Goal: Task Accomplishment & Management: Use online tool/utility

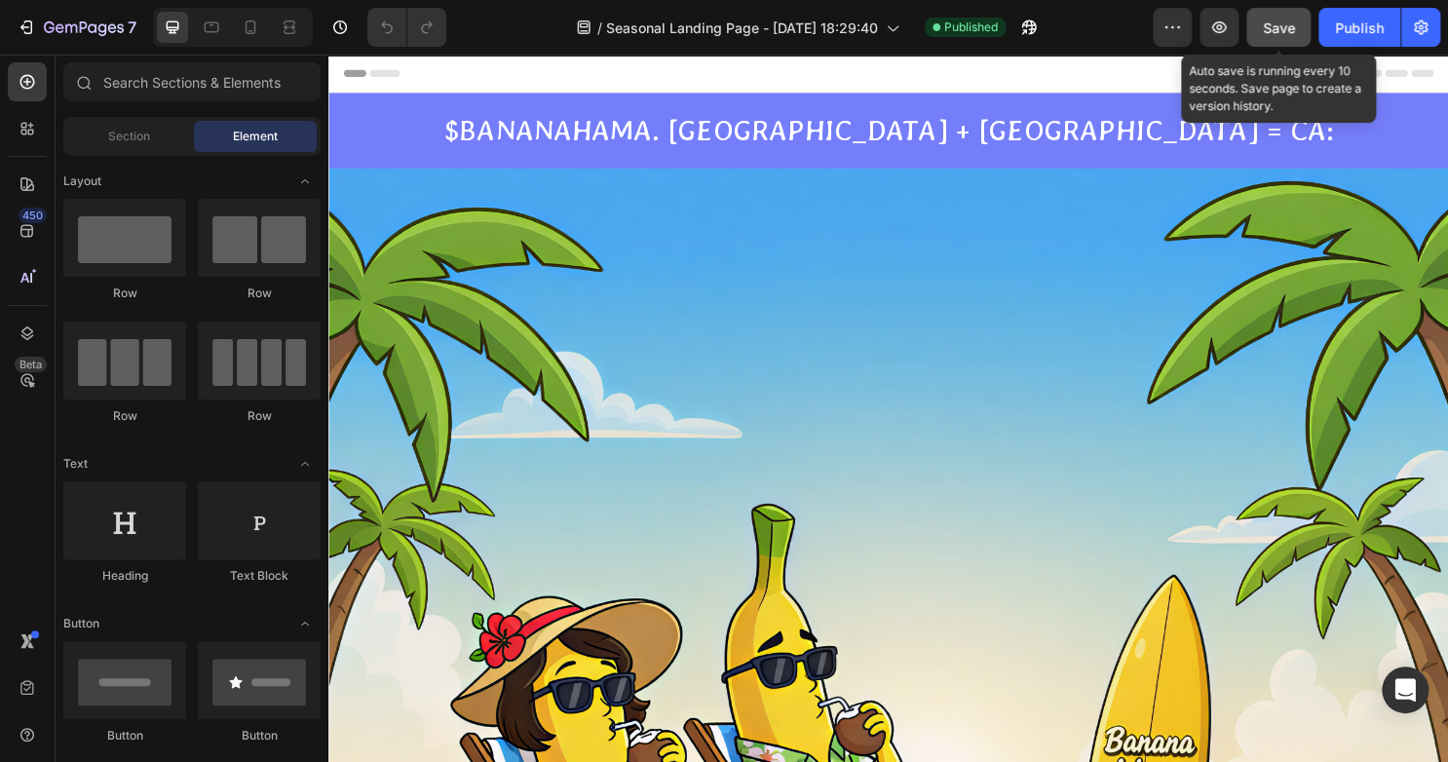
click at [1272, 37] on div "Save" at bounding box center [1278, 28] width 32 height 20
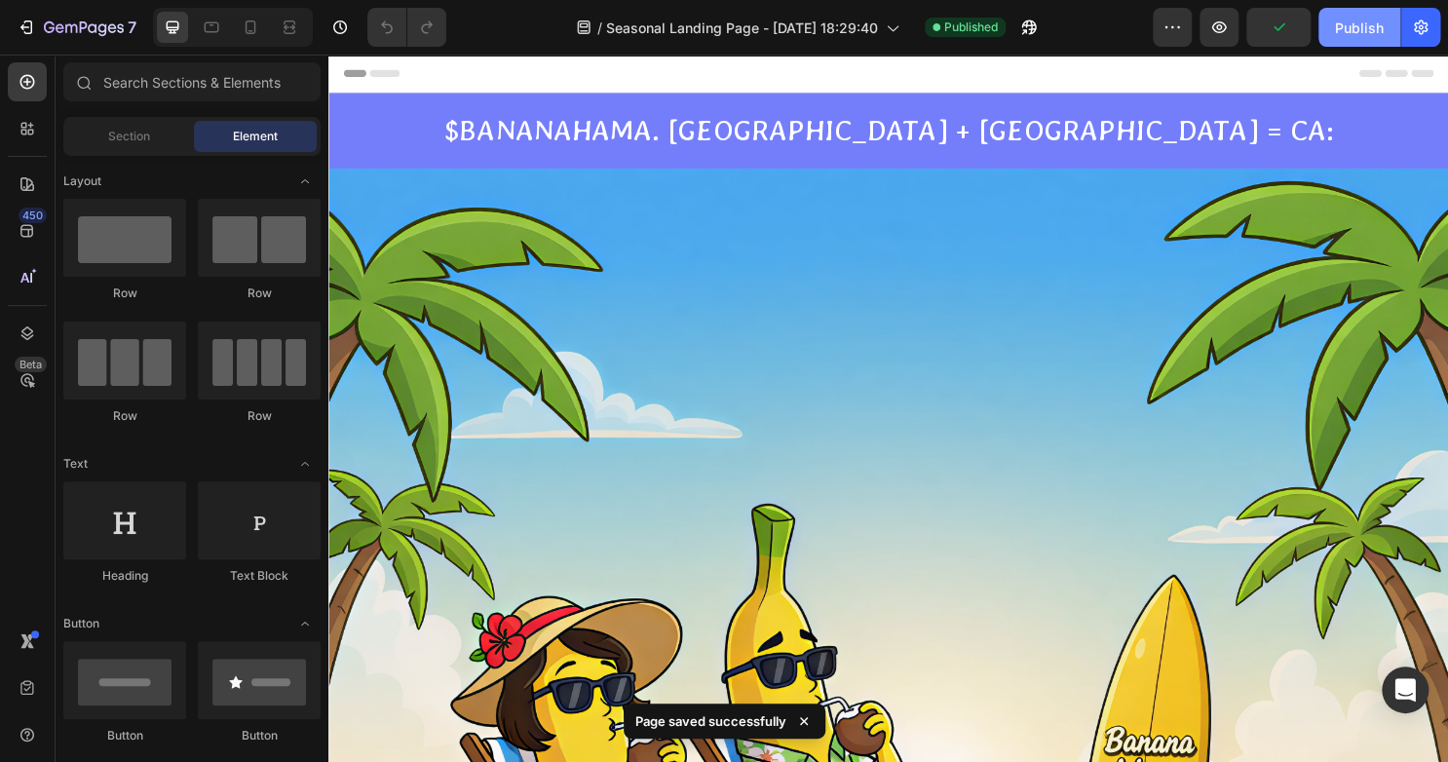
click at [1367, 24] on div "Publish" at bounding box center [1359, 28] width 49 height 20
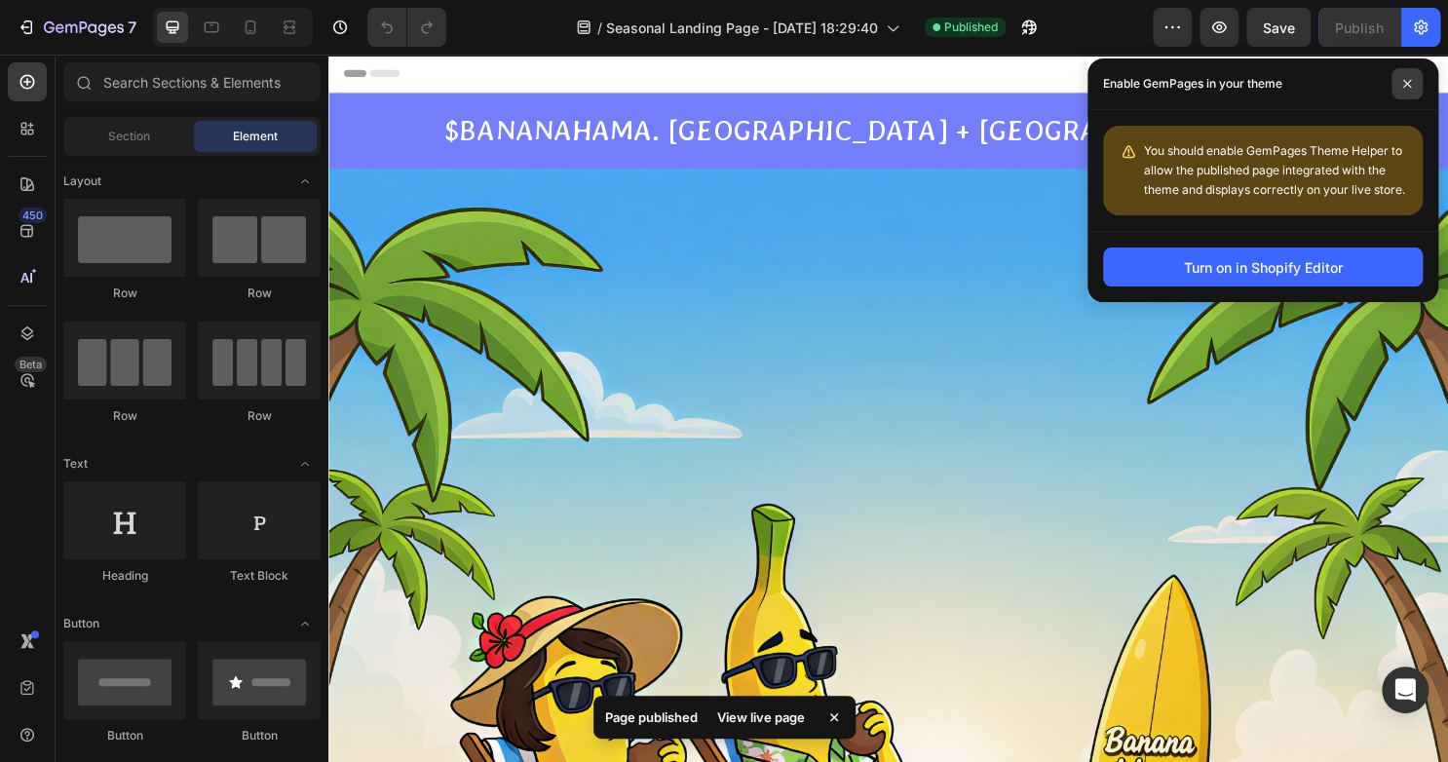
click at [1398, 81] on span at bounding box center [1406, 83] width 31 height 31
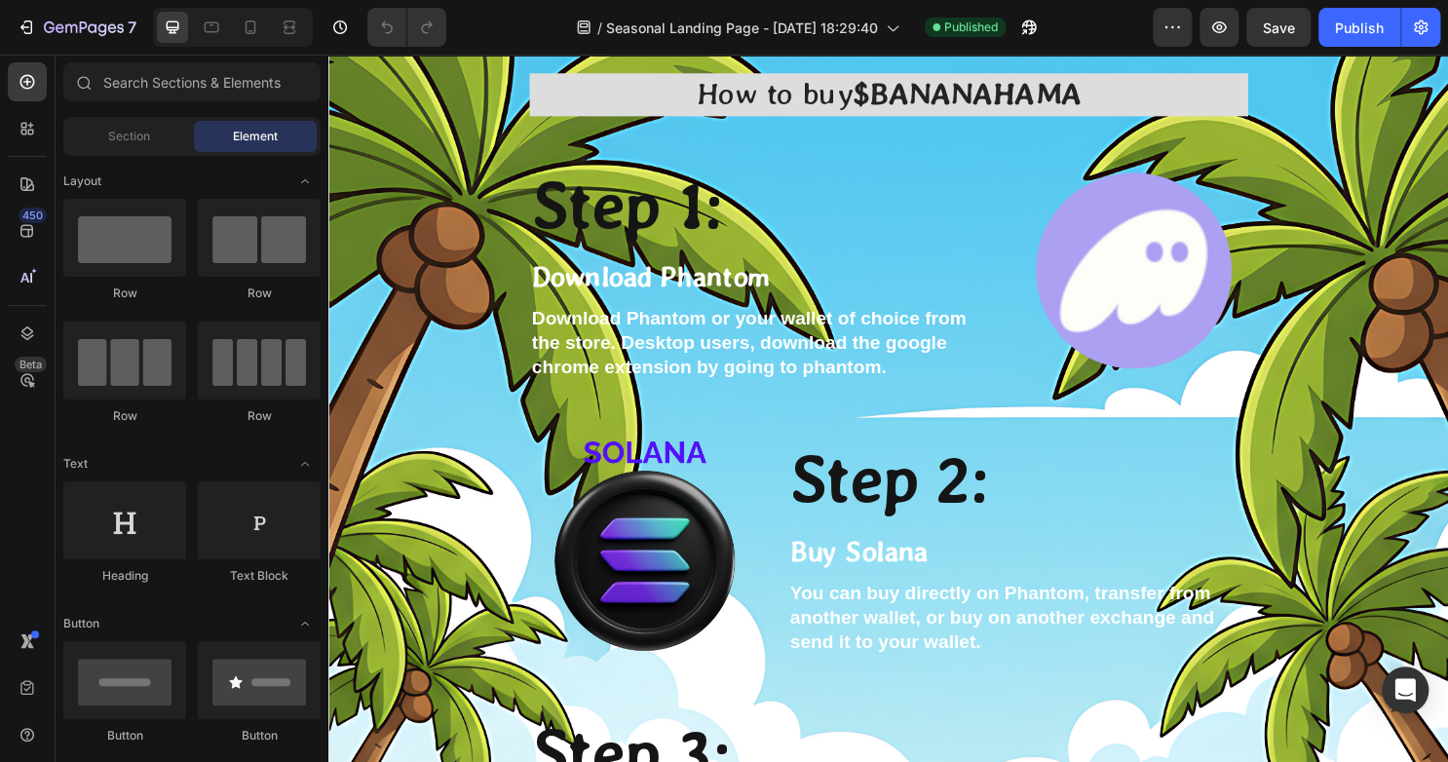
scroll to position [4594, 0]
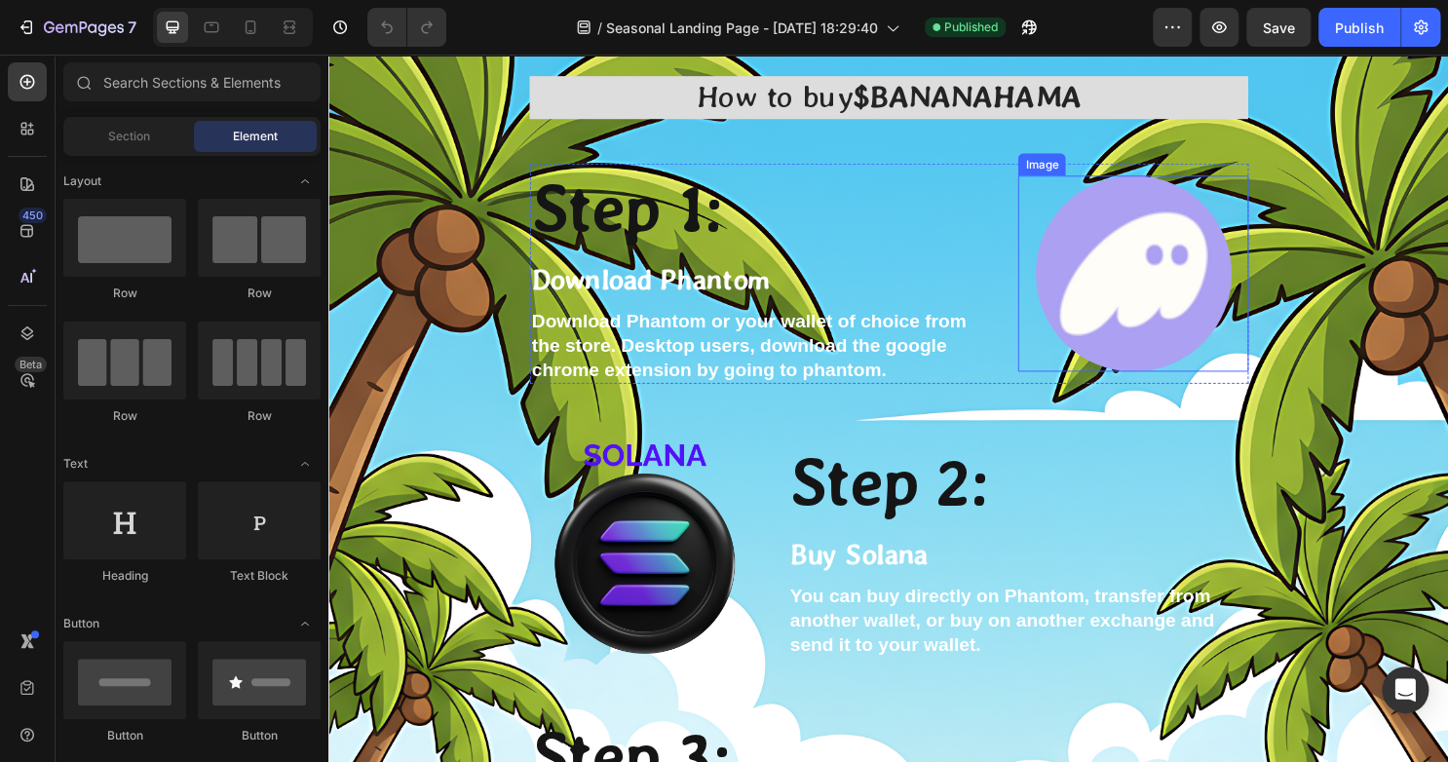
click at [1176, 260] on img at bounding box center [1168, 283] width 205 height 205
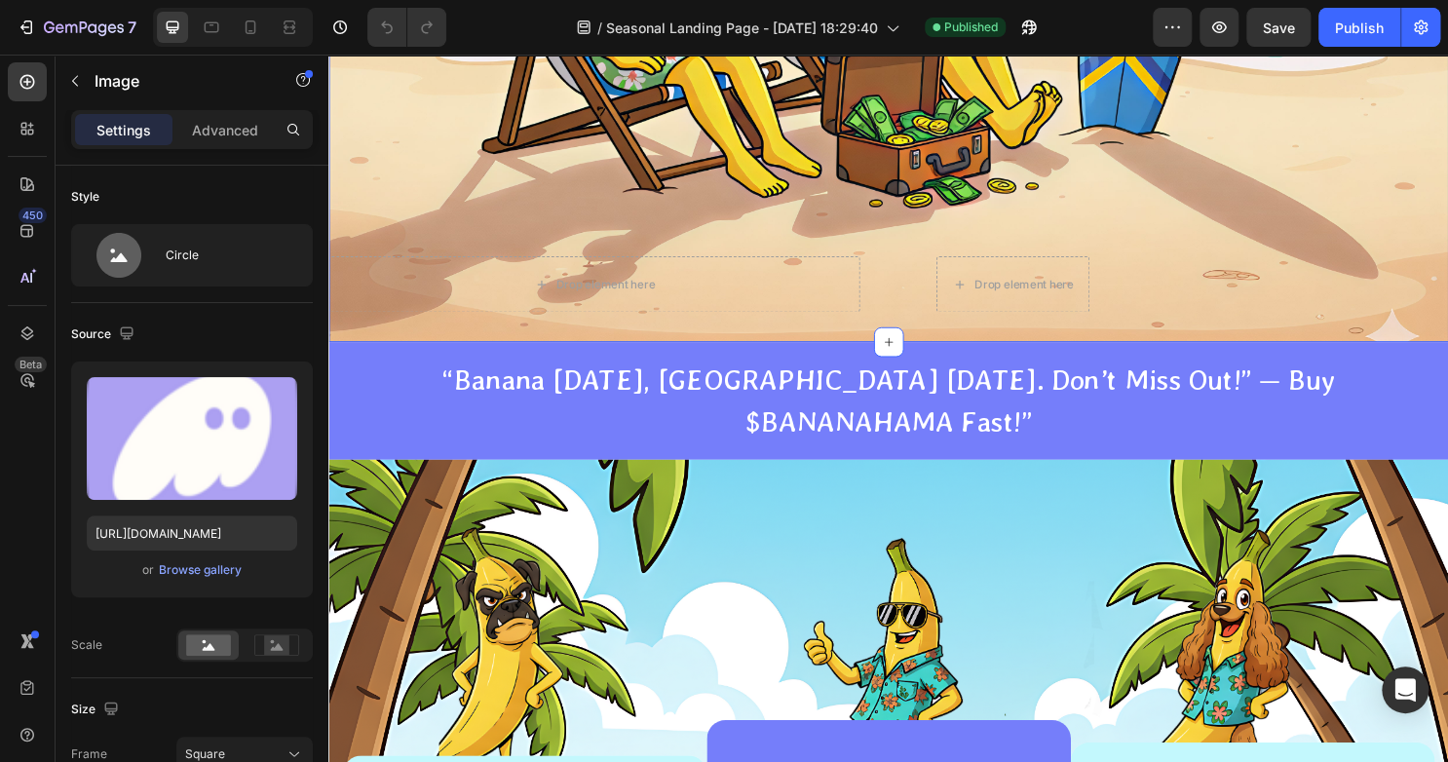
scroll to position [884, 0]
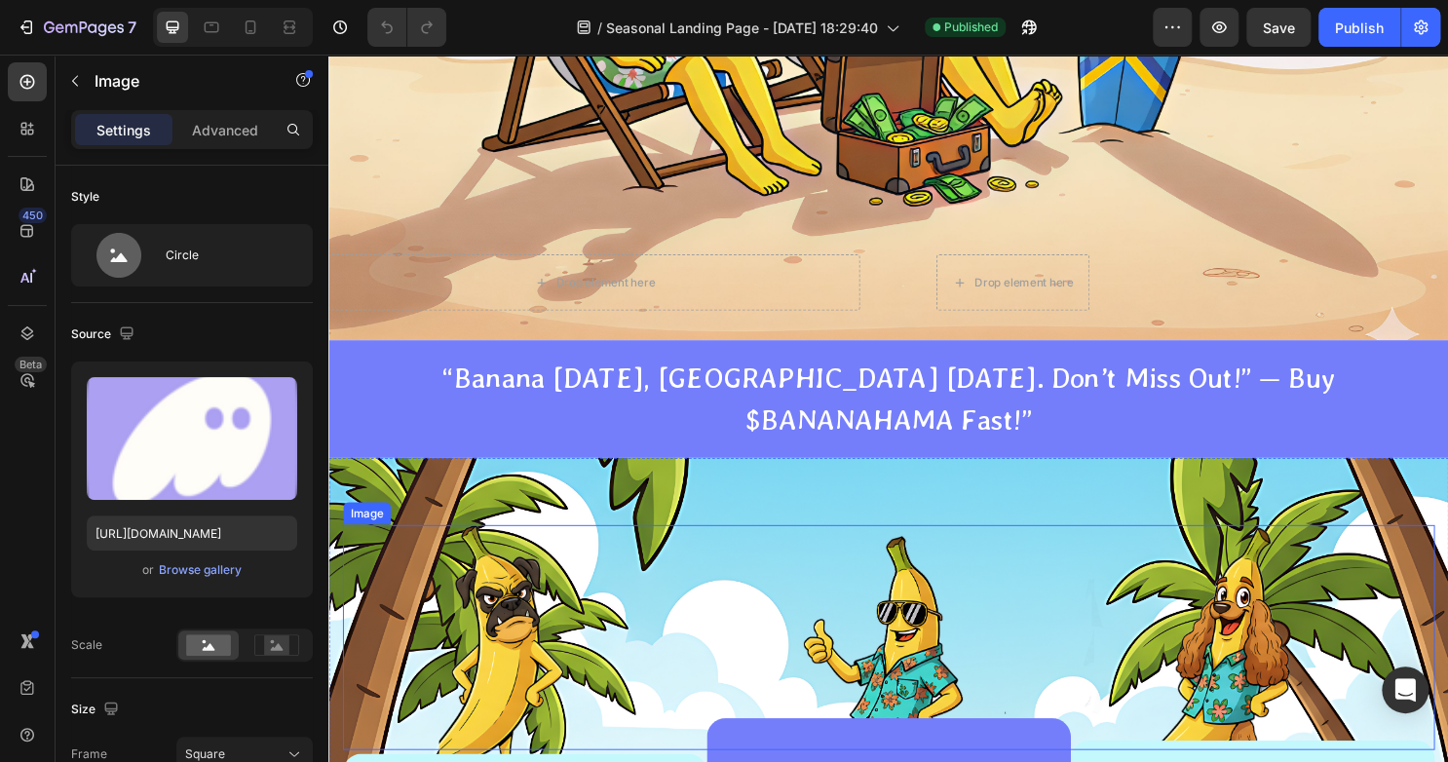
click at [554, 644] on img at bounding box center [913, 717] width 940 height 343
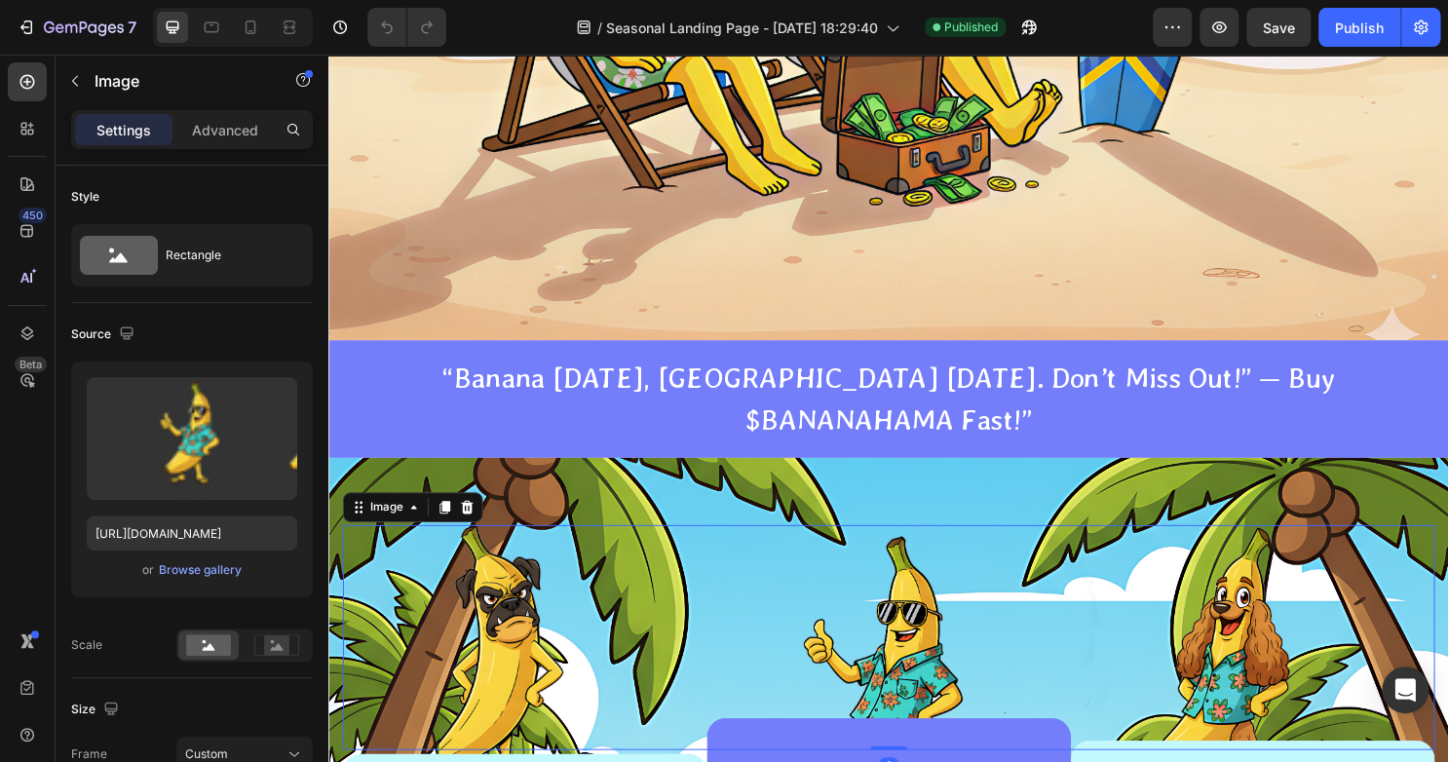
scroll to position [1211, 0]
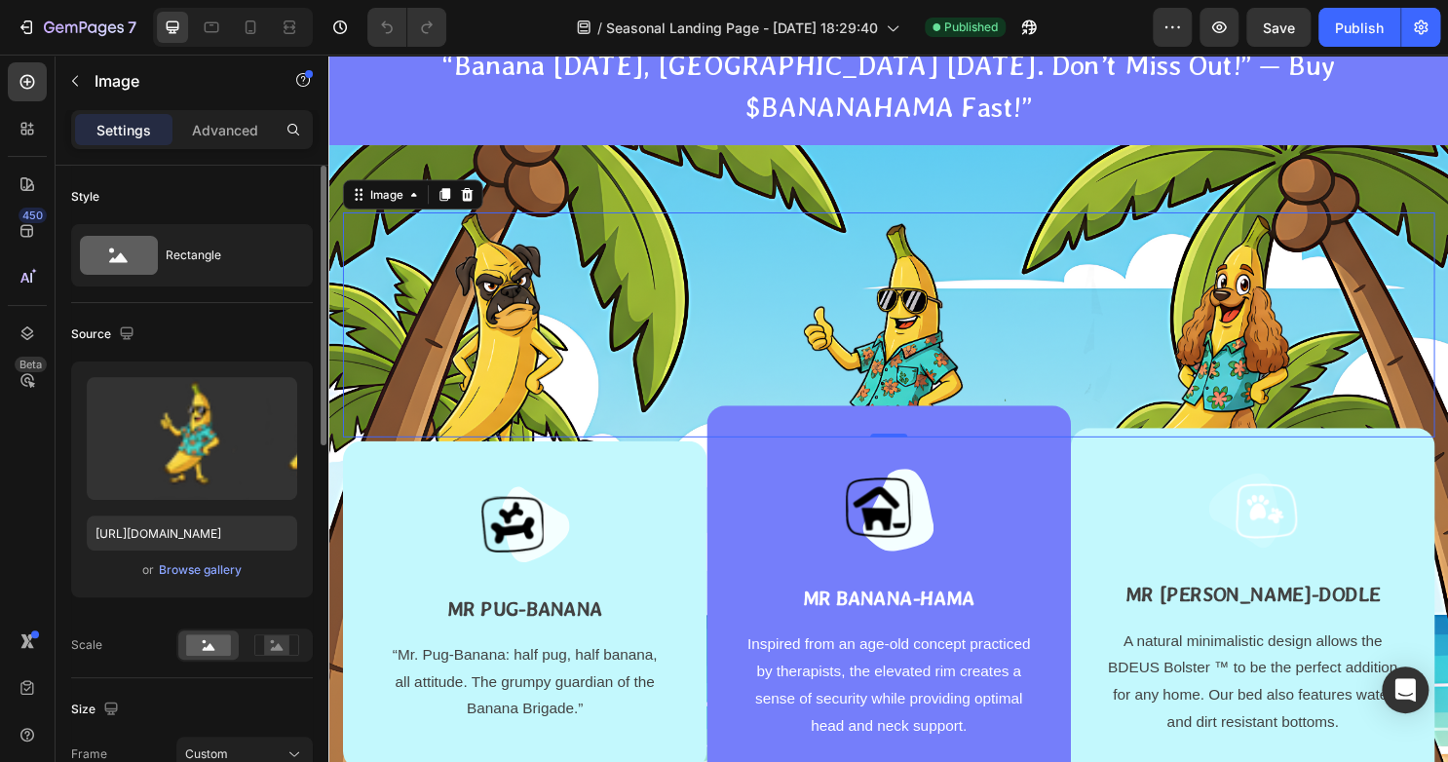
click at [197, 584] on div "Upload Image https://cdn.shopify.com/s/files/1/0912/0386/2712/files/gempages_58…" at bounding box center [192, 479] width 242 height 236
click at [201, 572] on div "Browse gallery" at bounding box center [200, 570] width 83 height 18
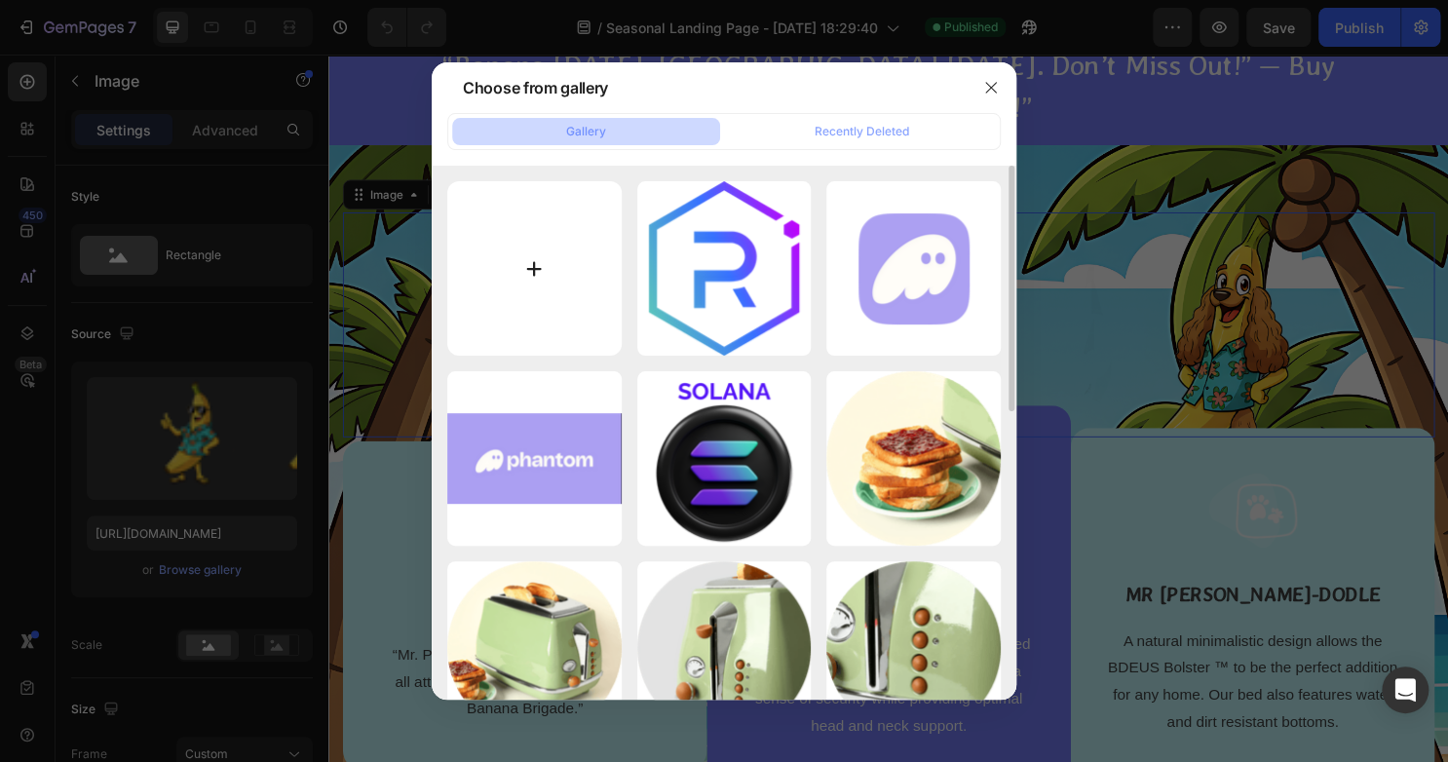
click at [529, 262] on input "file" at bounding box center [534, 268] width 174 height 174
type input "C:\fakepath\bananahamas.png"
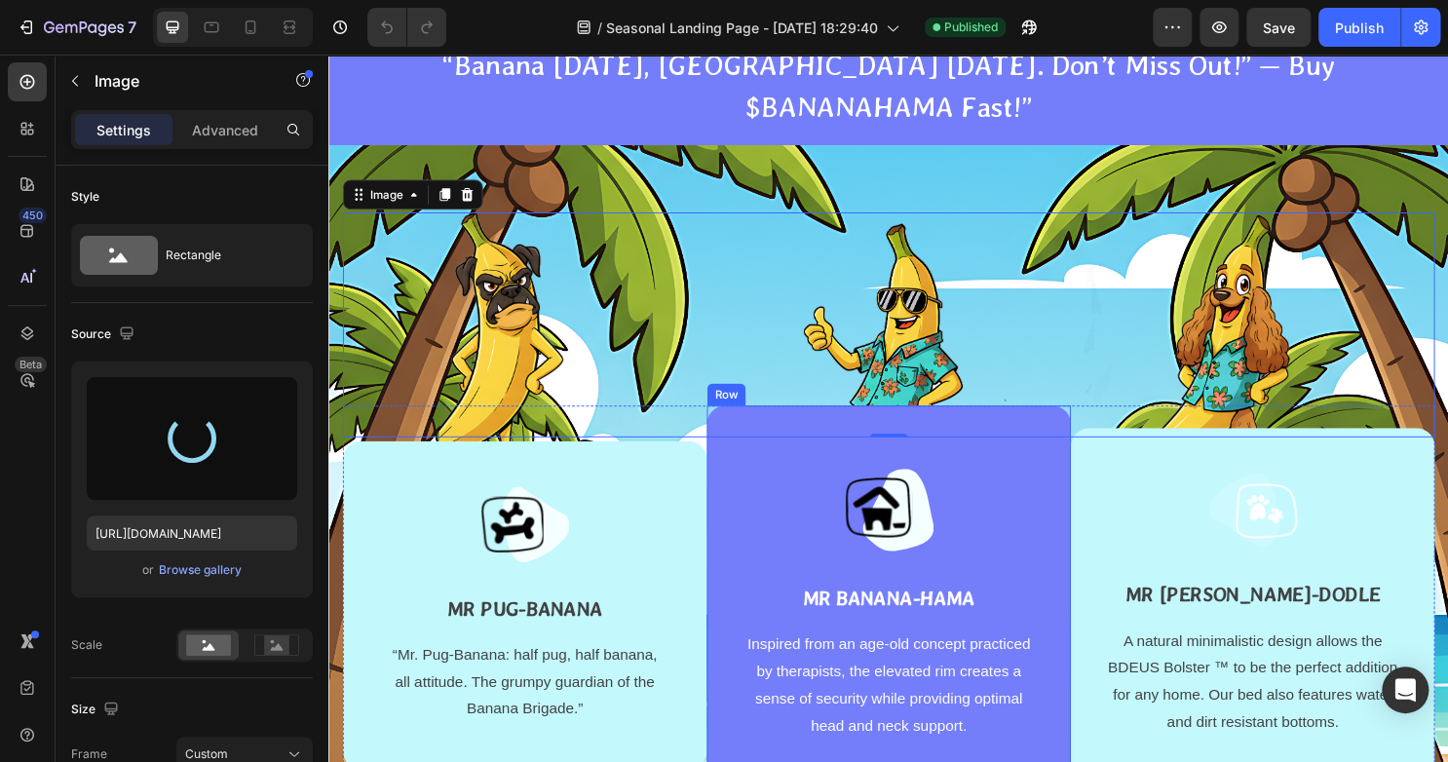
type input "https://cdn.shopify.com/s/files/1/0912/0386/2712/files/gempages_586249764203397…"
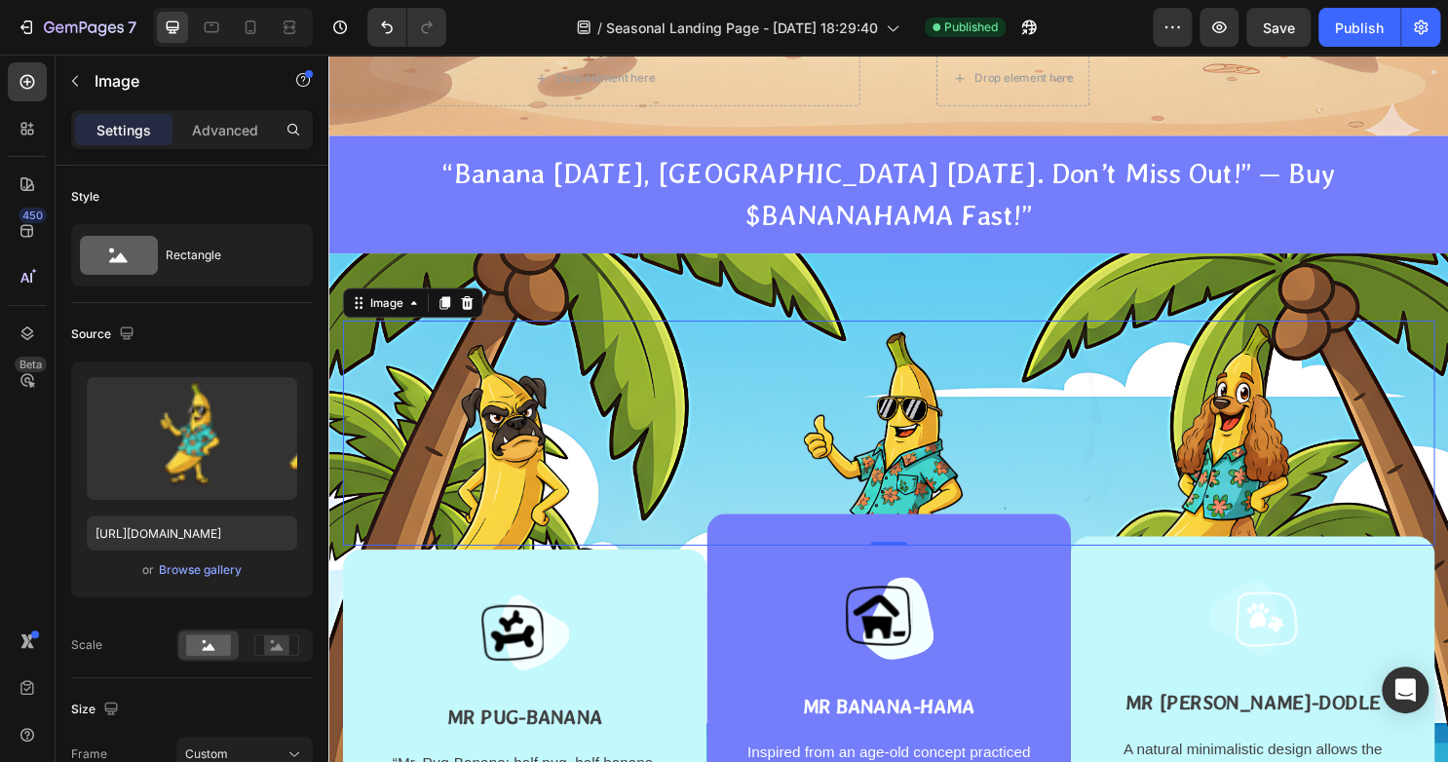
scroll to position [1097, 0]
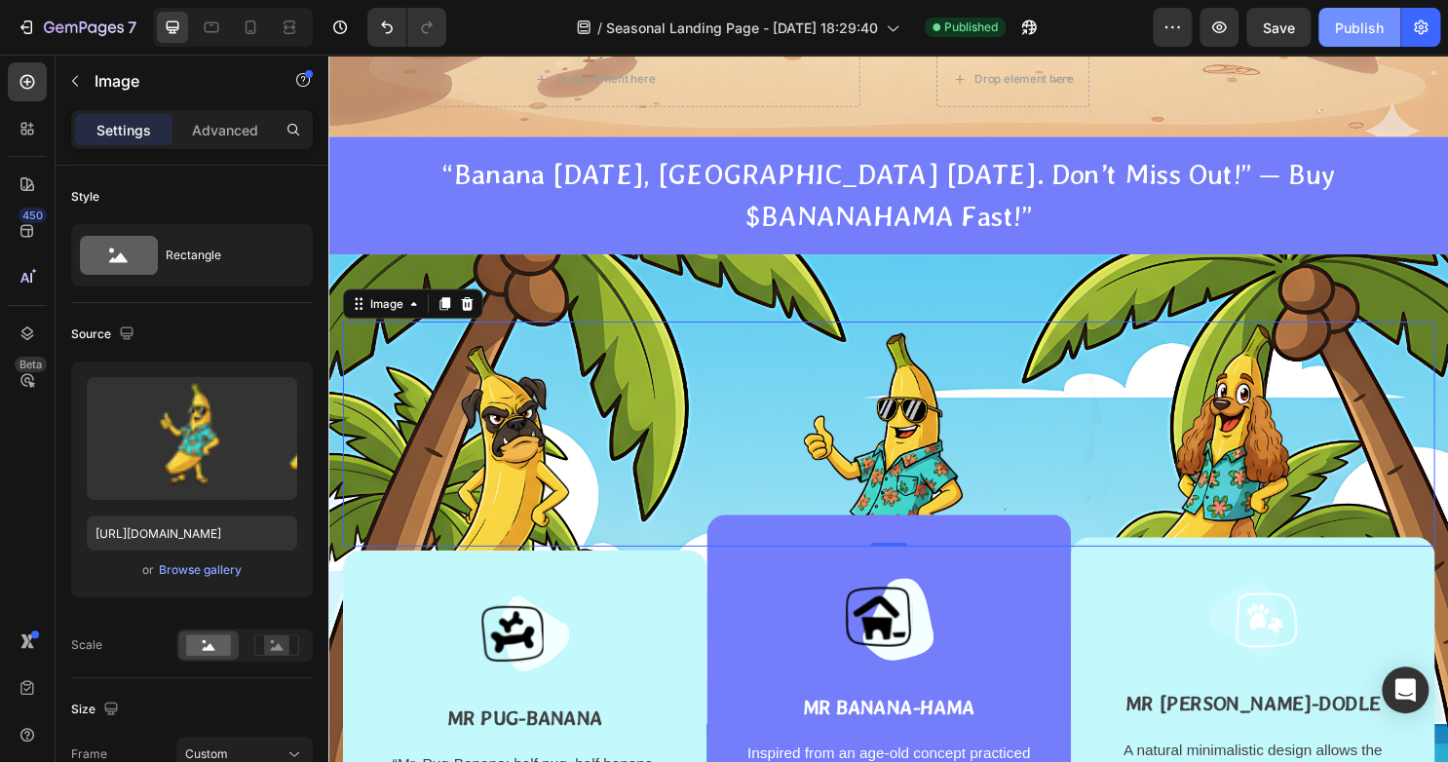
click at [1366, 16] on button "Publish" at bounding box center [1359, 27] width 82 height 39
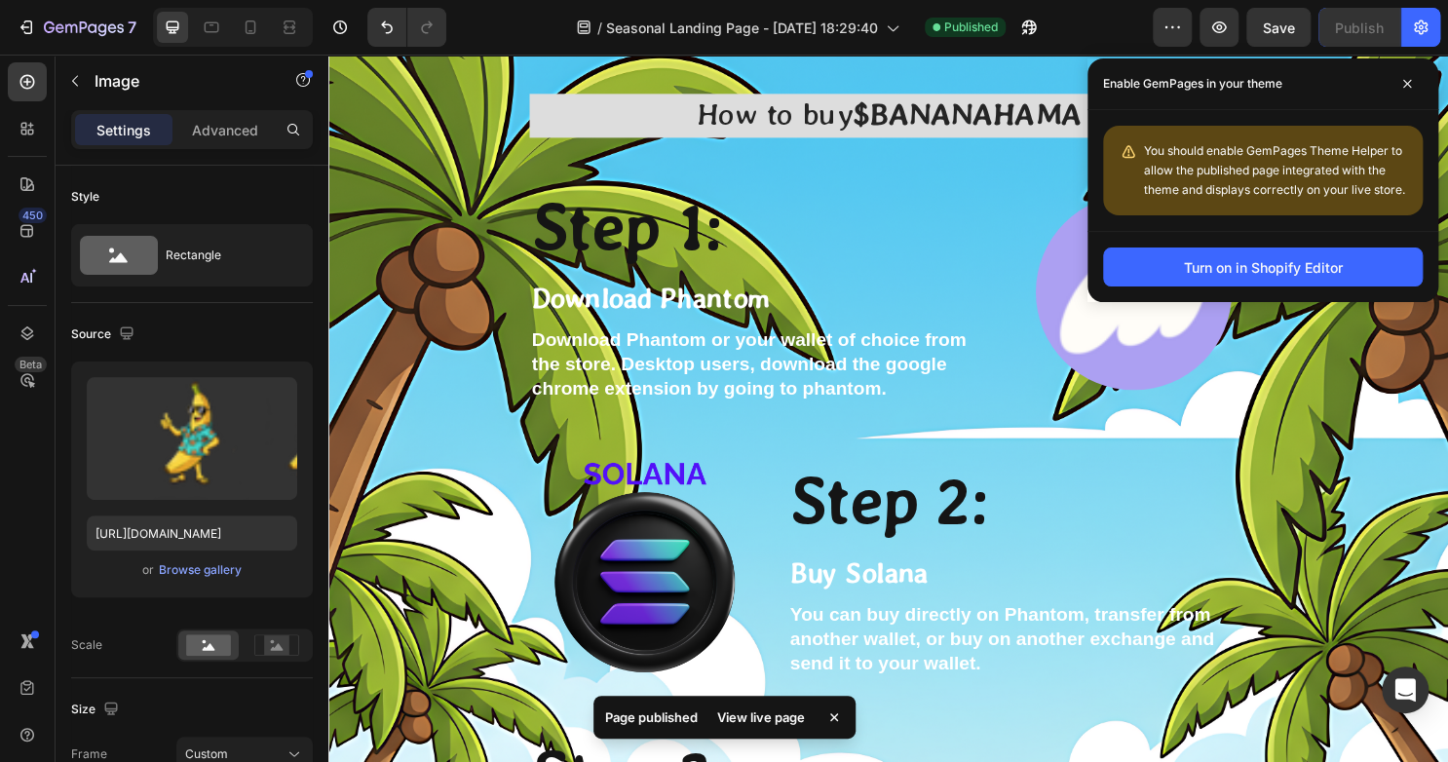
scroll to position [4892, 0]
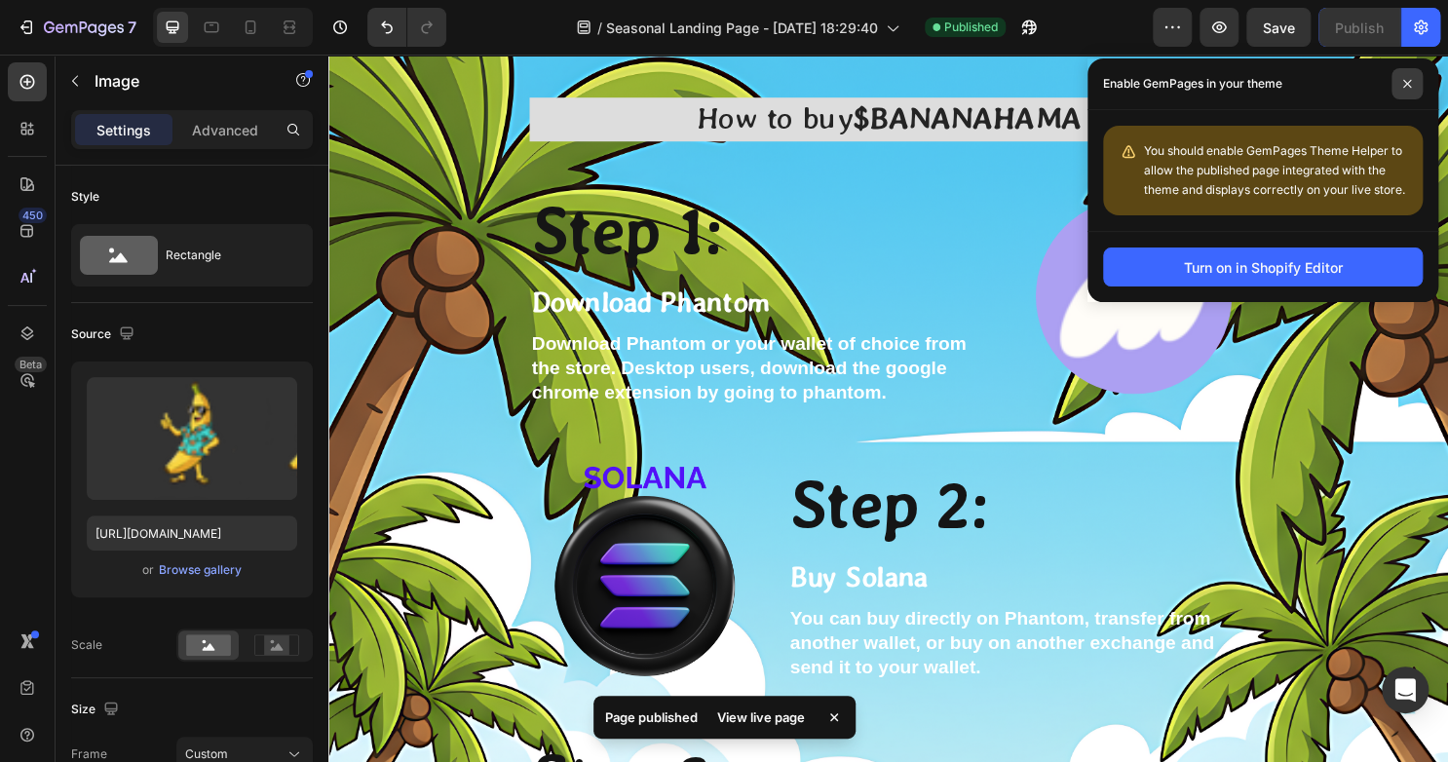
click at [1408, 89] on span at bounding box center [1406, 83] width 31 height 31
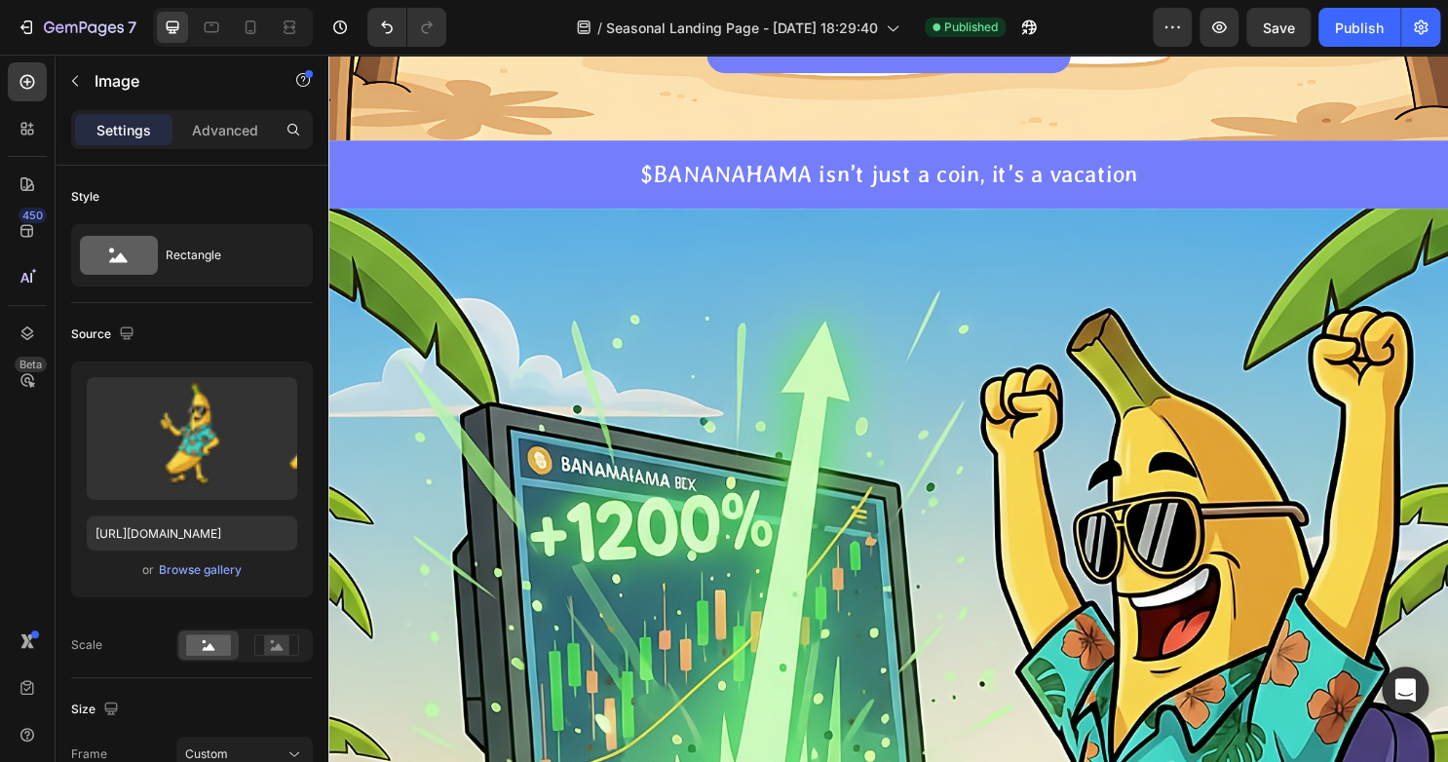
scroll to position [1932, 0]
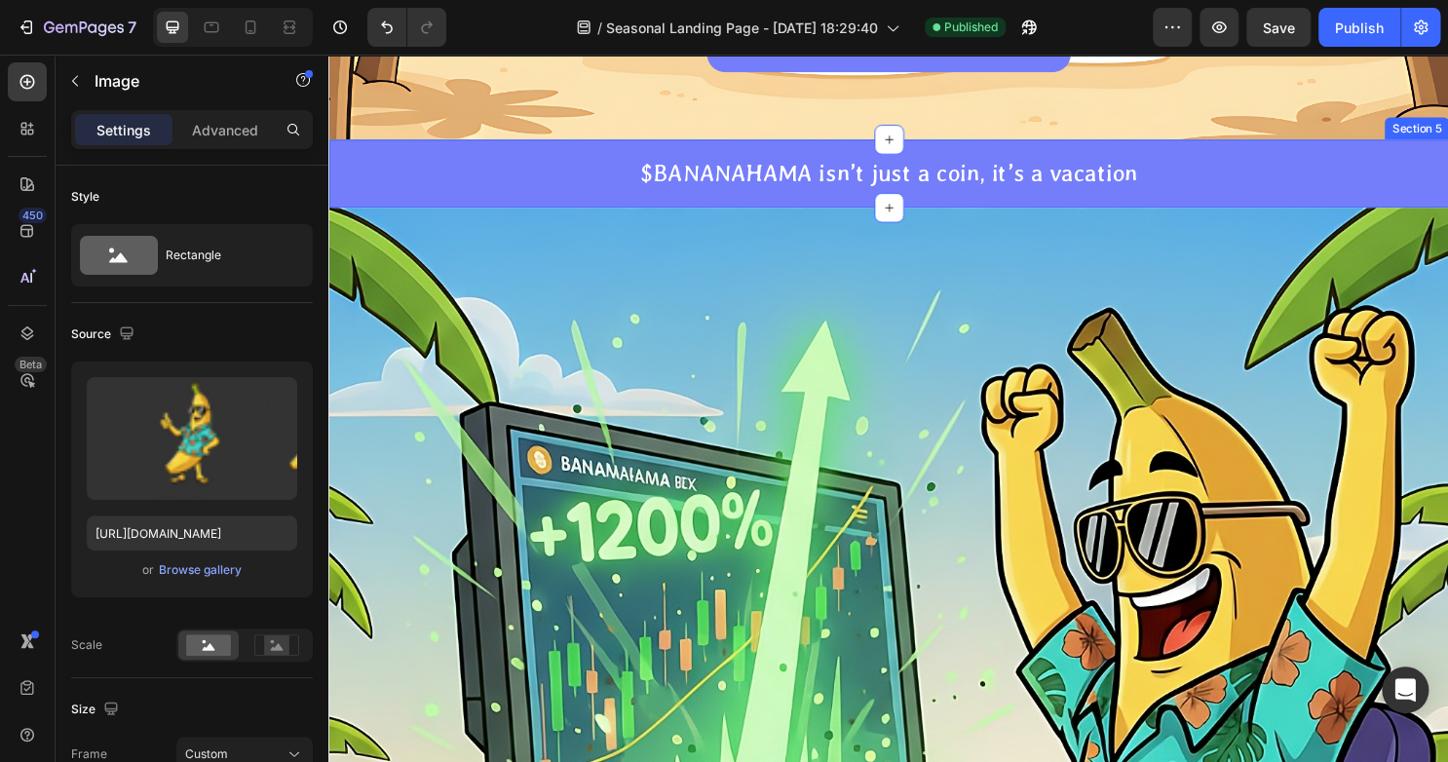
click at [1214, 151] on div "$BANANAHAMA isn’t just a coin, it’s a vacation Text block Section 5" at bounding box center [912, 179] width 1169 height 72
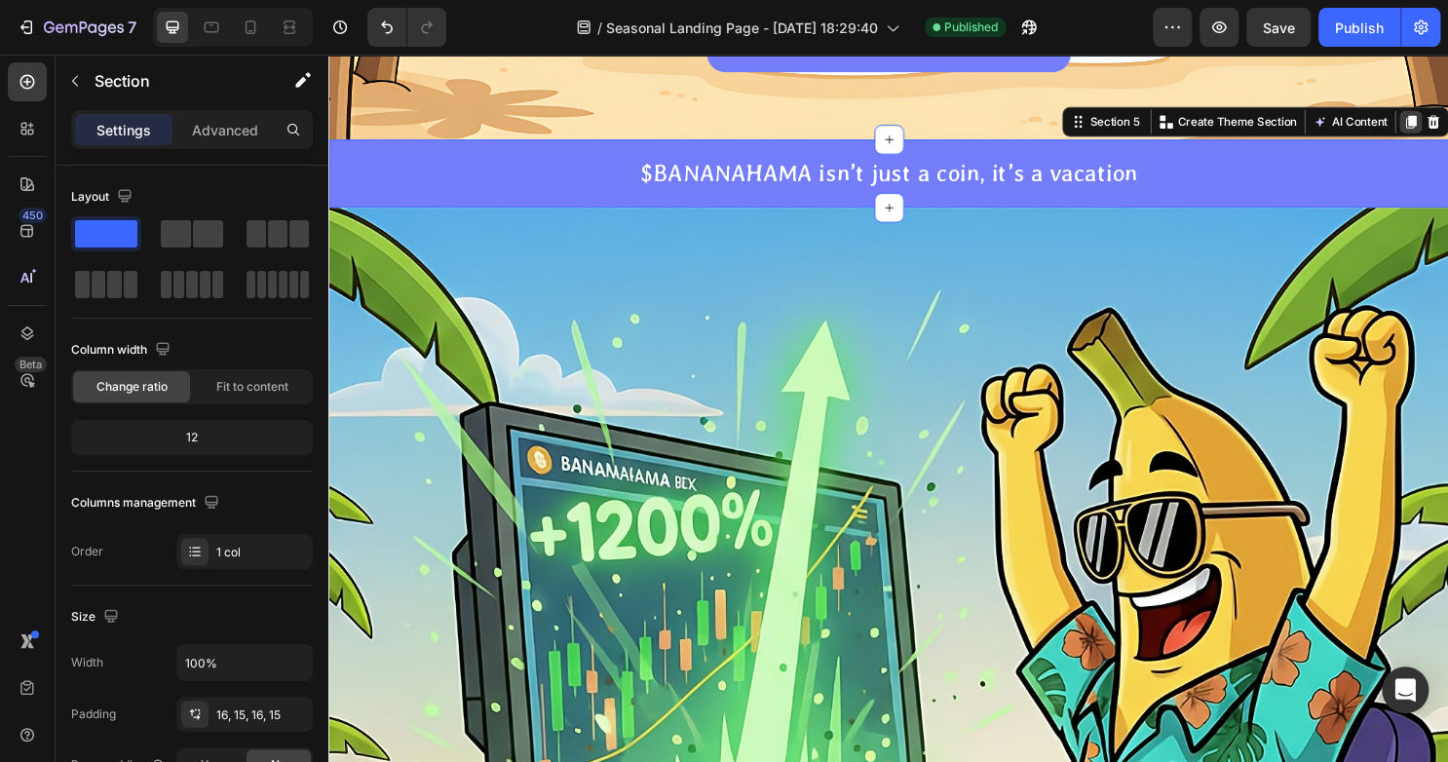
click at [1447, 123] on icon at bounding box center [1457, 125] width 11 height 14
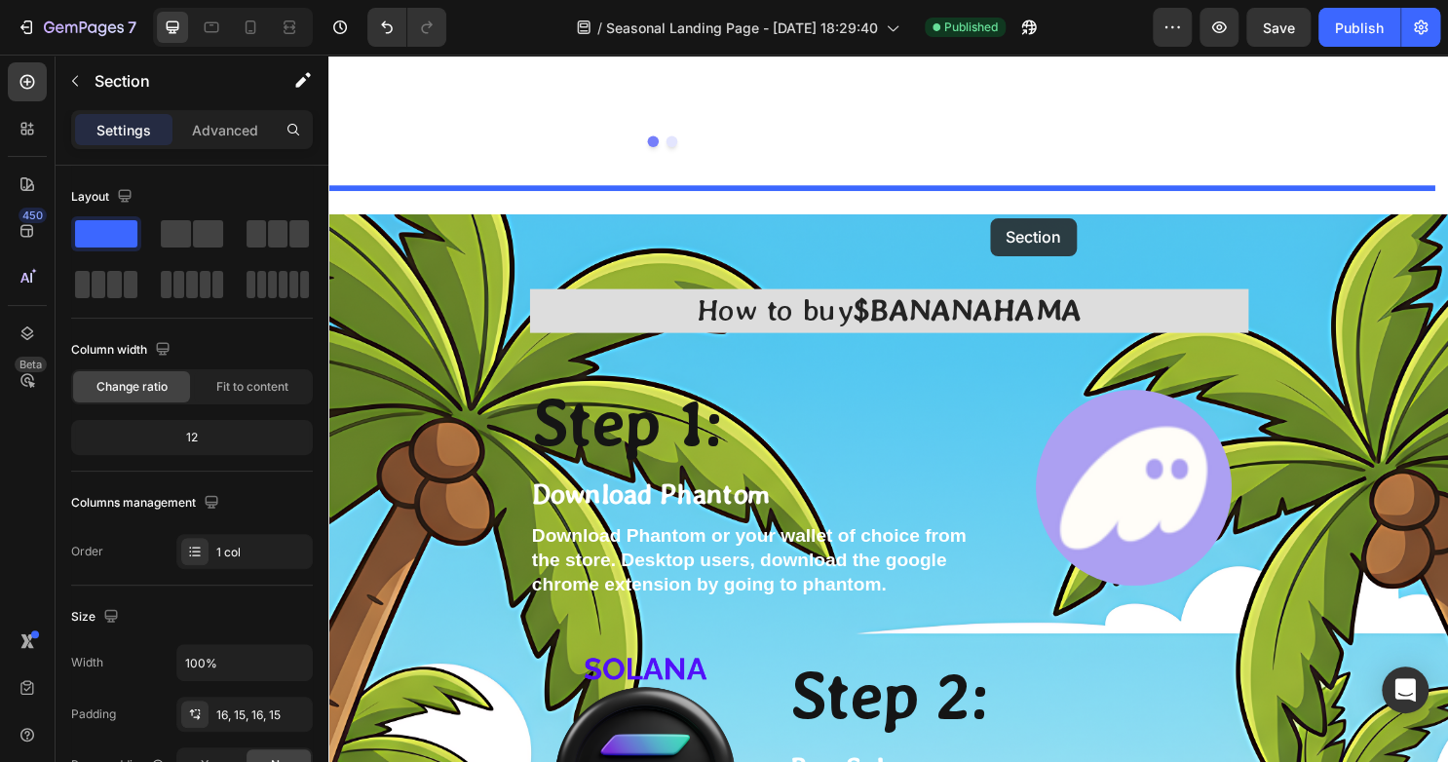
scroll to position [4717, 0]
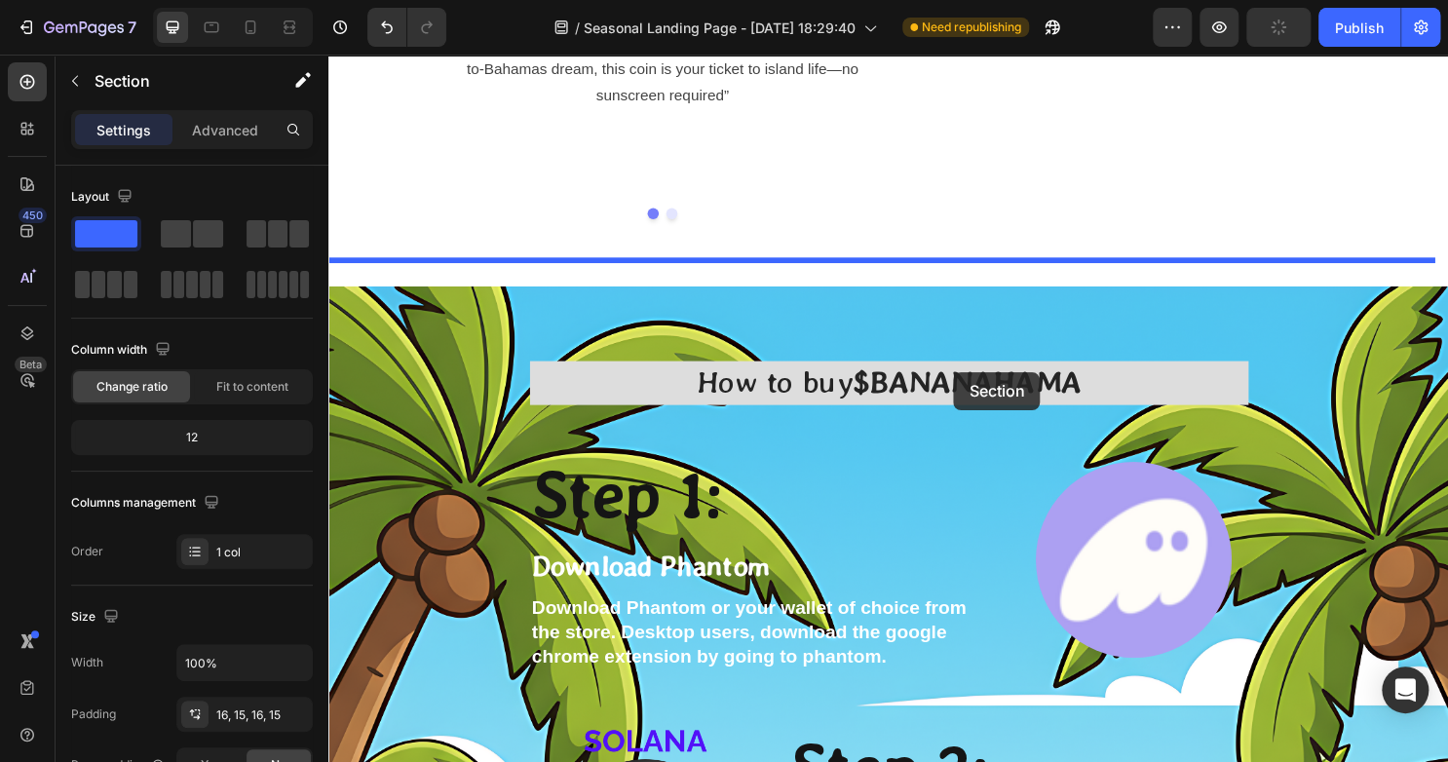
drag, startPoint x: 1105, startPoint y: 199, endPoint x: 981, endPoint y: 386, distance: 224.2
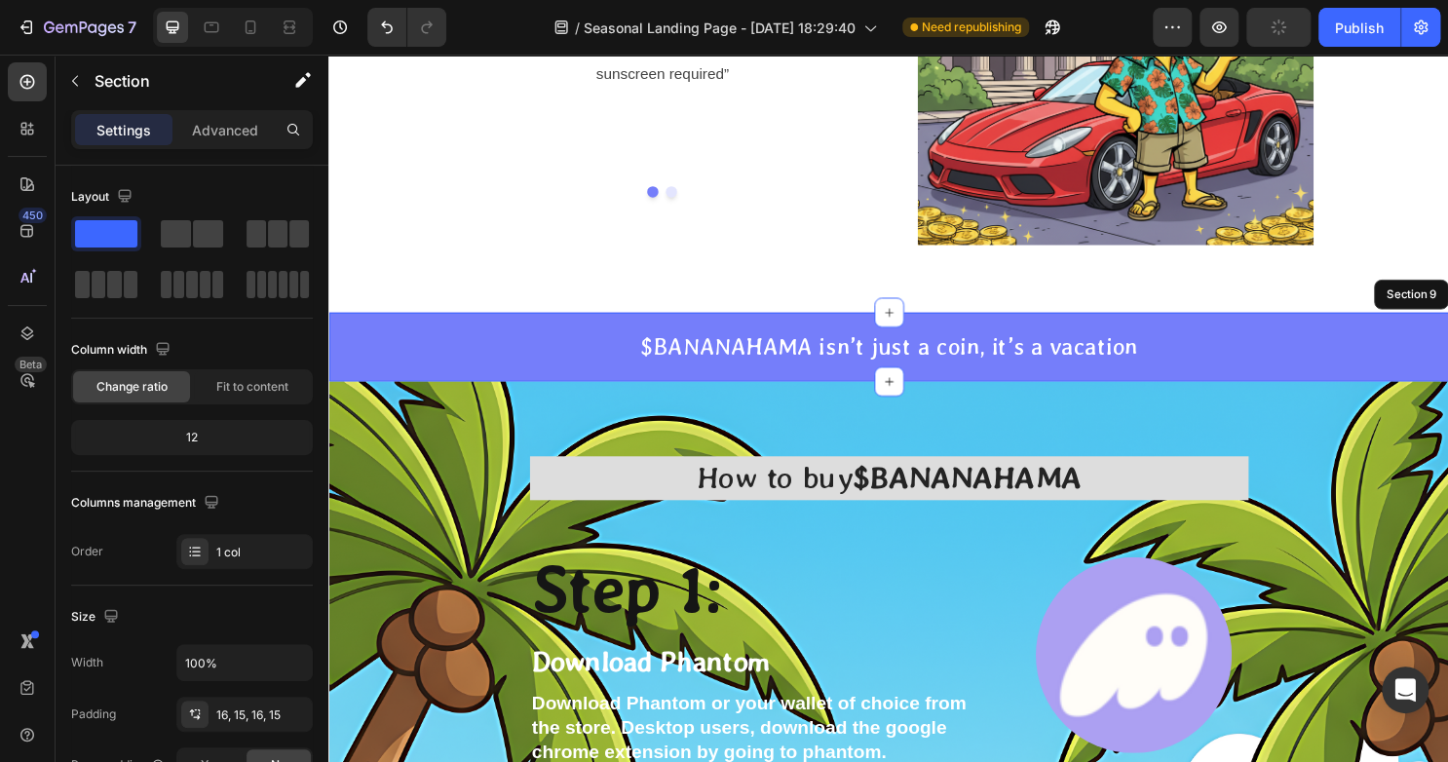
scroll to position [4646, 0]
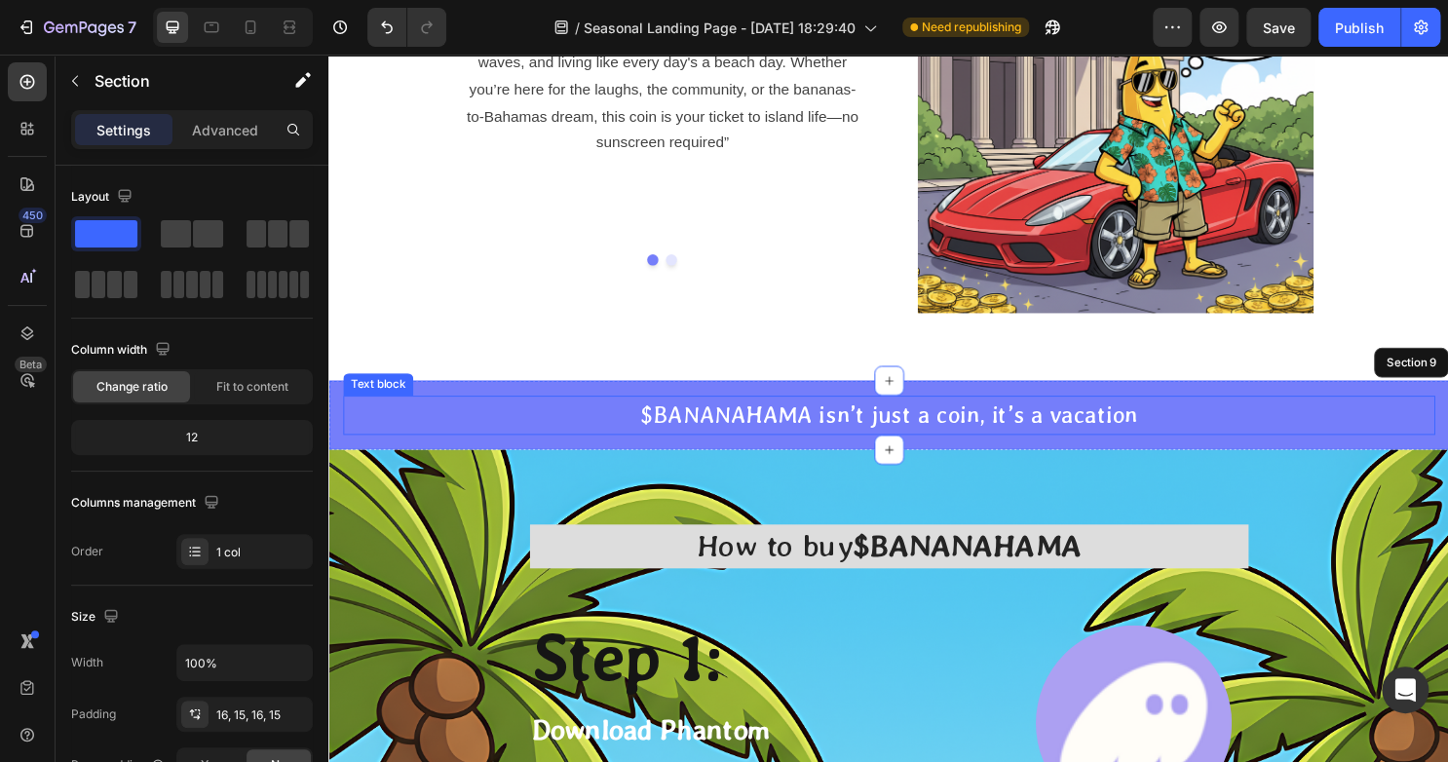
click at [879, 432] on p "$BANANAHAMA isn’t just a coin, it’s a vacation" at bounding box center [913, 430] width 1136 height 37
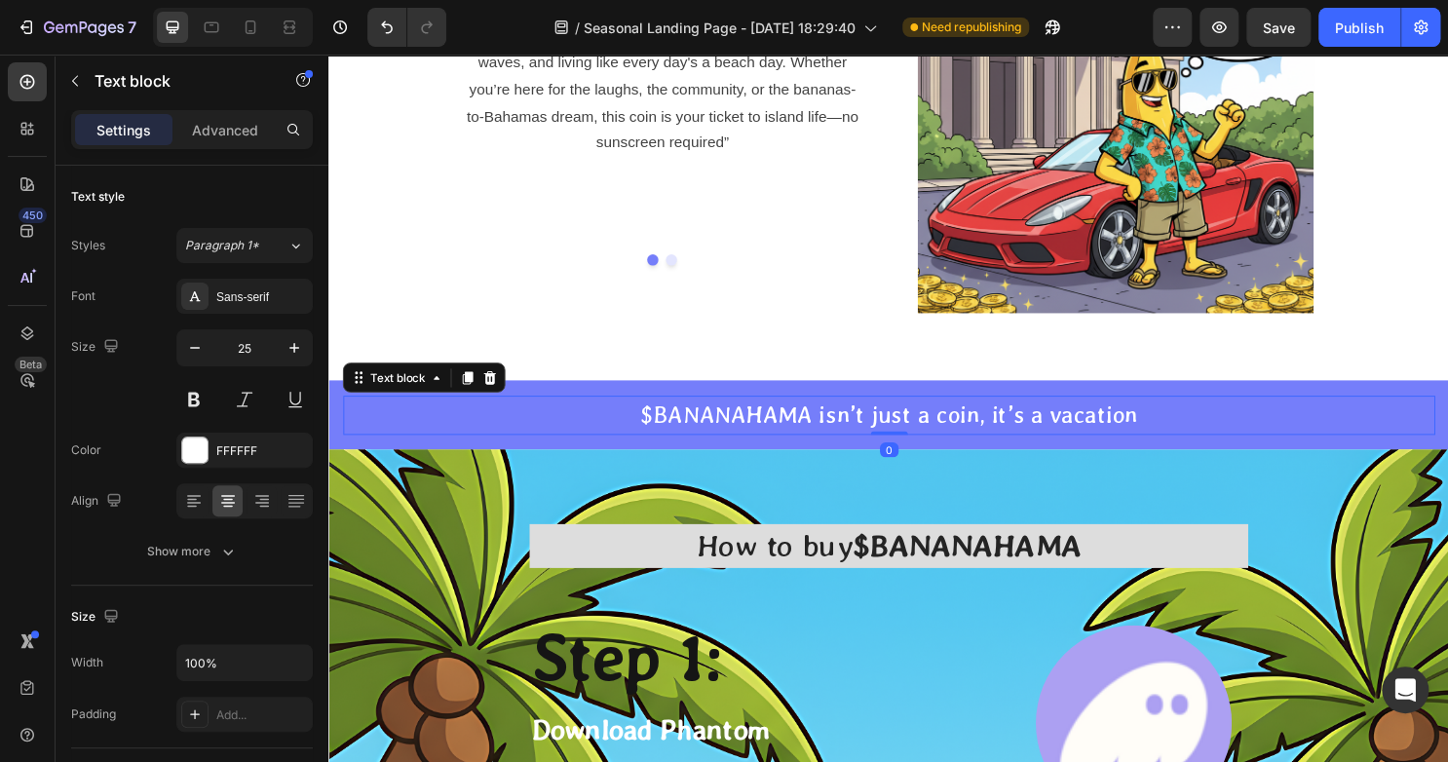
click at [1099, 434] on p "$BANANAHAMA isn’t just a coin, it’s a vacation" at bounding box center [913, 430] width 1136 height 37
click at [1145, 432] on p "$BANANAHAMA isn’t just a coin, it’s a vacation" at bounding box center [913, 430] width 1136 height 37
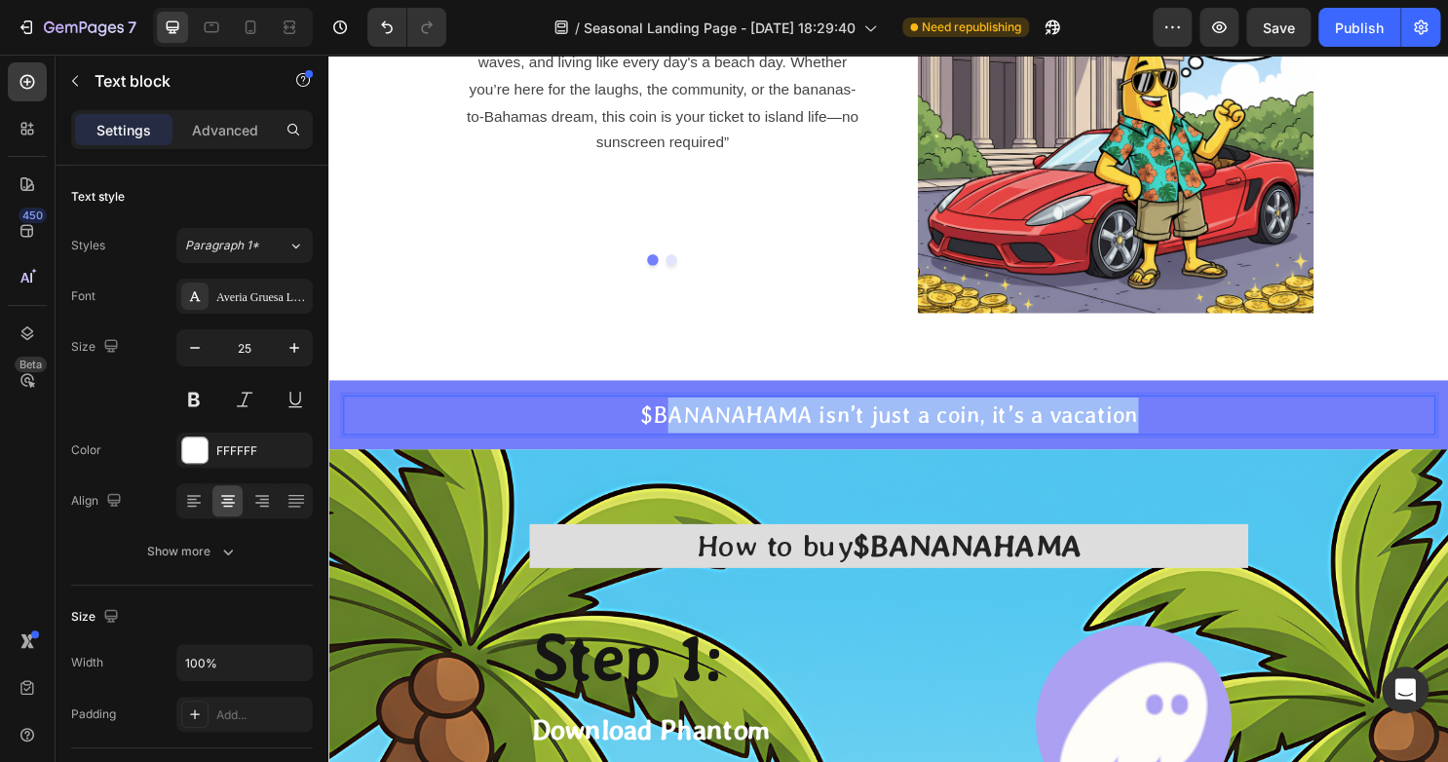
drag, startPoint x: 1162, startPoint y: 433, endPoint x: 679, endPoint y: 412, distance: 483.6
click at [679, 412] on p "$BANANAHAMA isn’t just a coin, it’s a vacation" at bounding box center [913, 430] width 1136 height 37
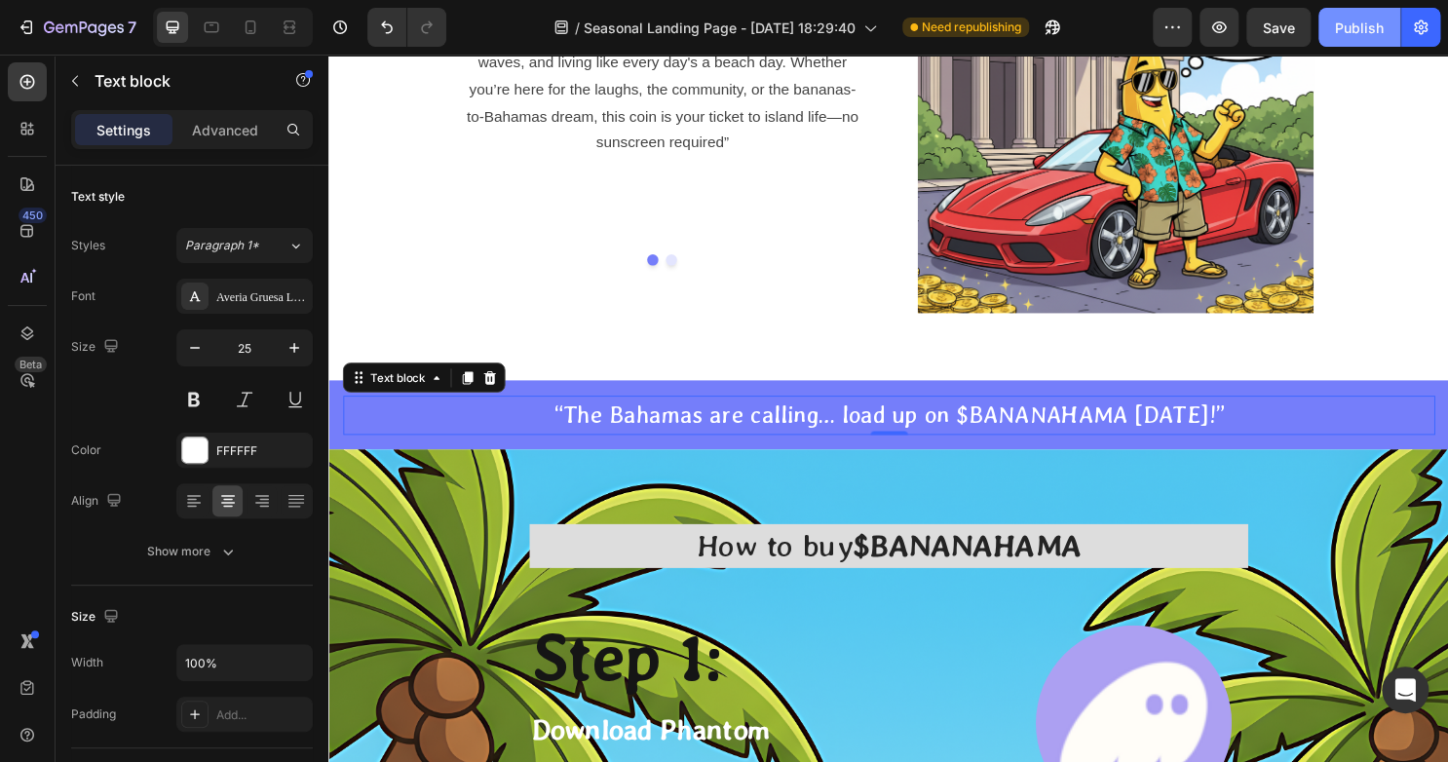
click at [1346, 30] on div "Publish" at bounding box center [1359, 28] width 49 height 20
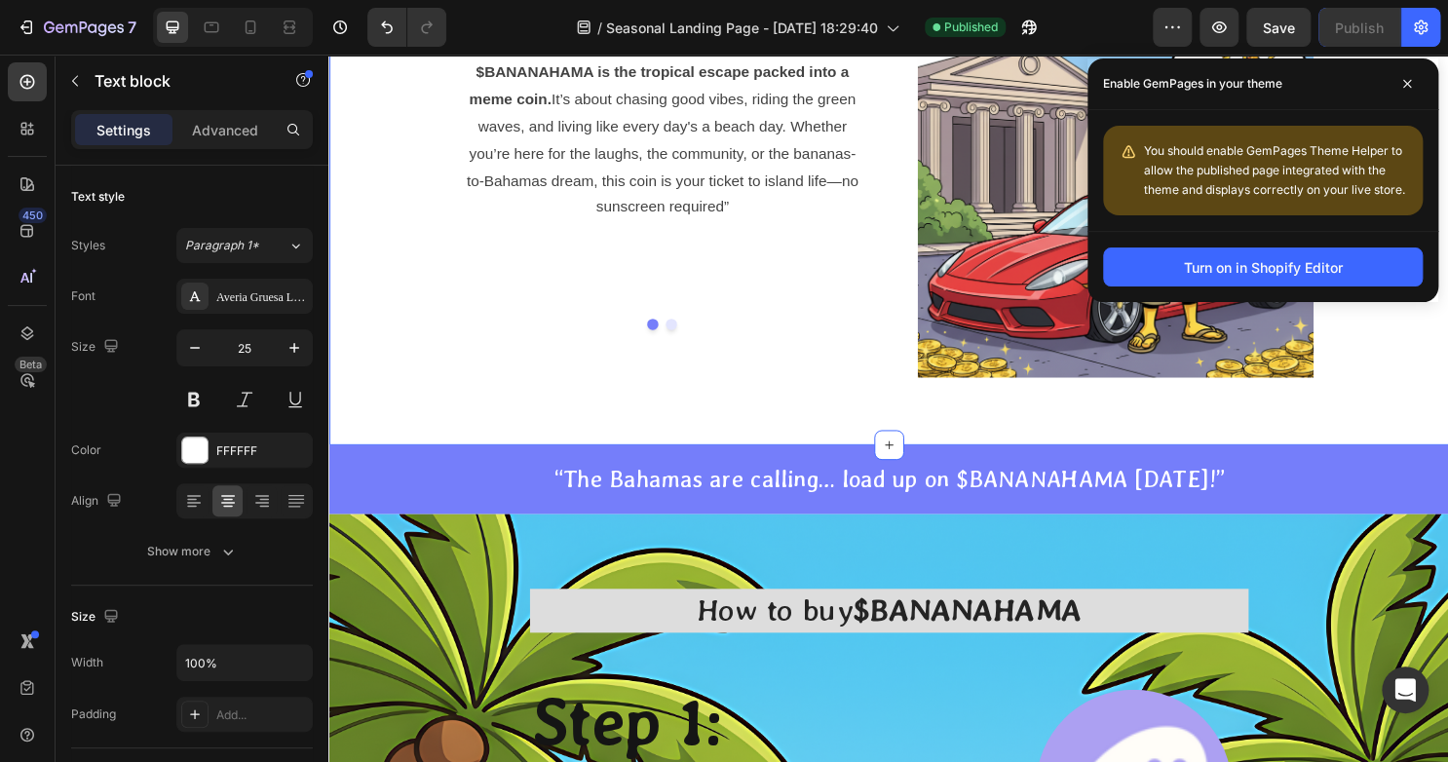
scroll to position [4847, 0]
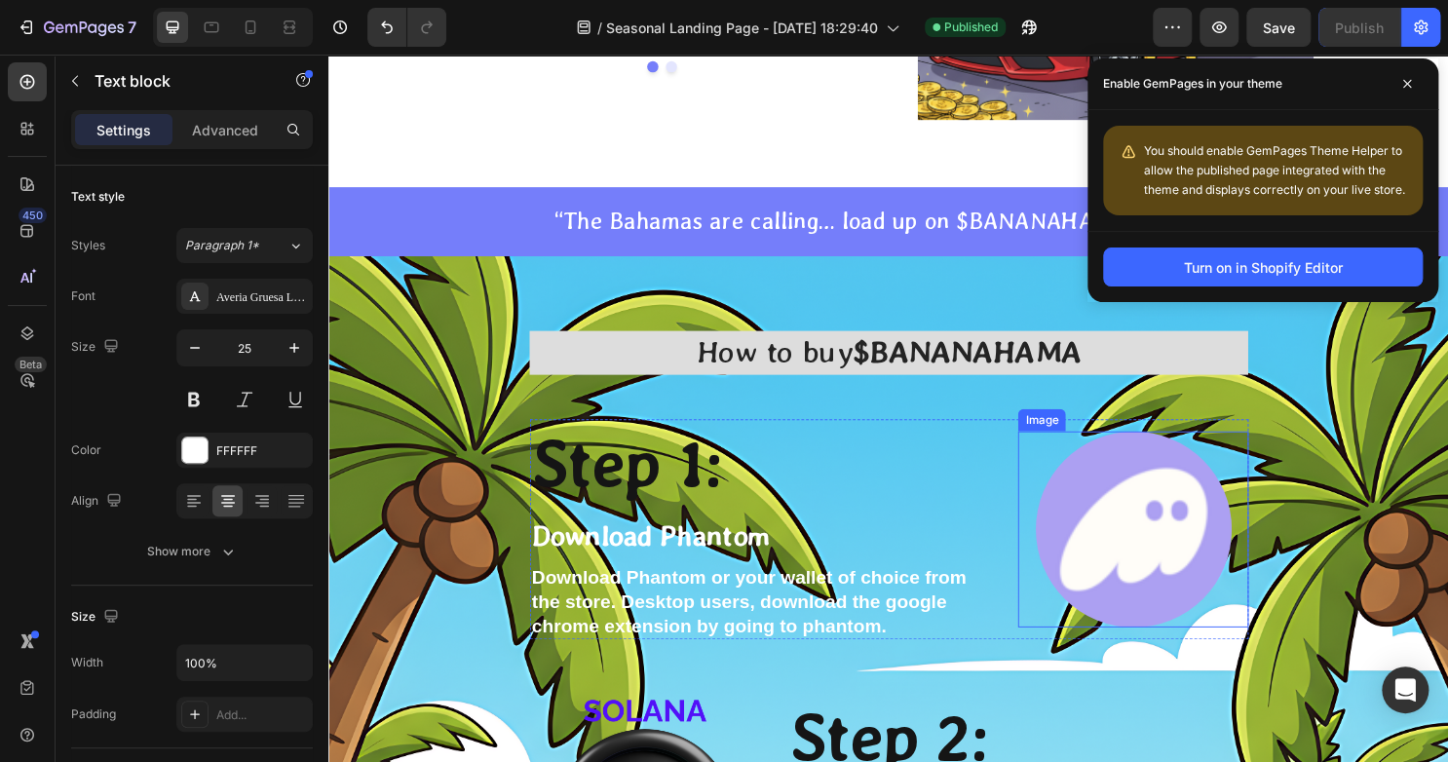
click at [1220, 607] on img at bounding box center [1168, 550] width 205 height 205
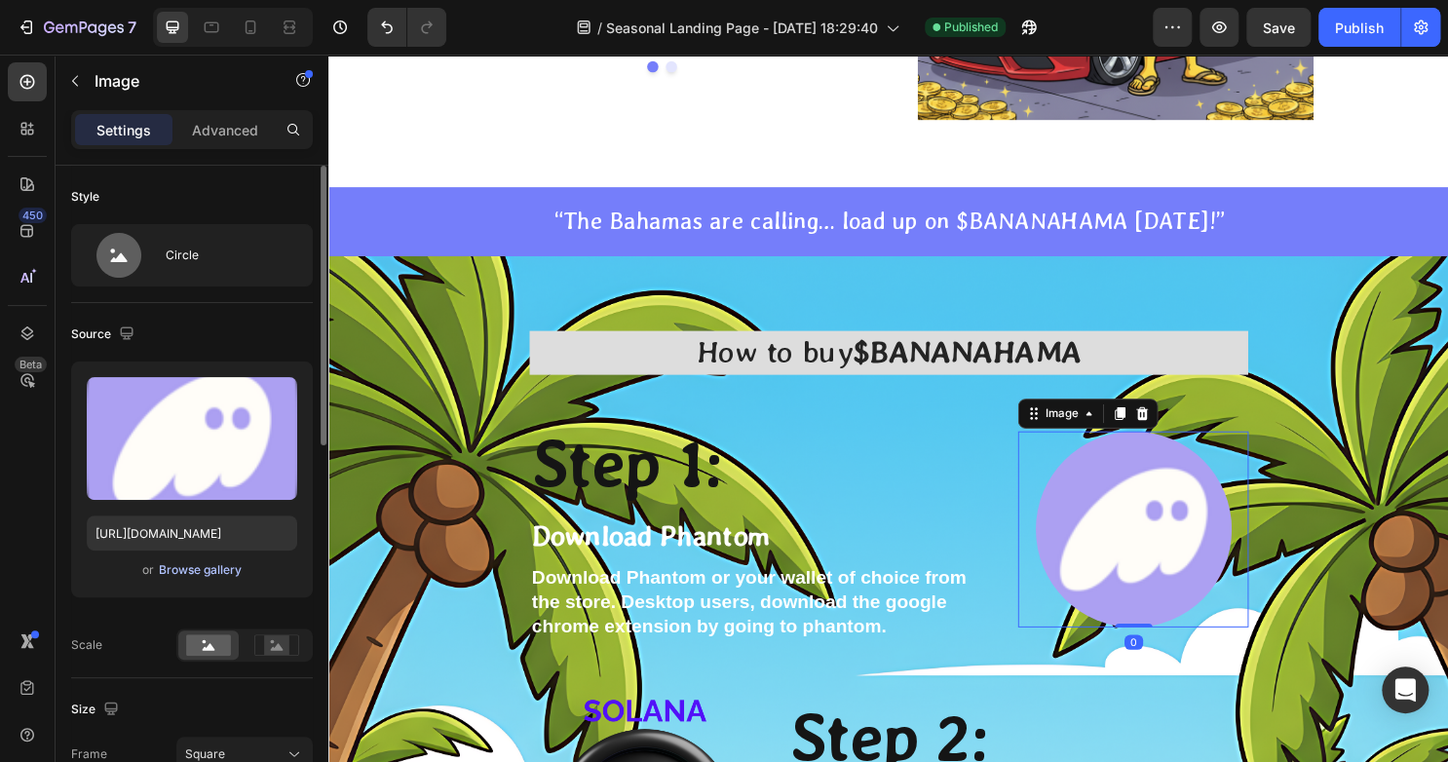
click at [161, 561] on div "Browse gallery" at bounding box center [200, 570] width 83 height 18
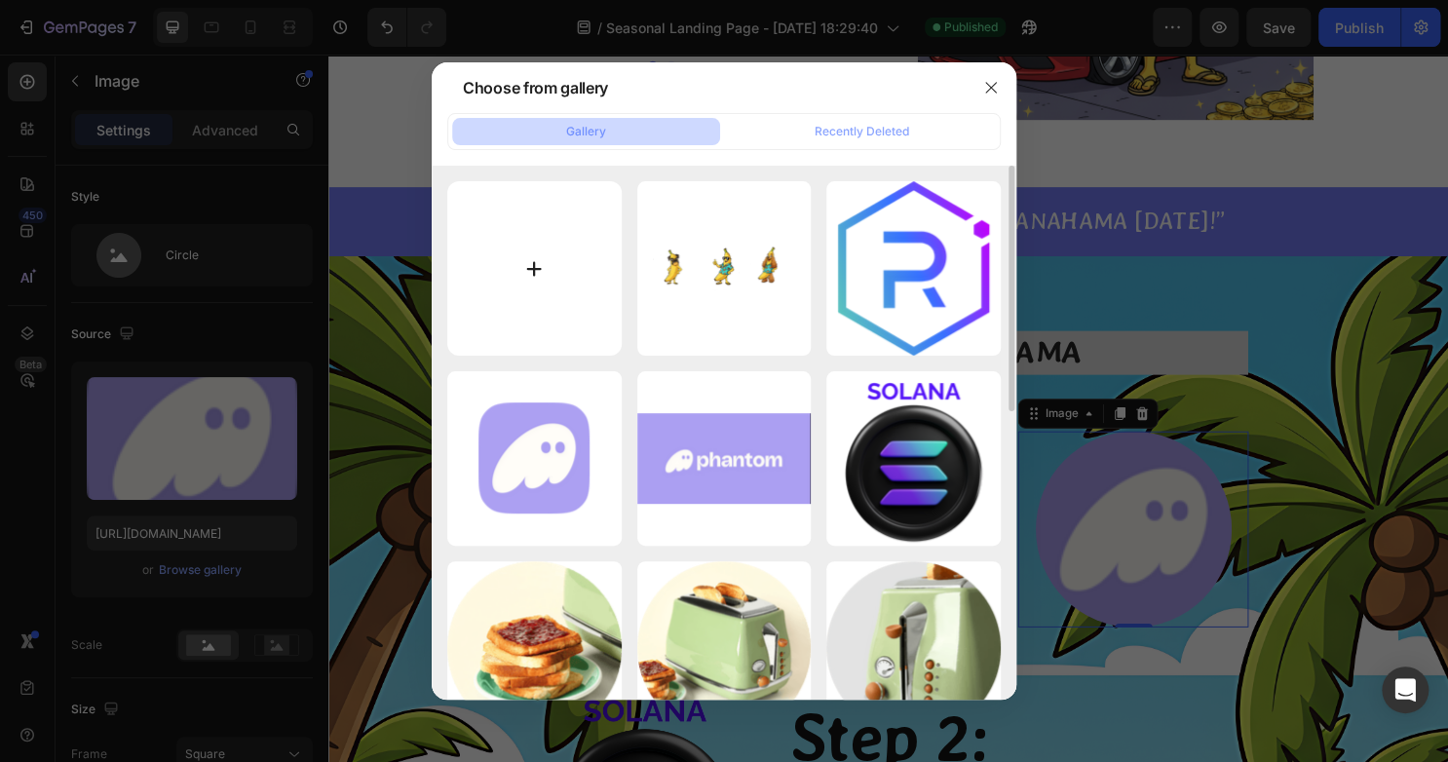
click at [507, 267] on input "file" at bounding box center [534, 268] width 174 height 174
type input "C:\fakepath\6547356-middle.png"
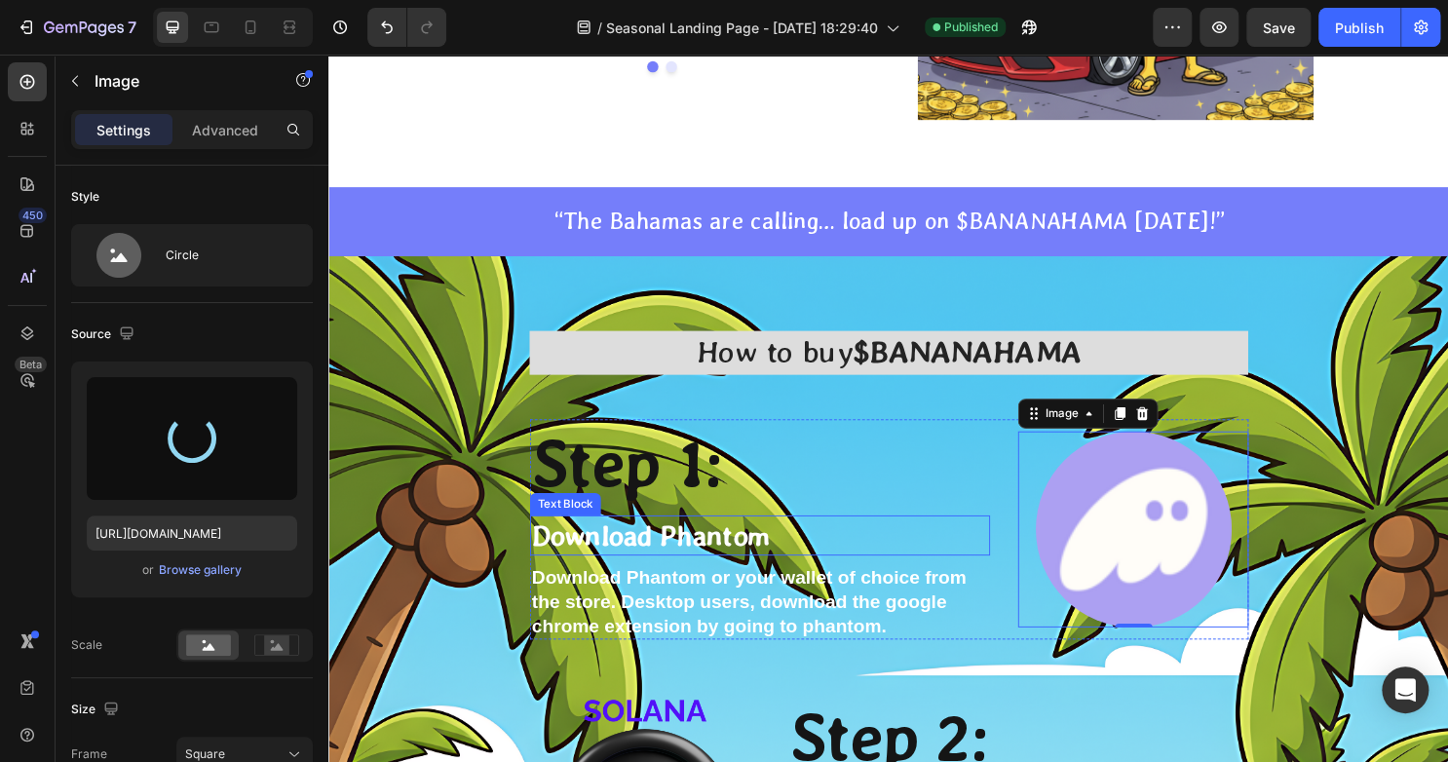
type input "https://cdn.shopify.com/s/files/1/0912/0386/2712/files/gempages_586249764203397…"
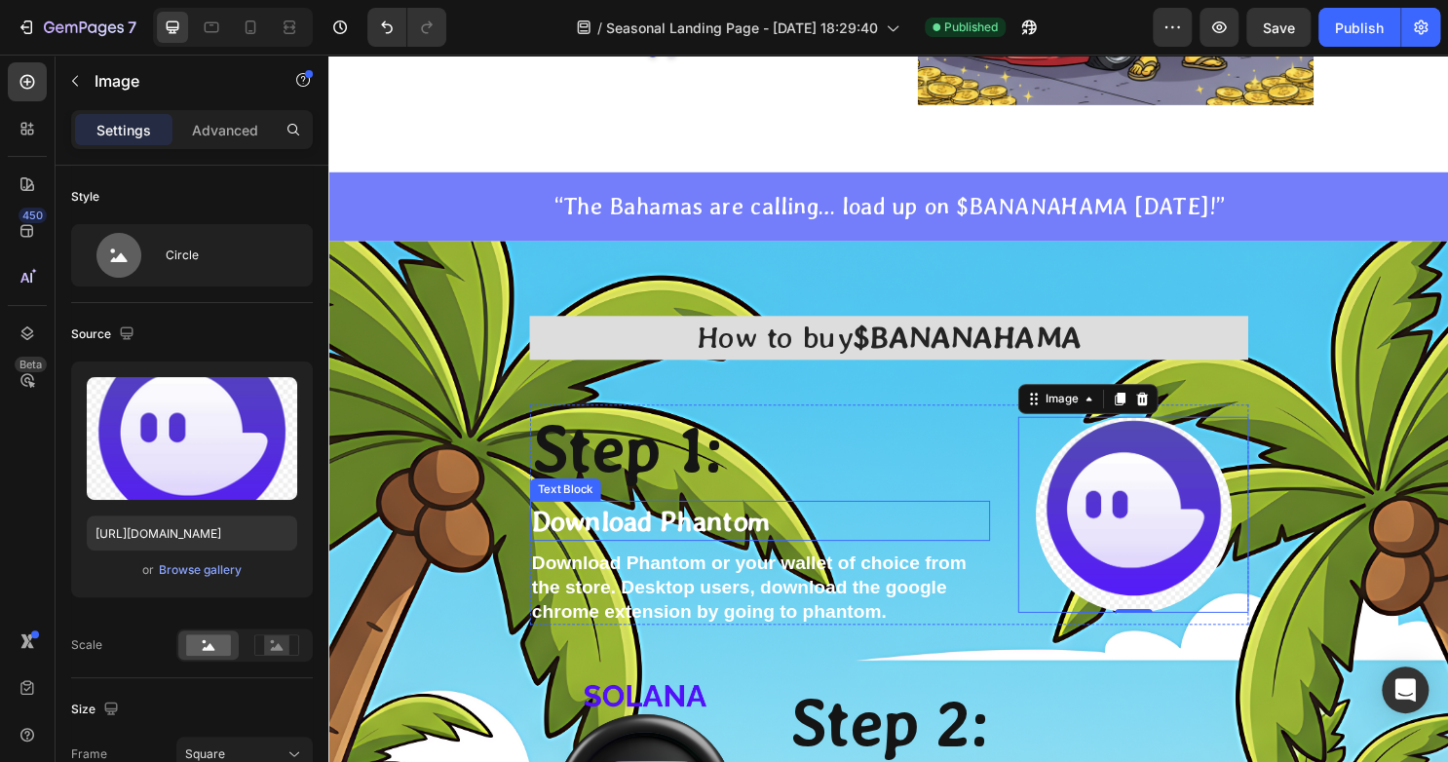
scroll to position [4871, 0]
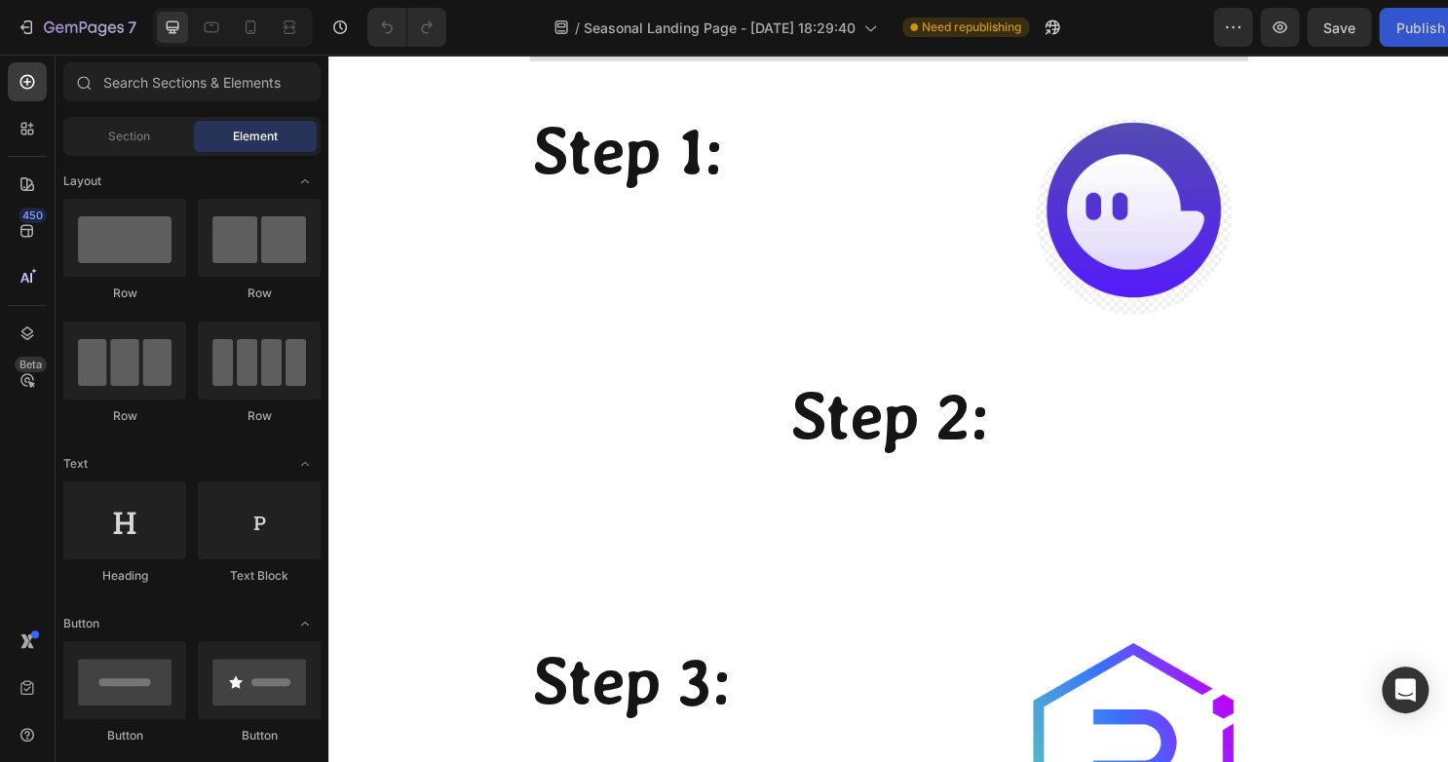
scroll to position [5173, 0]
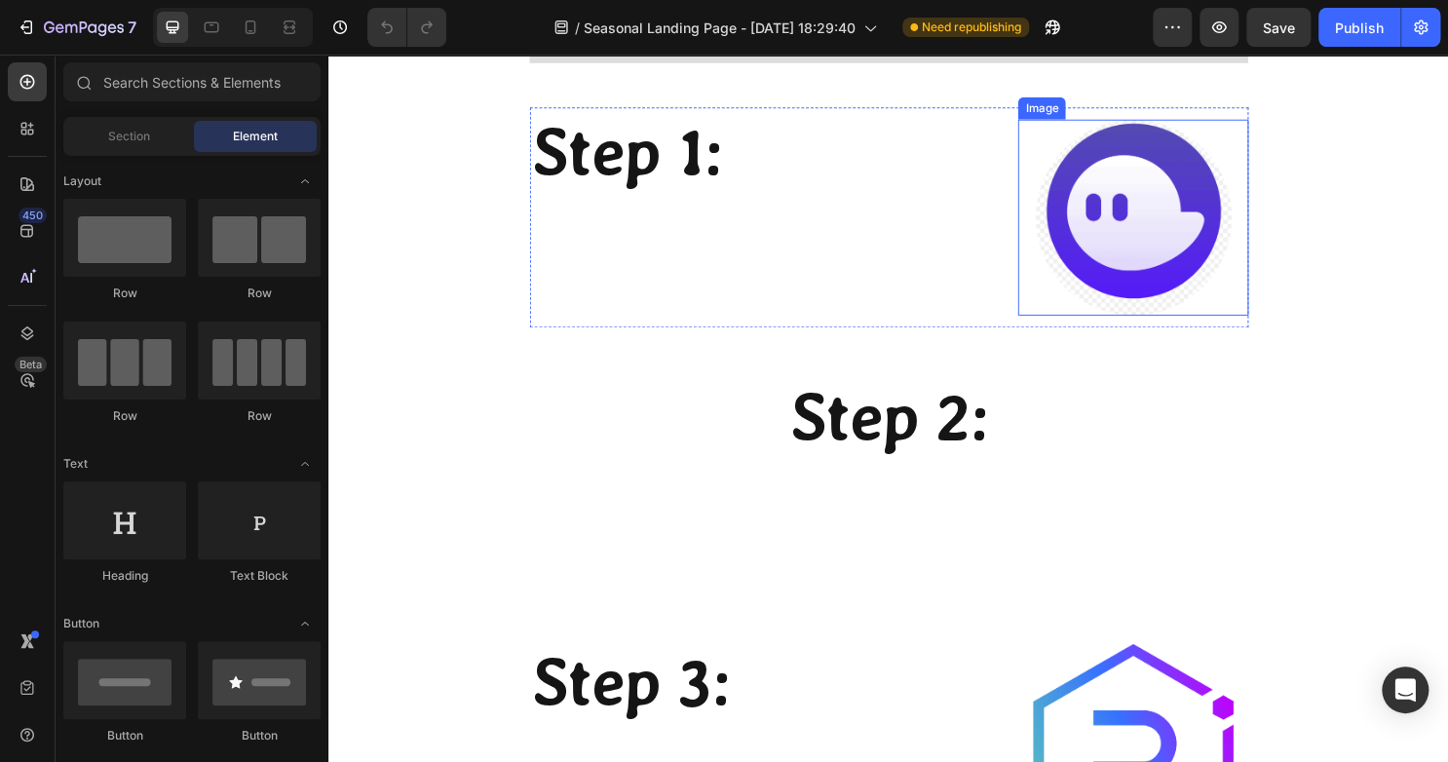
click at [1164, 254] on img at bounding box center [1168, 225] width 205 height 205
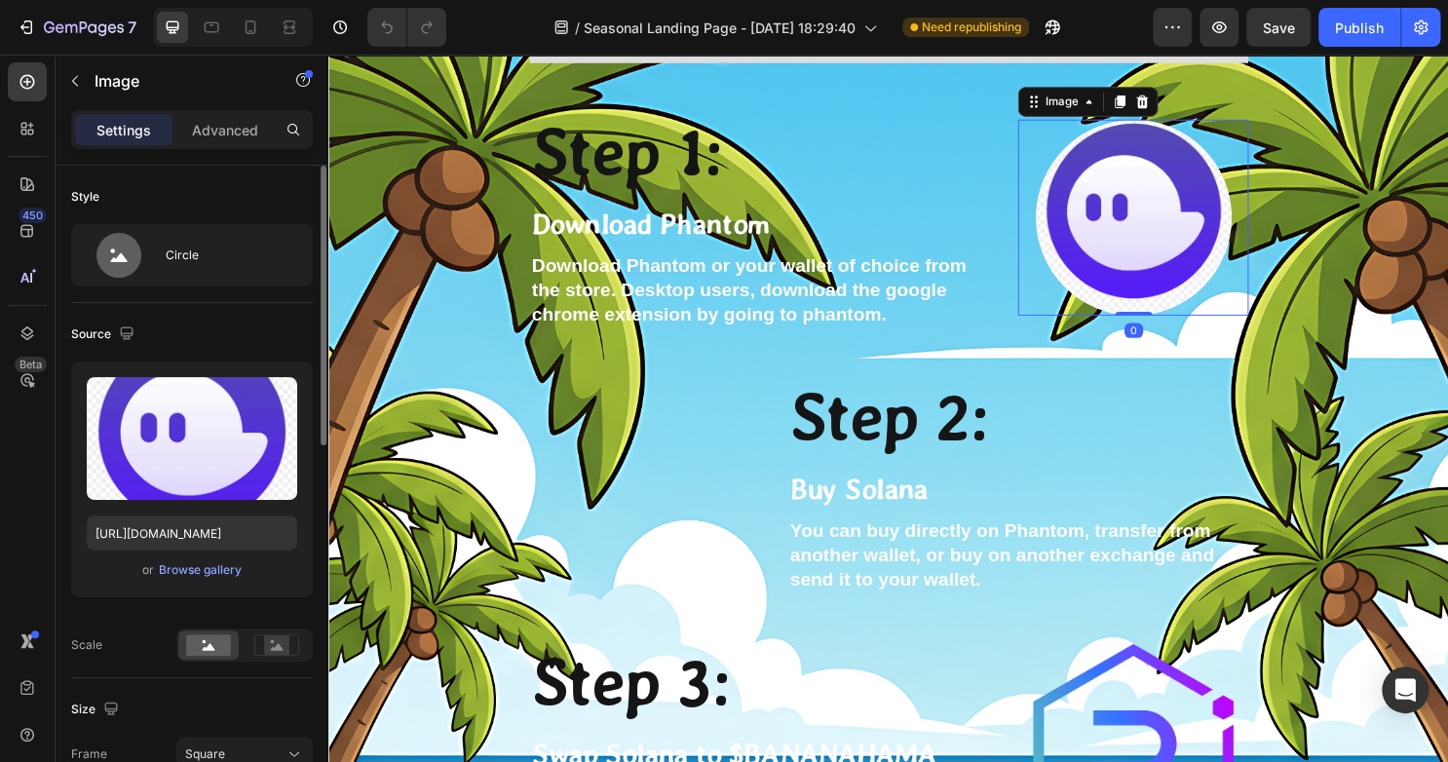
click at [181, 584] on div "Upload Image [URL][DOMAIN_NAME] or Browse gallery" at bounding box center [192, 479] width 242 height 236
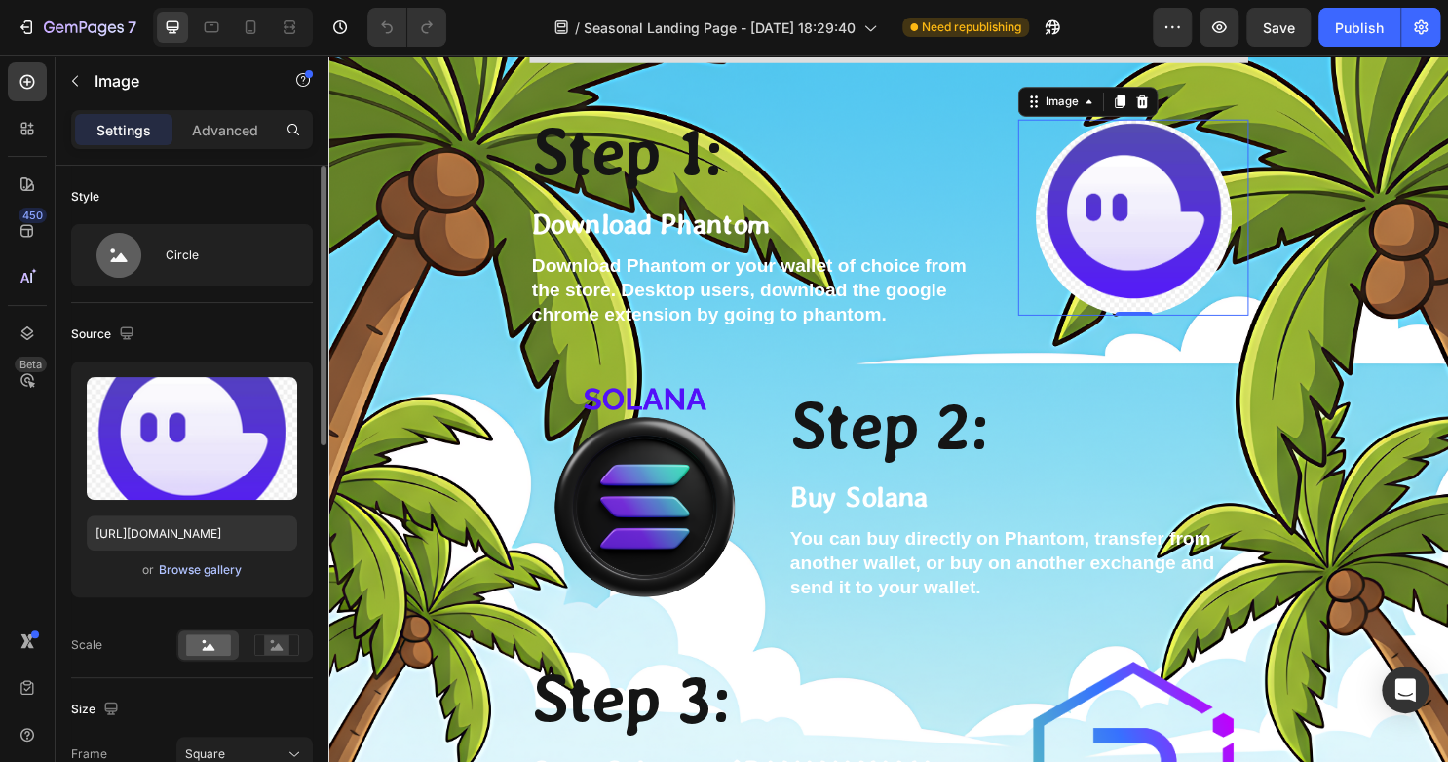
click at [181, 572] on div "Browse gallery" at bounding box center [200, 570] width 83 height 18
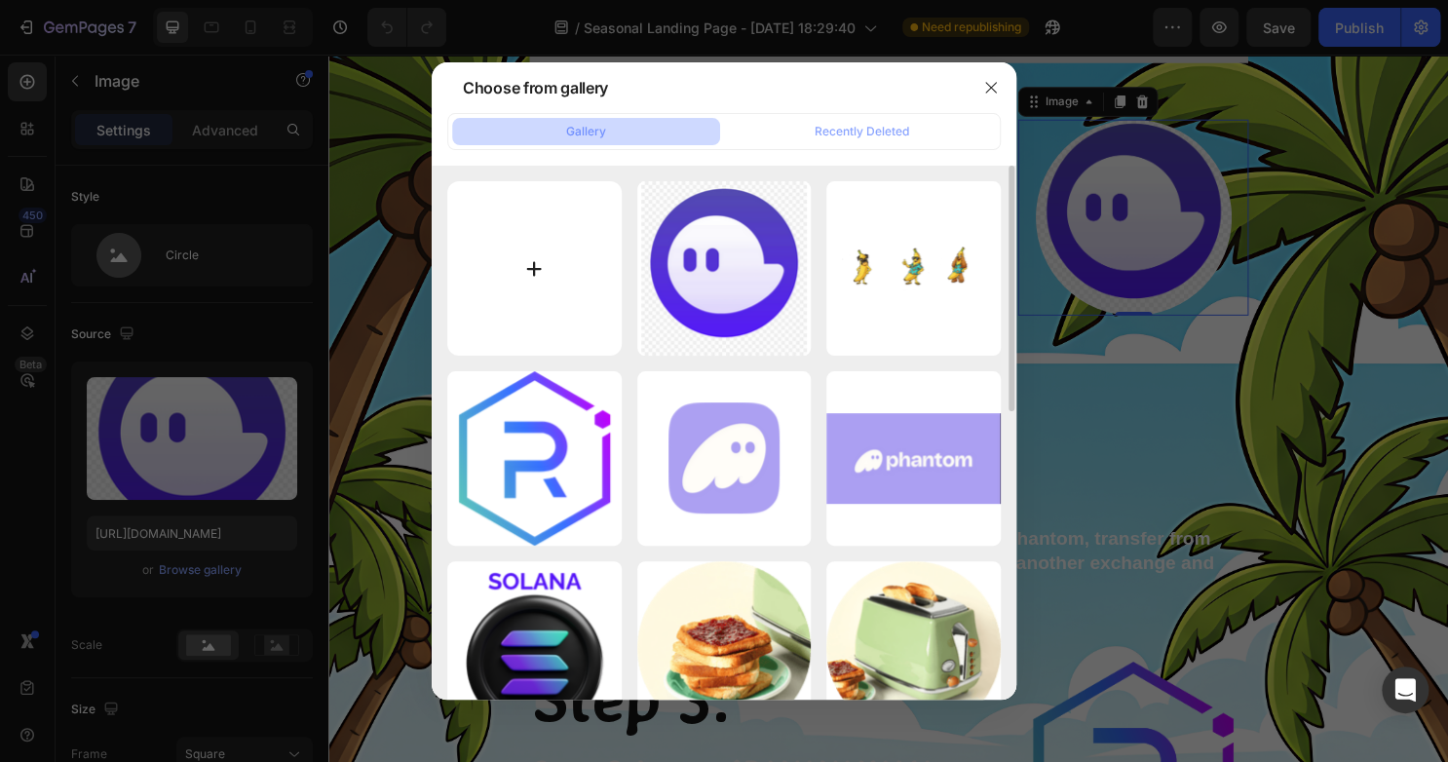
click at [522, 263] on input "file" at bounding box center [534, 268] width 174 height 174
type input "C:\fakepath\white-Photoroom (1).png"
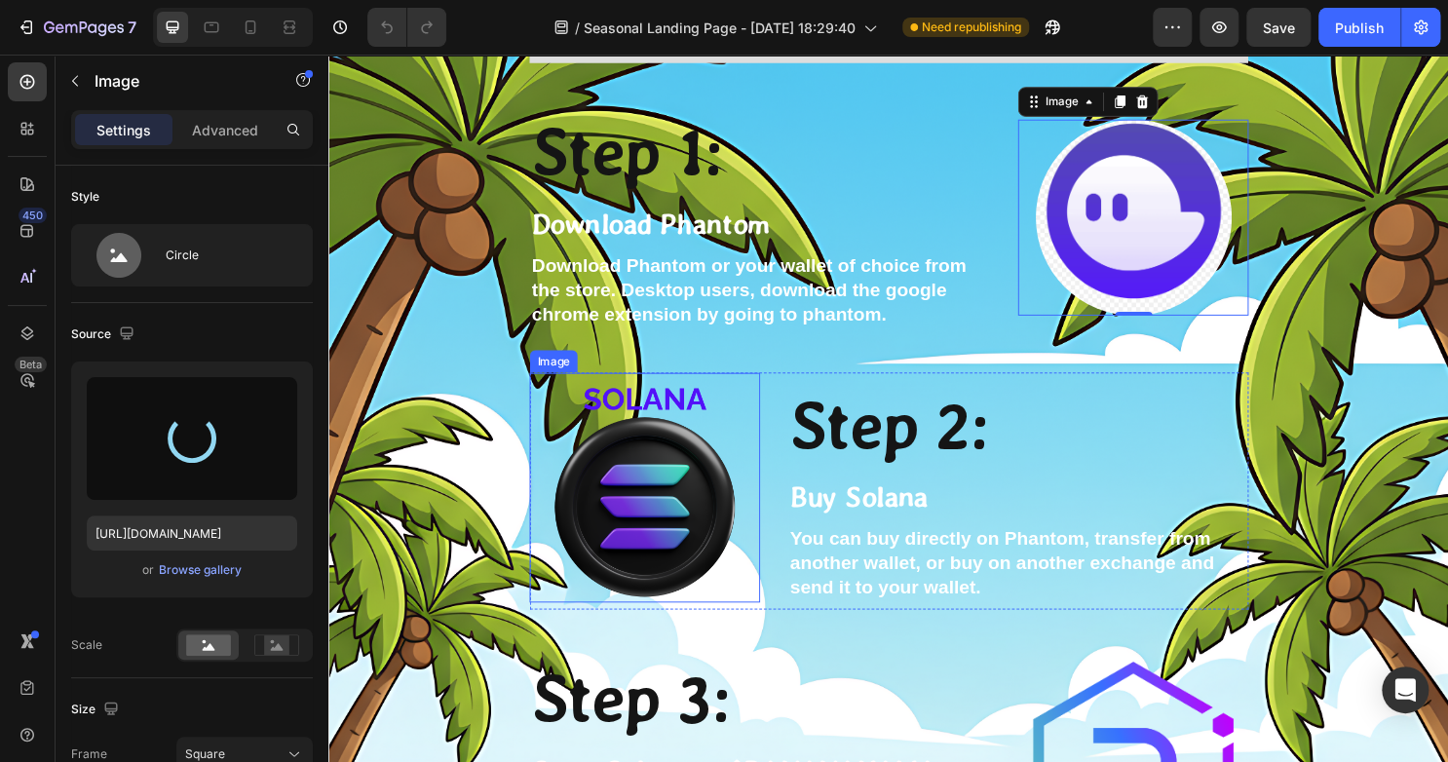
type input "https://cdn.shopify.com/s/files/1/0912/0386/2712/files/gempages_586249764203397…"
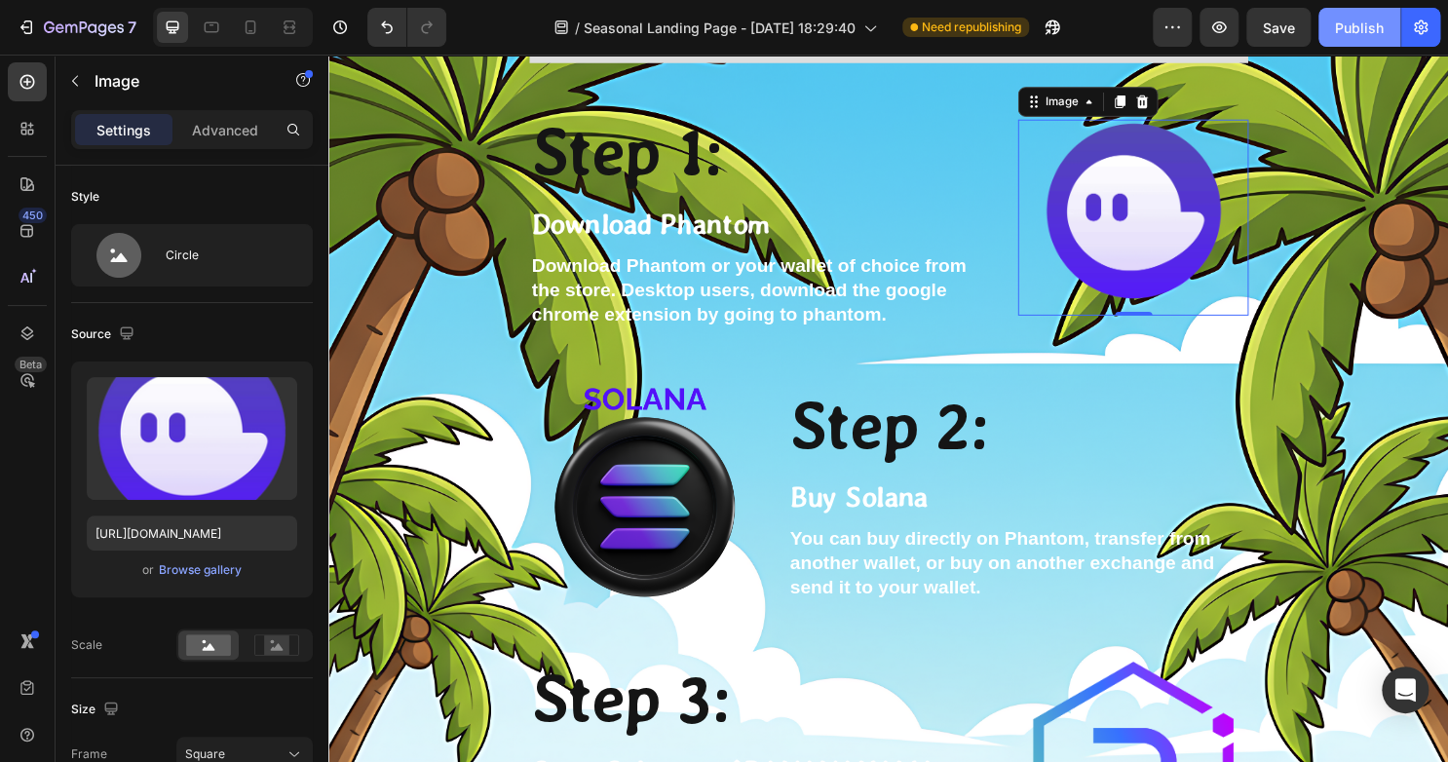
click at [1368, 38] on button "Publish" at bounding box center [1359, 27] width 82 height 39
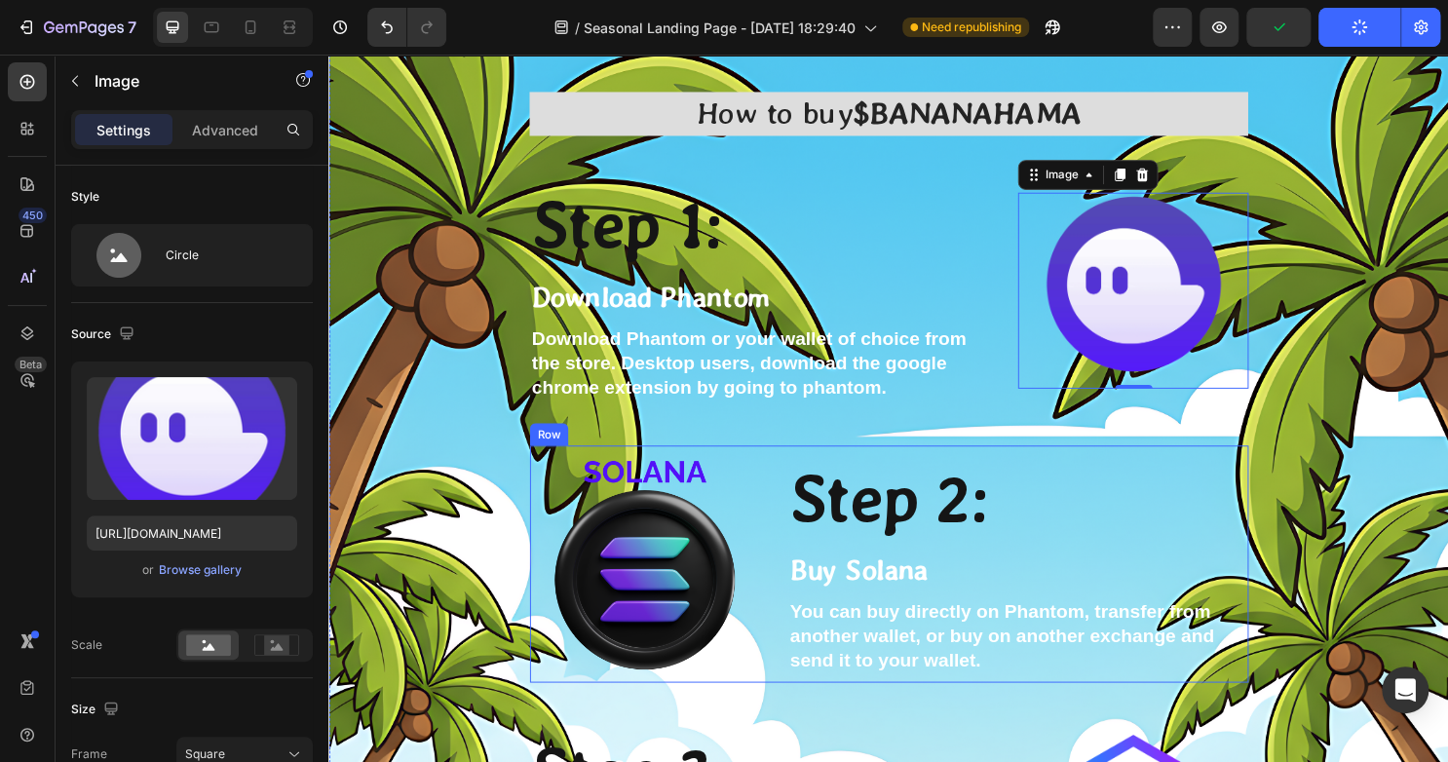
scroll to position [5071, 0]
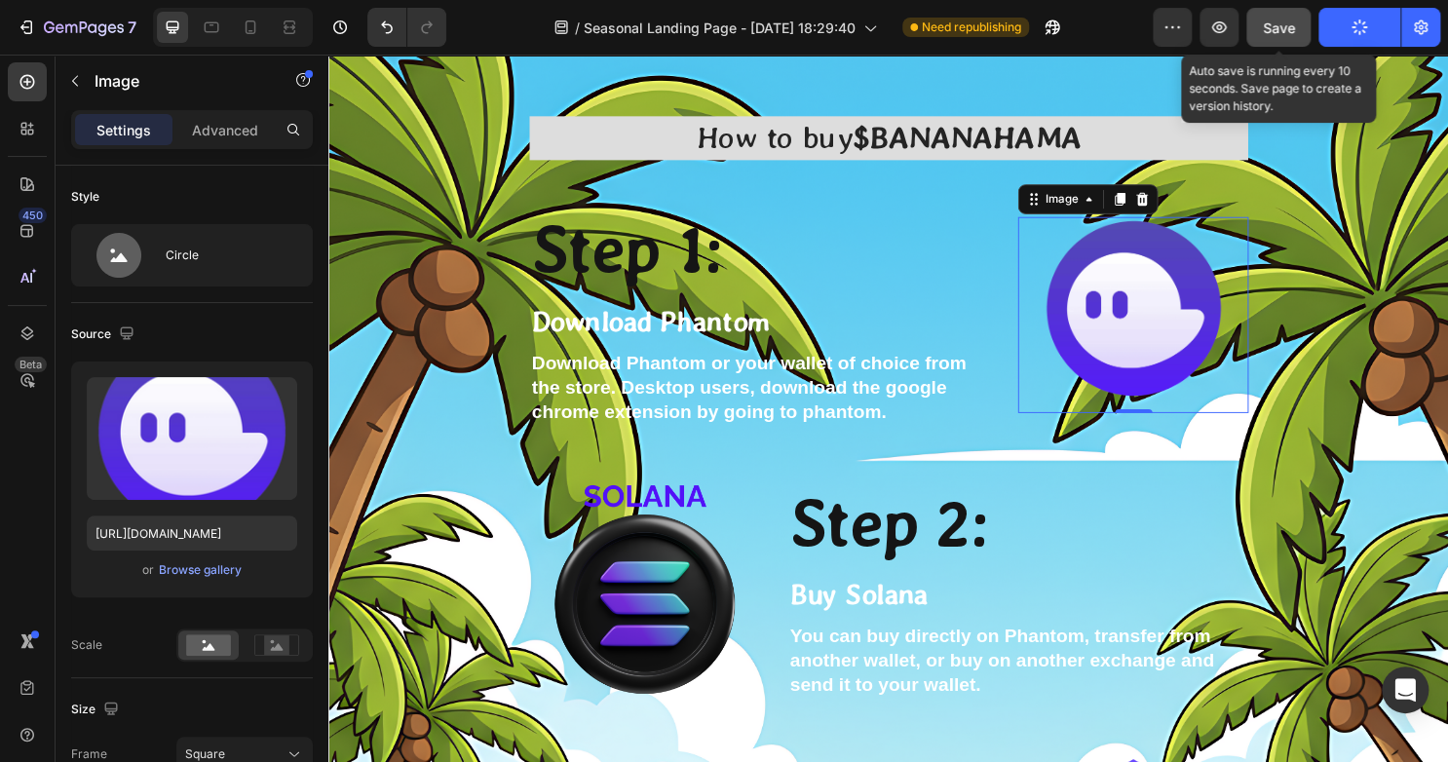
click at [1262, 19] on span "Save" at bounding box center [1278, 27] width 32 height 17
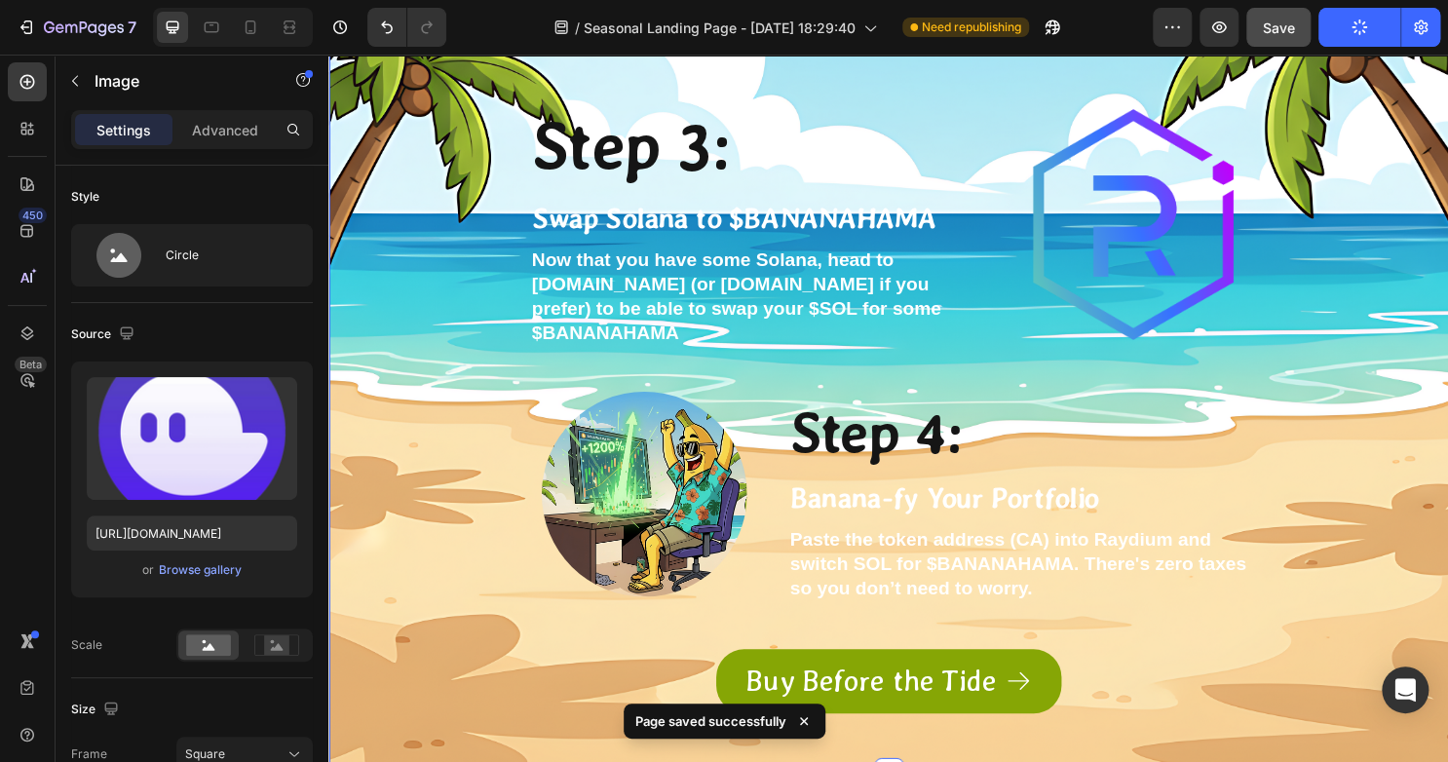
scroll to position [5750, 0]
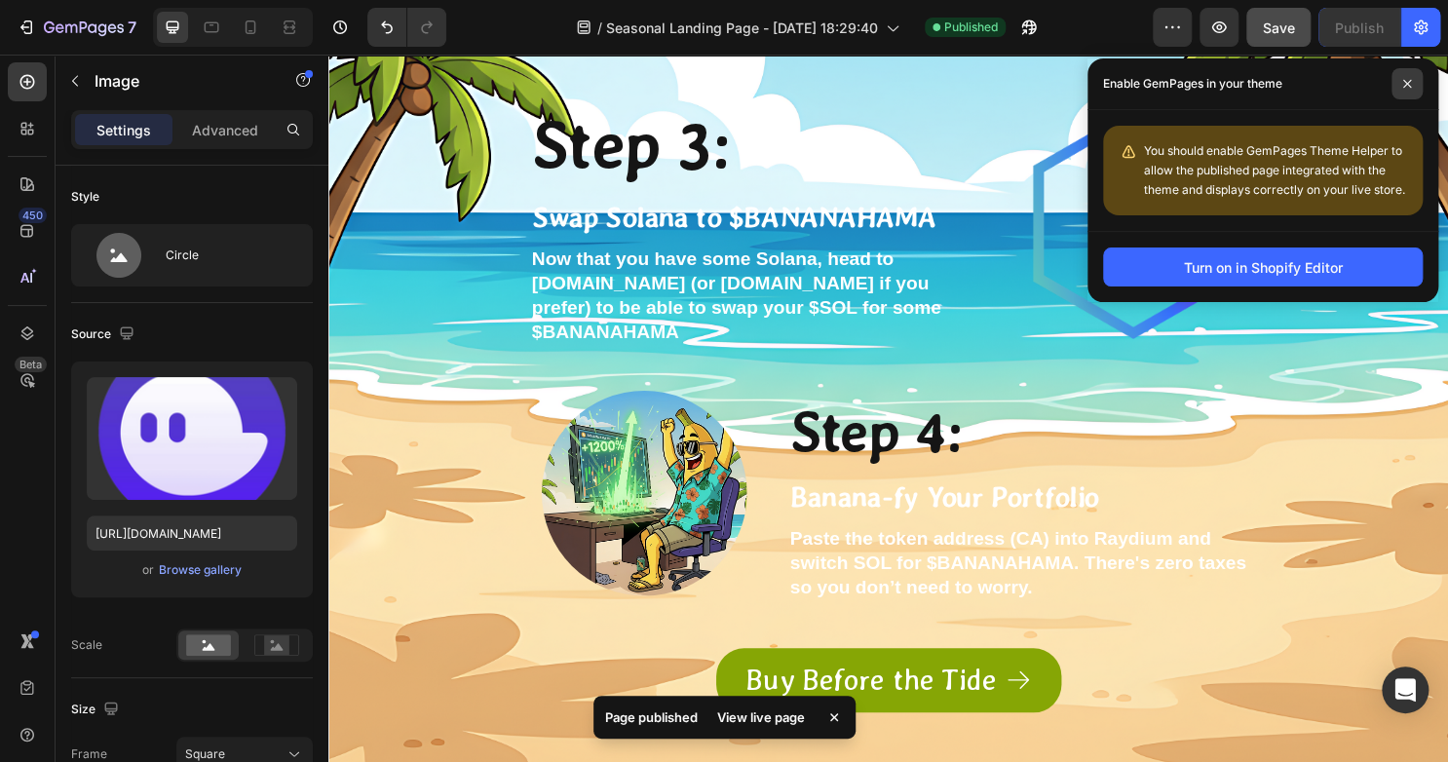
click at [1408, 83] on icon at bounding box center [1407, 84] width 10 height 10
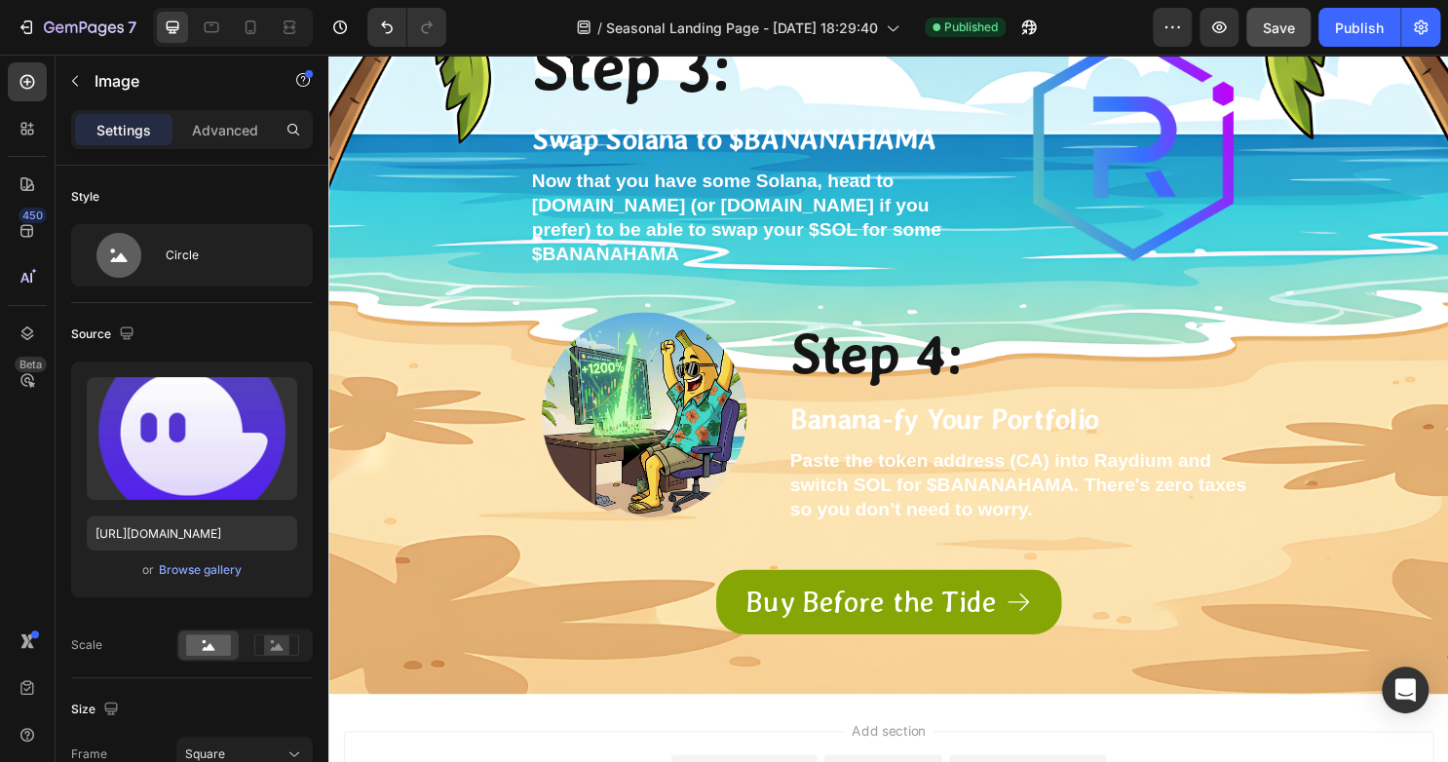
scroll to position [5830, 0]
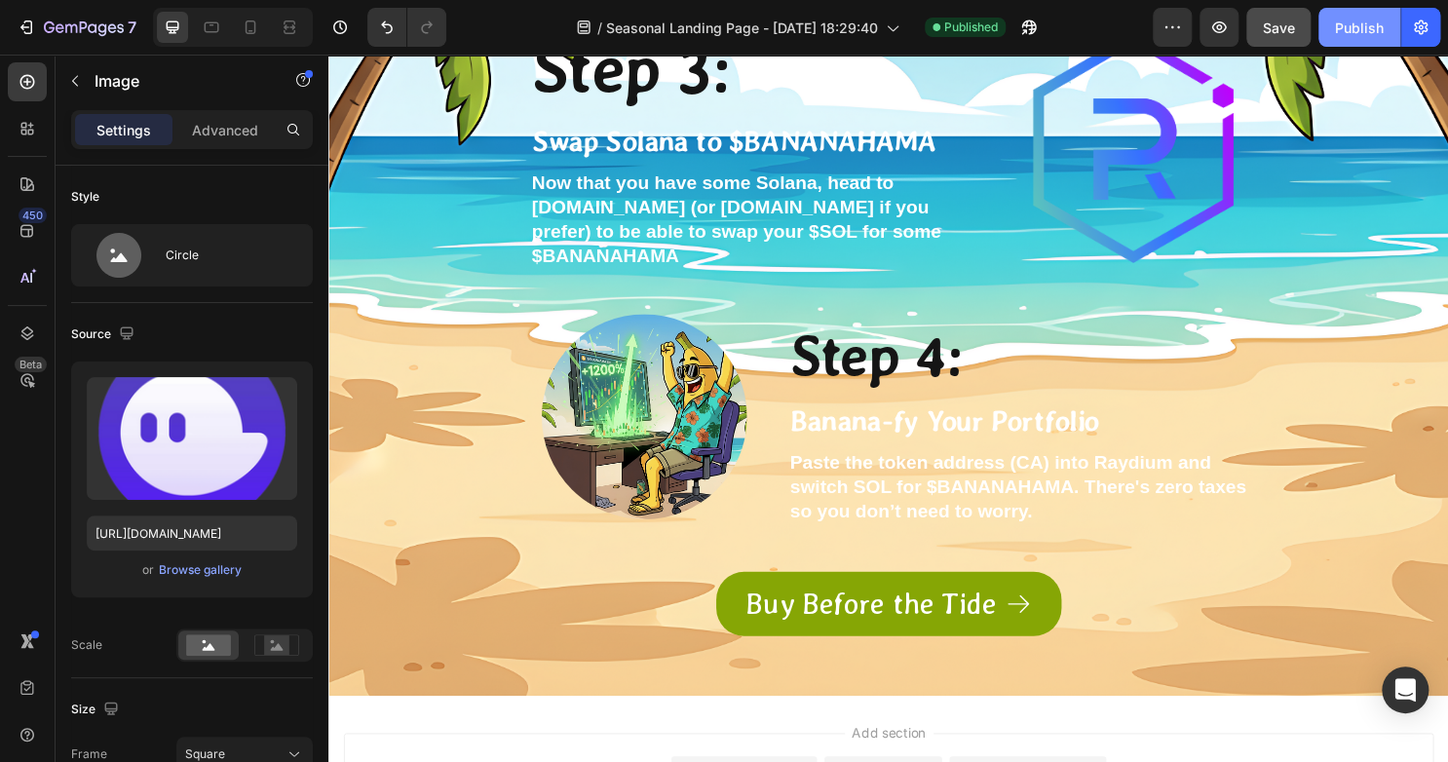
click at [1368, 18] on div "Publish" at bounding box center [1359, 28] width 49 height 20
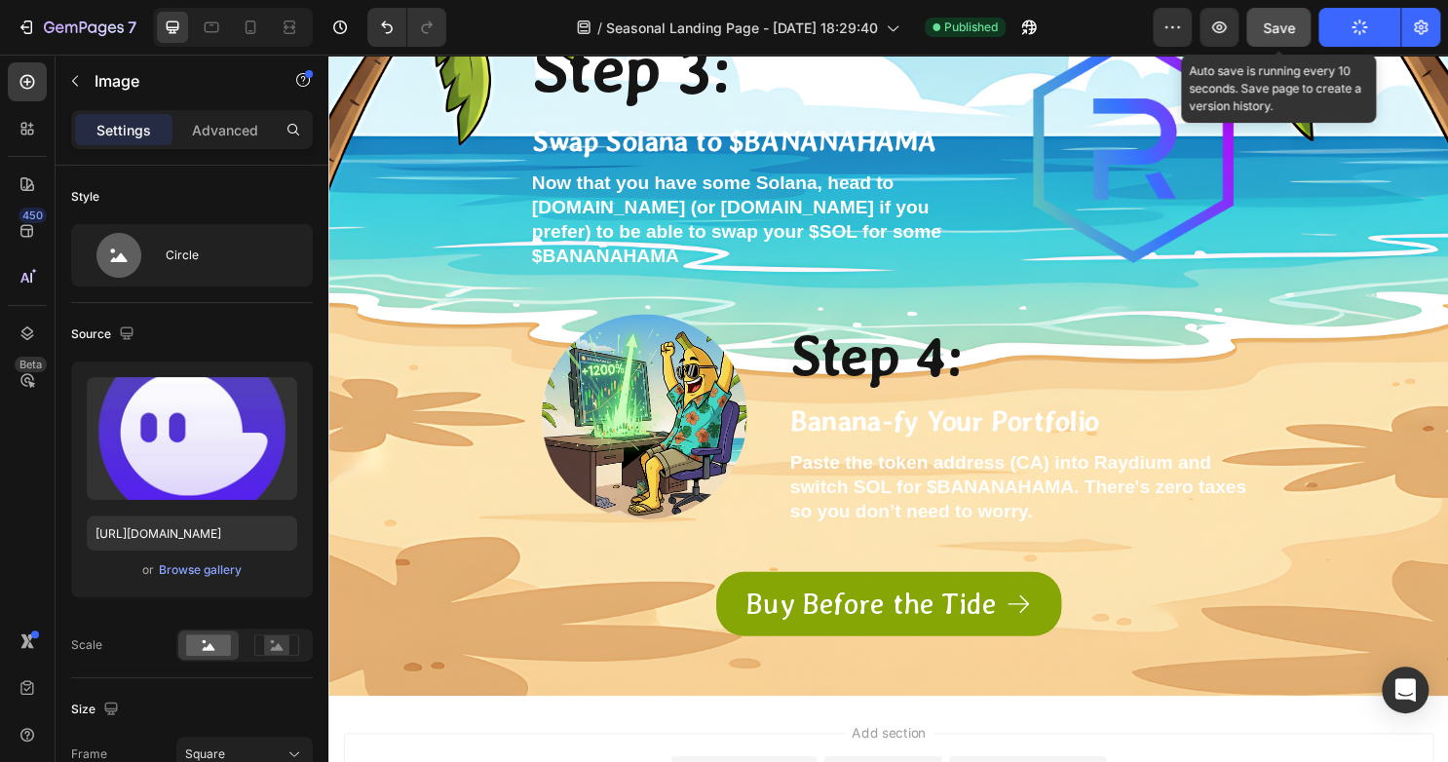
click at [1284, 28] on span "Save" at bounding box center [1278, 27] width 32 height 17
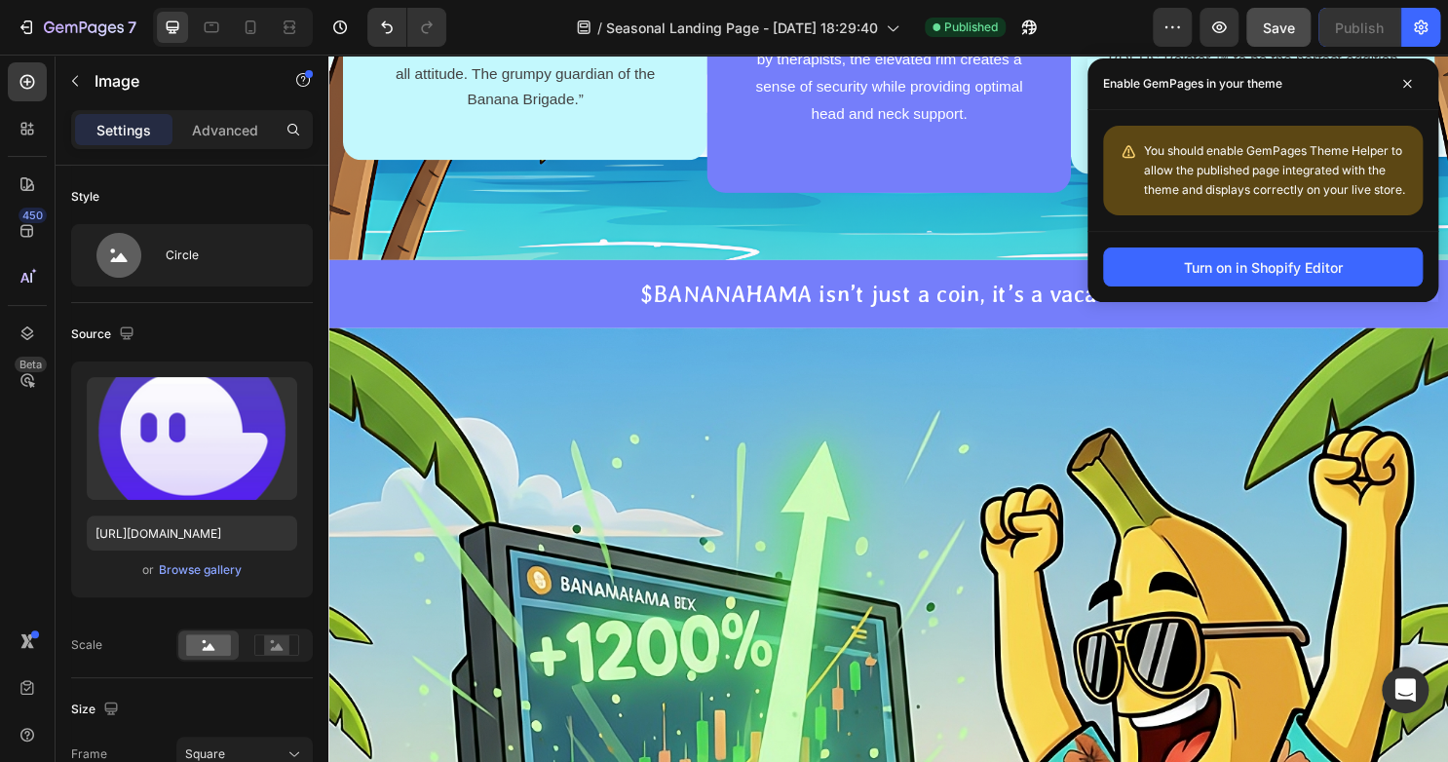
scroll to position [1481, 0]
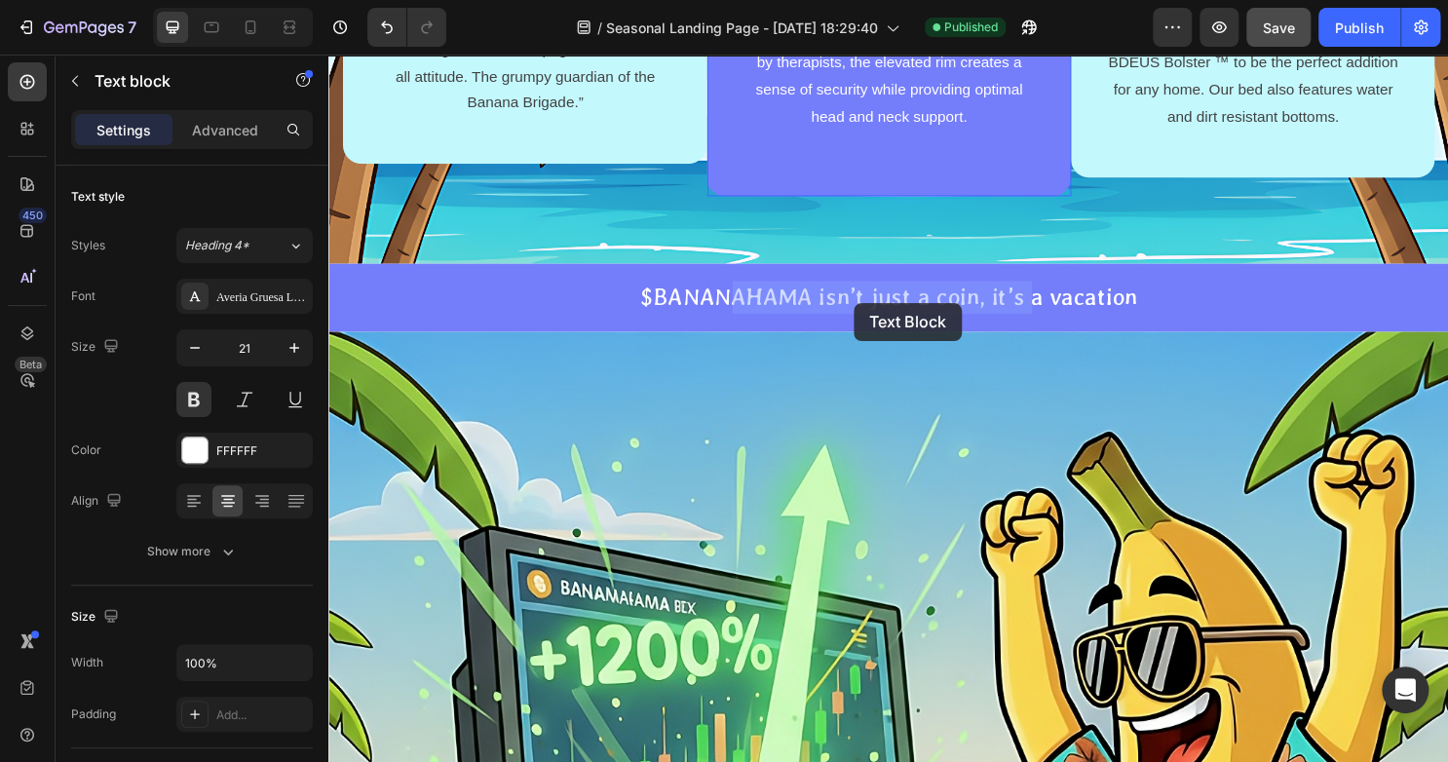
drag, startPoint x: 1021, startPoint y: 320, endPoint x: 877, endPoint y: 314, distance: 144.3
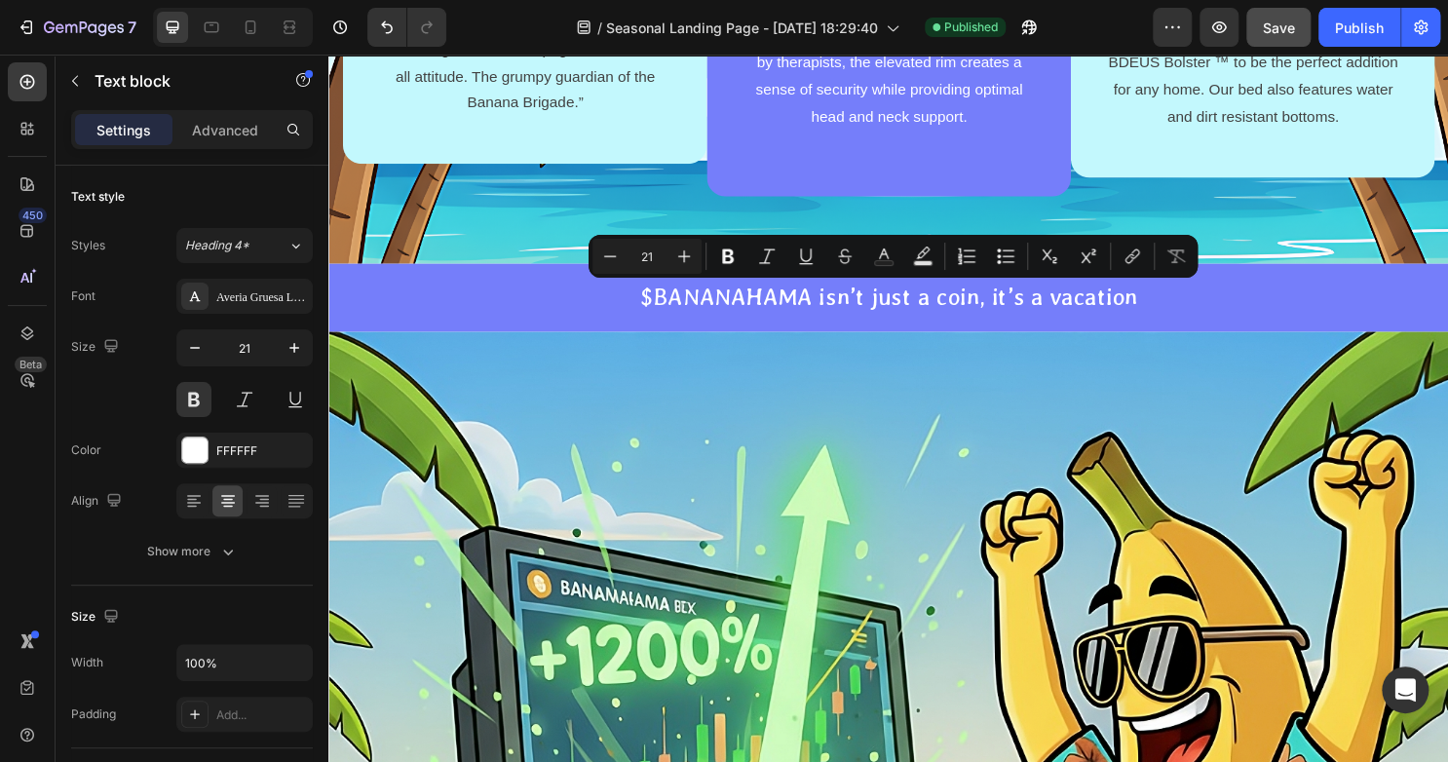
drag, startPoint x: 1002, startPoint y: 301, endPoint x: 803, endPoint y: 308, distance: 199.8
copy p "MR BANANA-HAMA"
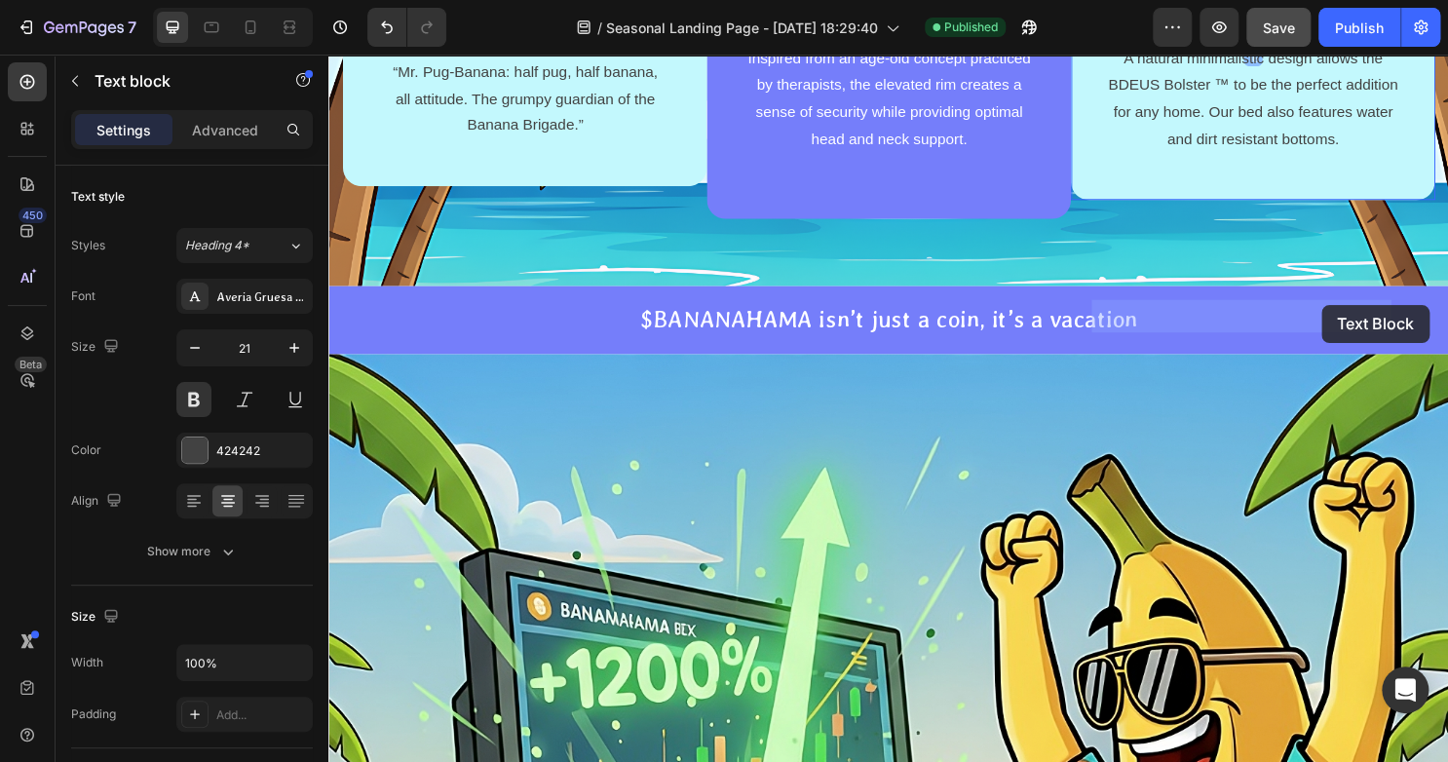
drag, startPoint x: 1392, startPoint y: 307, endPoint x: 1365, endPoint y: 317, distance: 29.0
drag, startPoint x: 1376, startPoint y: 326, endPoint x: 1171, endPoint y: 328, distance: 205.5
click at [1171, 26] on p "MR [PERSON_NAME]-DODLE" at bounding box center [1293, 10] width 314 height 31
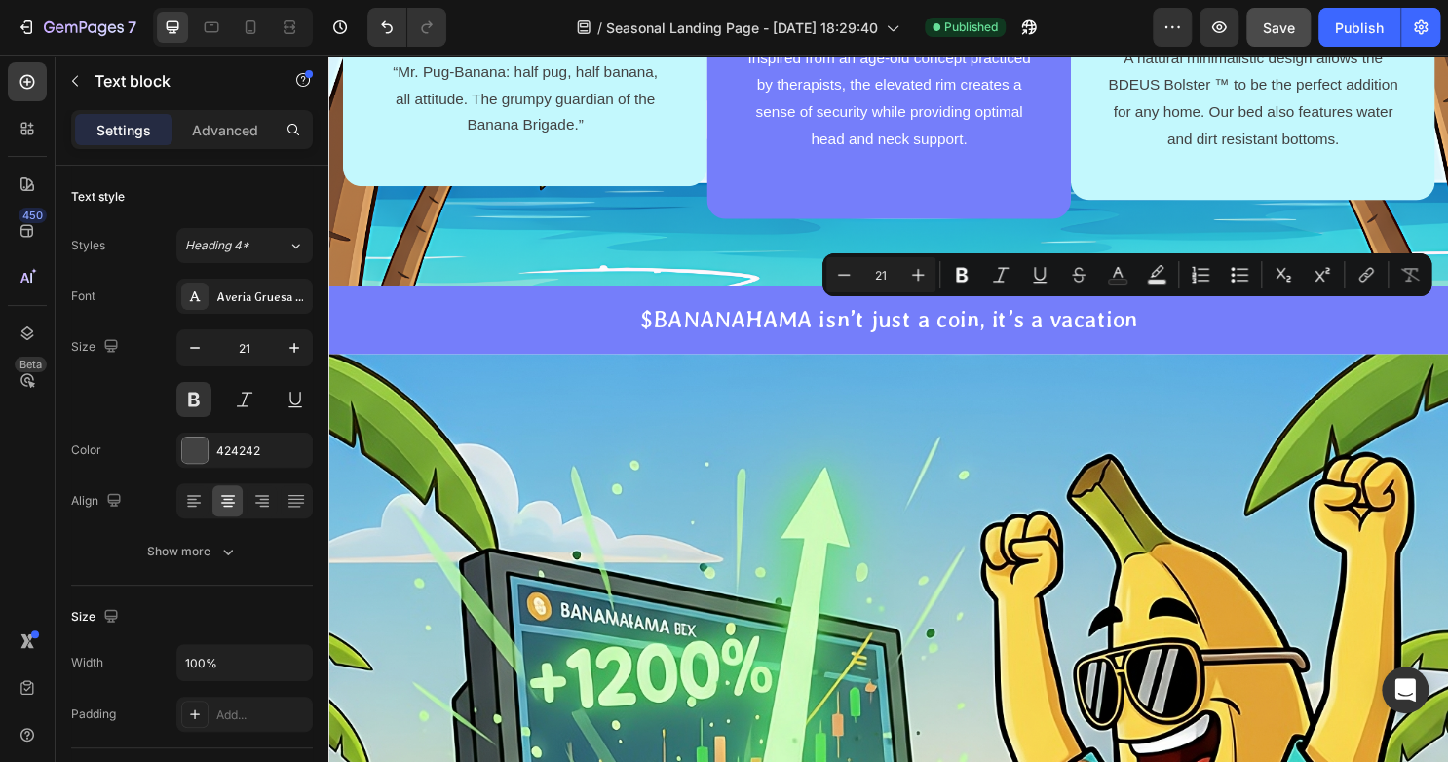
copy p "MR [PERSON_NAME]-DODLE"
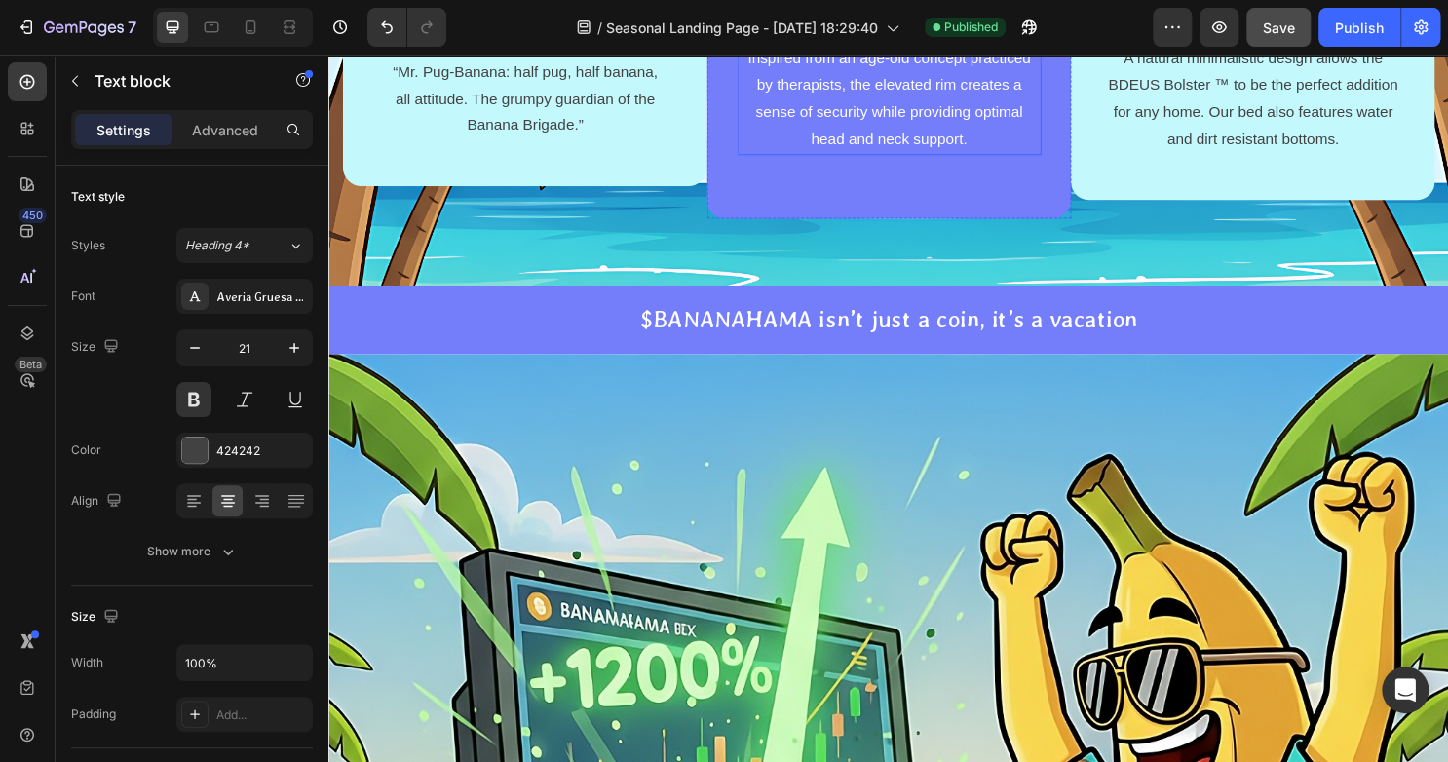
click at [986, 158] on p "Inspired from an age-old concept practiced by therapists, the elevated rim crea…" at bounding box center [913, 102] width 314 height 112
click at [981, 158] on p "Inspired from an age-old concept practiced by therapists, the elevated rim crea…" at bounding box center [913, 102] width 314 height 112
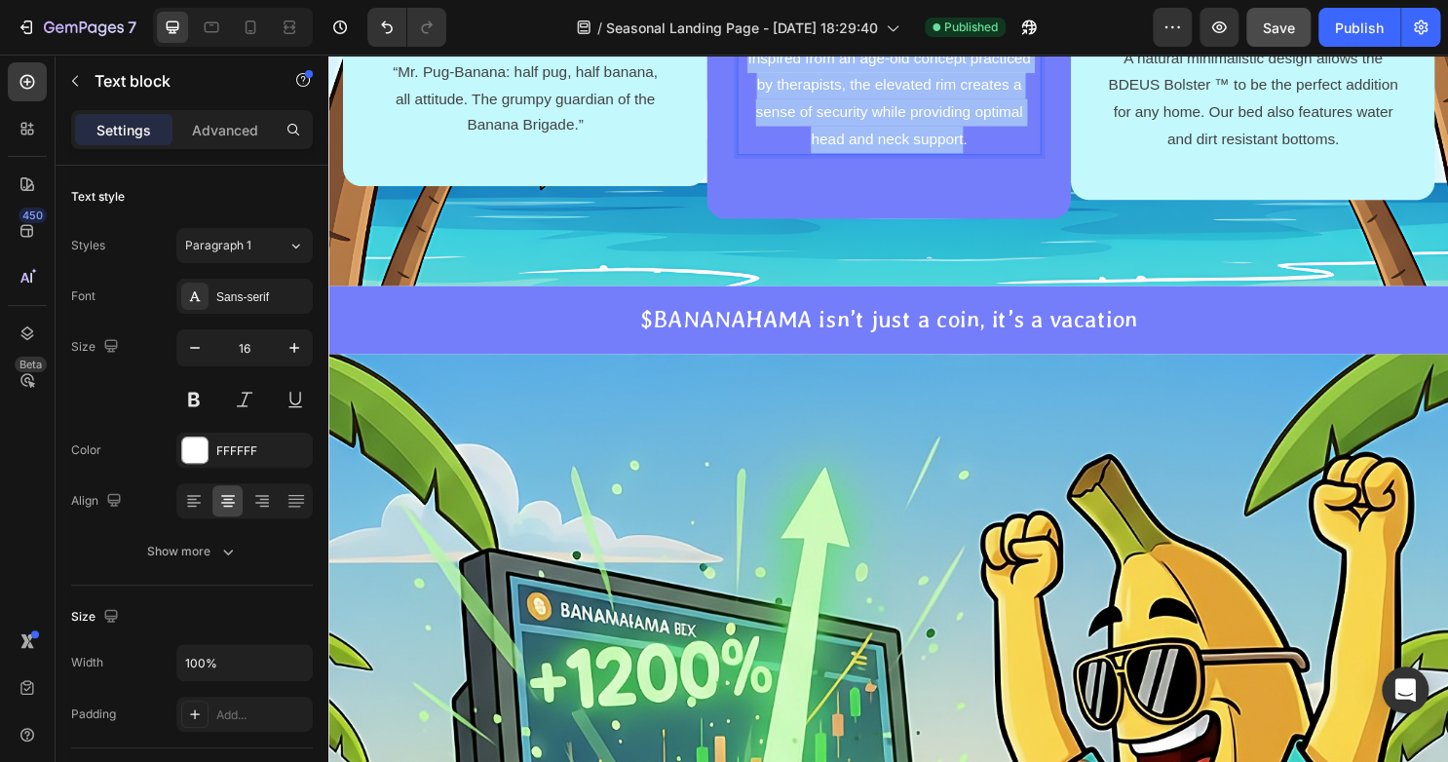
drag, startPoint x: 981, startPoint y: 465, endPoint x: 758, endPoint y: 386, distance: 236.6
click at [758, 158] on p "Inspired from an age-old concept practiced by therapists, the elevated rim crea…" at bounding box center [913, 102] width 314 height 112
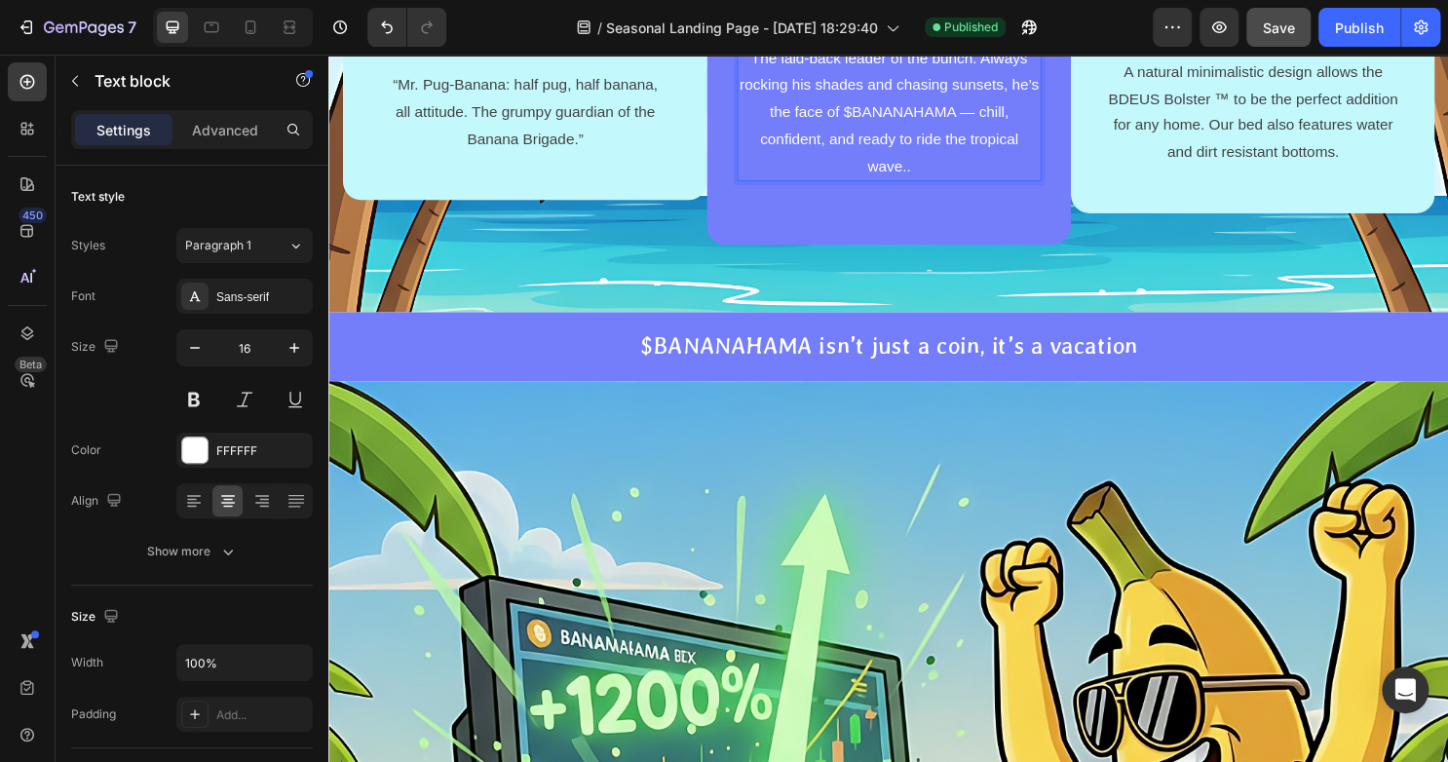
click at [979, 186] on p "The laid-back leader of the bunch. Always rocking his shades and chasing sunset…" at bounding box center [913, 116] width 314 height 140
click at [1172, 171] on p "A natural minimalistic design allows the BDEUS Bolster ™ to be the perfect addi…" at bounding box center [1293, 115] width 314 height 112
click at [996, 186] on p "The laid-back leader of the bunch. Always rocking his shades and chasing sunset…" at bounding box center [913, 116] width 314 height 140
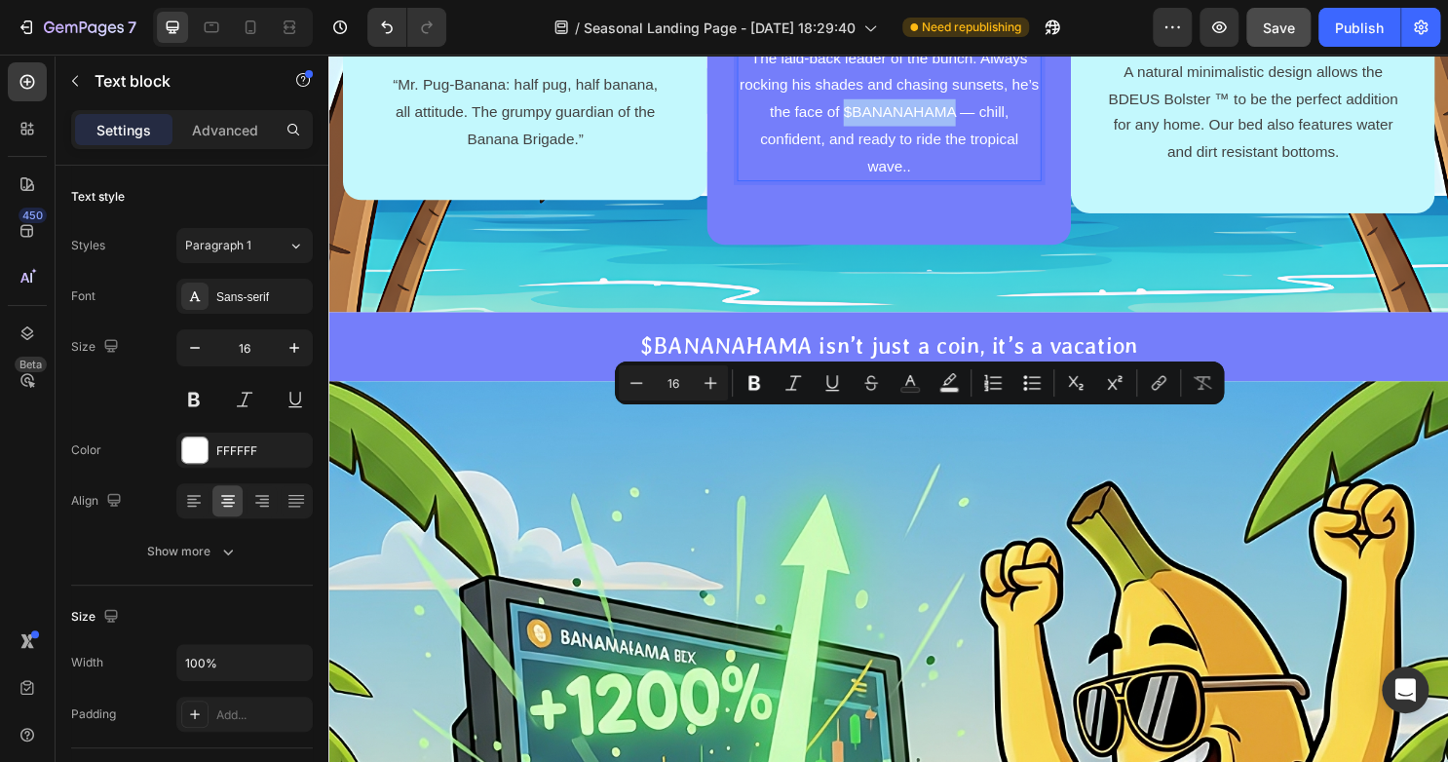
drag, startPoint x: 989, startPoint y: 433, endPoint x: 873, endPoint y: 442, distance: 116.3
click at [1016, 186] on p "The laid-back leader of the bunch. Always rocking his shades and chasing sunset…" at bounding box center [913, 116] width 314 height 140
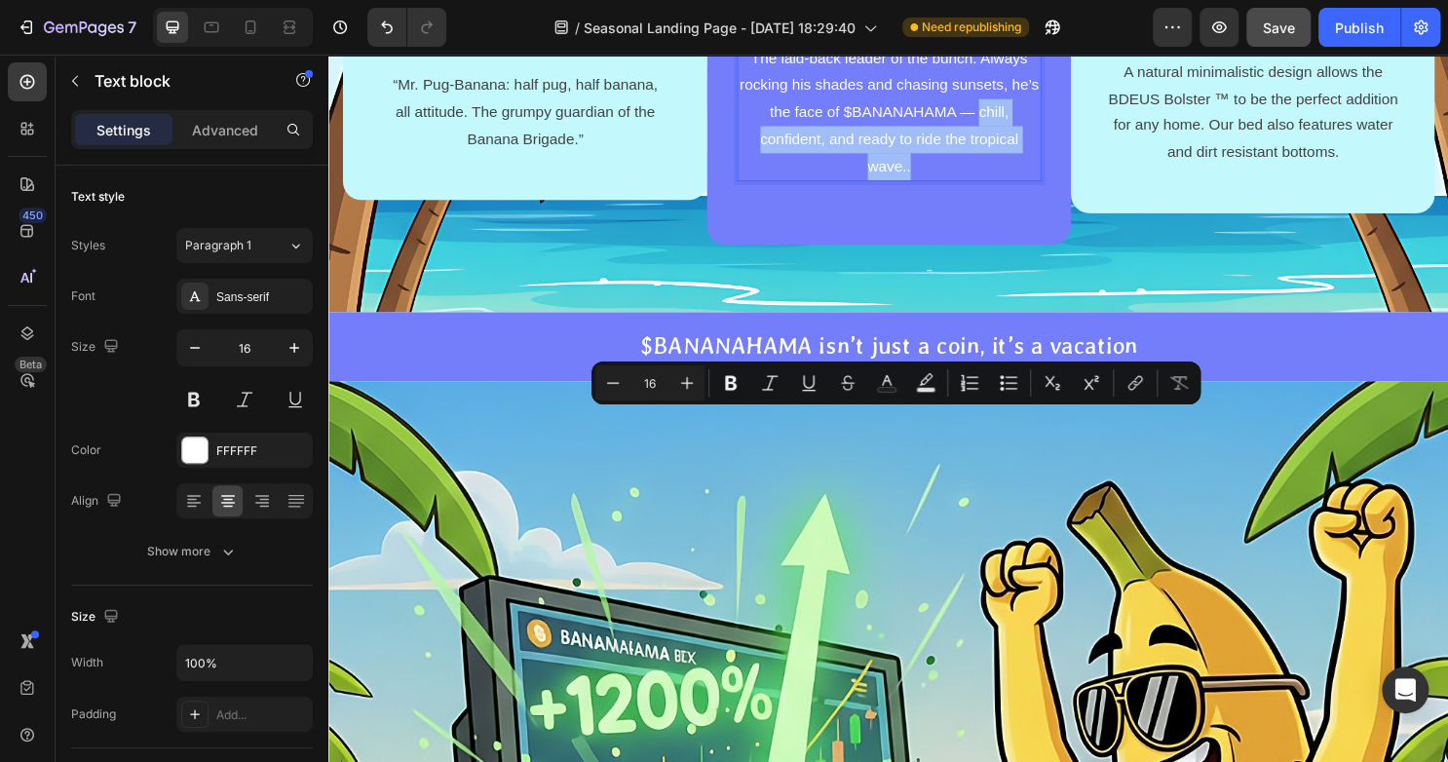
drag, startPoint x: 1016, startPoint y: 437, endPoint x: 1026, endPoint y: 483, distance: 46.8
click at [1026, 186] on p "The laid-back leader of the bunch. Always rocking his shades and chasing sunset…" at bounding box center [913, 116] width 314 height 140
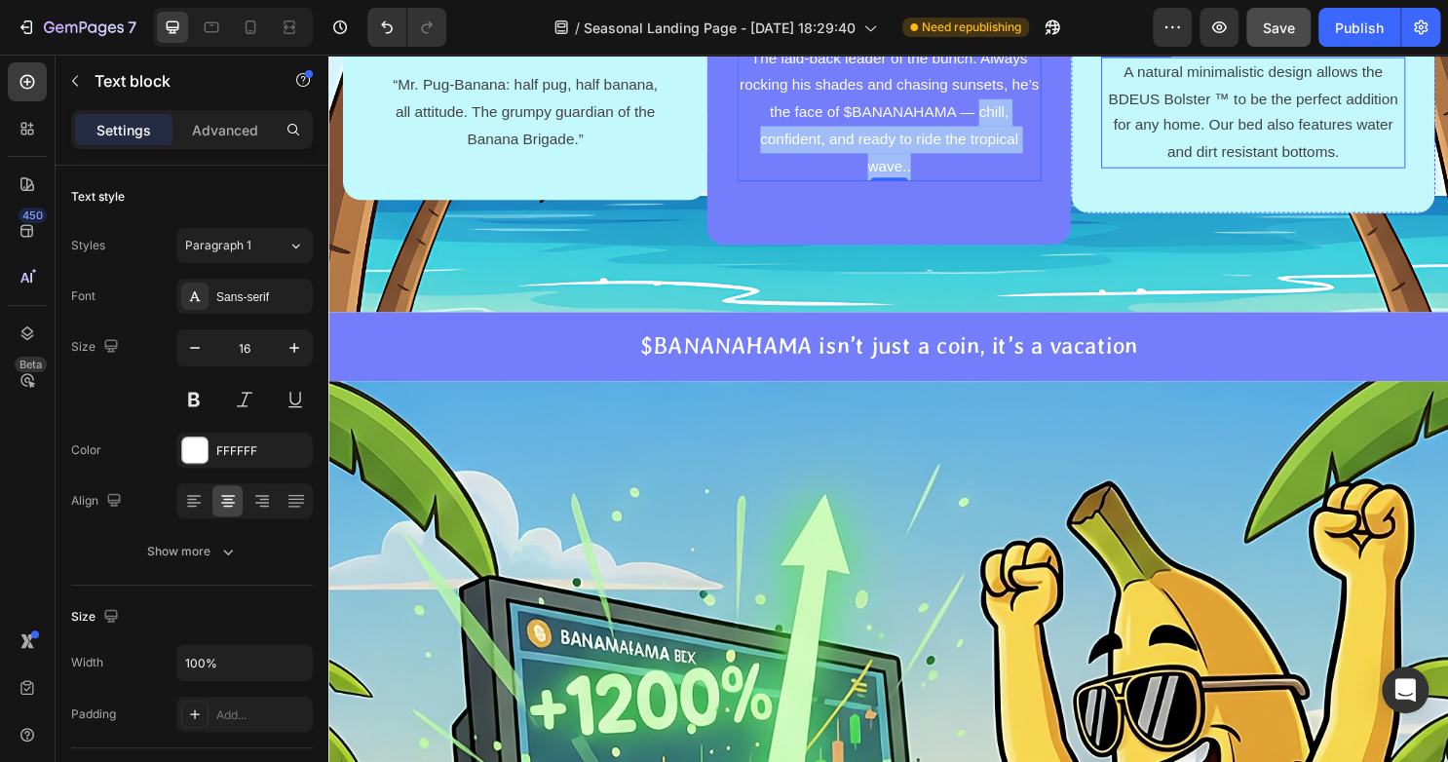
click at [1363, 171] on p "A natural minimalistic design allows the BDEUS Bolster ™ to be the perfect addi…" at bounding box center [1293, 115] width 314 height 112
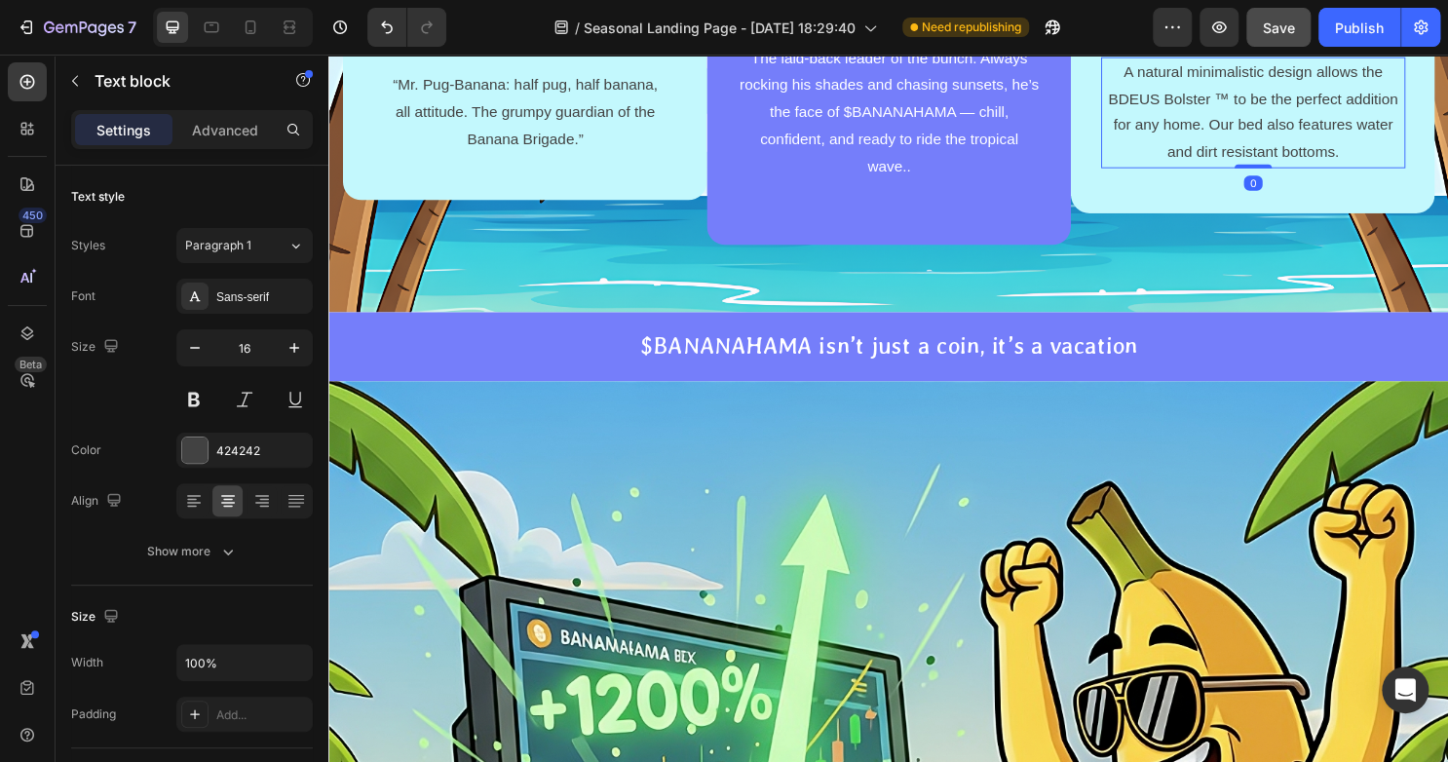
click at [1352, 171] on p "A natural minimalistic design allows the BDEUS Bolster ™ to be the perfect addi…" at bounding box center [1293, 115] width 314 height 112
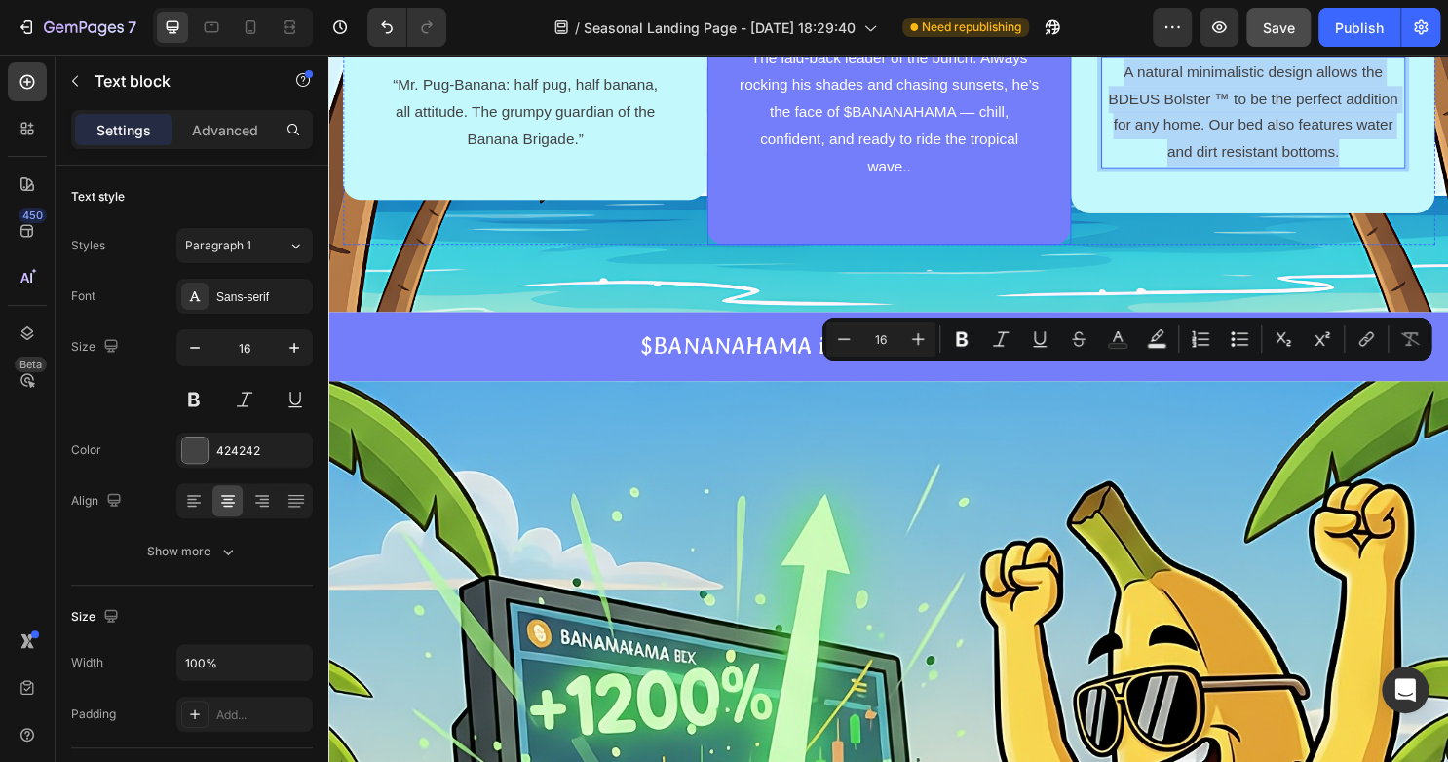
drag, startPoint x: 1370, startPoint y: 478, endPoint x: 1145, endPoint y: 399, distance: 238.5
click at [1090, 253] on div "Image MR PUG-BANANA Text block “Mr. Pug-Banana: half pug, half banana, all atti…" at bounding box center [913, 74] width 1140 height 357
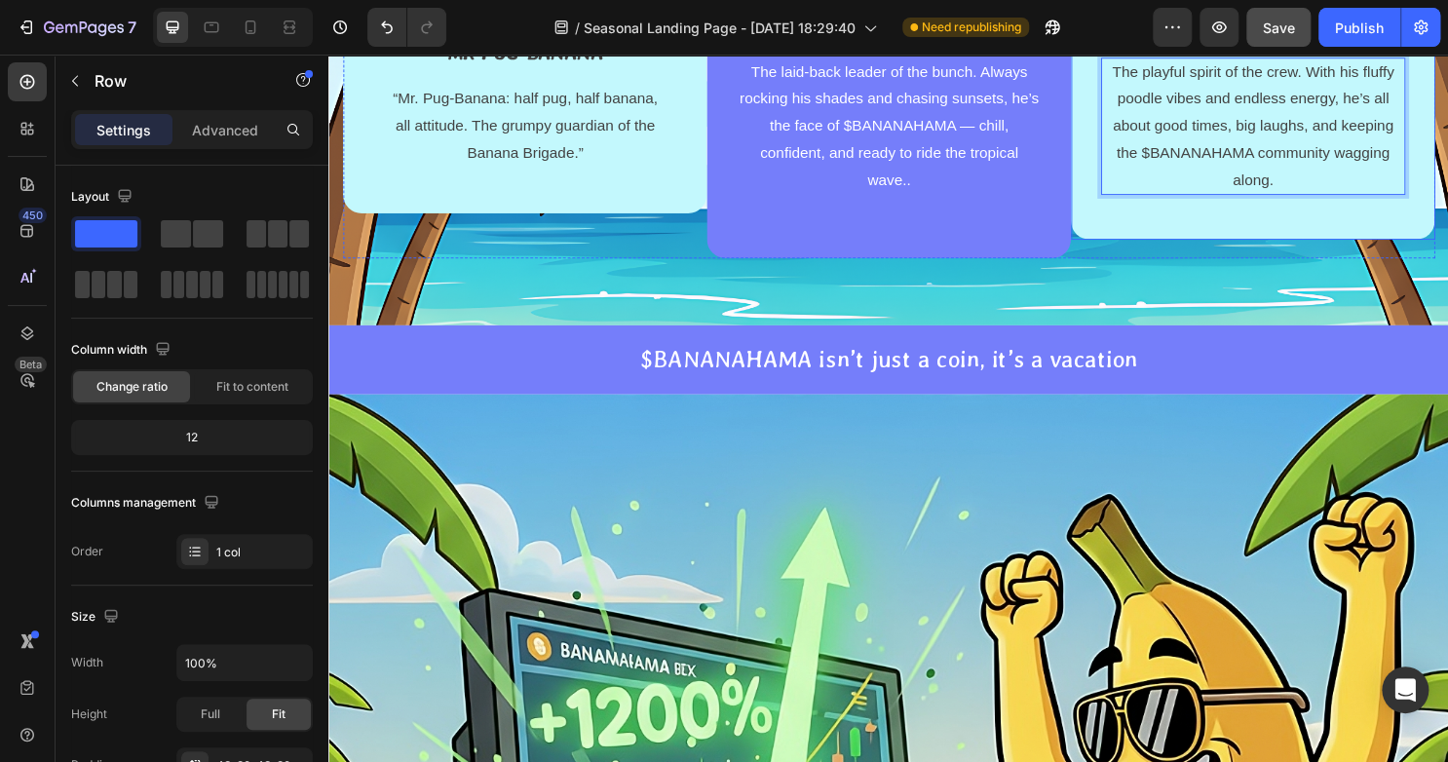
click at [1146, 247] on div "Image MR BANANA-DODLE Text block The playful spirit of the crew. With his fluff…" at bounding box center [1293, 88] width 380 height 319
click at [1262, 200] on p "The playful spirit of the crew. With his fluffy poodle vibes and endless energy…" at bounding box center [1293, 129] width 314 height 140
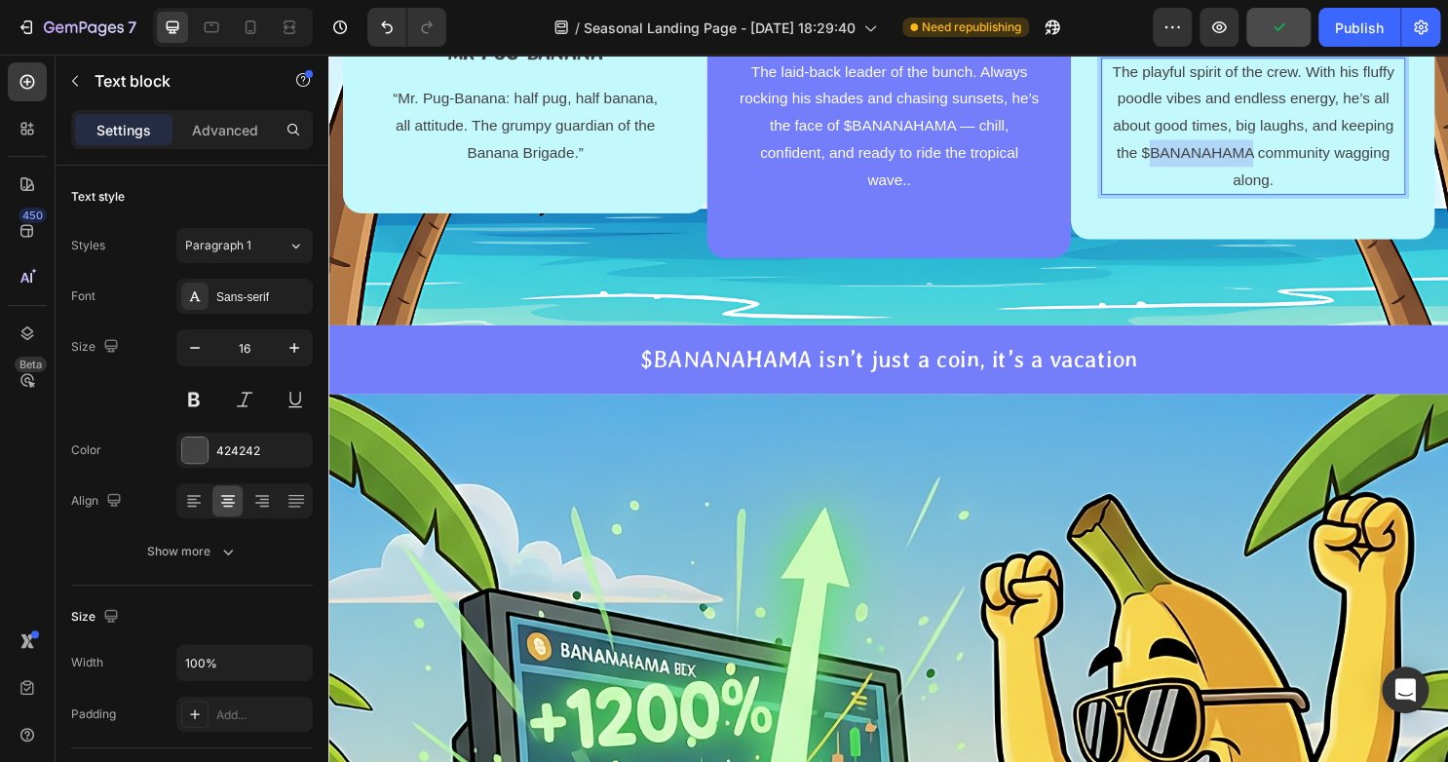
drag, startPoint x: 1282, startPoint y: 474, endPoint x: 1174, endPoint y: 468, distance: 108.3
click at [1174, 200] on p "The playful spirit of the crew. With his fluffy poodle vibes and endless energy…" at bounding box center [1293, 129] width 314 height 140
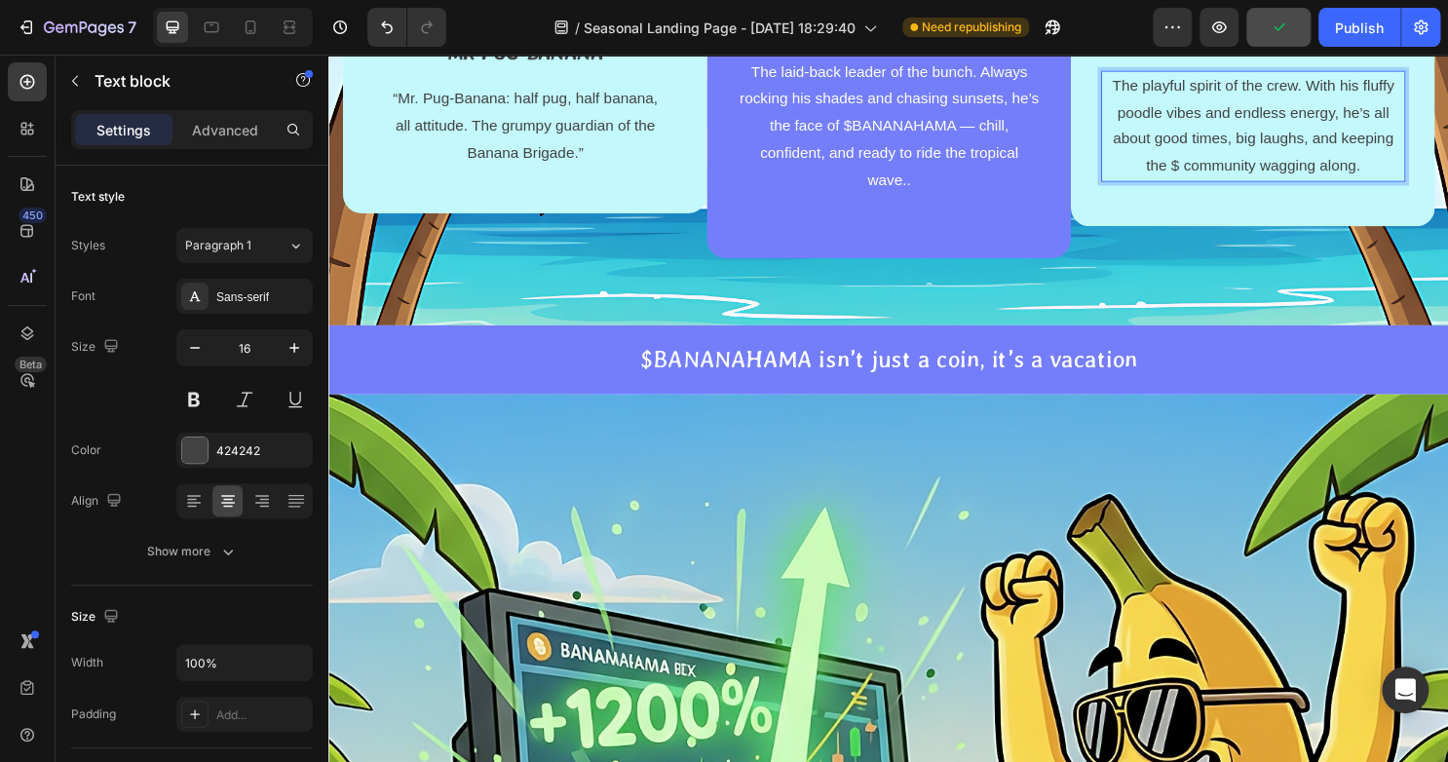
scroll to position [1457, 0]
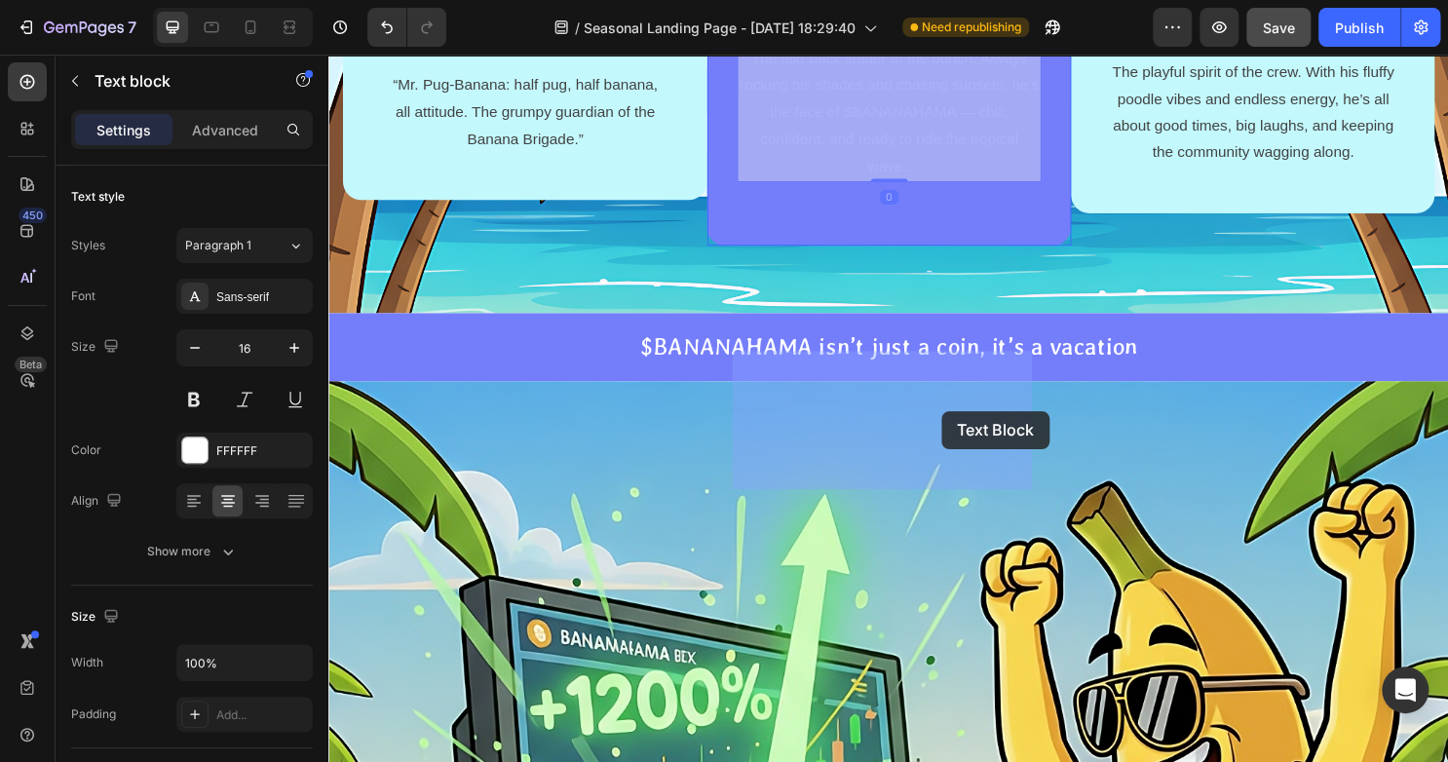
drag, startPoint x: 992, startPoint y: 436, endPoint x: 968, endPoint y: 428, distance: 25.0
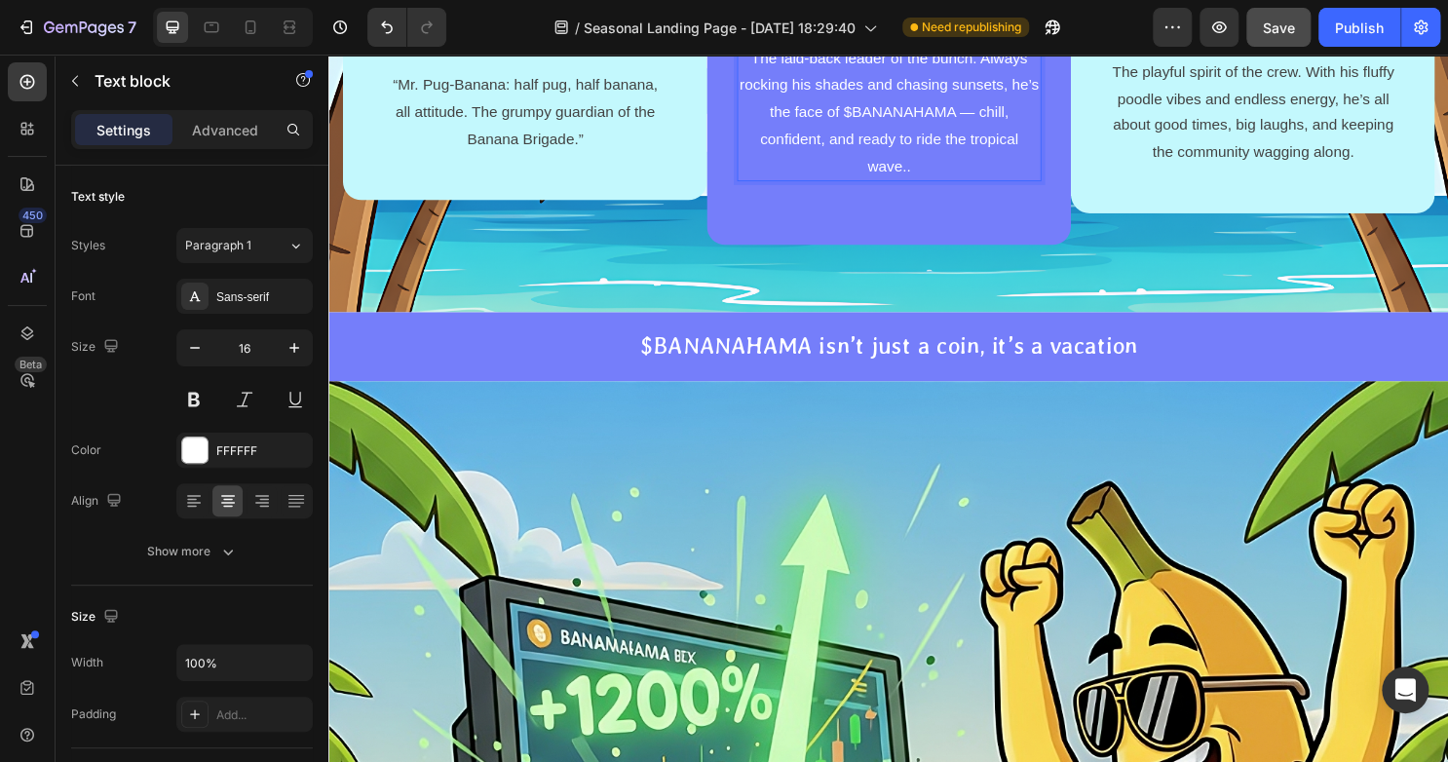
click at [985, 186] on p "The laid-back leader of the bunch. Always rocking his shades and chasing sunset…" at bounding box center [913, 116] width 314 height 140
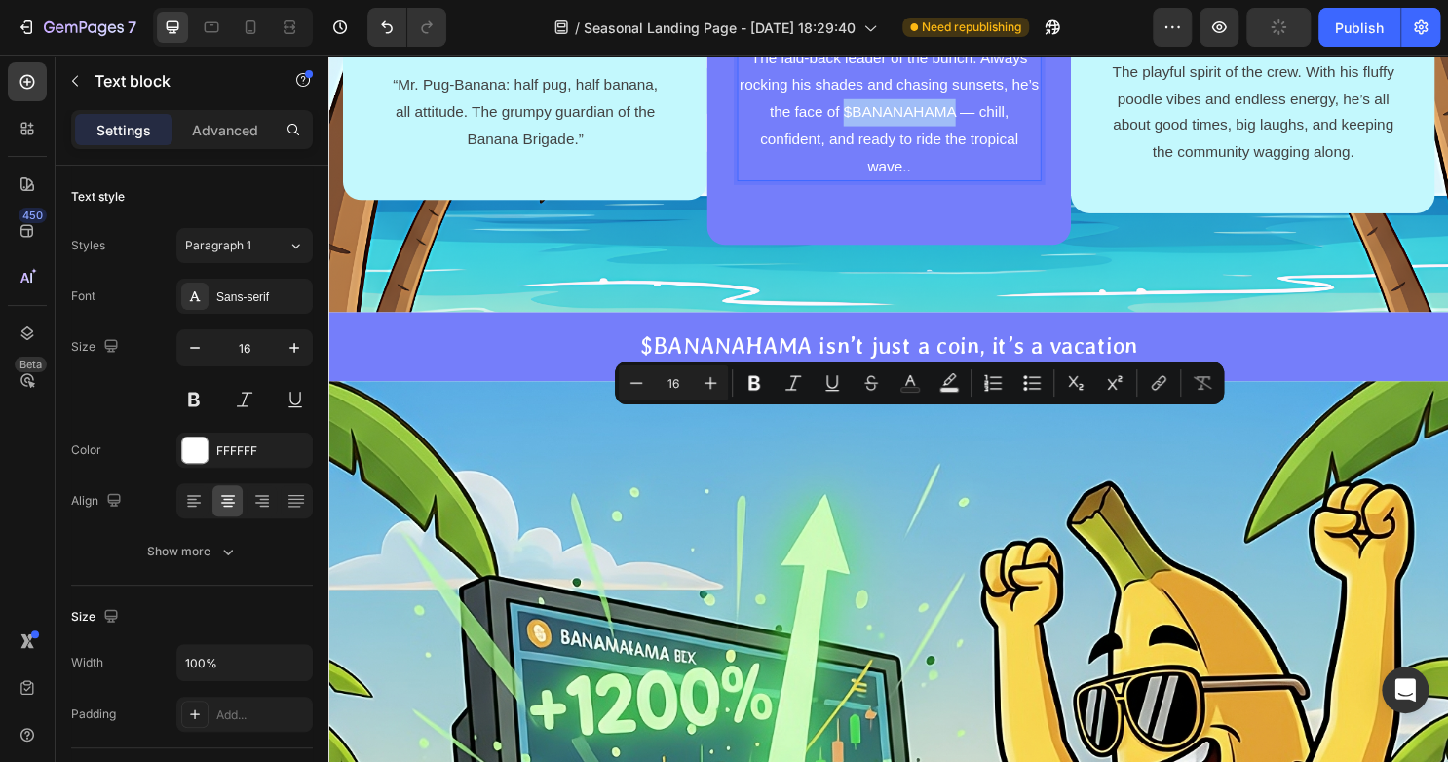
drag, startPoint x: 990, startPoint y: 435, endPoint x: 873, endPoint y: 434, distance: 116.9
click at [873, 186] on p "The laid-back leader of the bunch. Always rocking his shades and chasing sunset…" at bounding box center [913, 116] width 314 height 140
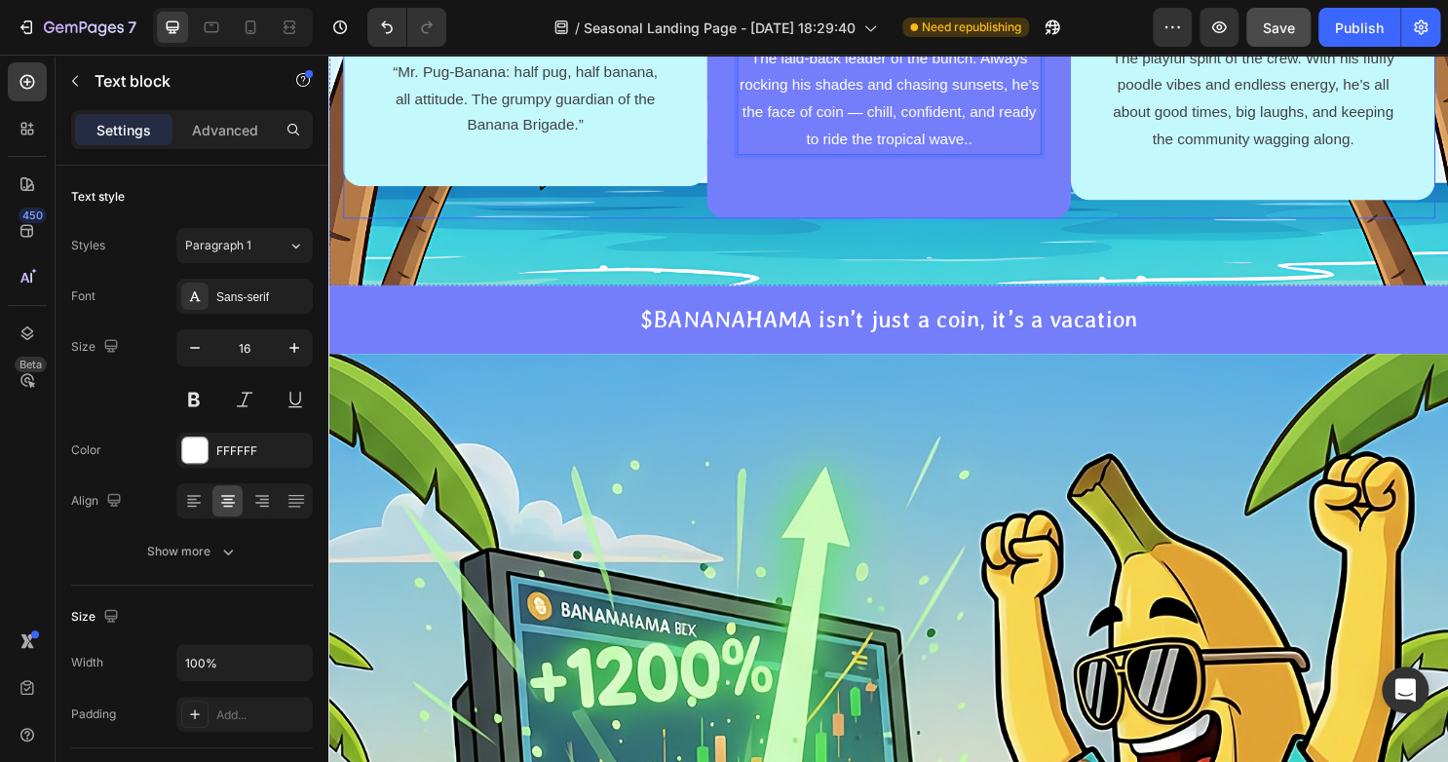
click at [553, 226] on div "Image MR PUG-BANANA Text block “Mr. Pug-Banana: half pug, half banana, all atti…" at bounding box center [533, 61] width 380 height 330
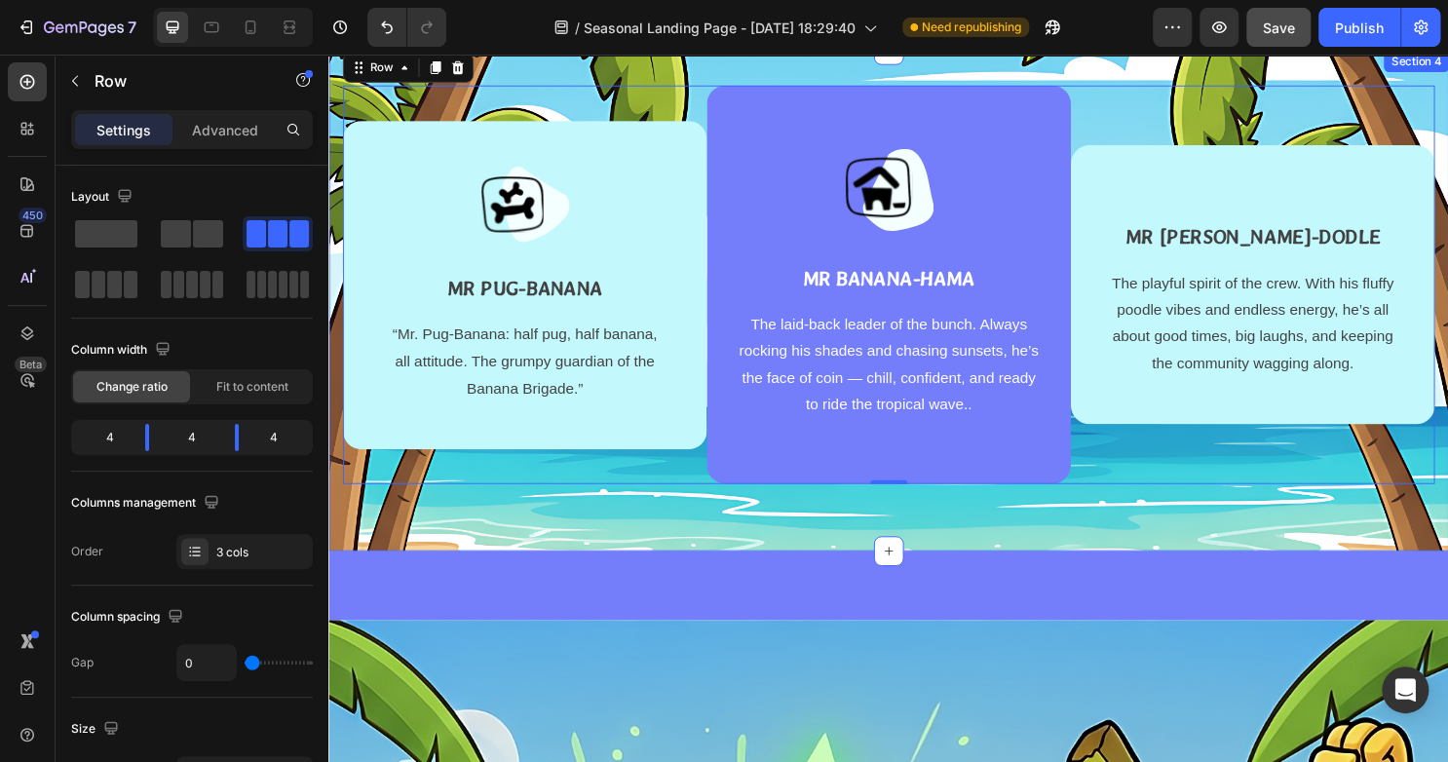
scroll to position [1268, 0]
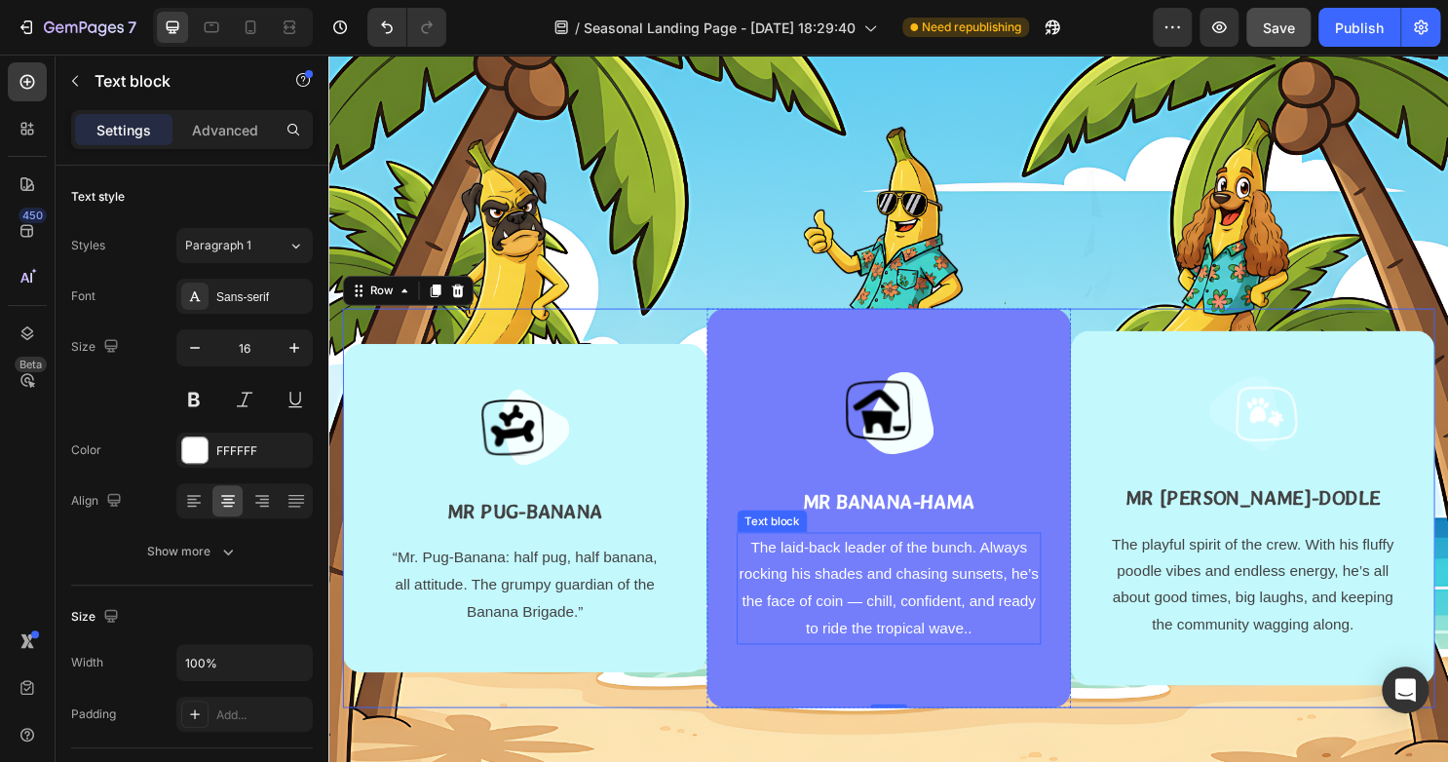
click at [966, 650] on p "The laid-back leader of the bunch. Always rocking his shades and chasing sunset…" at bounding box center [913, 611] width 314 height 112
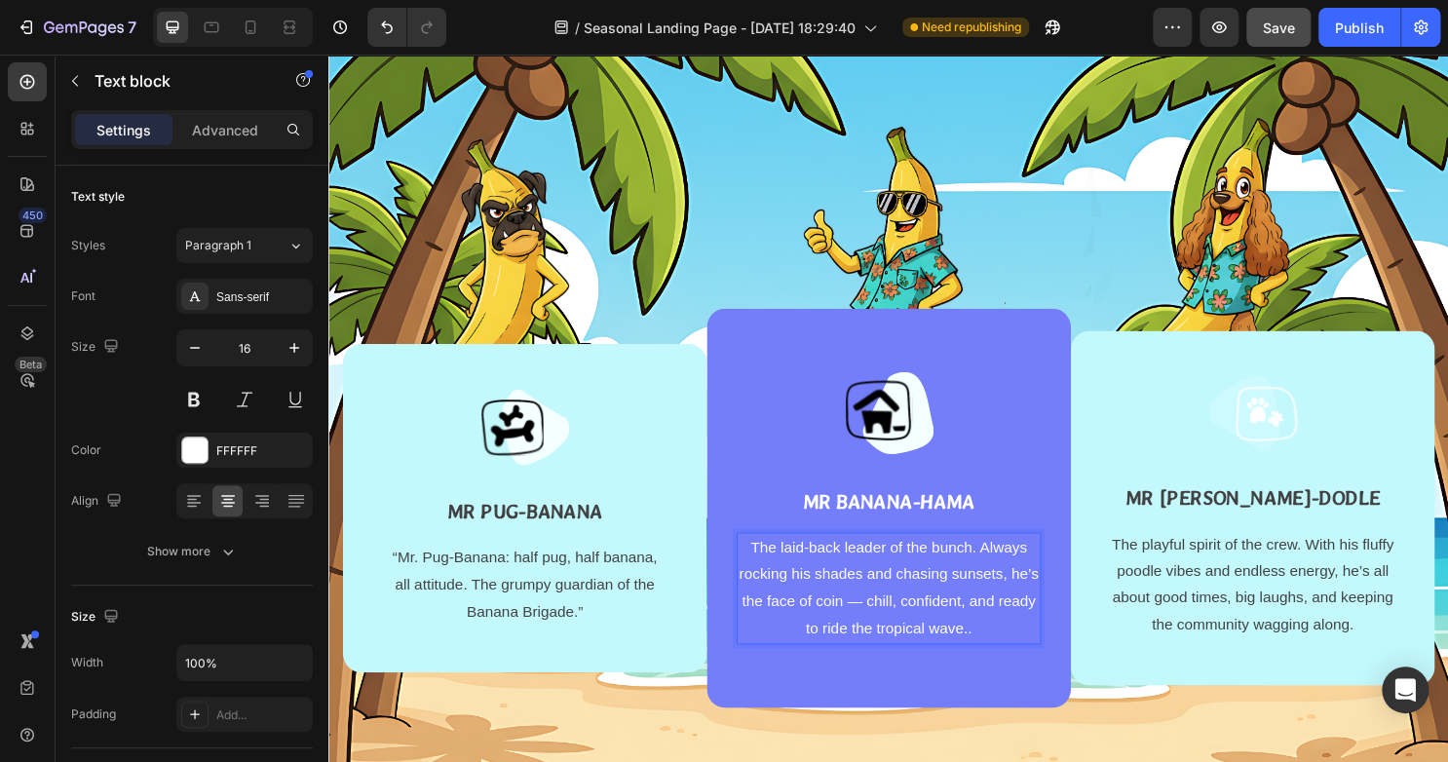
click at [964, 652] on p "The laid-back leader of the bunch. Always rocking his shades and chasing sunset…" at bounding box center [913, 611] width 314 height 112
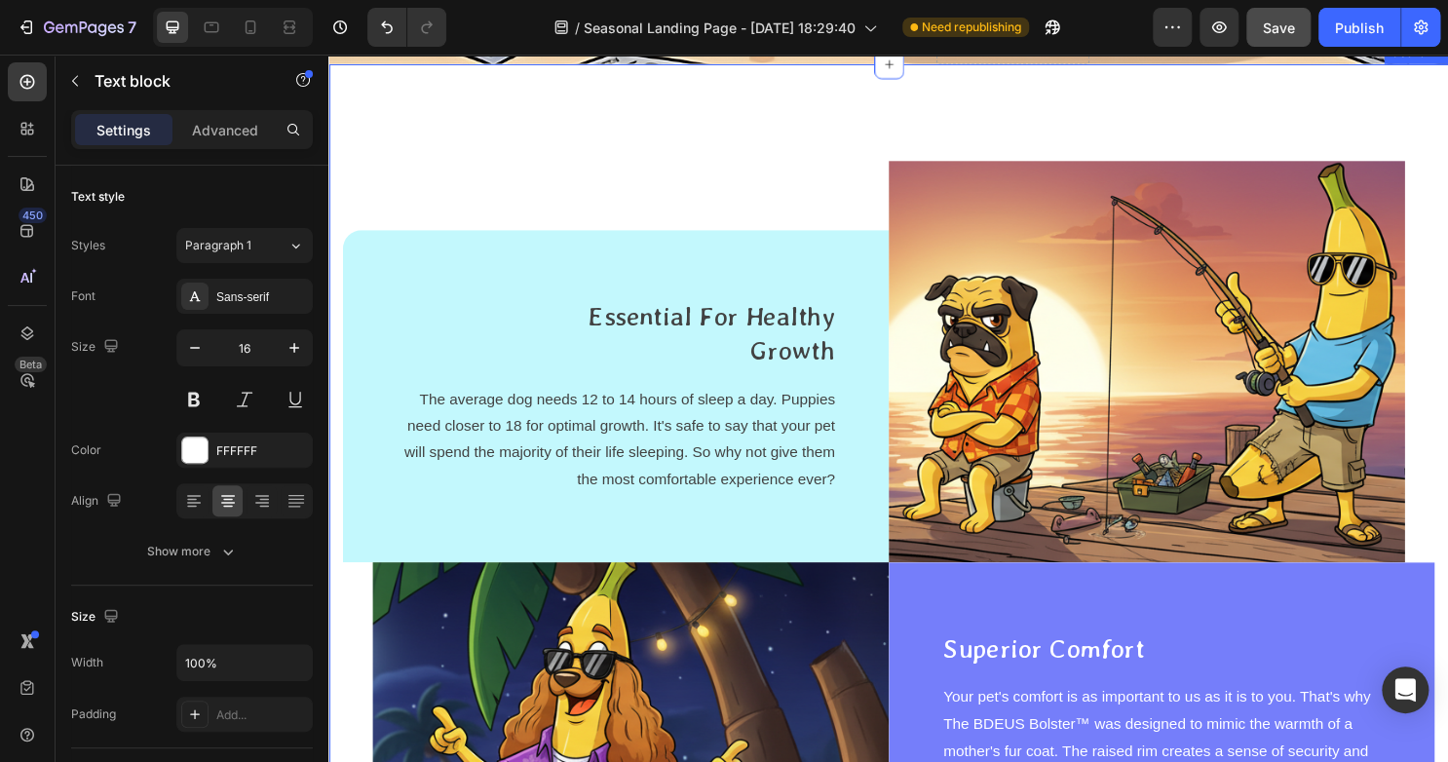
scroll to position [3310, 0]
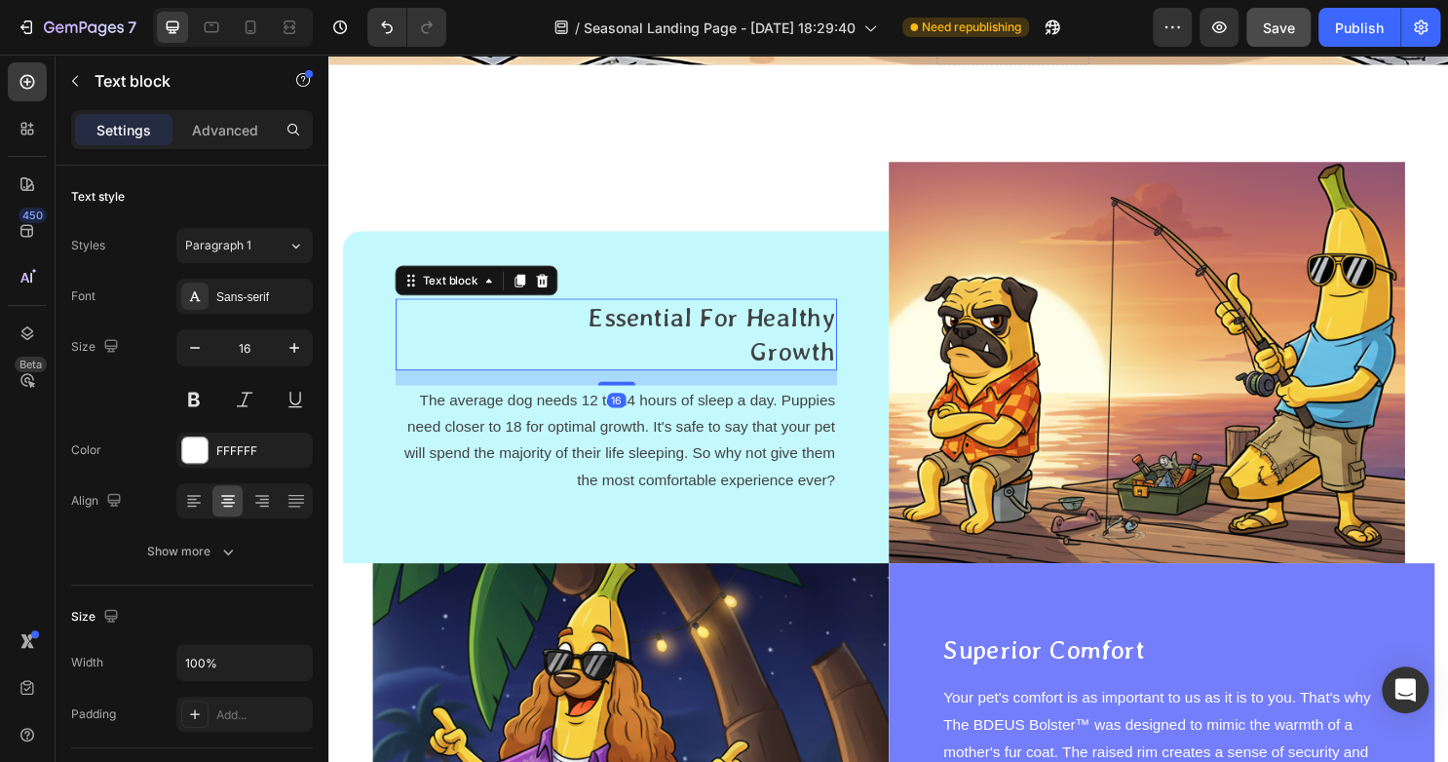
click at [801, 324] on p "Essential For Healthy Growth" at bounding box center [725, 346] width 262 height 71
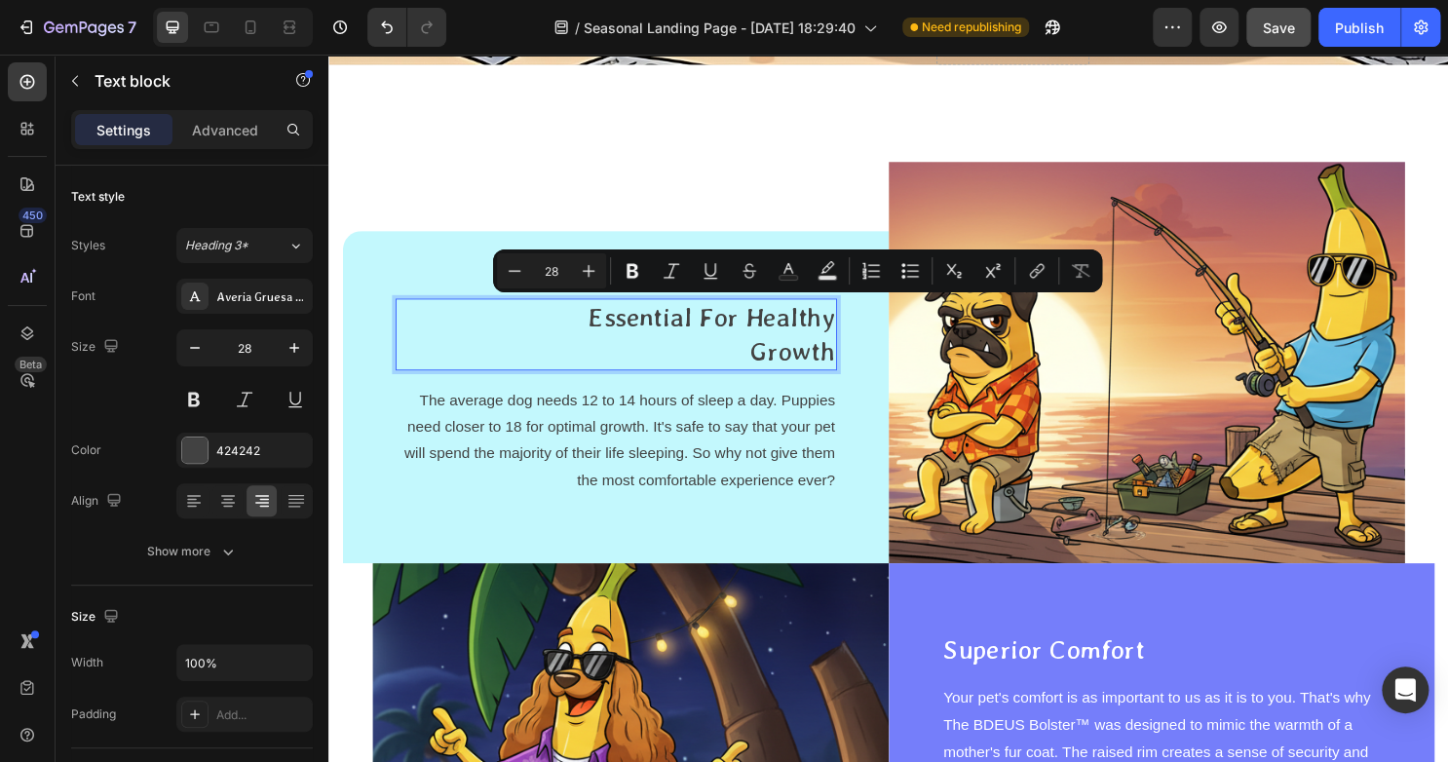
click at [698, 327] on p "Essential For Healthy Growth" at bounding box center [725, 346] width 262 height 71
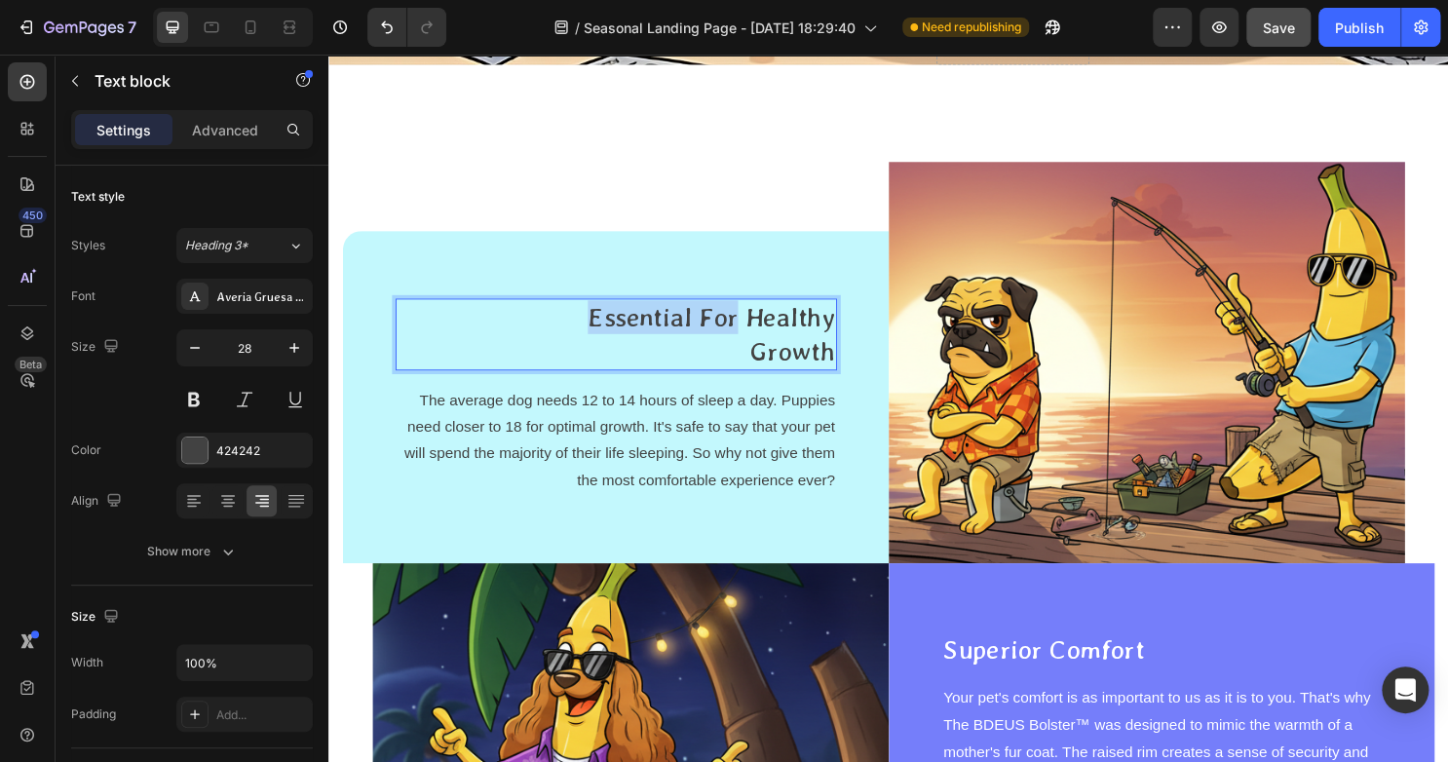
drag, startPoint x: 698, startPoint y: 325, endPoint x: 846, endPoint y: 340, distance: 147.8
click at [846, 336] on p "Essential For Healthy Growth" at bounding box center [725, 346] width 262 height 71
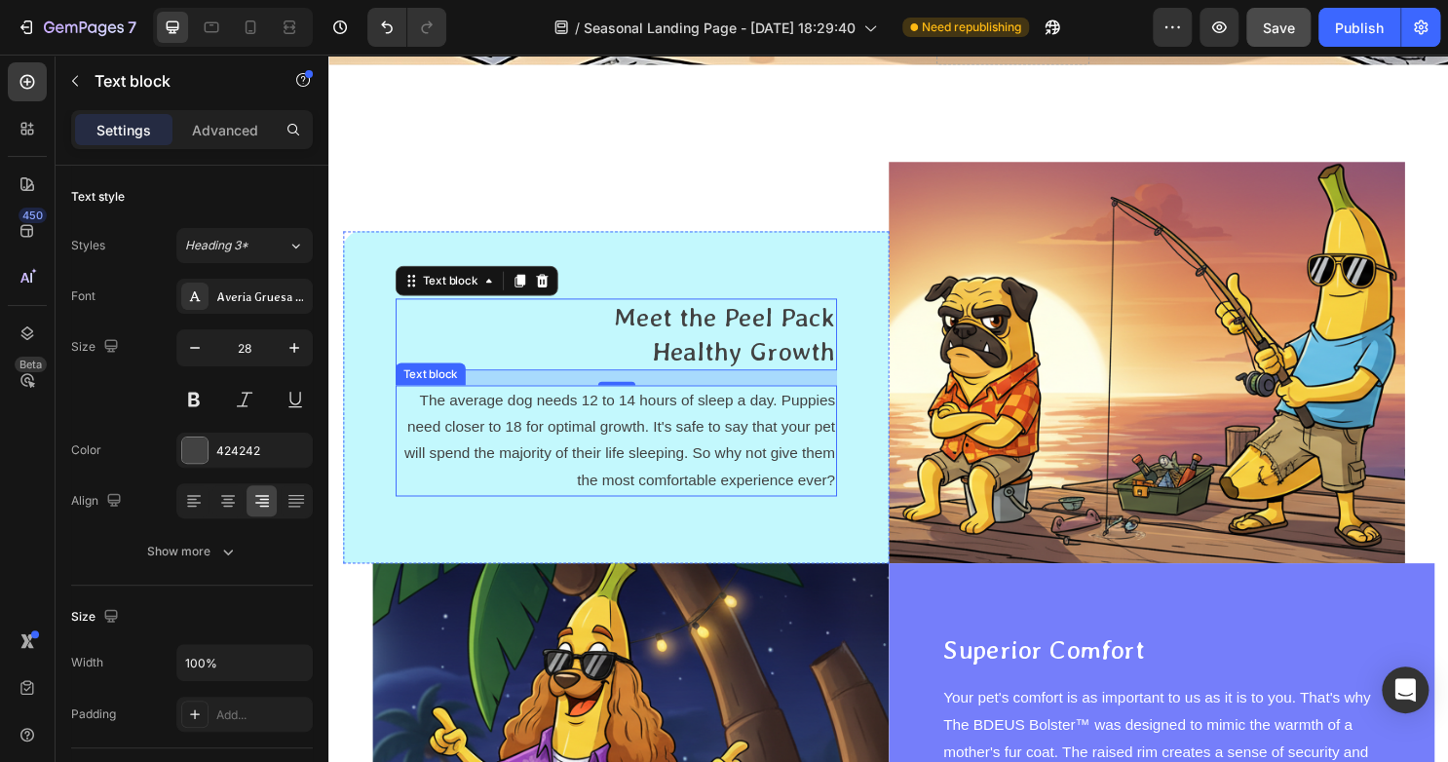
click at [694, 460] on p "The average dog needs 12 to 14 hours of sleep a day. Puppies need closer to 18 …" at bounding box center [627, 457] width 457 height 112
click at [765, 365] on p "Meet the Peel Pack Healthy Growth" at bounding box center [725, 346] width 262 height 71
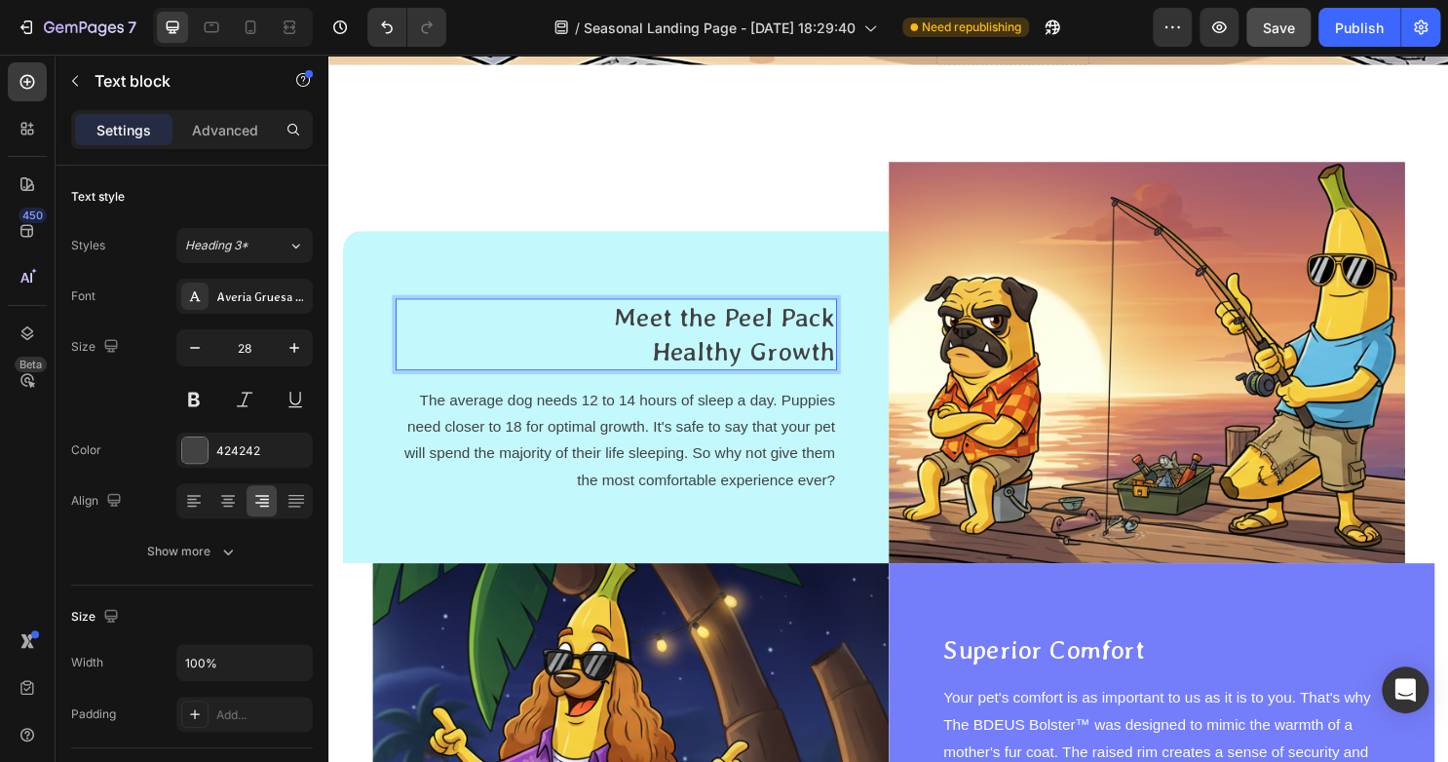
click at [843, 363] on p "Meet the Peel Pack Healthy Growth" at bounding box center [725, 346] width 262 height 71
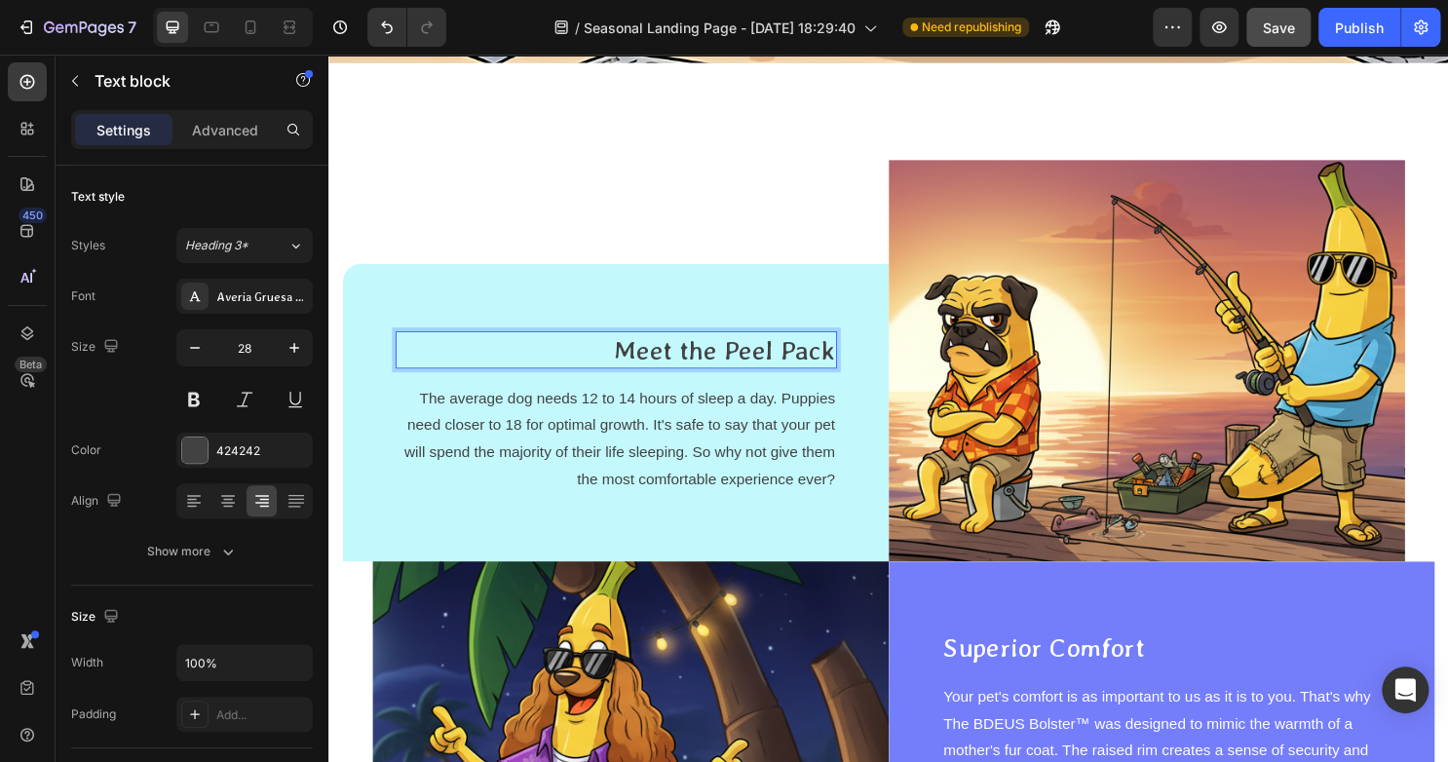
scroll to position [3345, 0]
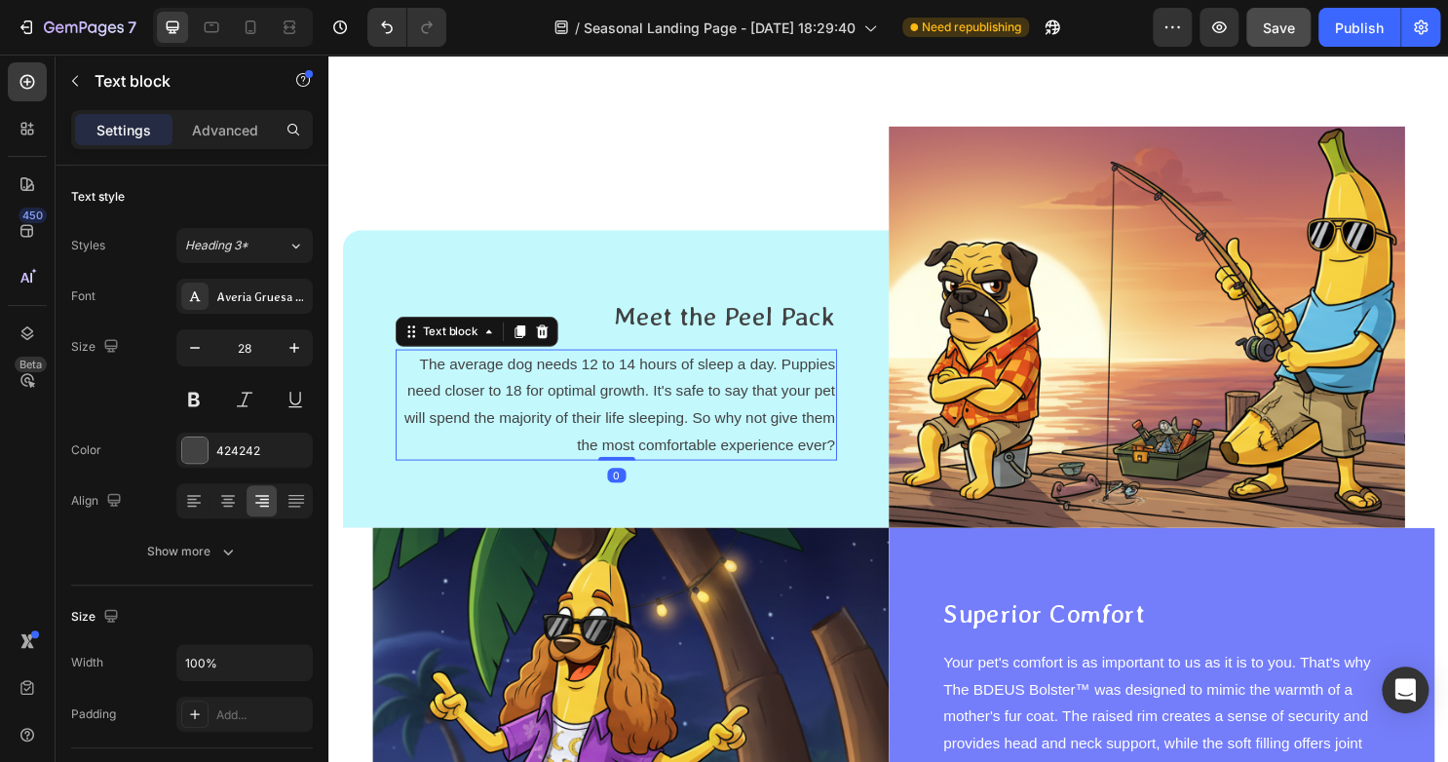
click at [815, 378] on p "The average dog needs 12 to 14 hours of sleep a day. Puppies need closer to 18 …" at bounding box center [627, 420] width 457 height 112
click at [817, 404] on p "The average dog needs 12 to 14 hours of sleep a day. Puppies need closer to 18 …" at bounding box center [627, 420] width 457 height 112
click at [732, 447] on p "The average dog needs 12 to 14 hours of sleep a day. Puppies need closer to 18 …" at bounding box center [627, 420] width 457 height 112
click at [731, 447] on p "The average dog needs 12 to 14 hours of sleep a day. Puppies need closer to 18 …" at bounding box center [627, 420] width 457 height 112
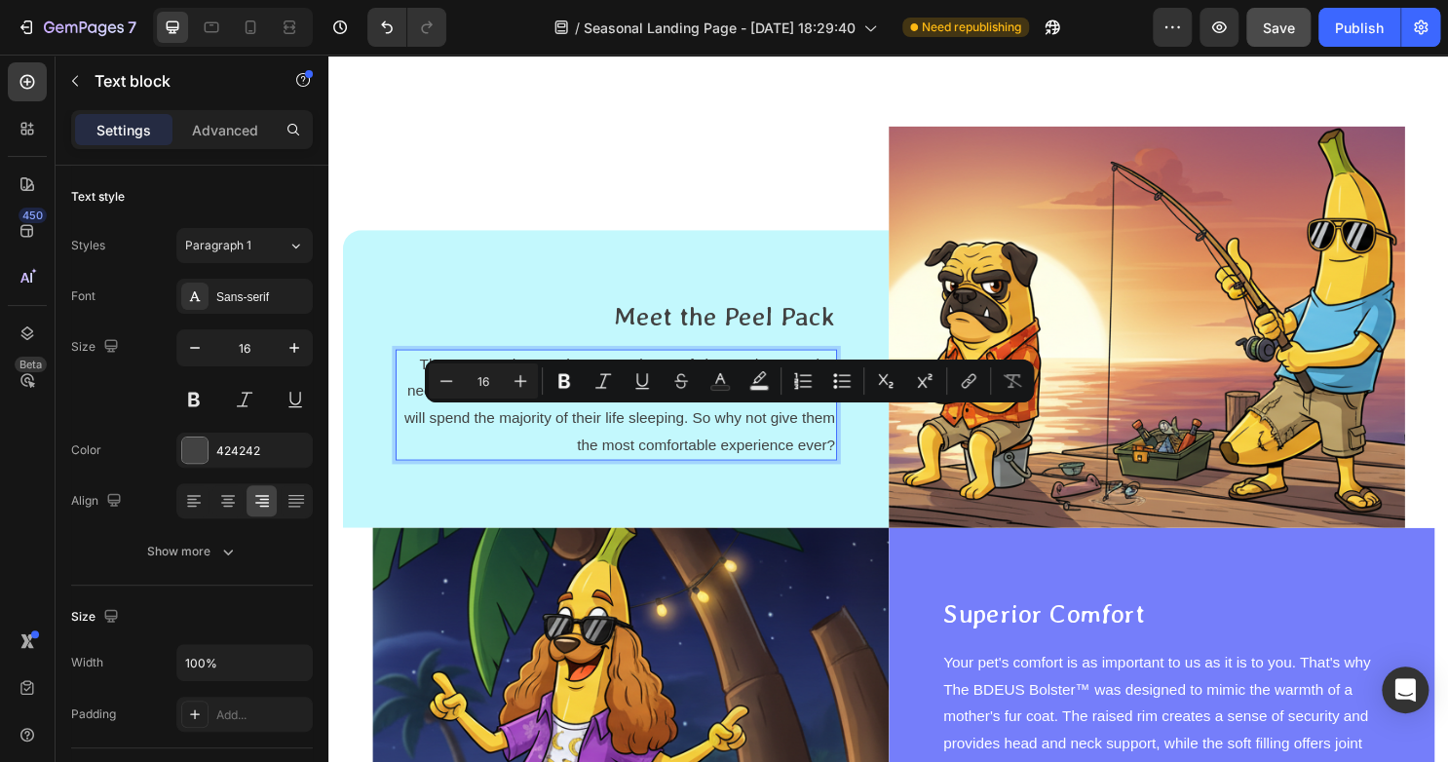
click at [814, 444] on p "The average dog needs 12 to 14 hours of sleep a day. Puppies need closer to 18 …" at bounding box center [627, 420] width 457 height 112
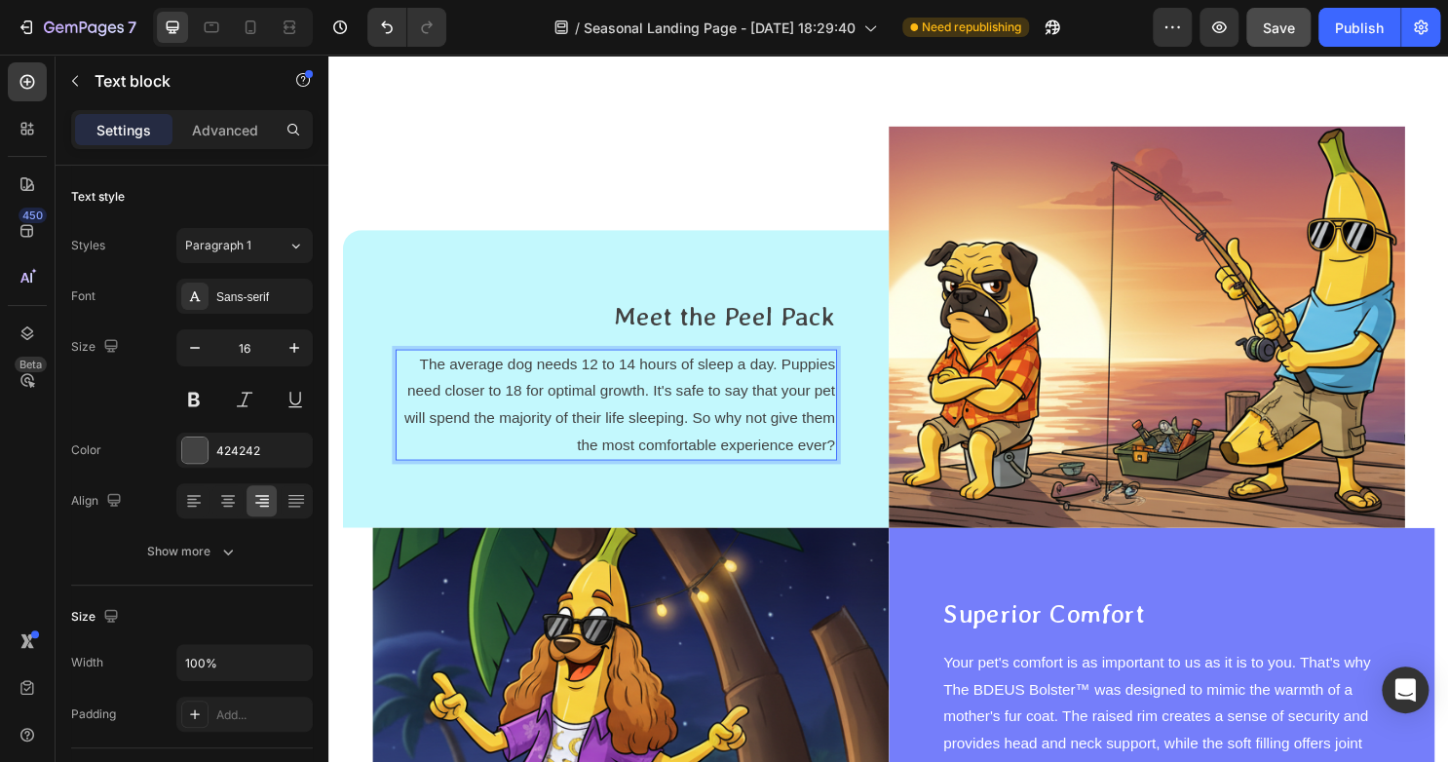
click at [843, 470] on p "The average dog needs 12 to 14 hours of sleep a day. Puppies need closer to 18 …" at bounding box center [627, 420] width 457 height 112
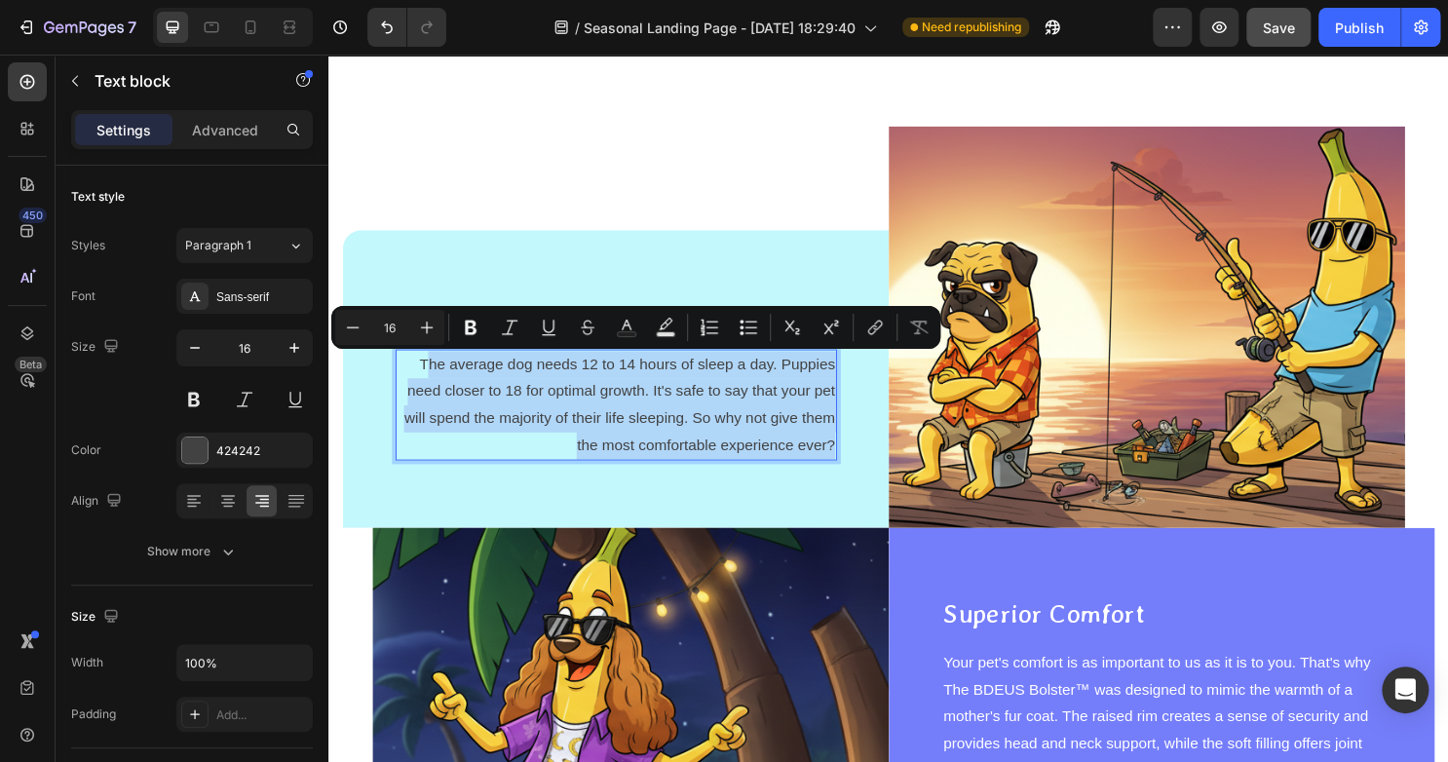
drag, startPoint x: 847, startPoint y: 470, endPoint x: 422, endPoint y: 374, distance: 436.3
click at [422, 375] on p "The average dog needs 12 to 14 hours of sleep a day. Puppies need closer to 18 …" at bounding box center [627, 420] width 457 height 112
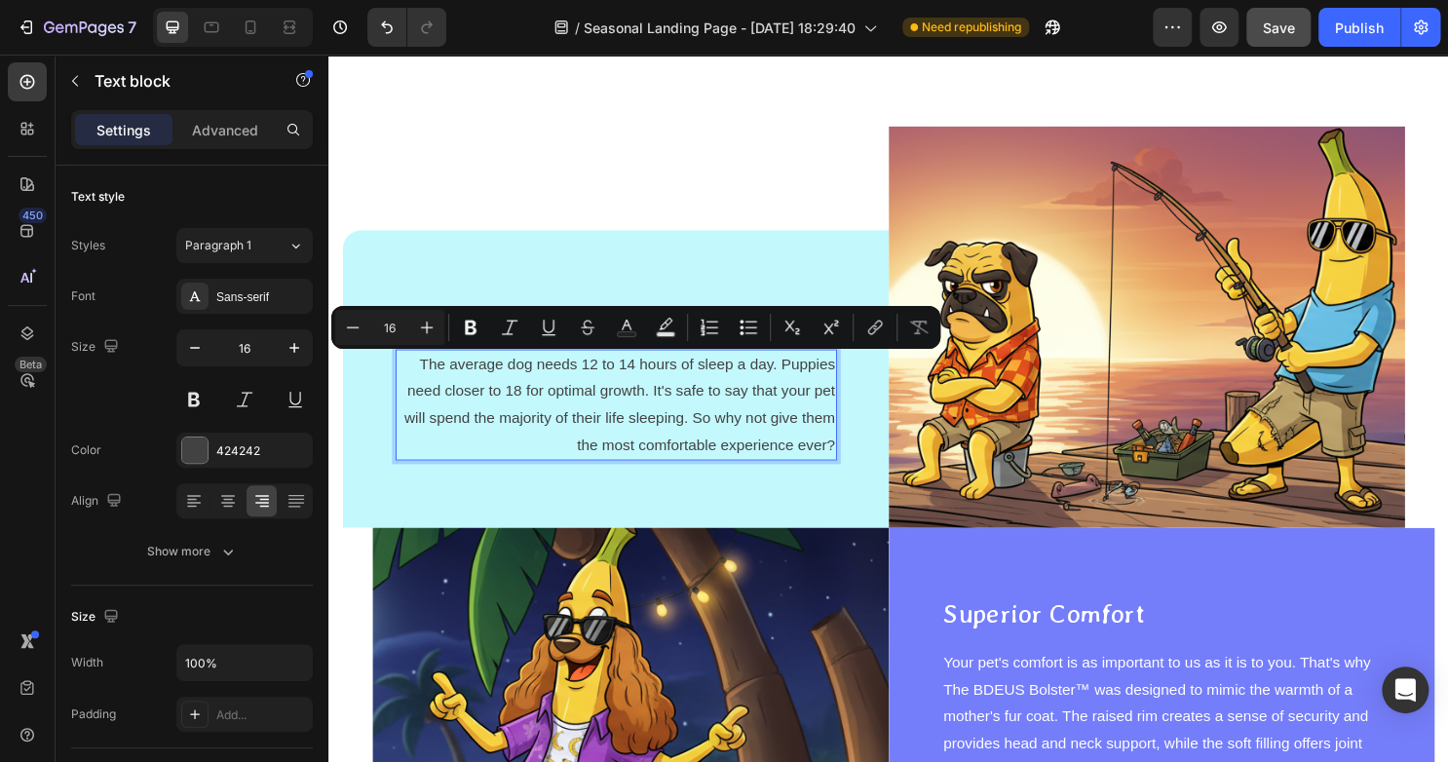
scroll to position [3429, 0]
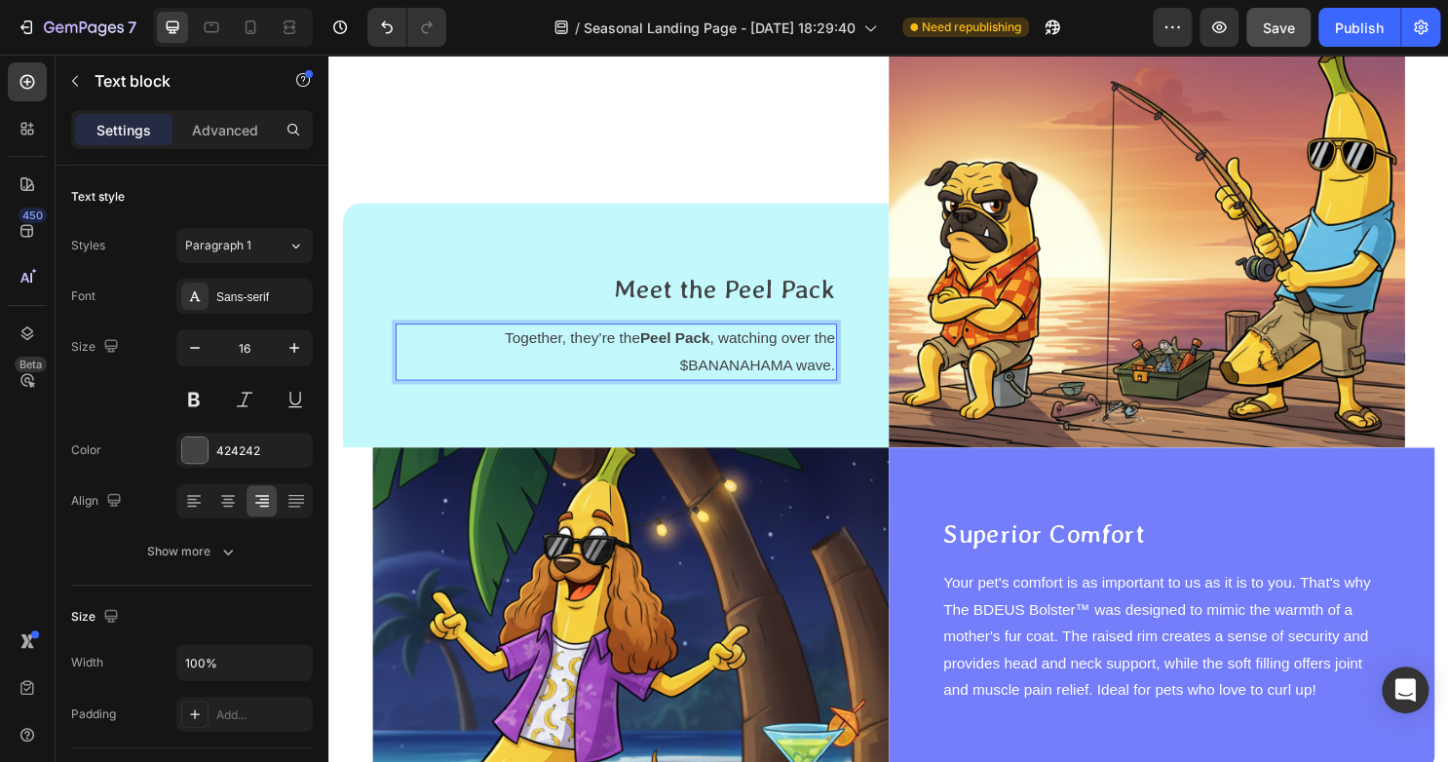
click at [843, 378] on p "Together, they’re the Peel Pack , watching over the $BANANAHAMA wave." at bounding box center [627, 365] width 457 height 56
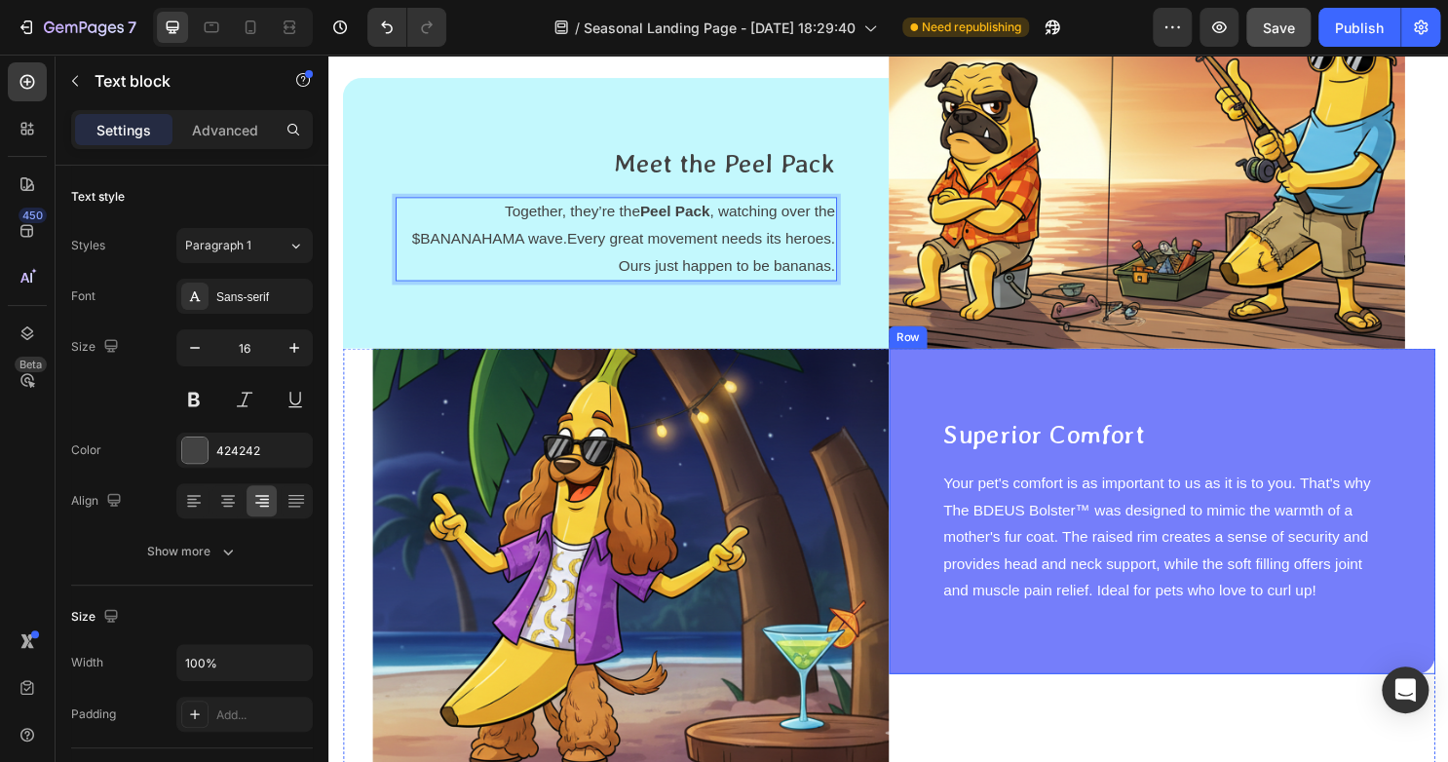
scroll to position [3536, 0]
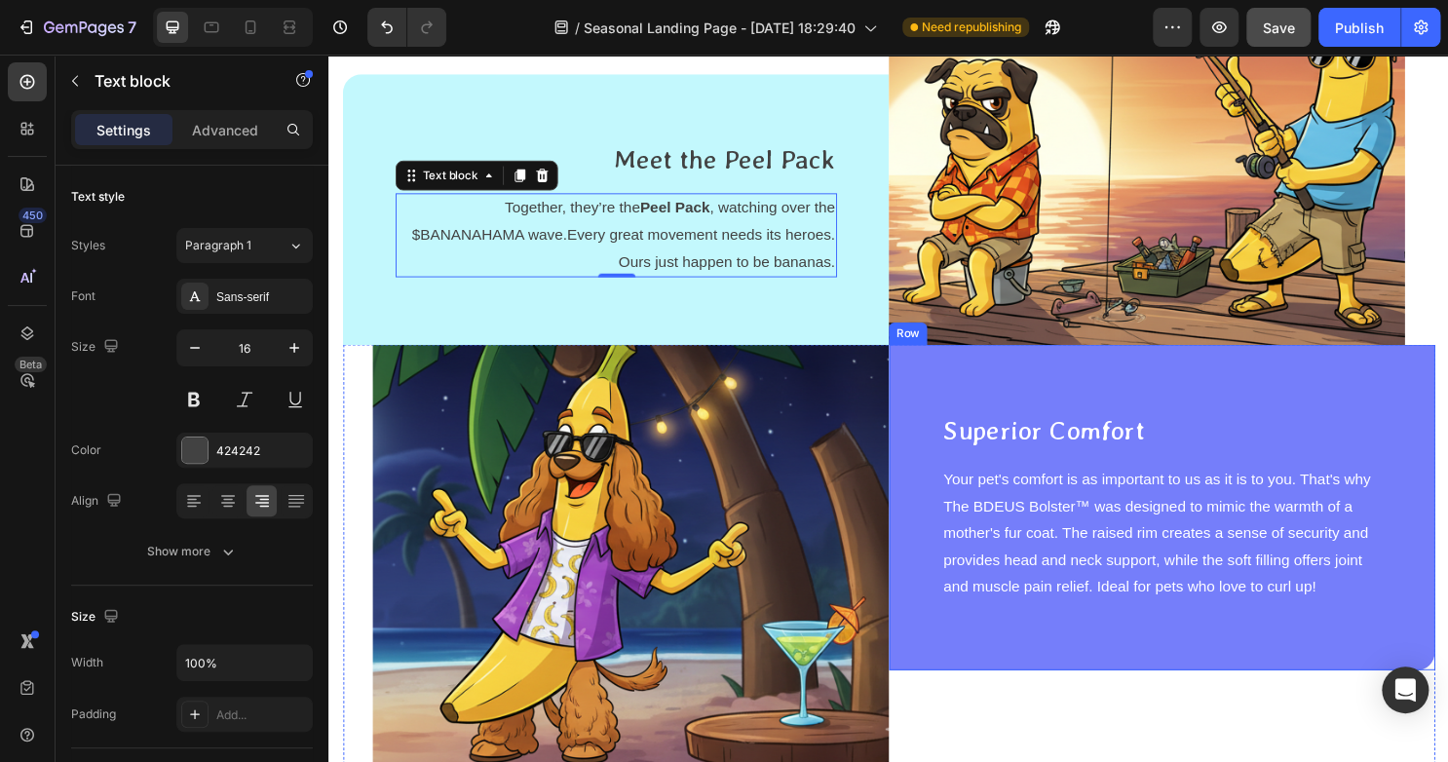
click at [1093, 444] on p "Superior Comfort" at bounding box center [1197, 447] width 457 height 35
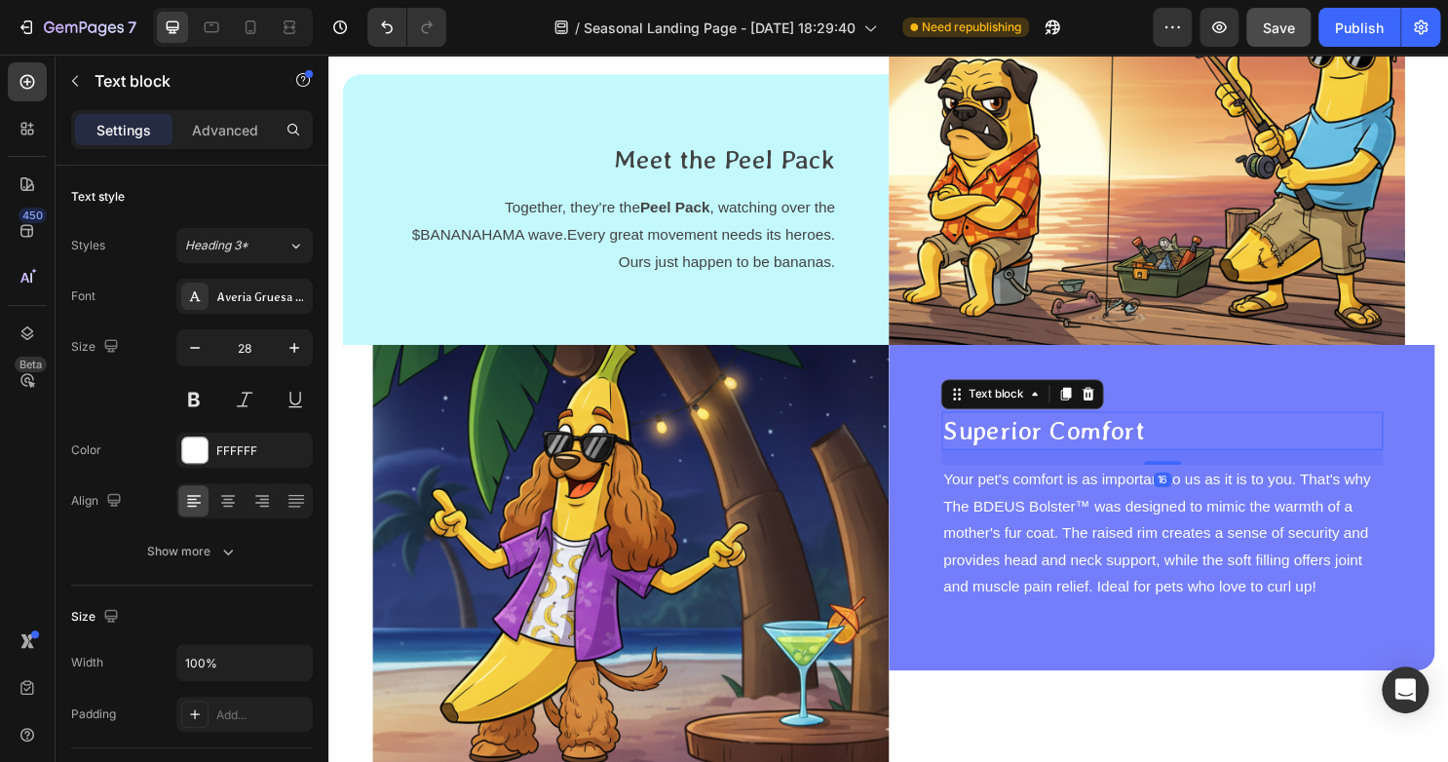
click at [1192, 469] on div "16" at bounding box center [1197, 476] width 461 height 16
click at [1208, 448] on p "Superior Comfort" at bounding box center [1197, 447] width 457 height 35
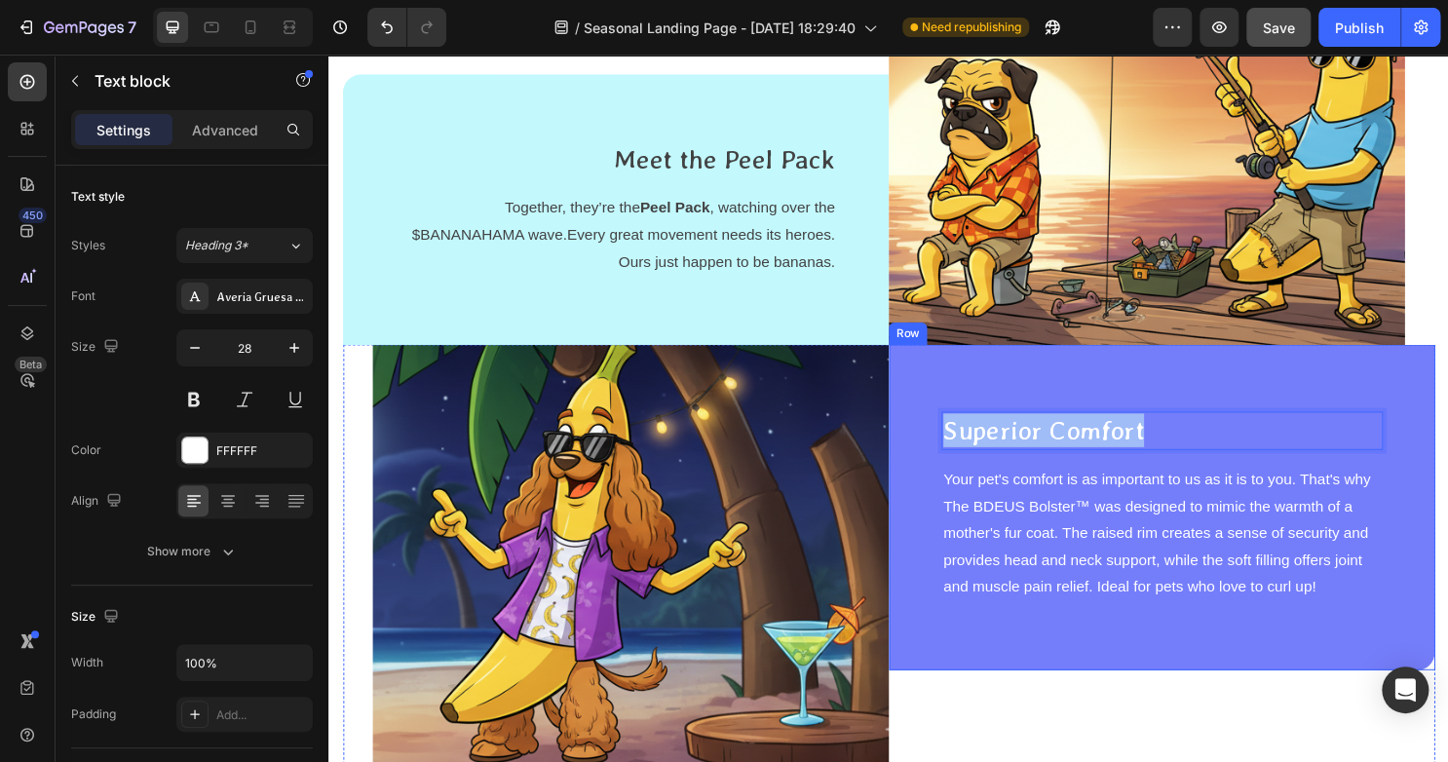
drag, startPoint x: 1184, startPoint y: 447, endPoint x: 941, endPoint y: 447, distance: 242.6
click at [941, 447] on div "Superior Comfort Text block 16 Your pet's comfort is as important to us as it i…" at bounding box center [1198, 526] width 570 height 339
click at [1120, 445] on p "Why Join the Wave?" at bounding box center [1197, 447] width 457 height 35
click at [1122, 445] on p "Why Join the Wave?" at bounding box center [1197, 447] width 457 height 35
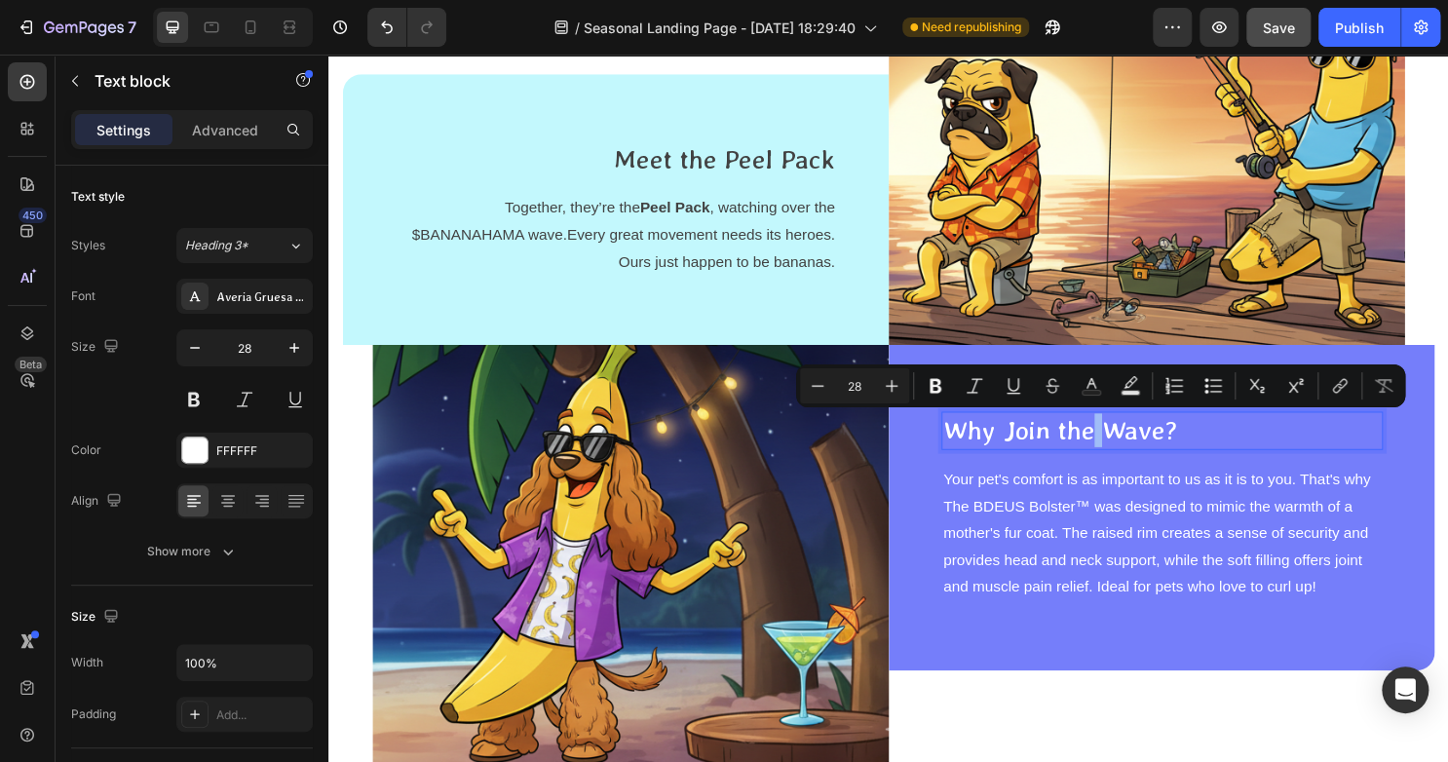
click at [1125, 448] on p "Why Join the Wave?" at bounding box center [1197, 447] width 457 height 35
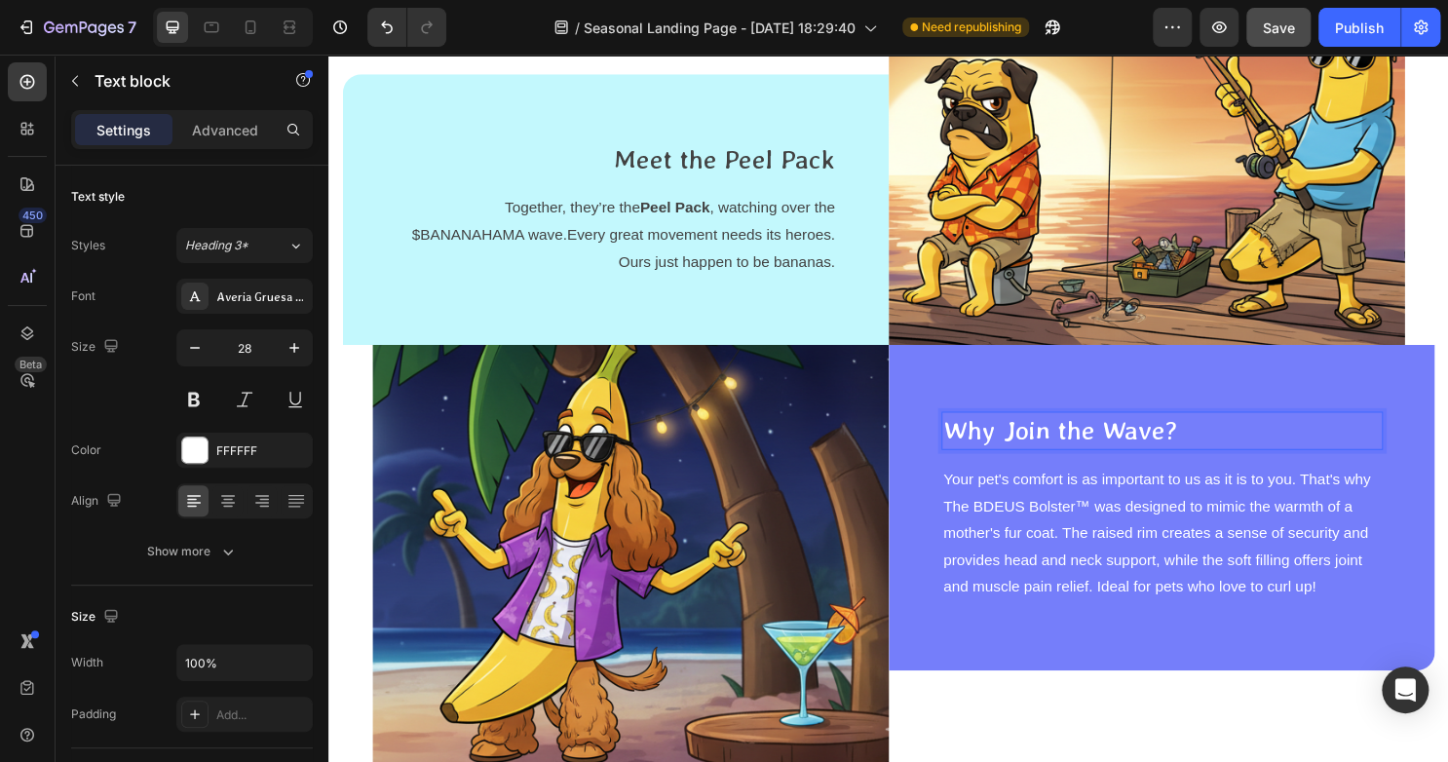
click at [1186, 456] on p "Why Join the Wave?" at bounding box center [1197, 447] width 457 height 35
click at [1140, 450] on p "Why Join?" at bounding box center [1197, 447] width 457 height 35
click at [1075, 455] on p "Why Join?" at bounding box center [1197, 447] width 457 height 35
click at [1076, 450] on p "Why Join Banana Gang?" at bounding box center [1197, 447] width 457 height 35
click at [1201, 435] on p "Why Join The Banana Gang?" at bounding box center [1197, 447] width 457 height 35
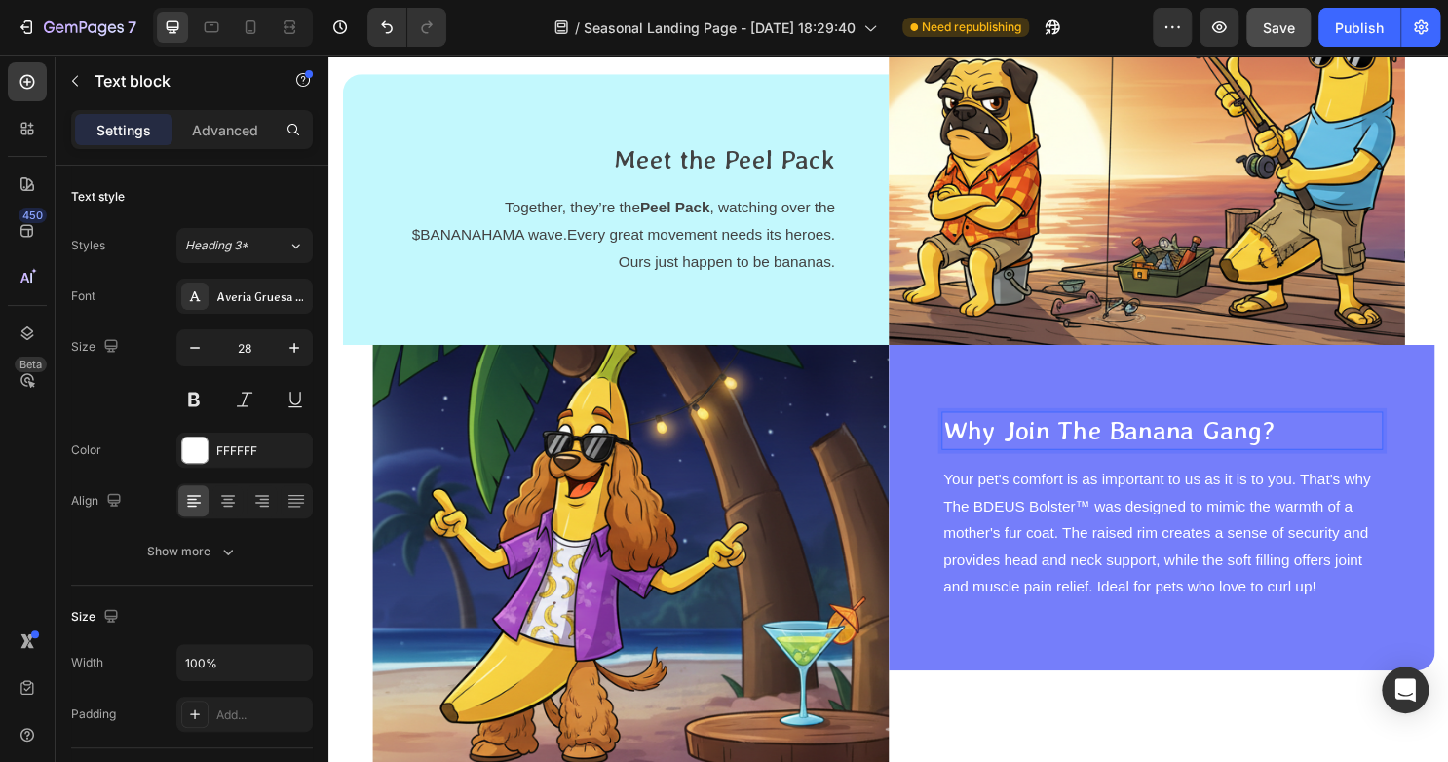
click at [1287, 447] on p "Why Join The Banana Gang?" at bounding box center [1197, 447] width 457 height 35
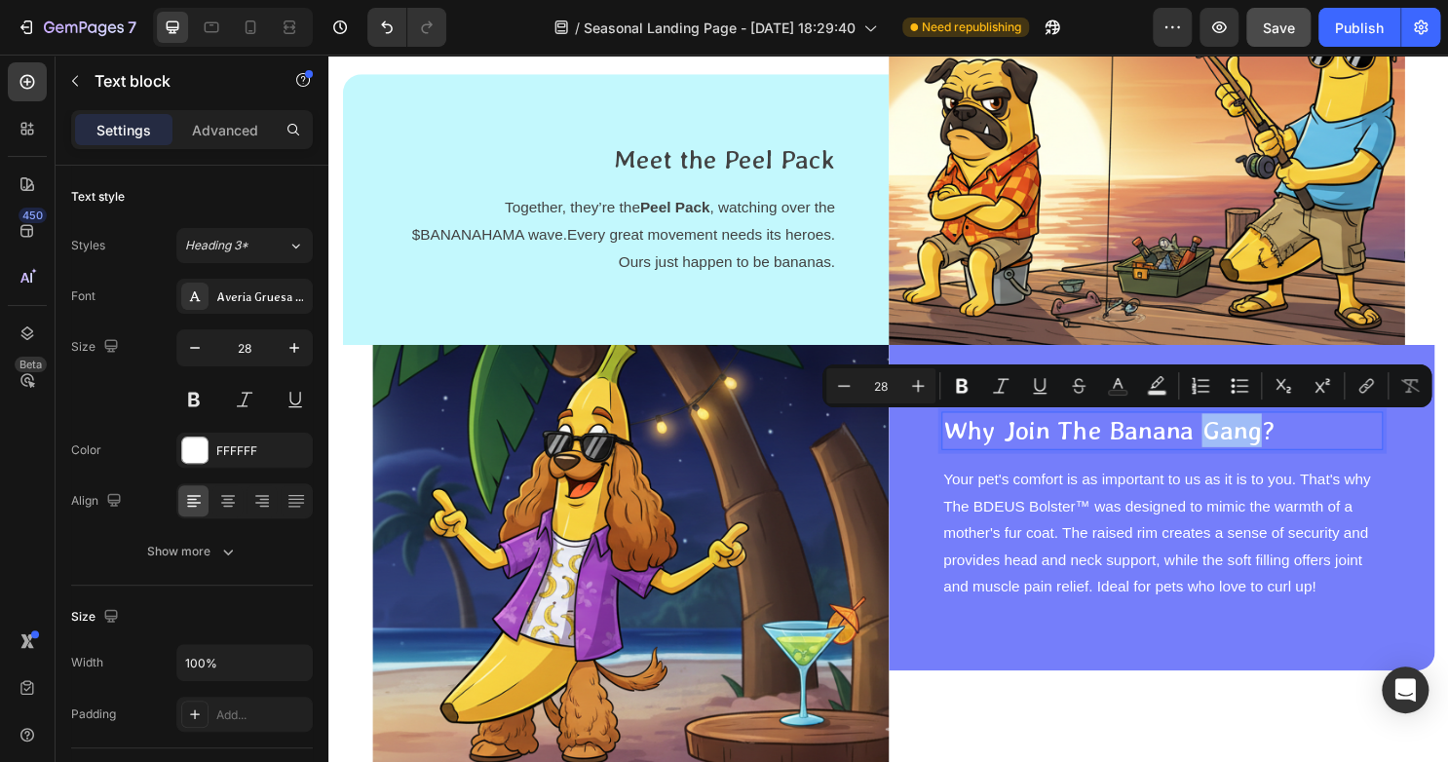
drag, startPoint x: 1284, startPoint y: 451, endPoint x: 1233, endPoint y: 455, distance: 50.8
click at [1233, 455] on p "Why Join The Banana Gang?" at bounding box center [1197, 447] width 457 height 35
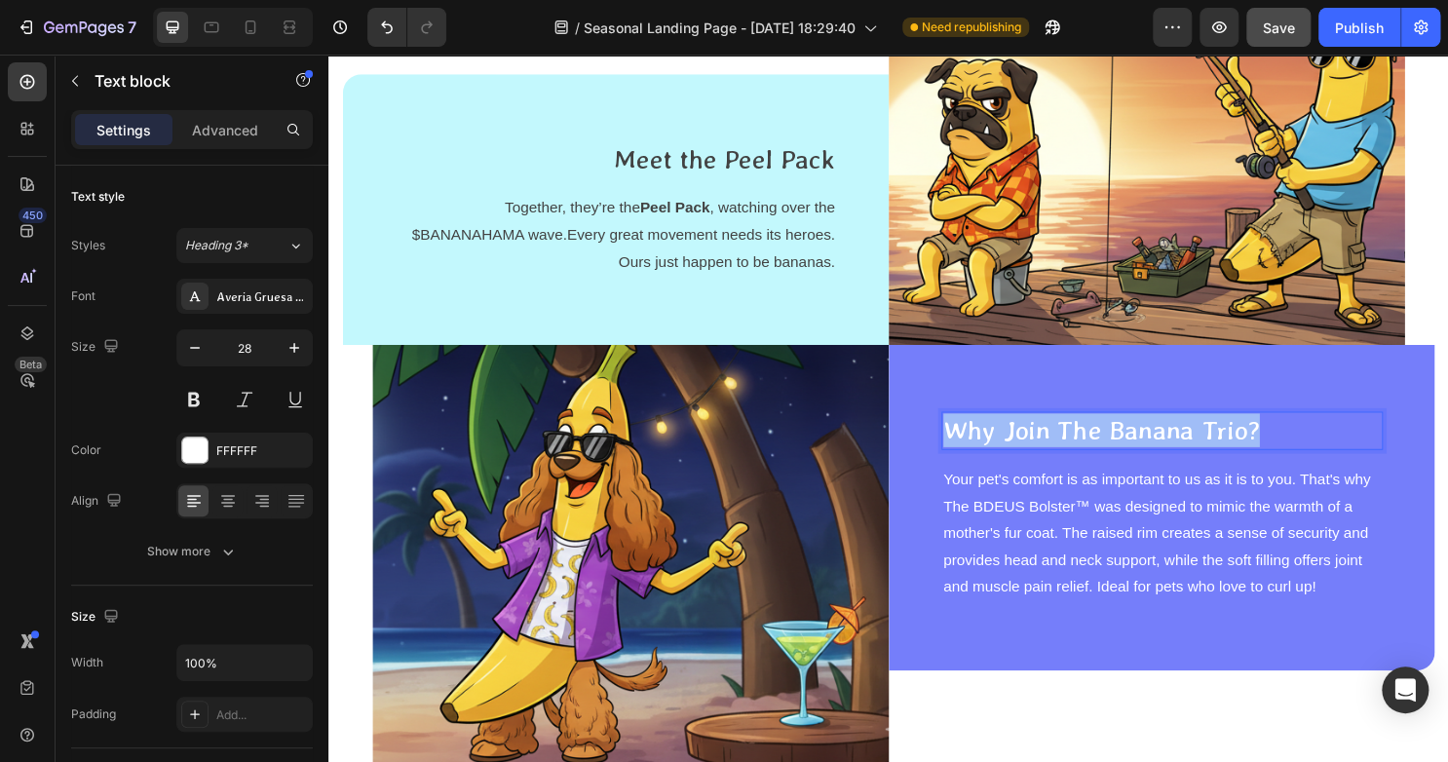
drag, startPoint x: 1290, startPoint y: 445, endPoint x: 962, endPoint y: 448, distance: 327.3
click at [969, 448] on p "Why Join The Banana Trio?" at bounding box center [1197, 447] width 457 height 35
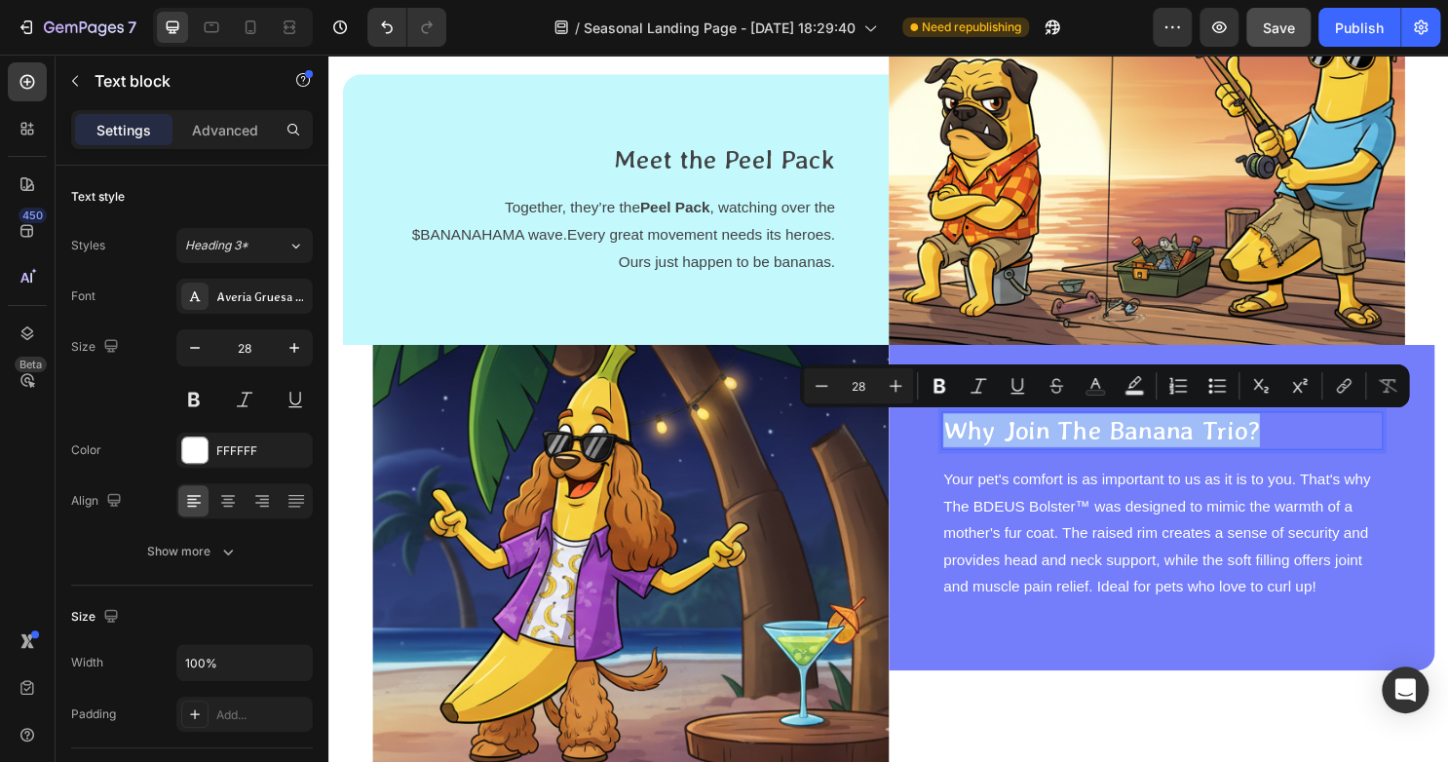
copy p "Why Join The Banana Trio?"
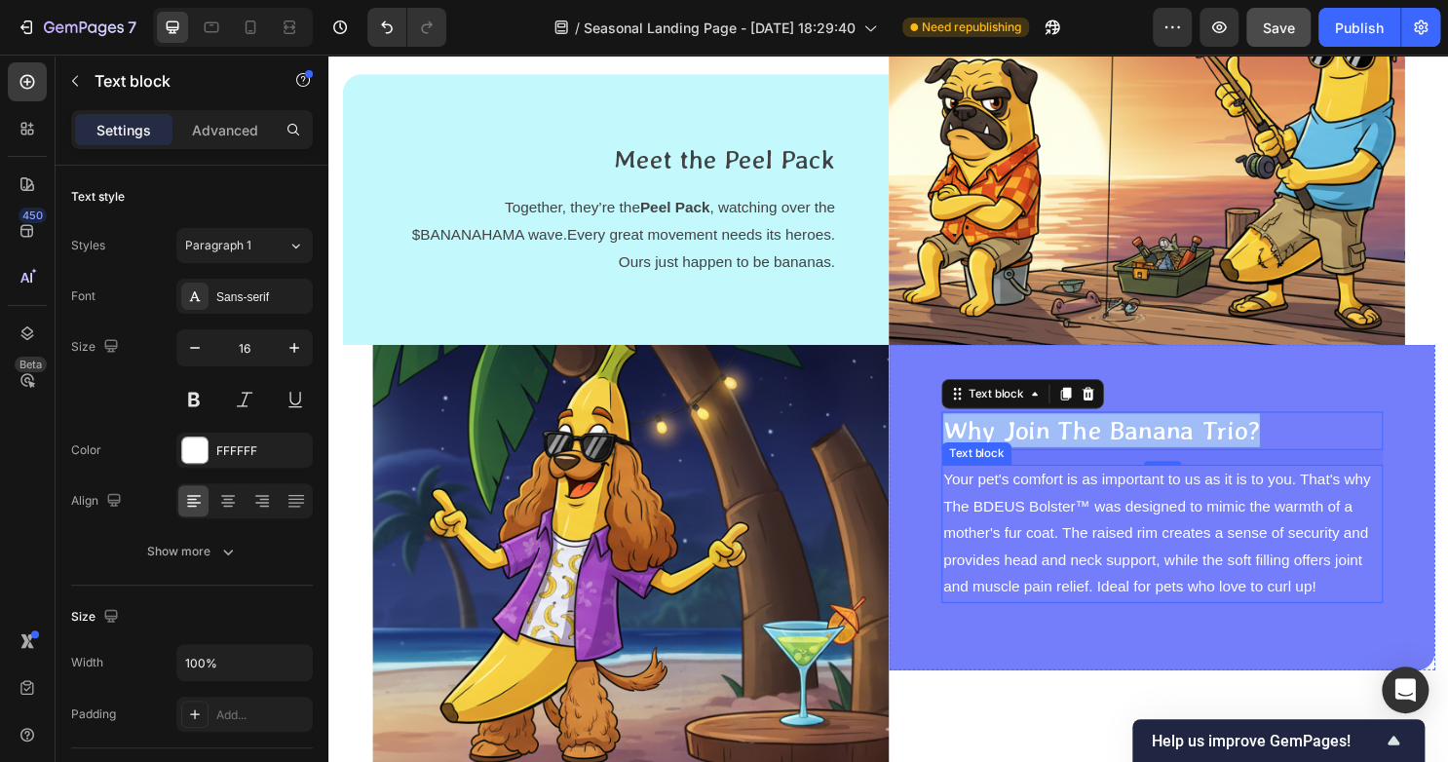
click at [1213, 555] on p "Your pet's comfort is as important to us as it is to you. That's why The BDEUS …" at bounding box center [1197, 555] width 457 height 140
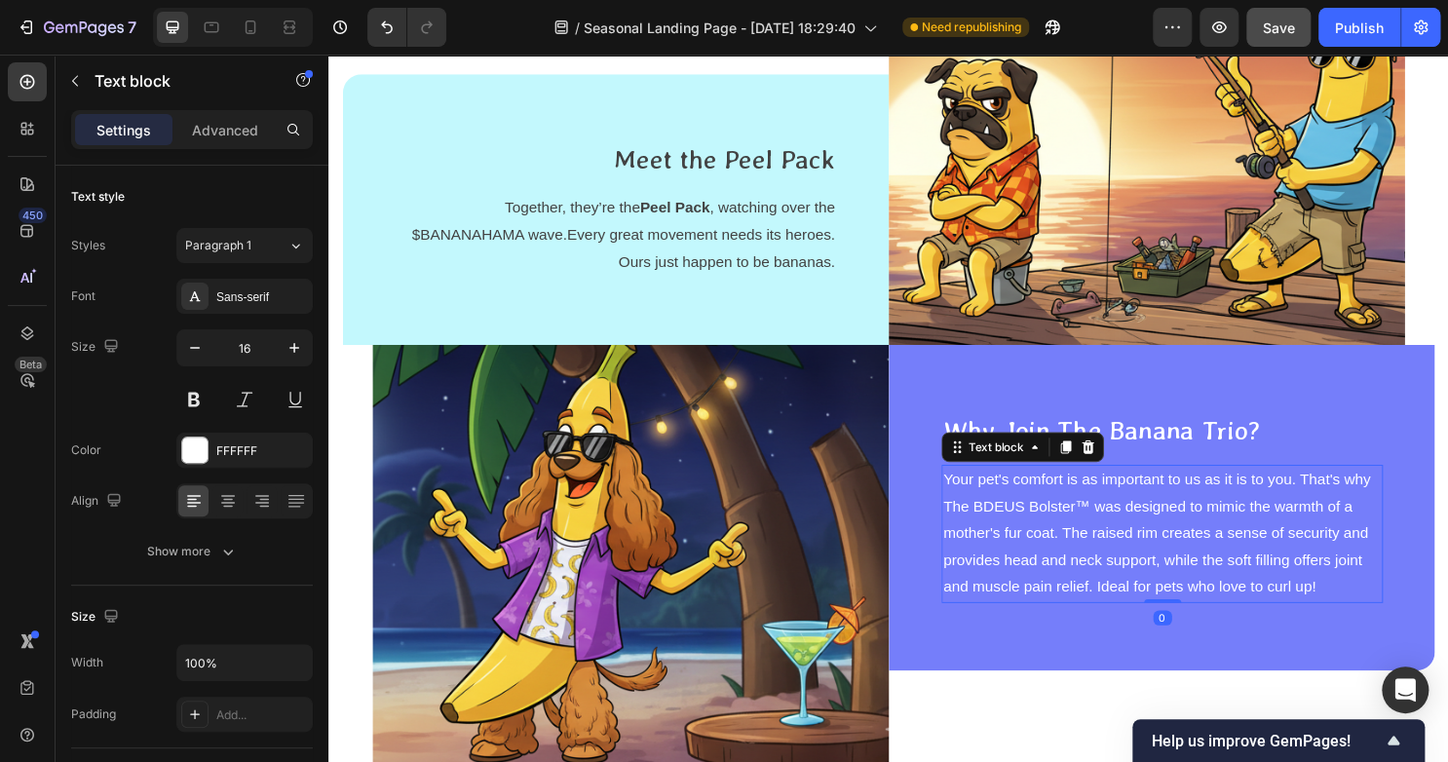
click at [1337, 619] on p "Your pet's comfort is as important to us as it is to you. That's why The BDEUS …" at bounding box center [1197, 555] width 457 height 140
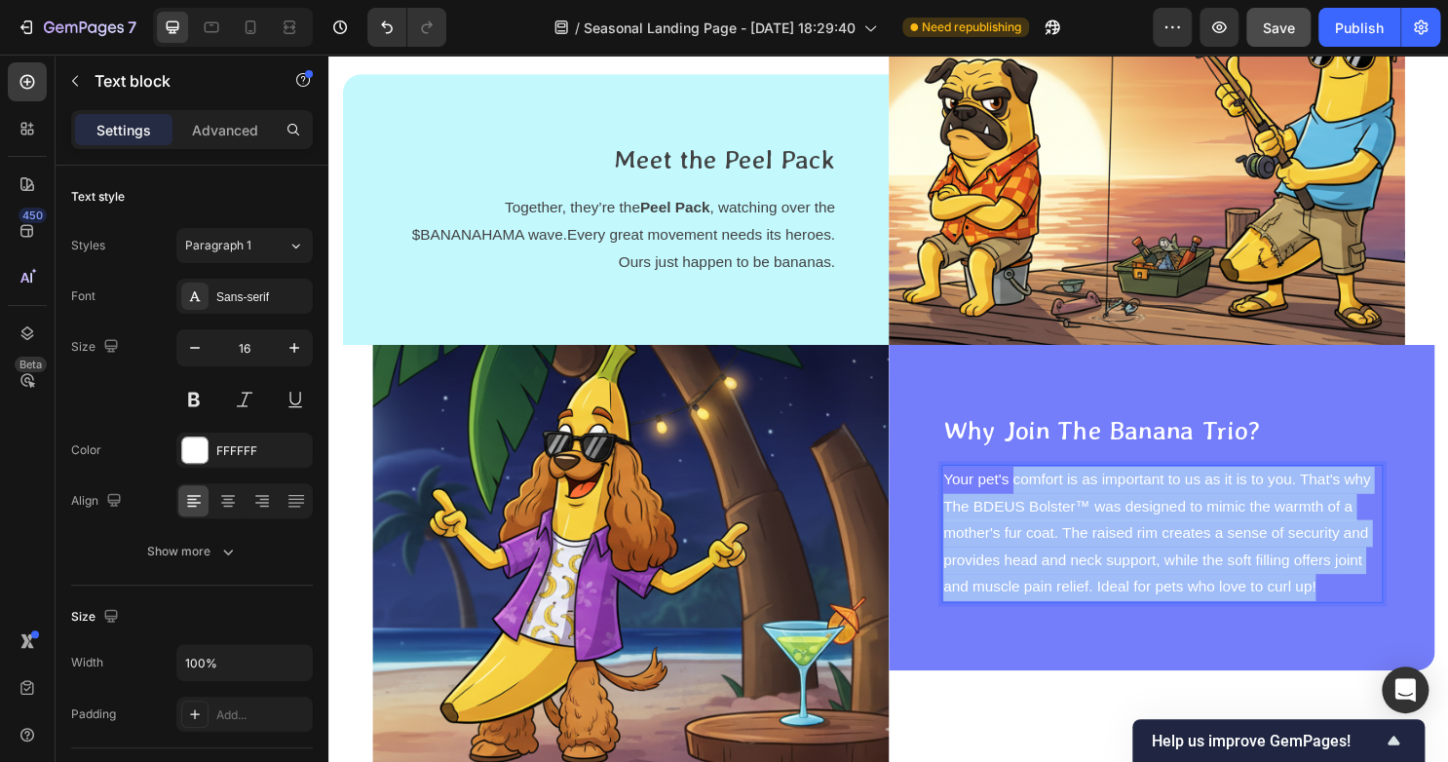
drag, startPoint x: 1357, startPoint y: 609, endPoint x: 1037, endPoint y: 505, distance: 336.1
click at [1037, 505] on p "Your pet's comfort is as important to us as it is to you. That's why The BDEUS …" at bounding box center [1197, 555] width 457 height 140
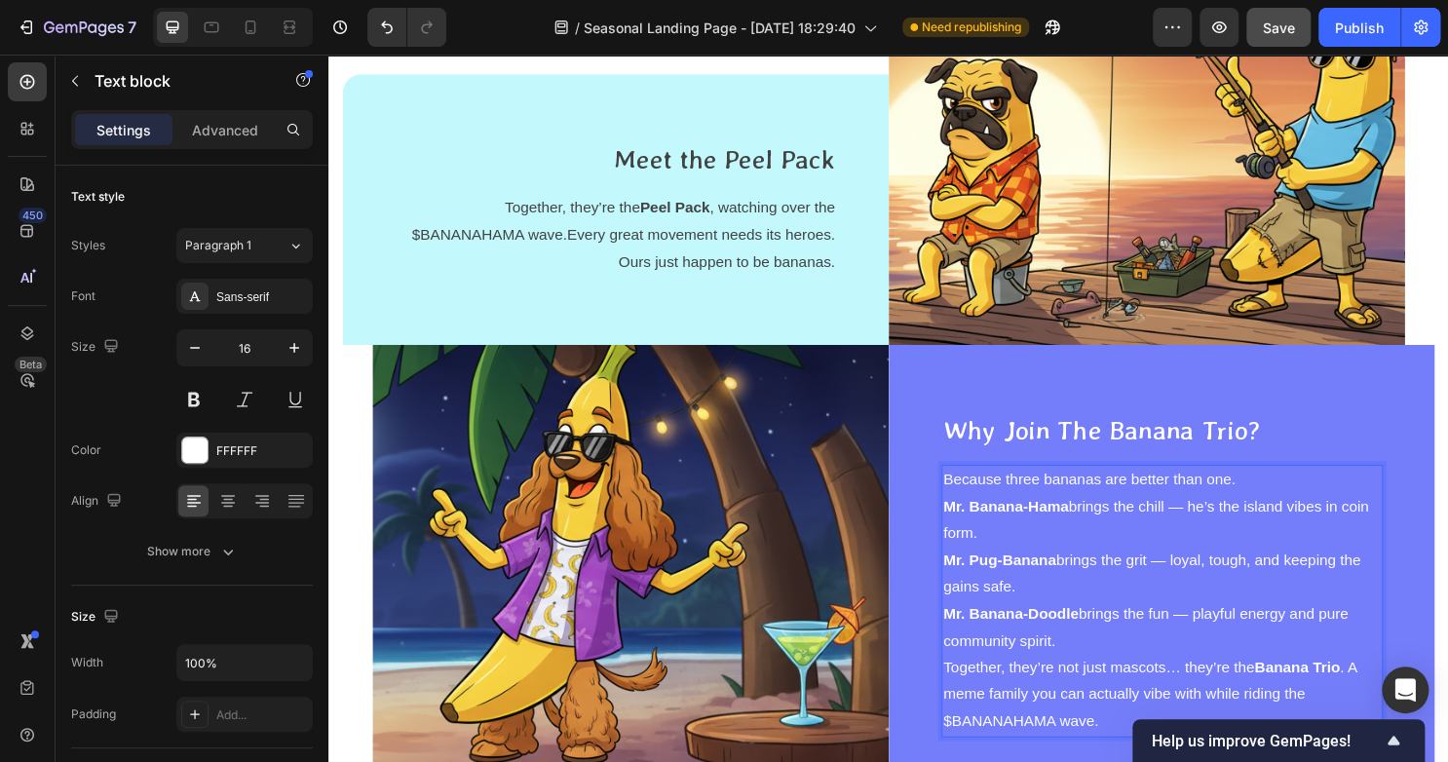
scroll to position [3591, 0]
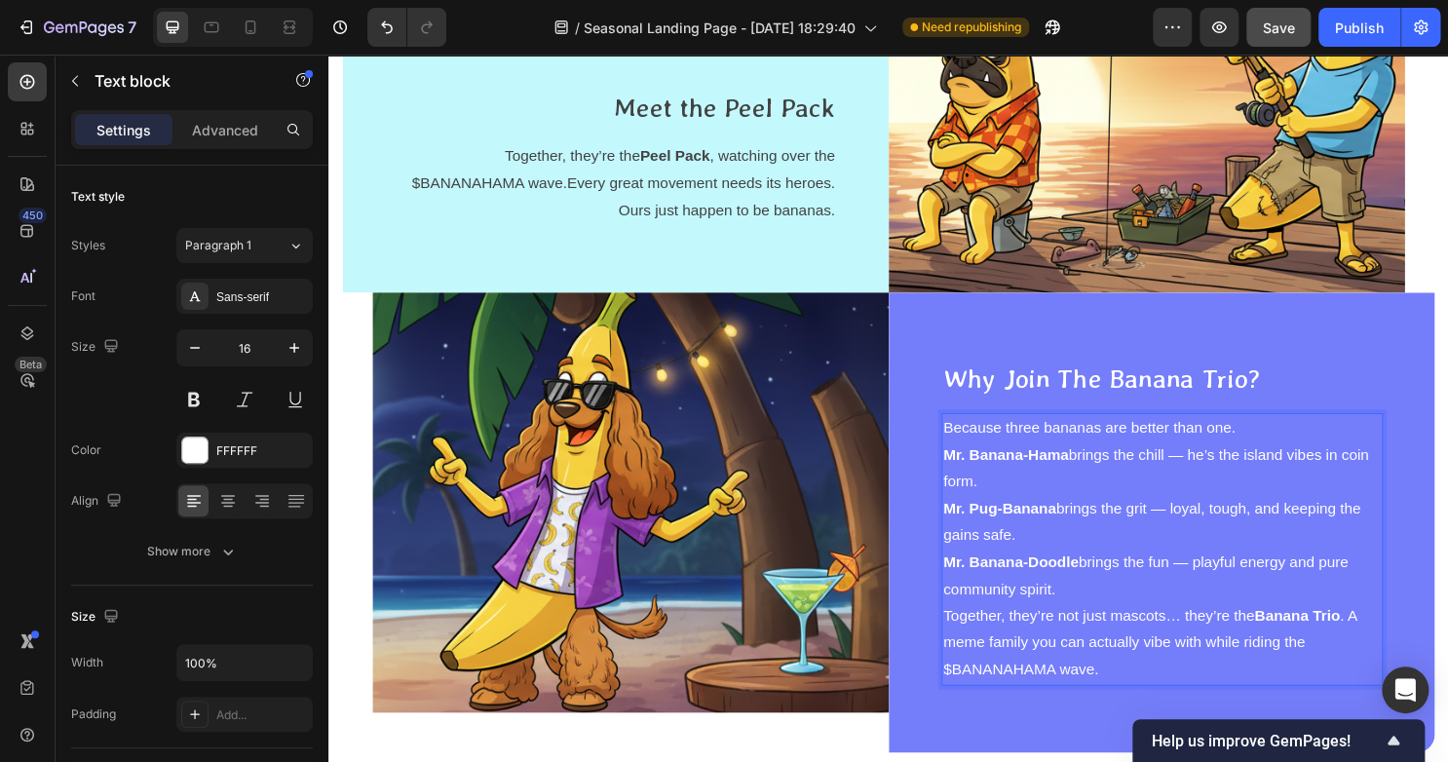
click at [1103, 598] on p "Mr. Banana-Doodle brings the fun — playful energy and pure community spirit." at bounding box center [1197, 599] width 457 height 56
drag, startPoint x: 1089, startPoint y: 614, endPoint x: 952, endPoint y: 483, distance: 189.5
click at [952, 483] on div "Why Join The Banana Trio? Text block Because three bananas are better than one.…" at bounding box center [1198, 542] width 570 height 479
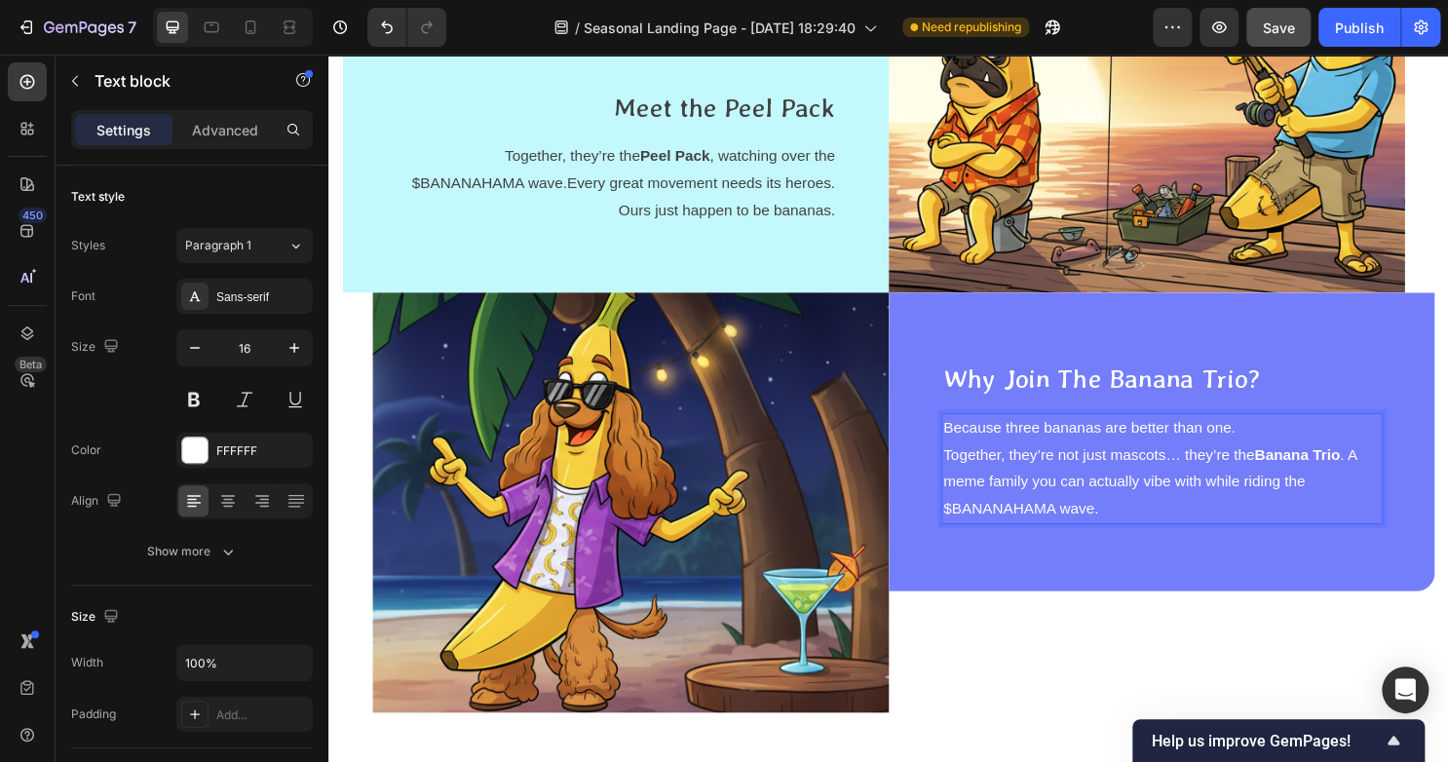
click at [969, 475] on p "Together, they’re not just mascots… they’re the Banana Trio . A meme family you…" at bounding box center [1197, 501] width 457 height 84
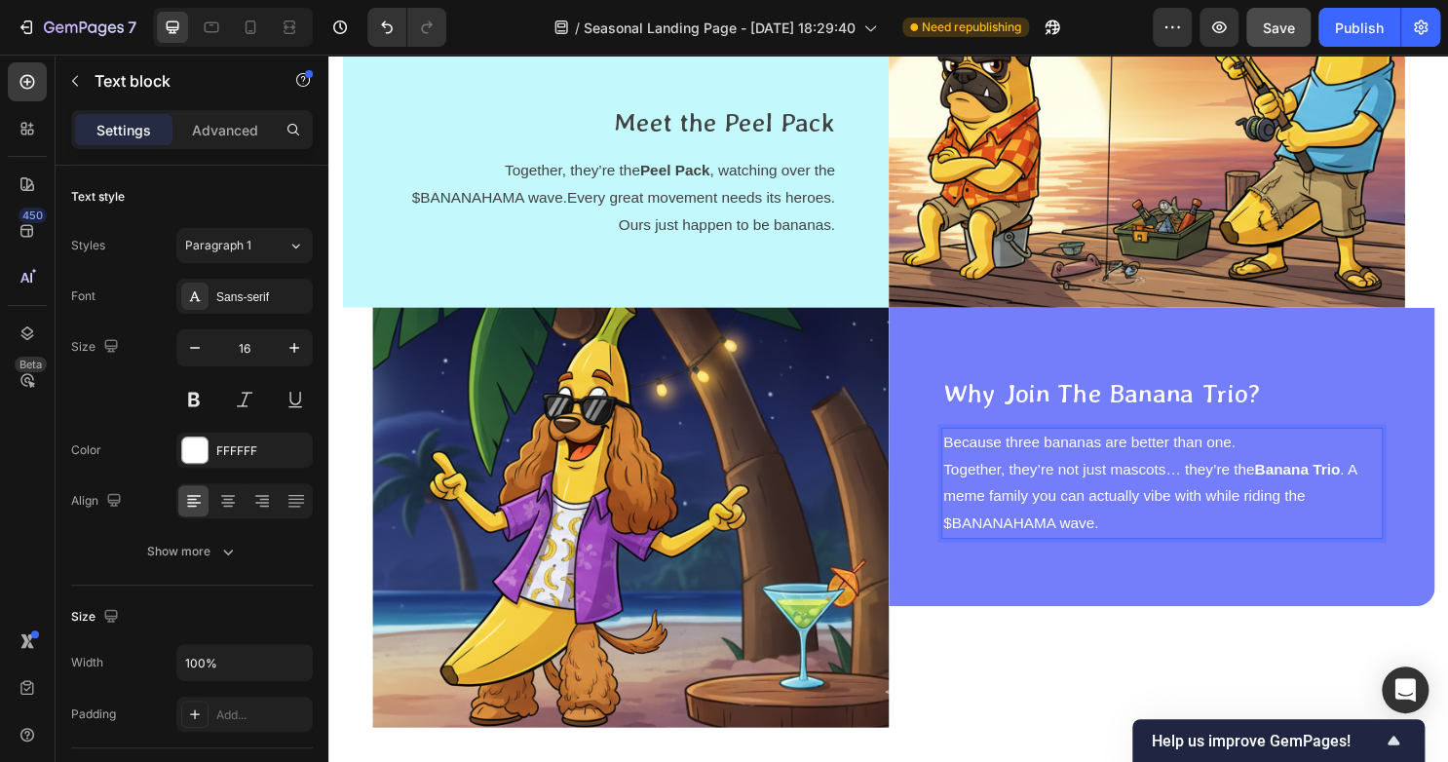
scroll to position [3573, 0]
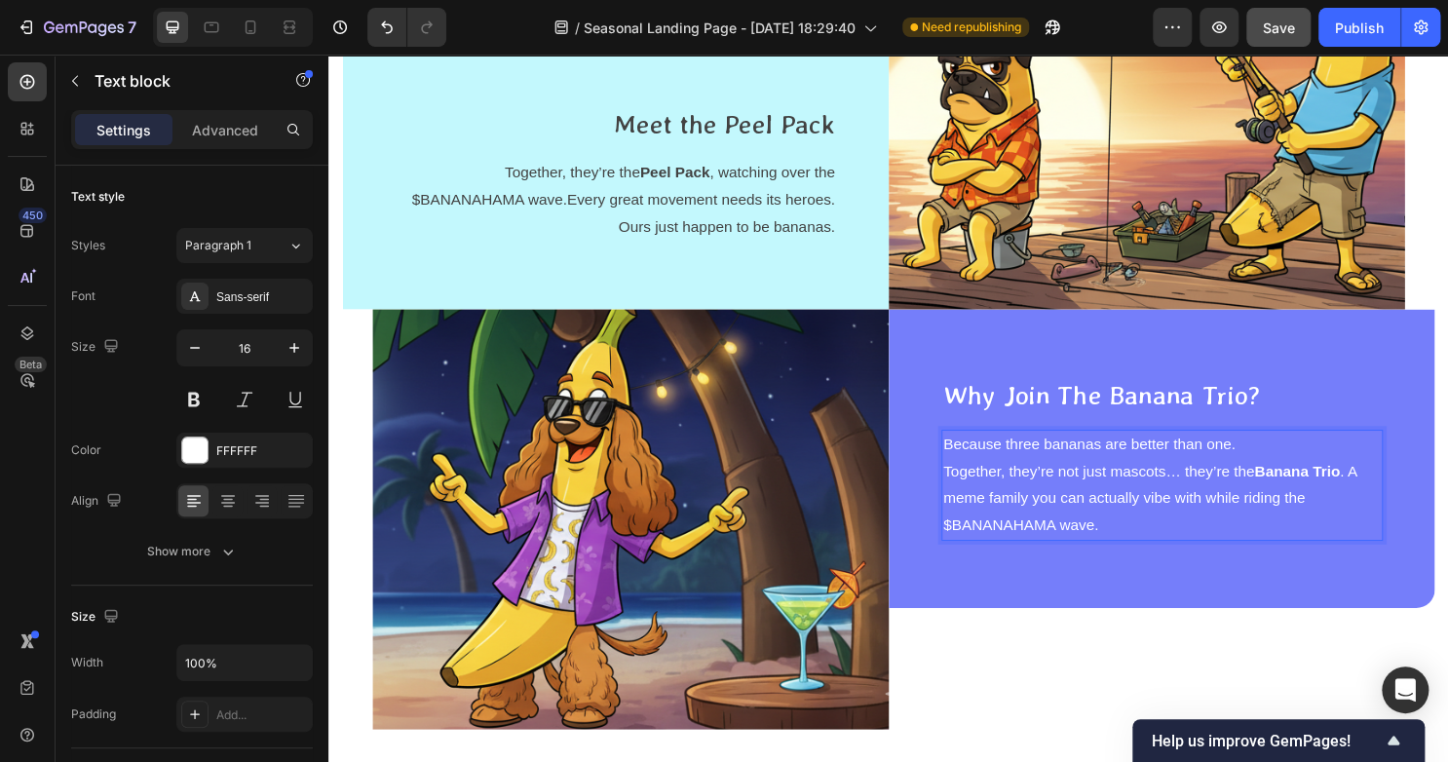
click at [1085, 546] on p "Together, they’re not just mascots… they’re the Banana Trio . A meme family you…" at bounding box center [1197, 518] width 457 height 84
click at [529, 206] on p "Together, they’re the Peel Pack , watching over the $BANANAHAMA wave.Every grea…" at bounding box center [627, 207] width 457 height 84
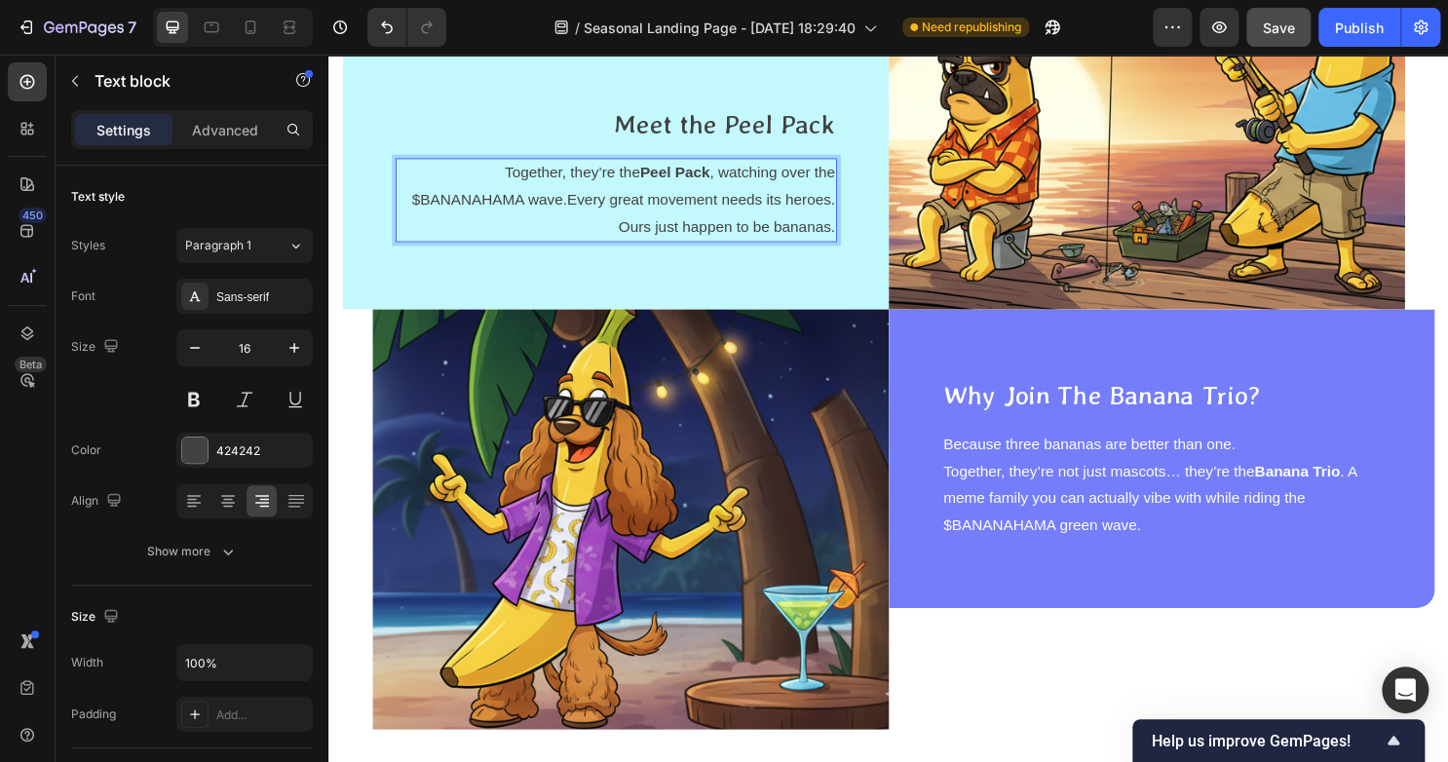
click at [531, 205] on p "Together, they’re the Peel Pack , watching over the $BANANAHAMA wave.Every grea…" at bounding box center [627, 207] width 457 height 84
click at [627, 210] on p "Together, they’re the Peel Pack , watching over the $BANANAHAMA green wave.Ever…" at bounding box center [627, 207] width 457 height 84
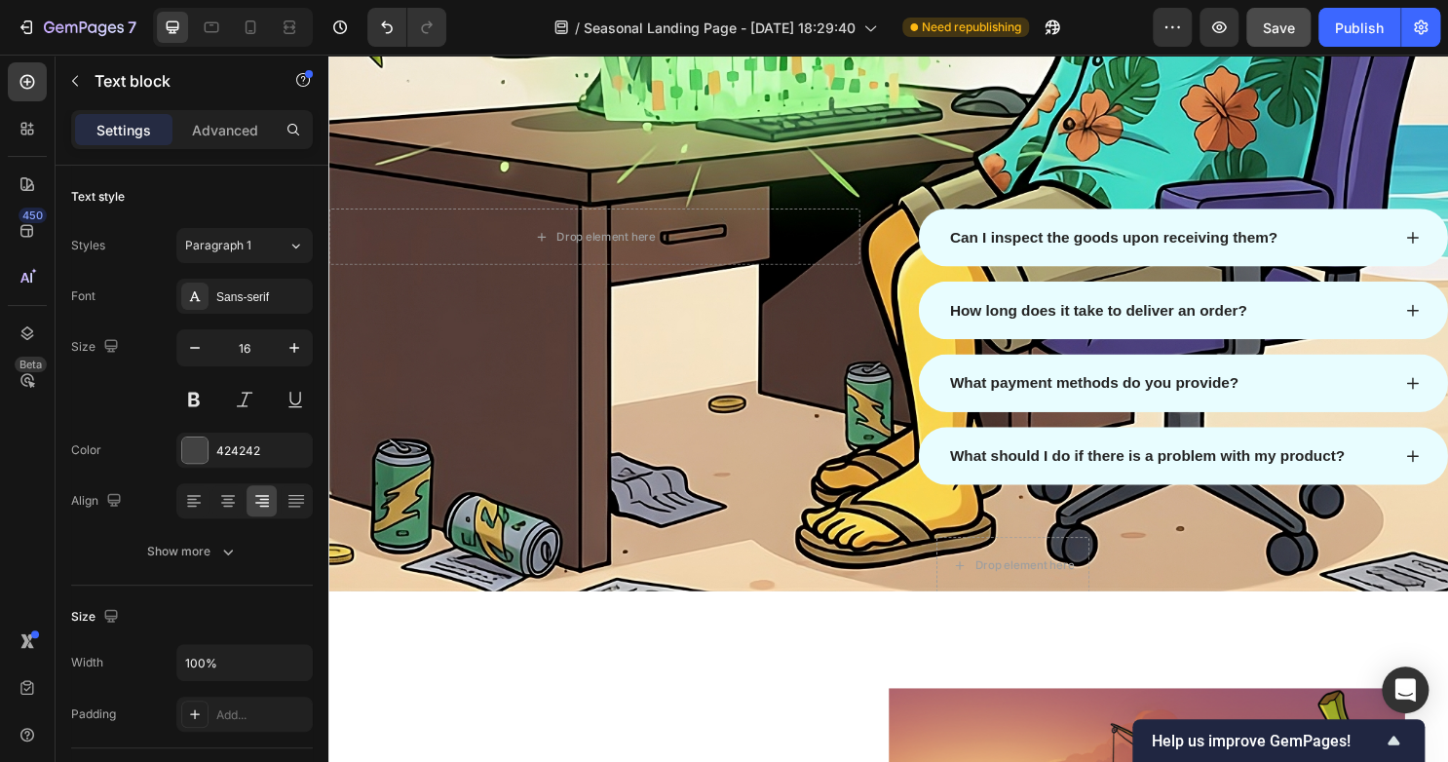
scroll to position [2740, 0]
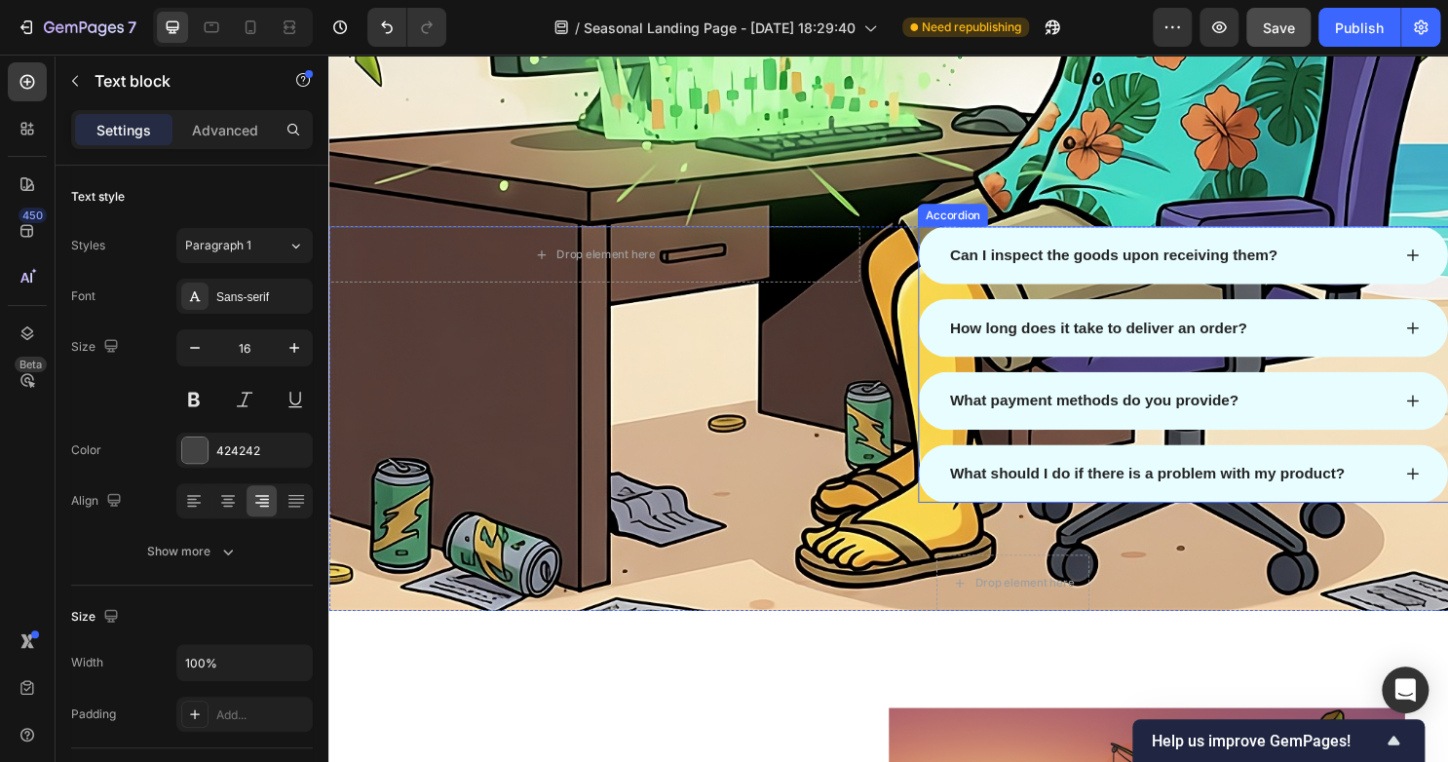
click at [1447, 262] on icon at bounding box center [1459, 264] width 16 height 16
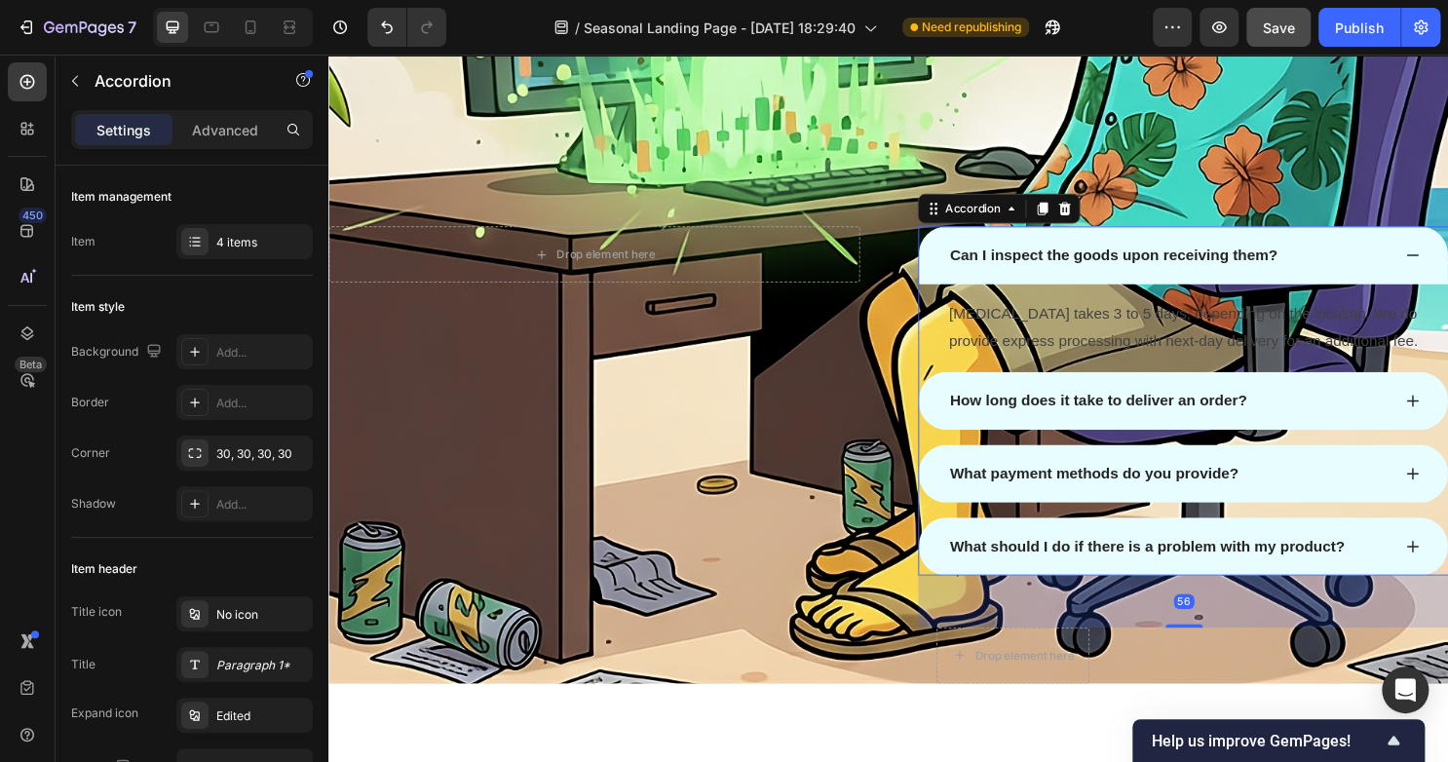
click at [1447, 262] on icon at bounding box center [1459, 264] width 16 height 16
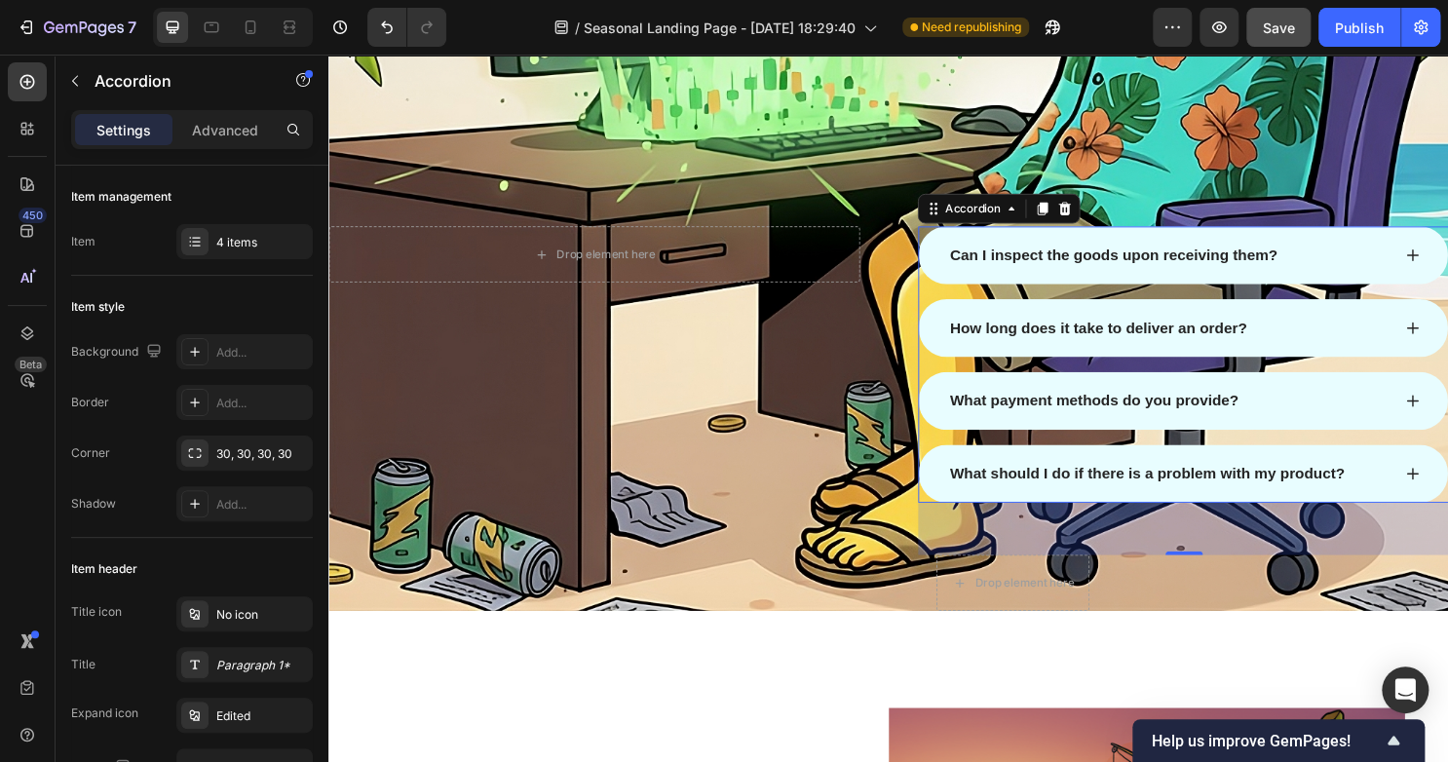
click at [1447, 262] on icon at bounding box center [1459, 264] width 16 height 16
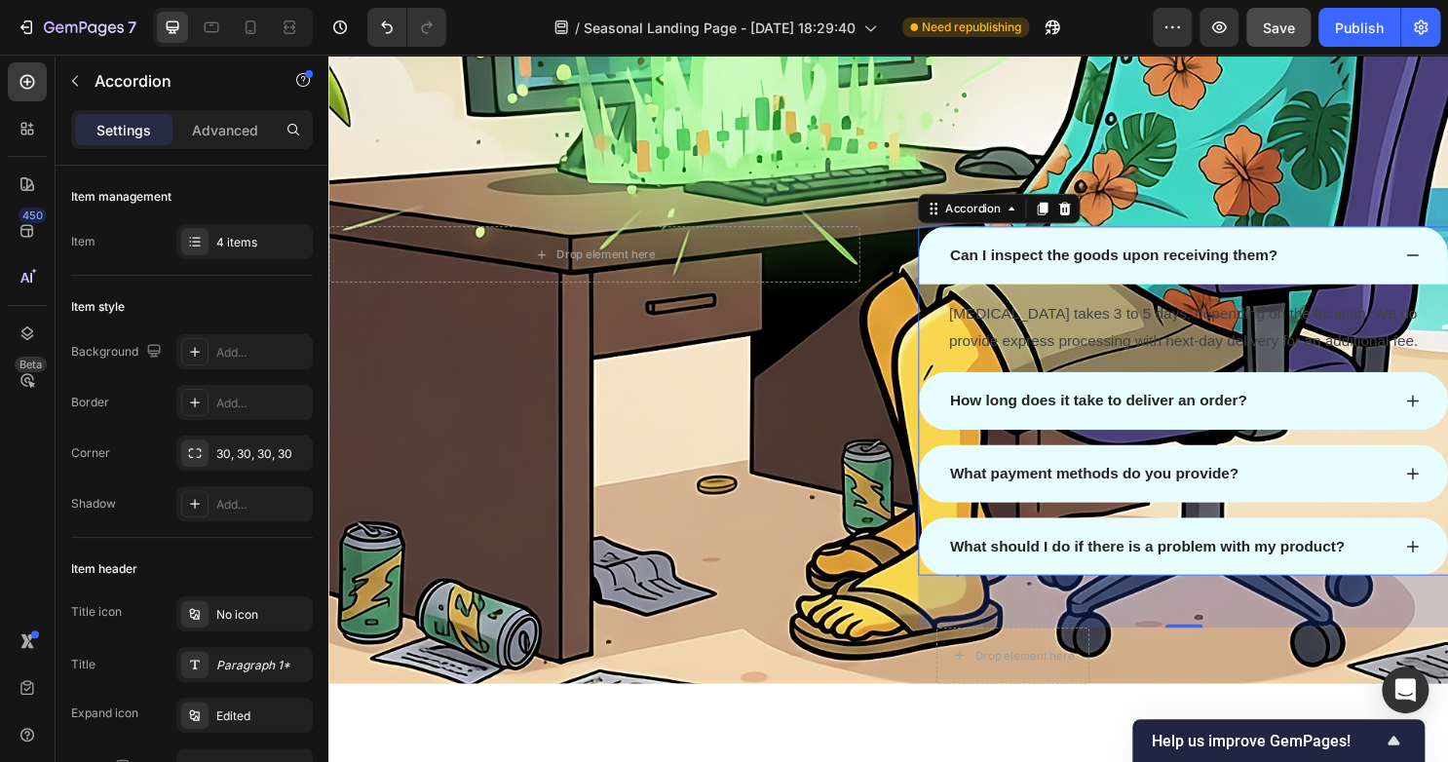
click at [1447, 262] on icon at bounding box center [1459, 264] width 16 height 16
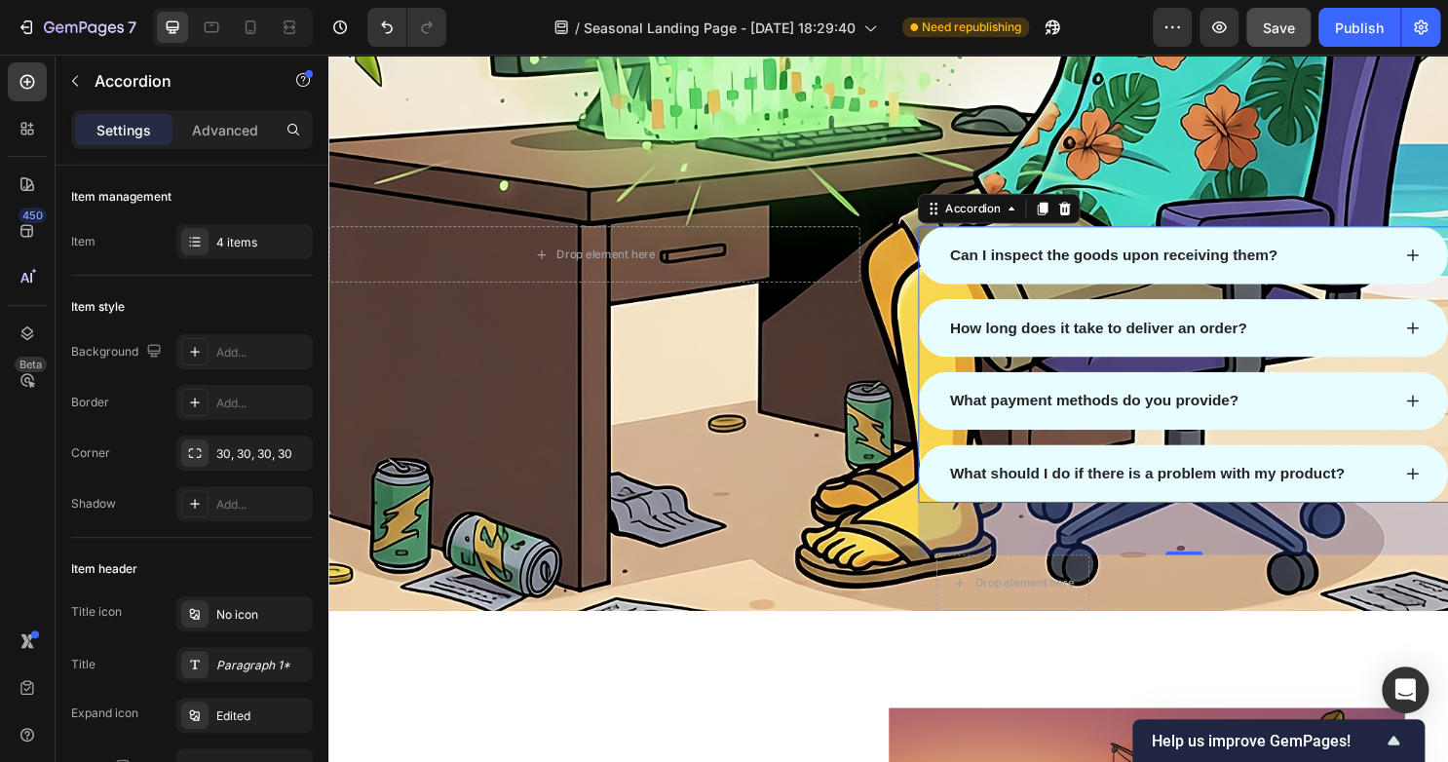
click at [1189, 264] on div "Can I inspect the goods upon receiving them?" at bounding box center [1147, 263] width 348 height 29
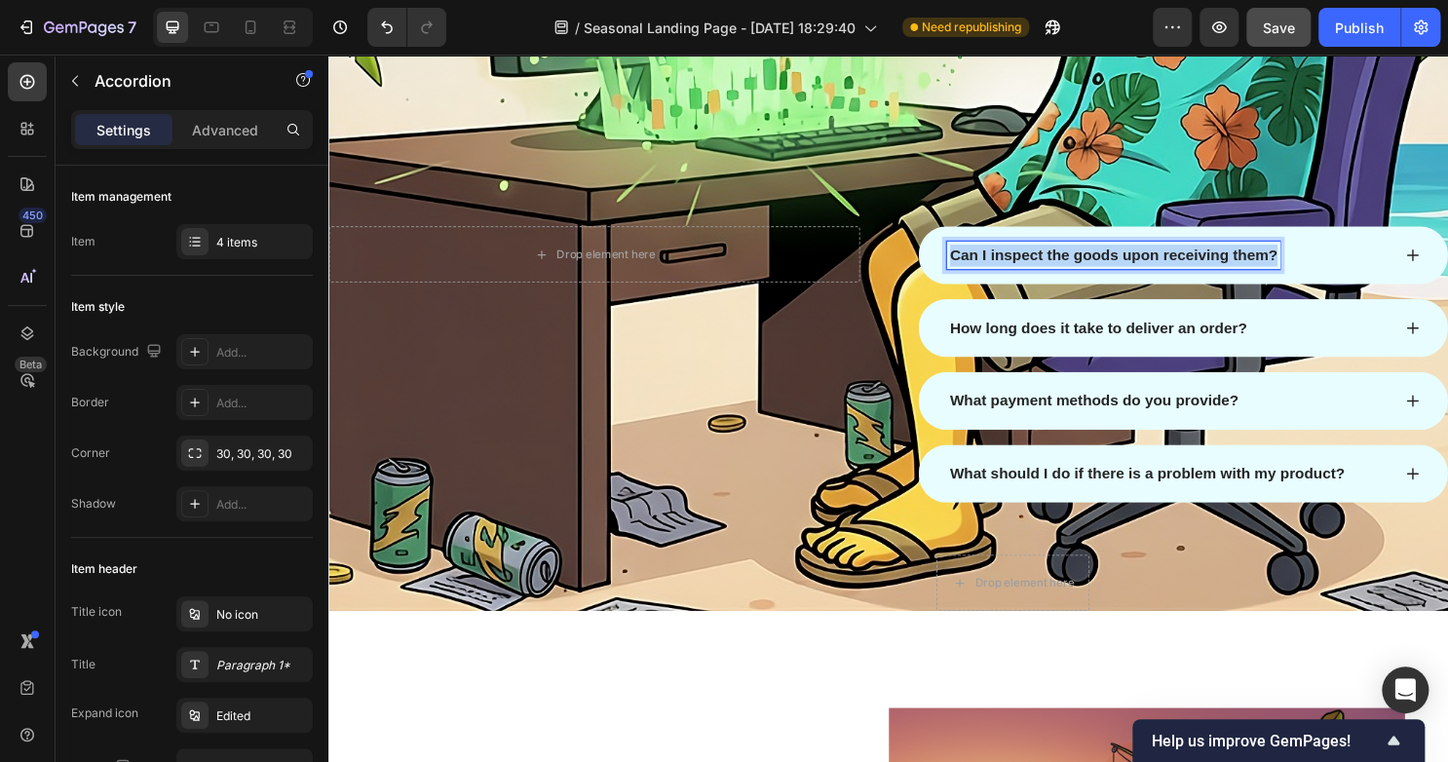
drag, startPoint x: 1311, startPoint y: 261, endPoint x: 955, endPoint y: 257, distance: 356.5
click at [955, 257] on div "Can I inspect the goods upon receiving them?" at bounding box center [1220, 264] width 552 height 60
click at [1447, 264] on icon at bounding box center [1459, 264] width 16 height 16
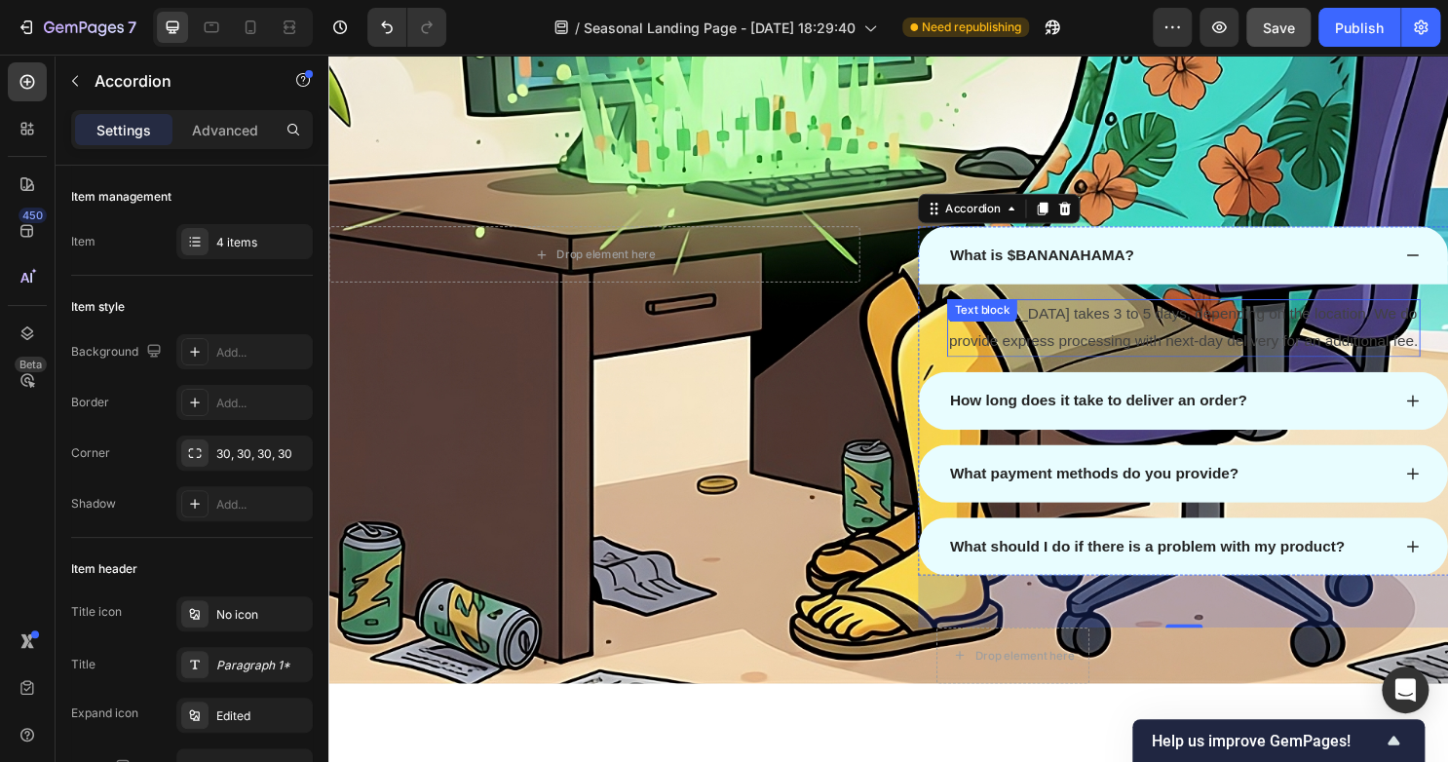
click at [1147, 339] on p "Normal delivery takes 3 to 5 days, depending on the location. We do provide exp…" at bounding box center [1220, 340] width 490 height 56
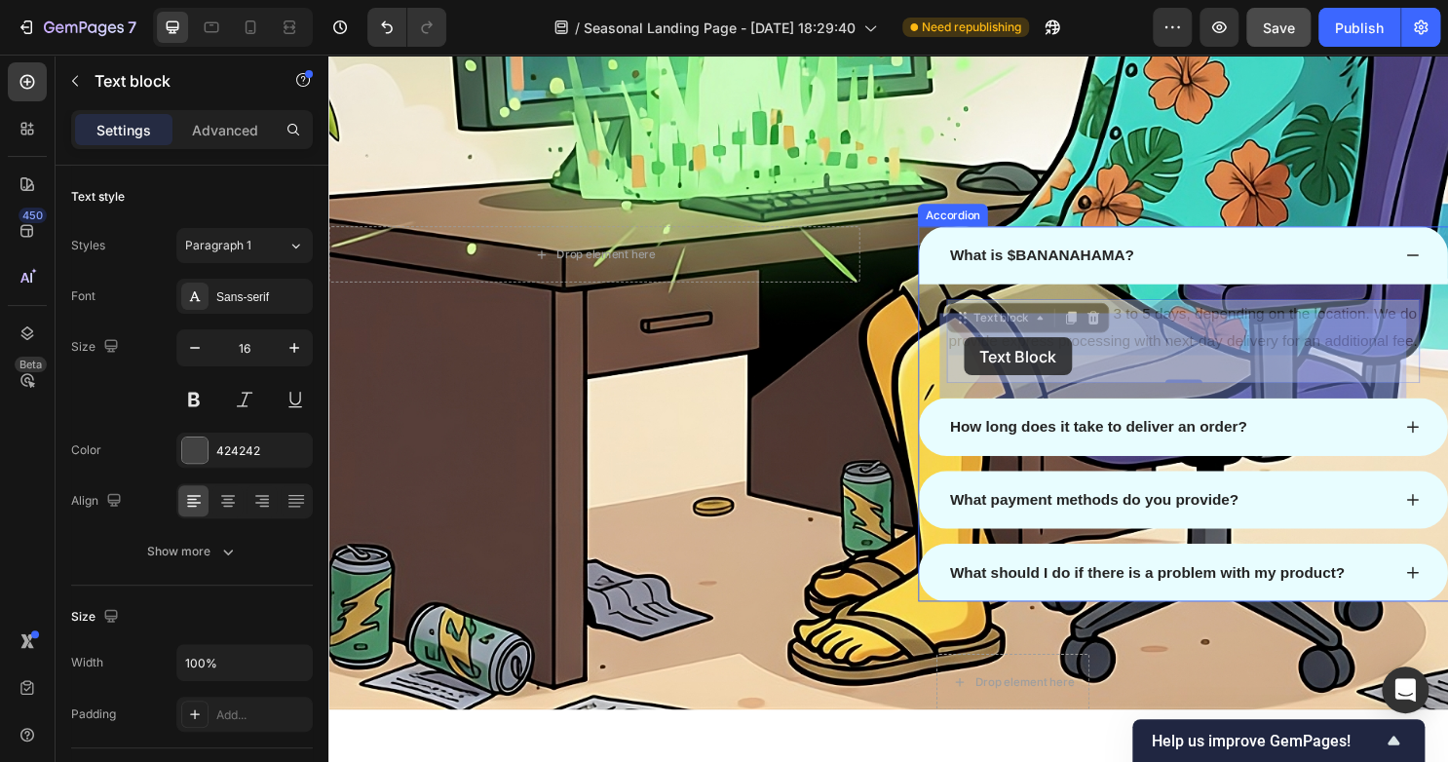
drag, startPoint x: 1007, startPoint y: 377, endPoint x: 992, endPoint y: 350, distance: 31.4
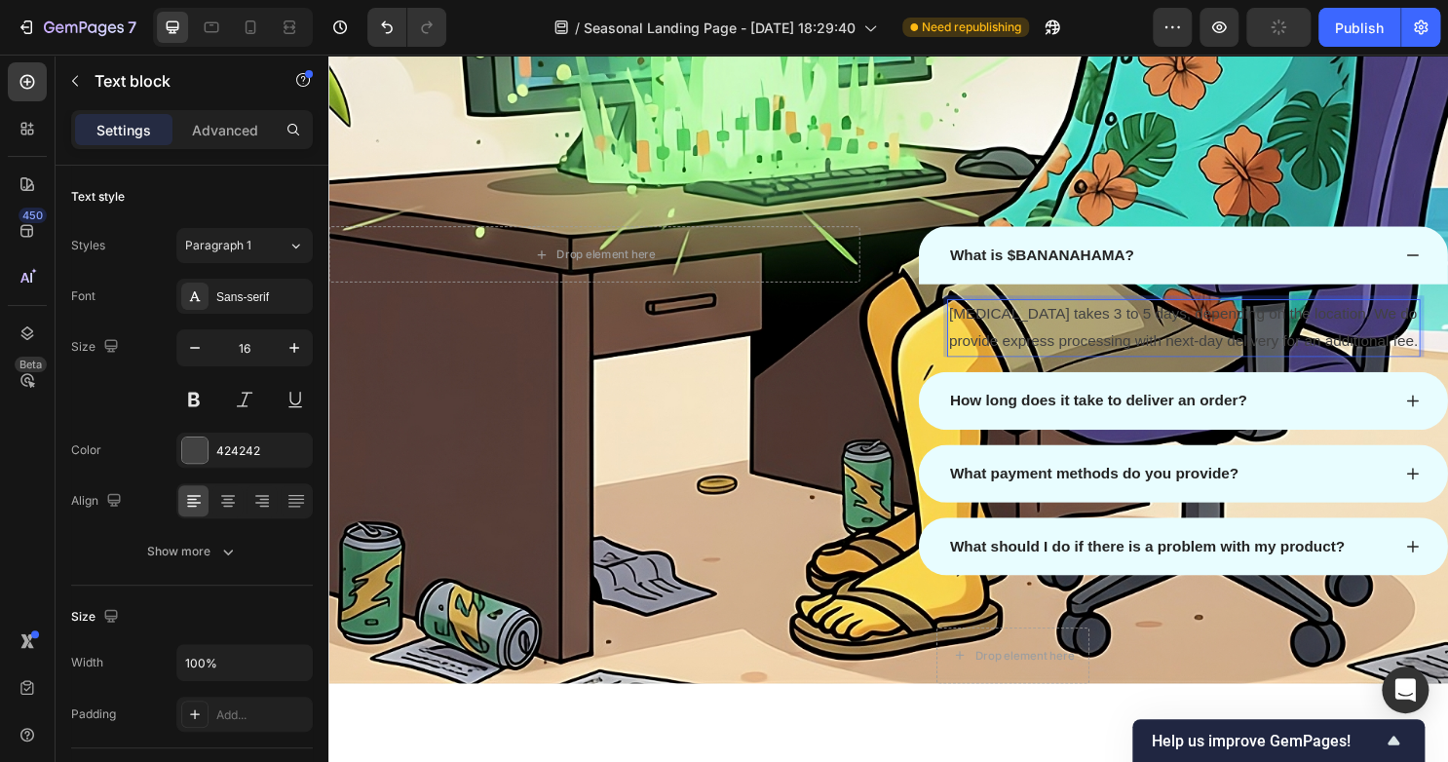
click at [993, 368] on p "Normal delivery takes 3 to 5 days, depending on the location. We do provide exp…" at bounding box center [1220, 340] width 490 height 56
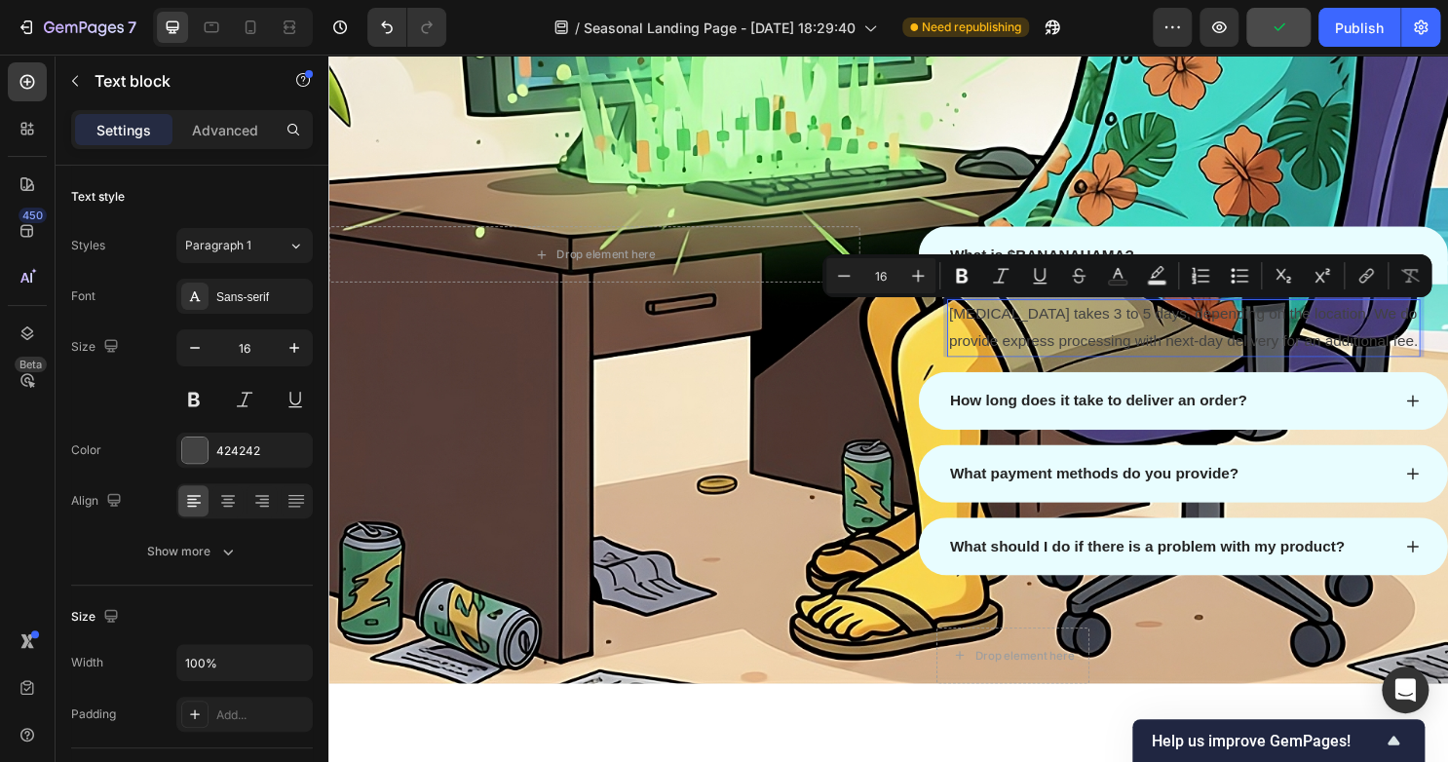
drag, startPoint x: 993, startPoint y: 378, endPoint x: 967, endPoint y: 327, distance: 56.6
click at [975, 327] on p "Normal delivery takes 3 to 5 days, depending on the location. We do provide exp…" at bounding box center [1220, 340] width 490 height 56
click at [201, 453] on div at bounding box center [194, 449] width 25 height 25
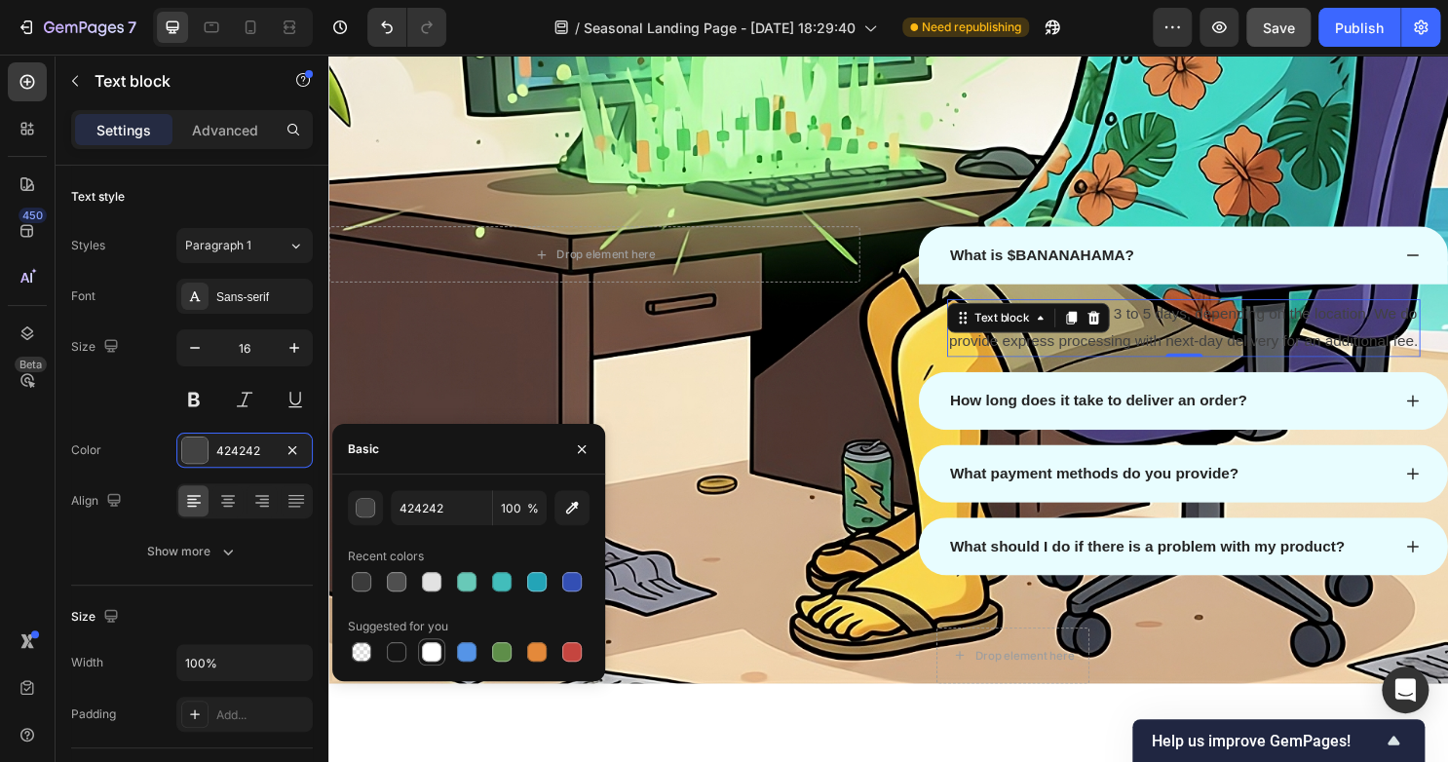
click at [433, 655] on div at bounding box center [431, 651] width 19 height 19
type input "FFFFFF"
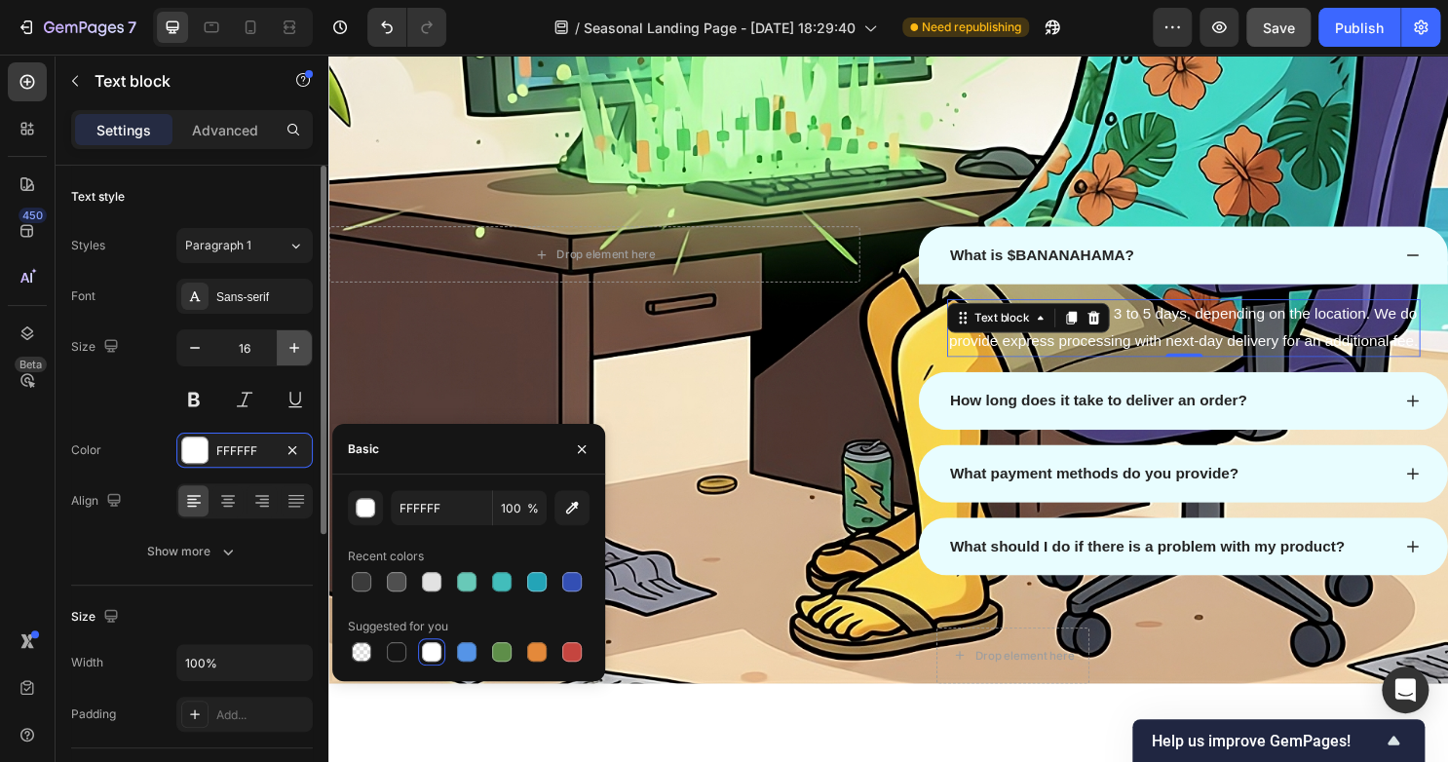
click at [288, 347] on icon "button" at bounding box center [293, 347] width 19 height 19
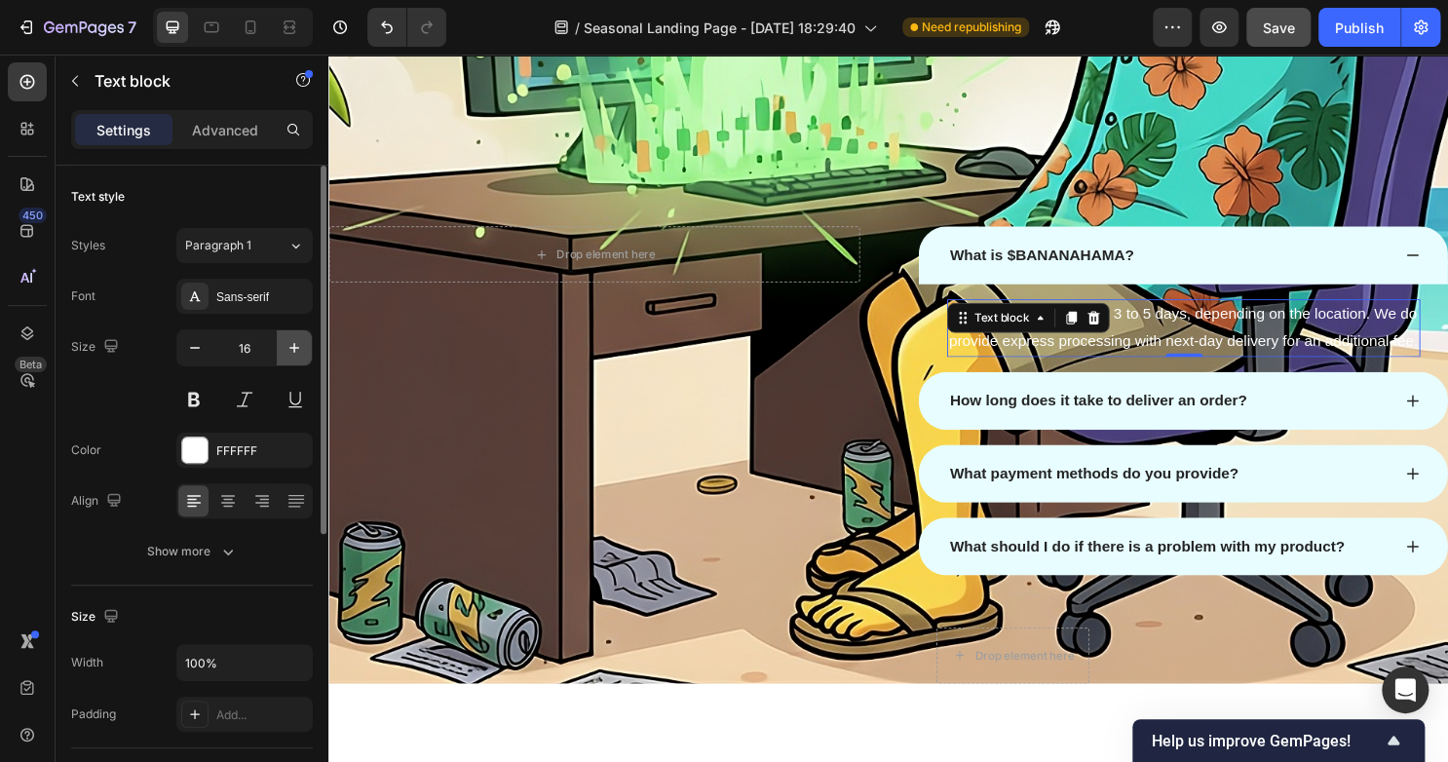
click at [288, 347] on icon "button" at bounding box center [293, 347] width 19 height 19
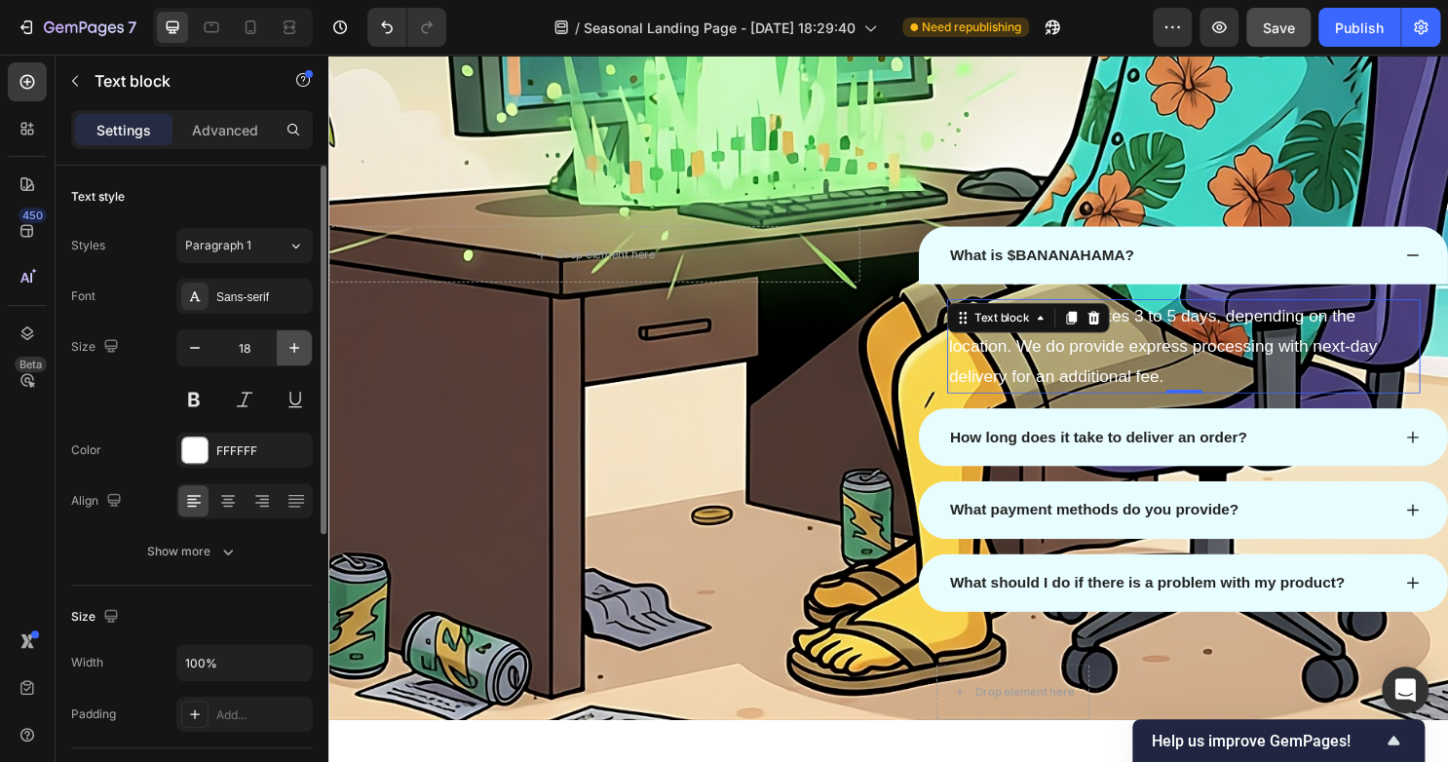
click at [288, 347] on icon "button" at bounding box center [293, 347] width 19 height 19
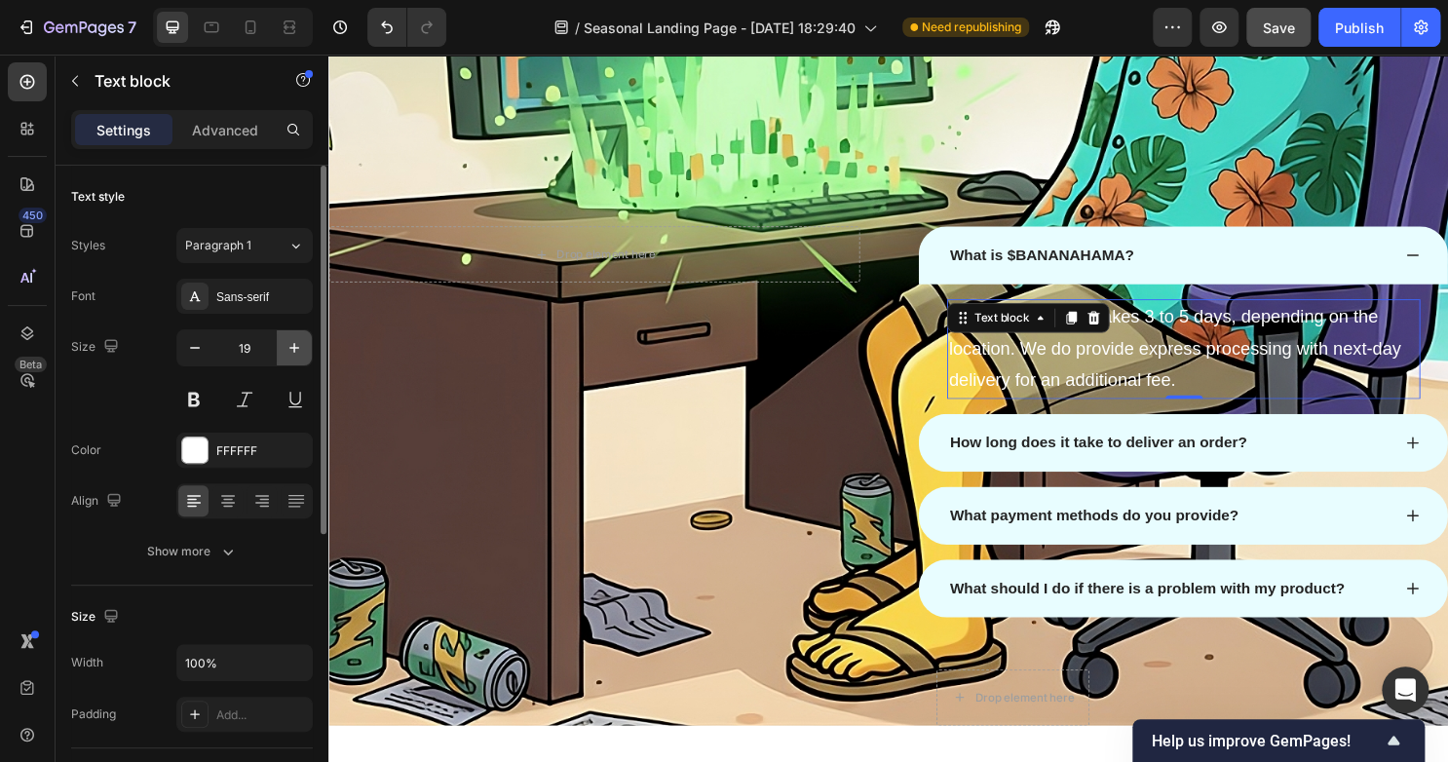
click at [288, 347] on icon "button" at bounding box center [293, 347] width 19 height 19
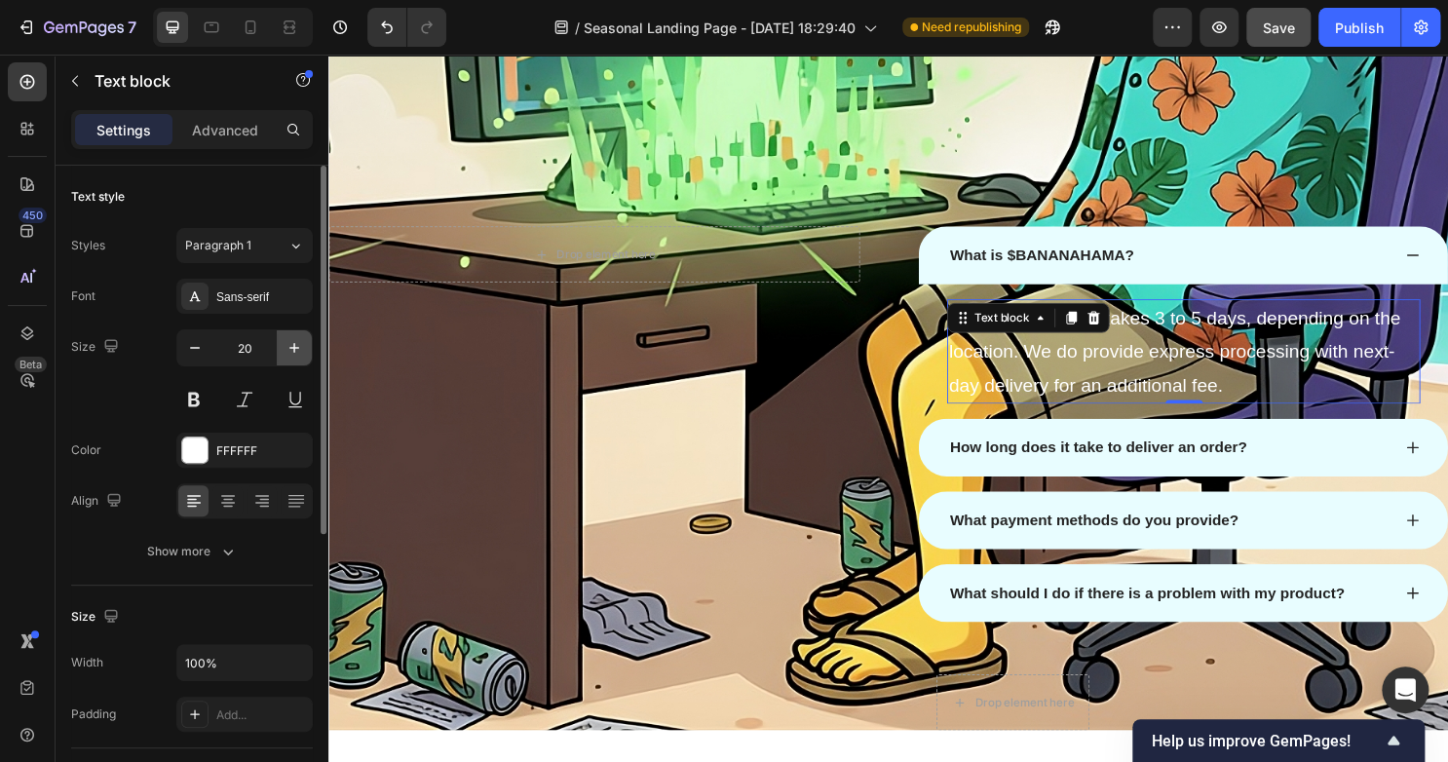
click at [288, 347] on icon "button" at bounding box center [293, 347] width 19 height 19
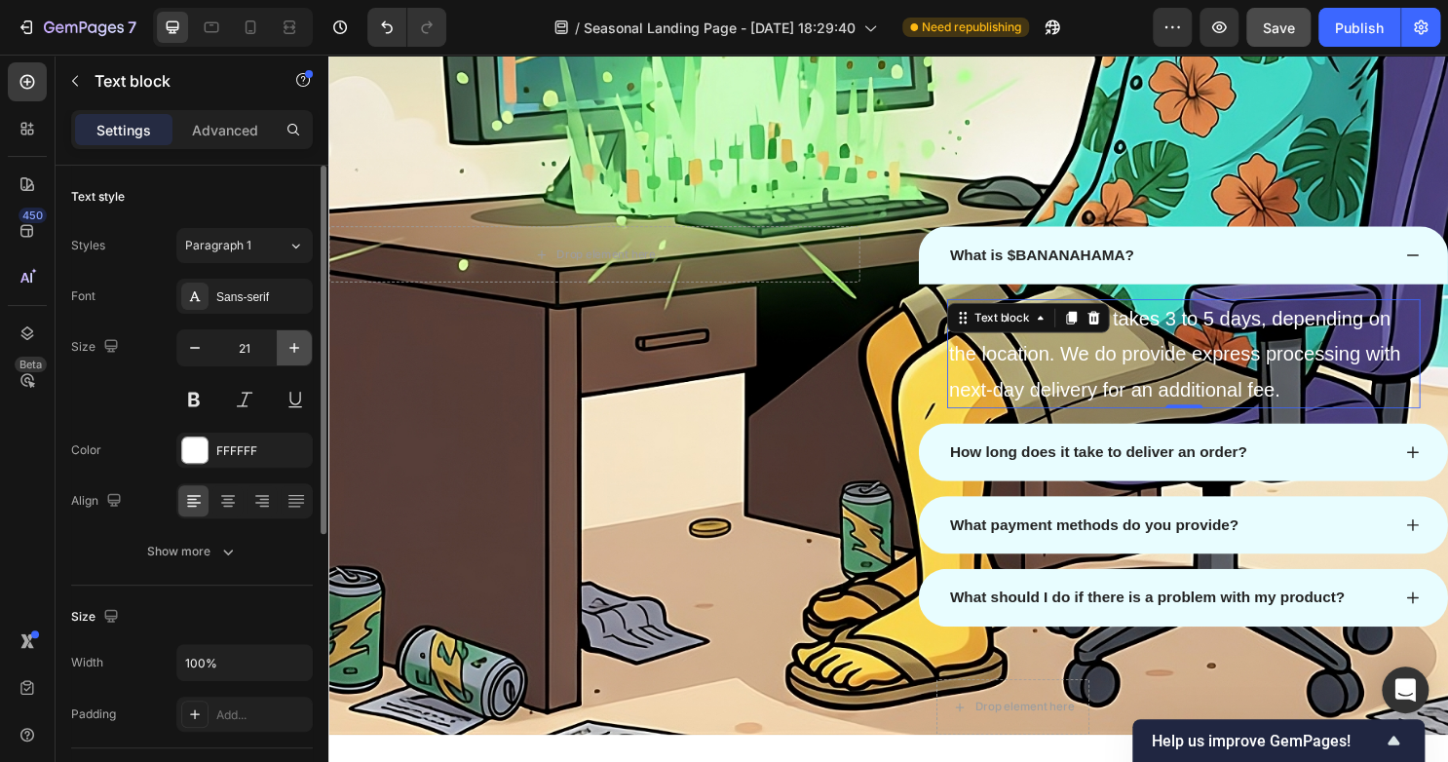
click at [288, 347] on icon "button" at bounding box center [293, 347] width 19 height 19
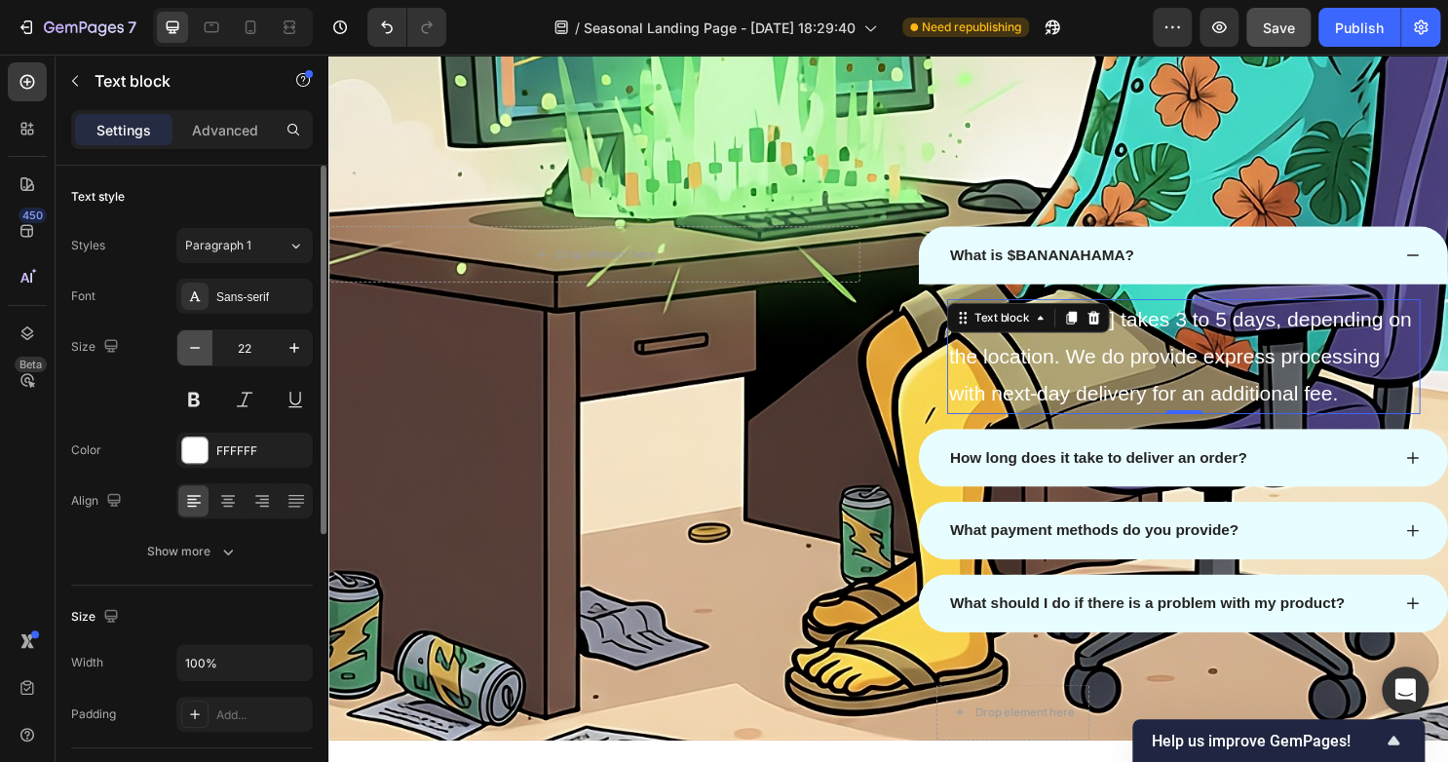
click at [186, 340] on icon "button" at bounding box center [194, 347] width 19 height 19
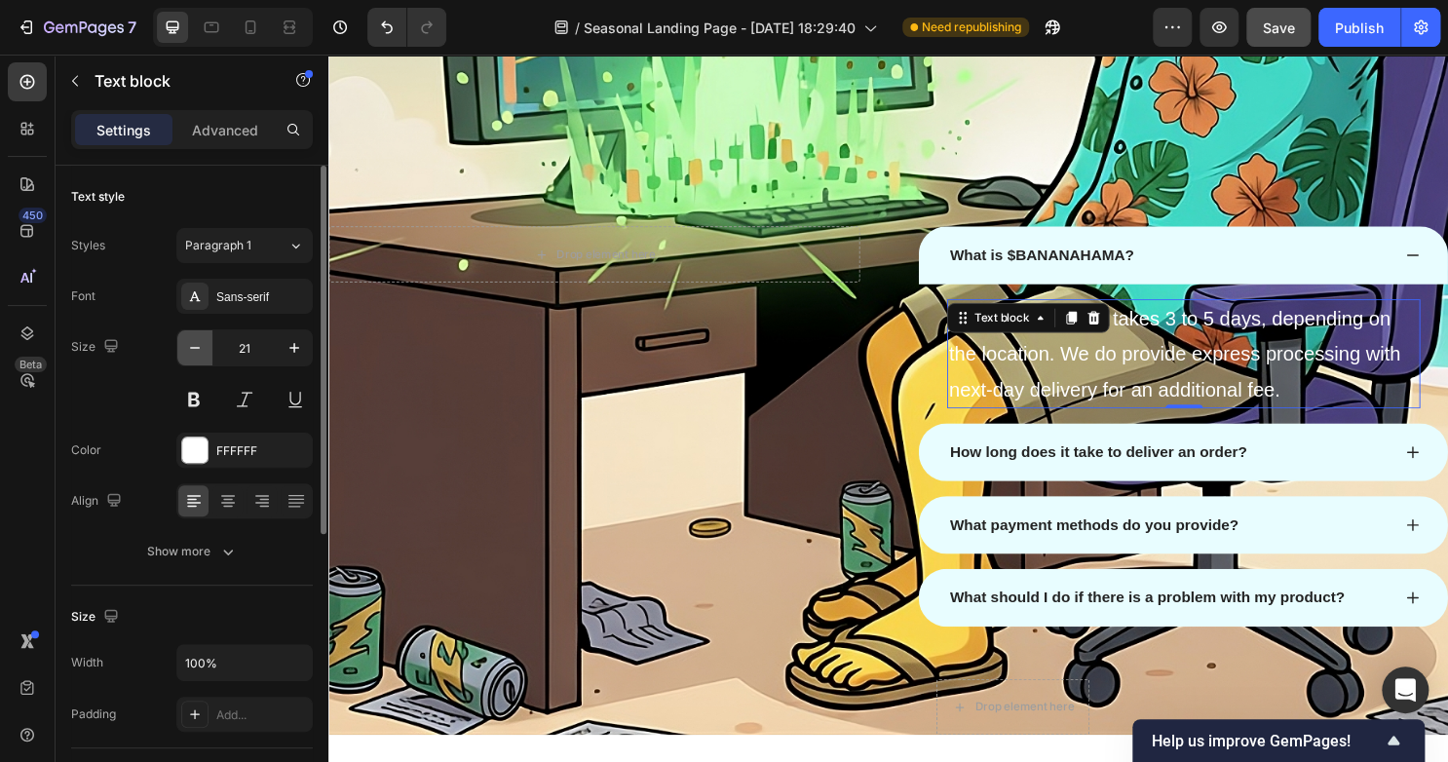
click at [186, 340] on icon "button" at bounding box center [194, 347] width 19 height 19
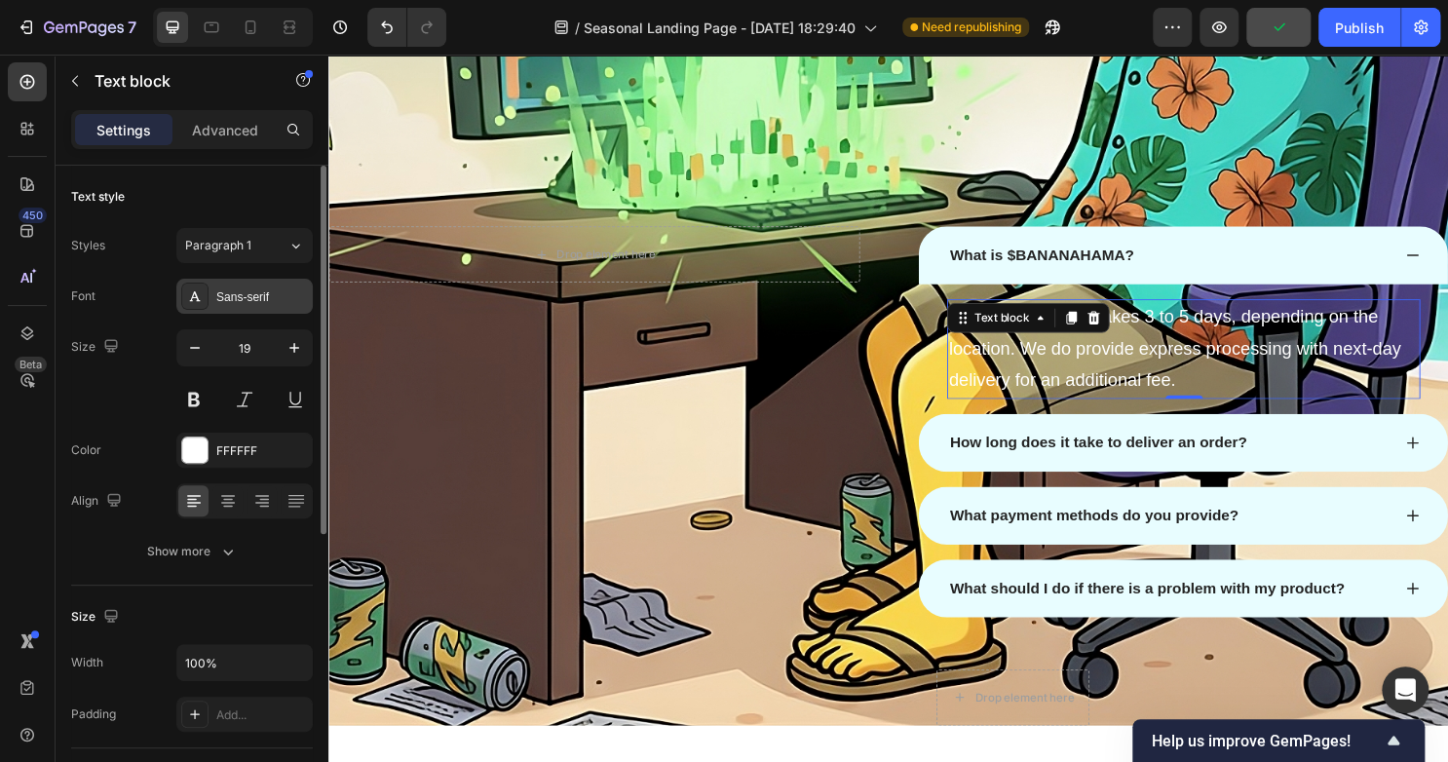
click at [198, 308] on div at bounding box center [194, 295] width 27 height 27
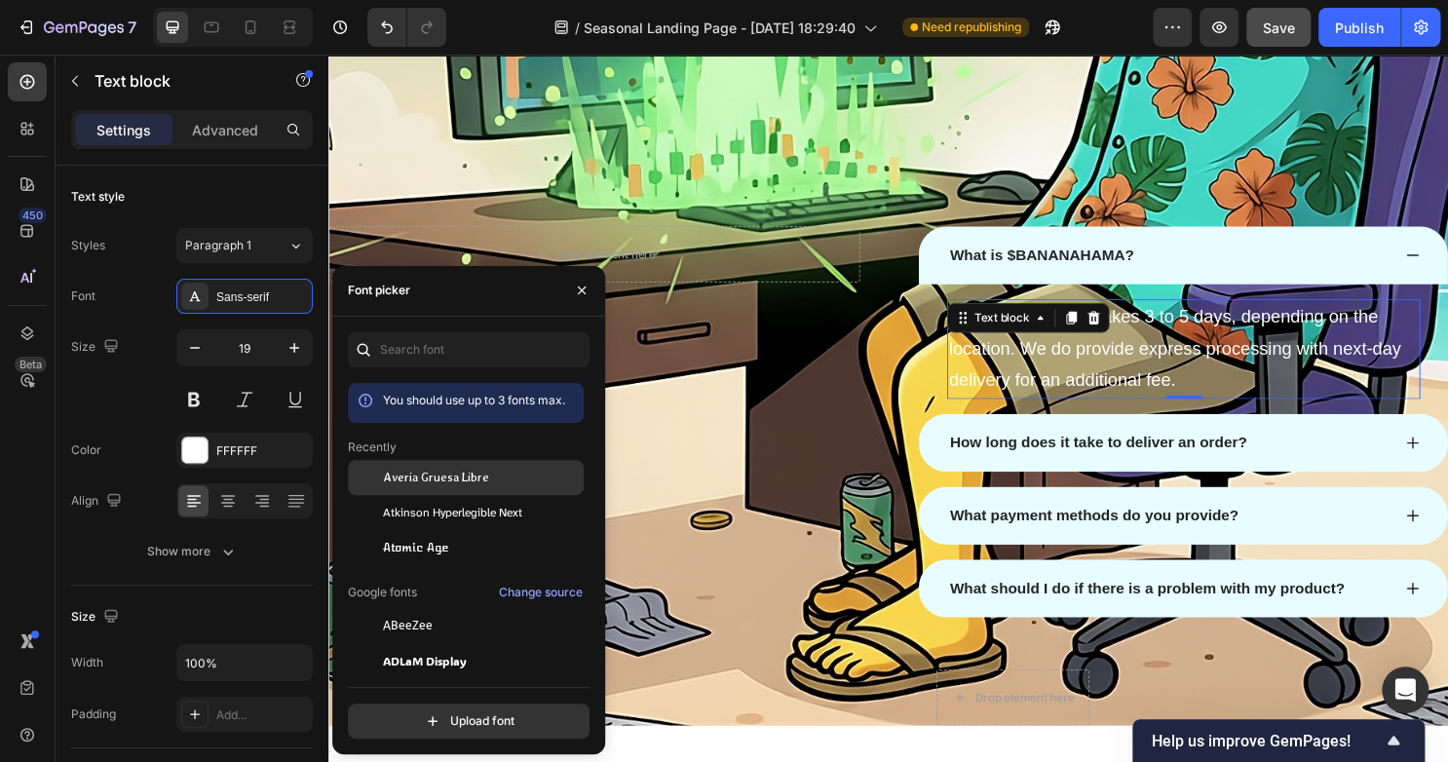
click at [434, 468] on div "Averia Gruesa Libre" at bounding box center [466, 477] width 236 height 35
click at [435, 464] on div "Averia Gruesa Libre" at bounding box center [466, 477] width 236 height 35
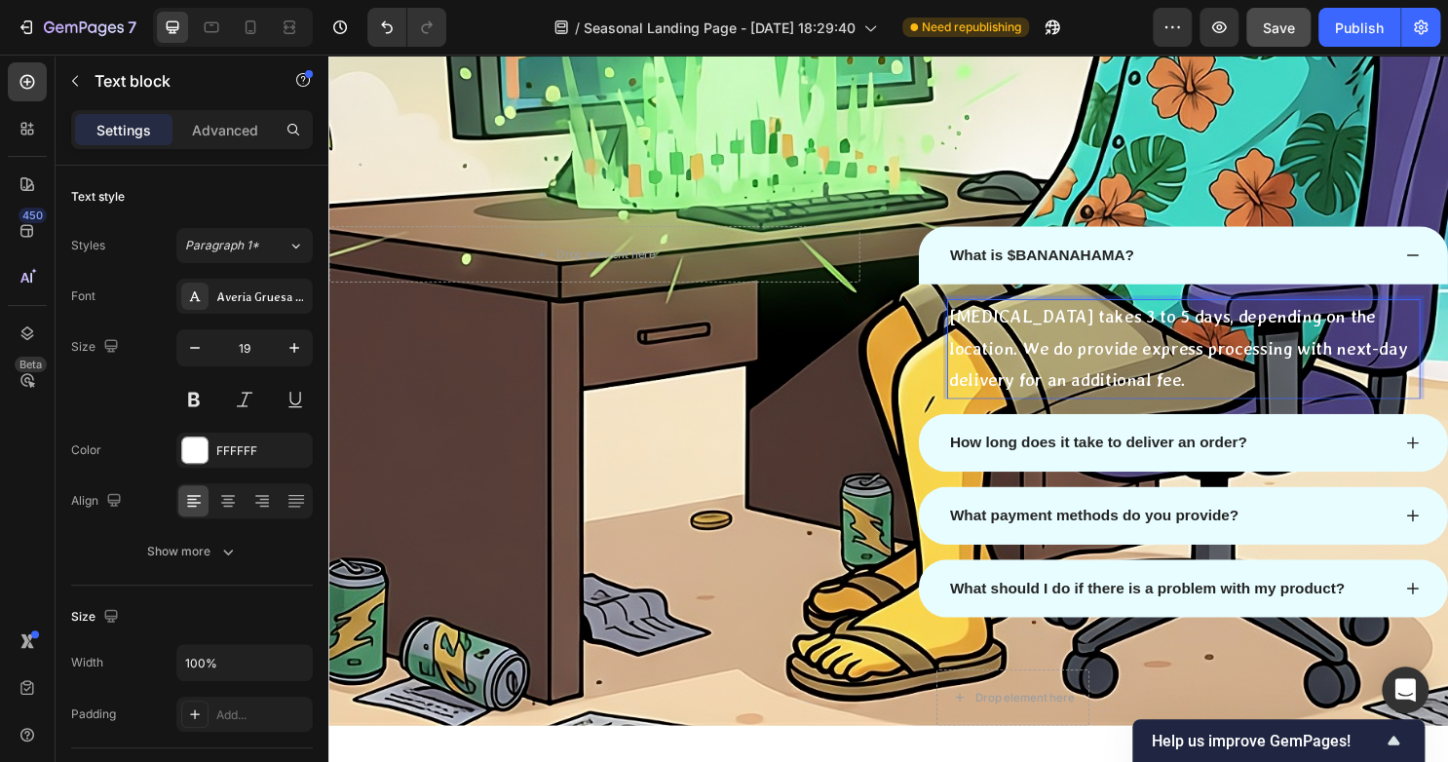
drag, startPoint x: 1212, startPoint y: 387, endPoint x: 970, endPoint y: 318, distance: 251.3
click at [975, 318] on p "Normal delivery takes 3 to 5 days, depending on the location. We do provide exp…" at bounding box center [1220, 362] width 490 height 100
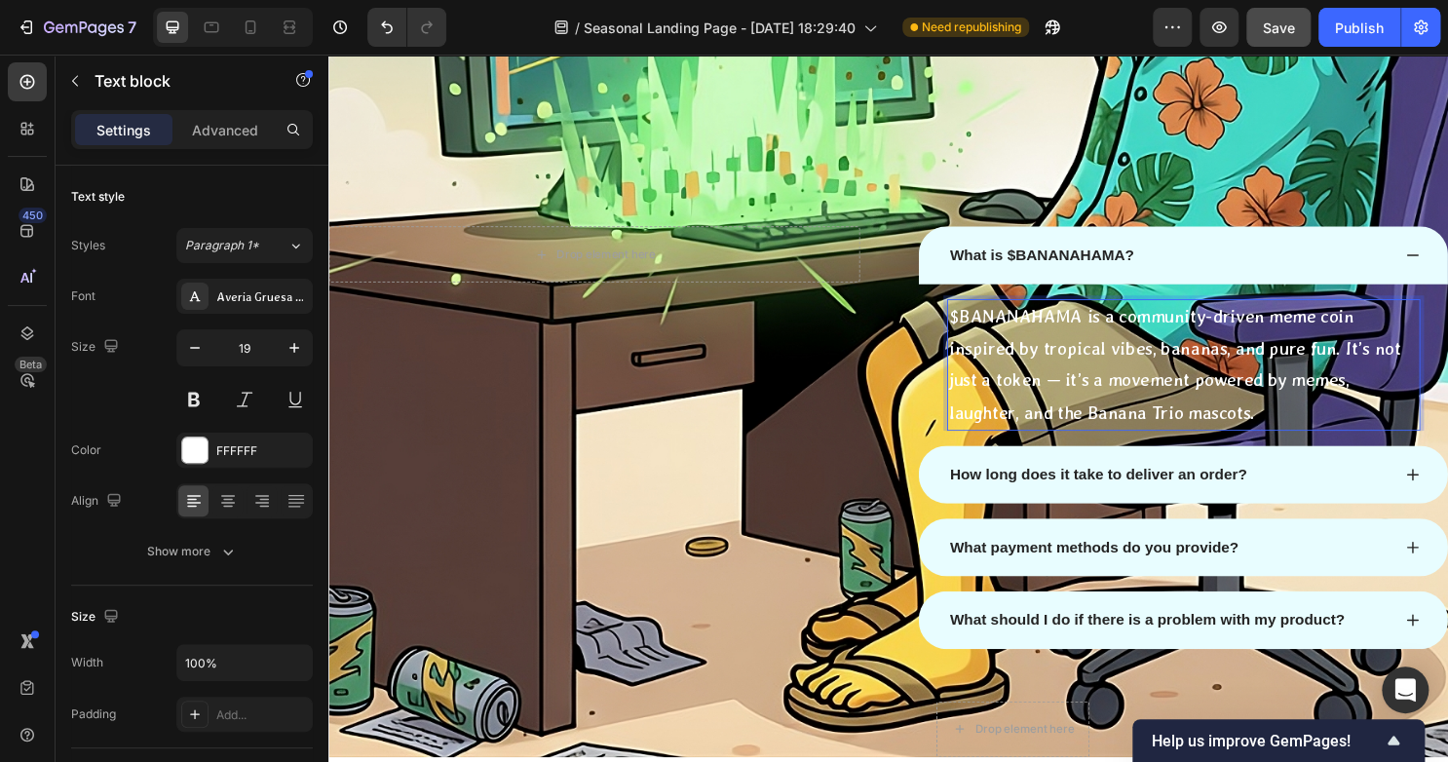
click at [1294, 411] on p "$BANANAHAMA is a community-driven meme coin inspired by tropical vibes, bananas…" at bounding box center [1220, 378] width 490 height 133
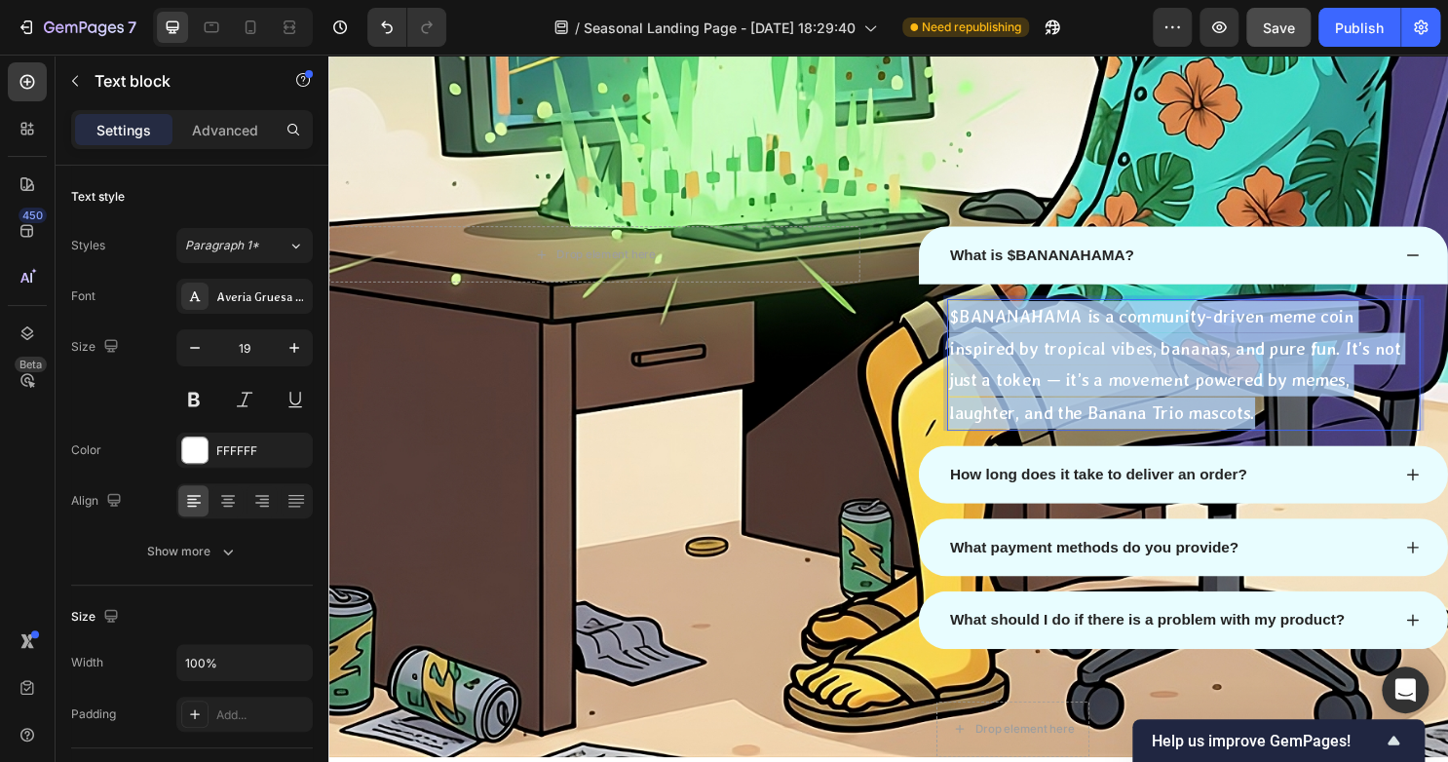
drag, startPoint x: 1291, startPoint y: 425, endPoint x: 949, endPoint y: 321, distance: 357.2
click at [949, 321] on div "$BANANAHAMA is a community-driven meme coin inspired by tropical vibes, bananas…" at bounding box center [1220, 370] width 552 height 153
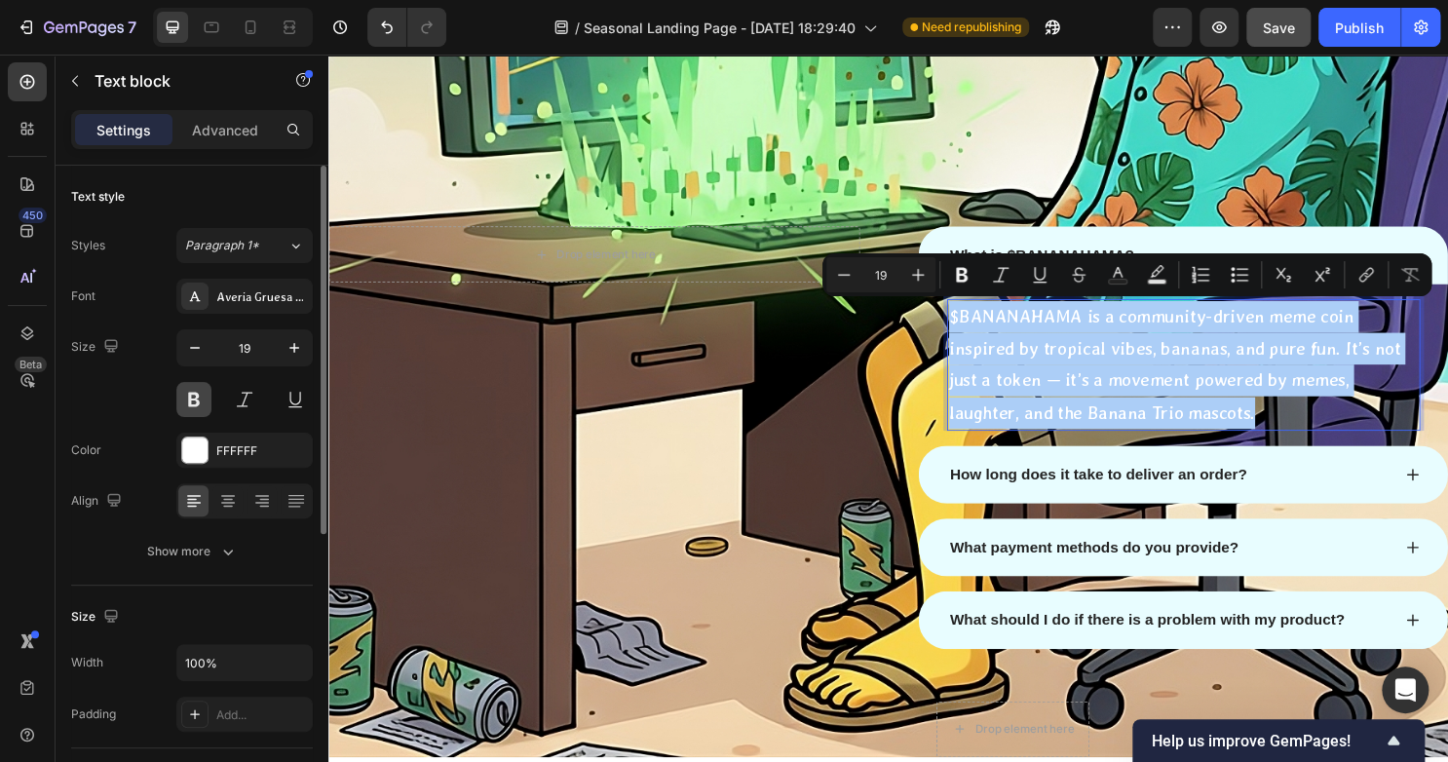
click at [199, 397] on button at bounding box center [193, 399] width 35 height 35
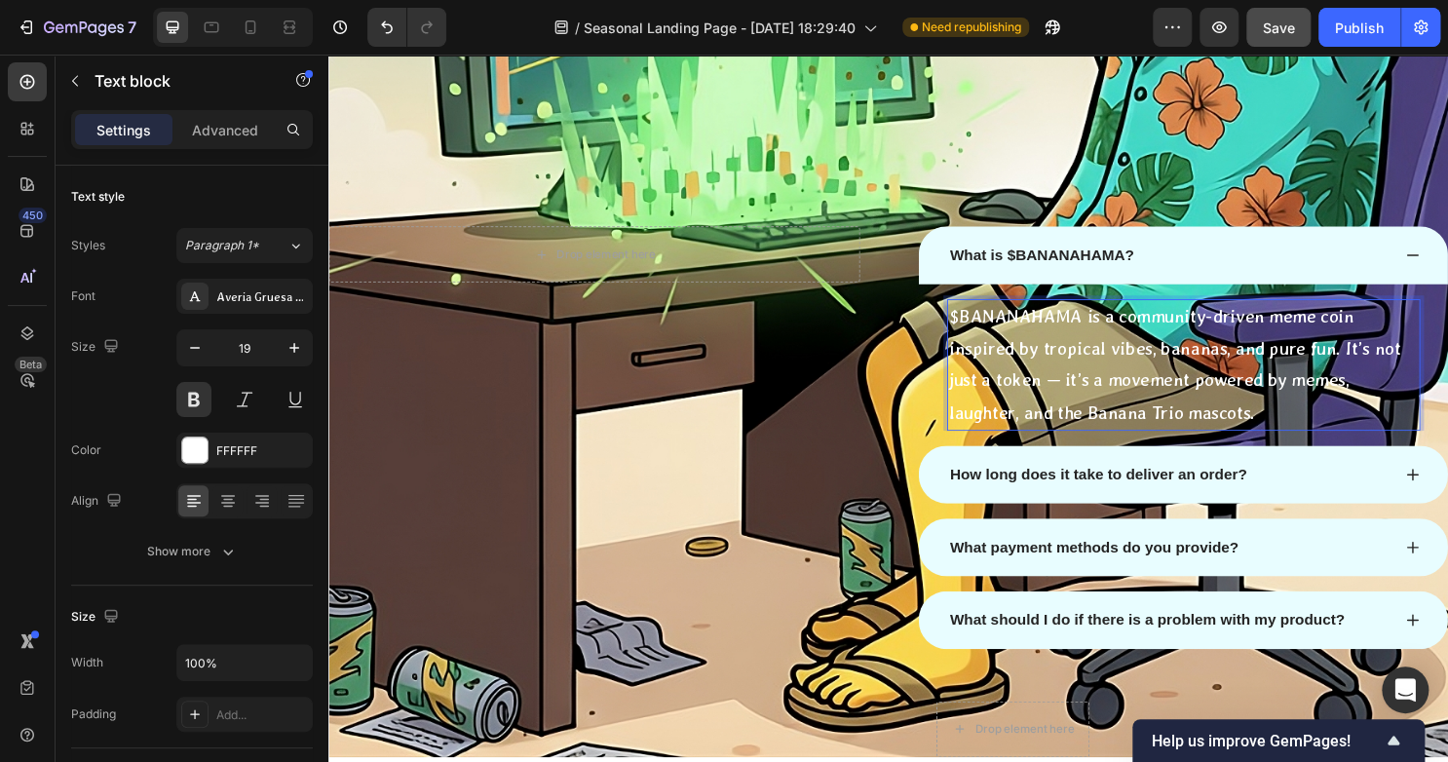
click at [1139, 391] on p "$BANANAHAMA is a community-driven meme coin inspired by tropical vibes, bananas…" at bounding box center [1220, 378] width 490 height 133
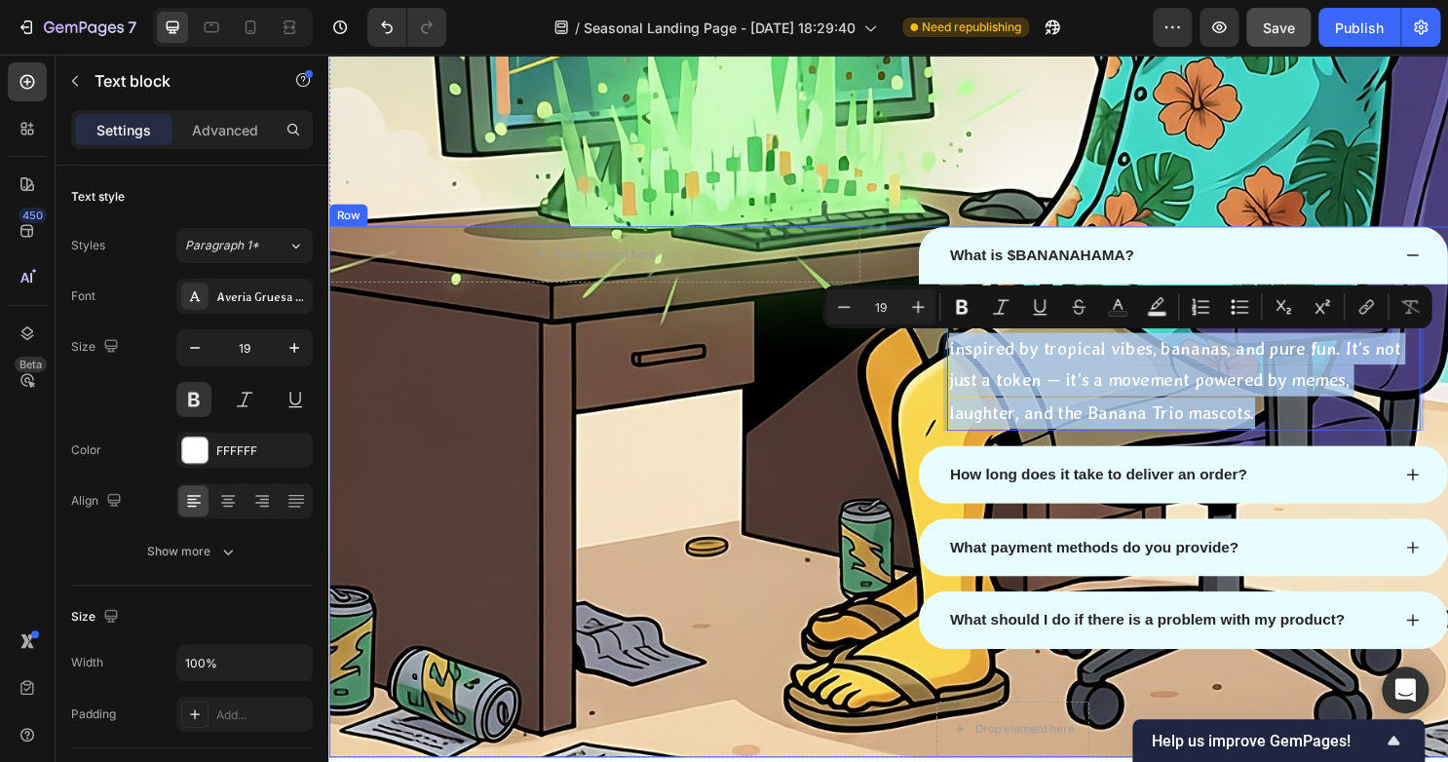
drag, startPoint x: 1116, startPoint y: 409, endPoint x: 895, endPoint y: 343, distance: 230.8
click at [895, 343] on div "Drop element here Row What is $BANANAHAMA? $BANANAHAMA is a community-driven me…" at bounding box center [912, 511] width 1169 height 554
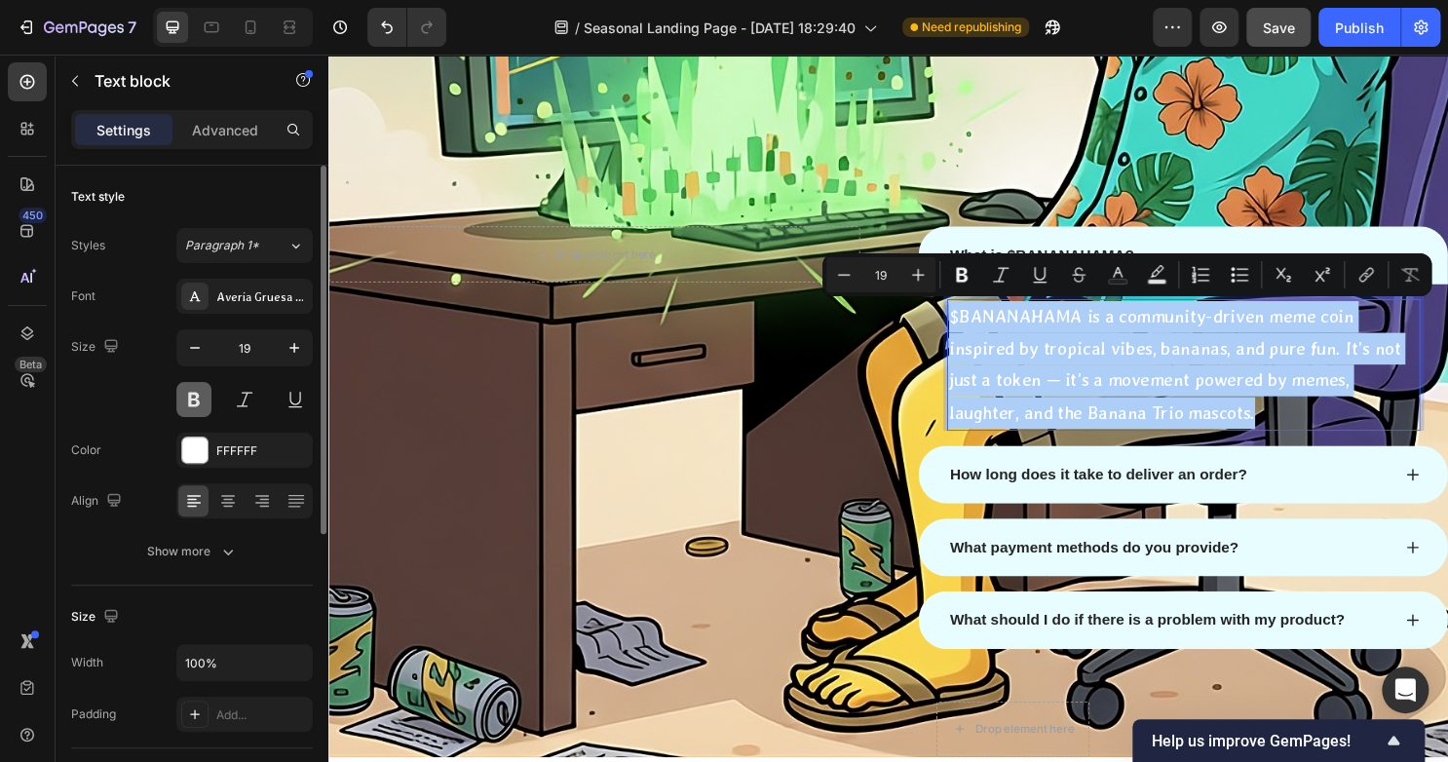
click at [182, 398] on button at bounding box center [193, 399] width 35 height 35
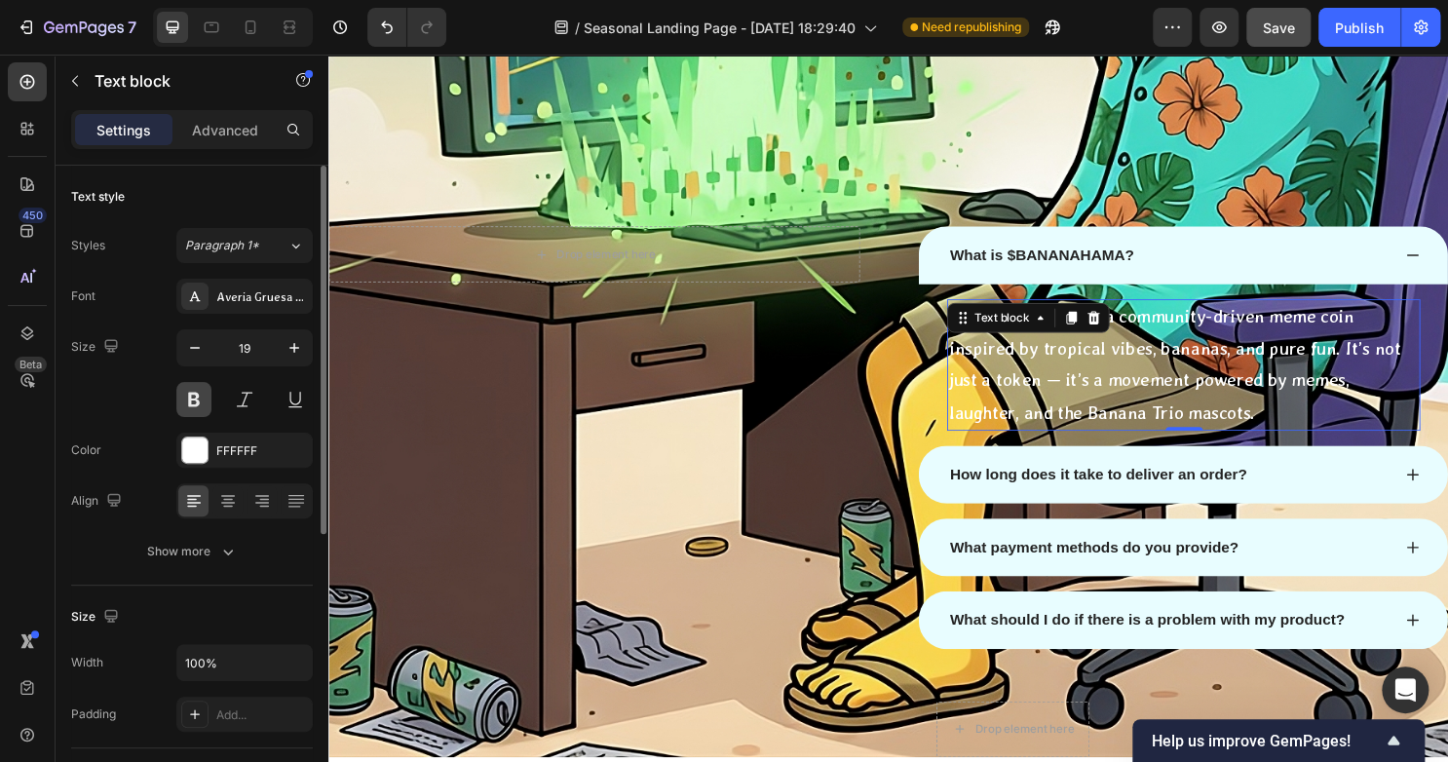
click at [185, 398] on button at bounding box center [193, 399] width 35 height 35
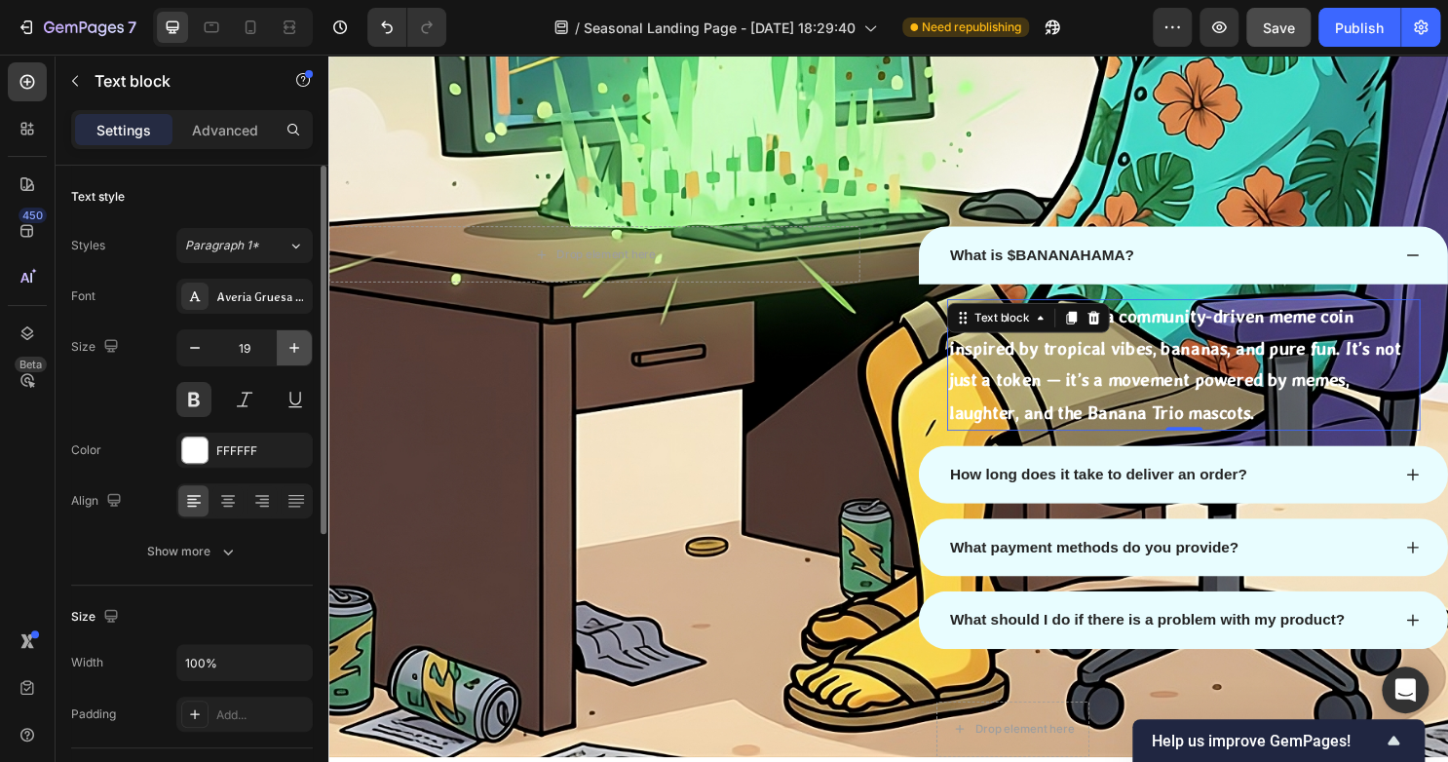
click at [300, 356] on icon "button" at bounding box center [293, 347] width 19 height 19
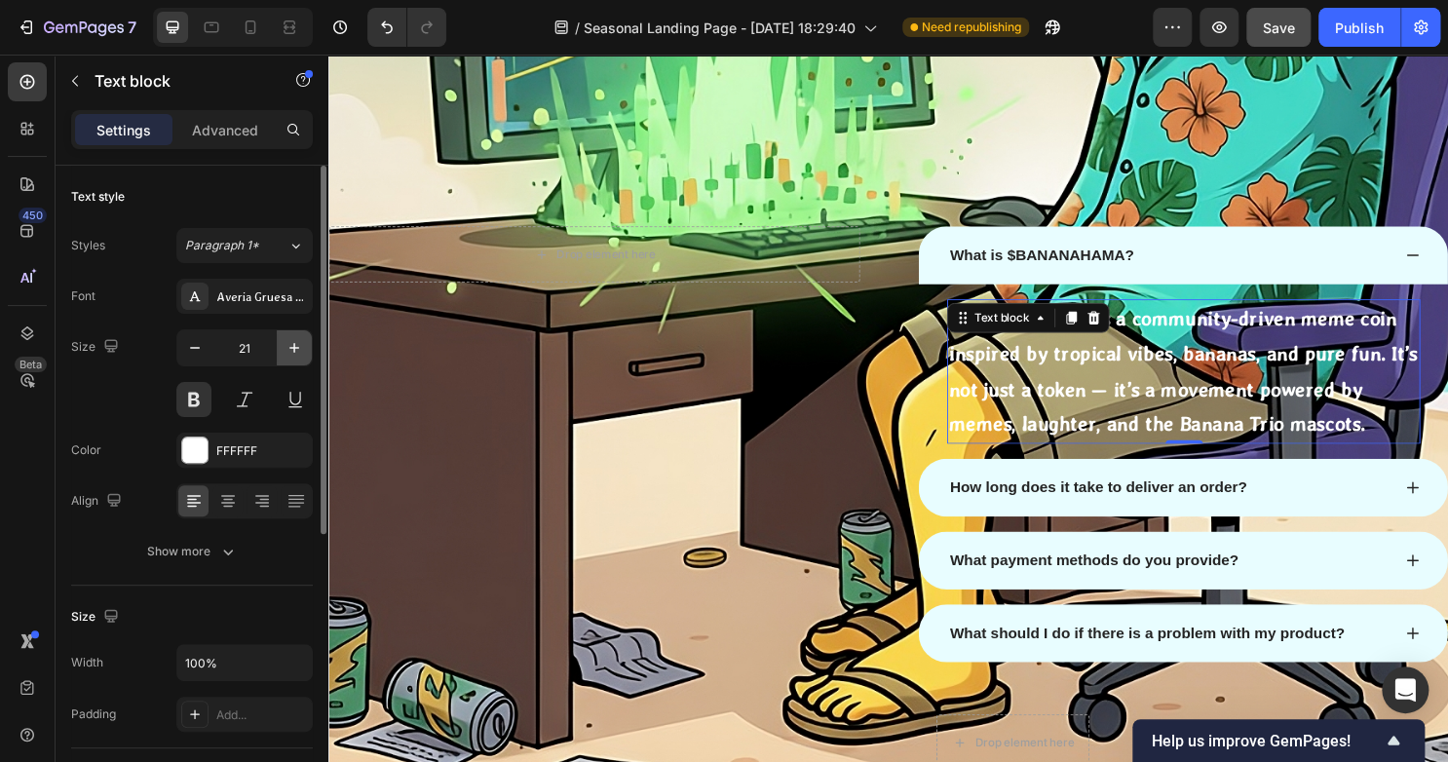
click at [300, 356] on icon "button" at bounding box center [293, 347] width 19 height 19
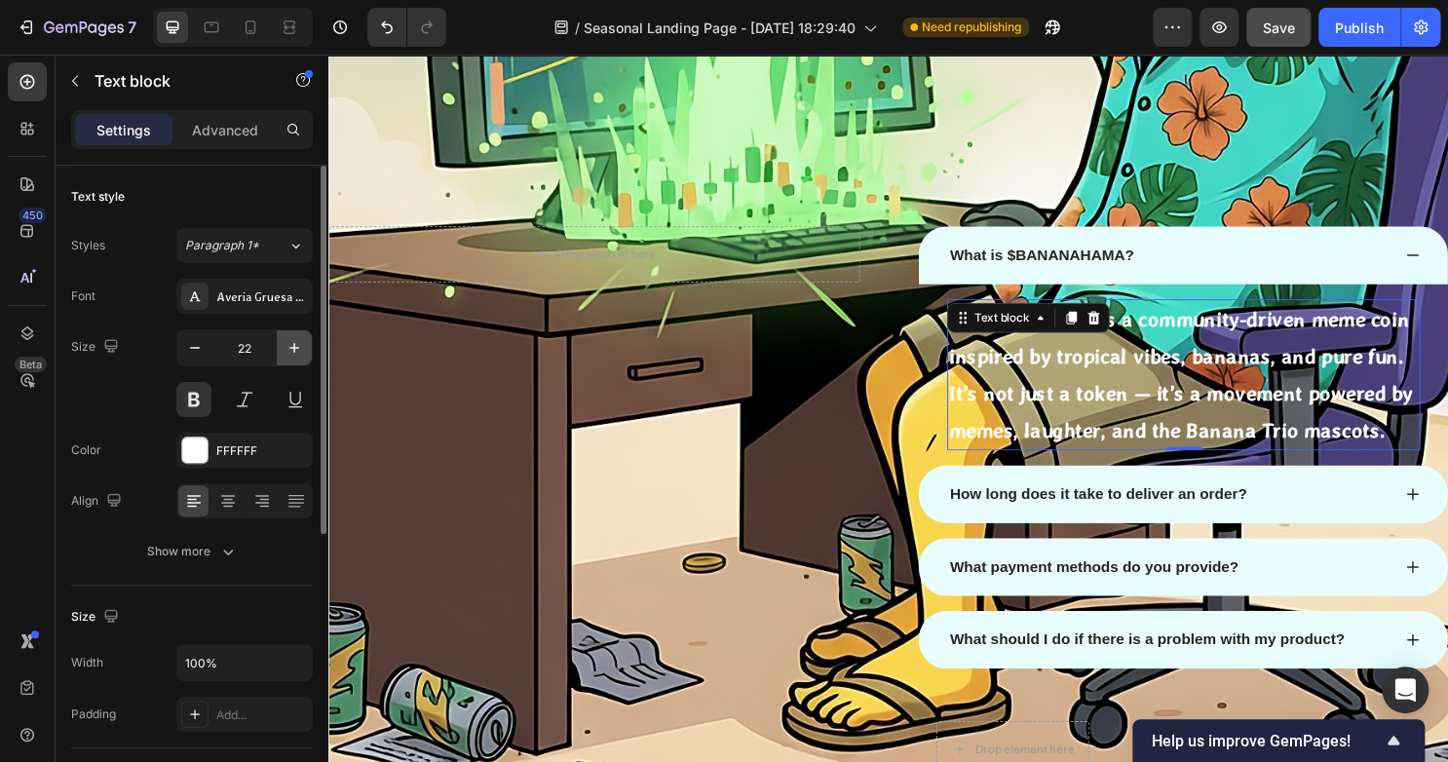
click at [300, 356] on icon "button" at bounding box center [293, 347] width 19 height 19
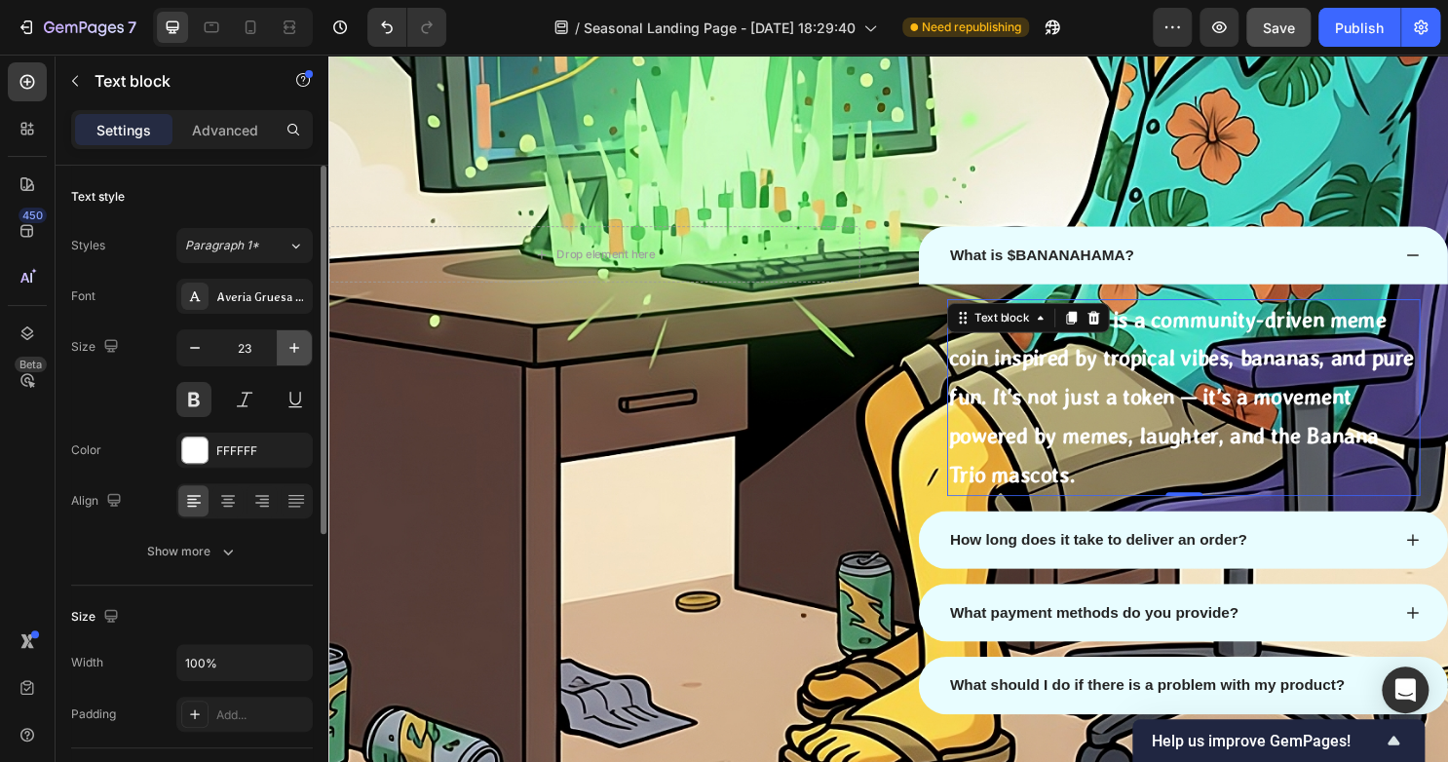
click at [300, 356] on icon "button" at bounding box center [293, 347] width 19 height 19
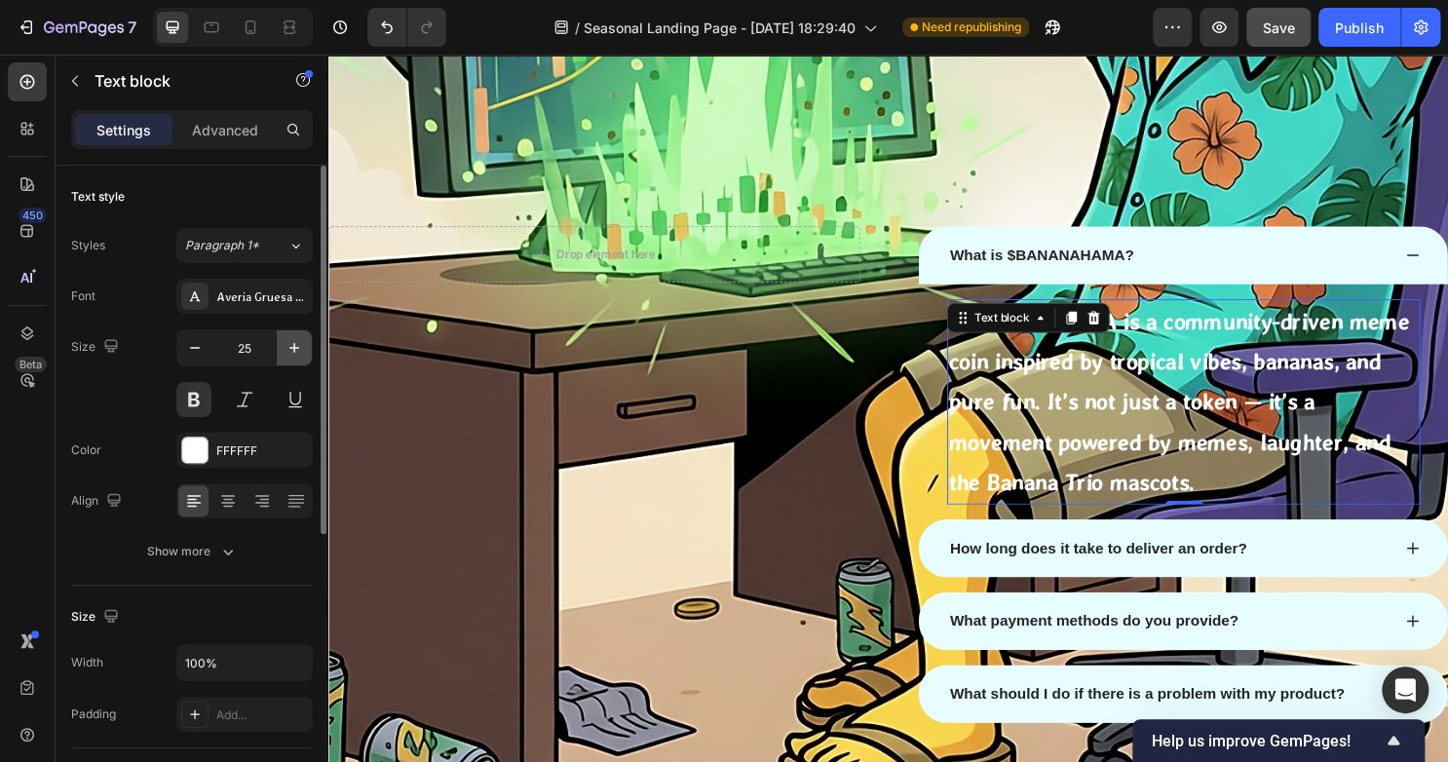
click at [300, 356] on icon "button" at bounding box center [293, 347] width 19 height 19
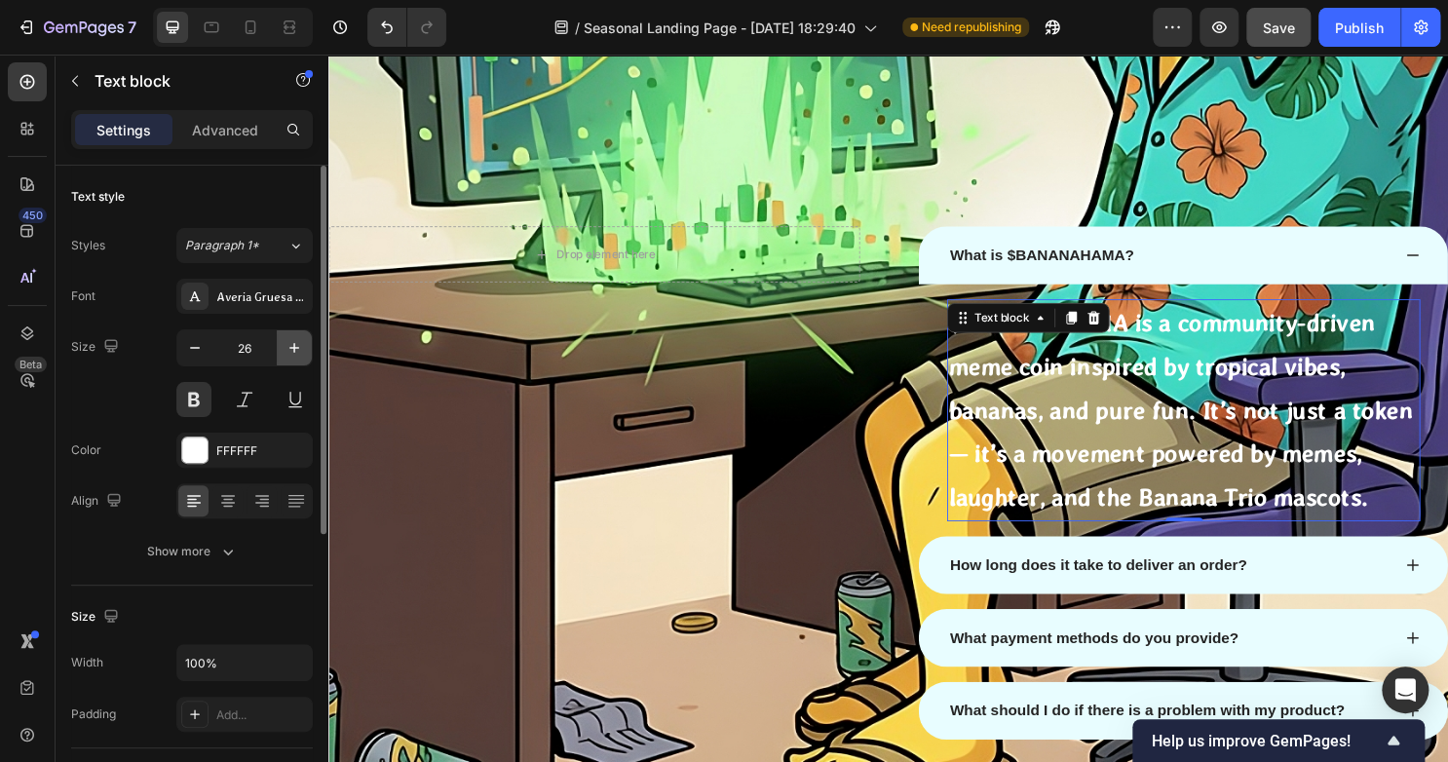
click at [300, 357] on button "button" at bounding box center [294, 347] width 35 height 35
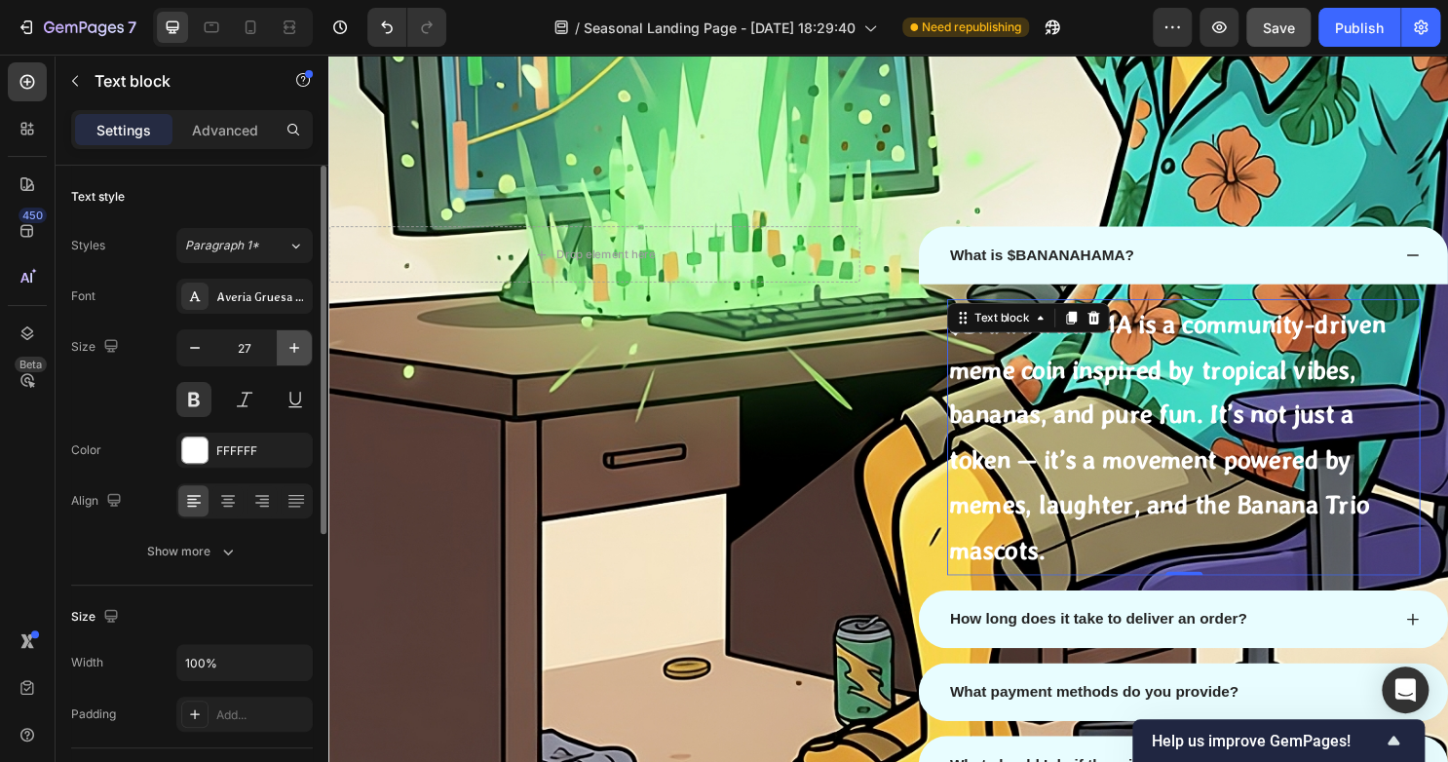
click at [300, 357] on button "button" at bounding box center [294, 347] width 35 height 35
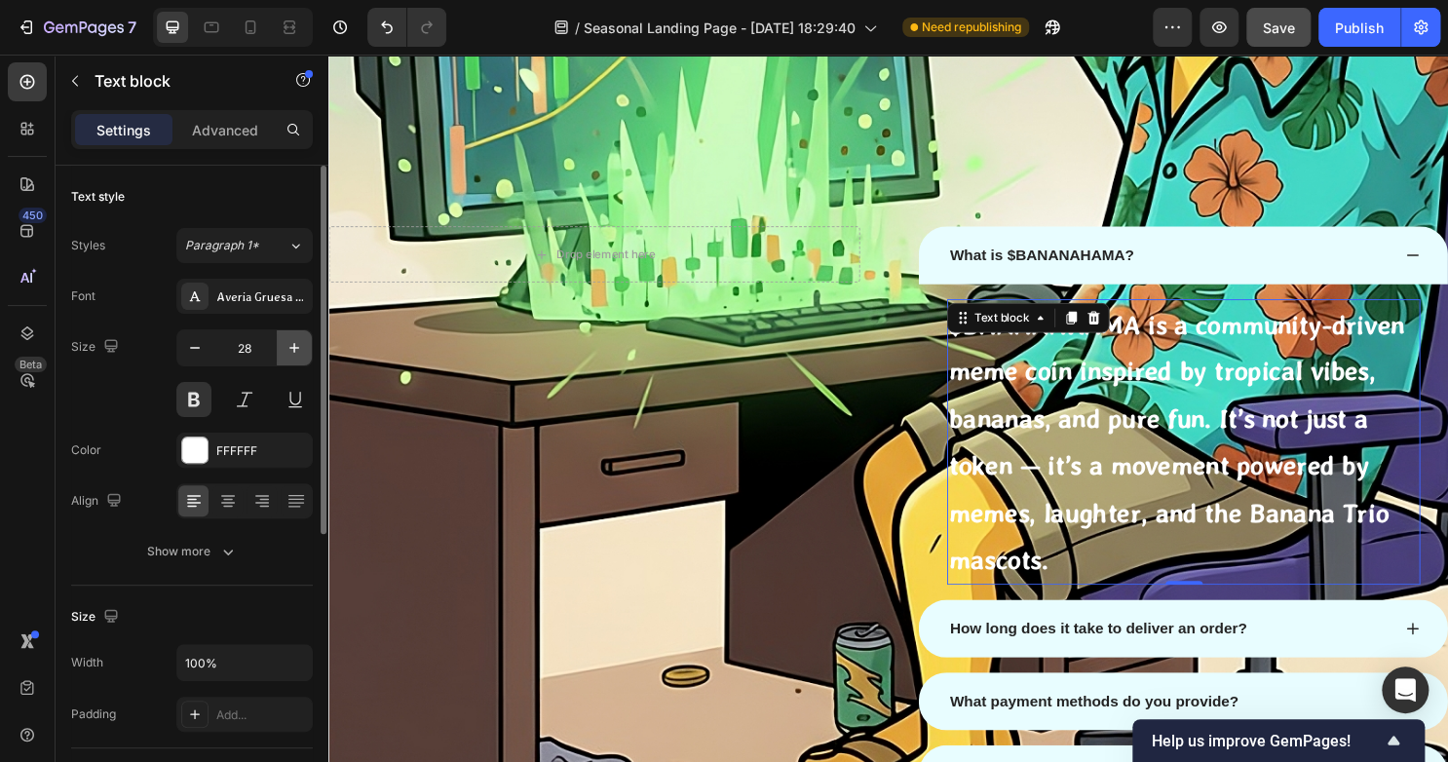
click at [300, 357] on button "button" at bounding box center [294, 347] width 35 height 35
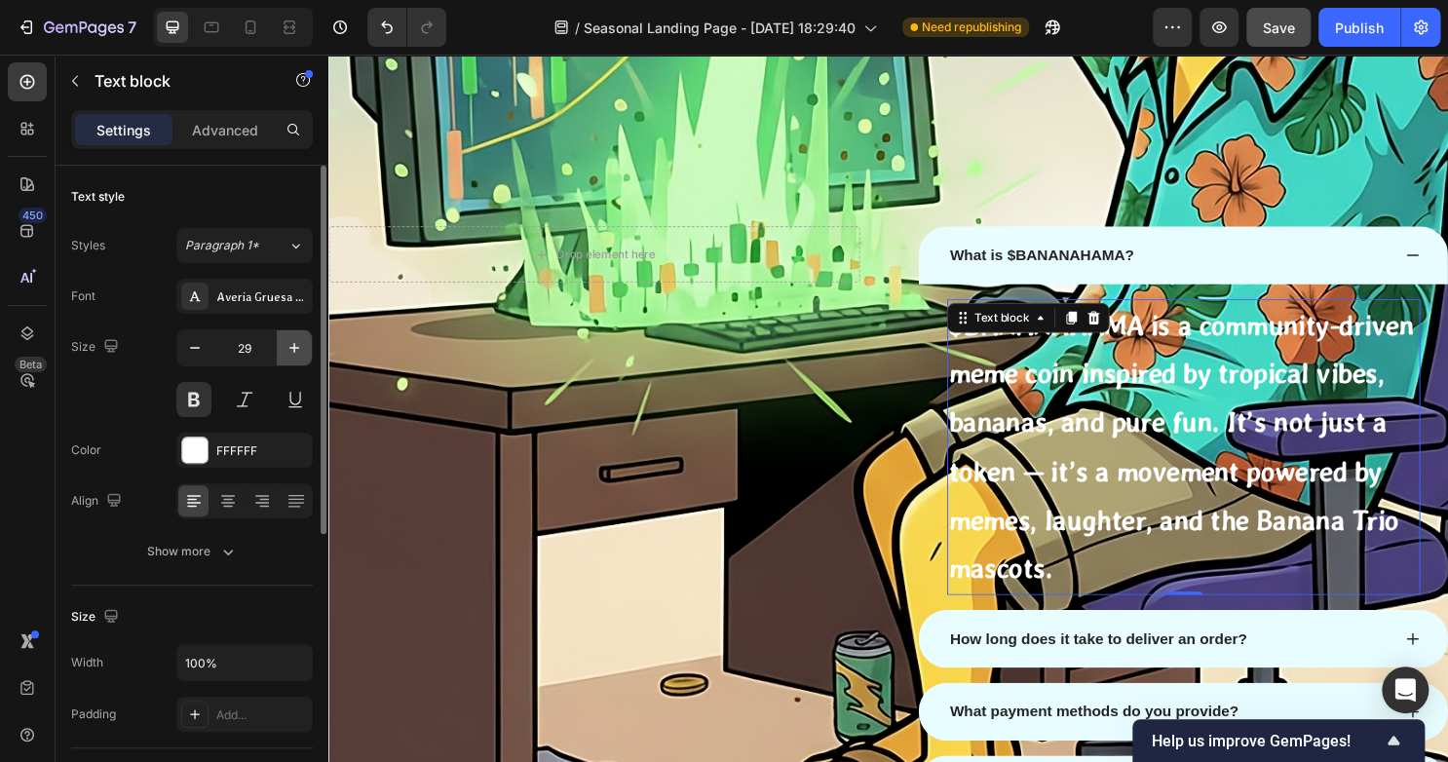
click at [300, 357] on button "button" at bounding box center [294, 347] width 35 height 35
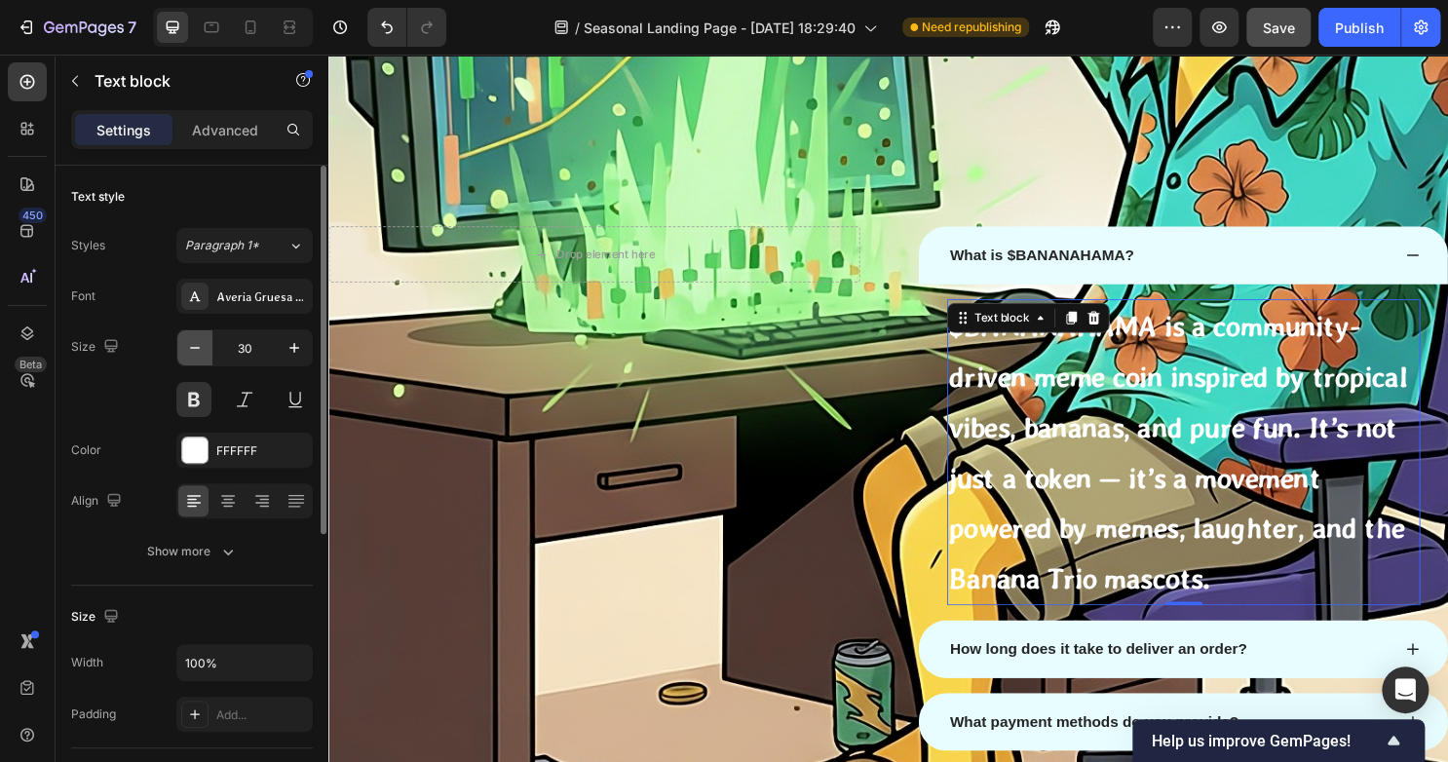
click at [179, 358] on button "button" at bounding box center [194, 347] width 35 height 35
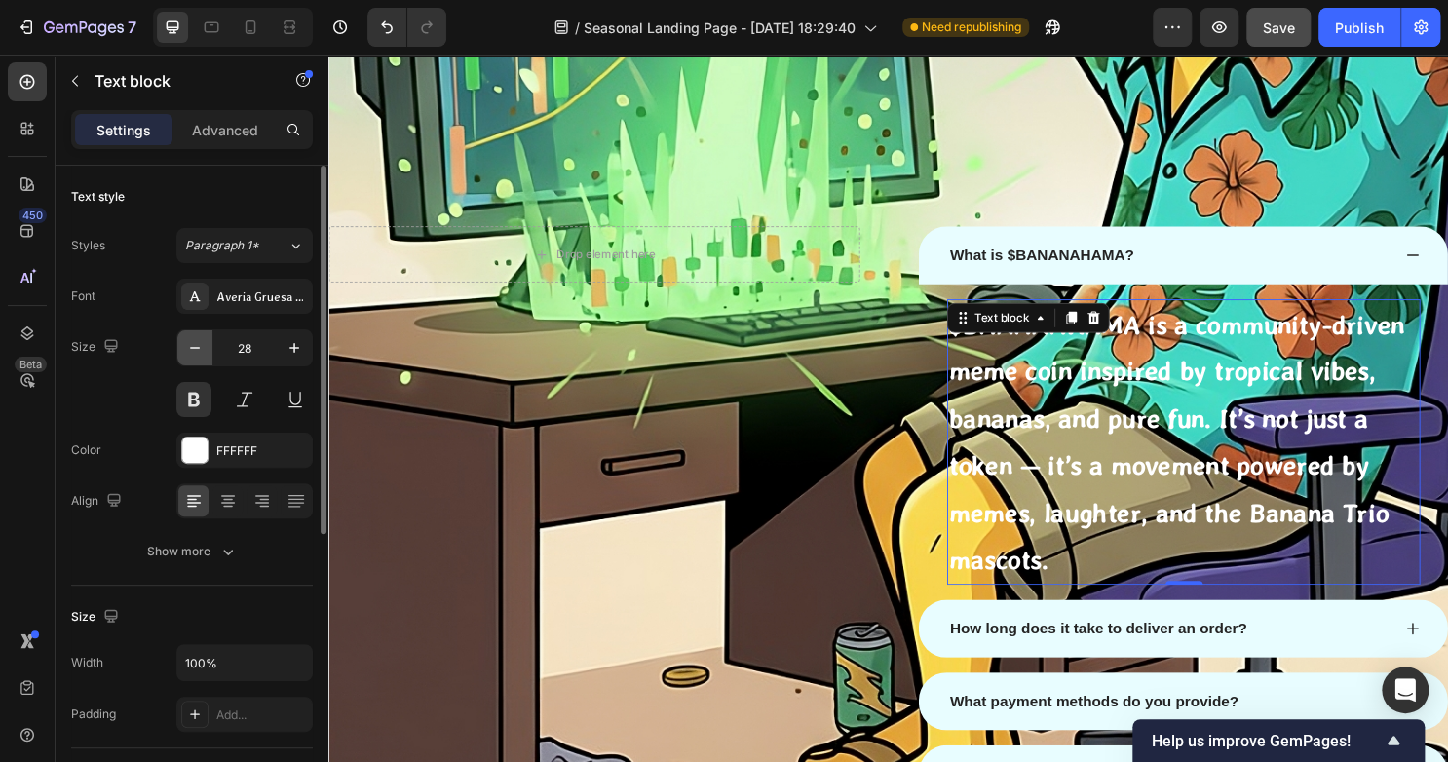
click at [179, 357] on button "button" at bounding box center [194, 347] width 35 height 35
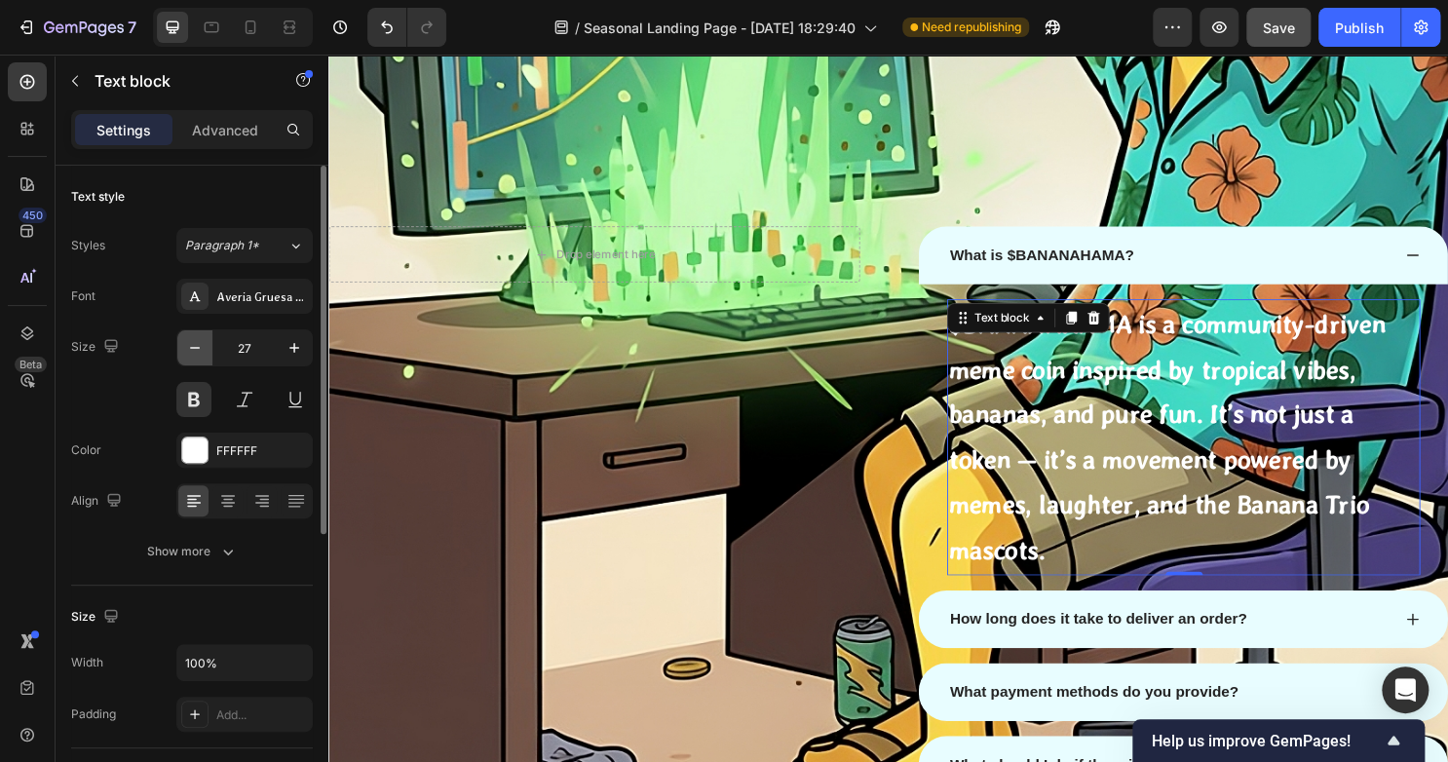
click at [179, 357] on button "button" at bounding box center [194, 347] width 35 height 35
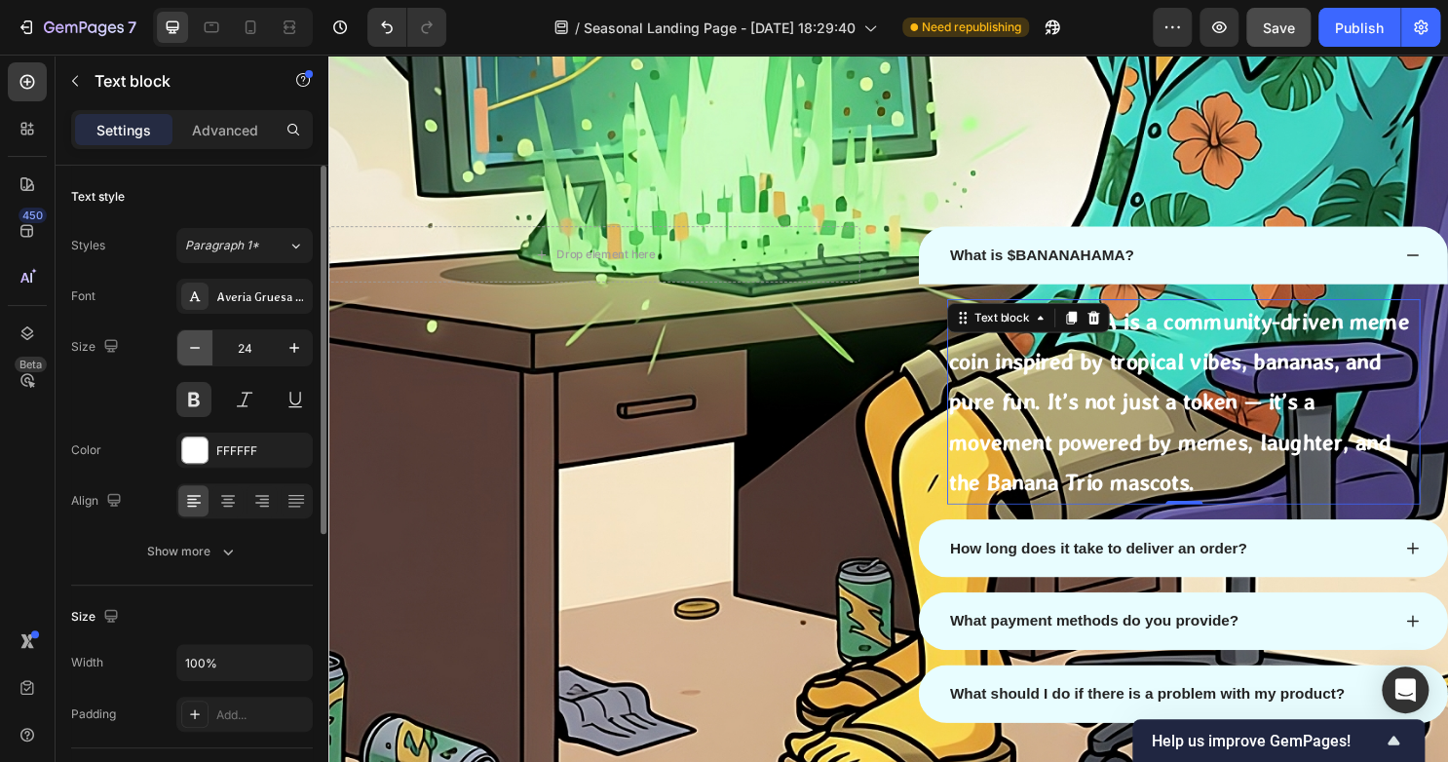
click at [179, 357] on button "button" at bounding box center [194, 347] width 35 height 35
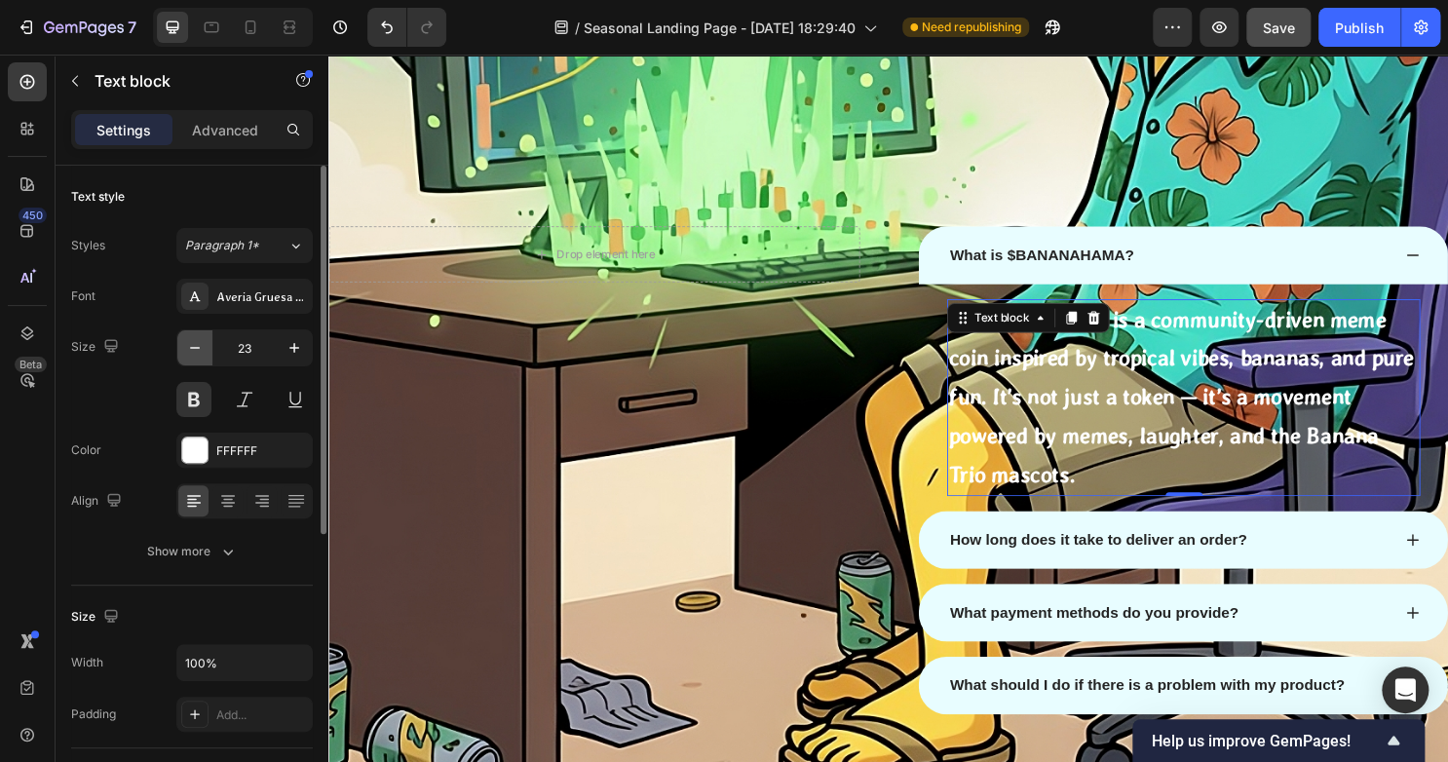
click at [179, 357] on button "button" at bounding box center [194, 347] width 35 height 35
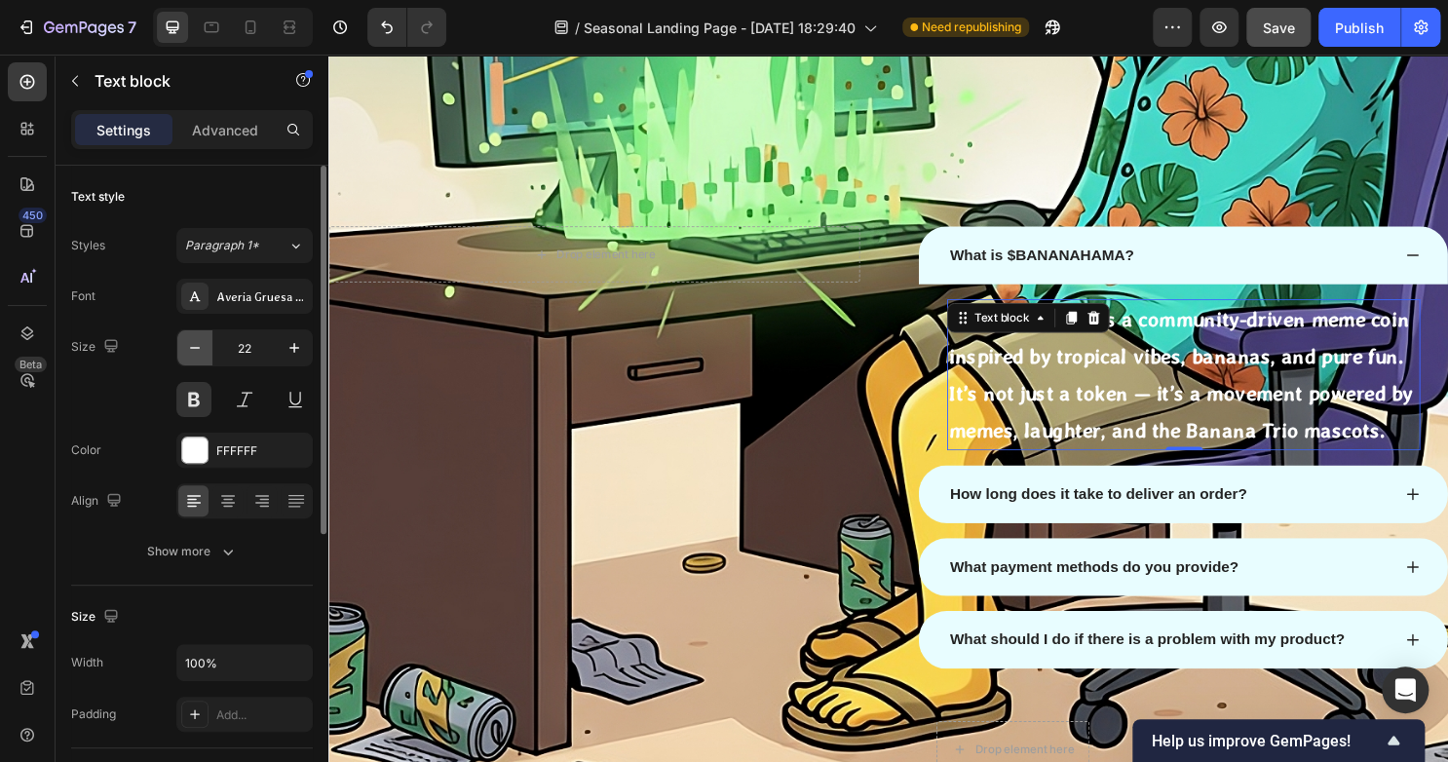
type input "21"
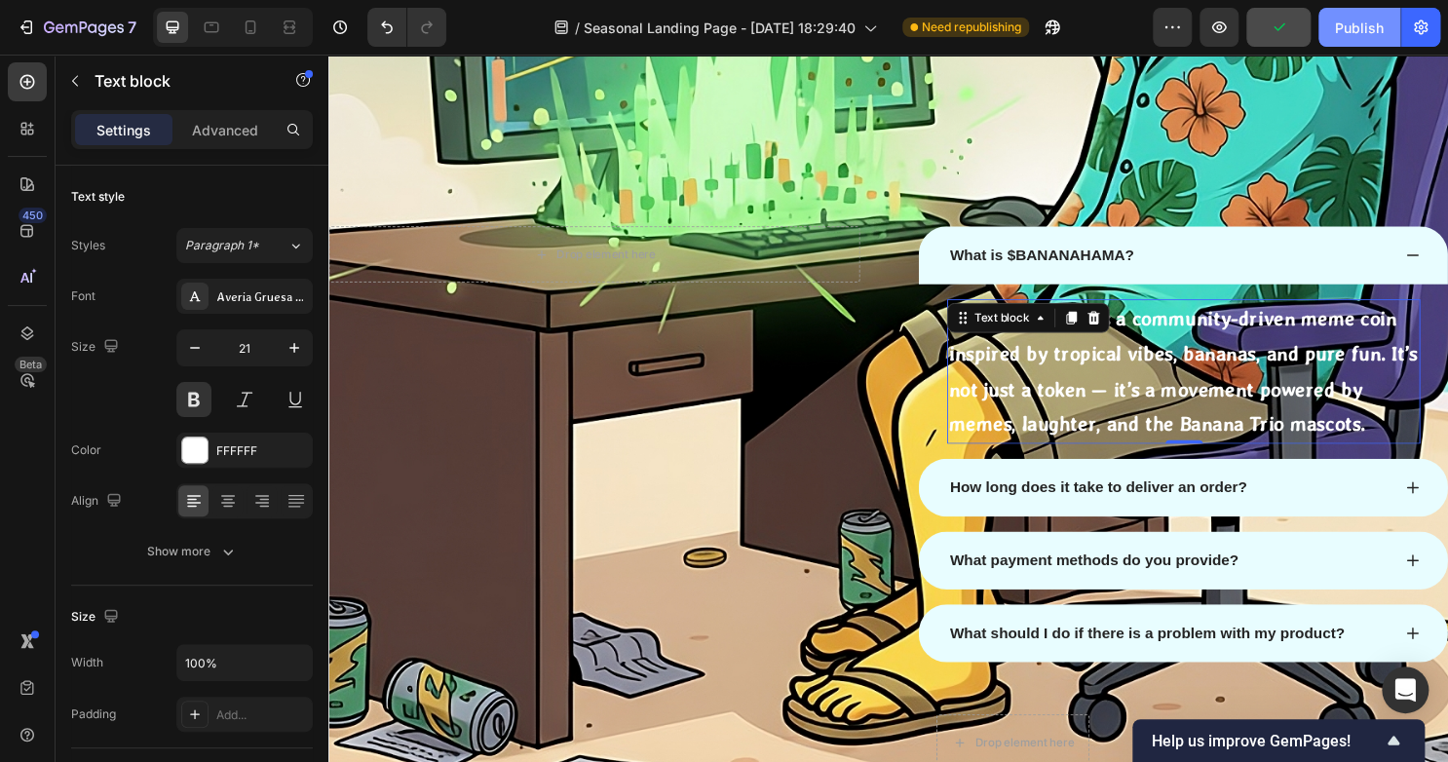
click at [1352, 19] on div "Publish" at bounding box center [1359, 28] width 49 height 20
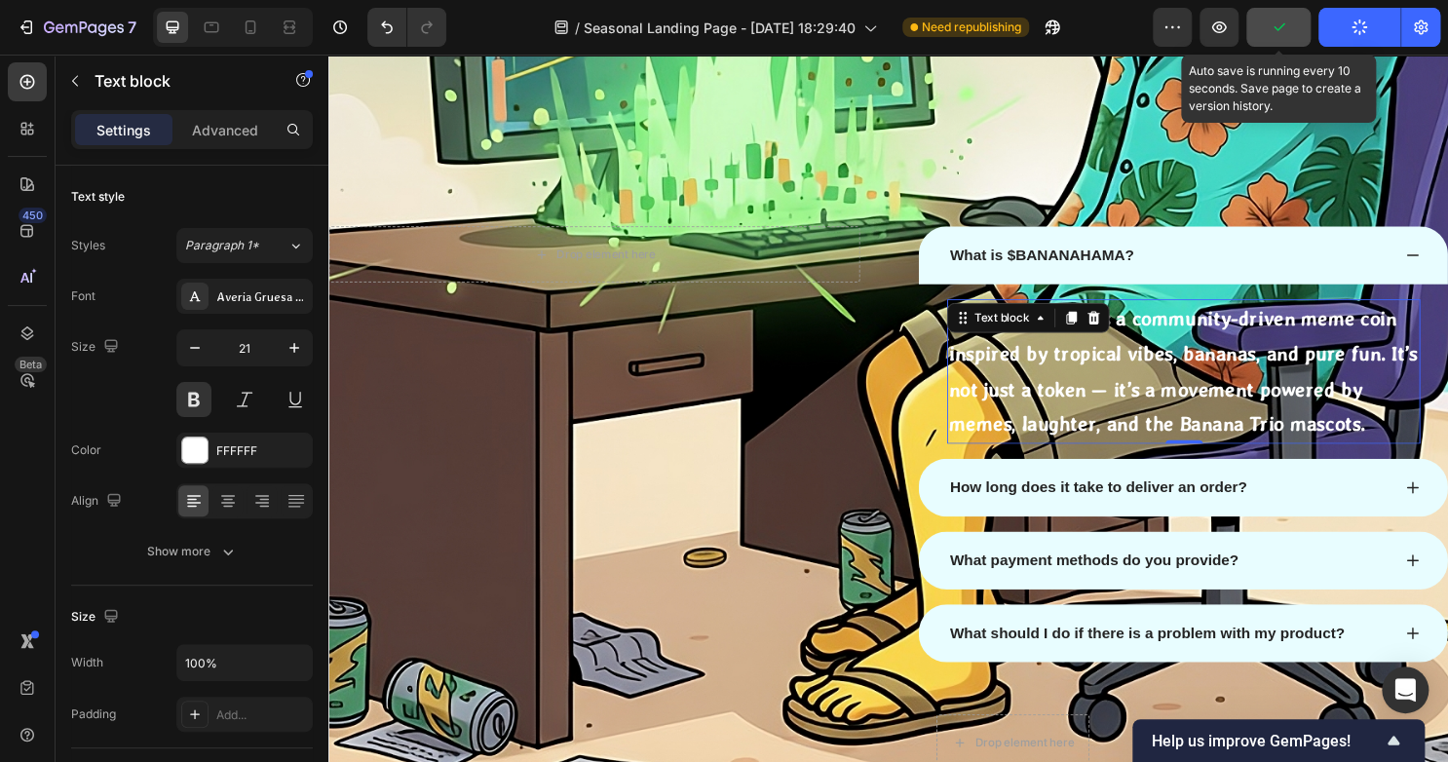
click at [1275, 38] on button "button" at bounding box center [1278, 27] width 64 height 39
click at [1276, 37] on button "button" at bounding box center [1278, 27] width 64 height 39
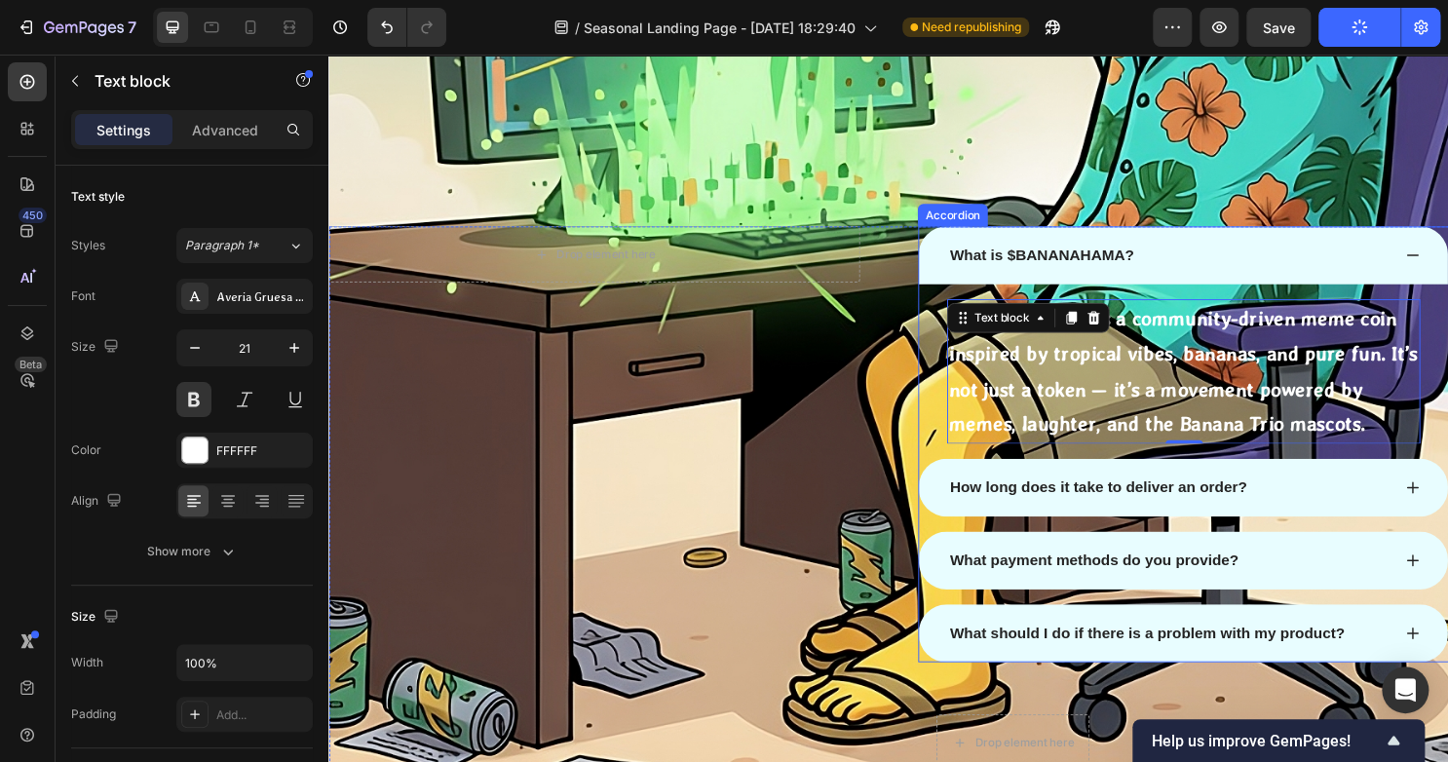
click at [1190, 503] on p "How long does it take to deliver an order?" at bounding box center [1131, 506] width 310 height 23
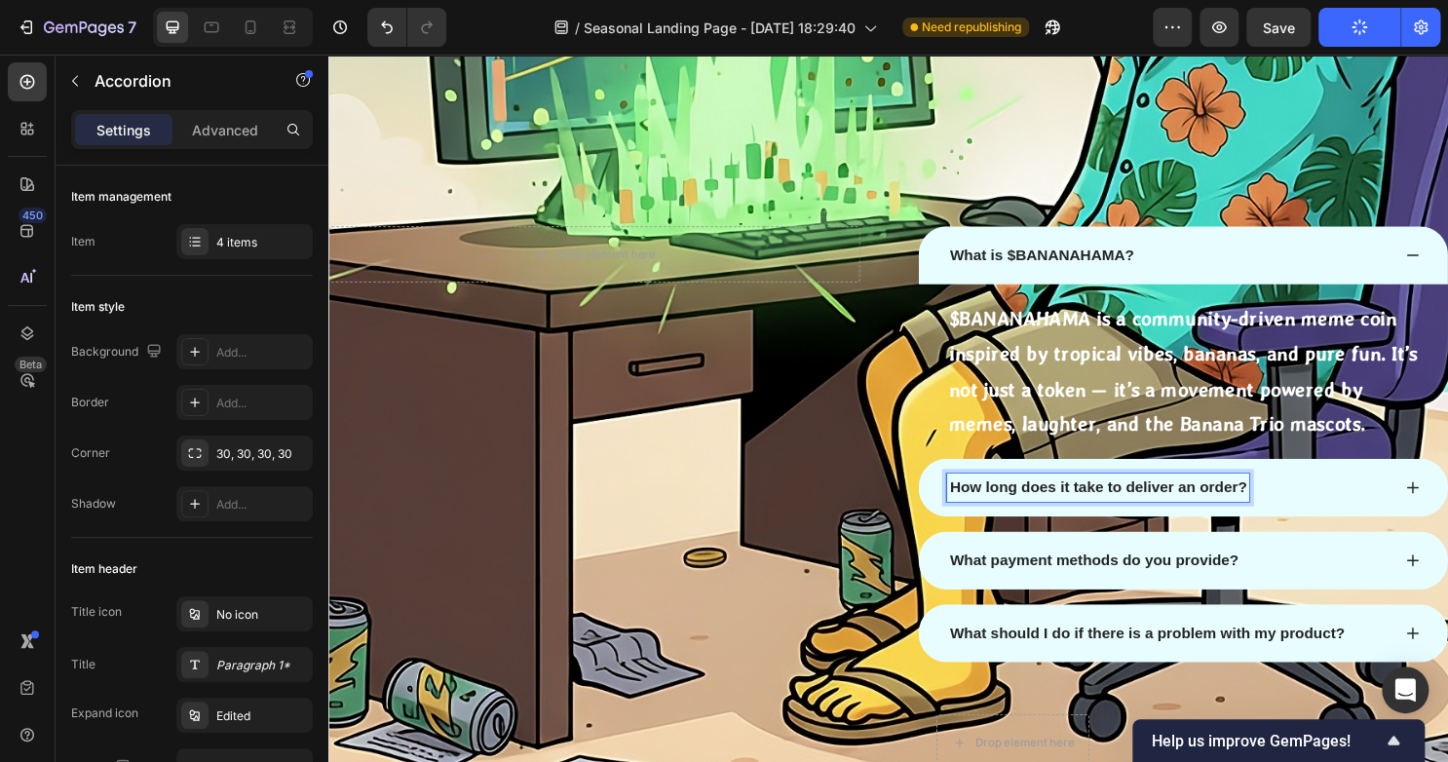
click at [1262, 508] on p "How long does it take to deliver an order?" at bounding box center [1131, 506] width 310 height 23
drag, startPoint x: 1273, startPoint y: 508, endPoint x: 1026, endPoint y: 511, distance: 247.4
click at [1026, 511] on p "How long does it take to deliver an order?" at bounding box center [1131, 506] width 310 height 23
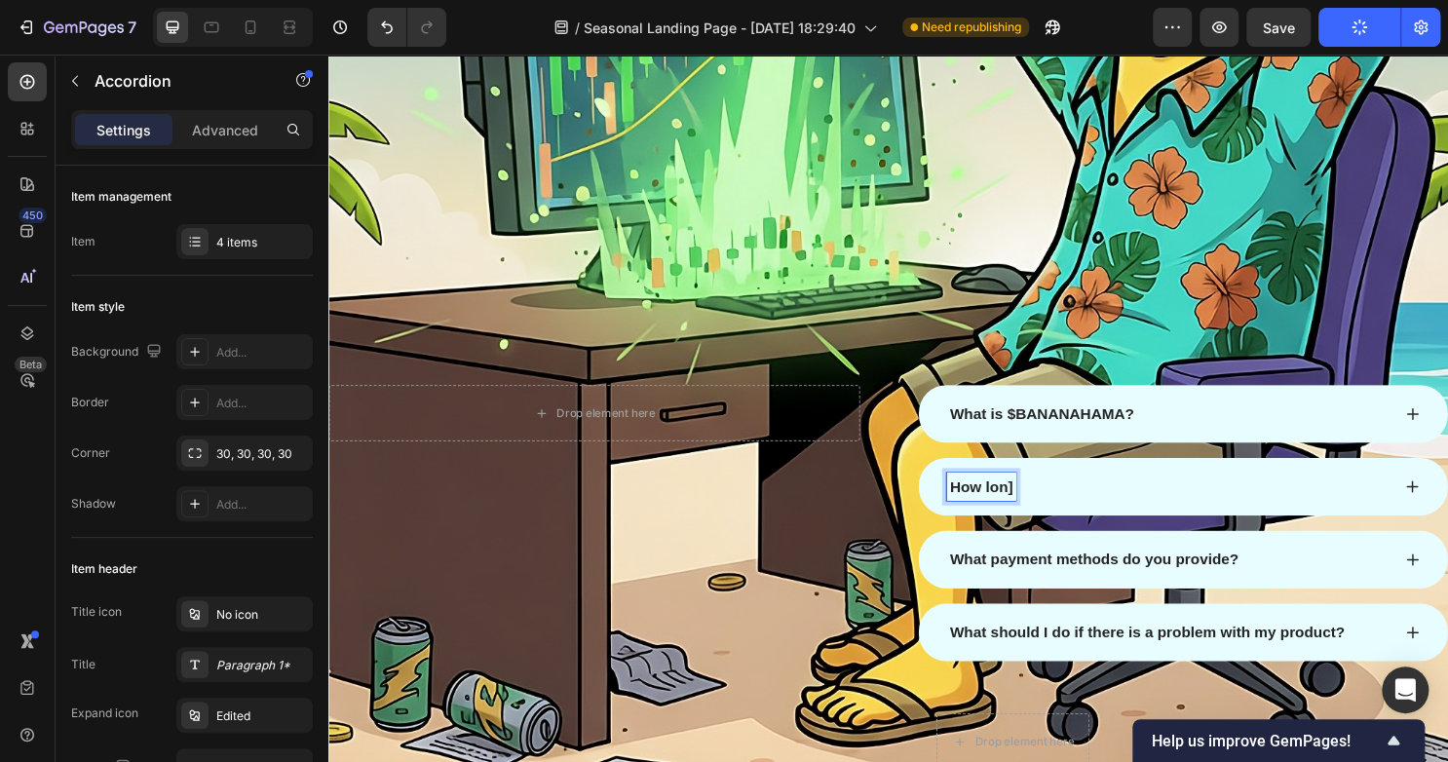
scroll to position [2574, 0]
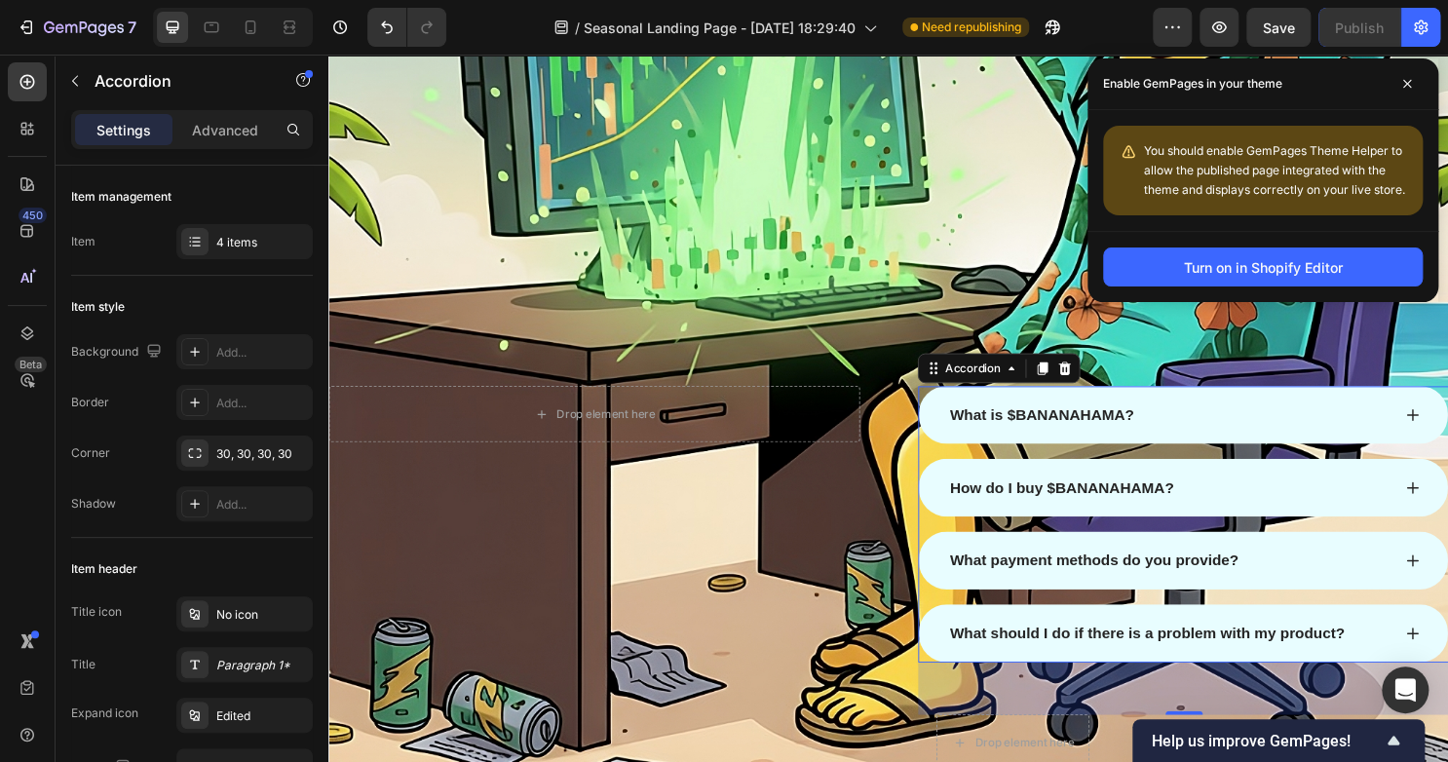
click at [1447, 511] on icon at bounding box center [1459, 507] width 16 height 16
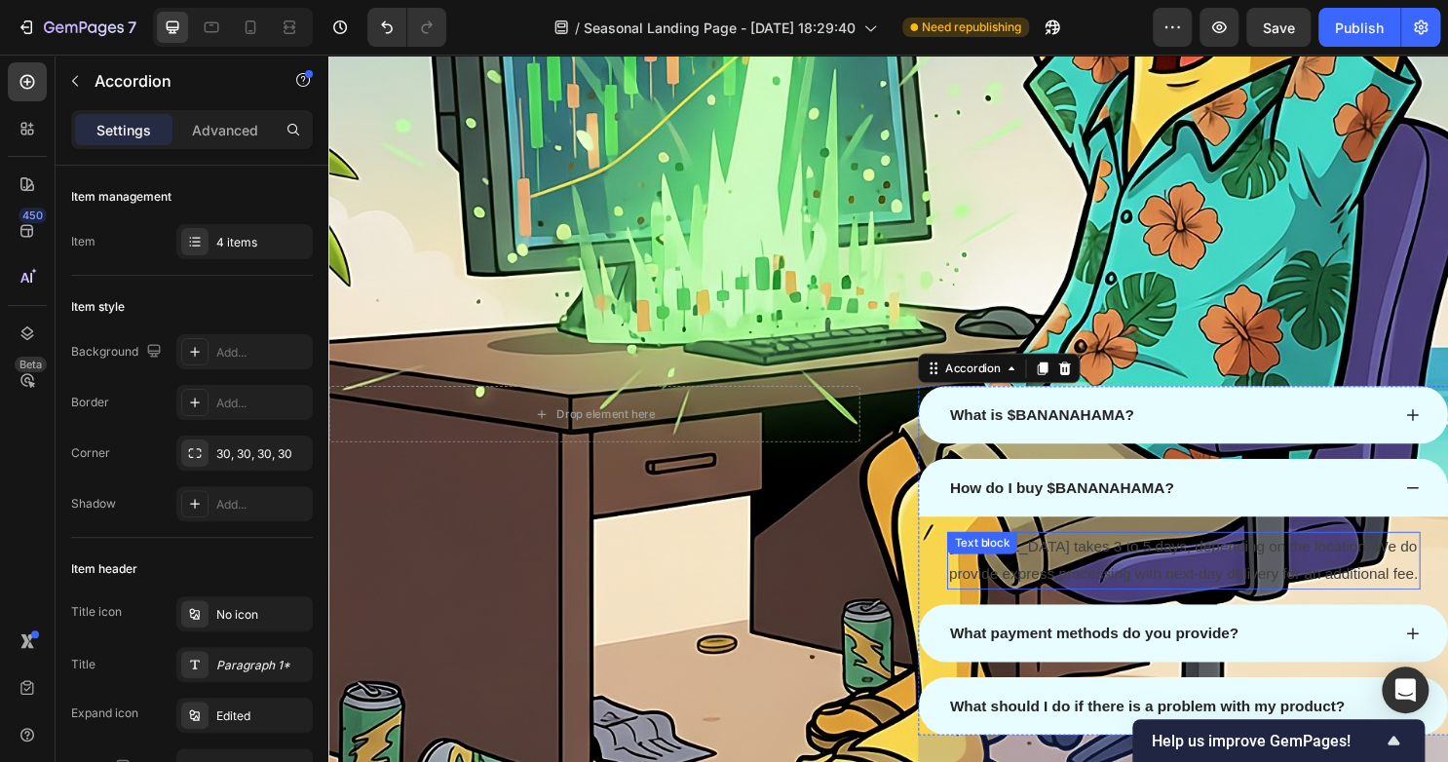
click at [1186, 611] on p "Normal delivery takes 3 to 5 days, depending on the location. We do provide exp…" at bounding box center [1220, 582] width 490 height 56
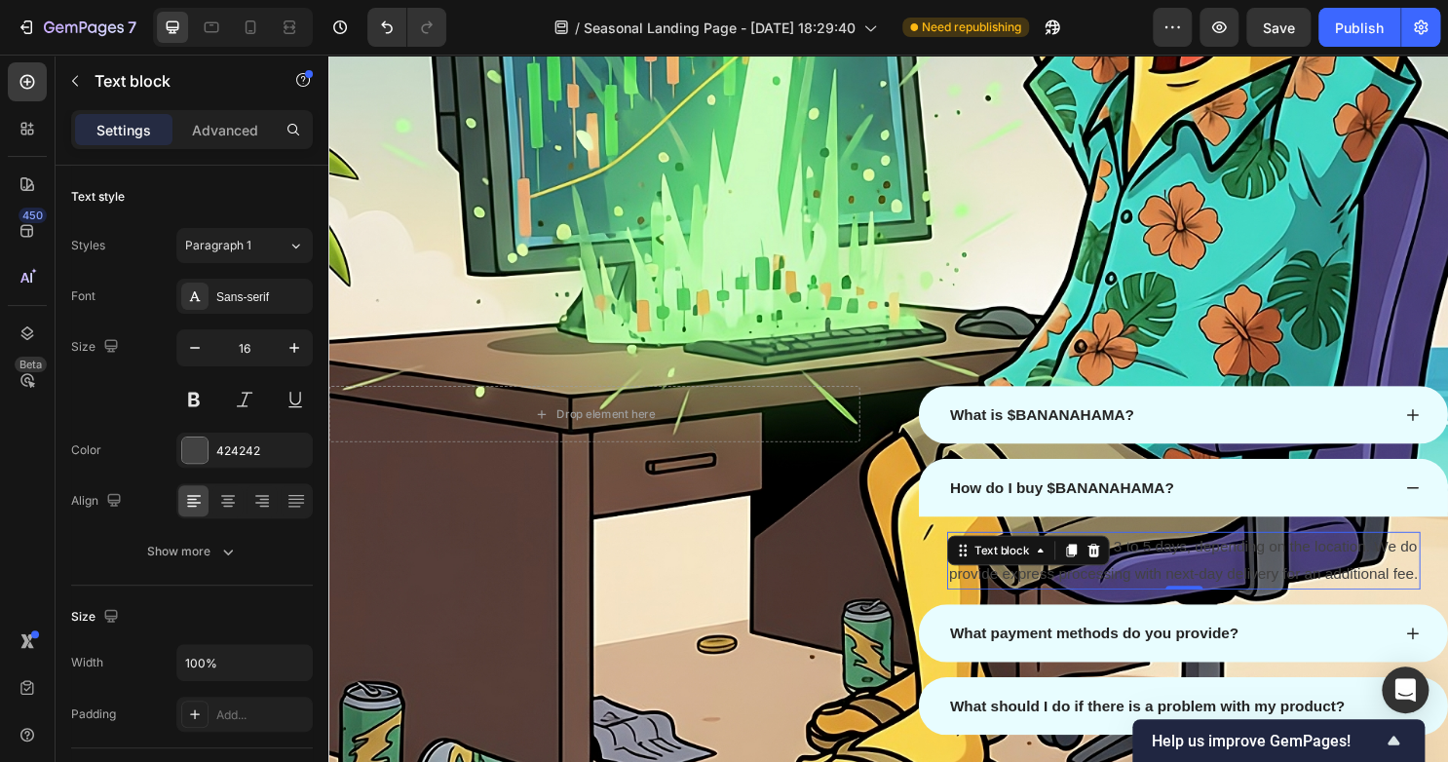
click at [1056, 611] on p "Normal delivery takes 3 to 5 days, depending on the location. We do provide exp…" at bounding box center [1220, 582] width 490 height 56
click at [1055, 611] on p "Normal delivery takes 3 to 5 days, depending on the location. We do provide exp…" at bounding box center [1220, 582] width 490 height 56
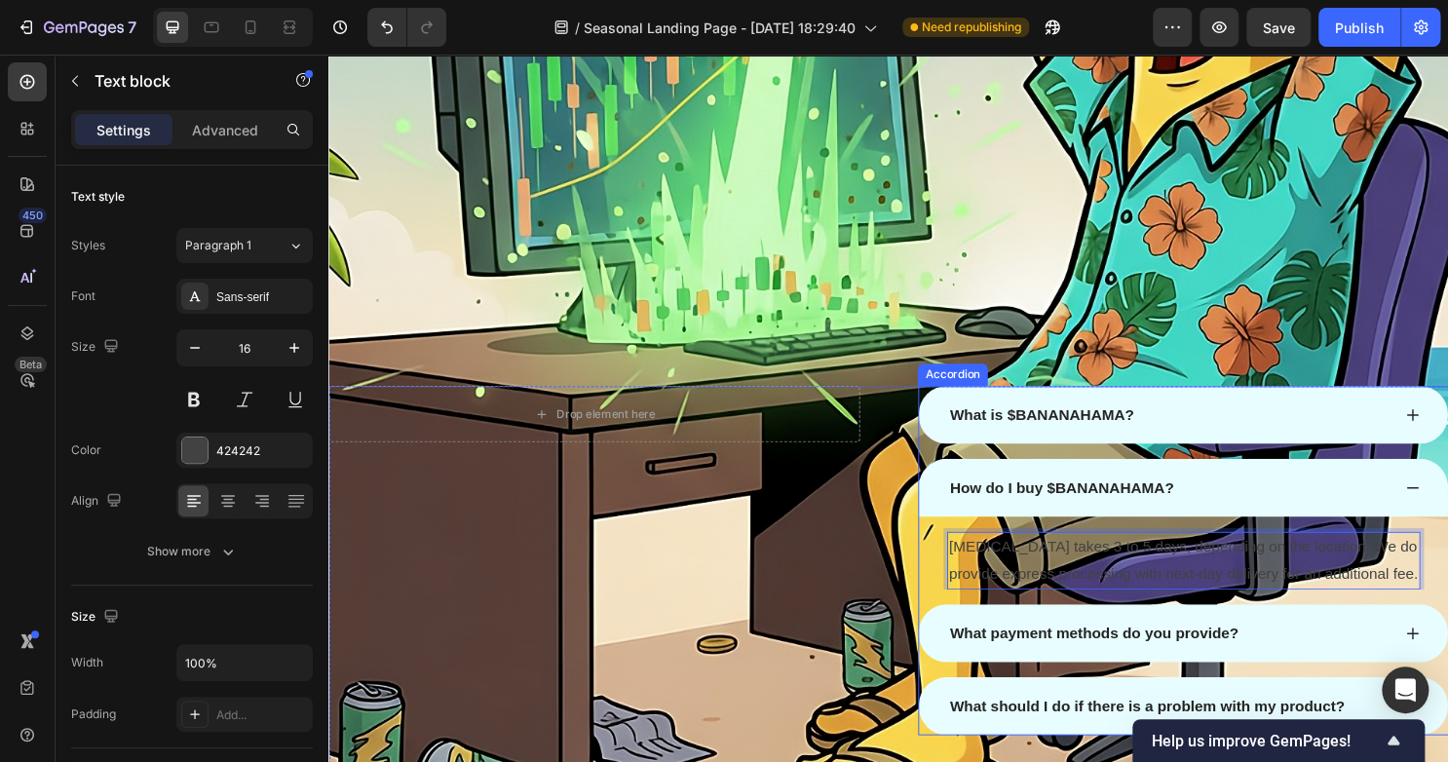
drag, startPoint x: 1000, startPoint y: 622, endPoint x: 956, endPoint y: 570, distance: 69.1
click at [956, 570] on div "Normal delivery takes 3 to 5 days, depending on the location. We do provide exp…" at bounding box center [1220, 575] width 552 height 76
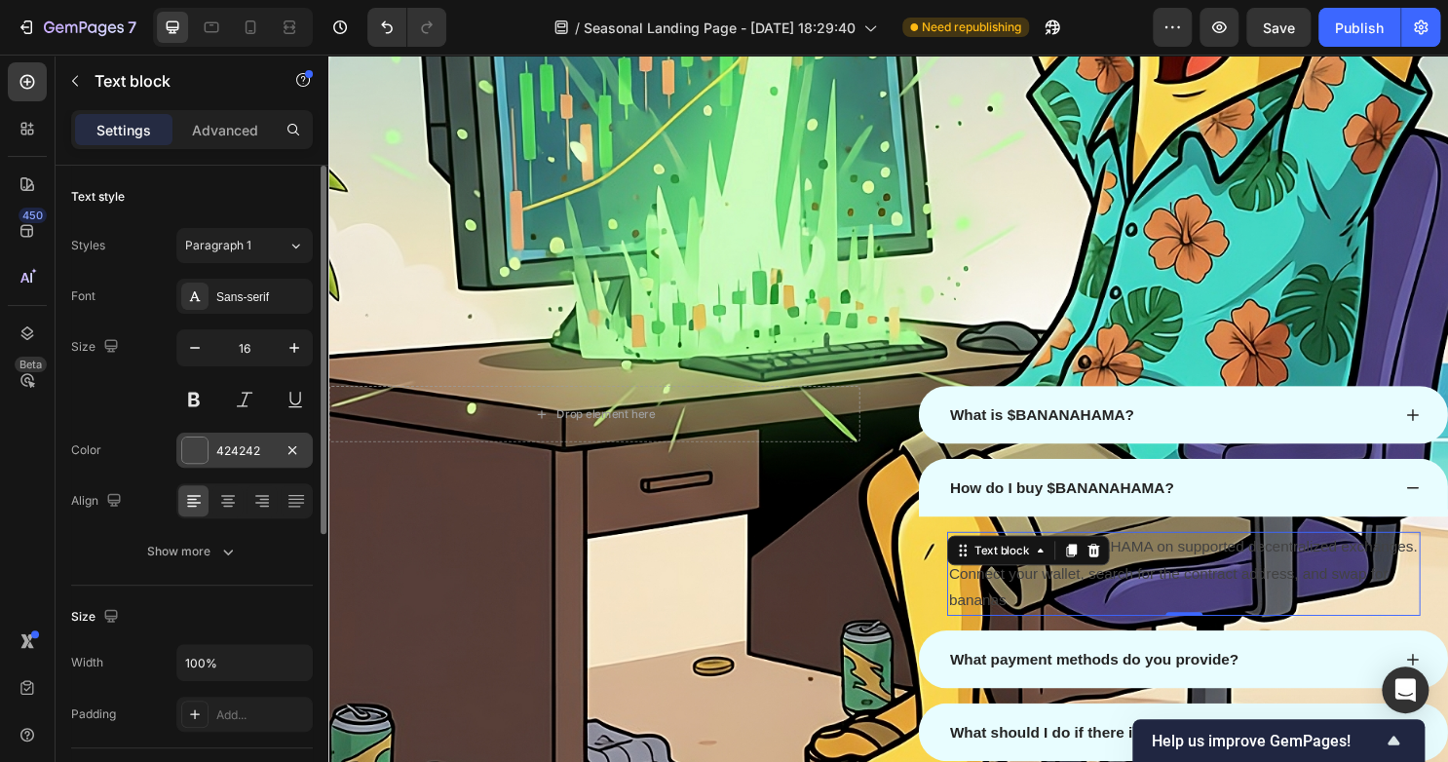
click at [205, 454] on div at bounding box center [194, 449] width 25 height 25
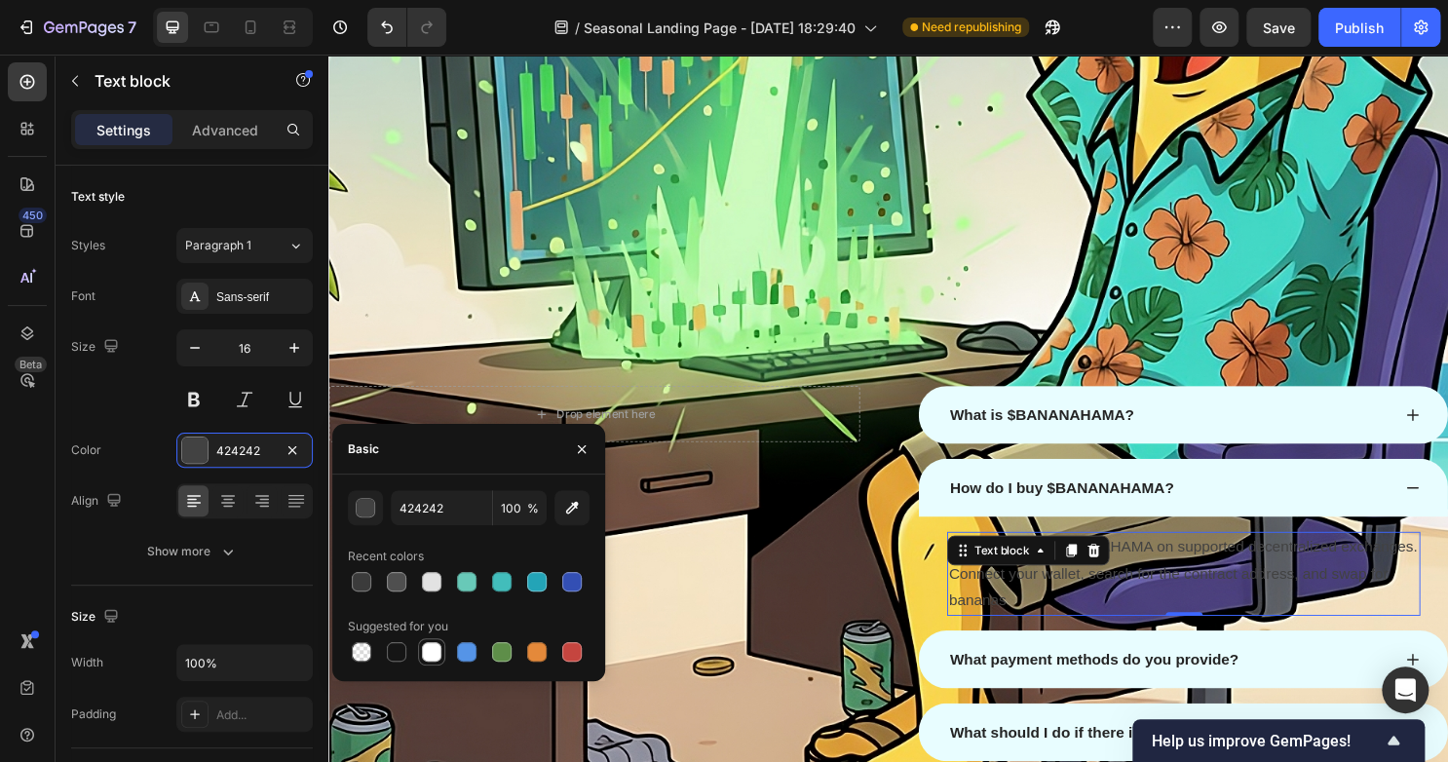
click at [428, 648] on div at bounding box center [431, 651] width 19 height 19
type input "FFFFFF"
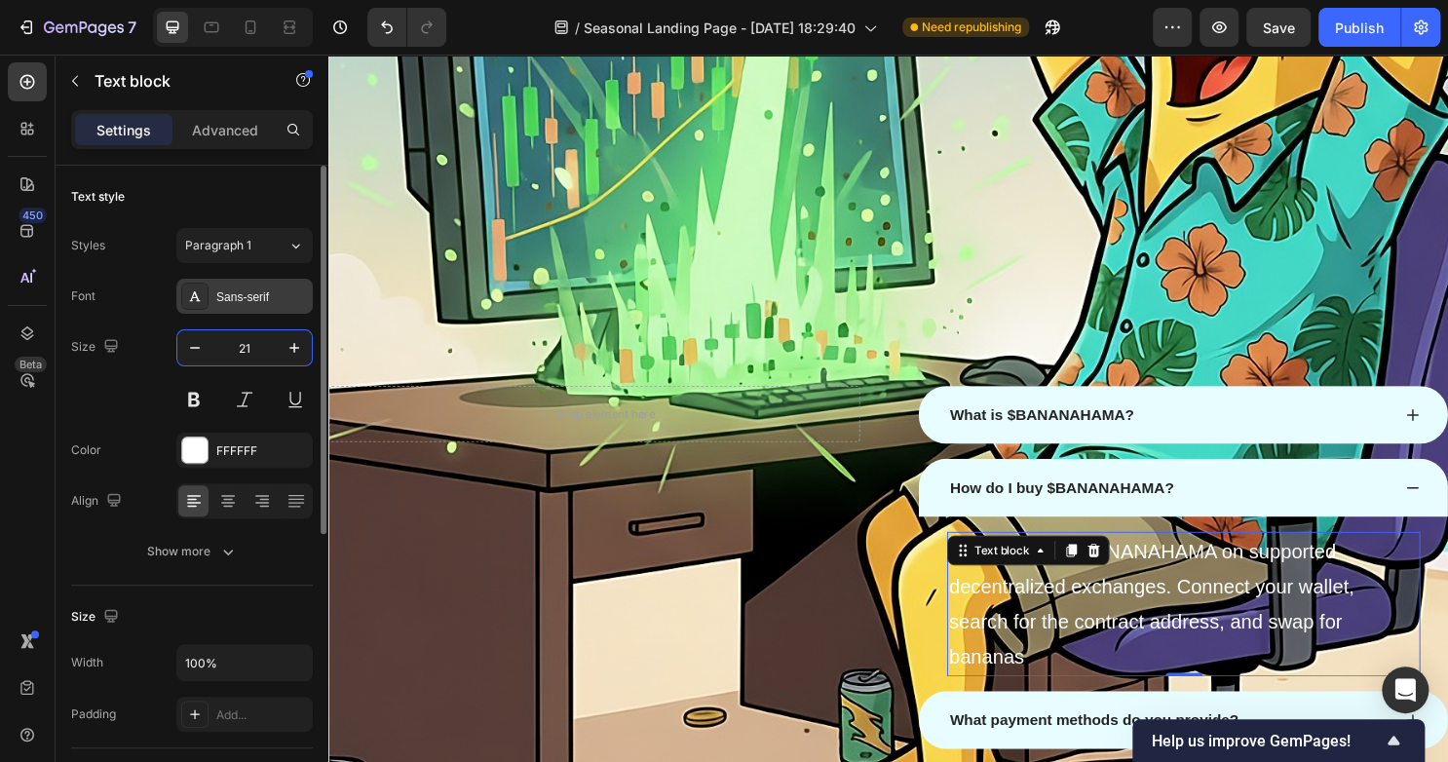
type input "21"
click at [200, 308] on div "Sans-serif" at bounding box center [244, 296] width 136 height 35
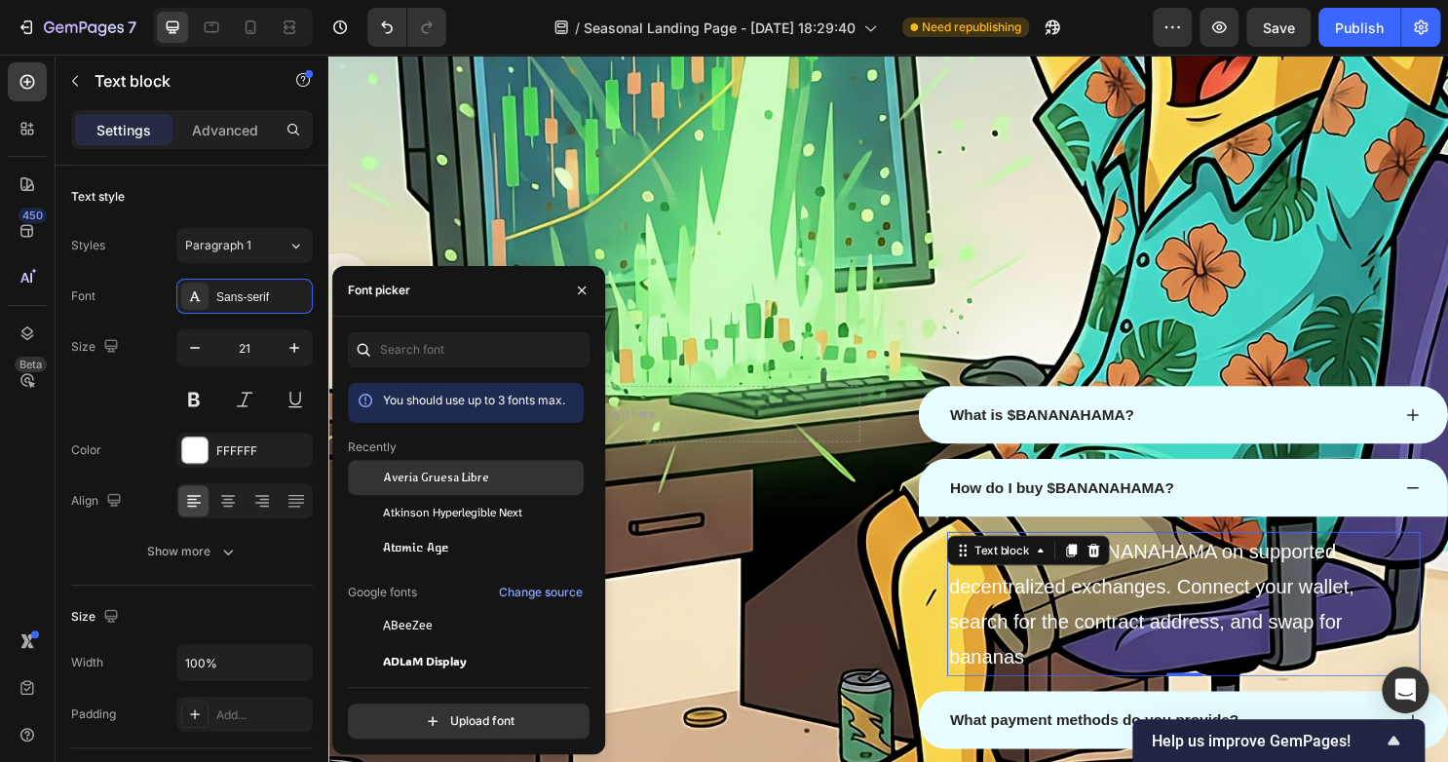
click at [417, 479] on span "Averia Gruesa Libre" at bounding box center [436, 478] width 106 height 18
drag, startPoint x: 194, startPoint y: 398, endPoint x: 204, endPoint y: 397, distance: 9.8
click at [193, 398] on button at bounding box center [193, 399] width 35 height 35
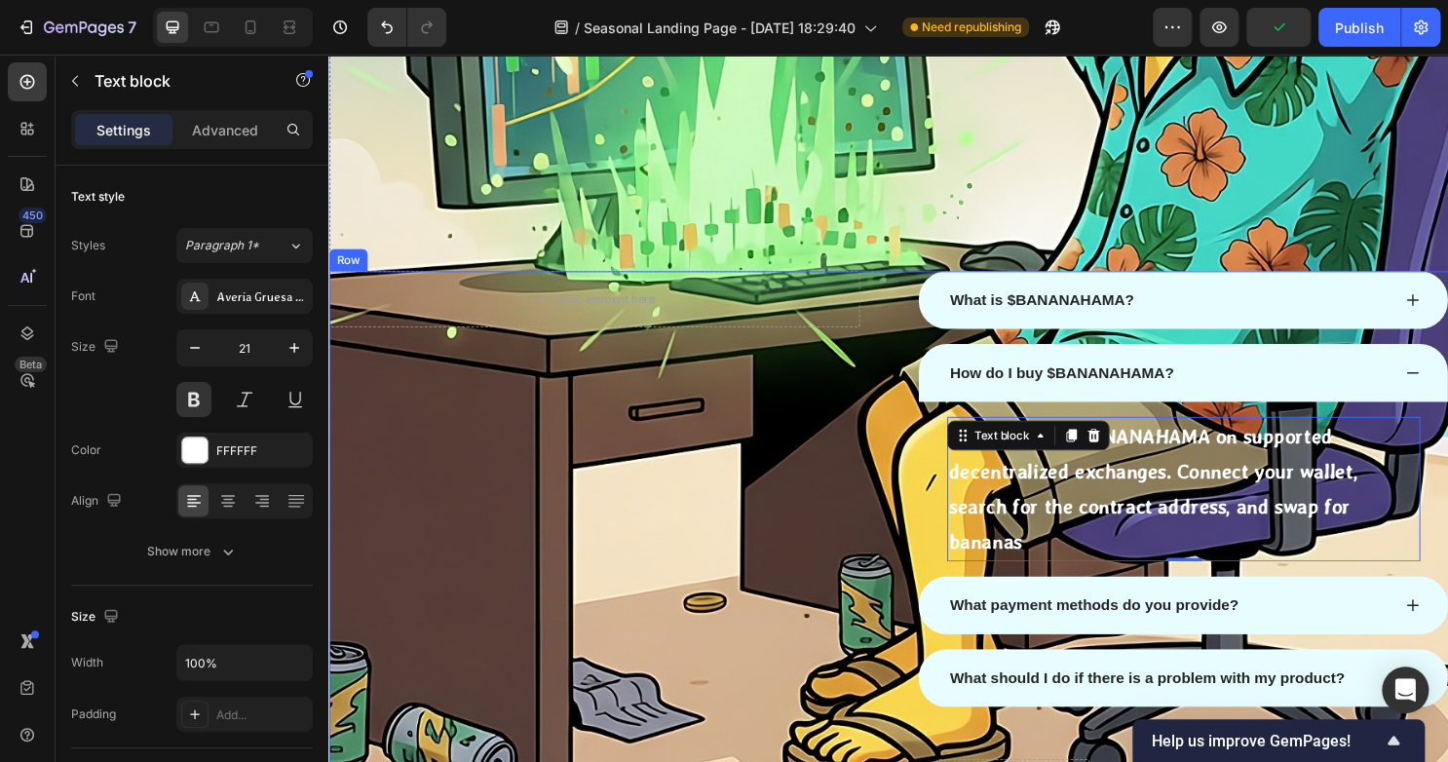
scroll to position [2696, 0]
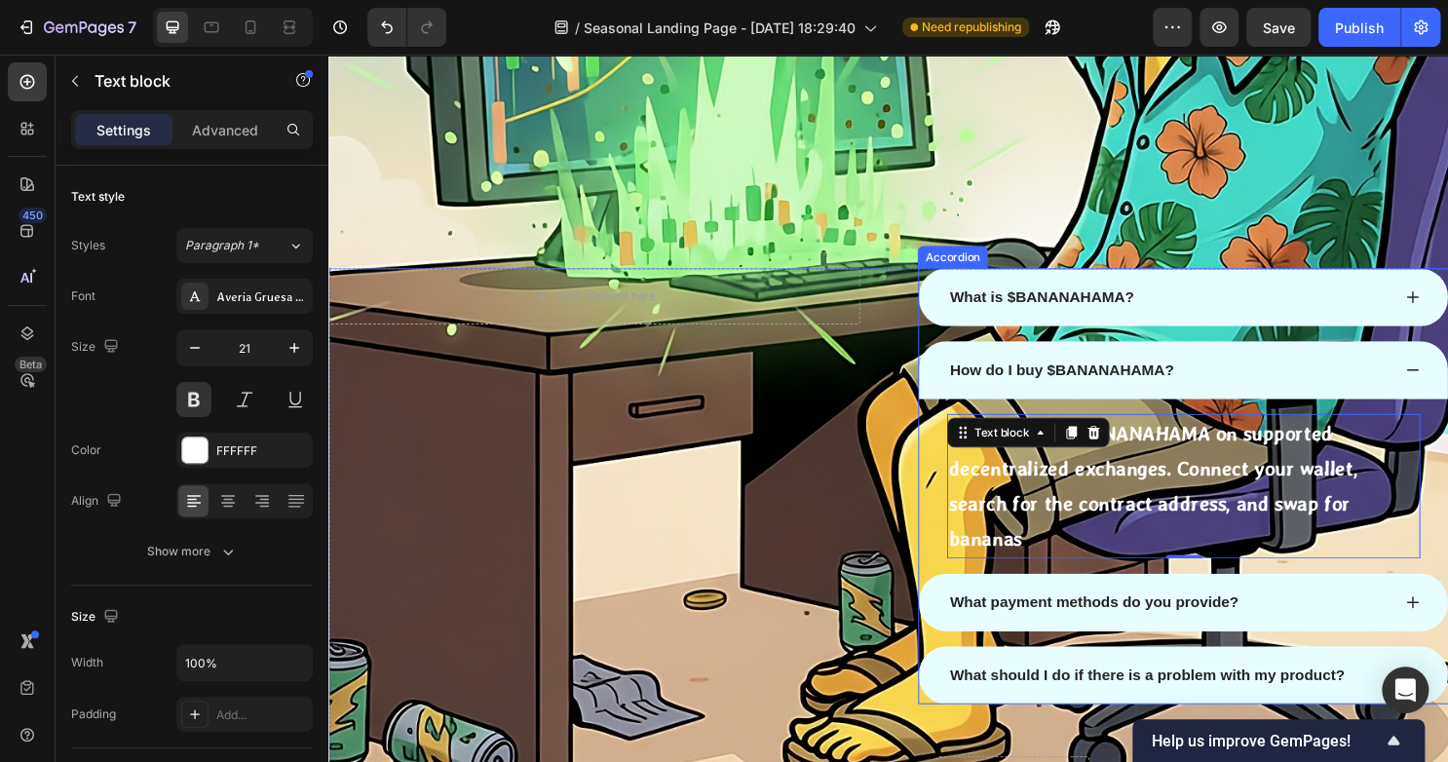
click at [1432, 384] on div "How do I buy $BANANAHAMA?" at bounding box center [1220, 384] width 552 height 60
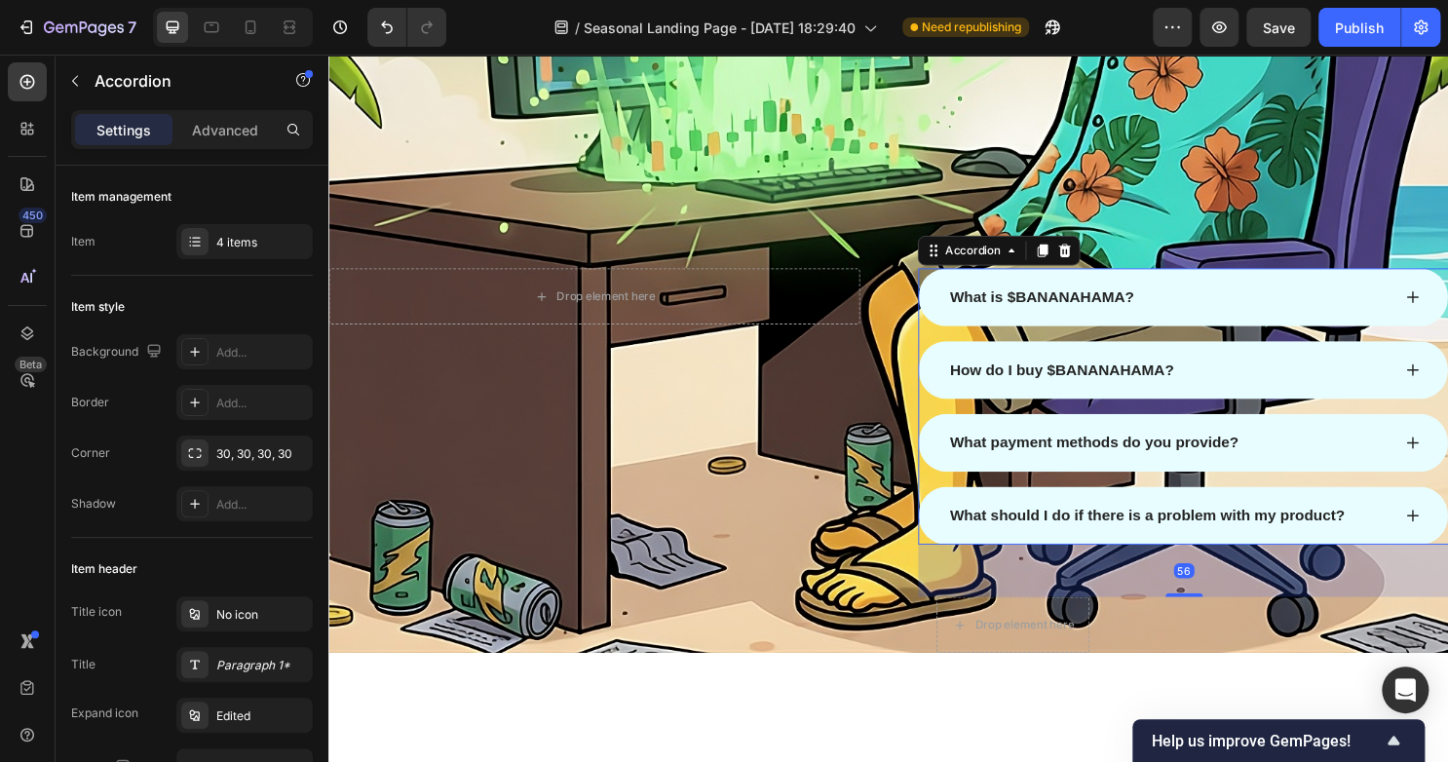
click at [1432, 385] on div "How do I buy $BANANAHAMA?" at bounding box center [1220, 384] width 552 height 60
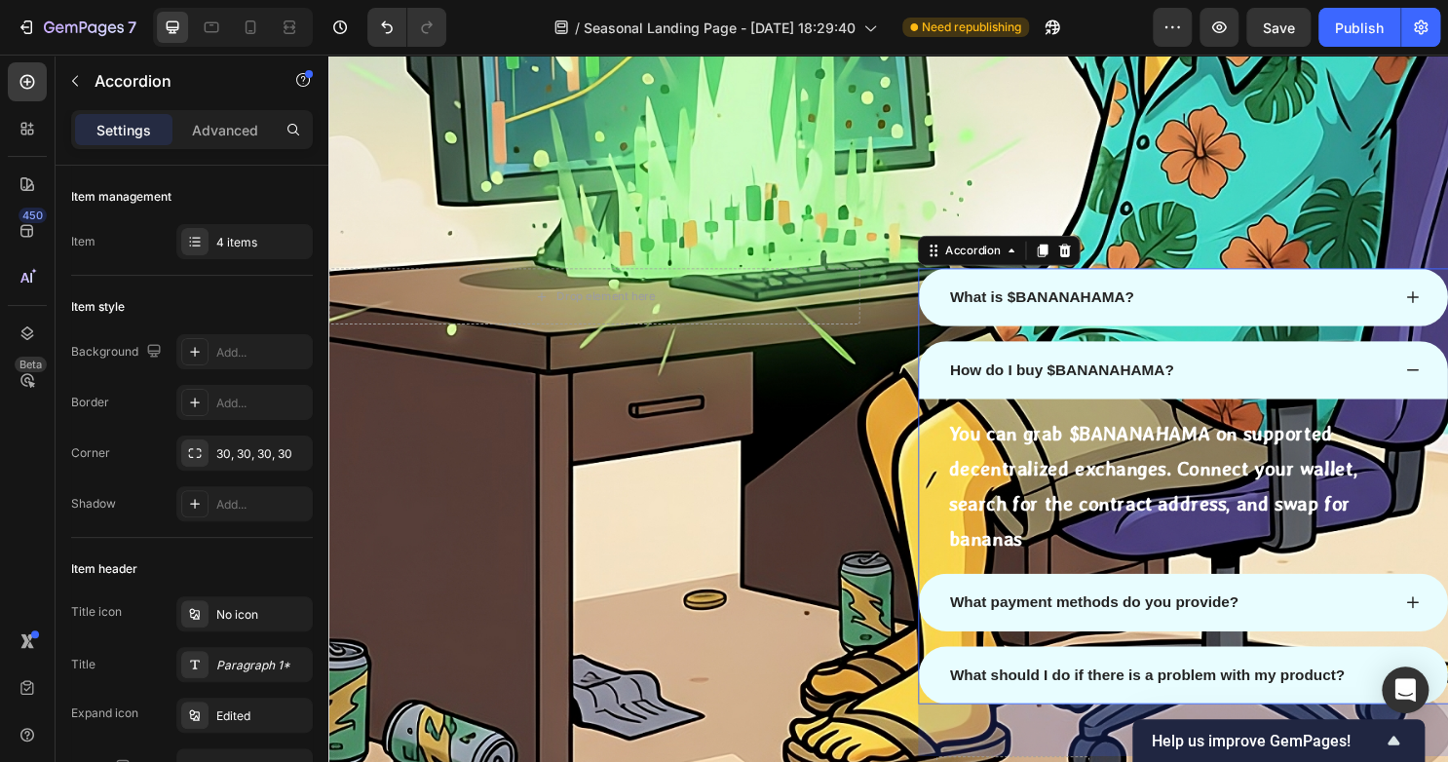
click at [1432, 385] on div "How do I buy $BANANAHAMA?" at bounding box center [1220, 384] width 552 height 60
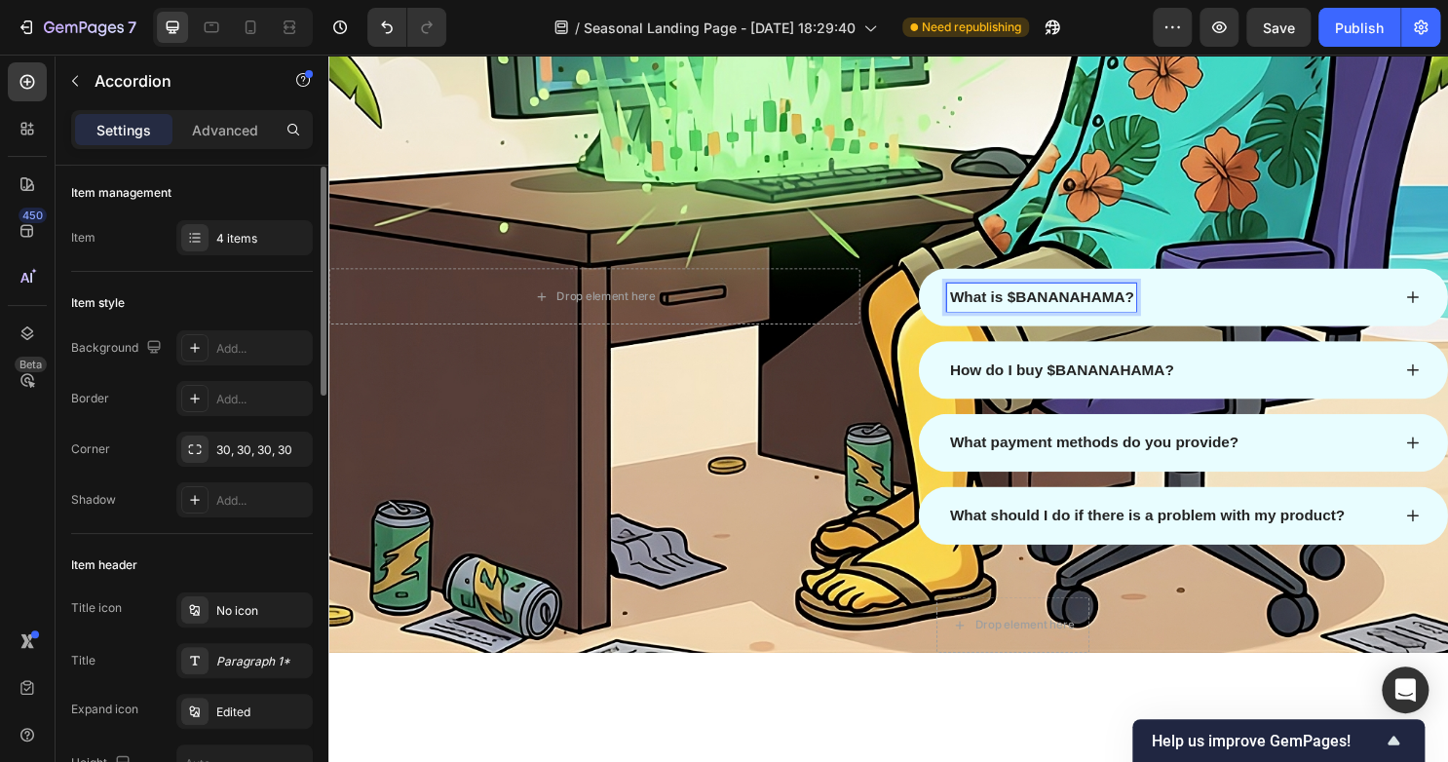
scroll to position [0, 0]
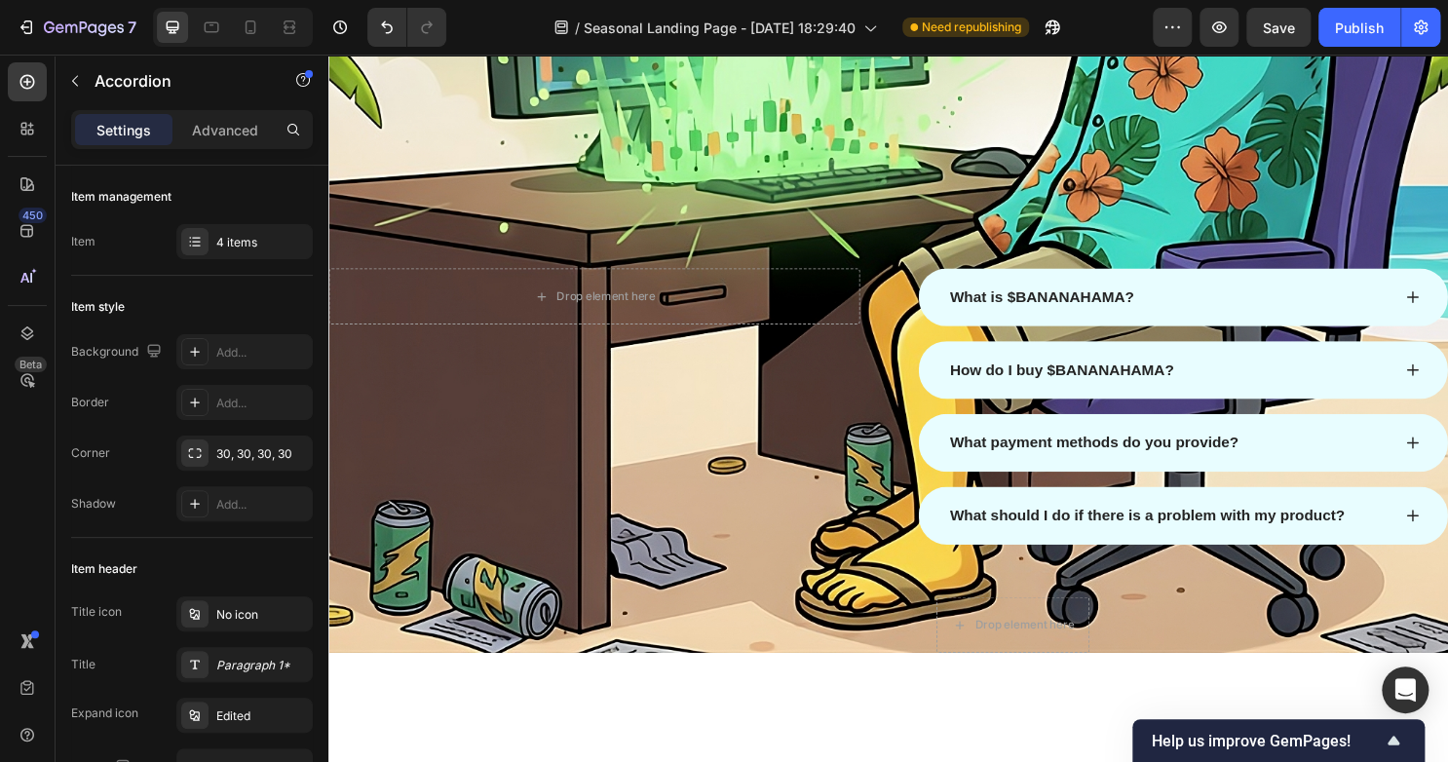
click at [1298, 360] on div "How do I buy $BANANAHAMA?" at bounding box center [1220, 384] width 552 height 60
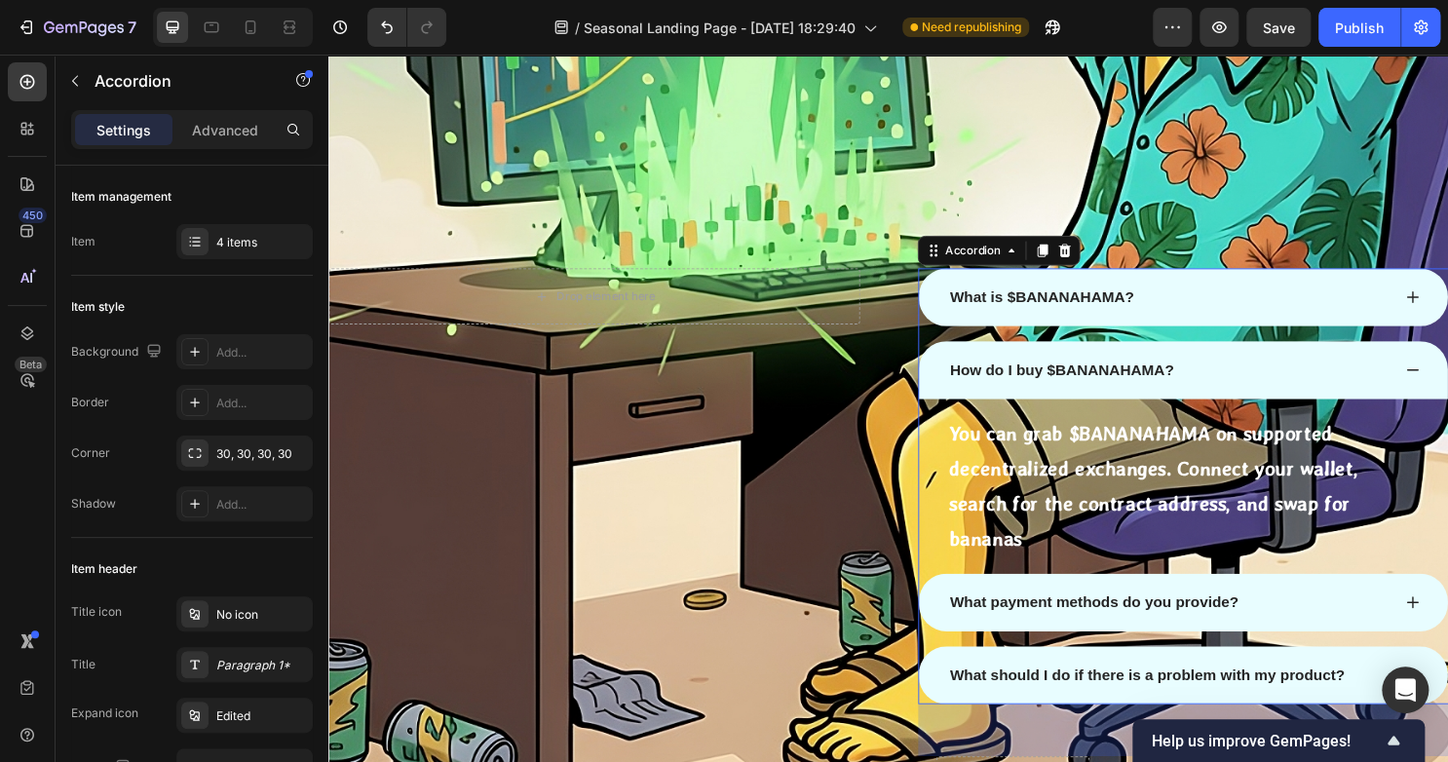
click at [1298, 361] on div "How do I buy $BANANAHAMA?" at bounding box center [1220, 384] width 552 height 60
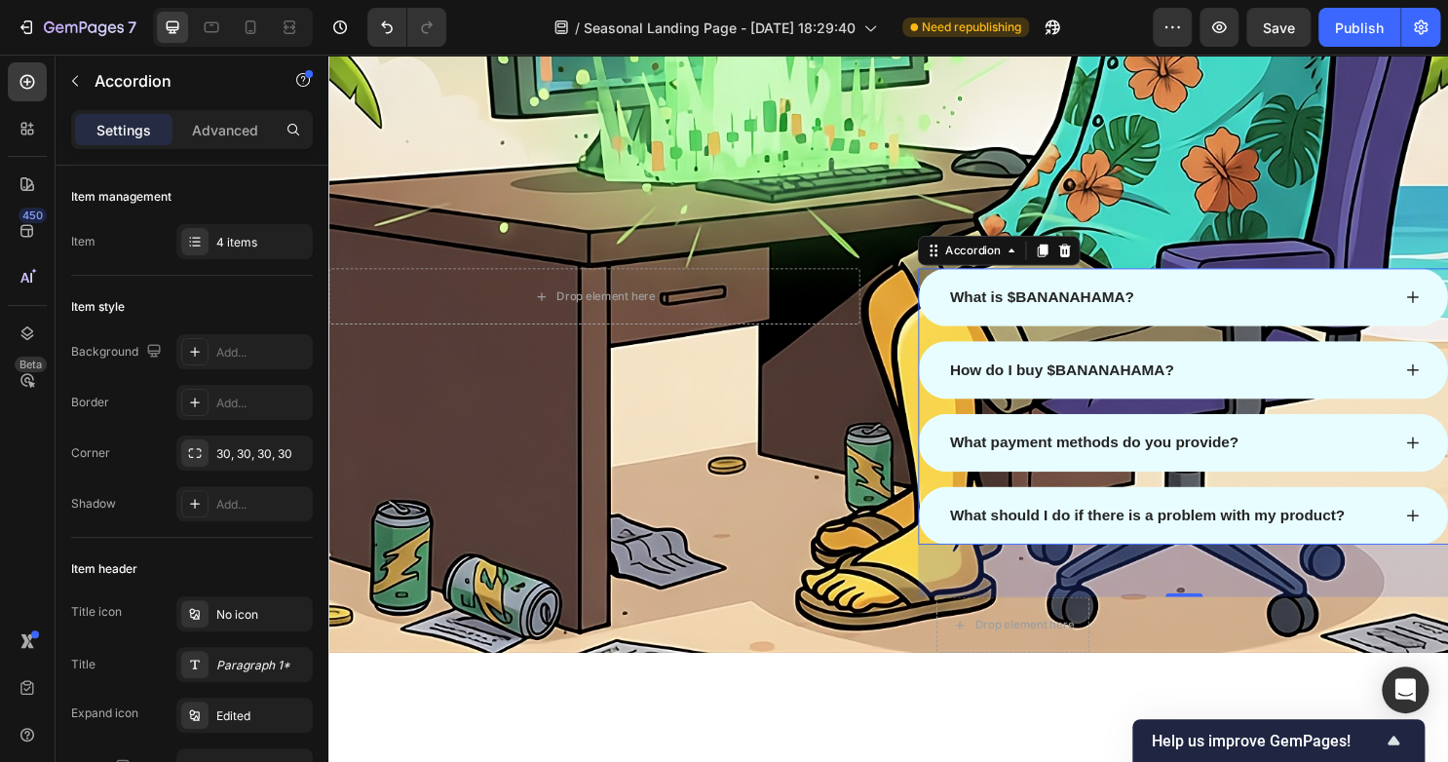
click at [1294, 455] on div "What payment methods do you provide?" at bounding box center [1204, 459] width 463 height 29
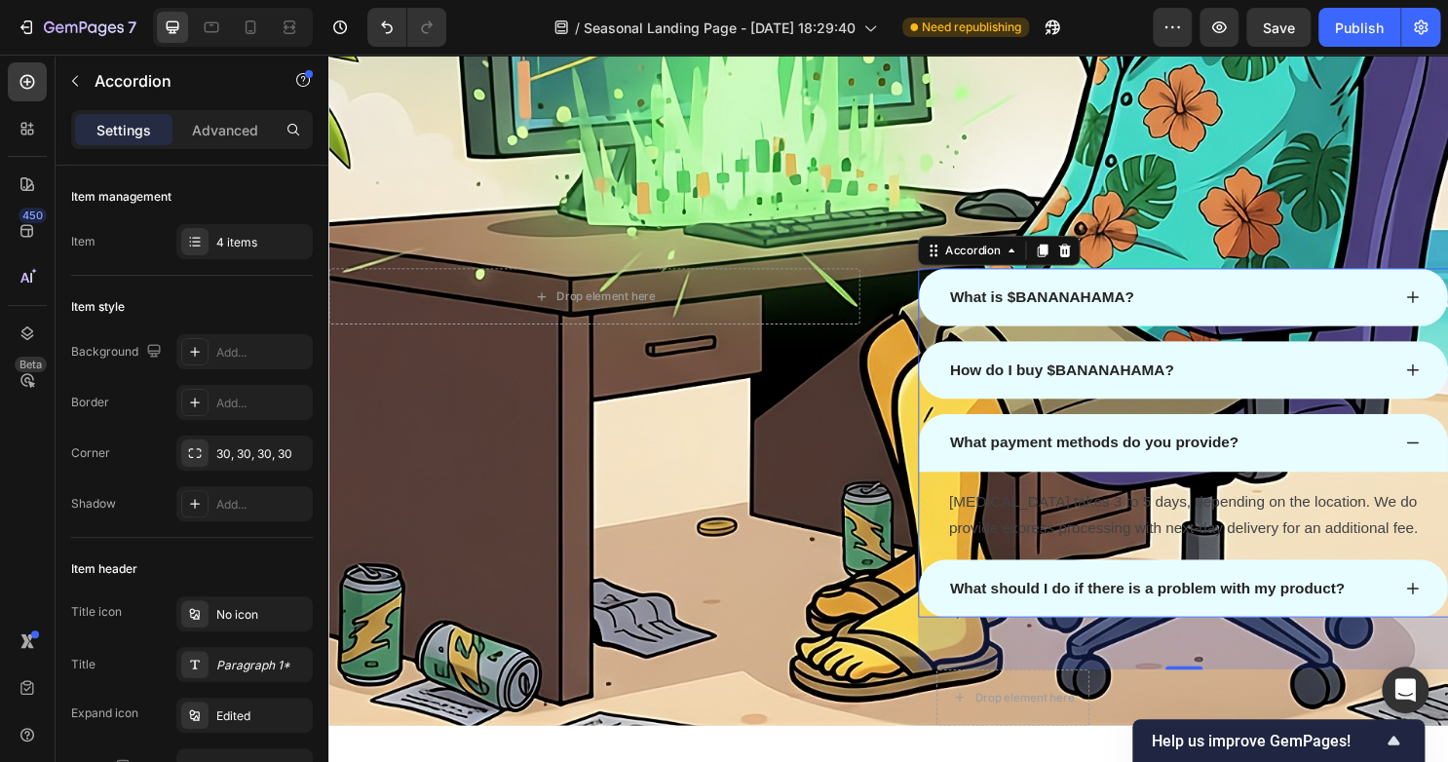
click at [1206, 455] on p "What payment methods do you provide?" at bounding box center [1126, 459] width 301 height 23
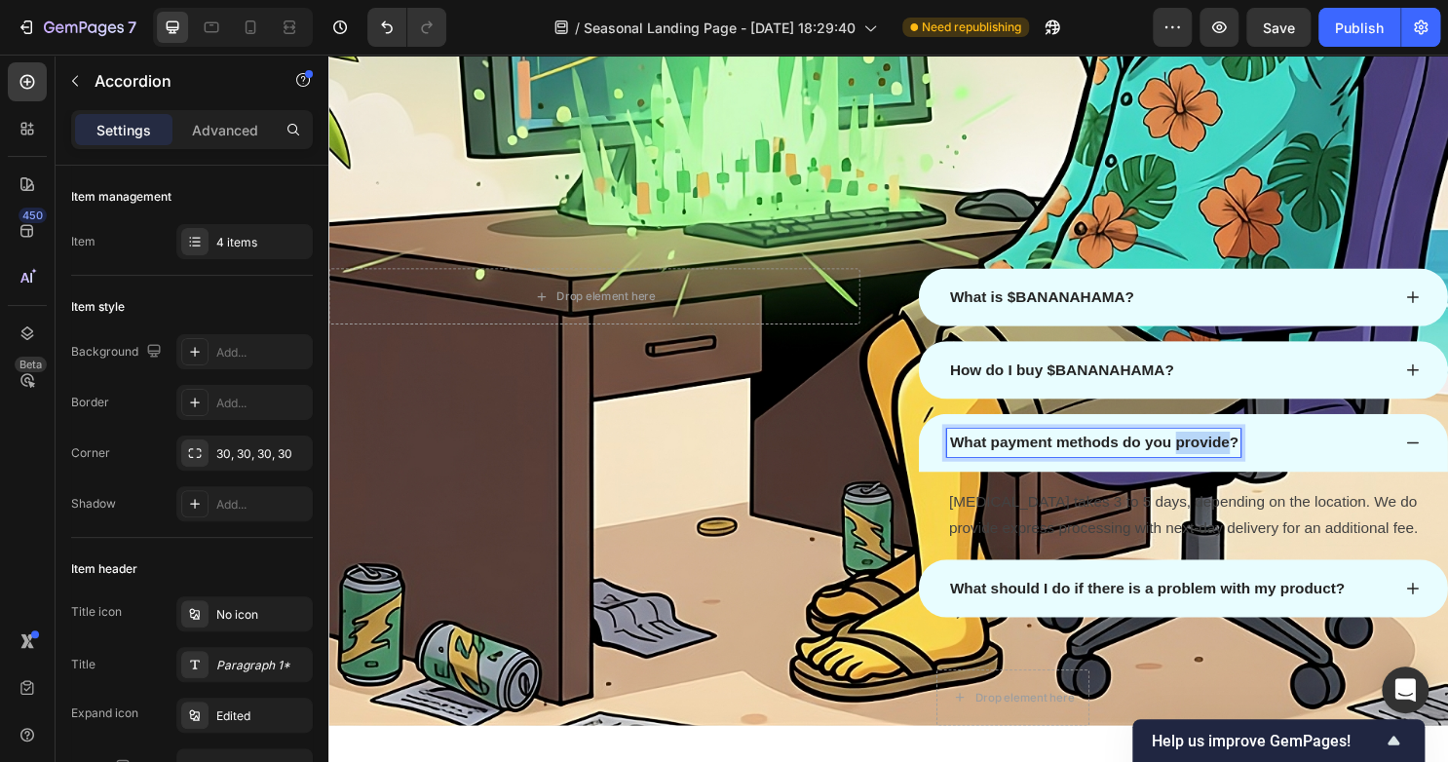
click at [1206, 455] on p "What payment methods do you provide?" at bounding box center [1126, 459] width 301 height 23
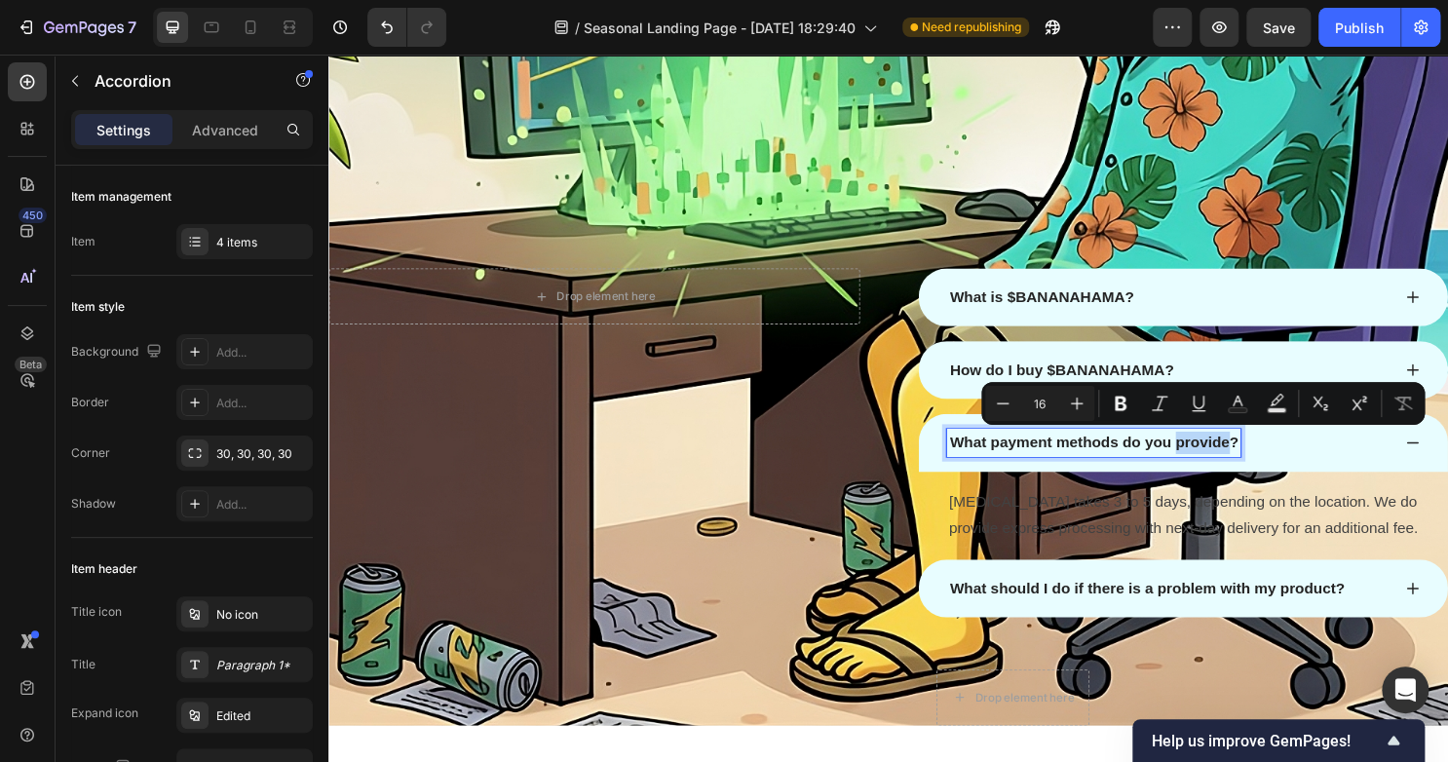
click at [1259, 464] on p "What payment methods do you provide?" at bounding box center [1126, 459] width 301 height 23
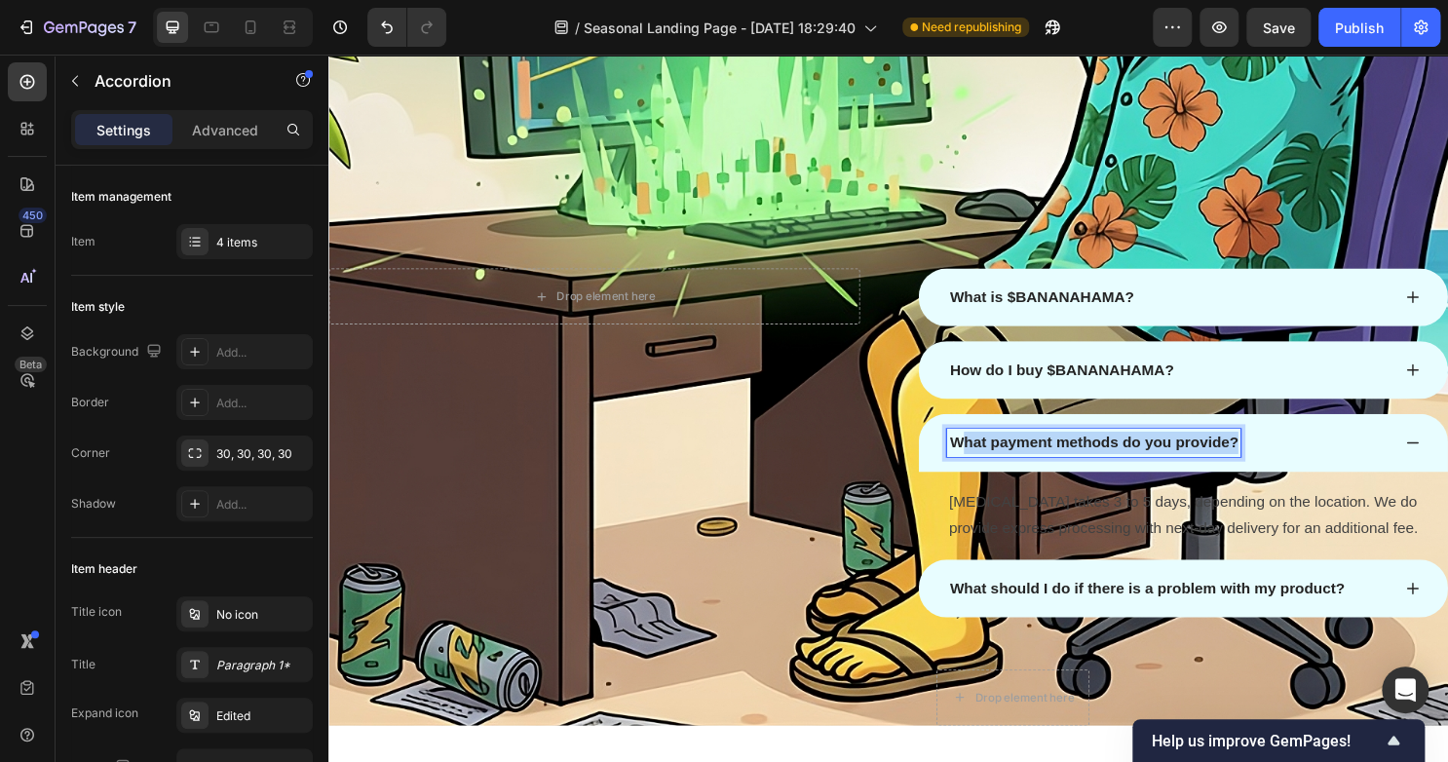
drag, startPoint x: 1268, startPoint y: 462, endPoint x: 987, endPoint y: 446, distance: 282.0
click at [987, 448] on p "What payment methods do you provide?" at bounding box center [1126, 459] width 301 height 23
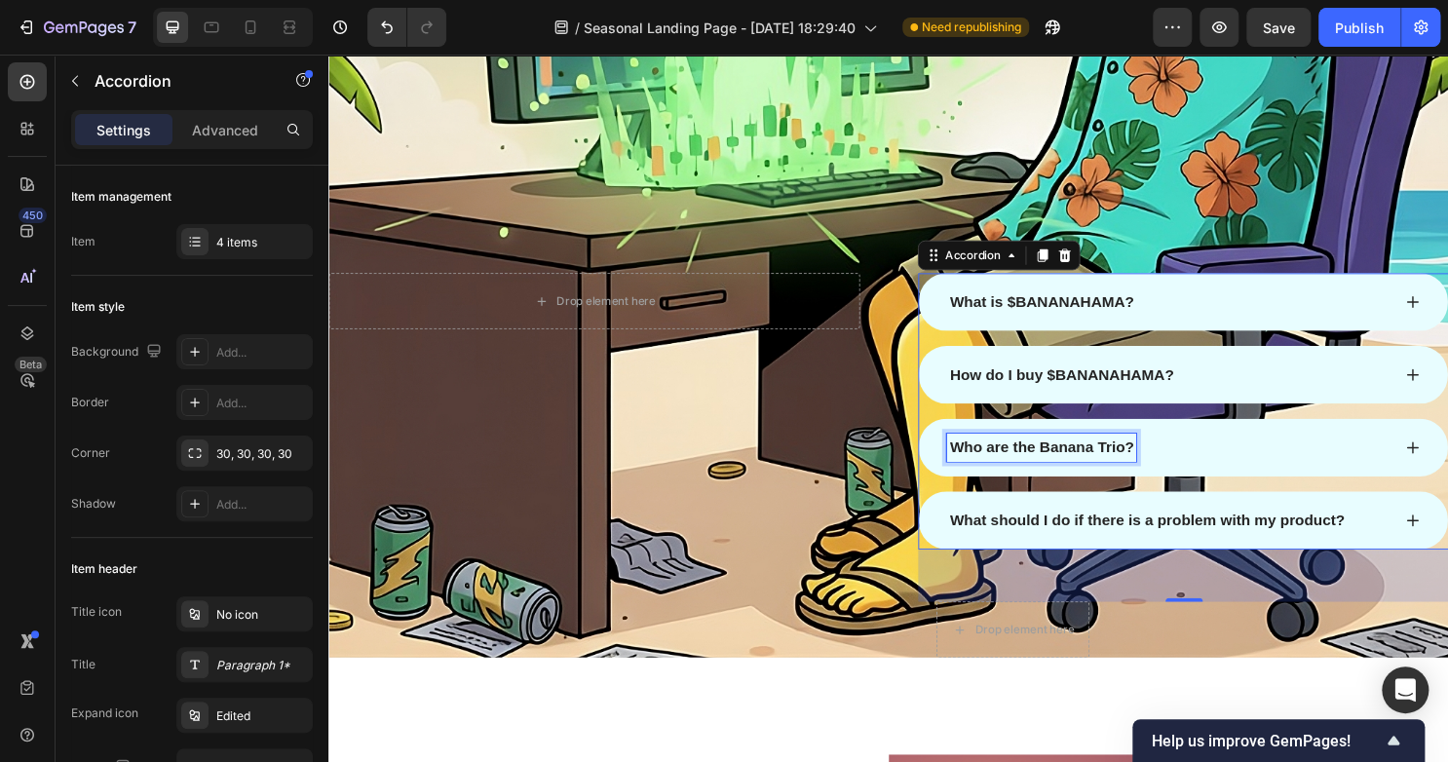
click at [1150, 470] on p "Who are the Banana Trio?" at bounding box center [1072, 464] width 192 height 23
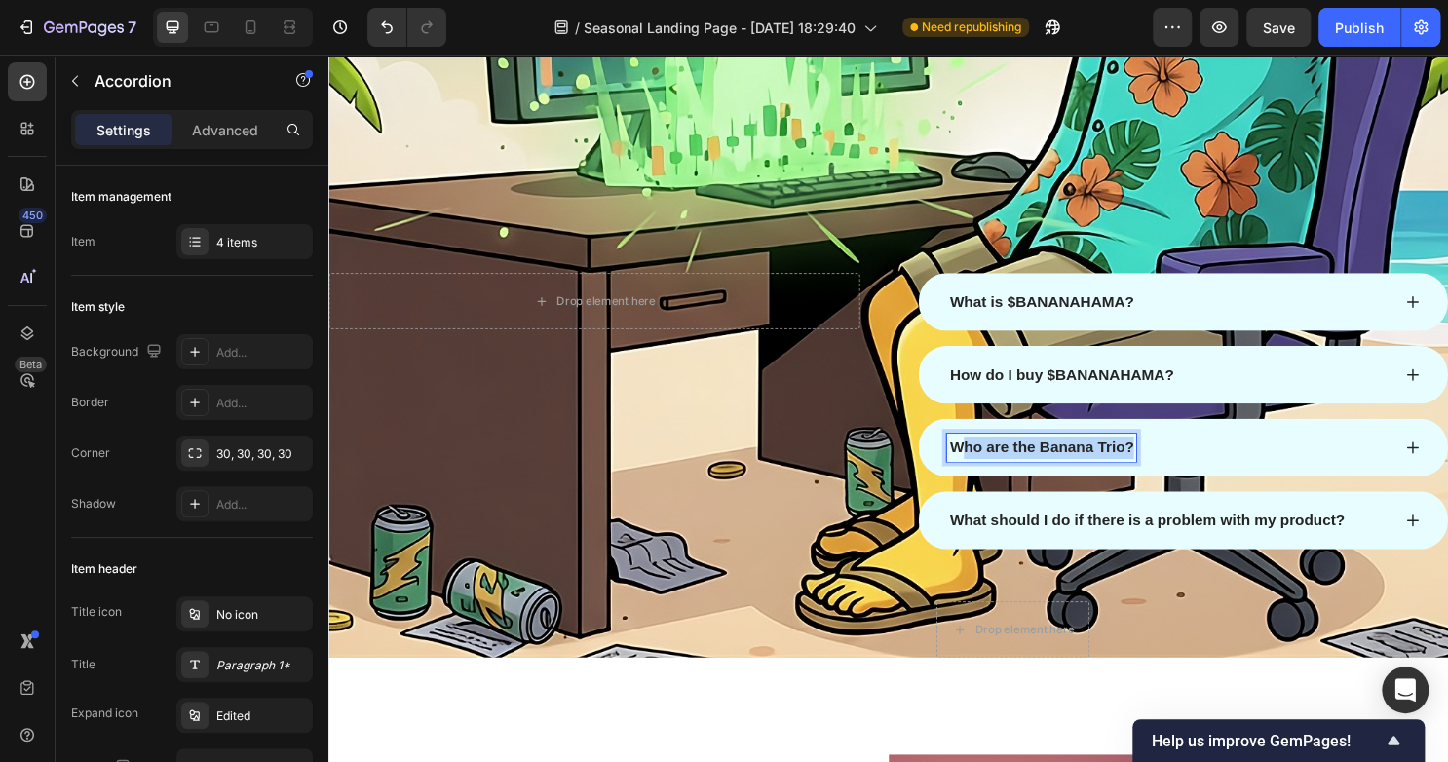
drag, startPoint x: 1158, startPoint y: 468, endPoint x: 982, endPoint y: 466, distance: 176.3
click at [982, 466] on p "Who are the Banana Trio?" at bounding box center [1072, 464] width 192 height 23
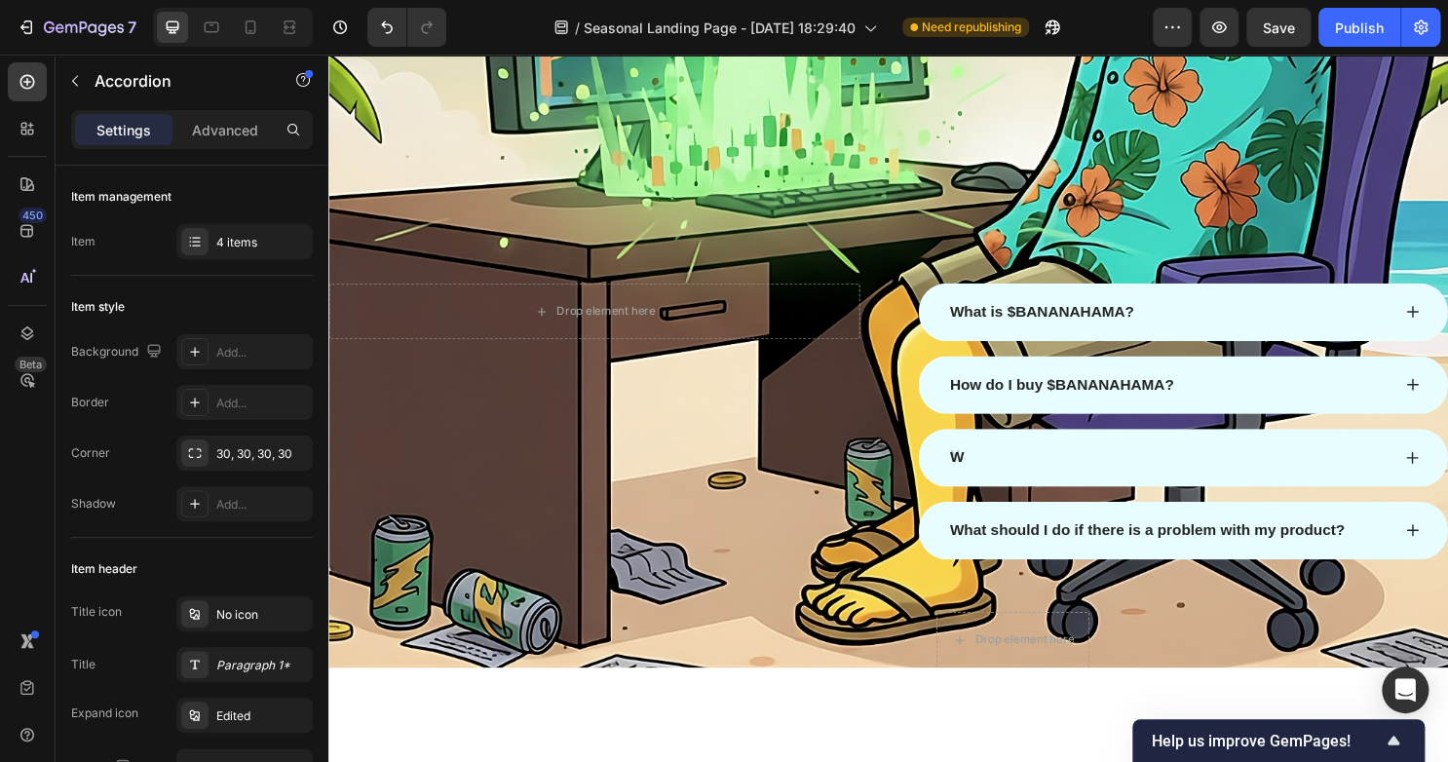
scroll to position [2675, 0]
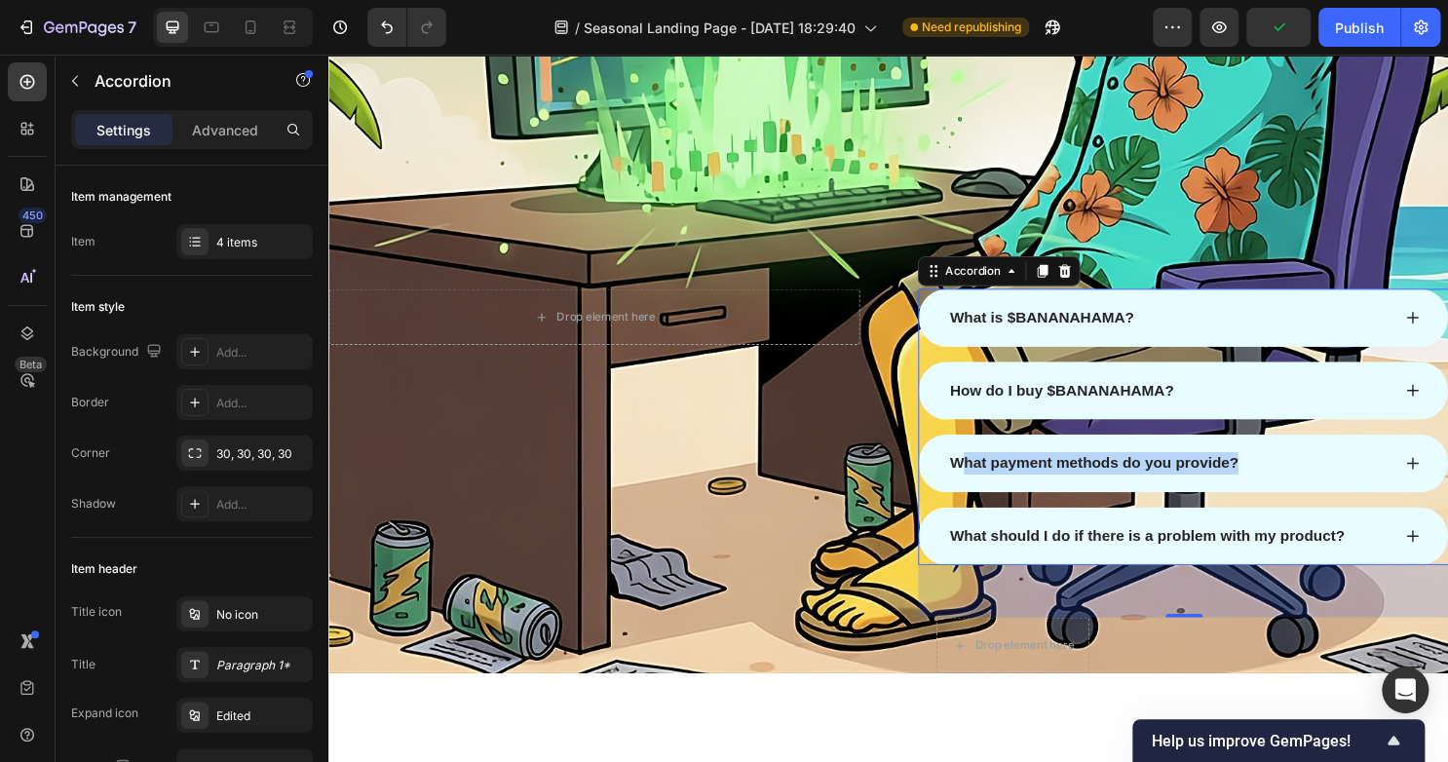
click at [1446, 489] on div "What payment methods do you provide?" at bounding box center [1220, 481] width 552 height 60
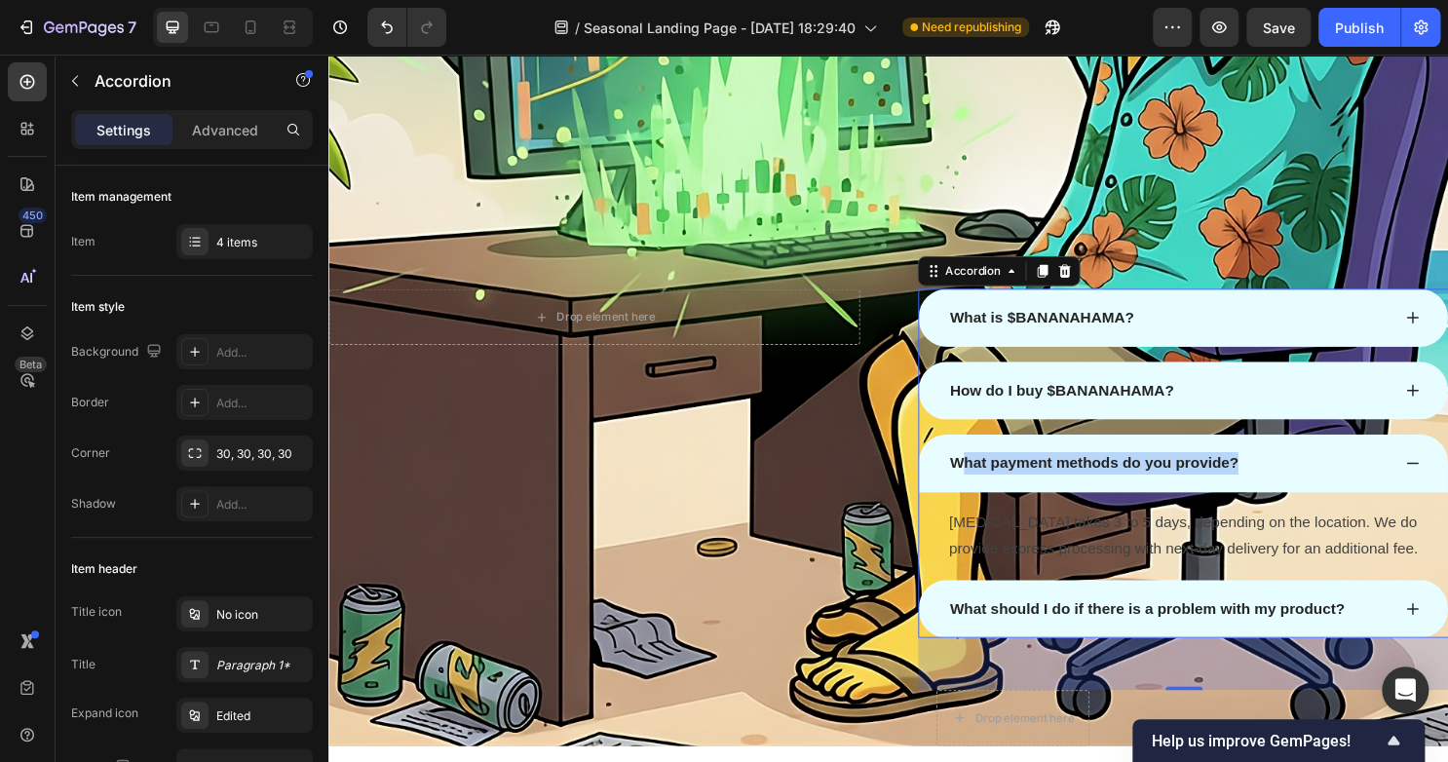
click at [1154, 553] on p "Normal delivery takes 3 to 5 days, depending on the location. We do provide exp…" at bounding box center [1220, 557] width 490 height 56
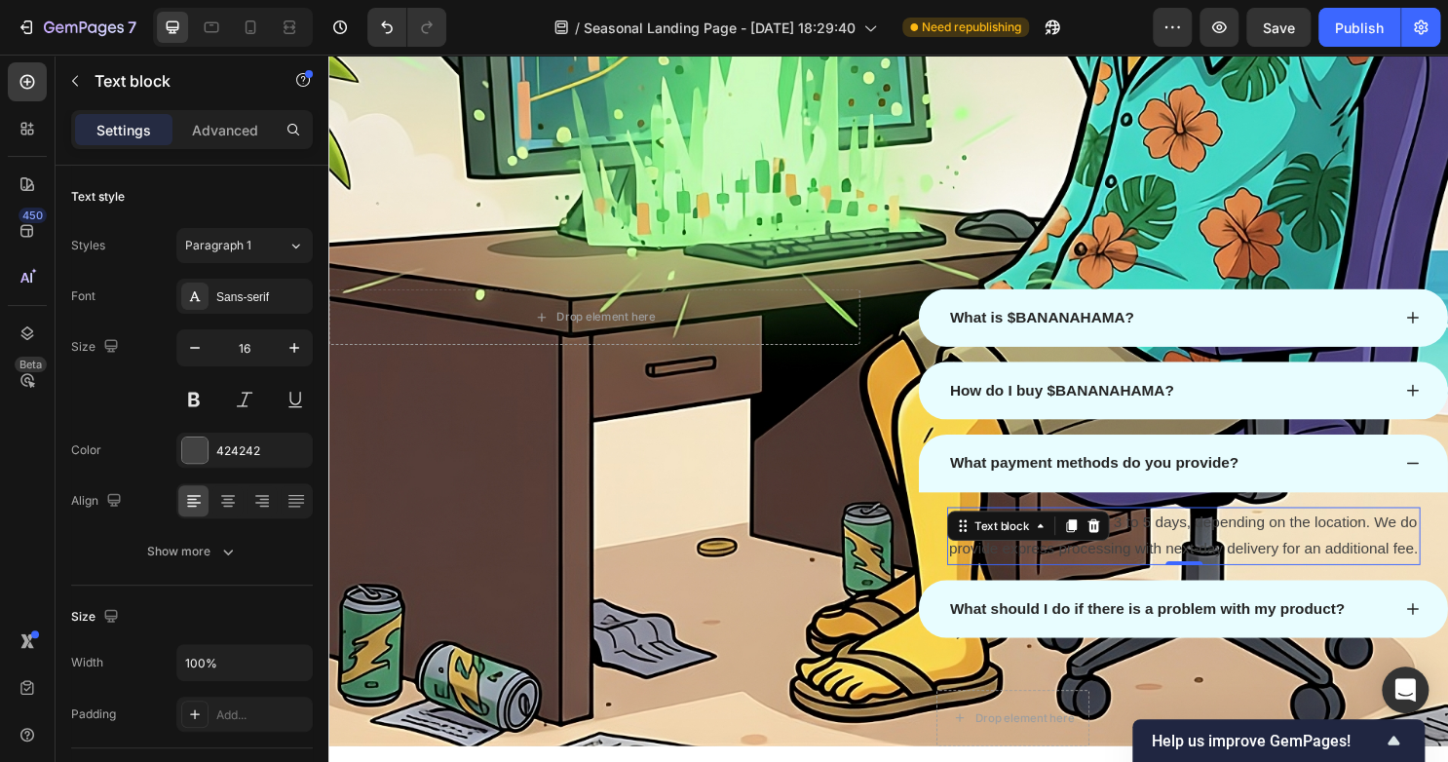
click at [1060, 585] on p "Normal delivery takes 3 to 5 days, depending on the location. We do provide exp…" at bounding box center [1220, 557] width 490 height 56
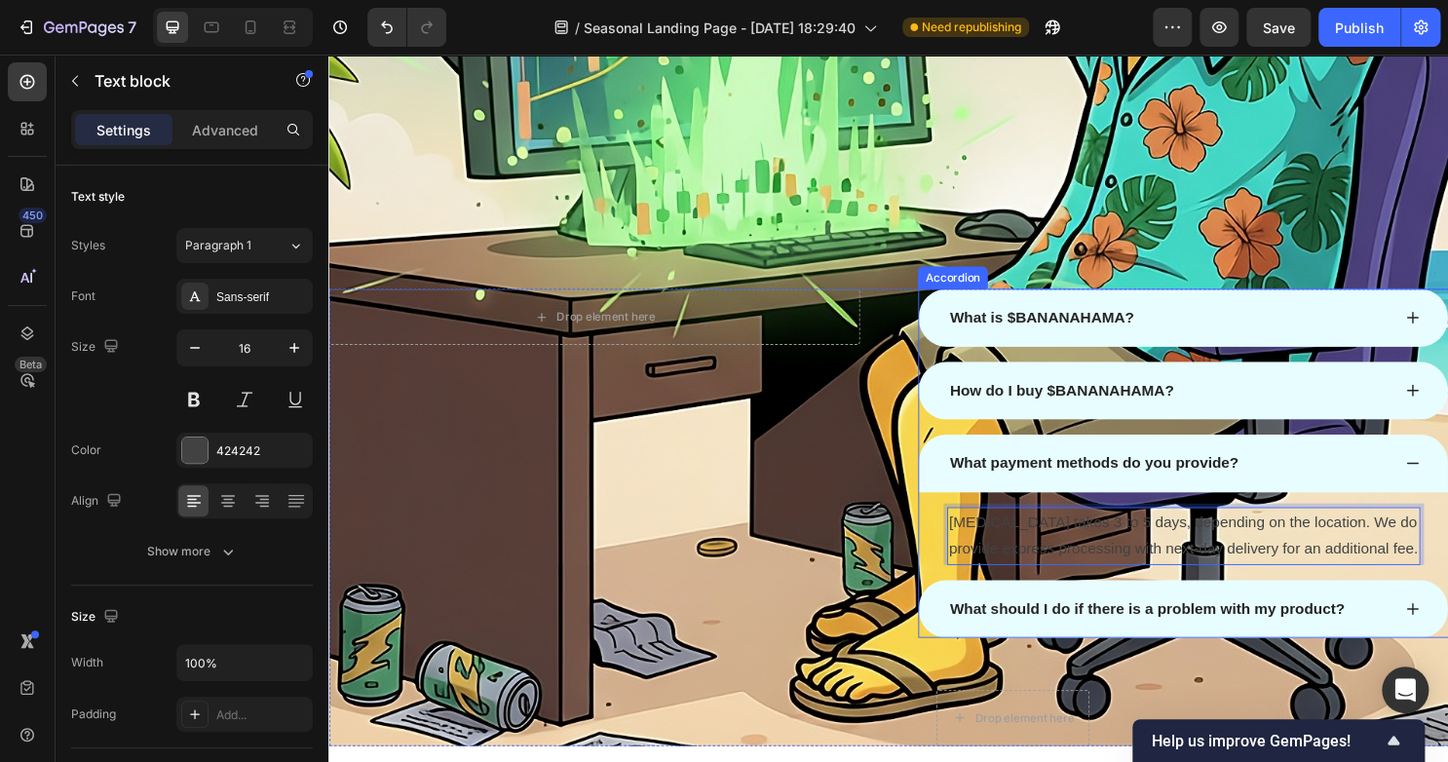
drag, startPoint x: 1023, startPoint y: 597, endPoint x: 942, endPoint y: 545, distance: 96.5
click at [944, 545] on div "Normal delivery takes 3 to 5 days, depending on the location. We do provide exp…" at bounding box center [1220, 549] width 552 height 76
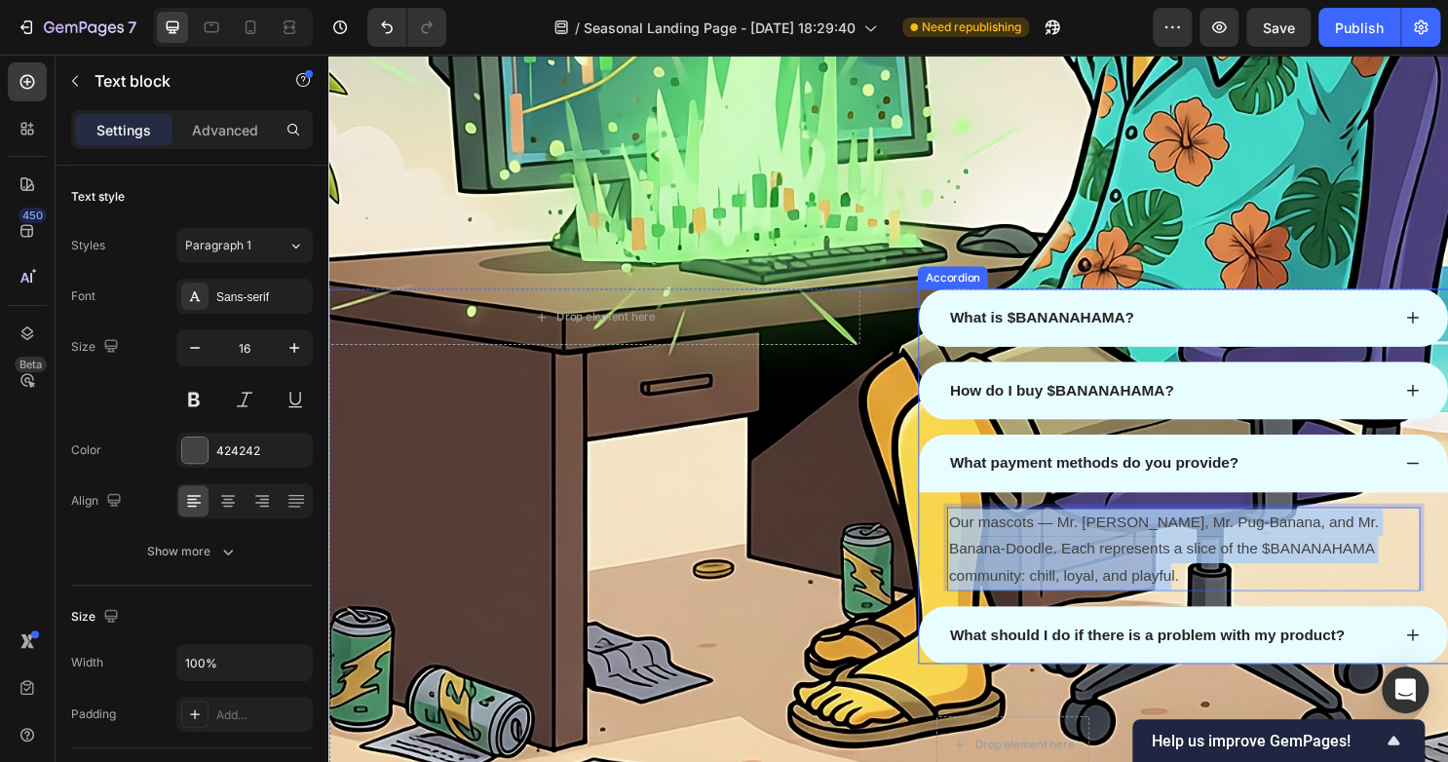
drag, startPoint x: 1247, startPoint y: 595, endPoint x: 936, endPoint y: 535, distance: 316.6
click at [944, 535] on div "Our mascots — Mr. Banana-Hama, Mr. Pug-Banana, and Mr. Banana-Doodle. Each repr…" at bounding box center [1220, 562] width 552 height 103
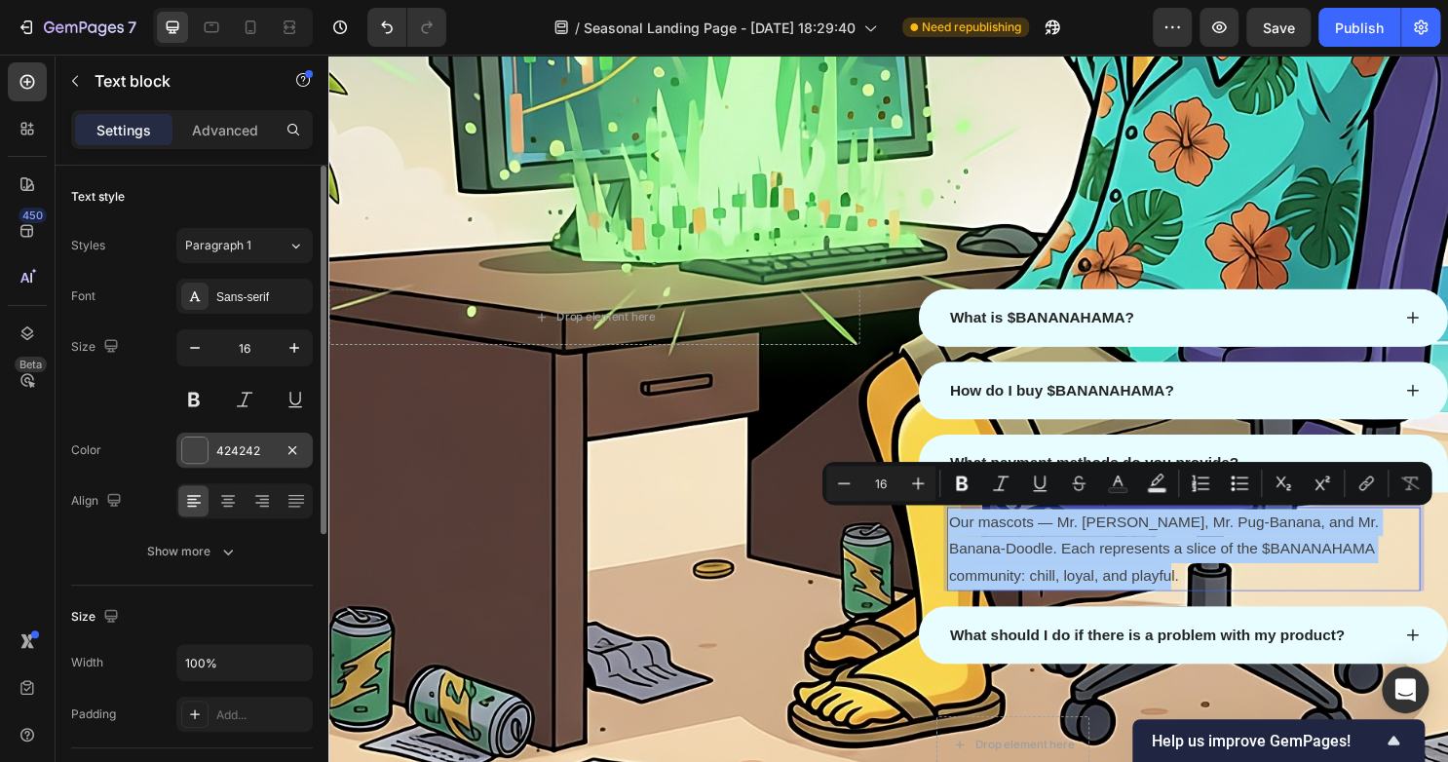
click at [191, 442] on div at bounding box center [194, 449] width 25 height 25
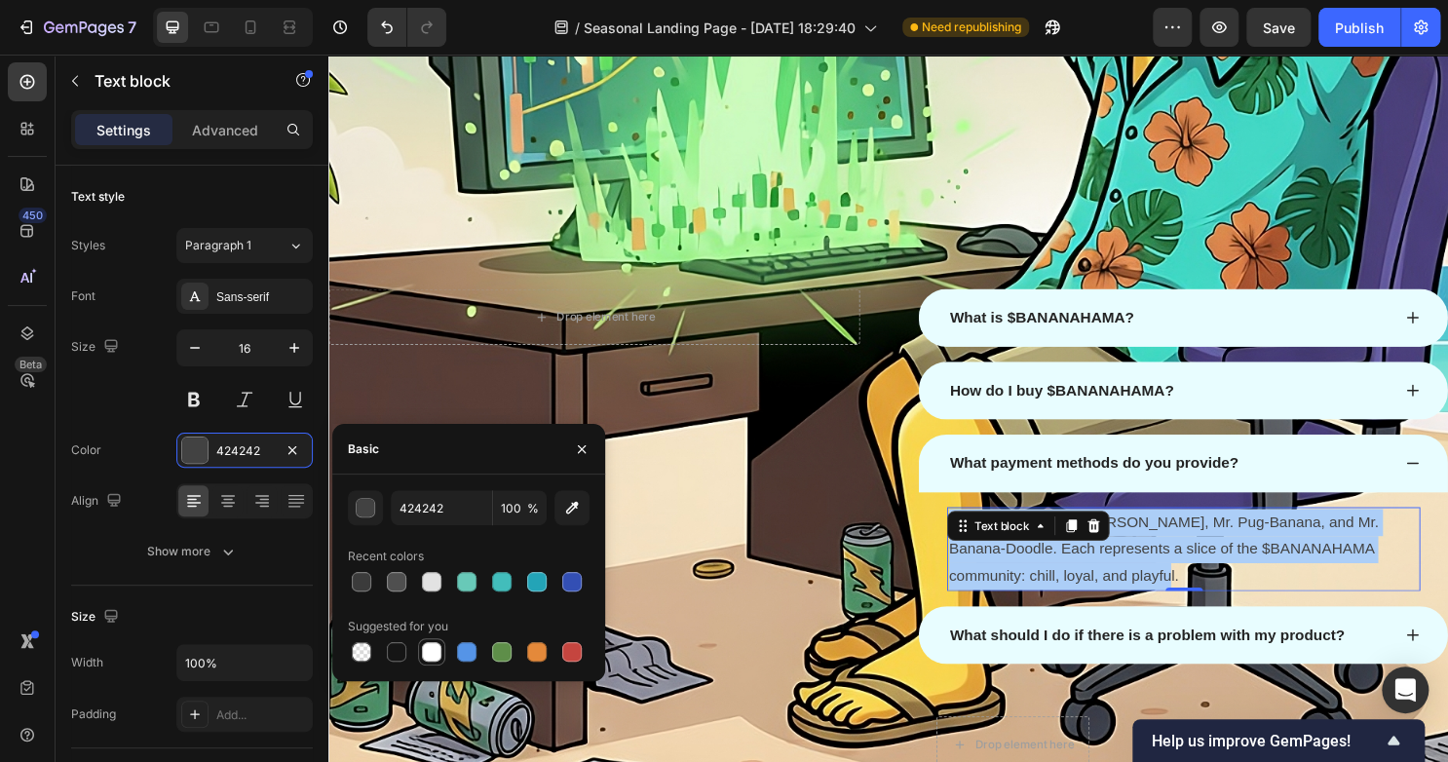
click at [441, 643] on div at bounding box center [431, 651] width 23 height 23
type input "FFFFFF"
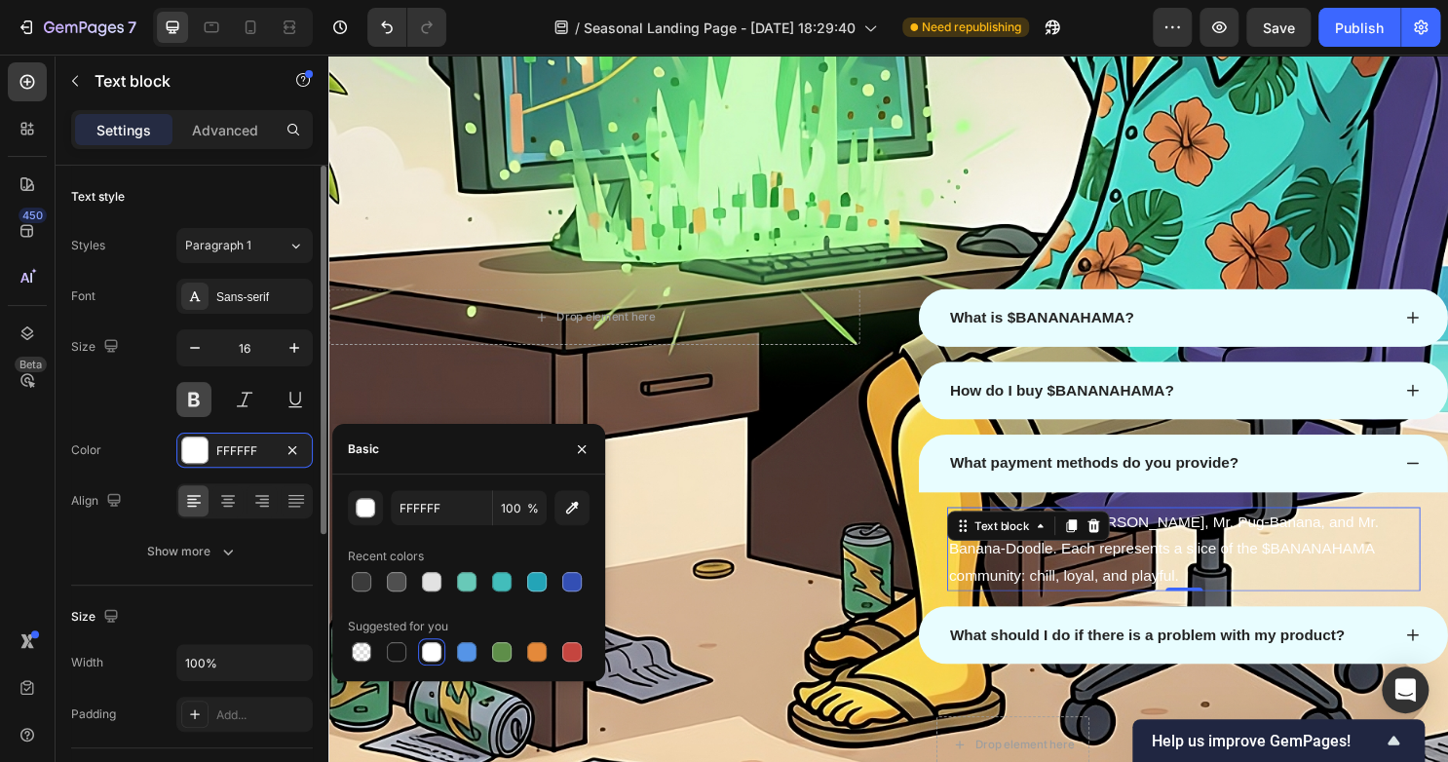
click at [199, 409] on button at bounding box center [193, 399] width 35 height 35
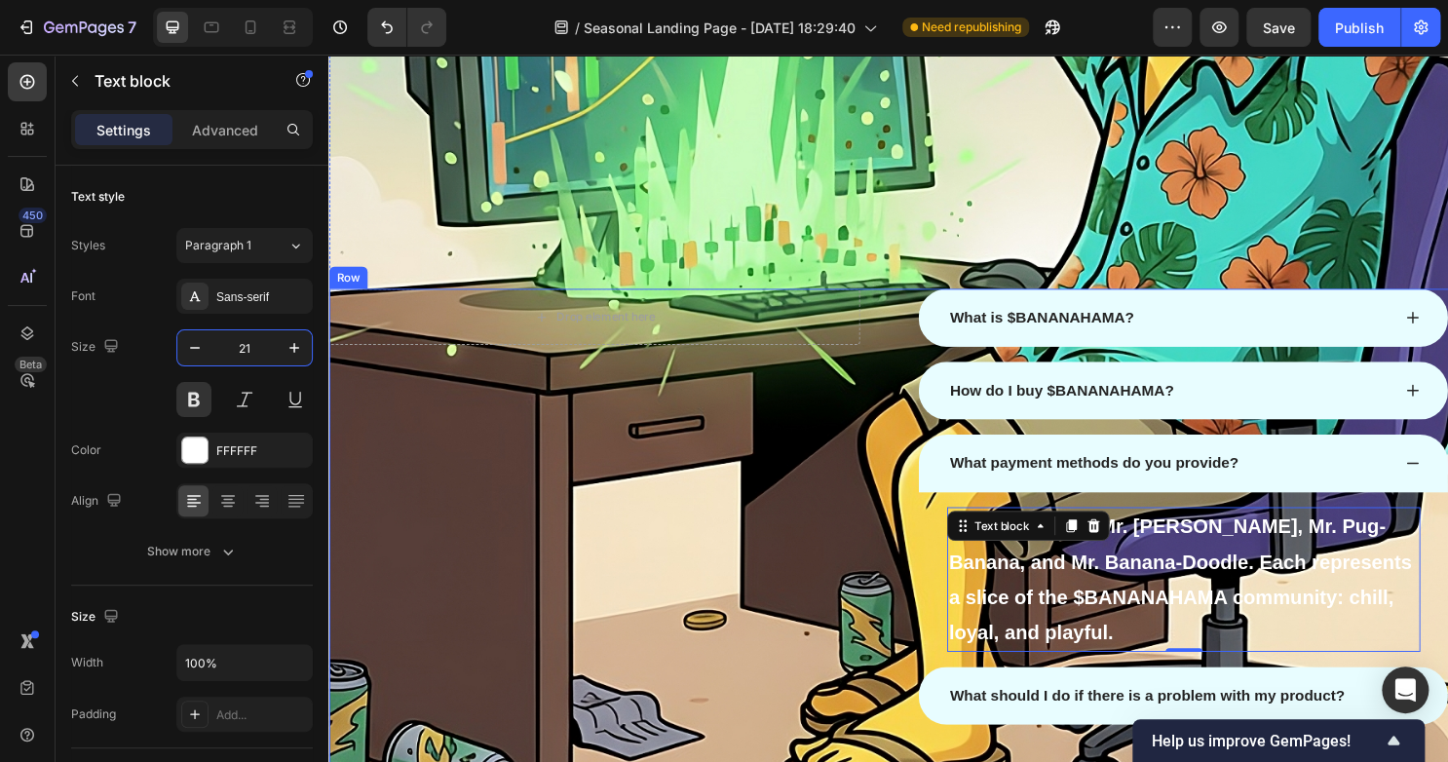
scroll to position [2781, 0]
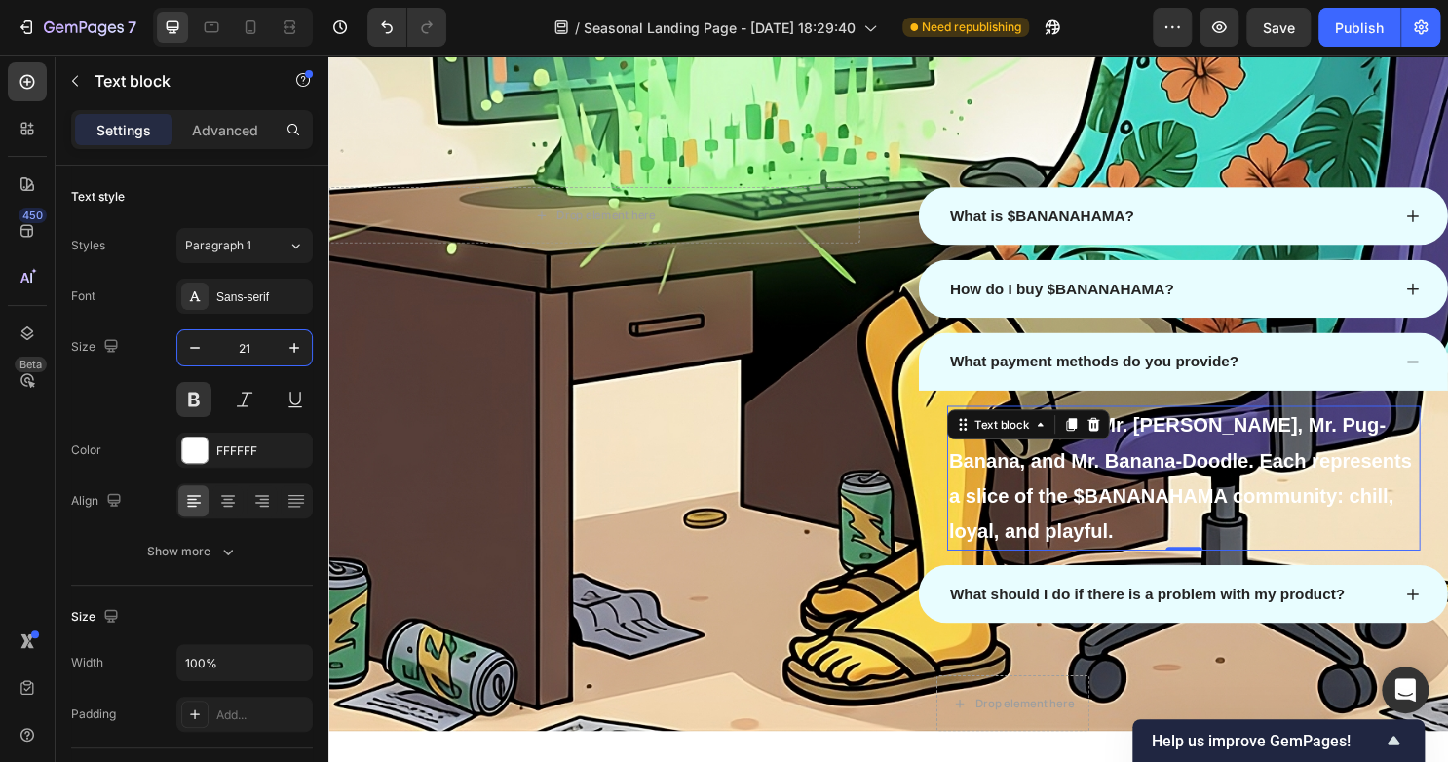
type input "21"
click at [1214, 380] on p "What payment methods do you provide?" at bounding box center [1126, 374] width 301 height 23
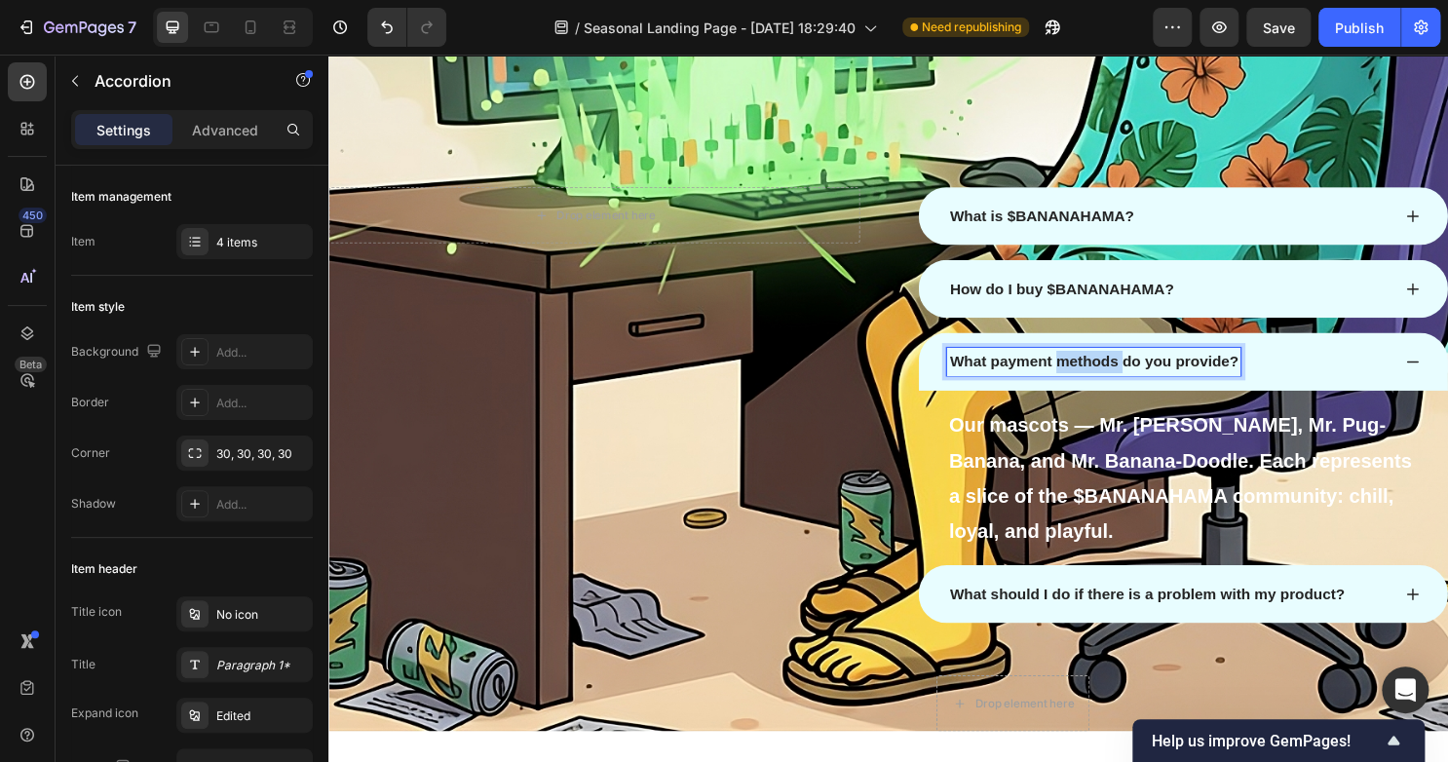
click at [1087, 376] on p "What payment methods do you provide?" at bounding box center [1126, 374] width 301 height 23
click at [1212, 381] on p "What payment methods do you provide?" at bounding box center [1126, 374] width 301 height 23
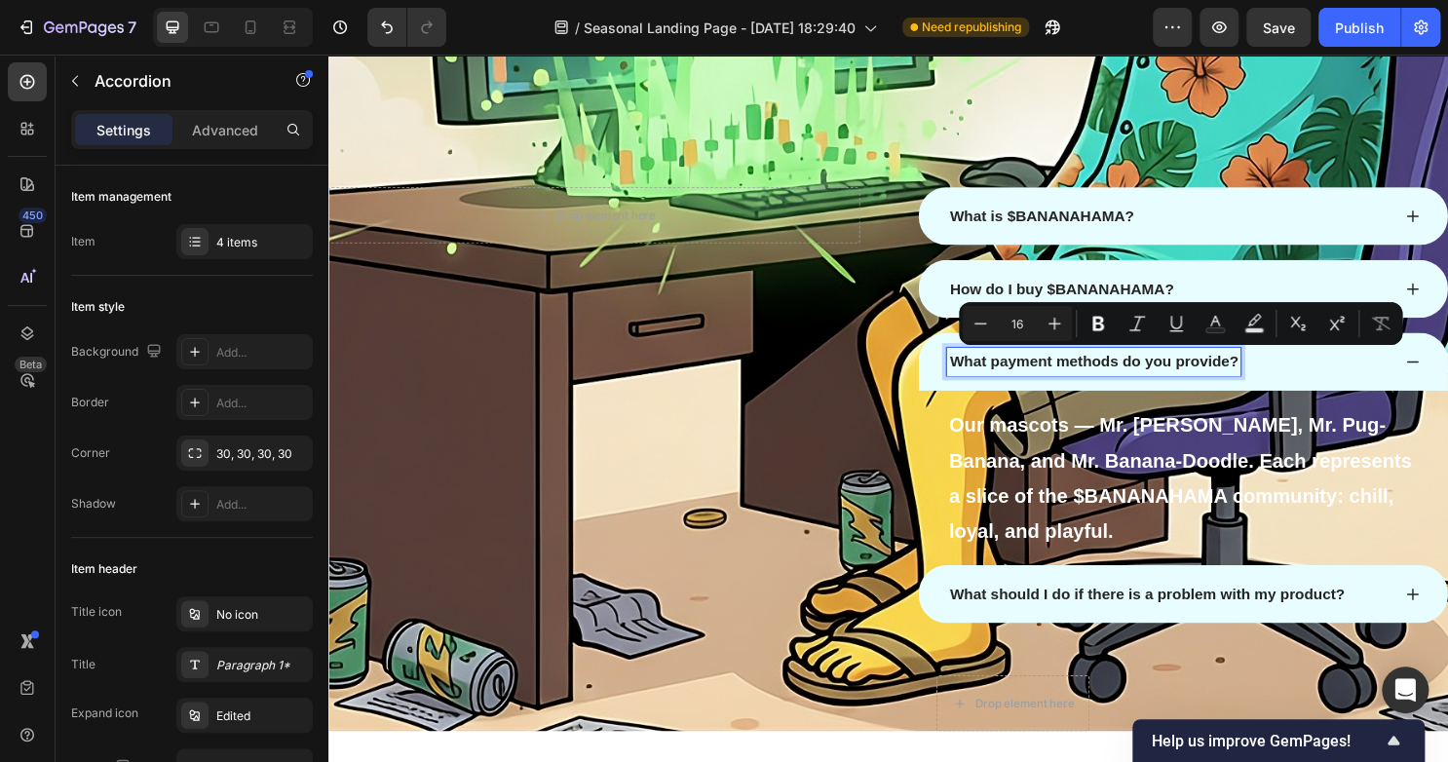
click at [1259, 374] on p "What payment methods do you provide?" at bounding box center [1126, 374] width 301 height 23
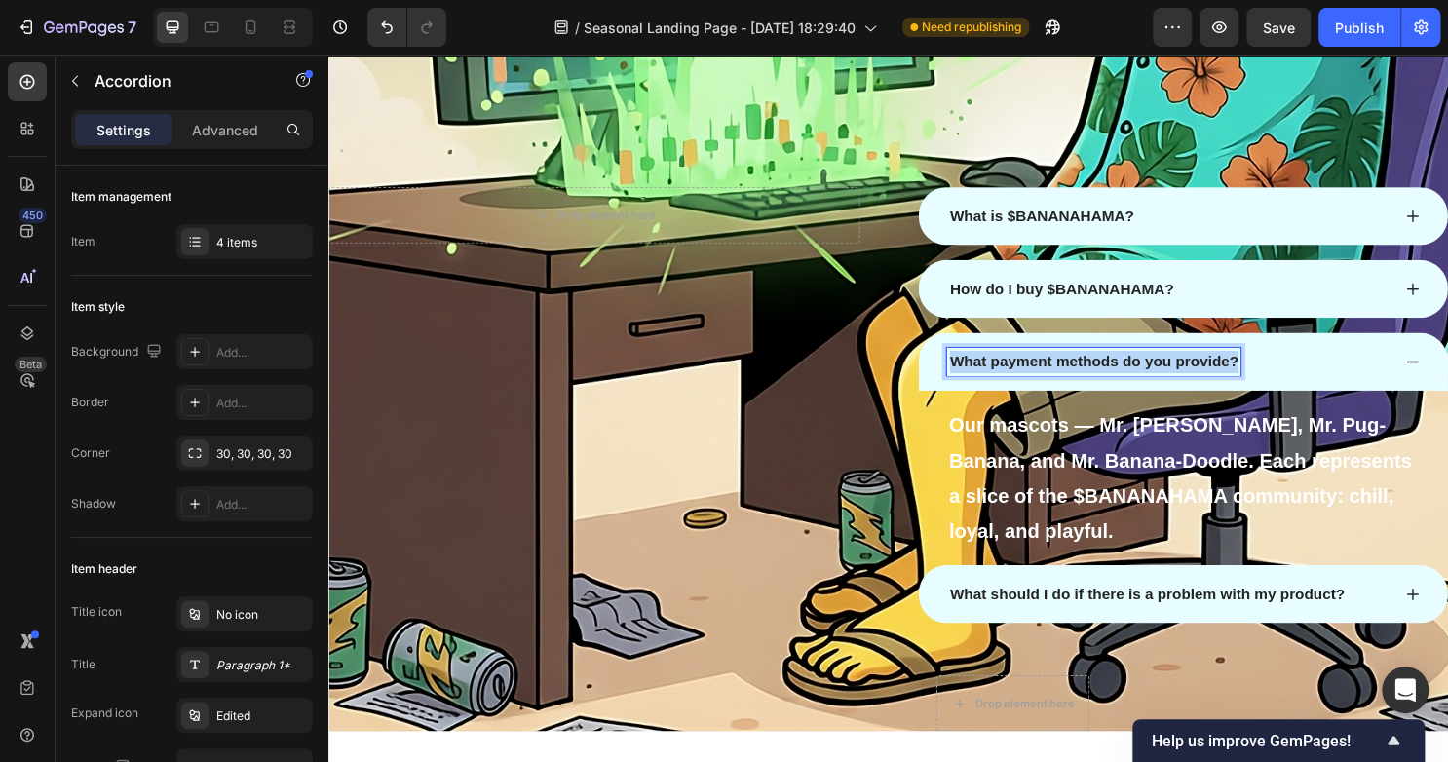
drag, startPoint x: 1266, startPoint y: 374, endPoint x: 952, endPoint y: 353, distance: 315.4
click at [952, 353] on div "What payment methods do you provide?" at bounding box center [1220, 375] width 552 height 60
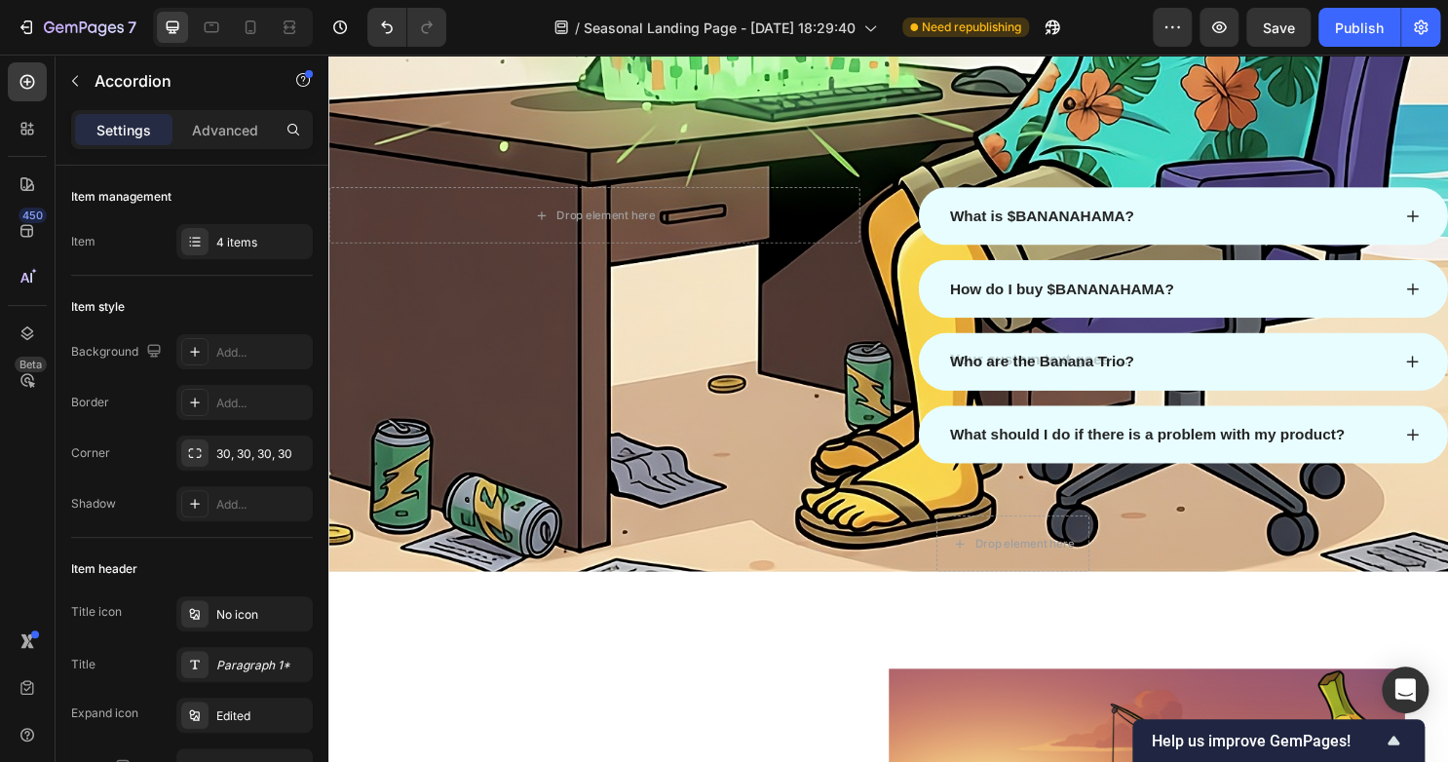
scroll to position [2775, 0]
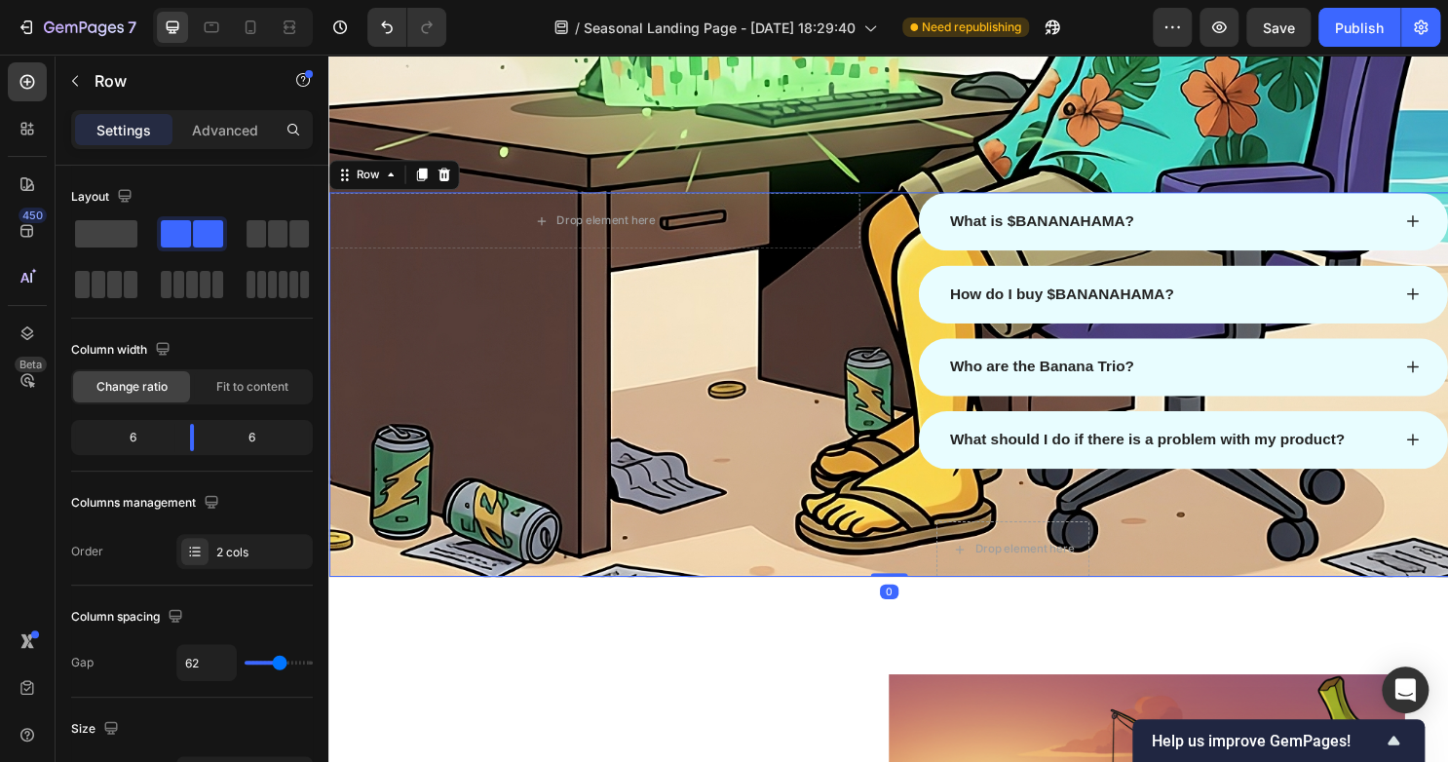
click at [869, 479] on div "Drop element here Row" at bounding box center [605, 399] width 554 height 401
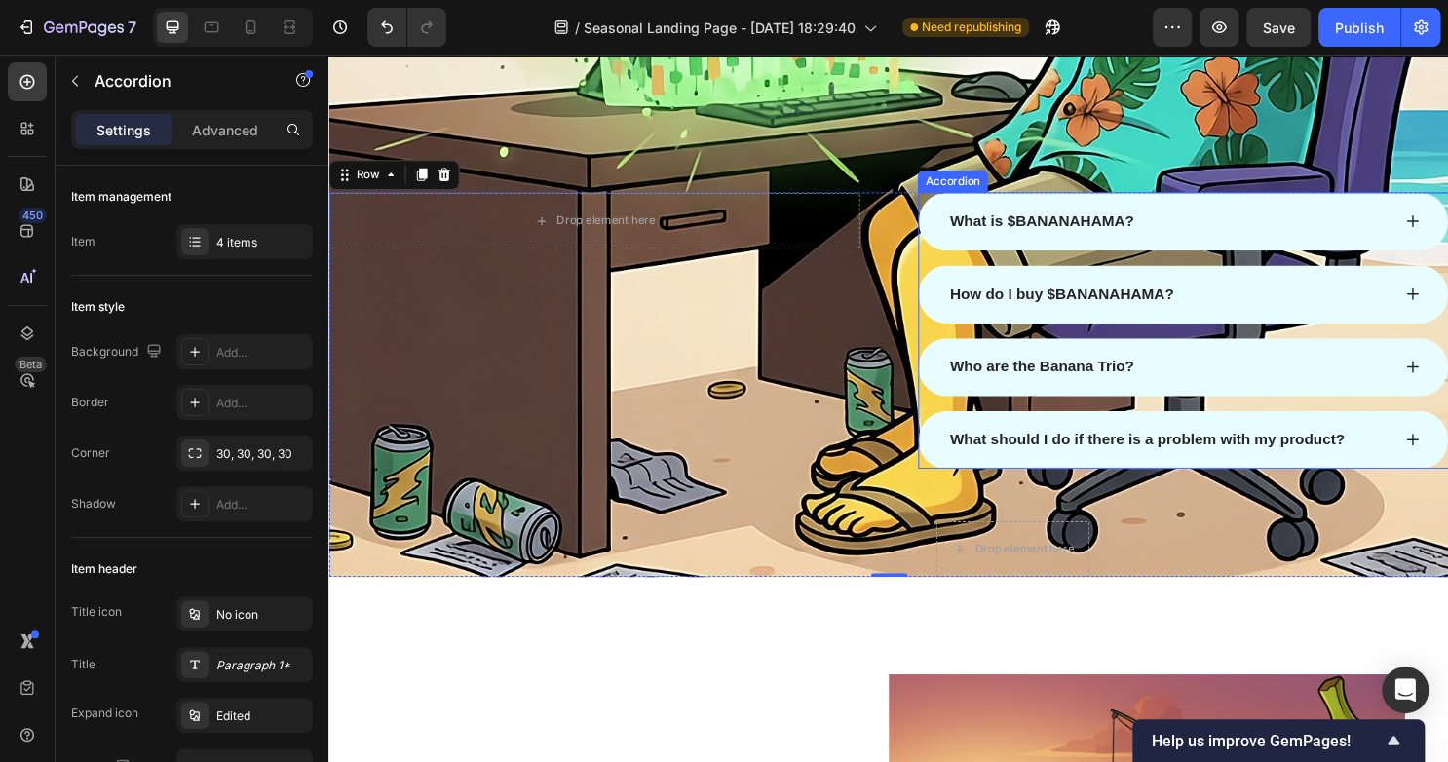
click at [1127, 466] on div "What should I do if there is a problem with my product?" at bounding box center [1182, 456] width 418 height 29
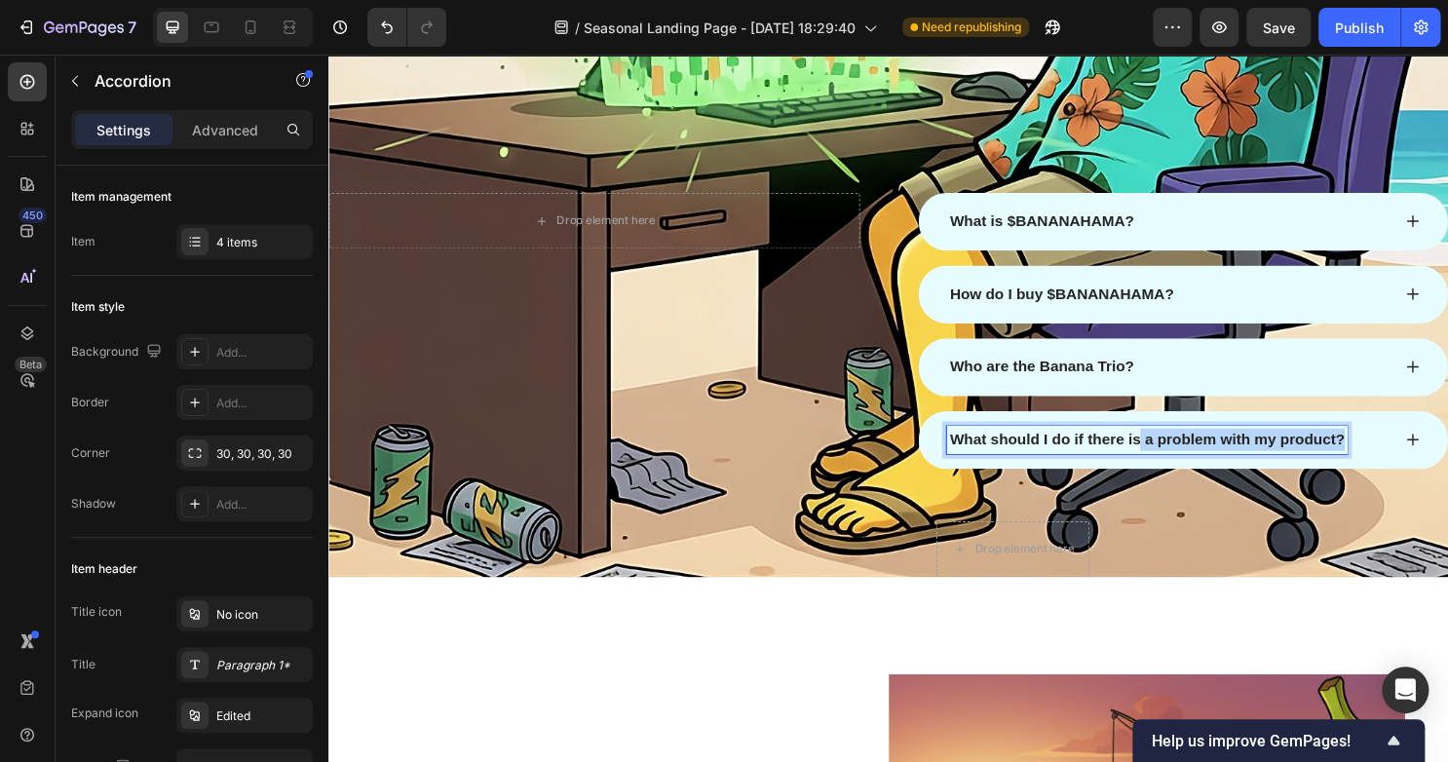
drag, startPoint x: 1377, startPoint y: 452, endPoint x: 1168, endPoint y: 454, distance: 209.4
click at [1168, 454] on p "What should I do if there is a problem with my product?" at bounding box center [1182, 456] width 412 height 23
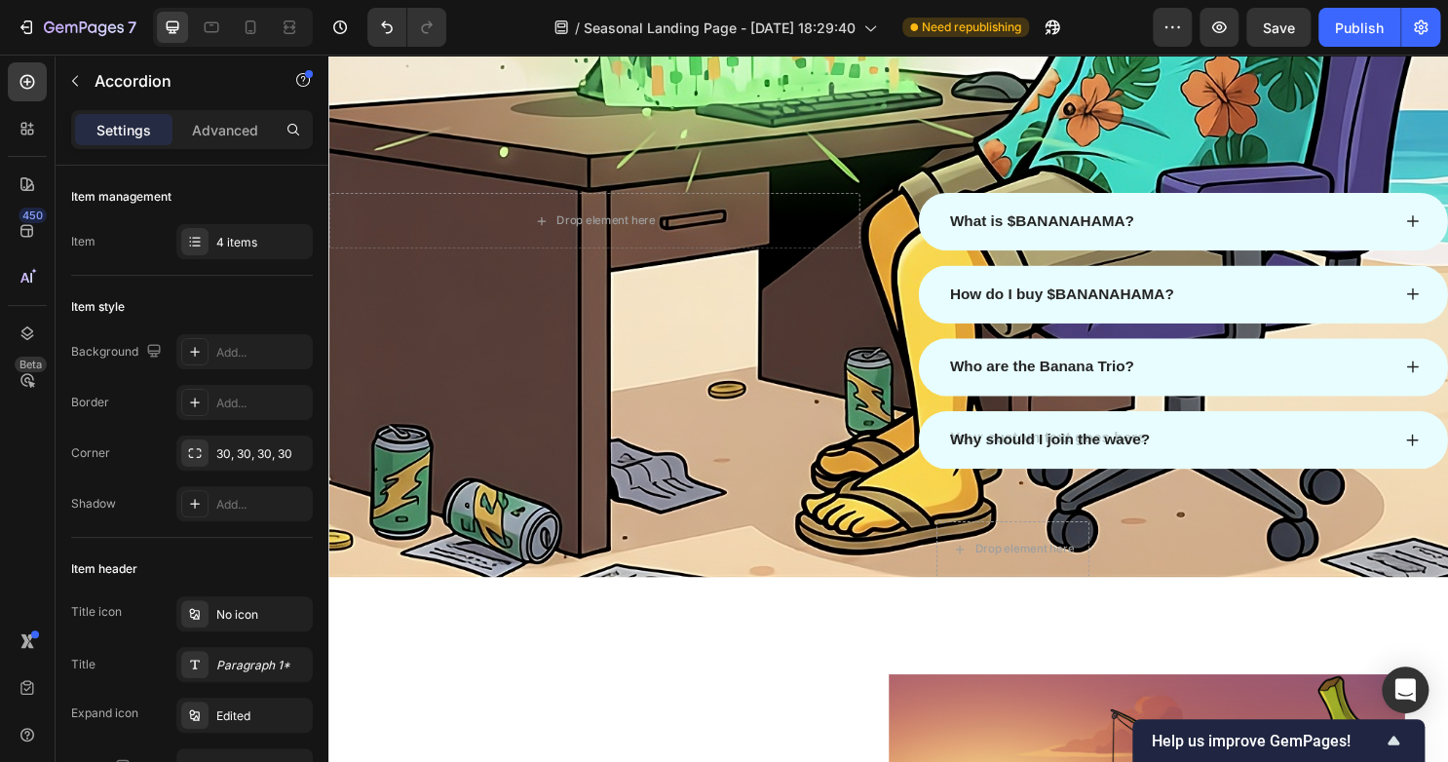
scroll to position [2770, 0]
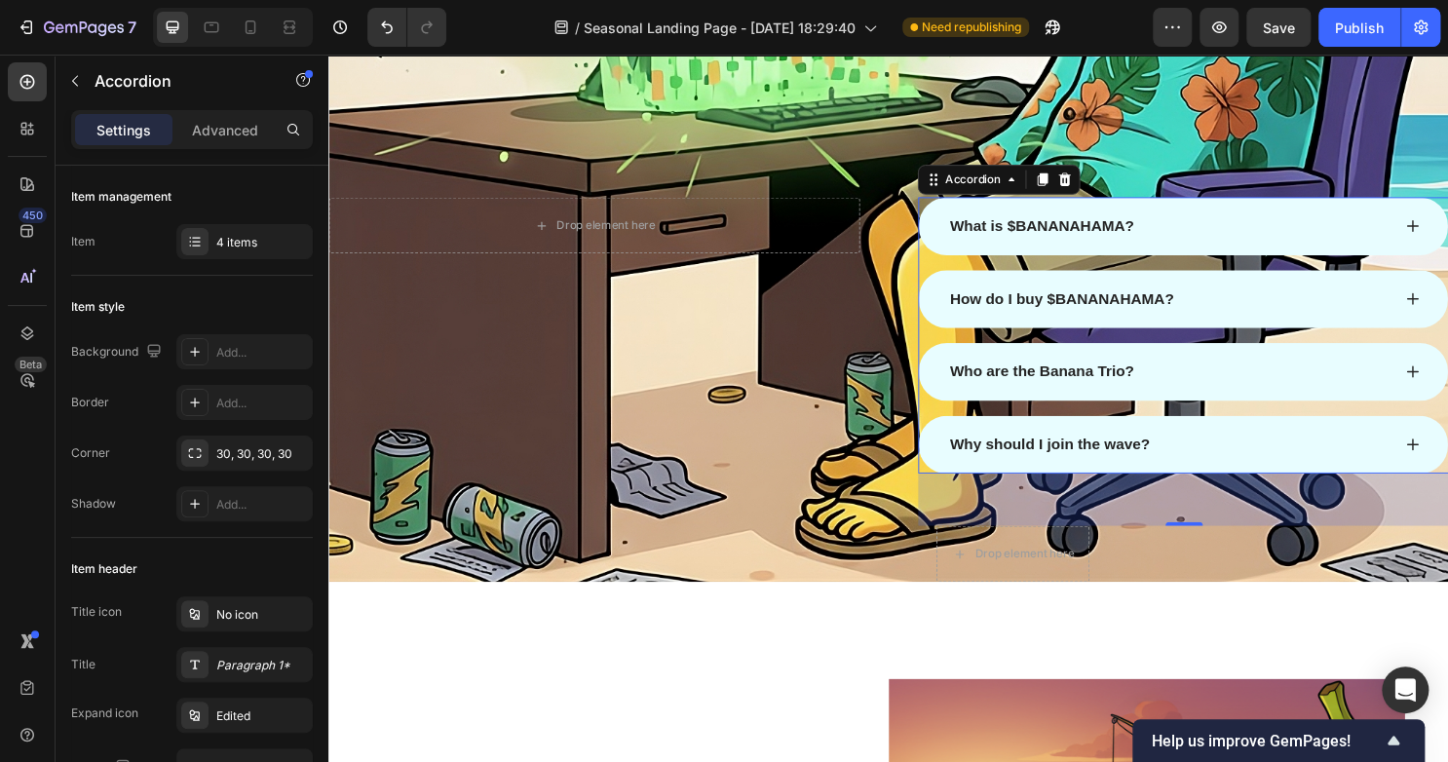
click at [1321, 470] on div "Why should I join the wave?" at bounding box center [1204, 461] width 463 height 29
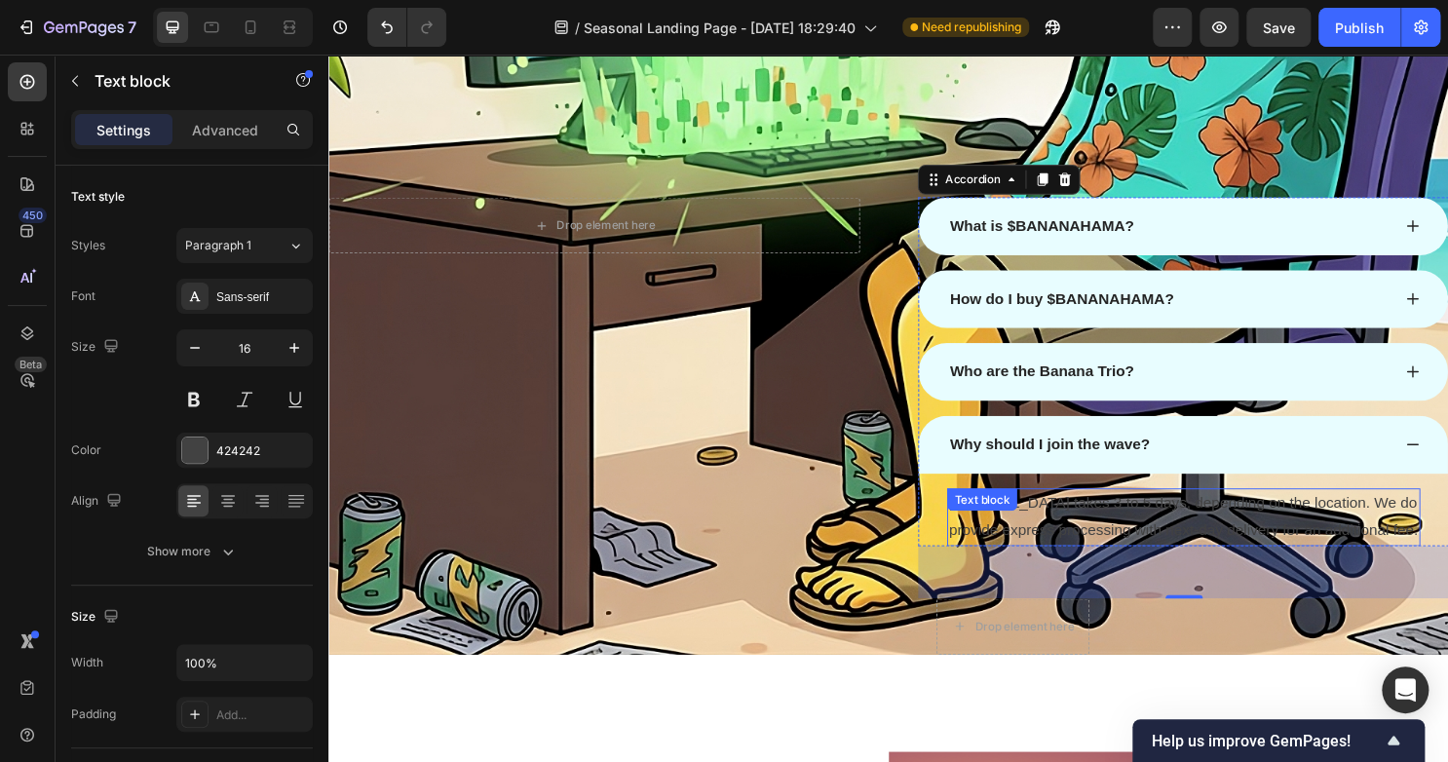
click at [1056, 564] on p "Normal delivery takes 3 to 5 days, depending on the location. We do provide exp…" at bounding box center [1220, 537] width 490 height 56
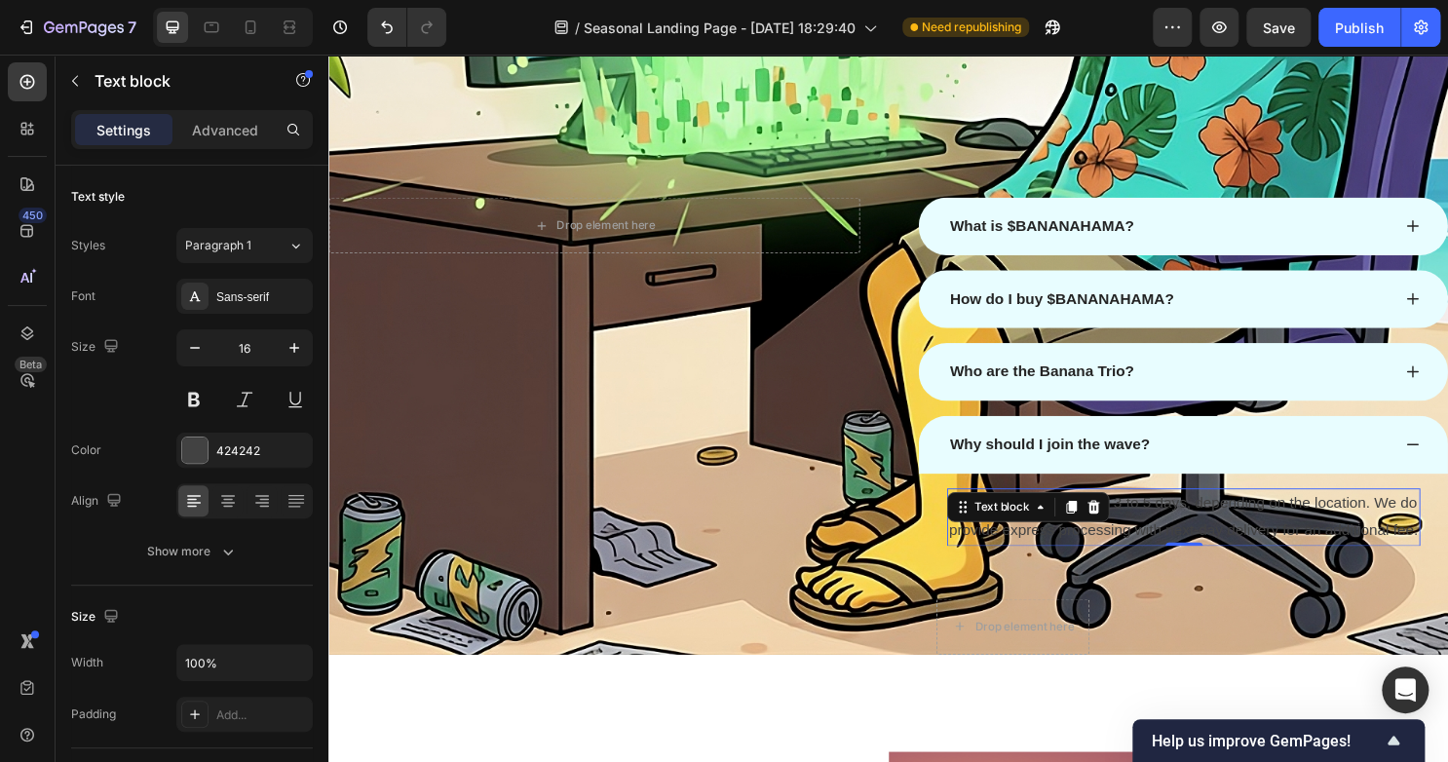
click at [1056, 564] on p "Normal delivery takes 3 to 5 days, depending on the location. We do provide exp…" at bounding box center [1220, 537] width 490 height 56
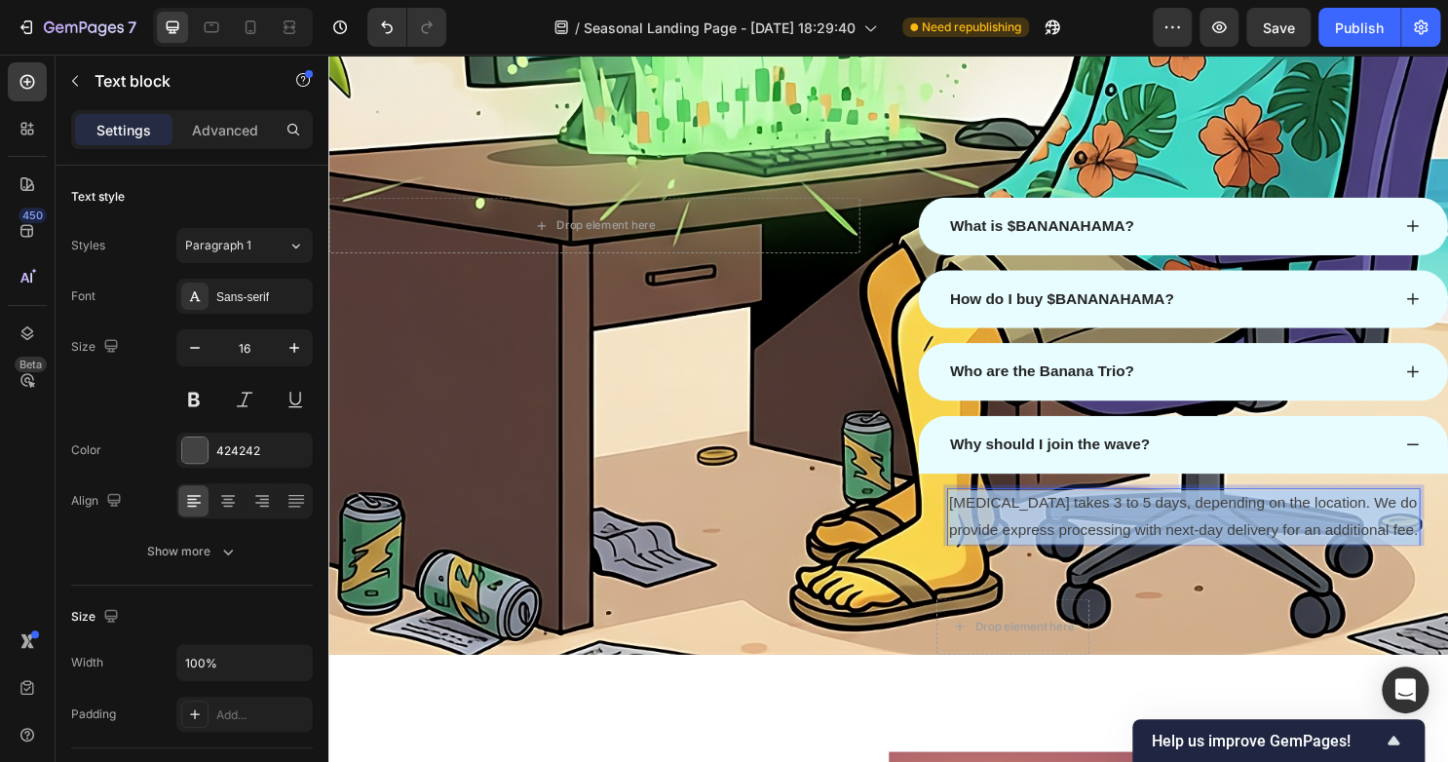
drag, startPoint x: 996, startPoint y: 579, endPoint x: 1016, endPoint y: 569, distance: 22.7
click at [1016, 566] on p "Normal delivery takes 3 to 5 days, depending on the location. We do provide exp…" at bounding box center [1220, 537] width 490 height 56
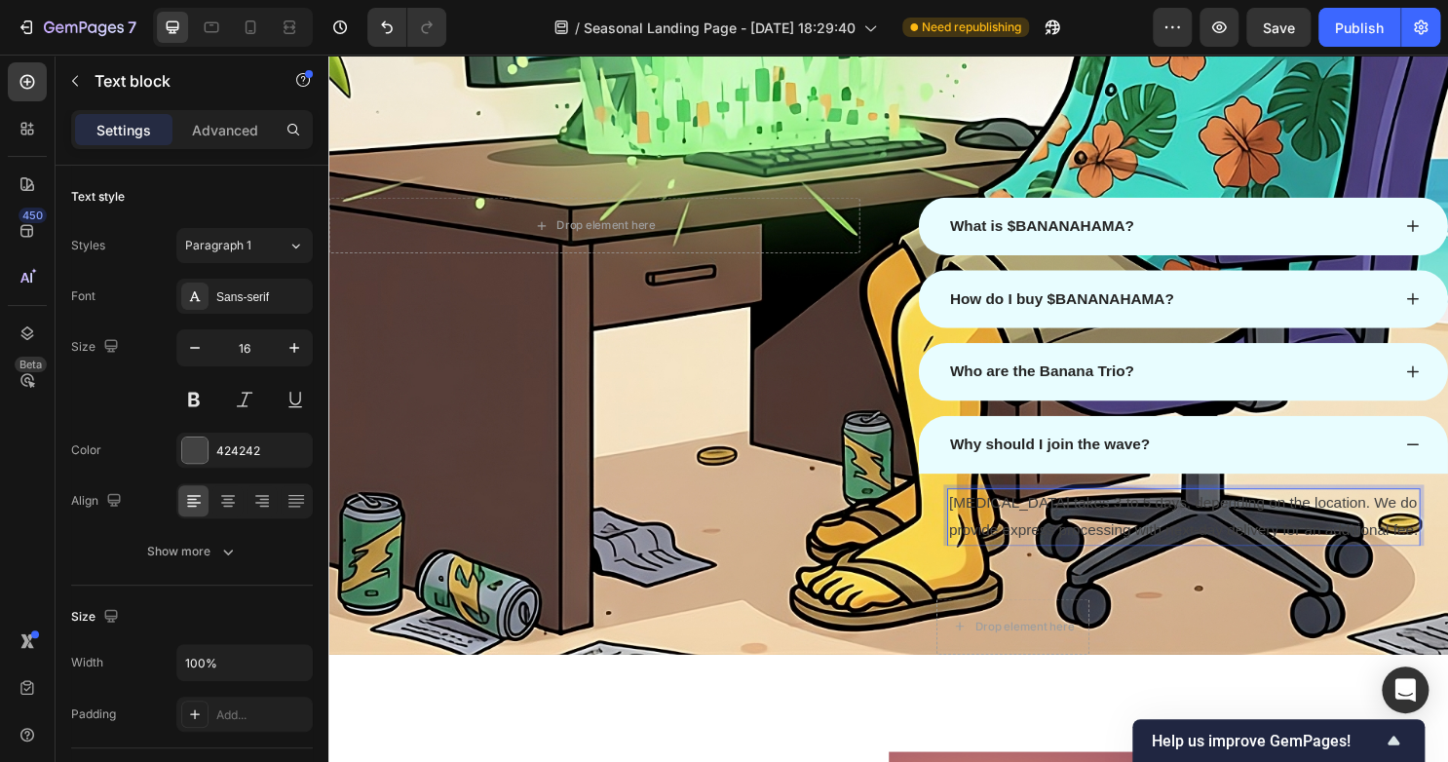
click at [1016, 566] on p "Normal delivery takes 3 to 5 days, depending on the location. We do provide exp…" at bounding box center [1220, 537] width 490 height 56
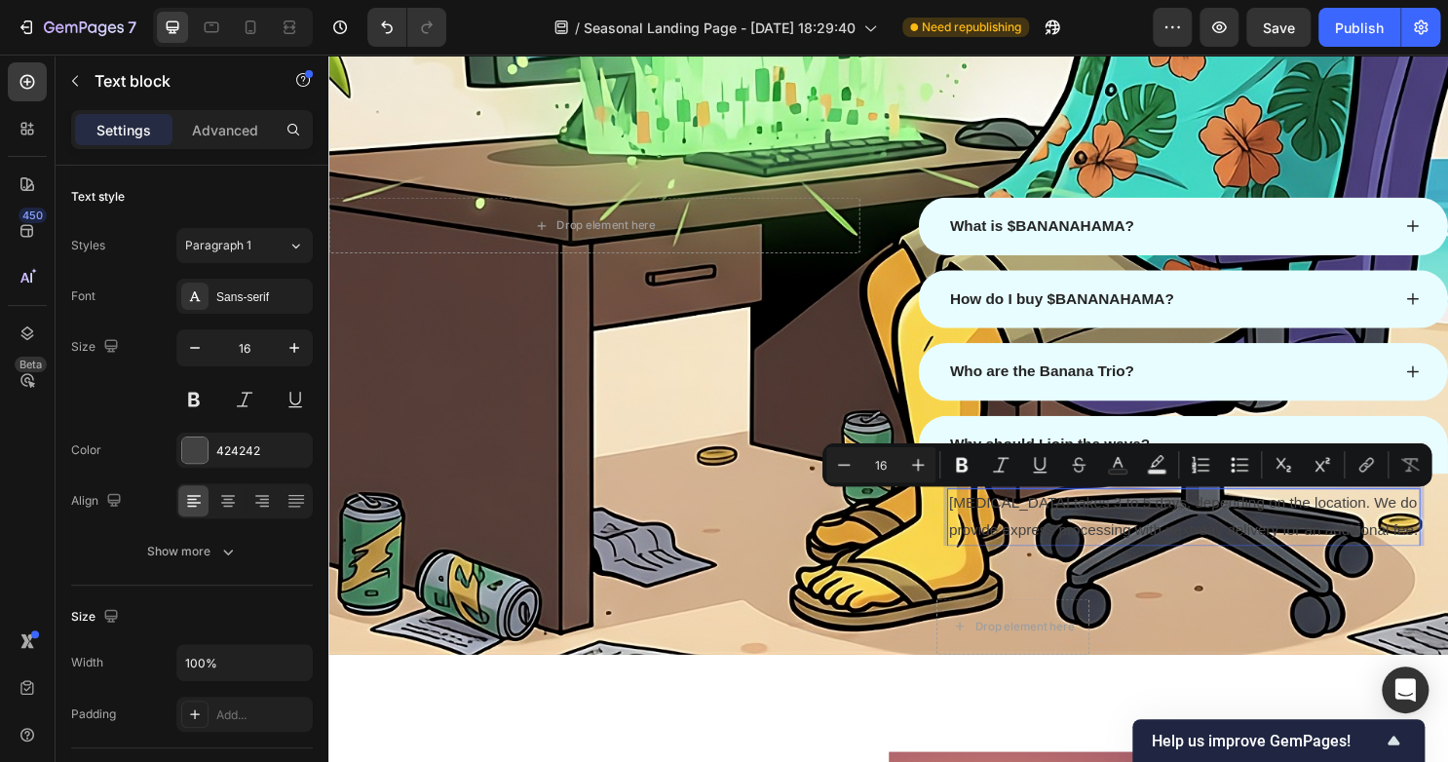
drag, startPoint x: 1004, startPoint y: 576, endPoint x: 969, endPoint y: 525, distance: 61.6
click at [975, 525] on p "Normal delivery takes 3 to 5 days, depending on the location. We do provide exp…" at bounding box center [1220, 537] width 490 height 56
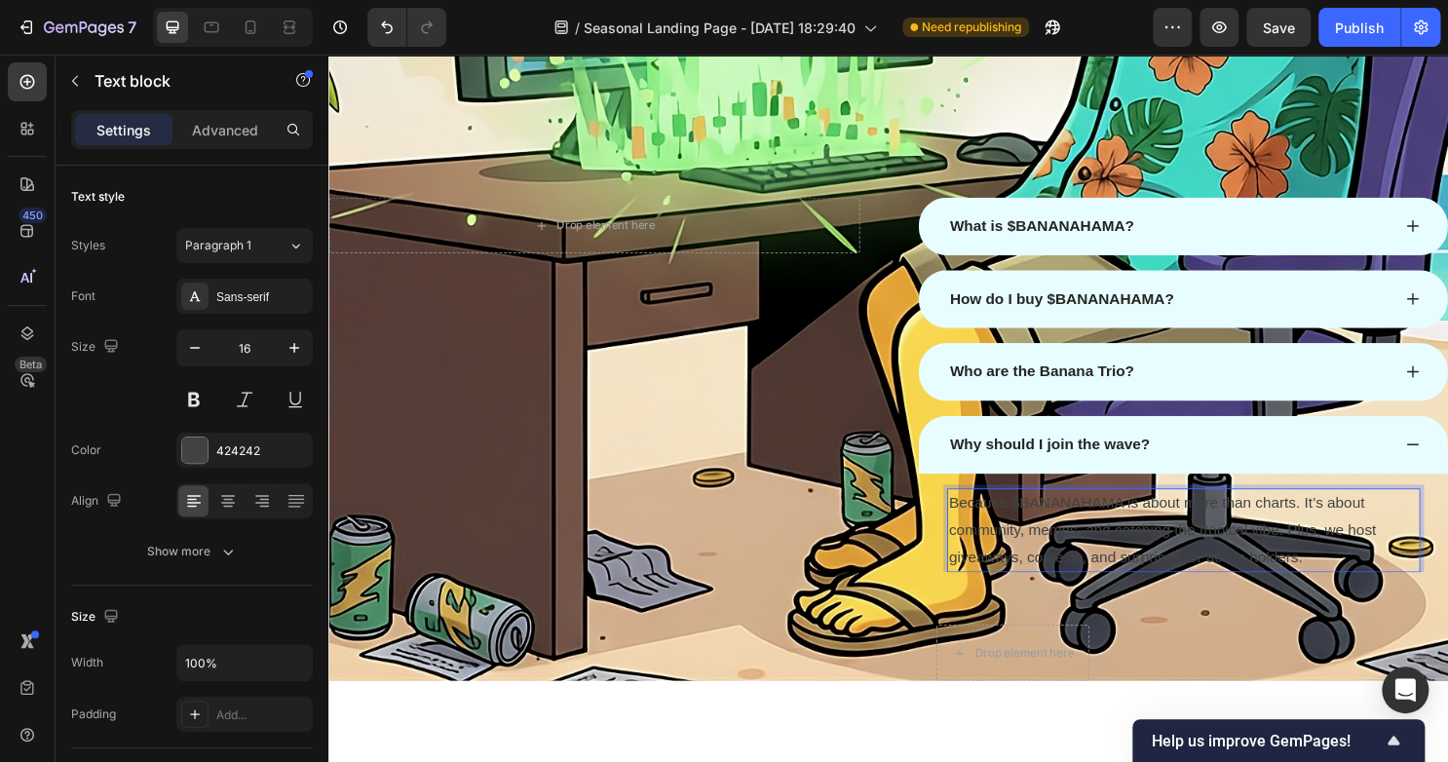
click at [1087, 571] on p "Because $BANANAHAMA is about more than charts. It’s about community, memes, and…" at bounding box center [1220, 551] width 490 height 84
click at [1088, 571] on p "Because $BANANAHAMA is about more than charts. It’s about community, memes, and…" at bounding box center [1220, 551] width 490 height 84
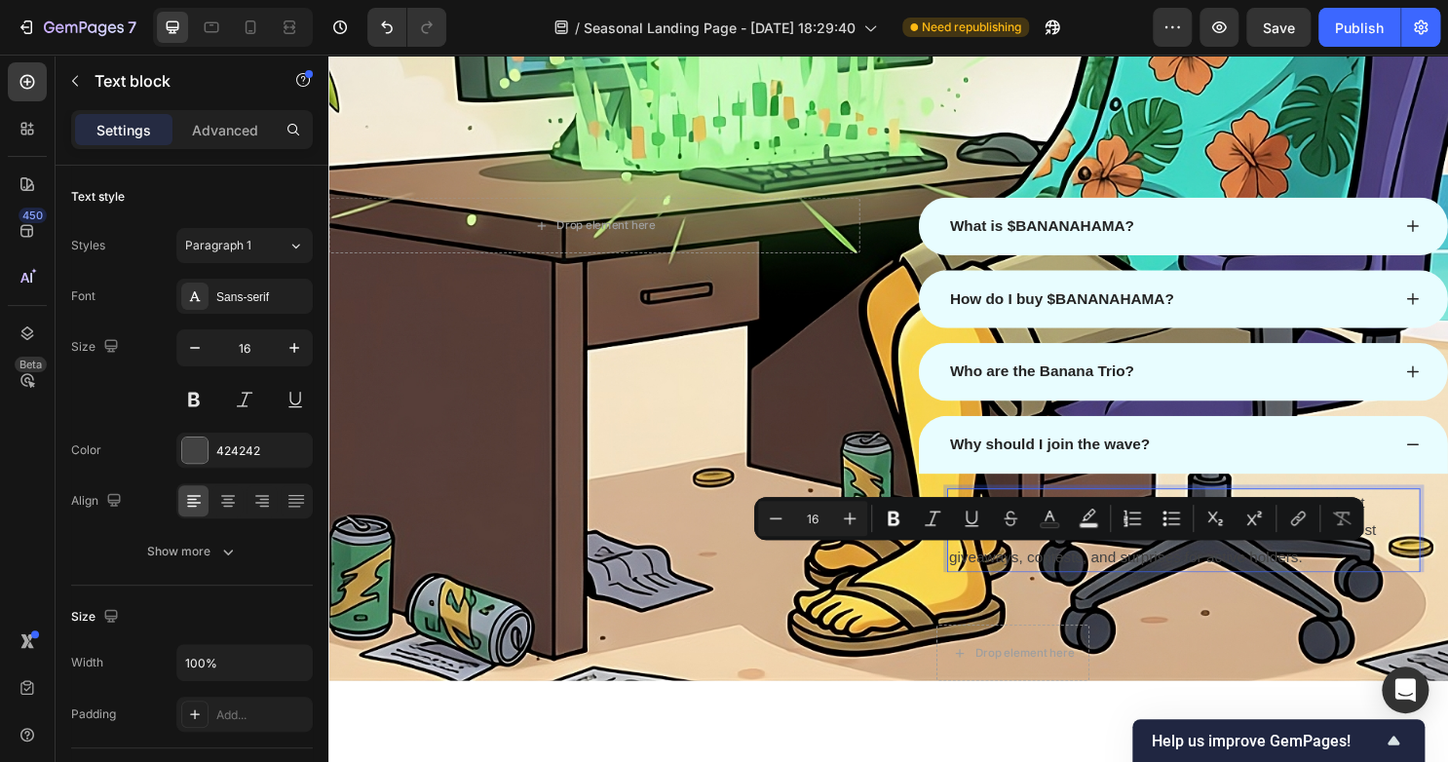
click at [1261, 592] on div "Because $BANANAHAMA is about more than charts. It’s about community, memes, and…" at bounding box center [1220, 552] width 494 height 88
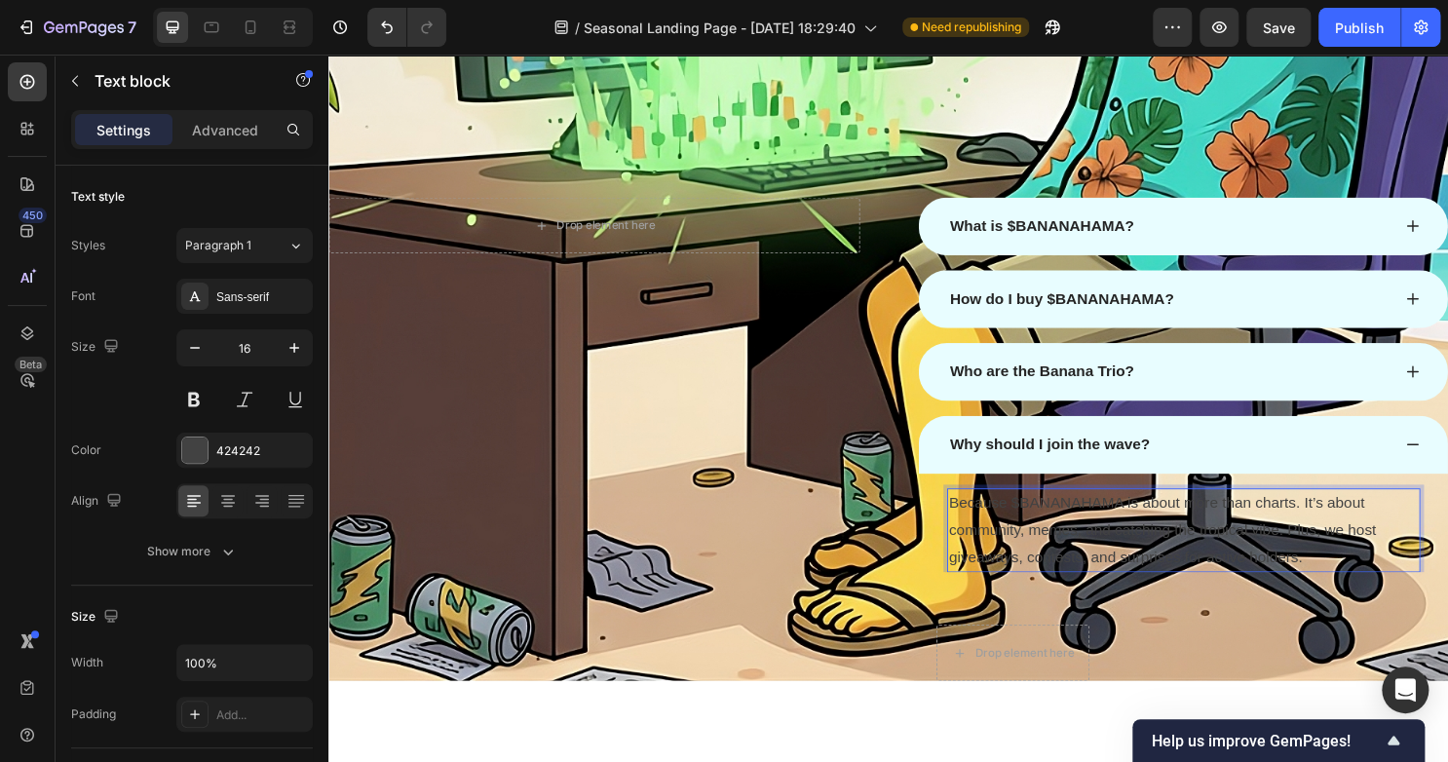
click at [1405, 572] on p "Because $BANANAHAMA is about more than charts. It’s about community, memes, and…" at bounding box center [1220, 551] width 490 height 84
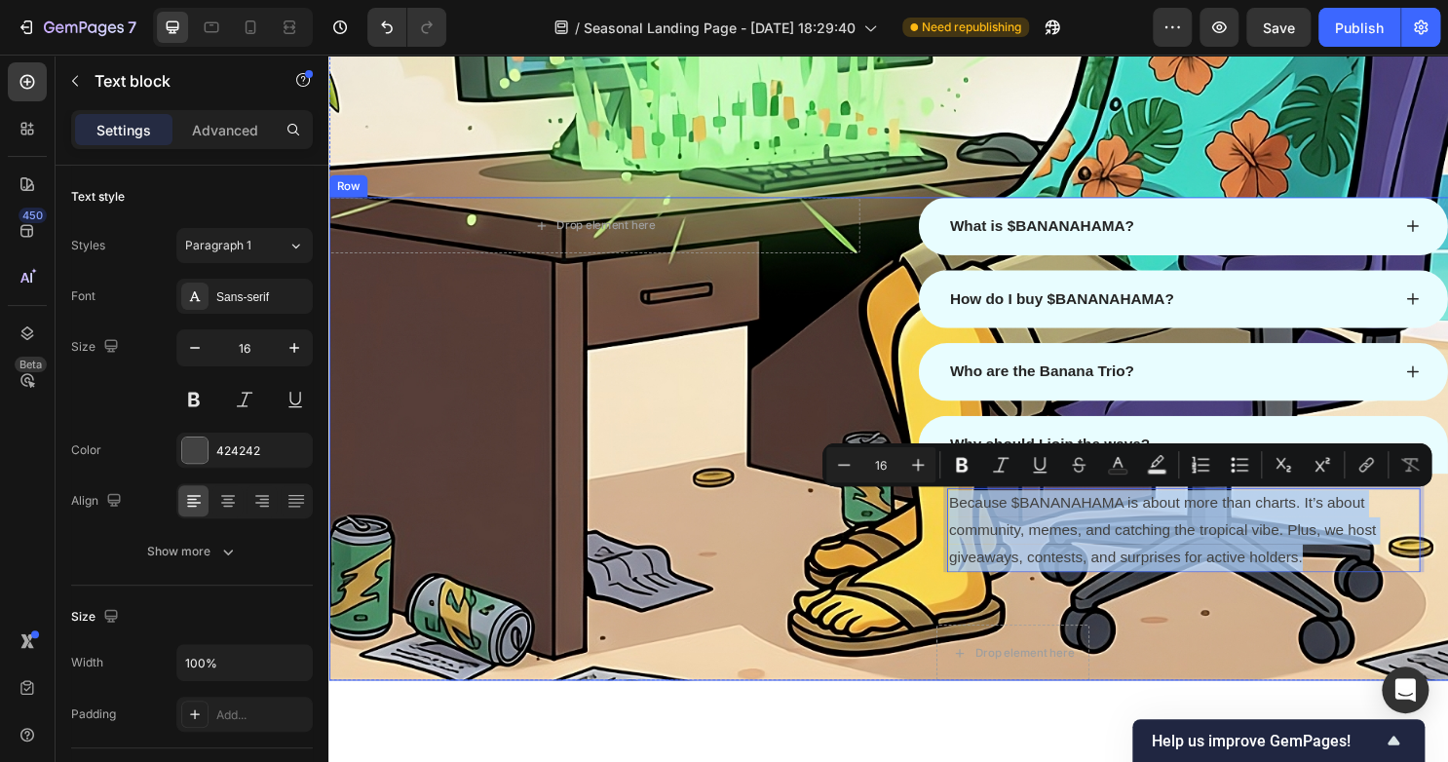
drag, startPoint x: 1378, startPoint y: 576, endPoint x: 887, endPoint y: 474, distance: 501.3
click at [887, 474] on div "Drop element here Row What is $BANANAHAMA? How do I buy $BANANAHAMA? Who are th…" at bounding box center [912, 456] width 1169 height 505
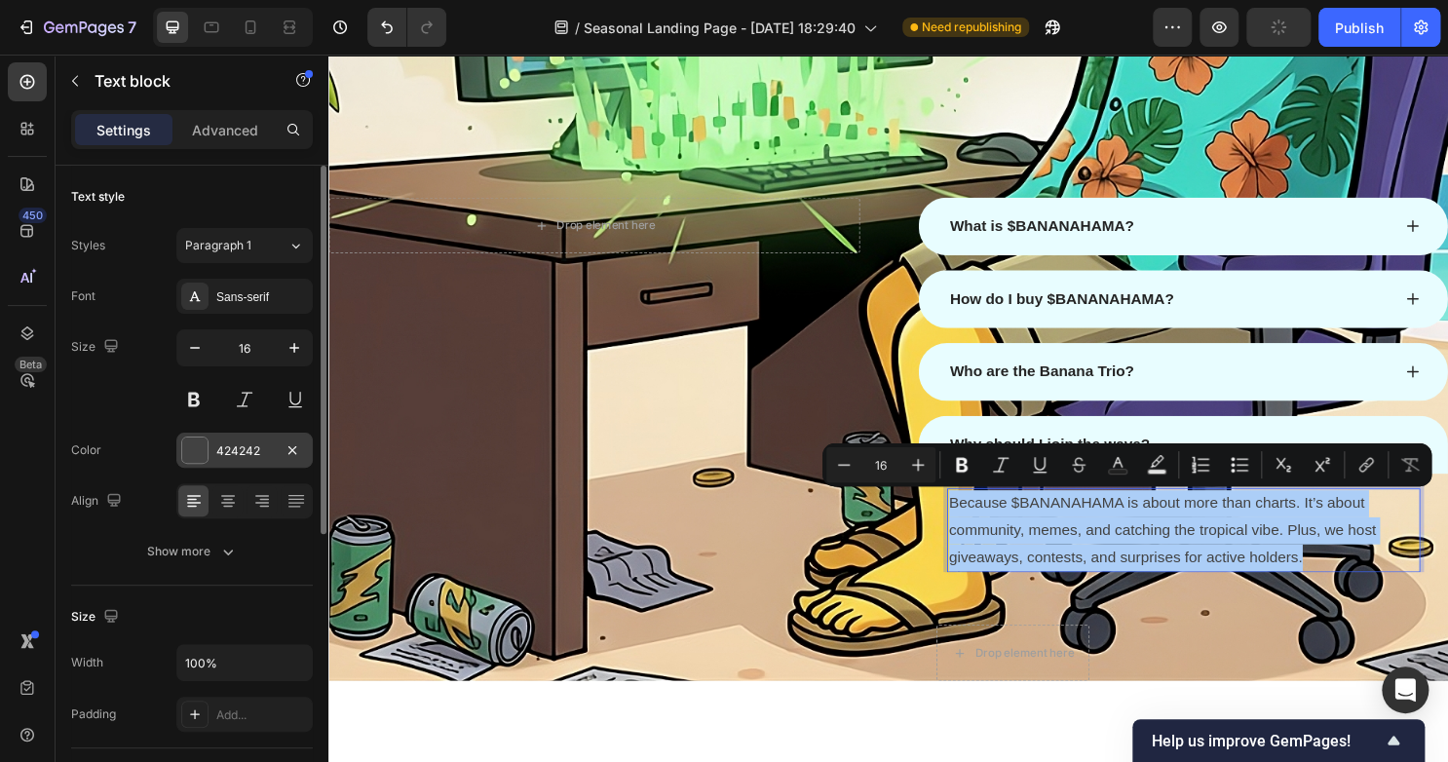
click at [196, 444] on div at bounding box center [194, 449] width 25 height 25
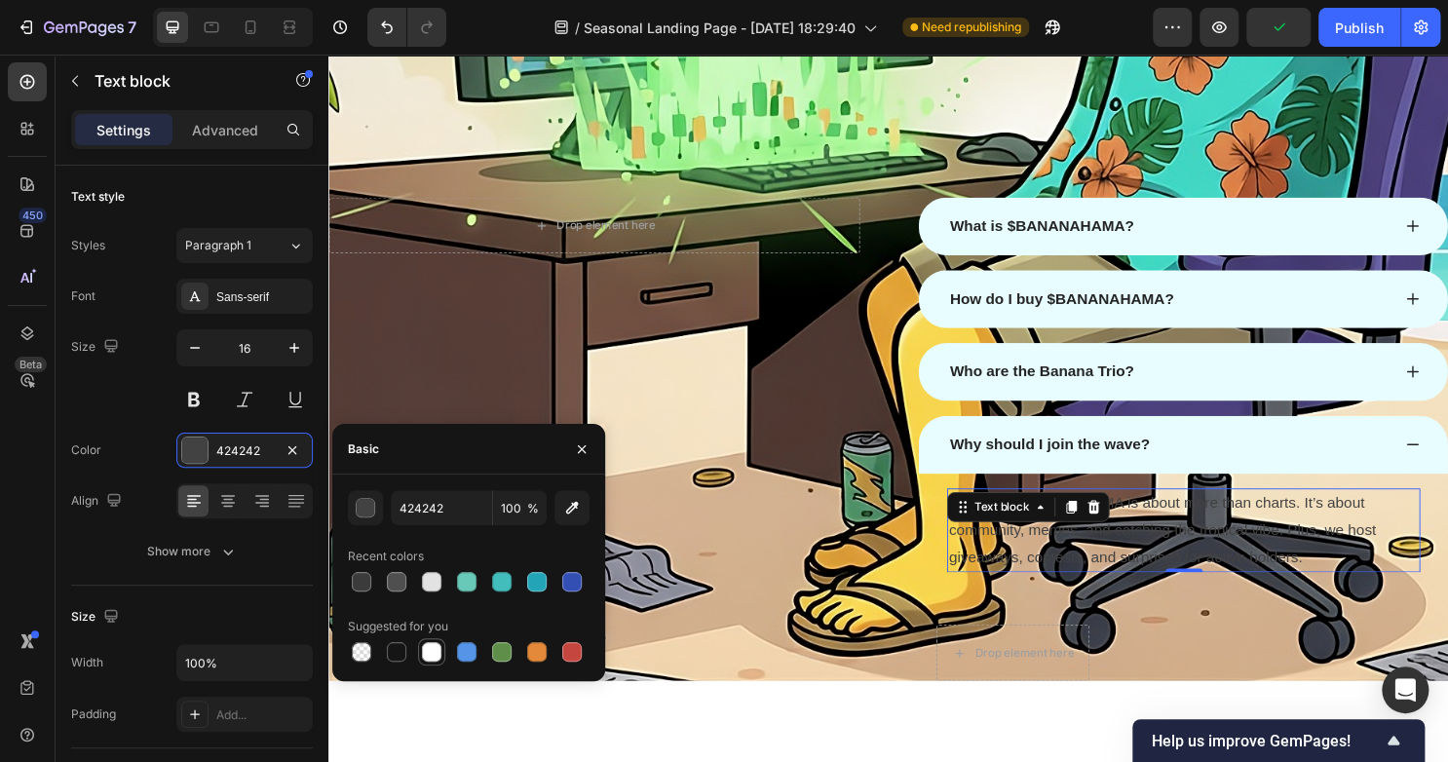
click at [433, 658] on div at bounding box center [431, 651] width 19 height 19
type input "FFFFFF"
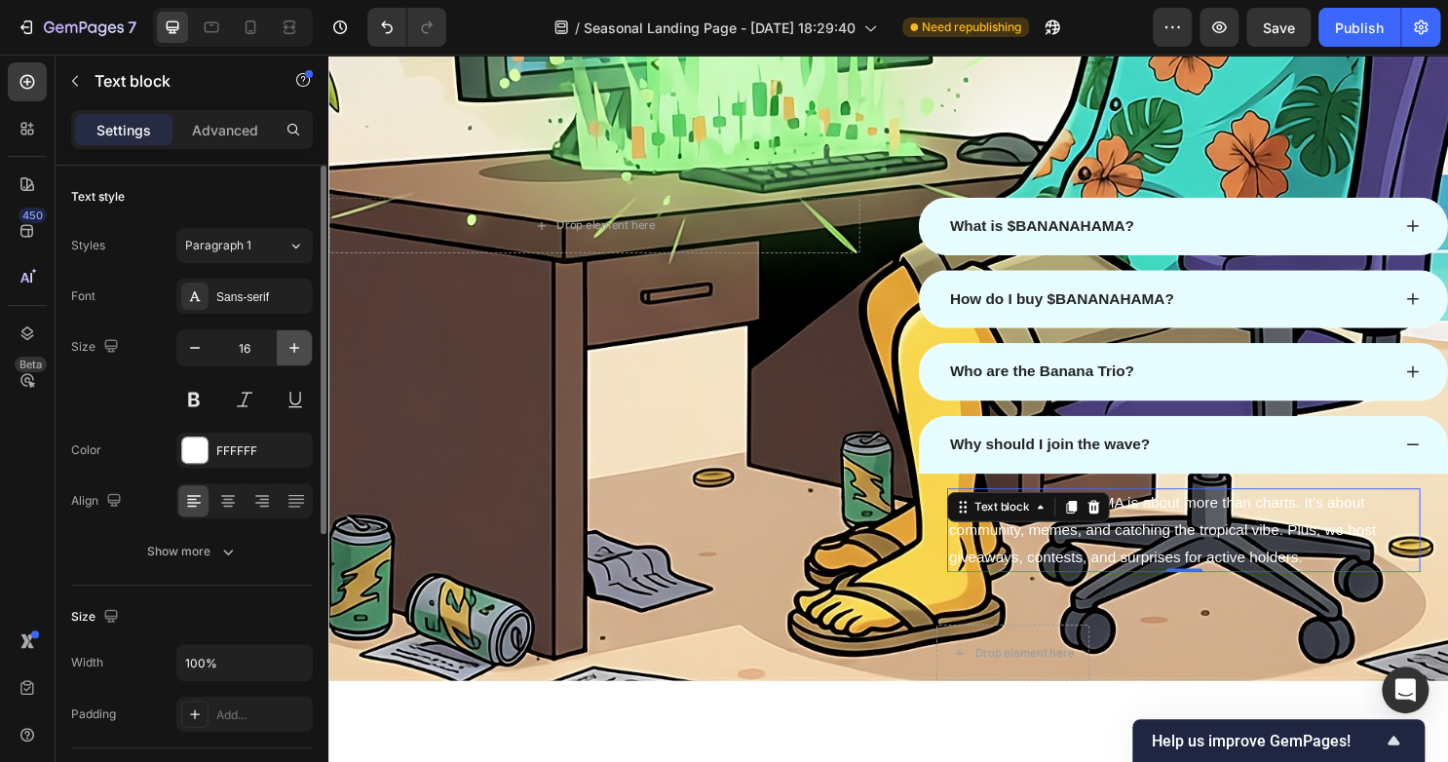
click at [286, 352] on icon "button" at bounding box center [293, 347] width 19 height 19
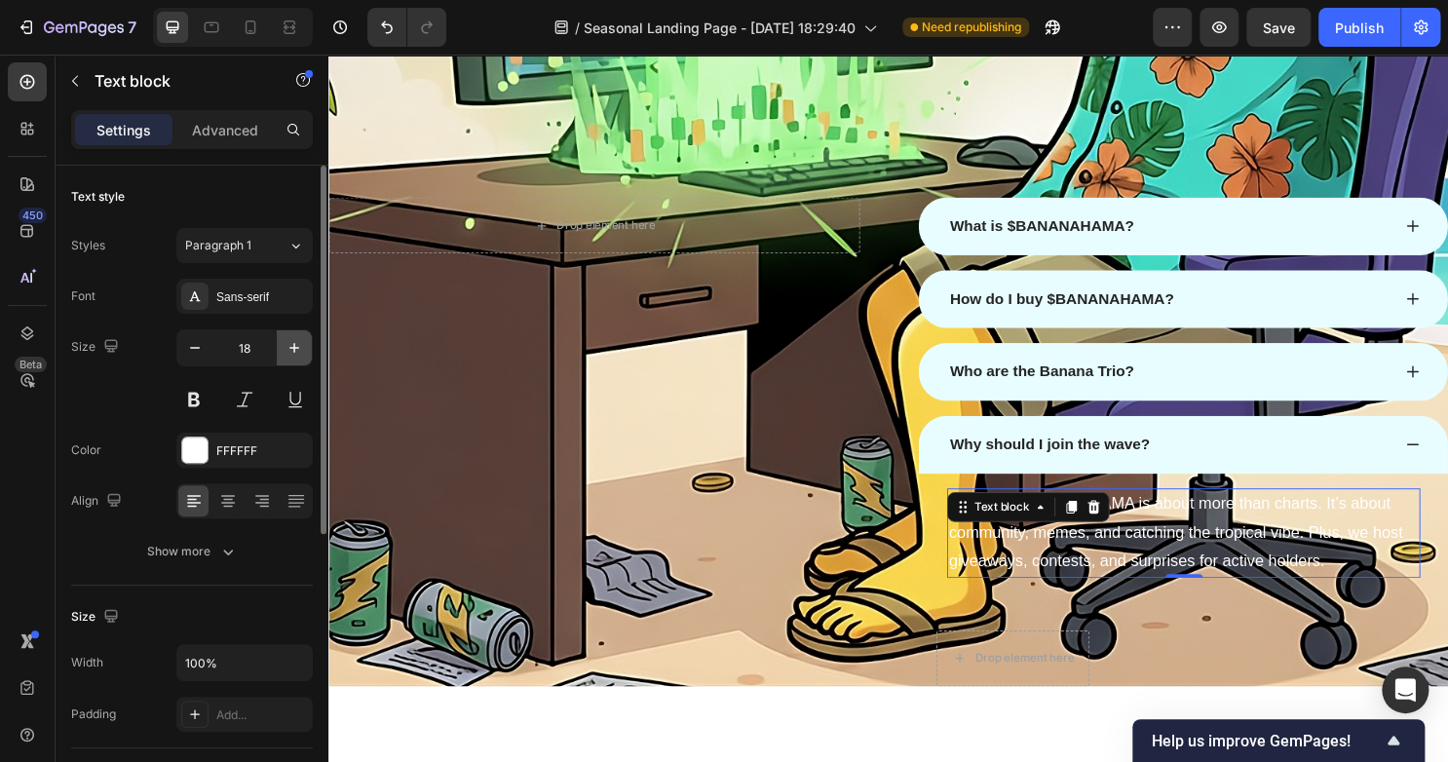
click at [286, 352] on icon "button" at bounding box center [293, 347] width 19 height 19
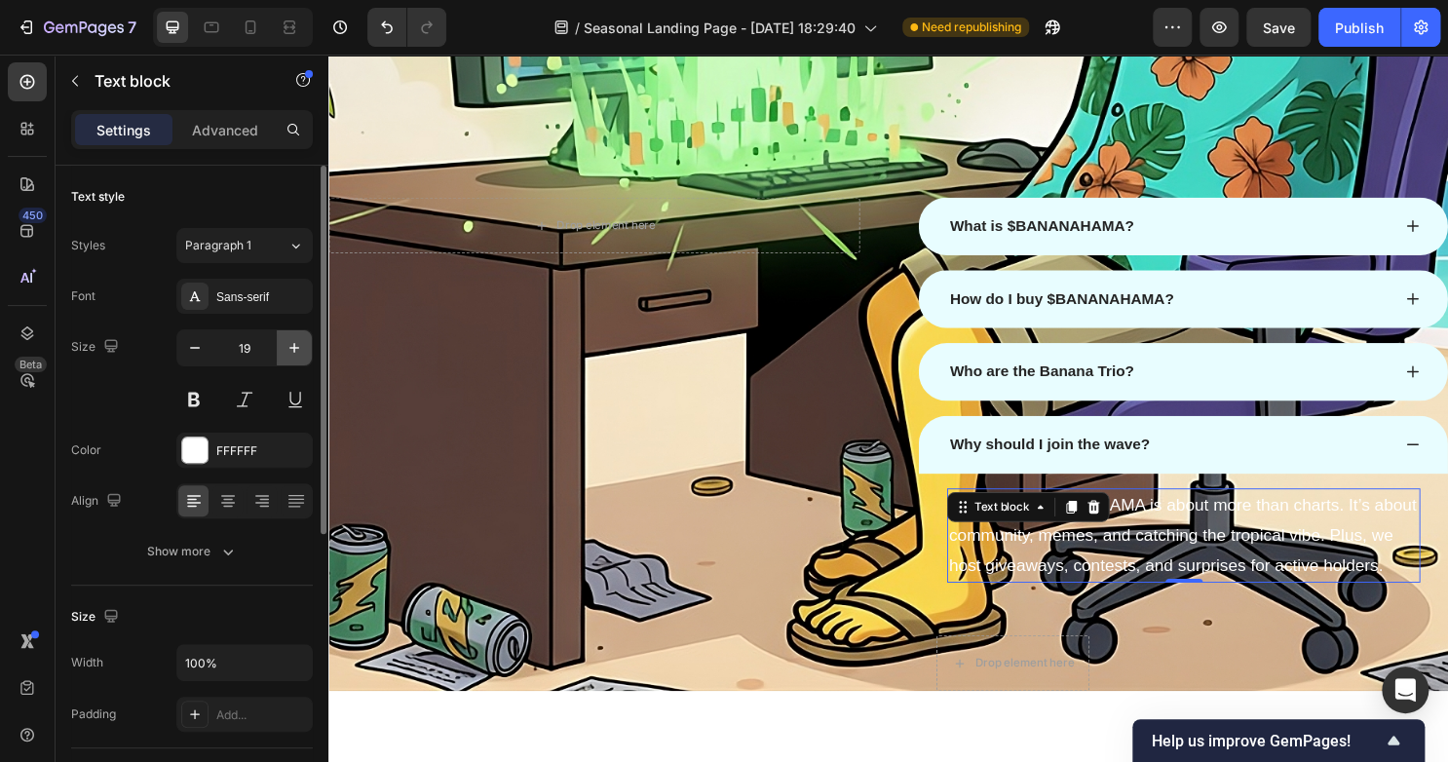
click at [286, 352] on icon "button" at bounding box center [293, 347] width 19 height 19
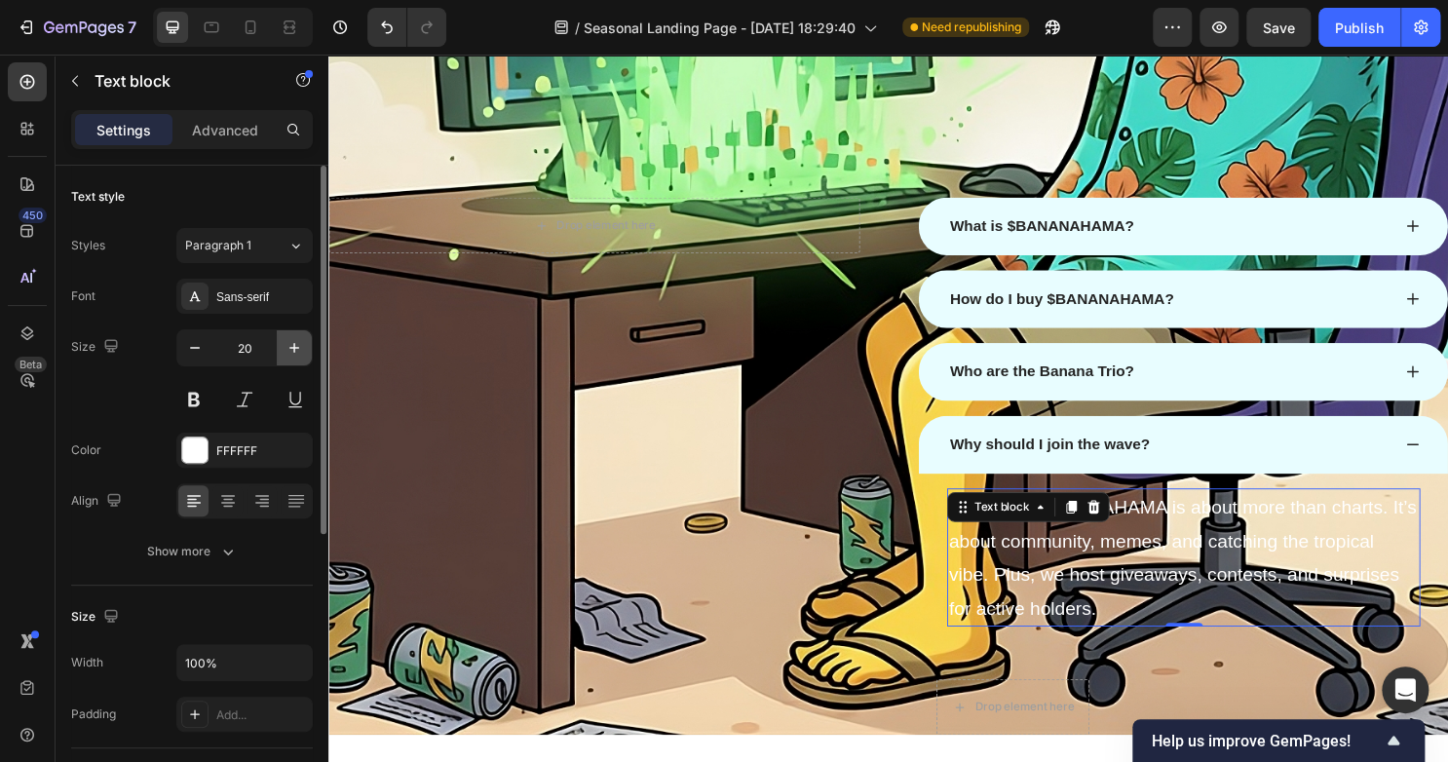
click at [286, 352] on icon "button" at bounding box center [293, 347] width 19 height 19
type input "21"
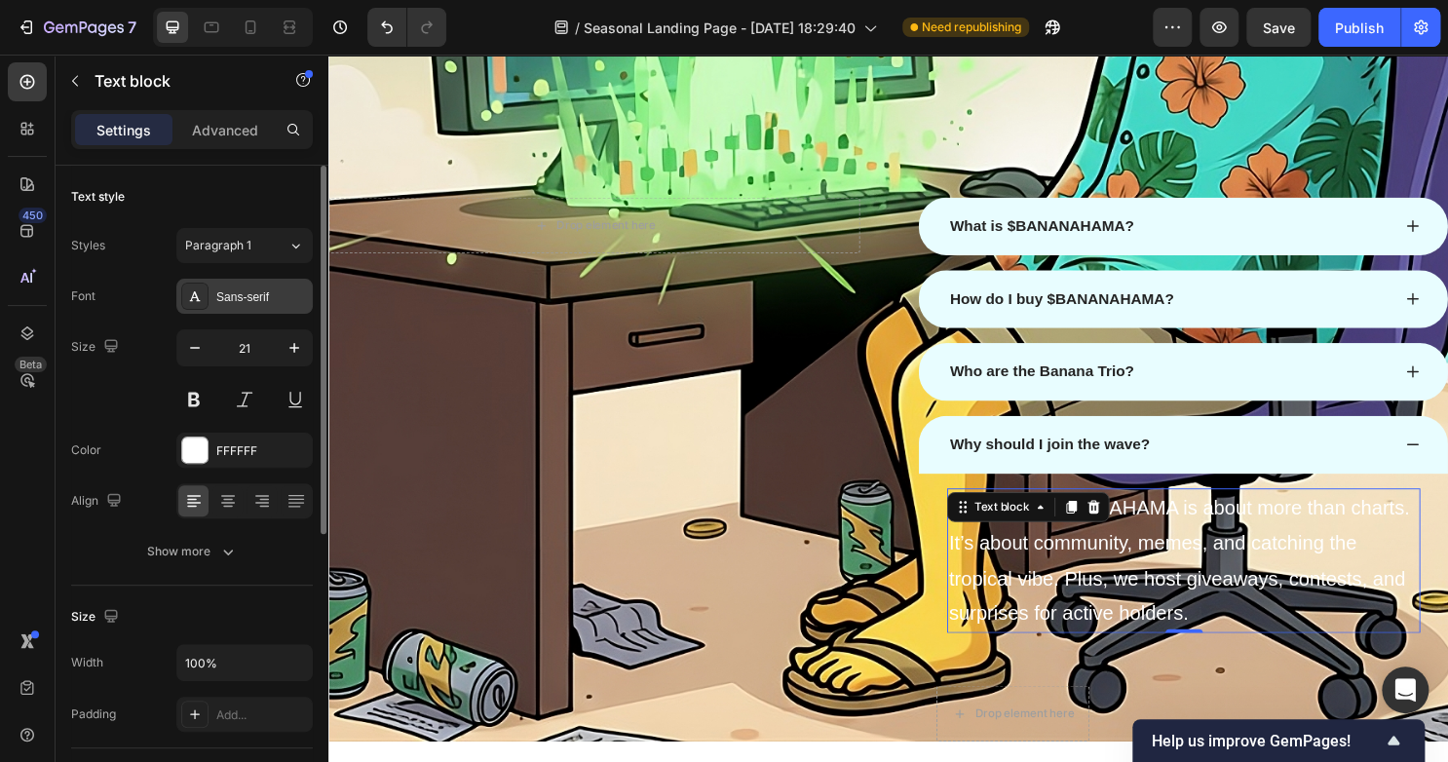
click at [202, 288] on div at bounding box center [194, 295] width 27 height 27
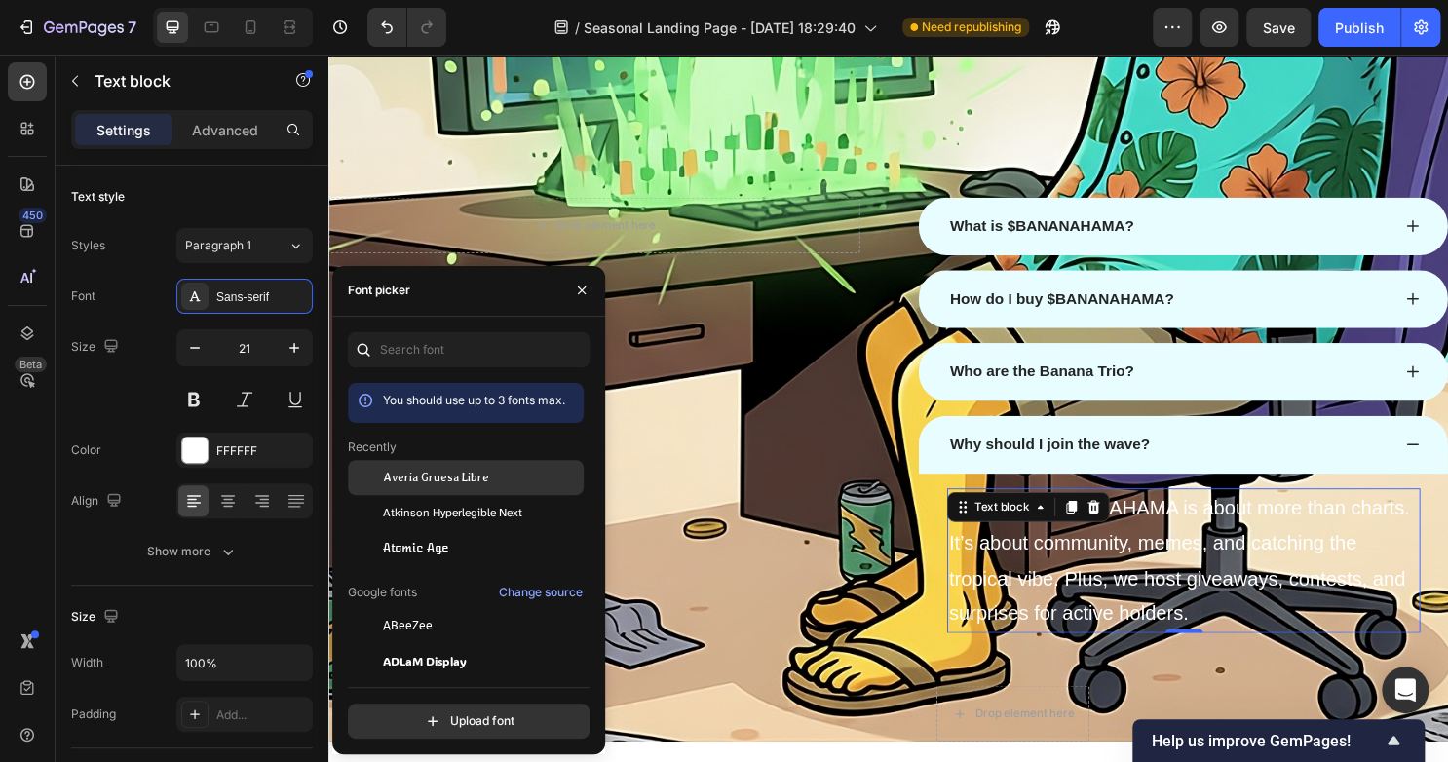
click at [454, 465] on div "Averia Gruesa Libre" at bounding box center [466, 477] width 236 height 35
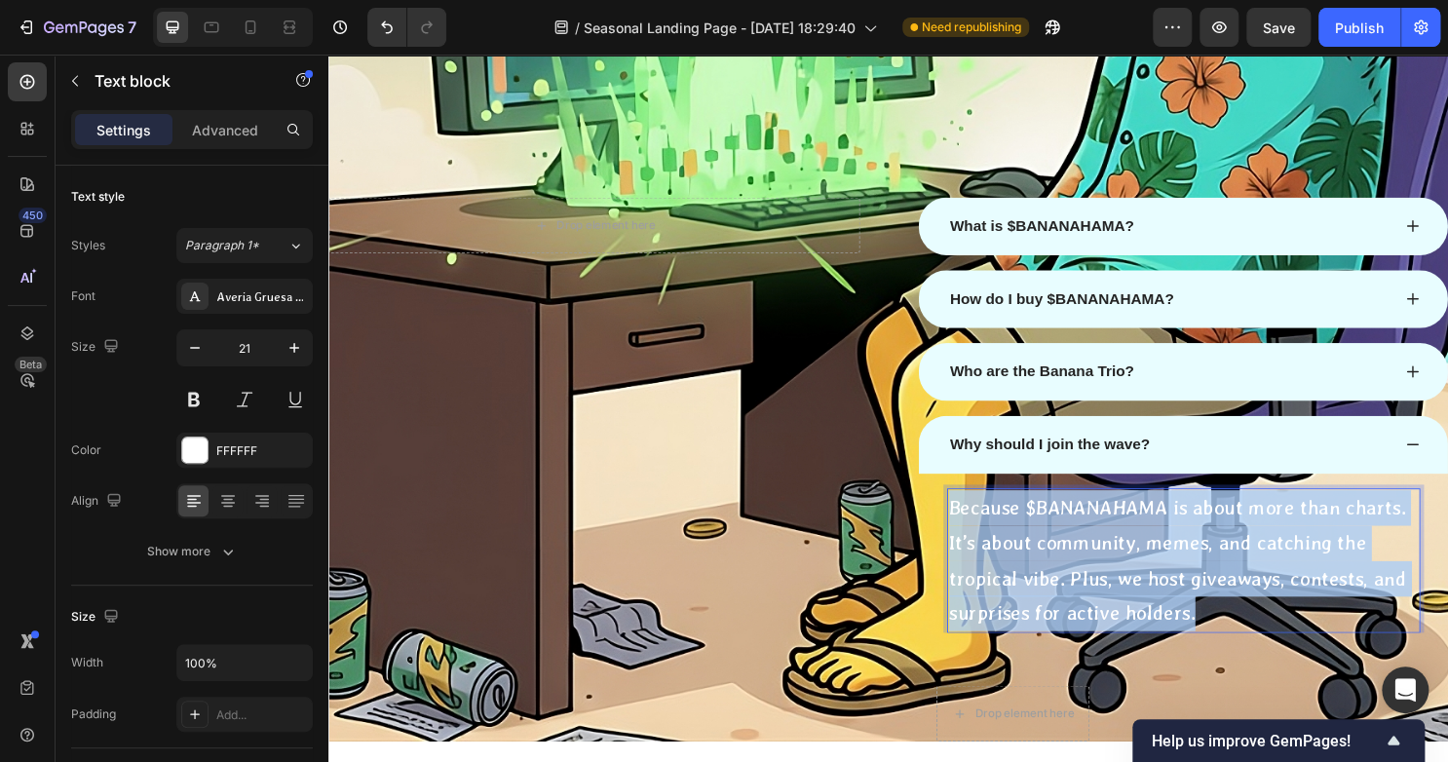
drag, startPoint x: 1243, startPoint y: 641, endPoint x: 966, endPoint y: 517, distance: 303.0
click at [973, 517] on div "Because $BANANAHAMA is about more than charts. It’s about community, memes, and…" at bounding box center [1220, 583] width 494 height 151
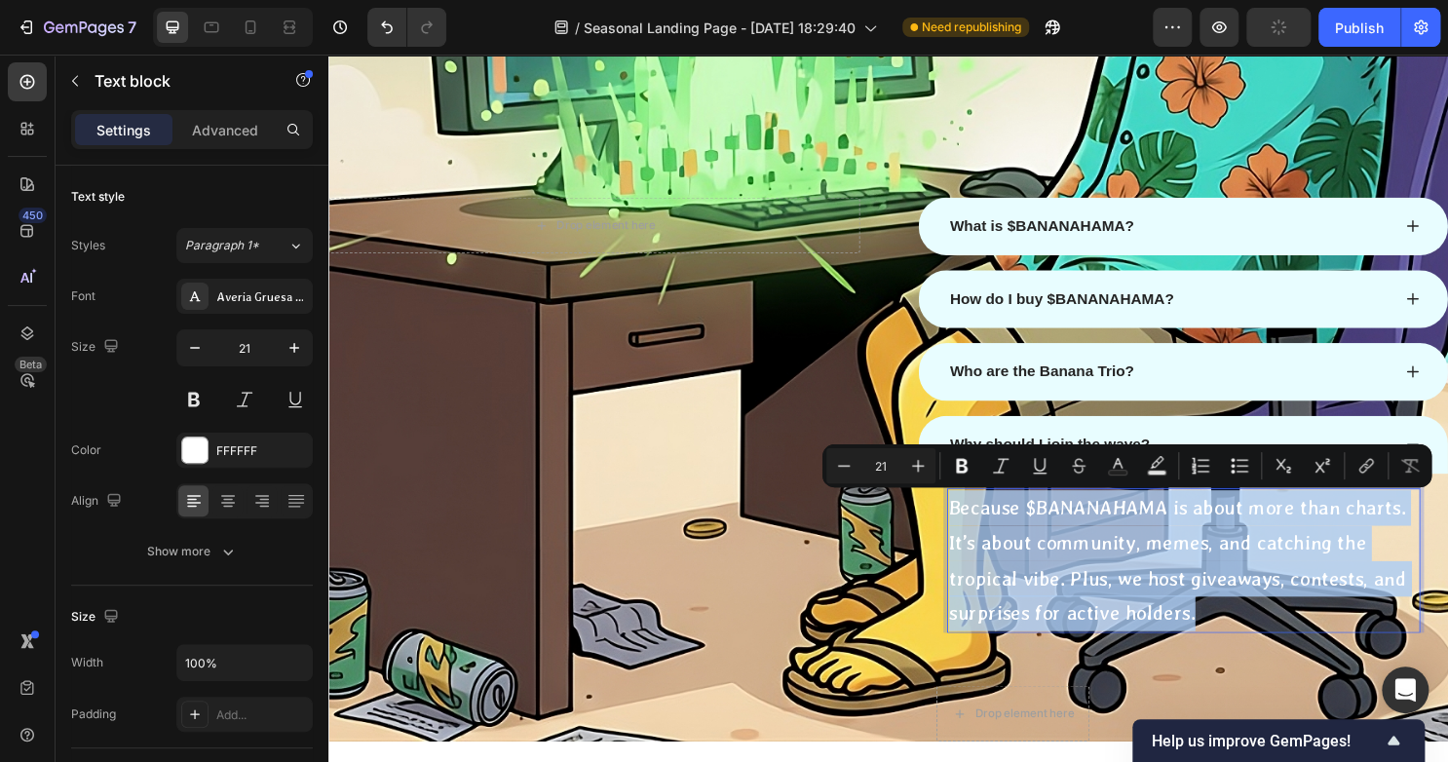
copy p "Because $BANANAHAMA is about more than charts. It’s about community, memes, and…"
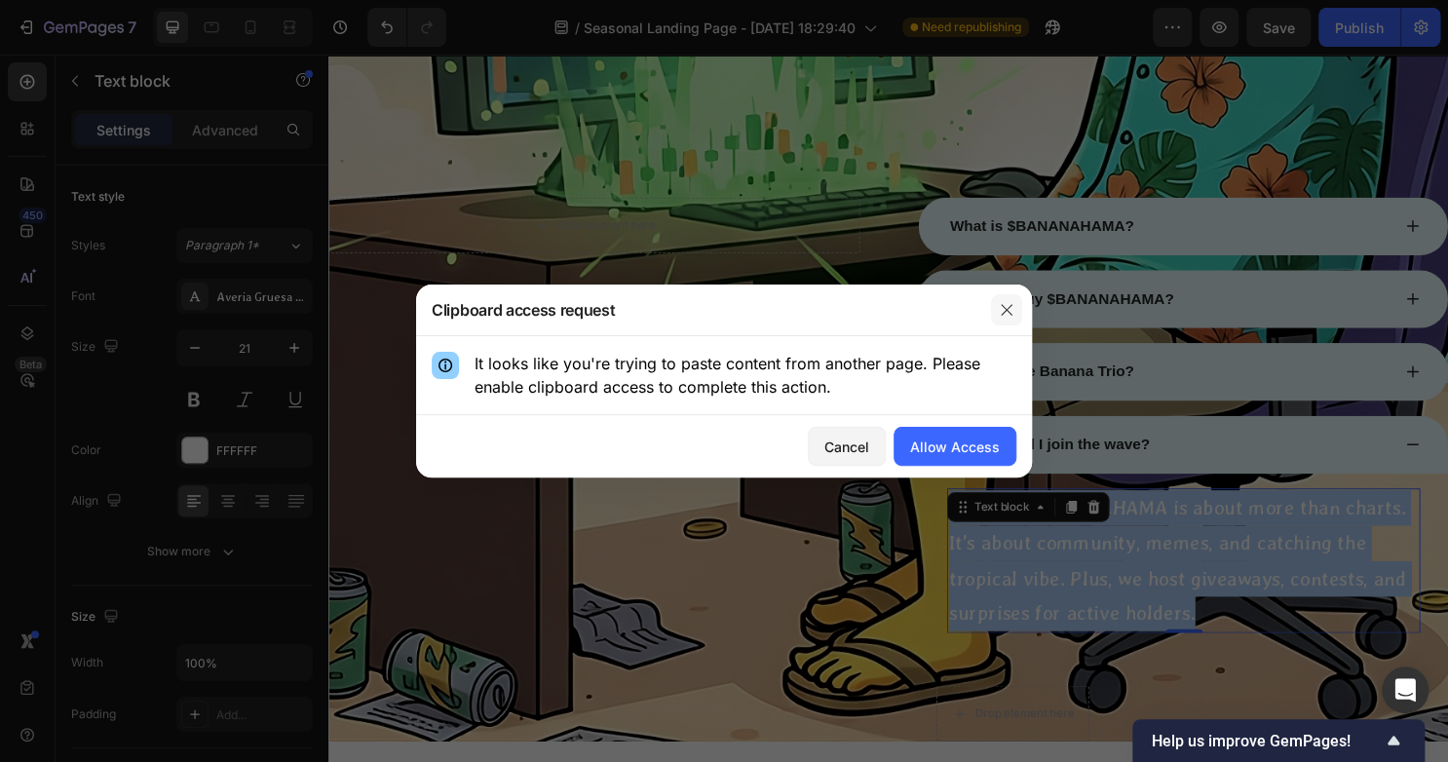
click at [1008, 316] on icon "button" at bounding box center [1006, 310] width 16 height 16
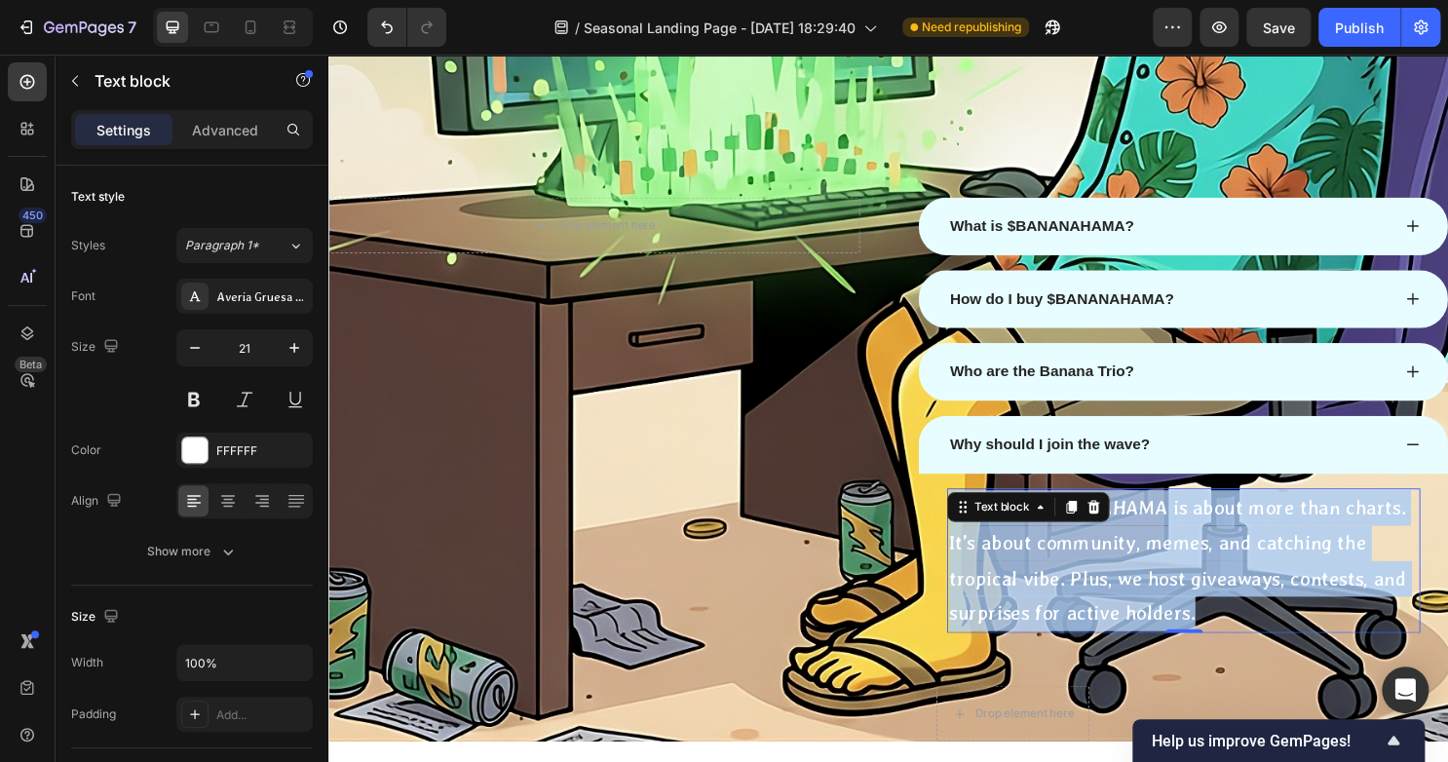
click at [1214, 626] on p "Because $BANANAHAMA is about more than charts. It’s about community, memes, and…" at bounding box center [1220, 582] width 490 height 147
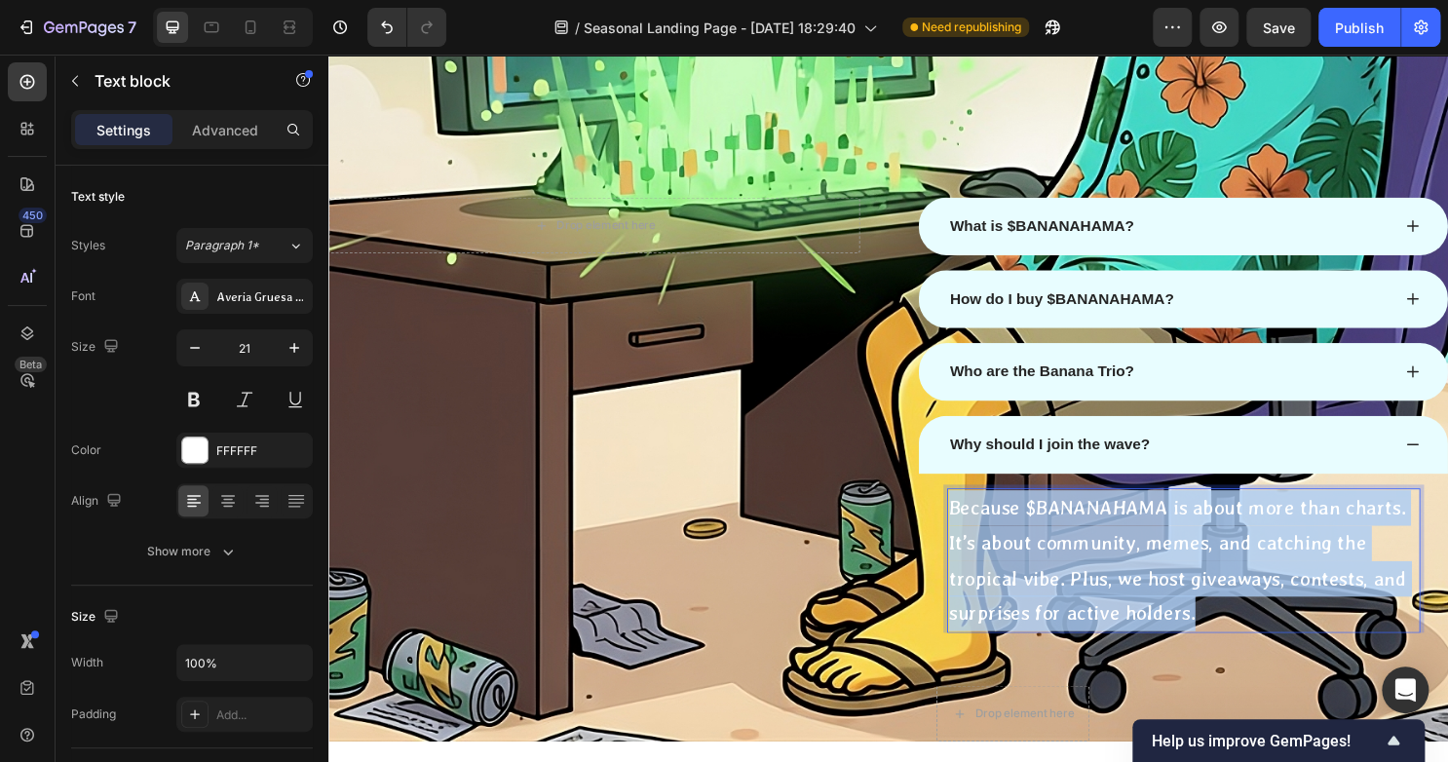
drag, startPoint x: 1220, startPoint y: 638, endPoint x: 966, endPoint y: 521, distance: 278.9
click at [975, 521] on p "Because $BANANAHAMA is about more than charts. It’s about community, memes, and…" at bounding box center [1220, 582] width 490 height 147
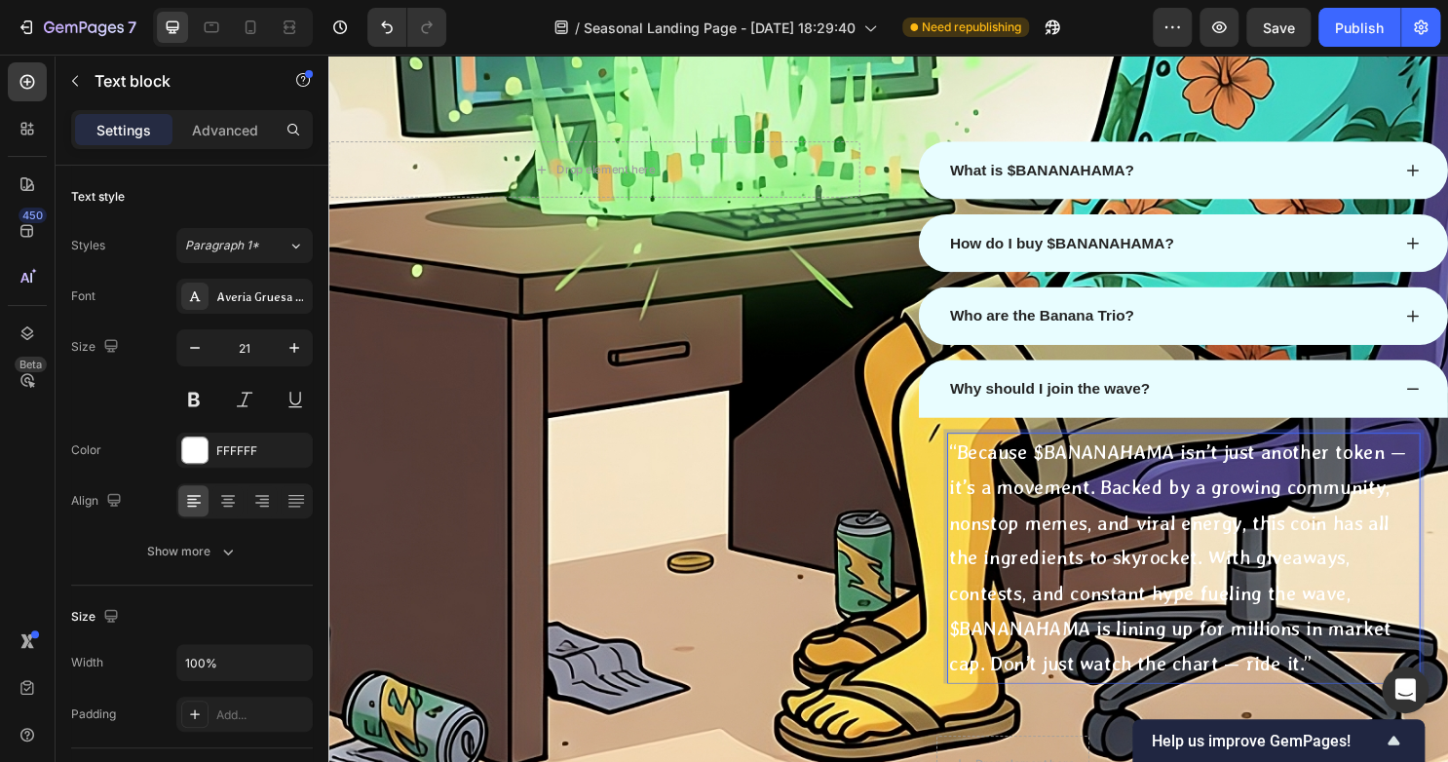
scroll to position [2875, 0]
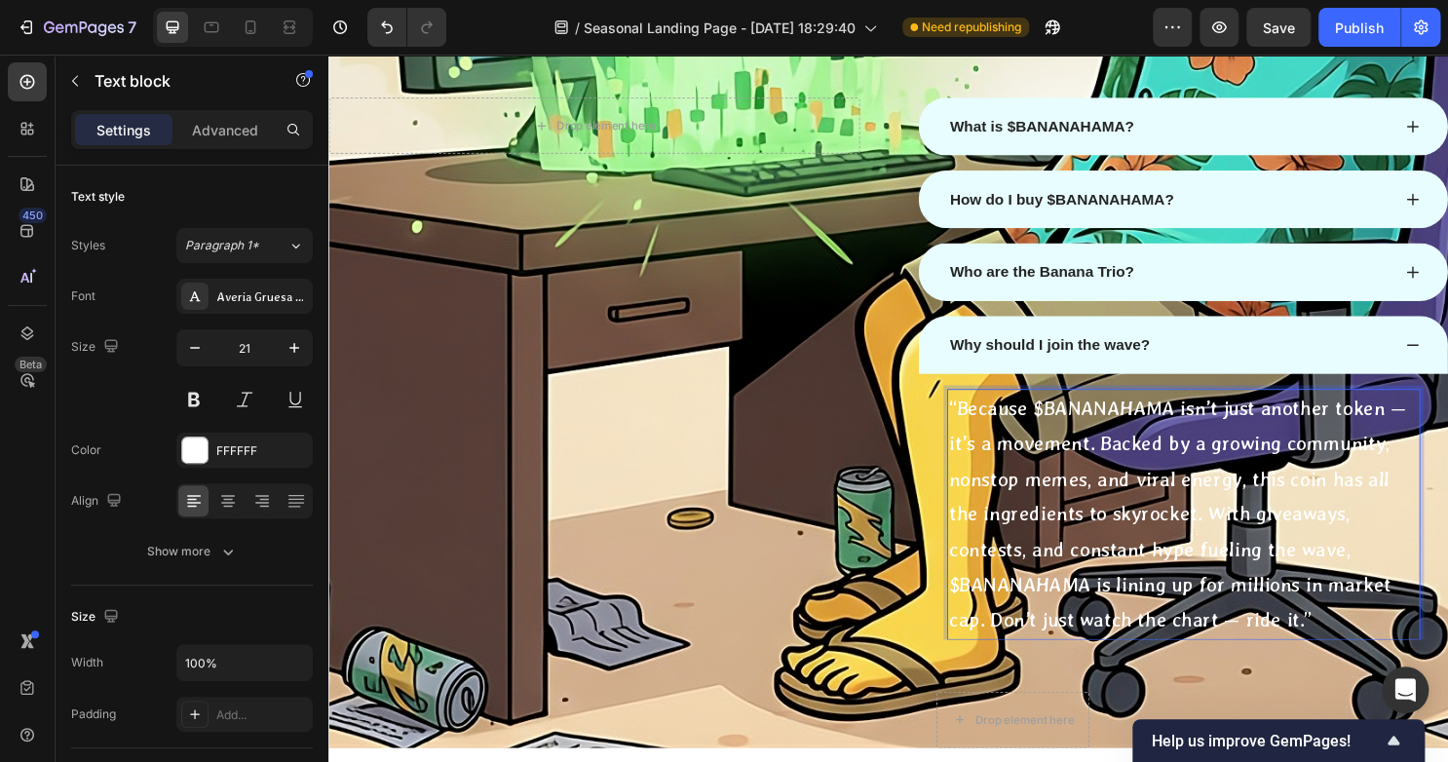
click at [1317, 643] on p "“Because $BANANAHAMA isn’t just another token — it’s a movement. Backed by a gr…" at bounding box center [1220, 534] width 490 height 258
click at [1309, 649] on p "“Because $BANANAHAMA isn’t just another token — it’s a movement. Backed by a gr…" at bounding box center [1220, 534] width 490 height 258
click at [1352, 647] on p "“Because $BANANAHAMA isn’t just another token — it’s a movement. Backed by a gr…" at bounding box center [1220, 534] width 490 height 258
click at [1353, 647] on p "“Because $BANANAHAMA isn’t just another token — it’s a movement. Backed by a gr…" at bounding box center [1220, 534] width 490 height 258
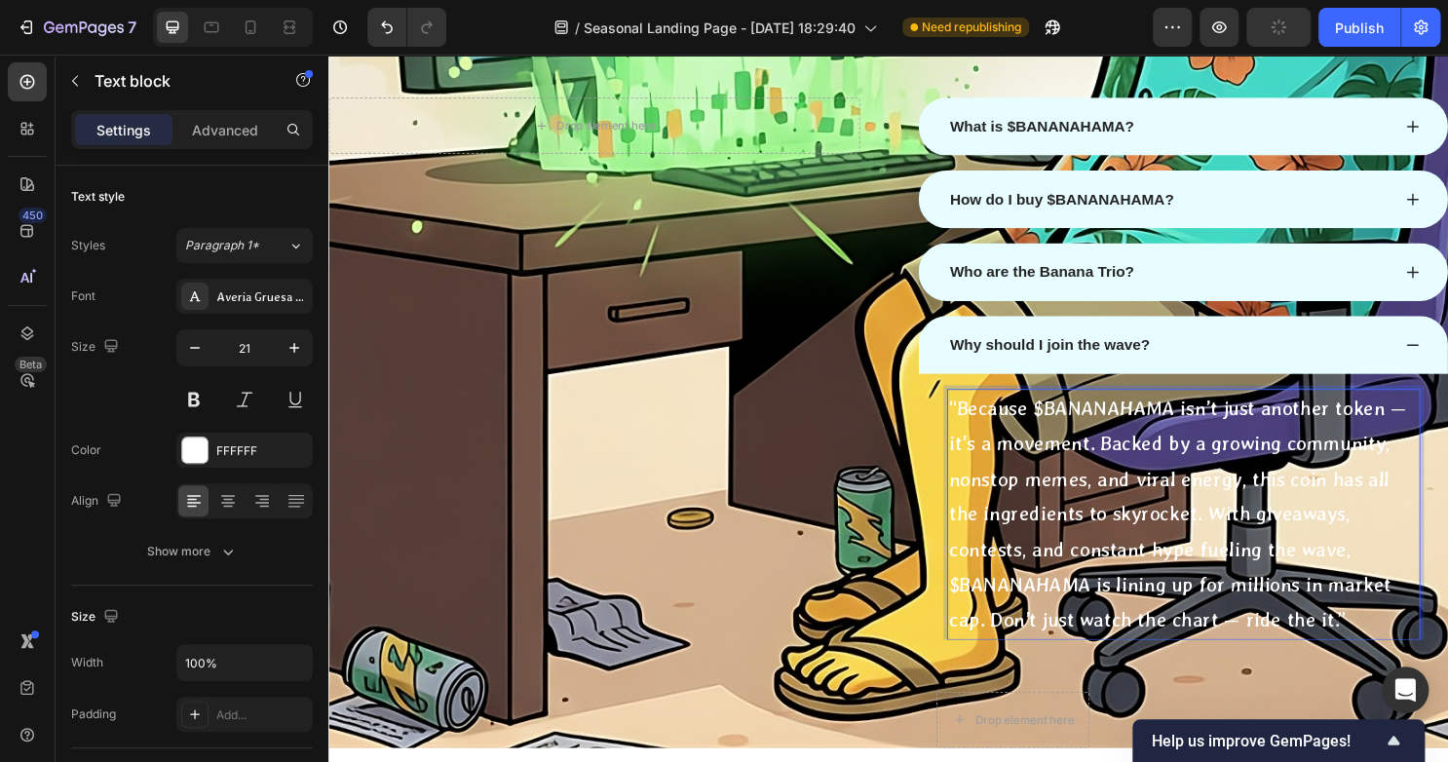
click at [1356, 647] on p "“Because $BANANAHAMA isn’t just another token — it’s a movement. Backed by a gr…" at bounding box center [1220, 534] width 490 height 258
click at [1360, 649] on p "“Because $BANANAHAMA isn’t just another token — it’s a movement. Backed by a gr…" at bounding box center [1220, 534] width 490 height 258
click at [771, 572] on div "Drop element here Row" at bounding box center [605, 438] width 554 height 679
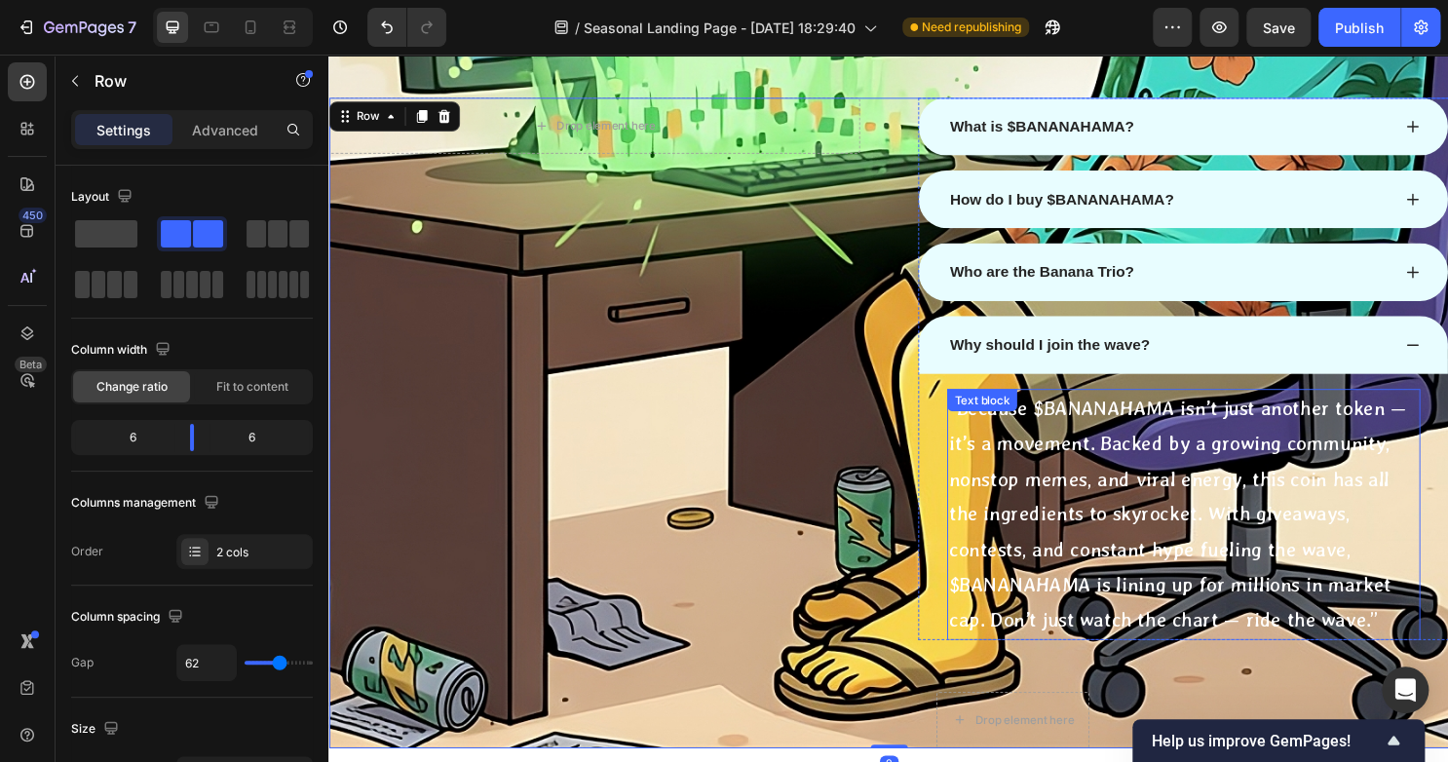
click at [1272, 542] on p "“Because $BANANAHAMA isn’t just another token — it’s a movement. Backed by a gr…" at bounding box center [1220, 534] width 490 height 258
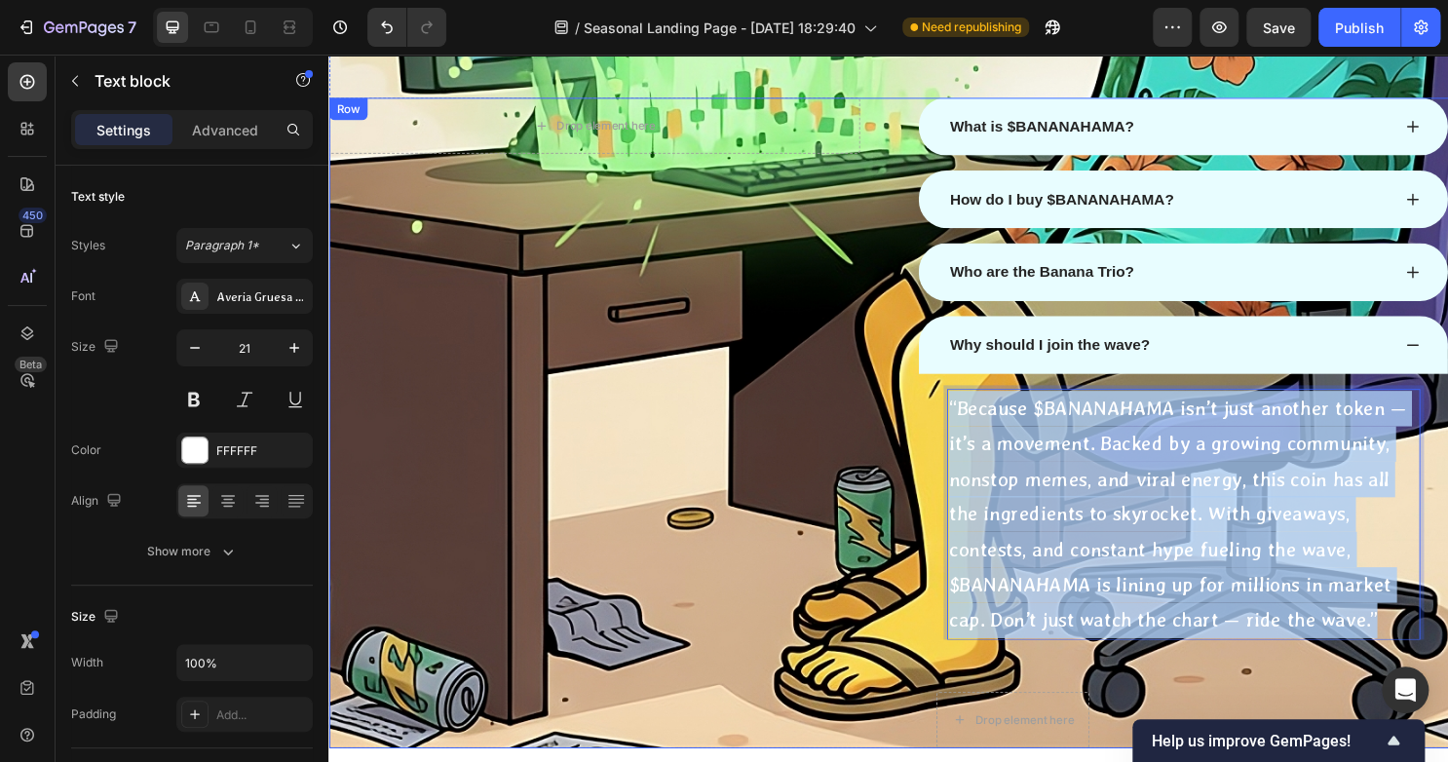
drag, startPoint x: 1404, startPoint y: 641, endPoint x: 920, endPoint y: 410, distance: 536.4
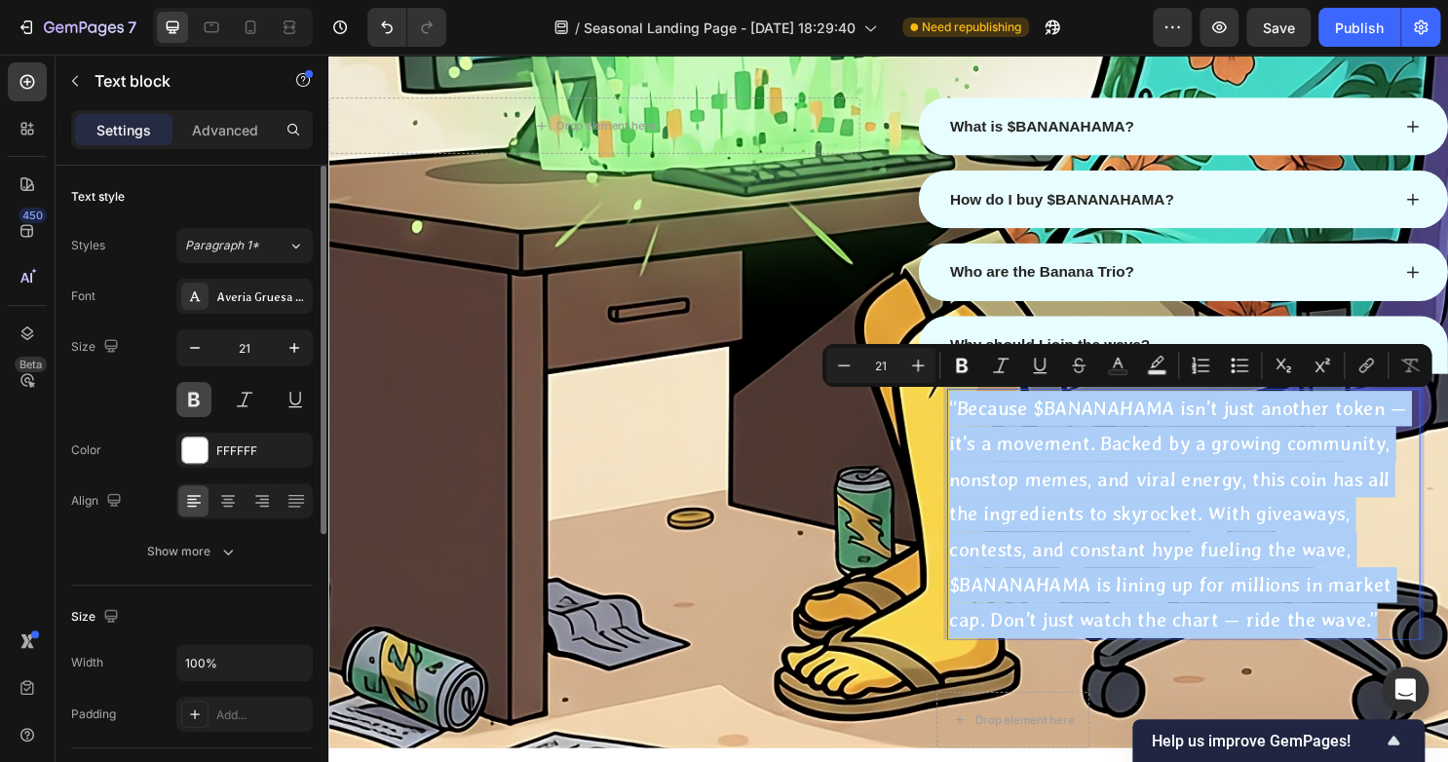
click at [195, 399] on button at bounding box center [193, 399] width 35 height 35
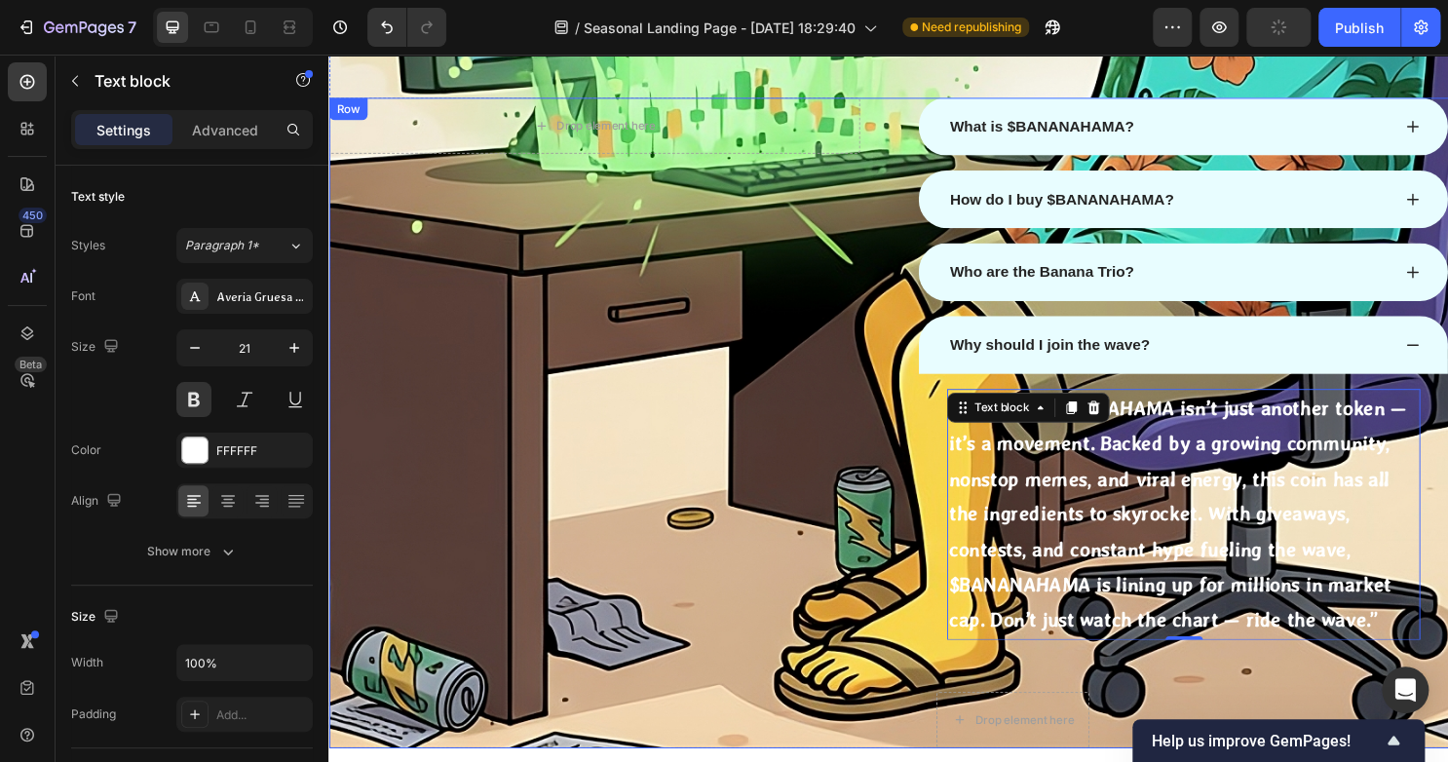
click at [803, 489] on div "Drop element here Row" at bounding box center [605, 438] width 554 height 679
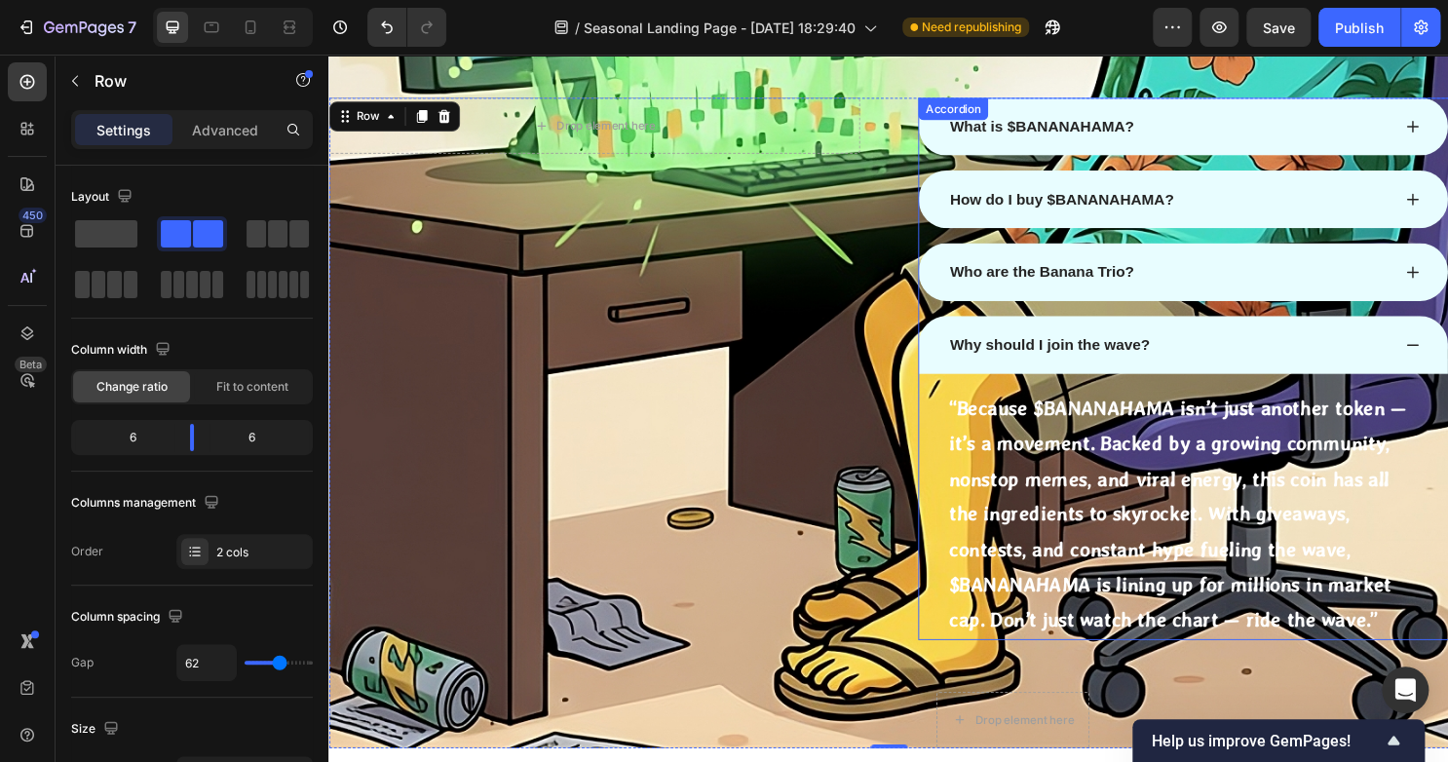
click at [1447, 358] on div "Why should I join the wave?" at bounding box center [1220, 357] width 552 height 60
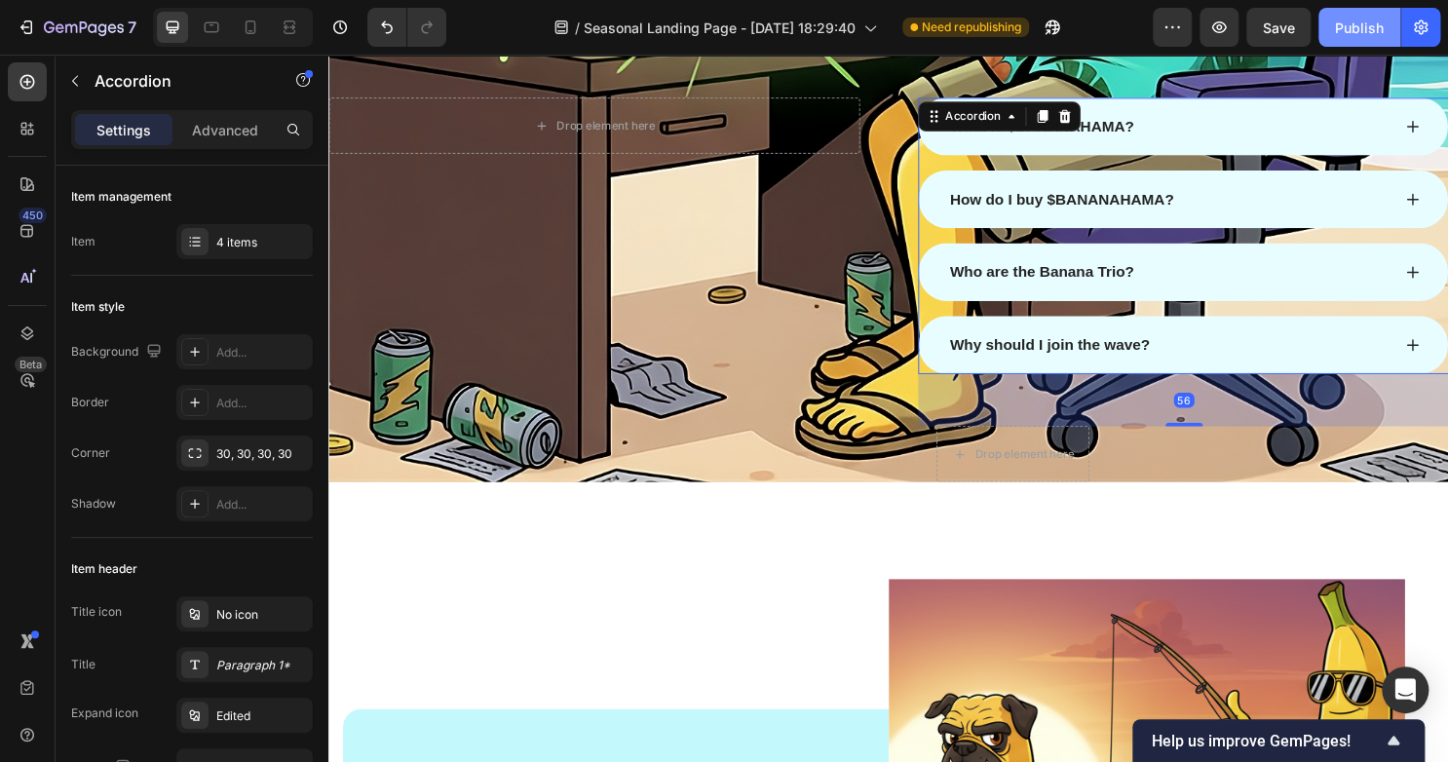
click at [1367, 41] on button "Publish" at bounding box center [1359, 27] width 82 height 39
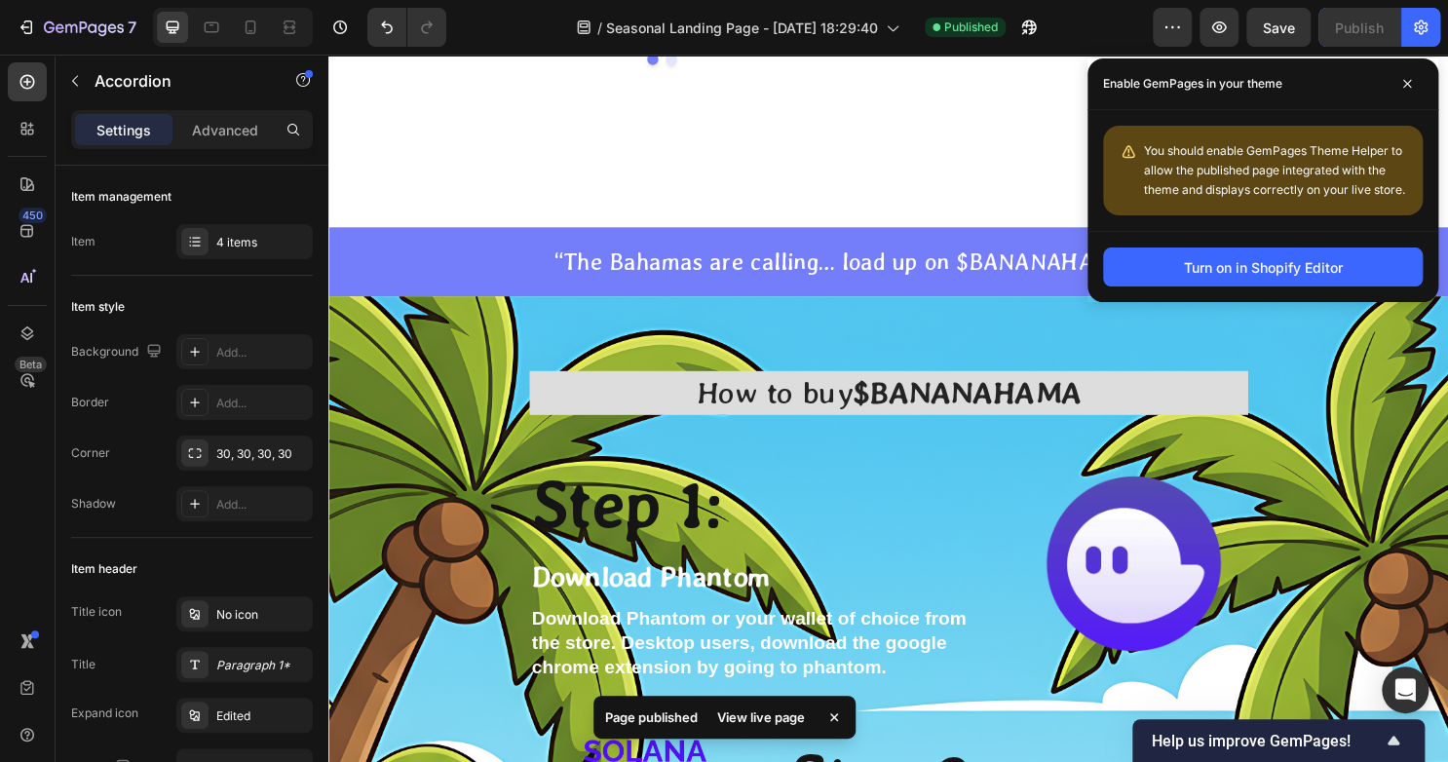
scroll to position [4868, 0]
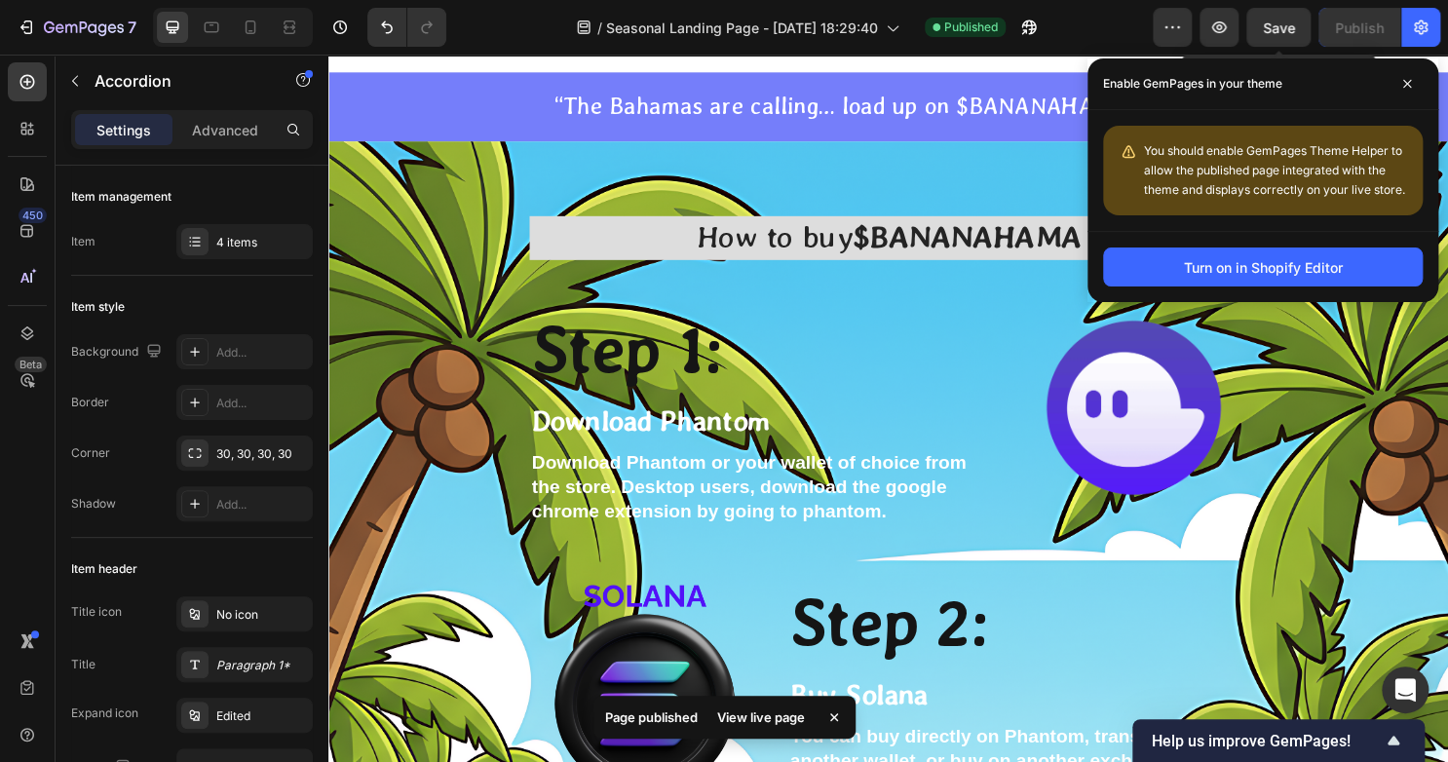
click at [1277, 28] on span "Save" at bounding box center [1278, 27] width 32 height 17
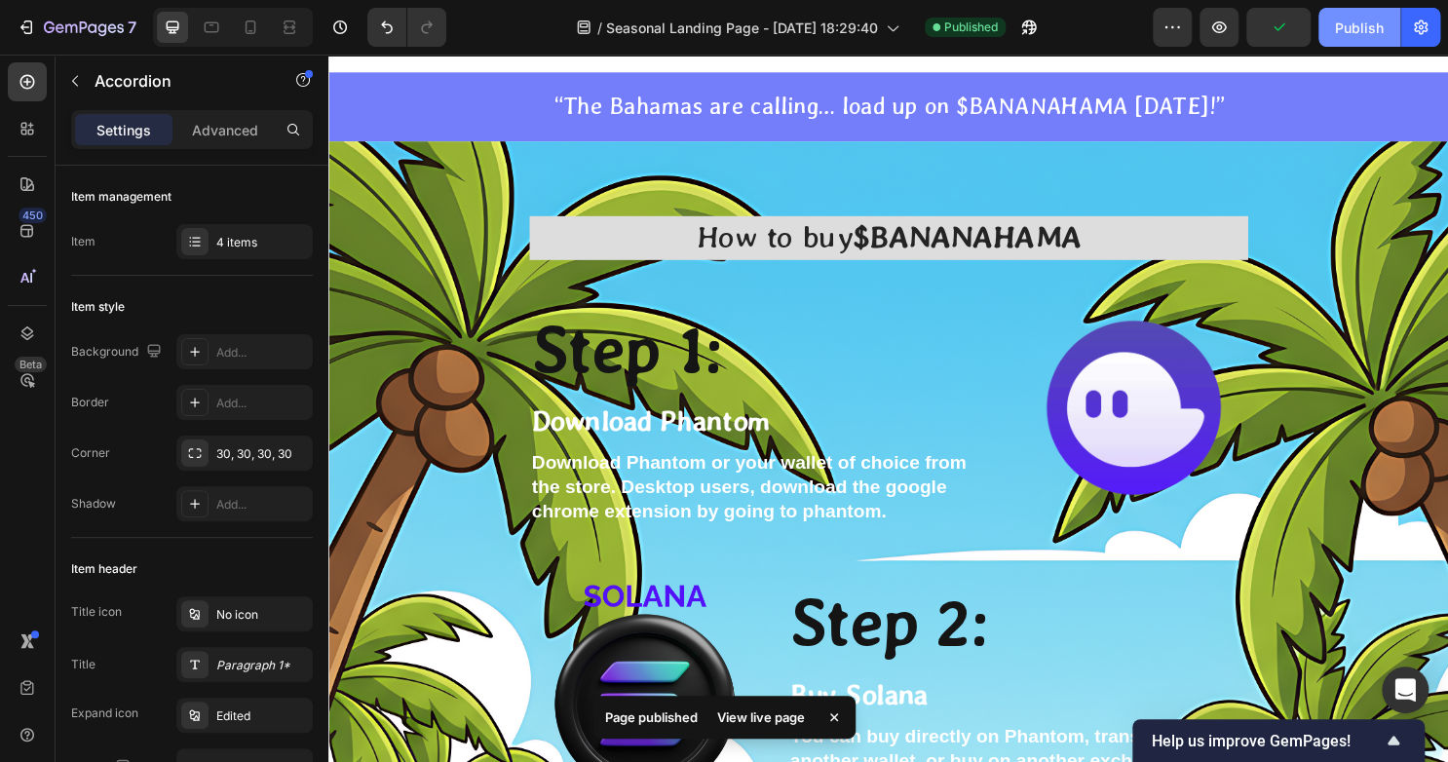
click at [1333, 26] on button "Publish" at bounding box center [1359, 27] width 82 height 39
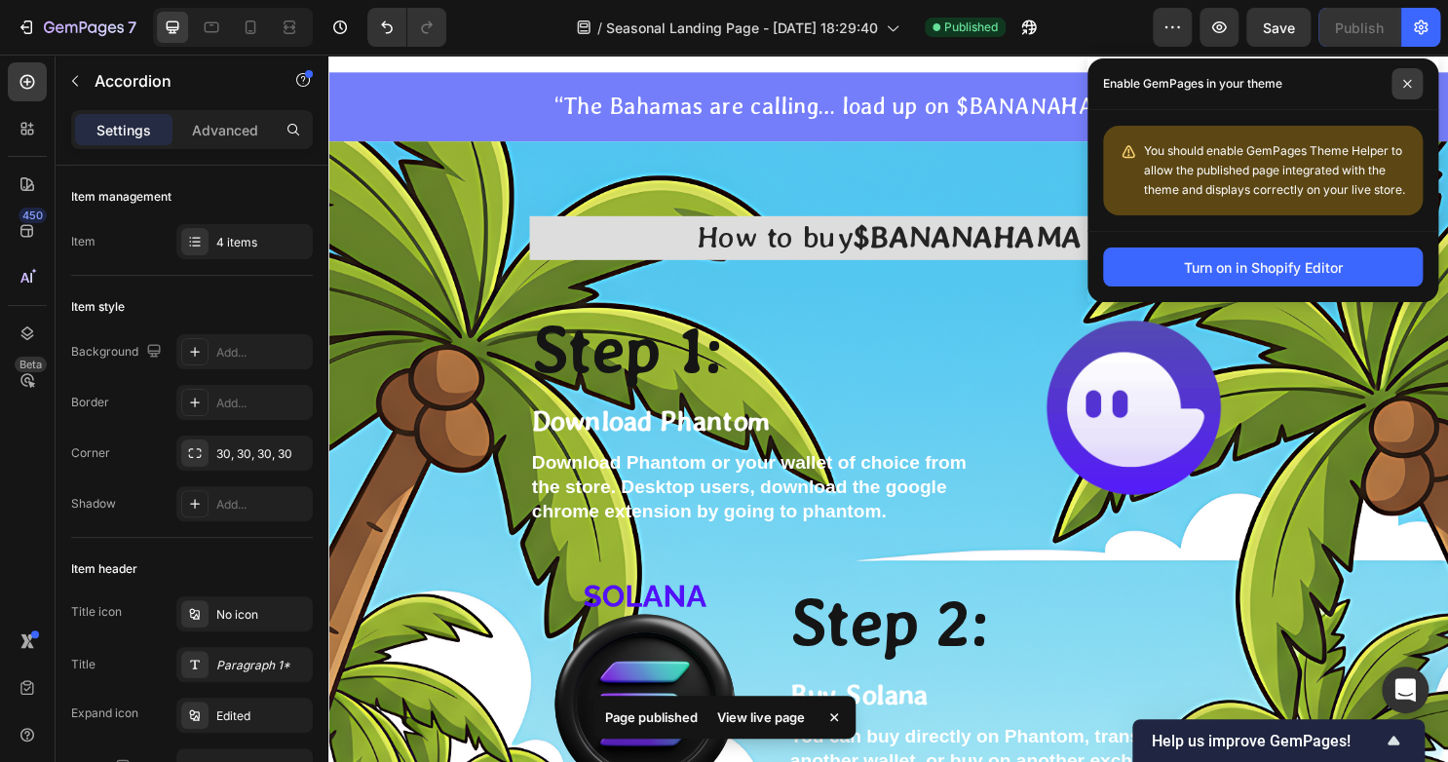
click at [1403, 82] on icon at bounding box center [1407, 84] width 10 height 10
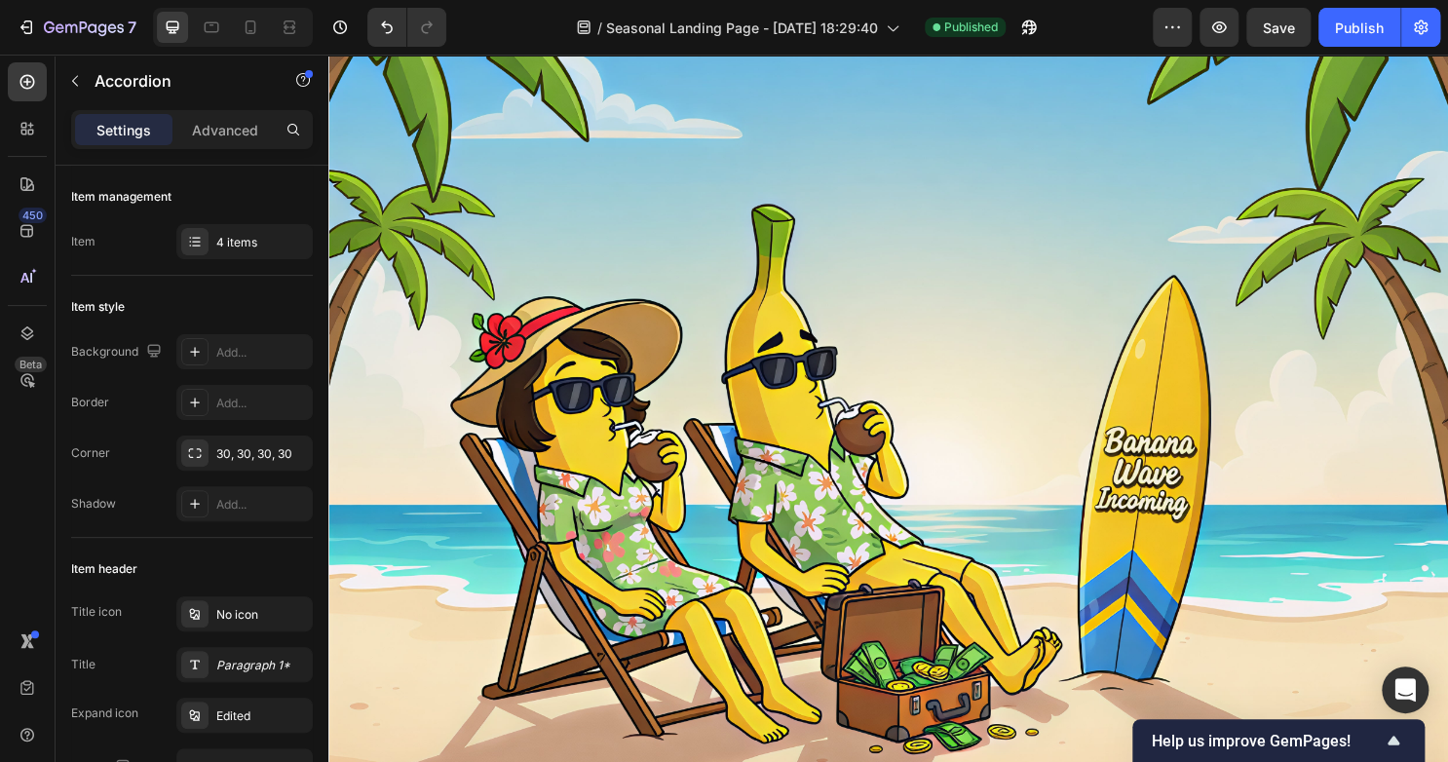
scroll to position [0, 0]
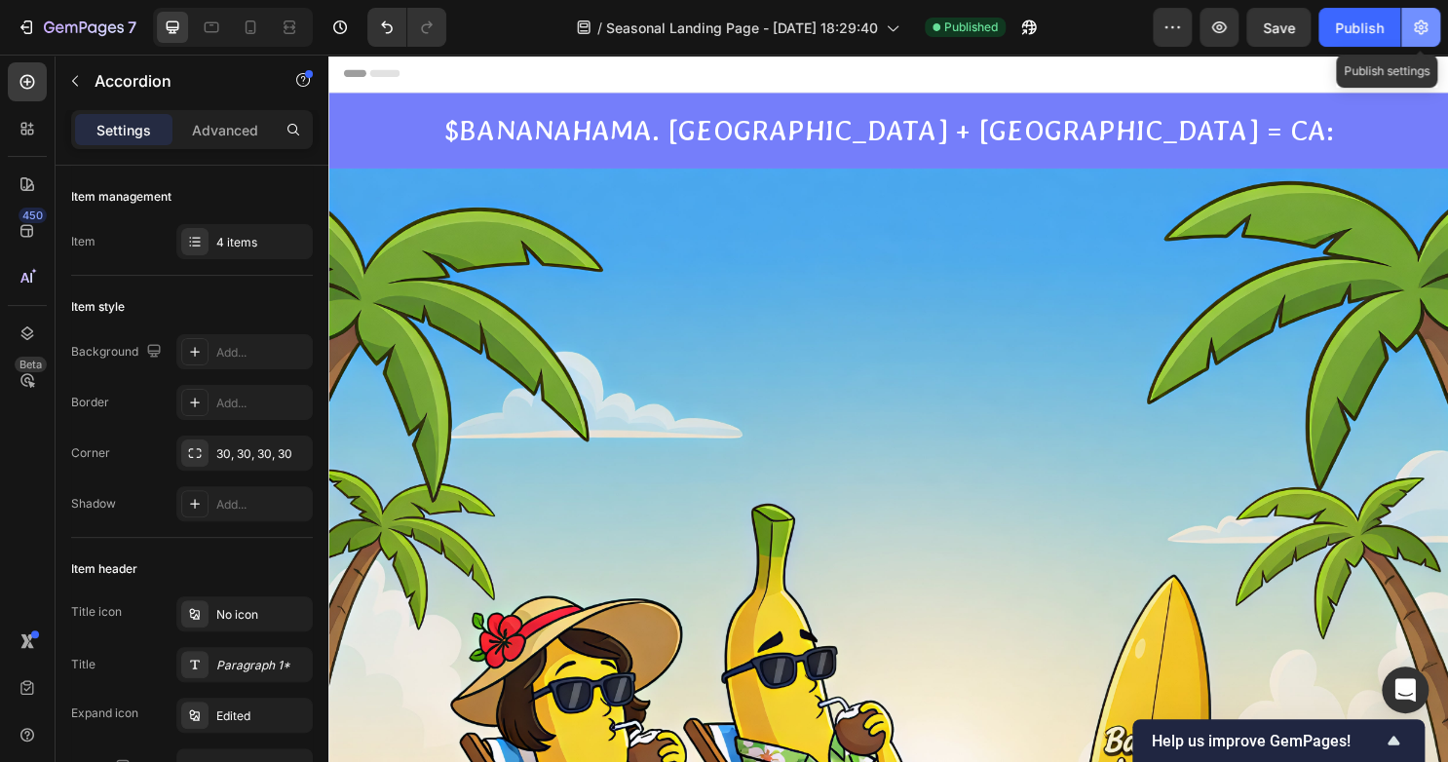
click at [1417, 36] on icon "button" at bounding box center [1420, 27] width 19 height 19
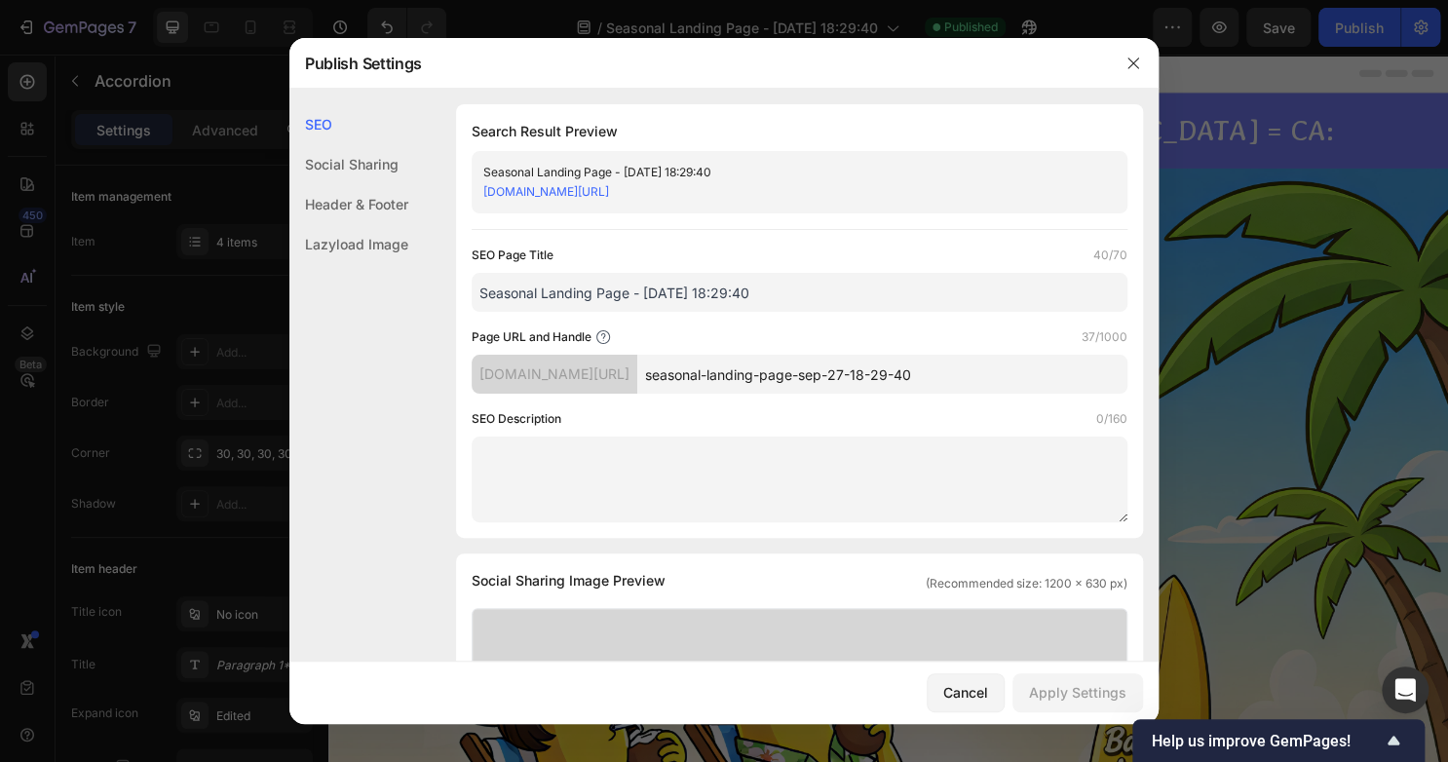
click at [1214, 57] on div at bounding box center [724, 381] width 1448 height 762
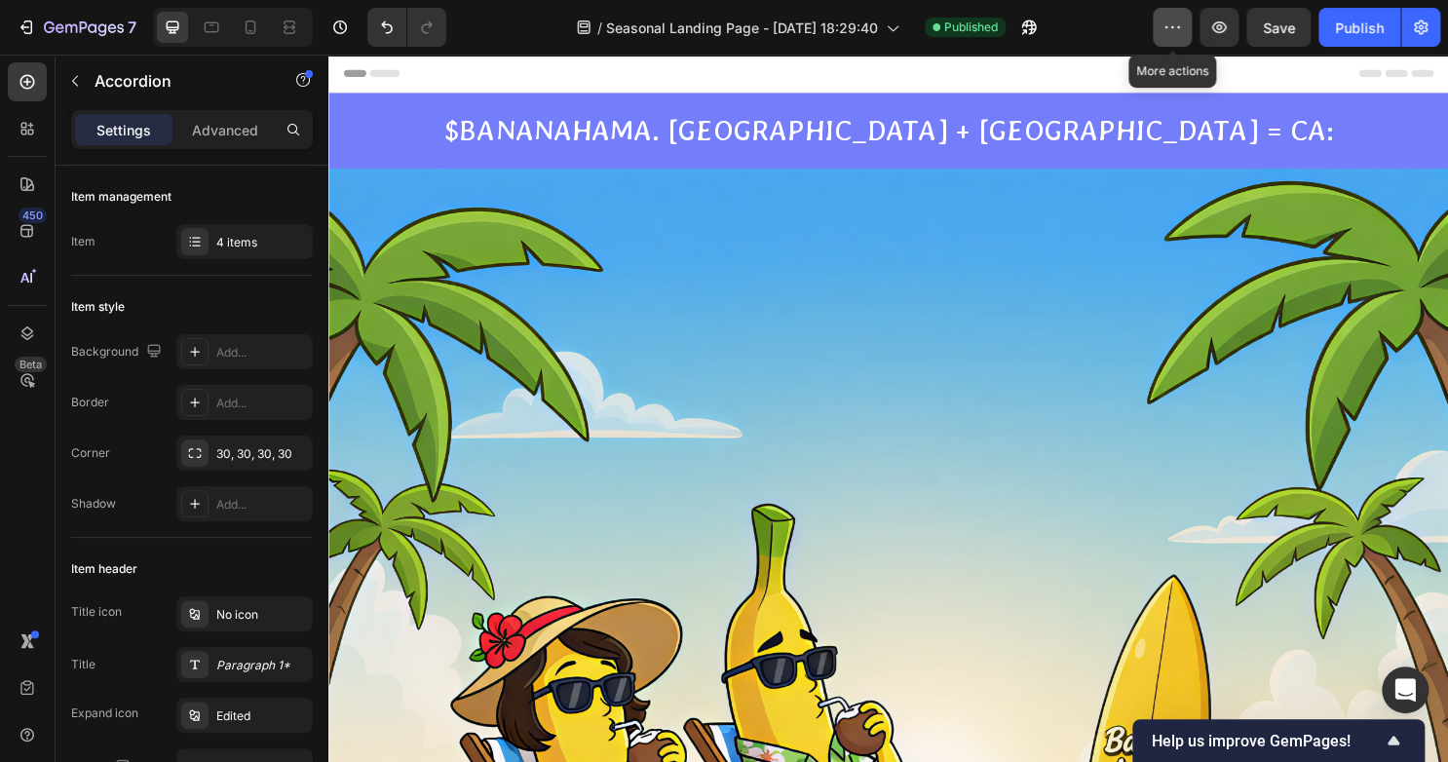
click at [1157, 24] on button "button" at bounding box center [1171, 27] width 39 height 39
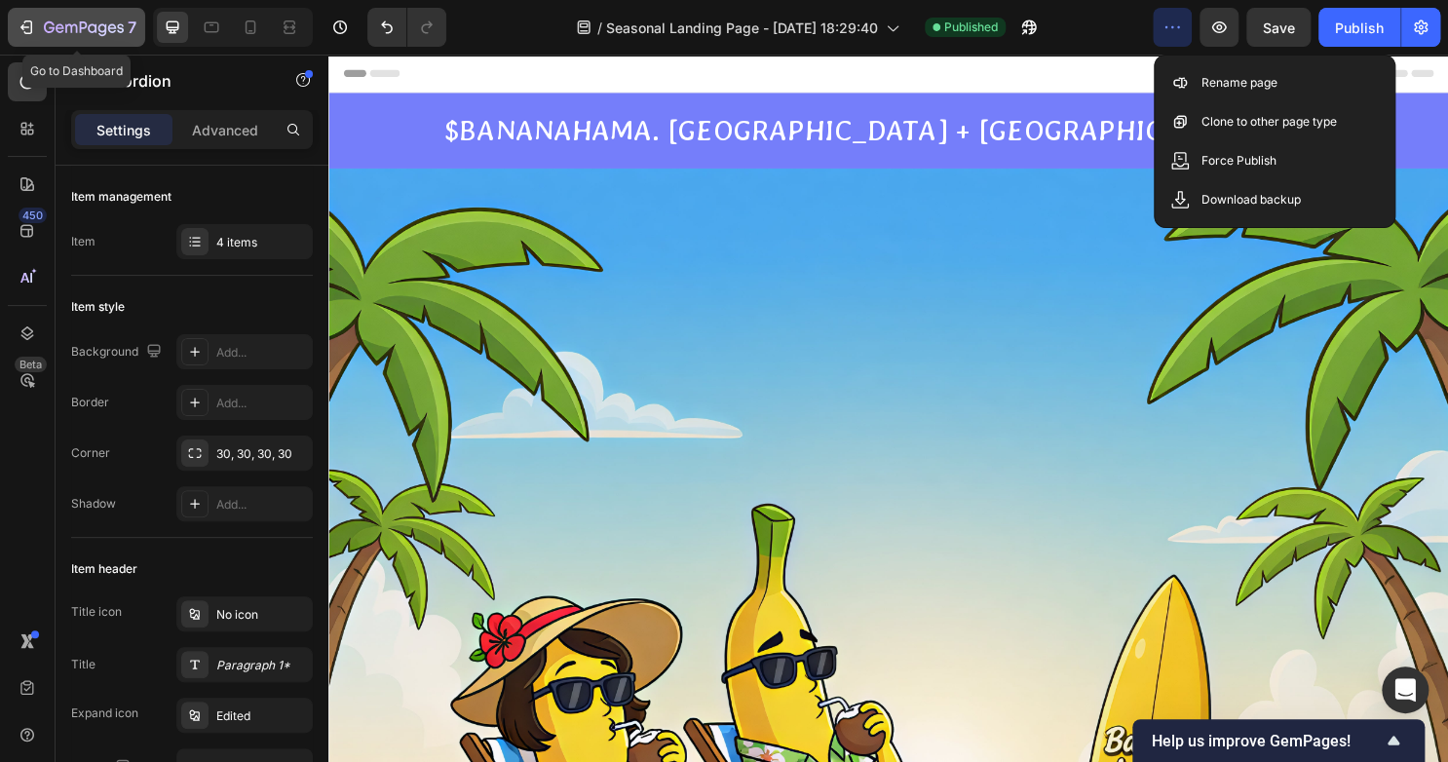
click at [29, 26] on icon "button" at bounding box center [26, 27] width 19 height 19
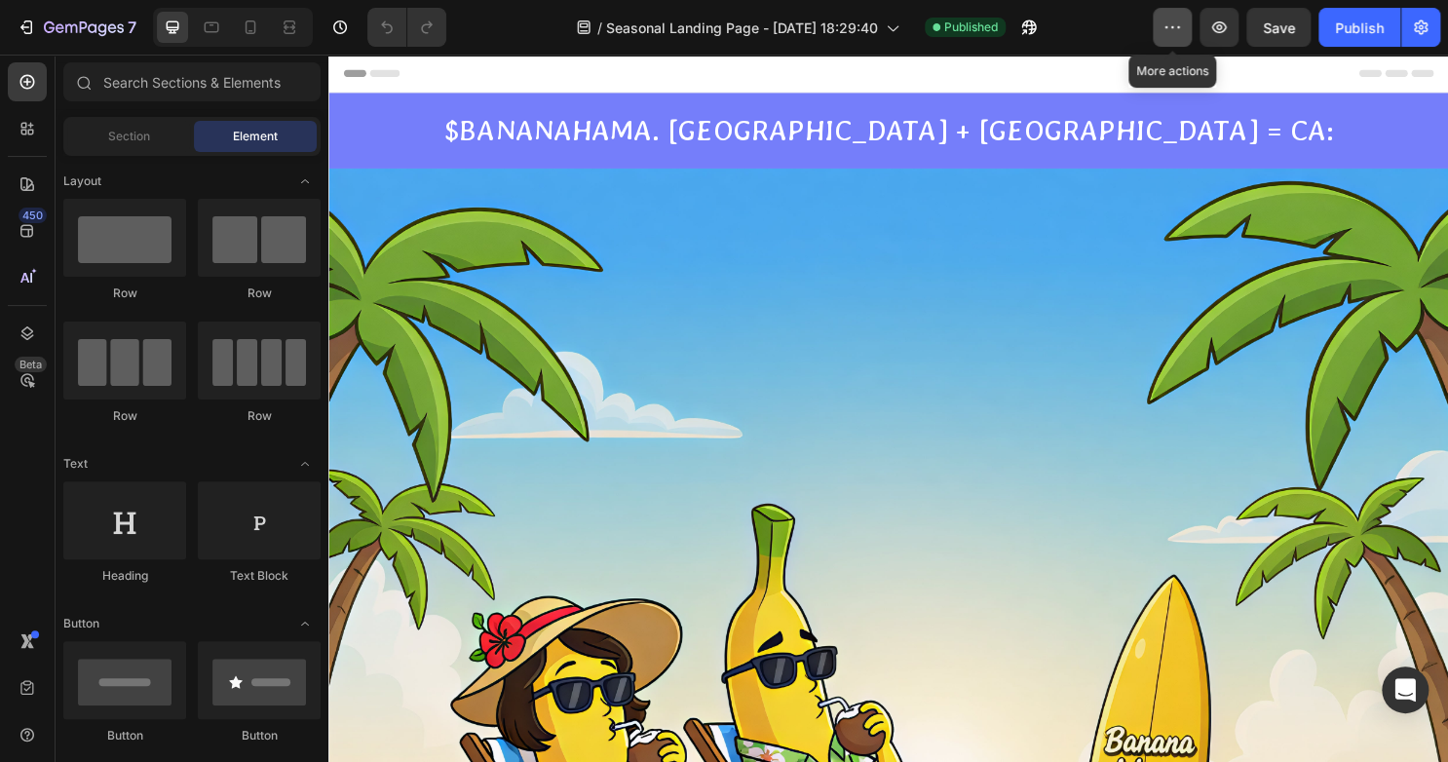
click at [1168, 26] on icon "button" at bounding box center [1171, 27] width 19 height 19
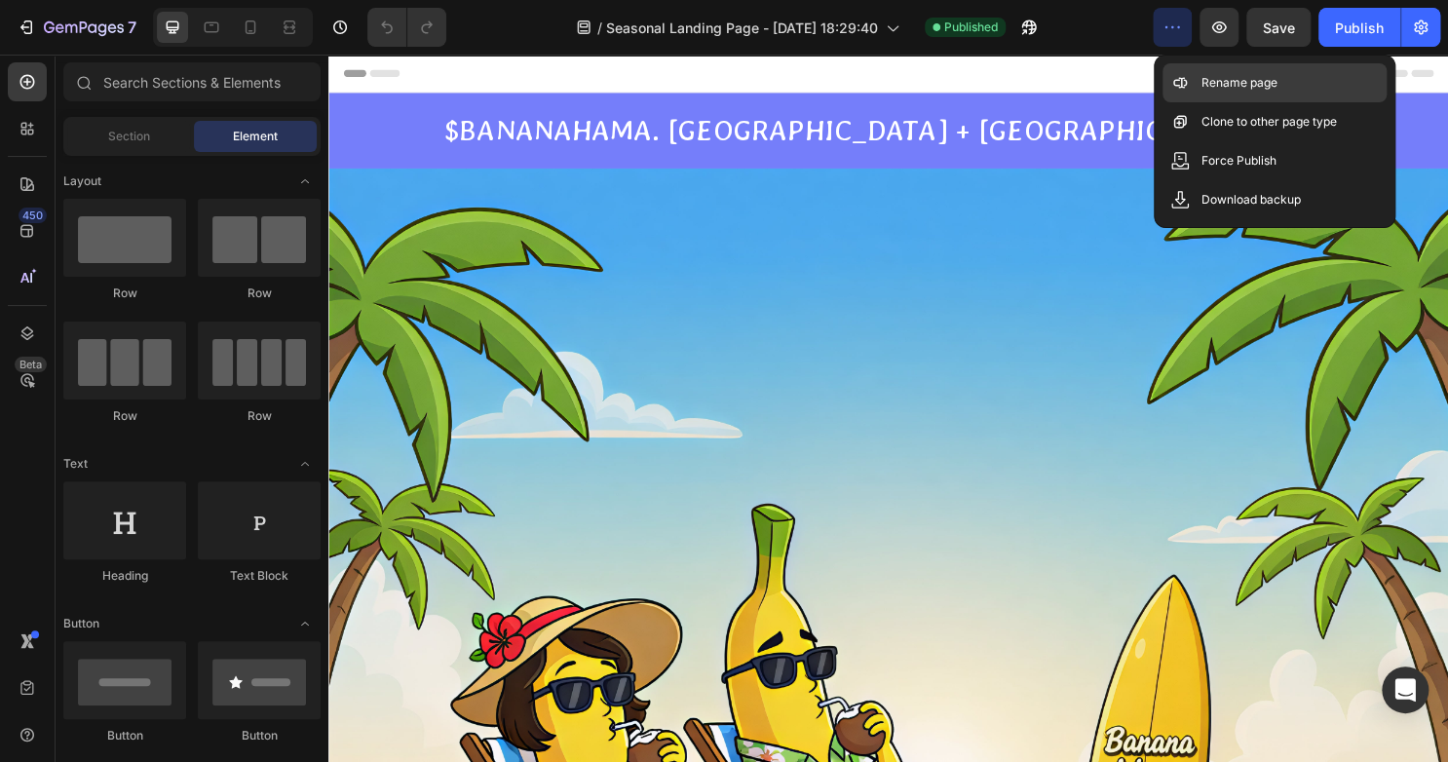
click at [1209, 64] on div "Rename page" at bounding box center [1274, 82] width 224 height 39
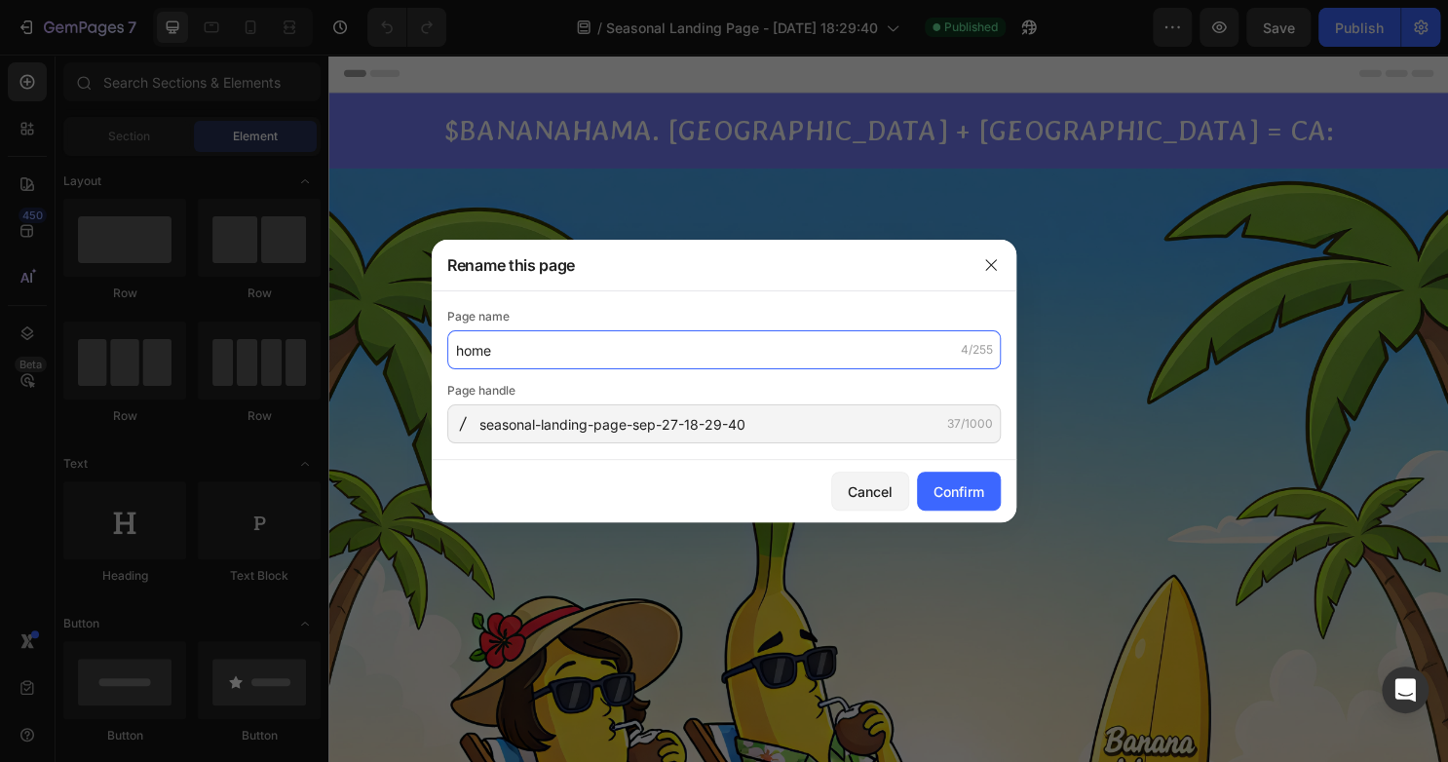
type input "home"
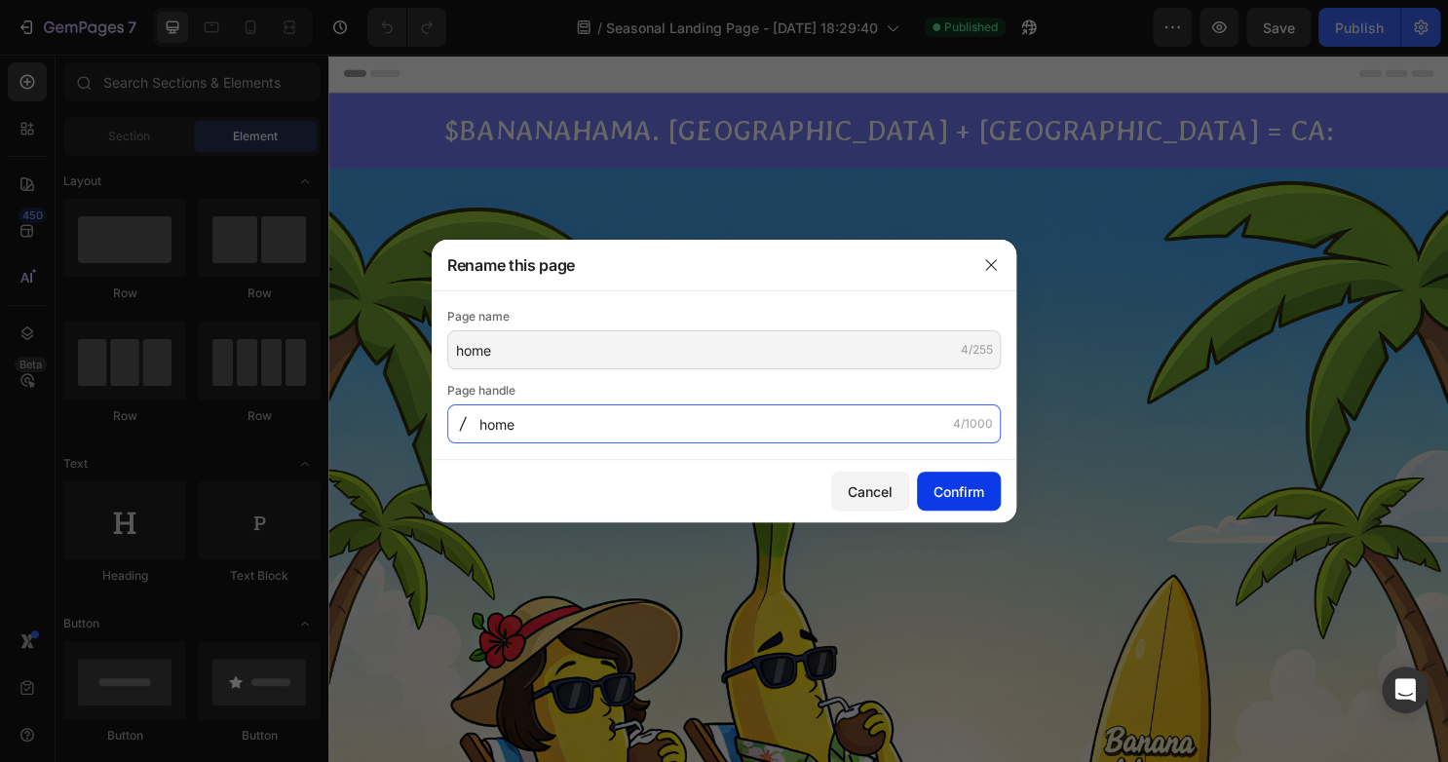
type input "home"
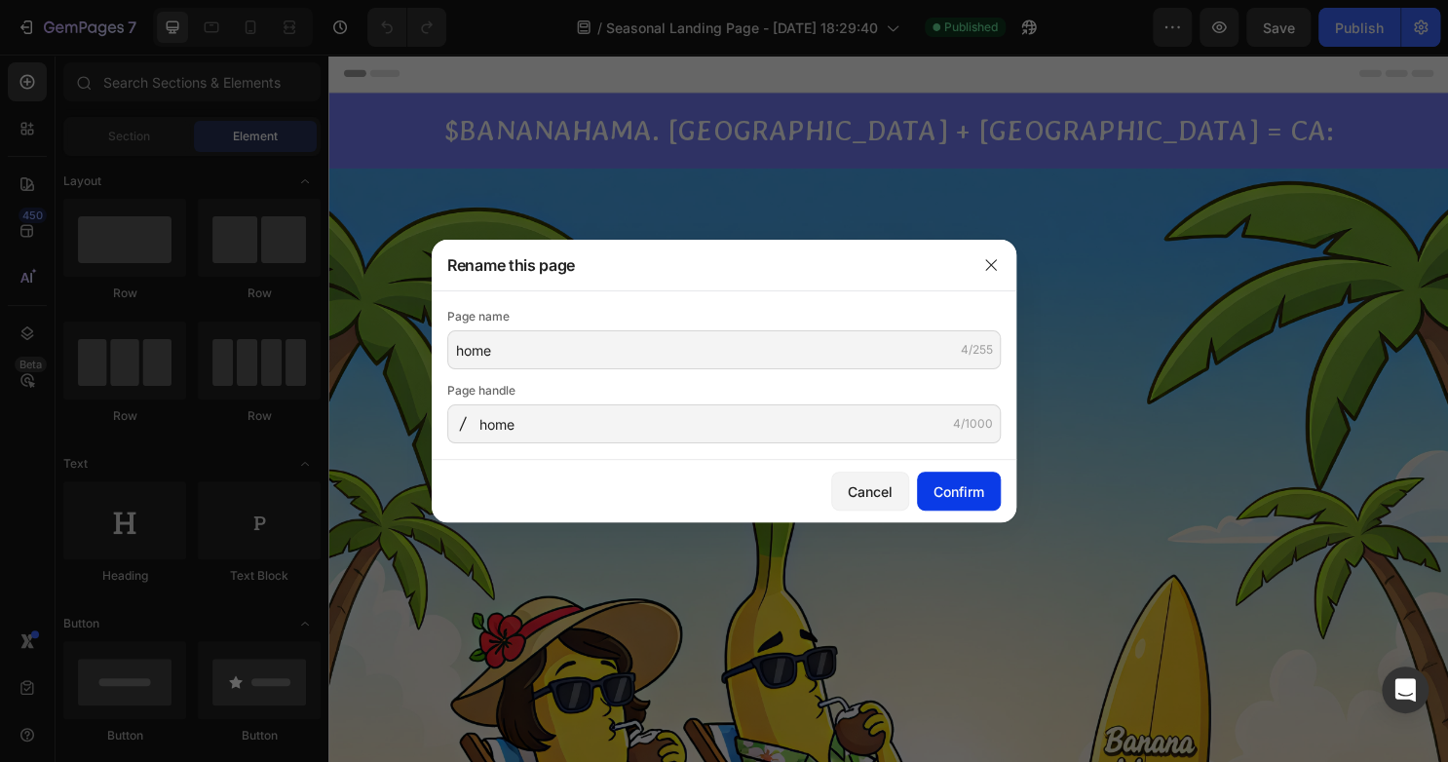
click at [954, 481] on div "Confirm" at bounding box center [958, 491] width 51 height 20
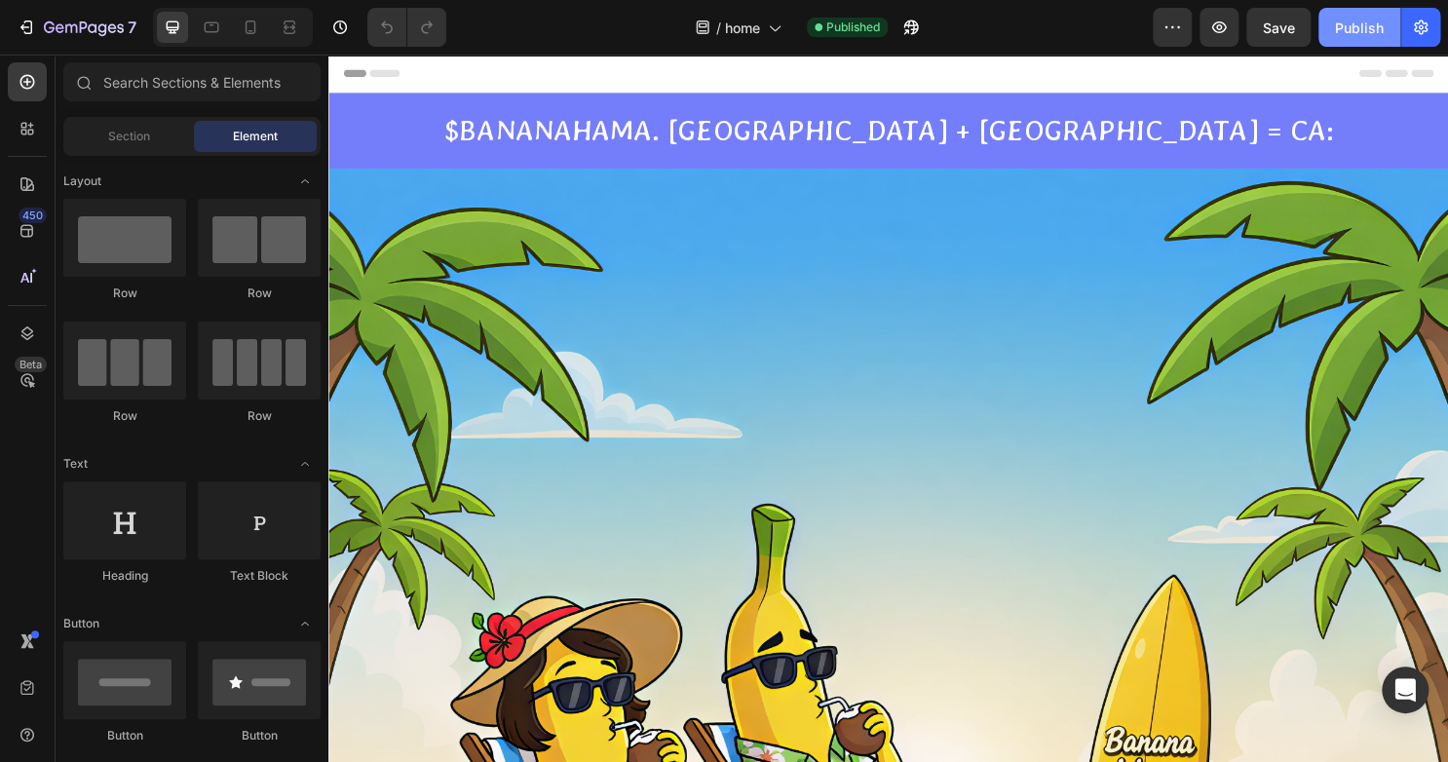
click at [1350, 30] on div "Publish" at bounding box center [1359, 28] width 49 height 20
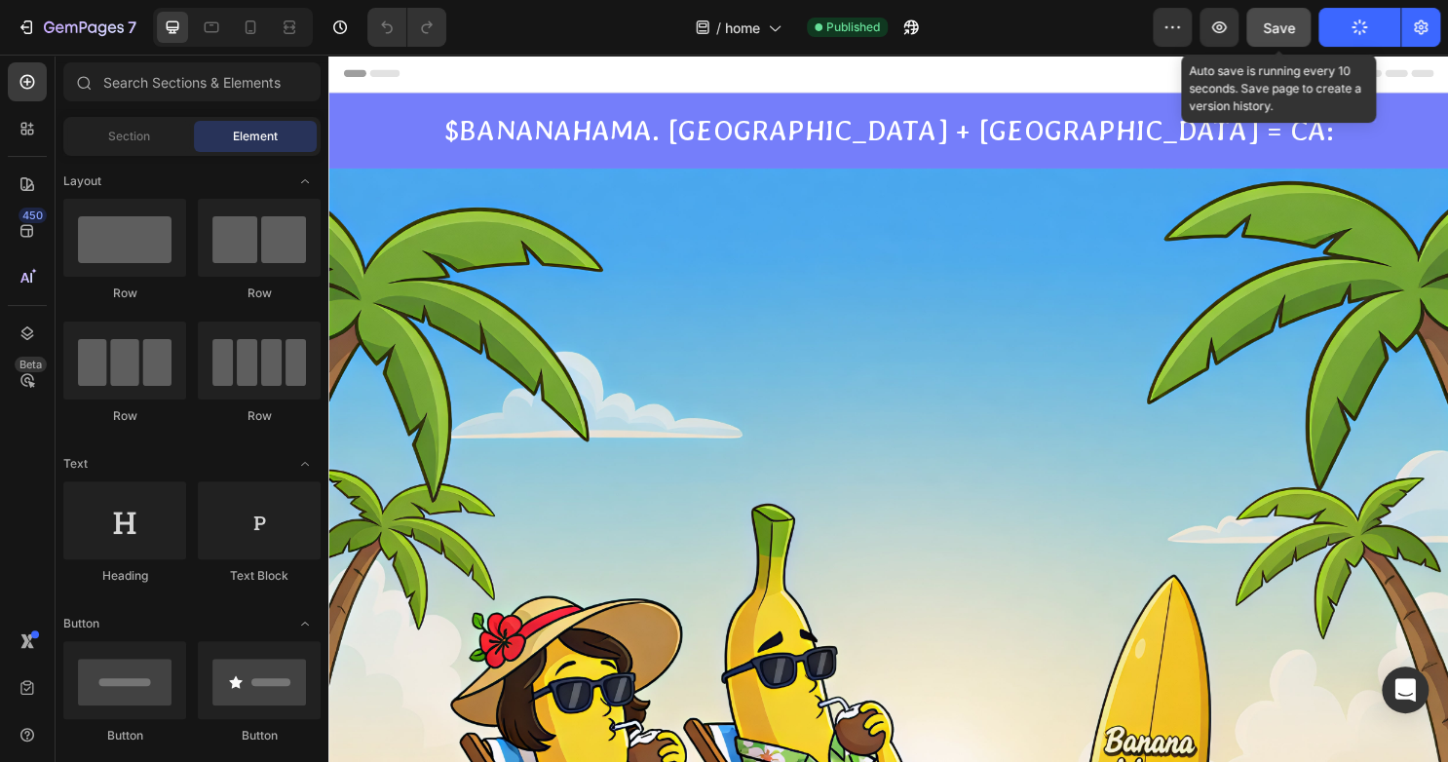
click at [1273, 22] on span "Save" at bounding box center [1278, 27] width 32 height 17
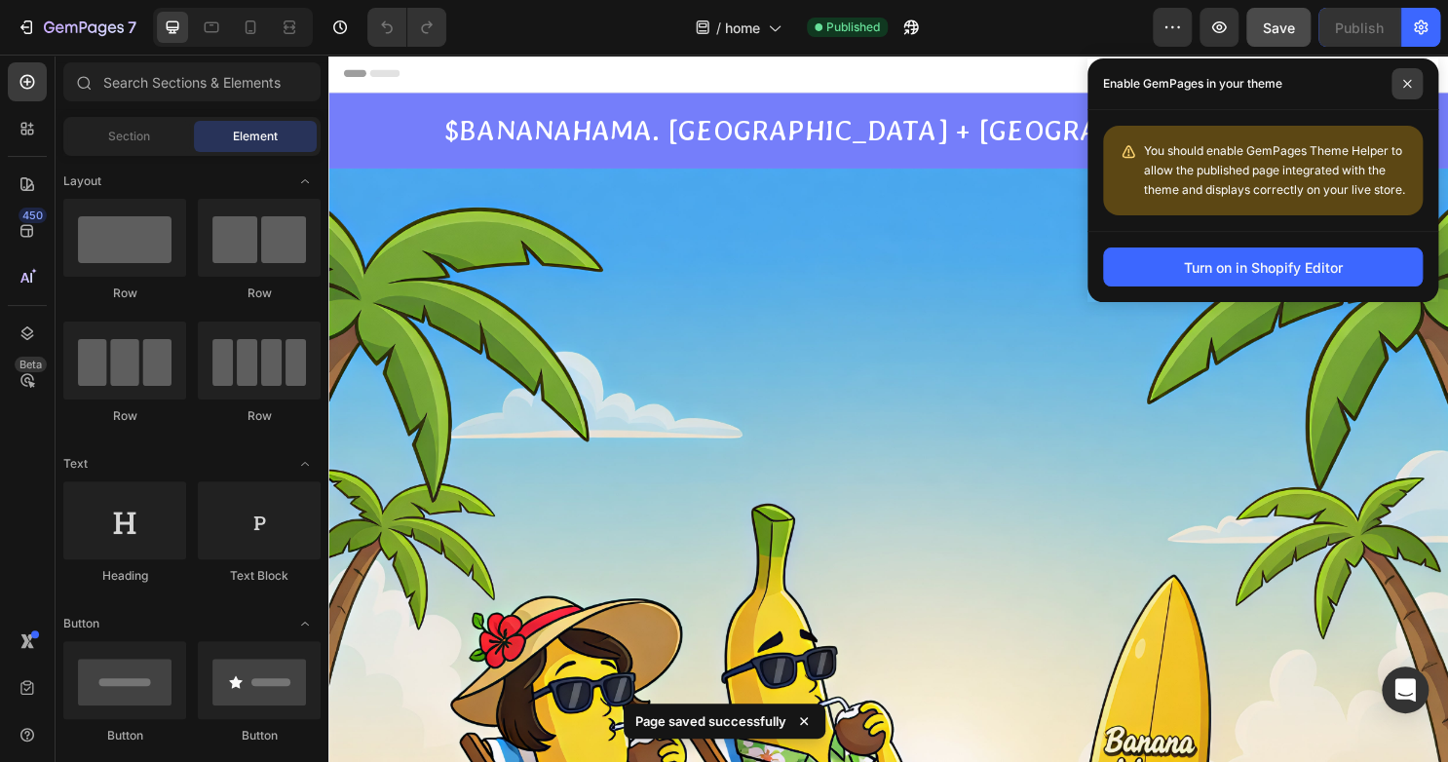
click at [1414, 86] on span at bounding box center [1406, 83] width 31 height 31
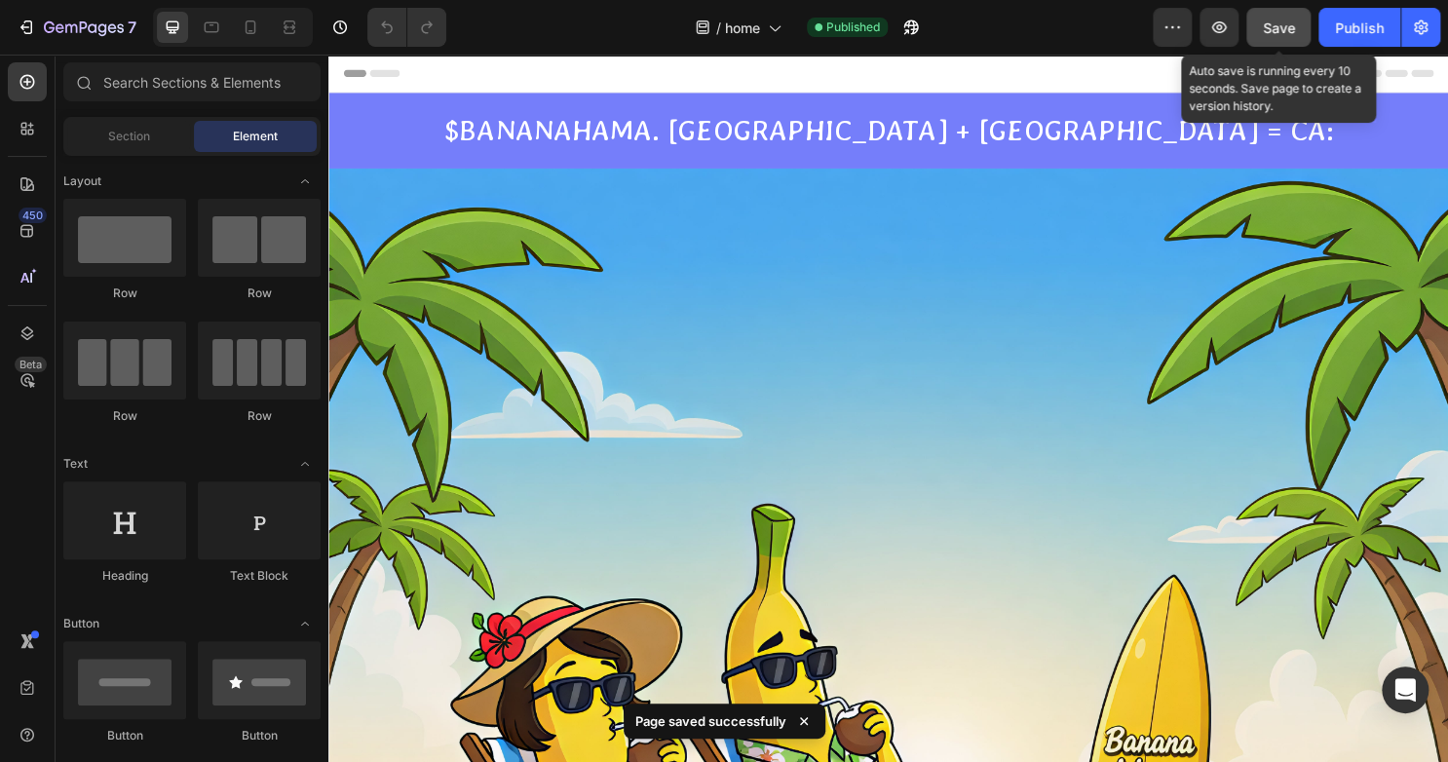
click at [1297, 27] on button "Save" at bounding box center [1278, 27] width 64 height 39
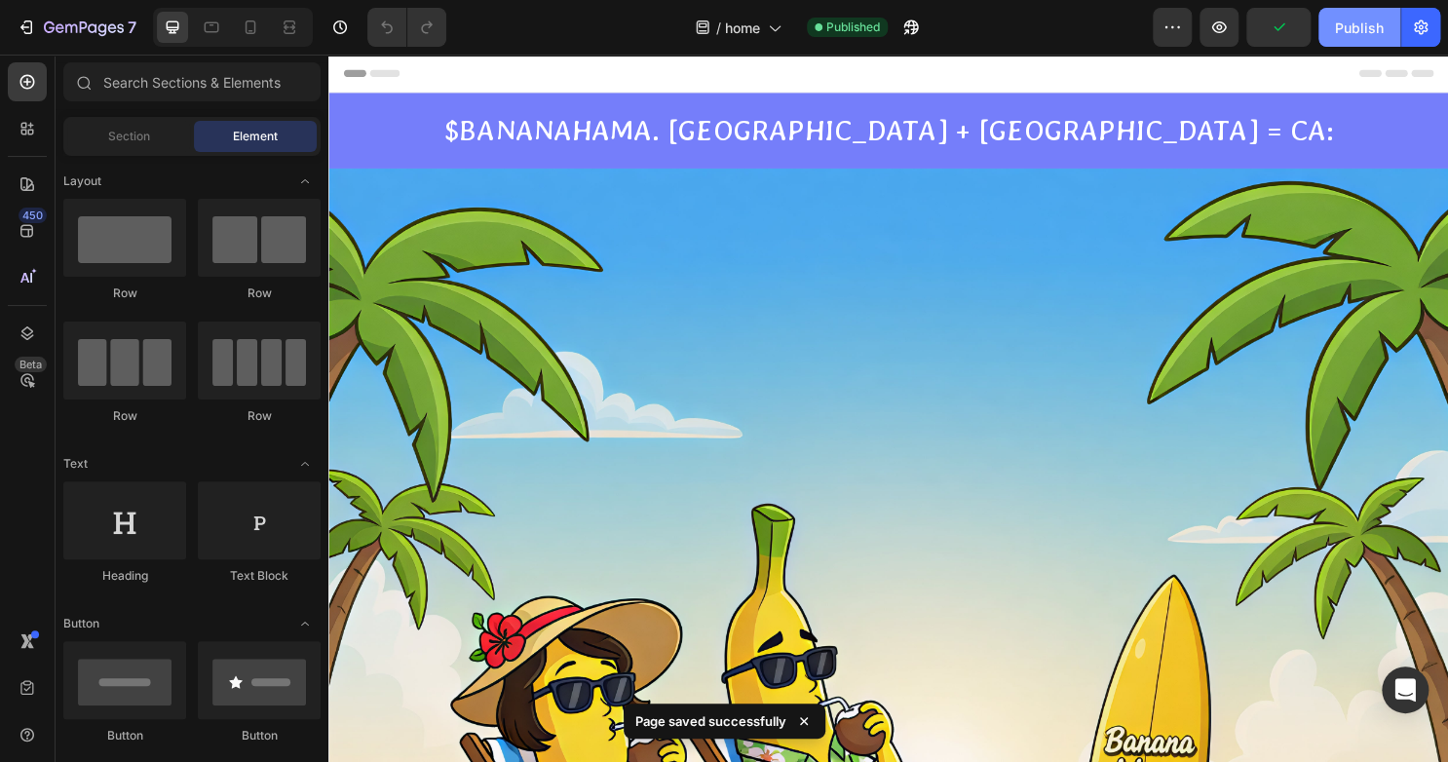
click at [1340, 32] on div "Publish" at bounding box center [1359, 28] width 49 height 20
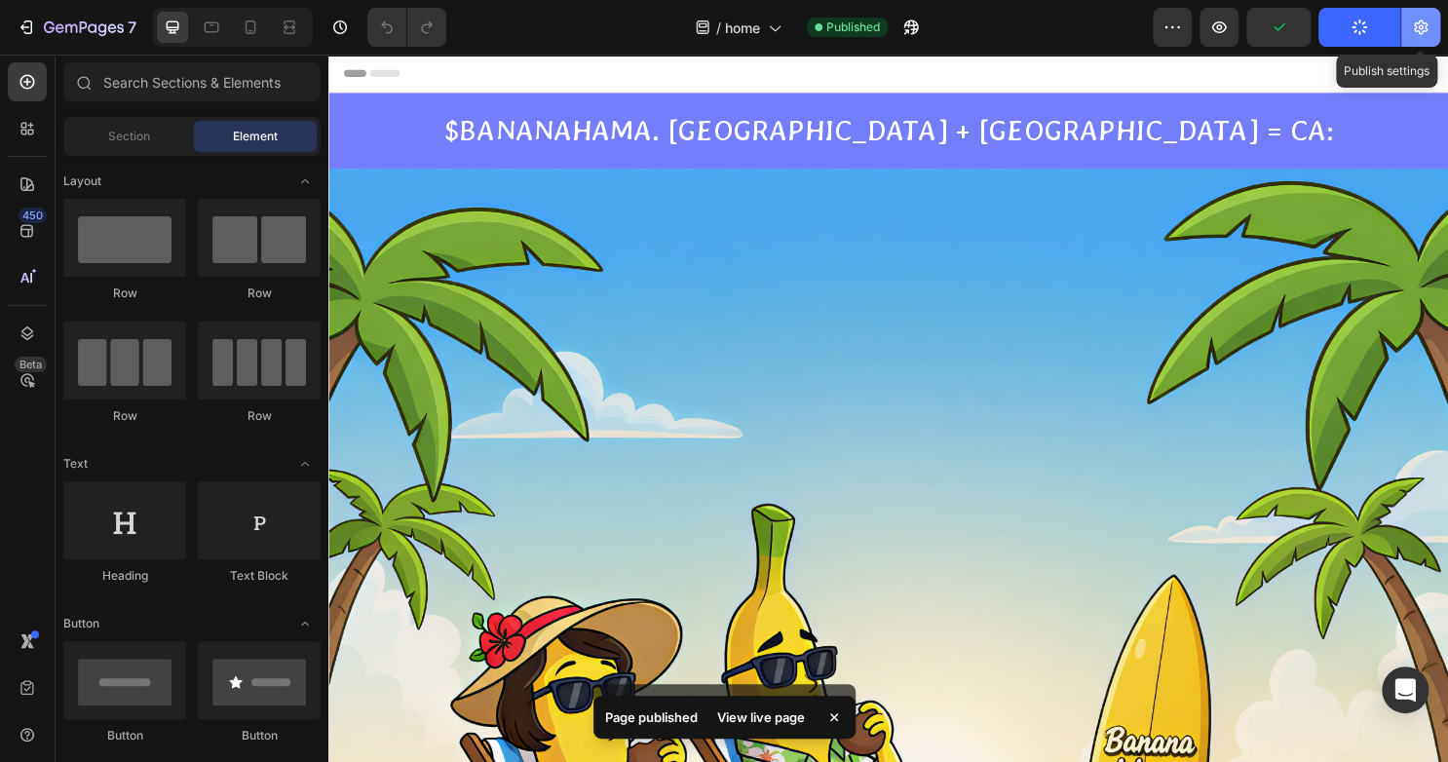
click at [1426, 31] on icon "button" at bounding box center [1420, 27] width 19 height 19
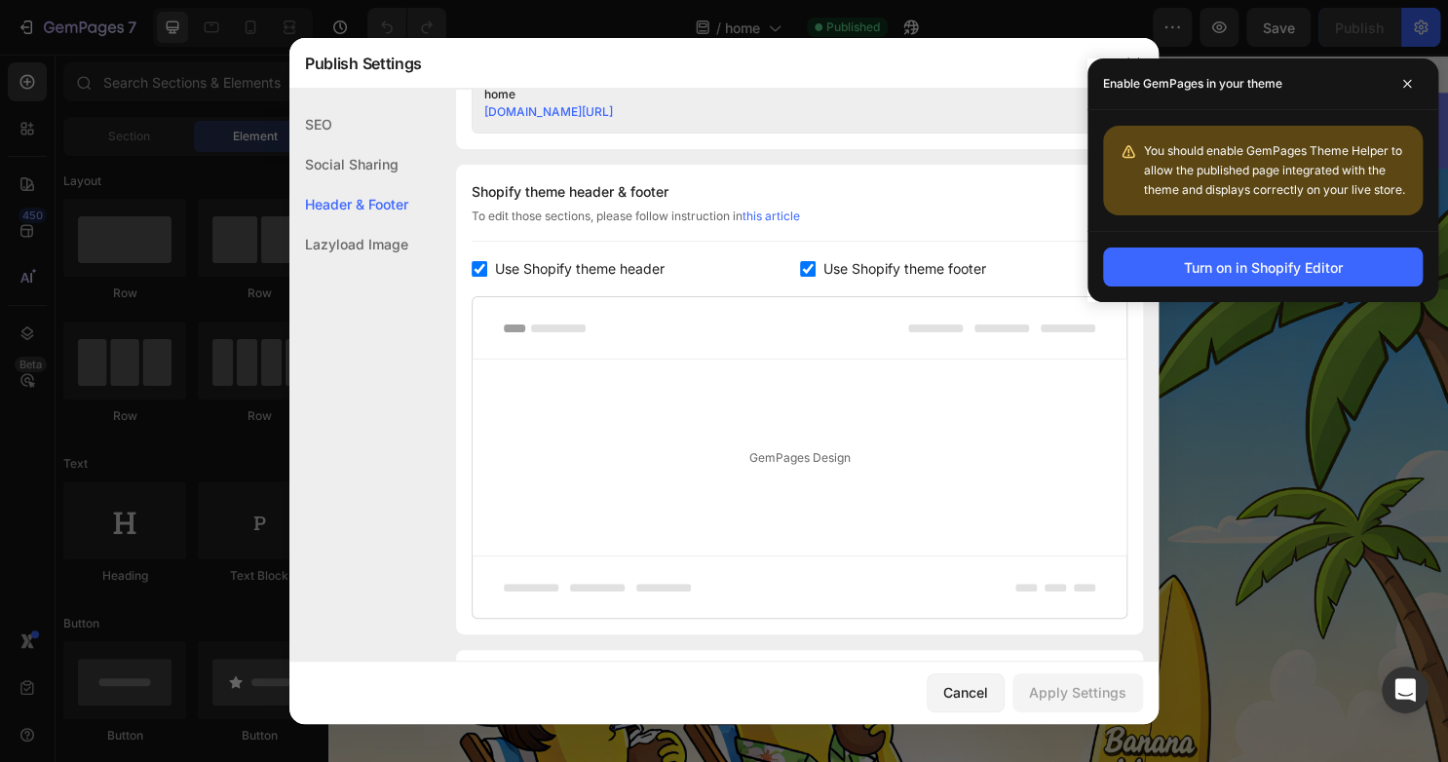
scroll to position [972, 0]
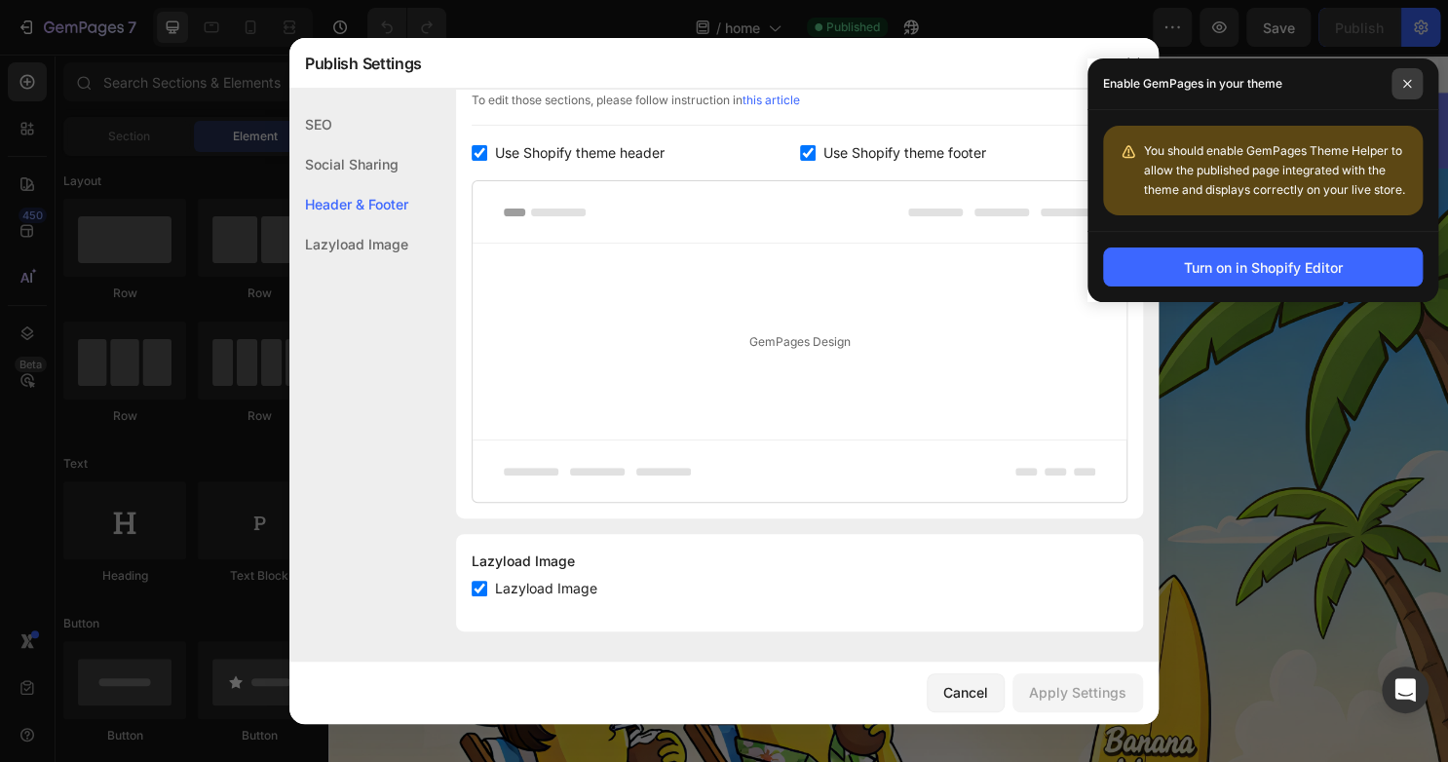
click at [1401, 95] on span at bounding box center [1406, 83] width 31 height 31
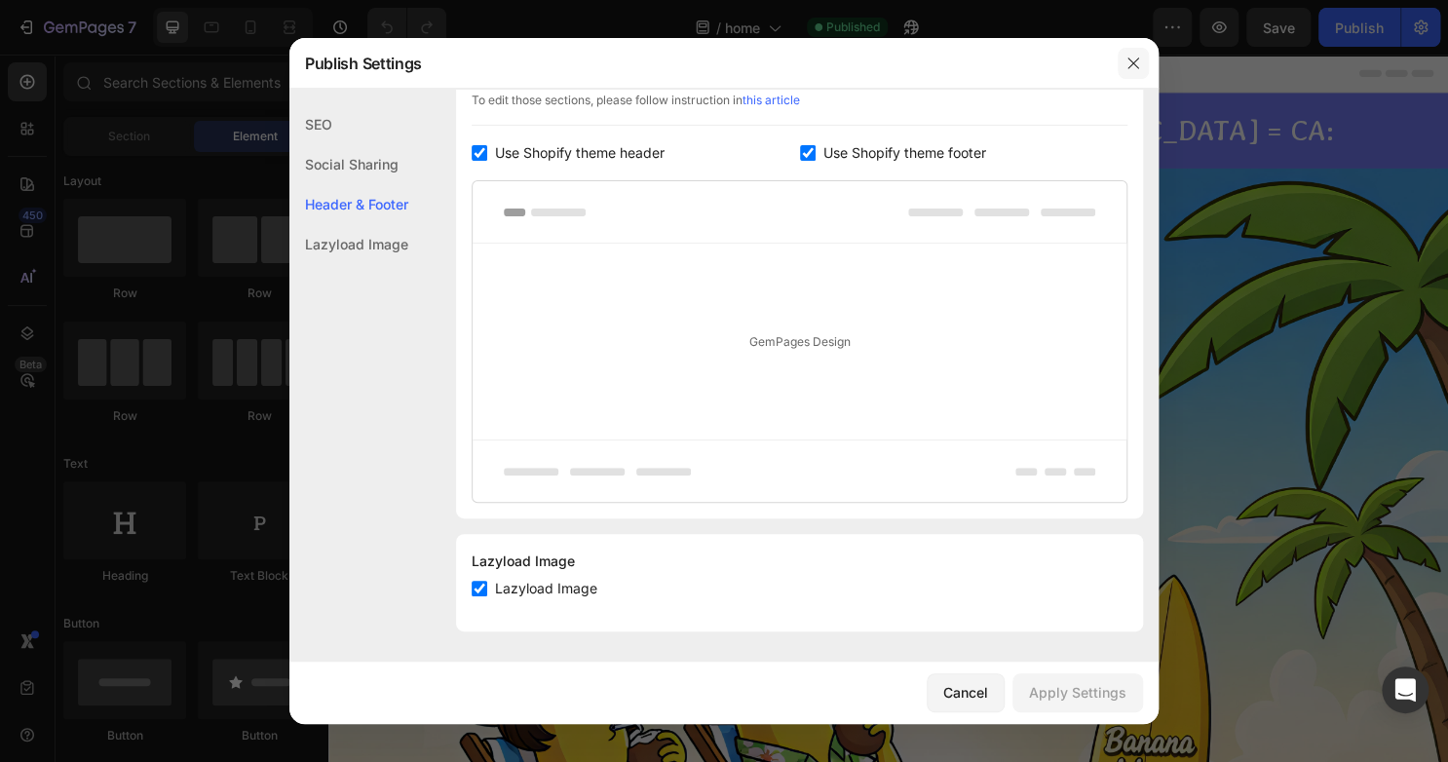
click at [1118, 66] on button "button" at bounding box center [1132, 63] width 31 height 31
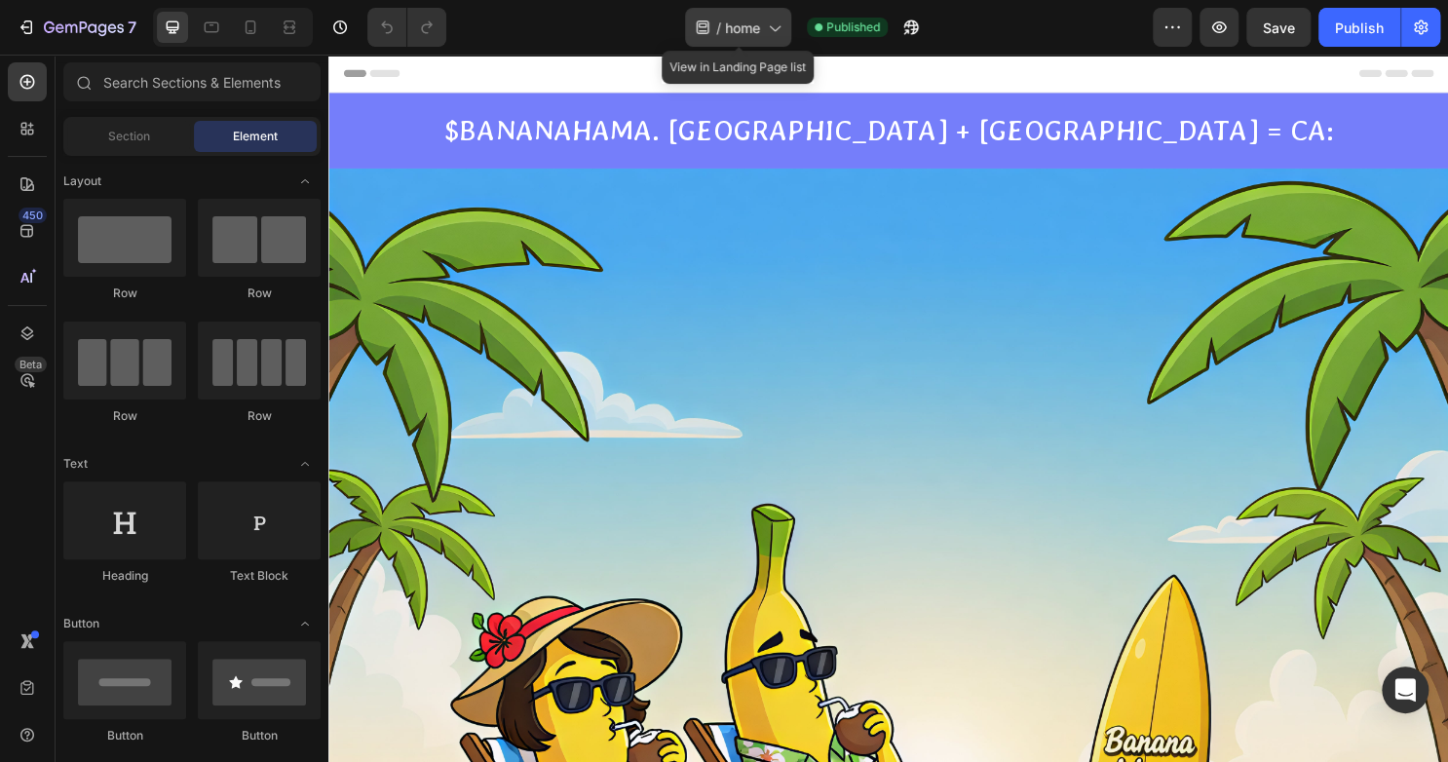
click at [760, 18] on div "/ home" at bounding box center [738, 27] width 106 height 39
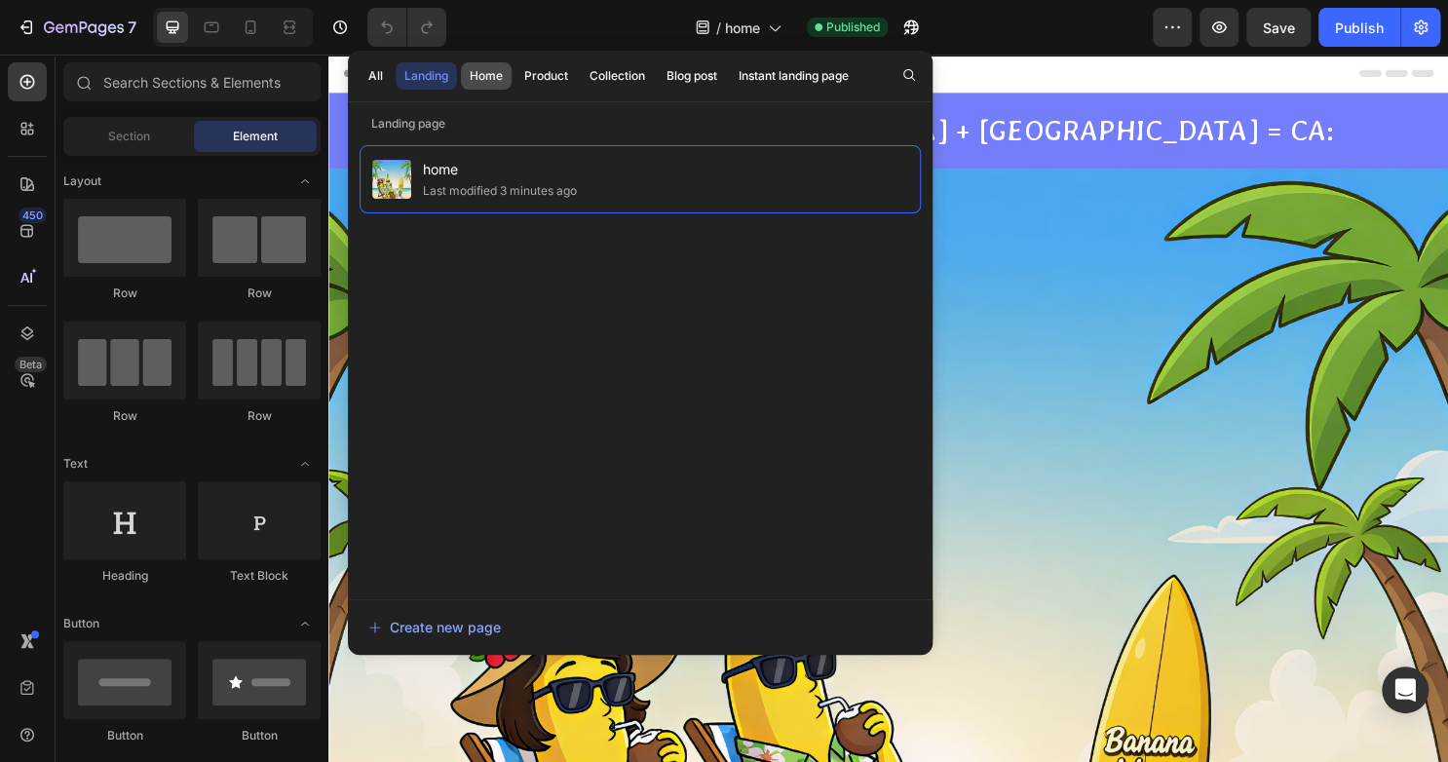
click at [479, 82] on div "Home" at bounding box center [486, 76] width 33 height 18
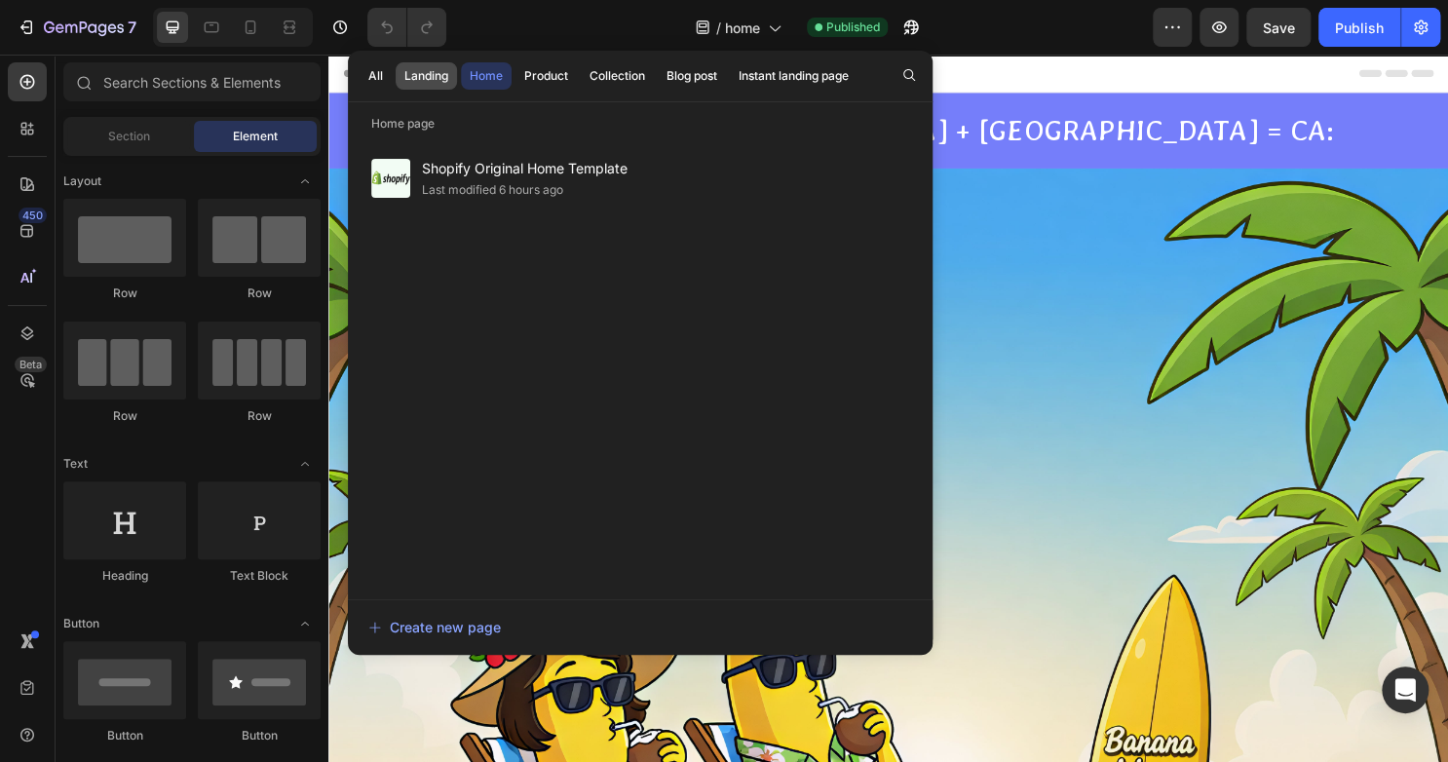
click at [438, 76] on div "Landing" at bounding box center [426, 76] width 44 height 18
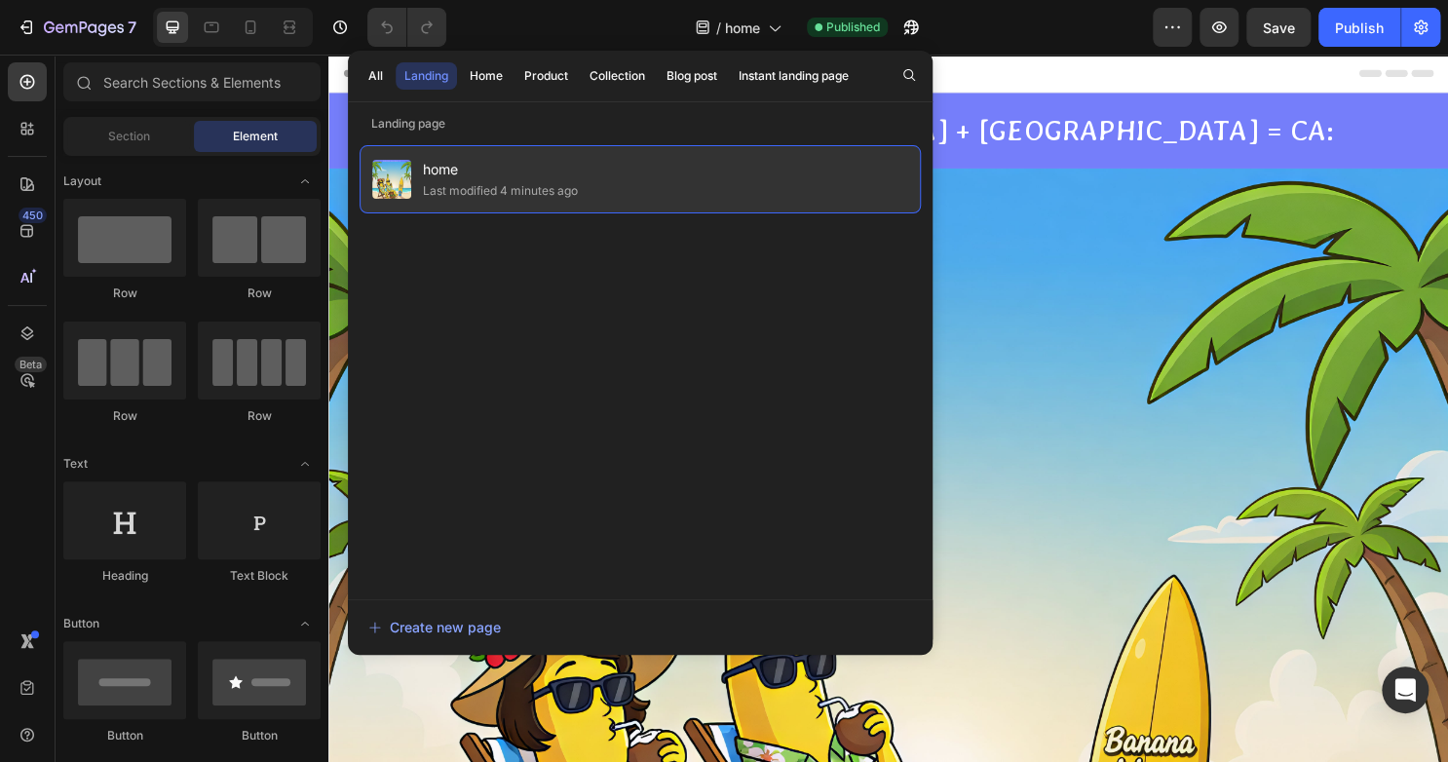
click at [605, 166] on div "home Last modified 4 minutes ago" at bounding box center [639, 179] width 561 height 68
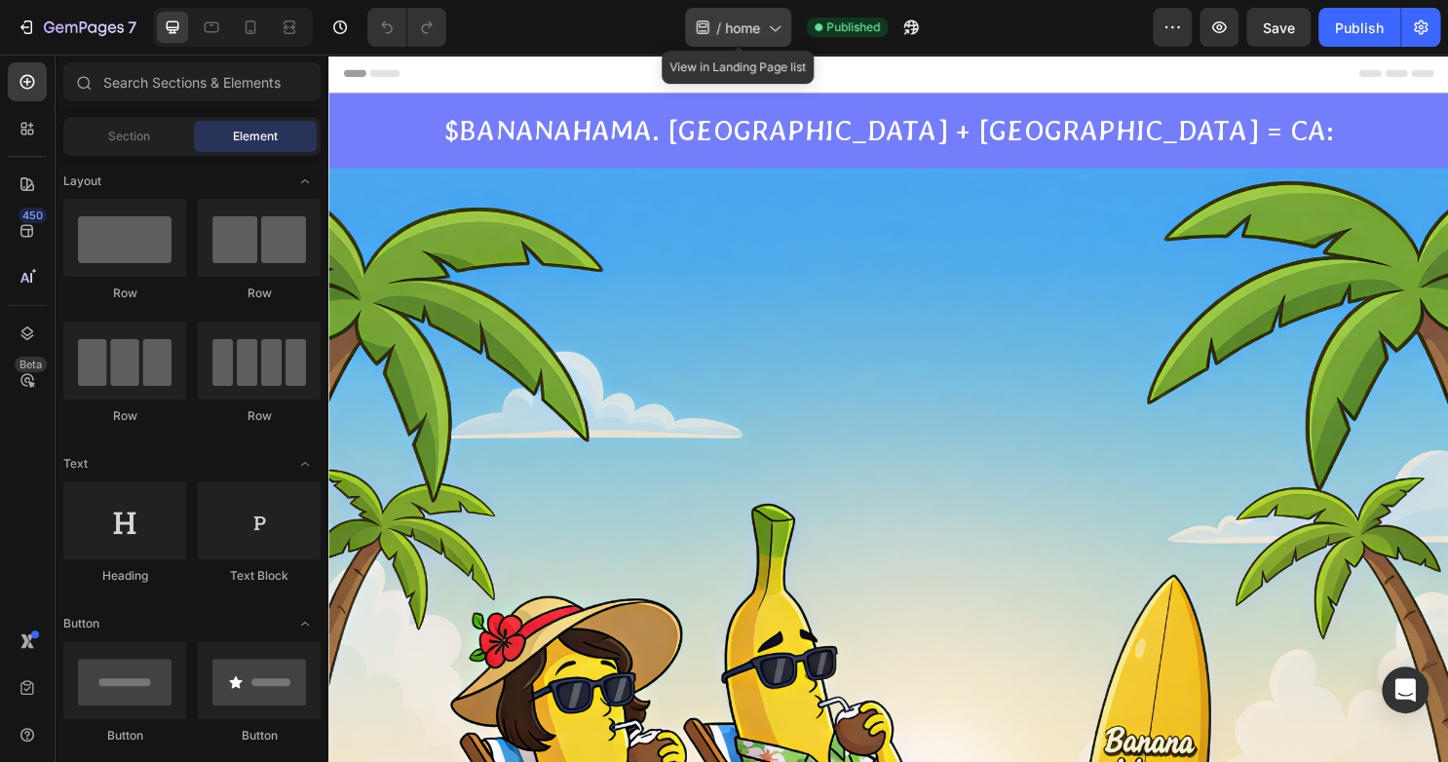
click at [778, 19] on icon at bounding box center [773, 27] width 19 height 19
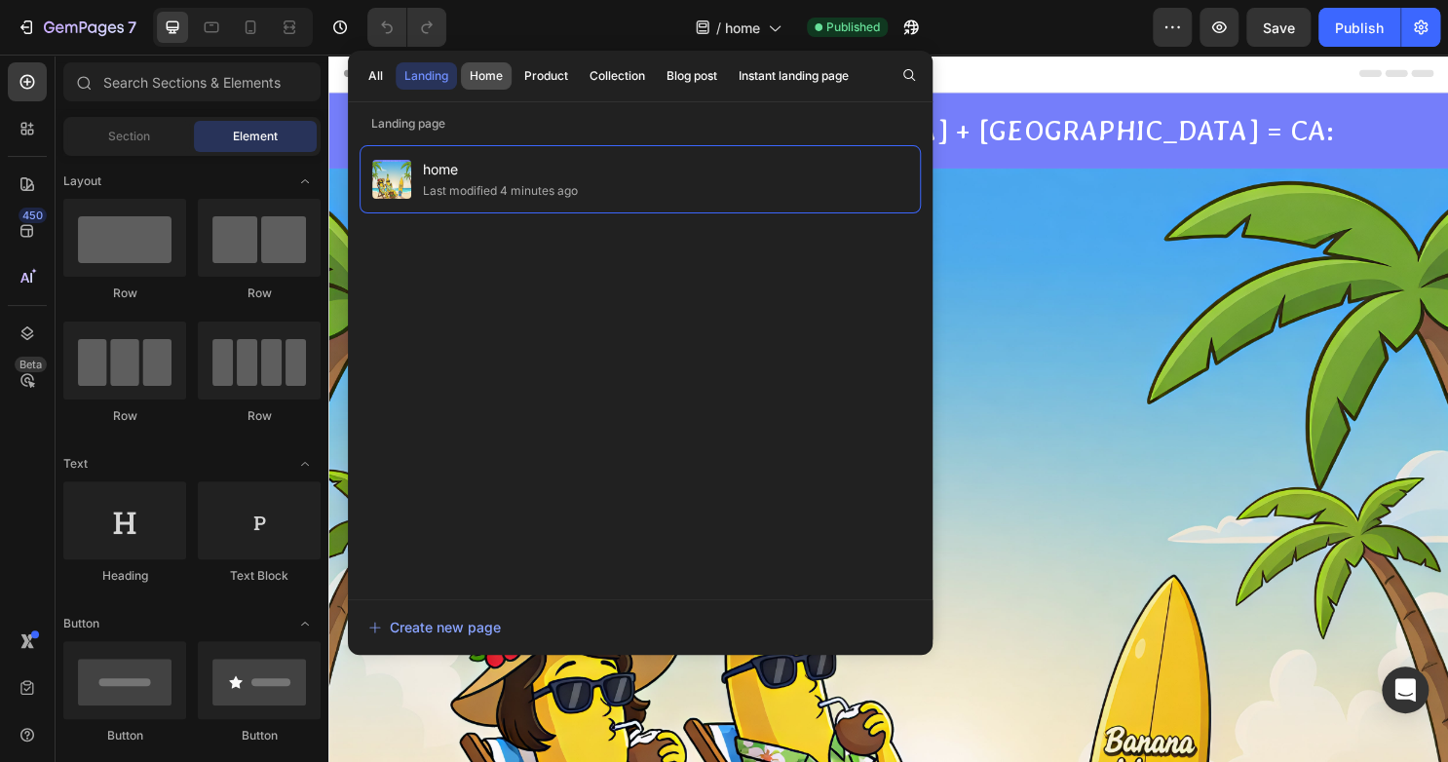
click at [488, 74] on div "Home" at bounding box center [486, 76] width 33 height 18
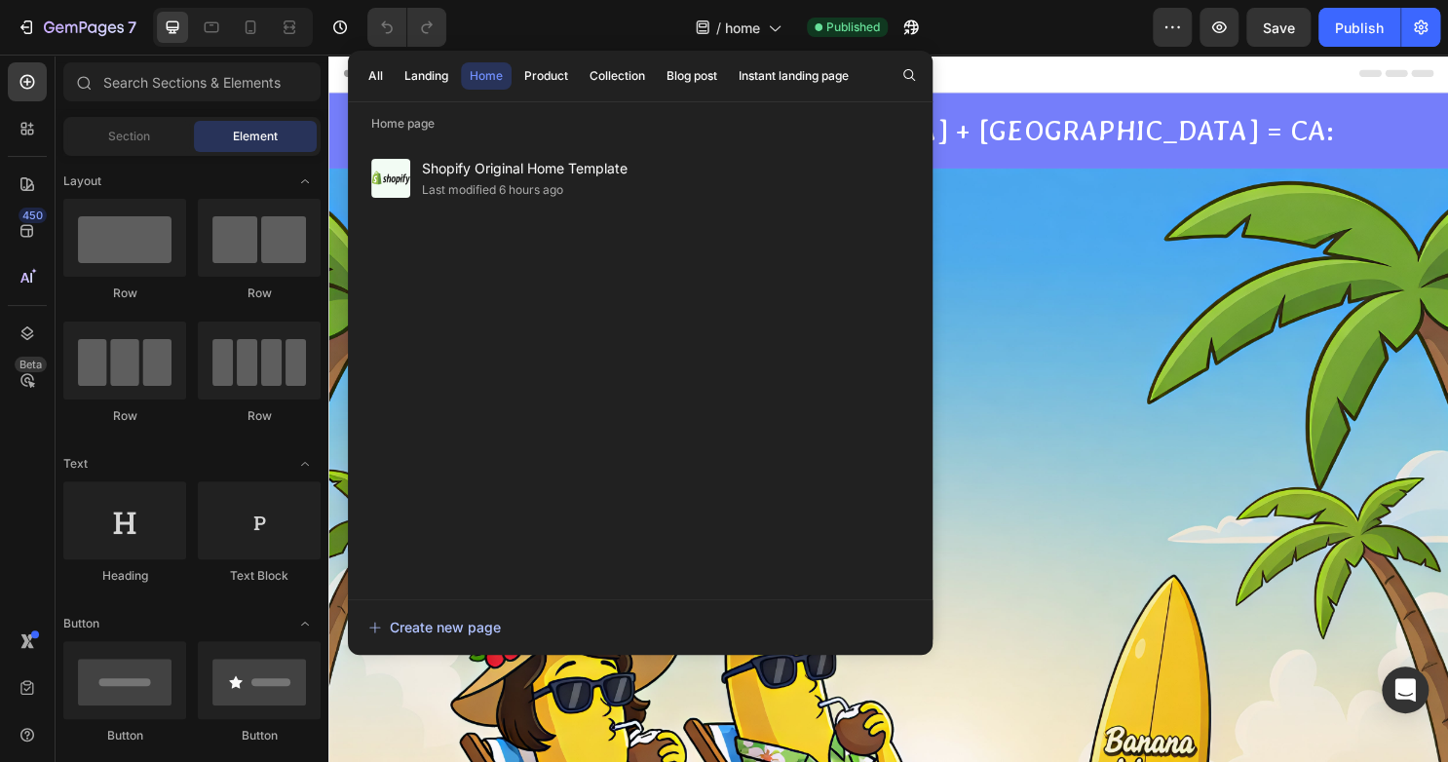
click at [465, 625] on div "Create new page" at bounding box center [434, 627] width 132 height 20
click at [436, 77] on div "Landing" at bounding box center [426, 76] width 44 height 18
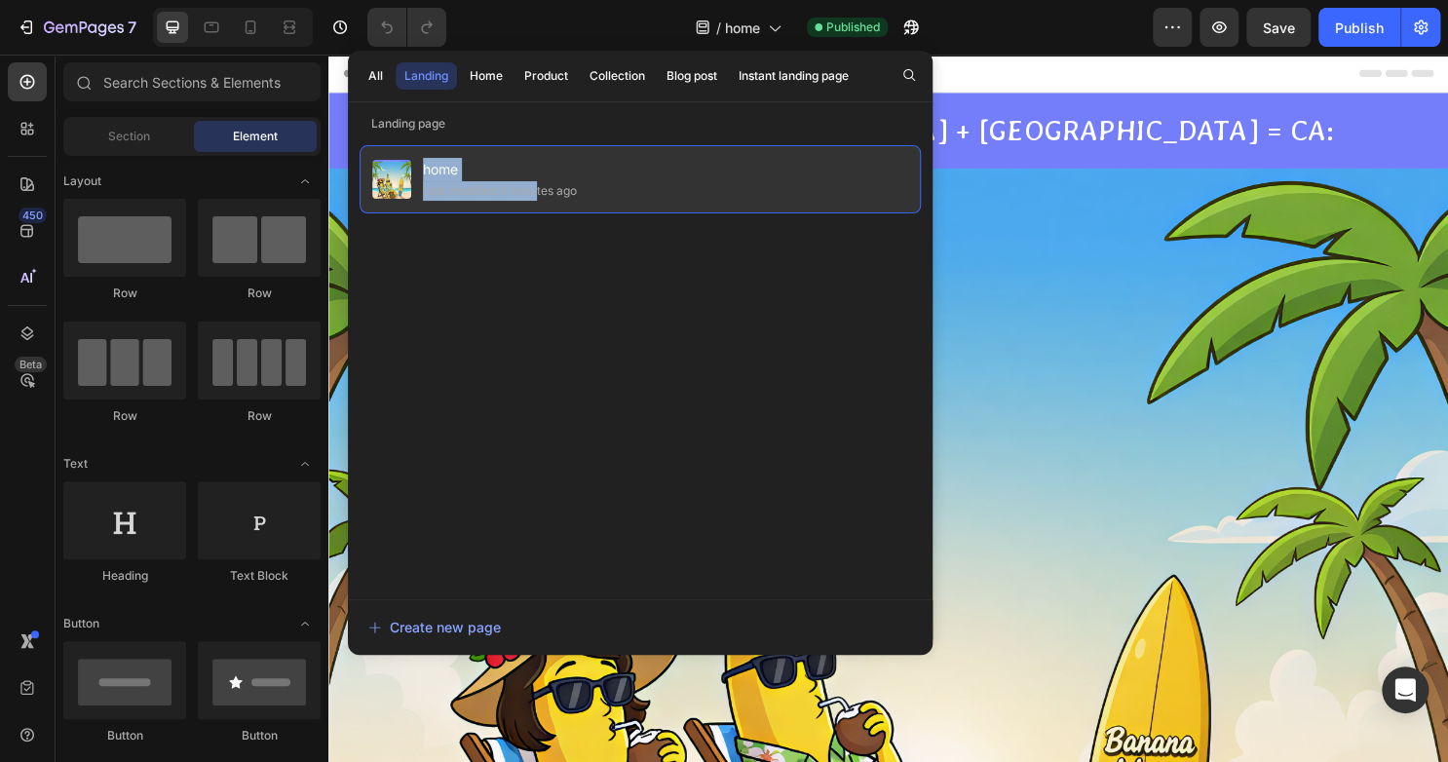
drag, startPoint x: 535, startPoint y: 179, endPoint x: 421, endPoint y: 169, distance: 114.5
click at [423, 169] on div "home Last modified 6 minutes ago" at bounding box center [500, 179] width 154 height 43
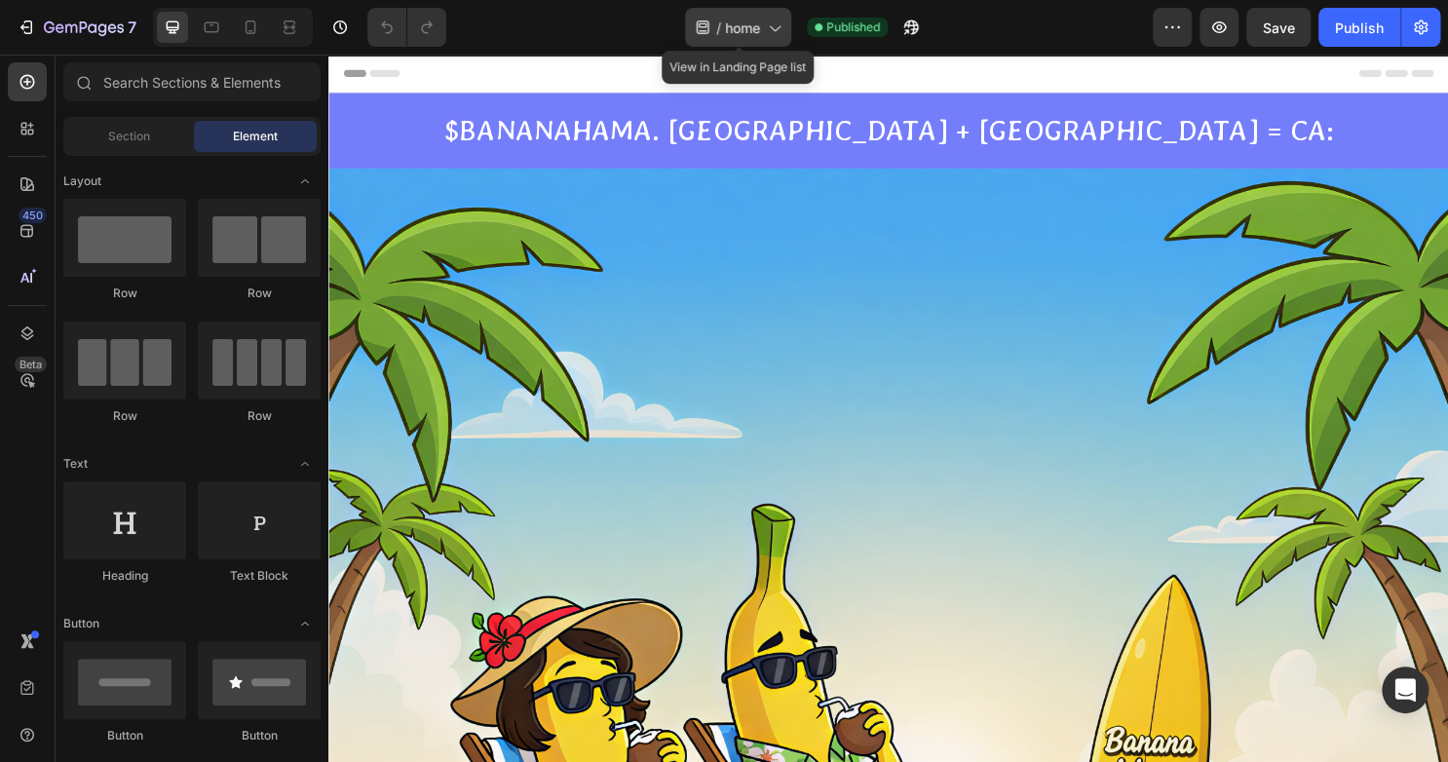
click at [711, 18] on div "/ home" at bounding box center [738, 27] width 106 height 39
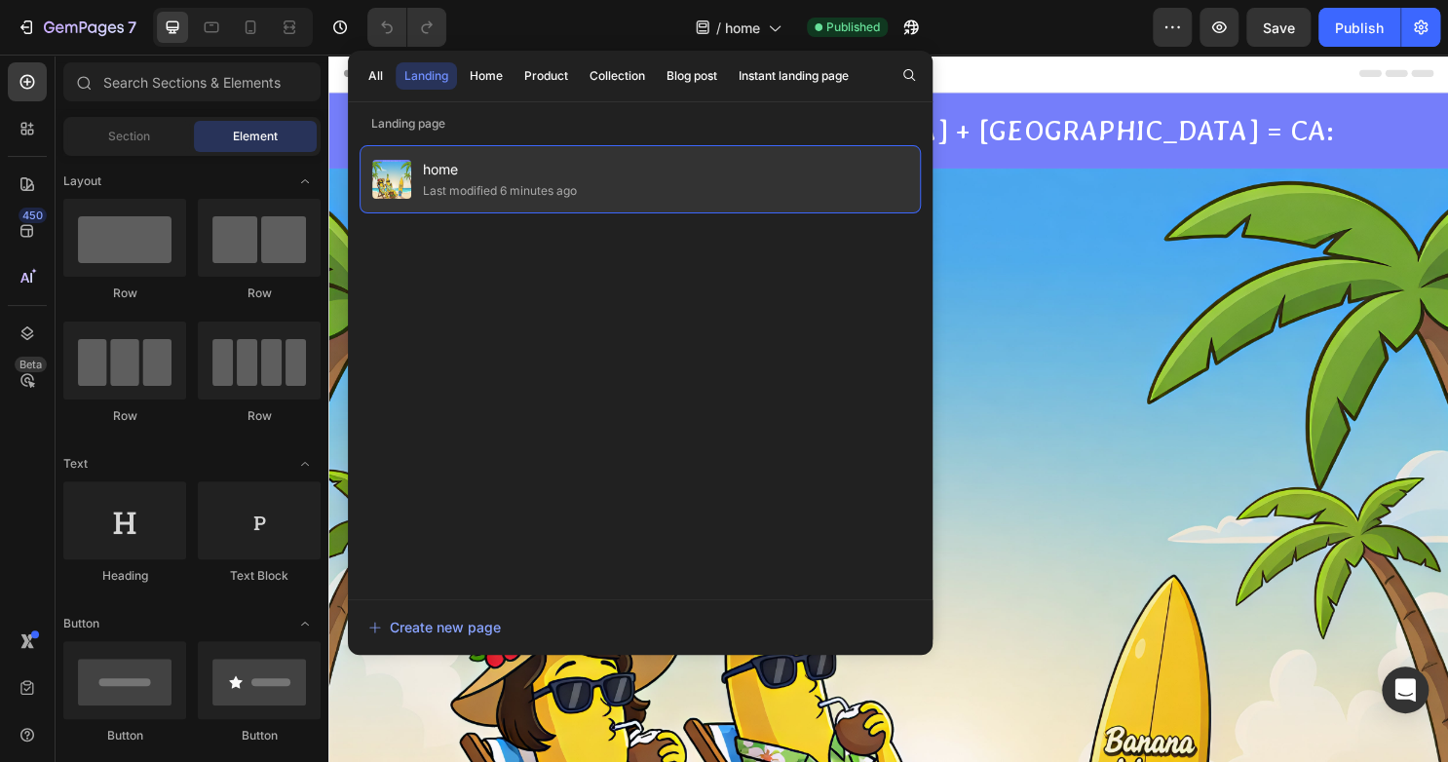
click at [585, 188] on div "home Last modified 6 minutes ago" at bounding box center [639, 179] width 561 height 68
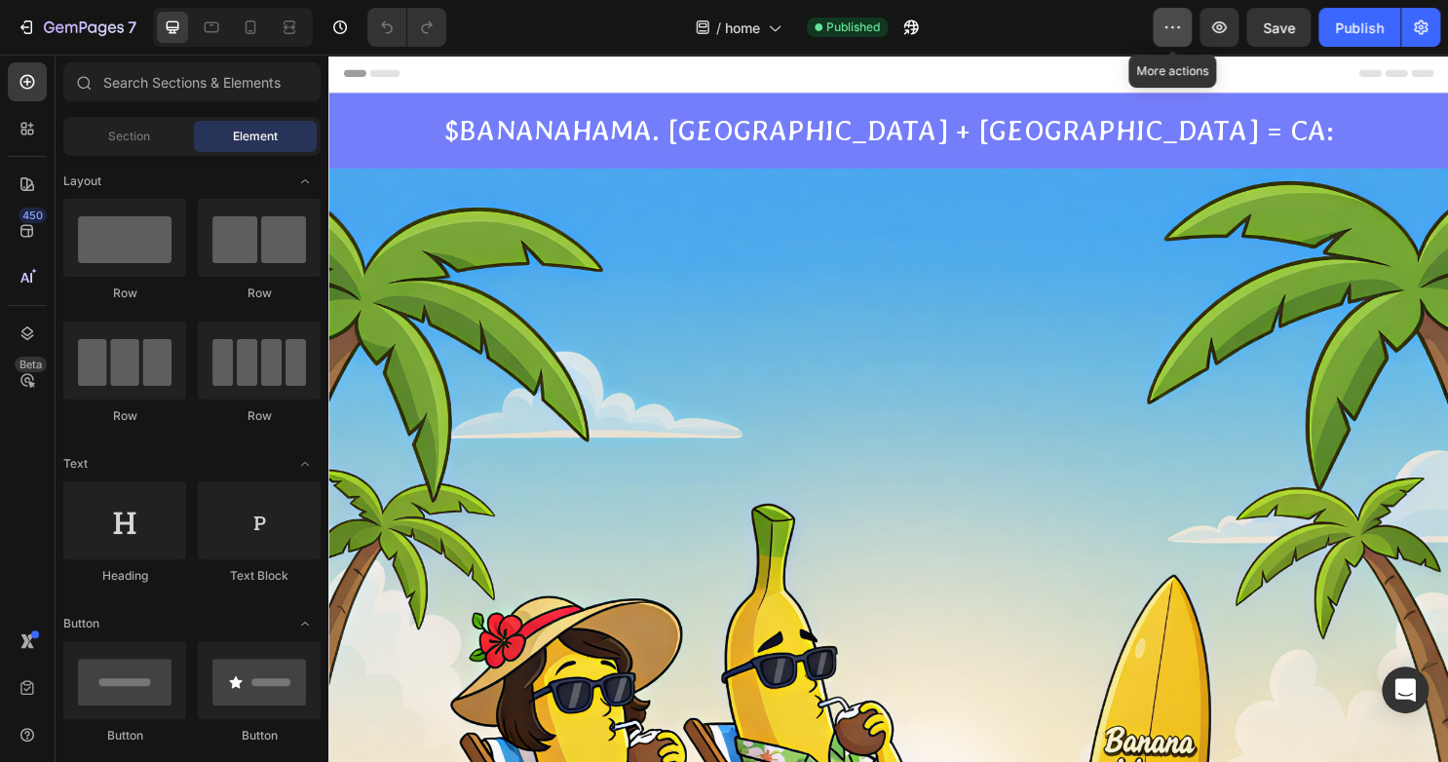
click at [1170, 8] on button "button" at bounding box center [1171, 27] width 39 height 39
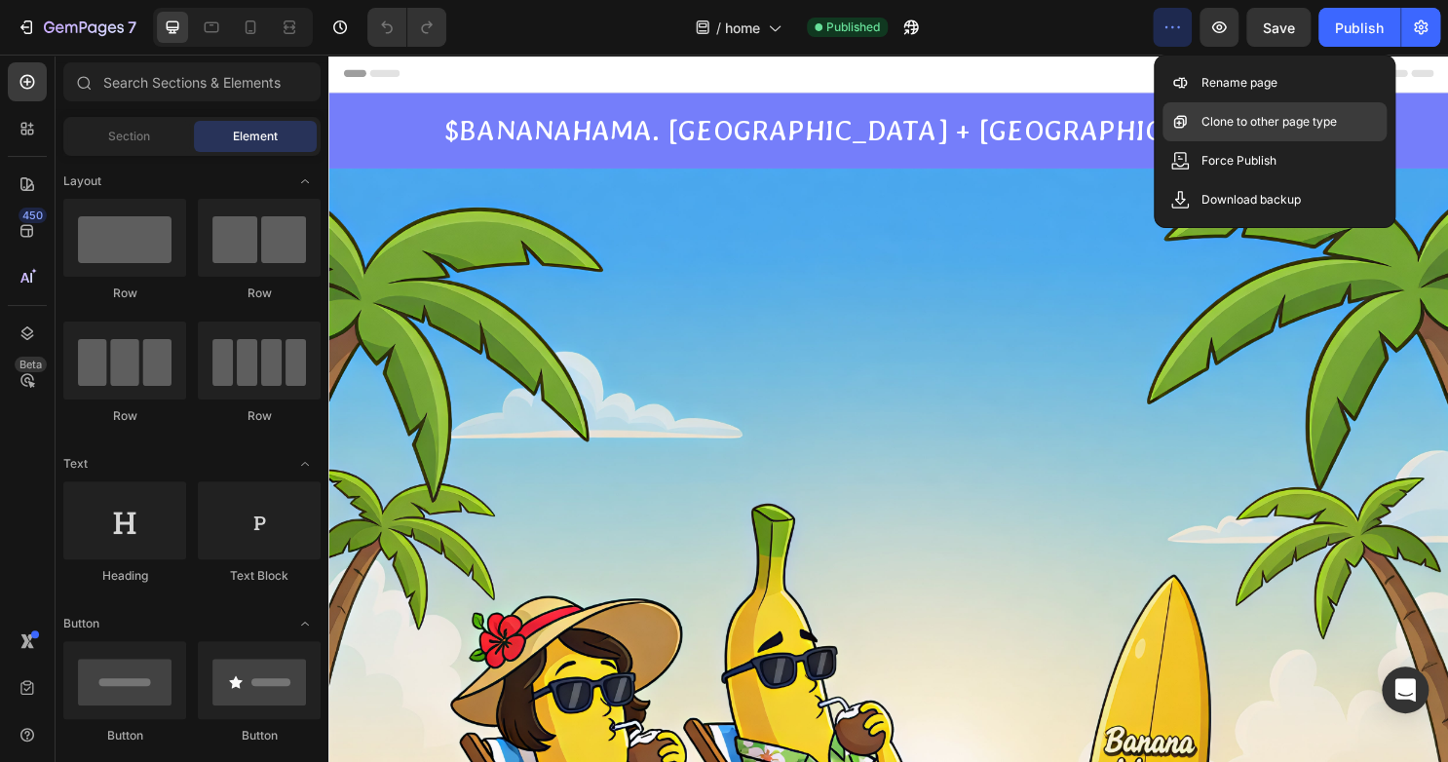
click at [1206, 121] on p "Clone to other page type" at bounding box center [1268, 121] width 135 height 19
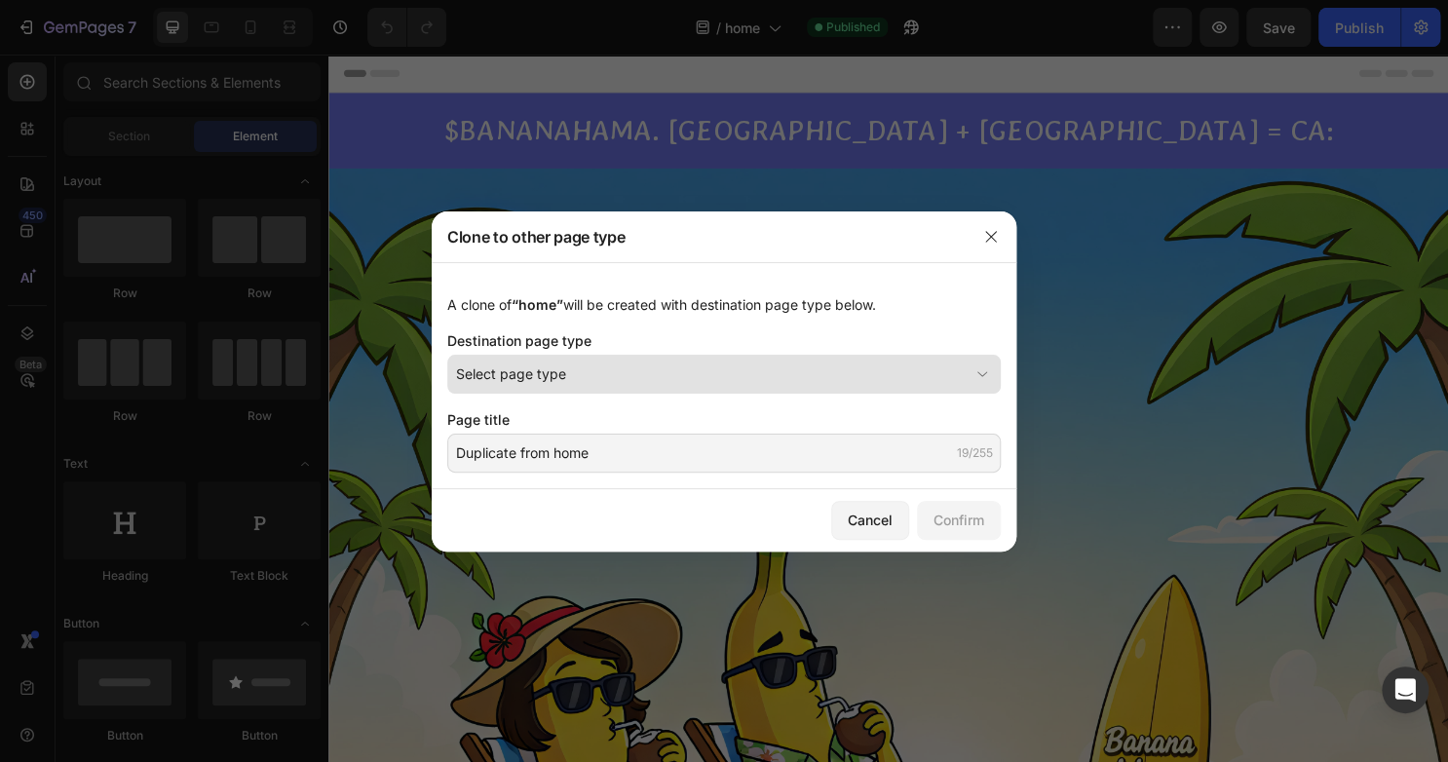
drag, startPoint x: 783, startPoint y: 390, endPoint x: 775, endPoint y: 383, distance: 10.4
click at [775, 383] on button "Select page type" at bounding box center [723, 374] width 553 height 39
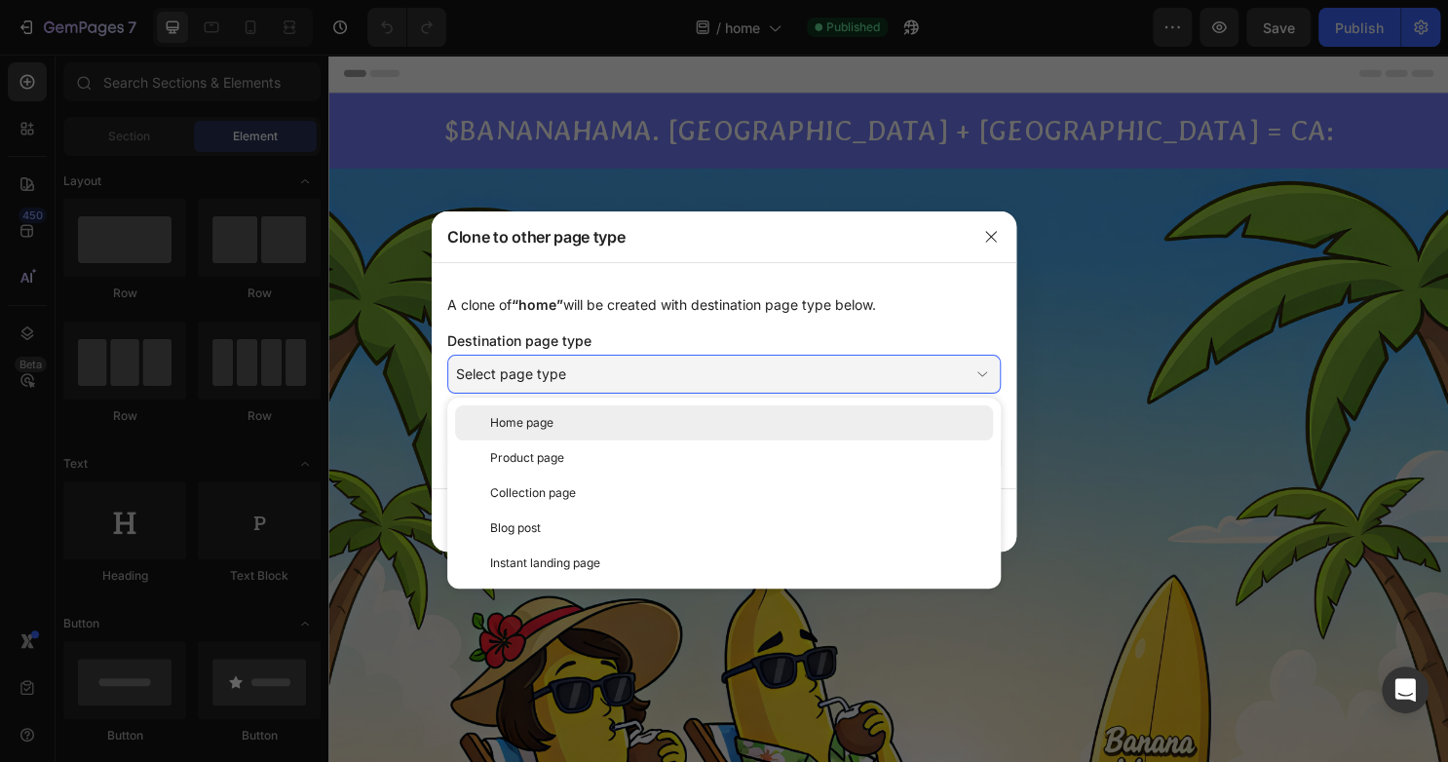
click at [764, 414] on div "Home page" at bounding box center [737, 423] width 495 height 18
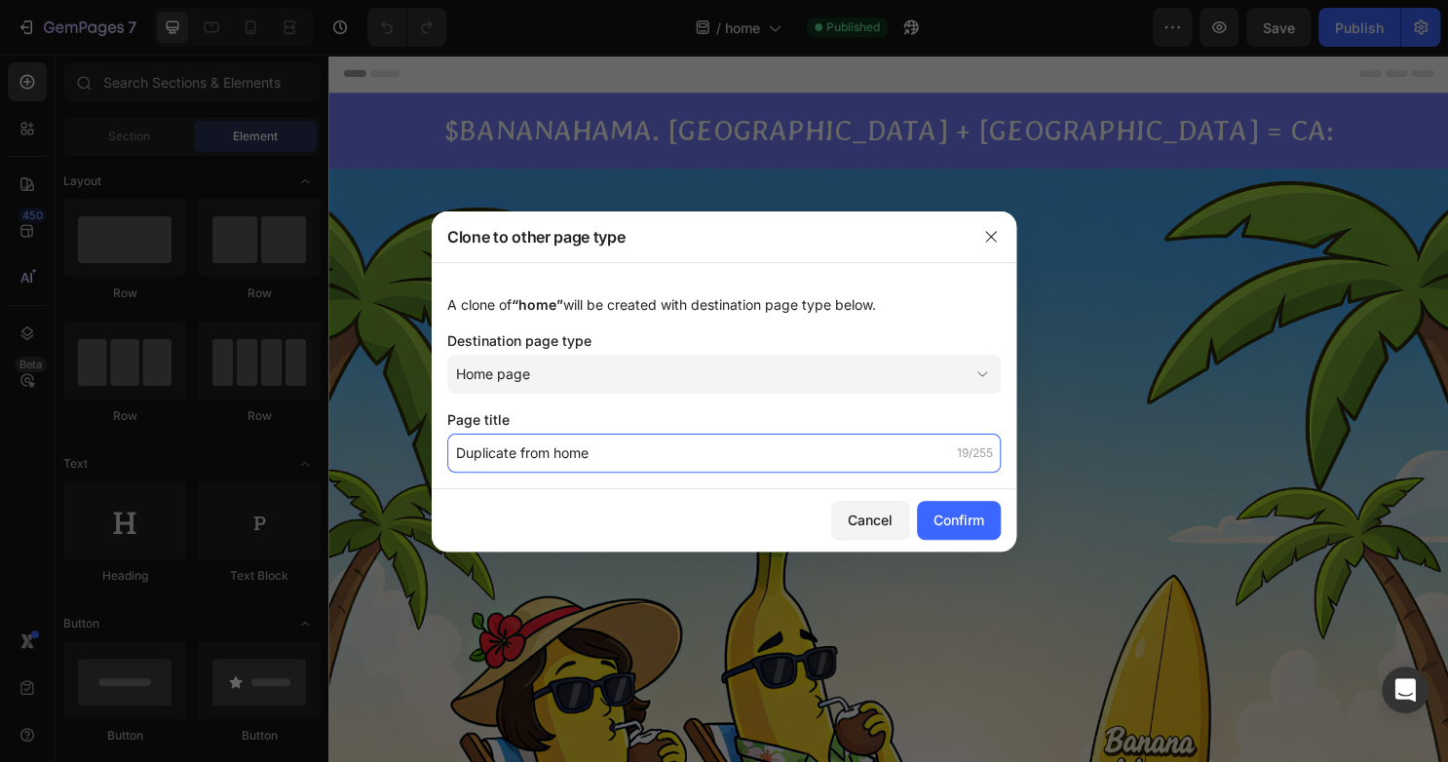
click at [771, 435] on input "Duplicate from home" at bounding box center [723, 452] width 553 height 39
click at [799, 445] on input "Duplicate from home" at bounding box center [723, 452] width 553 height 39
drag, startPoint x: 557, startPoint y: 462, endPoint x: 466, endPoint y: 466, distance: 91.6
click at [466, 466] on input "Duplicate from home" at bounding box center [723, 452] width 553 height 39
type input "home"
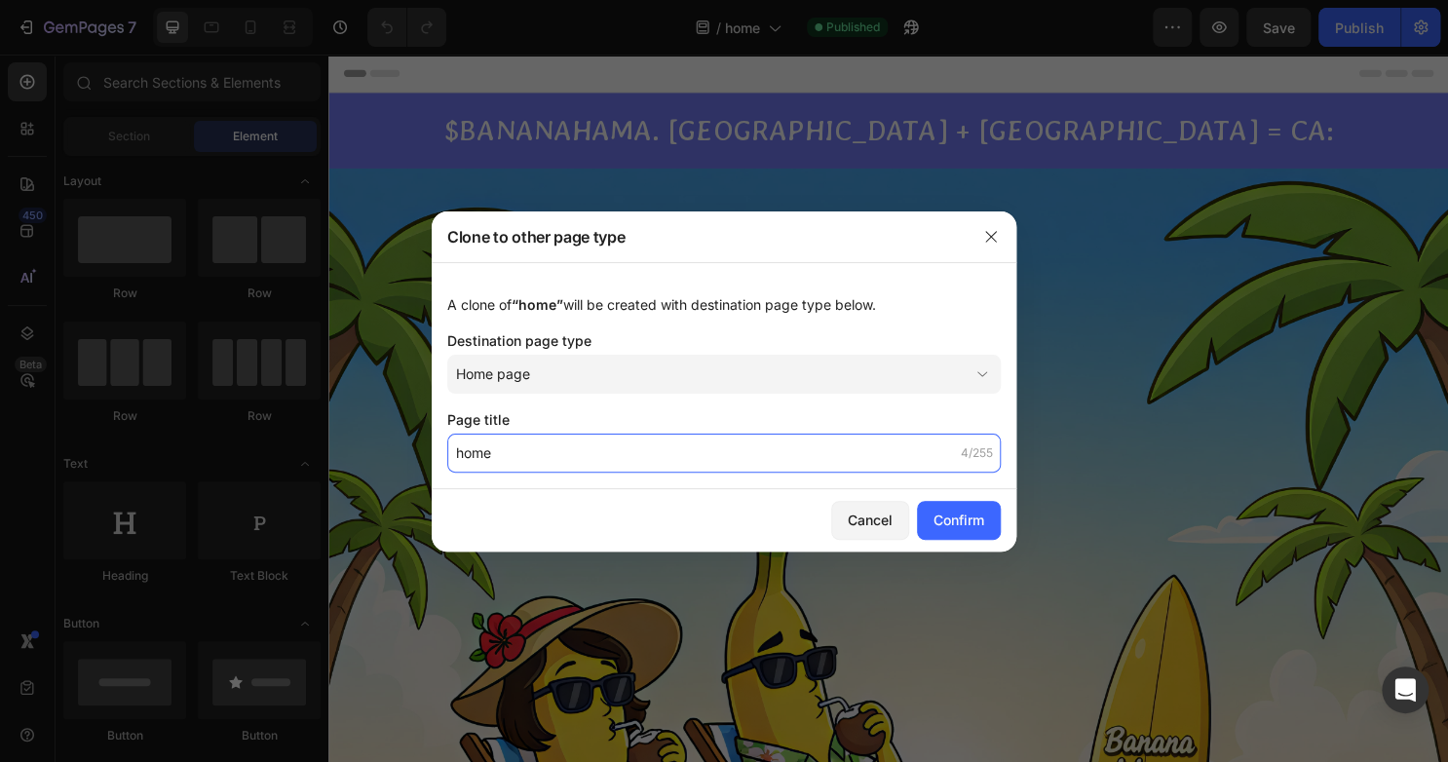
drag, startPoint x: 515, startPoint y: 455, endPoint x: 426, endPoint y: 414, distance: 98.5
click at [426, 414] on div "Clone to other page type A clone of “home” will be created with destination pag…" at bounding box center [724, 381] width 1448 height 762
paste input "“Because $BANANAHAMA isn’t just another token — it’s a movement. Backed by a gr…"
drag, startPoint x: 816, startPoint y: 459, endPoint x: 280, endPoint y: 520, distance: 540.2
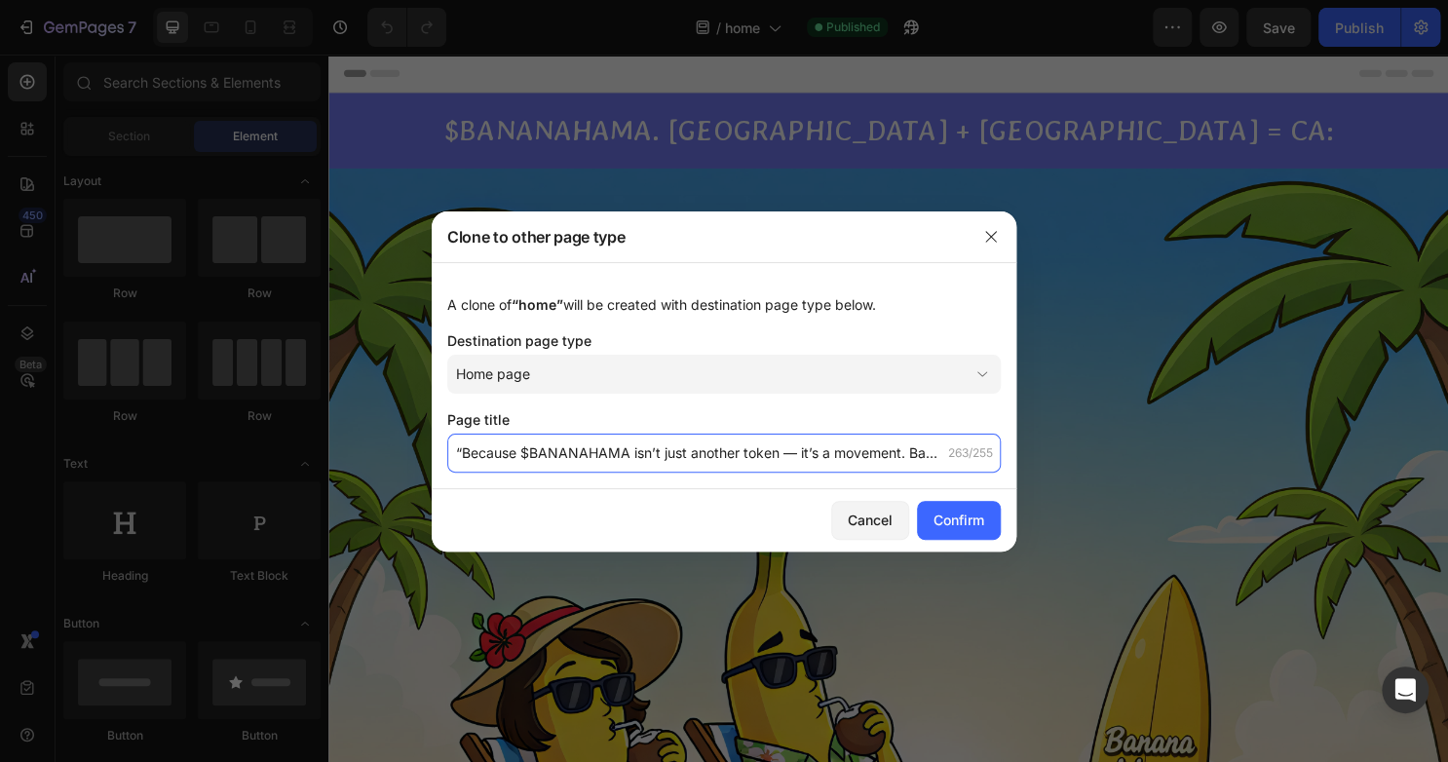
click at [280, 520] on div "Clone to other page type A clone of “home” will be created with destination pag…" at bounding box center [724, 381] width 1448 height 762
drag, startPoint x: 583, startPoint y: 457, endPoint x: 572, endPoint y: 457, distance: 10.7
click at [572, 457] on input "$BANANAHAMA is l" at bounding box center [723, 452] width 553 height 39
drag, startPoint x: 596, startPoint y: 457, endPoint x: 564, endPoint y: 459, distance: 32.2
click at [564, 459] on input "$BANANAHAMA is l" at bounding box center [723, 452] width 553 height 39
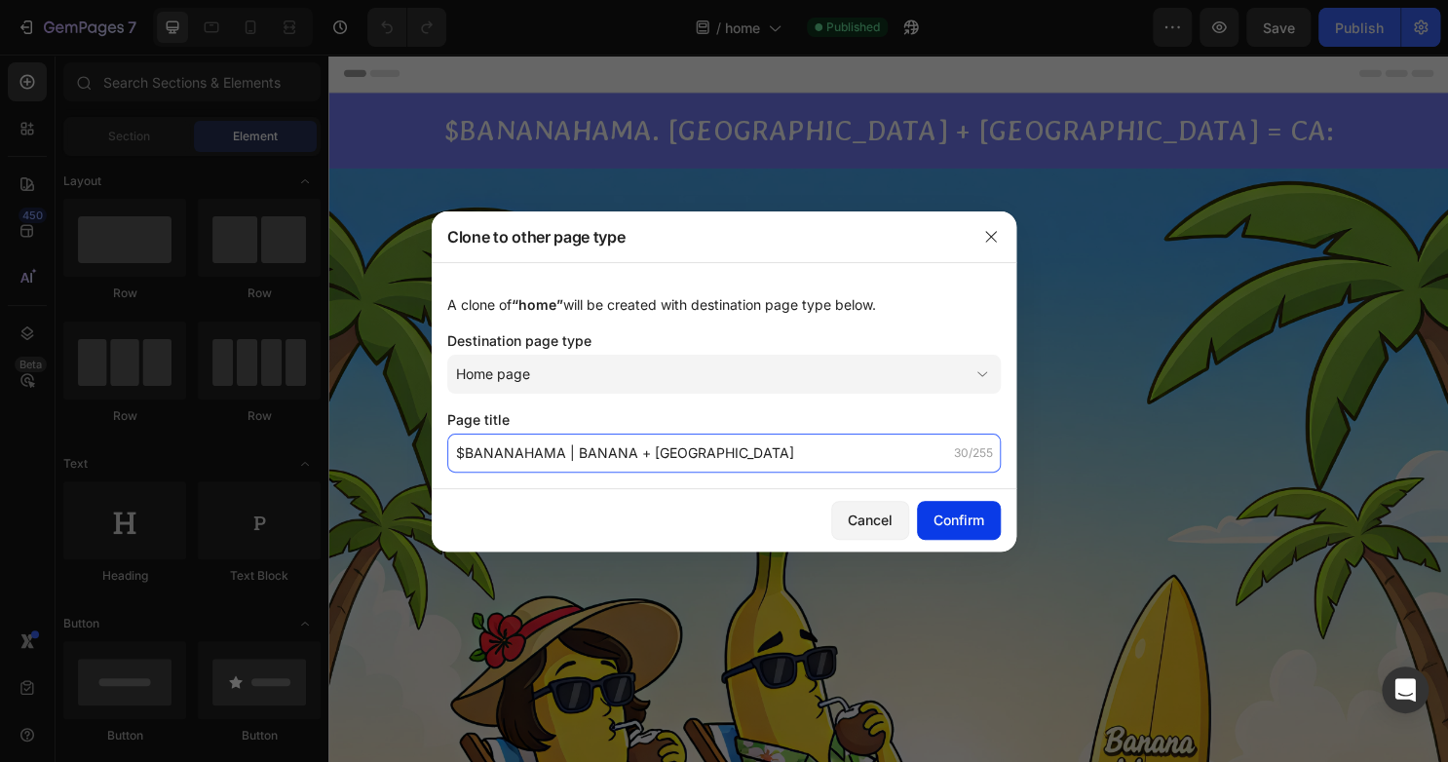
type input "$BANANAHAMA | BANANA + [GEOGRAPHIC_DATA]"
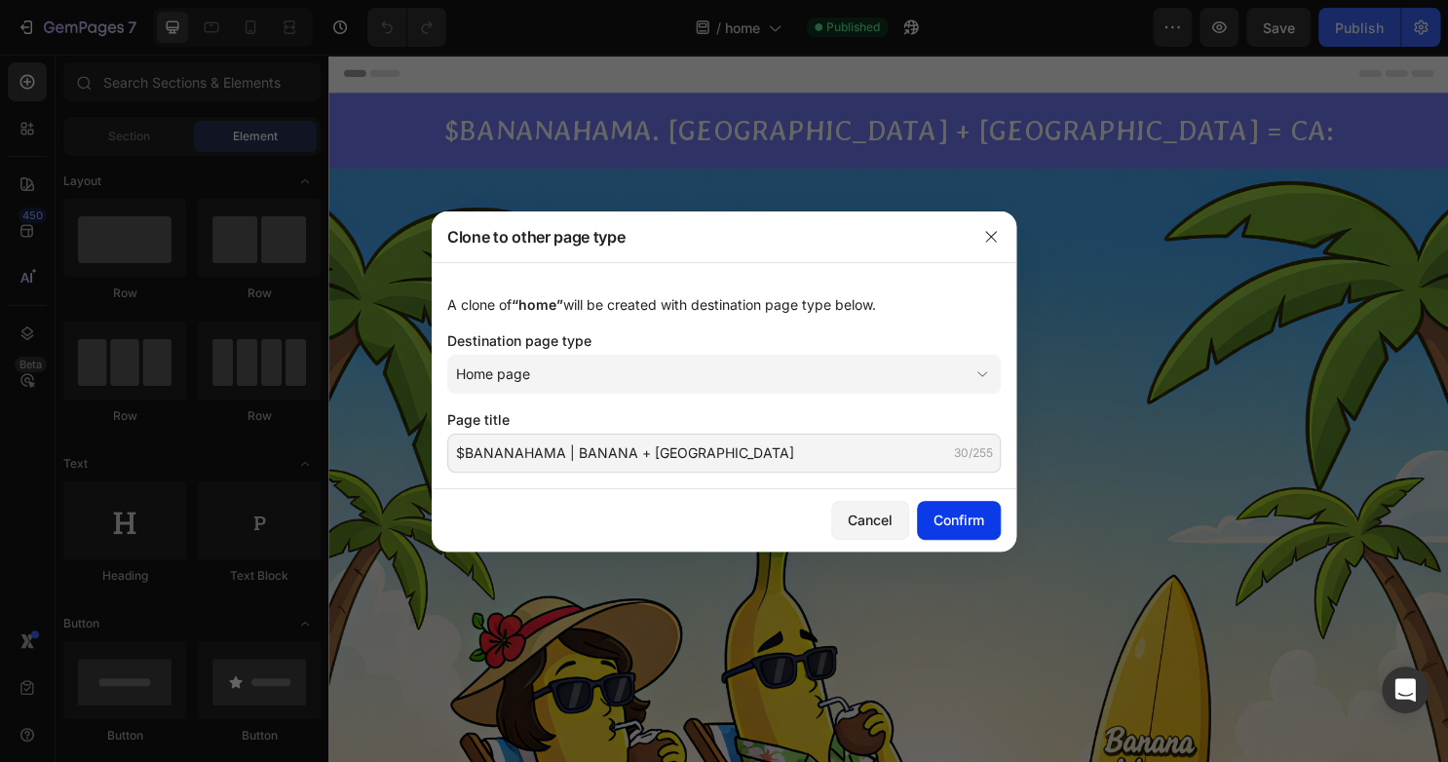
click at [934, 510] on div "Confirm" at bounding box center [958, 519] width 51 height 20
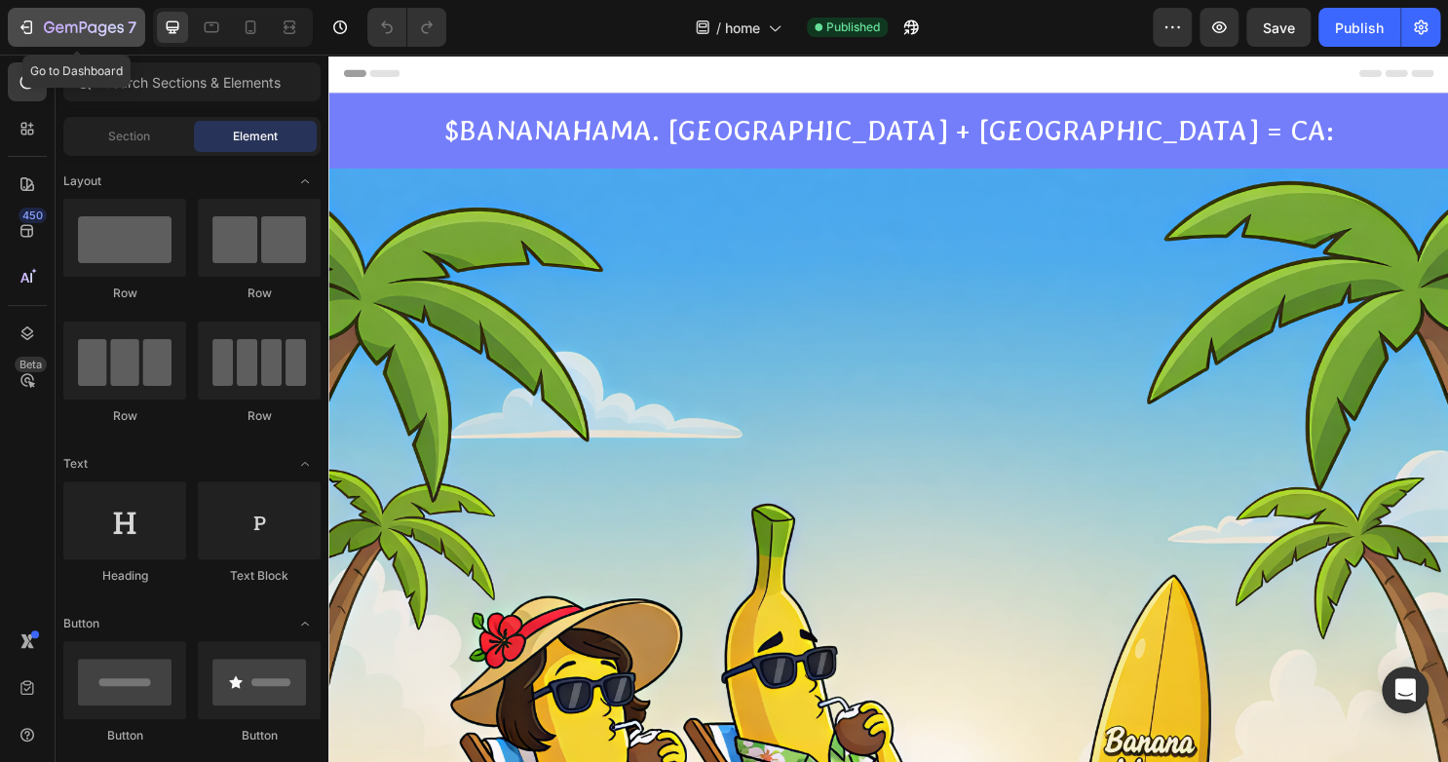
click at [39, 27] on div "7" at bounding box center [77, 27] width 120 height 23
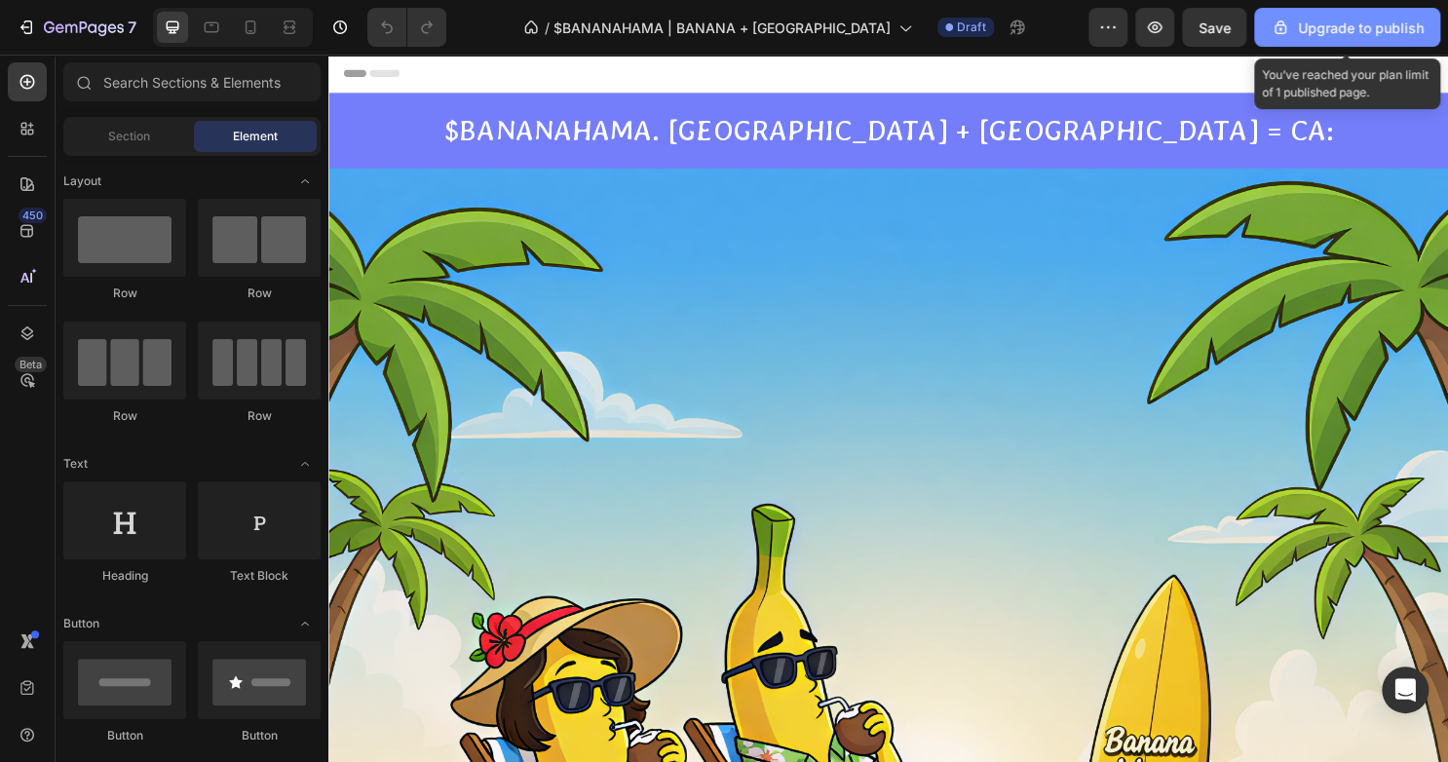
click at [1294, 27] on div "Upgrade to publish" at bounding box center [1346, 28] width 153 height 20
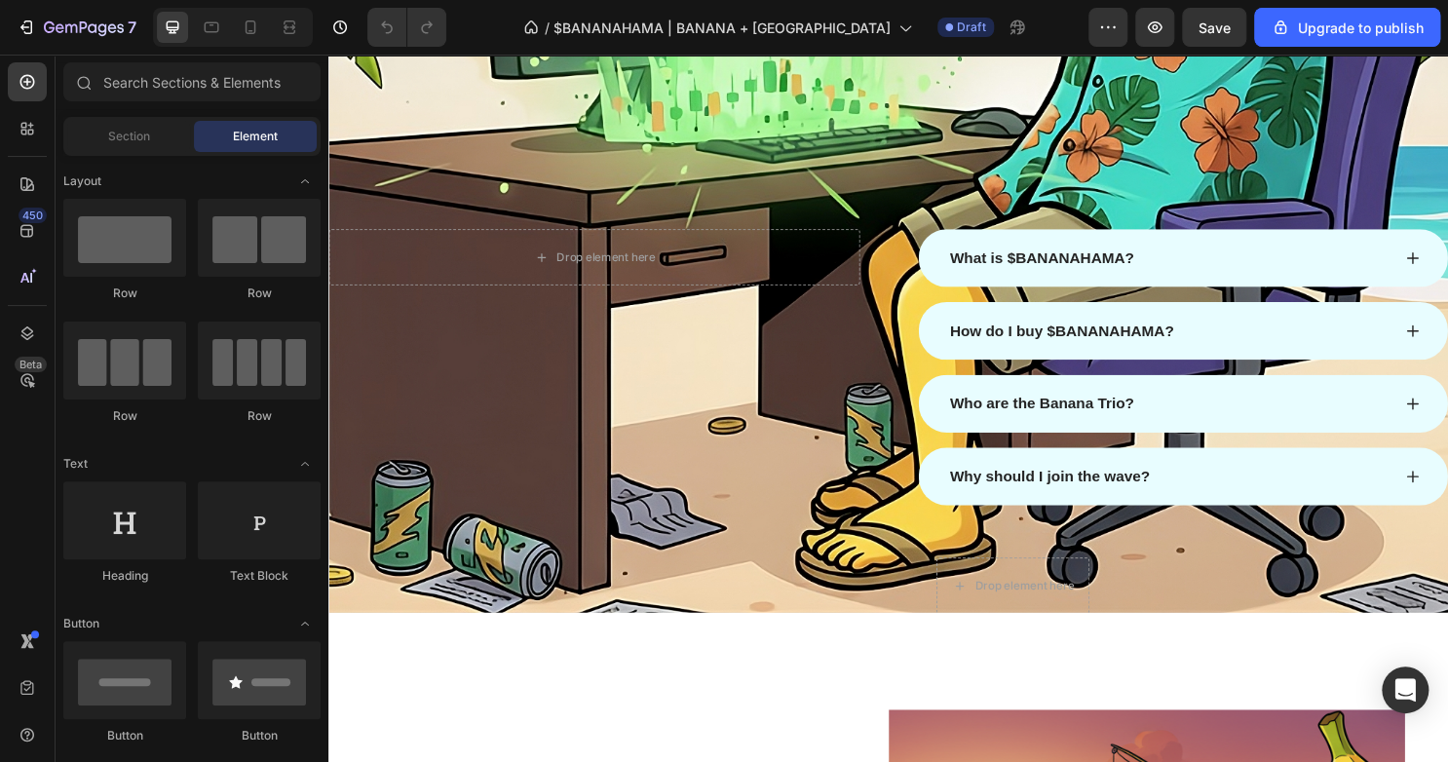
scroll to position [2408, 0]
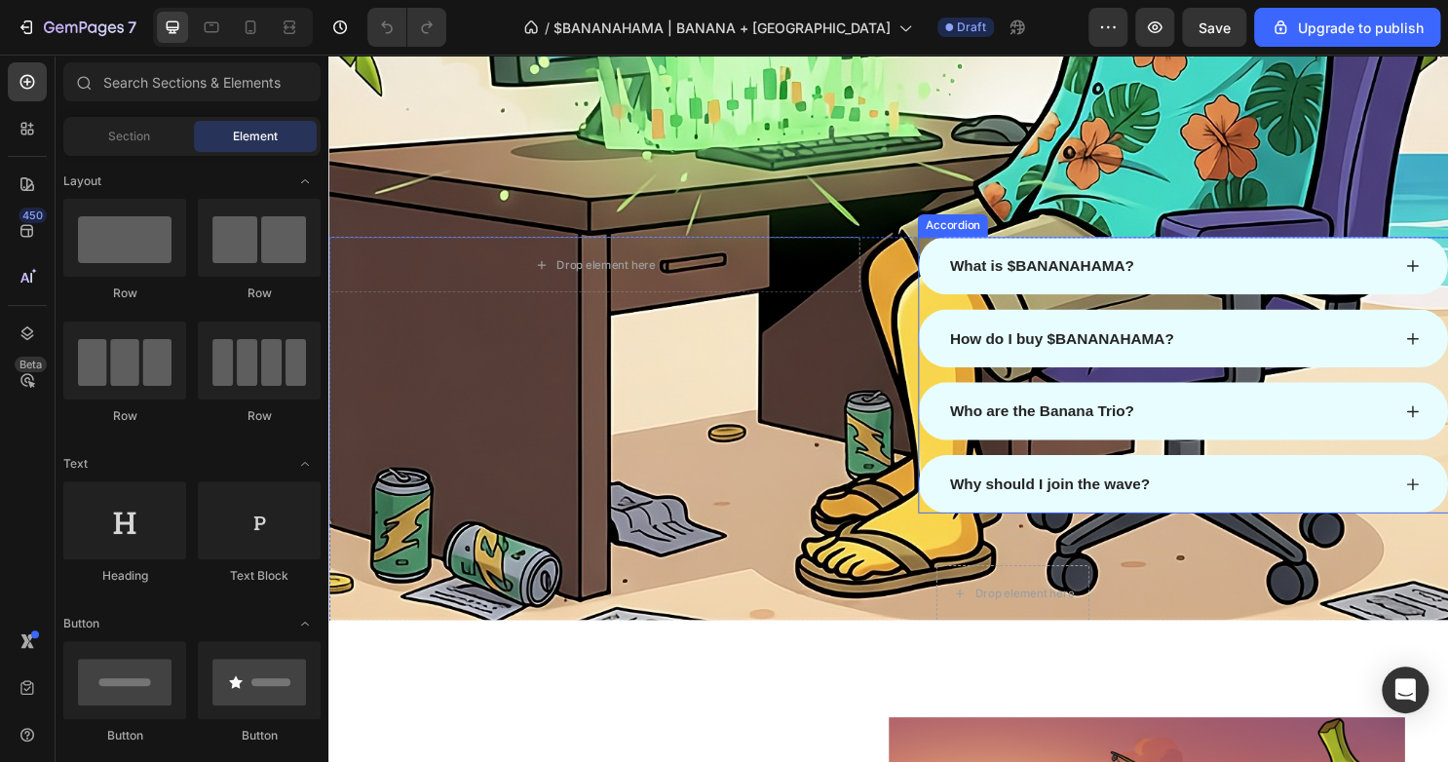
click at [992, 288] on div "What is $BANANAHAMA?" at bounding box center [1220, 275] width 552 height 60
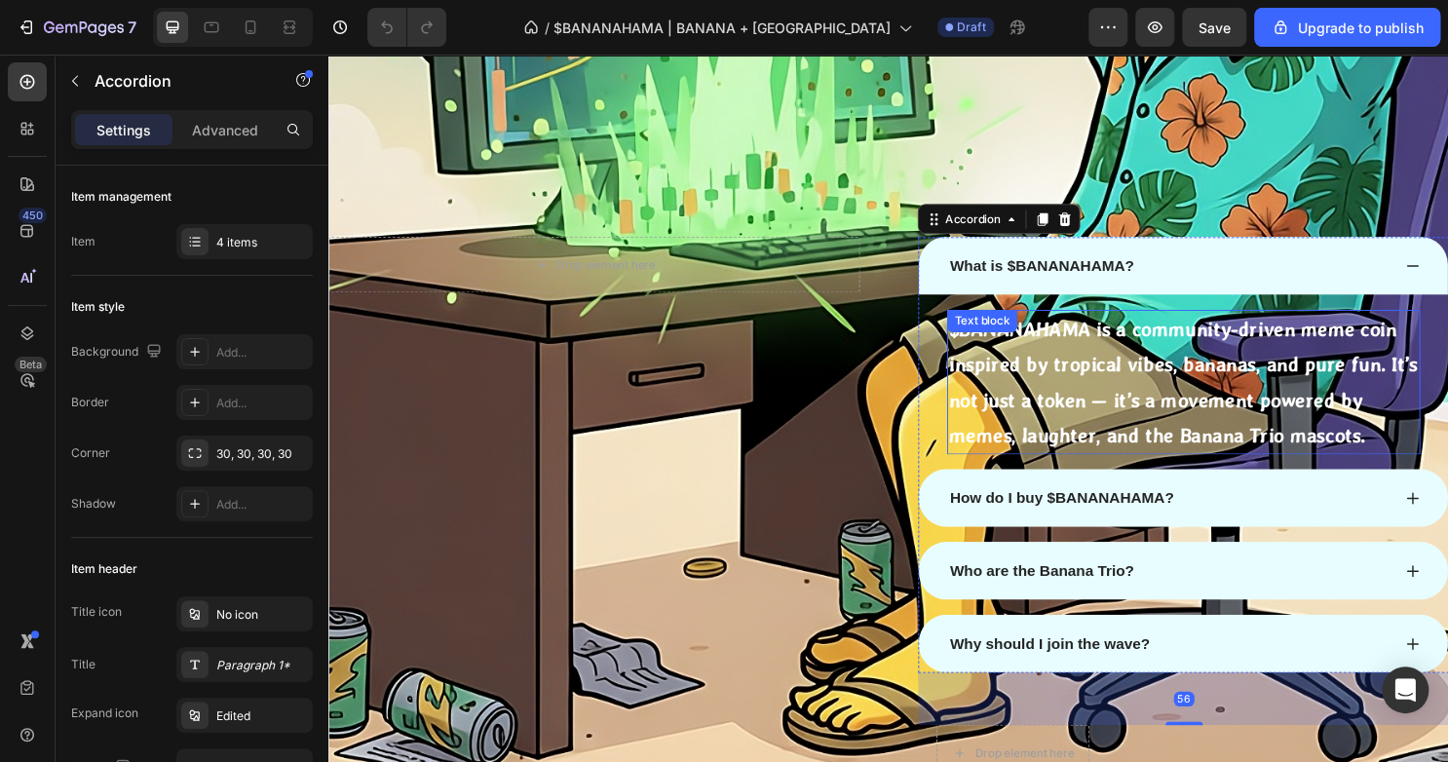
click at [1052, 362] on p "$BANANAHAMA is a community-driven meme coin inspired by tropical vibes, bananas…" at bounding box center [1220, 395] width 490 height 147
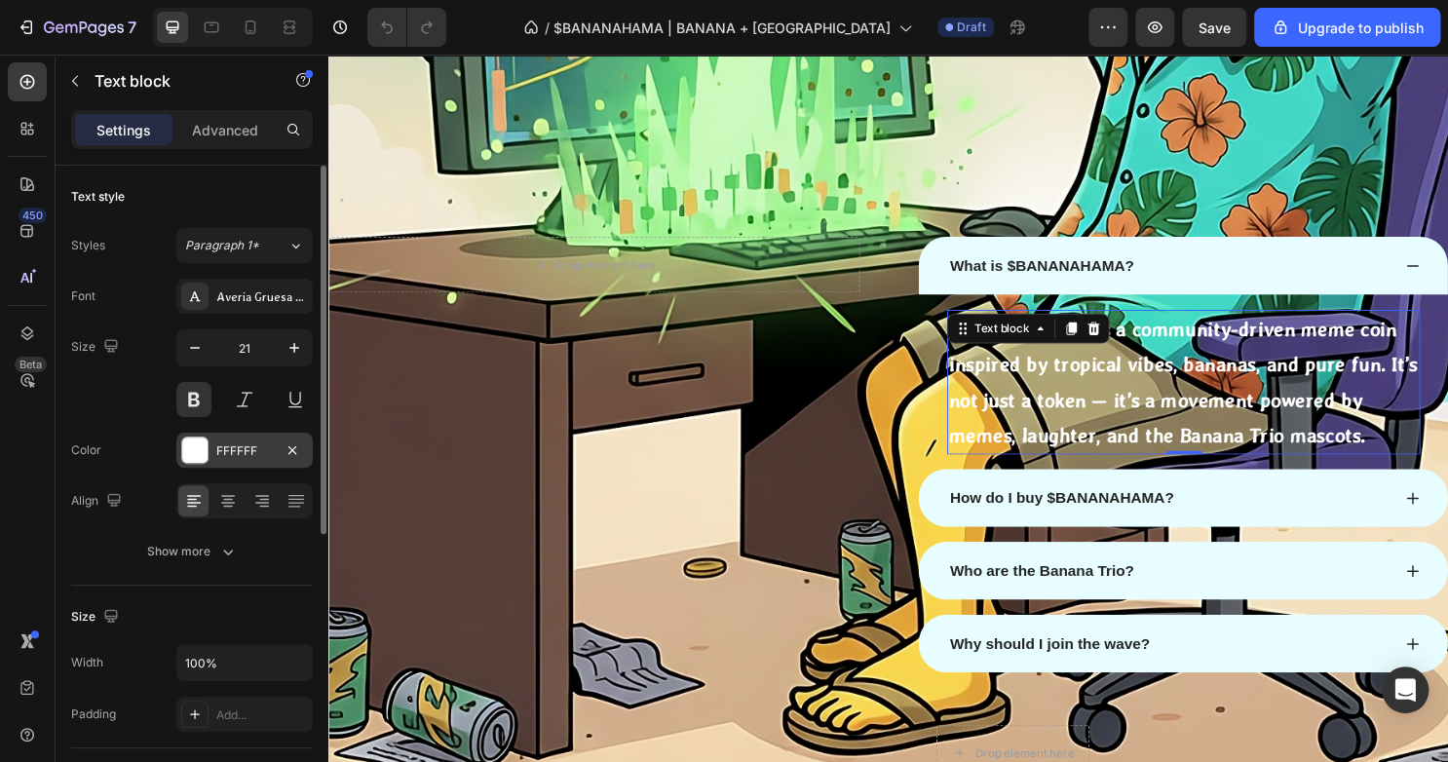
click at [203, 442] on div at bounding box center [194, 449] width 25 height 25
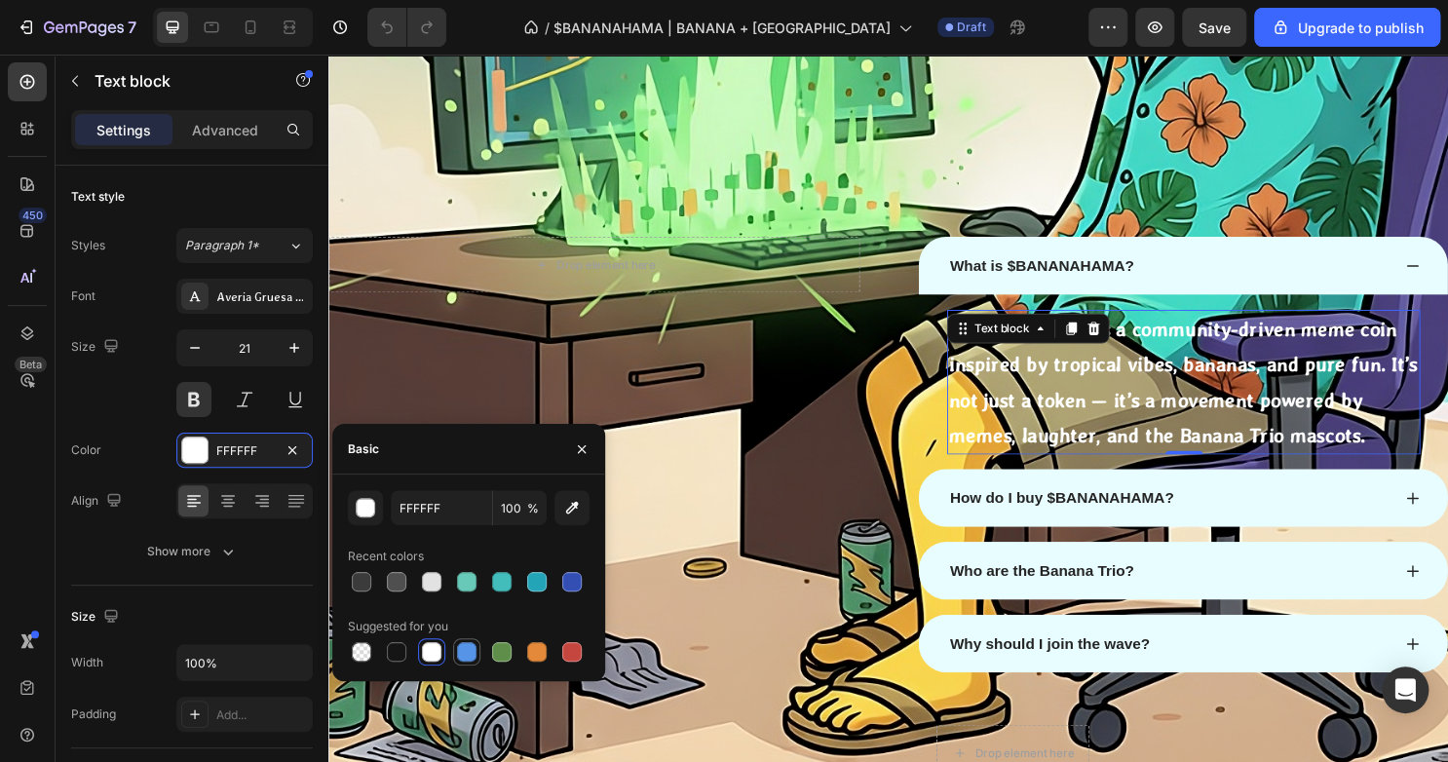
click at [464, 656] on div at bounding box center [466, 651] width 19 height 19
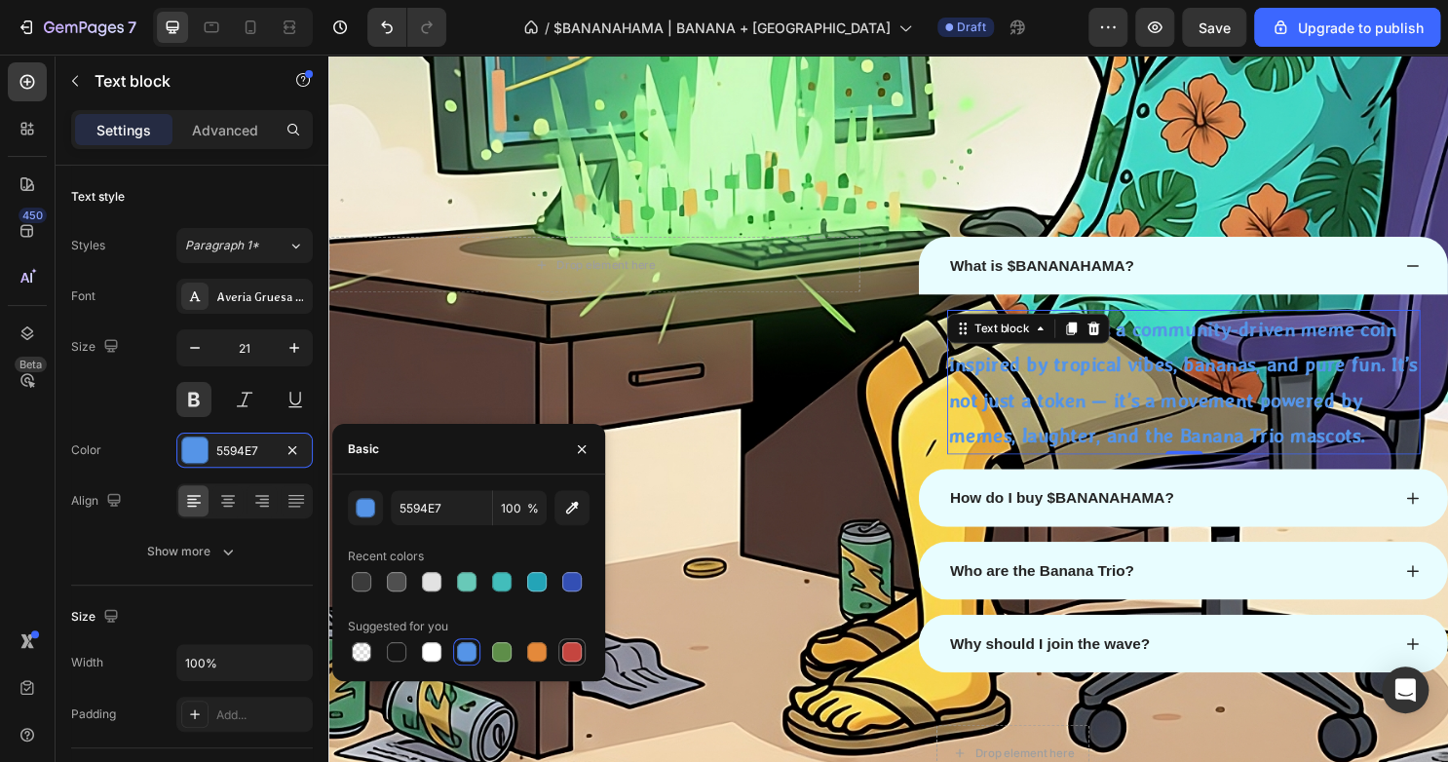
click at [561, 655] on div at bounding box center [571, 651] width 23 height 23
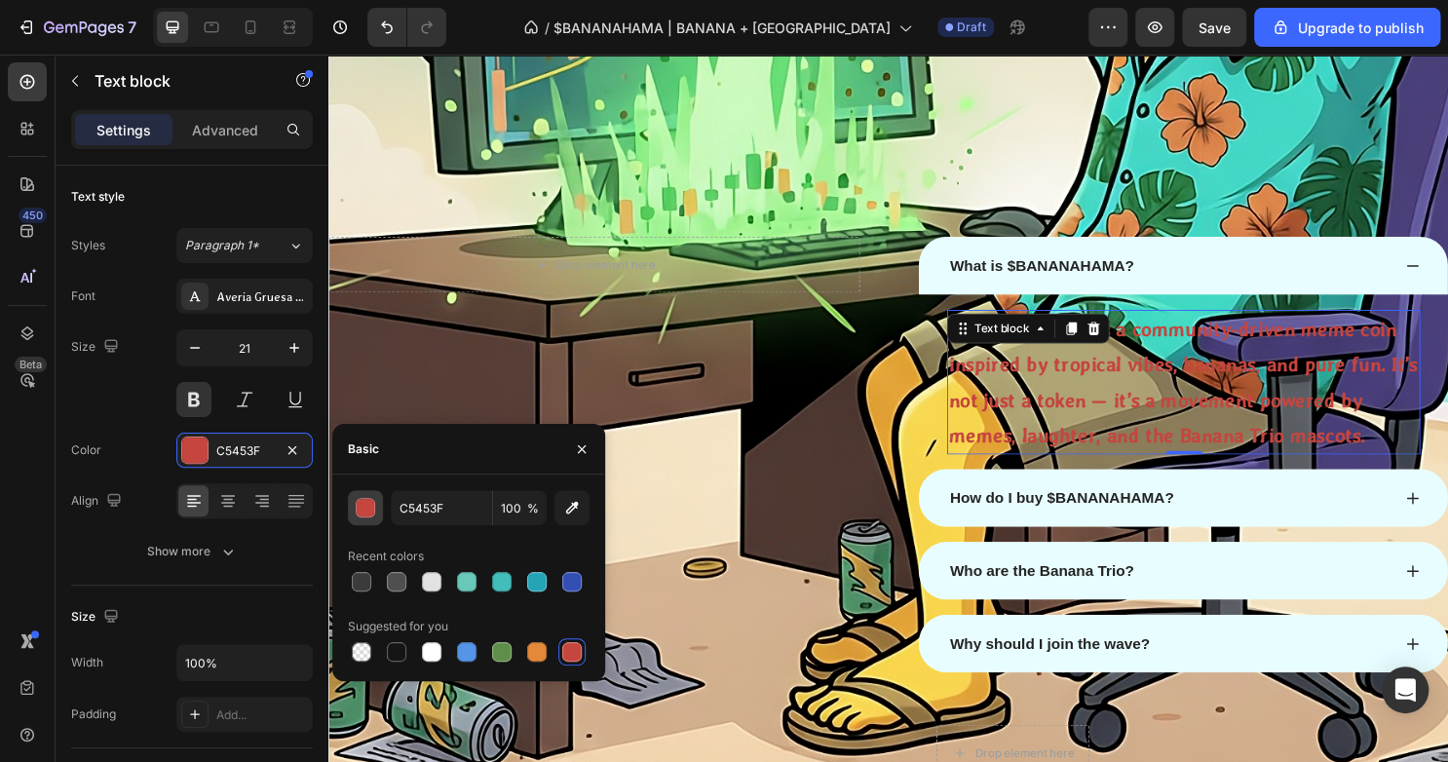
click at [362, 510] on div "button" at bounding box center [366, 508] width 19 height 19
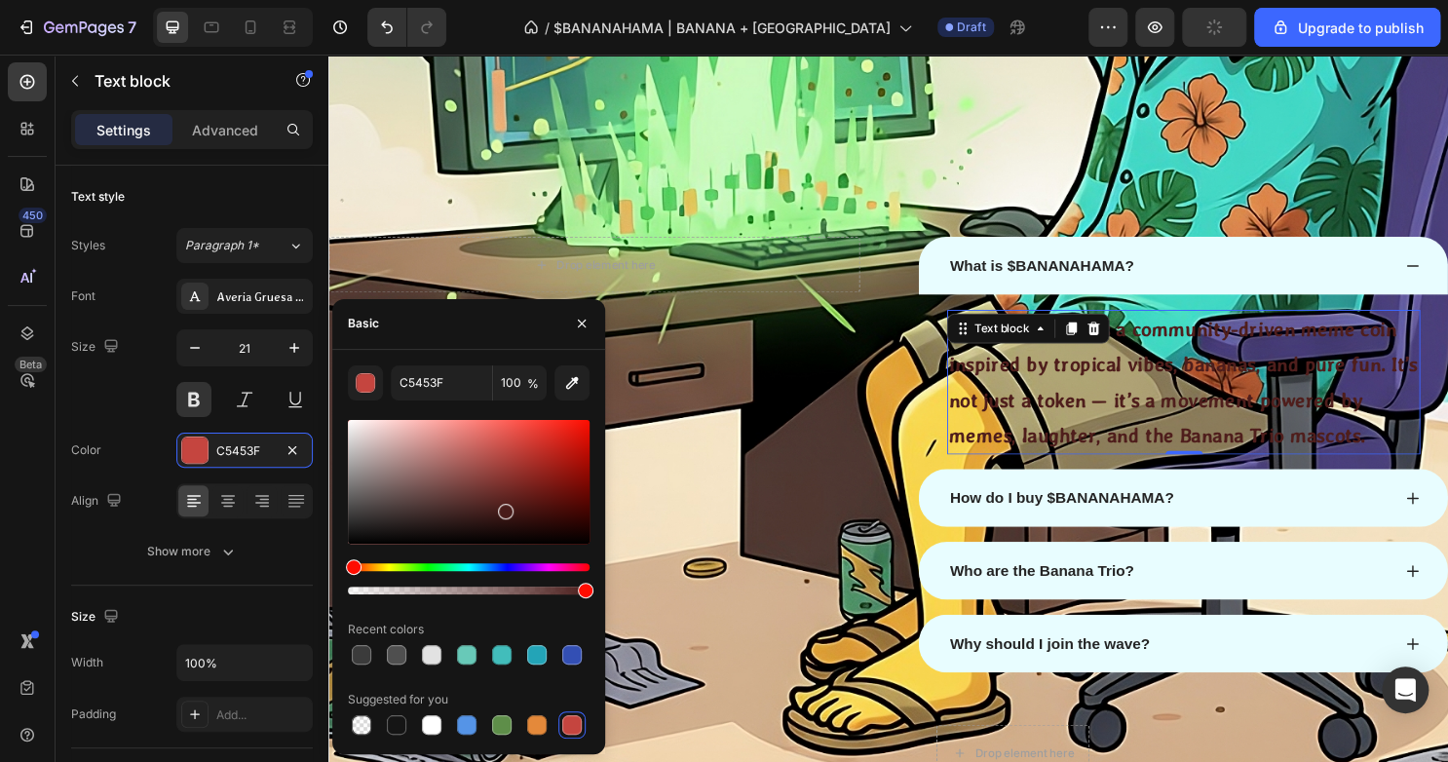
drag, startPoint x: 510, startPoint y: 518, endPoint x: 502, endPoint y: 508, distance: 13.8
click at [503, 504] on div at bounding box center [469, 482] width 242 height 124
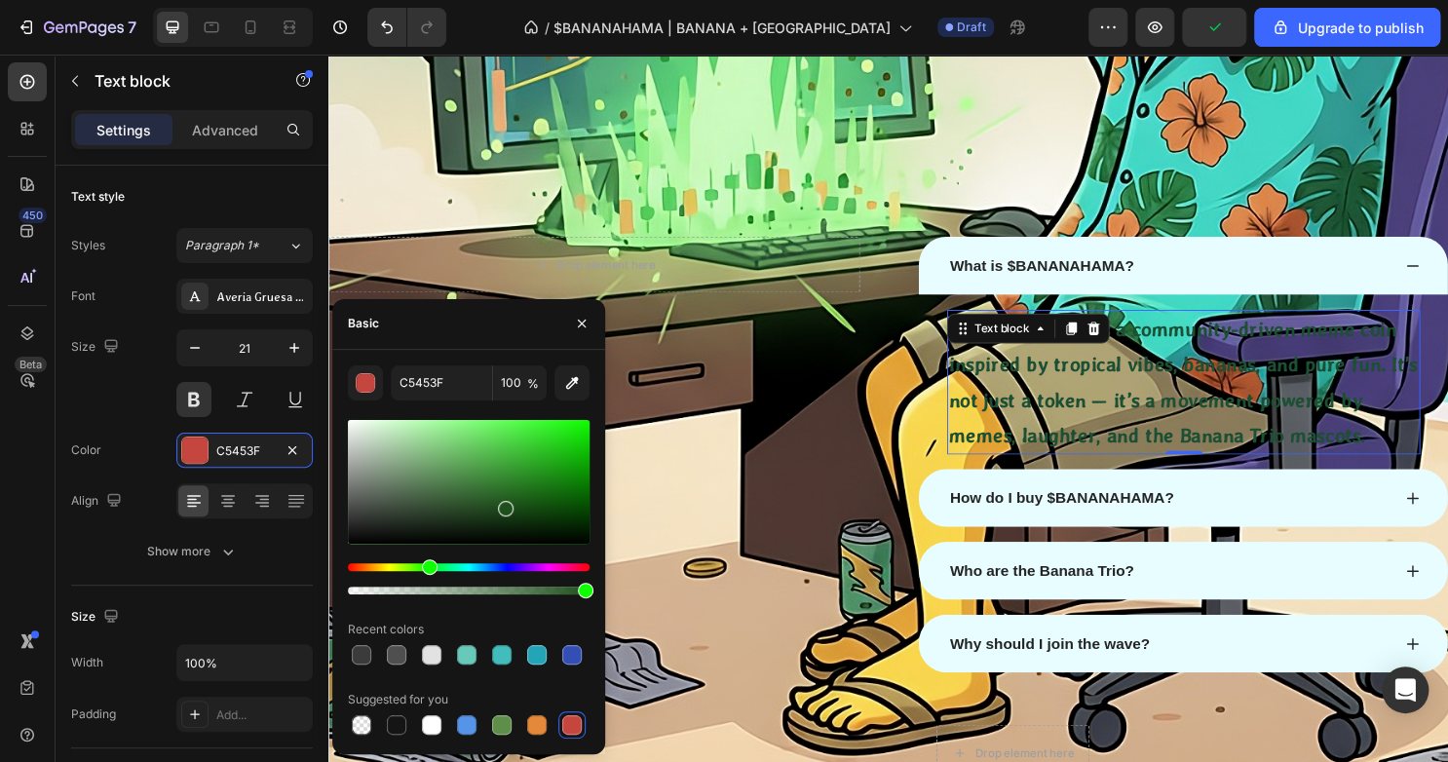
drag, startPoint x: 448, startPoint y: 563, endPoint x: 424, endPoint y: 561, distance: 24.4
click at [424, 563] on div "Hue" at bounding box center [469, 567] width 242 height 8
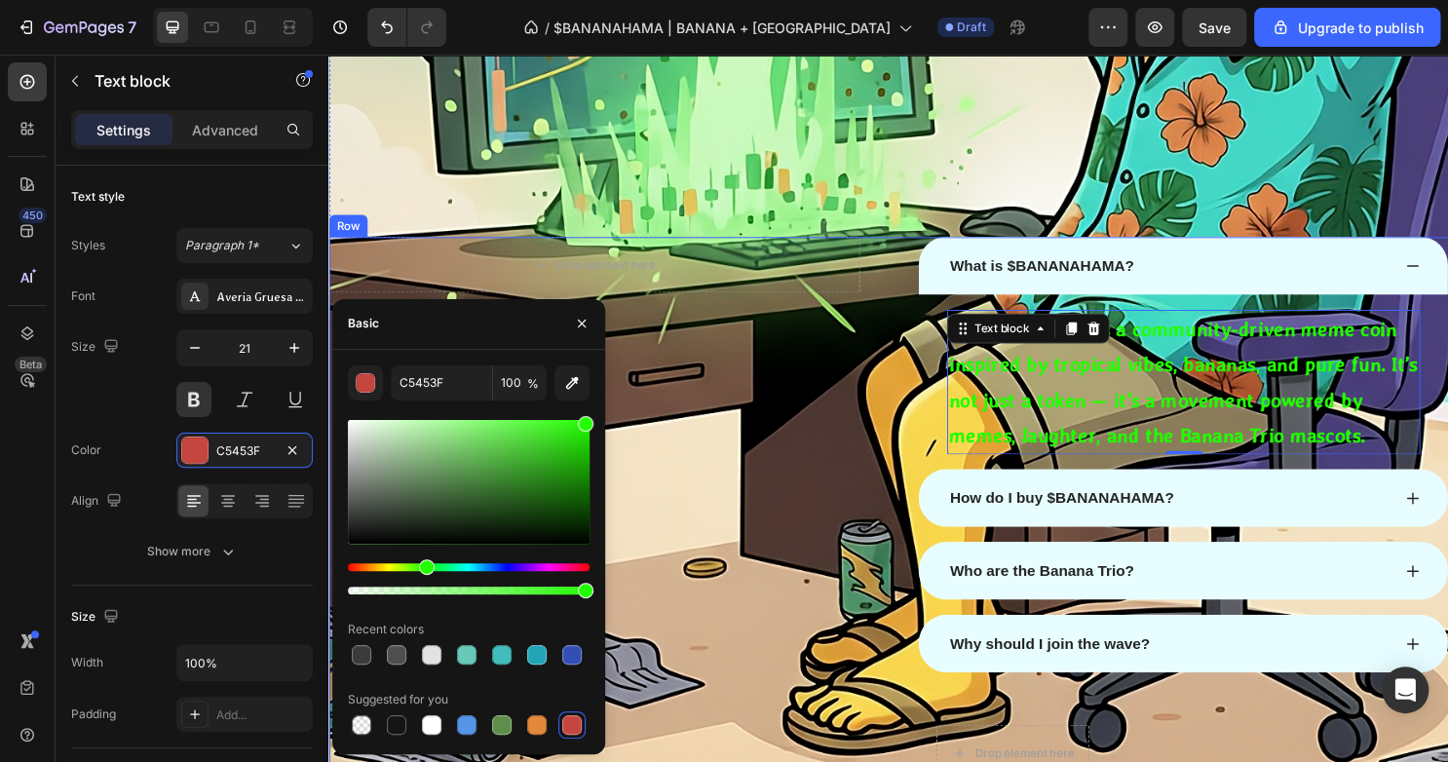
type input "21FF00"
drag, startPoint x: 852, startPoint y: 527, endPoint x: 630, endPoint y: 384, distance: 264.3
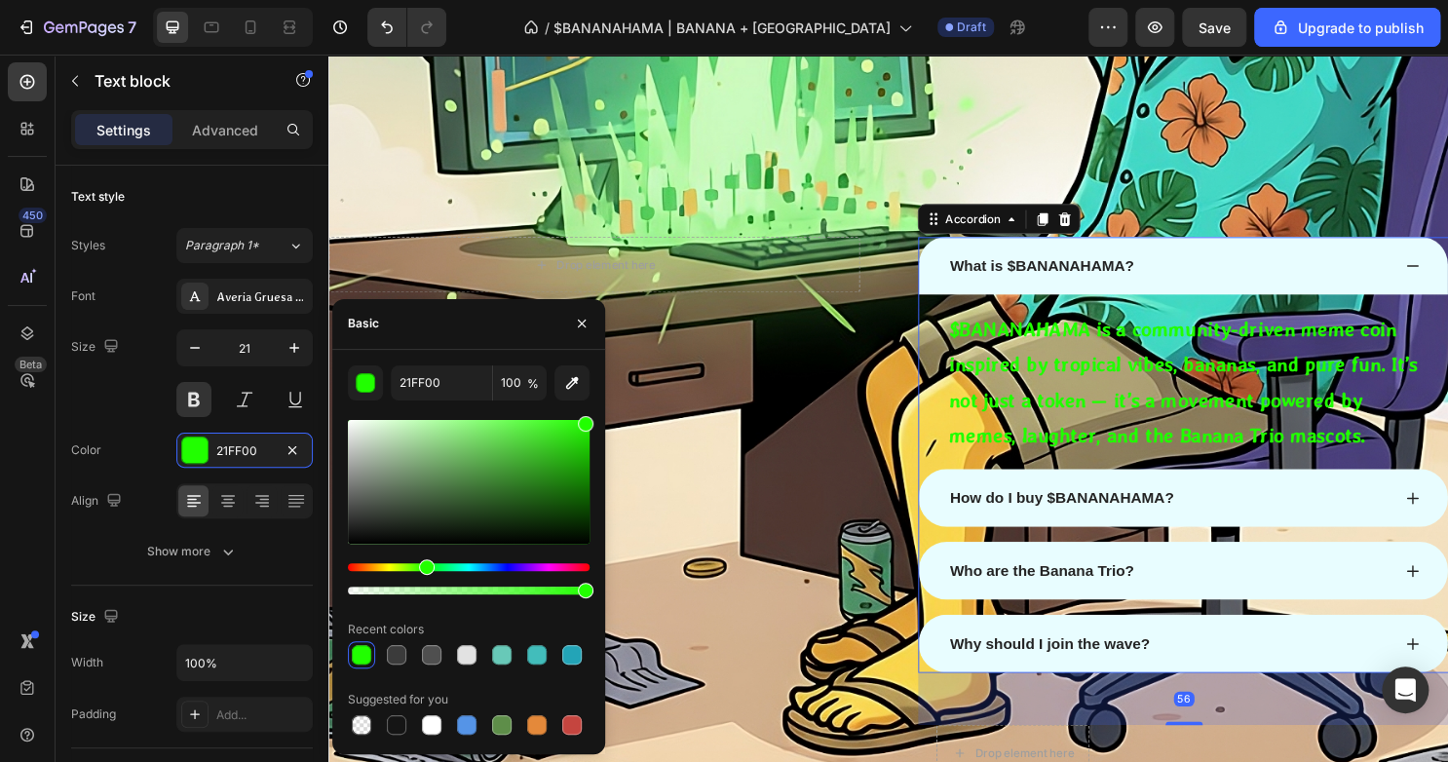
click at [1350, 507] on div "How do I buy $BANANAHAMA?" at bounding box center [1204, 517] width 463 height 29
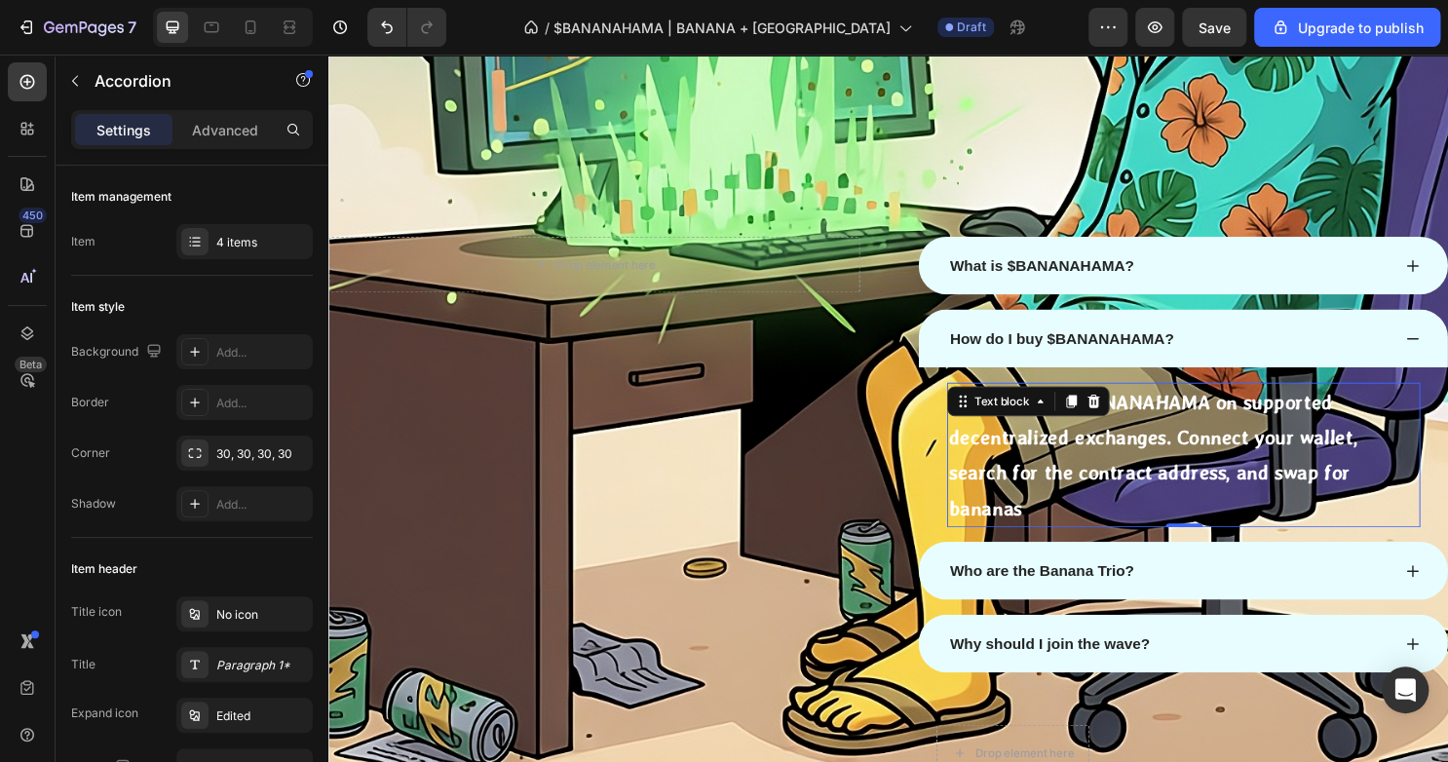
click at [1043, 448] on p "You can grab $BANANAHAMA on supported decentralized exchanges. Connect your wal…" at bounding box center [1220, 471] width 490 height 147
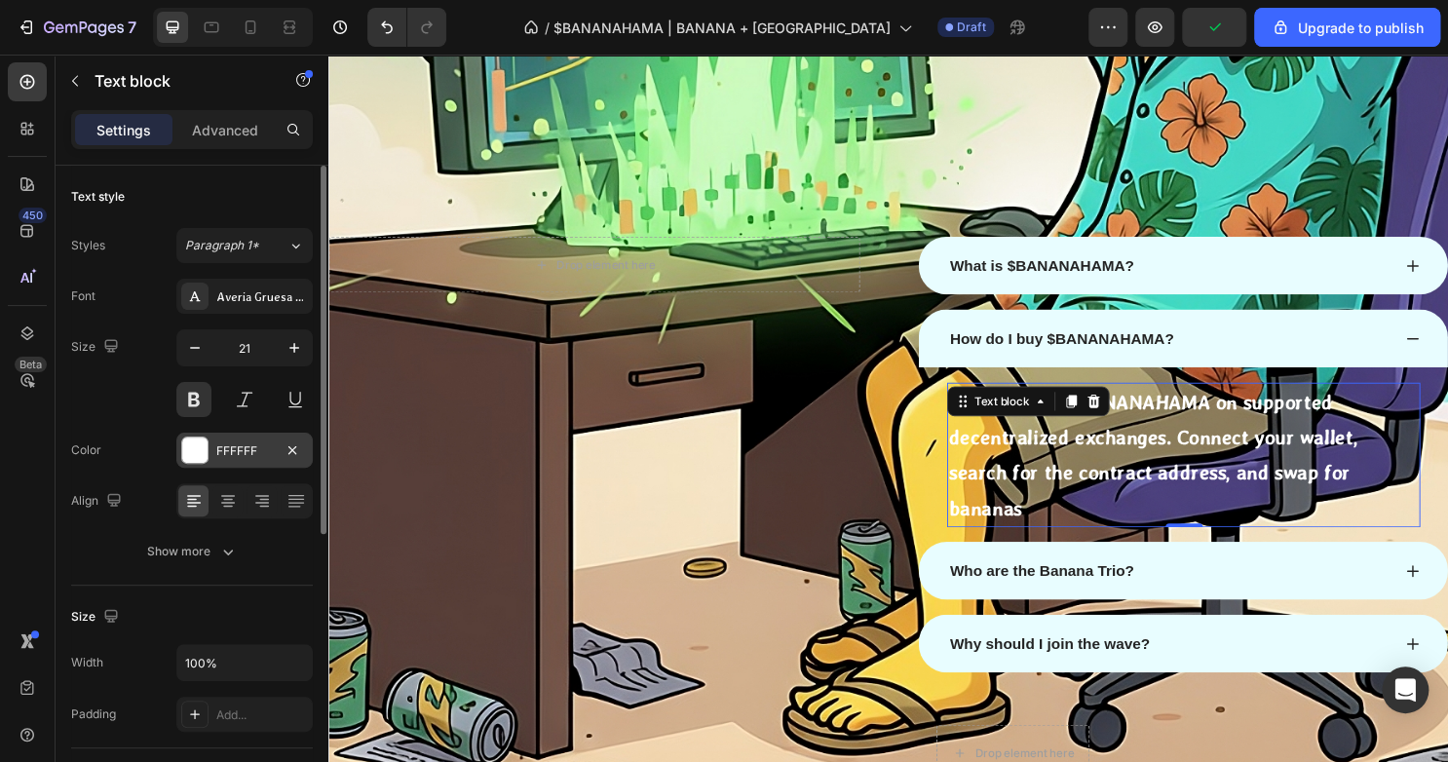
click at [204, 442] on div at bounding box center [194, 449] width 25 height 25
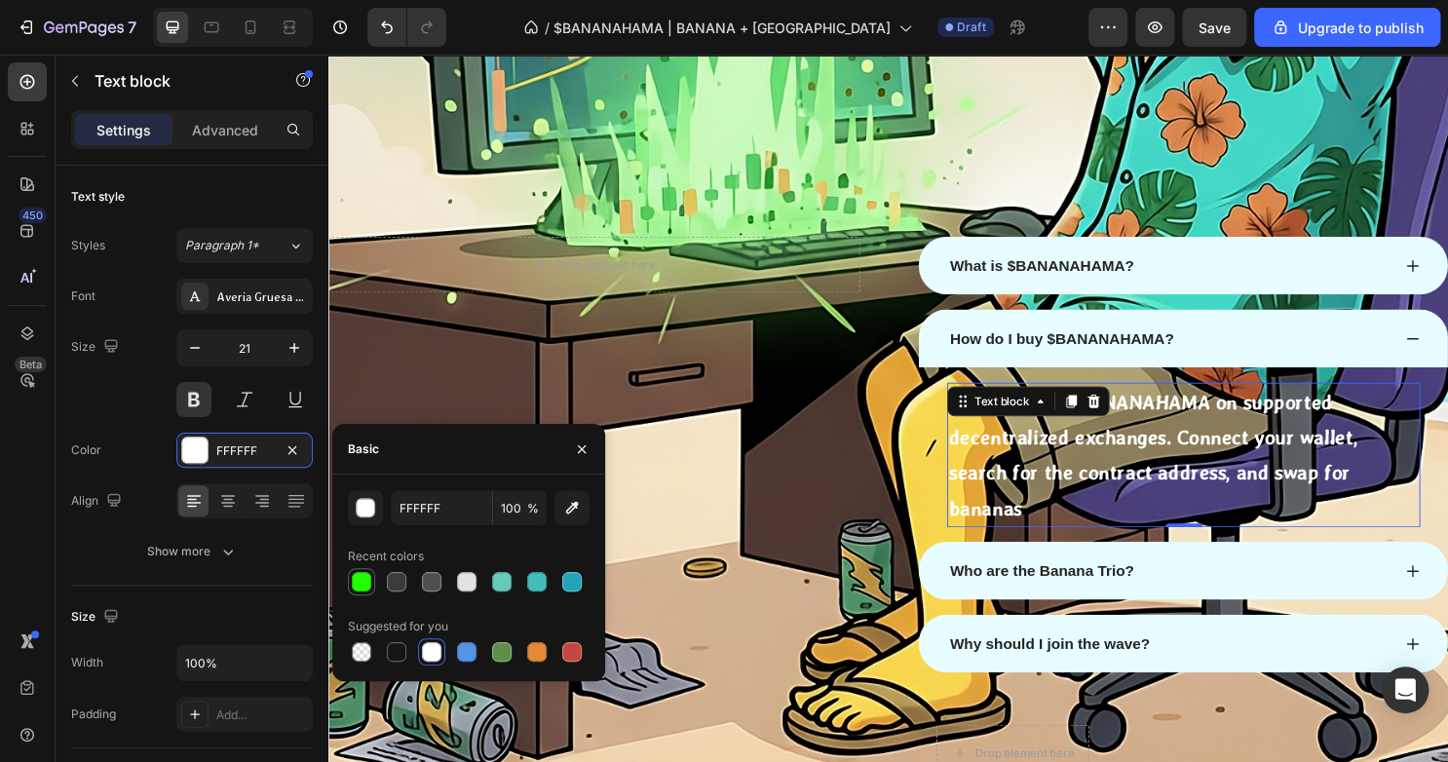
click at [365, 580] on div at bounding box center [361, 581] width 19 height 19
type input "21FF00"
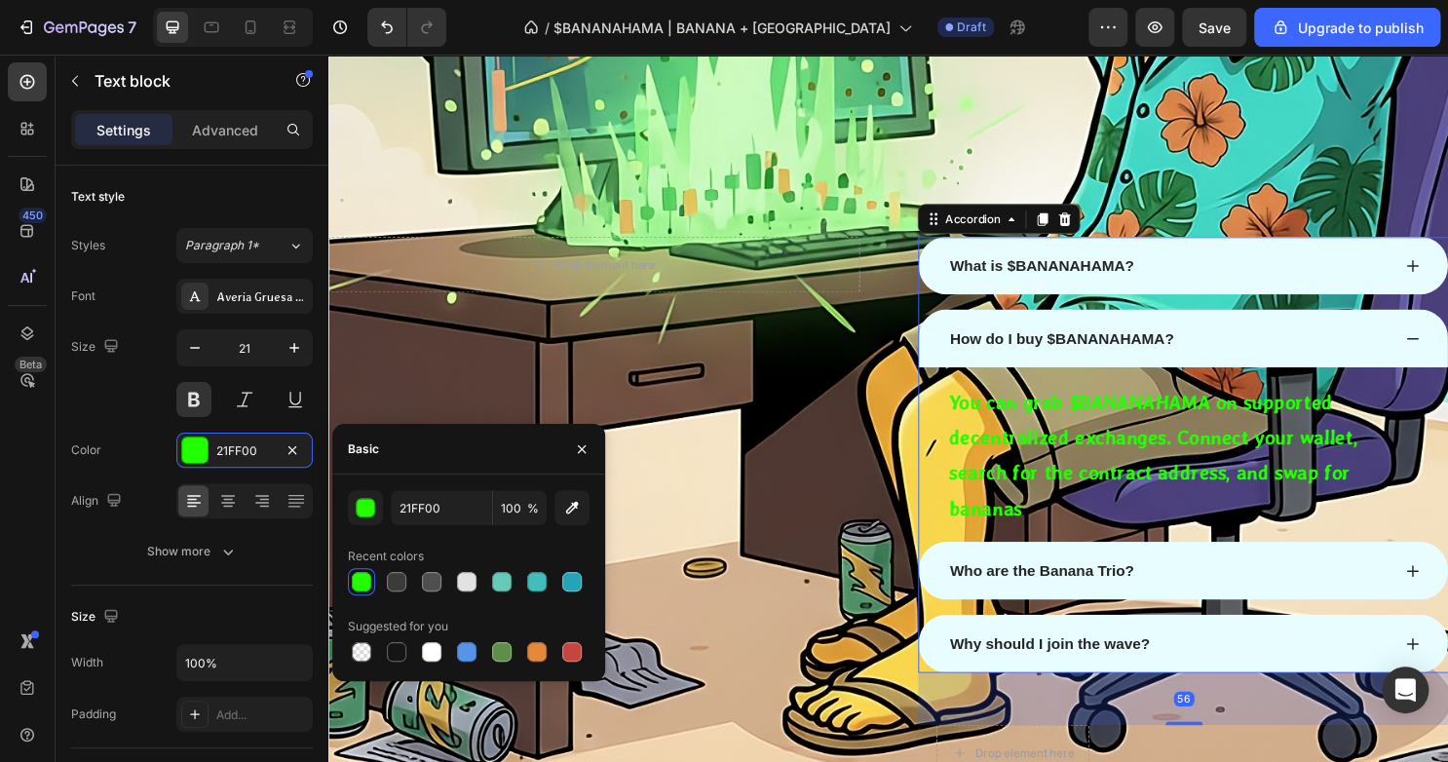
click at [1055, 582] on p "Who are the Banana Trio?" at bounding box center [1072, 593] width 192 height 23
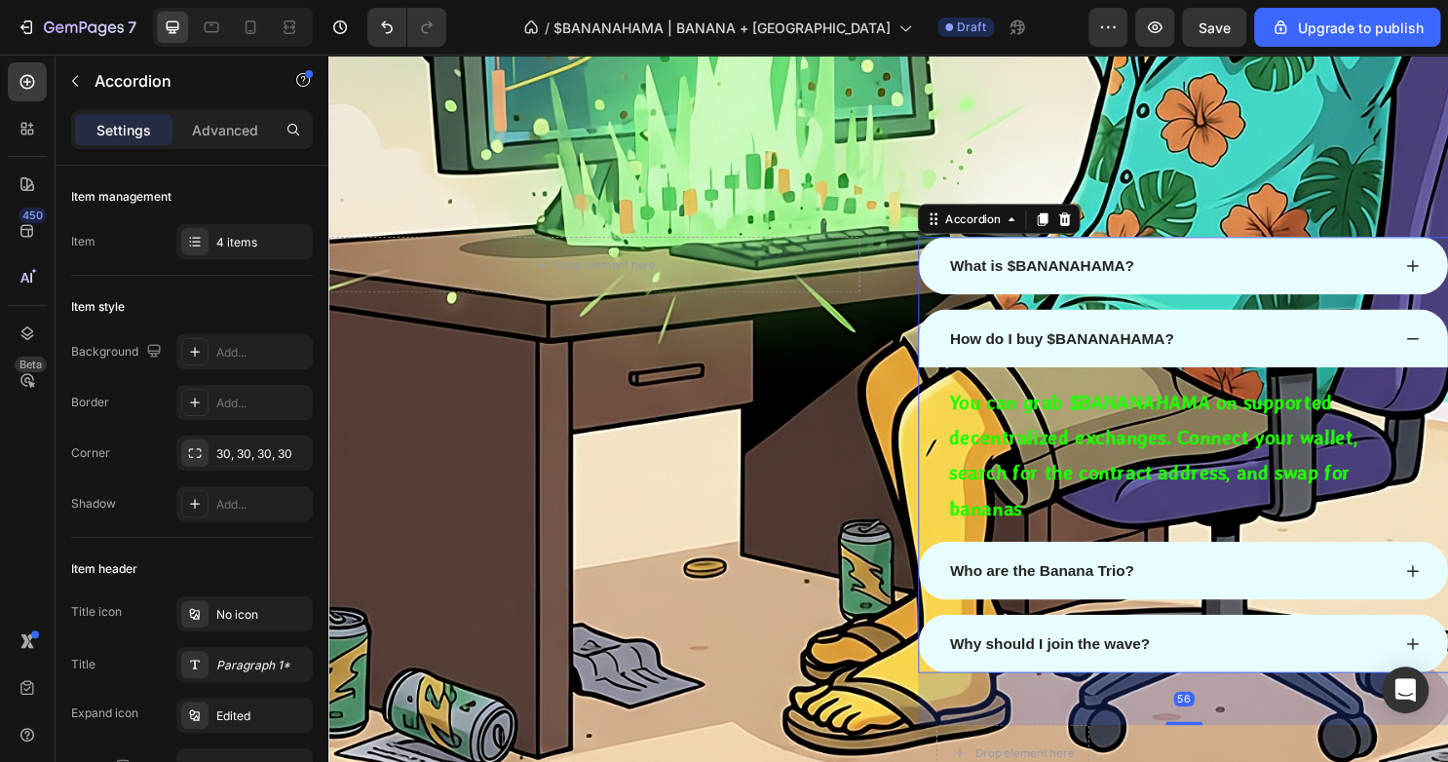
click at [1263, 570] on div "Who are the Banana Trio?" at bounding box center [1220, 593] width 552 height 60
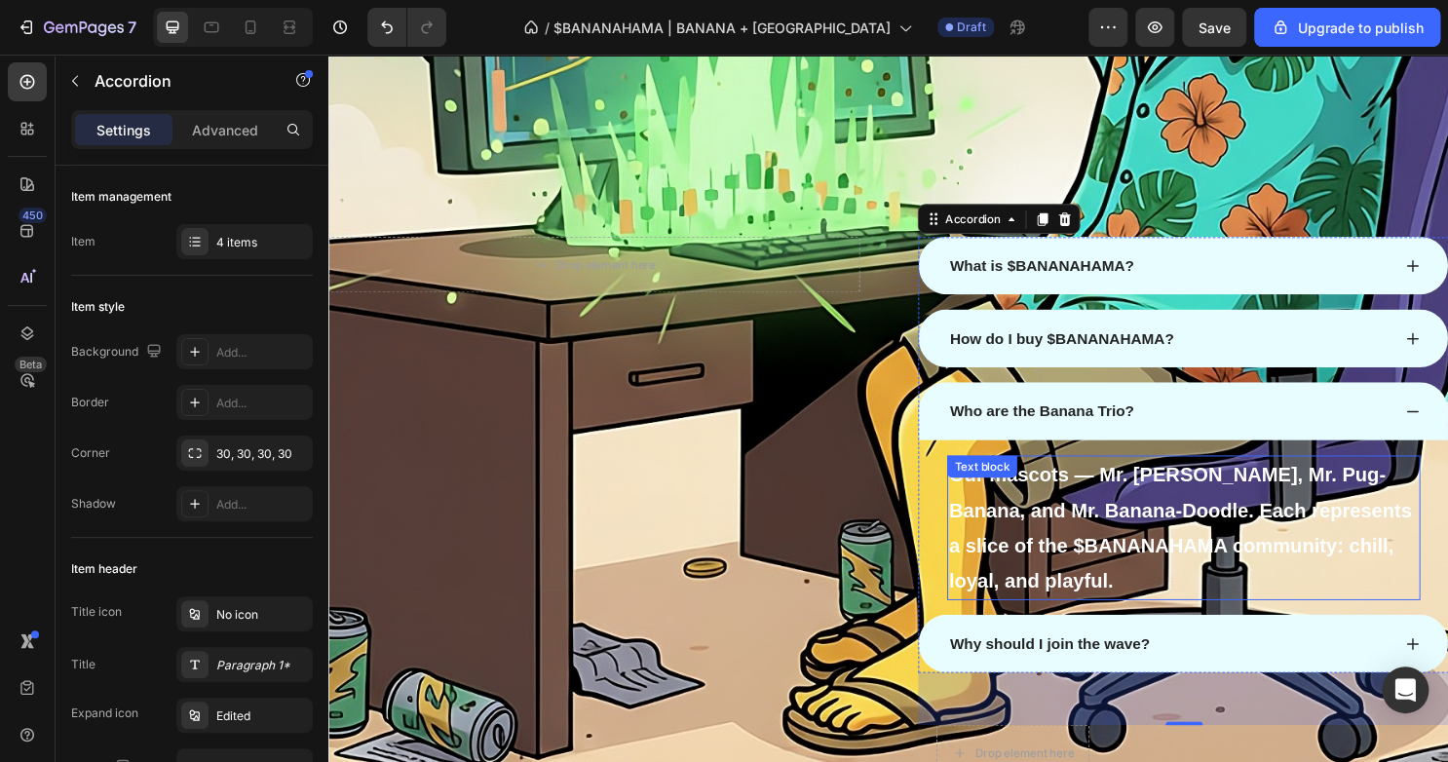
click at [1136, 539] on p "Our mascots — Mr. [PERSON_NAME], Mr. Pug-Banana, and Mr. Banana-Doodle. Each re…" at bounding box center [1220, 547] width 490 height 147
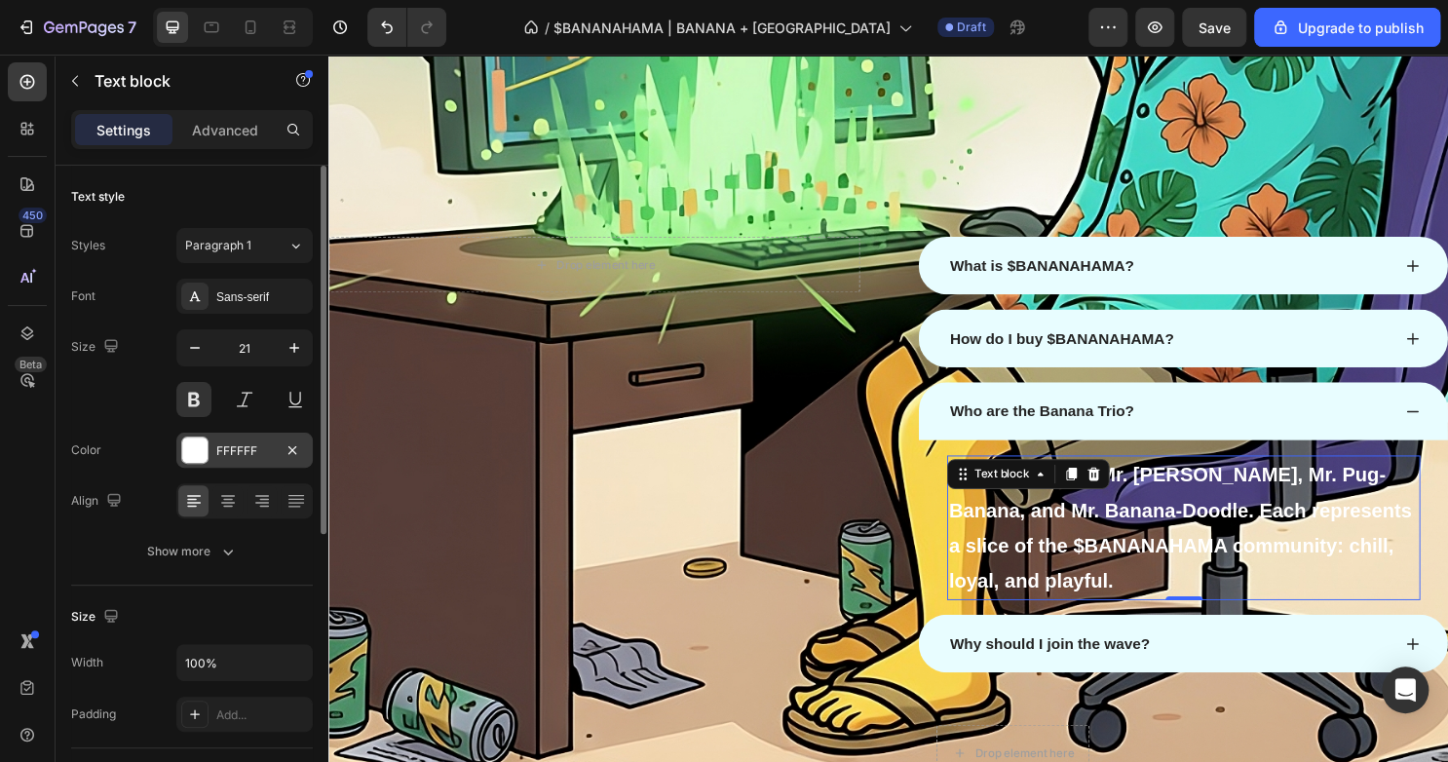
click at [197, 441] on div at bounding box center [194, 449] width 25 height 25
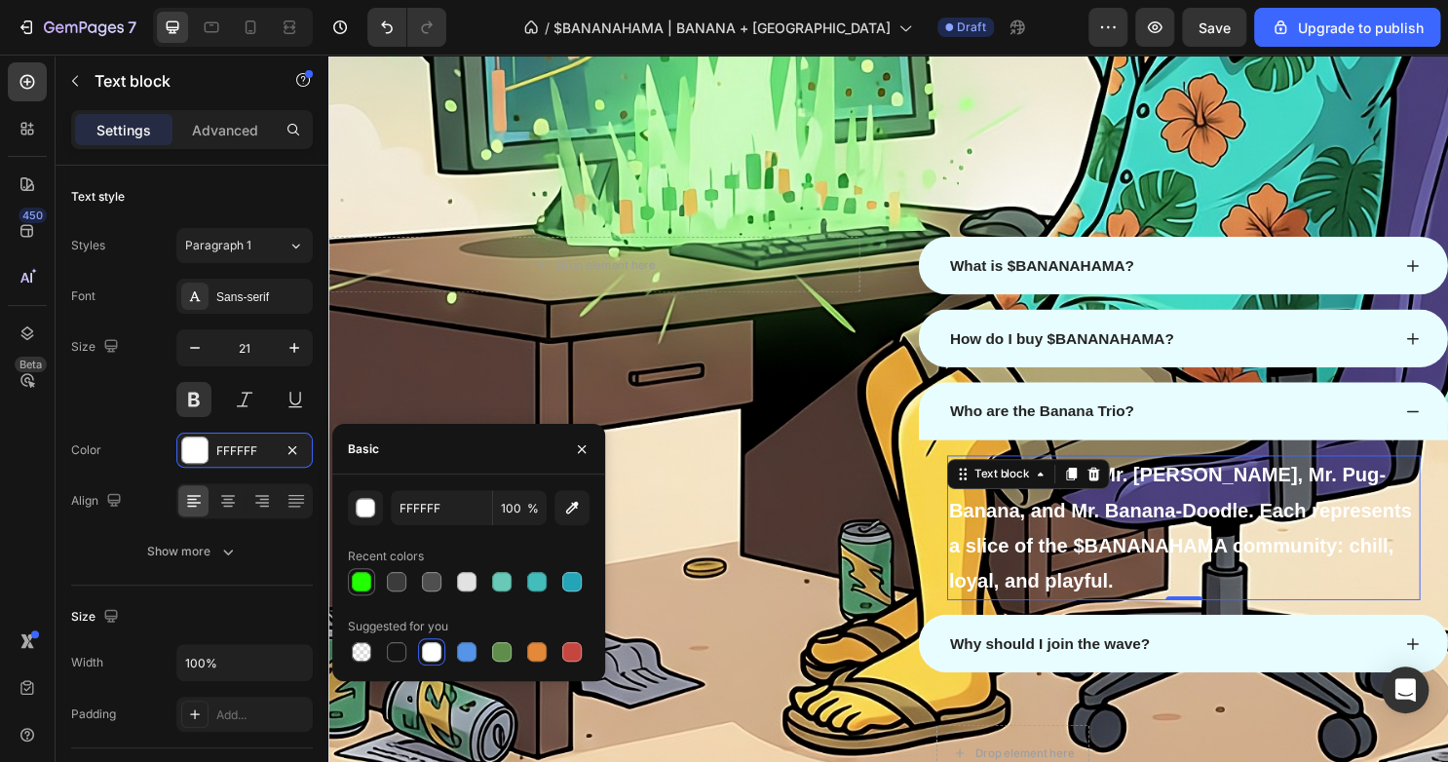
click at [356, 577] on div at bounding box center [361, 581] width 19 height 19
type input "21FF00"
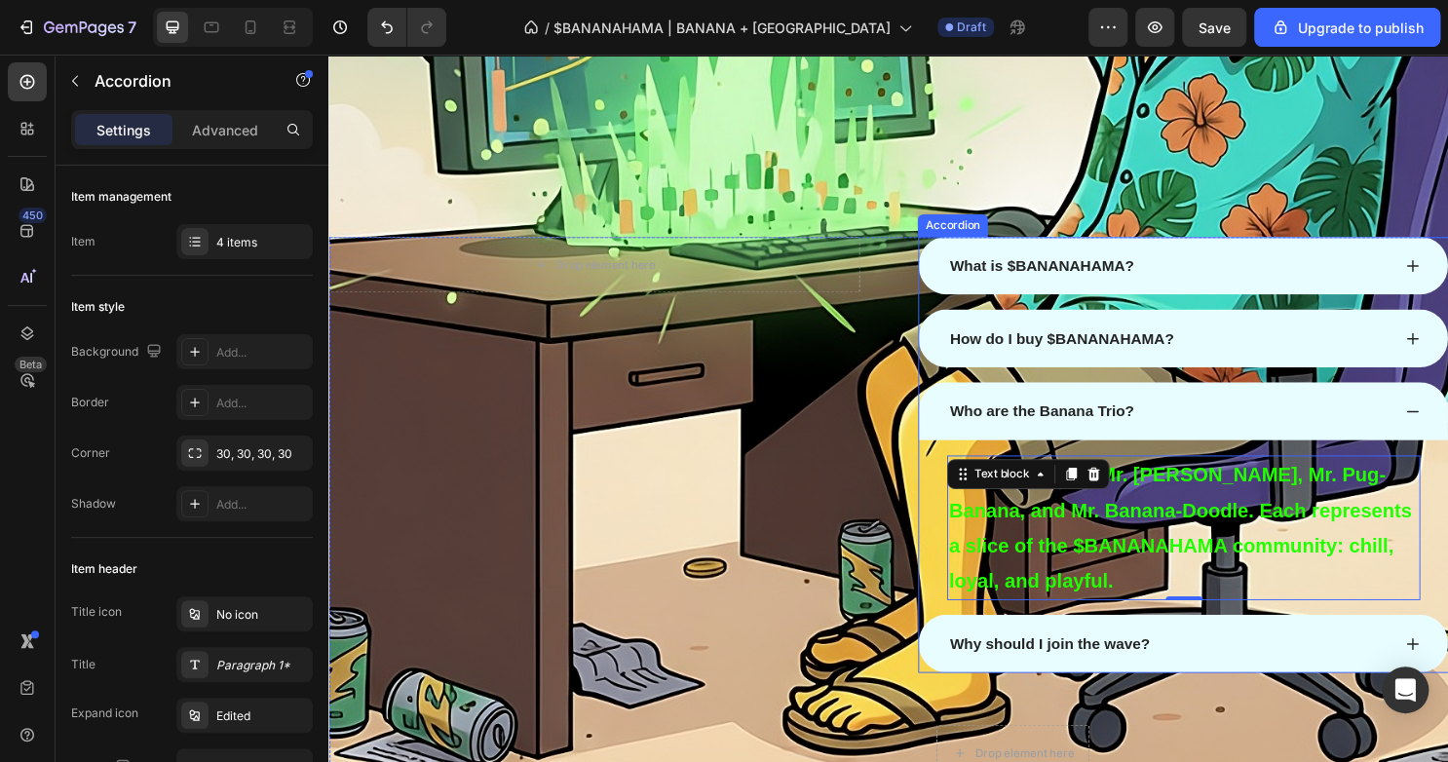
click at [1105, 645] on div "Why should I join the wave?" at bounding box center [1220, 669] width 552 height 60
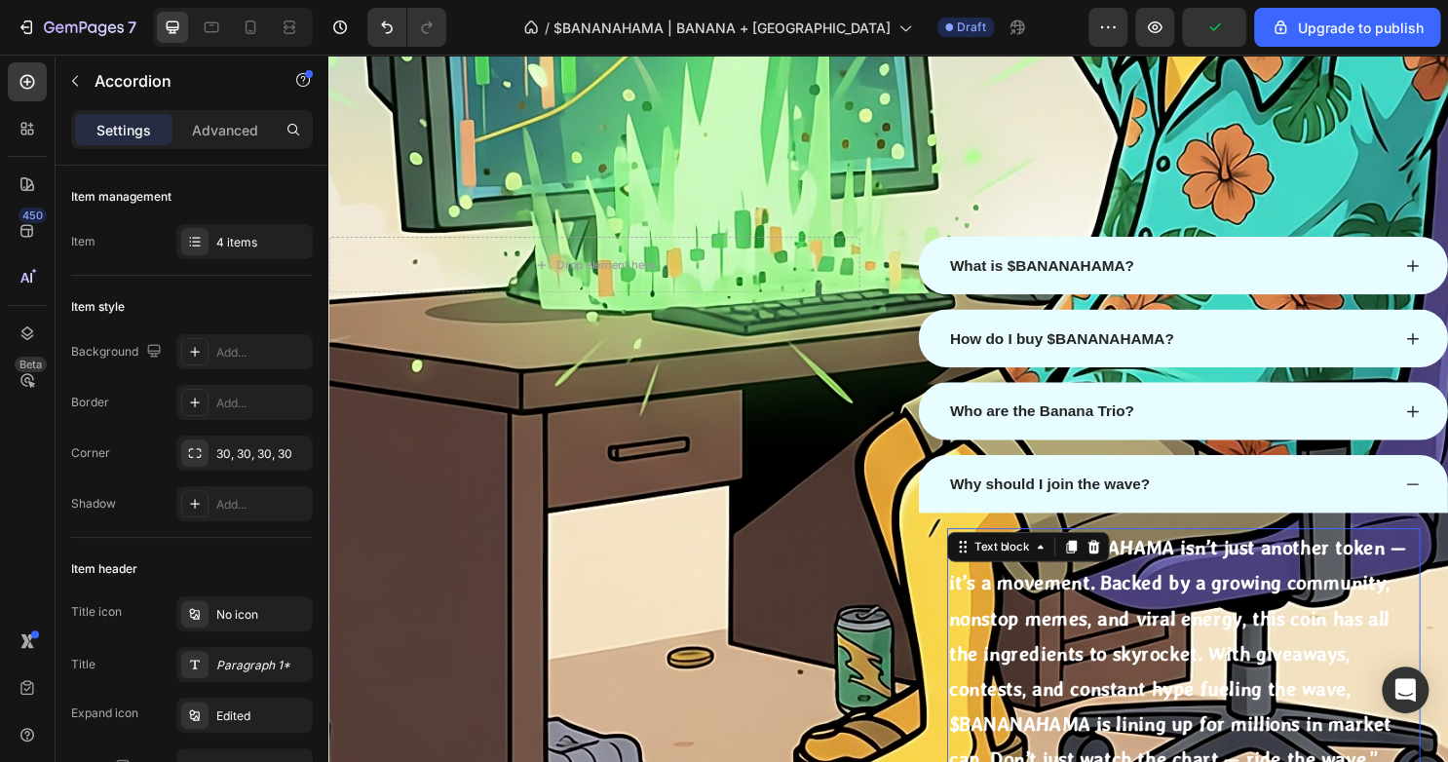
drag, startPoint x: 1046, startPoint y: 614, endPoint x: 1000, endPoint y: 586, distance: 53.3
click at [1045, 613] on p "“Because $BANANAHAMA isn’t just another token — it’s a movement. Backed by a gr…" at bounding box center [1220, 679] width 490 height 258
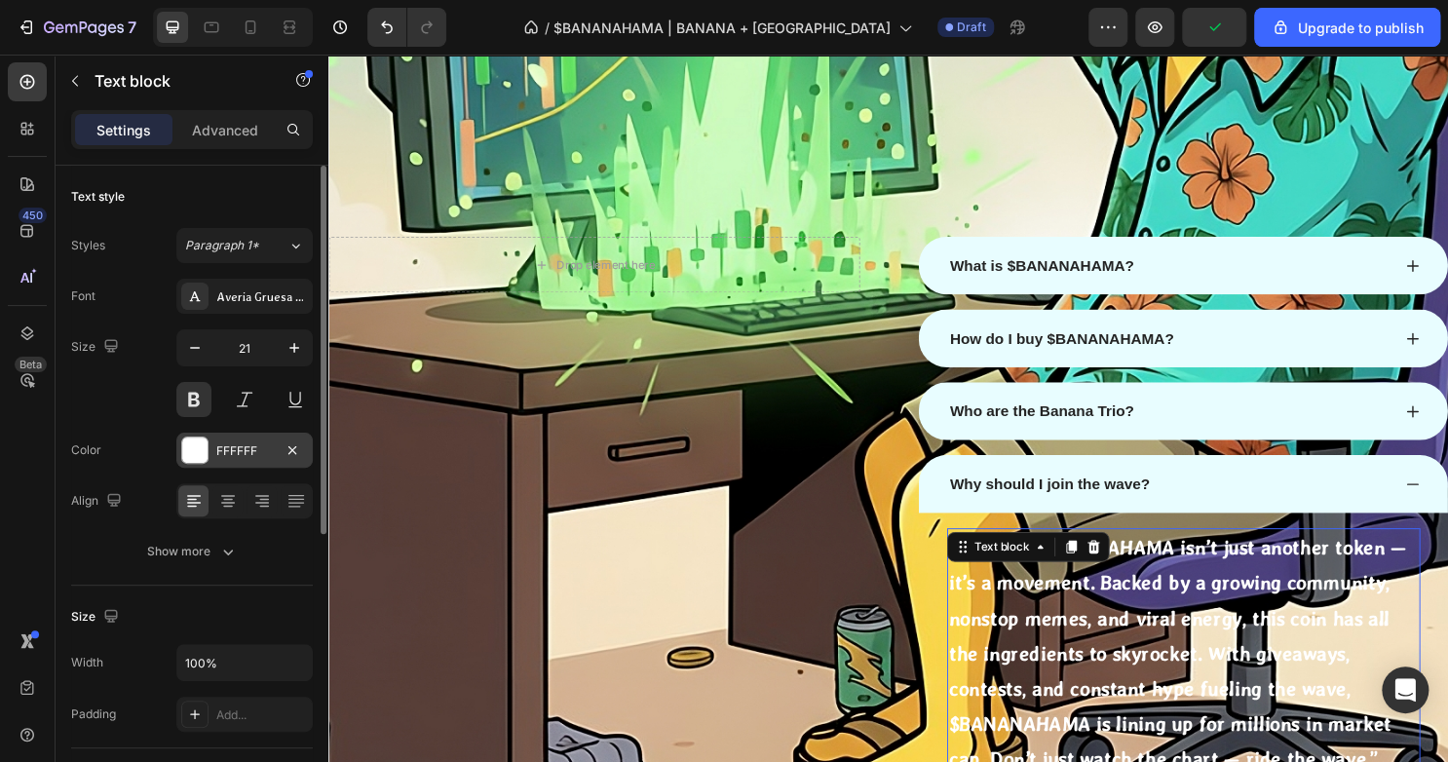
click at [211, 444] on div "FFFFFF" at bounding box center [244, 450] width 136 height 35
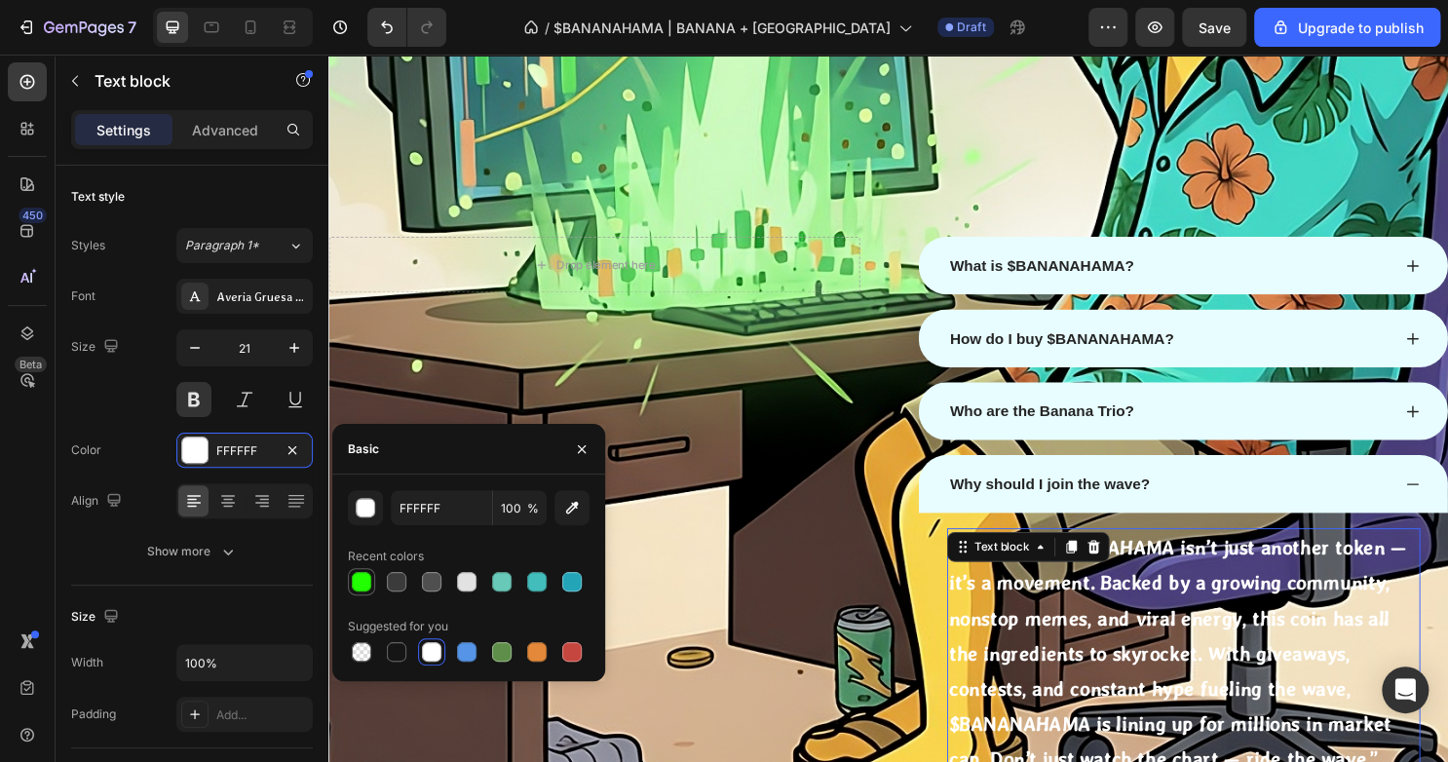
drag, startPoint x: 359, startPoint y: 577, endPoint x: 373, endPoint y: 584, distance: 15.7
click at [359, 578] on div at bounding box center [361, 581] width 19 height 19
type input "21FF00"
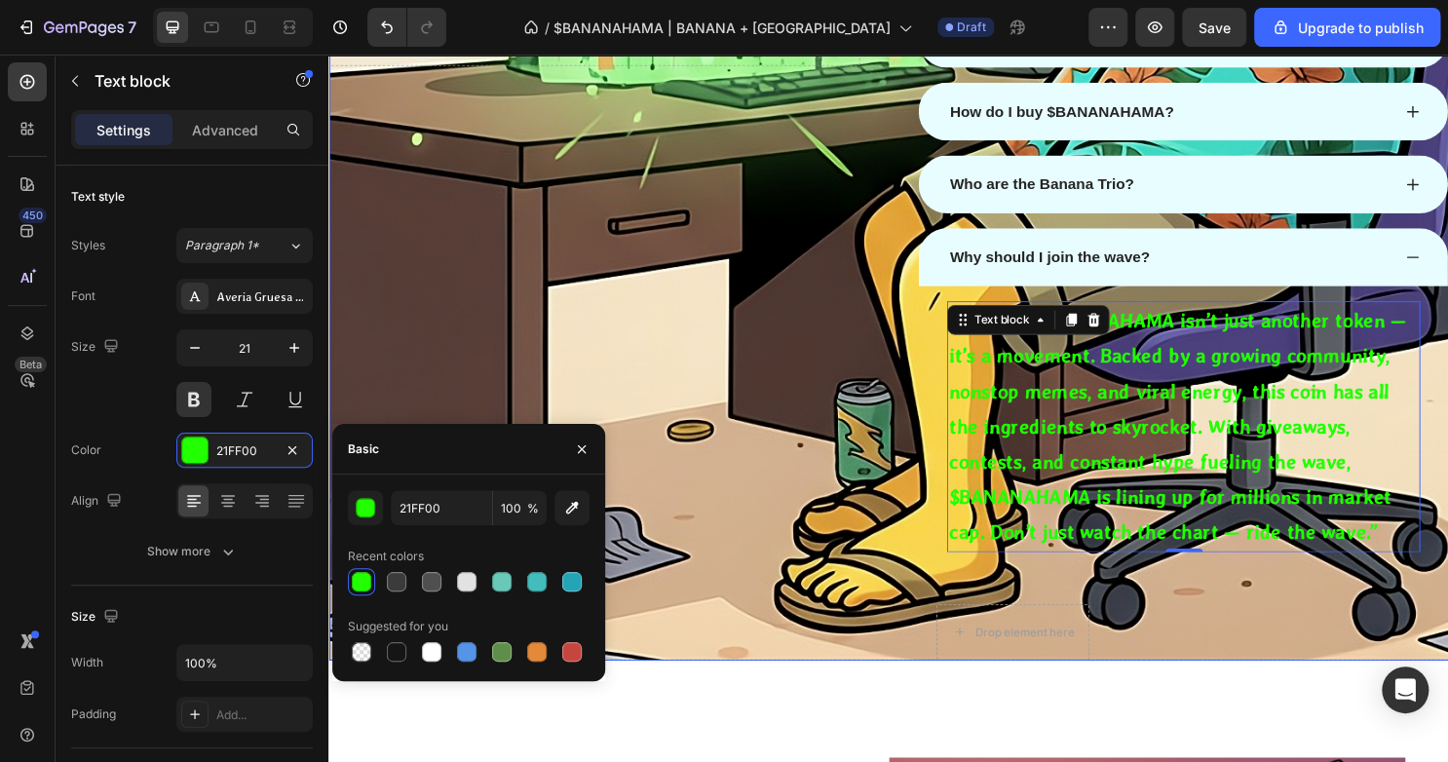
scroll to position [2646, 0]
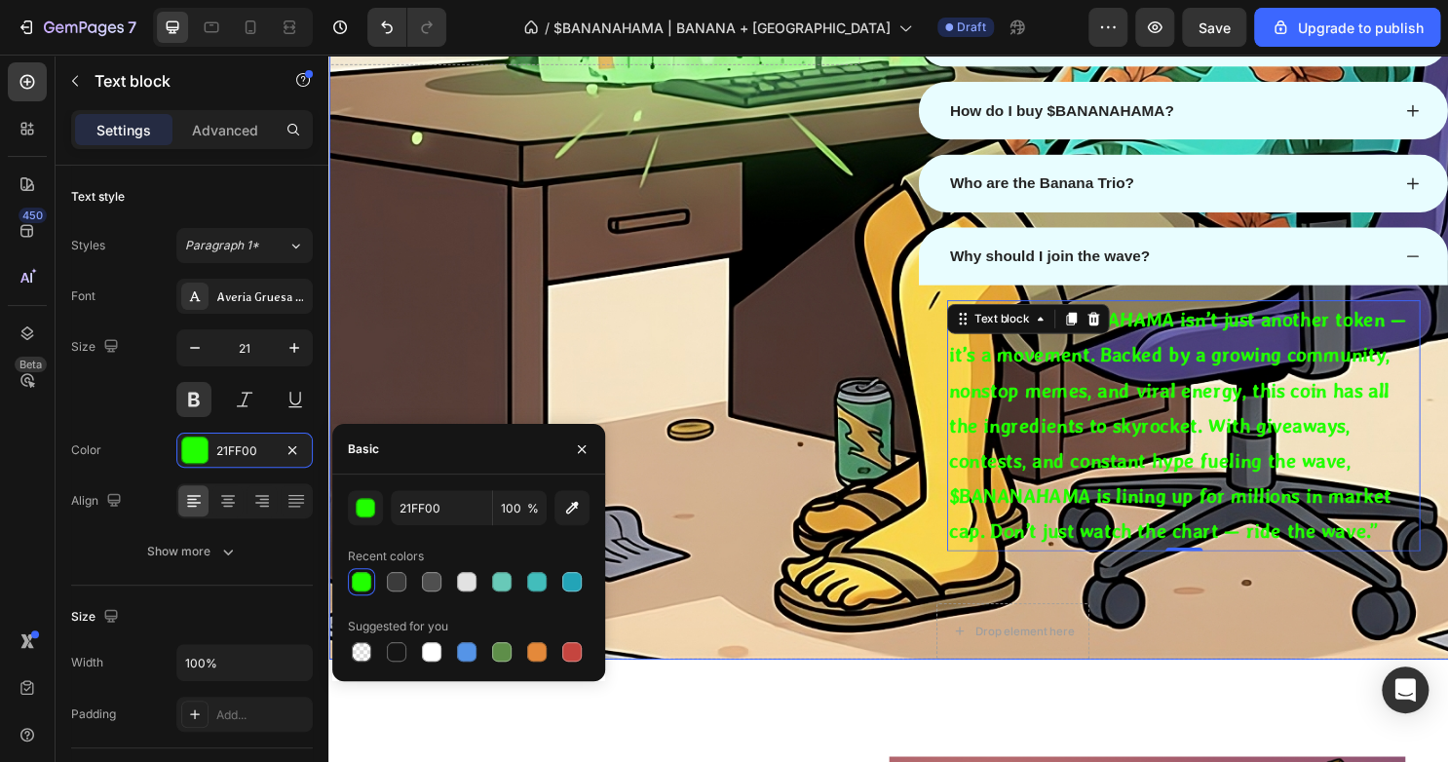
click at [826, 539] on div "Drop element here Row" at bounding box center [605, 346] width 554 height 679
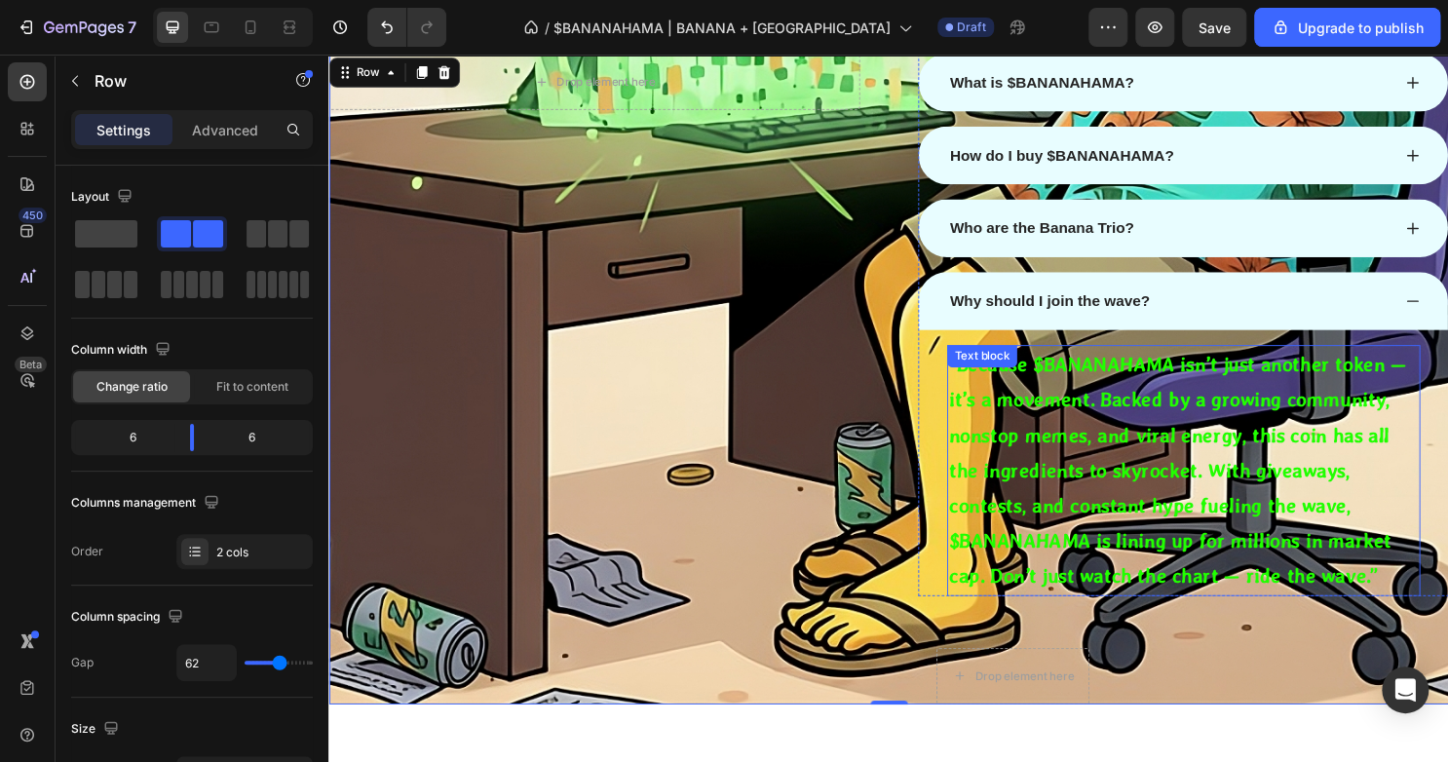
scroll to position [2593, 0]
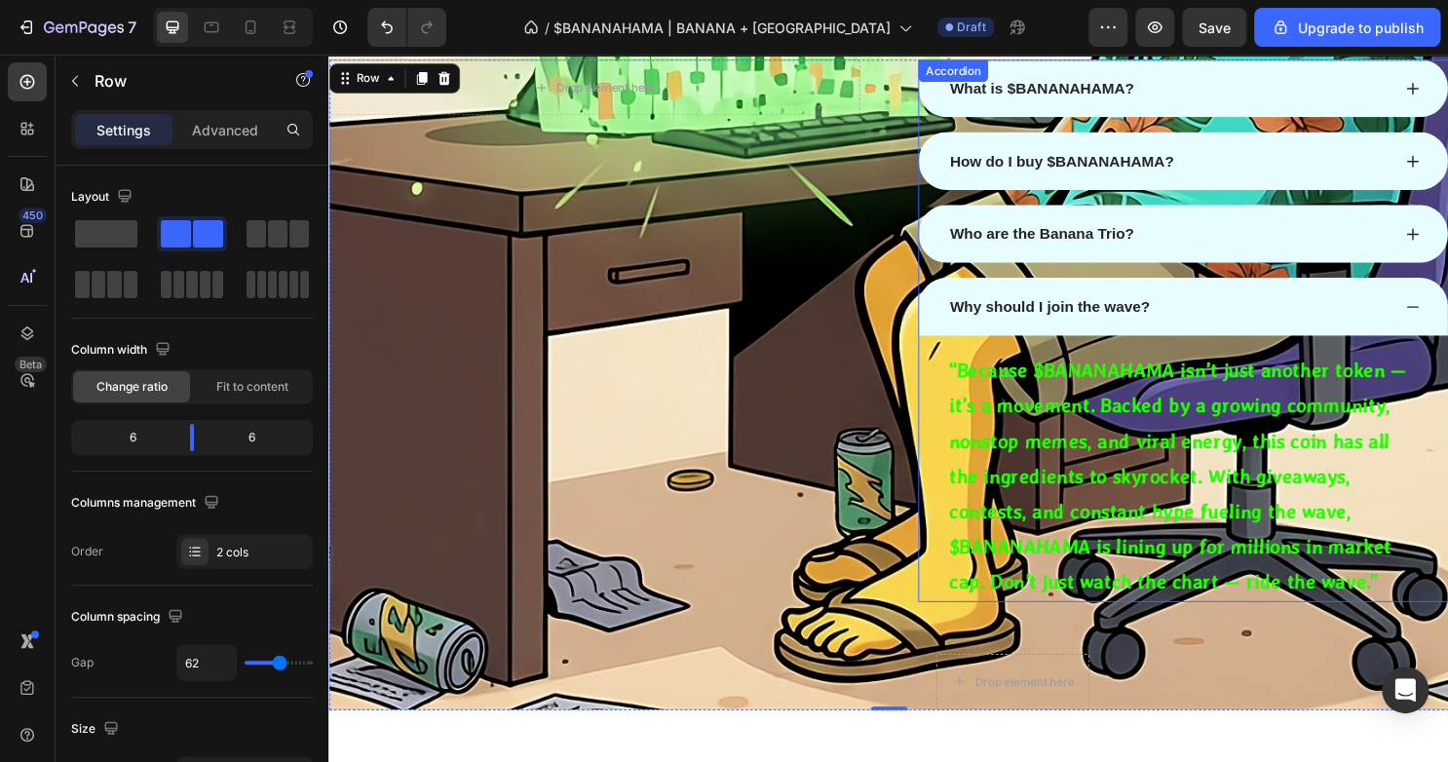
click at [944, 417] on div "“Because $BANANAHAMA isn’t just another token — it’s a movement. Backed by a gr…" at bounding box center [1220, 487] width 552 height 278
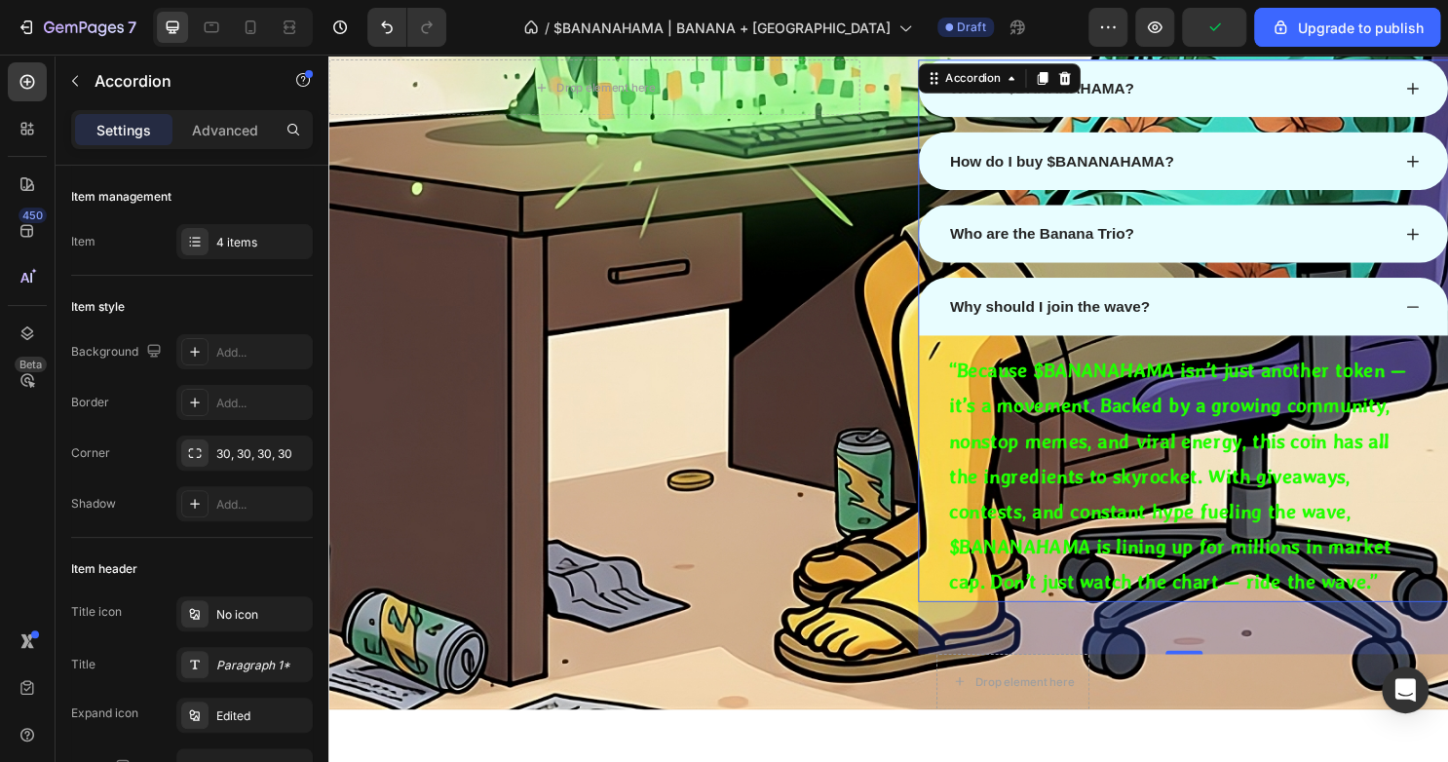
click at [1432, 237] on div "Who are the Banana Trio?" at bounding box center [1220, 241] width 552 height 60
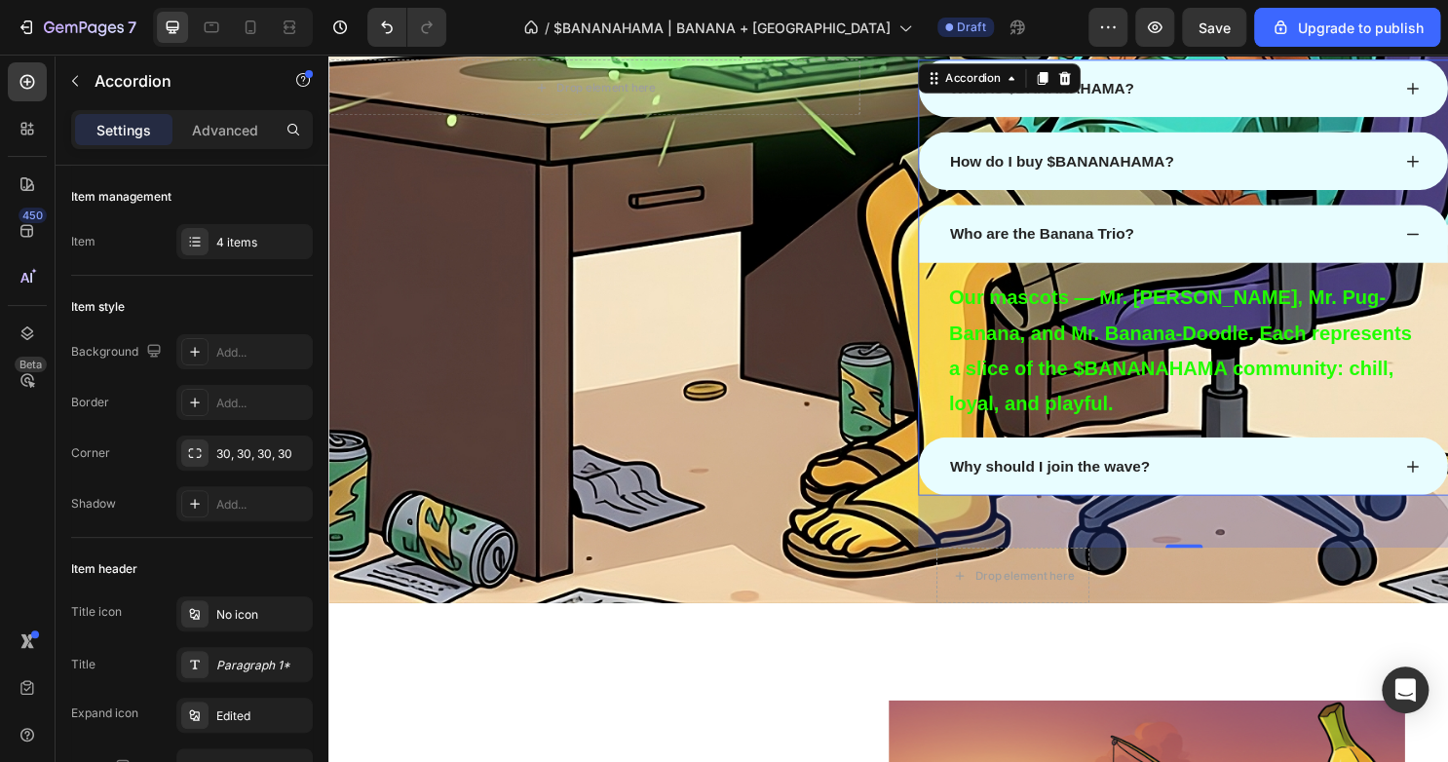
click at [1447, 167] on div "How do I buy $BANANAHAMA?" at bounding box center [1220, 165] width 552 height 60
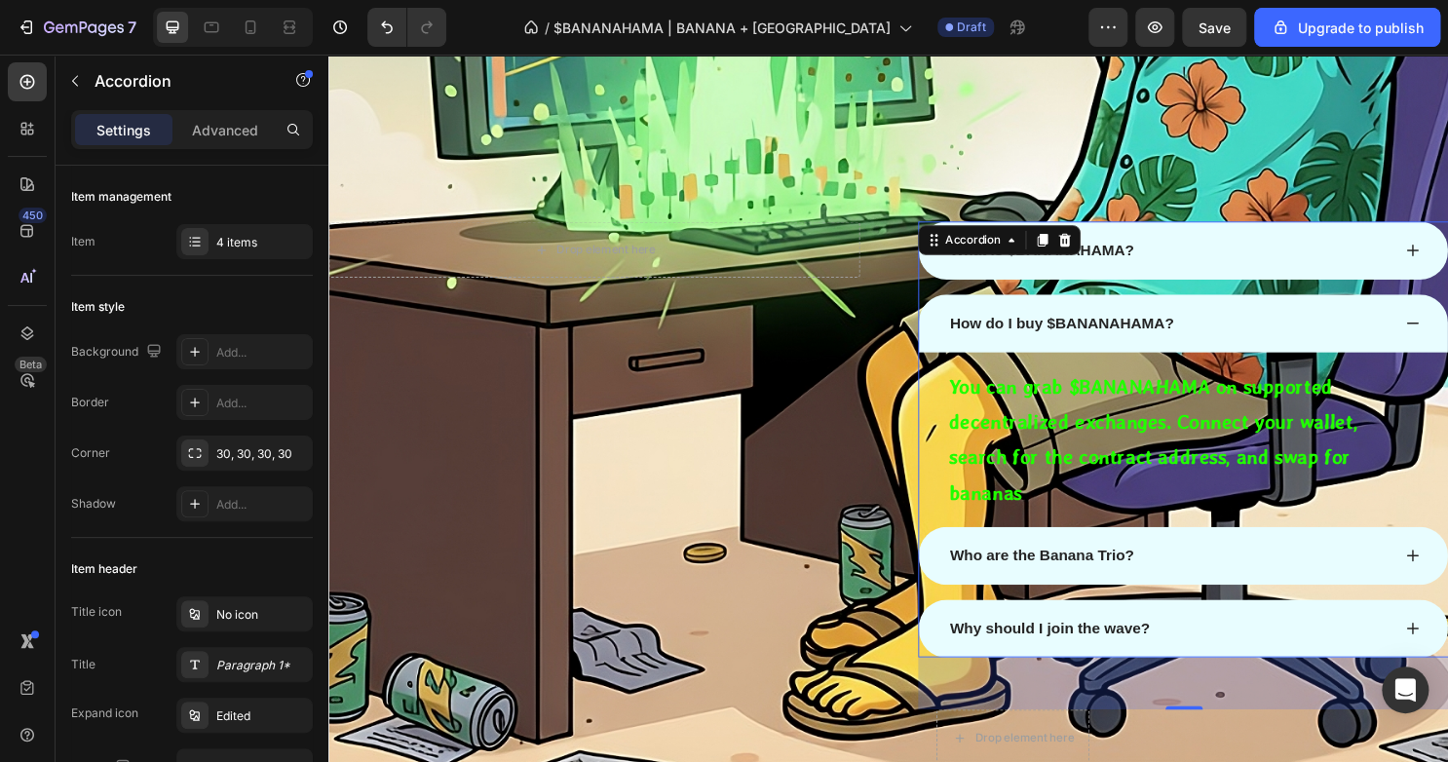
scroll to position [2404, 0]
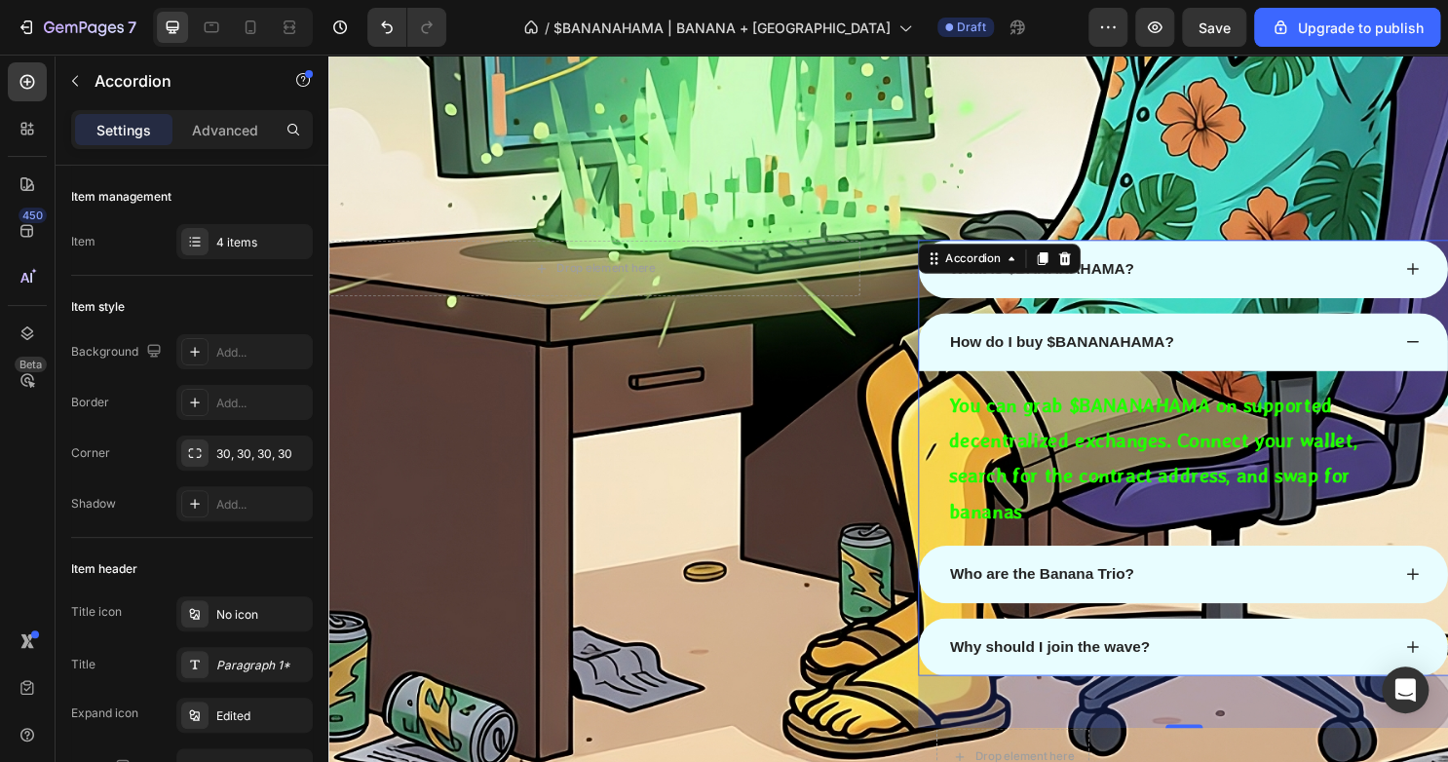
click at [1447, 282] on div "What is $BANANAHAMA?" at bounding box center [1220, 278] width 552 height 60
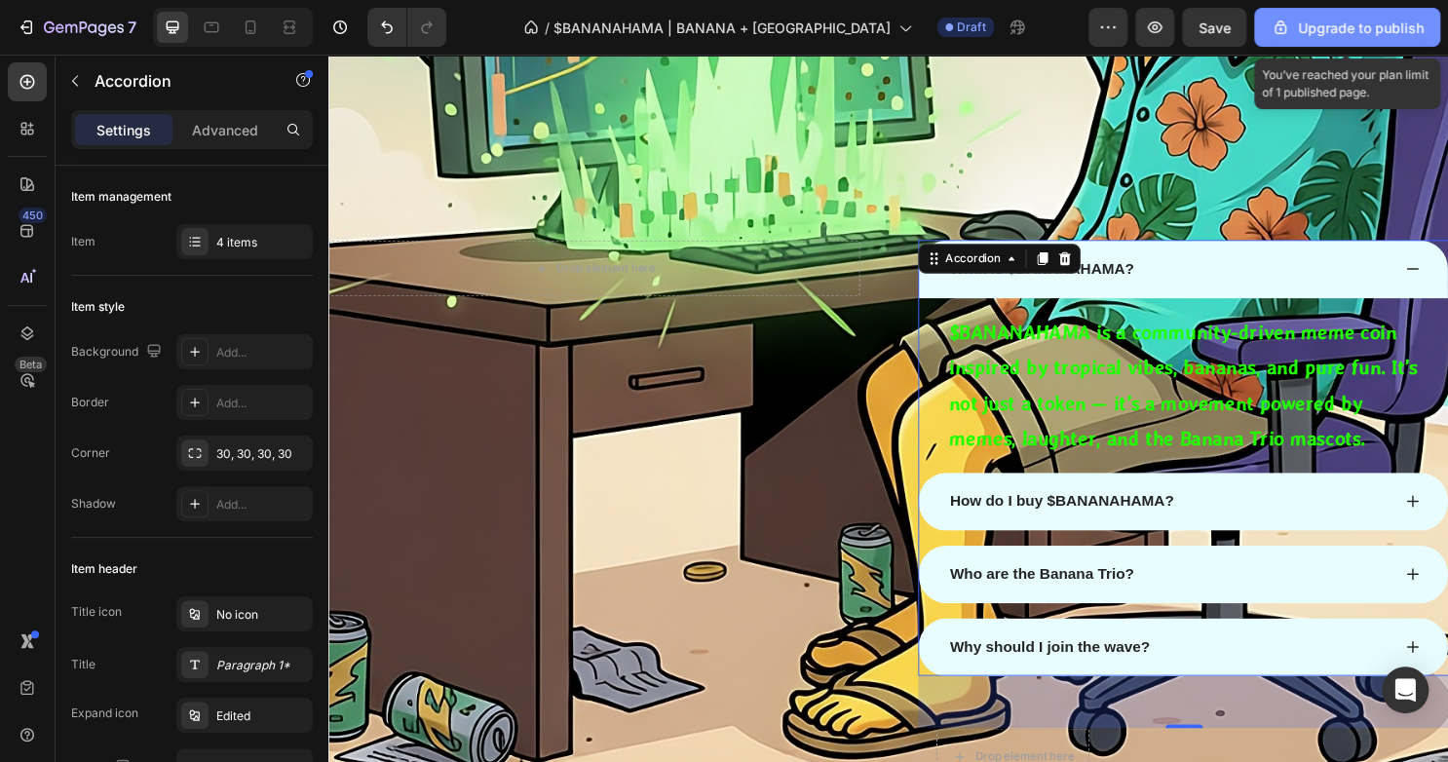
click at [1329, 26] on div "Upgrade to publish" at bounding box center [1346, 28] width 153 height 20
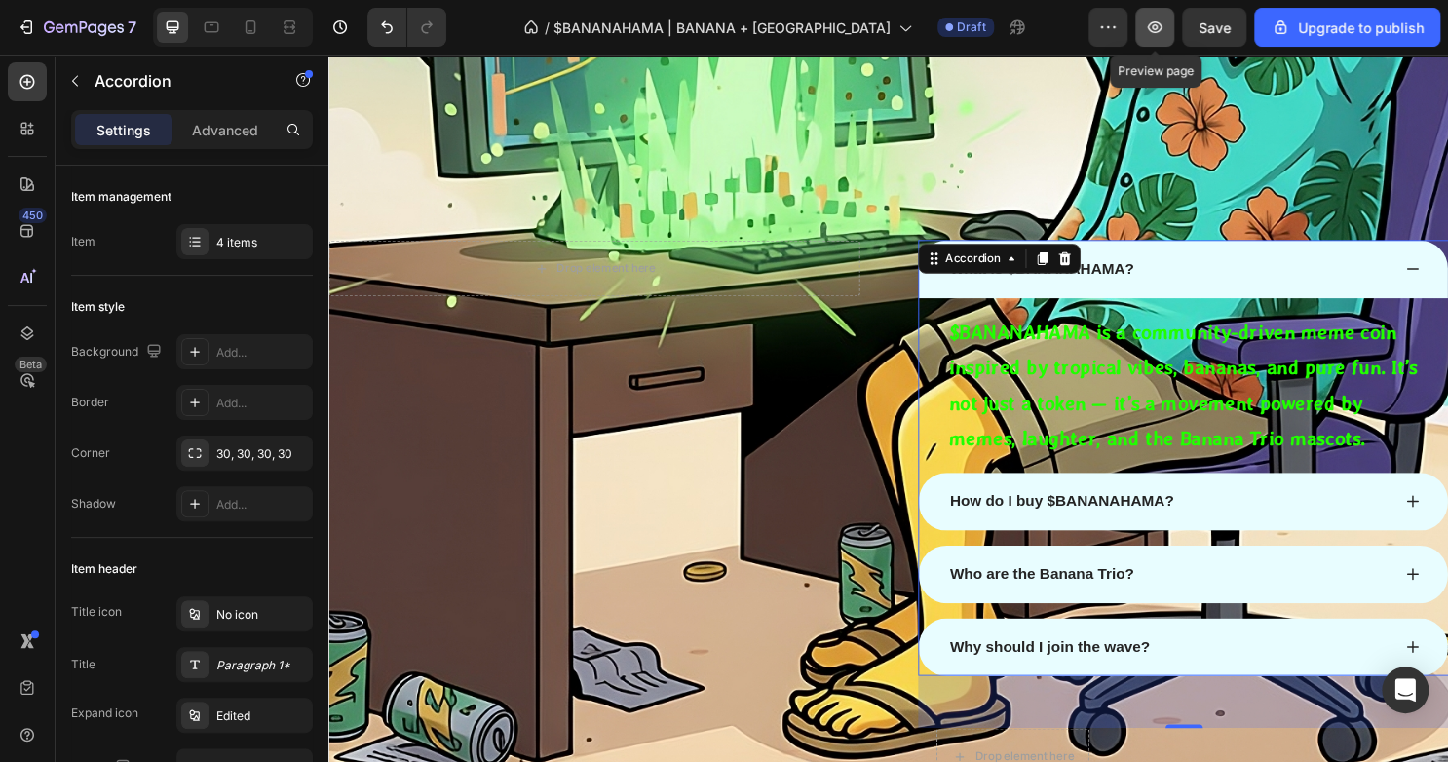
click at [1151, 16] on button "button" at bounding box center [1154, 27] width 39 height 39
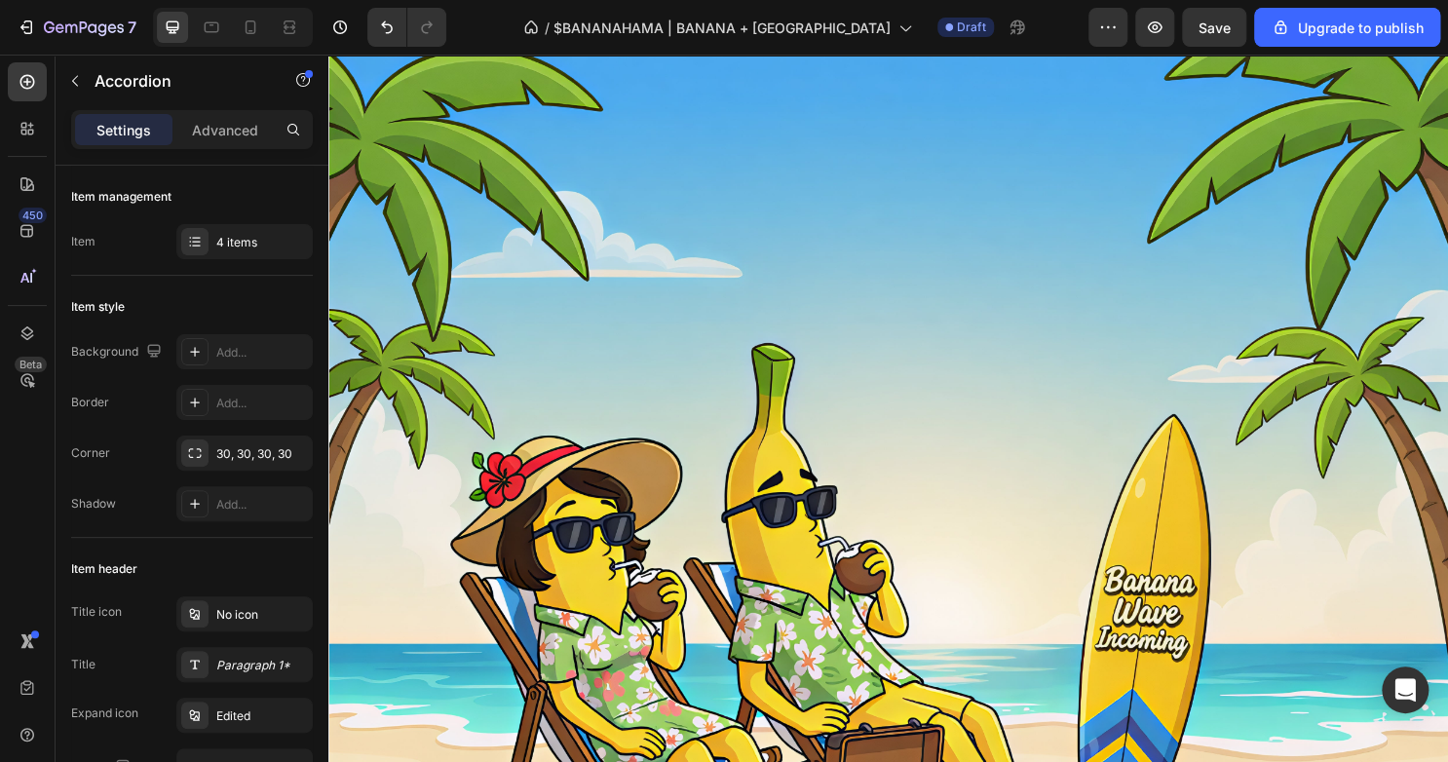
scroll to position [166, 0]
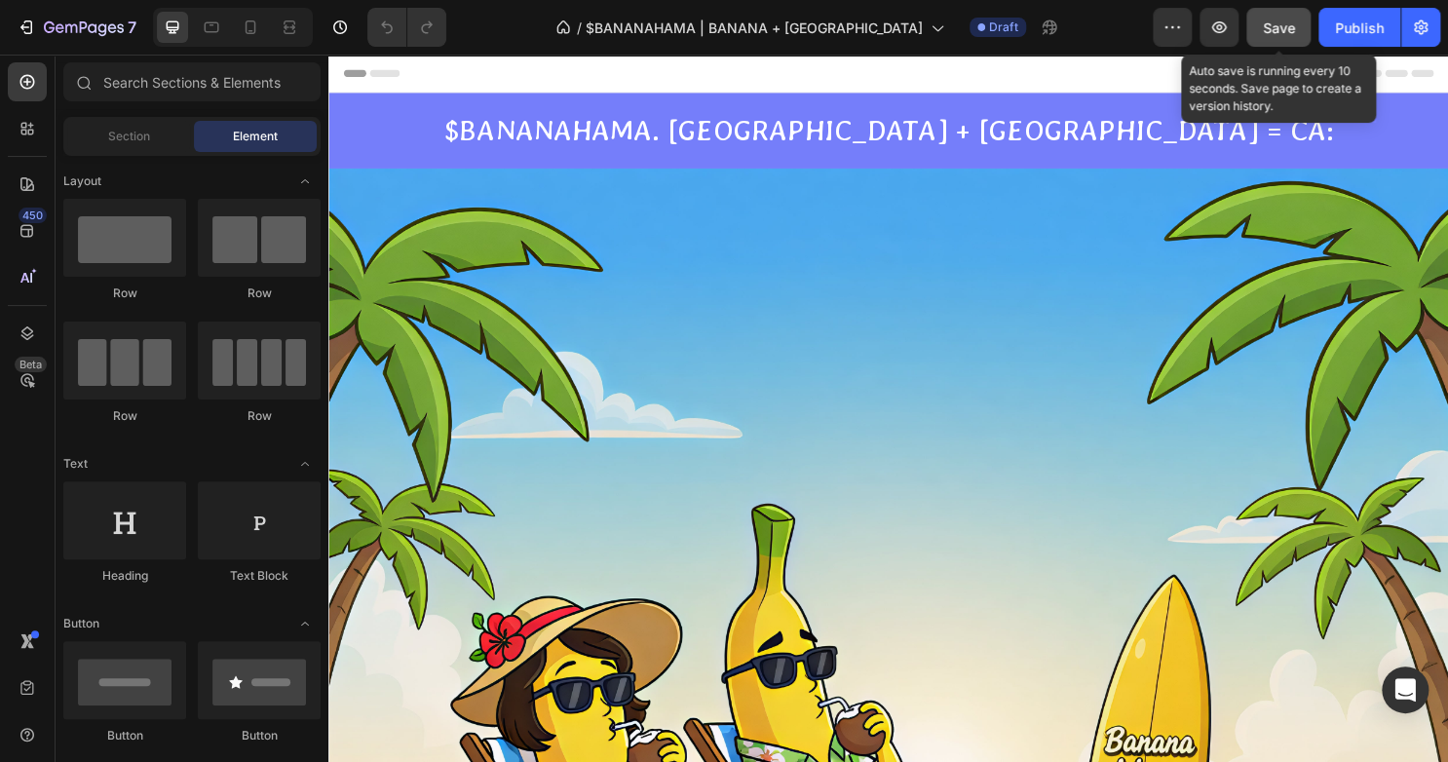
click at [1300, 31] on button "Save" at bounding box center [1278, 27] width 64 height 39
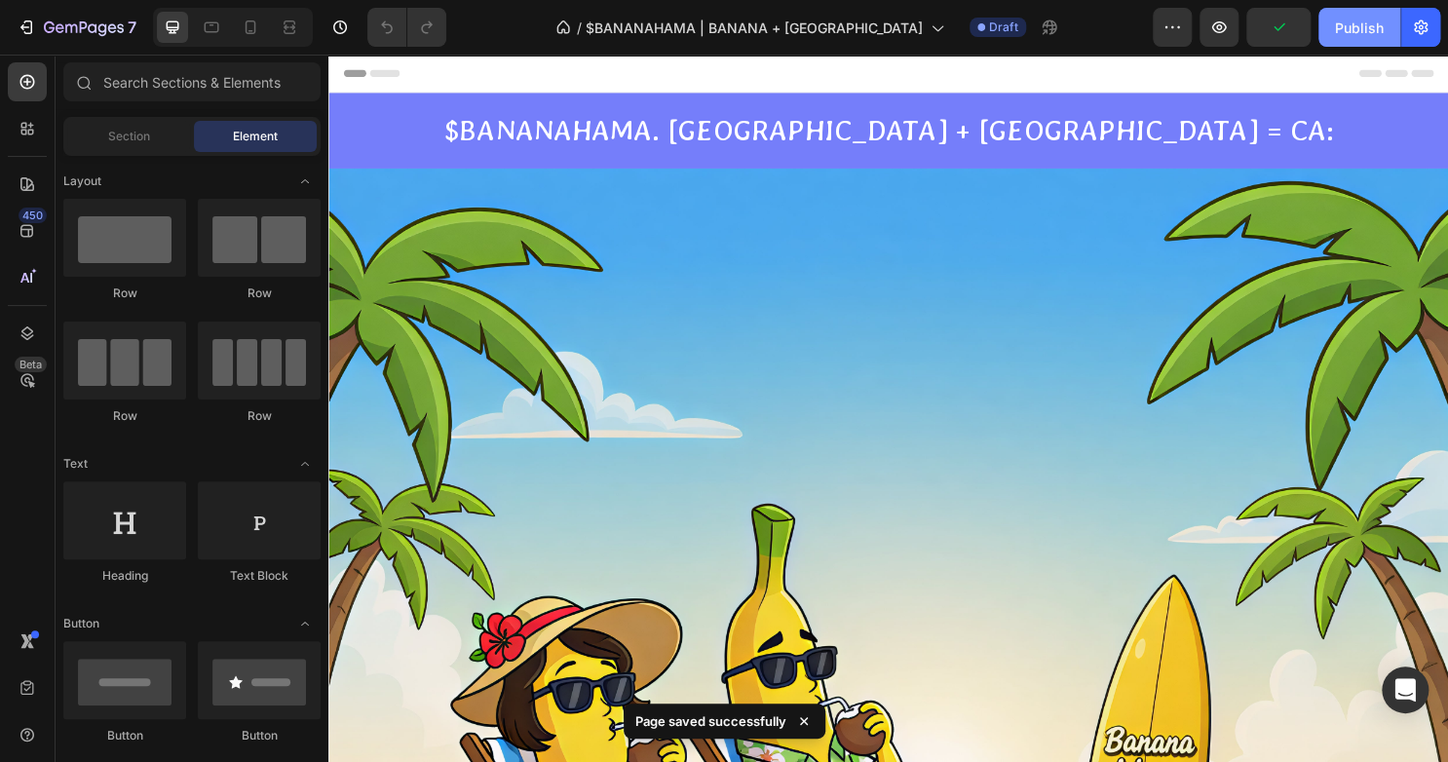
click at [1330, 28] on button "Publish" at bounding box center [1359, 27] width 82 height 39
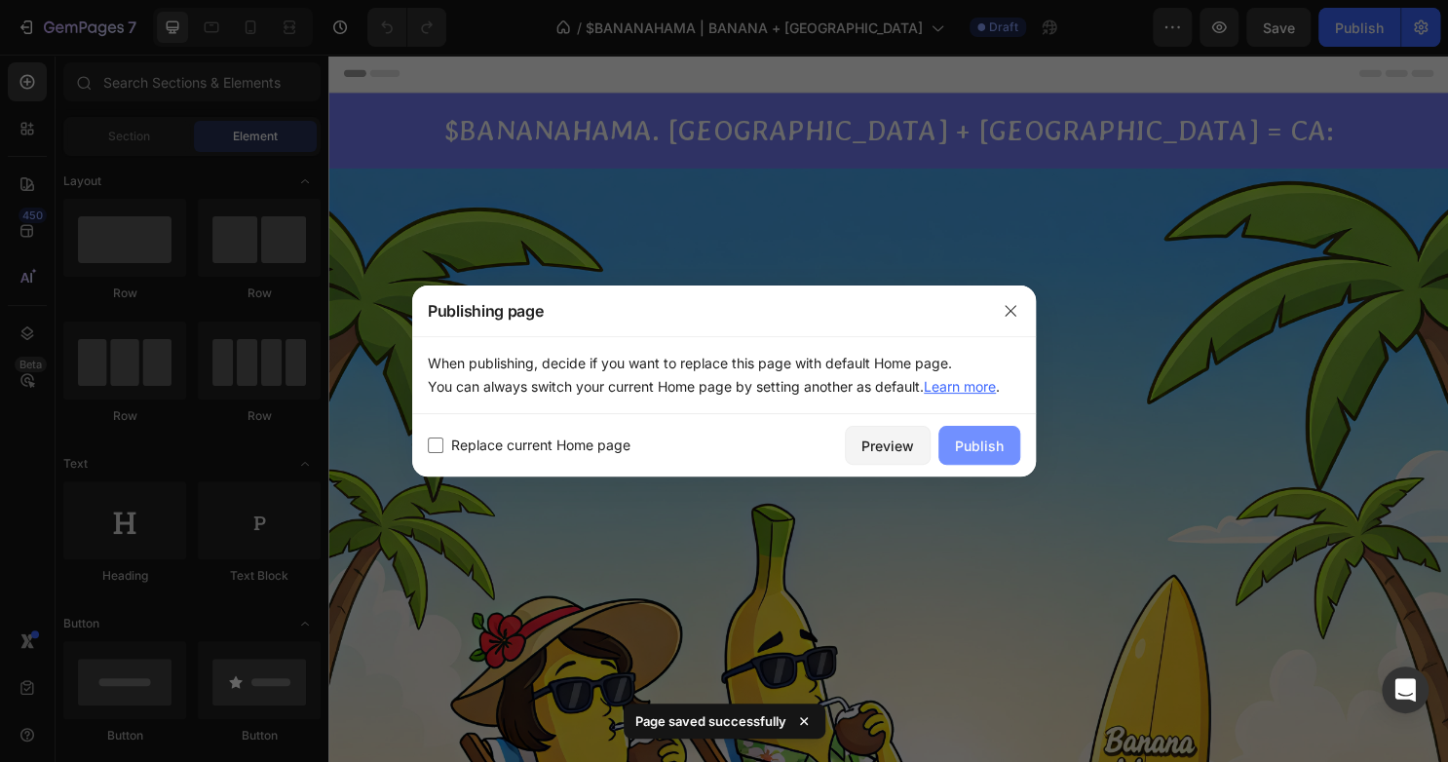
click at [972, 436] on div "Publish" at bounding box center [979, 445] width 49 height 20
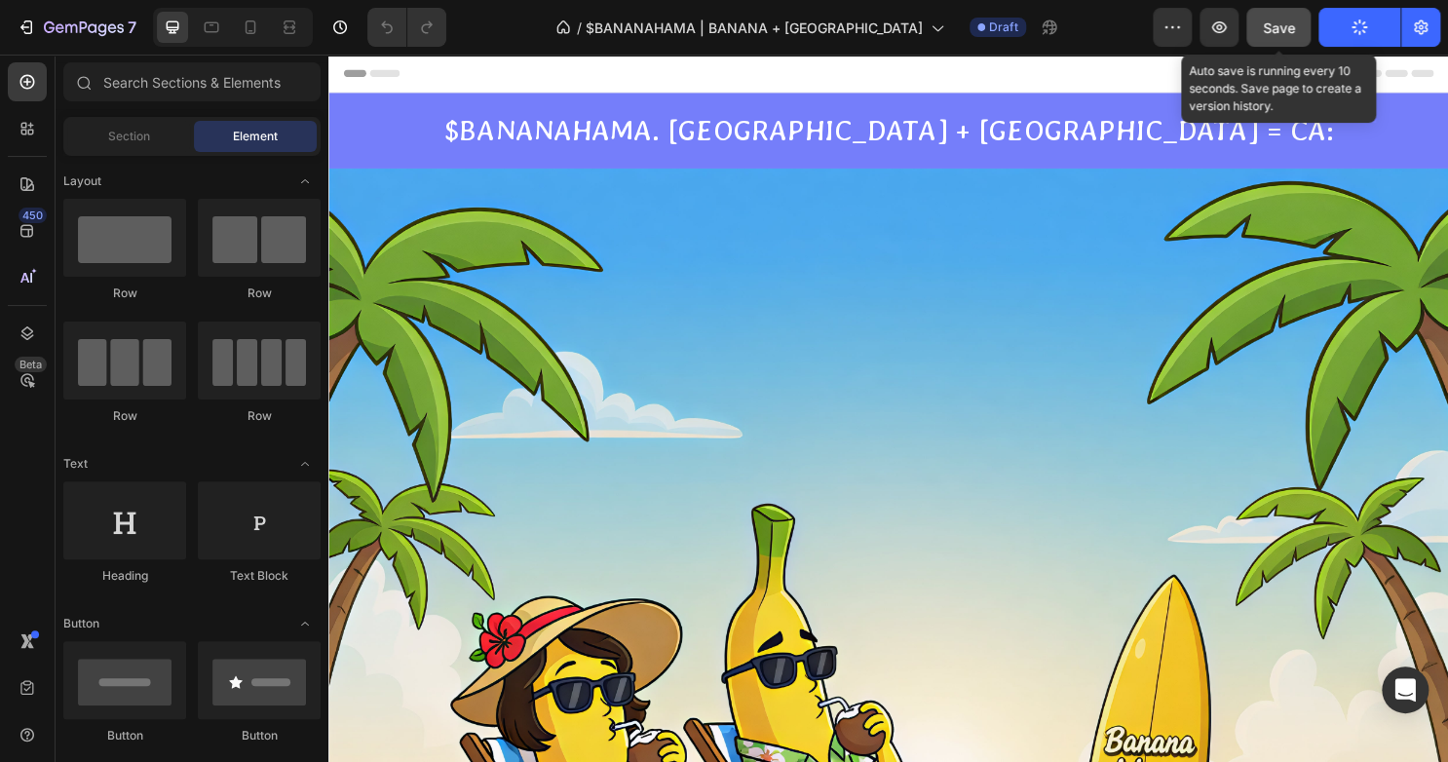
click at [1295, 26] on button "Save" at bounding box center [1278, 27] width 64 height 39
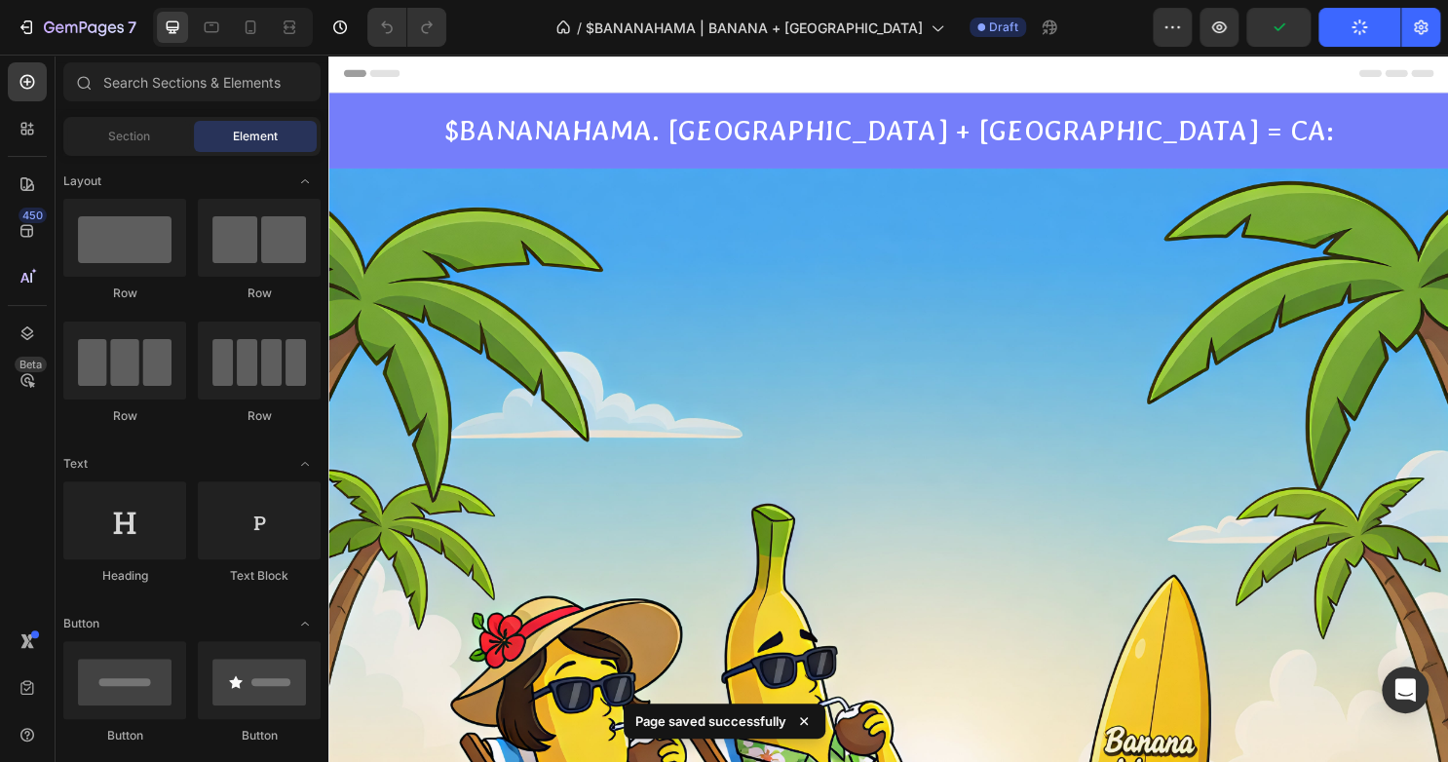
click at [1336, 32] on button "Publish" at bounding box center [1359, 27] width 82 height 39
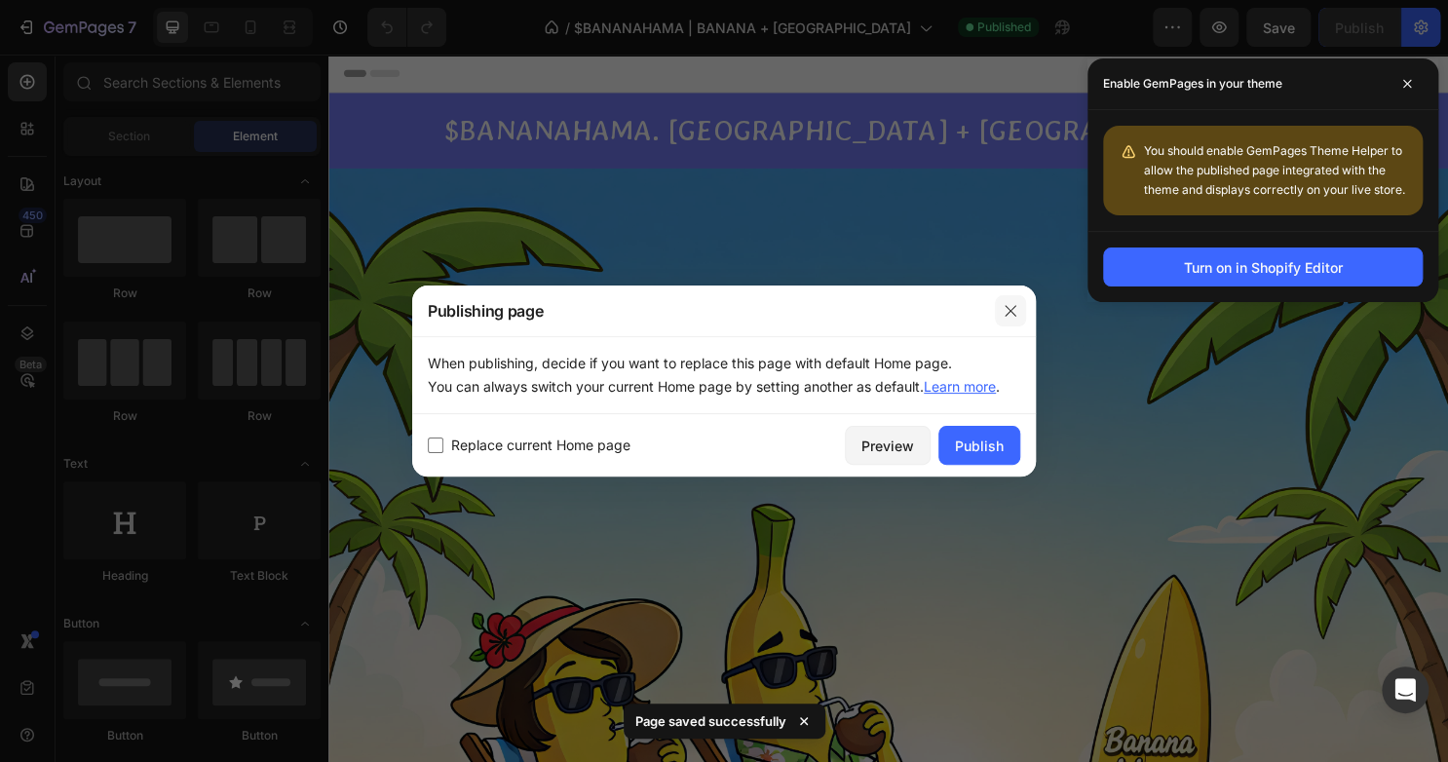
click at [1007, 311] on icon "button" at bounding box center [1010, 311] width 16 height 16
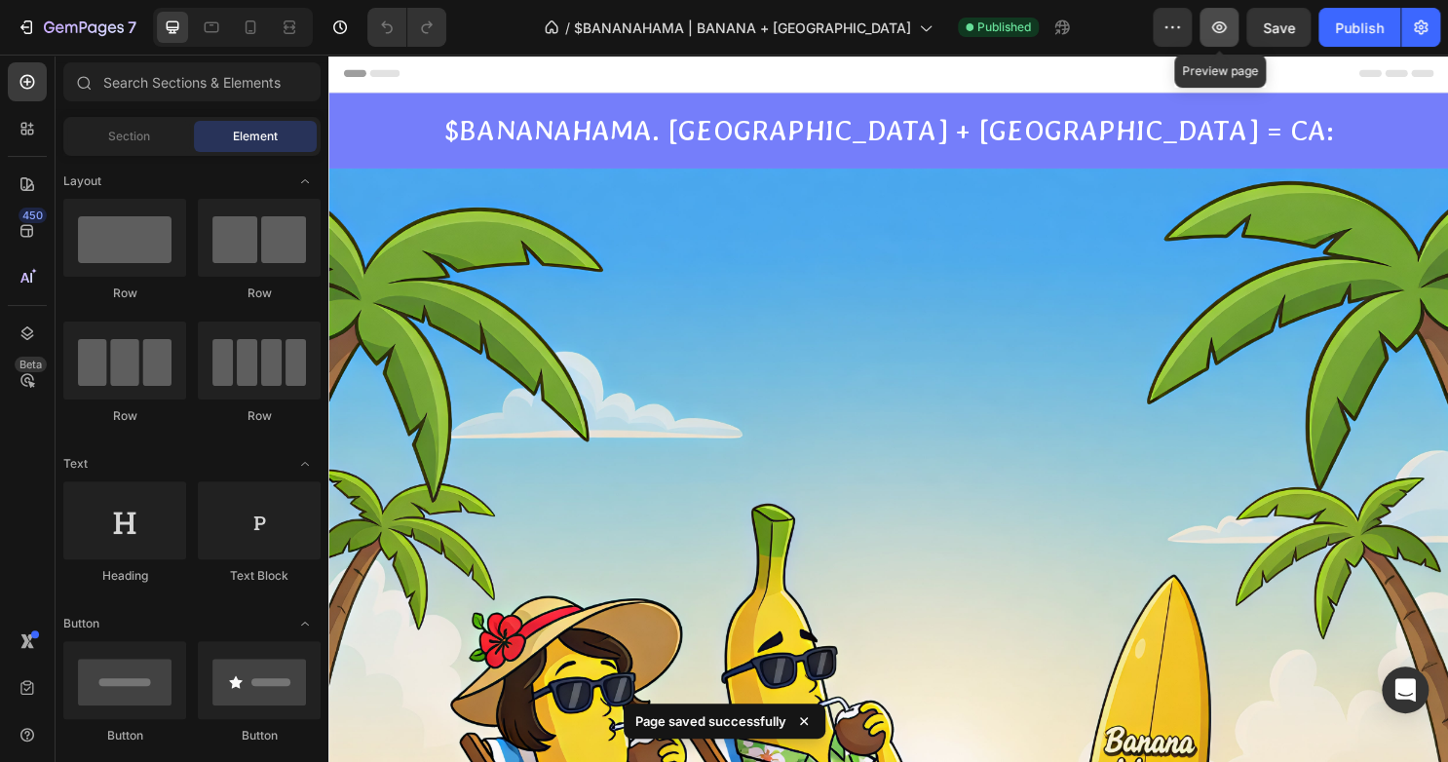
click at [1223, 31] on icon "button" at bounding box center [1219, 27] width 15 height 12
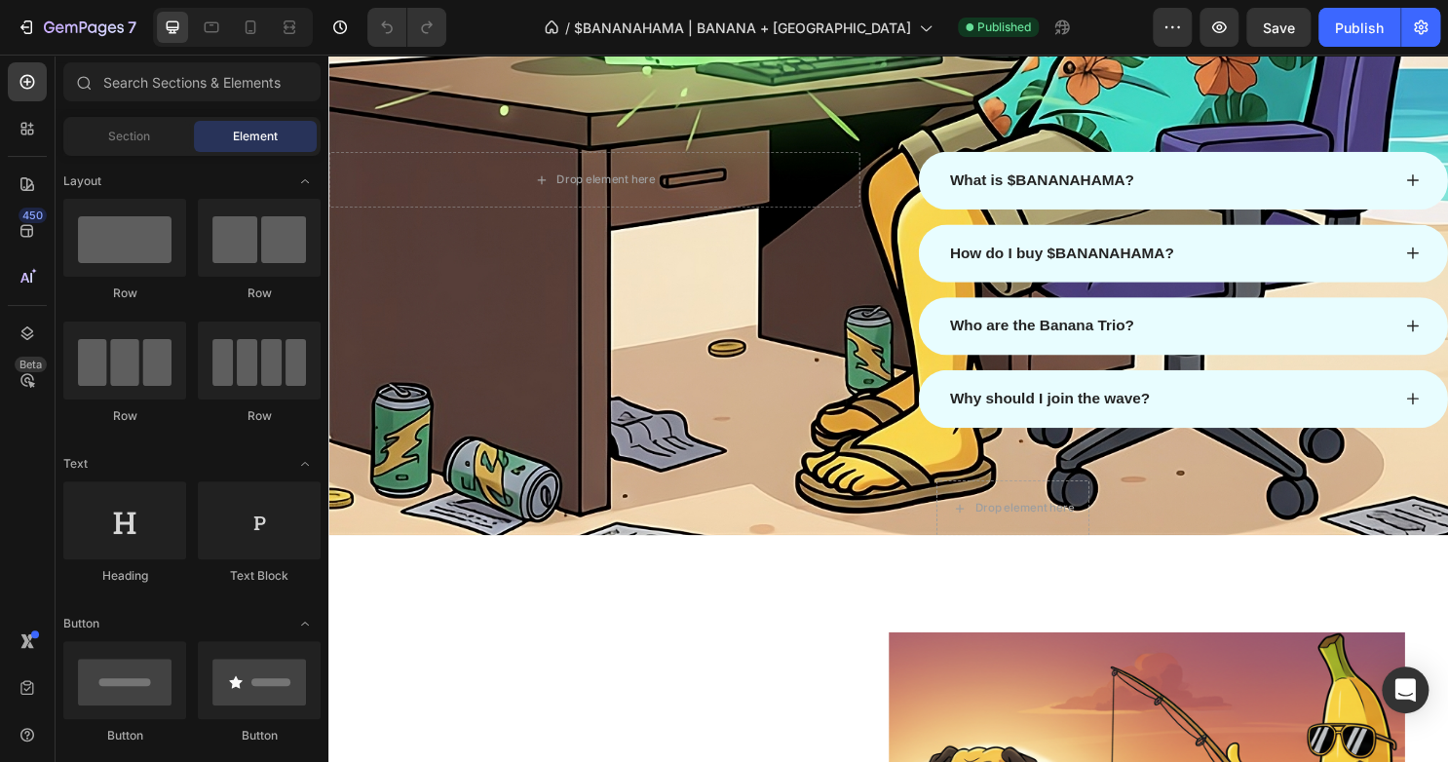
scroll to position [2459, 0]
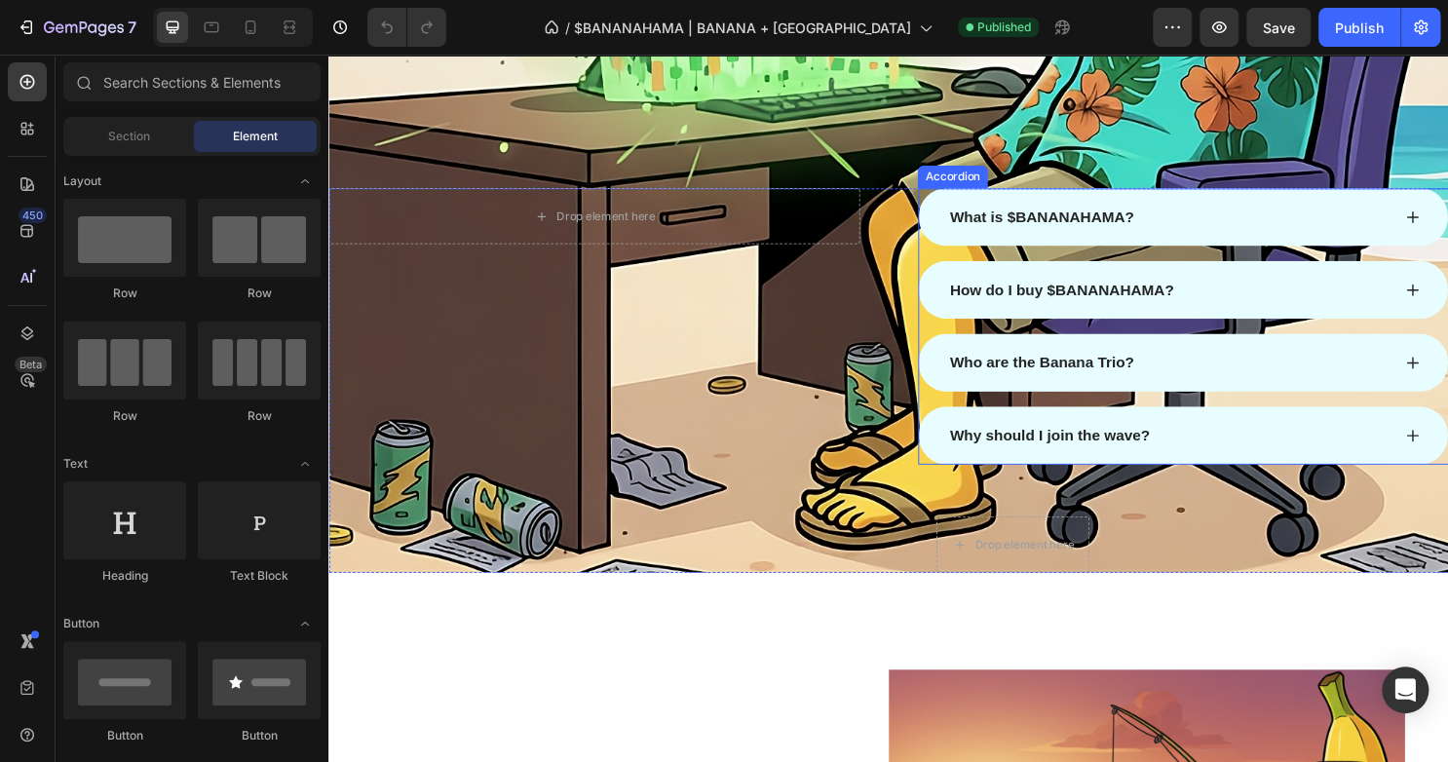
click at [1223, 223] on div "What is $BANANAHAMA?" at bounding box center [1204, 223] width 463 height 29
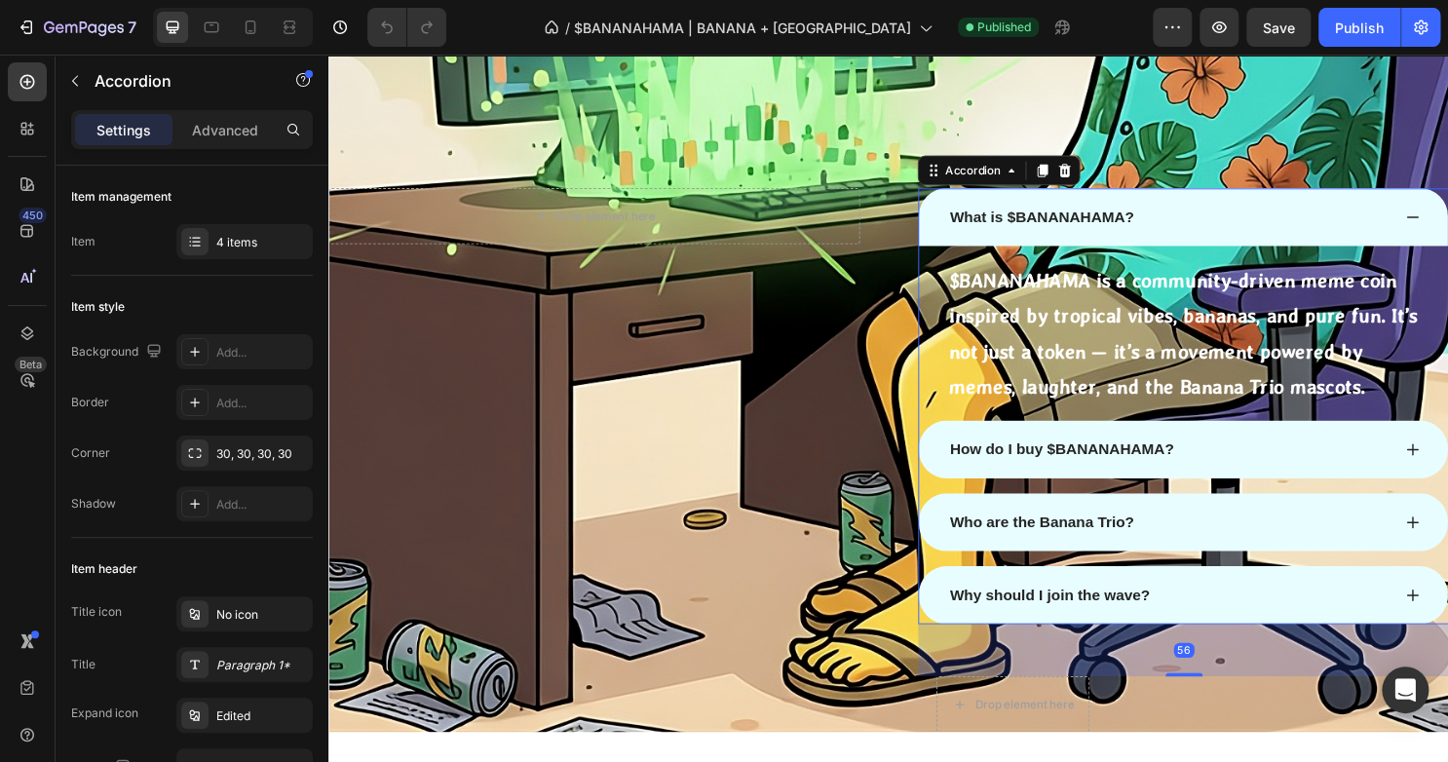
click at [1271, 466] on div "How do I buy $BANANAHAMA?" at bounding box center [1204, 466] width 463 height 29
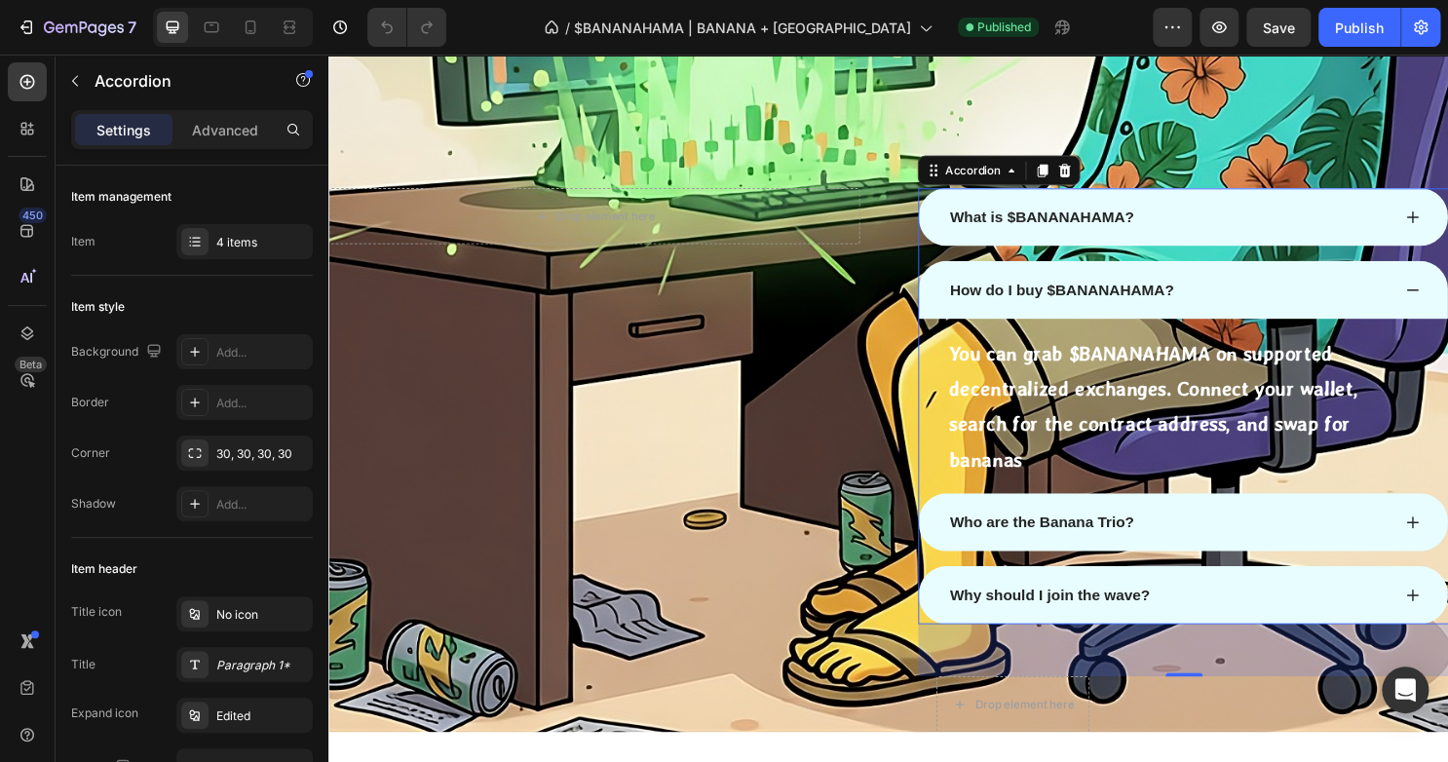
click at [1316, 527] on div "Who are the Banana Trio?" at bounding box center [1220, 542] width 552 height 60
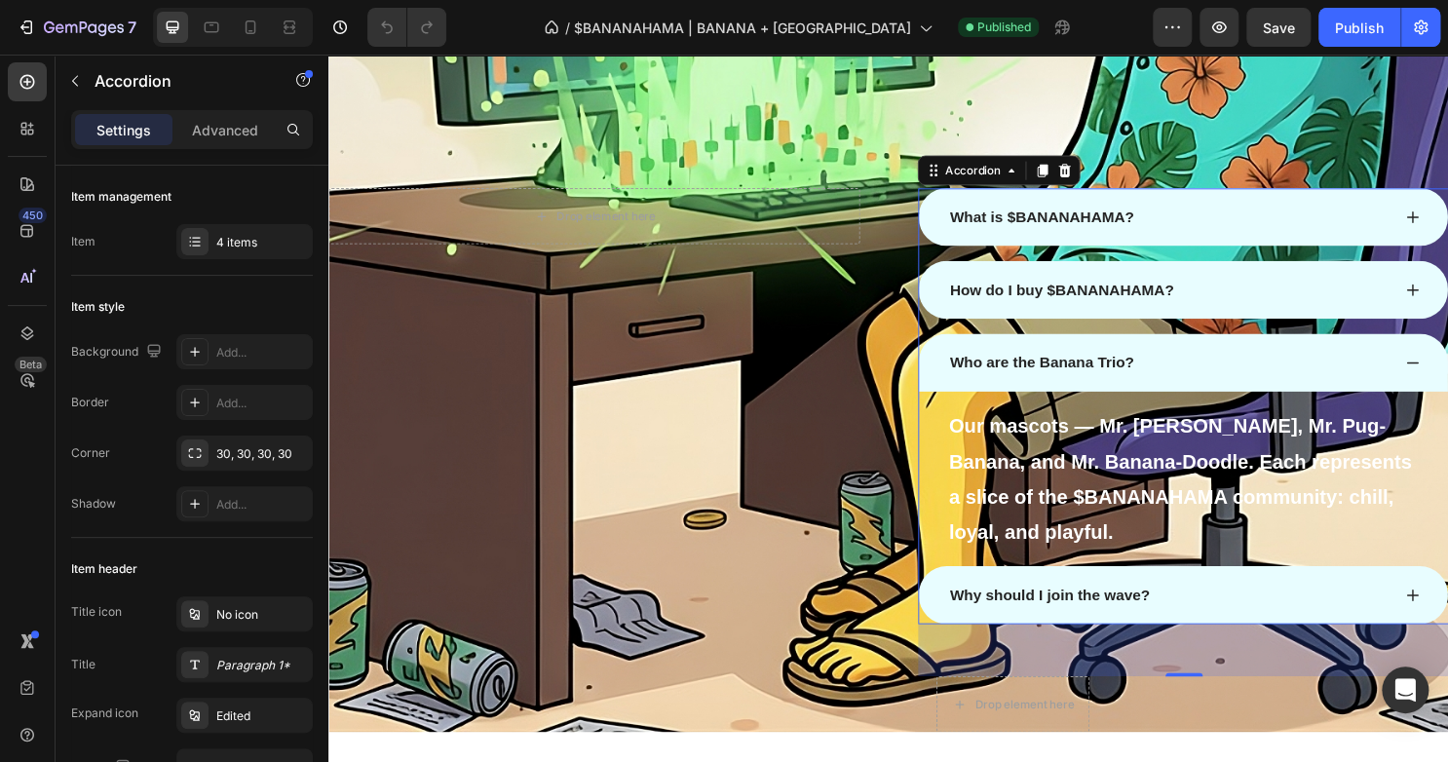
click at [1386, 623] on div "Why should I join the wave?" at bounding box center [1204, 618] width 463 height 29
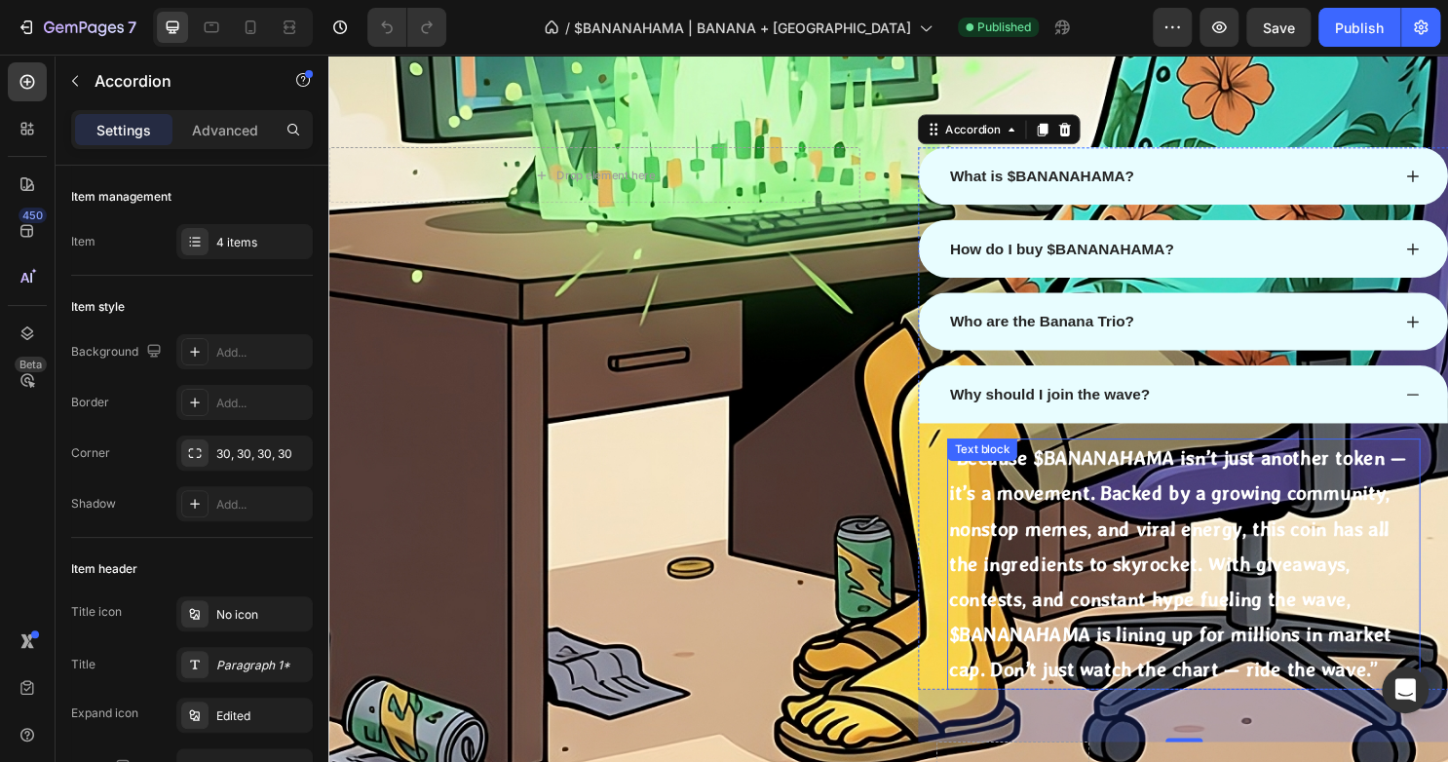
scroll to position [2501, 0]
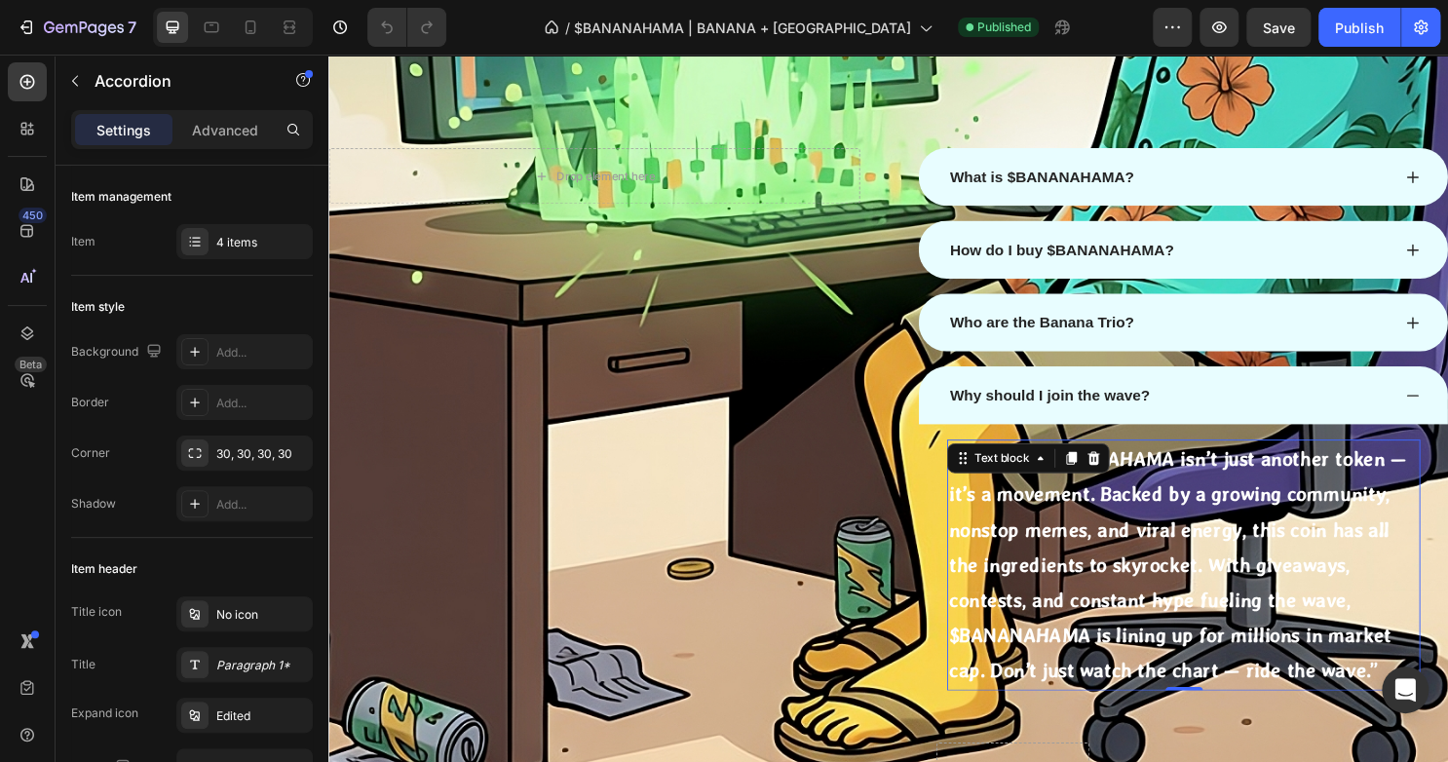
click at [1262, 496] on p "“Because $BANANAHAMA isn’t just another token — it’s a movement. Backed by a gr…" at bounding box center [1220, 587] width 490 height 258
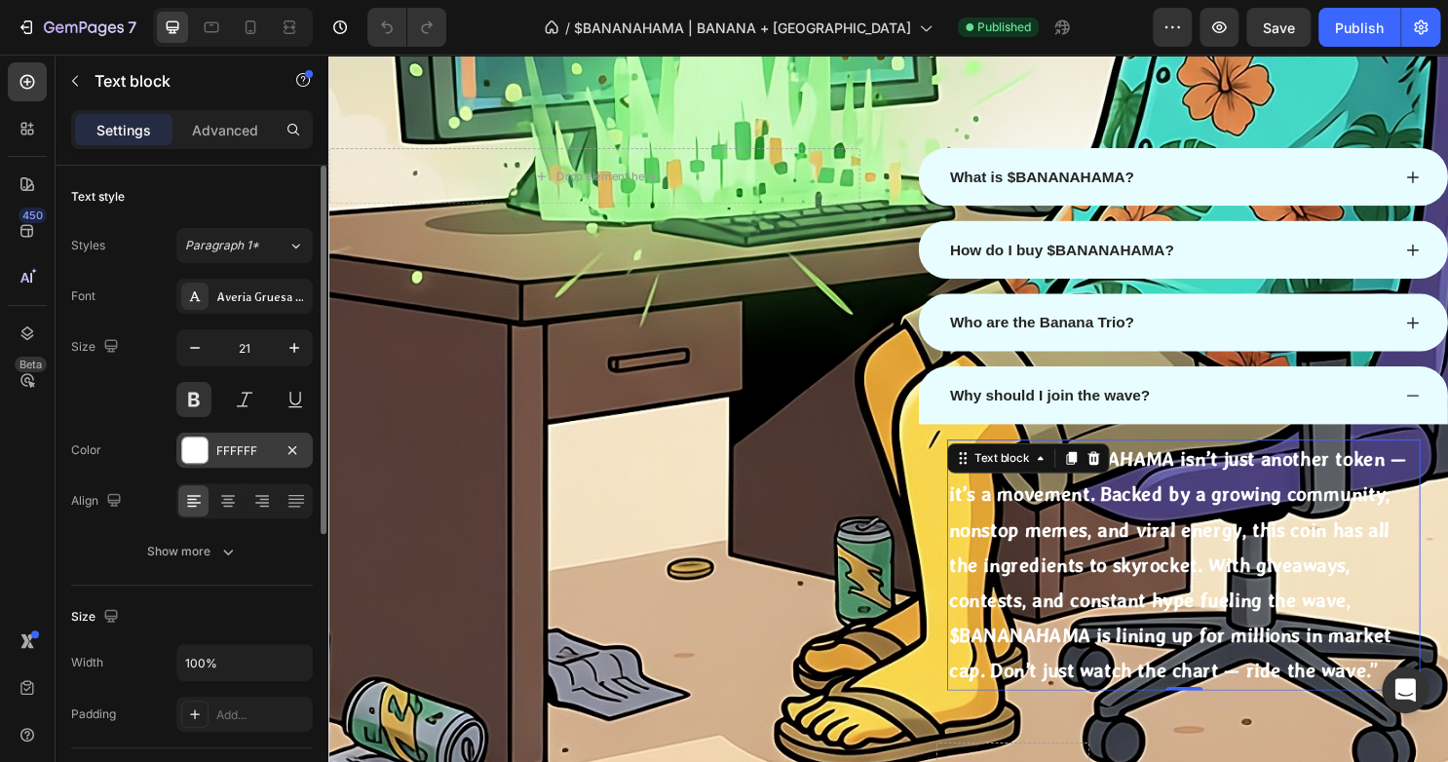
click at [204, 445] on div at bounding box center [194, 449] width 25 height 25
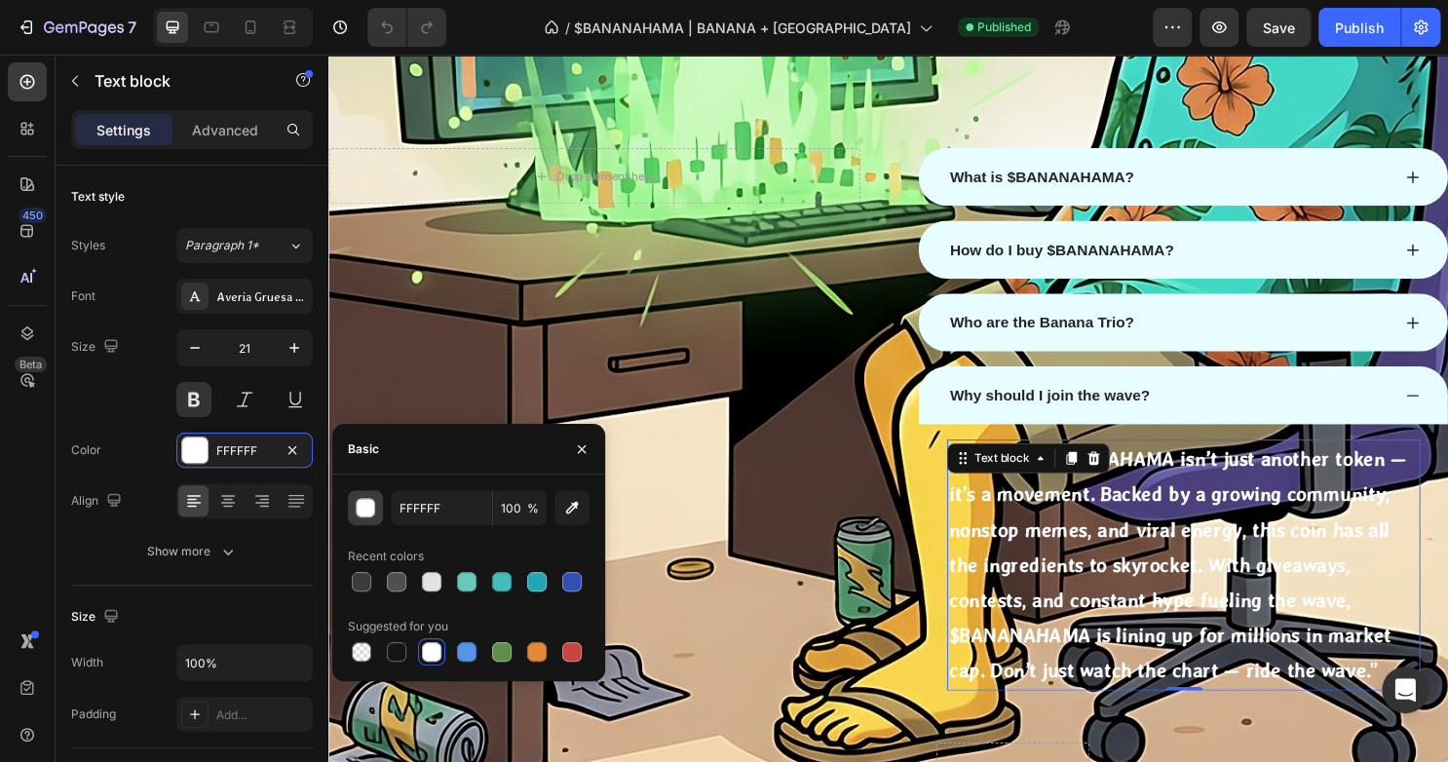
click at [374, 505] on div "button" at bounding box center [366, 508] width 19 height 19
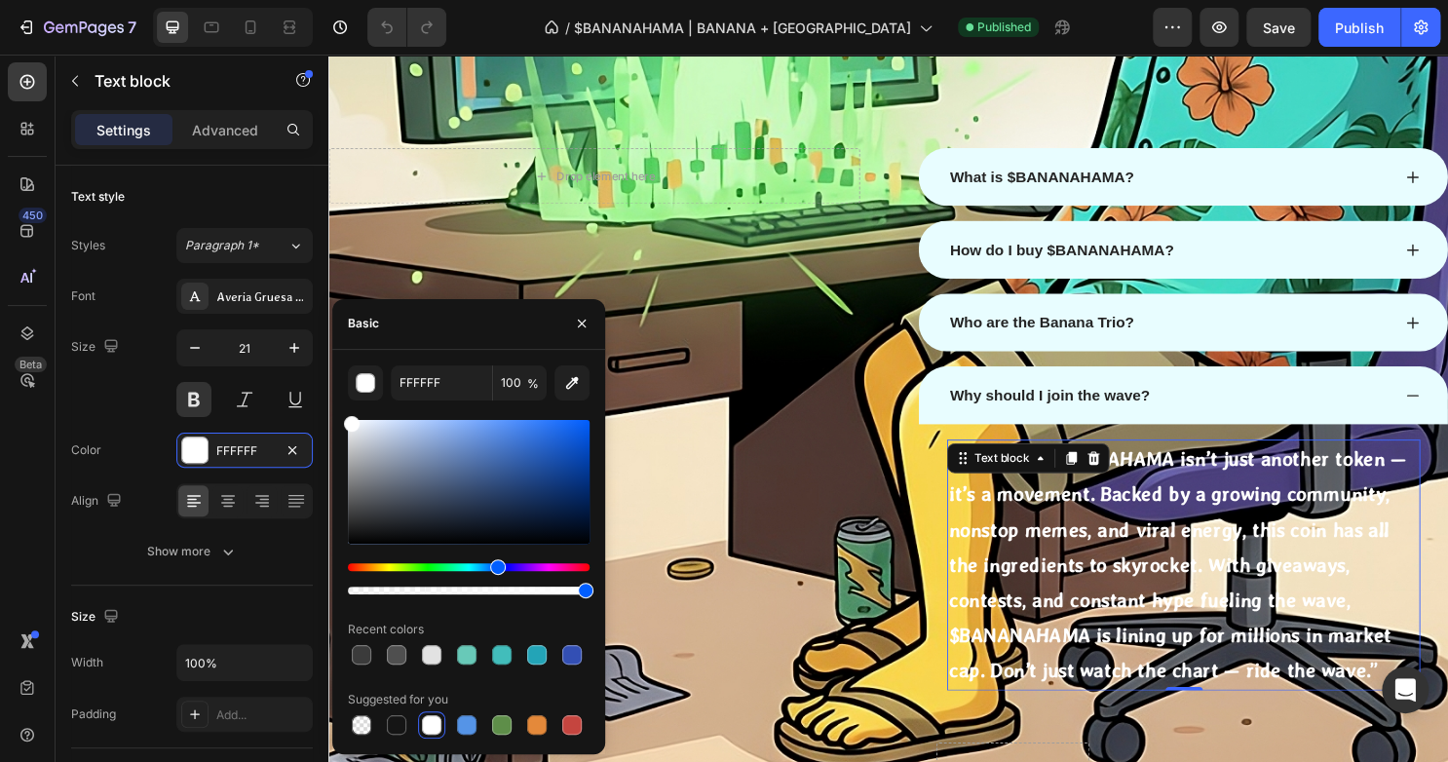
drag, startPoint x: 479, startPoint y: 569, endPoint x: 495, endPoint y: 568, distance: 15.6
click at [495, 568] on div "Hue" at bounding box center [469, 567] width 242 height 8
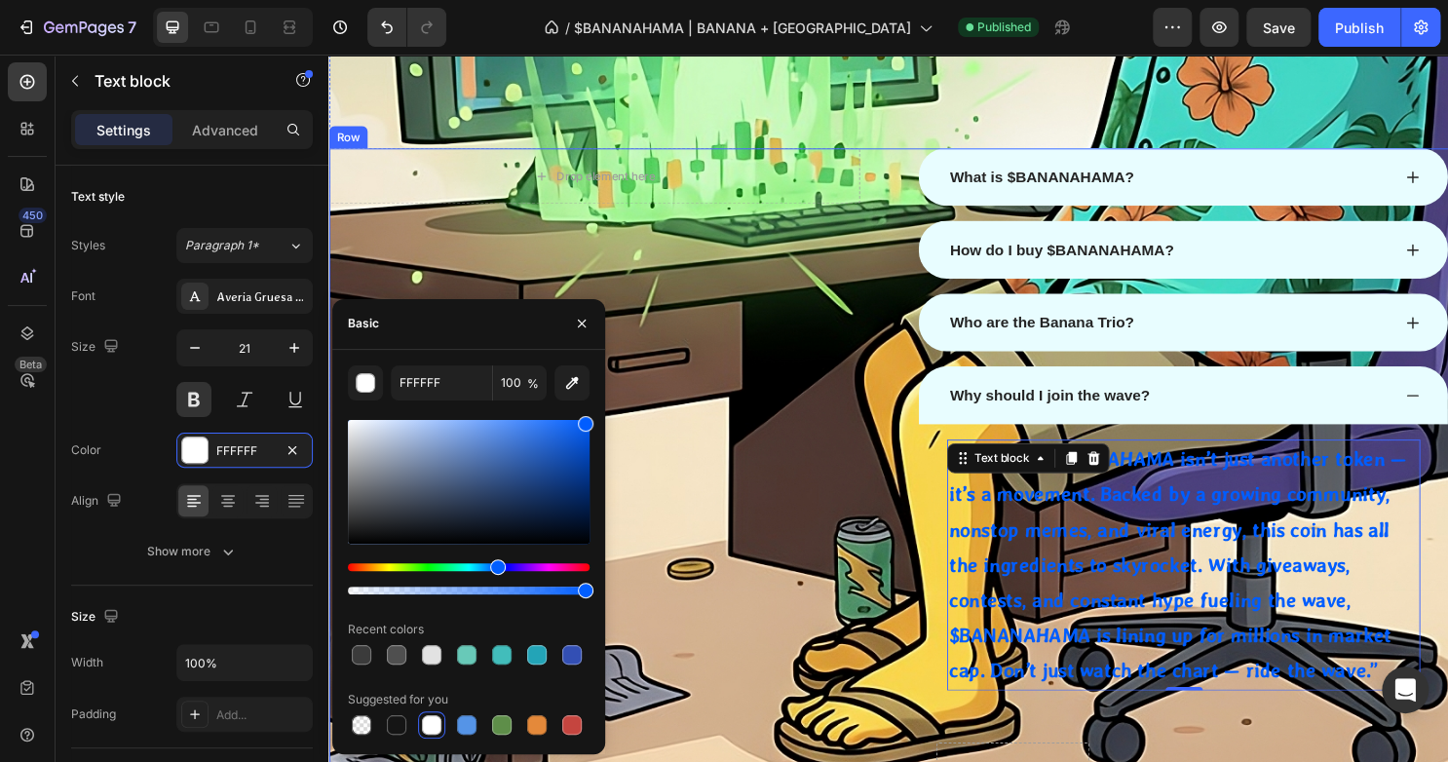
drag, startPoint x: 866, startPoint y: 539, endPoint x: 666, endPoint y: 445, distance: 220.5
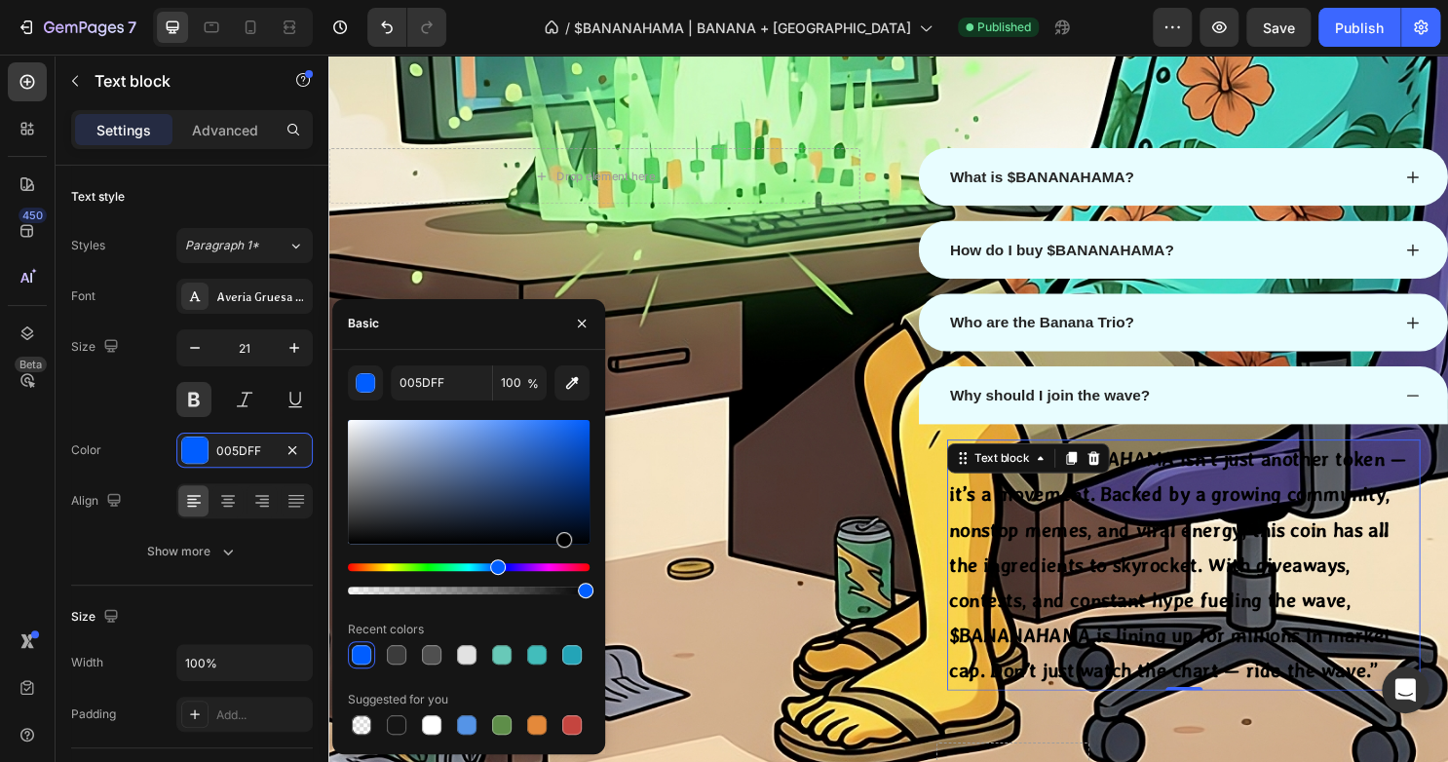
drag, startPoint x: 569, startPoint y: 512, endPoint x: 561, endPoint y: 599, distance: 87.0
click at [561, 599] on div "005DFF 100 % Recent colors Suggested for you" at bounding box center [469, 551] width 242 height 373
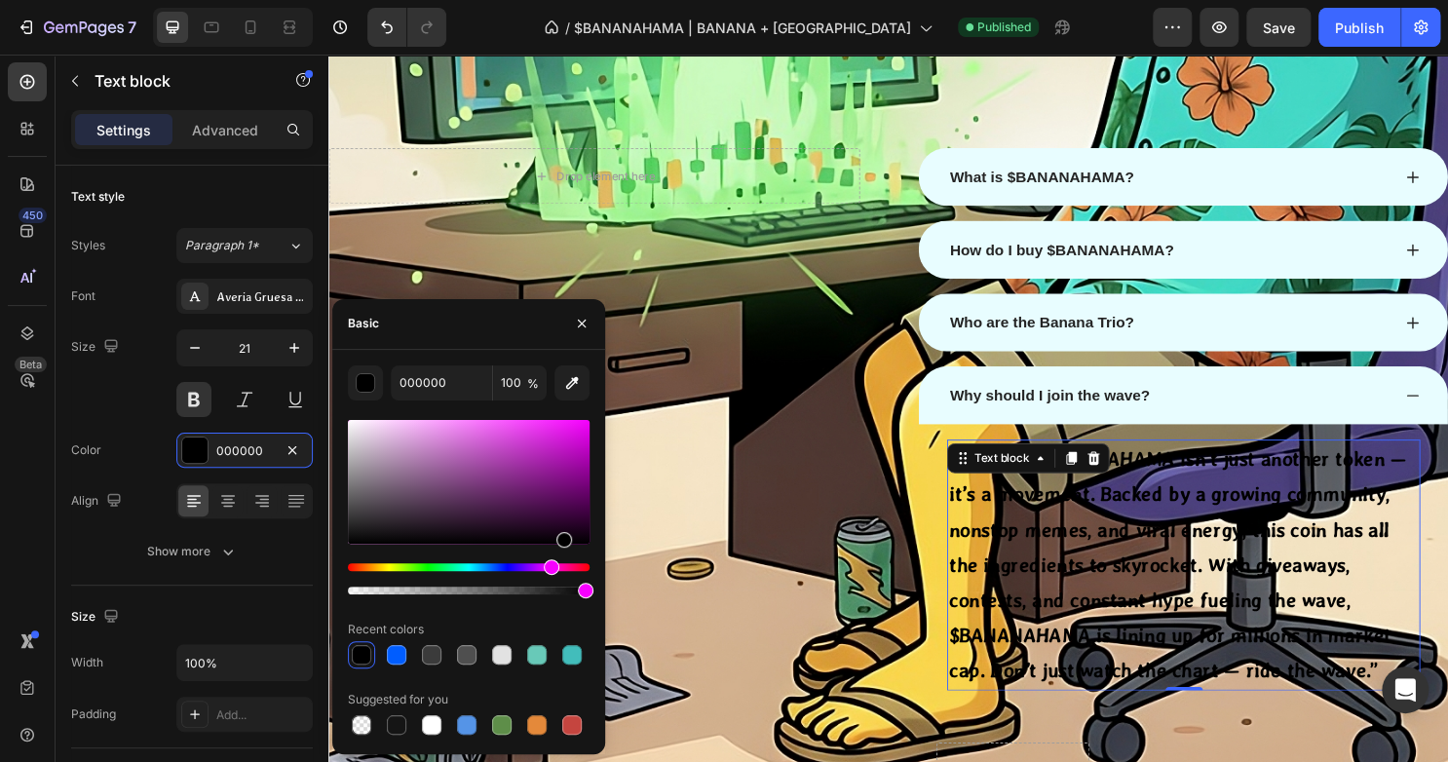
click at [548, 567] on div "Hue" at bounding box center [469, 567] width 242 height 8
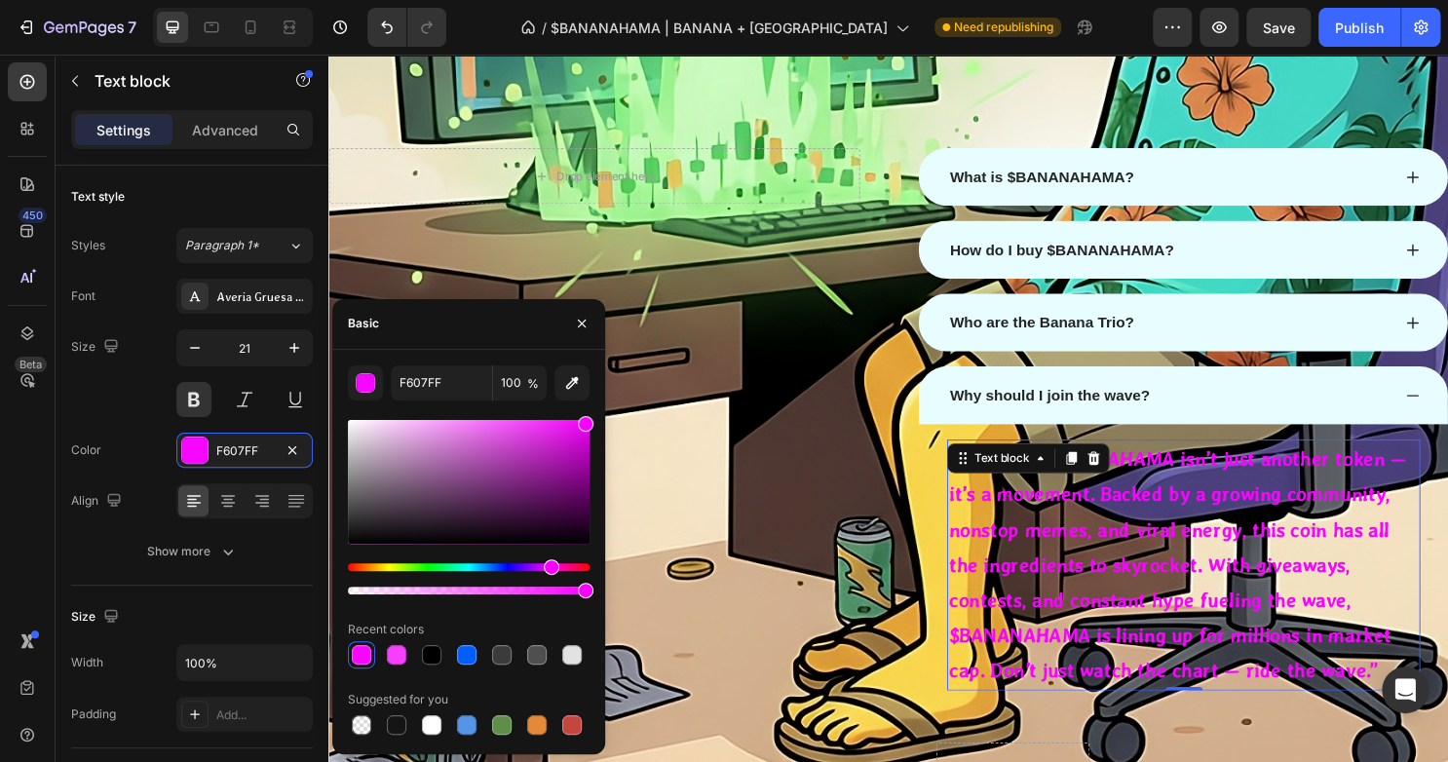
drag, startPoint x: 512, startPoint y: 470, endPoint x: 596, endPoint y: 348, distance: 148.6
click at [596, 348] on div "Basic F607FF 100 % Recent colors Suggested for you" at bounding box center [468, 526] width 273 height 455
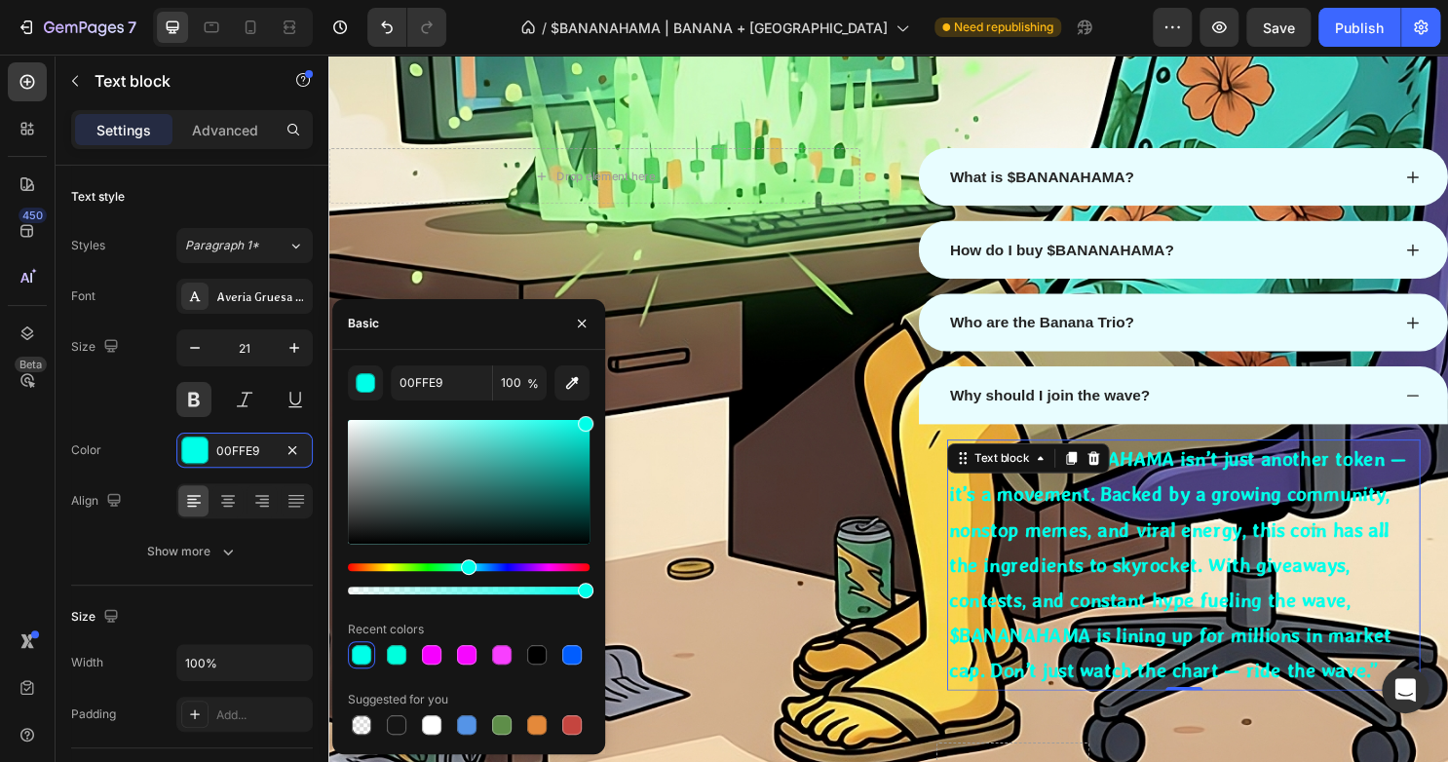
drag, startPoint x: 553, startPoint y: 563, endPoint x: 466, endPoint y: 551, distance: 88.4
click at [466, 551] on div at bounding box center [469, 507] width 242 height 182
click at [450, 393] on input "00FFE9" at bounding box center [441, 382] width 101 height 35
click at [586, 383] on button "button" at bounding box center [571, 382] width 35 height 35
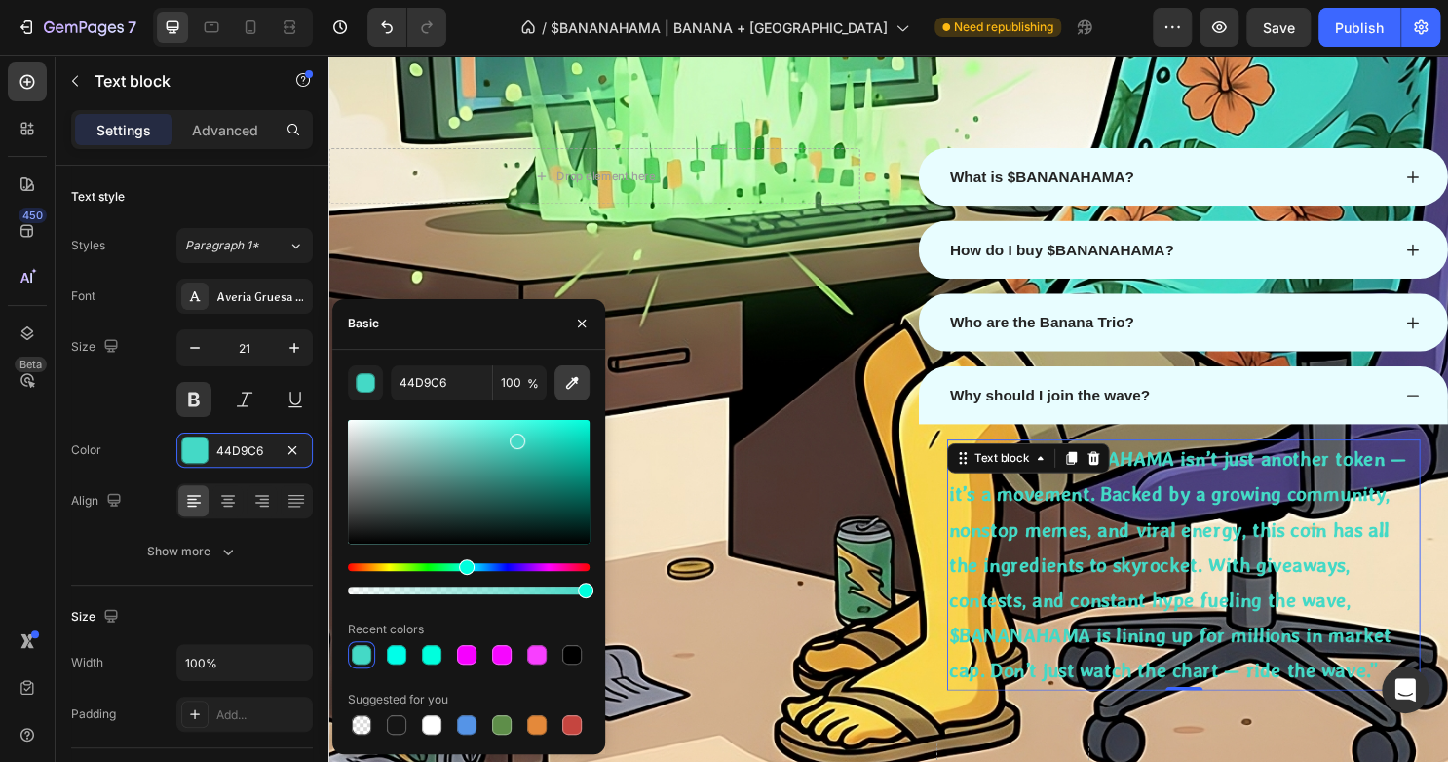
click at [569, 380] on icon "button" at bounding box center [571, 382] width 19 height 19
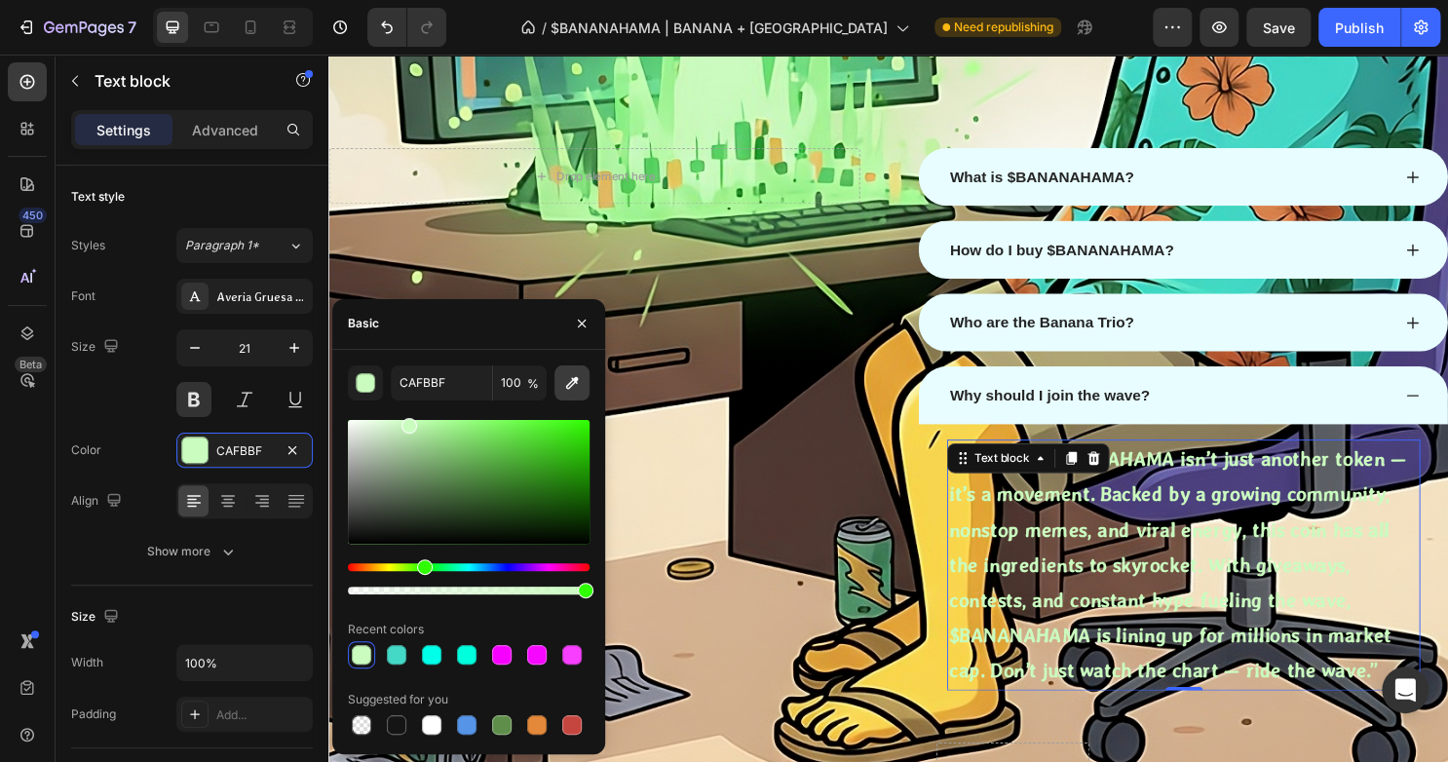
click at [571, 380] on icon "button" at bounding box center [572, 382] width 13 height 13
type input "ADEF99"
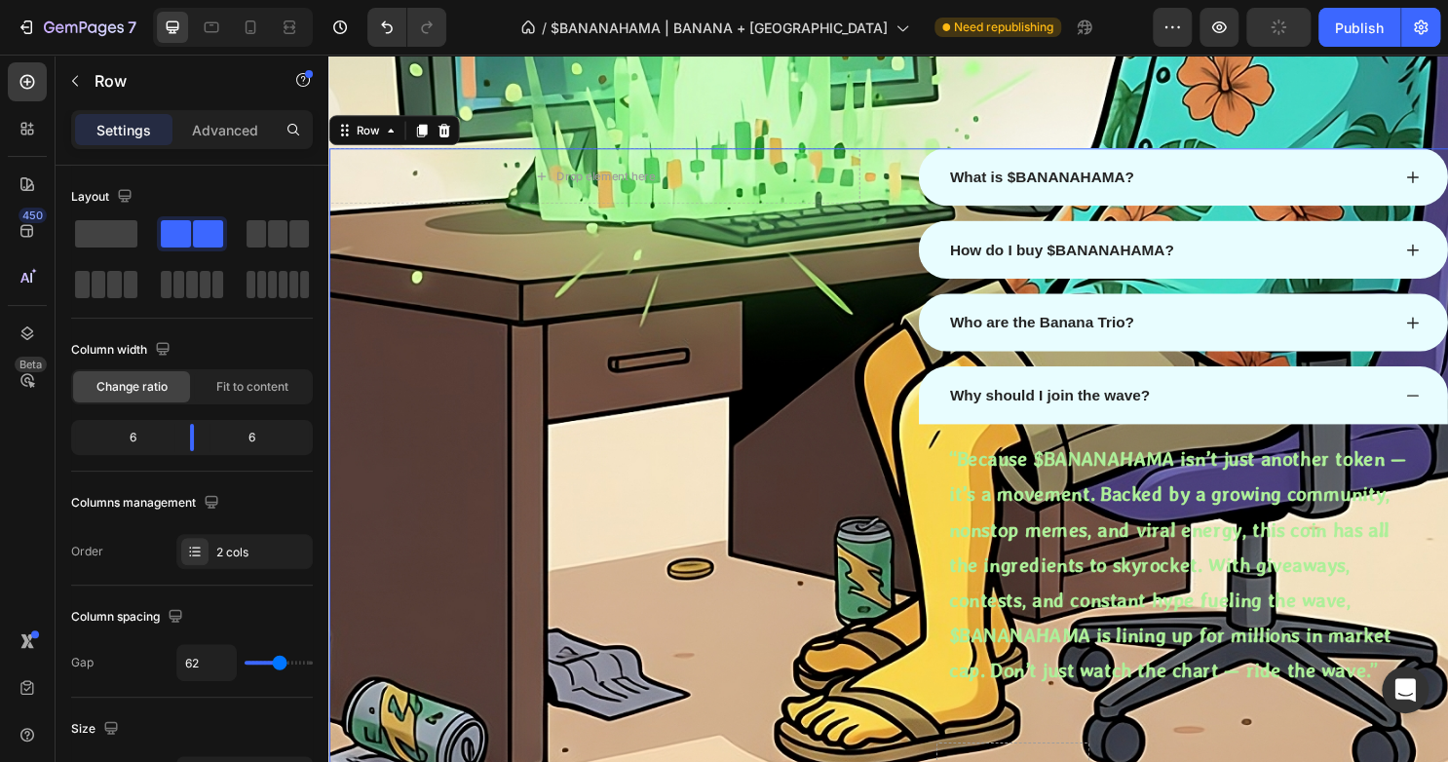
click at [549, 212] on div "Drop element here Row" at bounding box center [605, 491] width 554 height 679
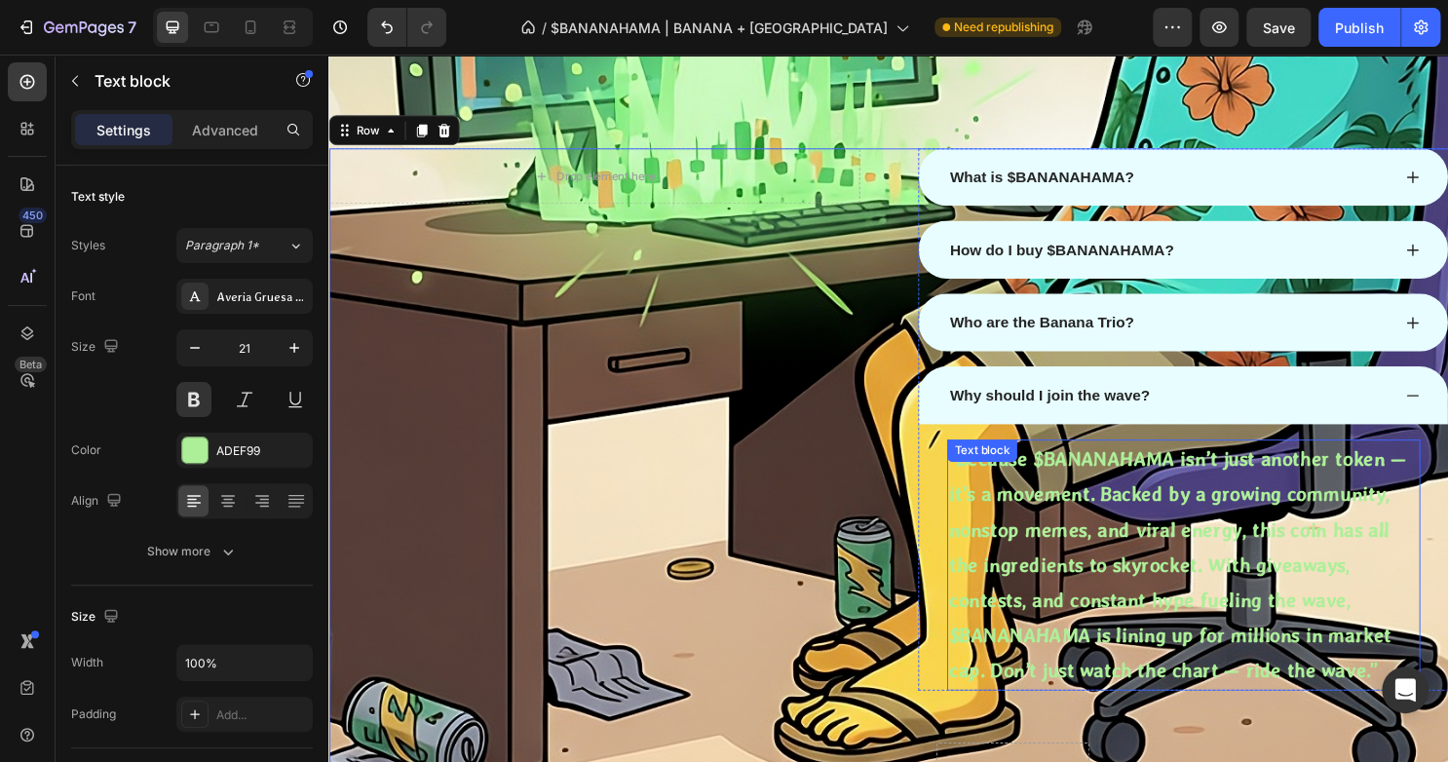
click at [1039, 527] on p "“Because $BANANAHAMA isn’t just another token — it’s a movement. Backed by a gr…" at bounding box center [1220, 587] width 490 height 258
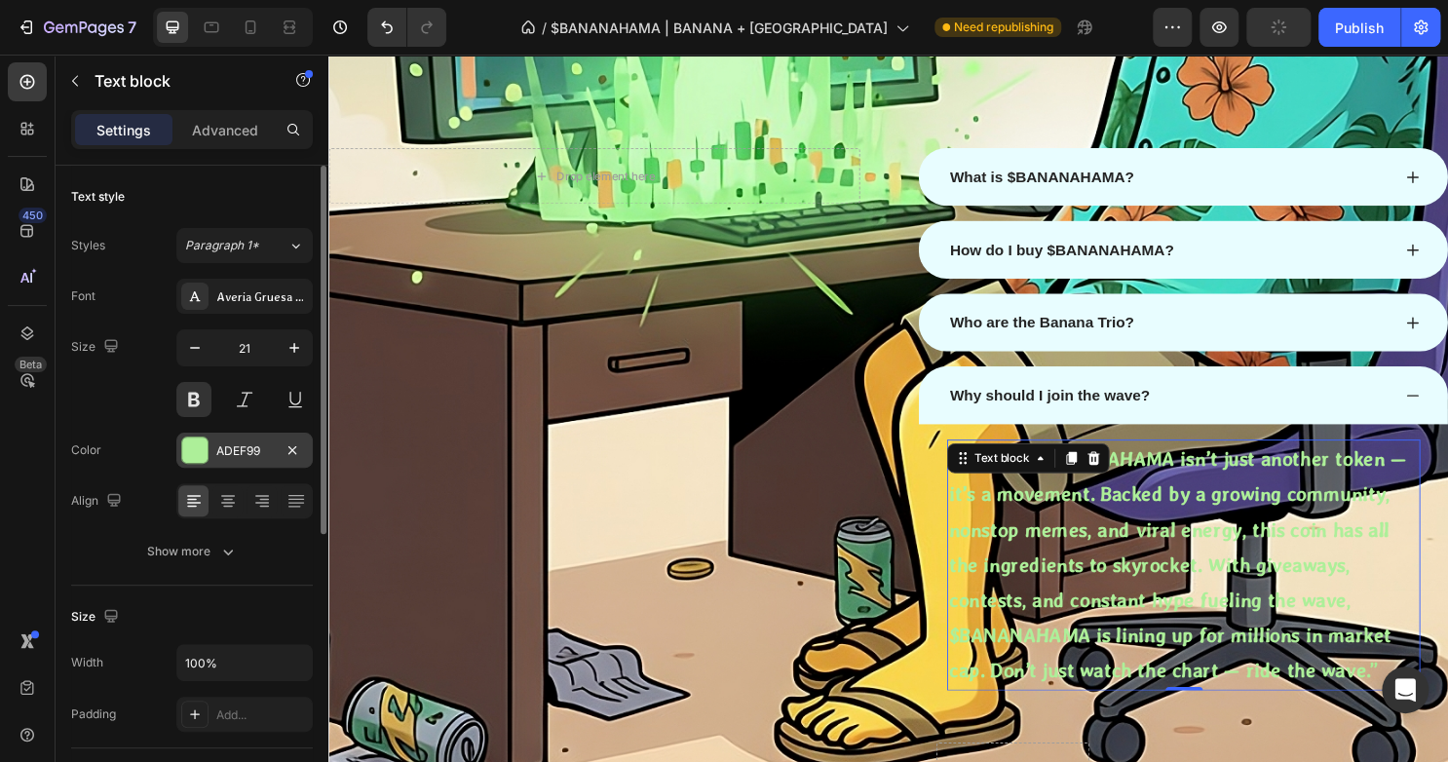
click at [191, 437] on div at bounding box center [194, 449] width 25 height 25
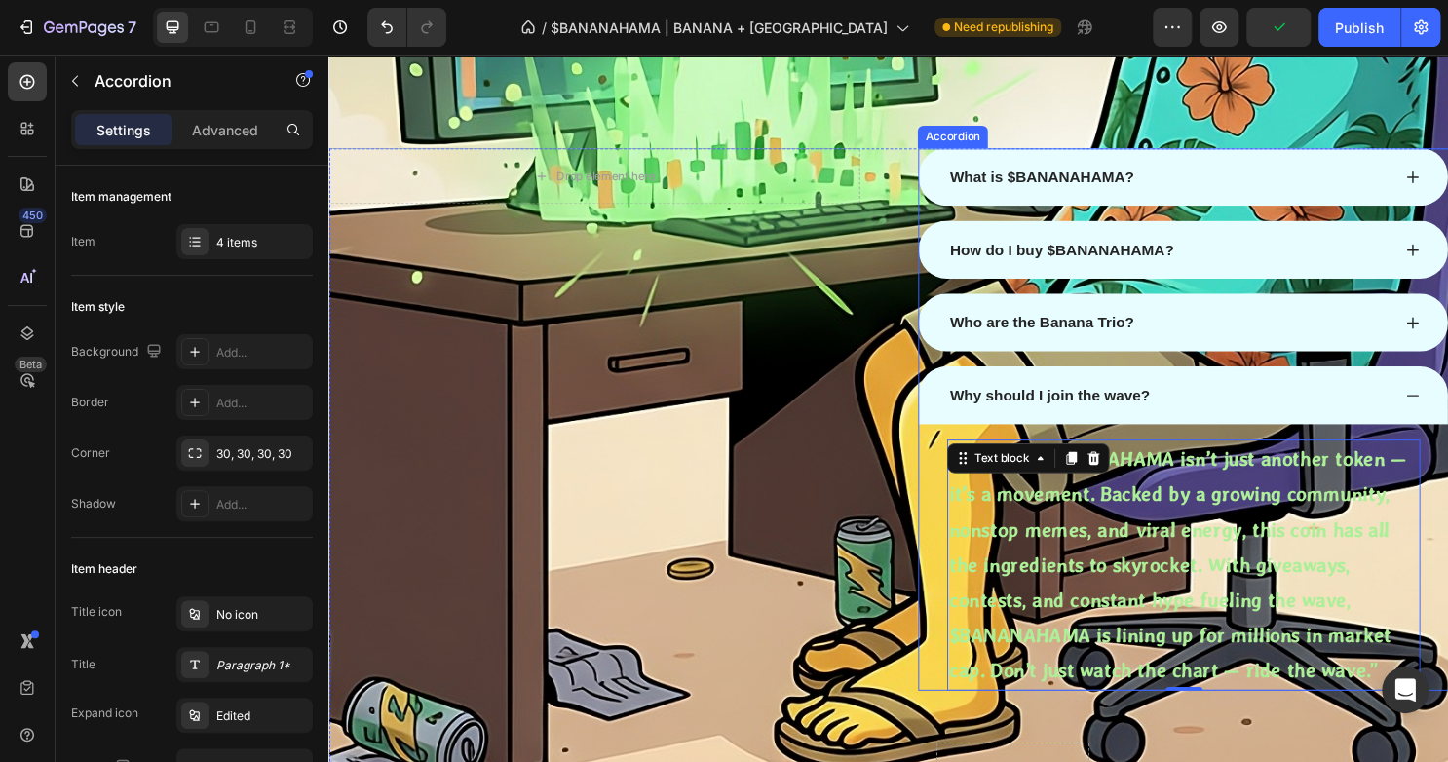
click at [947, 708] on div "“Because $BANANAHAMA isn’t just another token — it’s a movement. Backed by a gr…" at bounding box center [1220, 579] width 552 height 278
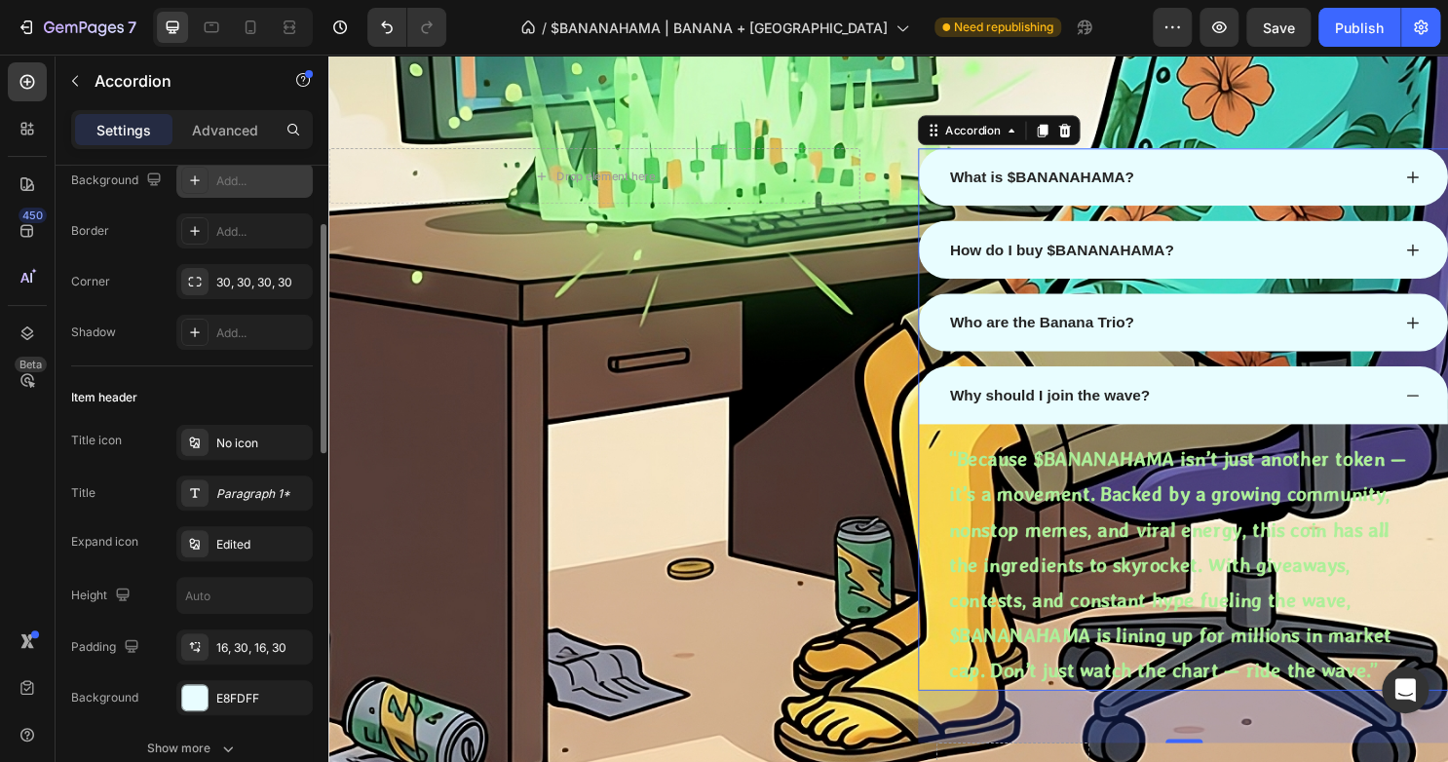
scroll to position [0, 0]
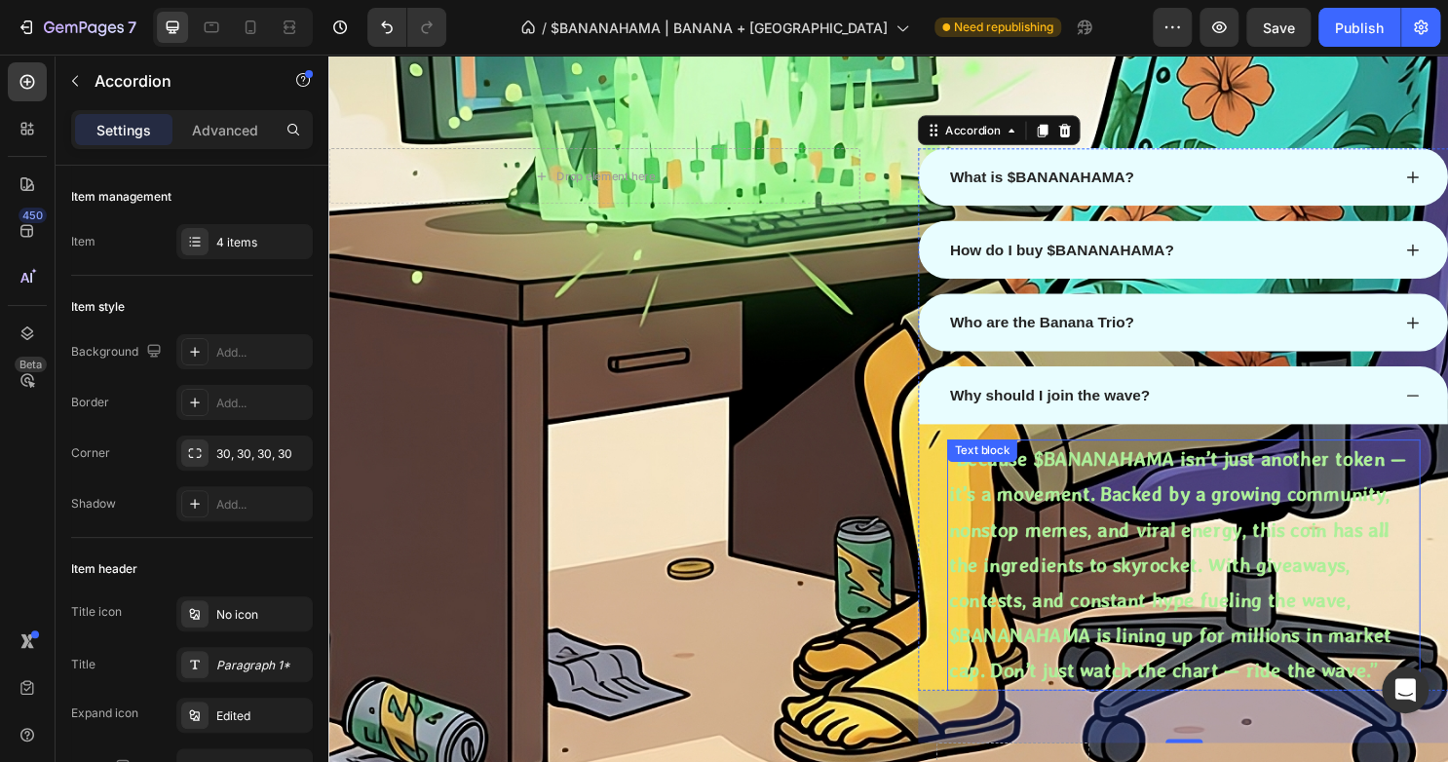
click at [1102, 524] on p "“Because $BANANAHAMA isn’t just another token — it’s a movement. Backed by a gr…" at bounding box center [1220, 587] width 490 height 258
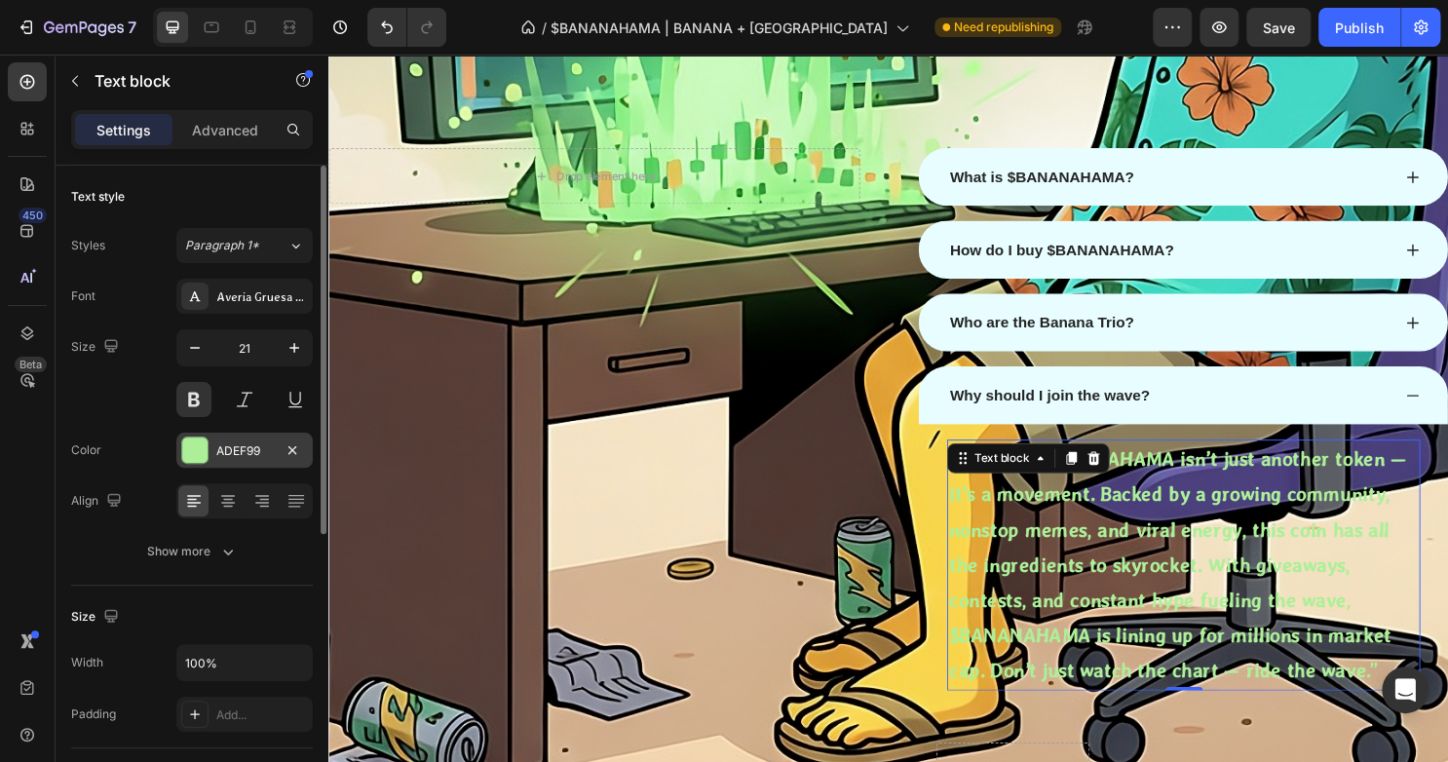
click at [199, 452] on div at bounding box center [194, 449] width 25 height 25
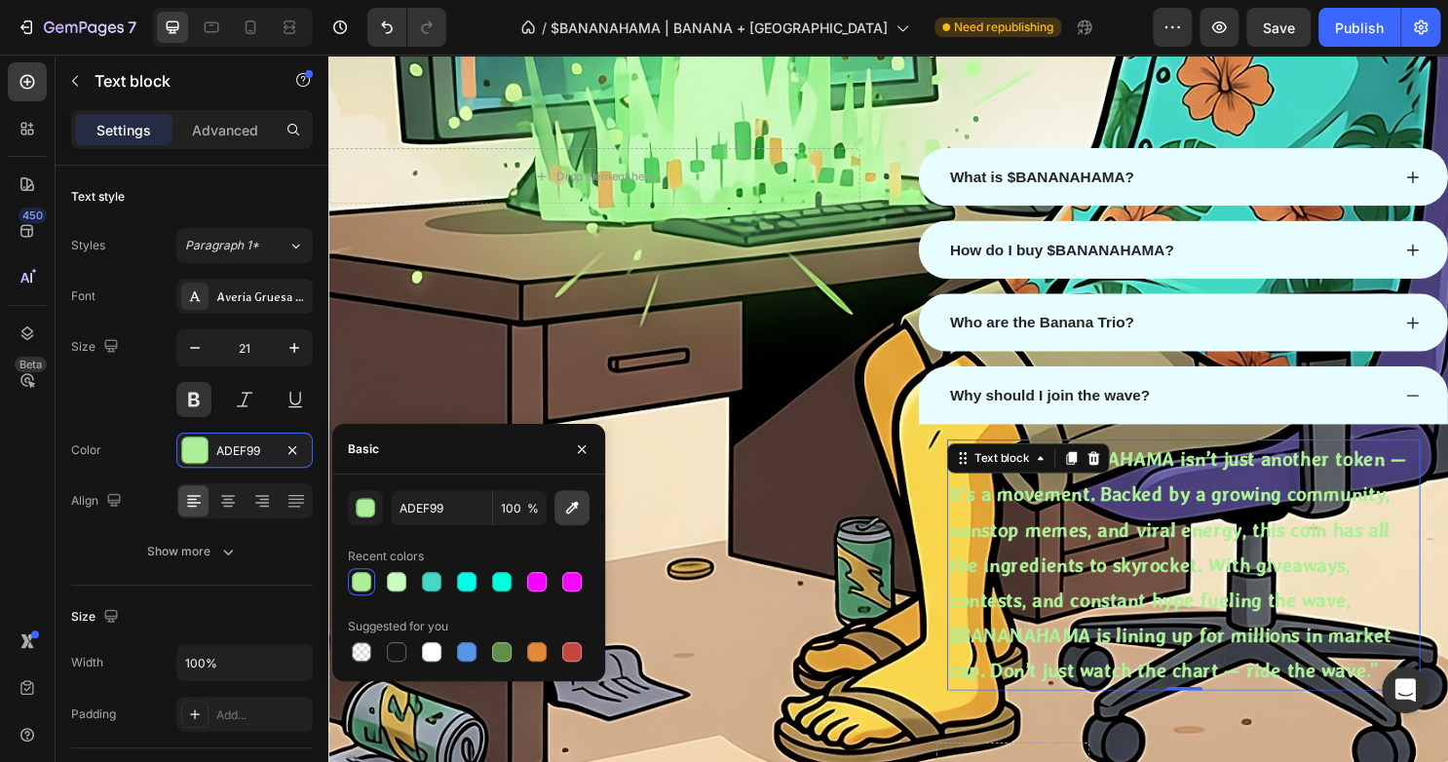
click at [569, 505] on icon "button" at bounding box center [571, 507] width 19 height 19
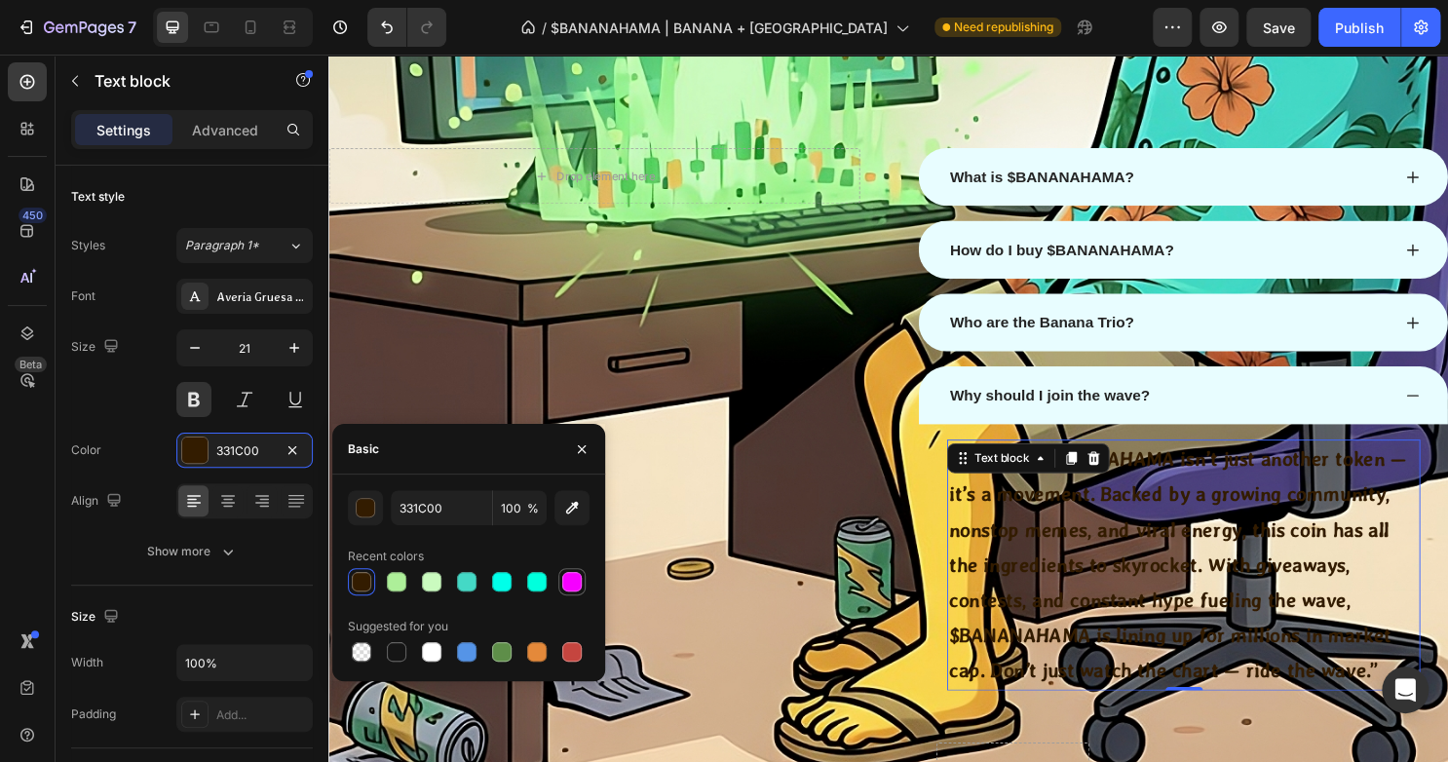
click at [573, 596] on div "331C00 100 % Recent colors Suggested for you" at bounding box center [469, 577] width 242 height 175
click at [571, 588] on div at bounding box center [571, 581] width 19 height 19
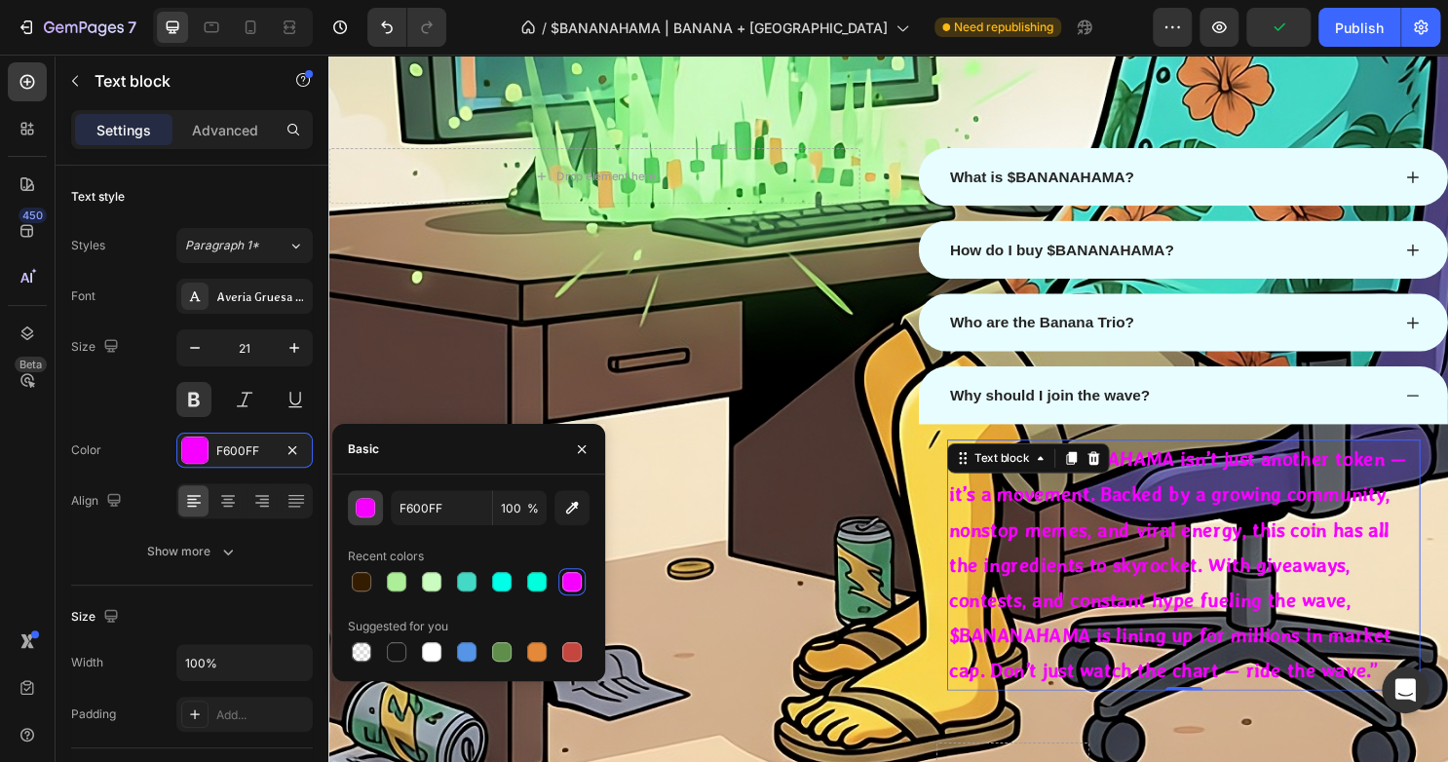
click at [358, 516] on div "button" at bounding box center [365, 507] width 19 height 19
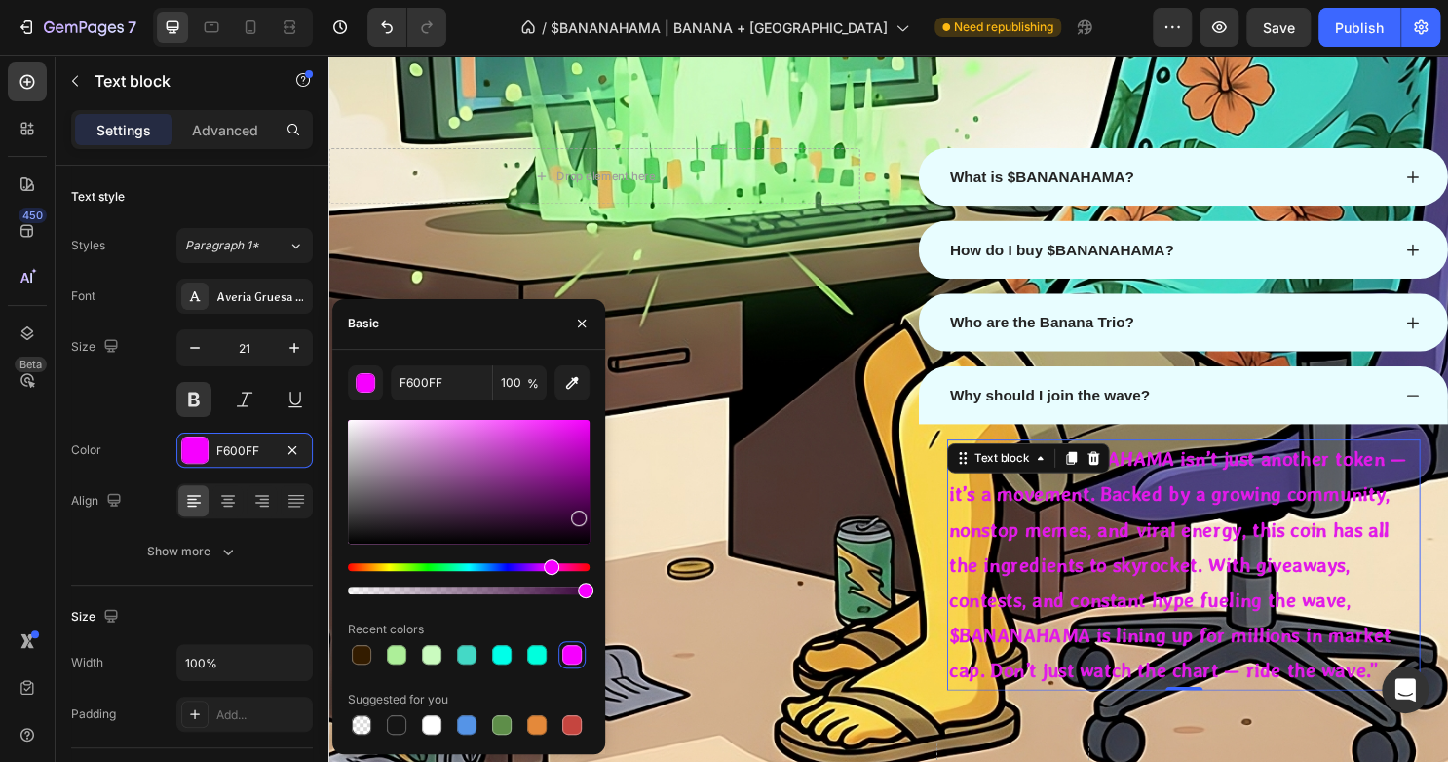
drag, startPoint x: 514, startPoint y: 484, endPoint x: 561, endPoint y: 432, distance: 70.4
click at [561, 430] on div at bounding box center [469, 482] width 242 height 124
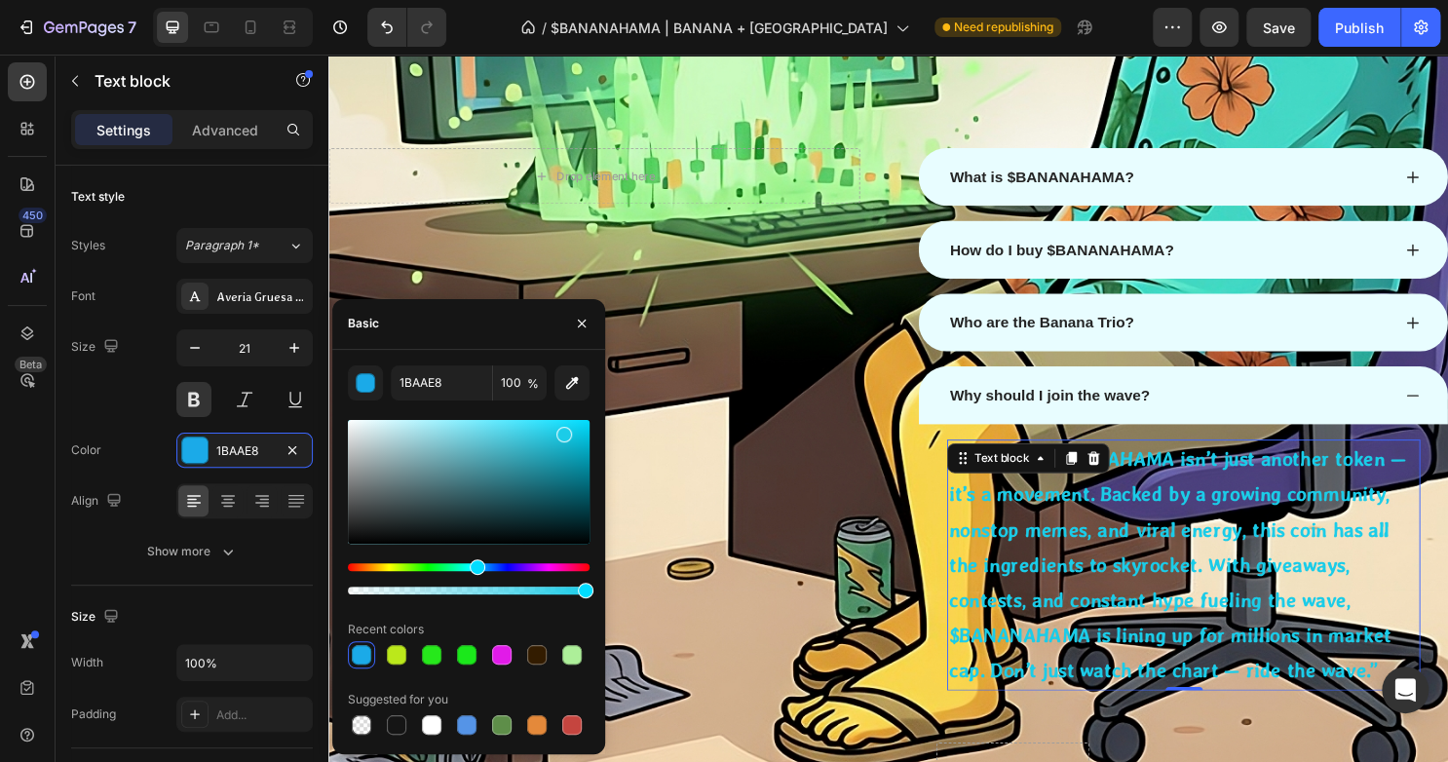
drag, startPoint x: 483, startPoint y: 565, endPoint x: 474, endPoint y: 560, distance: 10.0
click at [474, 563] on div "Hue" at bounding box center [469, 567] width 242 height 8
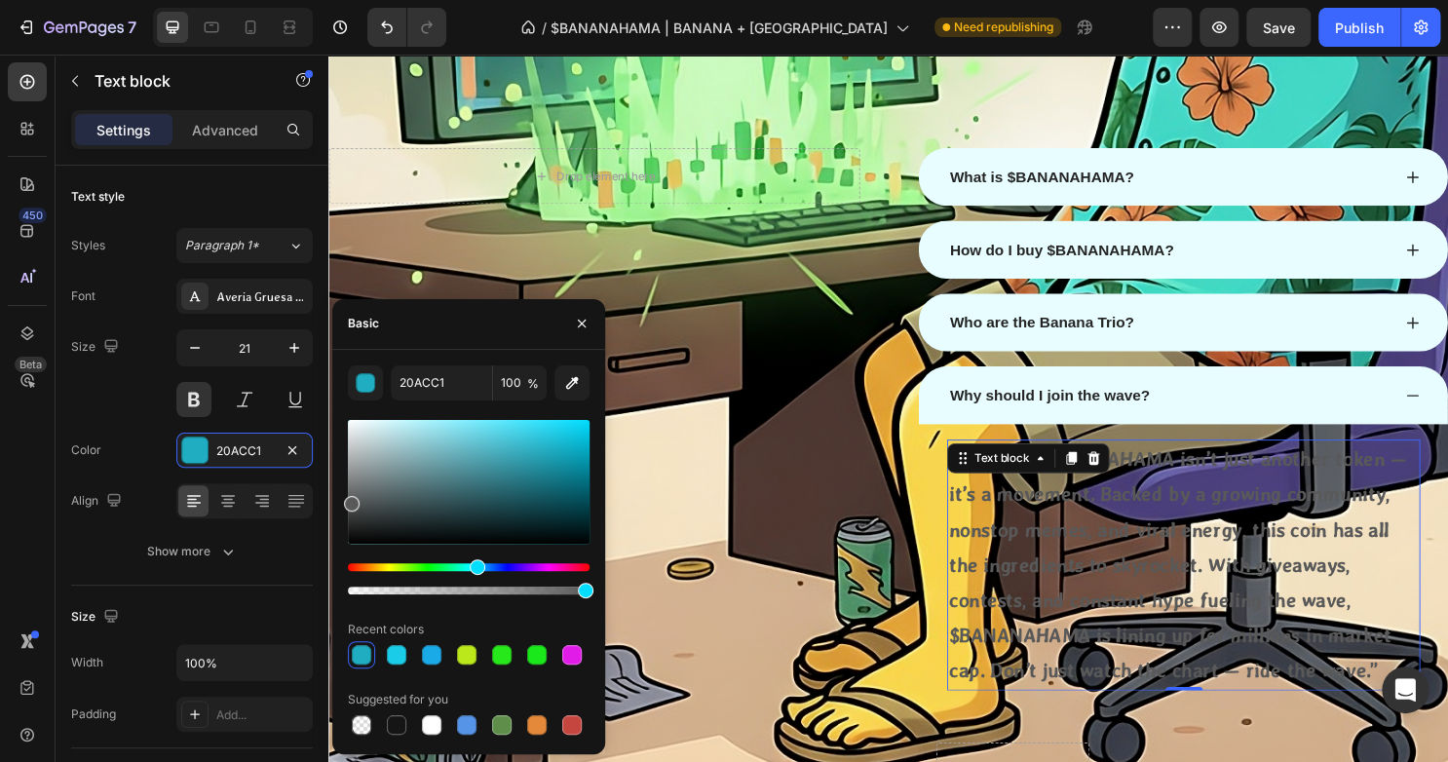
drag, startPoint x: 549, startPoint y: 433, endPoint x: 349, endPoint y: 499, distance: 211.0
click at [349, 499] on div at bounding box center [469, 482] width 242 height 124
type input "595959"
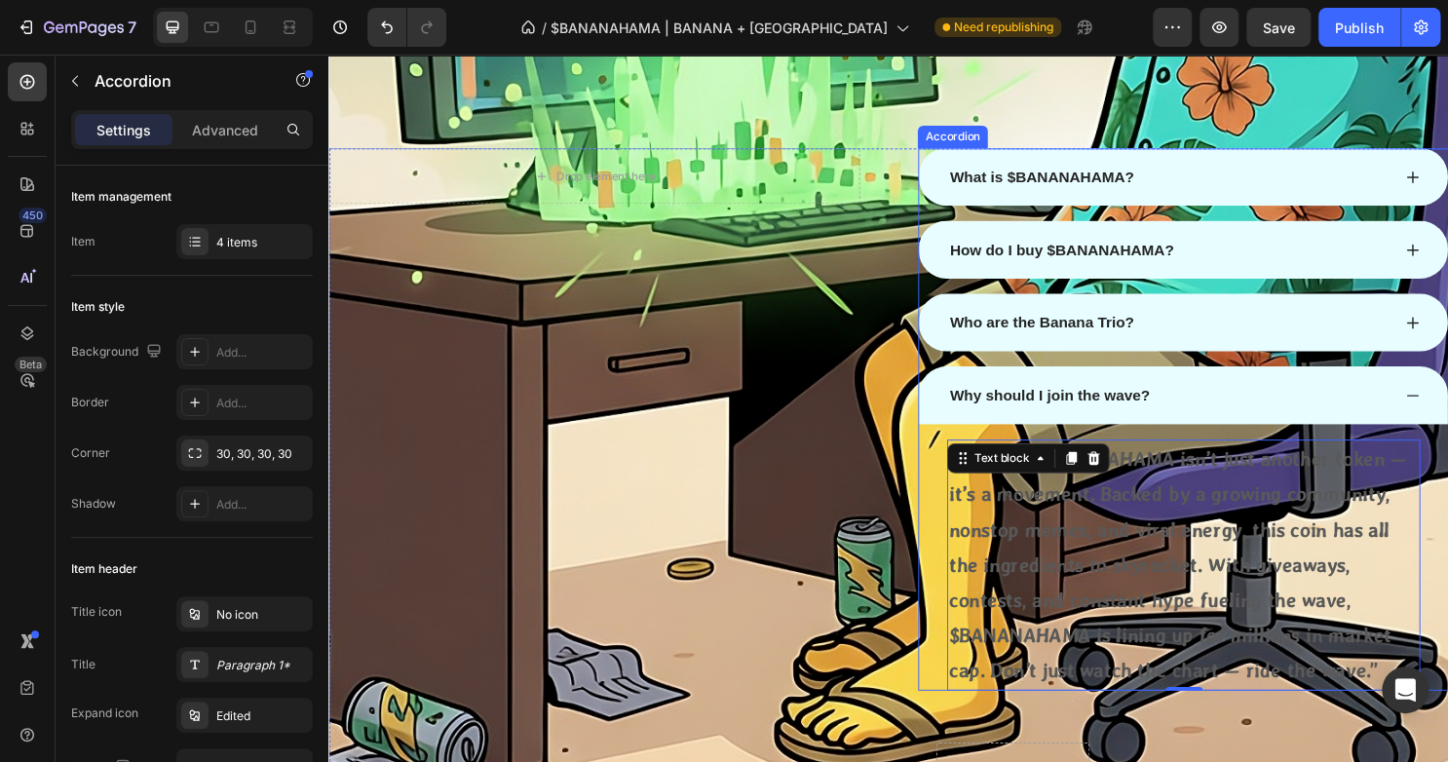
click at [1447, 402] on icon at bounding box center [1459, 410] width 16 height 16
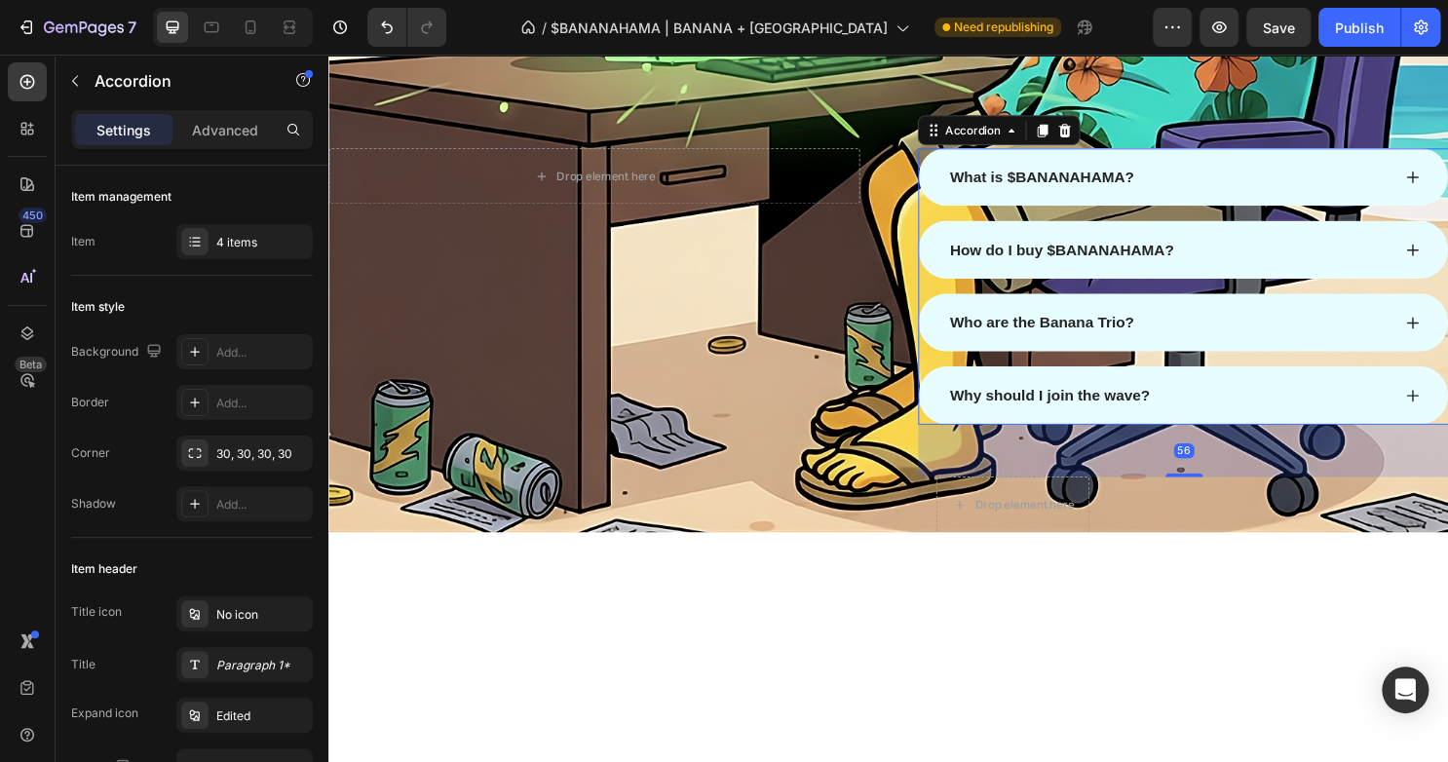
click at [1222, 440] on div "56" at bounding box center [1220, 467] width 554 height 55
click at [1164, 418] on p "Why should I join the wave?" at bounding box center [1080, 409] width 208 height 23
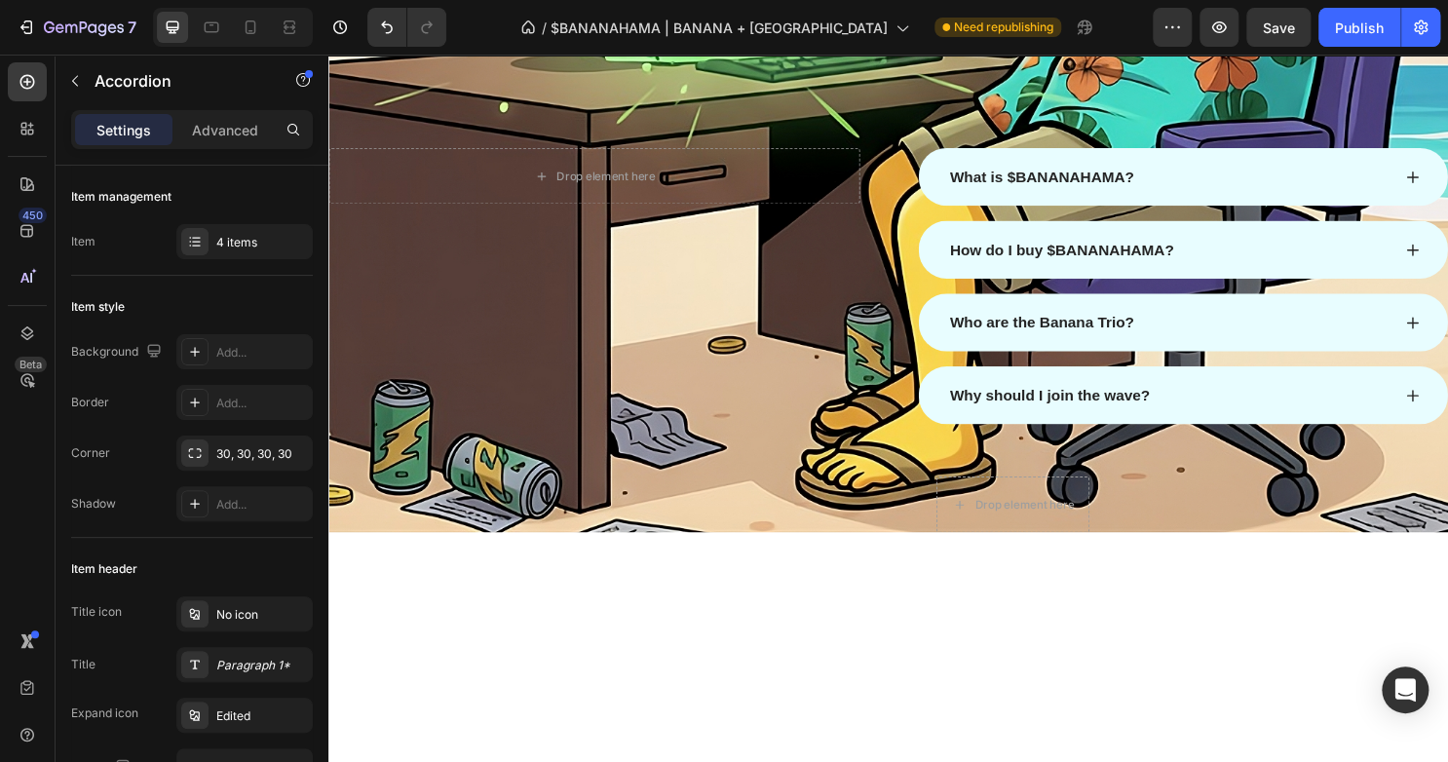
click at [1240, 397] on div "Why should I join the wave?" at bounding box center [1204, 409] width 463 height 29
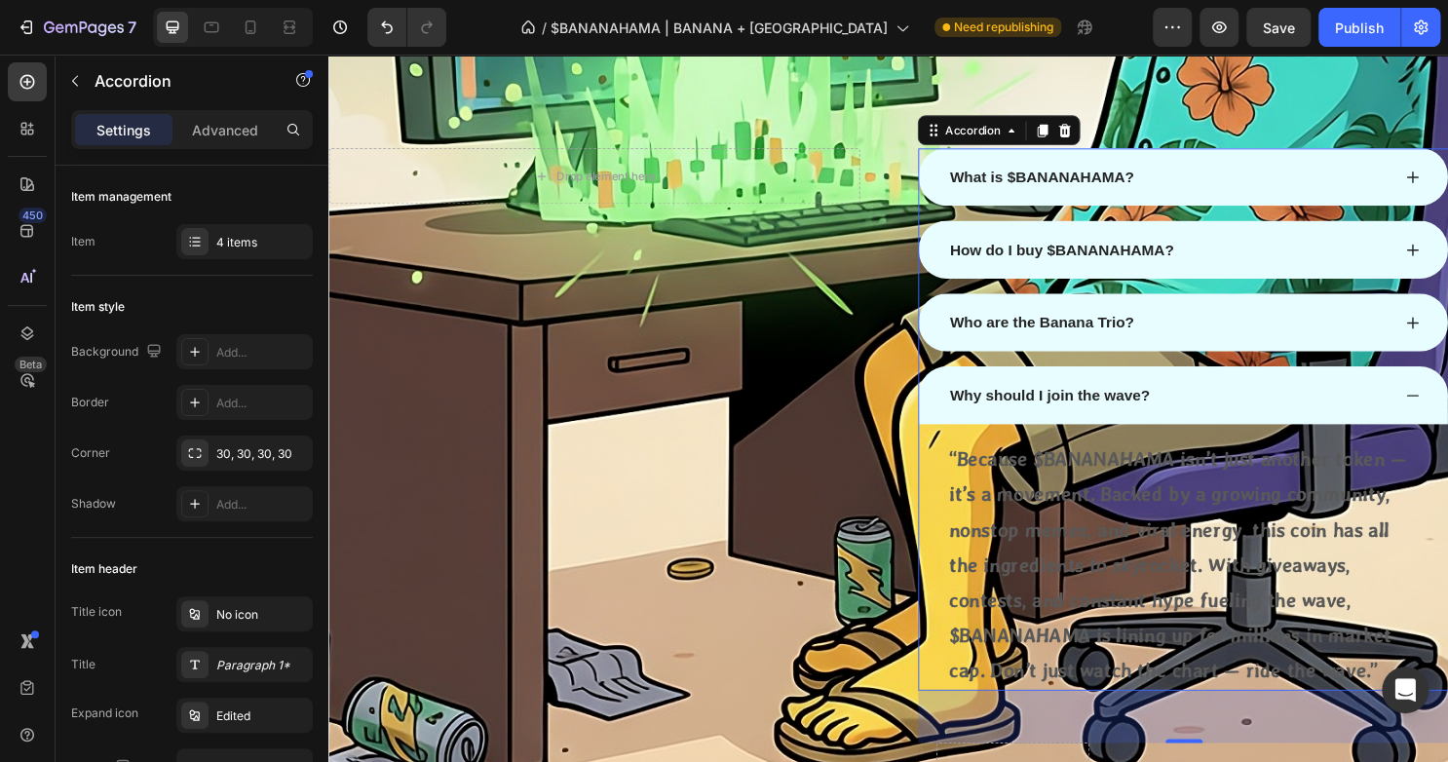
click at [1319, 391] on div "Why should I join the wave?" at bounding box center [1220, 410] width 552 height 60
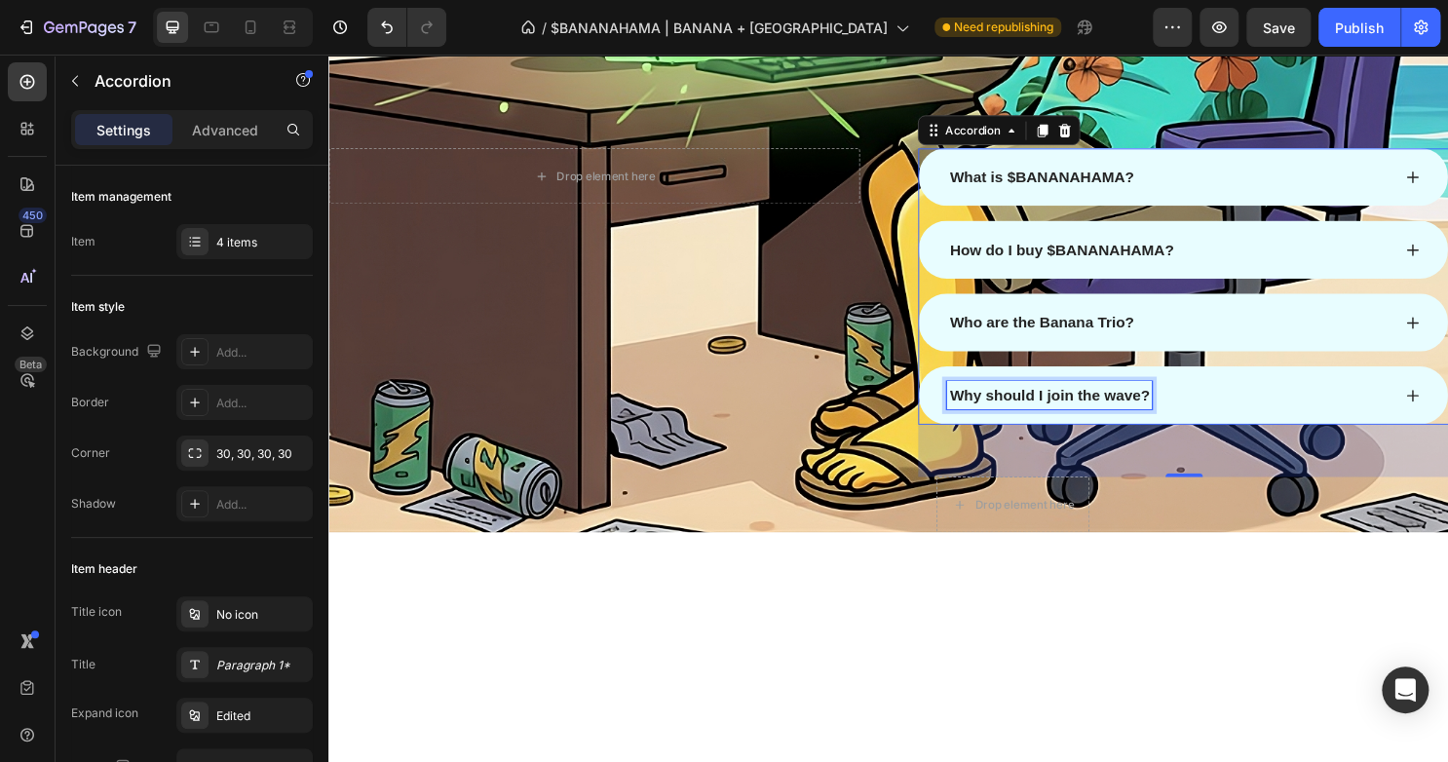
click at [1140, 414] on p "Why should I join the wave?" at bounding box center [1080, 409] width 208 height 23
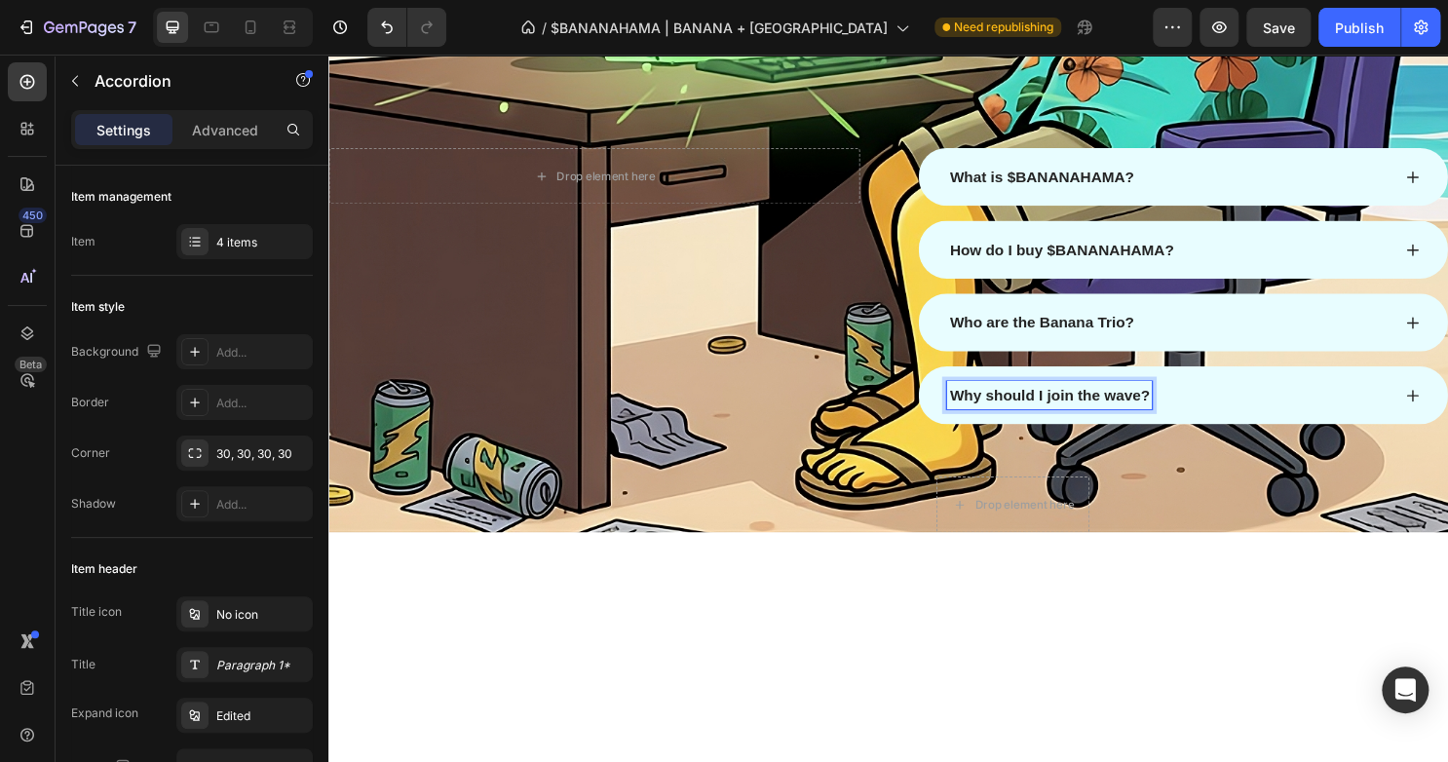
click at [1343, 396] on div "Why should I join the wave?" at bounding box center [1204, 409] width 463 height 29
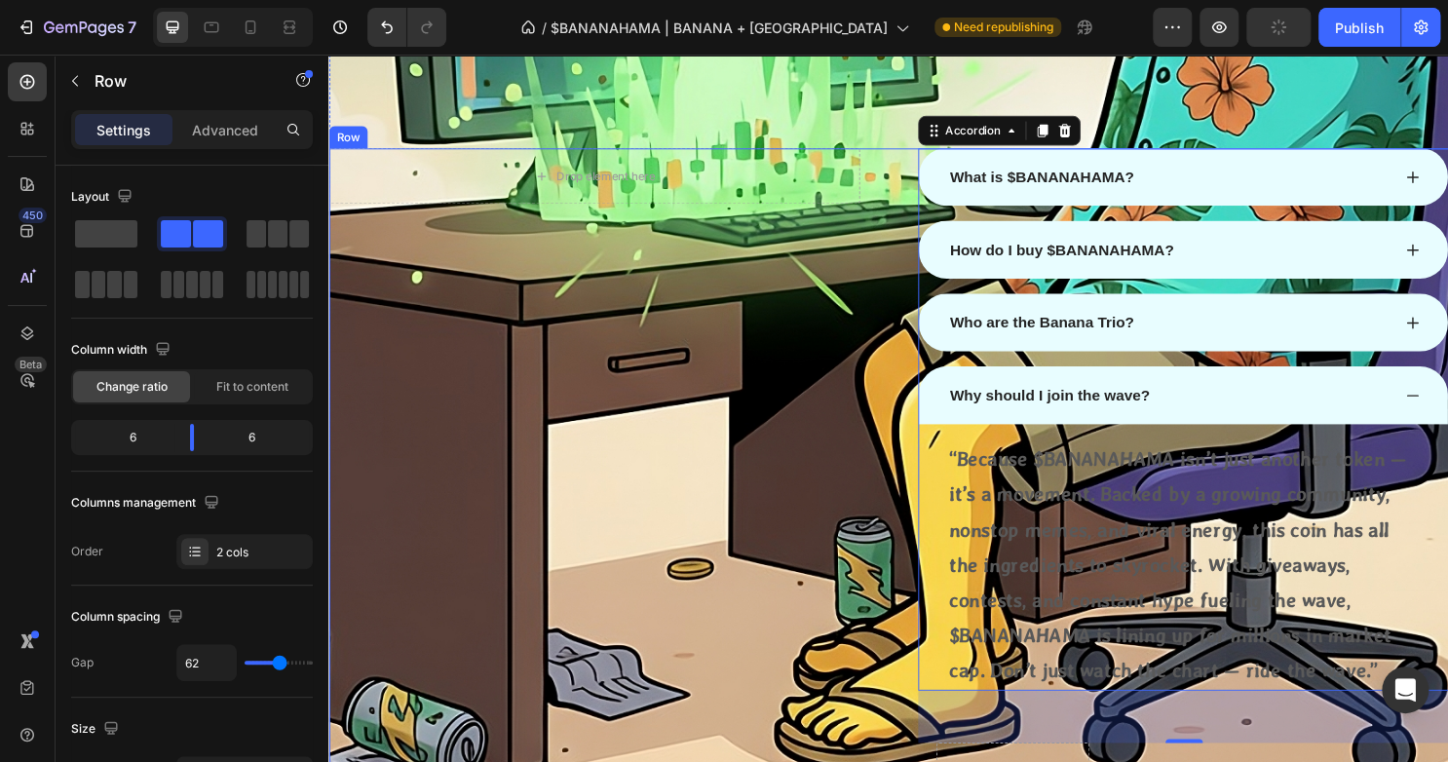
click at [932, 167] on div "Drop element here Row What is $BANANAHAMA? How do I buy $BANANAHAMA? Who are th…" at bounding box center [912, 491] width 1169 height 679
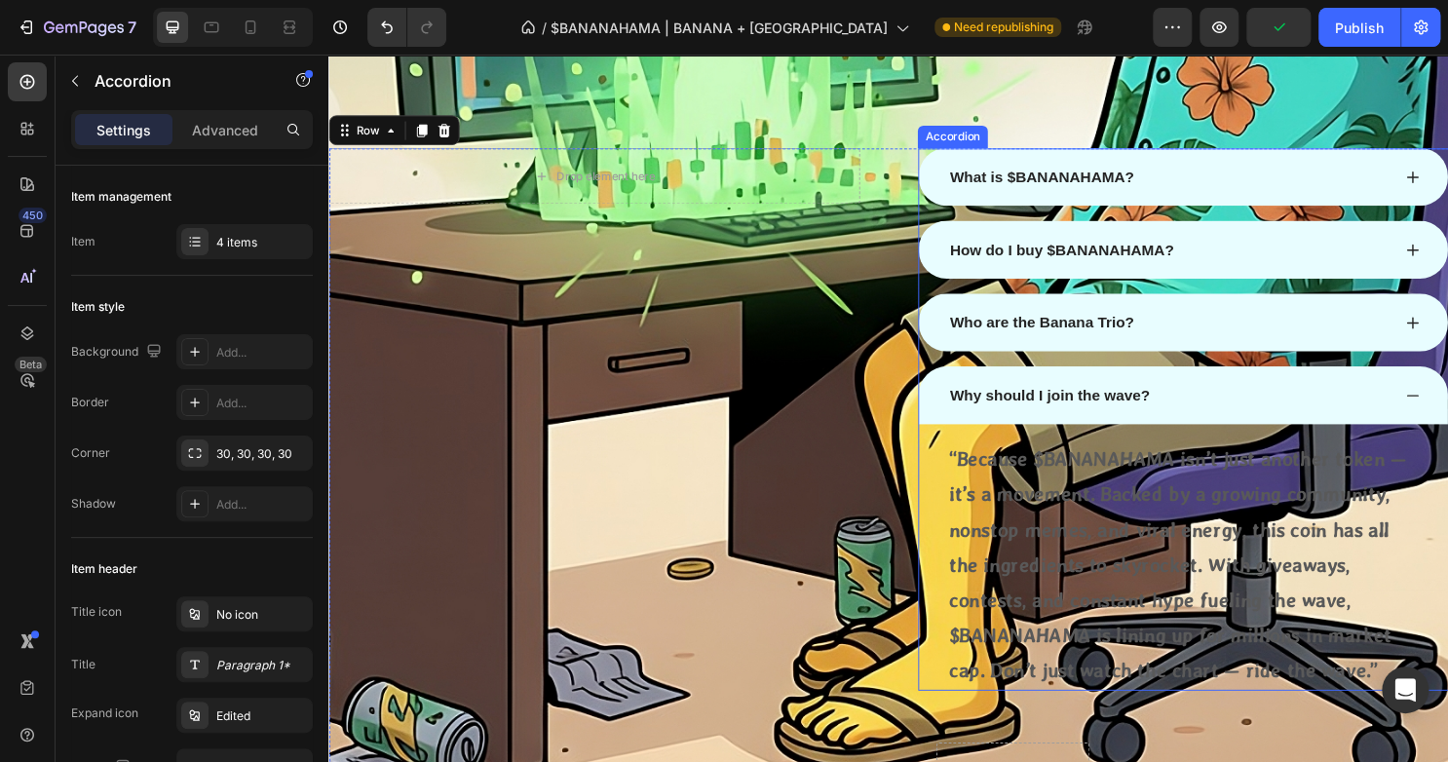
click at [1169, 412] on p "Why should I join the wave?" at bounding box center [1080, 409] width 208 height 23
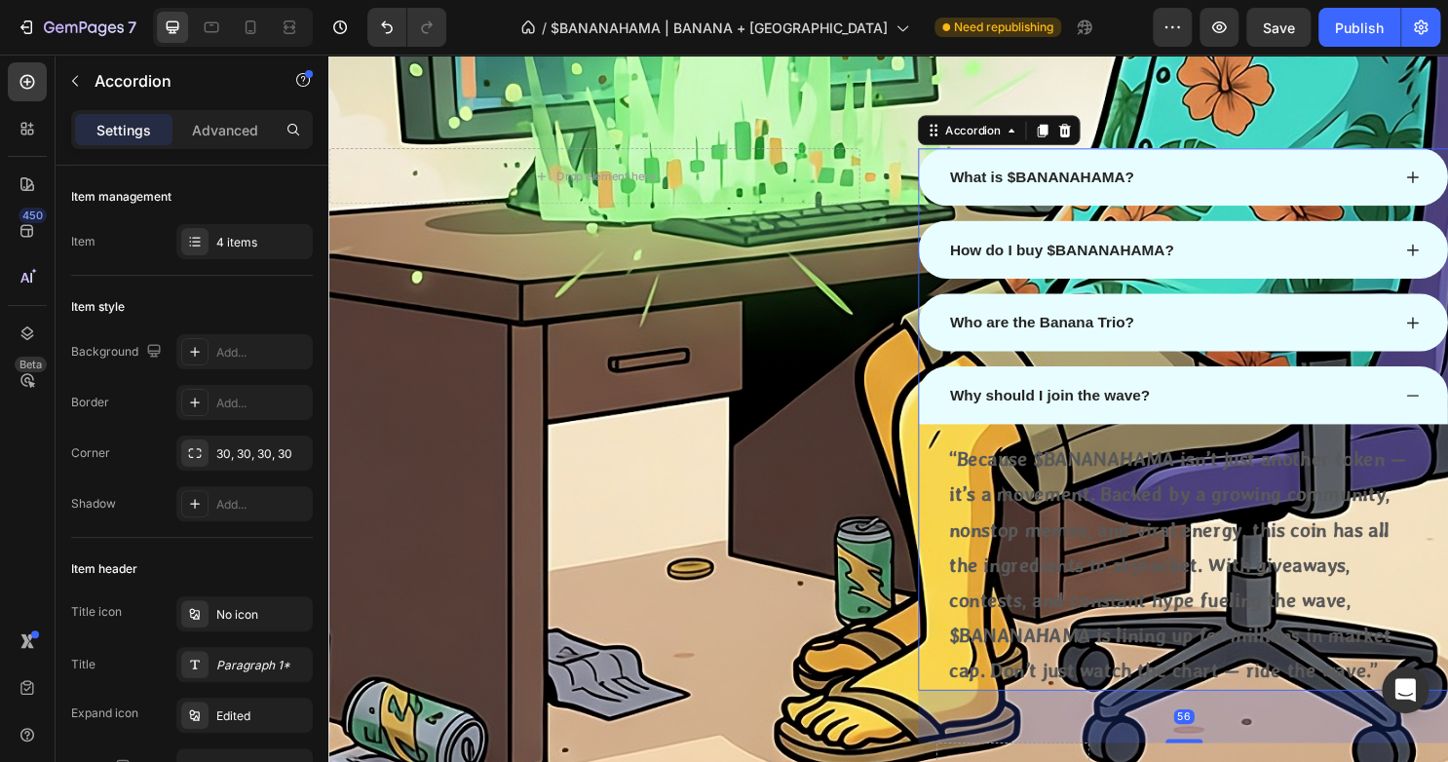
click at [1249, 441] on div "“Because $BANANAHAMA isn’t just another token — it’s a movement. Backed by a gr…" at bounding box center [1220, 579] width 494 height 278
click at [1349, 413] on div "Why should I join the wave?" at bounding box center [1204, 409] width 463 height 29
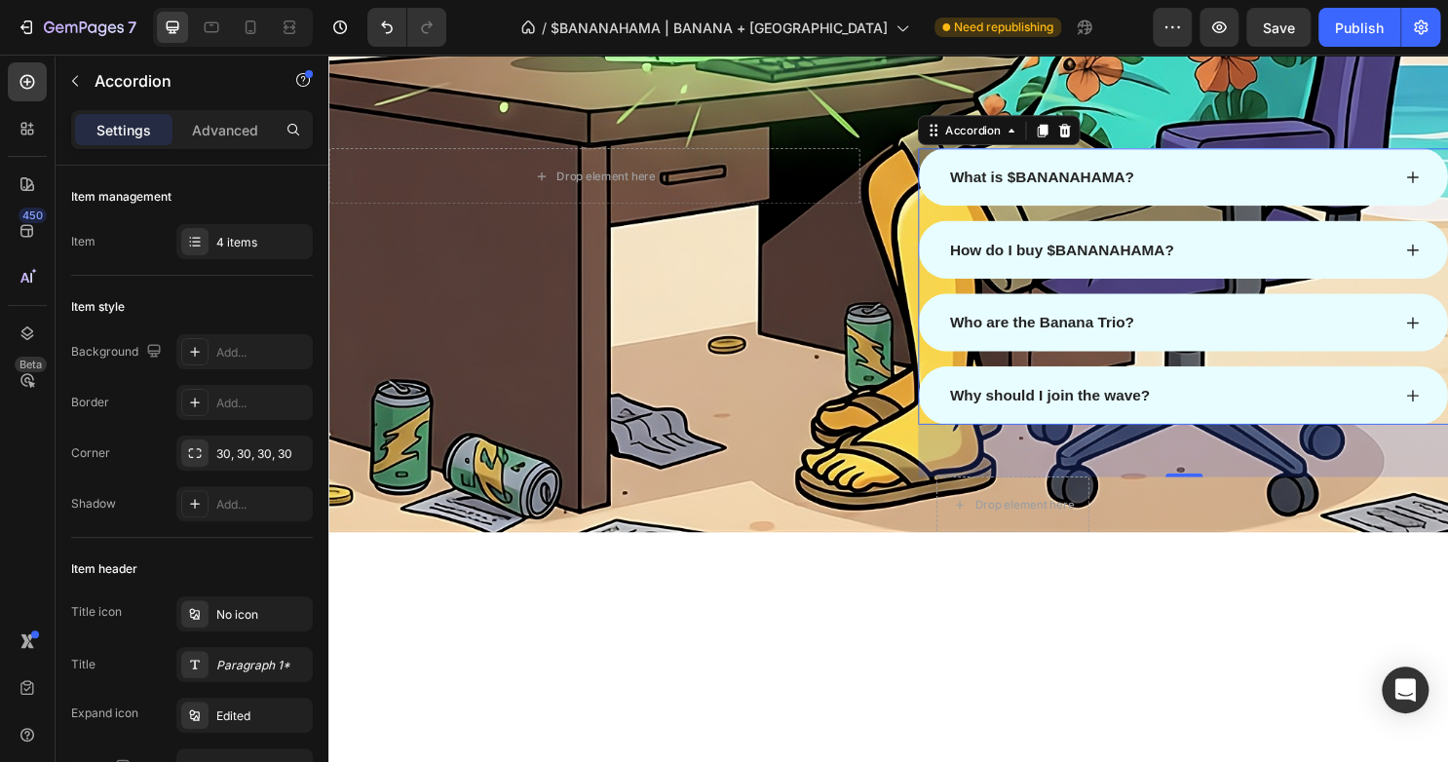
click at [1447, 404] on div "Why should I join the wave?" at bounding box center [1220, 410] width 552 height 60
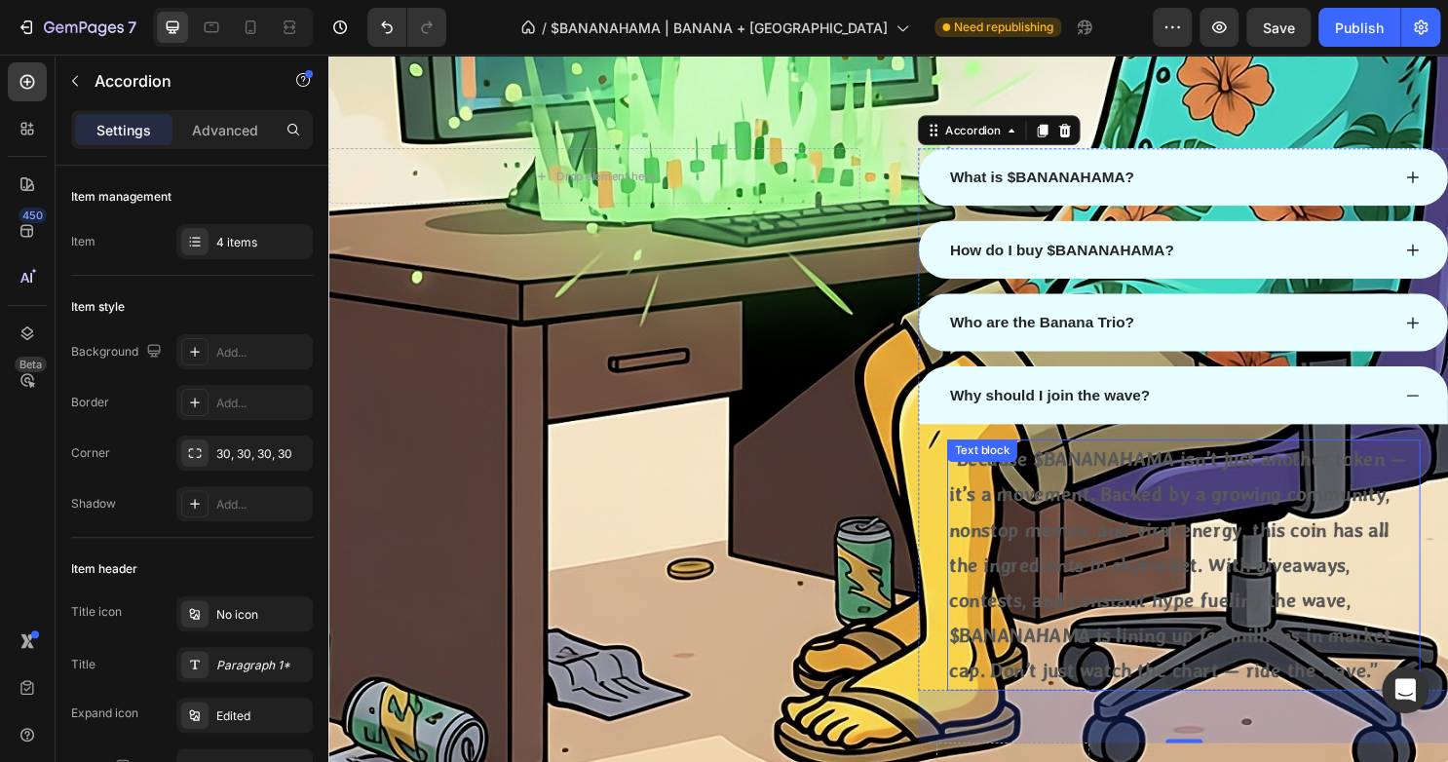
click at [1177, 529] on p "“Because $BANANAHAMA isn’t just another token — it’s a movement. Backed by a gr…" at bounding box center [1220, 587] width 490 height 258
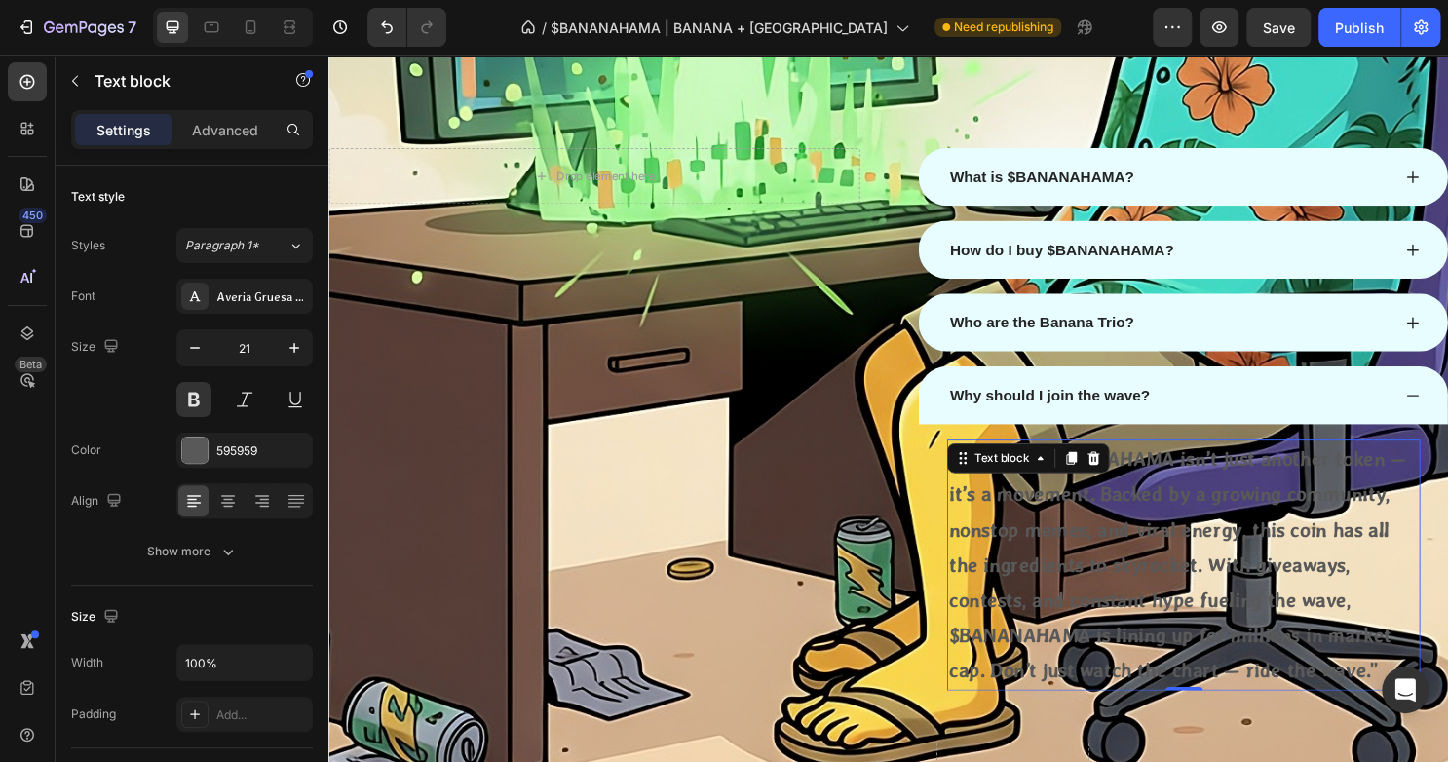
click at [1177, 529] on p "“Because $BANANAHAMA isn’t just another token — it’s a movement. Backed by a gr…" at bounding box center [1220, 587] width 490 height 258
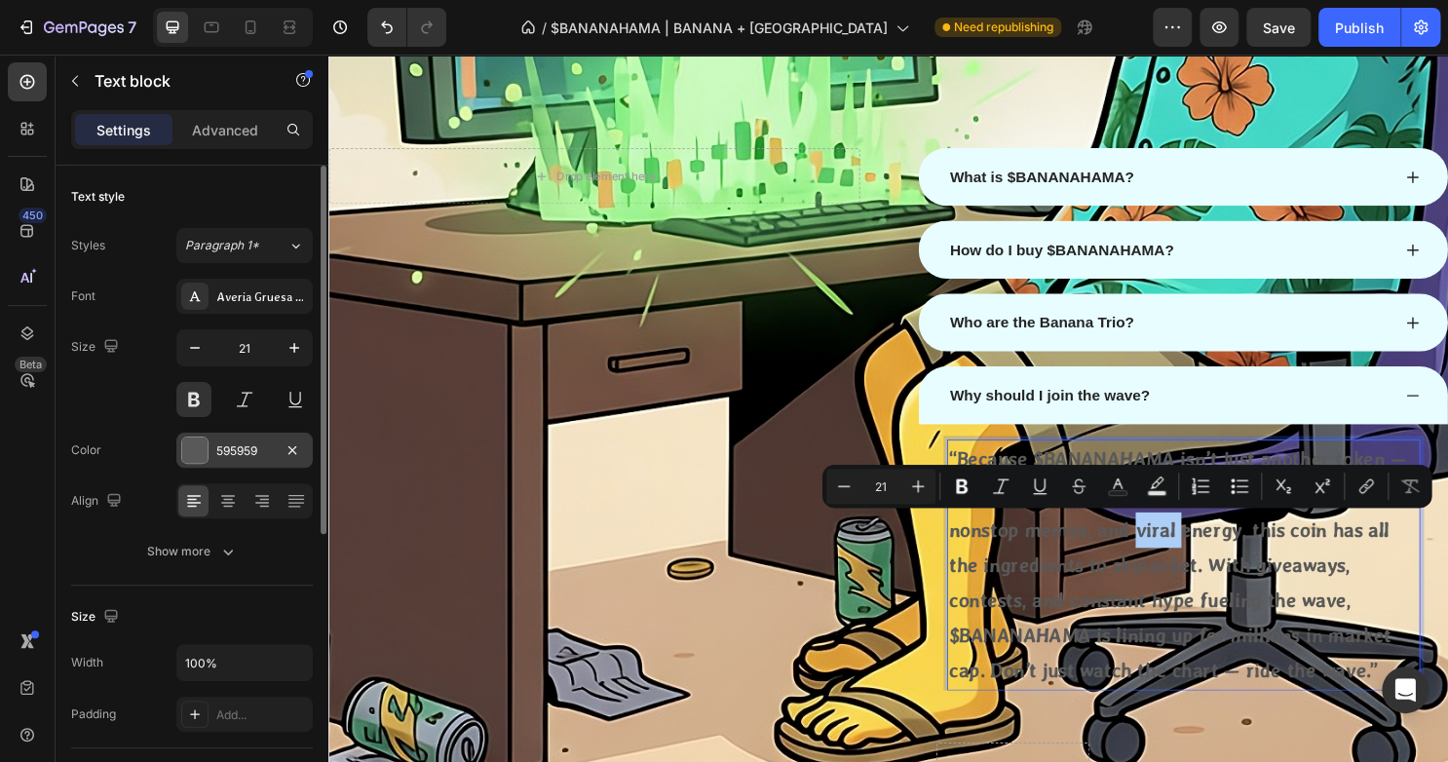
click at [187, 450] on div at bounding box center [194, 449] width 25 height 25
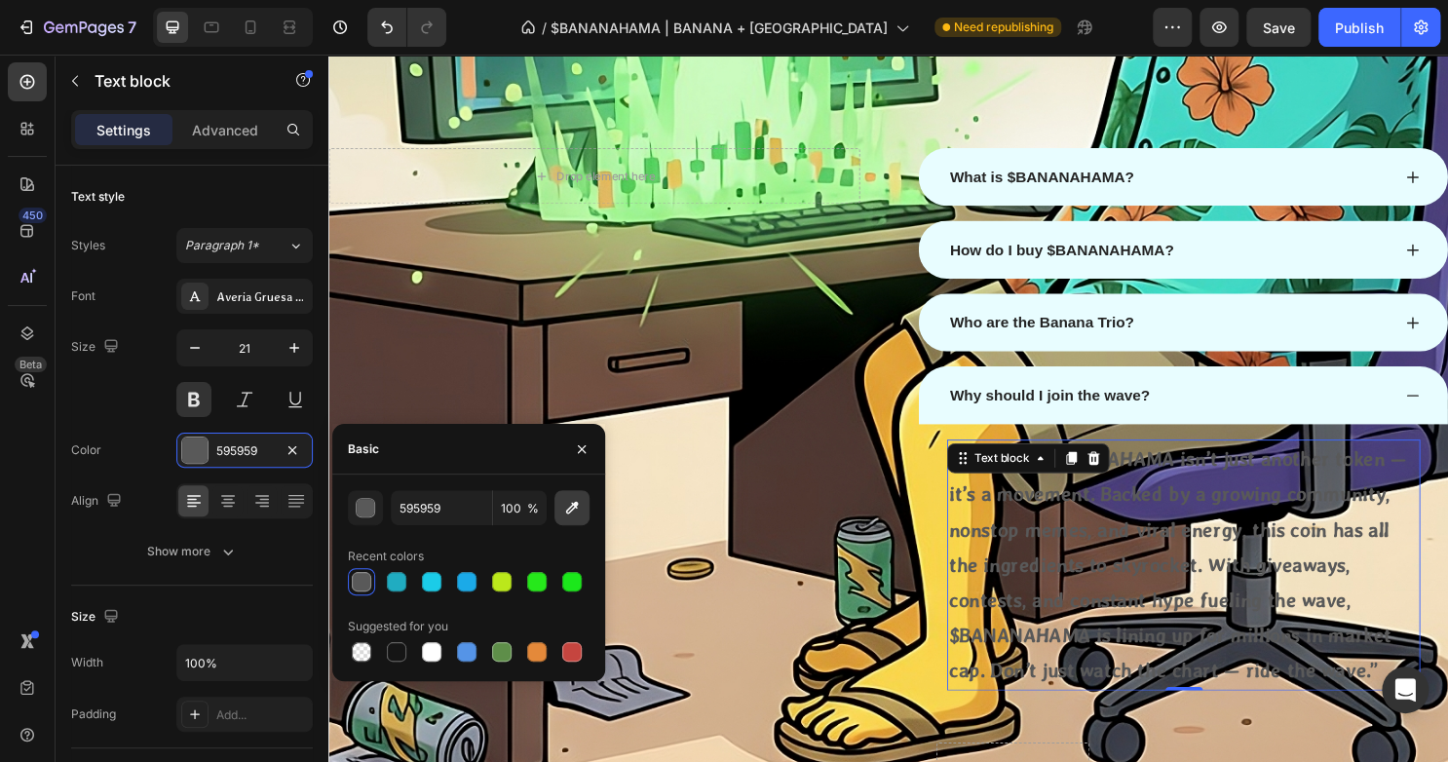
click at [562, 511] on icon "button" at bounding box center [571, 507] width 19 height 19
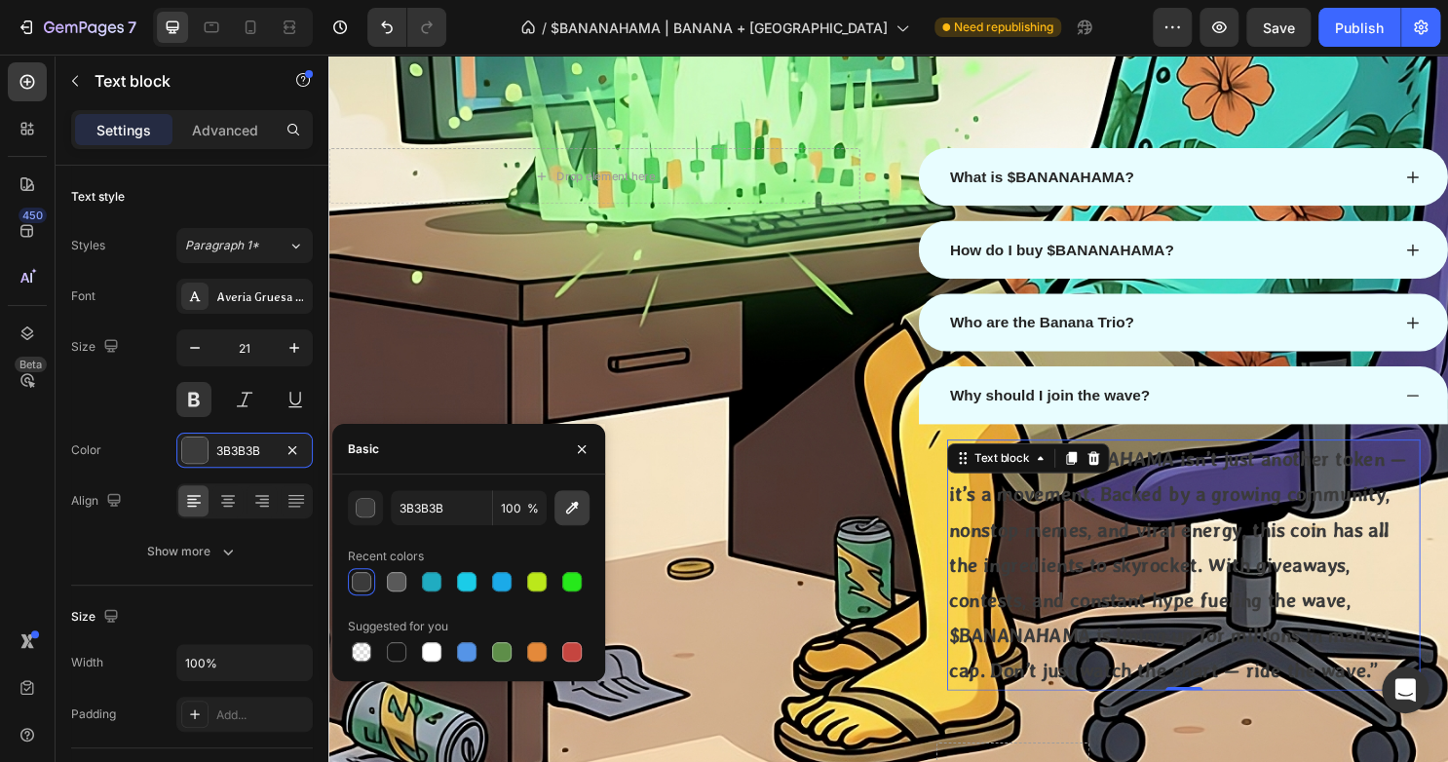
click at [560, 507] on button "button" at bounding box center [571, 507] width 35 height 35
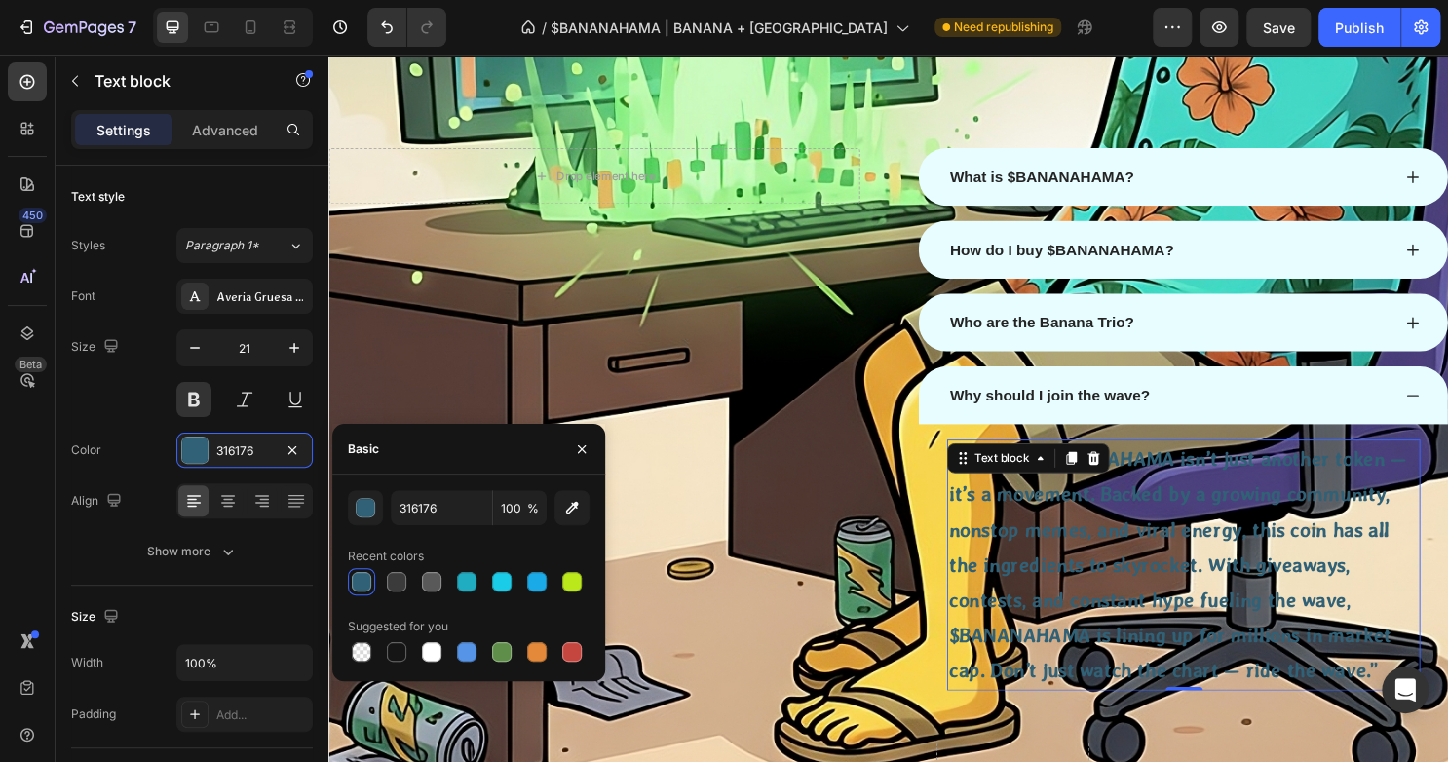
click at [482, 581] on div at bounding box center [469, 581] width 242 height 27
click at [494, 581] on div at bounding box center [501, 581] width 19 height 19
type input "1BCCE8"
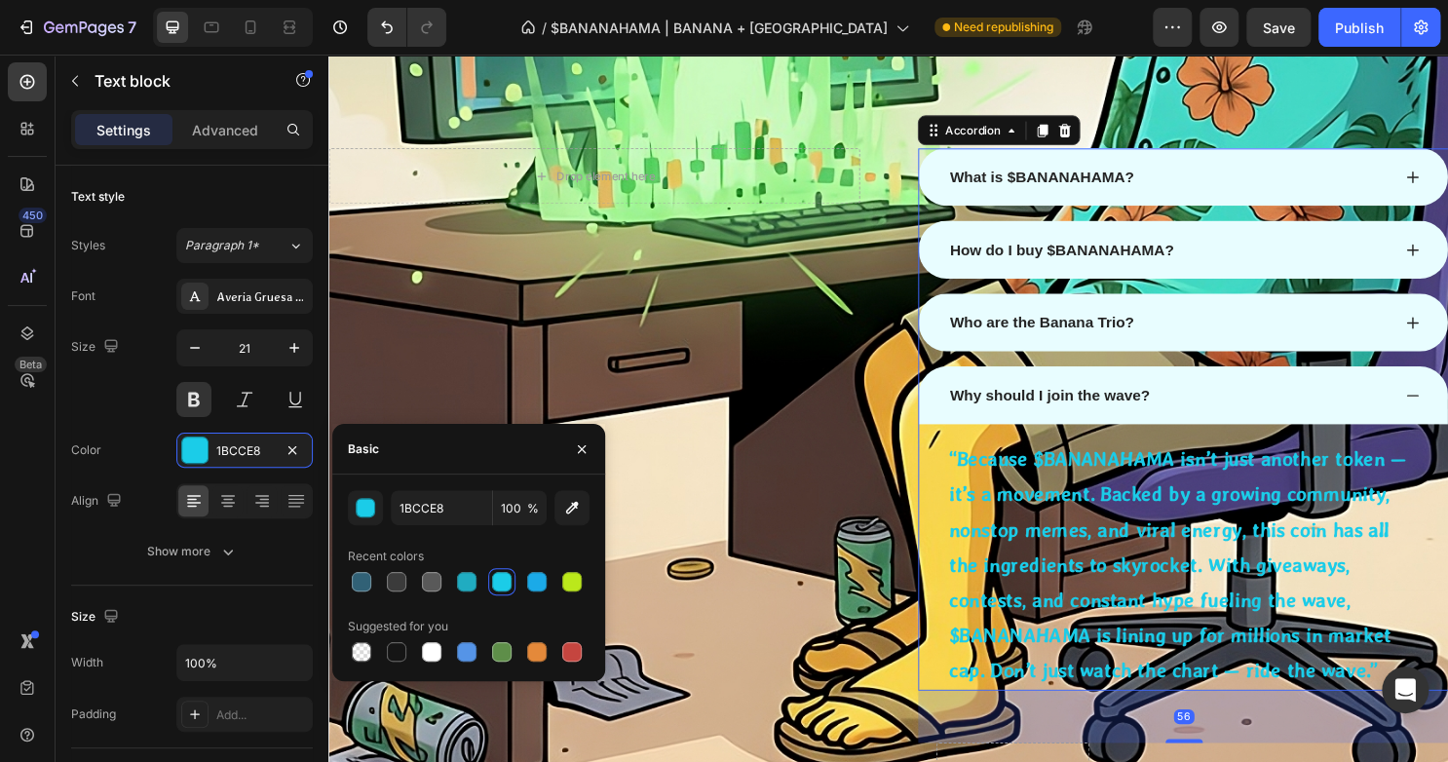
click at [1182, 328] on div "Who are the Banana Trio?" at bounding box center [1204, 334] width 463 height 29
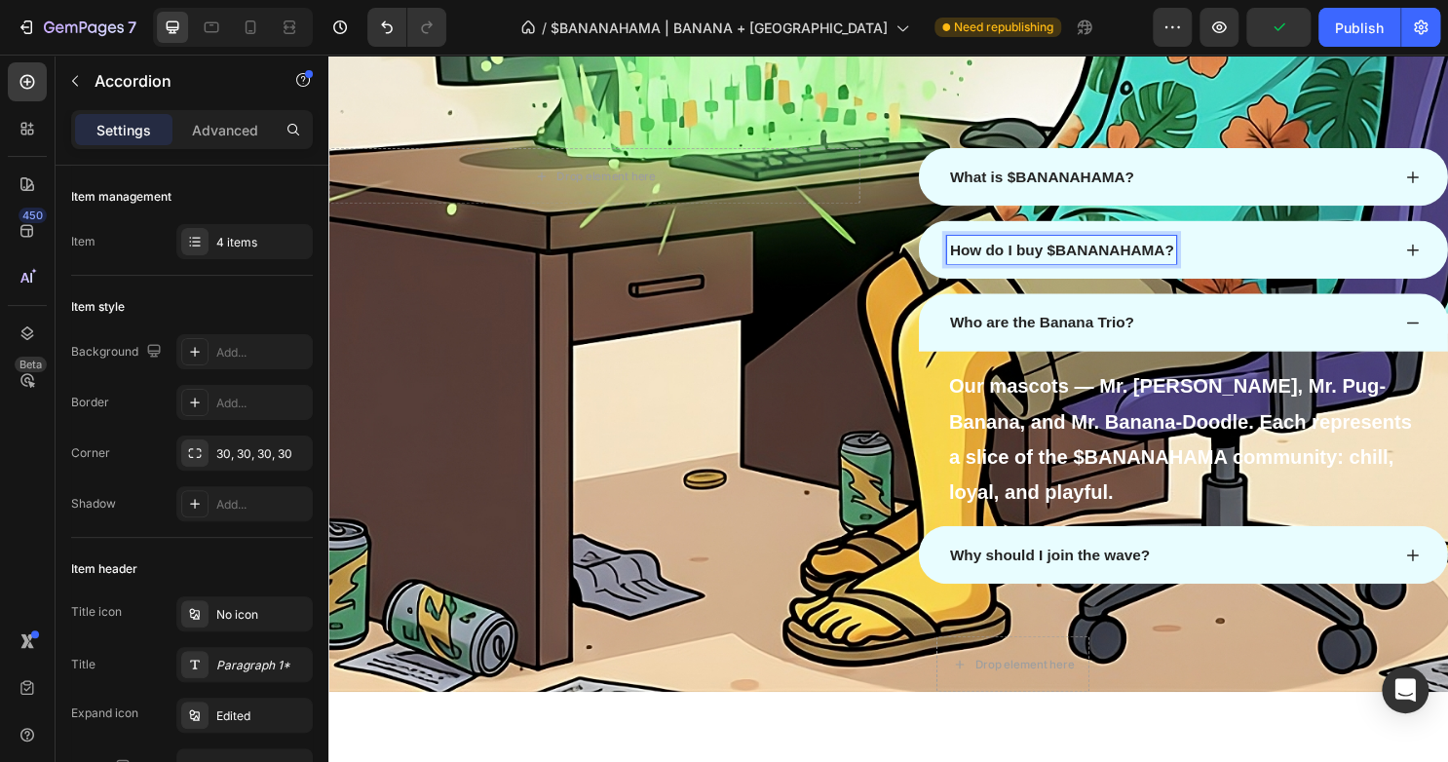
click at [1227, 285] on div "How do I buy $BANANAHAMA?" at bounding box center [1220, 258] width 552 height 60
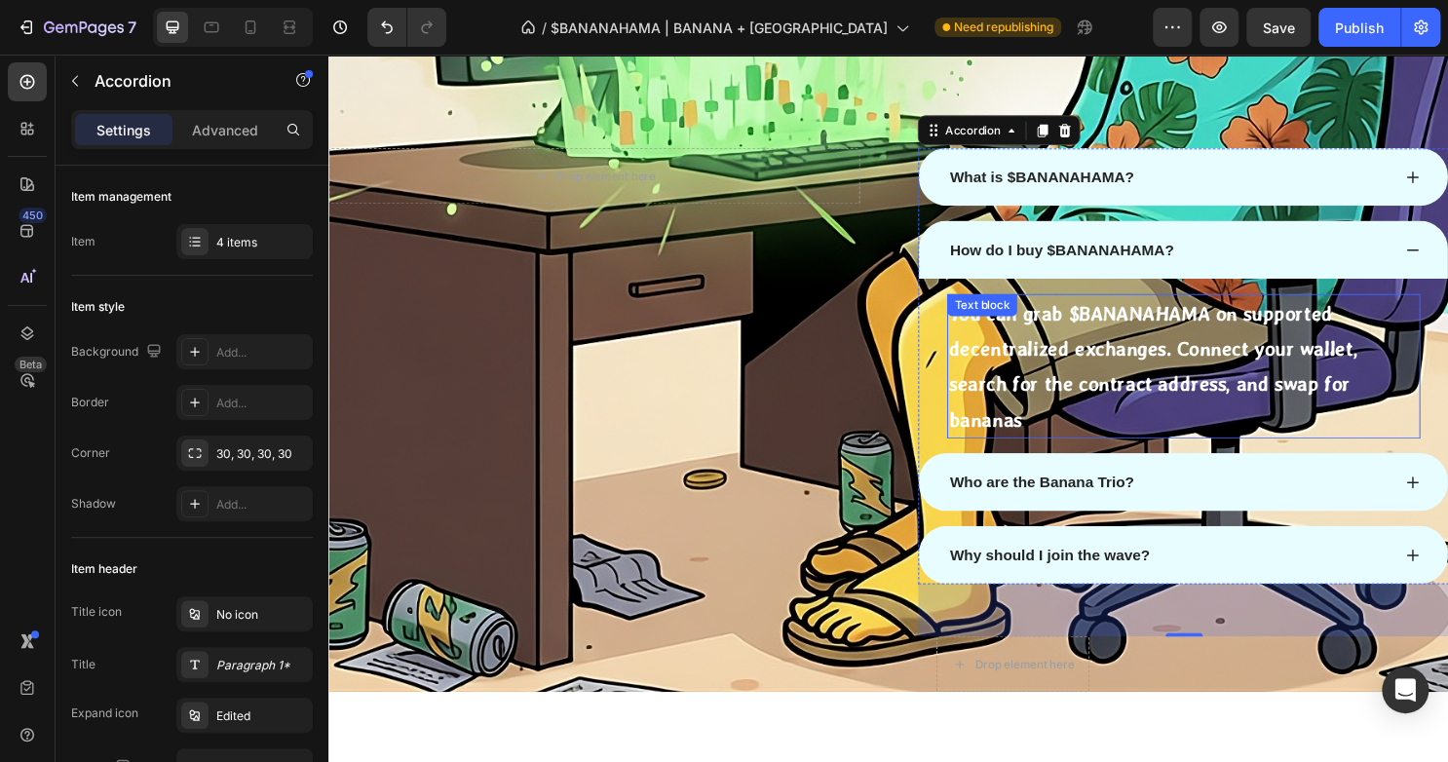
click at [1169, 330] on p "You can grab $BANANAHAMA on supported decentralized exchanges. Connect your wal…" at bounding box center [1220, 379] width 490 height 147
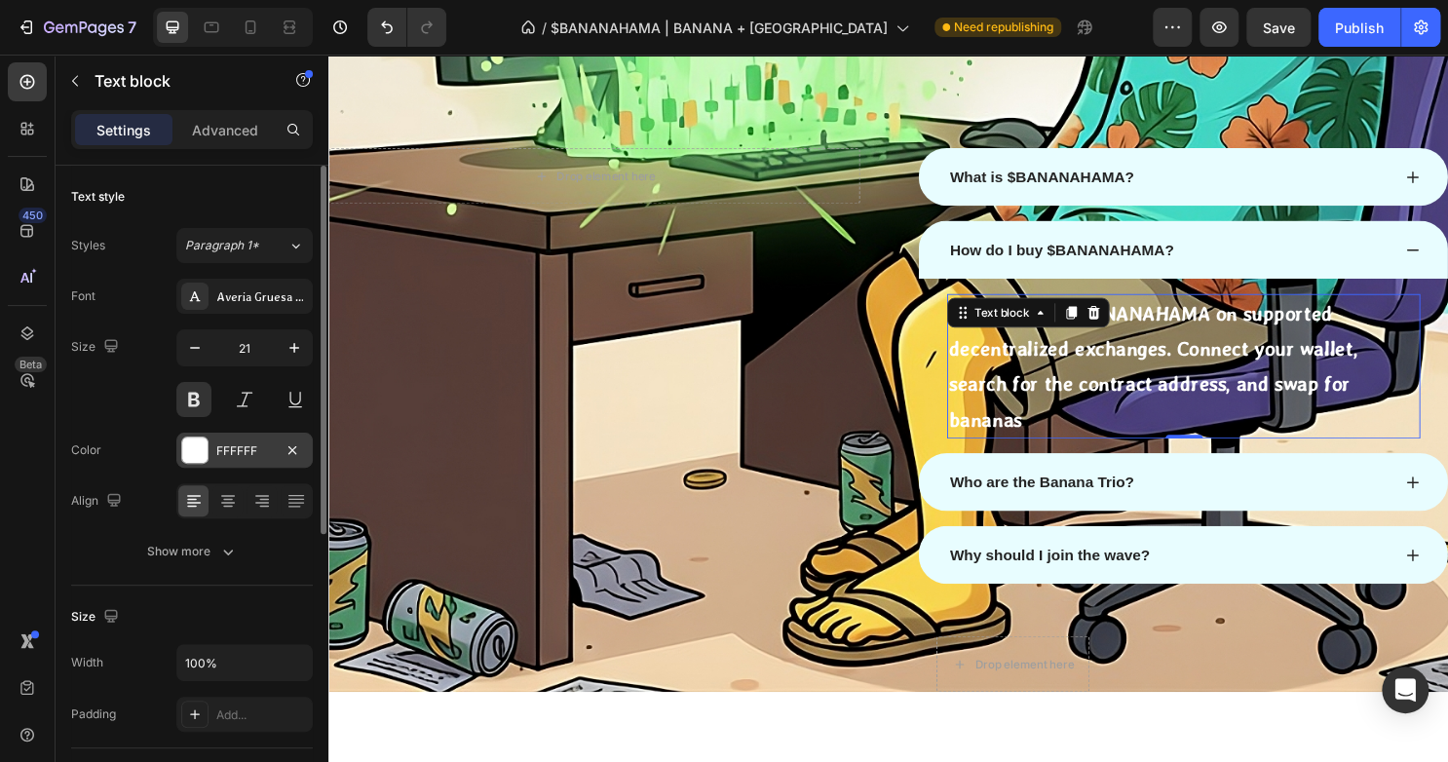
click at [187, 444] on div at bounding box center [194, 449] width 25 height 25
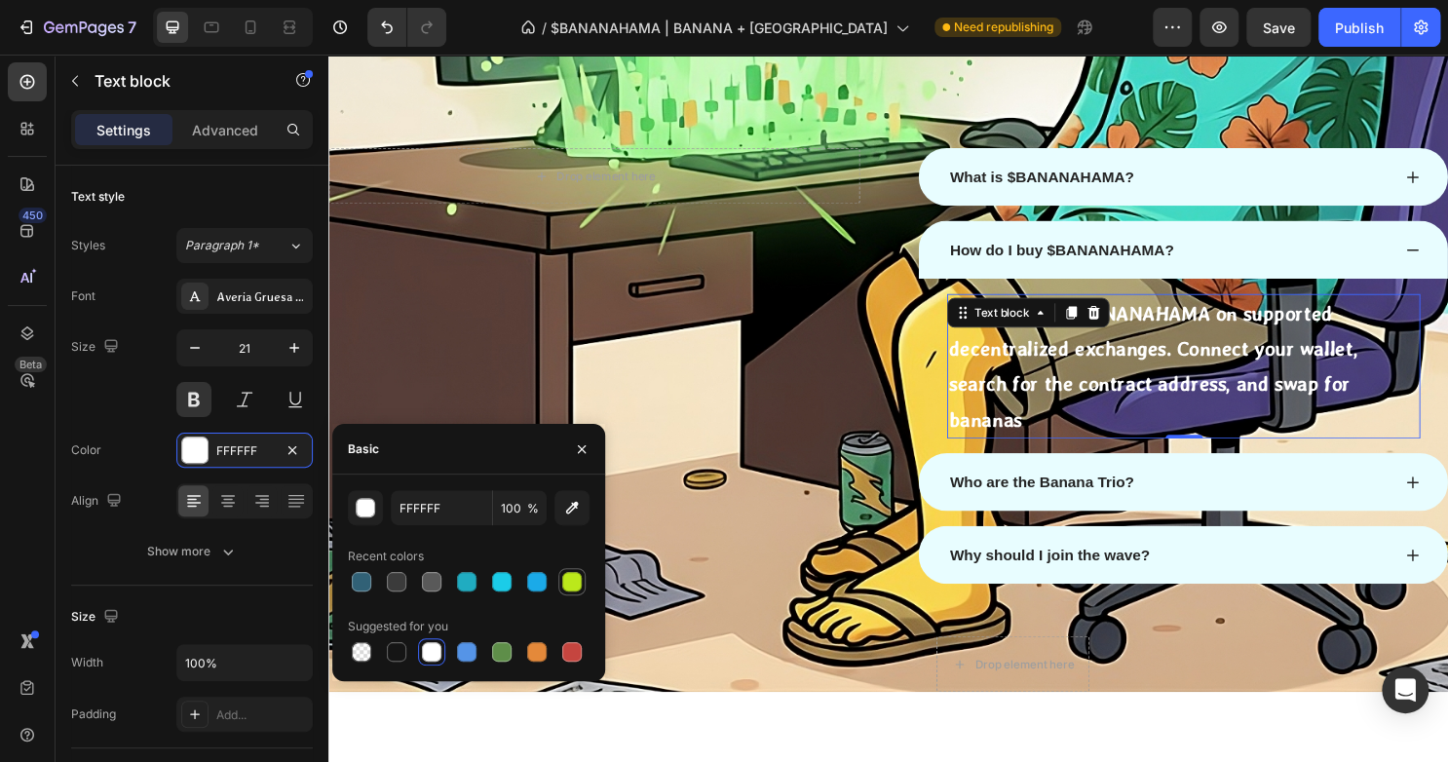
click at [562, 578] on div at bounding box center [571, 581] width 19 height 19
type input "BBE81B"
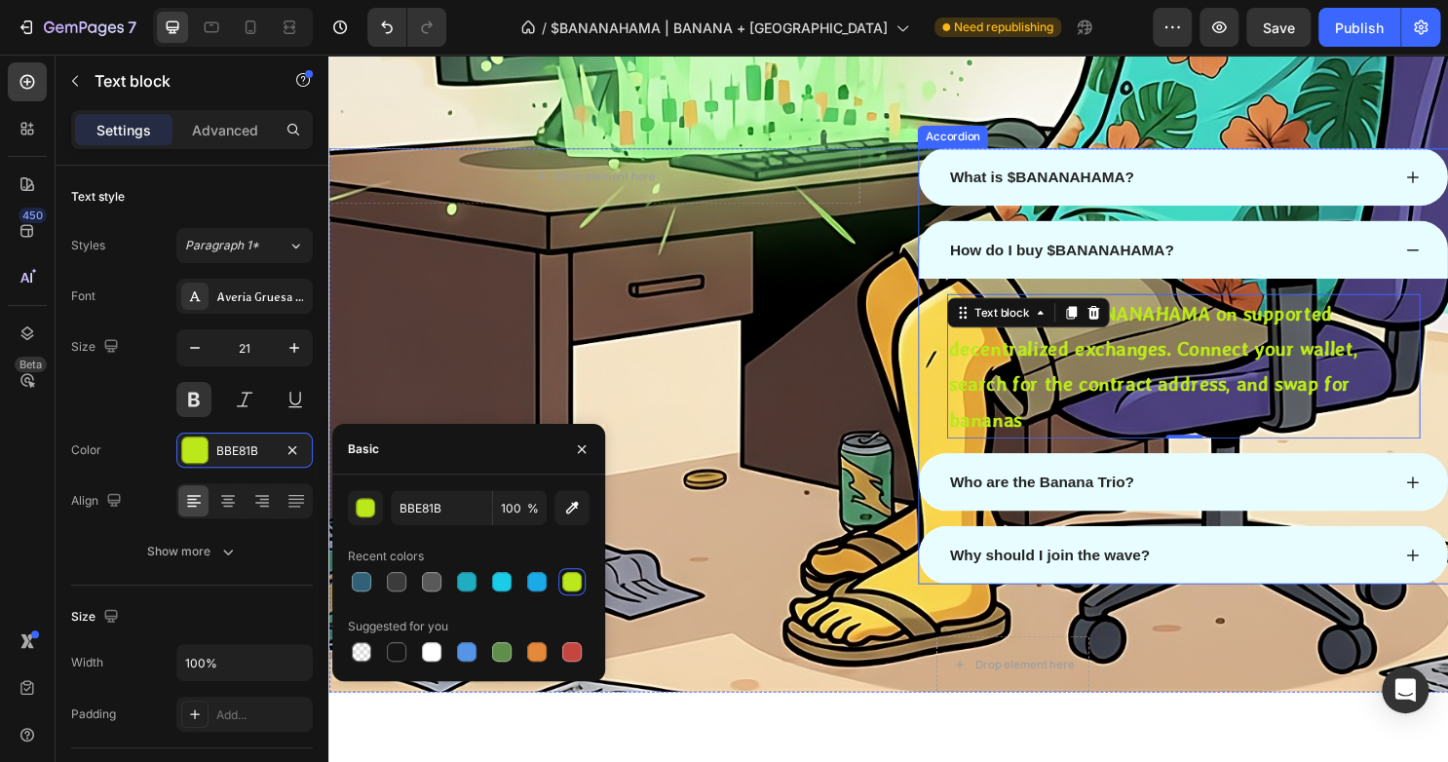
click at [1205, 252] on div "How do I buy $BANANAHAMA?" at bounding box center [1204, 258] width 463 height 29
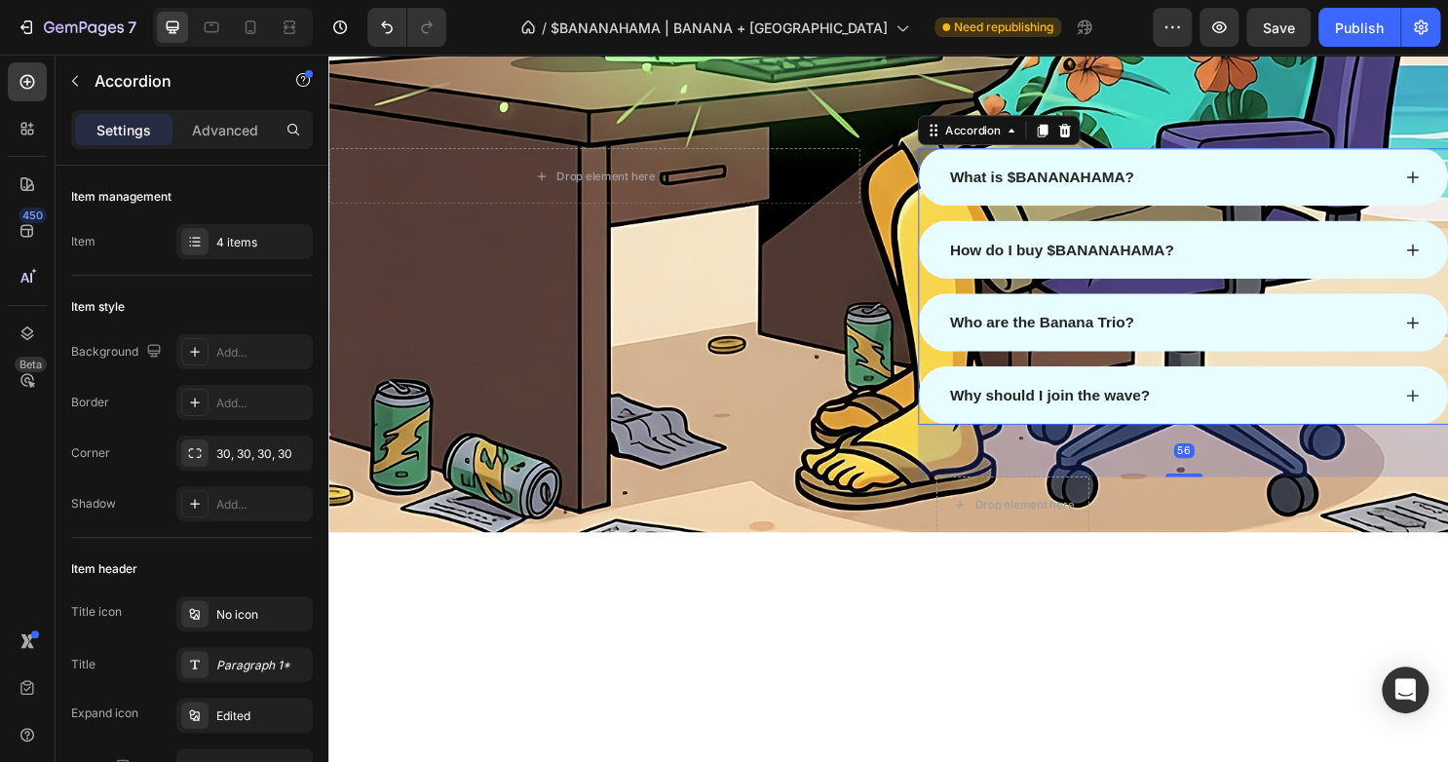
click at [1234, 320] on div "Who are the Banana Trio?" at bounding box center [1204, 334] width 463 height 29
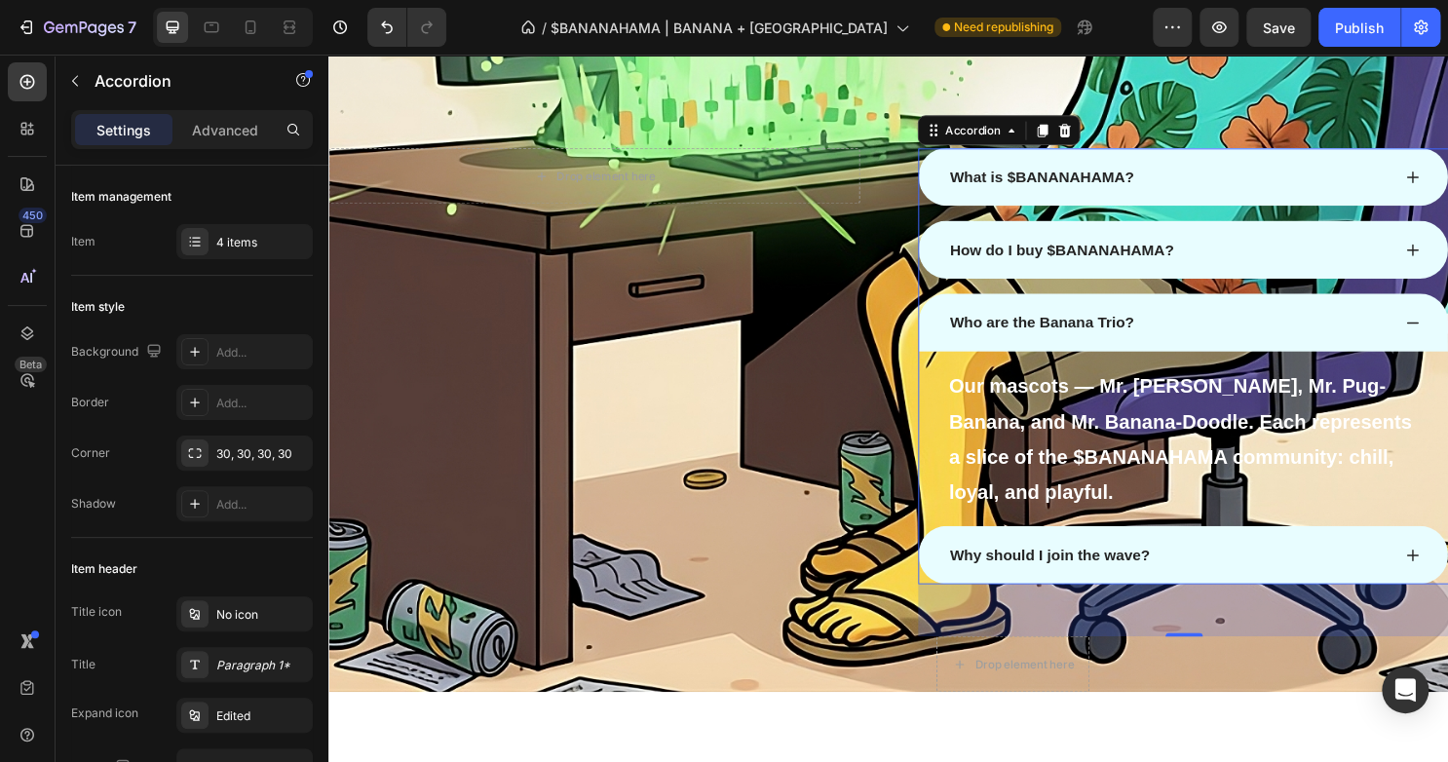
click at [1212, 250] on div "How do I buy $BANANAHAMA?" at bounding box center [1204, 258] width 463 height 29
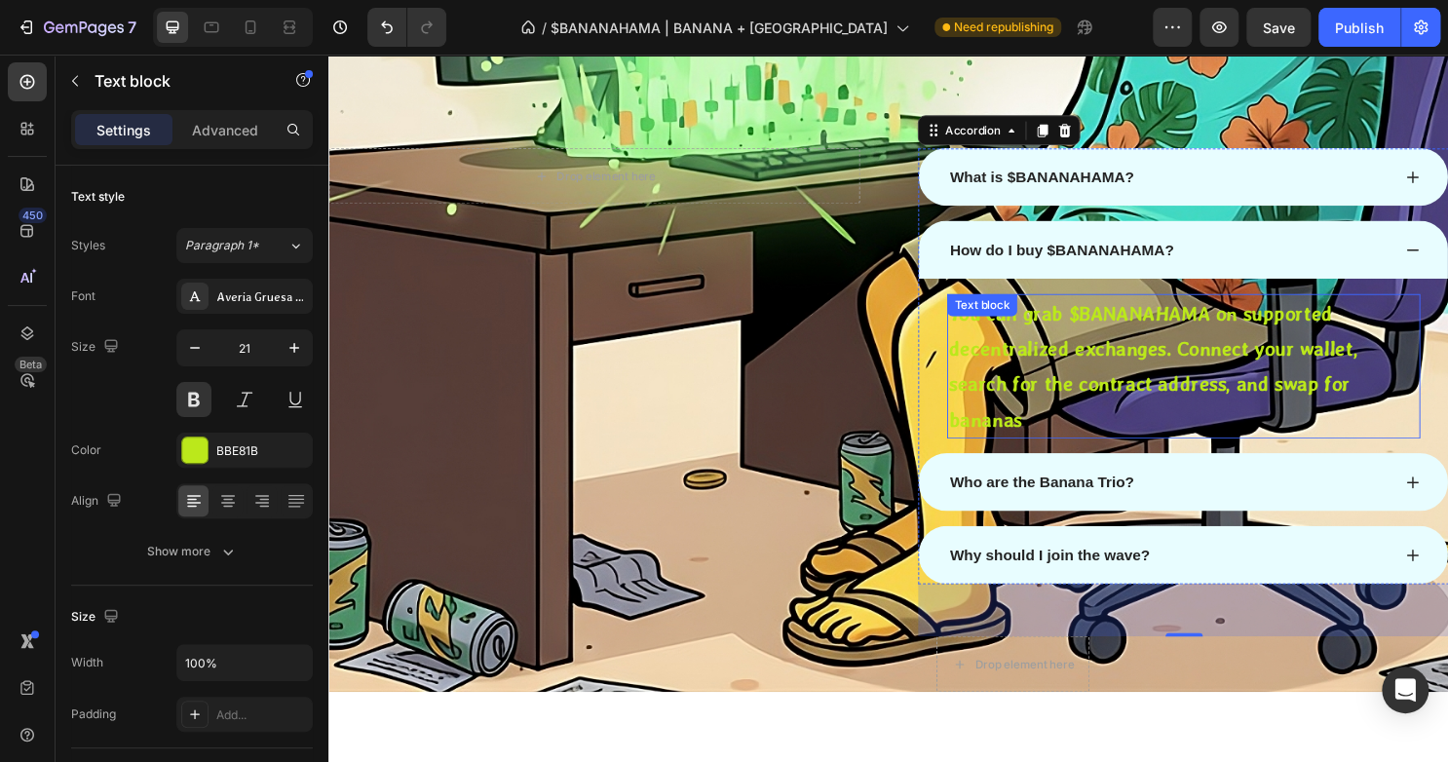
click at [1153, 351] on p "You can grab $BANANAHAMA on supported decentralized exchanges. Connect your wal…" at bounding box center [1220, 379] width 490 height 147
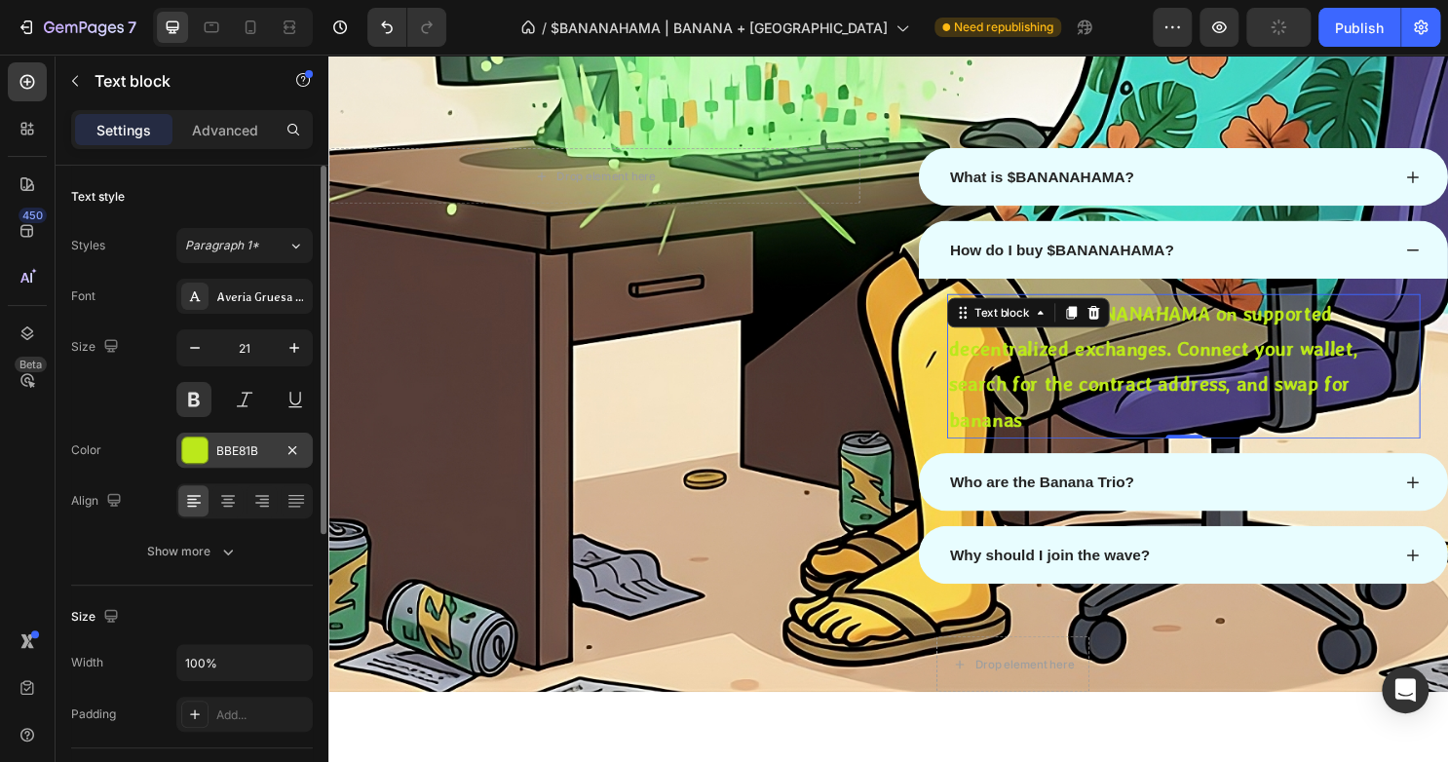
click at [208, 449] on div "BBE81B" at bounding box center [244, 450] width 136 height 35
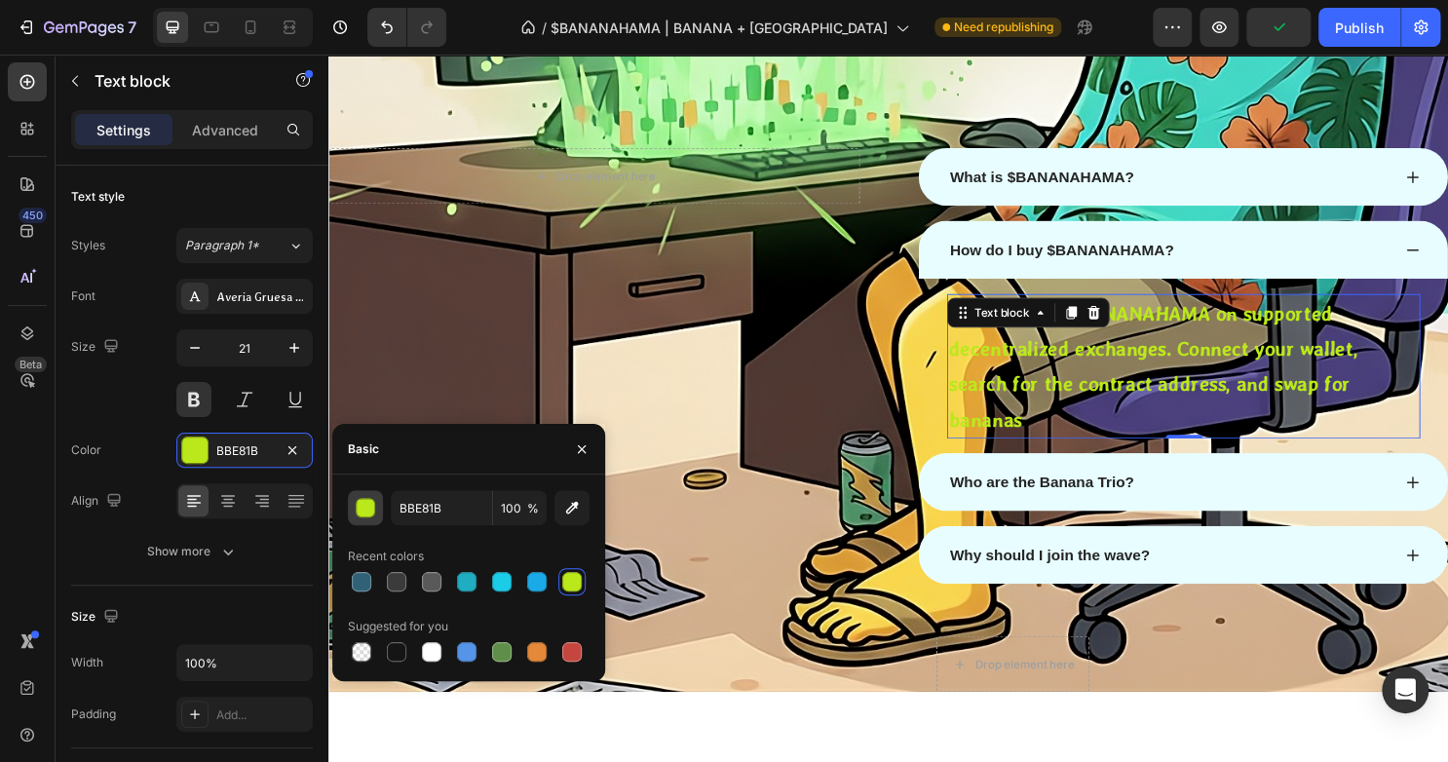
click at [378, 506] on button "button" at bounding box center [365, 507] width 35 height 35
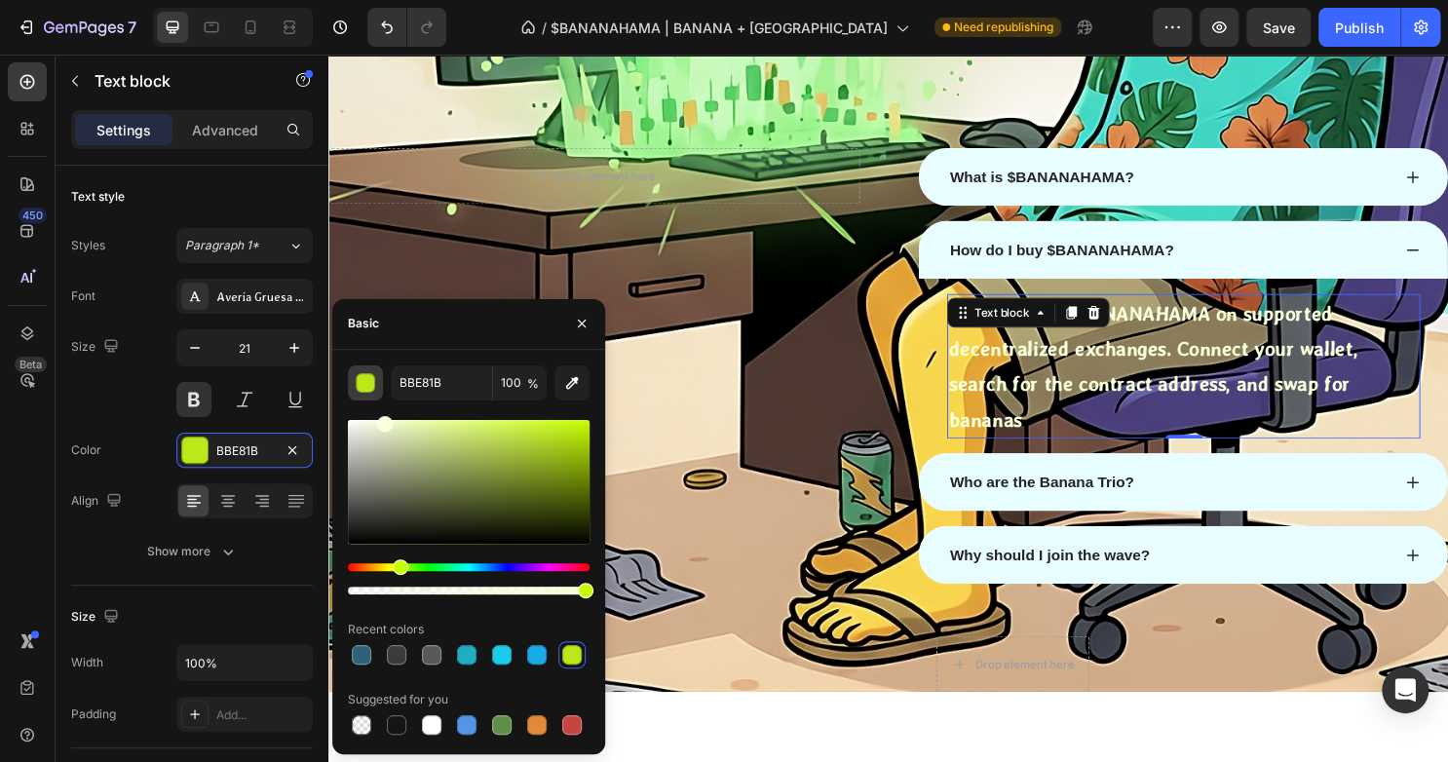
drag, startPoint x: 409, startPoint y: 503, endPoint x: 382, endPoint y: 394, distance: 112.5
click at [382, 394] on div "BBE81B 100 % Recent colors Suggested for you" at bounding box center [469, 551] width 242 height 373
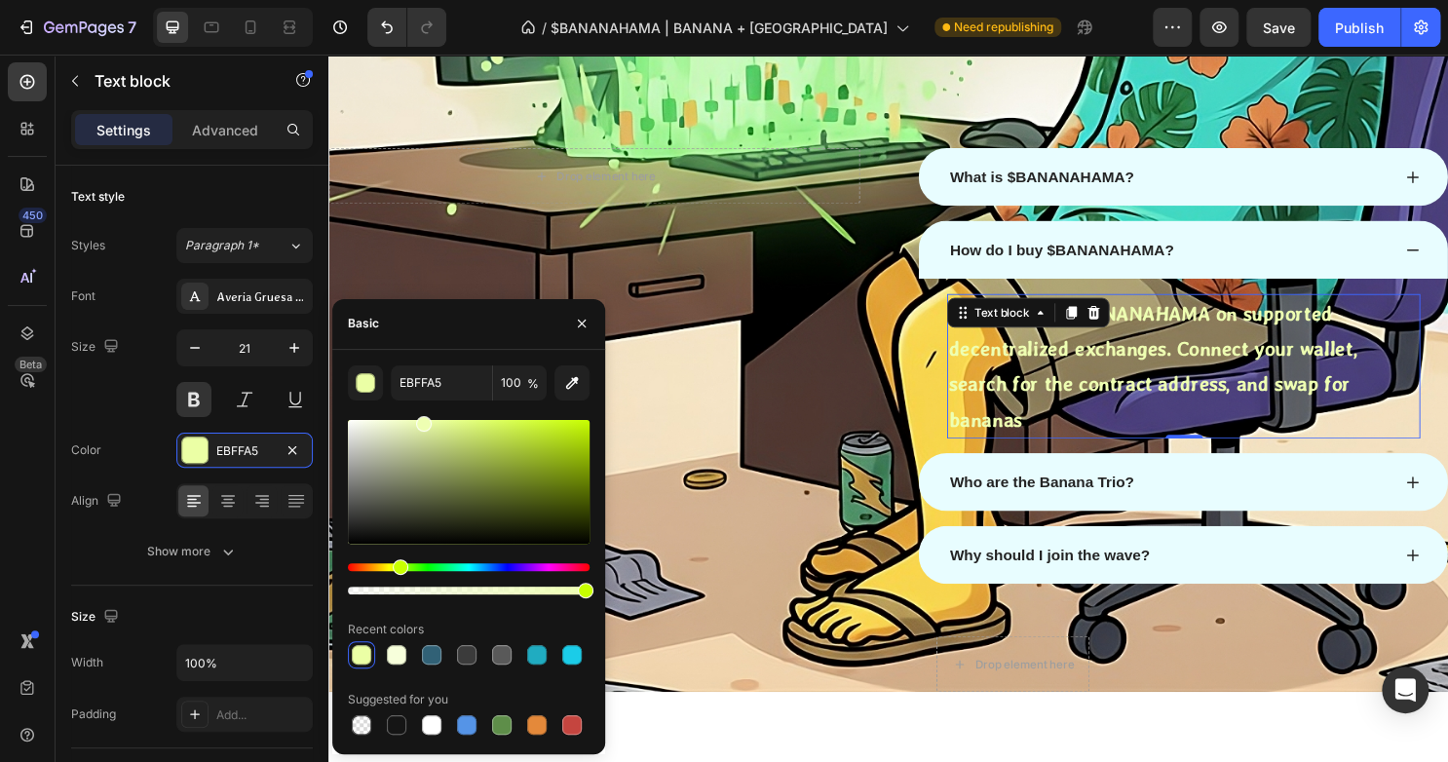
type input "EEFFB2"
drag, startPoint x: 370, startPoint y: 483, endPoint x: 421, endPoint y: 350, distance: 142.7
click at [421, 350] on div "EEFFB2 100 % Recent colors Suggested for you" at bounding box center [468, 552] width 273 height 404
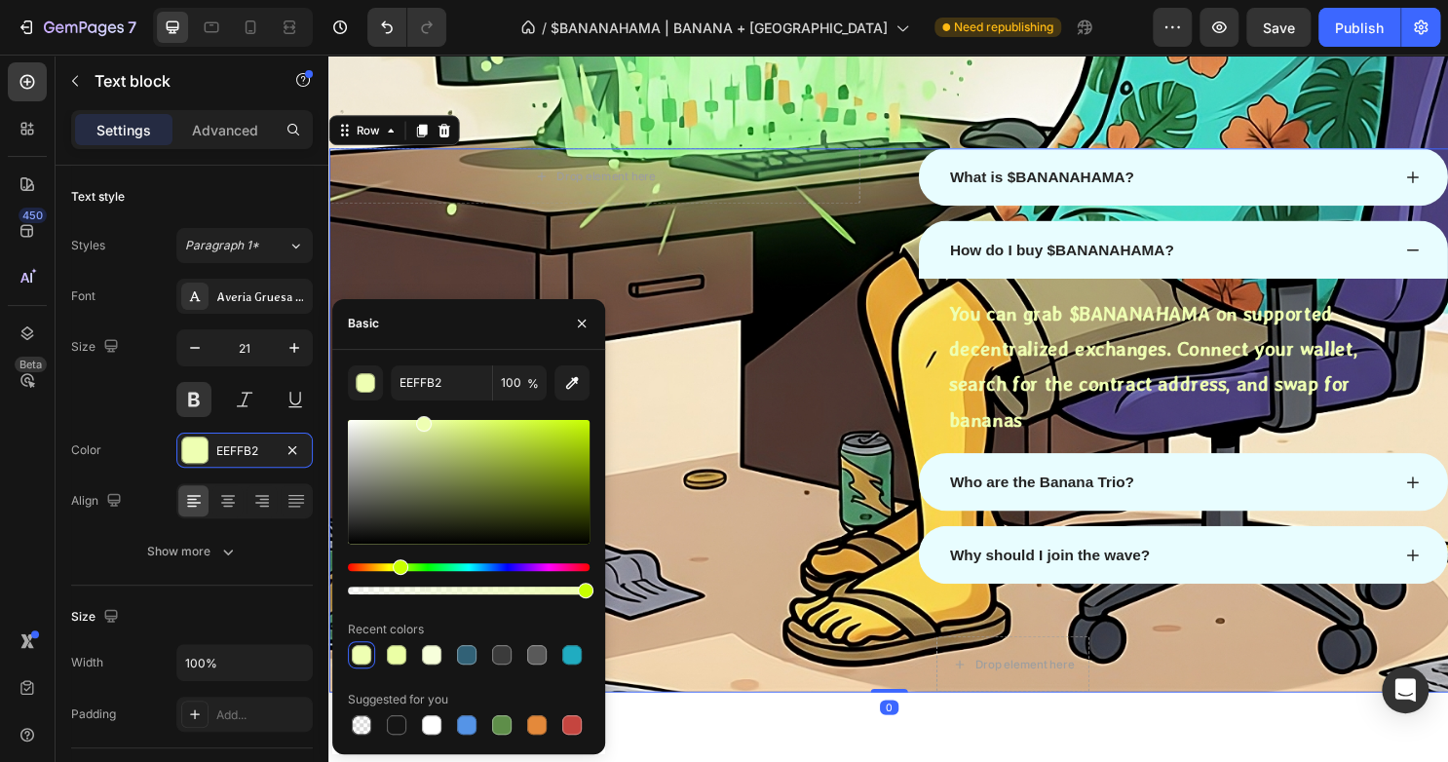
click at [617, 308] on div "Drop element here Row" at bounding box center [605, 436] width 554 height 568
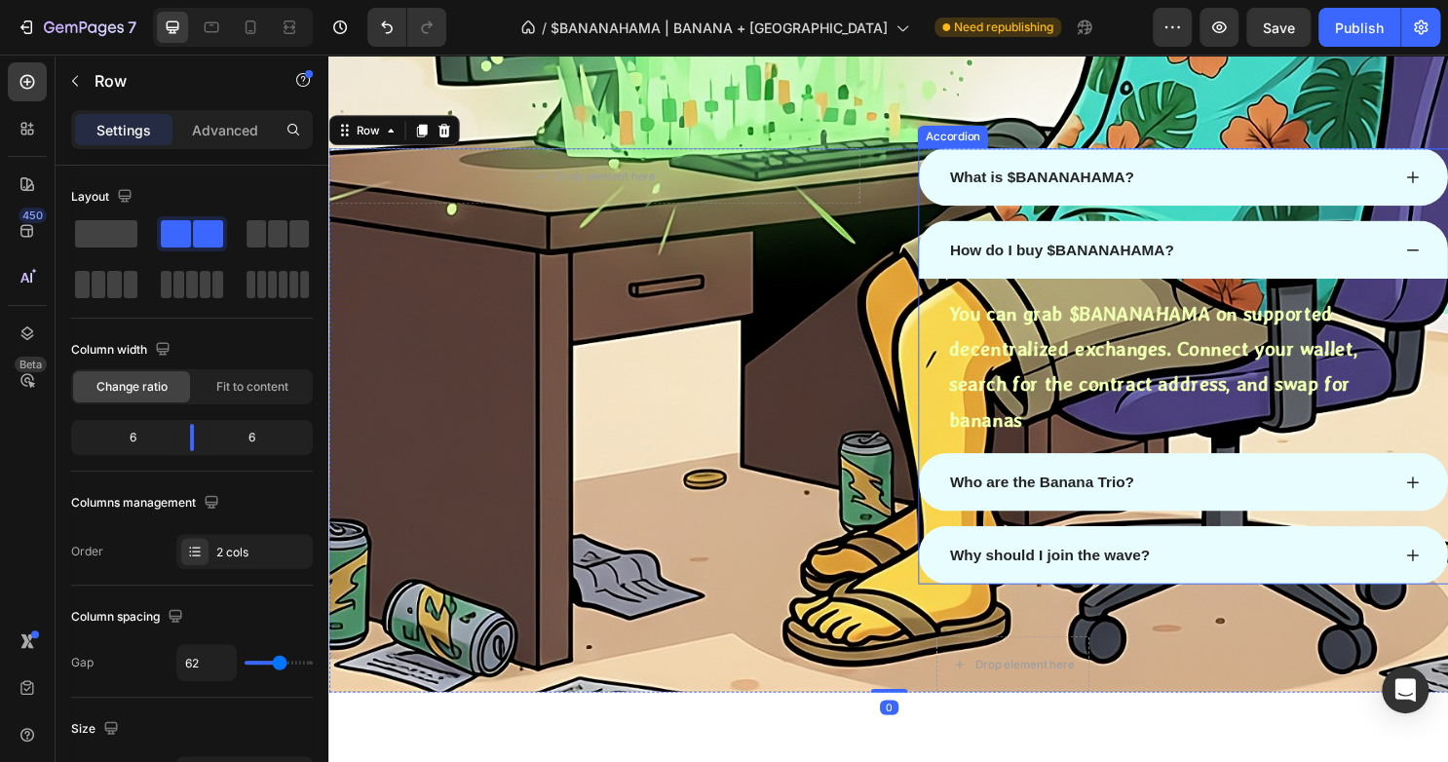
click at [1090, 489] on p "Who are the Banana Trio?" at bounding box center [1072, 500] width 192 height 23
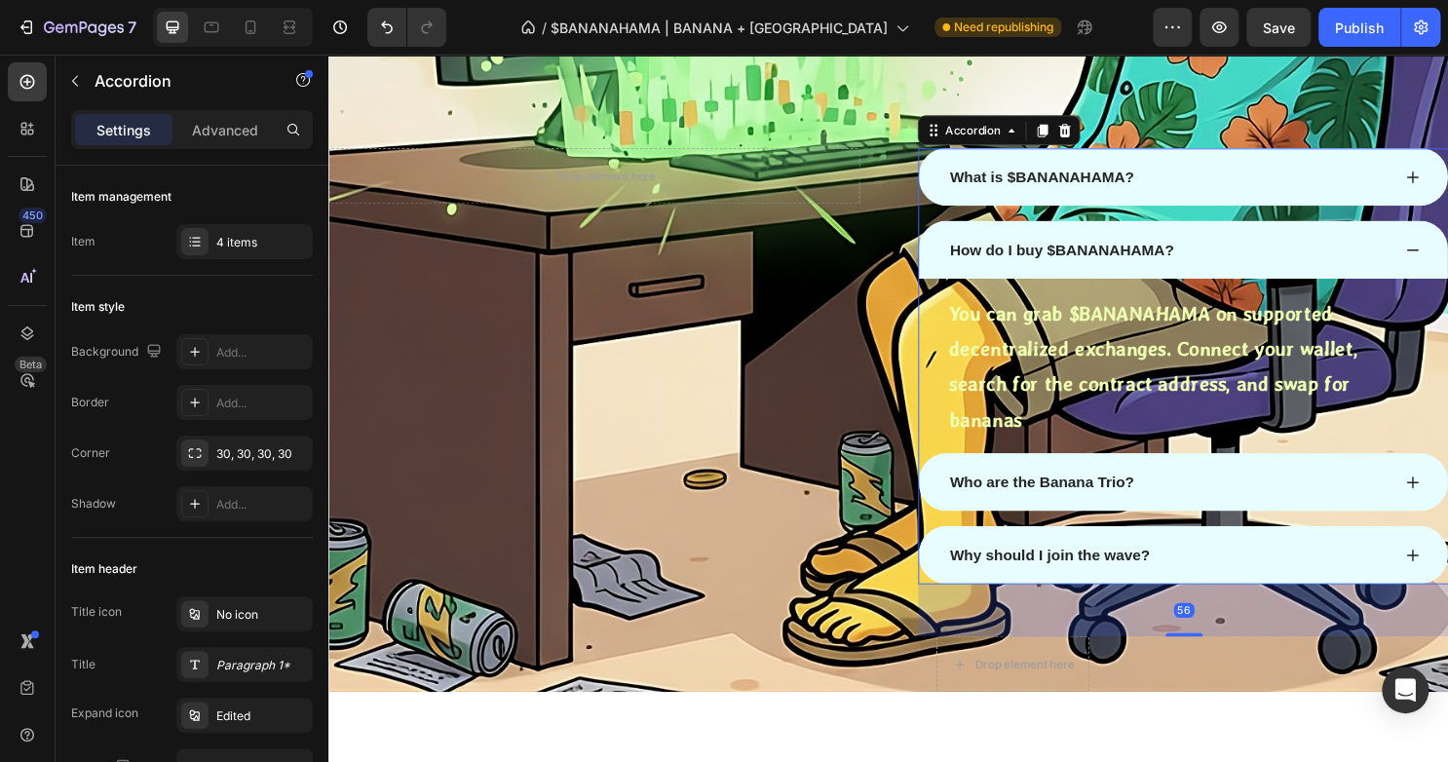
click at [1162, 486] on div "Who are the Banana Trio?" at bounding box center [1072, 500] width 198 height 29
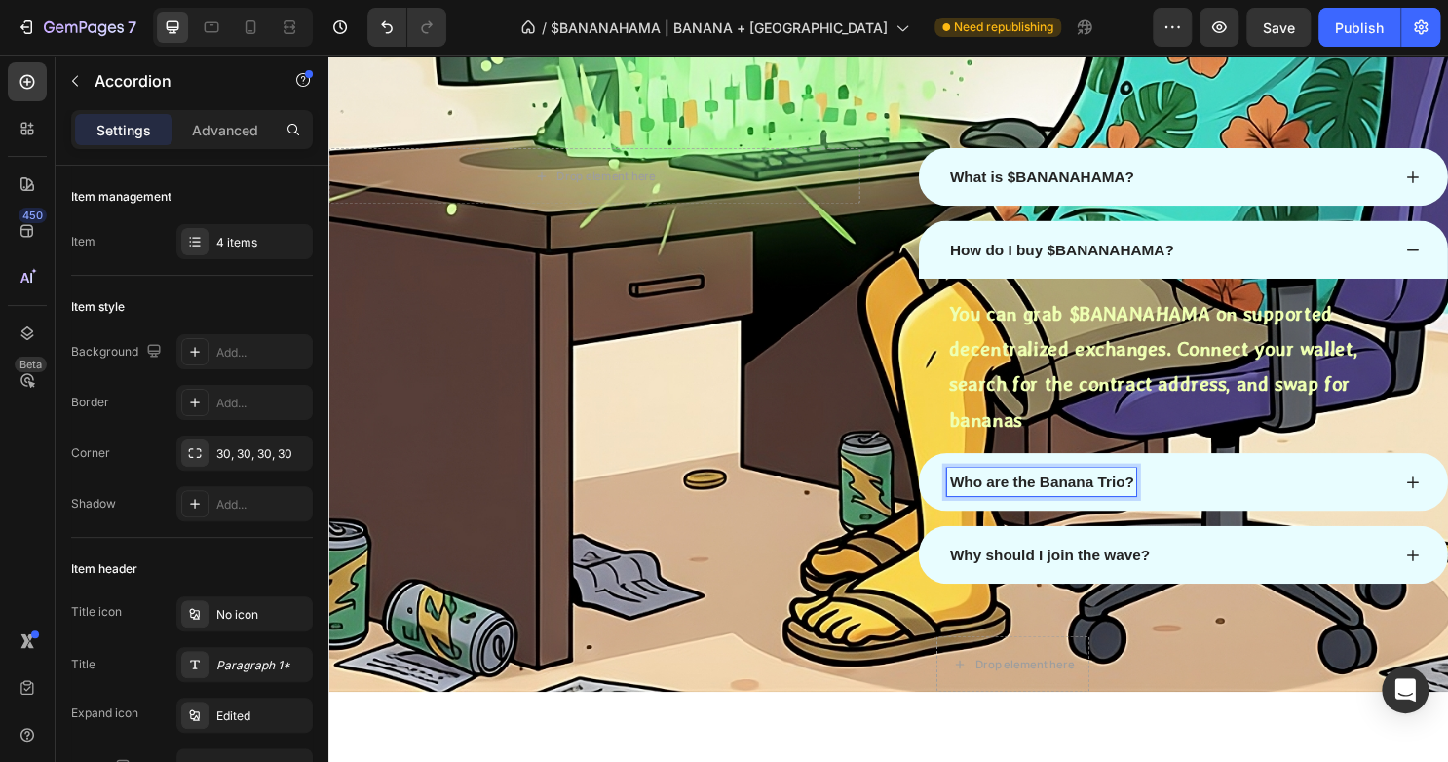
click at [1198, 486] on div "Who are the Banana Trio?" at bounding box center [1204, 500] width 463 height 29
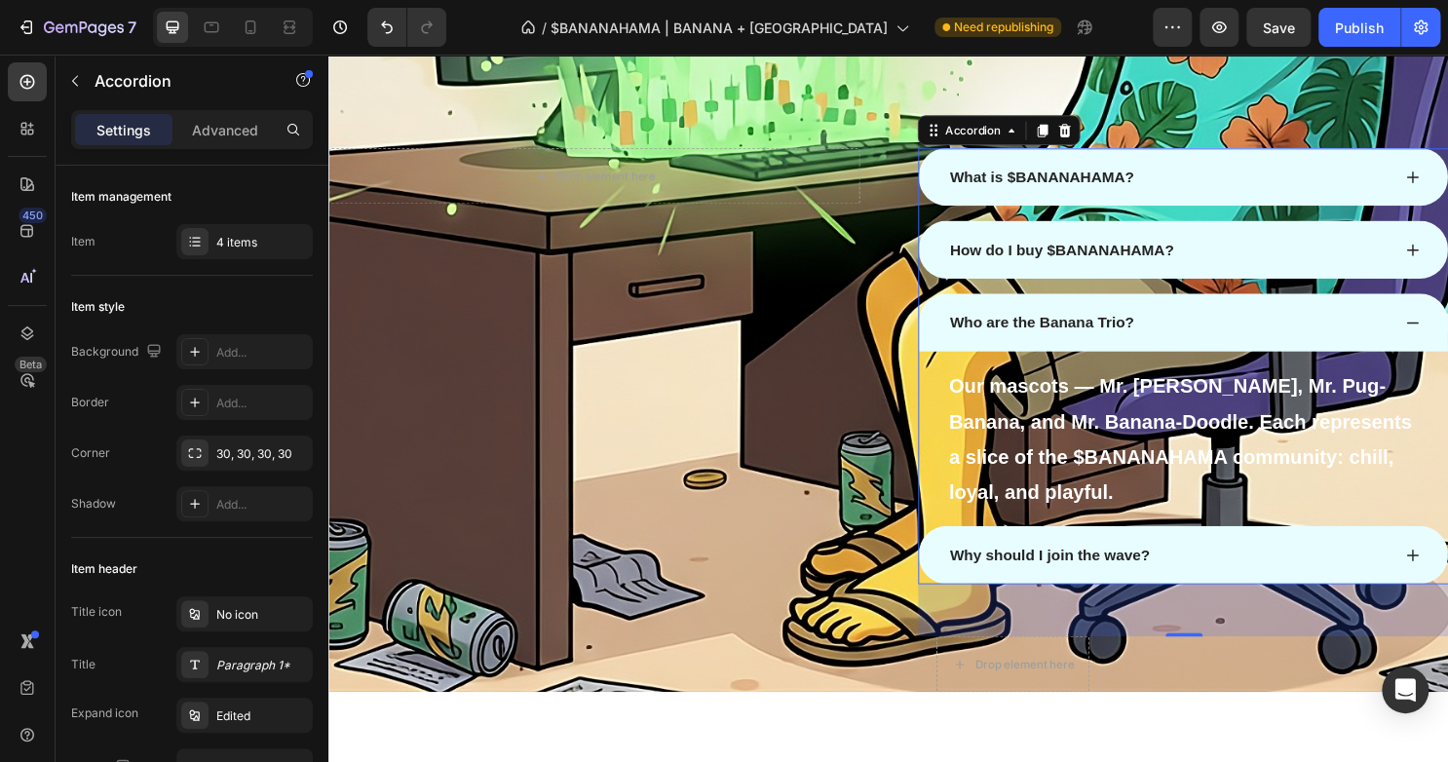
click at [1287, 598] on div "Why should I join the wave?" at bounding box center [1220, 576] width 552 height 60
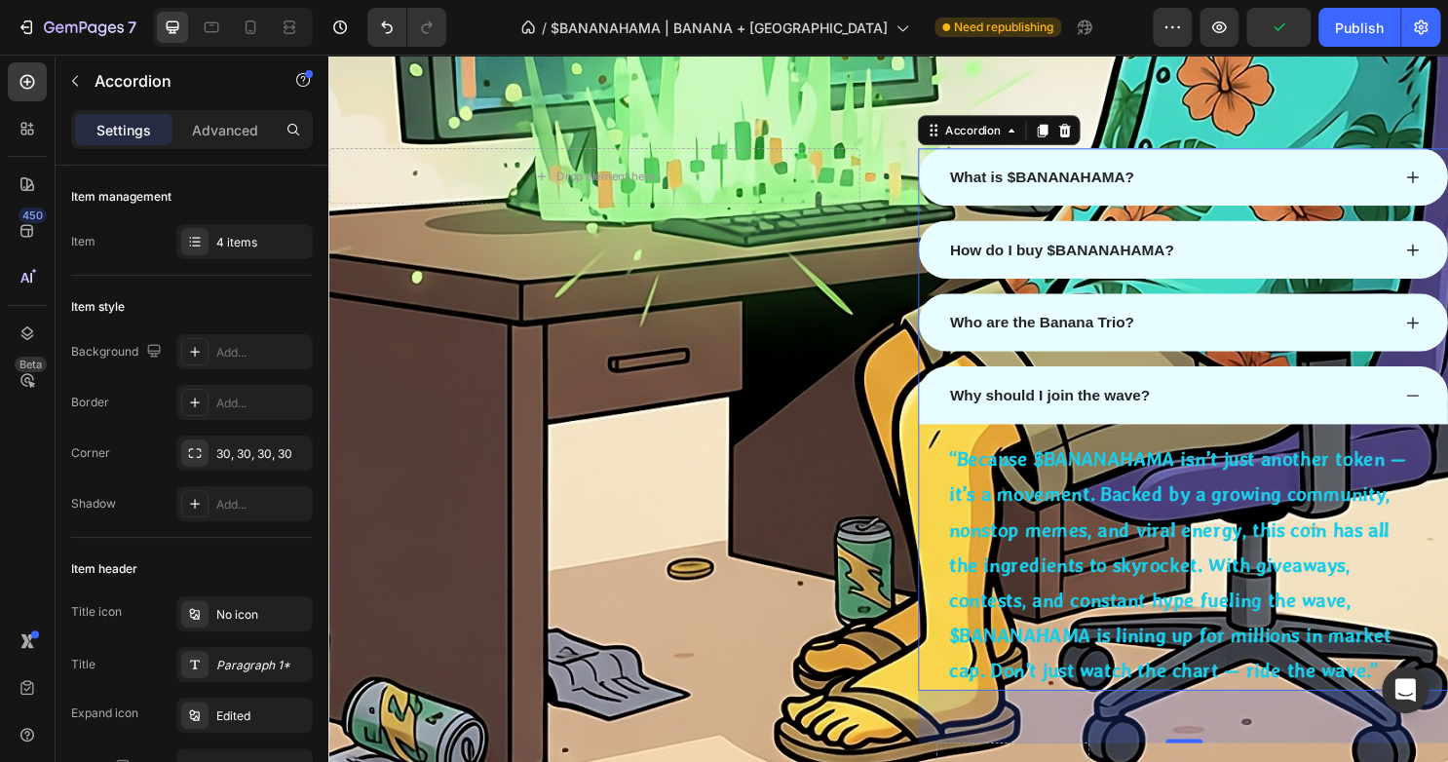
click at [1180, 198] on div "What is $BANANAHAMA?" at bounding box center [1220, 182] width 552 height 60
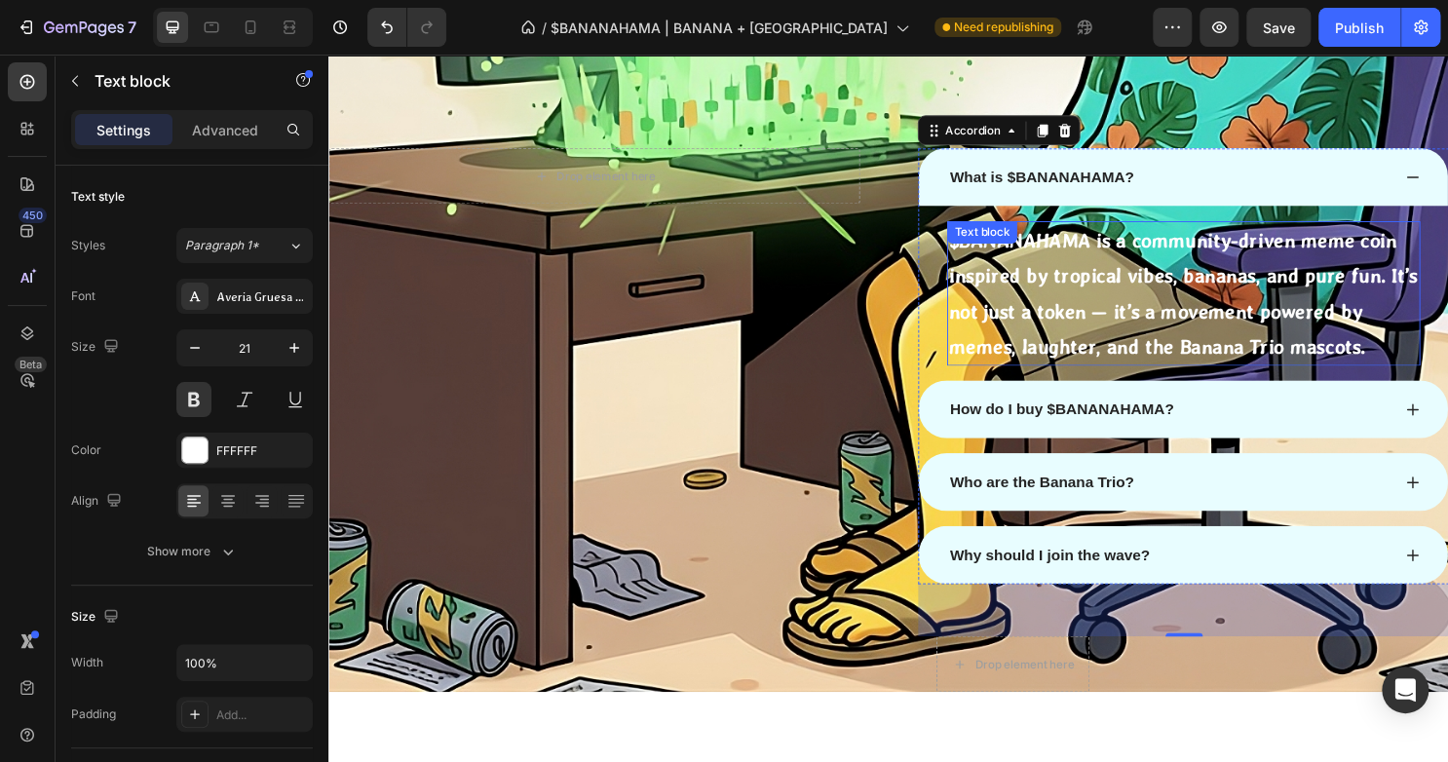
click at [983, 350] on p "$BANANAHAMA is a community-driven meme coin inspired by tropical vibes, bananas…" at bounding box center [1220, 303] width 490 height 147
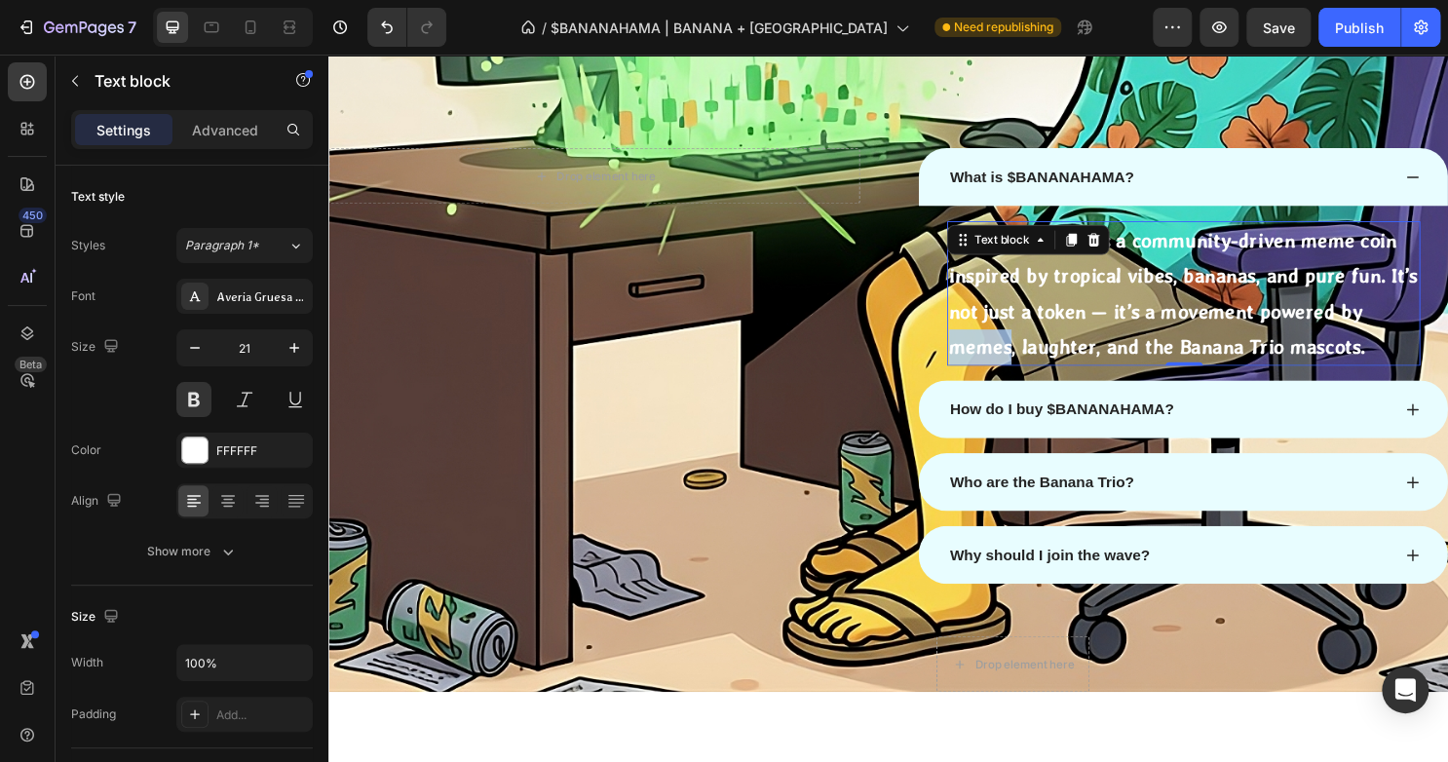
click at [983, 350] on p "$BANANAHAMA is a community-driven meme coin inspired by tropical vibes, bananas…" at bounding box center [1220, 303] width 490 height 147
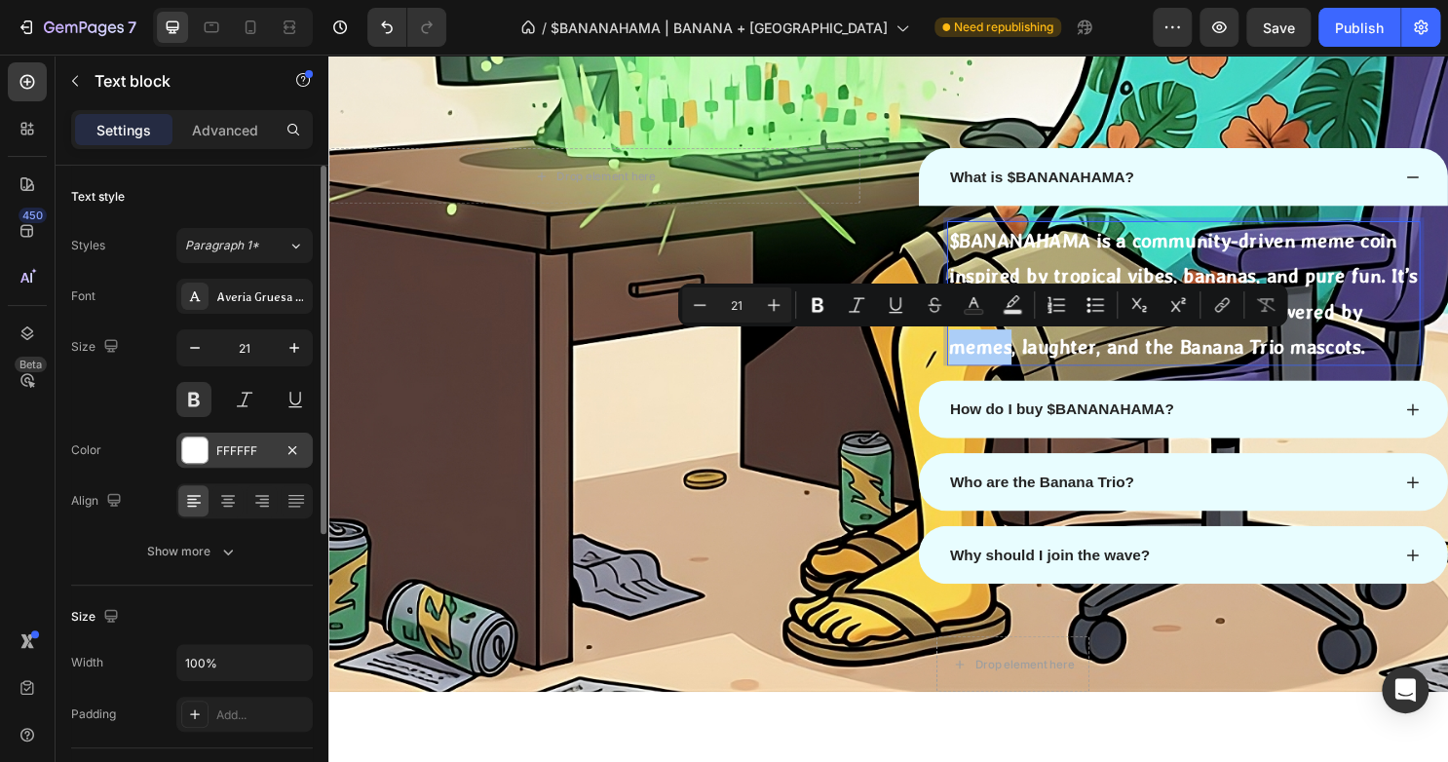
click at [203, 452] on div at bounding box center [194, 449] width 25 height 25
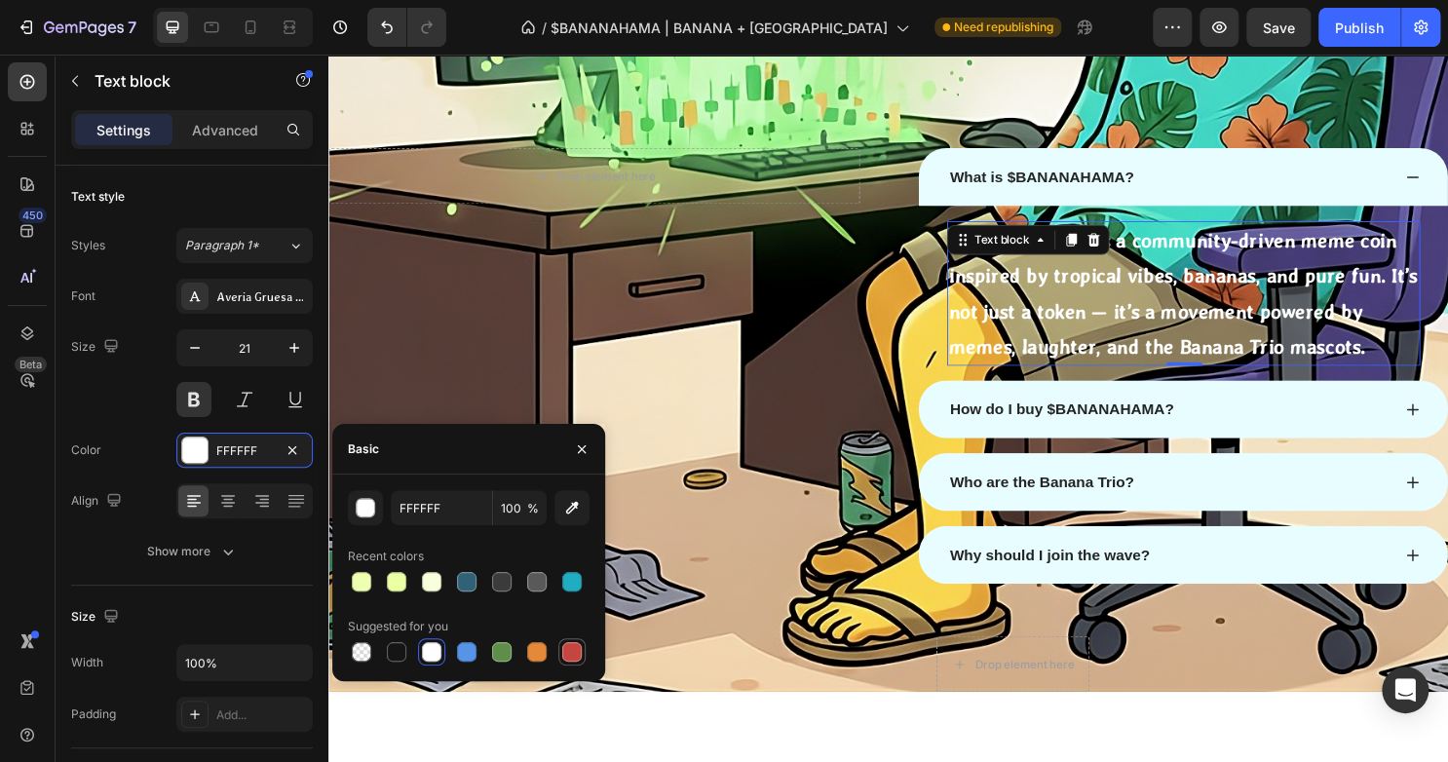
click at [569, 647] on div at bounding box center [571, 651] width 19 height 19
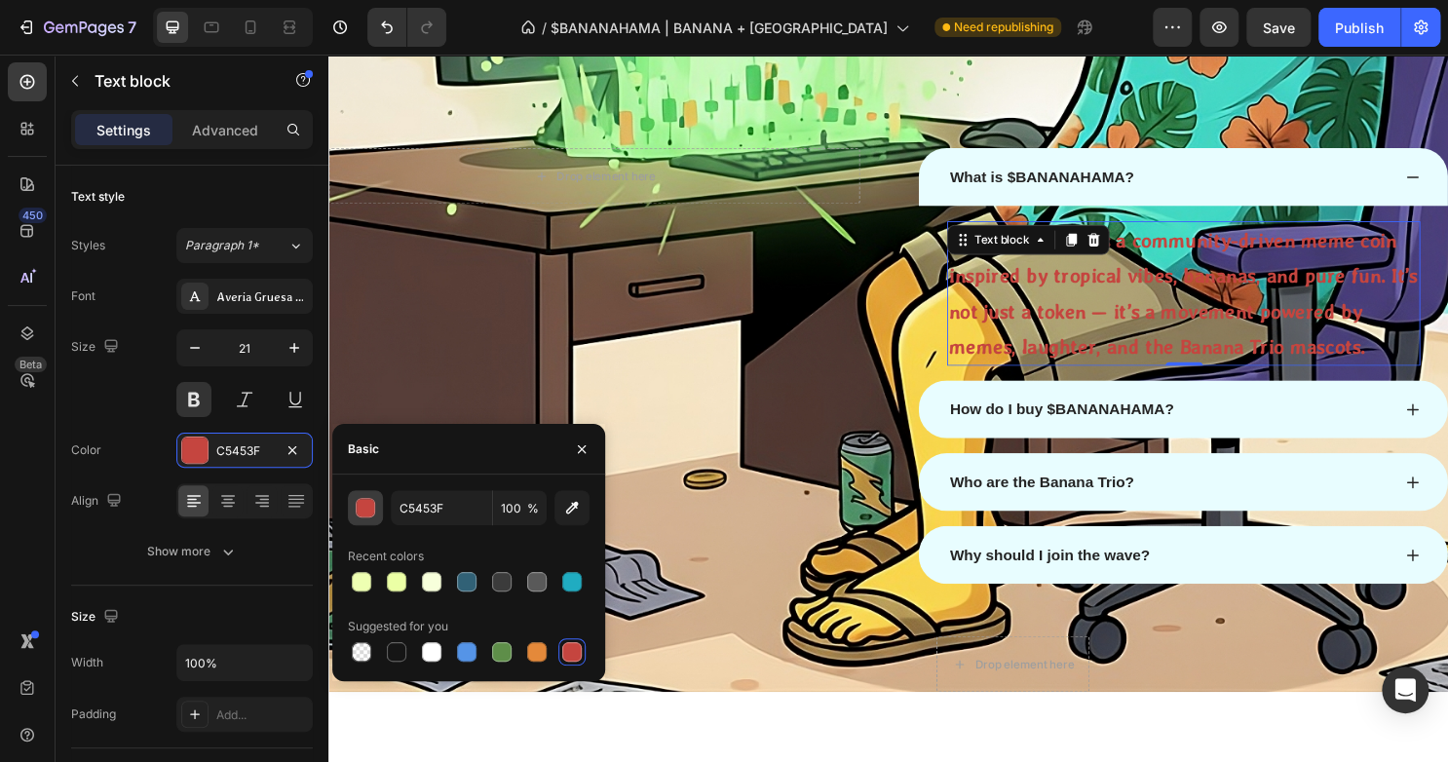
click at [378, 510] on button "button" at bounding box center [365, 507] width 35 height 35
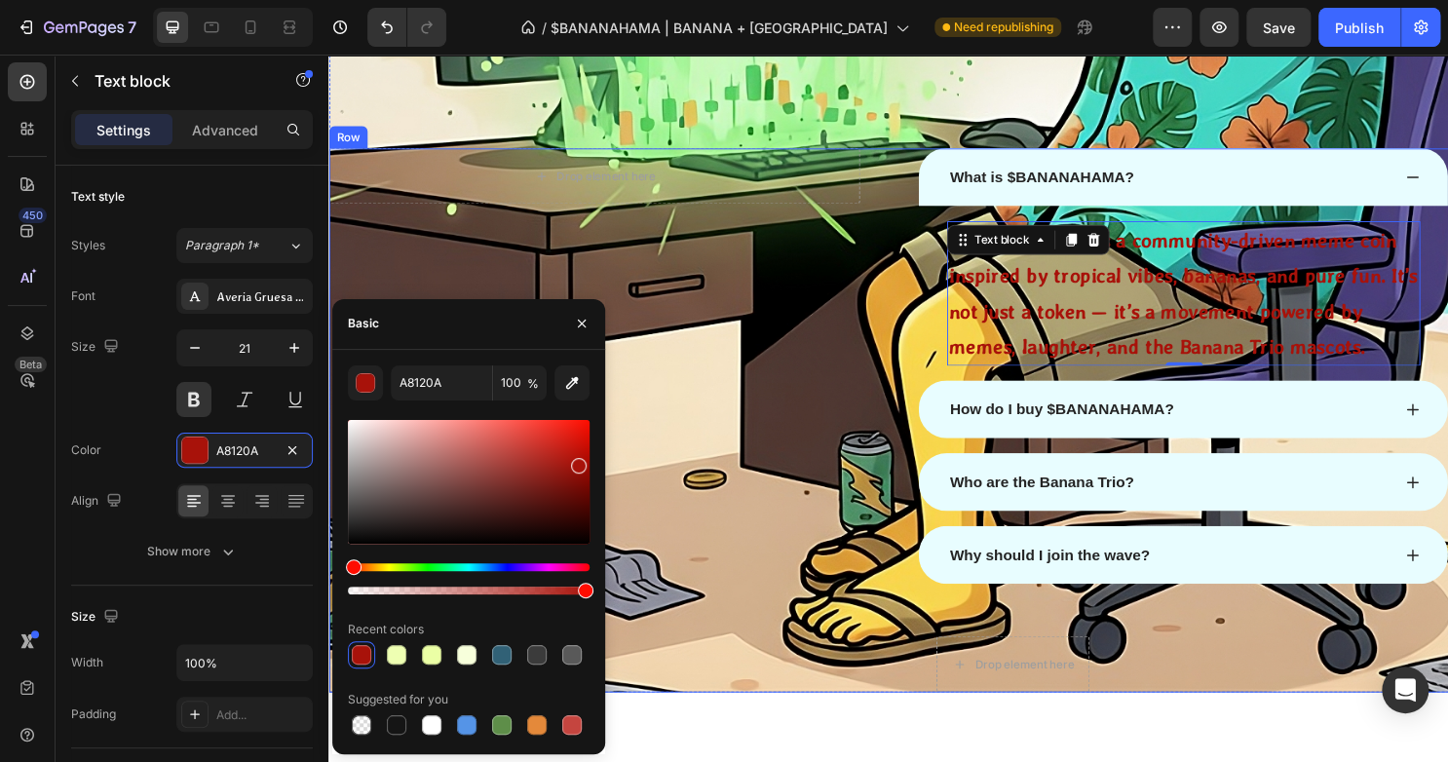
drag, startPoint x: 777, startPoint y: 560, endPoint x: 811, endPoint y: 279, distance: 283.6
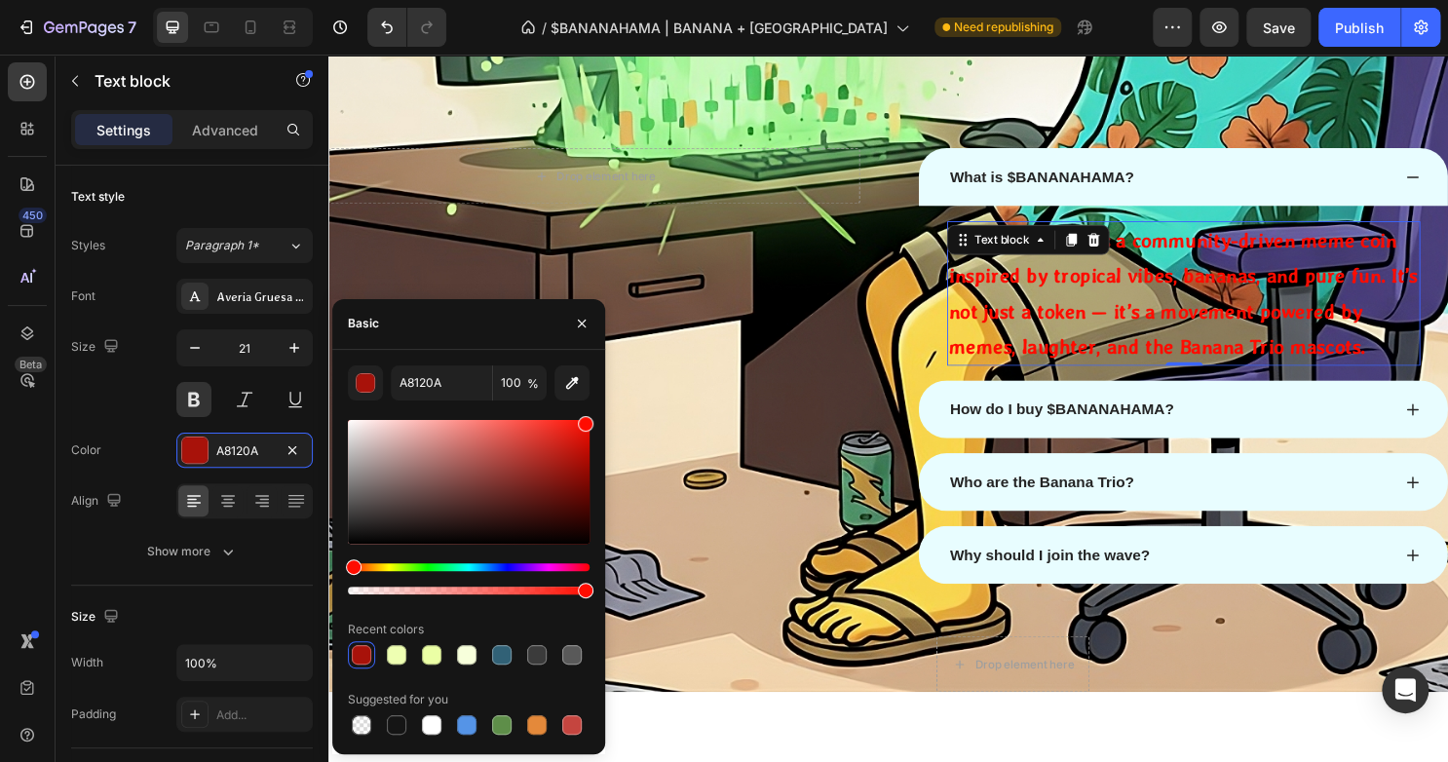
type input "FF0C00"
drag, startPoint x: 543, startPoint y: 430, endPoint x: 602, endPoint y: 394, distance: 69.5
click at [602, 394] on div "FF0C00 100 % Recent colors Suggested for you" at bounding box center [468, 551] width 273 height 373
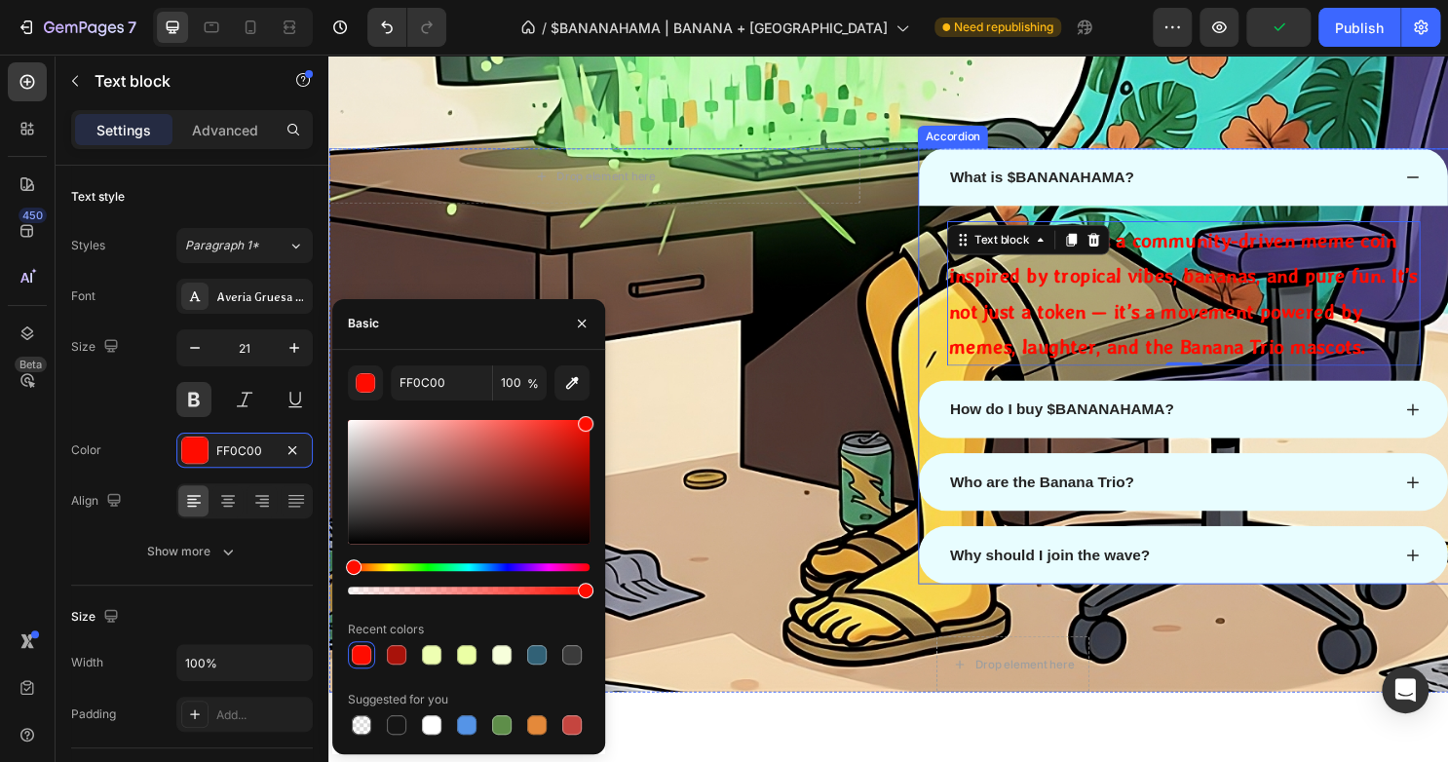
click at [1332, 417] on div "How do I buy $BANANAHAMA?" at bounding box center [1204, 424] width 463 height 29
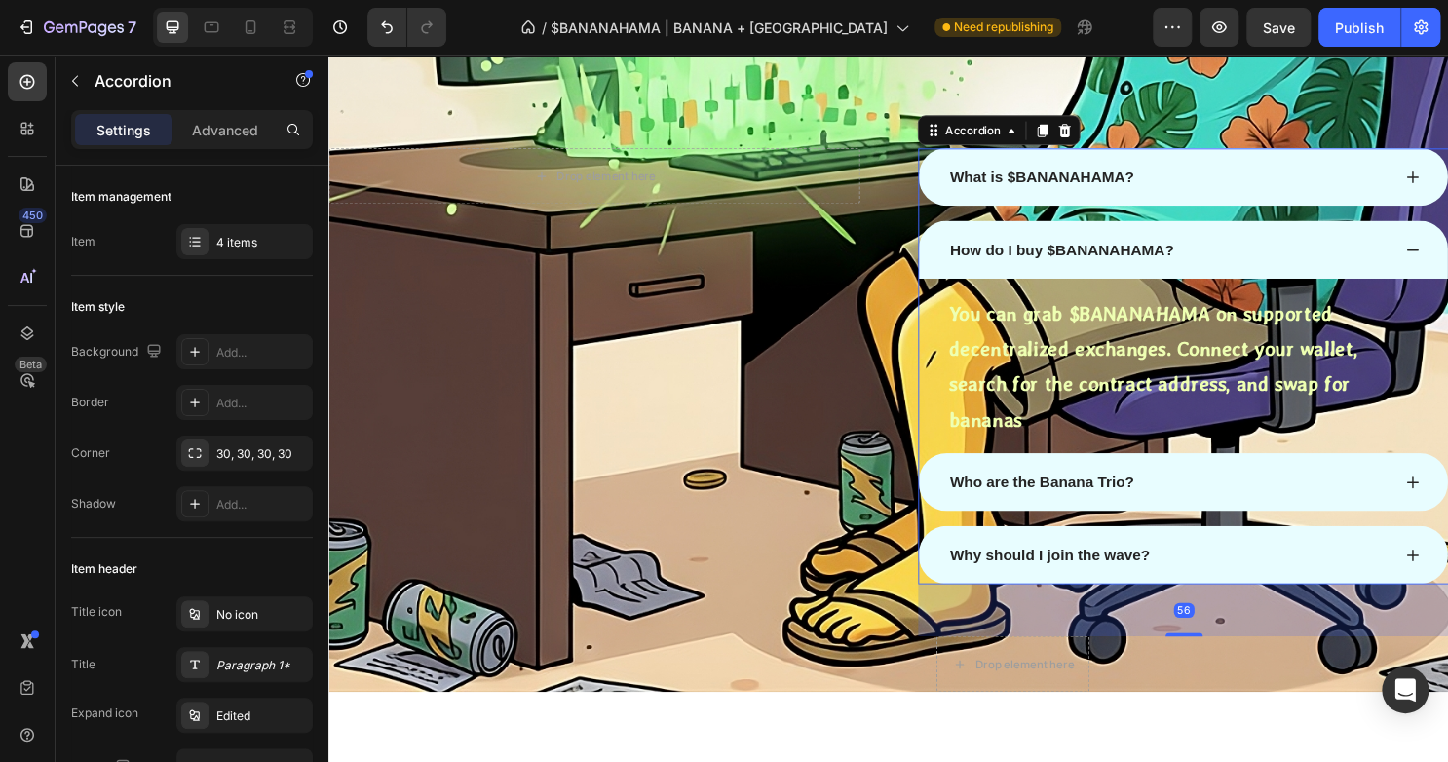
click at [1332, 486] on div "Who are the Banana Trio?" at bounding box center [1204, 500] width 463 height 29
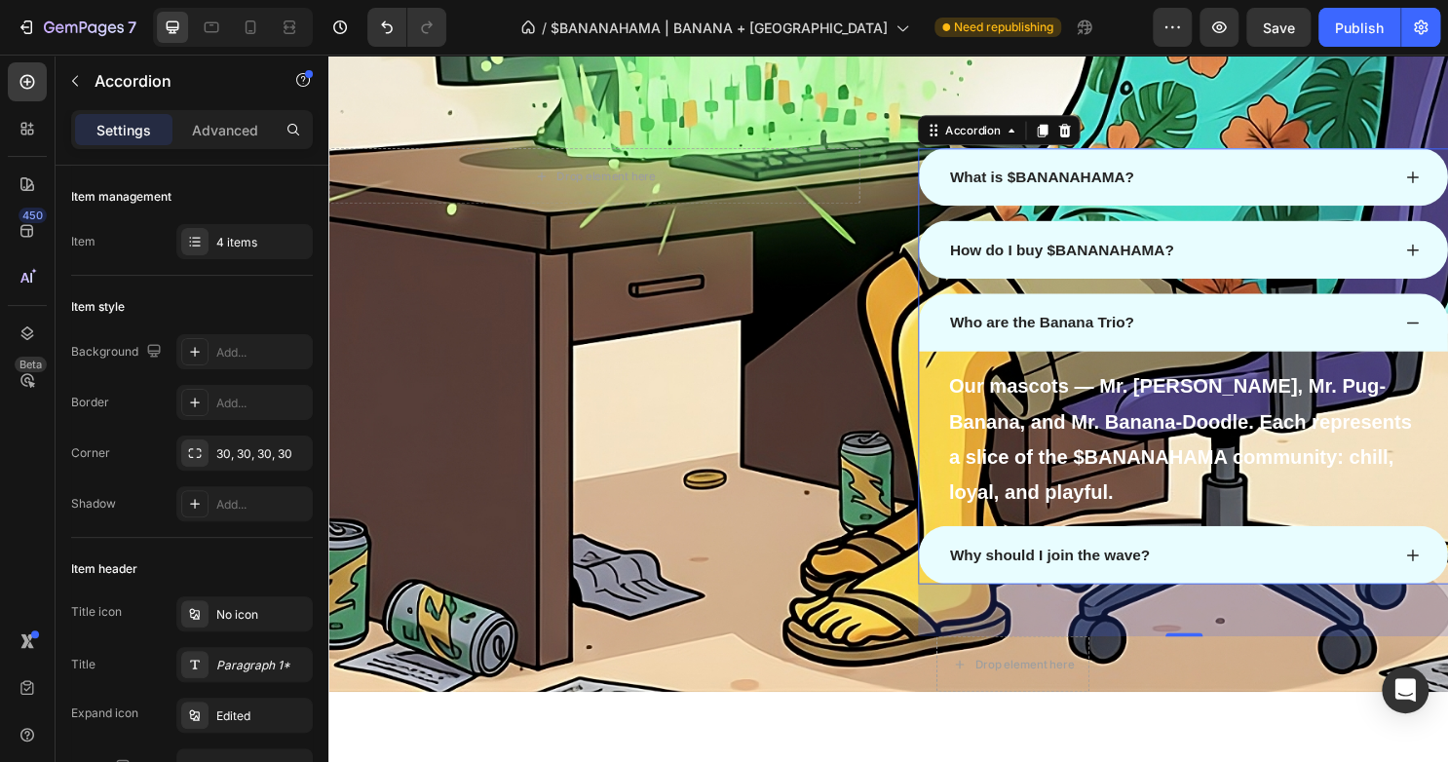
click at [1351, 581] on div "Why should I join the wave?" at bounding box center [1204, 576] width 463 height 29
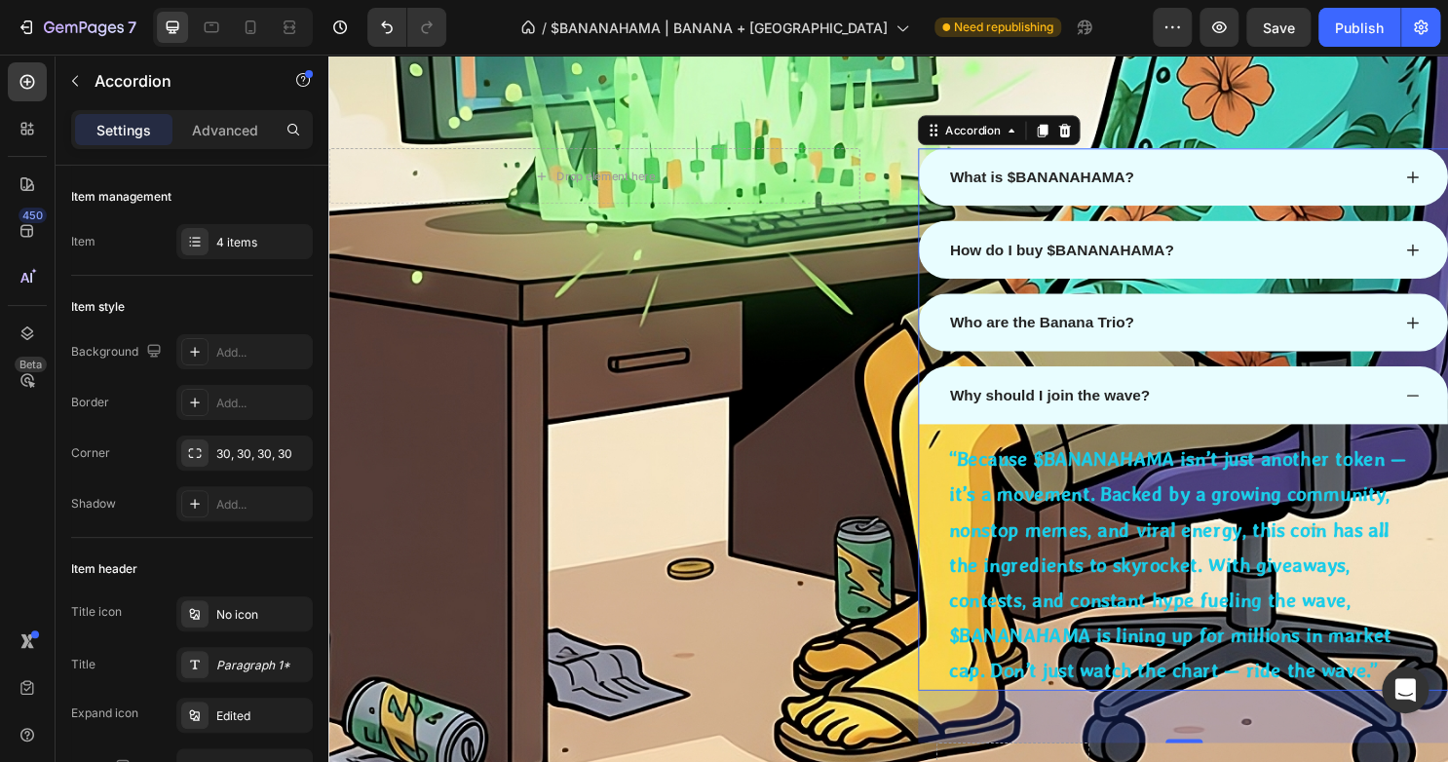
click at [1360, 323] on div "Who are the Banana Trio?" at bounding box center [1204, 334] width 463 height 29
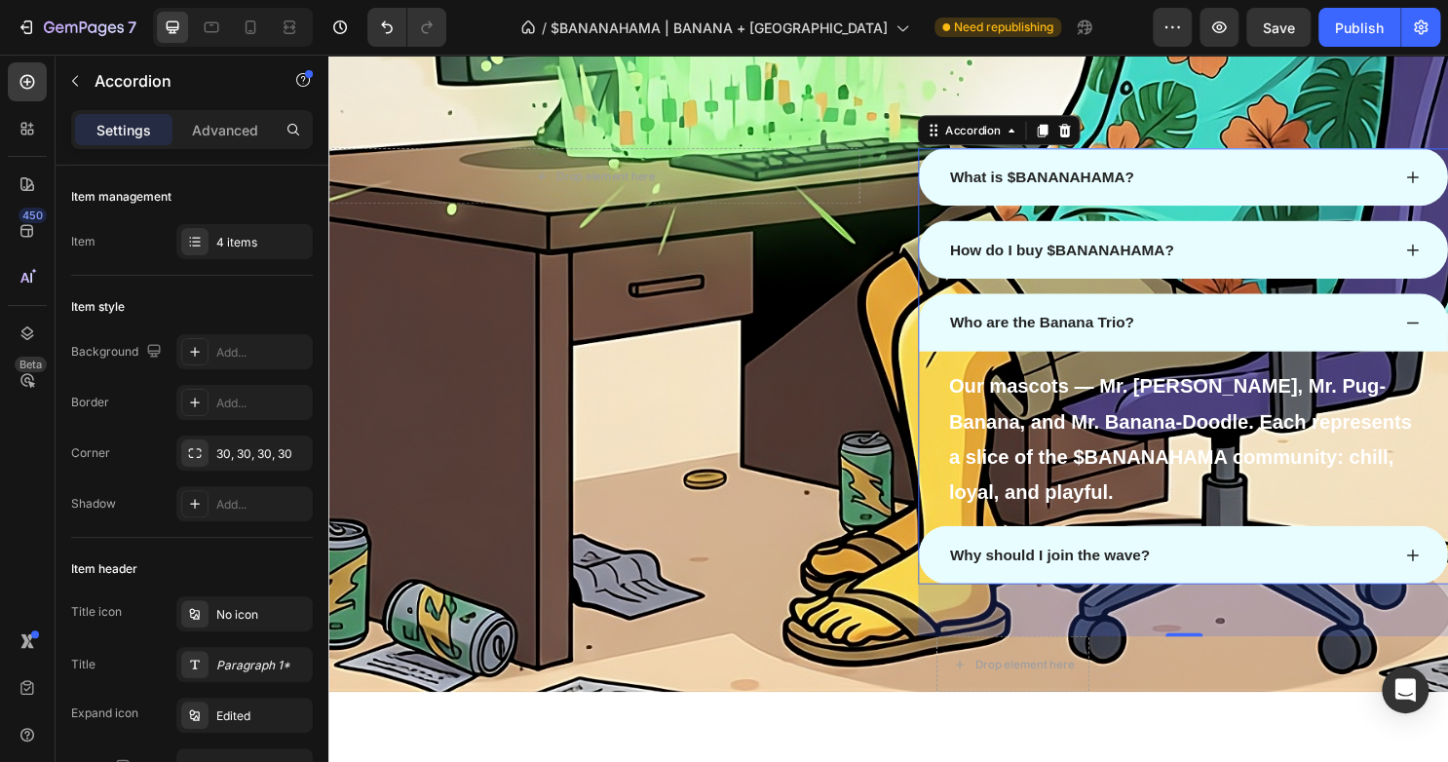
click at [1327, 297] on div "What is $BANANAHAMA? How do I buy $BANANAHAMA? Who are the Banana Trio? Our mas…" at bounding box center [1220, 379] width 554 height 455
click at [1322, 252] on div "How do I buy $BANANAHAMA?" at bounding box center [1204, 258] width 463 height 29
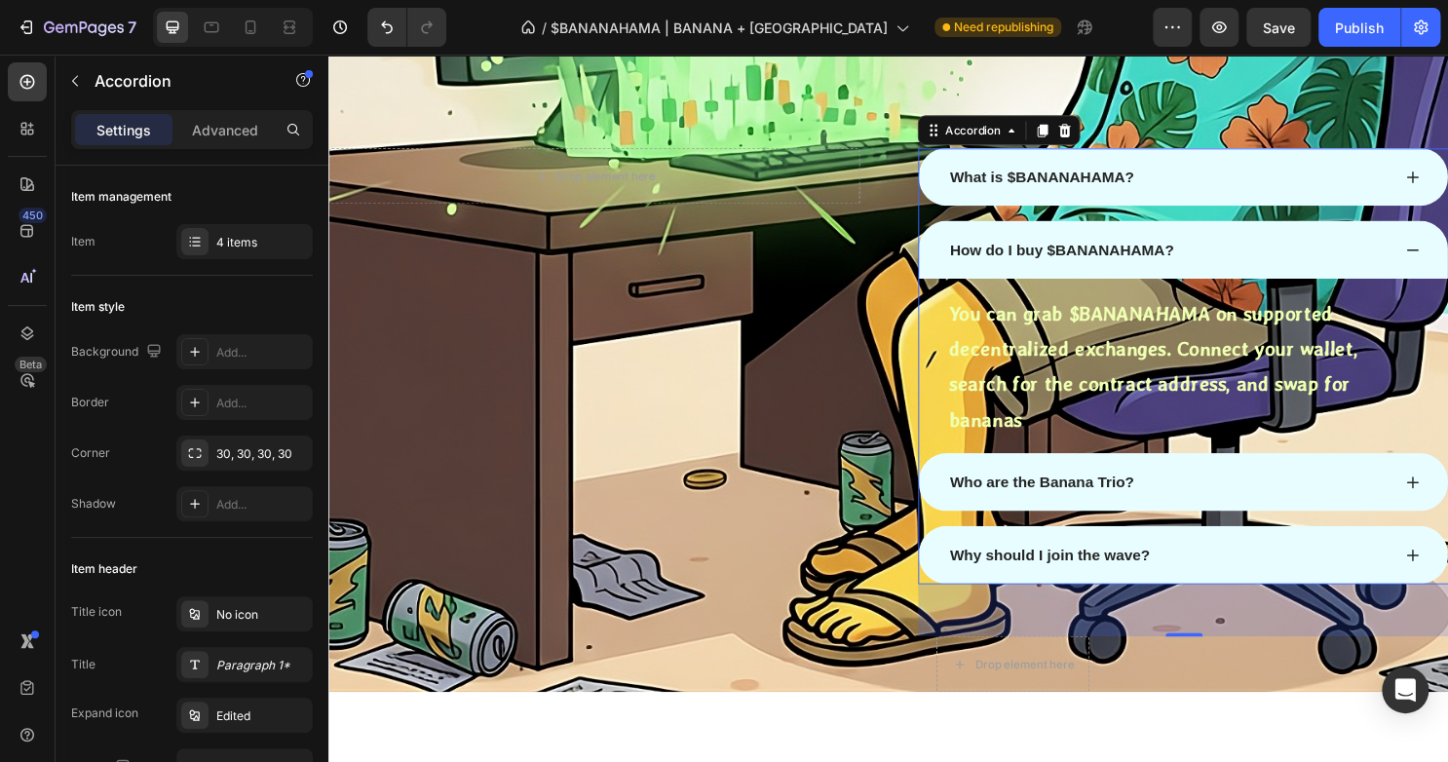
click at [1318, 167] on div "What is $BANANAHAMA?" at bounding box center [1220, 182] width 552 height 60
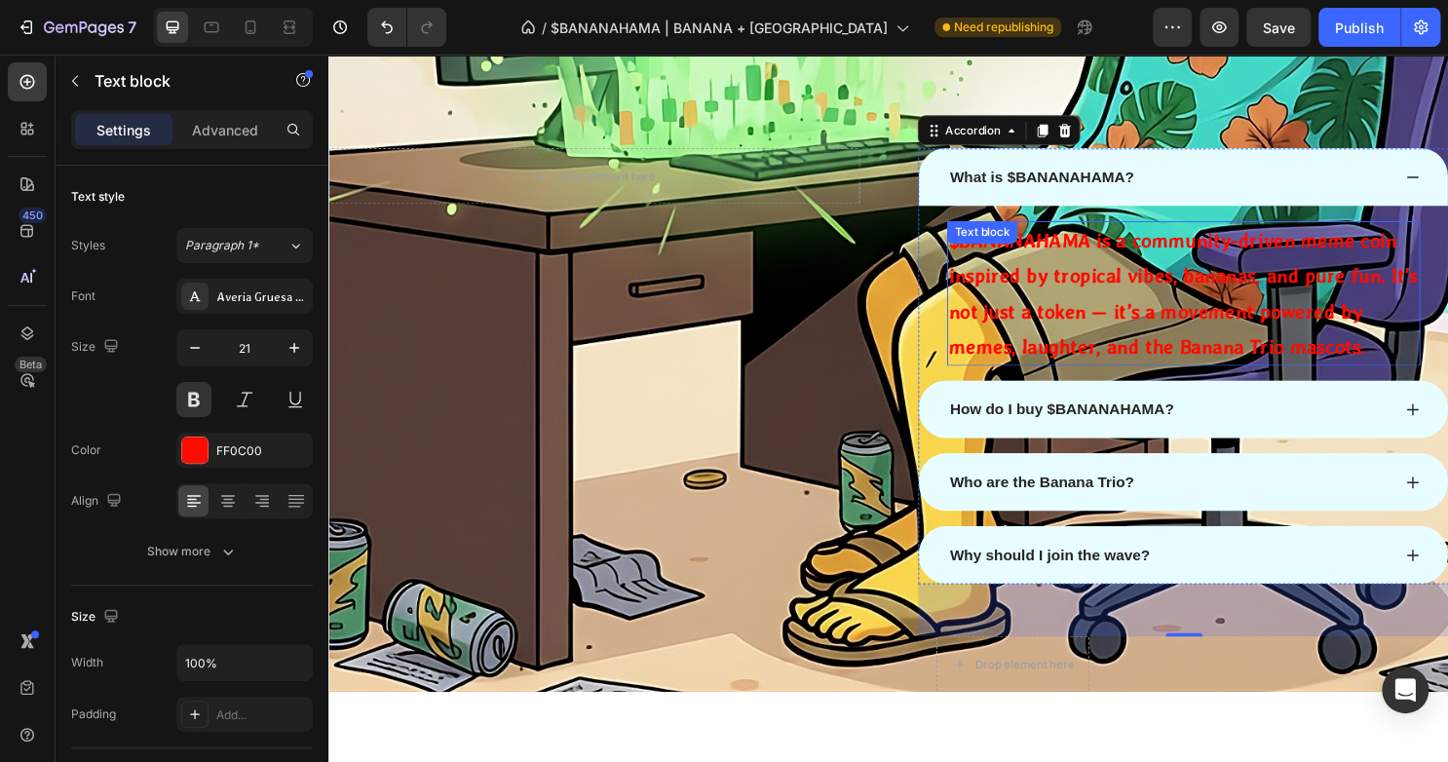
click at [1269, 282] on p "$BANANAHAMA is a community-driven meme coin inspired by tropical vibes, bananas…" at bounding box center [1220, 303] width 490 height 147
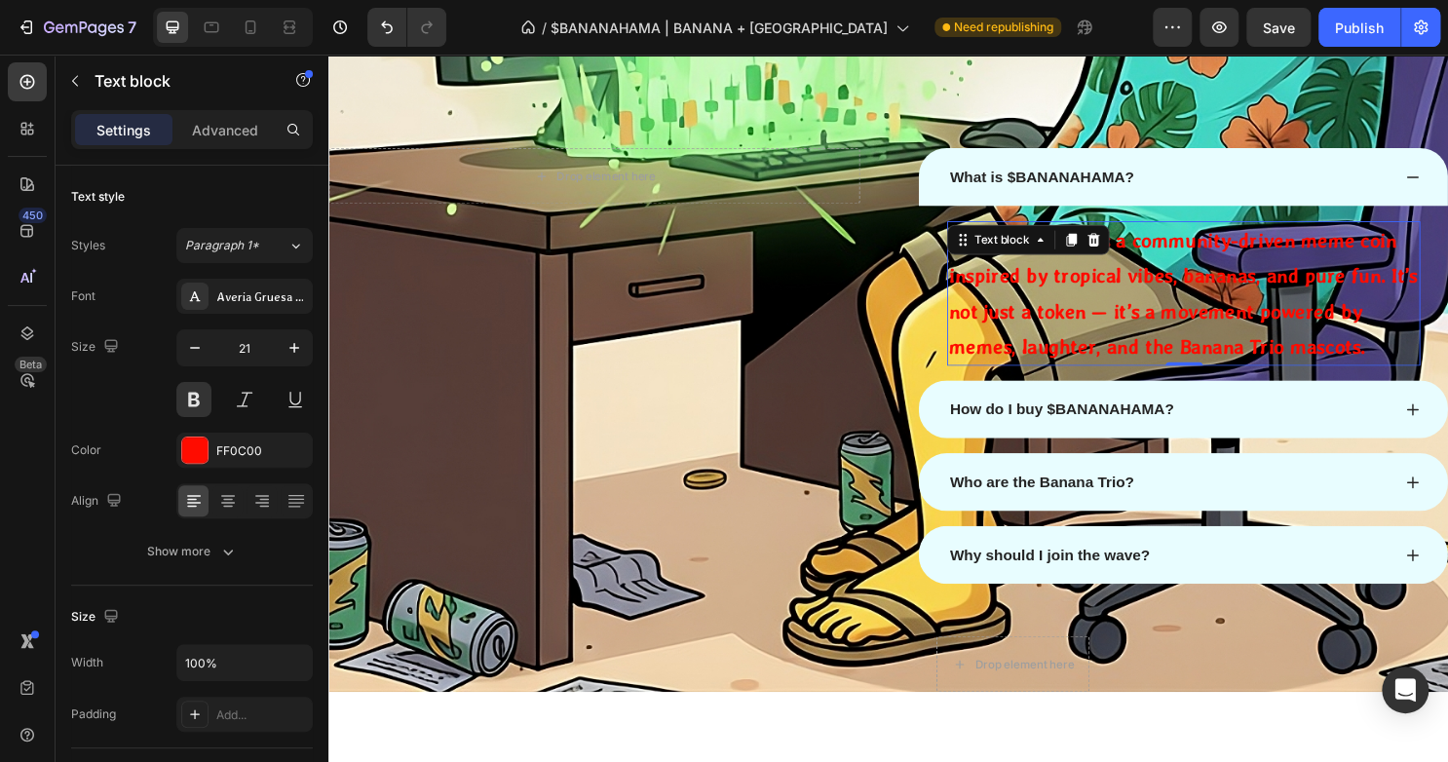
click at [1269, 282] on p "$BANANAHAMA is a community-driven meme coin inspired by tropical vibes, bananas…" at bounding box center [1220, 303] width 490 height 147
click at [1074, 312] on p "$BANANAHAMA is a community-driven meme coin inspired by tropical vibes, bananas…" at bounding box center [1220, 303] width 490 height 147
click at [1074, 333] on p "$BANANAHAMA is a community-driven meme coin inspired by tropical vibes, bananas…" at bounding box center [1220, 303] width 490 height 147
click at [1037, 273] on p "$BANANAHAMA is a community-driven meme coin inspired by tropical vibes, bananas…" at bounding box center [1220, 303] width 490 height 147
click at [1038, 282] on p "$BANANAHAMA is a community-driven meme coin inspired by tropical vibes, bananas…" at bounding box center [1220, 303] width 490 height 147
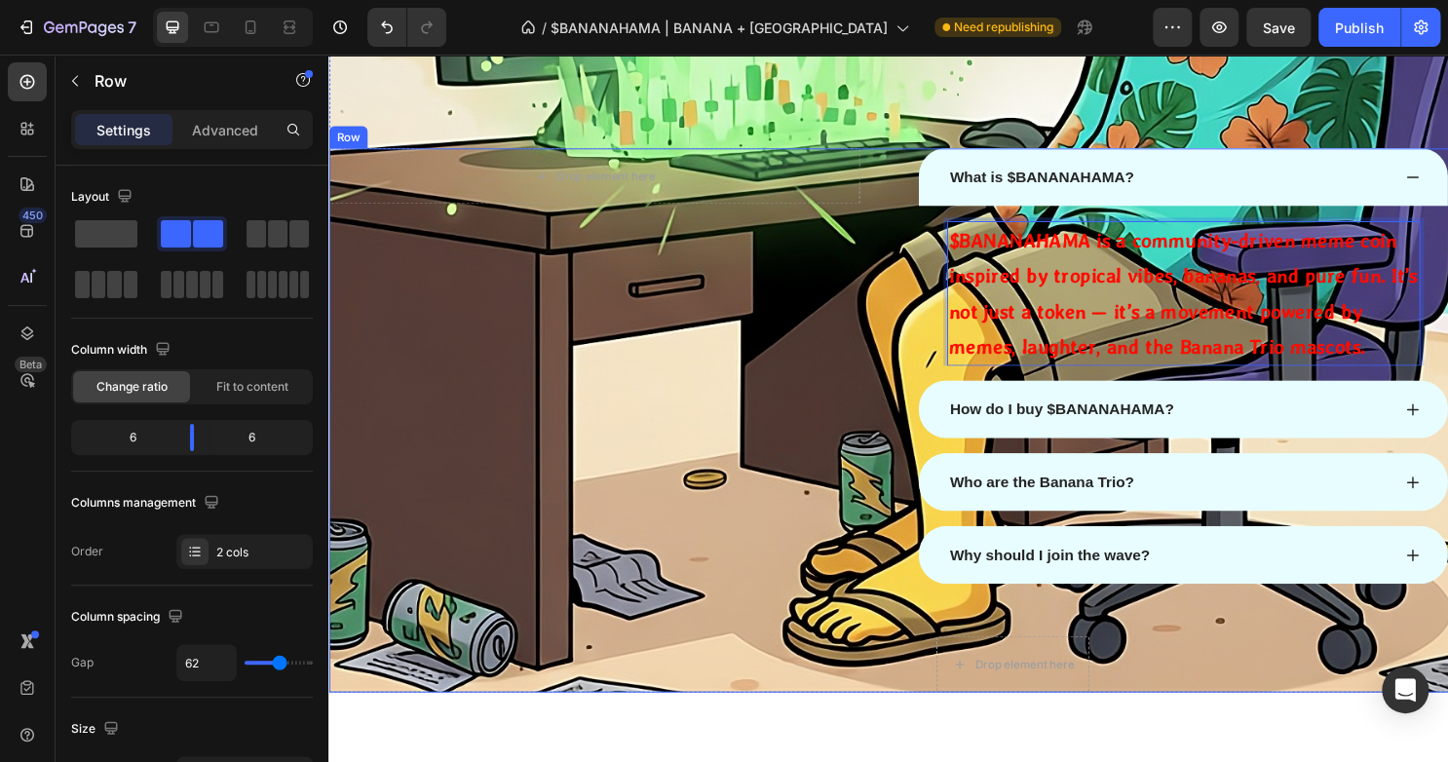
click at [922, 301] on div "Drop element here Row What is $BANANAHAMA? $BANANAHAMA is a community-driven me…" at bounding box center [912, 436] width 1169 height 568
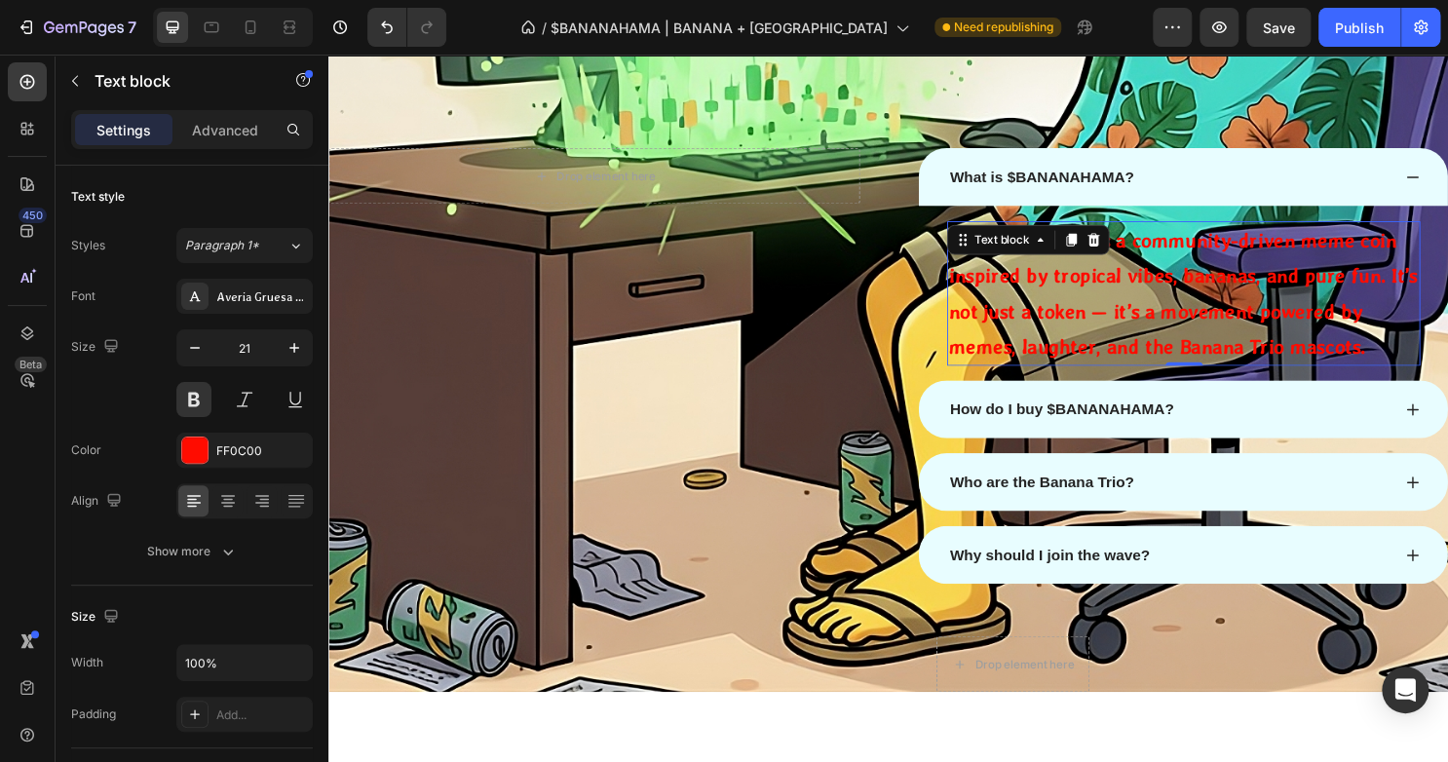
click at [1054, 282] on p "$BANANAHAMA is a community-driven meme coin inspired by tropical vibes, bananas…" at bounding box center [1220, 303] width 490 height 147
click at [1156, 357] on p "$BANANAHAMA is a community-driven meme coin inspired by tropical vibes, bananas…" at bounding box center [1220, 303] width 490 height 147
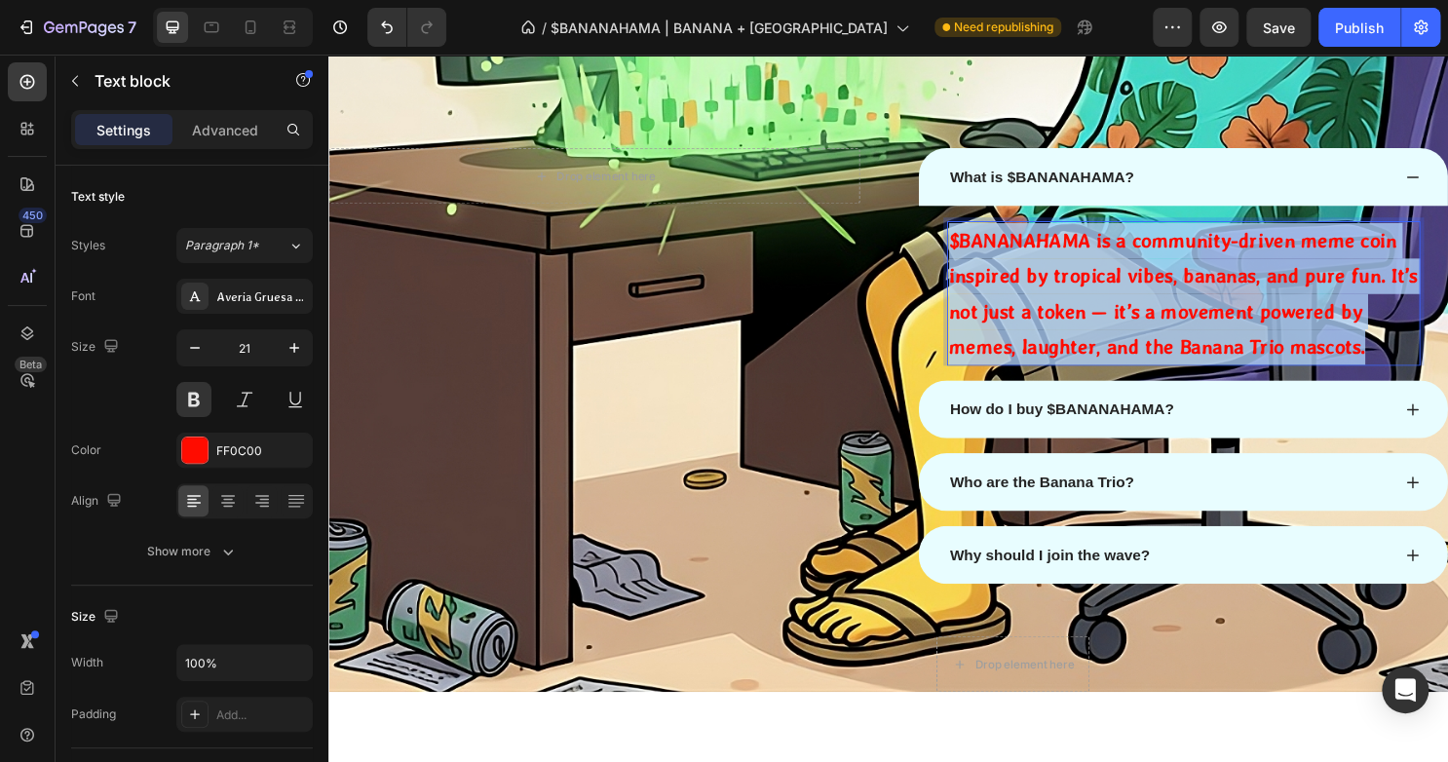
click at [1156, 357] on p "$BANANAHAMA is a community-driven meme coin inspired by tropical vibes, bananas…" at bounding box center [1220, 303] width 490 height 147
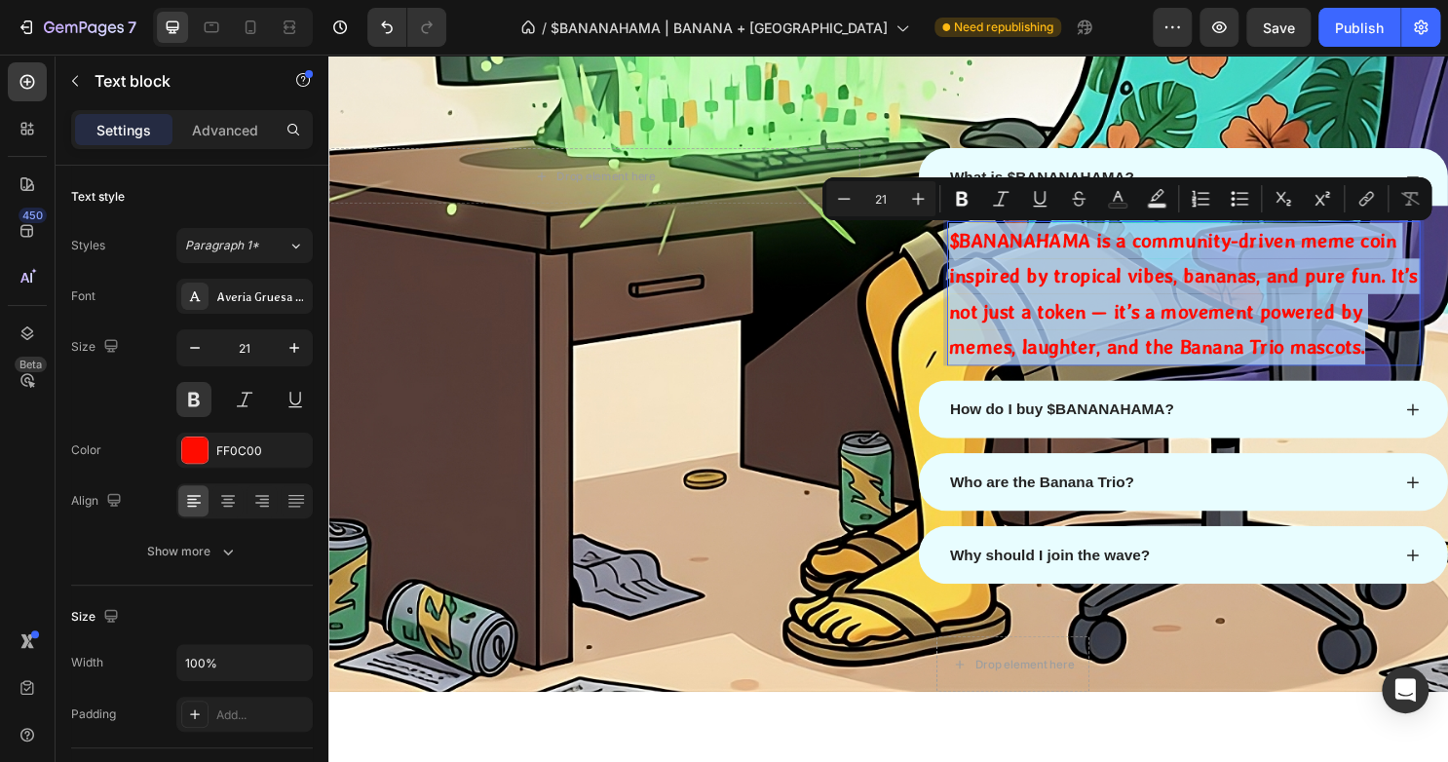
click at [1124, 313] on p "$BANANAHAMA is a community-driven meme coin inspired by tropical vibes, bananas…" at bounding box center [1220, 303] width 490 height 147
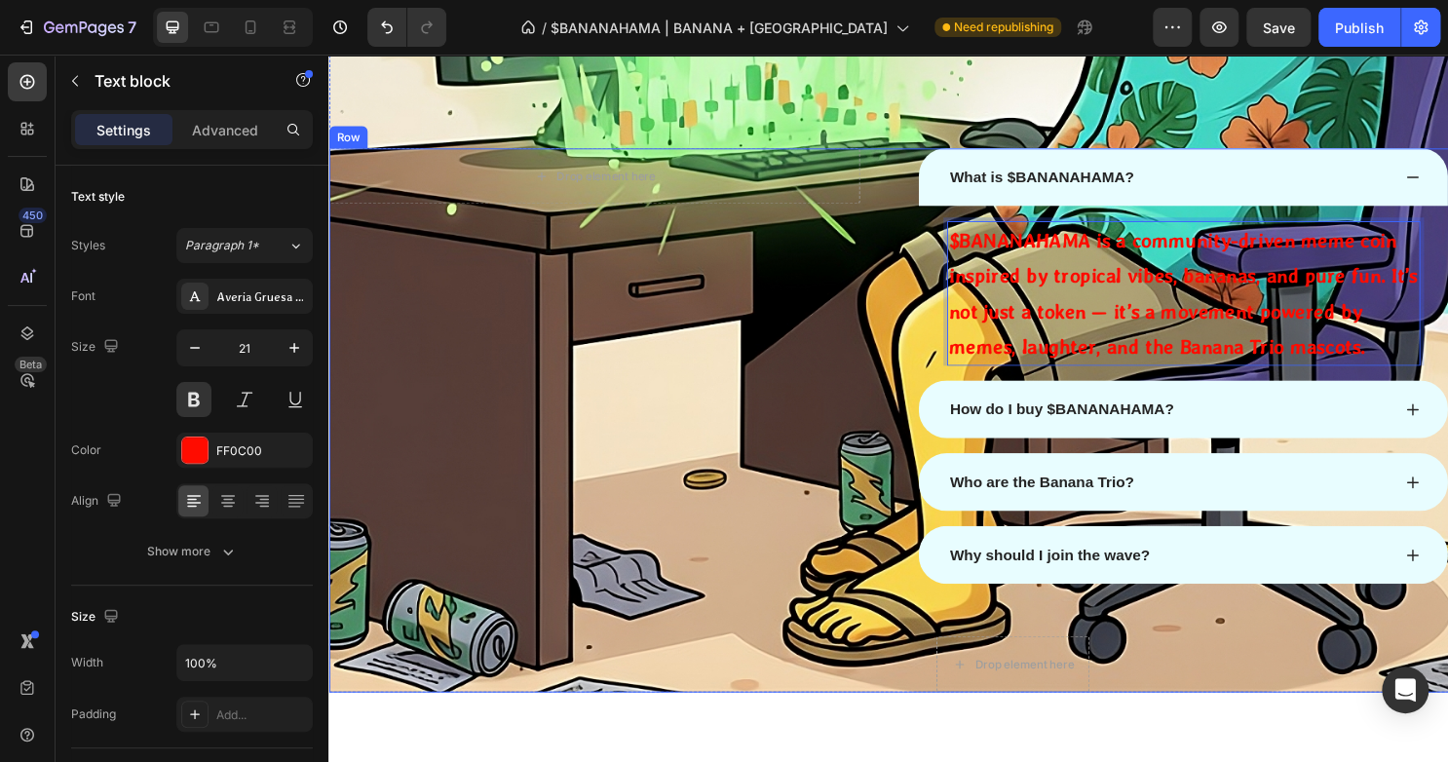
scroll to position [2330, 0]
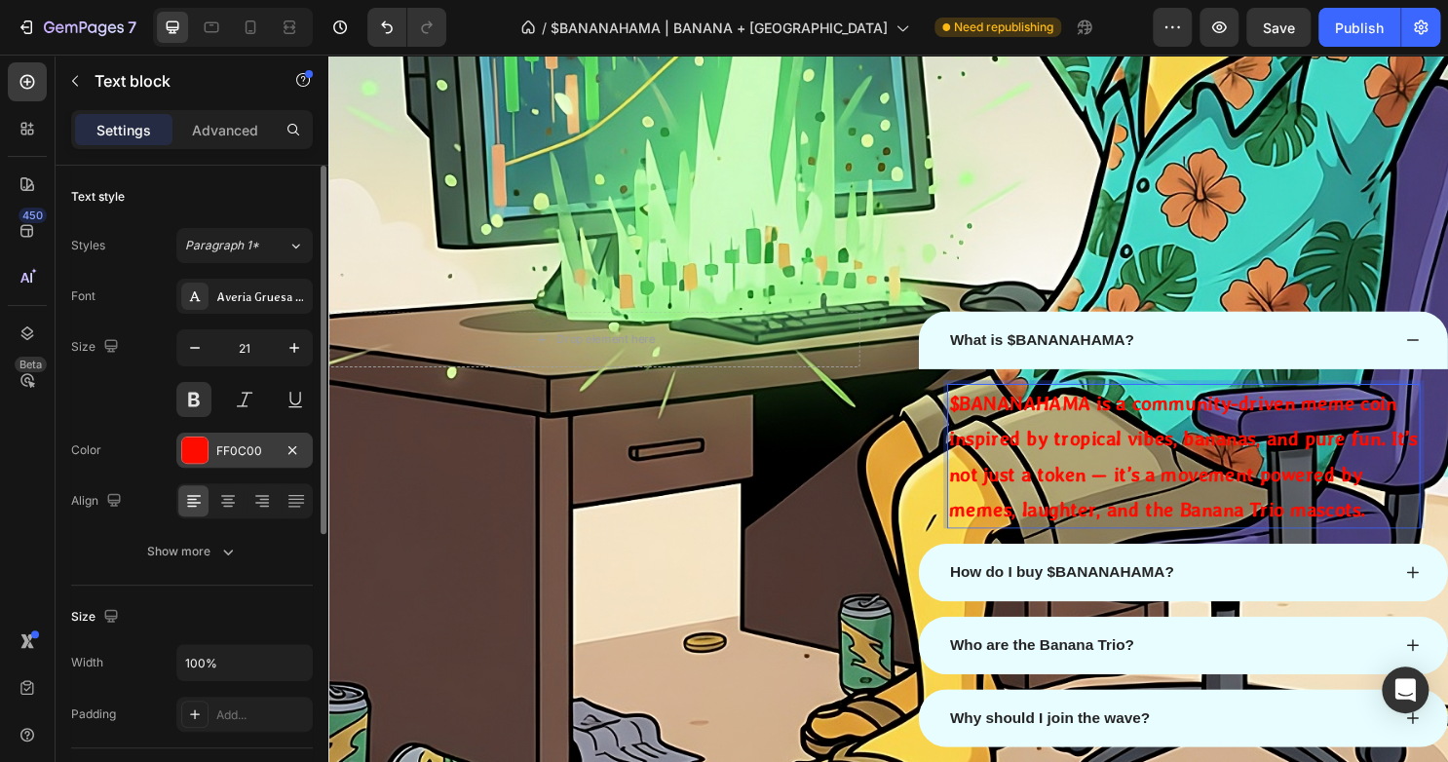
click at [187, 448] on div at bounding box center [194, 449] width 25 height 25
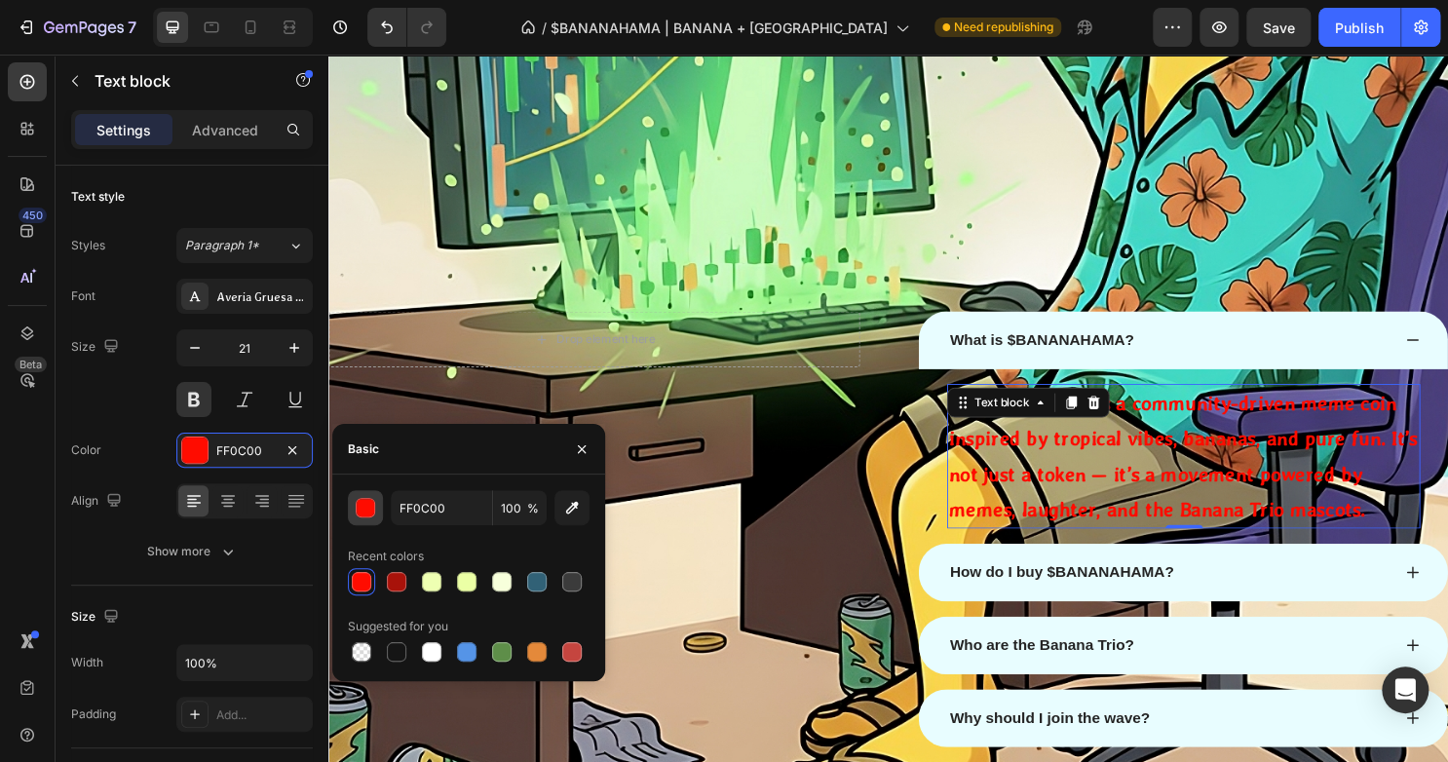
click at [374, 512] on div "button" at bounding box center [365, 507] width 19 height 19
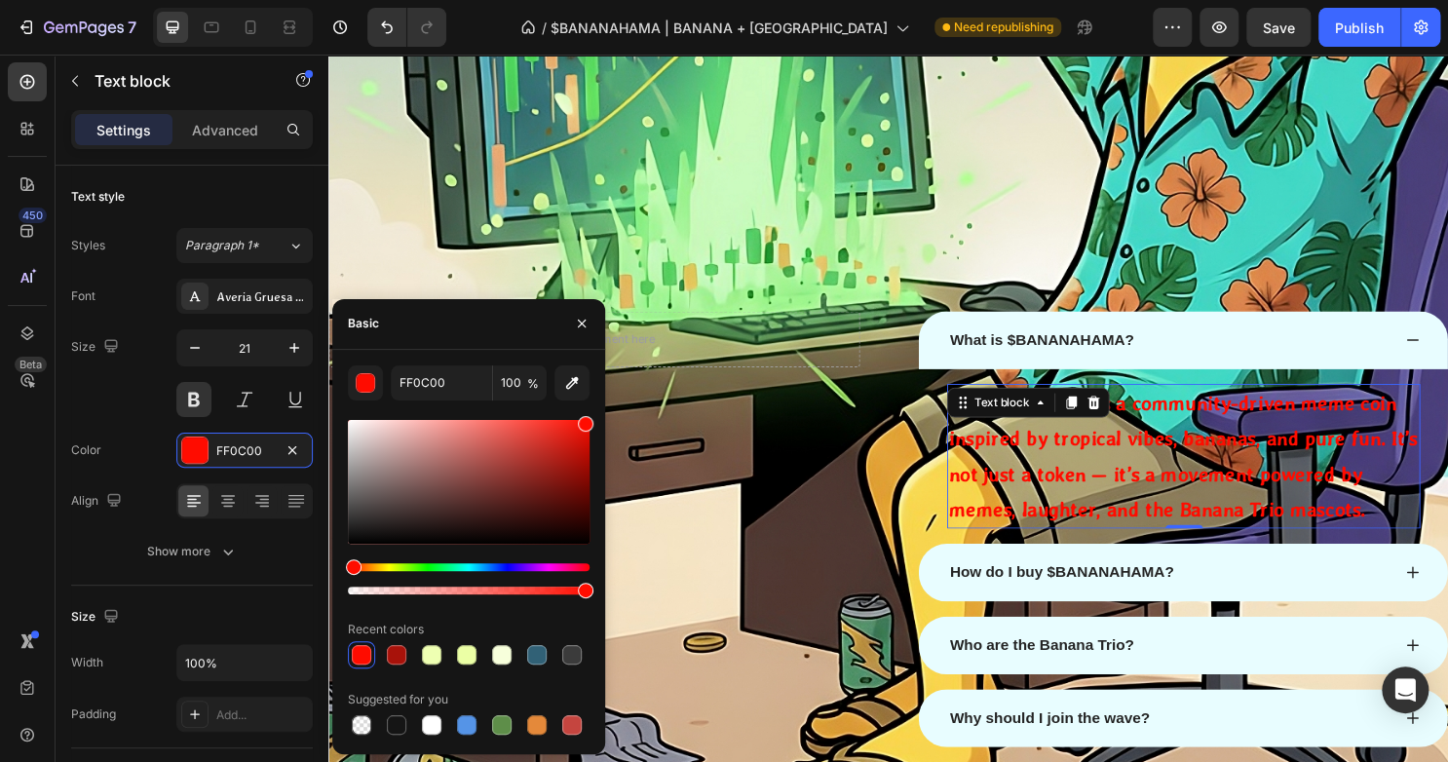
click at [476, 509] on div at bounding box center [469, 482] width 242 height 124
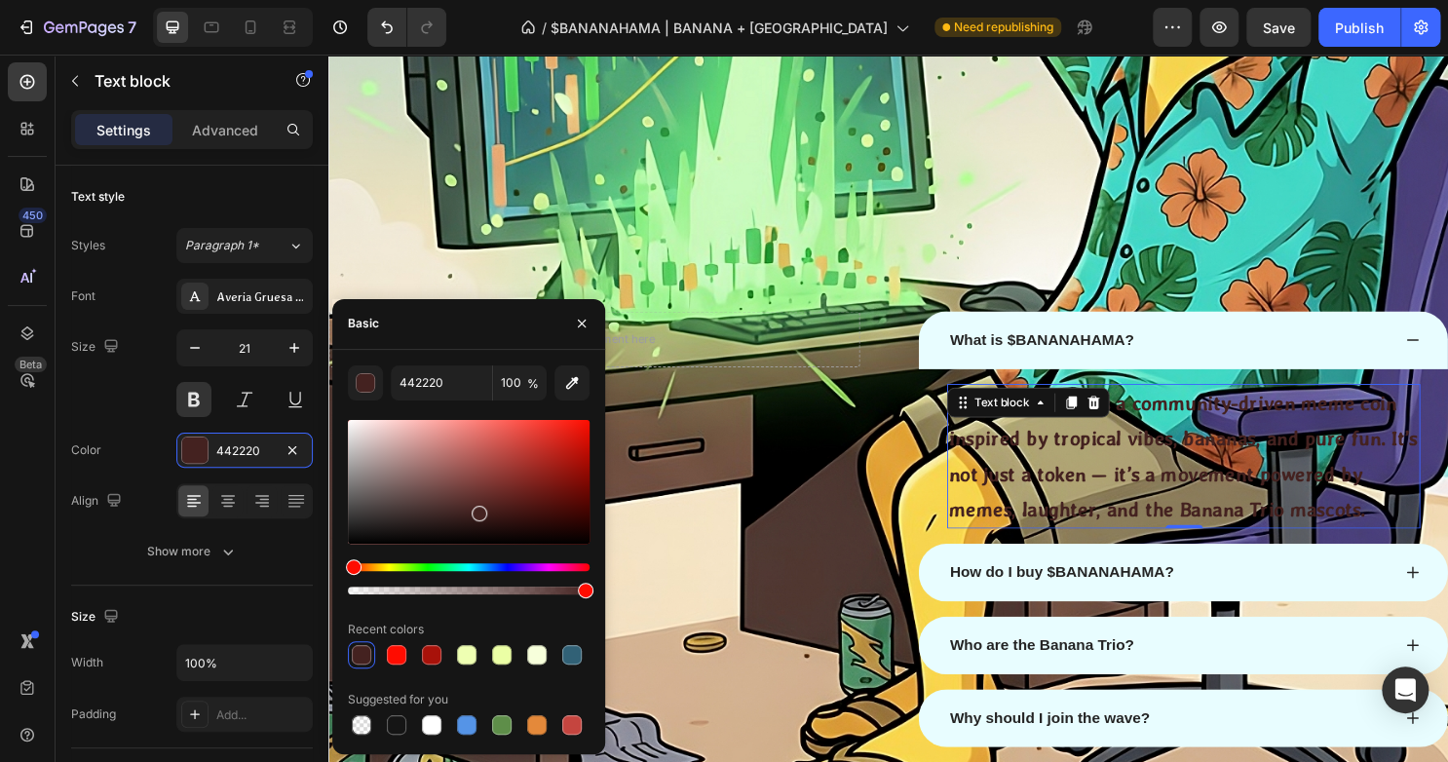
click at [474, 563] on div at bounding box center [469, 578] width 242 height 31
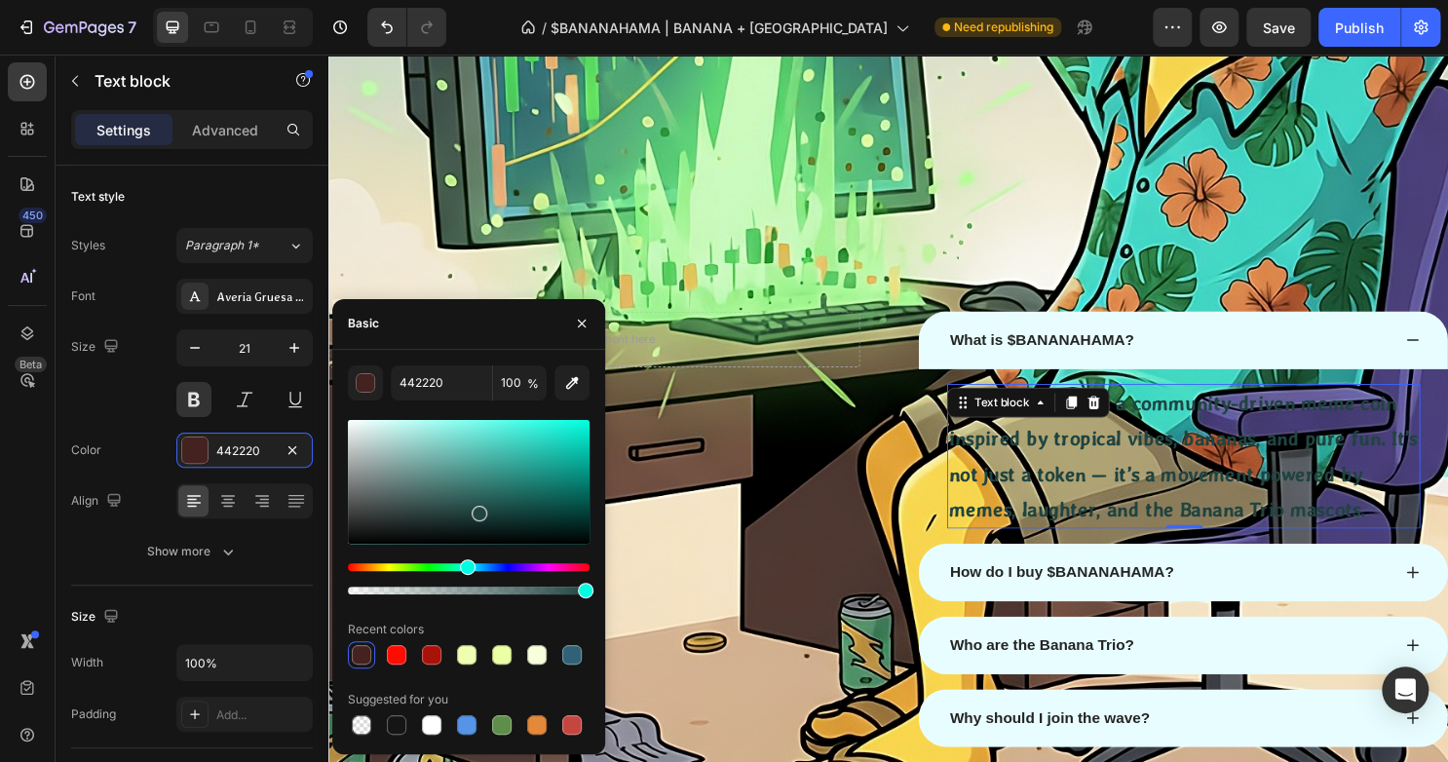
click at [465, 563] on div "Hue" at bounding box center [469, 567] width 242 height 8
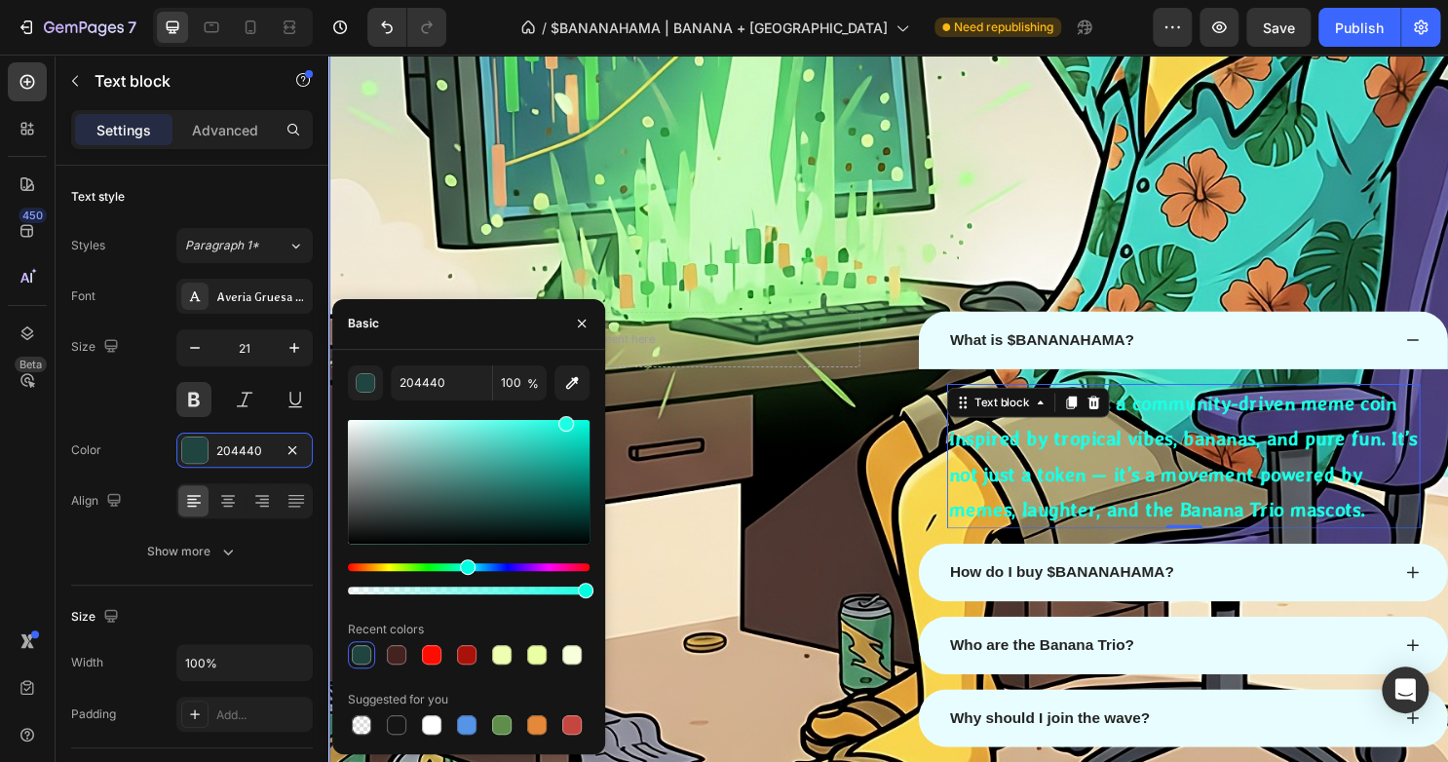
drag, startPoint x: 819, startPoint y: 551, endPoint x: 586, endPoint y: 261, distance: 372.1
type input "1CFFE4"
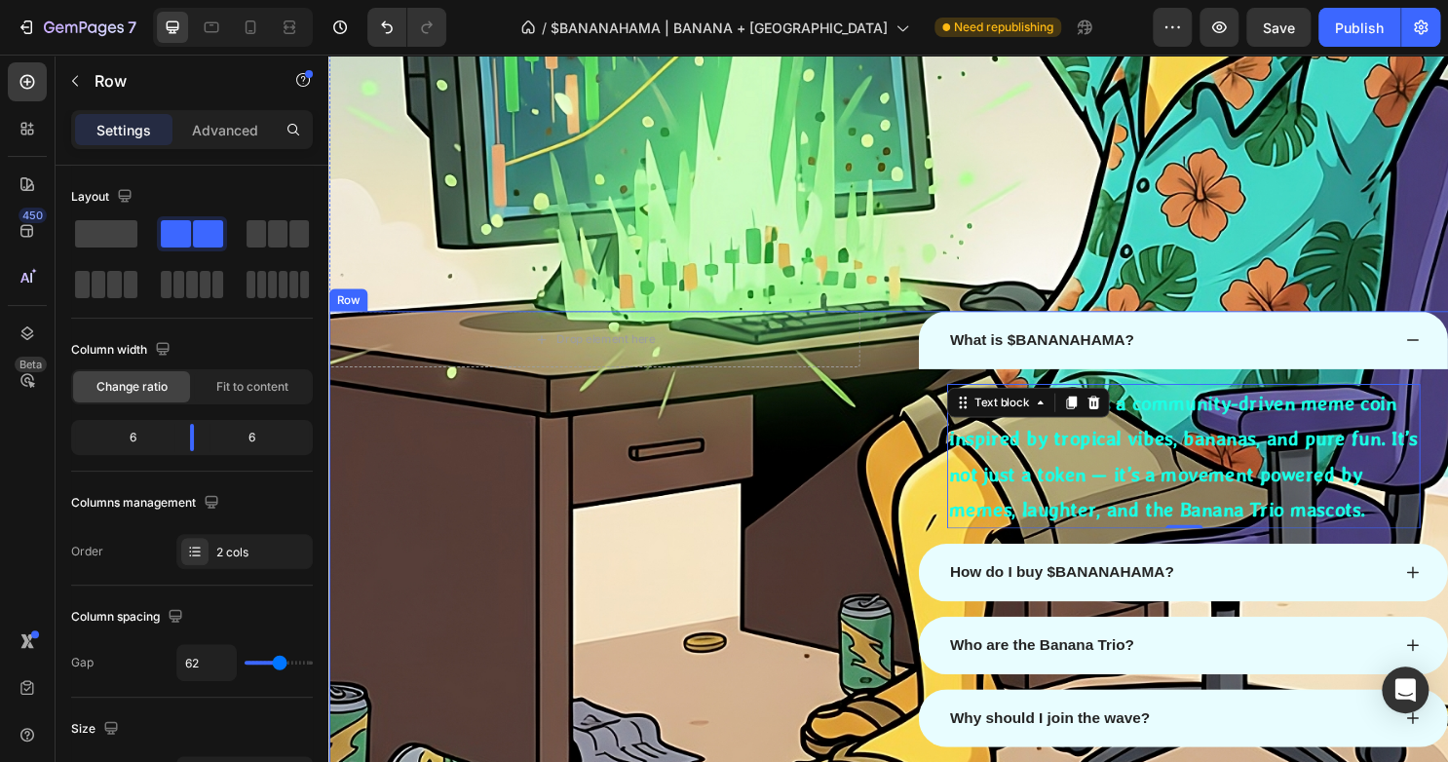
click at [914, 347] on div "Drop element here Row What is $BANANAHAMA? $BANANAHAMA is a community-driven me…" at bounding box center [912, 606] width 1169 height 568
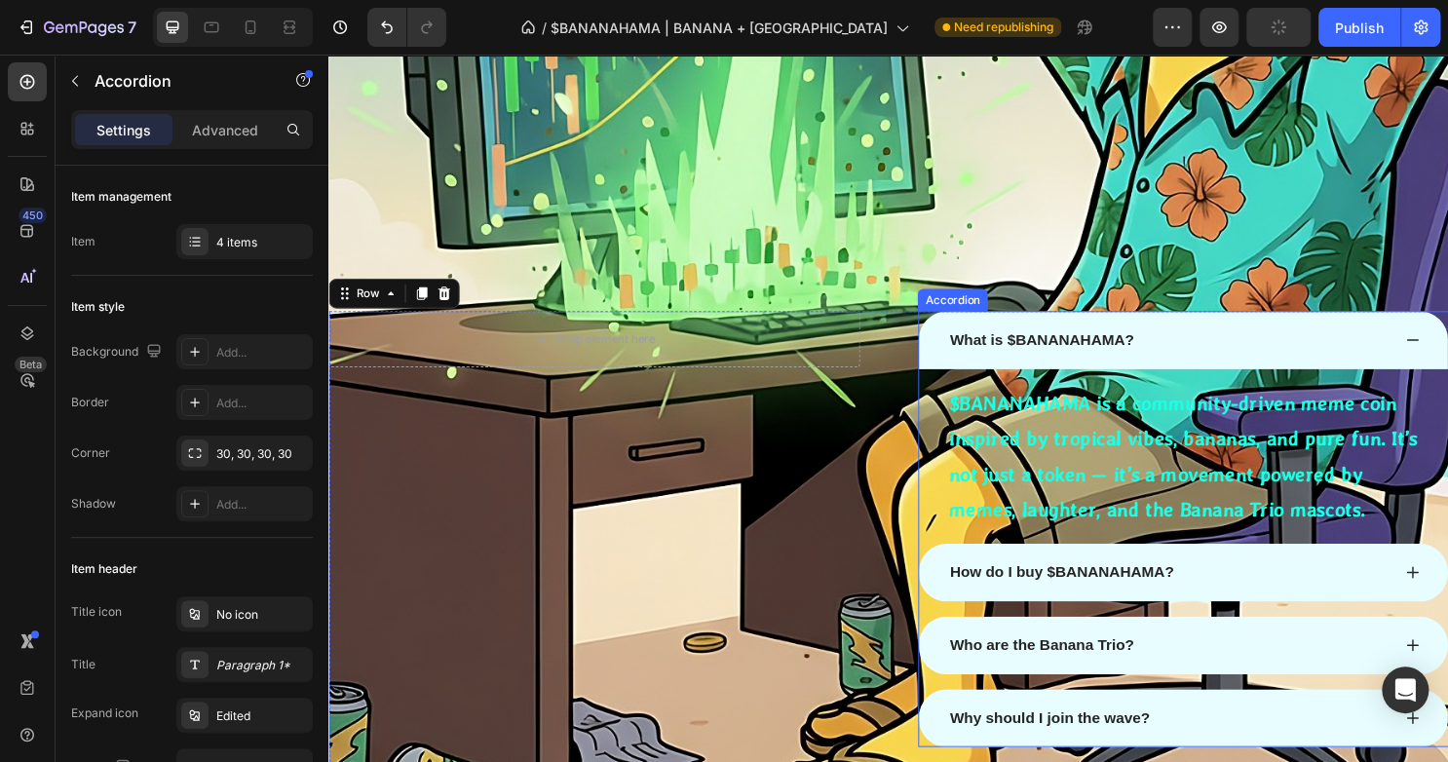
click at [1051, 324] on div "What is $BANANAHAMA?" at bounding box center [1220, 352] width 552 height 60
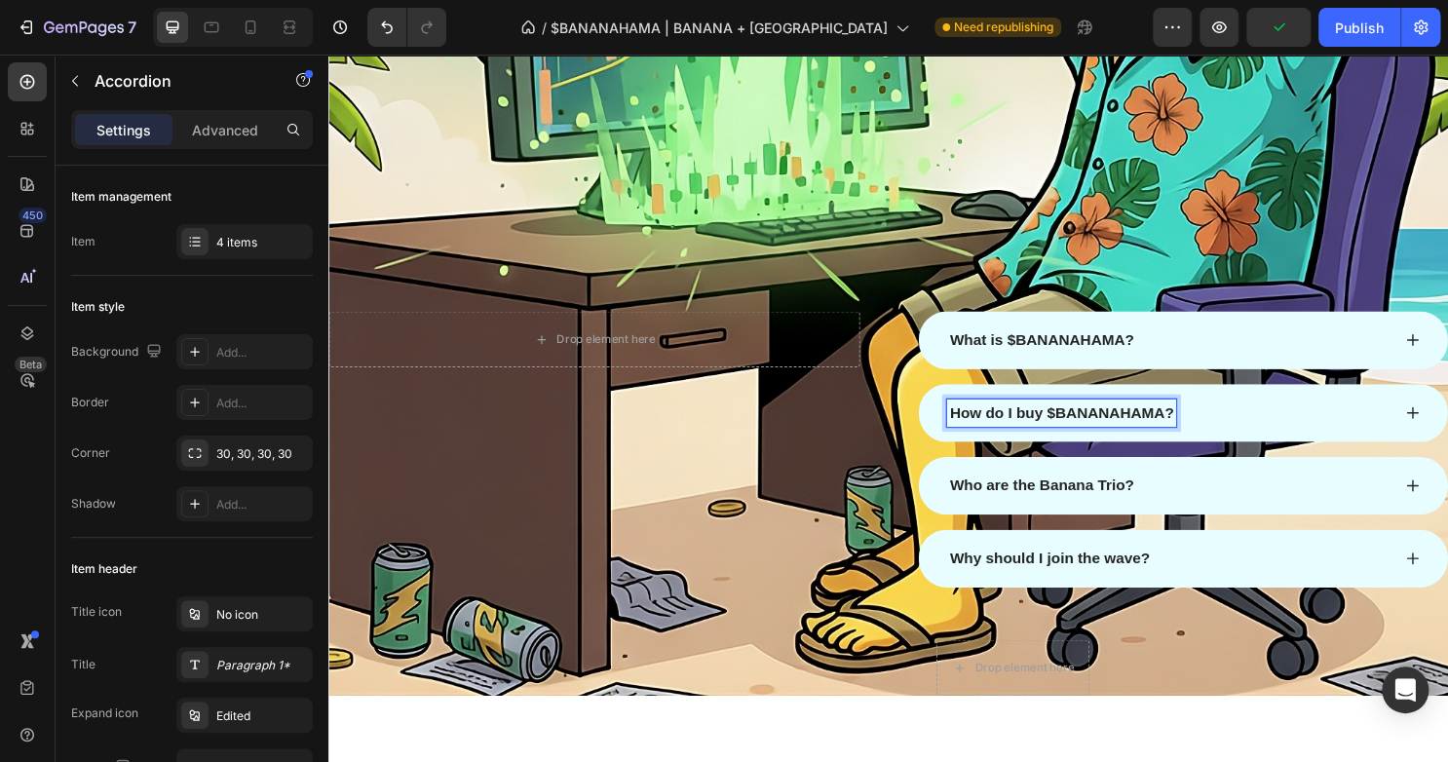
click at [1235, 407] on div "How do I buy $BANANAHAMA?" at bounding box center [1220, 428] width 552 height 60
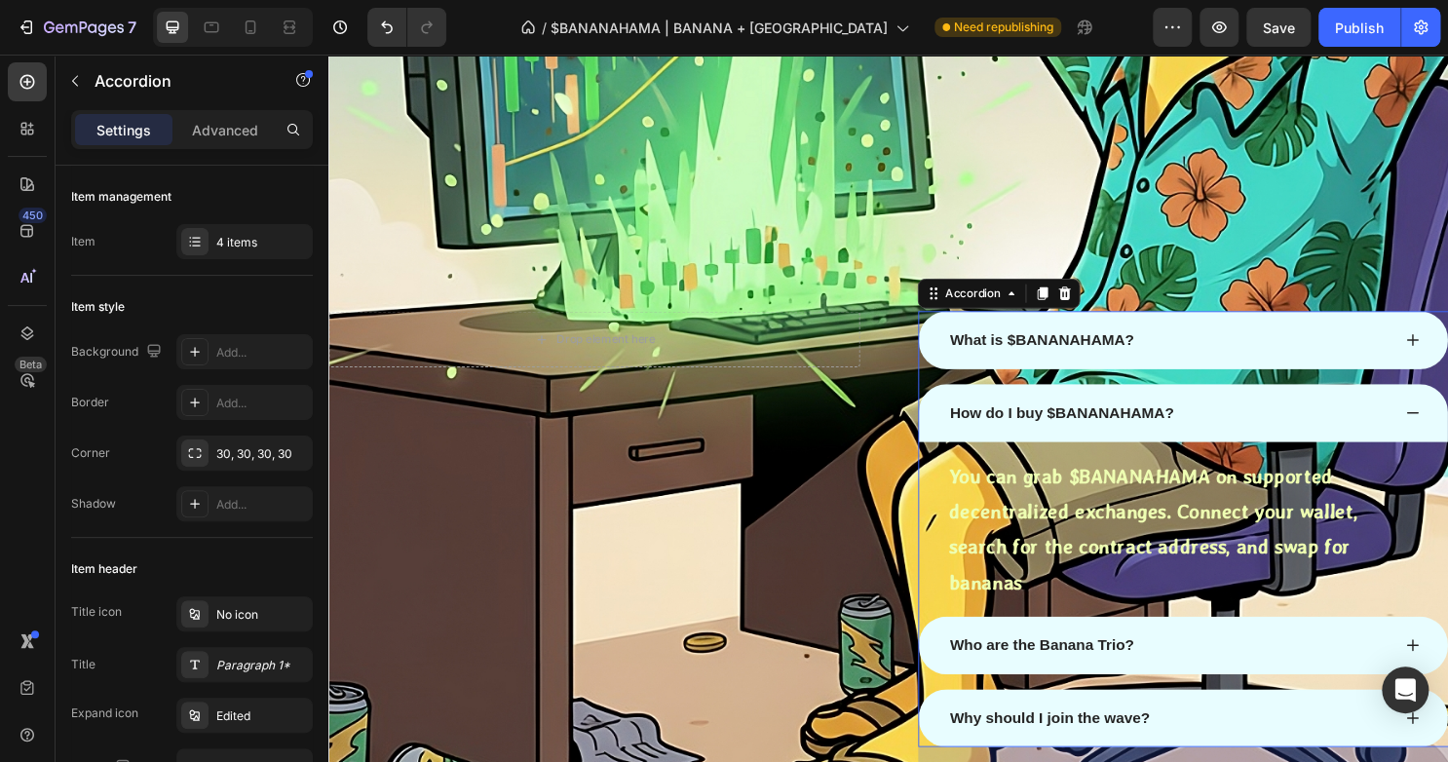
click at [1315, 641] on div "Who are the Banana Trio?" at bounding box center [1220, 671] width 552 height 60
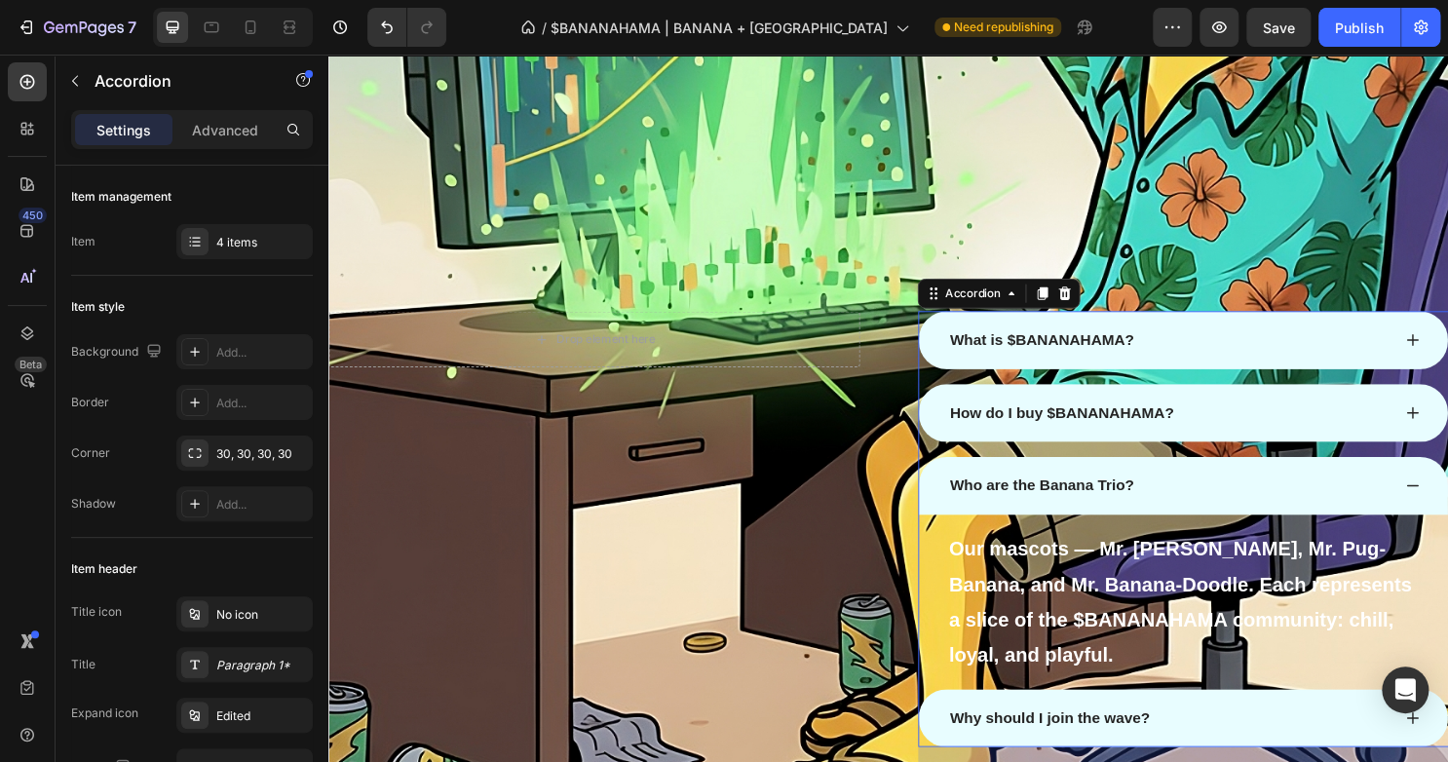
click at [1317, 738] on div "Why should I join the wave?" at bounding box center [1204, 747] width 463 height 29
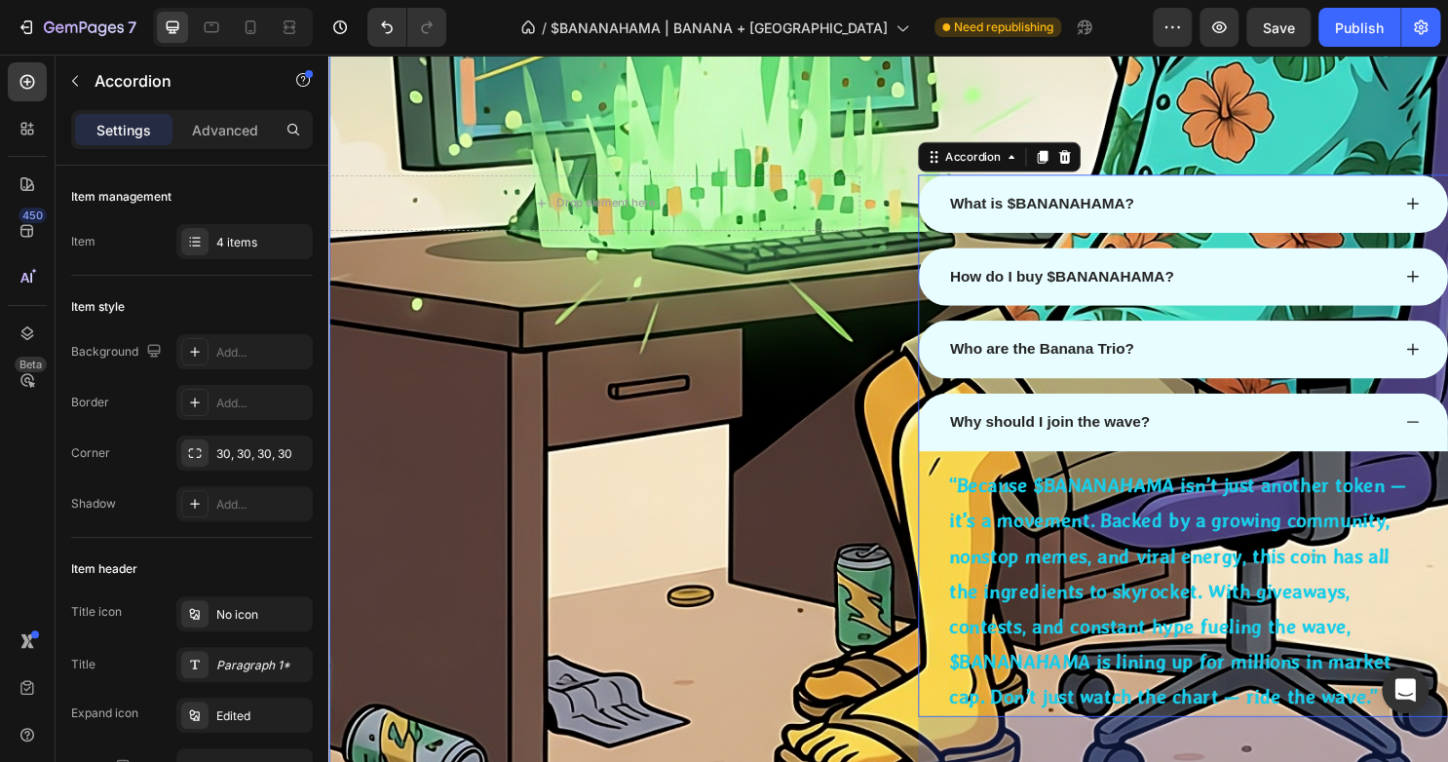
scroll to position [2484, 0]
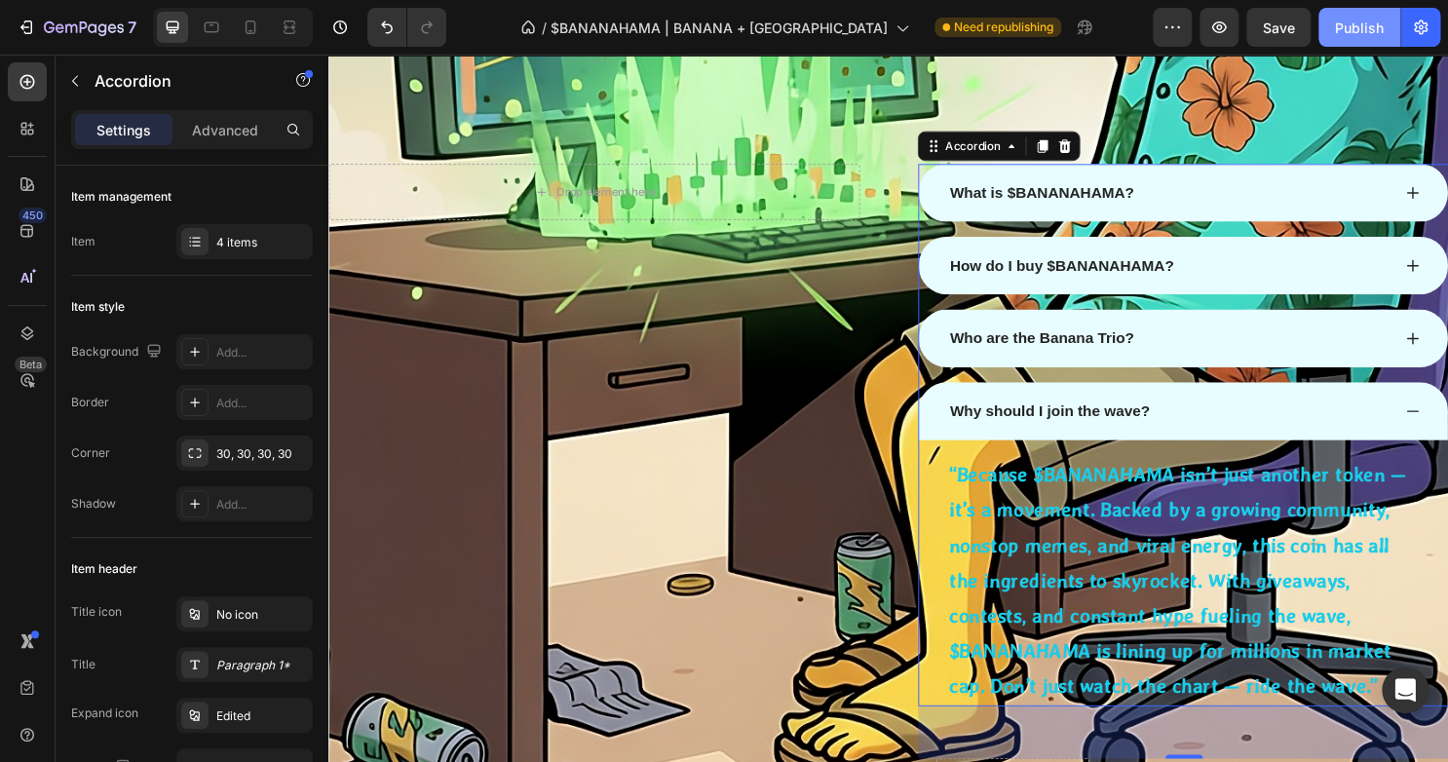
click at [1356, 34] on div "Publish" at bounding box center [1359, 28] width 49 height 20
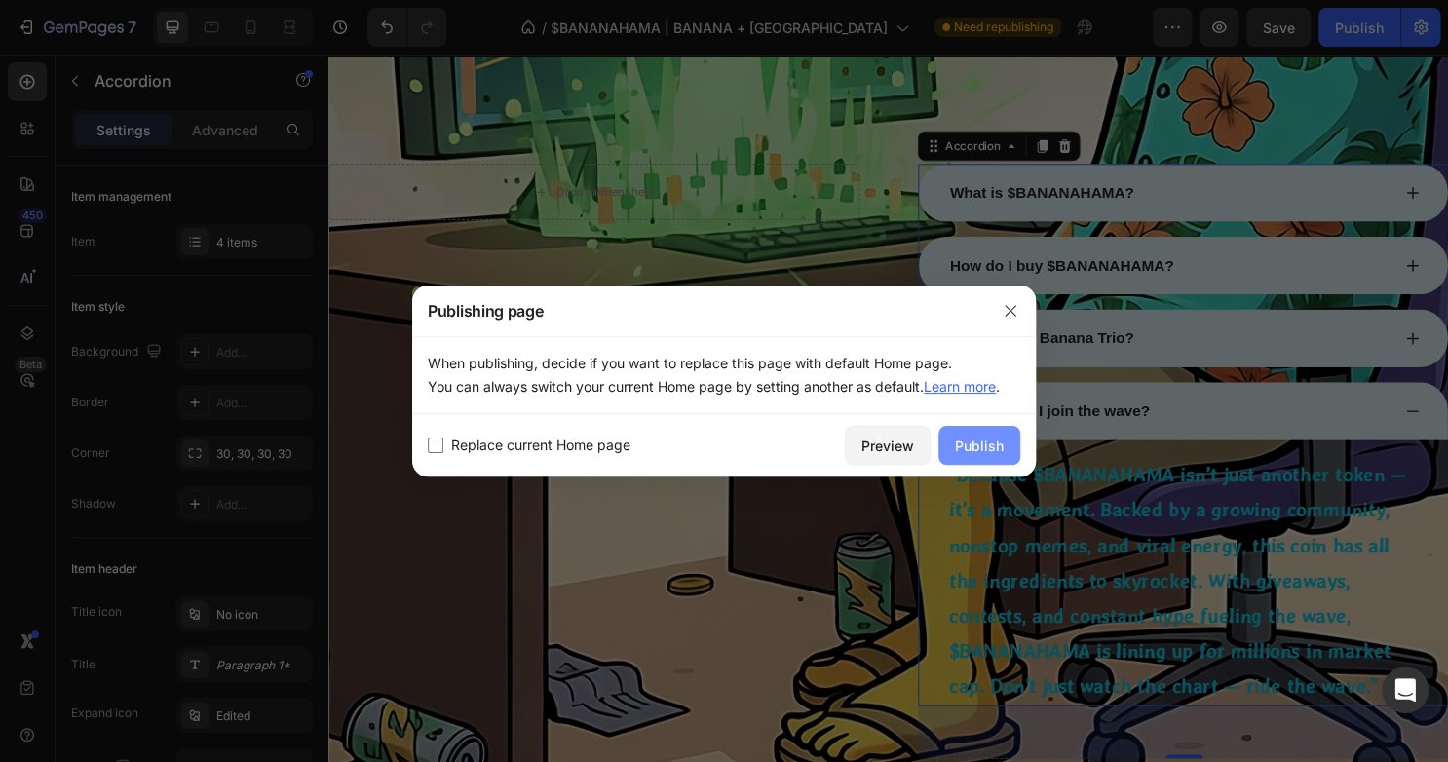
click at [997, 432] on button "Publish" at bounding box center [979, 445] width 82 height 39
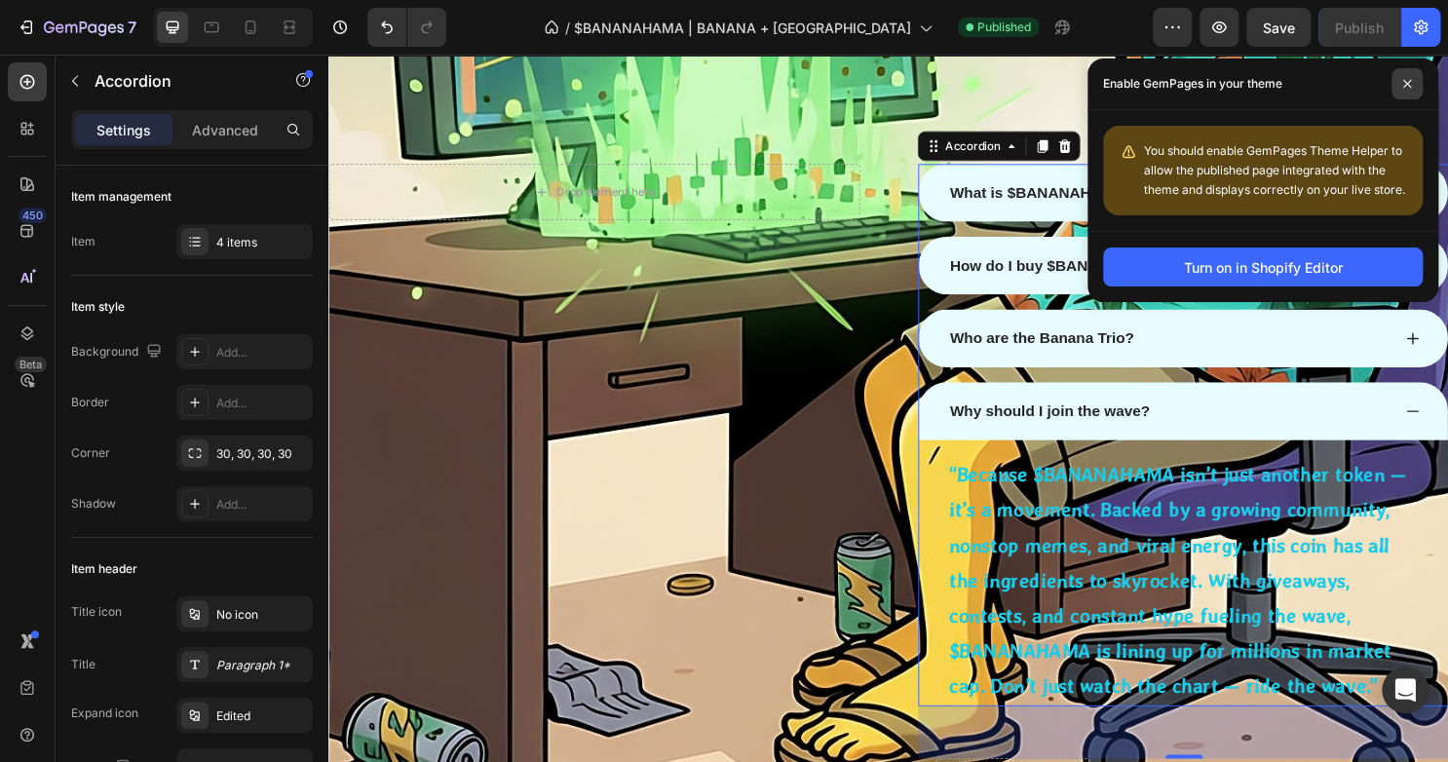
click at [1397, 81] on span at bounding box center [1406, 83] width 31 height 31
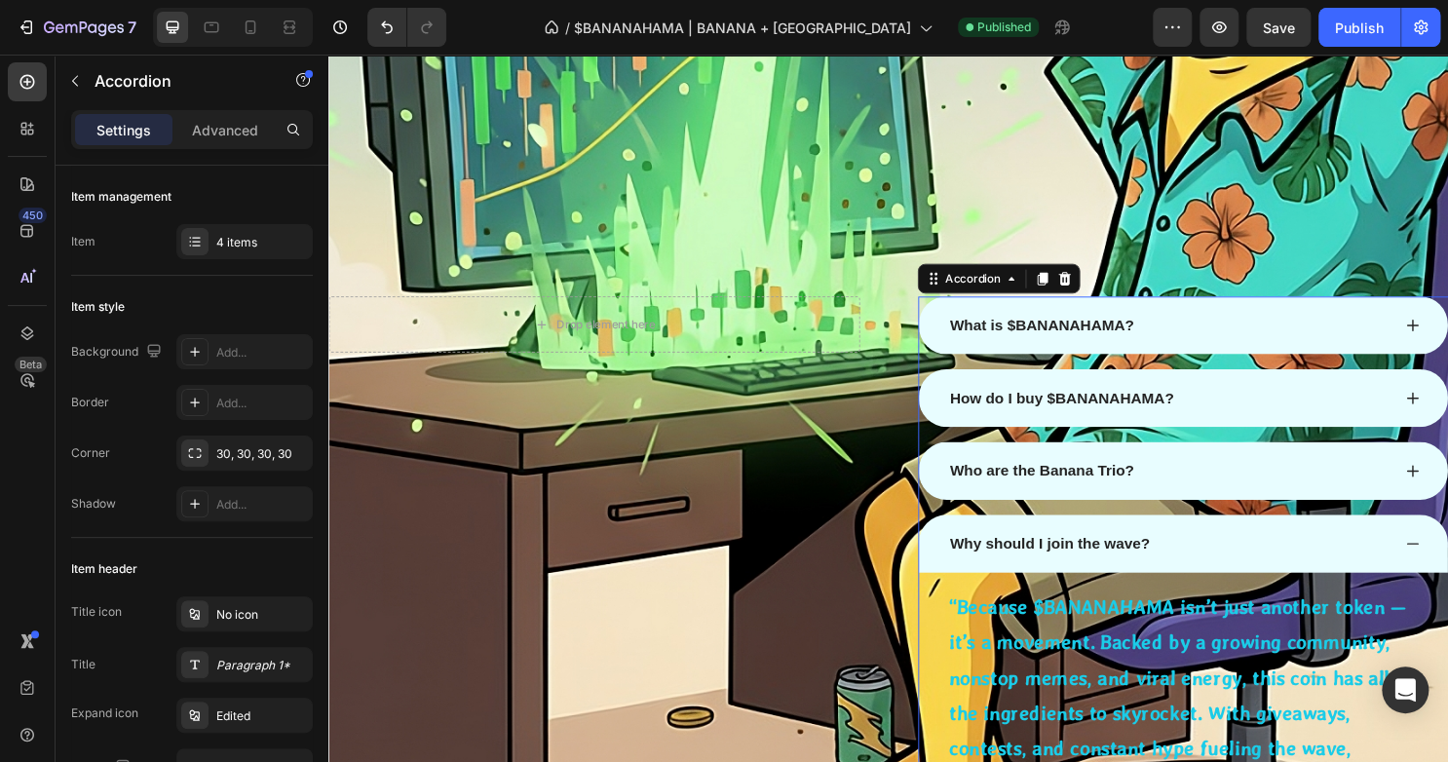
scroll to position [2330, 0]
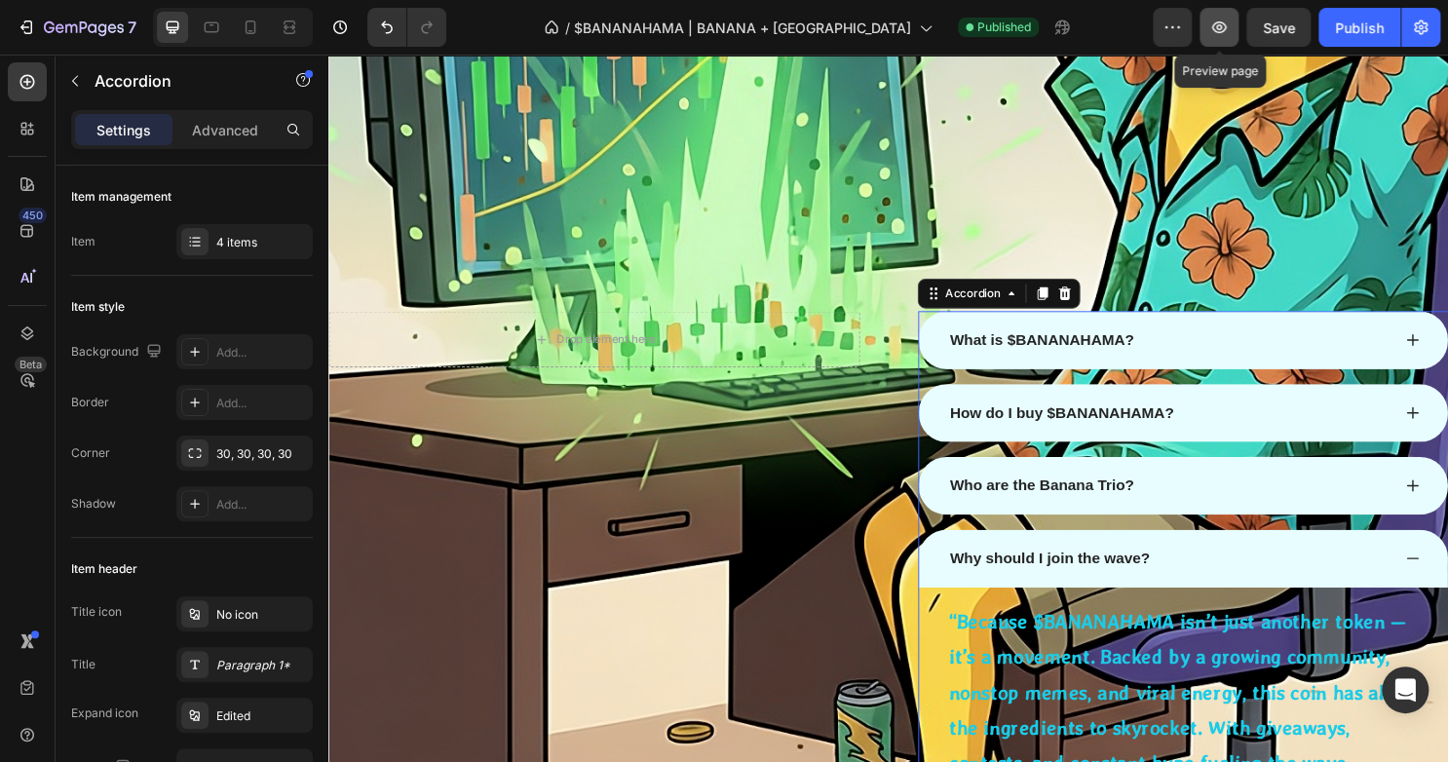
click at [1225, 32] on icon "button" at bounding box center [1218, 27] width 19 height 19
click at [1340, 20] on div "Publish" at bounding box center [1359, 28] width 49 height 20
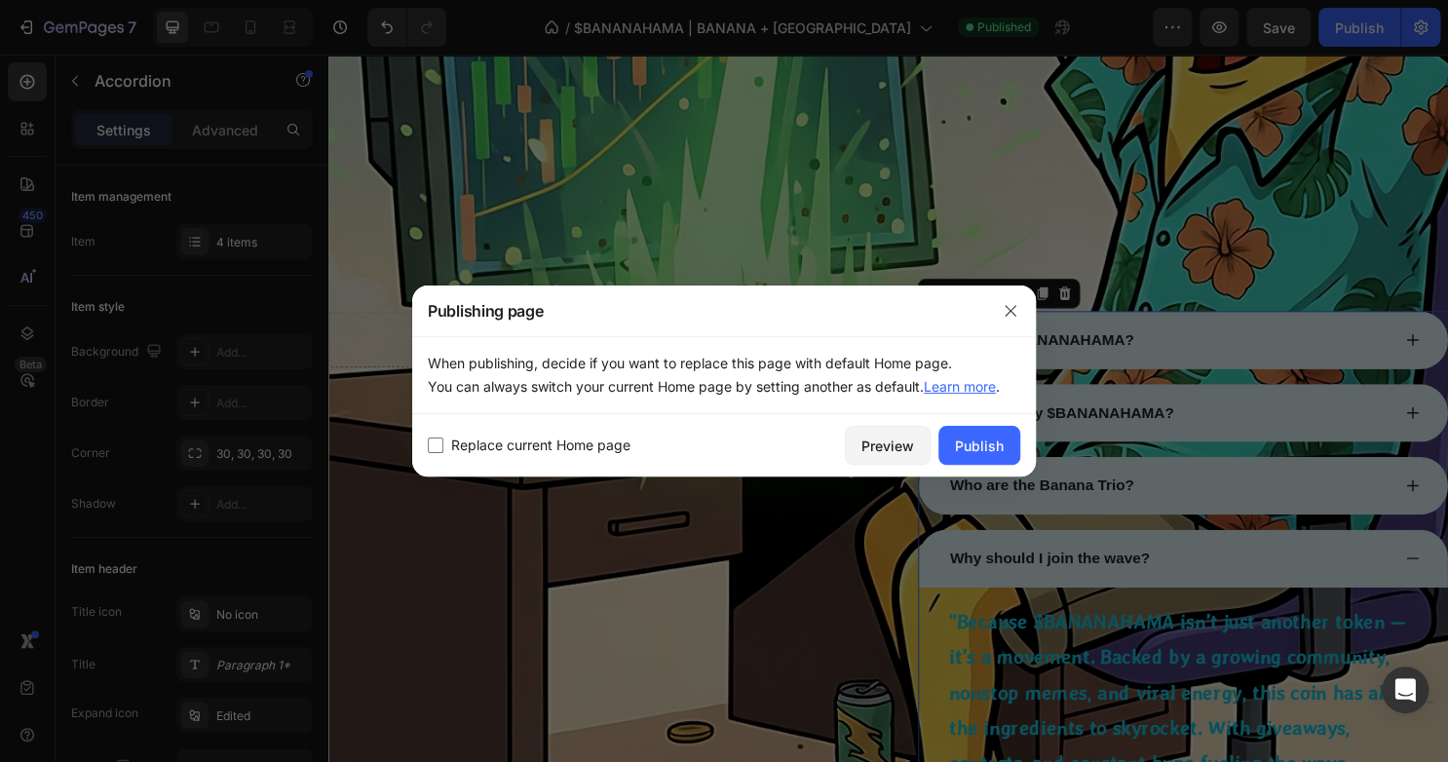
click at [583, 440] on span "Replace current Home page" at bounding box center [540, 444] width 179 height 23
checkbox input "true"
click at [996, 441] on div "Publish" at bounding box center [979, 445] width 49 height 20
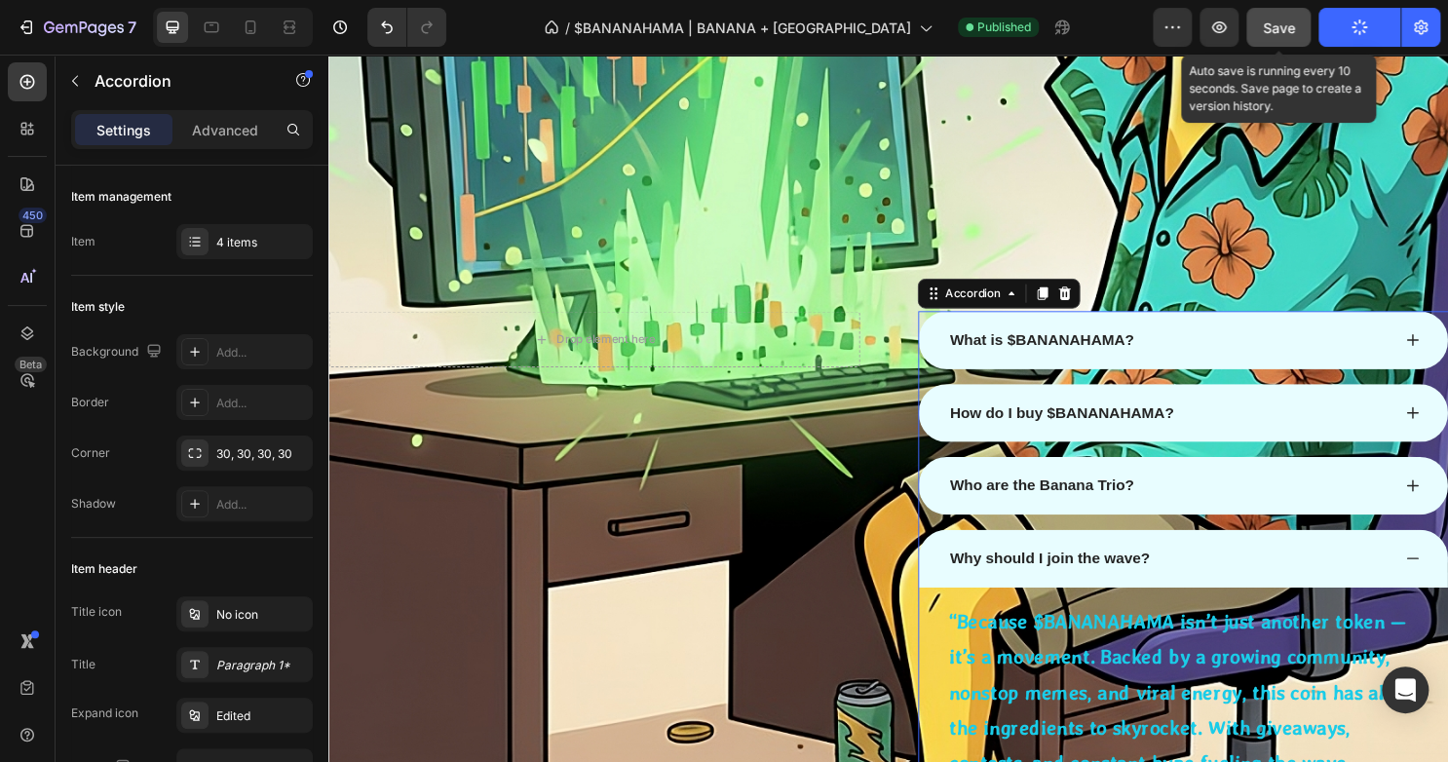
click at [1289, 41] on button "Save" at bounding box center [1278, 27] width 64 height 39
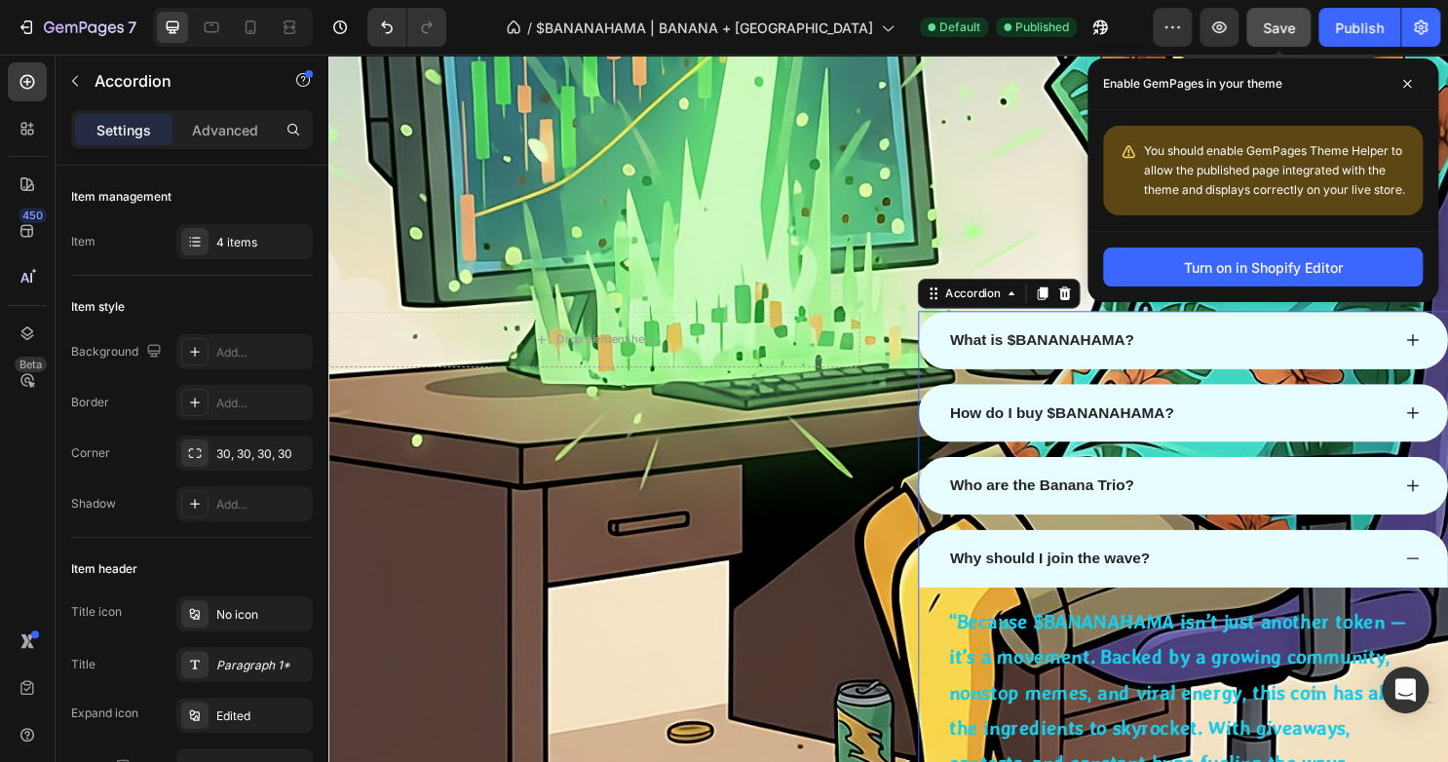
click at [1290, 28] on span "Save" at bounding box center [1278, 27] width 32 height 17
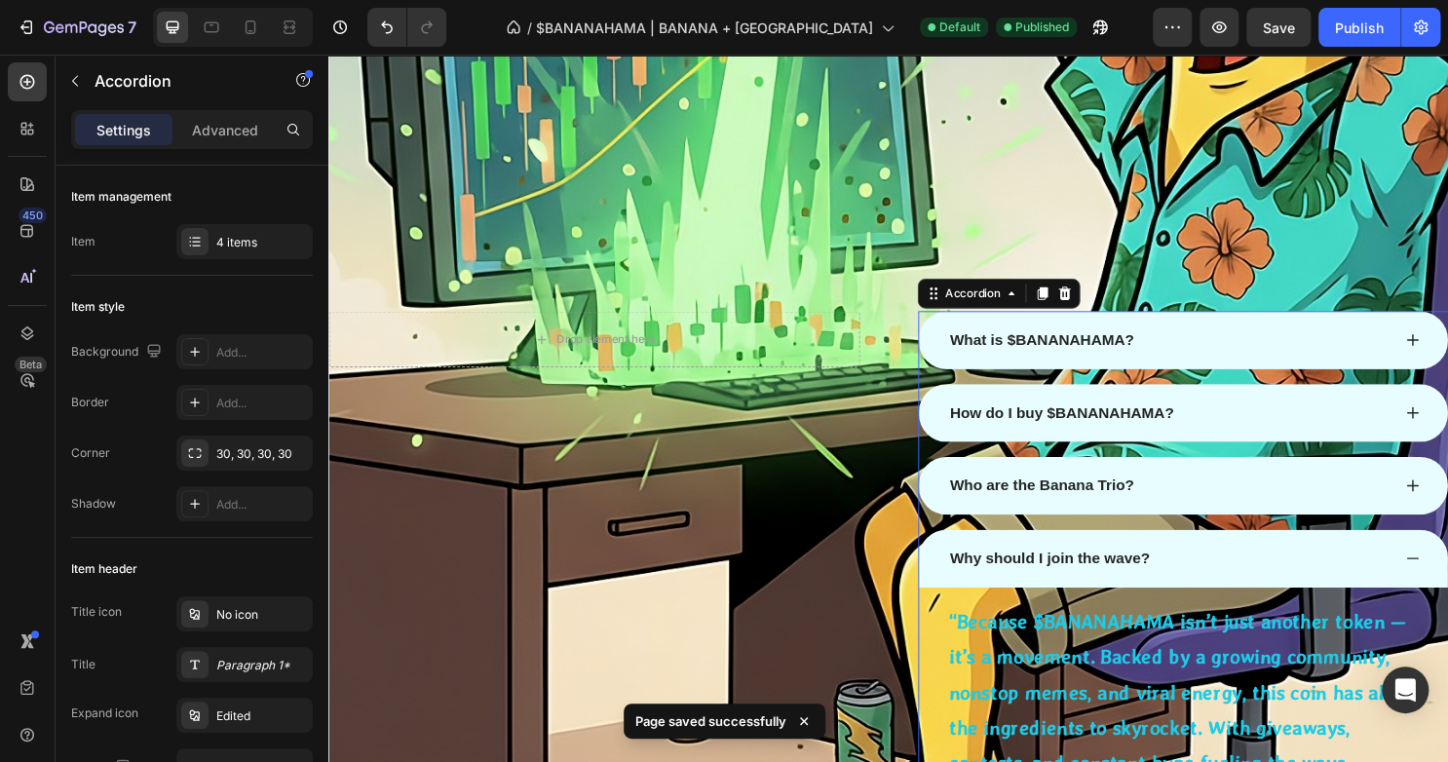
click at [1440, 587] on div "Why should I join the wave?" at bounding box center [1220, 580] width 552 height 60
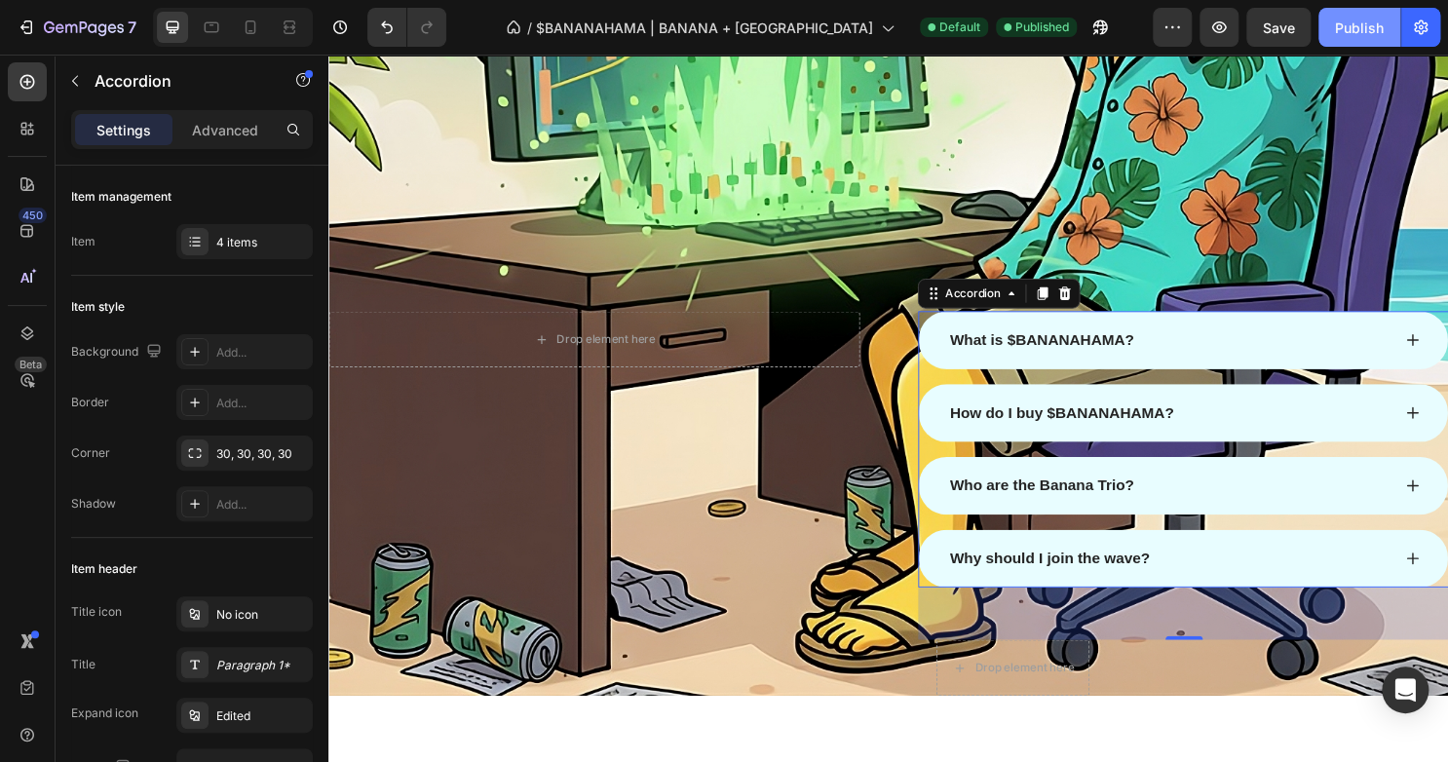
click at [1346, 34] on div "Publish" at bounding box center [1359, 28] width 49 height 20
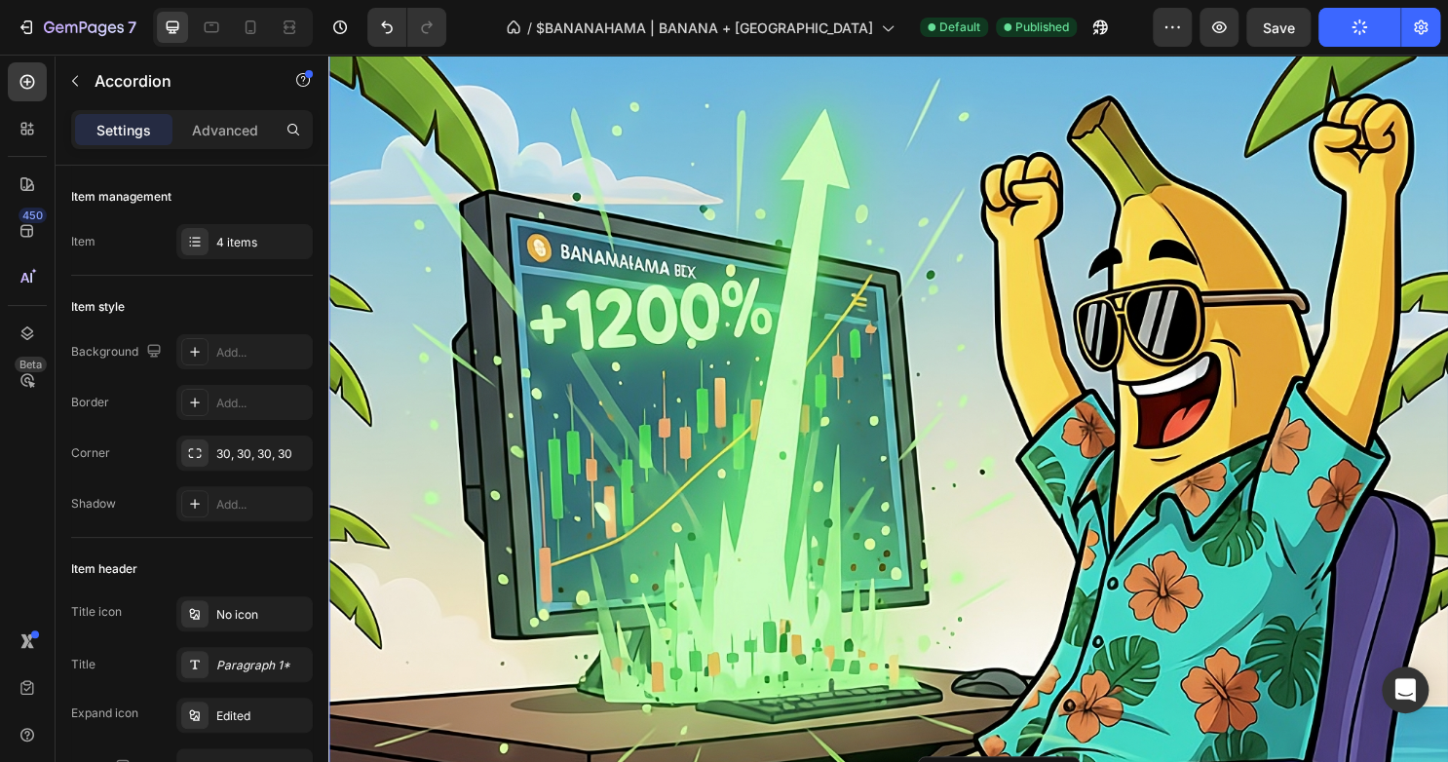
scroll to position [1825, 0]
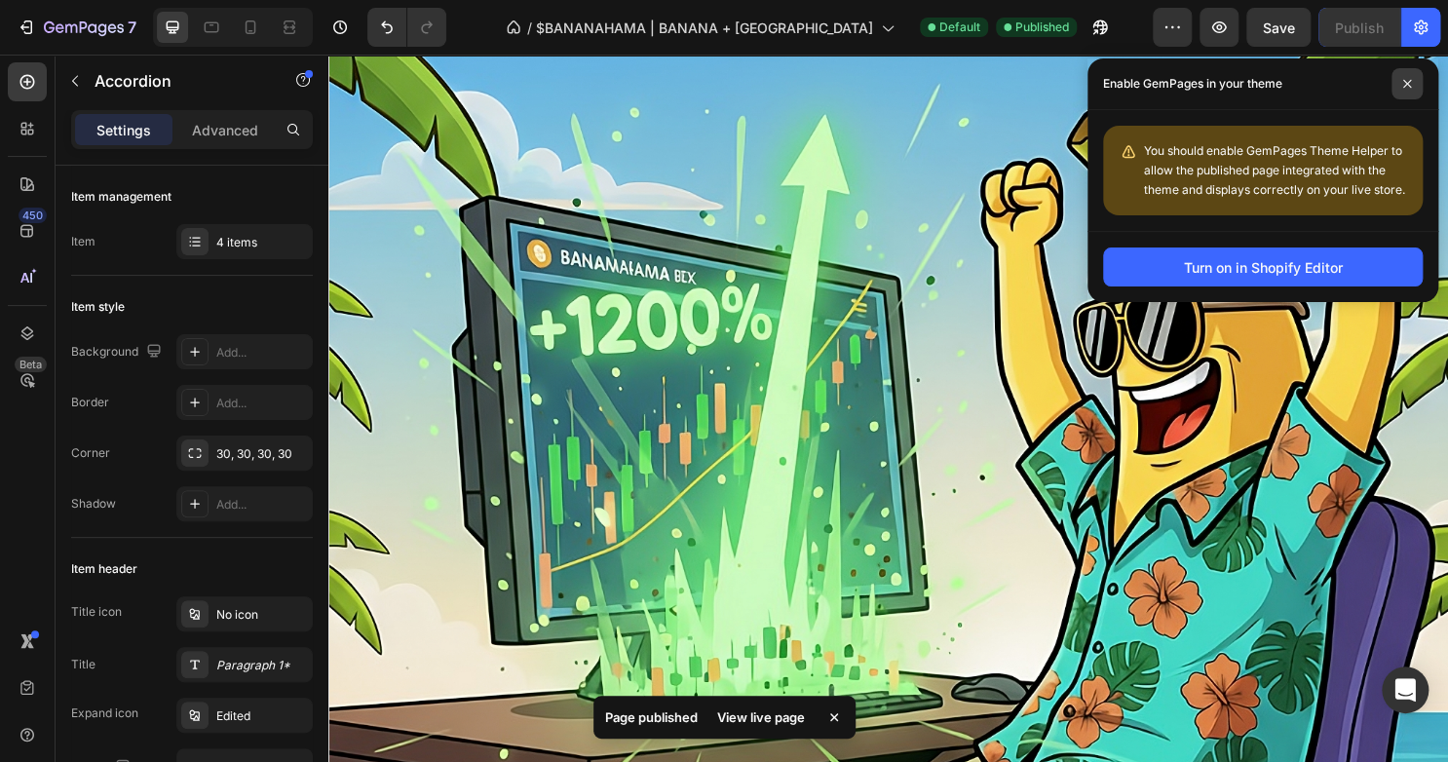
click at [1407, 82] on icon at bounding box center [1407, 84] width 8 height 8
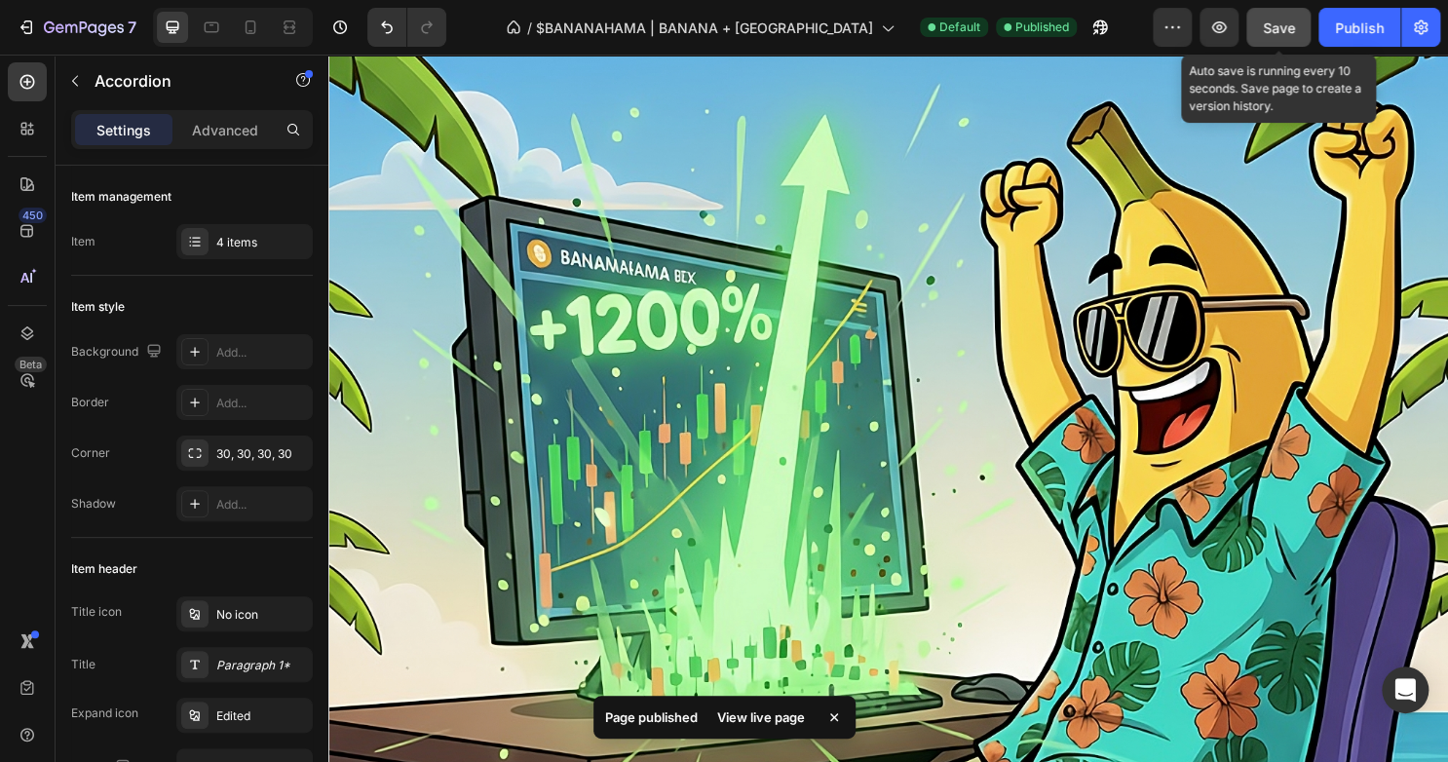
click at [1265, 26] on span "Save" at bounding box center [1278, 27] width 32 height 17
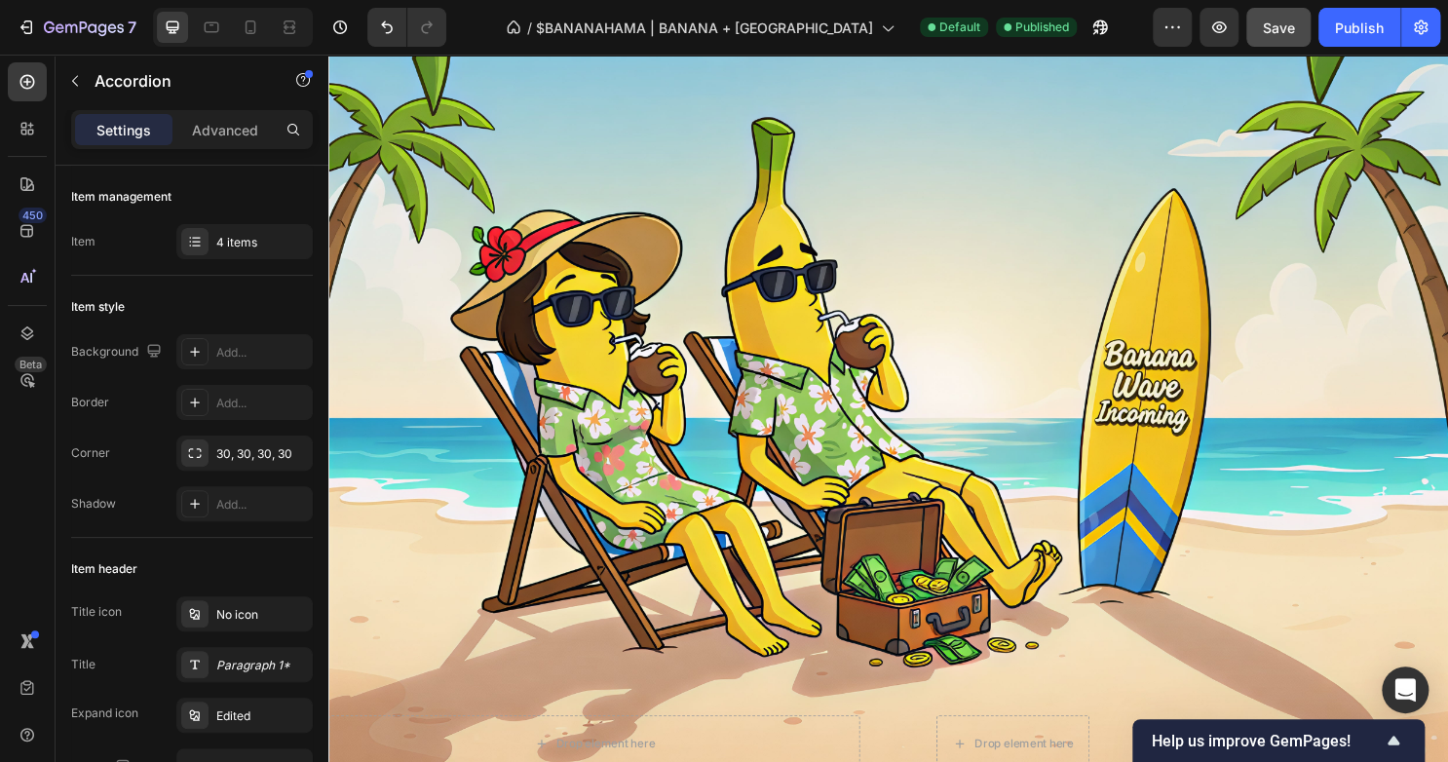
scroll to position [0, 0]
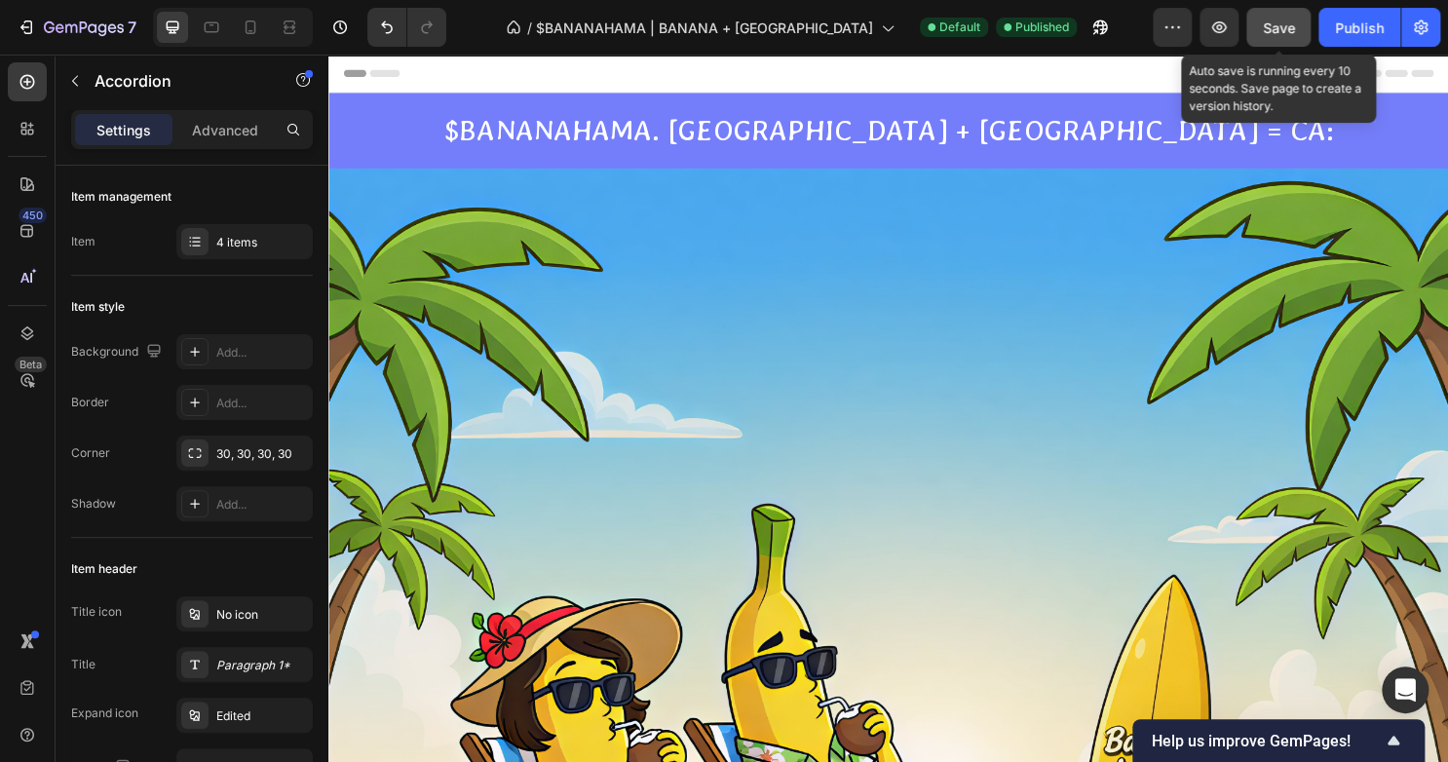
click at [1294, 23] on span "Save" at bounding box center [1278, 27] width 32 height 17
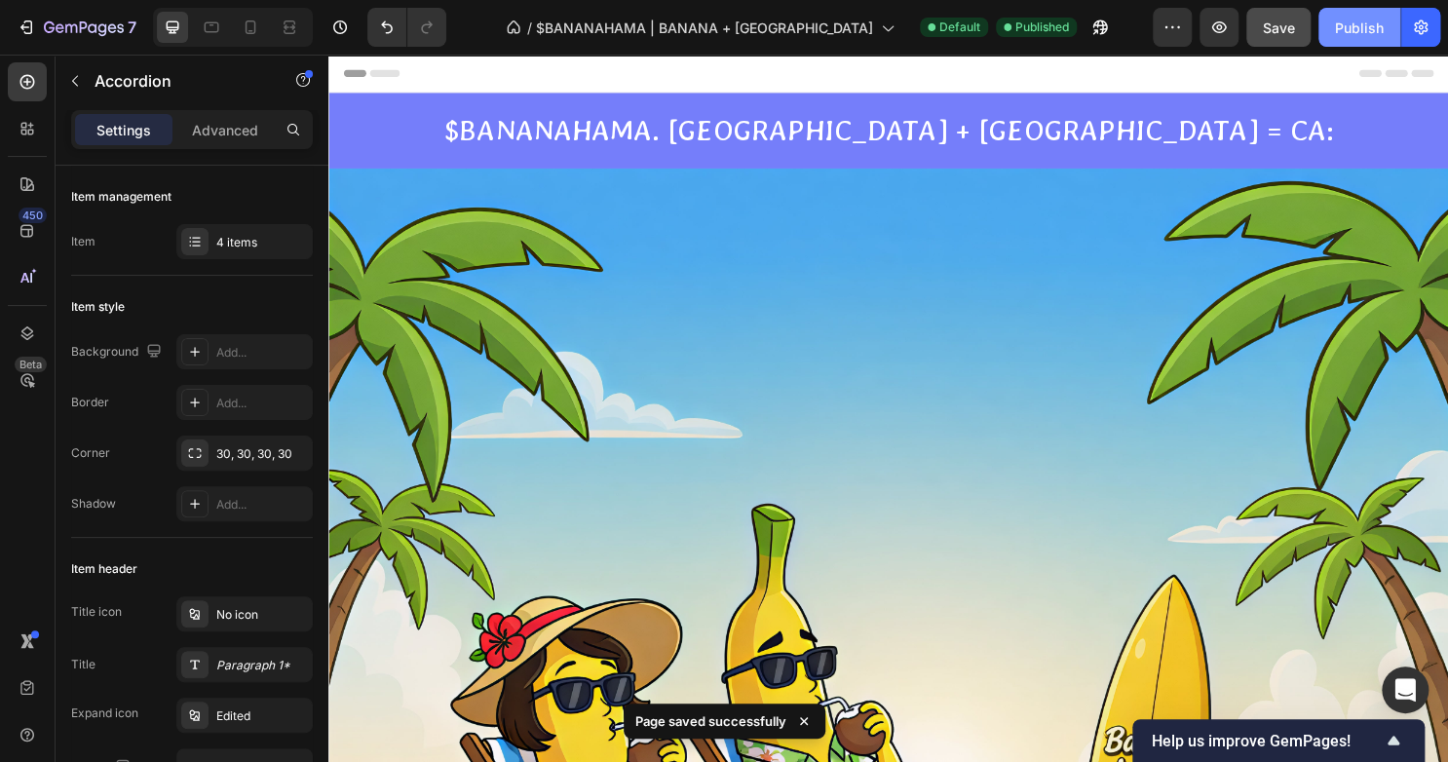
click at [1336, 26] on div "Publish" at bounding box center [1359, 28] width 49 height 20
click at [1418, 36] on icon "button" at bounding box center [1420, 27] width 19 height 19
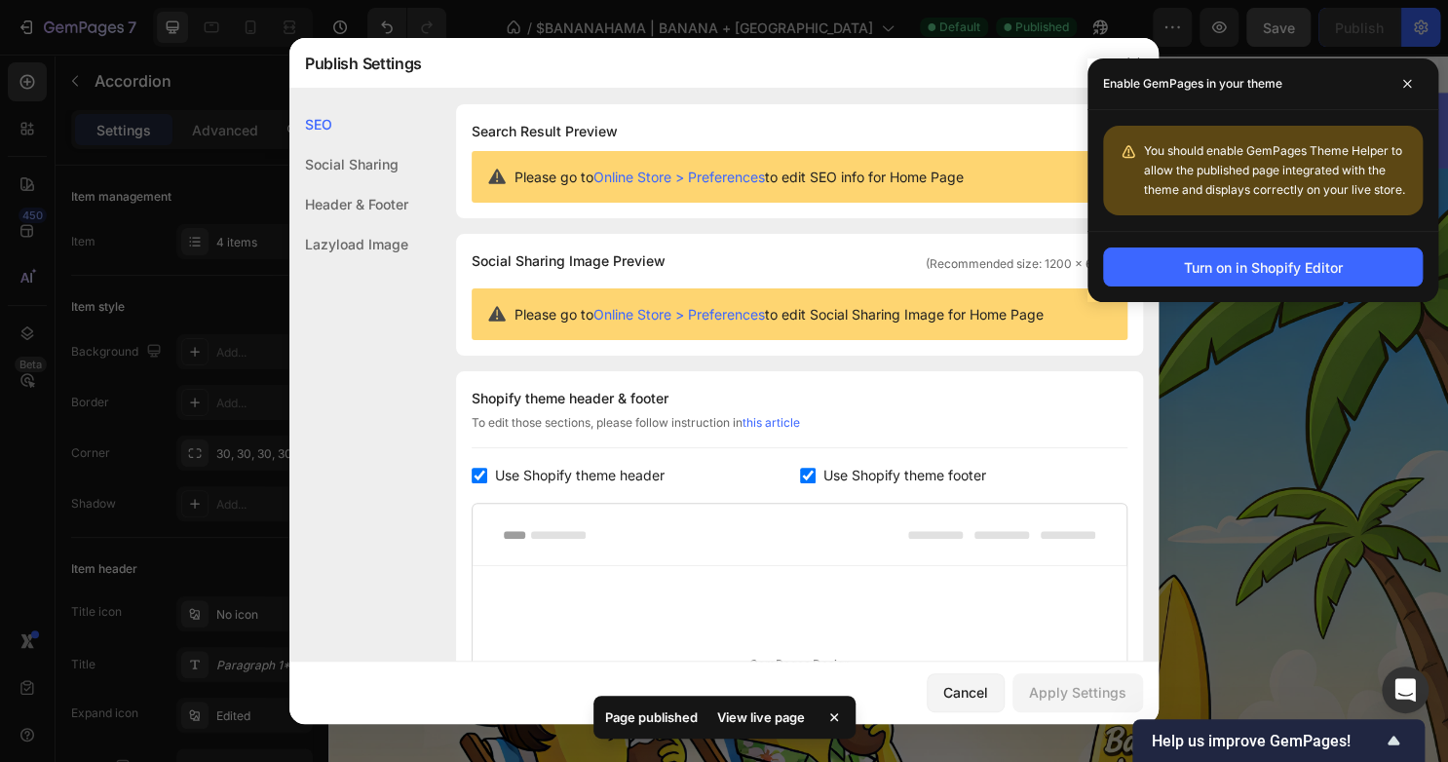
click at [775, 214] on div "Search Result Preview Please go to Online Store > Preferences to edit SEO info …" at bounding box center [799, 161] width 687 height 114
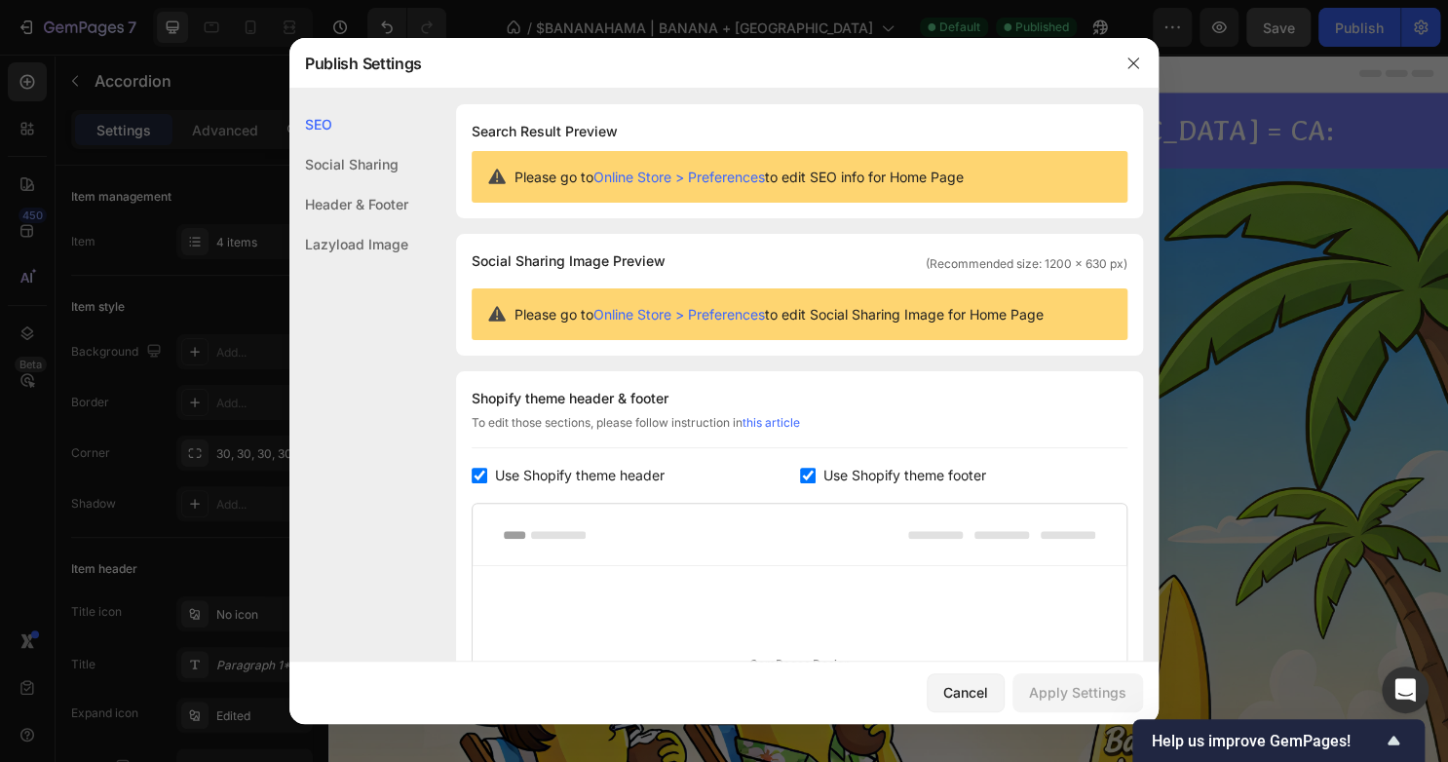
click at [1120, 39] on div at bounding box center [1133, 63] width 51 height 51
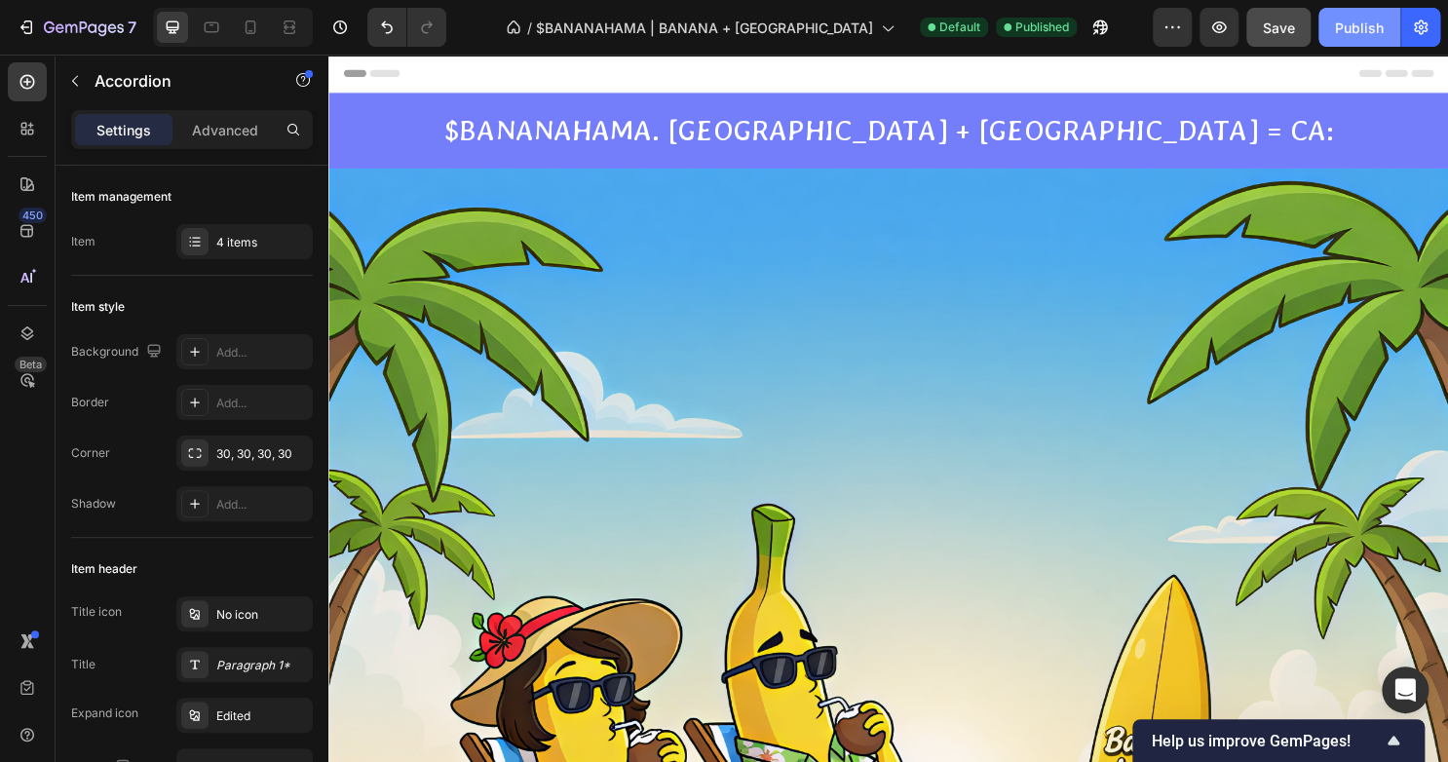
click at [1337, 33] on div "Publish" at bounding box center [1359, 28] width 49 height 20
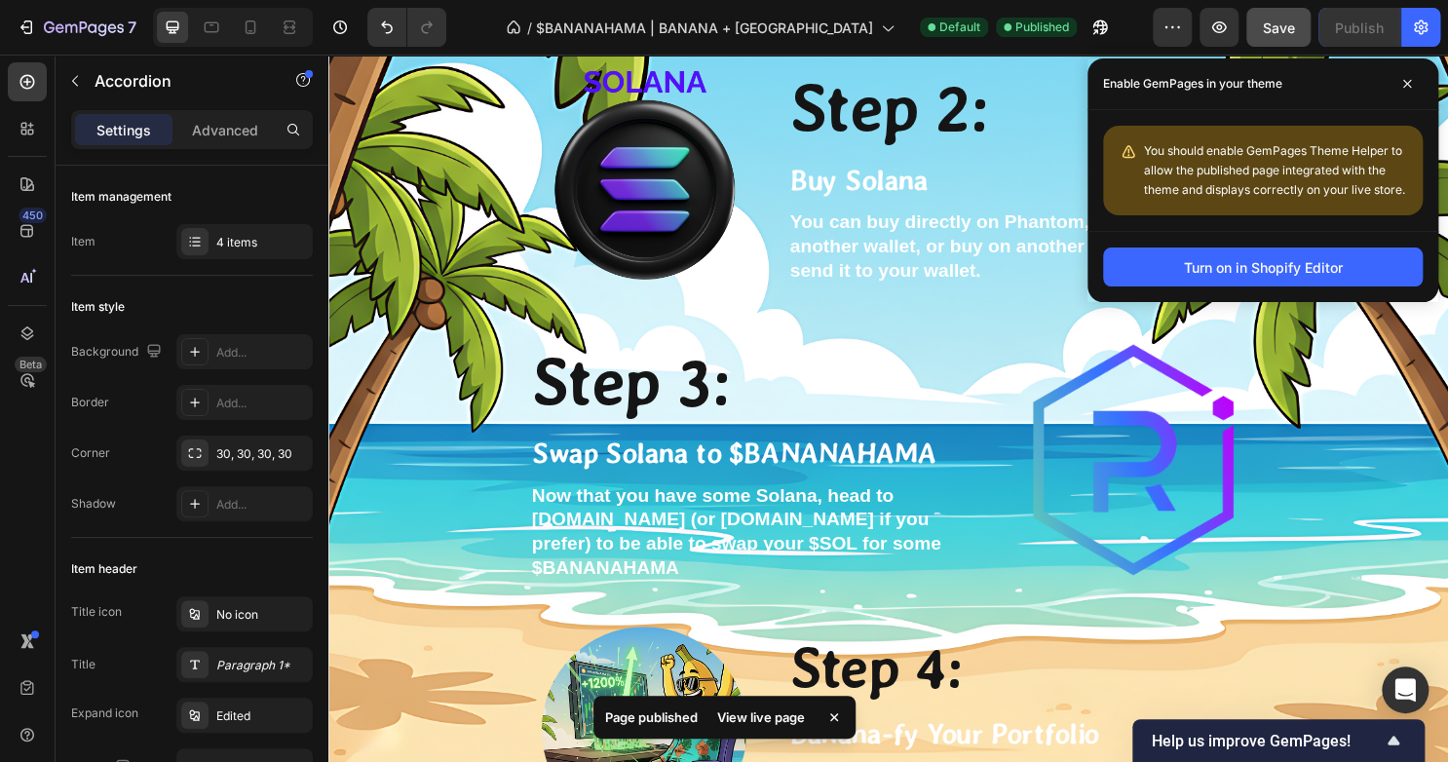
scroll to position [5404, 0]
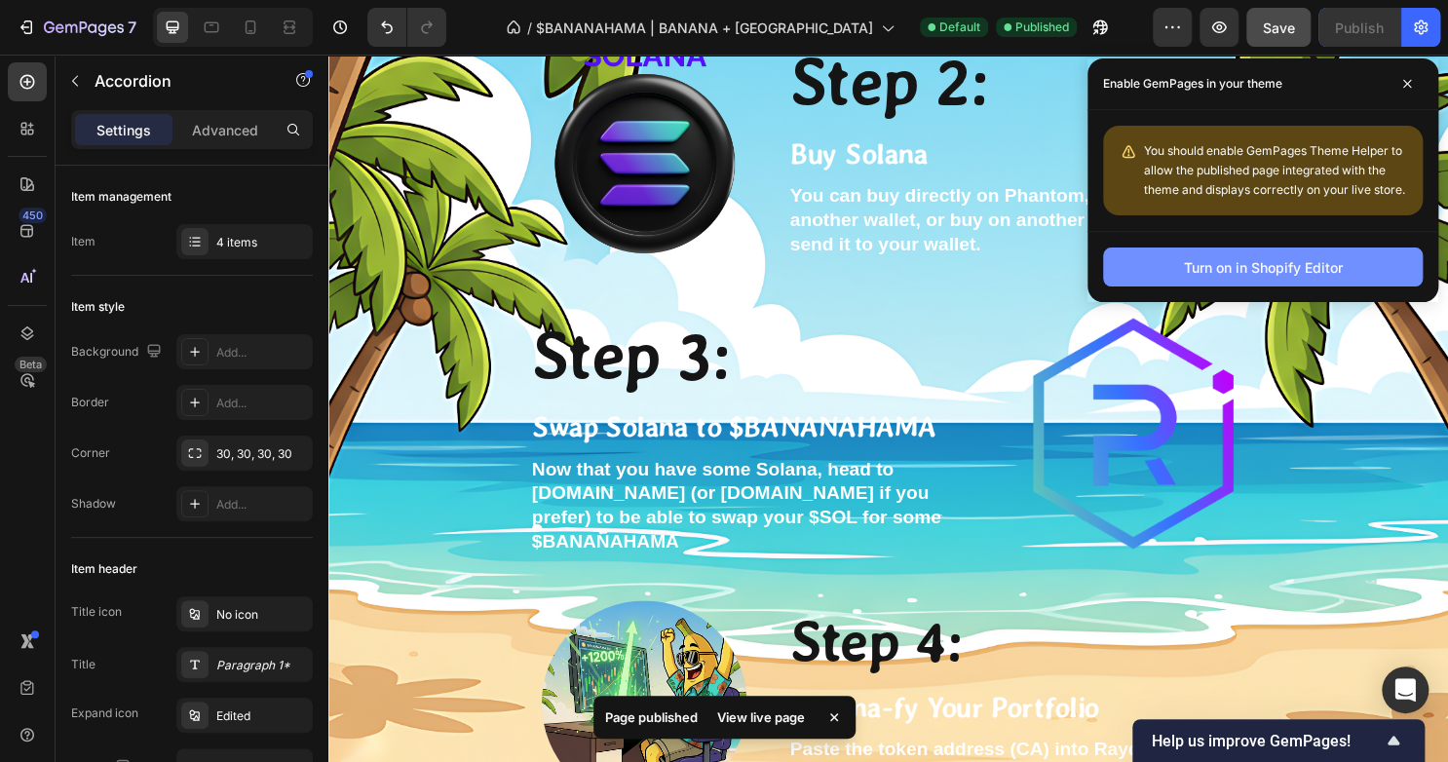
click at [1335, 263] on div "Turn on in Shopify Editor" at bounding box center [1263, 267] width 159 height 20
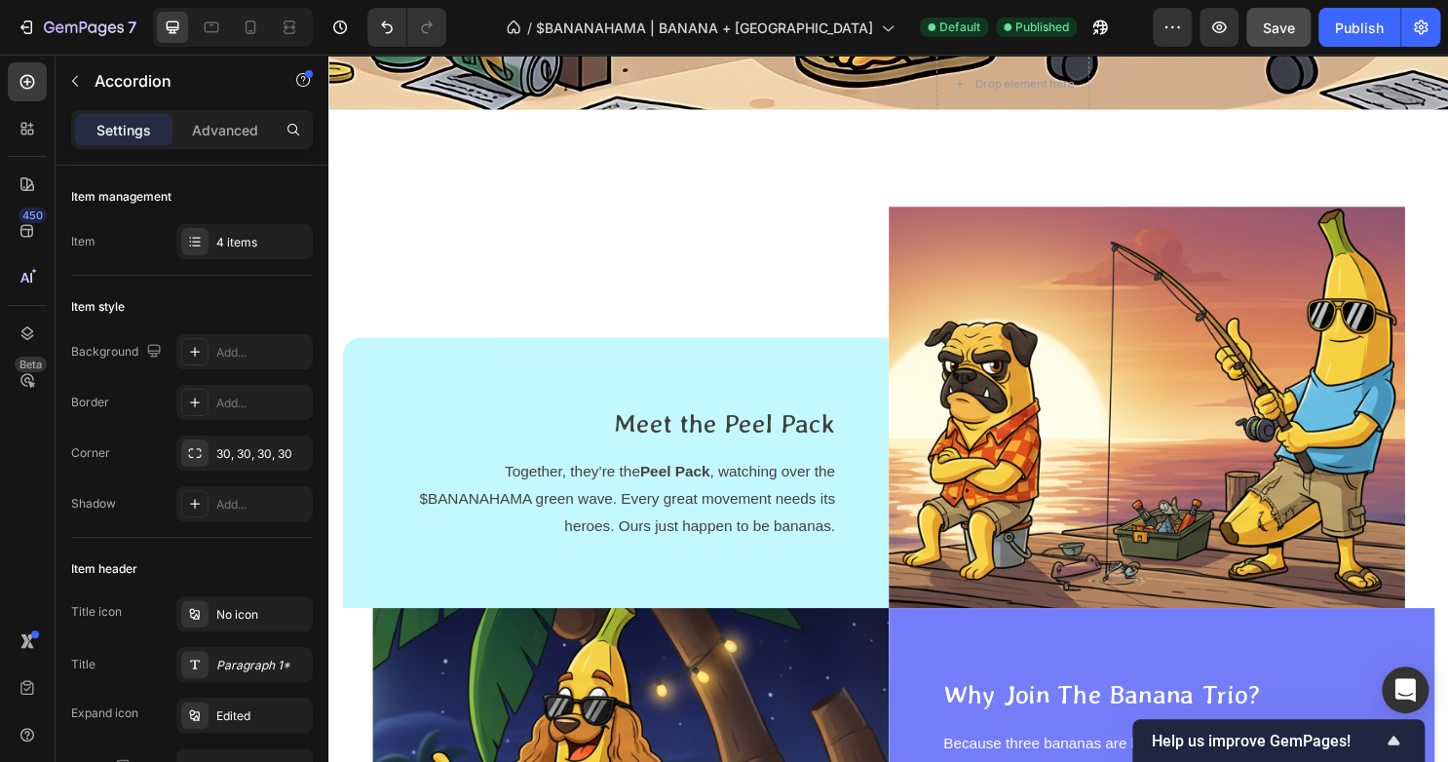
scroll to position [3263, 0]
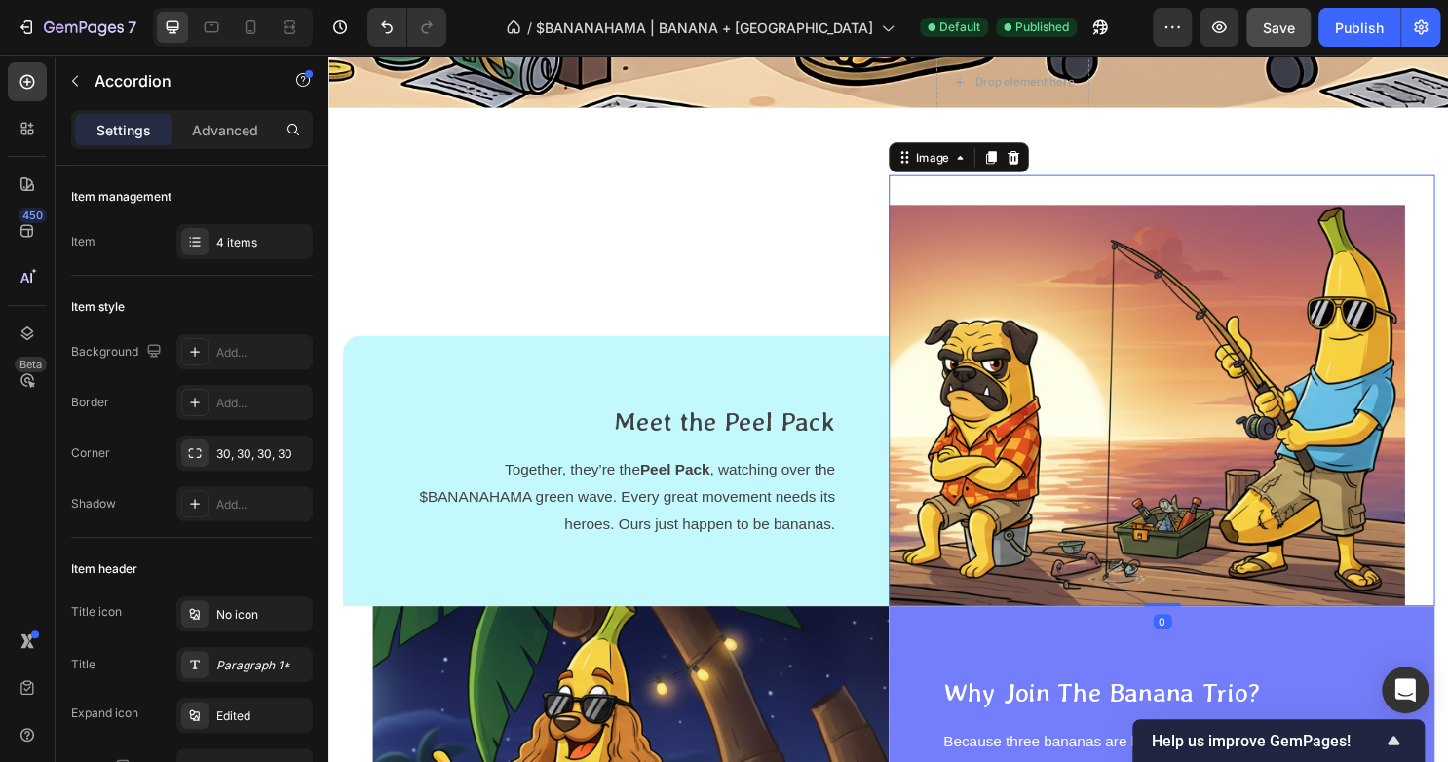
click at [995, 431] on img at bounding box center [1182, 420] width 539 height 419
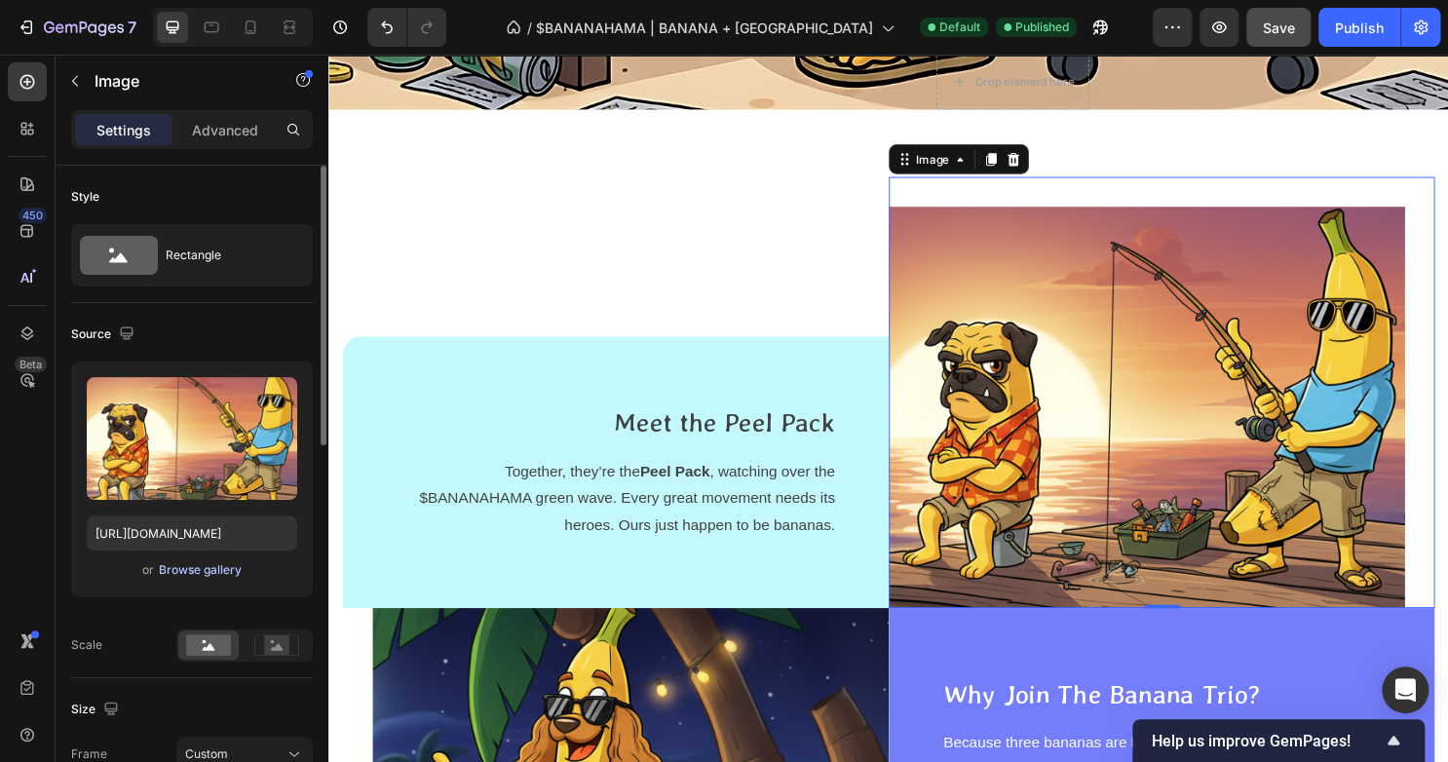
click at [171, 575] on div "Browse gallery" at bounding box center [200, 570] width 83 height 18
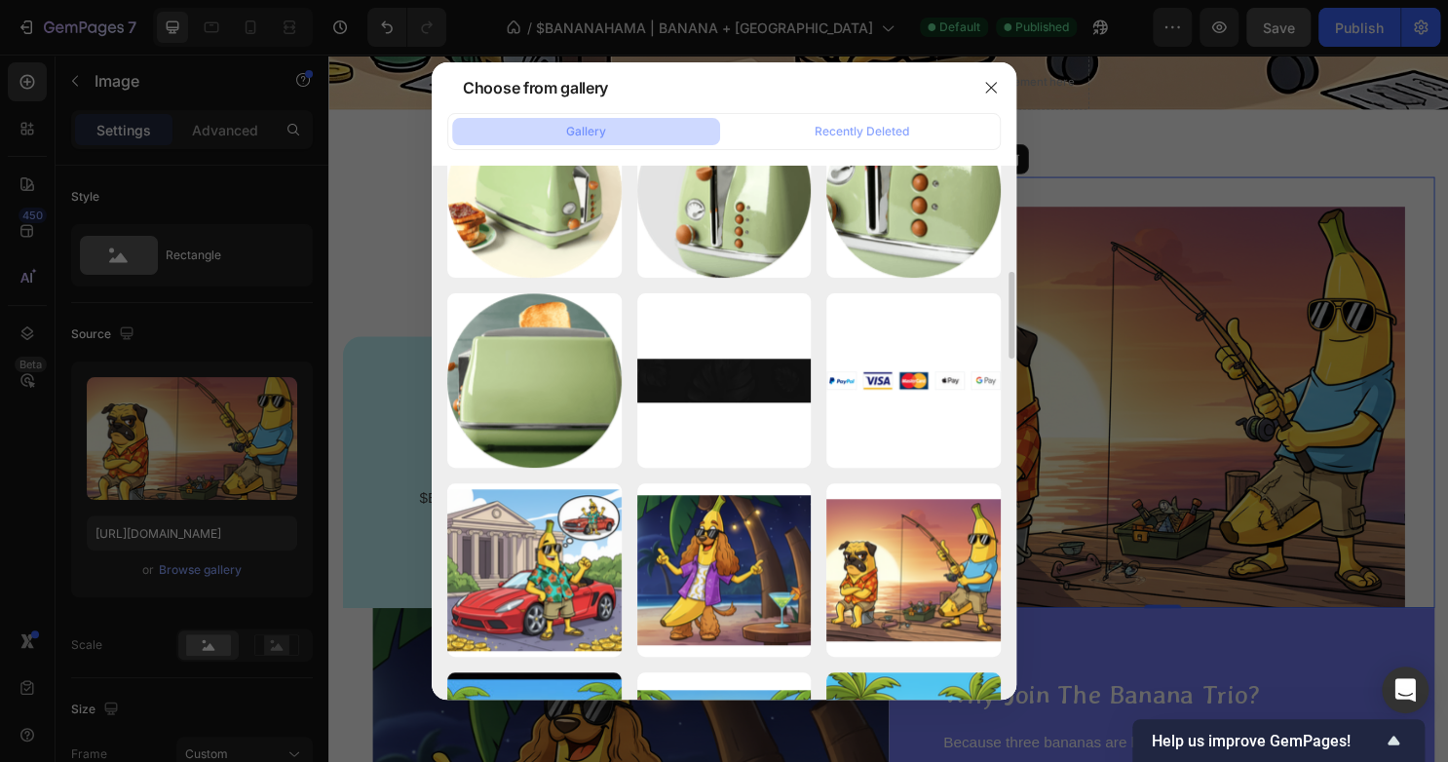
scroll to position [0, 0]
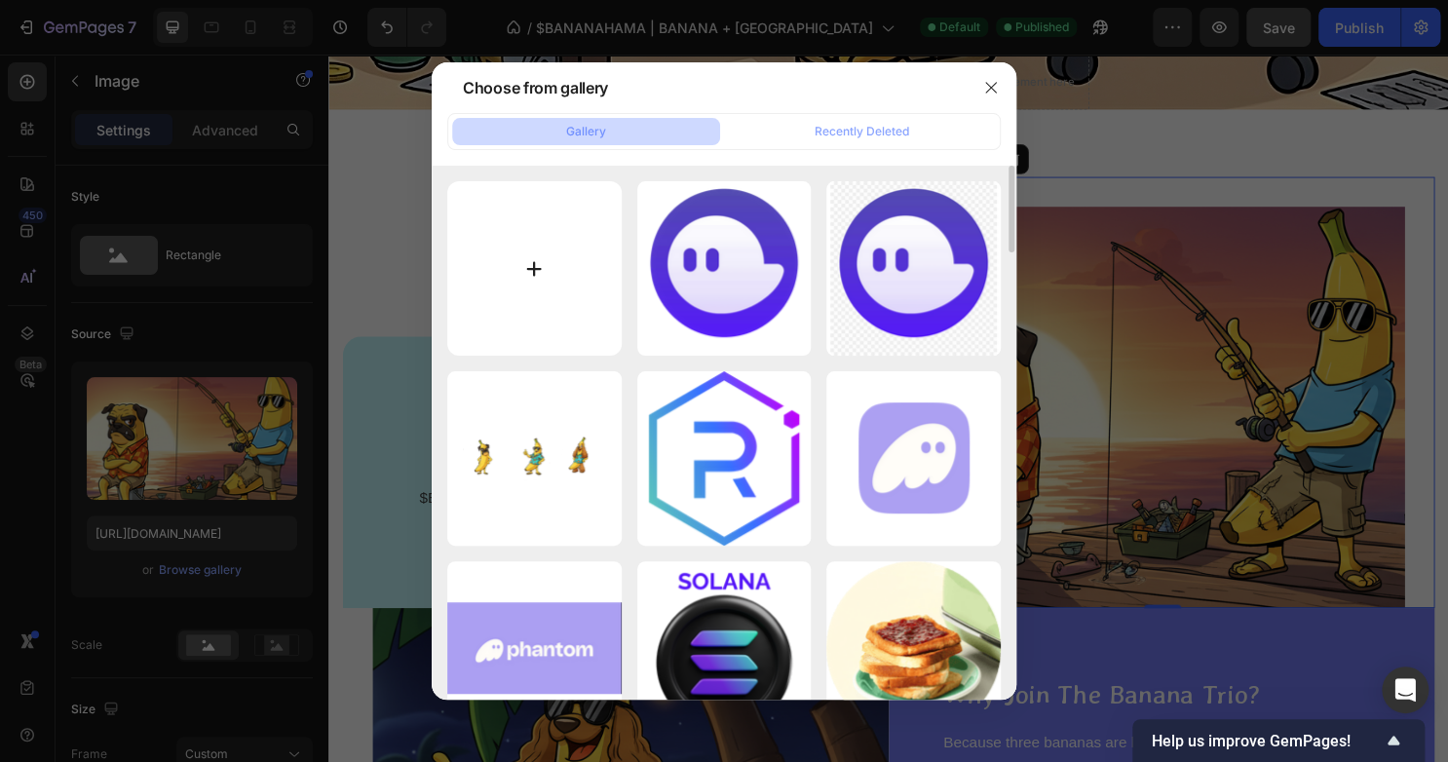
click at [551, 235] on input "file" at bounding box center [534, 268] width 174 height 174
type input "C:\fakepath\Generated Image [DATE] - 3_43AM_imgupscaler.ai_General_4K (1).jpg"
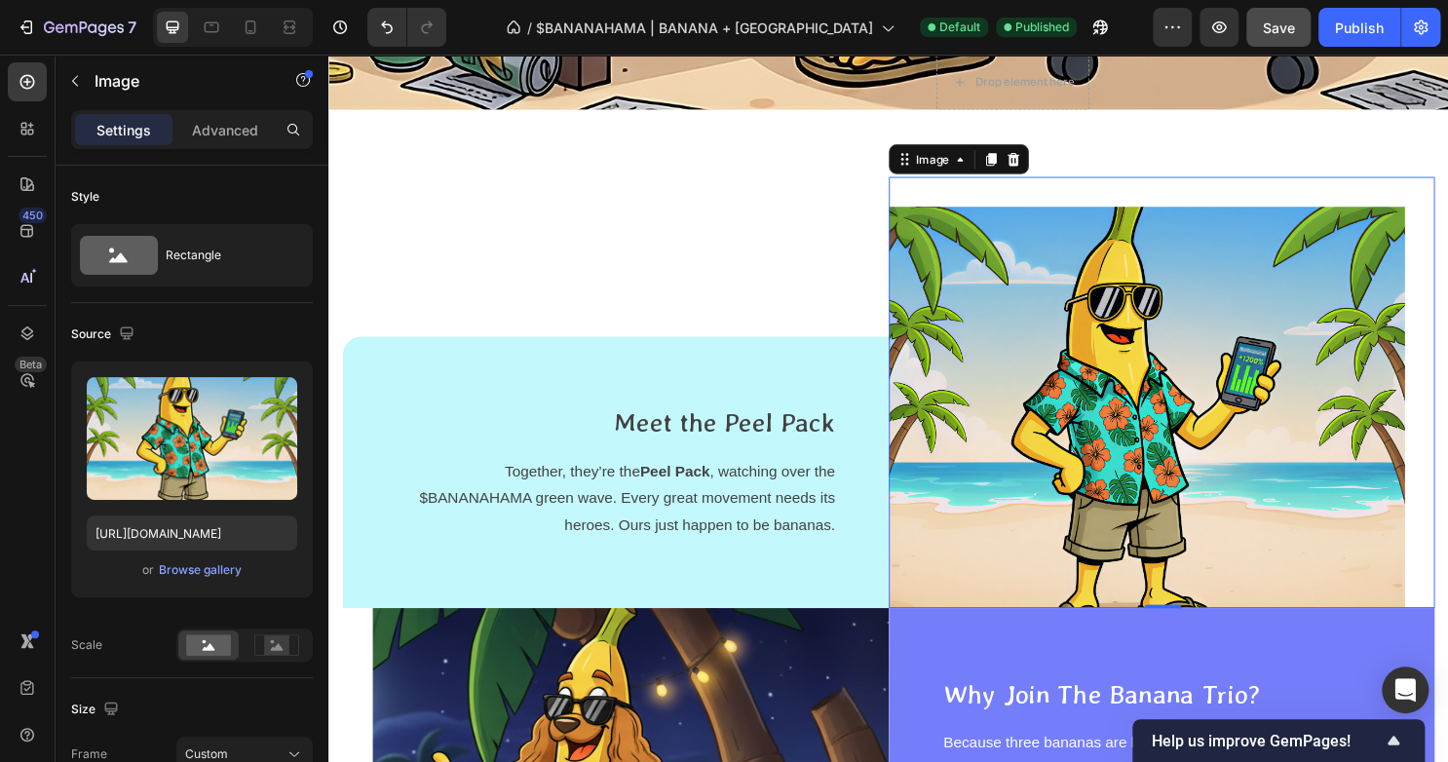
click at [1282, 300] on img at bounding box center [1182, 422] width 539 height 419
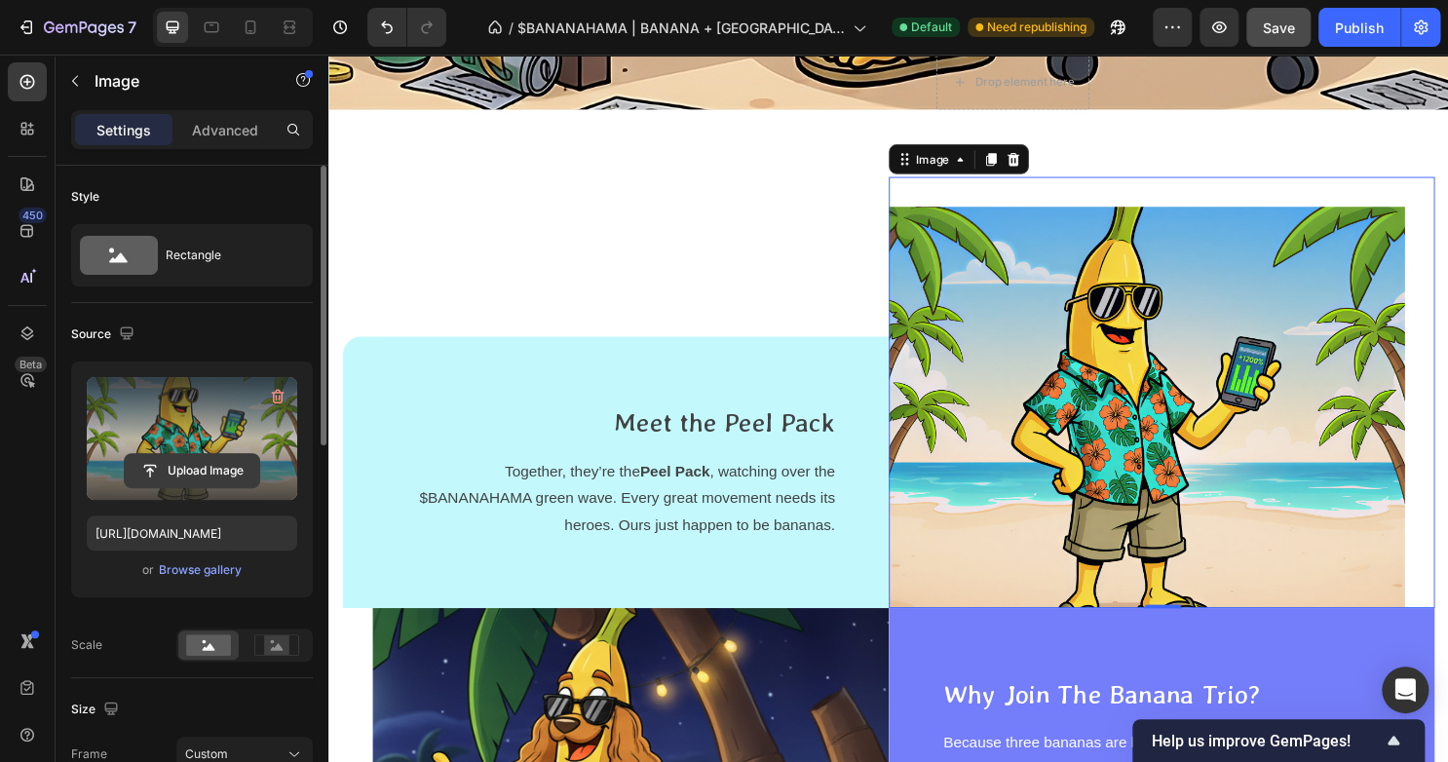
click at [191, 460] on input "file" at bounding box center [192, 470] width 134 height 33
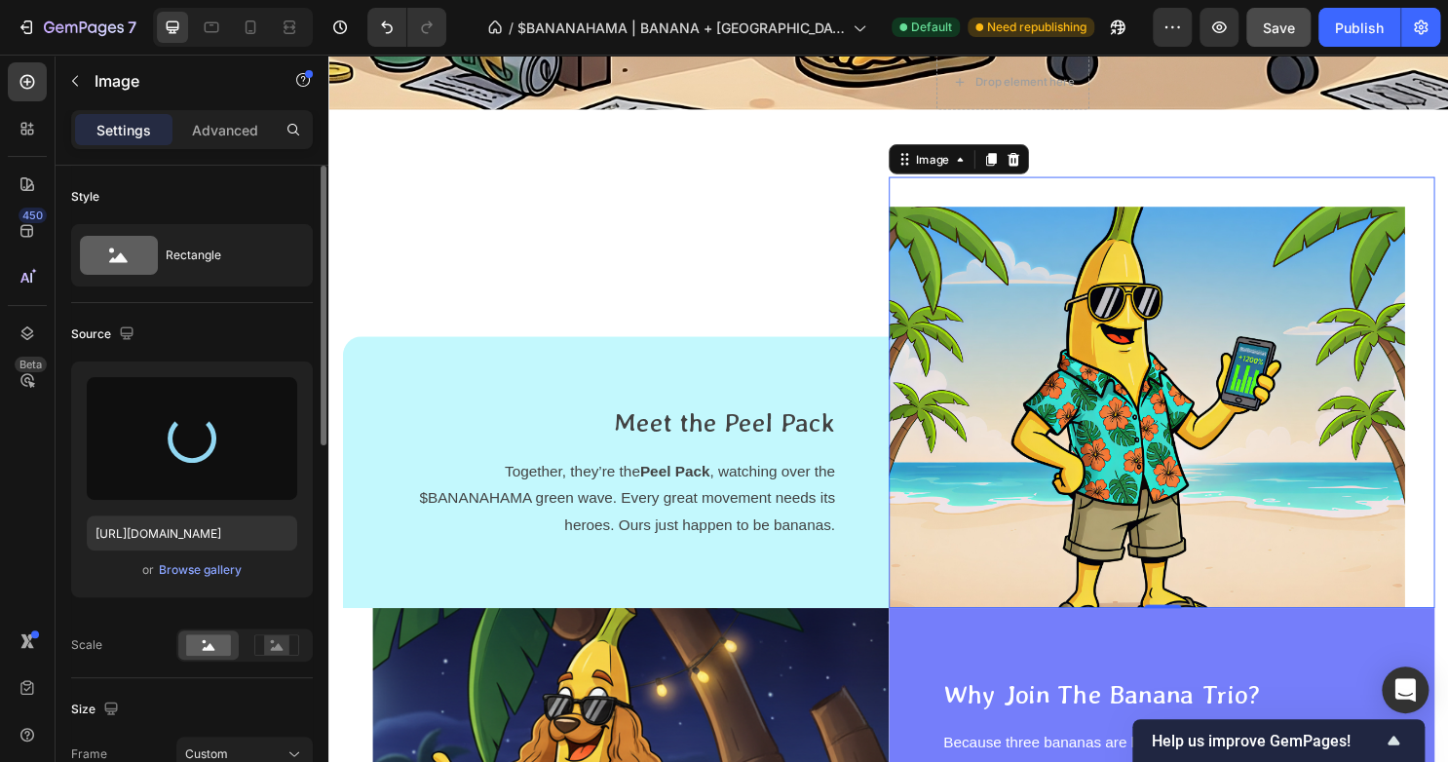
type input "[URL][DOMAIN_NAME]"
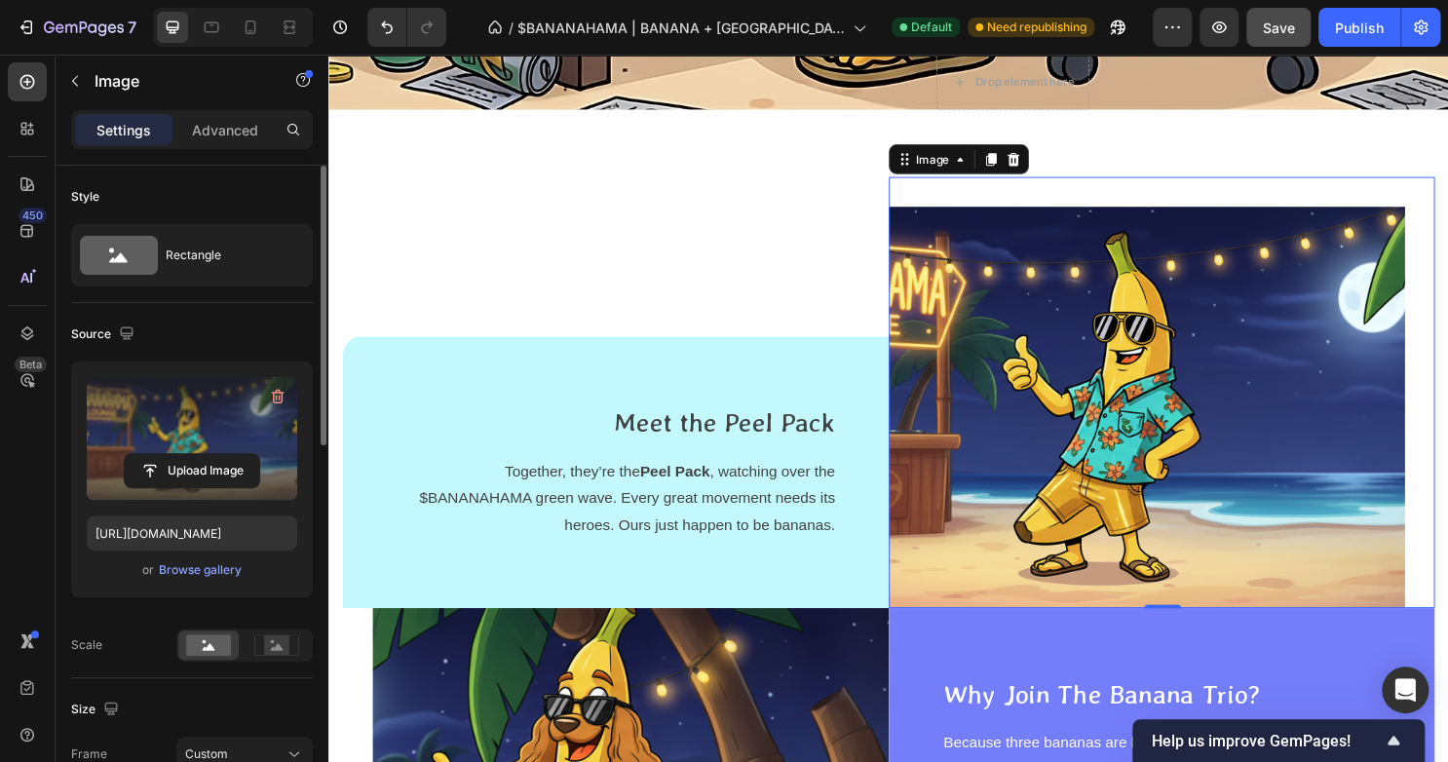
click at [1113, 320] on img at bounding box center [1182, 422] width 539 height 419
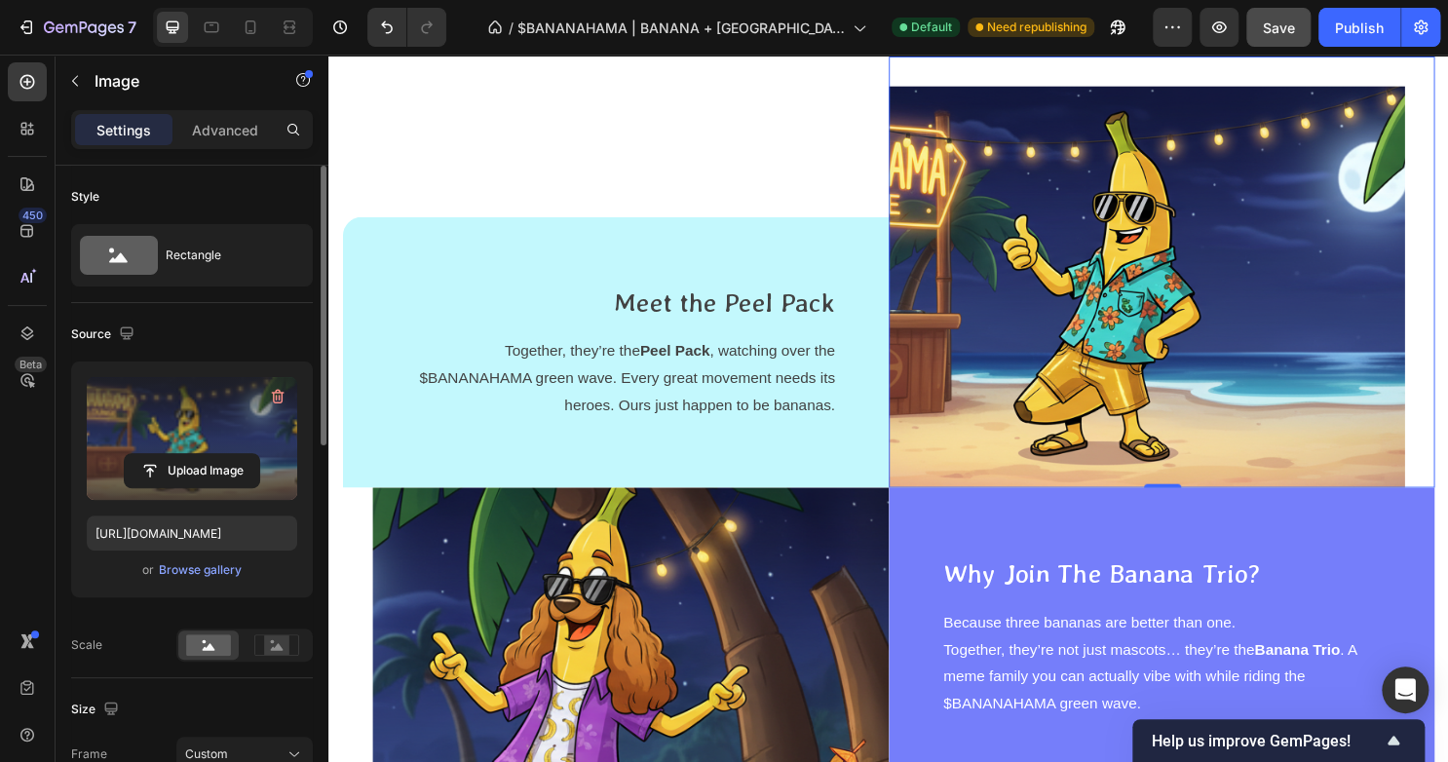
scroll to position [3356, 0]
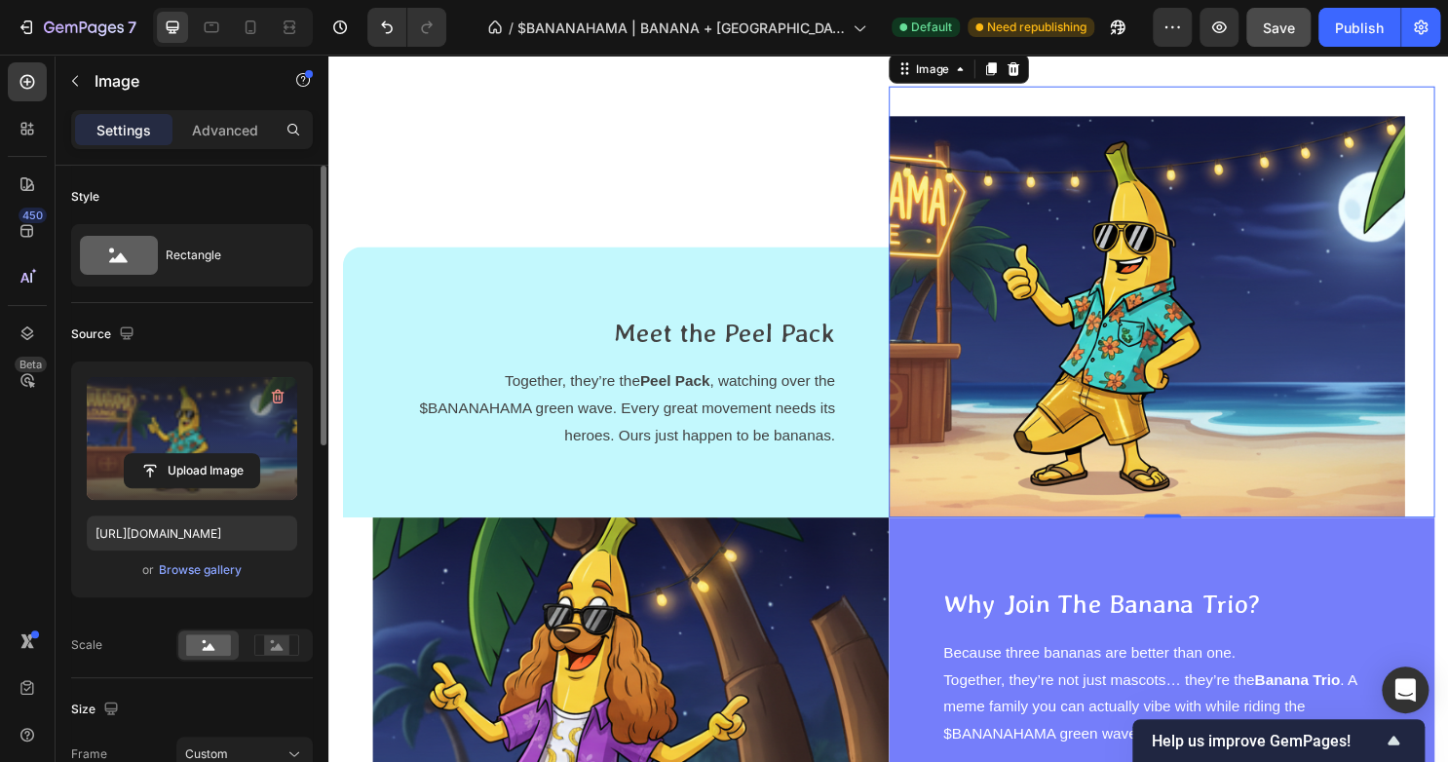
click at [1088, 292] on img at bounding box center [1182, 328] width 539 height 419
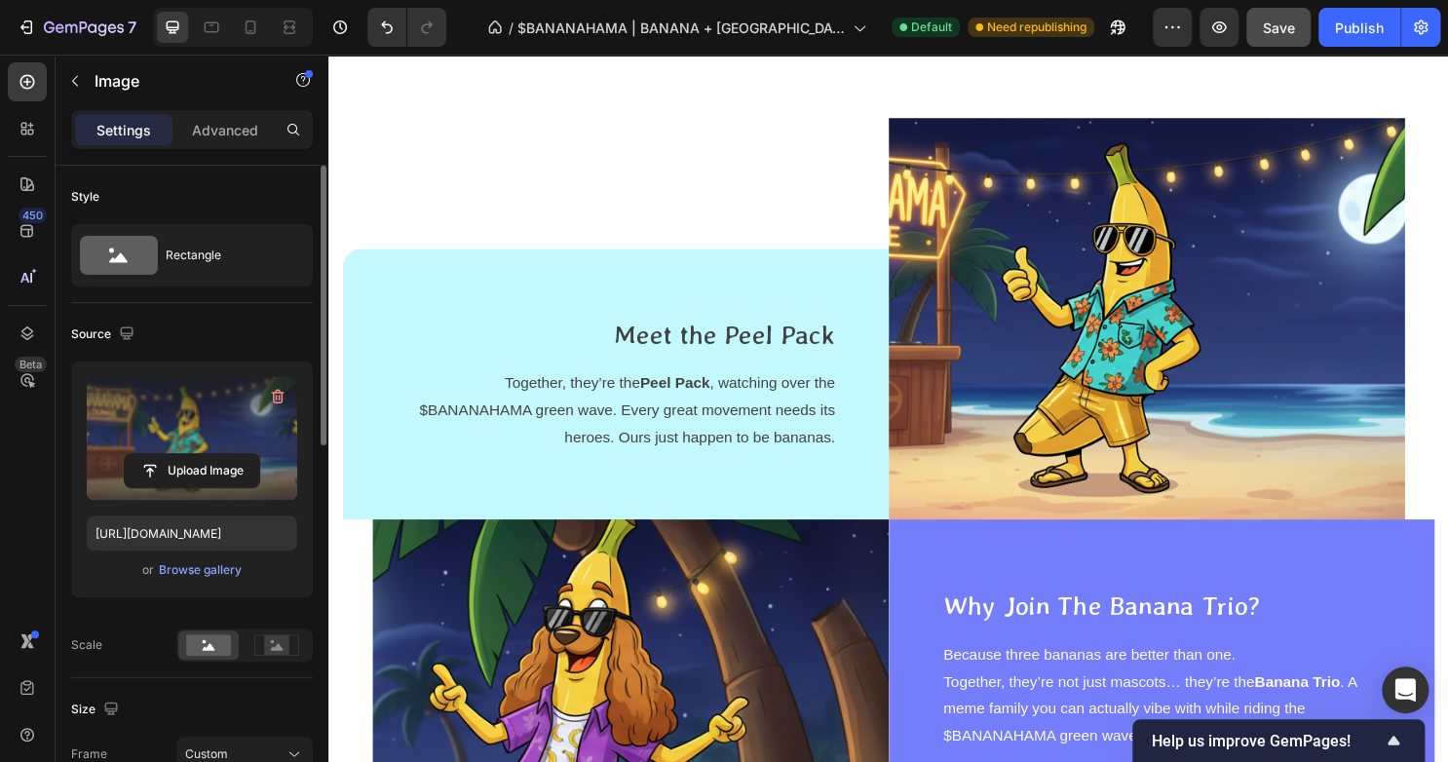
scroll to position [3355, 0]
click at [1200, 375] on img at bounding box center [1182, 329] width 539 height 419
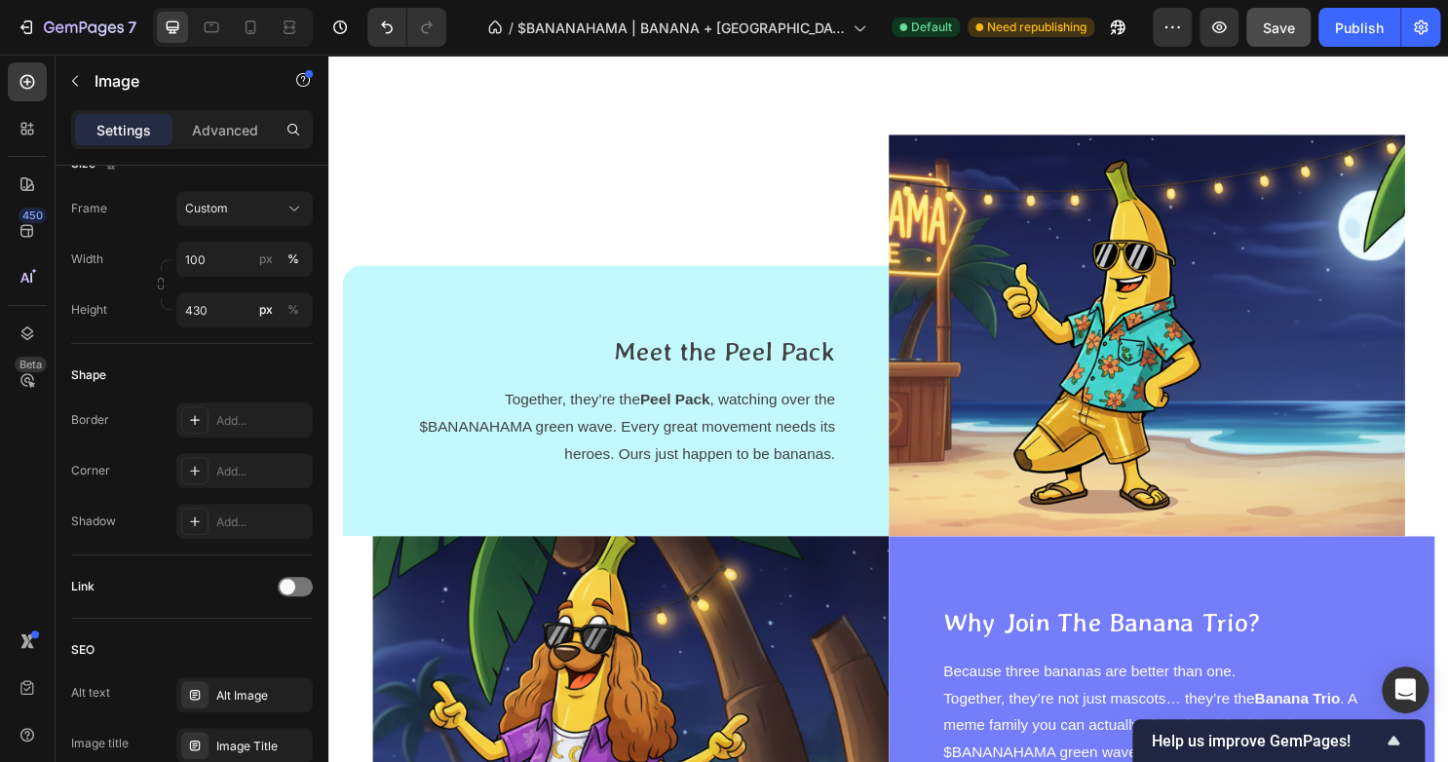
scroll to position [3288, 0]
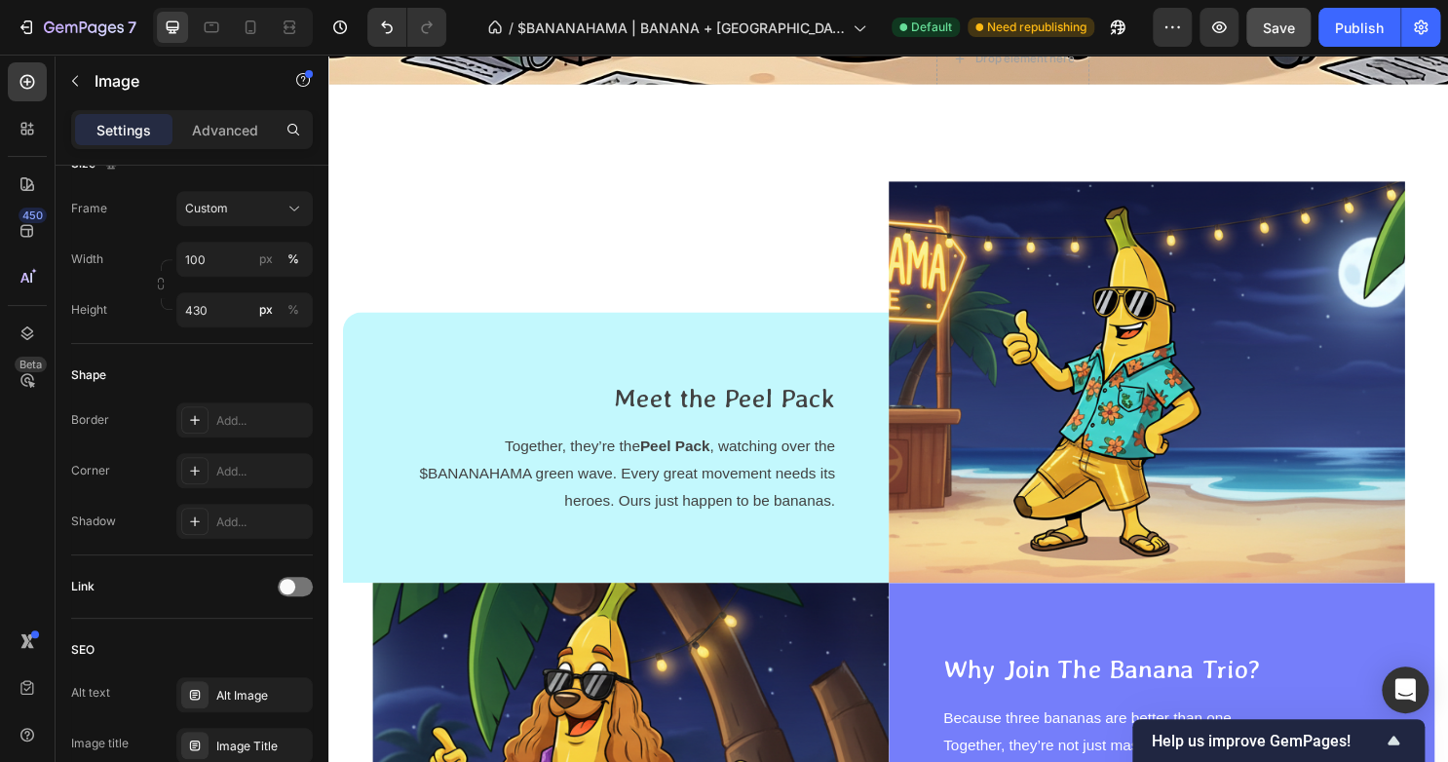
click at [1060, 306] on img at bounding box center [1182, 396] width 539 height 419
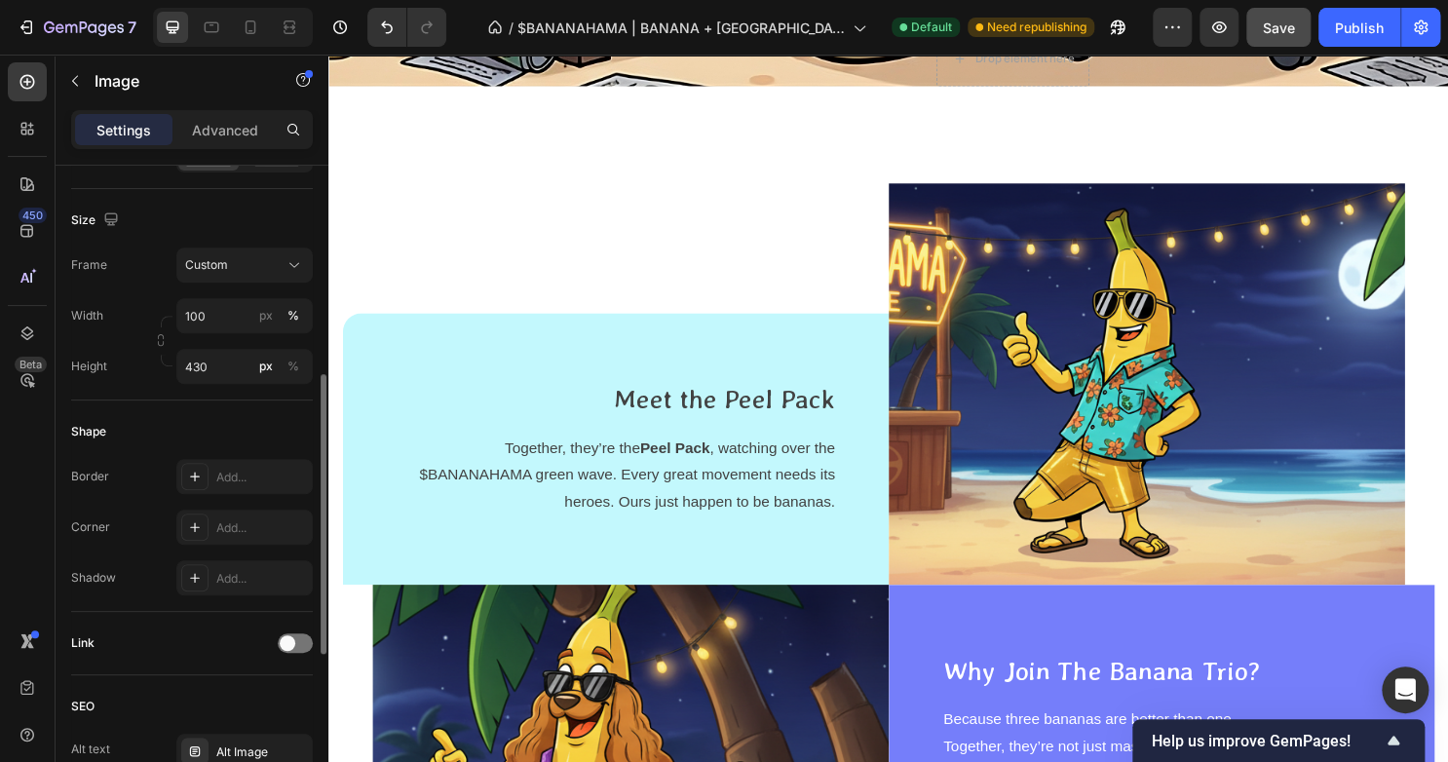
scroll to position [0, 0]
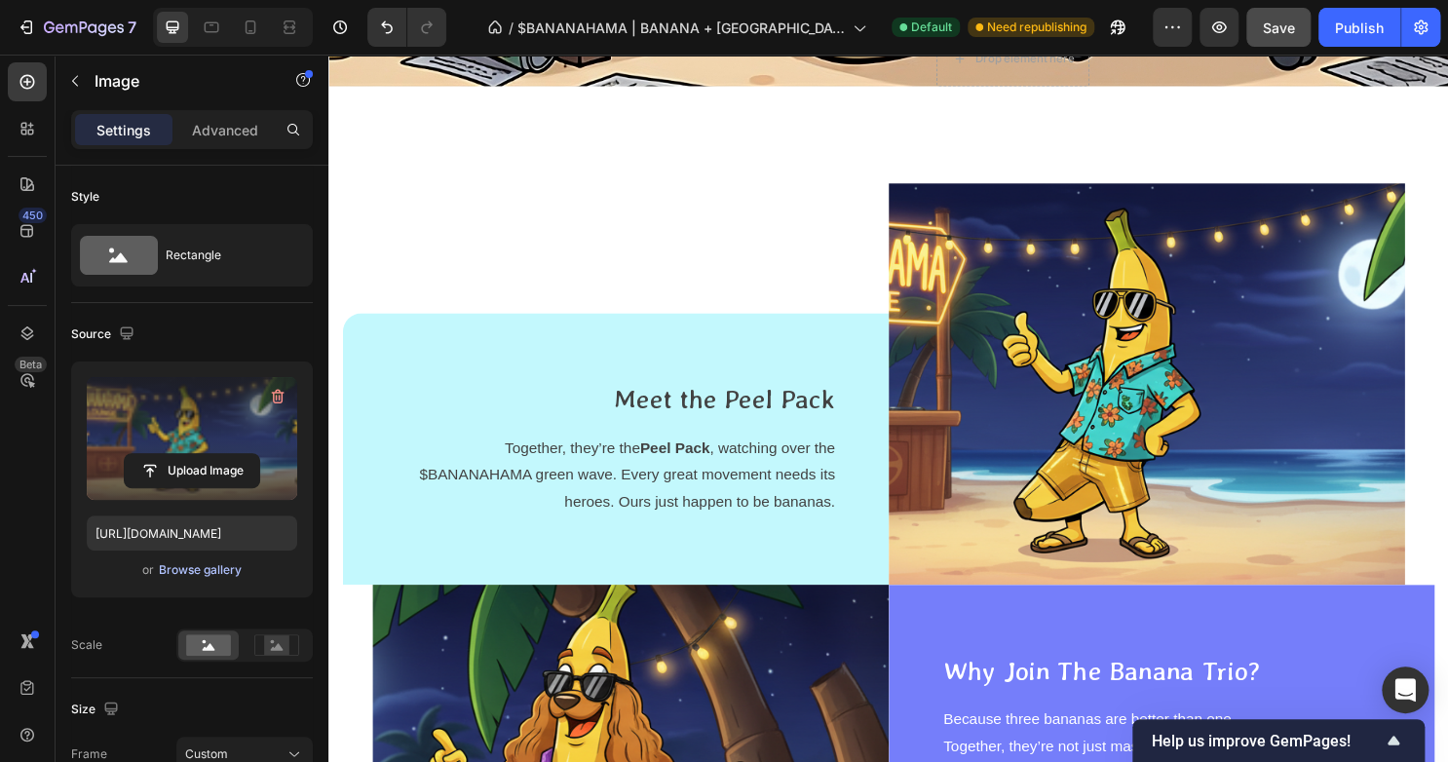
click at [189, 560] on button "Browse gallery" at bounding box center [200, 569] width 85 height 19
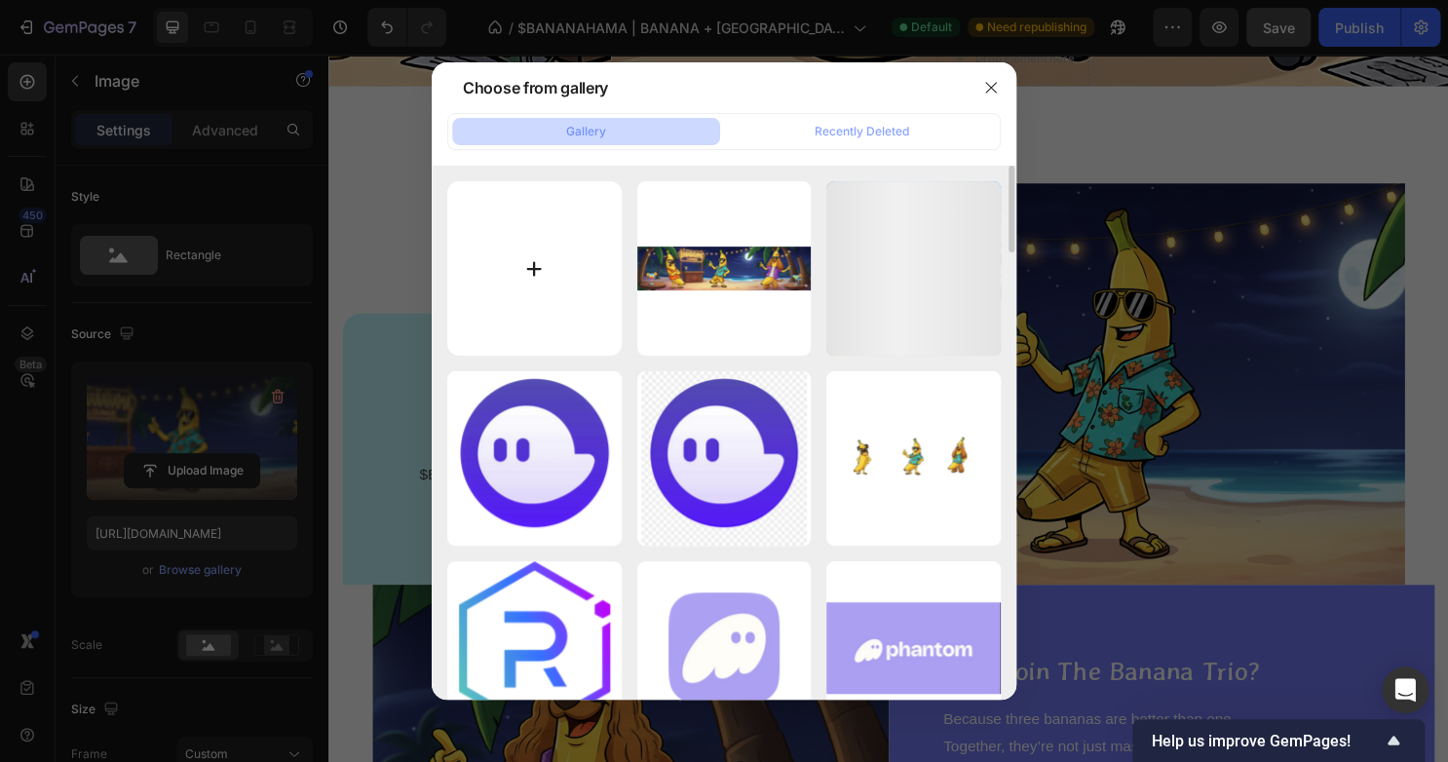
click at [538, 230] on input "file" at bounding box center [534, 268] width 174 height 174
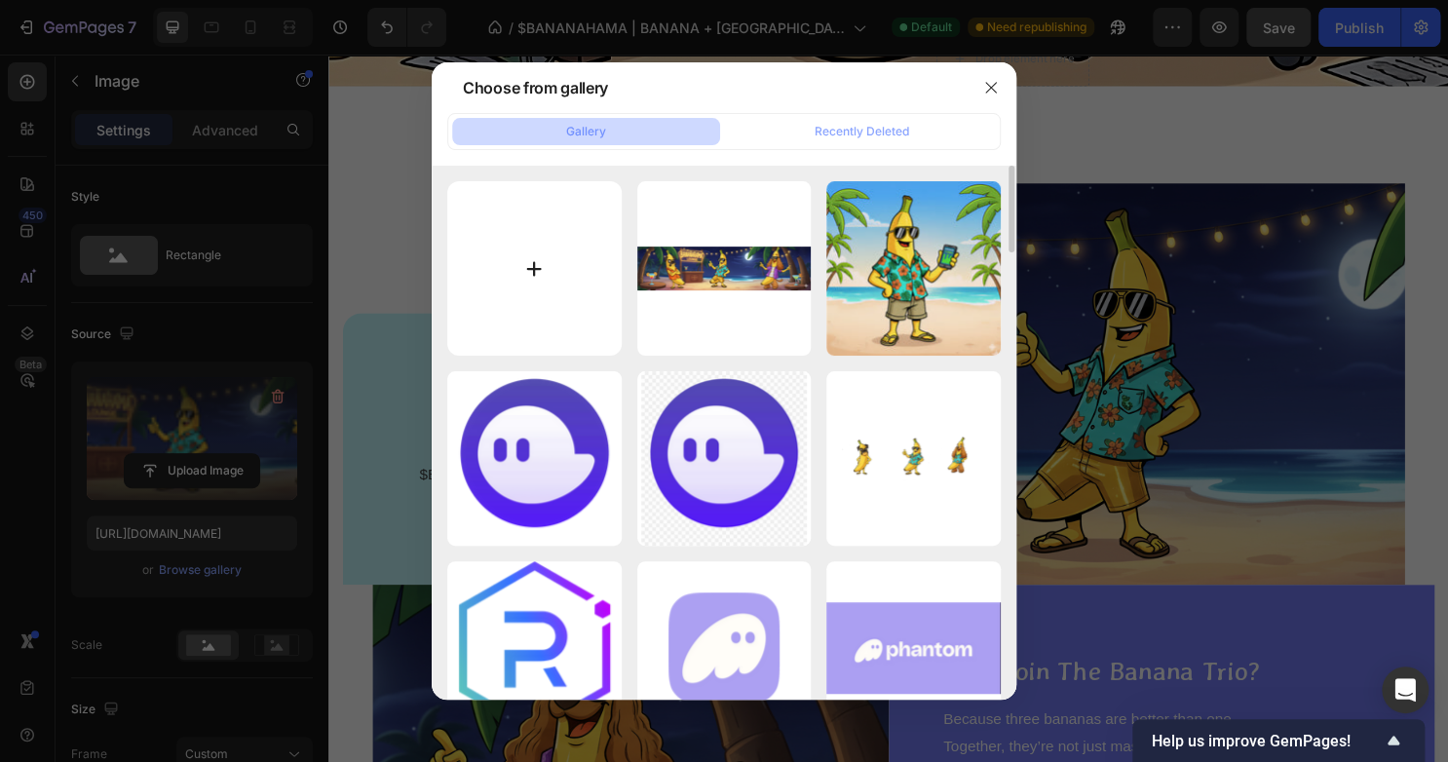
type input "C:\fakepath\Untitled-1.png"
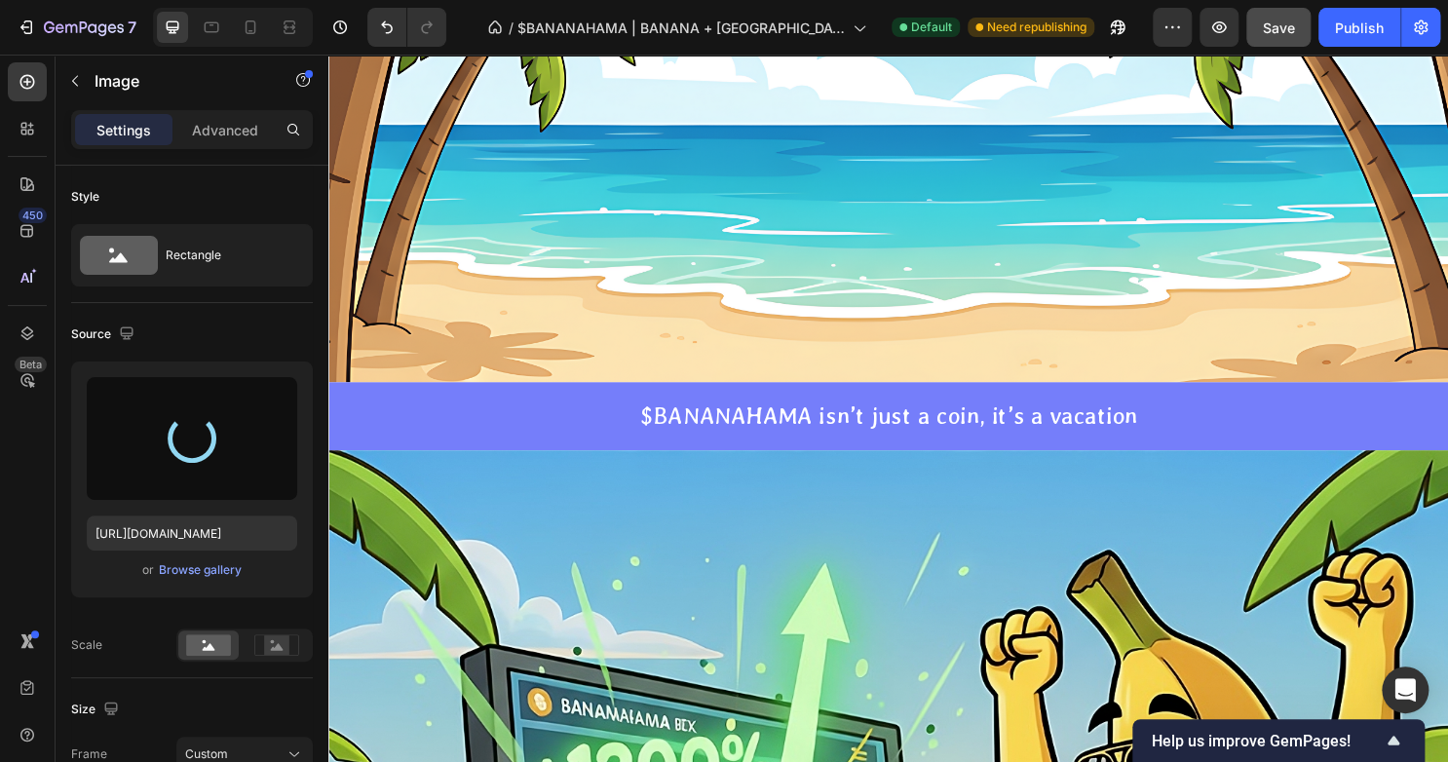
type input "[URL][DOMAIN_NAME]"
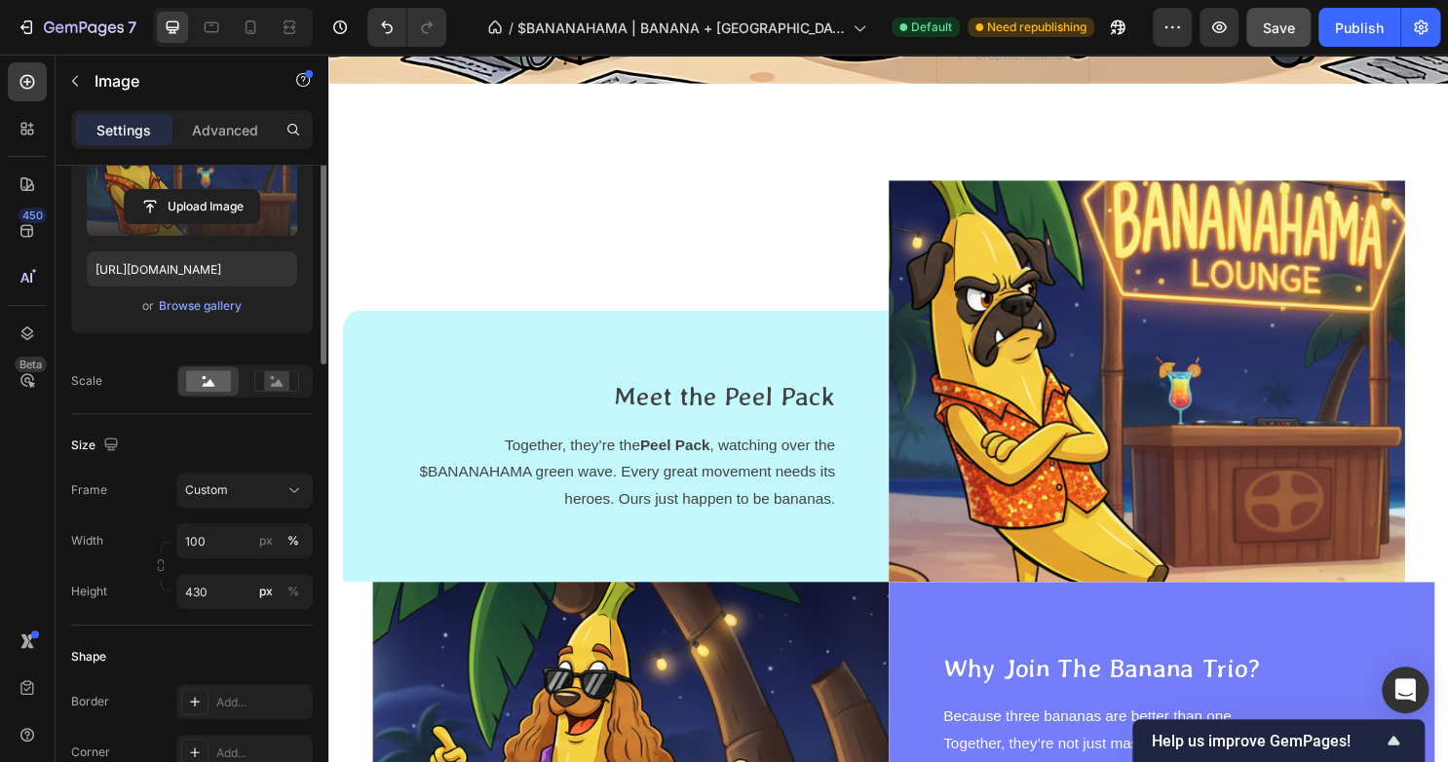
scroll to position [262, 0]
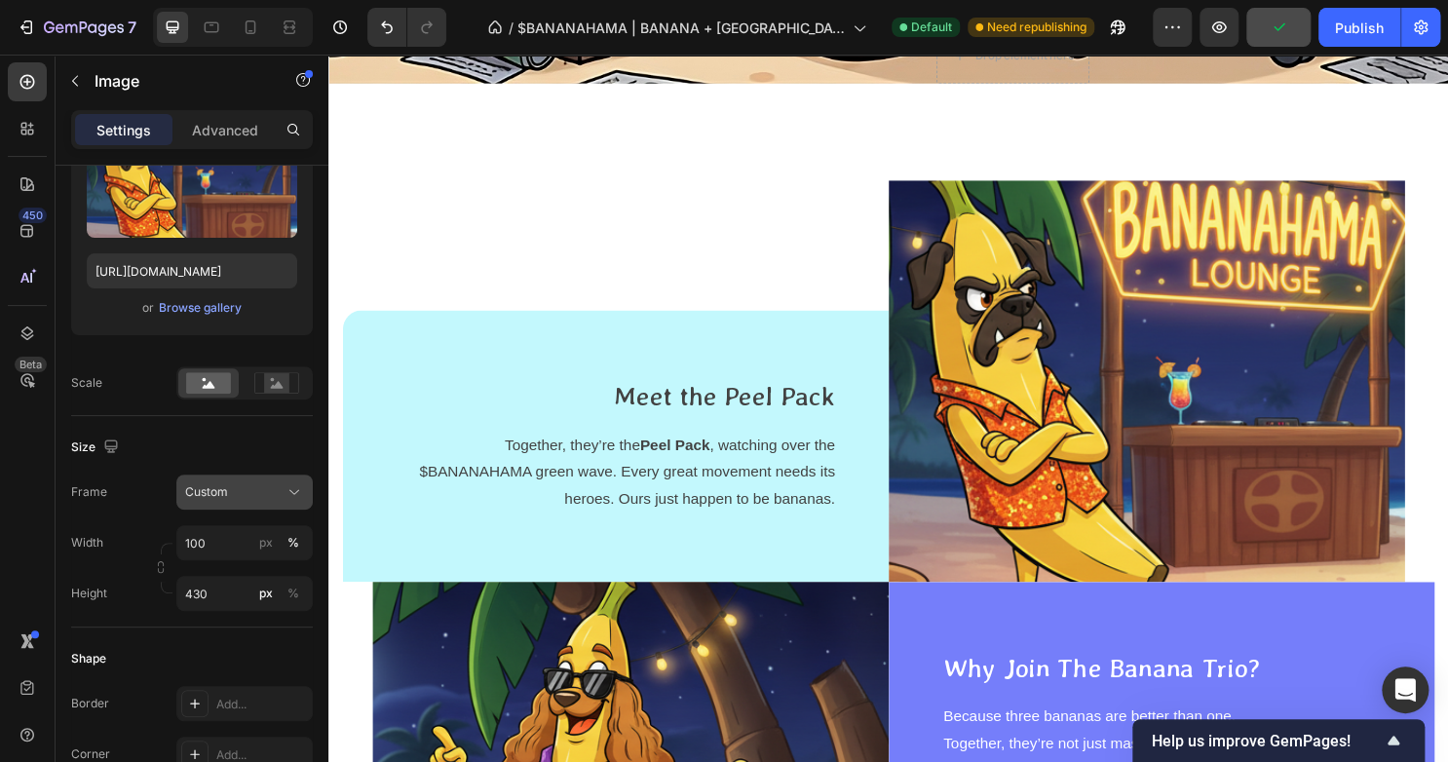
click at [260, 483] on div "Custom" at bounding box center [232, 492] width 95 height 18
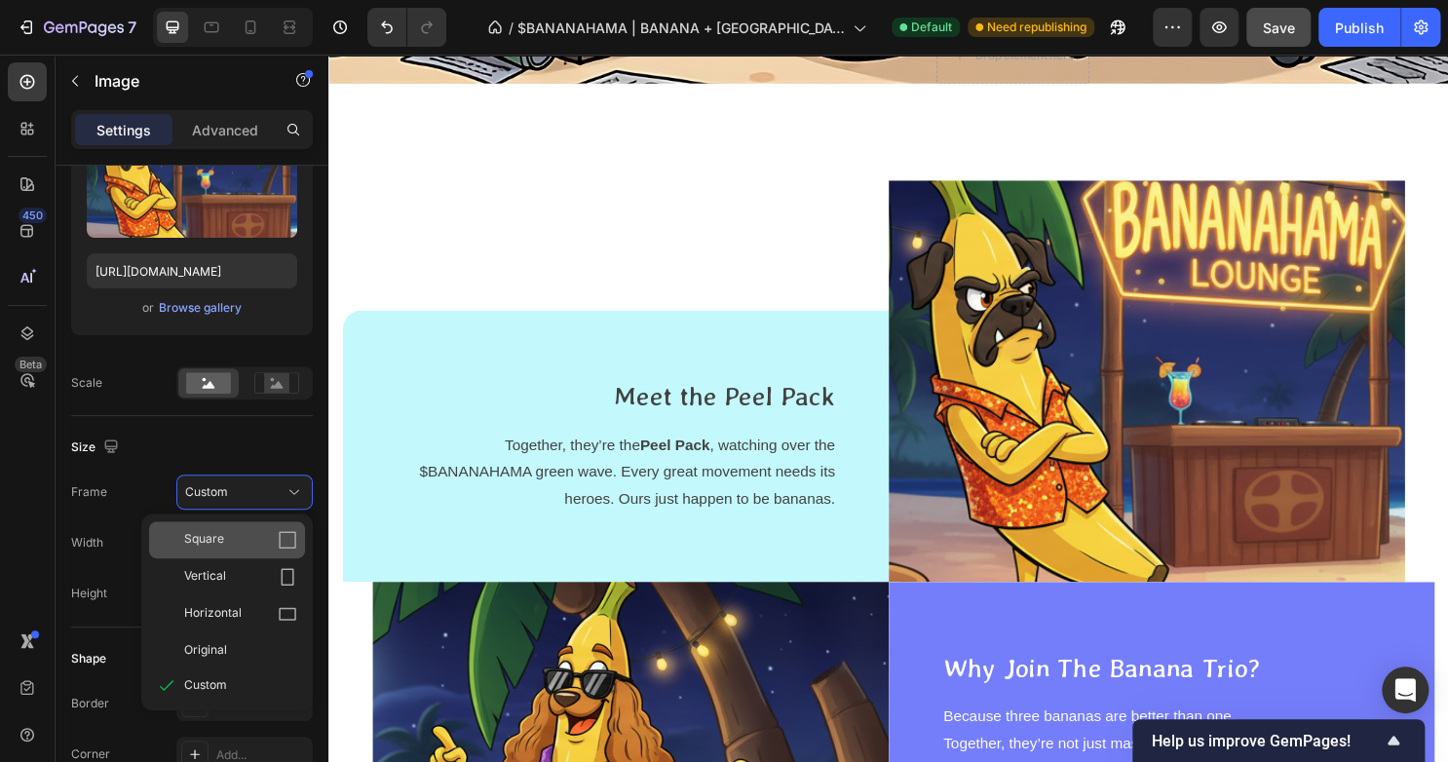
click at [250, 530] on div "Square" at bounding box center [240, 539] width 113 height 19
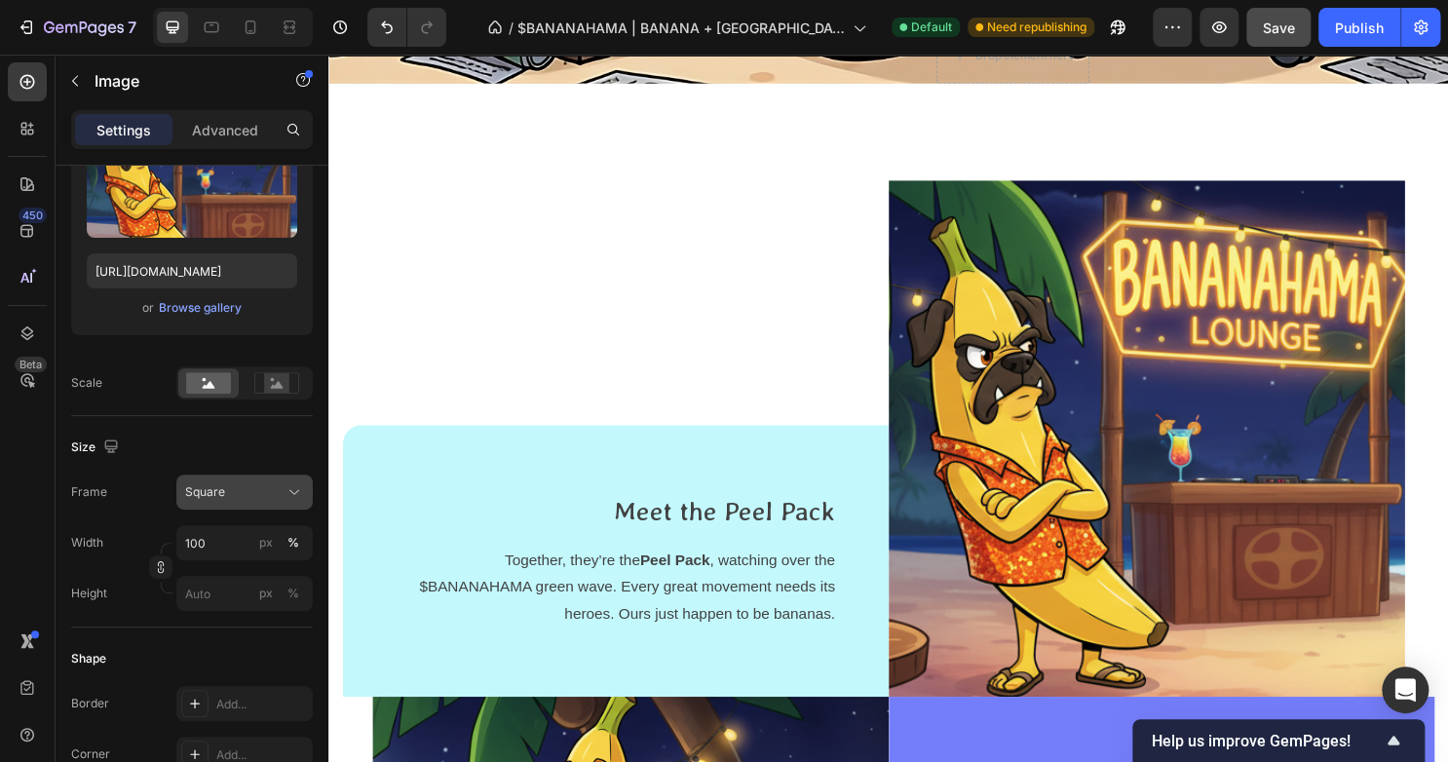
click at [258, 479] on button "Square" at bounding box center [244, 491] width 136 height 35
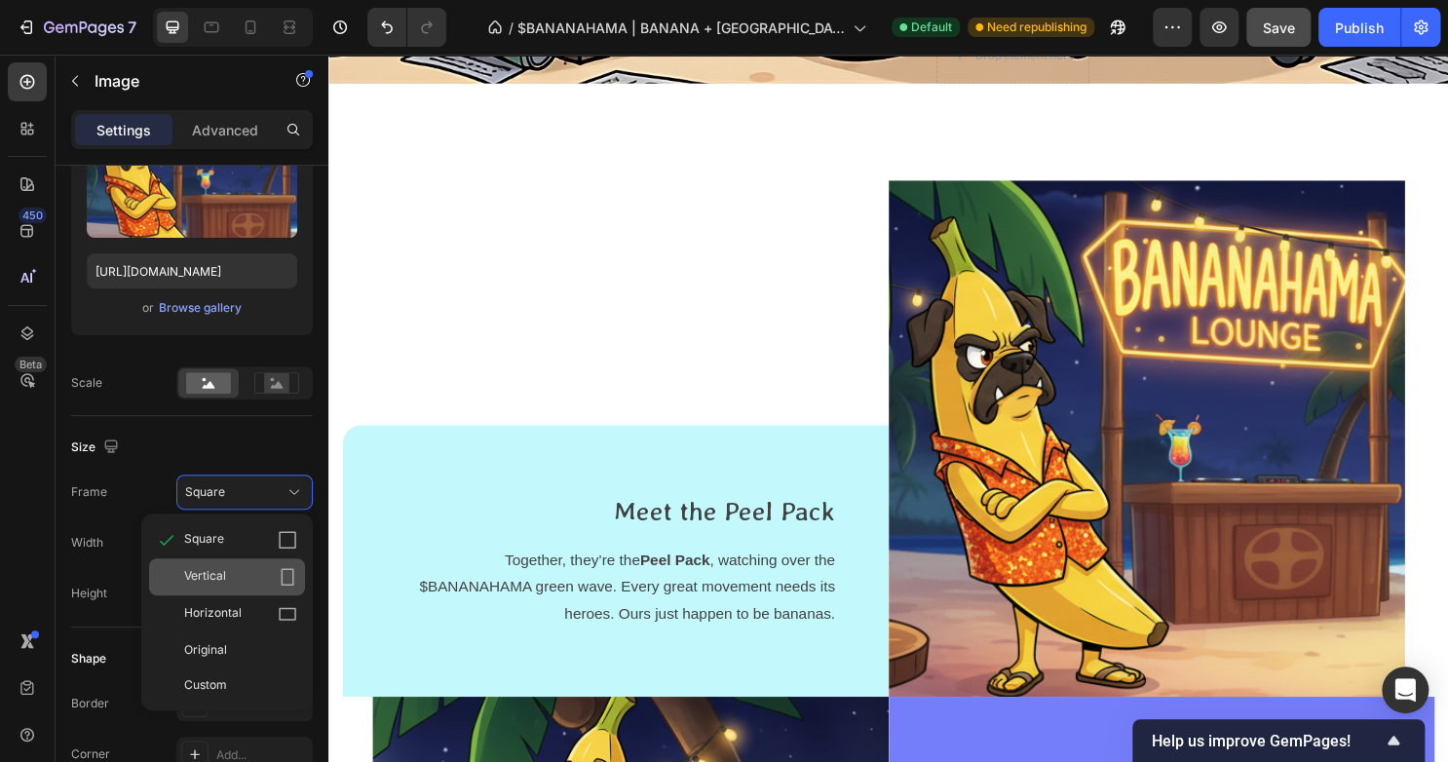
click at [243, 583] on div "Vertical" at bounding box center [240, 576] width 113 height 19
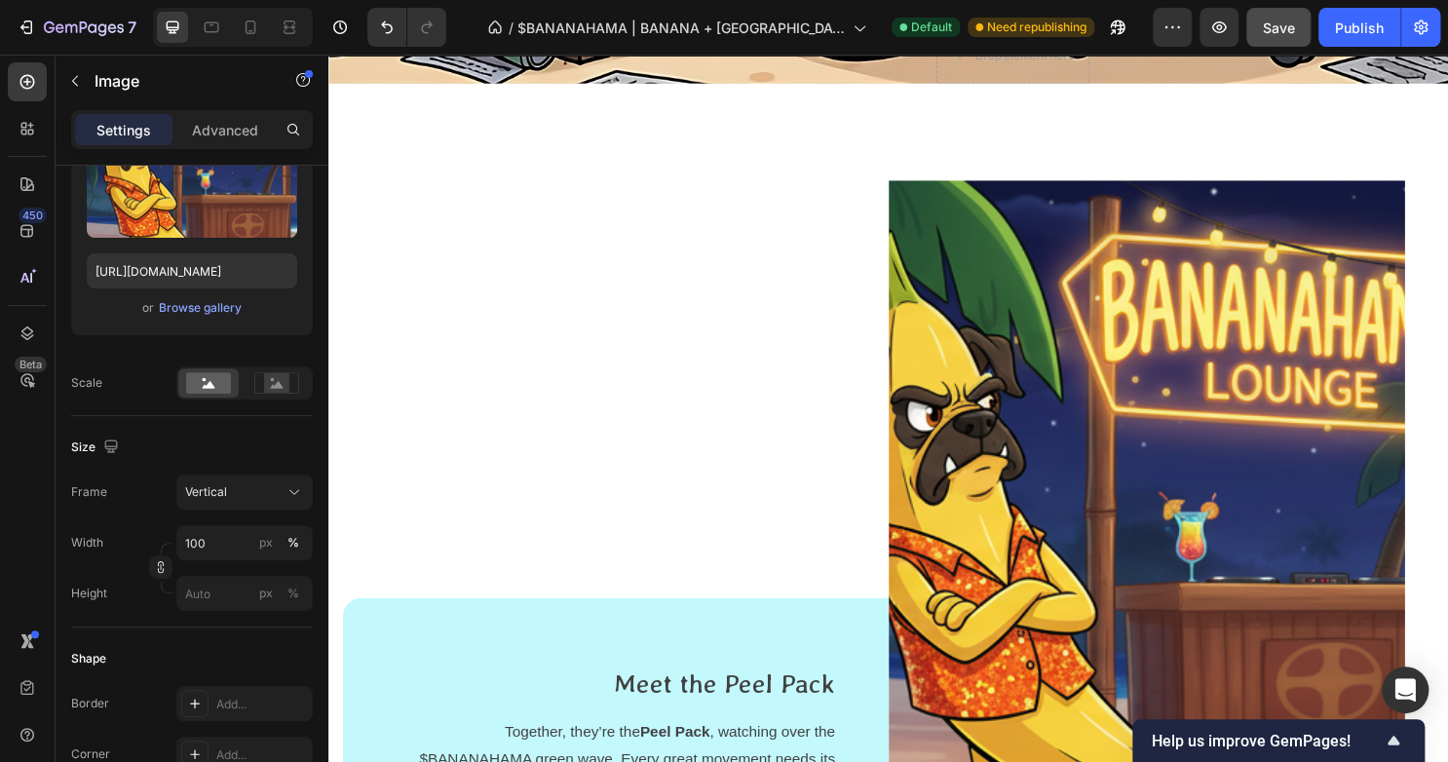
click at [261, 518] on div "Frame Vertical Width 100 px % Height px %" at bounding box center [192, 542] width 242 height 136
click at [273, 495] on div "Vertical" at bounding box center [232, 492] width 95 height 18
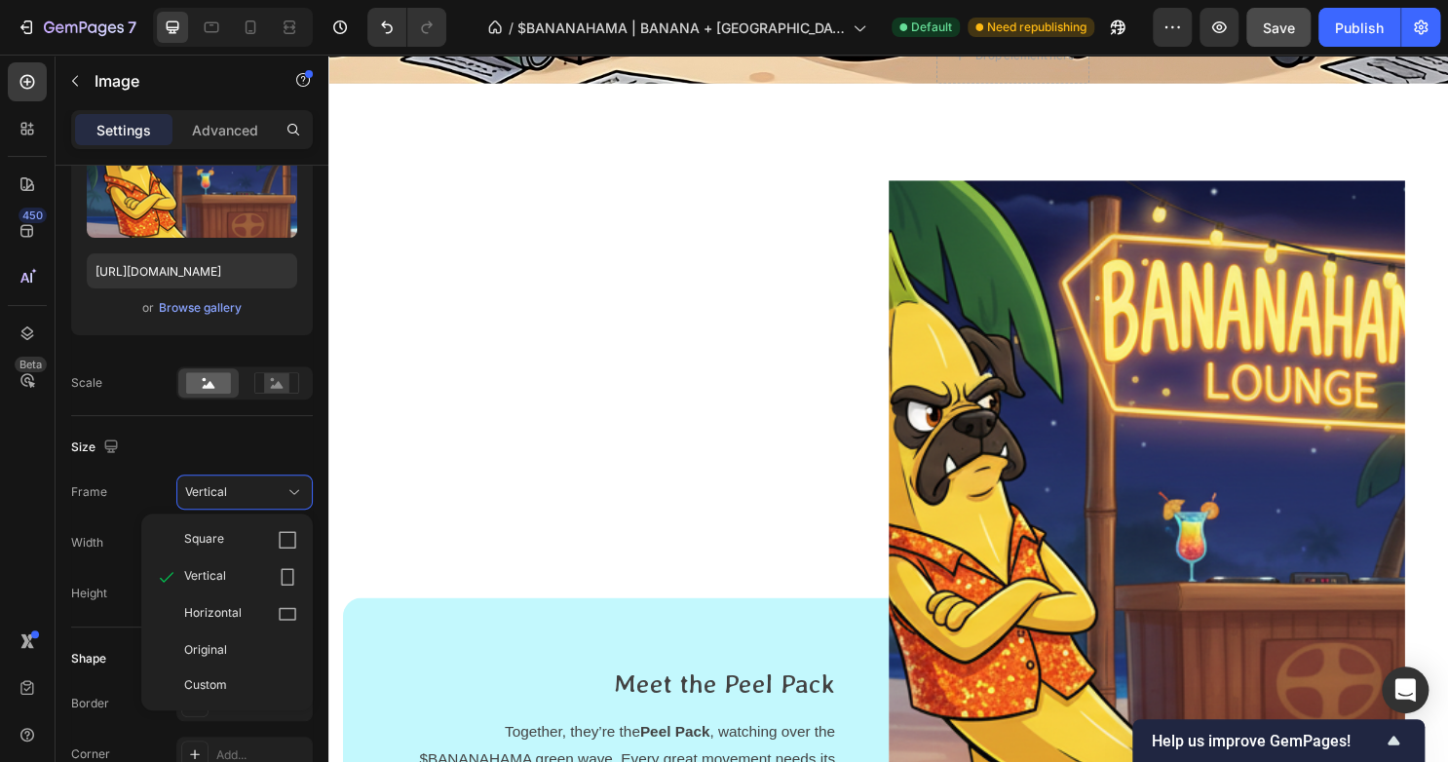
click at [257, 634] on div "Original" at bounding box center [227, 649] width 156 height 35
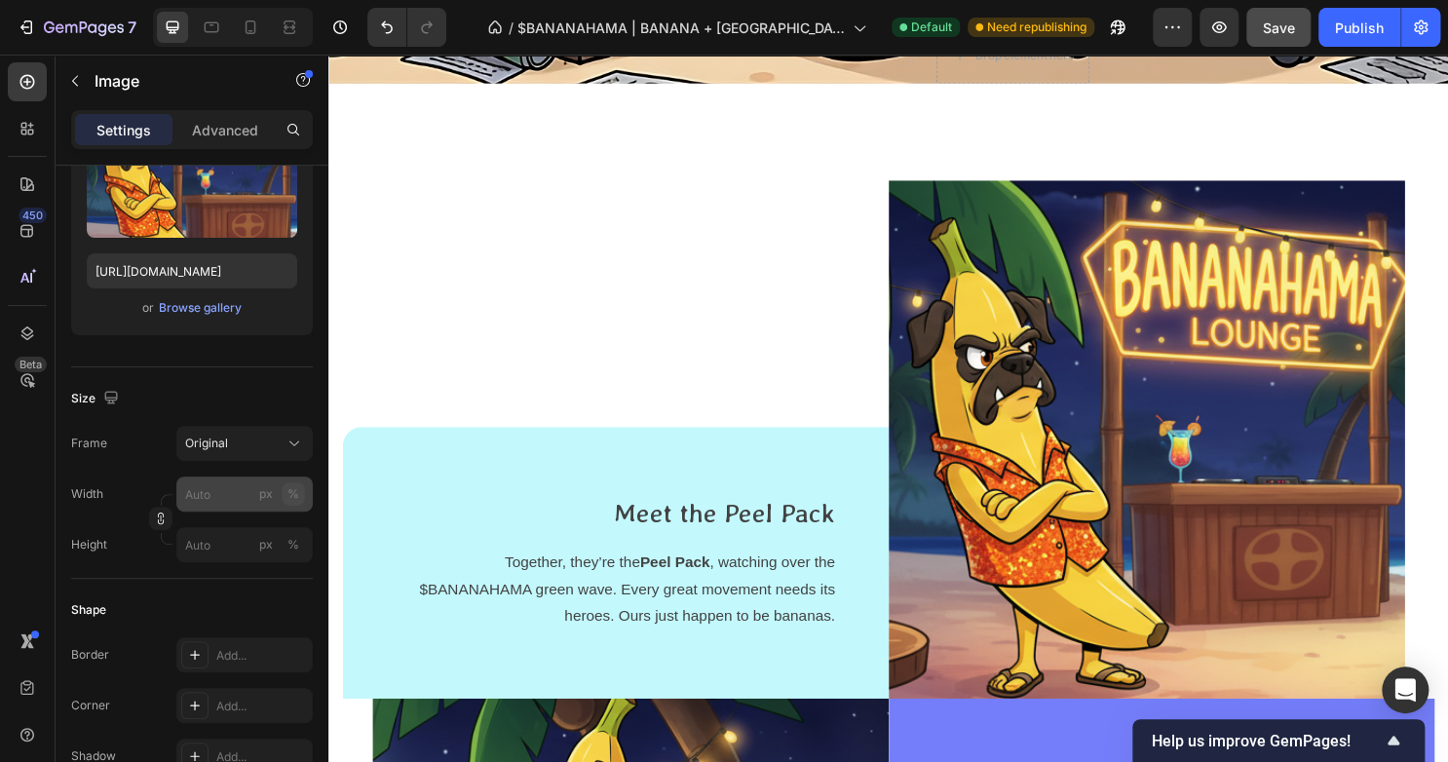
click at [288, 495] on div "%" at bounding box center [293, 494] width 12 height 18
click at [292, 452] on button "Original" at bounding box center [244, 443] width 136 height 35
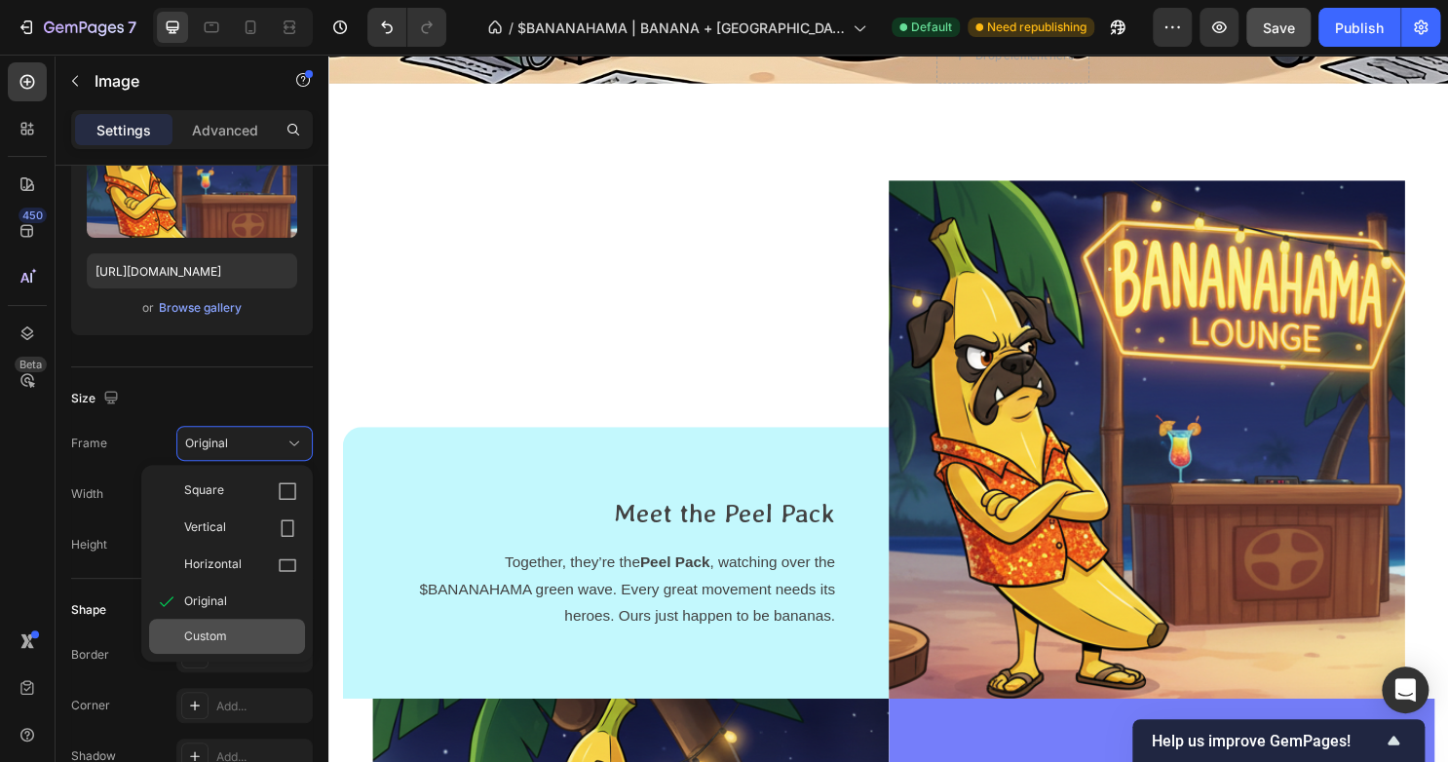
drag, startPoint x: 267, startPoint y: 616, endPoint x: 266, endPoint y: 627, distance: 11.7
click at [266, 627] on div "Square Vertical Horizontal Original Custom" at bounding box center [226, 562] width 171 height 181
click at [265, 627] on div "Custom" at bounding box center [240, 636] width 113 height 18
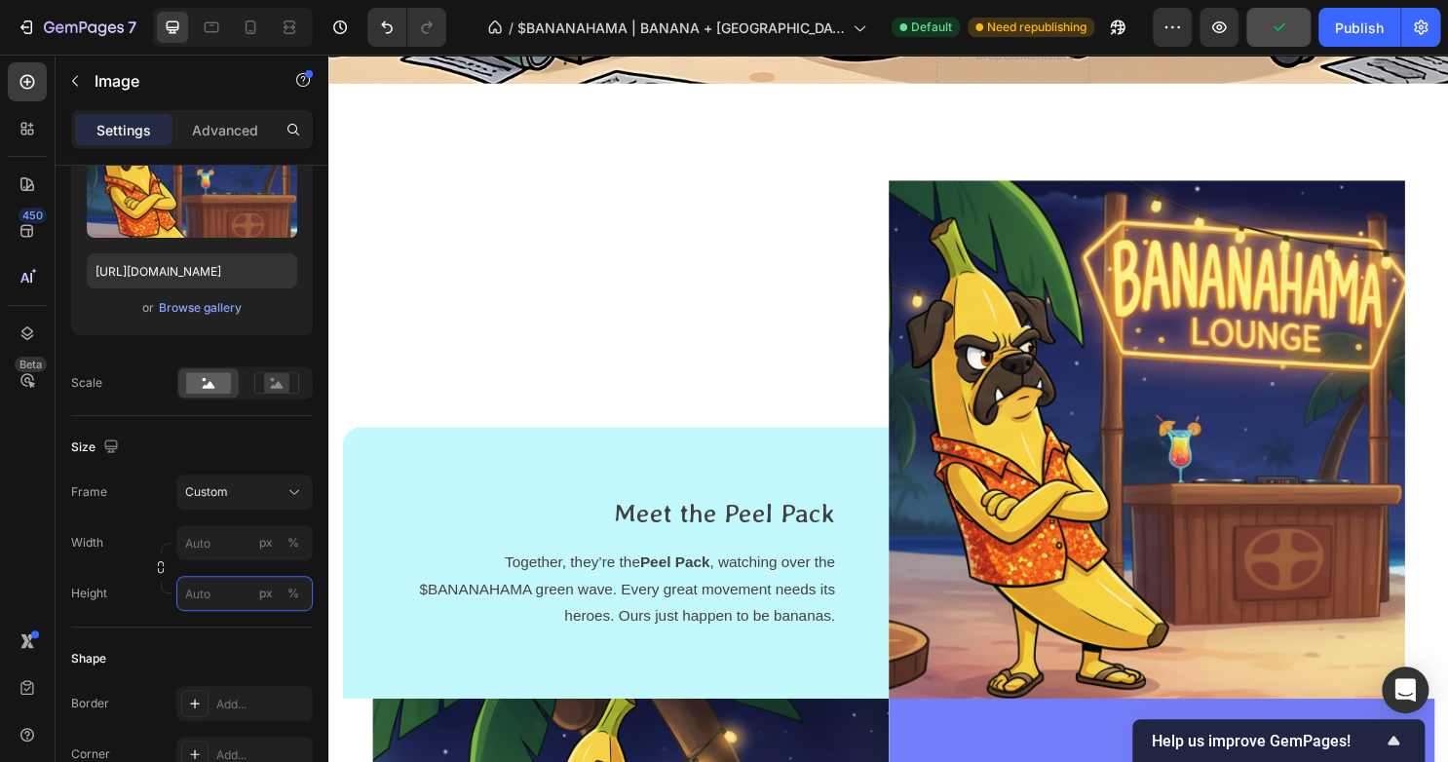
click at [238, 588] on input "px %" at bounding box center [244, 593] width 136 height 35
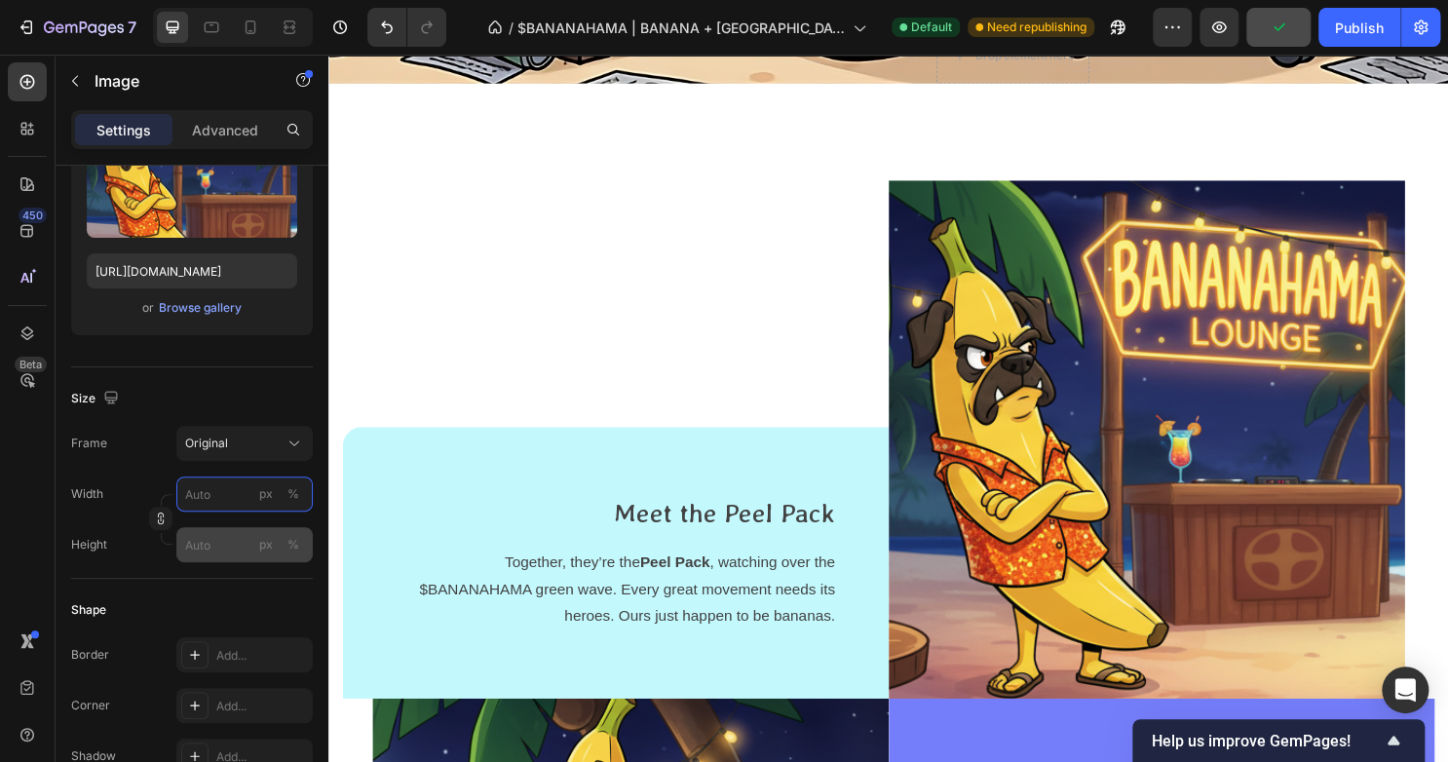
click at [228, 546] on div "Width px % Height px %" at bounding box center [192, 519] width 242 height 86
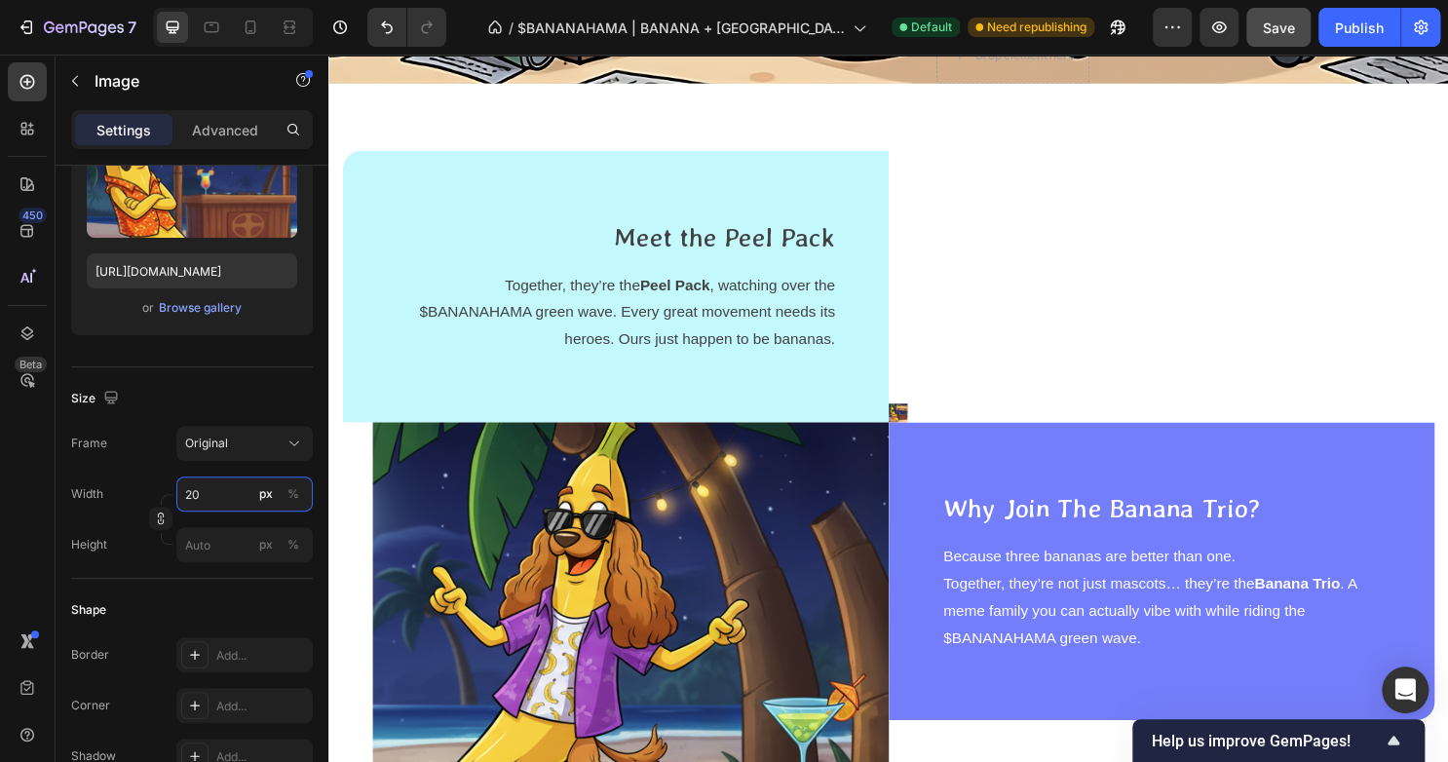
type input "2"
type input "3"
type input "4"
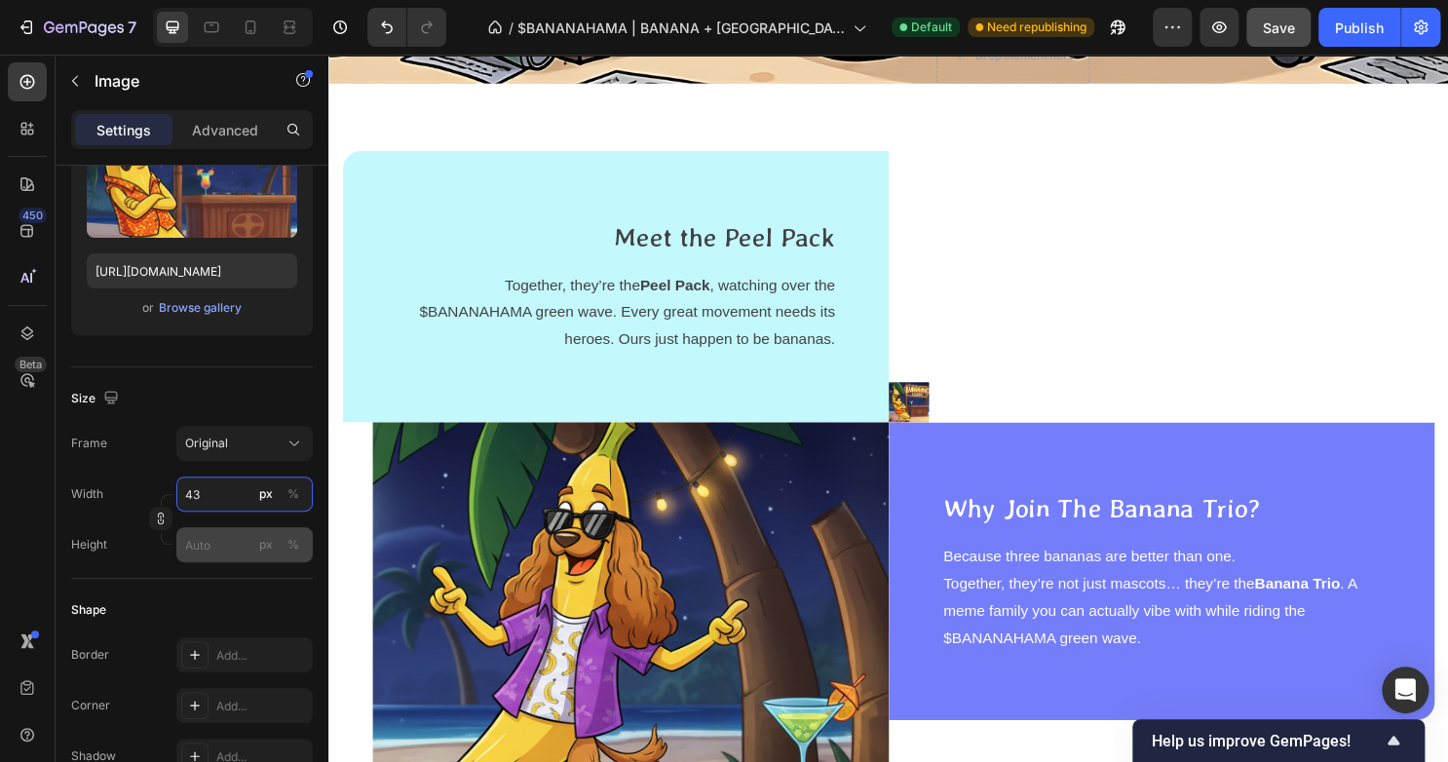
type input "4"
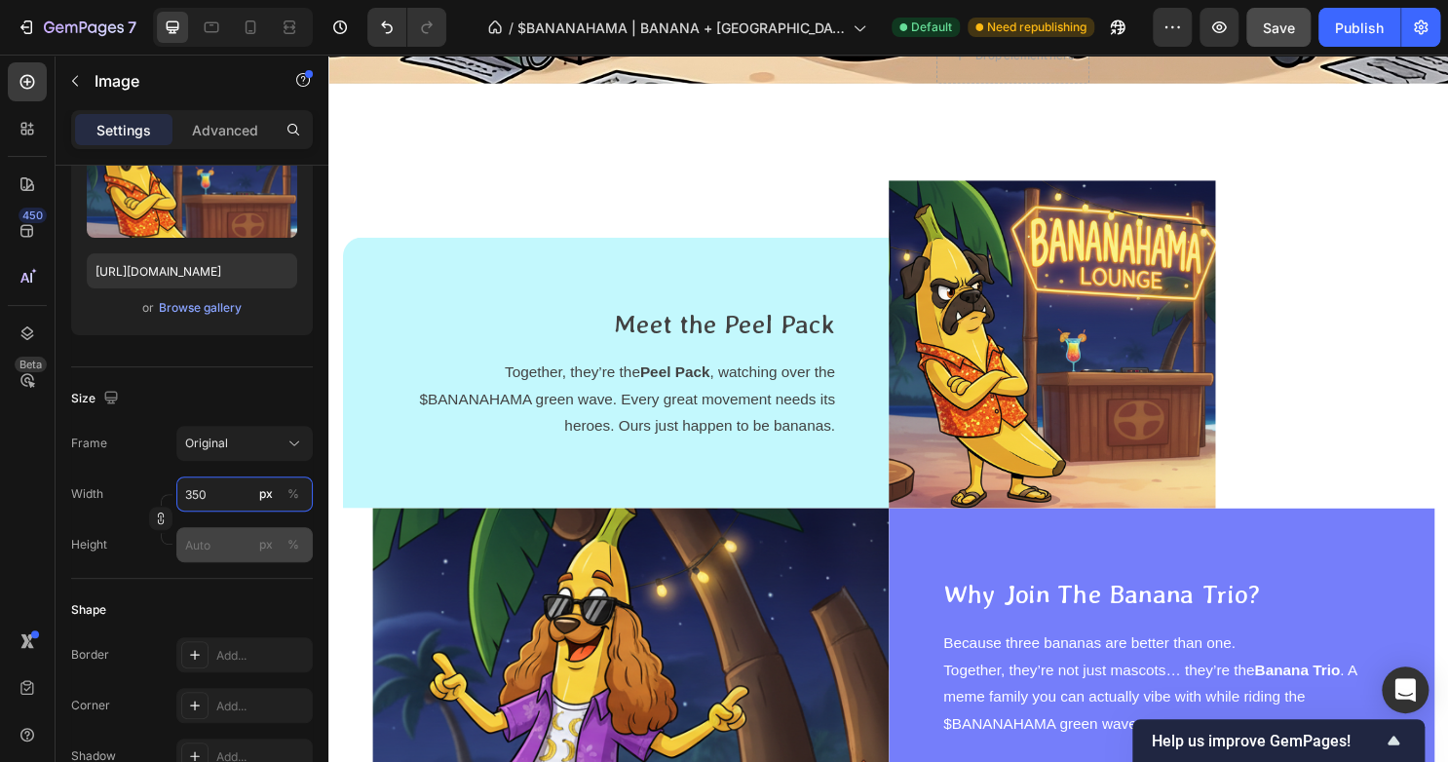
type input "350"
click at [199, 542] on input "px %" at bounding box center [244, 544] width 136 height 35
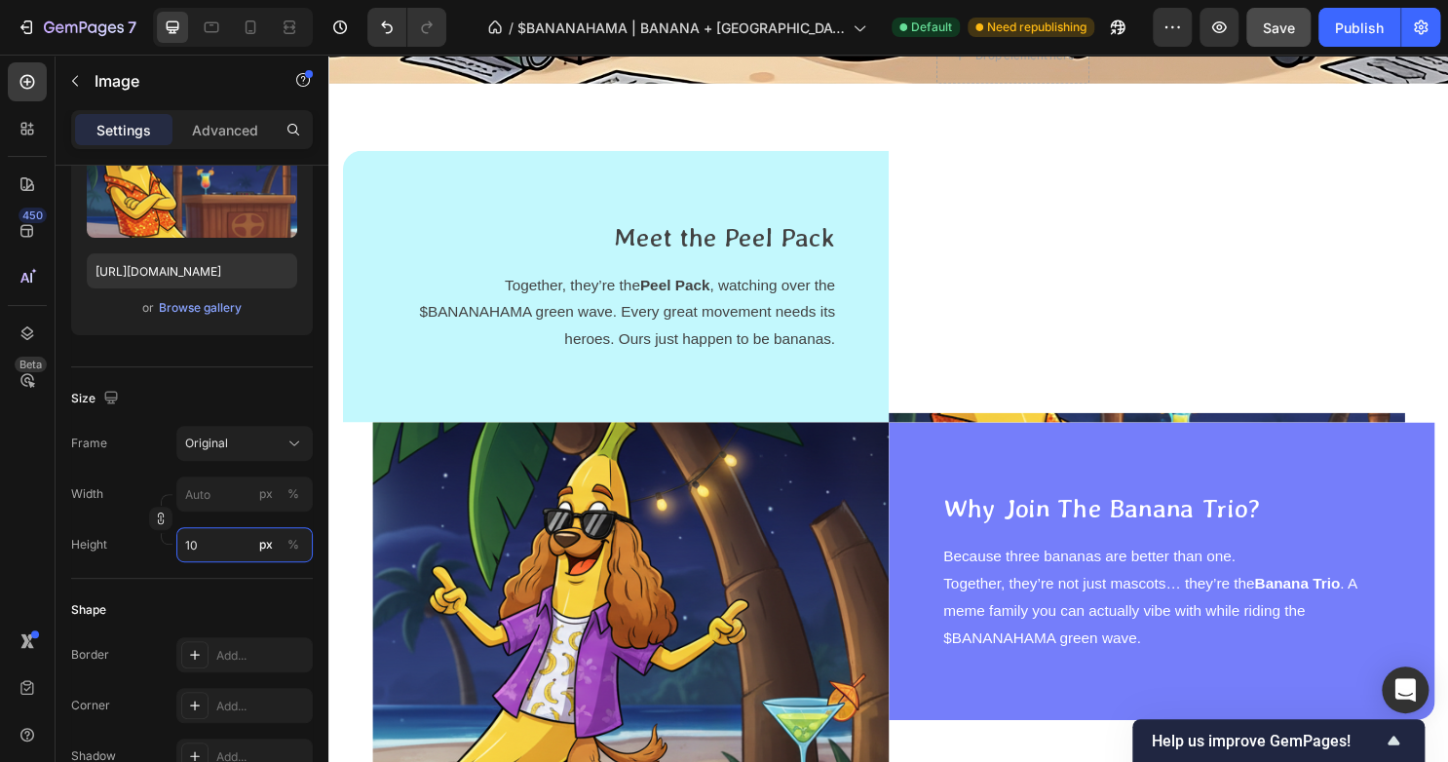
type input "1"
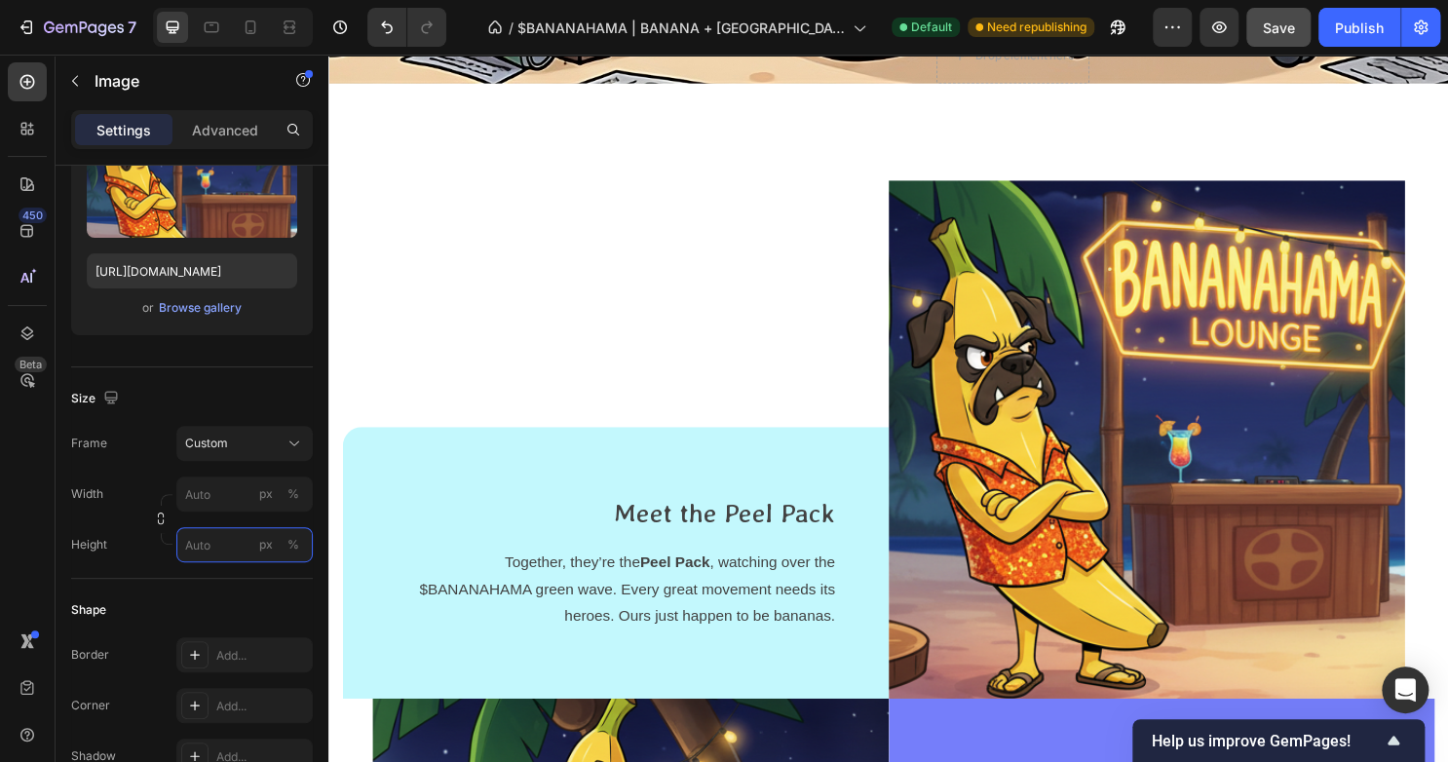
type input "1"
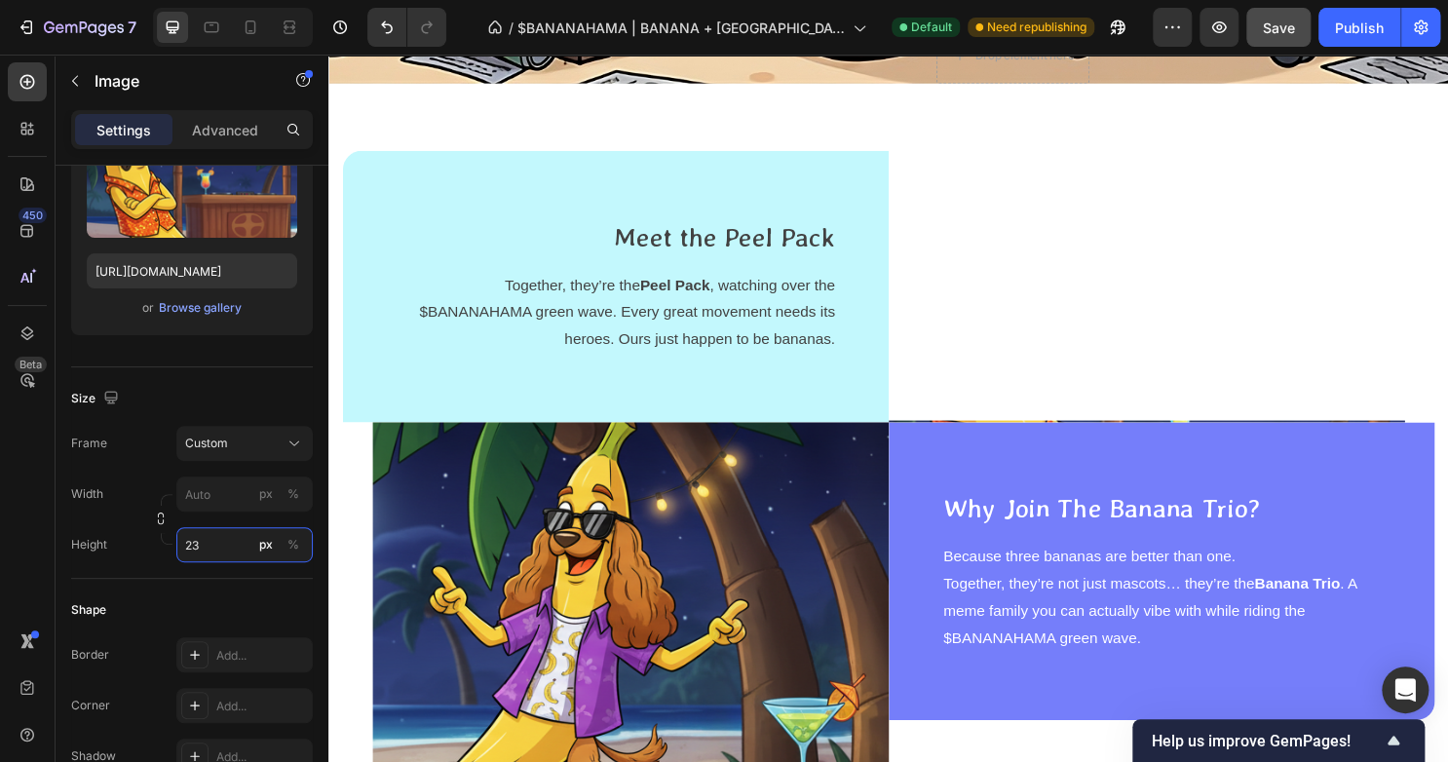
type input "2"
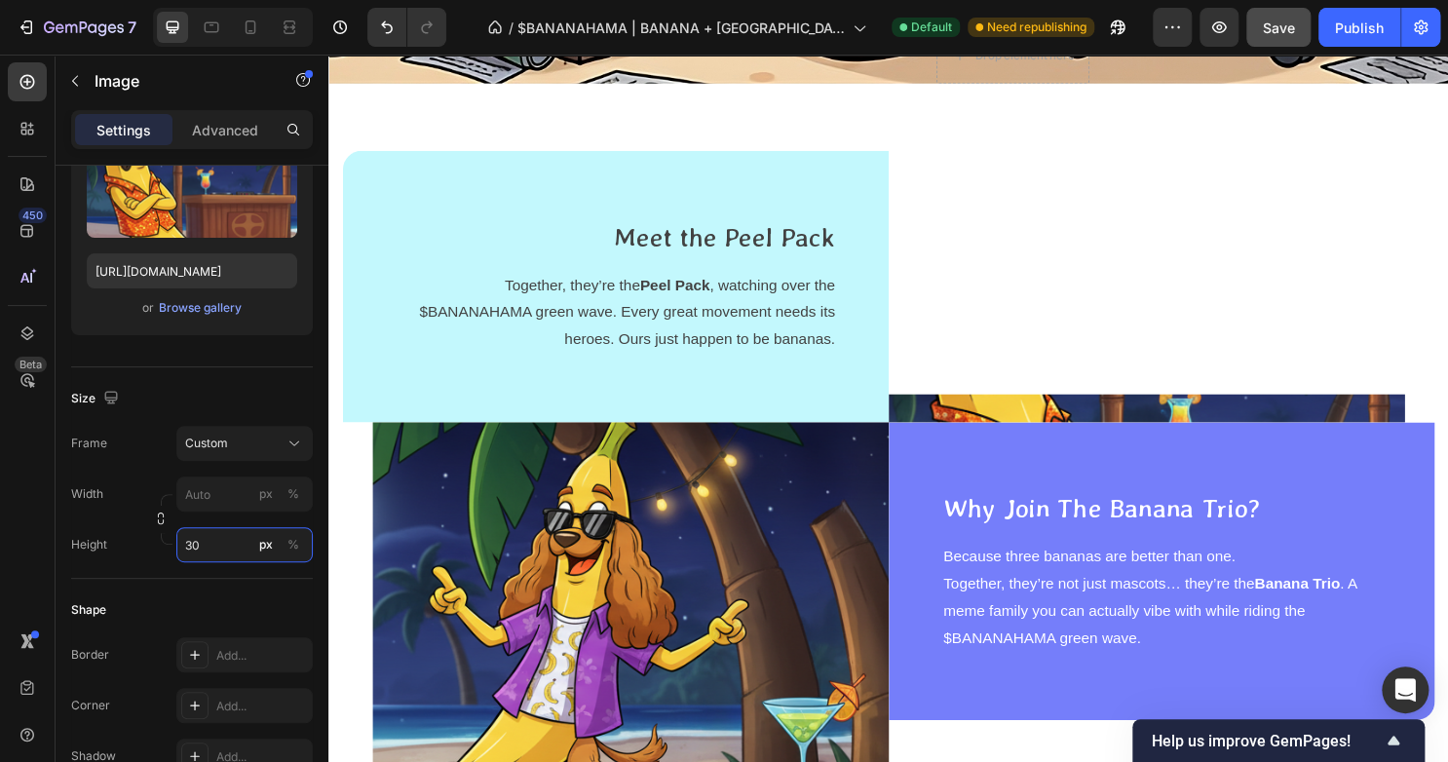
type input "3"
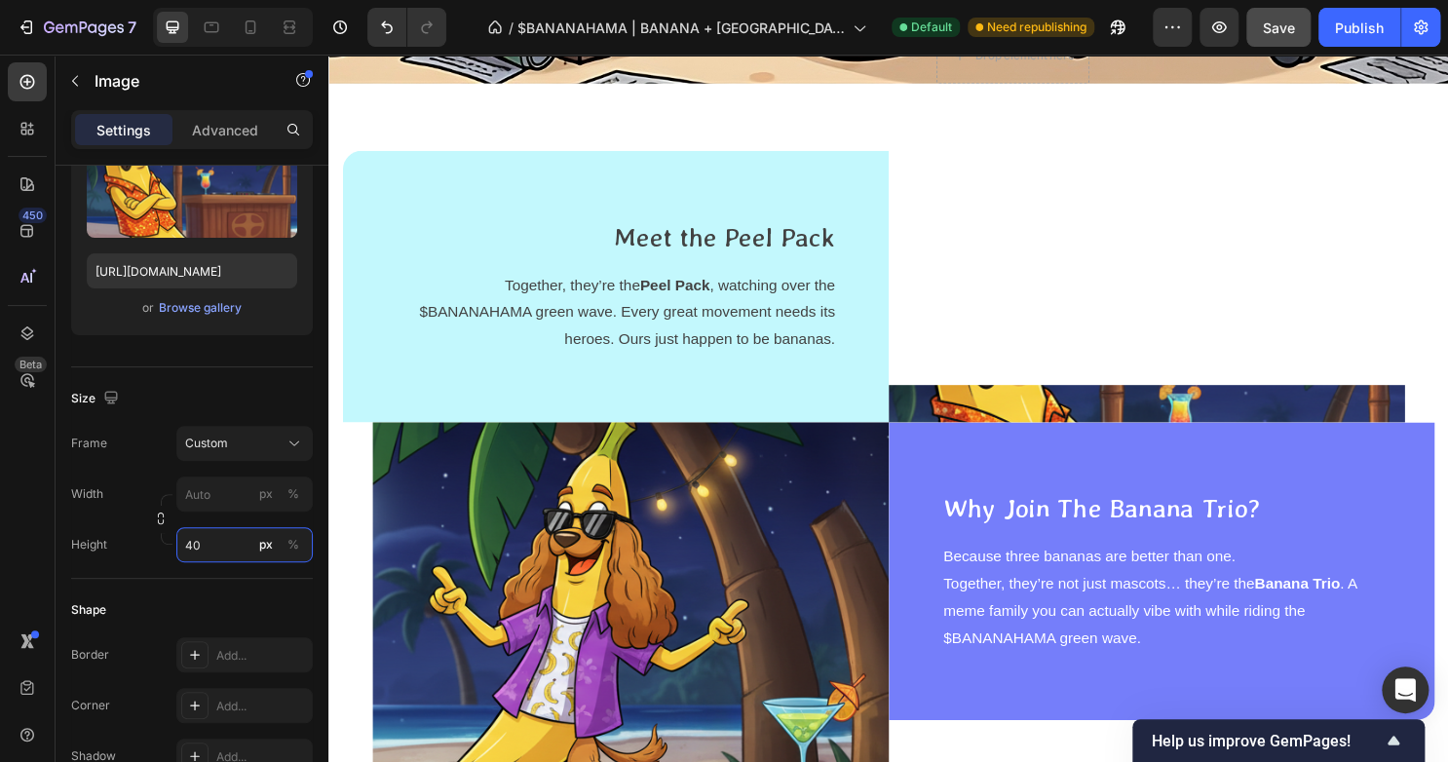
type input "4"
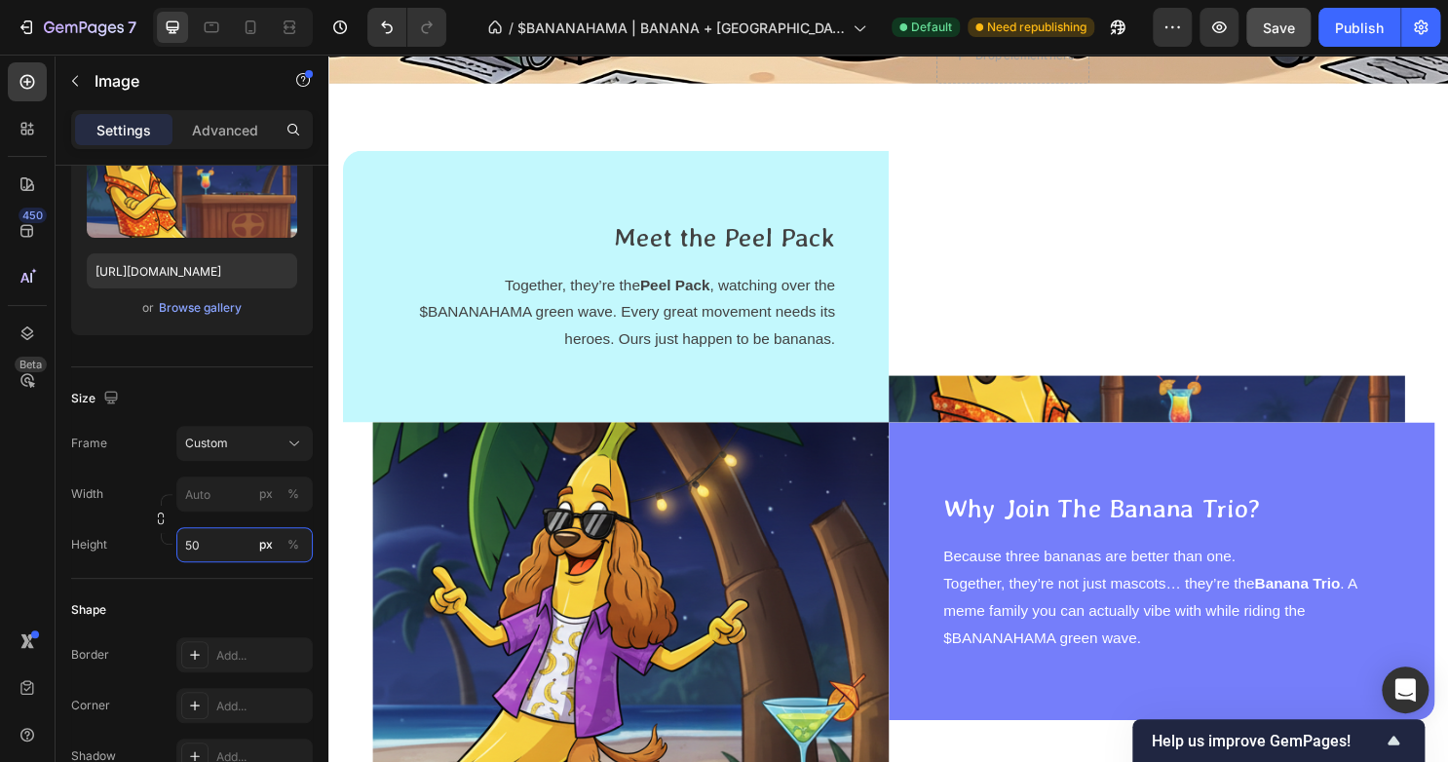
type input "500"
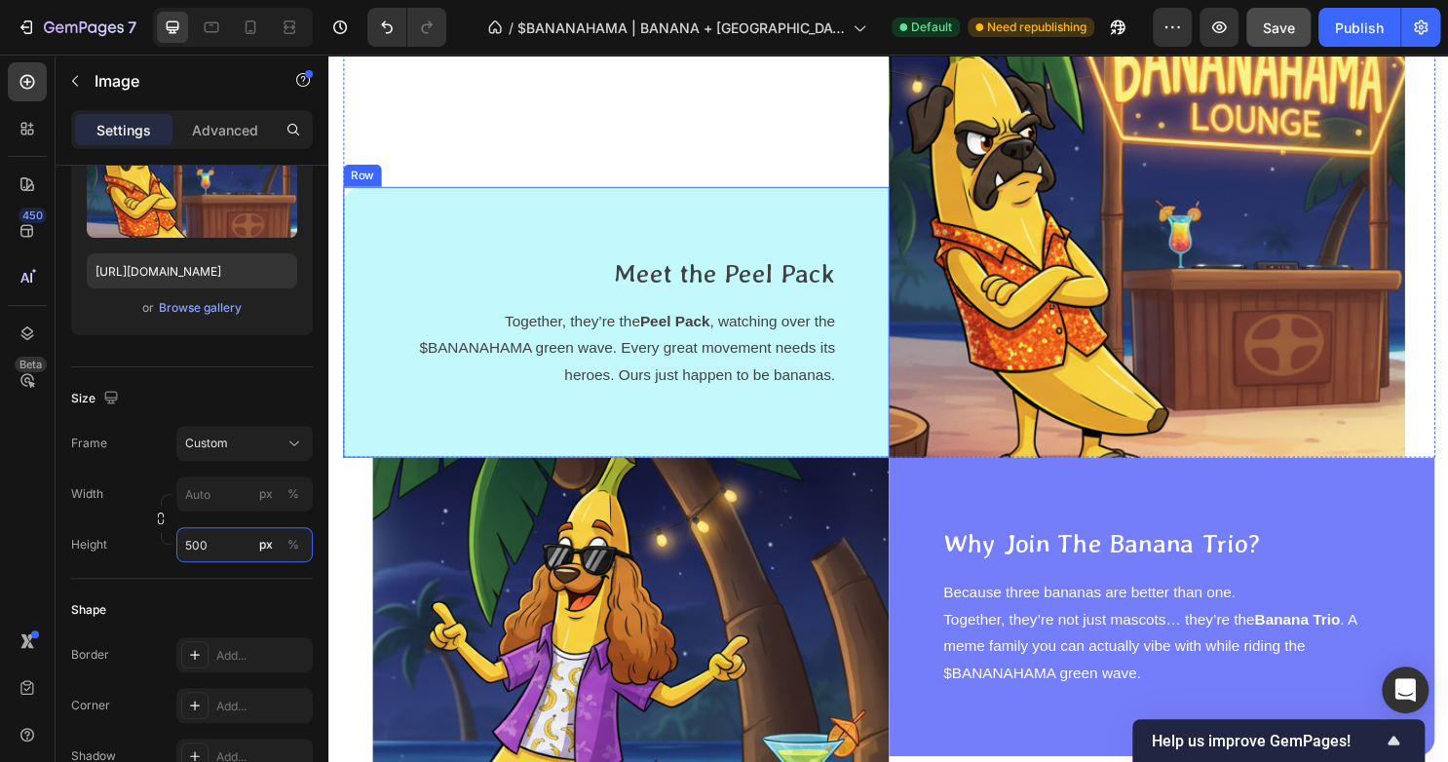
scroll to position [3488, 0]
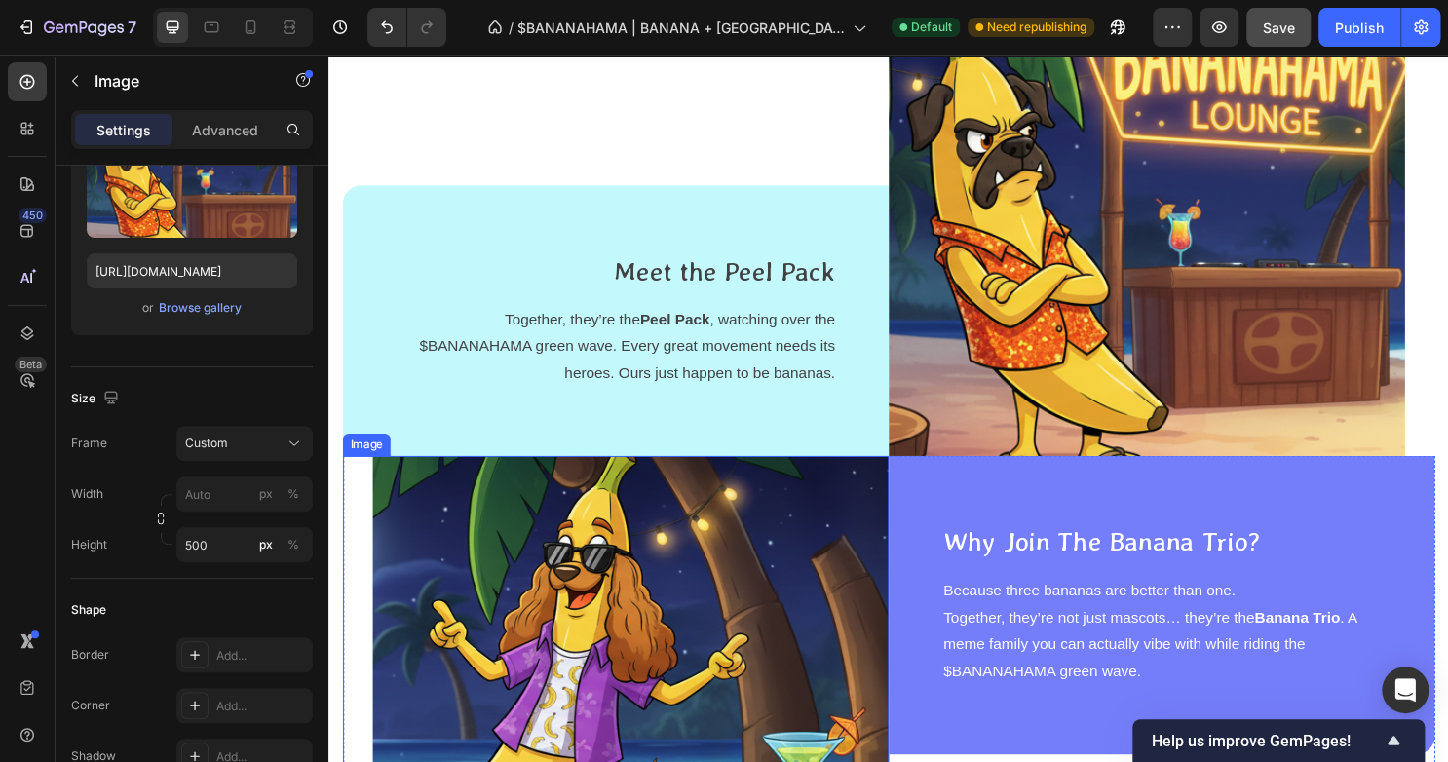
click at [431, 602] on img at bounding box center [643, 692] width 539 height 438
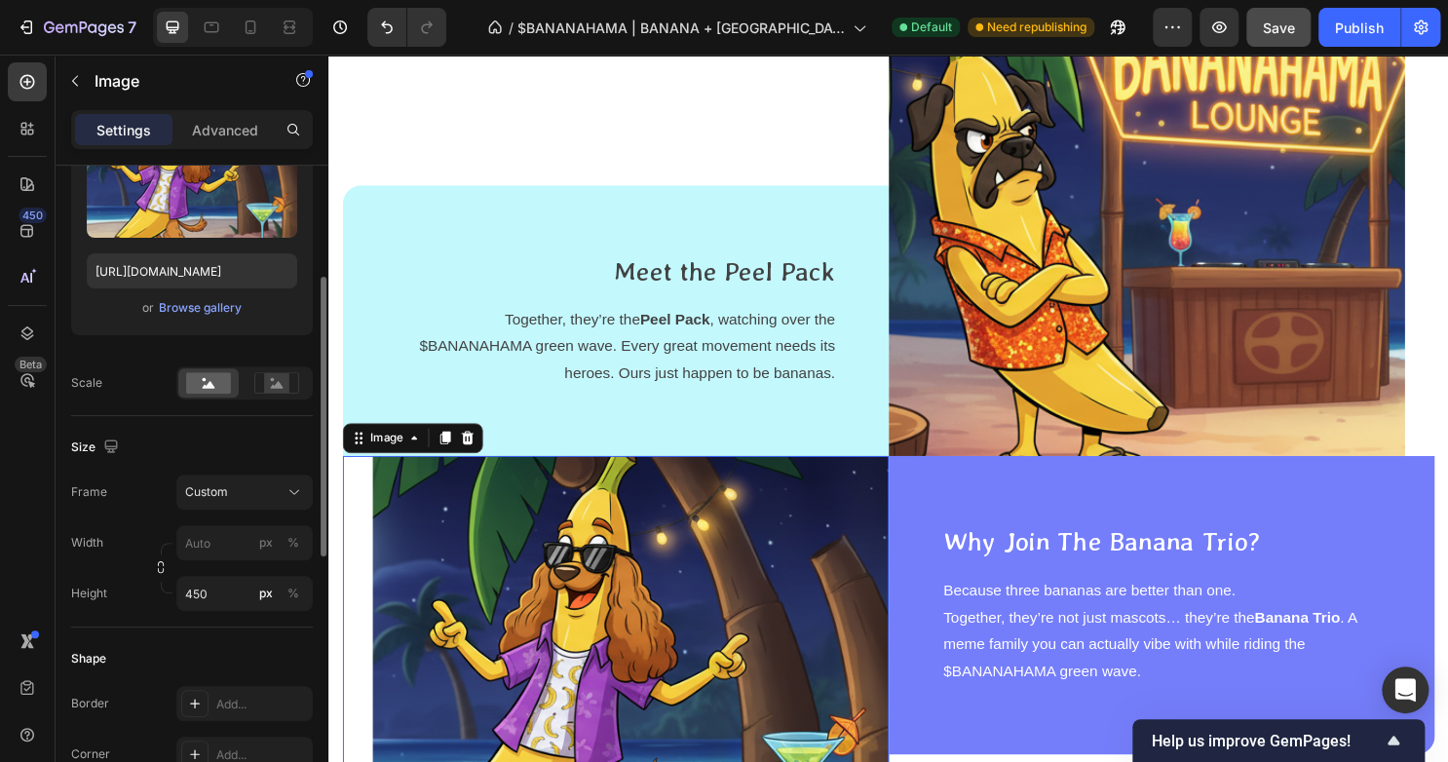
scroll to position [261, 0]
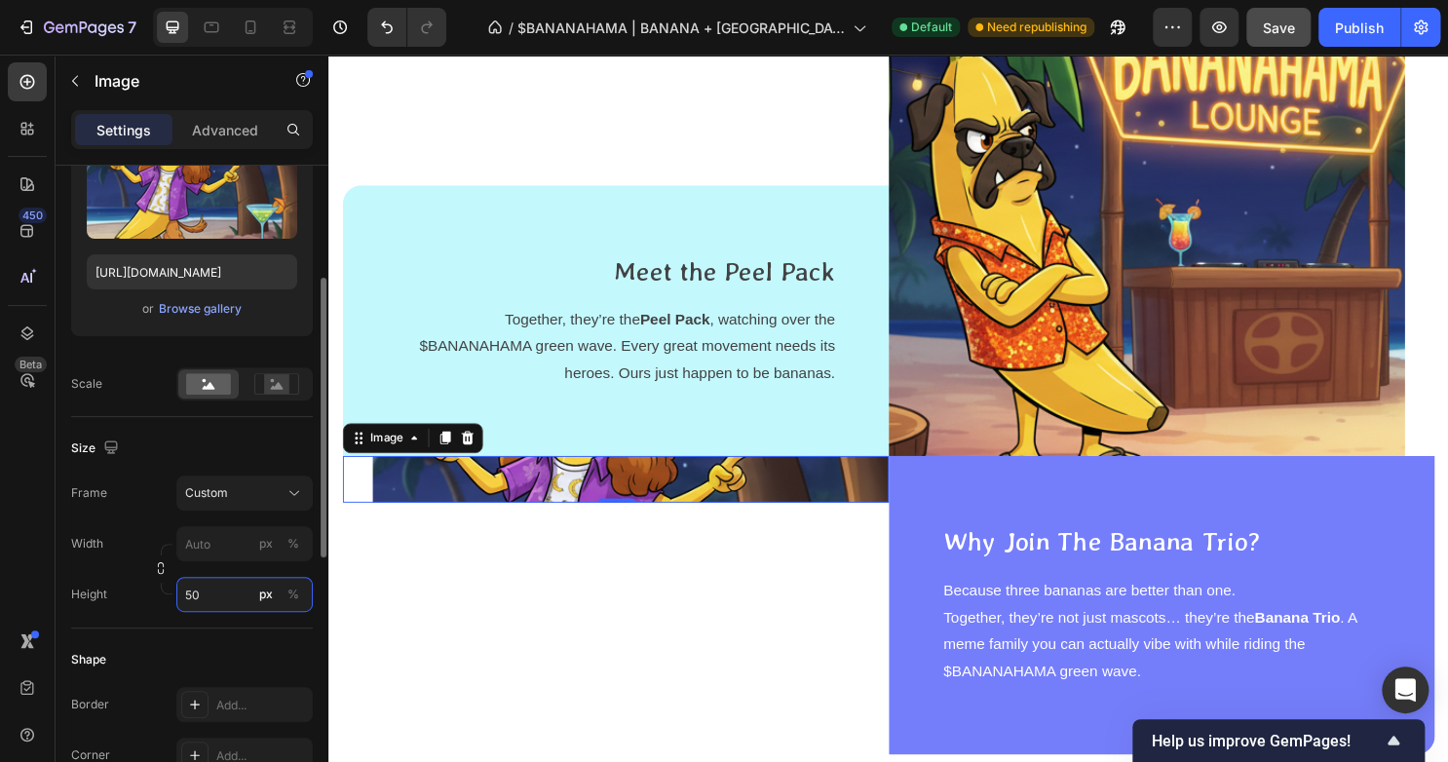
type input "500"
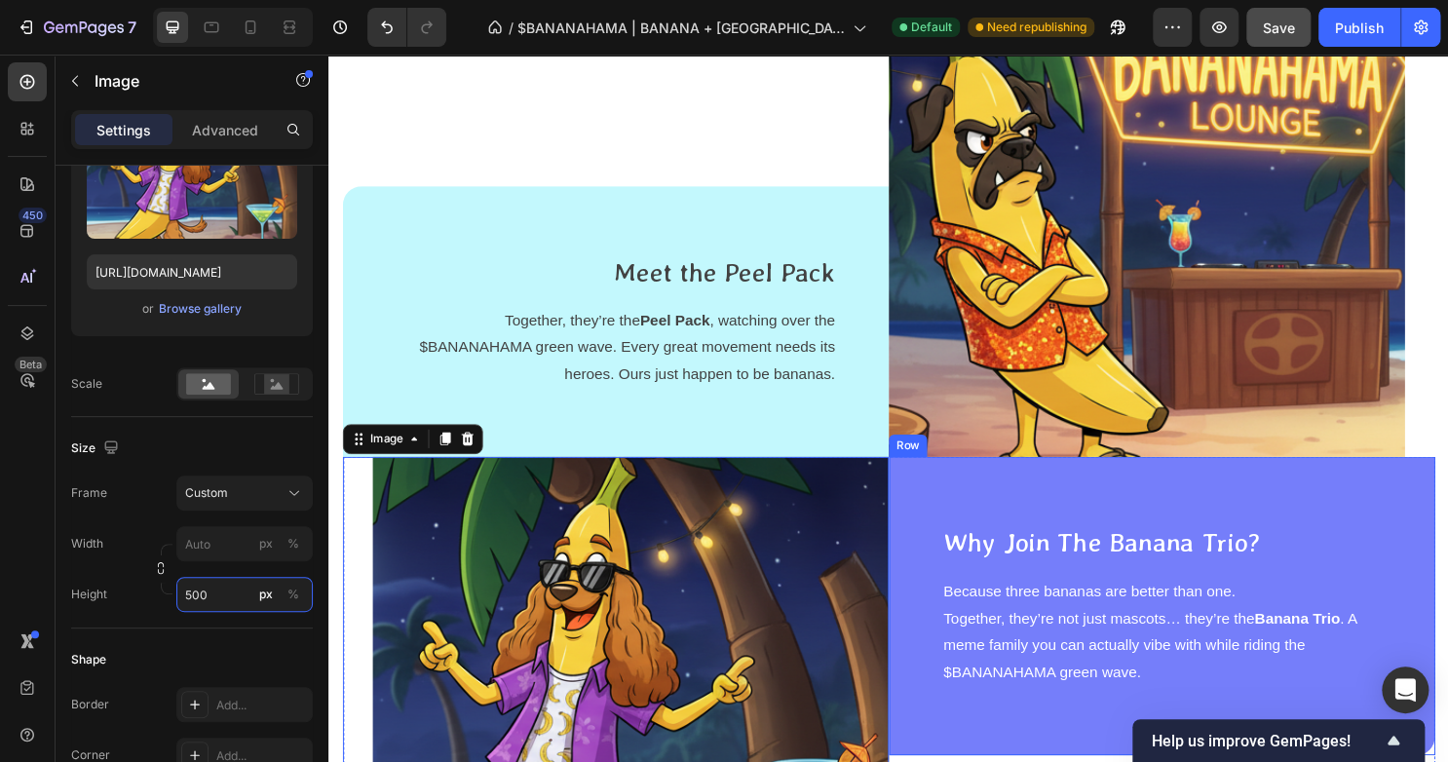
scroll to position [3486, 0]
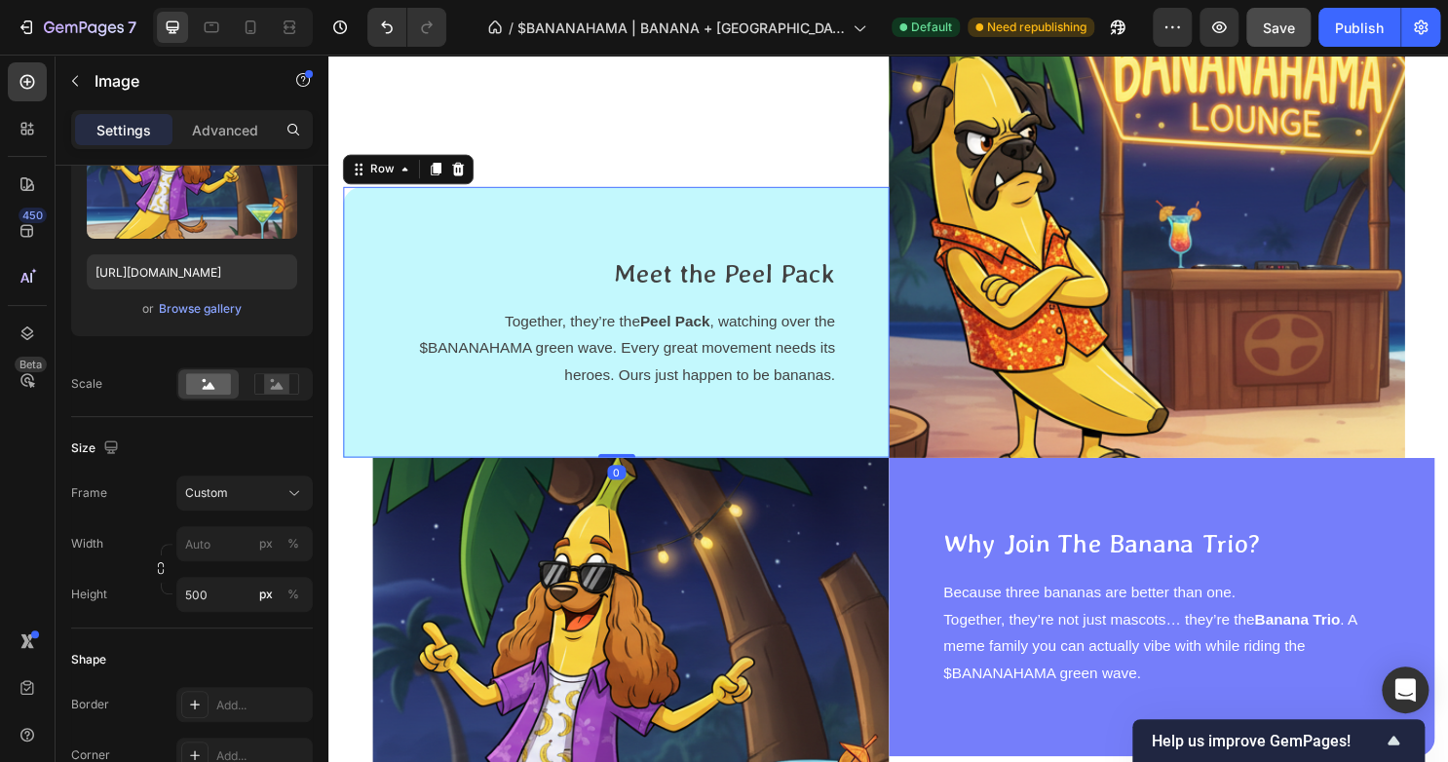
click at [827, 235] on div "Meet the Peel Pack Text block Together, they’re the Peel Pack , watching over t…" at bounding box center [628, 334] width 570 height 283
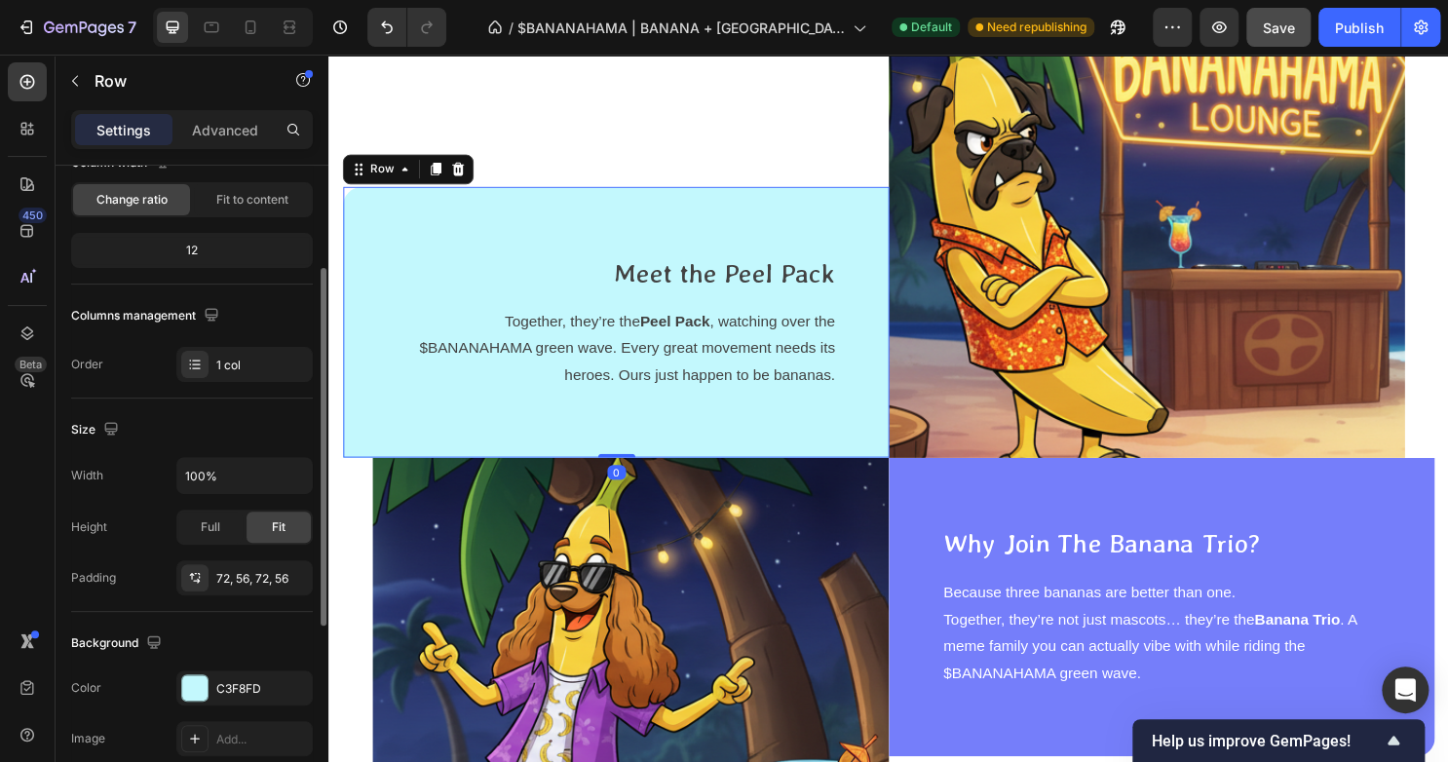
scroll to position [191, 0]
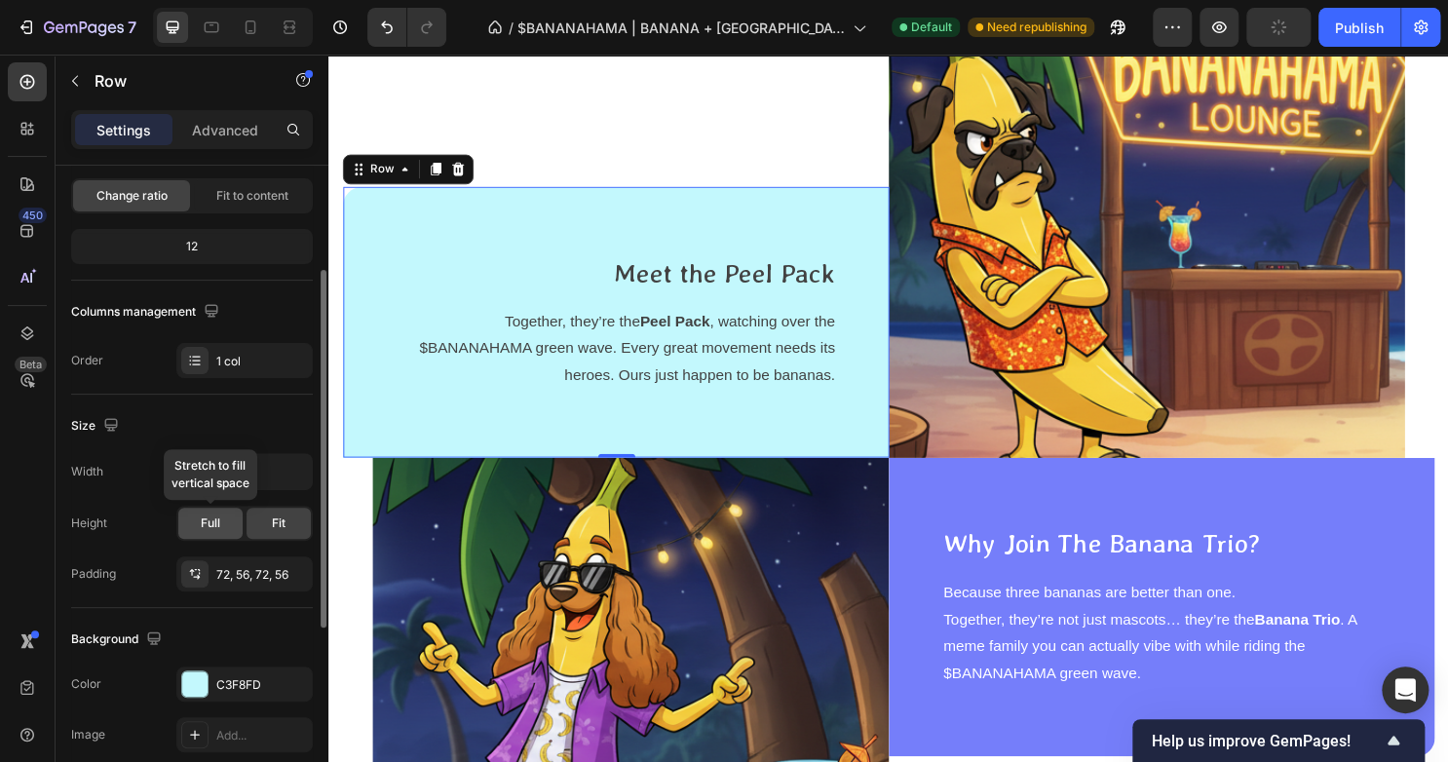
click at [197, 515] on div "Full" at bounding box center [210, 523] width 64 height 31
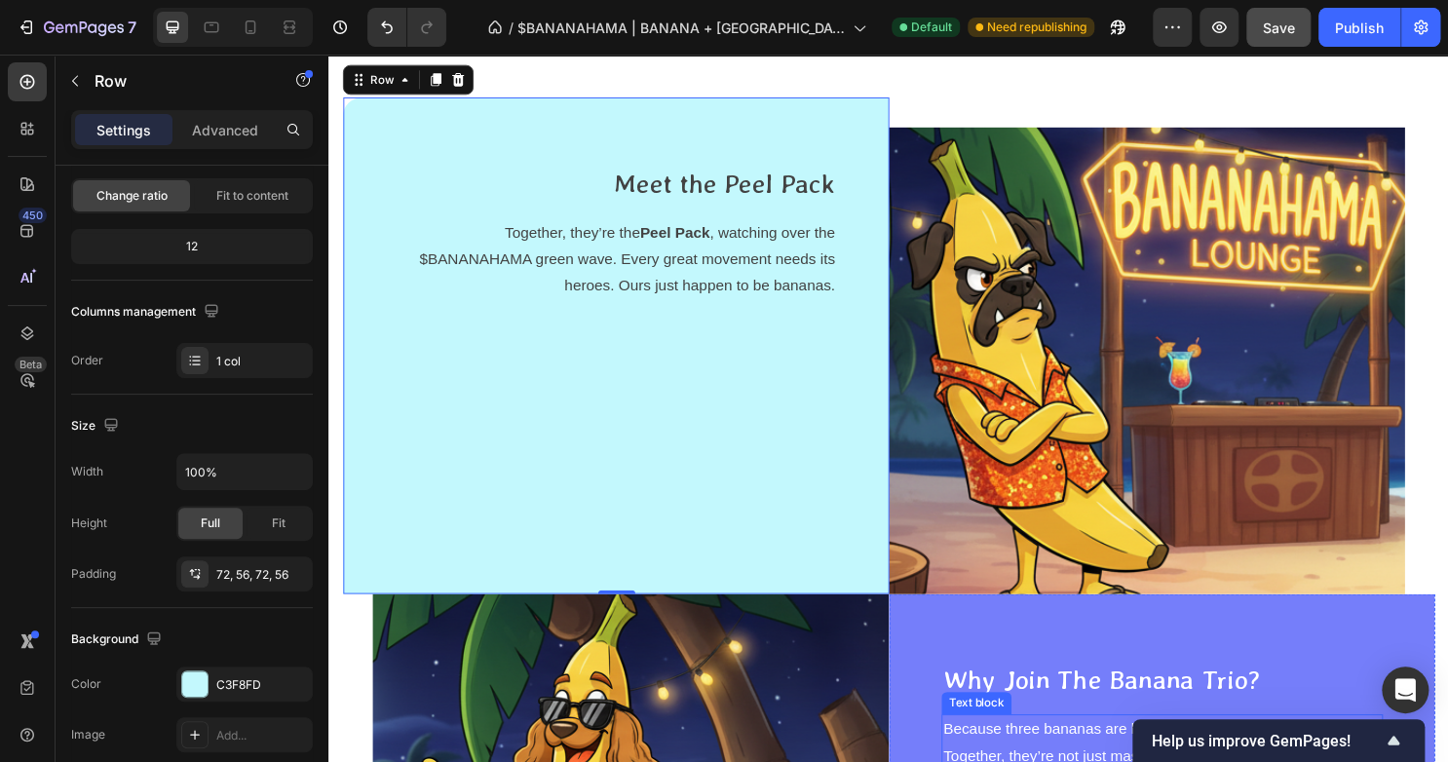
scroll to position [3343, 0]
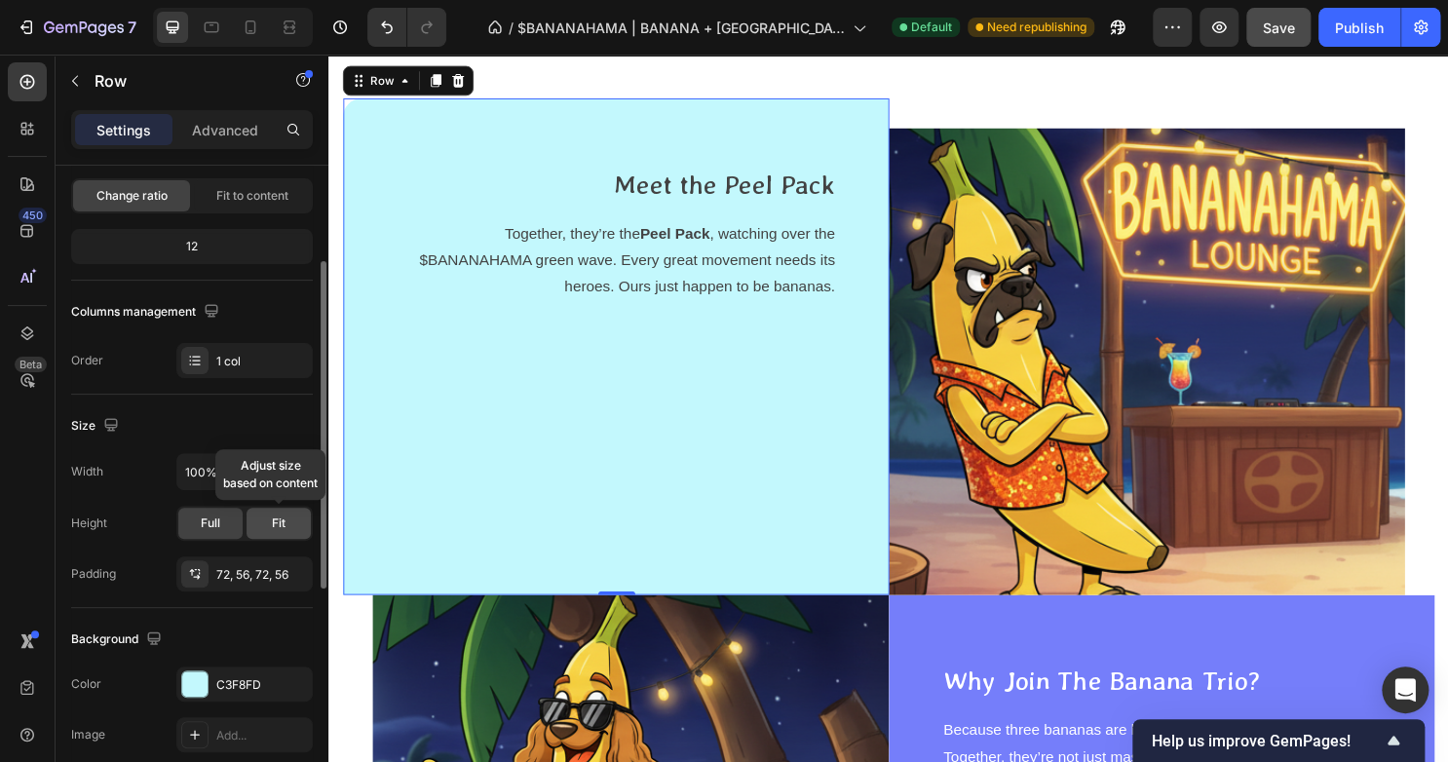
click at [284, 526] on span "Fit" at bounding box center [279, 523] width 14 height 18
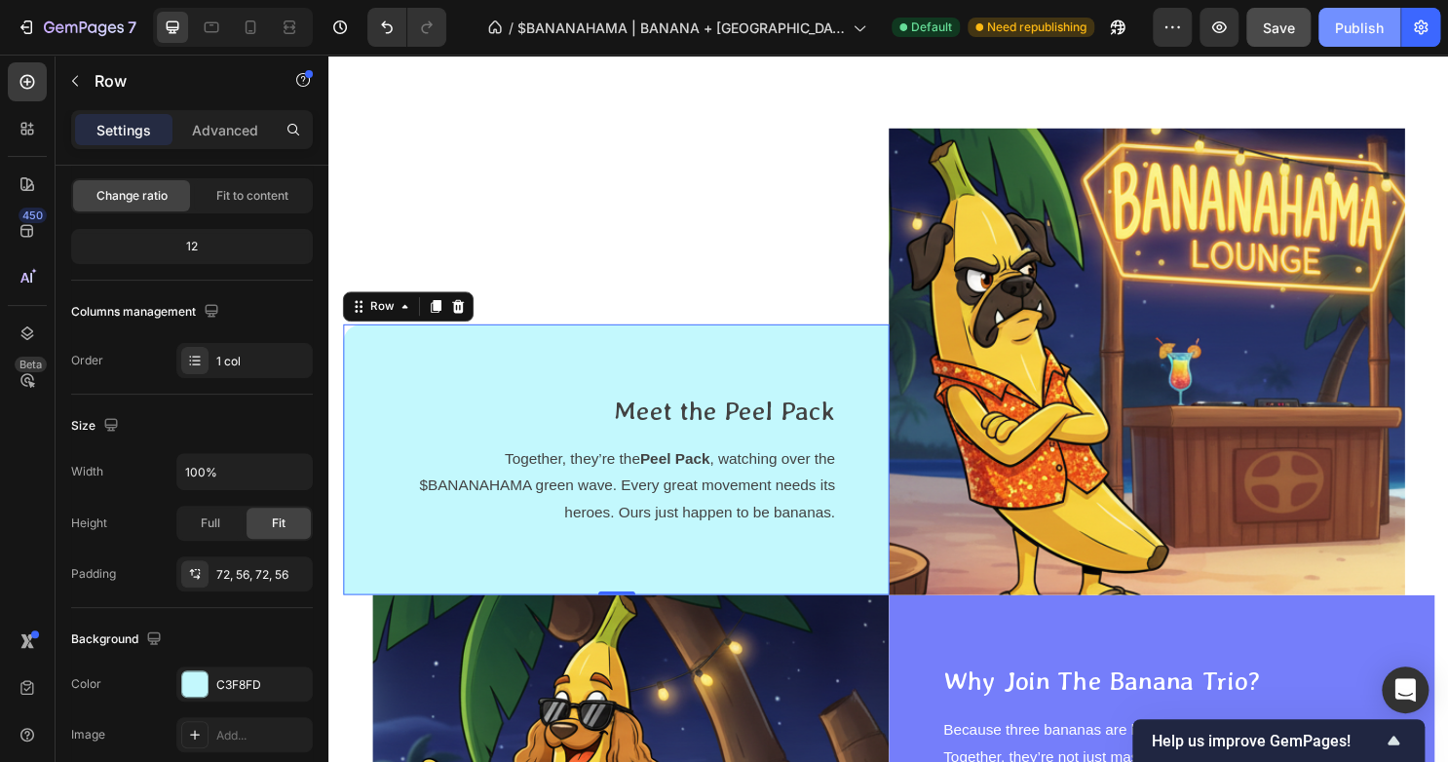
click at [1367, 33] on div "Publish" at bounding box center [1359, 28] width 49 height 20
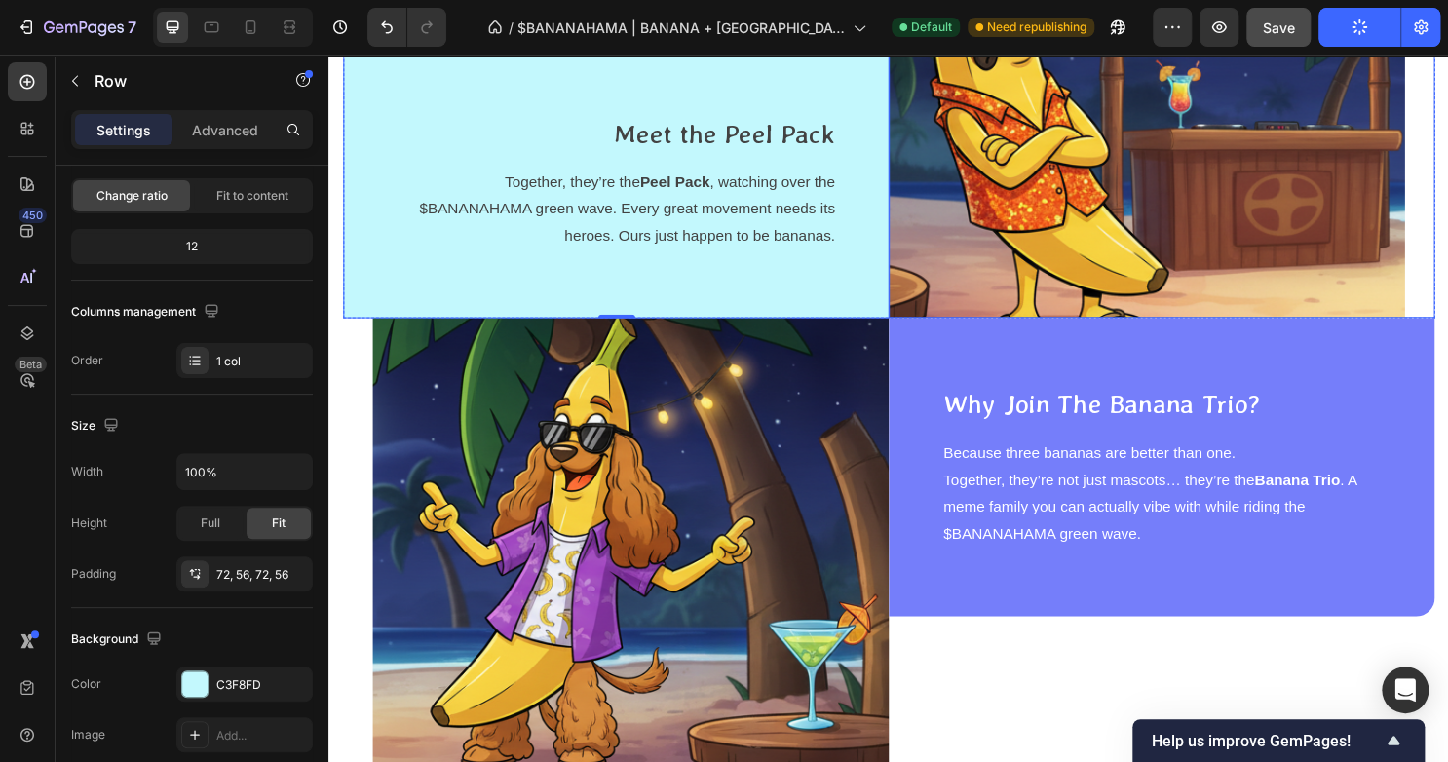
scroll to position [3626, 0]
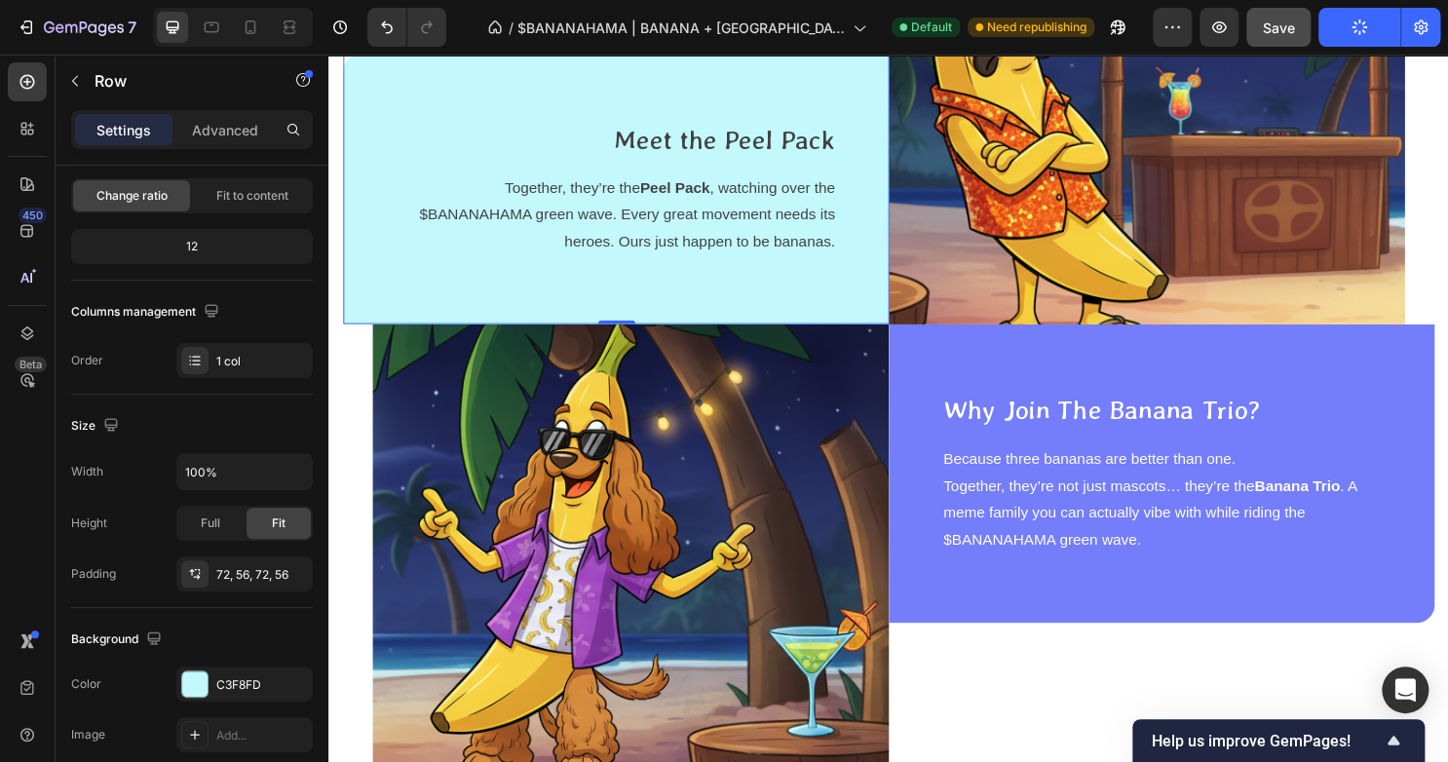
click at [1354, 20] on icon "button" at bounding box center [1359, 28] width 18 height 18
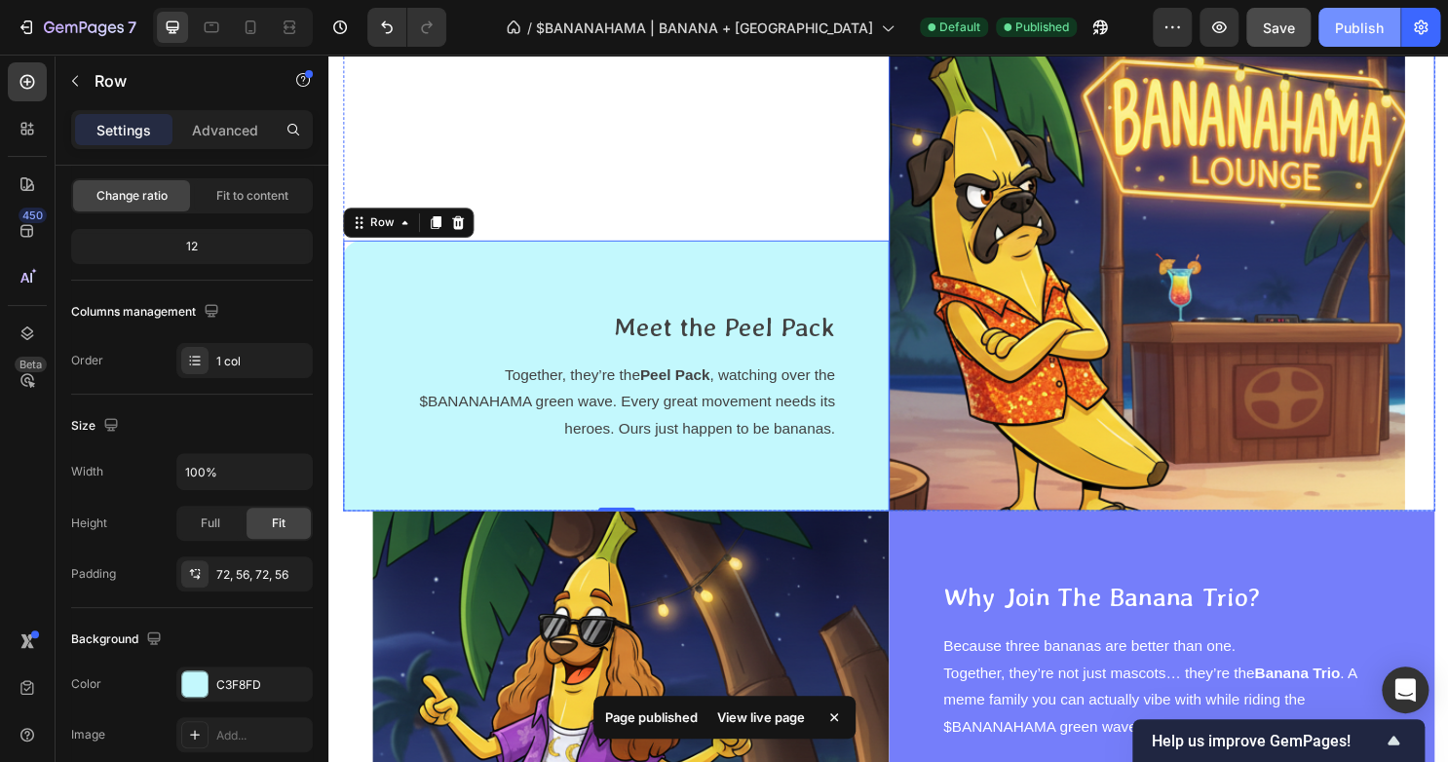
scroll to position [3463, 0]
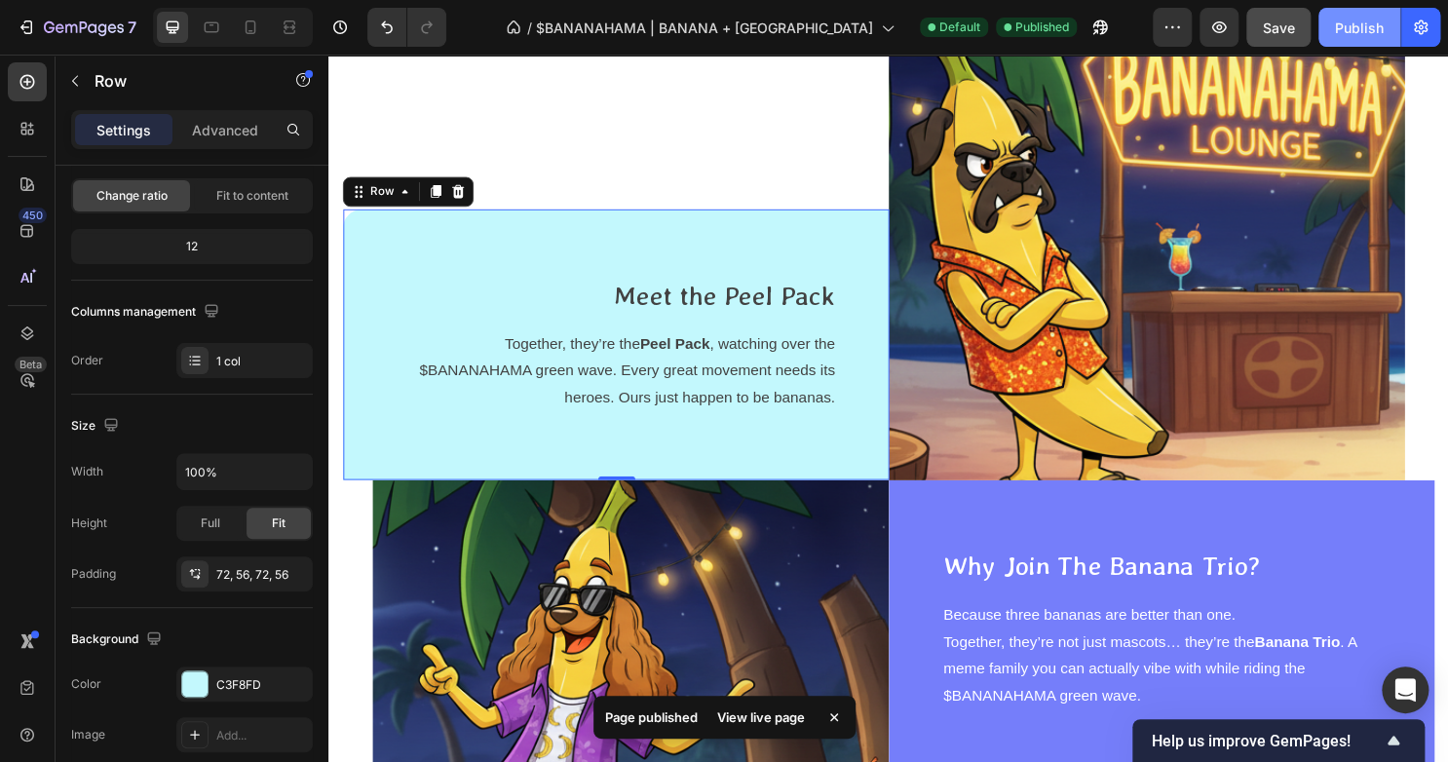
click at [1341, 15] on button "Publish" at bounding box center [1359, 27] width 82 height 39
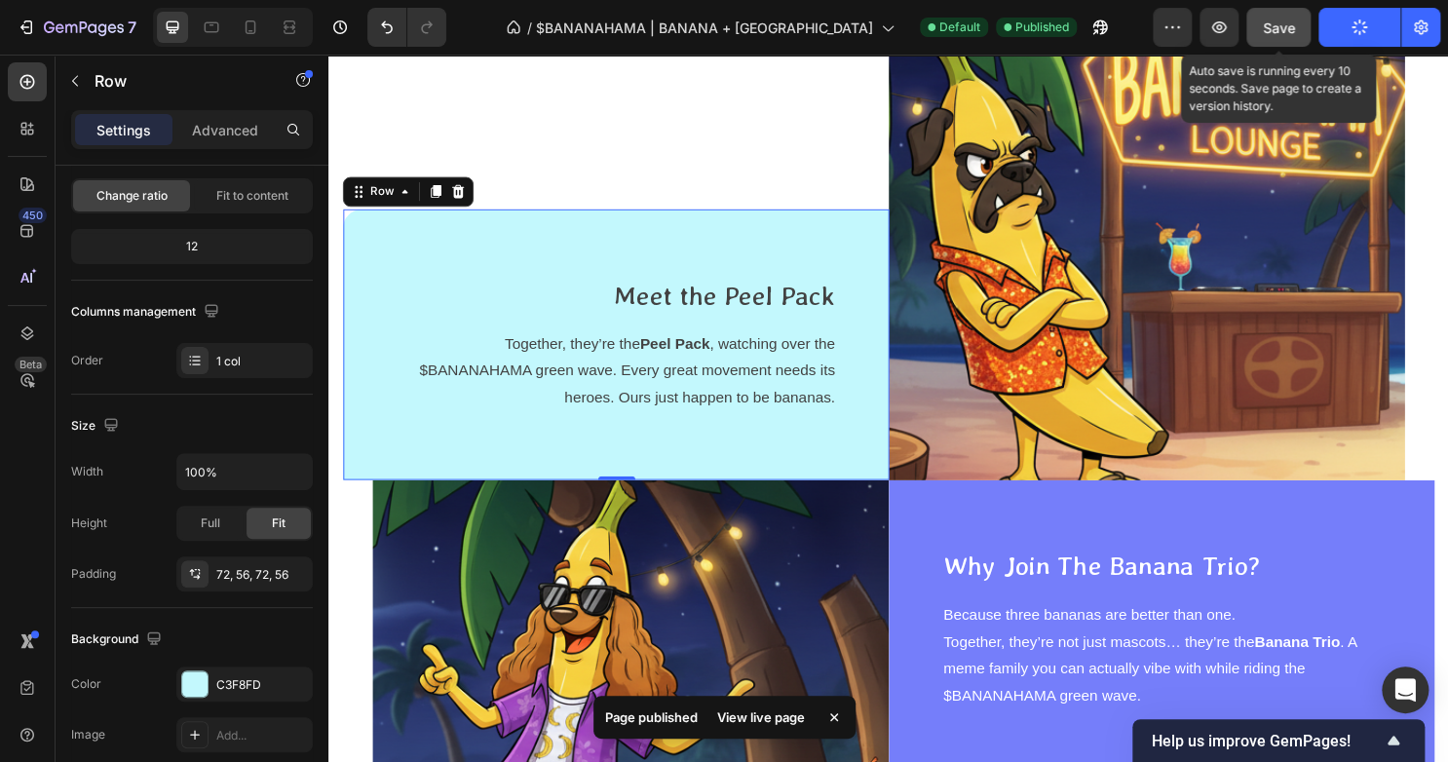
click at [1280, 33] on span "Save" at bounding box center [1278, 27] width 32 height 17
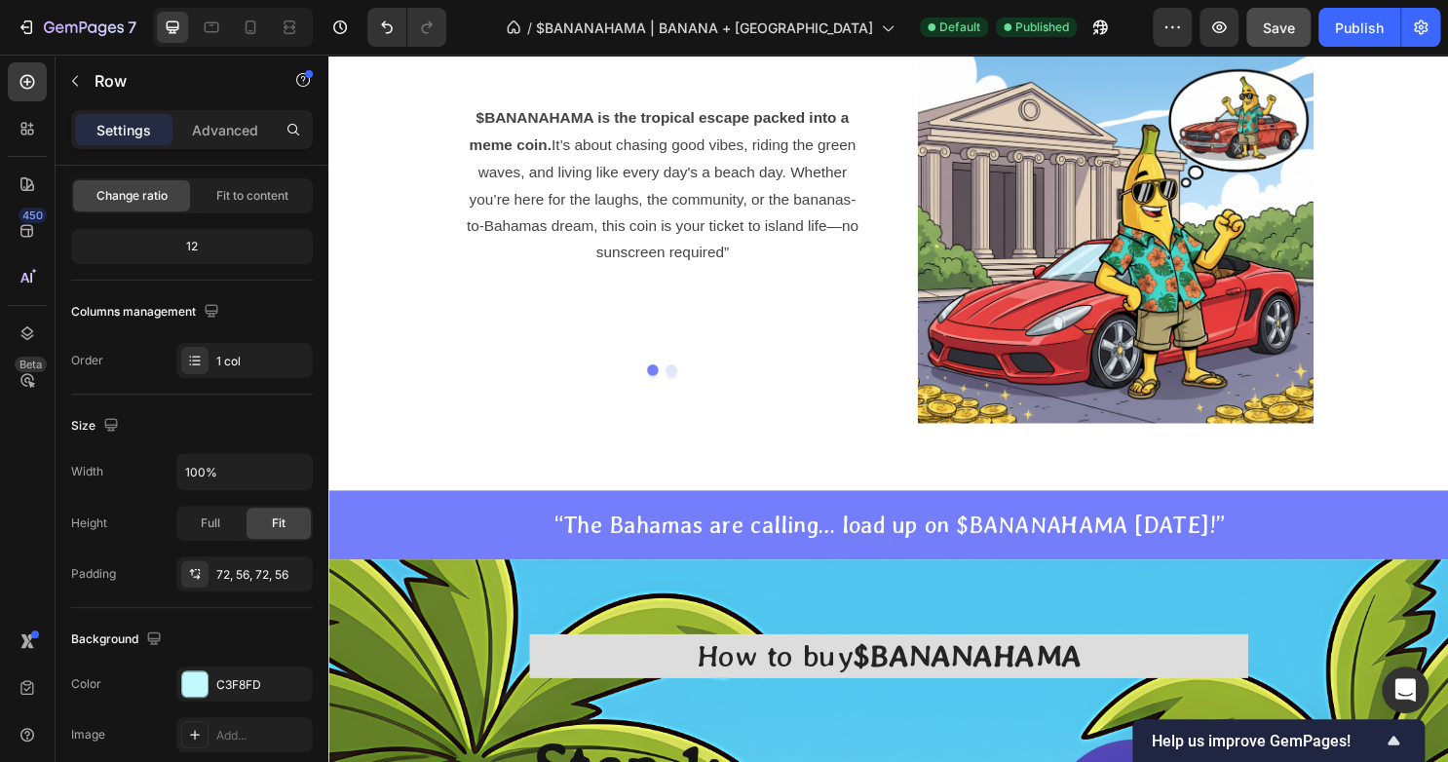
scroll to position [4644, 0]
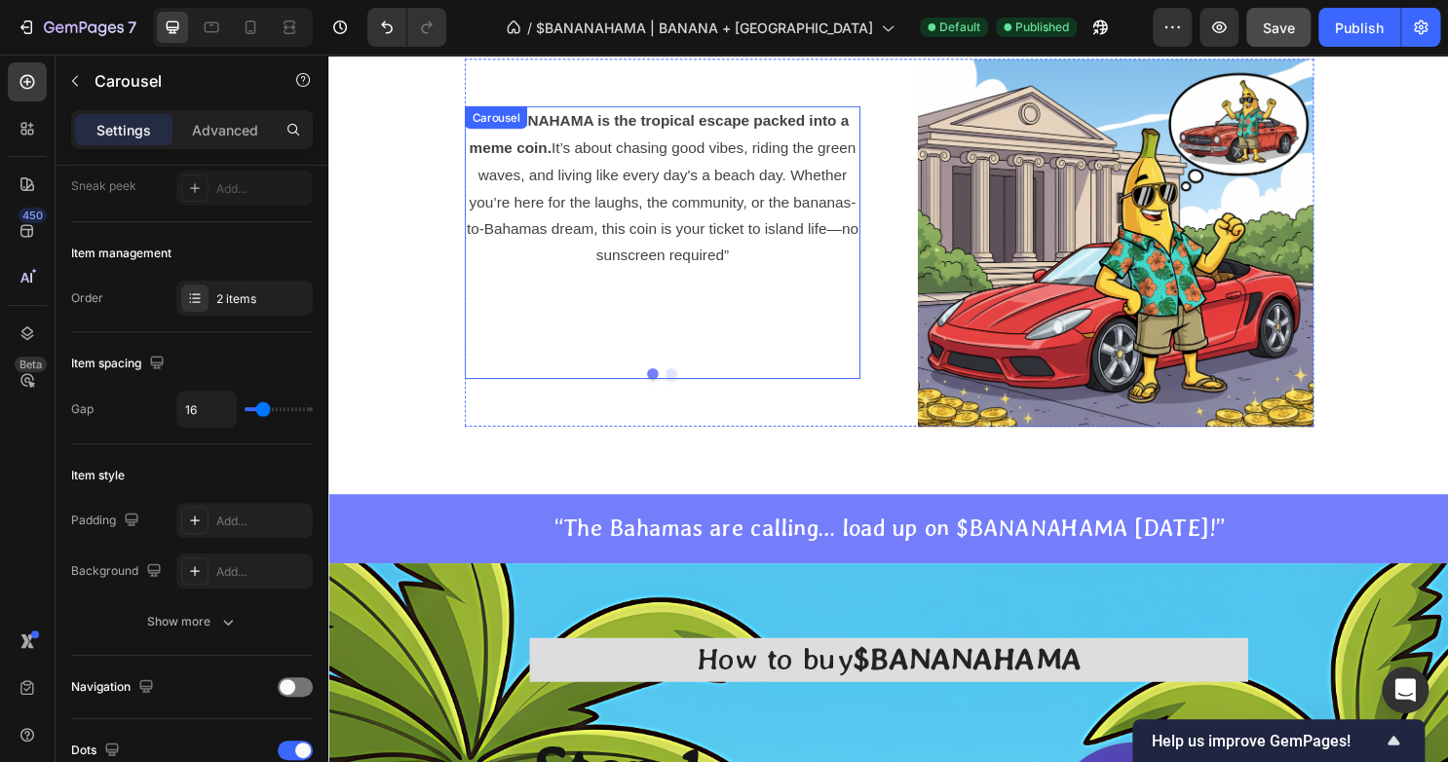
click at [675, 389] on div "$BANANAHAMA is the tropical escape packed into a meme coin. It’s about chasing …" at bounding box center [676, 251] width 413 height 284
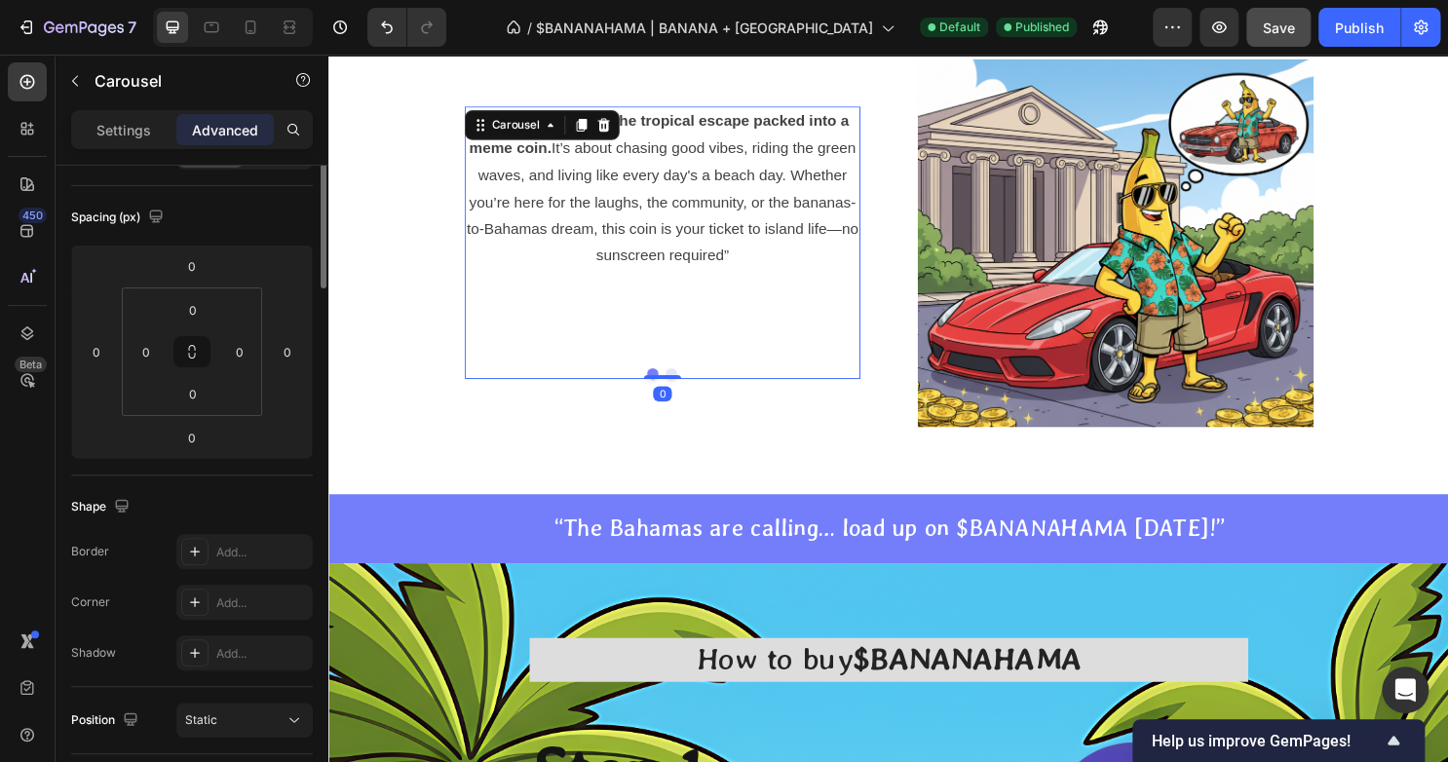
scroll to position [0, 0]
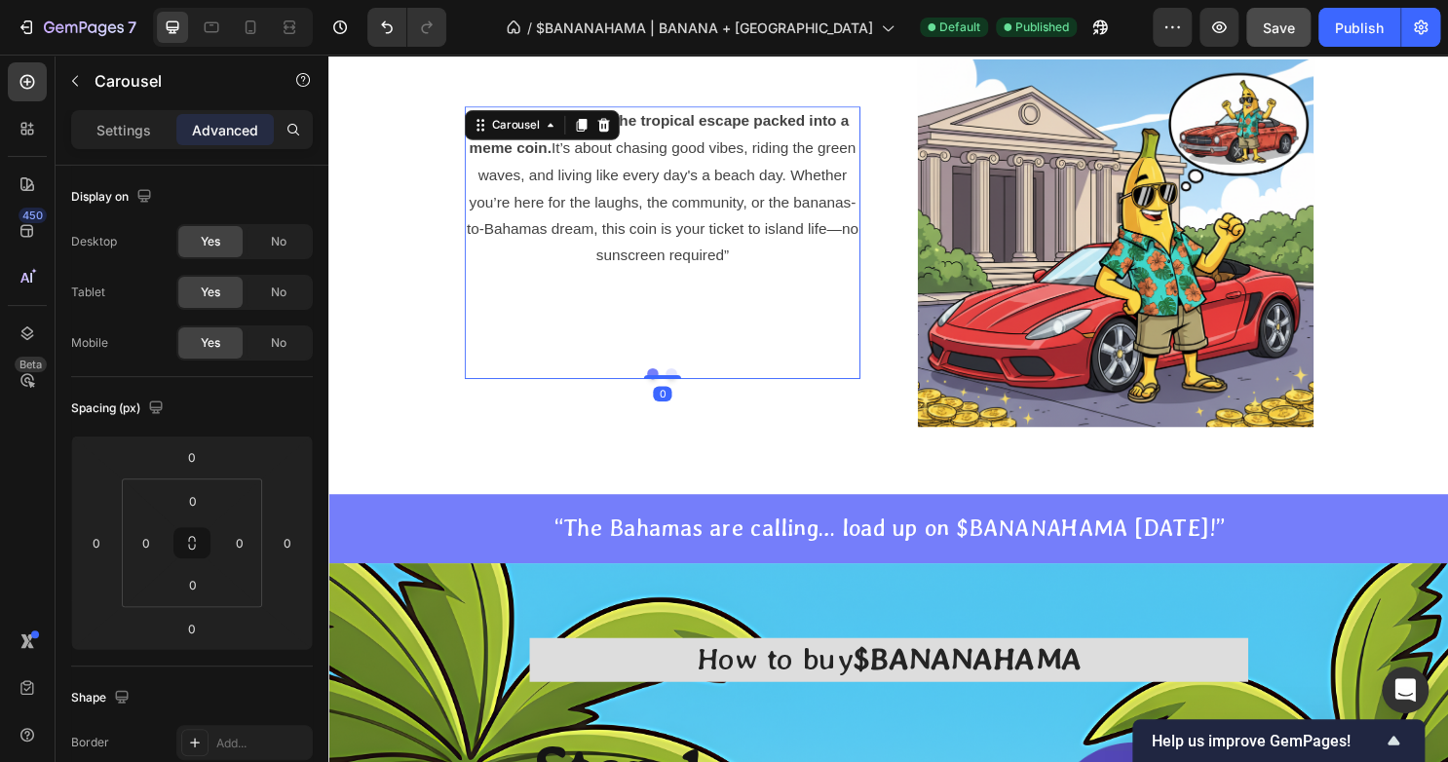
click at [680, 386] on button "Dot" at bounding box center [686, 388] width 12 height 12
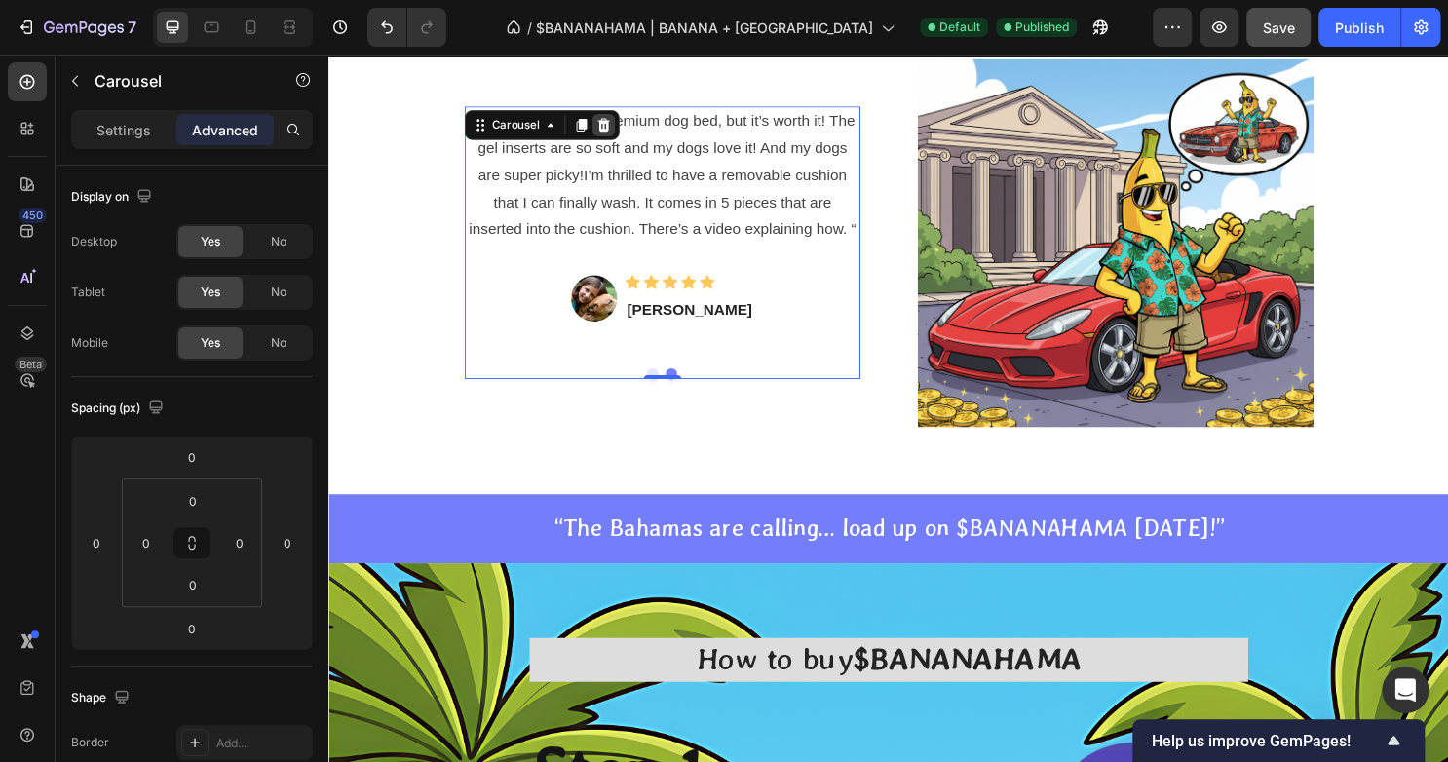
click at [607, 131] on icon at bounding box center [615, 129] width 16 height 16
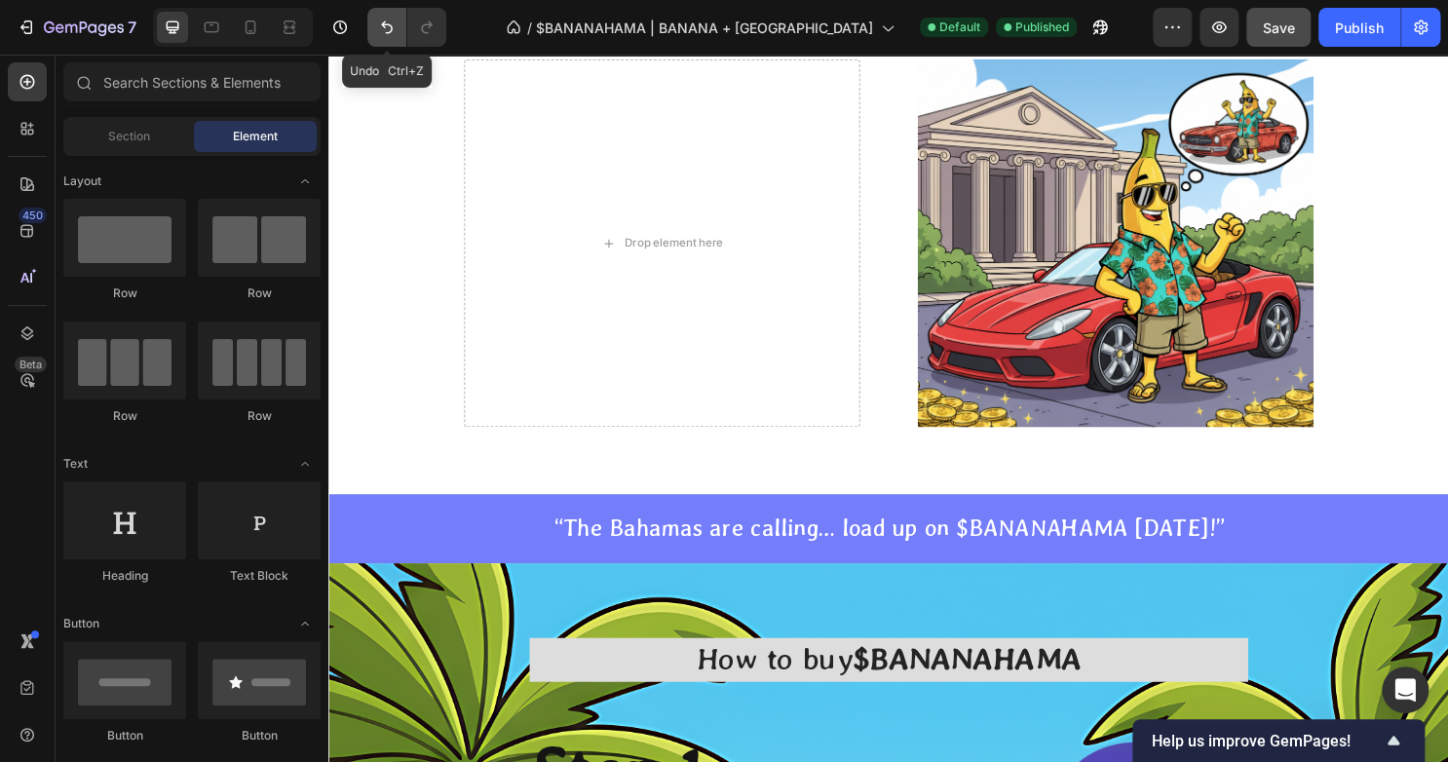
click at [387, 35] on icon "Undo/Redo" at bounding box center [386, 27] width 19 height 19
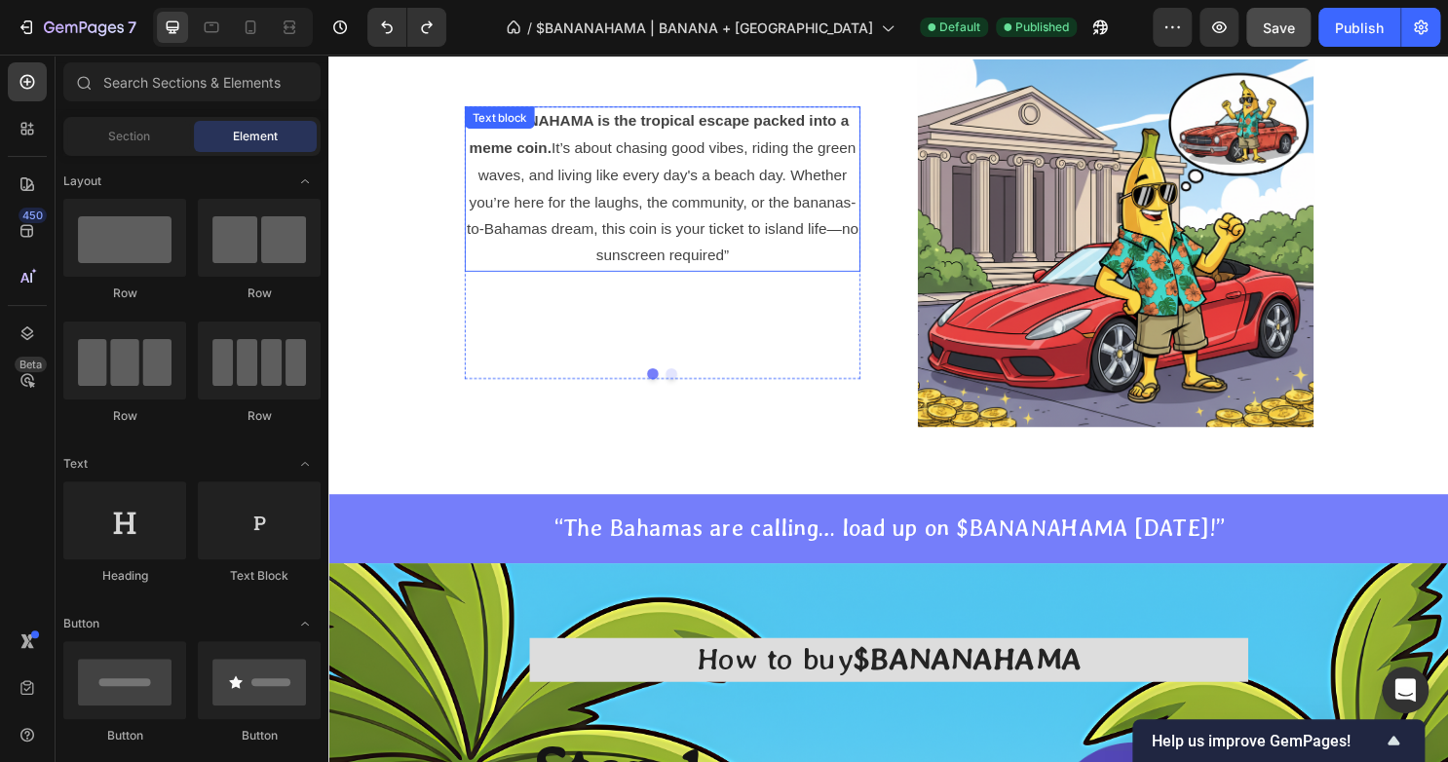
click at [539, 173] on p "$BANANAHAMA is the tropical escape packed into a meme coin. It’s about chasing …" at bounding box center [675, 195] width 409 height 169
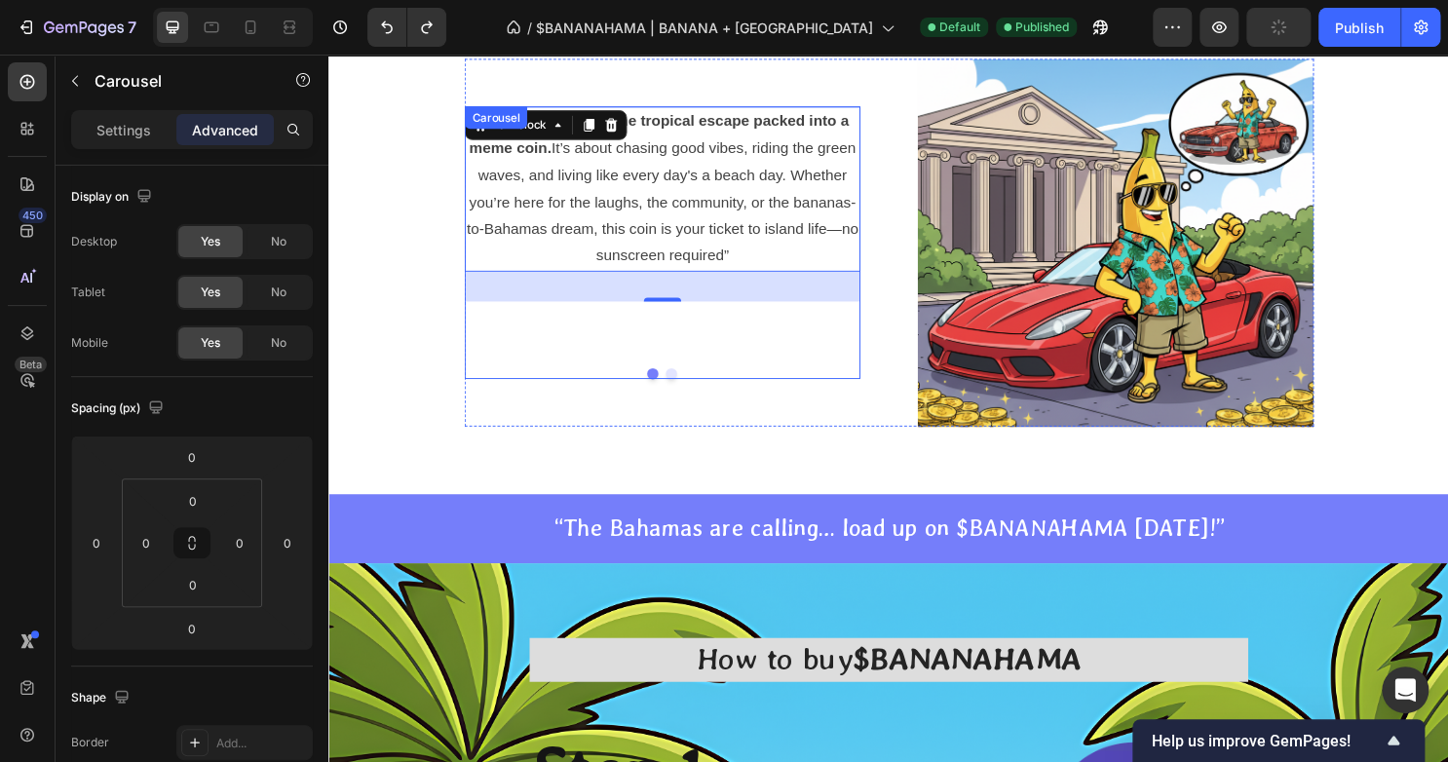
click at [674, 391] on div "$BANANAHAMA is the tropical escape packed into a meme coin. It’s about chasing …" at bounding box center [676, 251] width 413 height 284
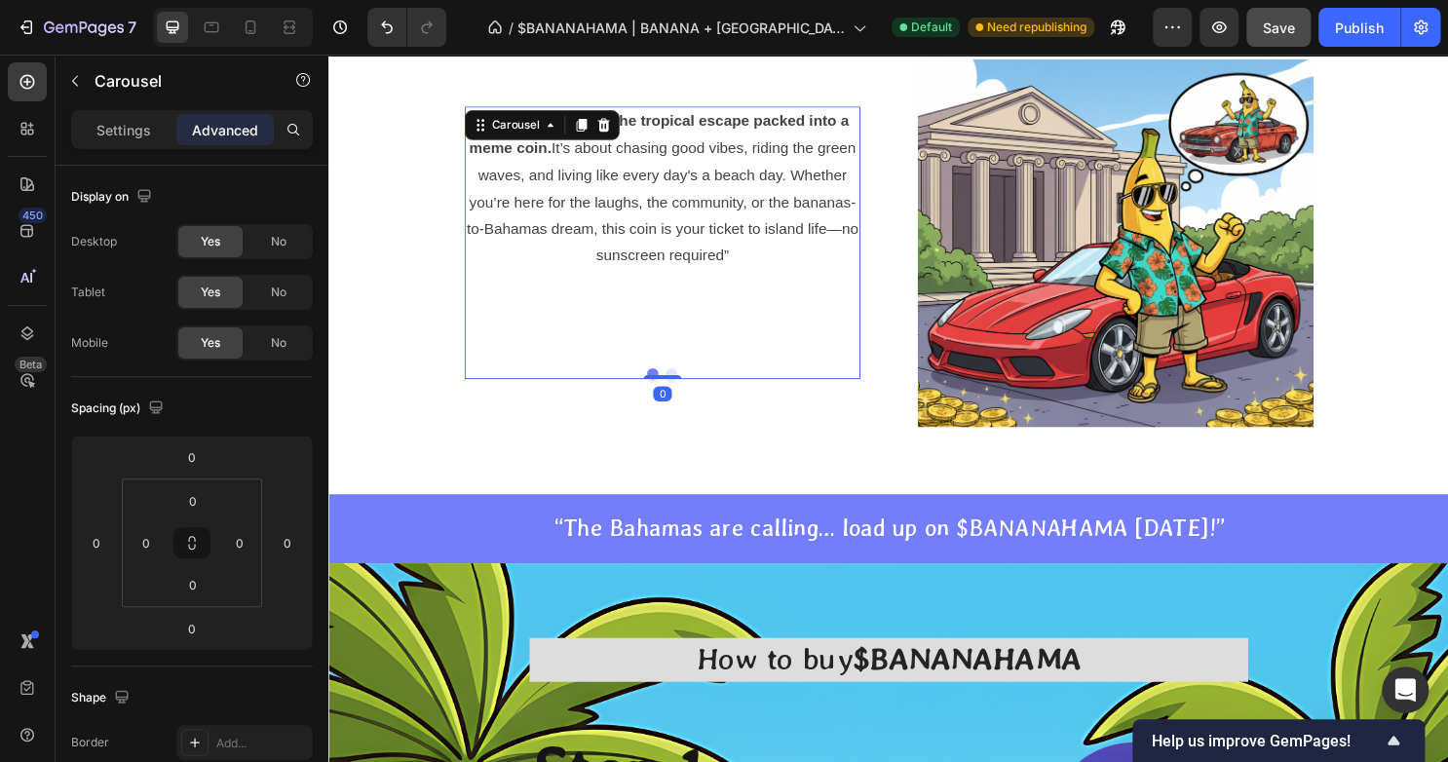
click at [680, 384] on button "Dot" at bounding box center [686, 388] width 12 height 12
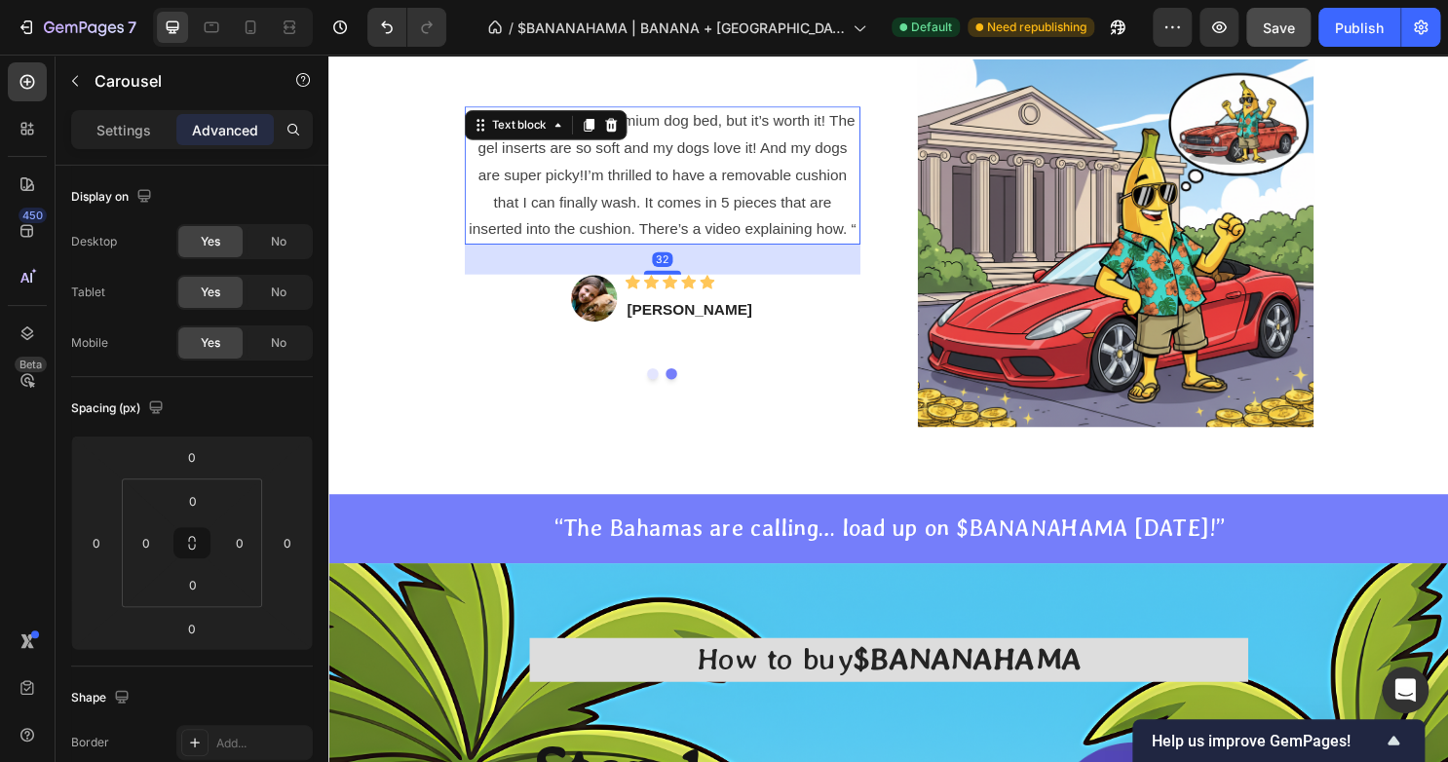
click at [621, 183] on p "“ This is definitely a premium dog bed, but it’s worth it! The gel inserts are …" at bounding box center [675, 181] width 409 height 140
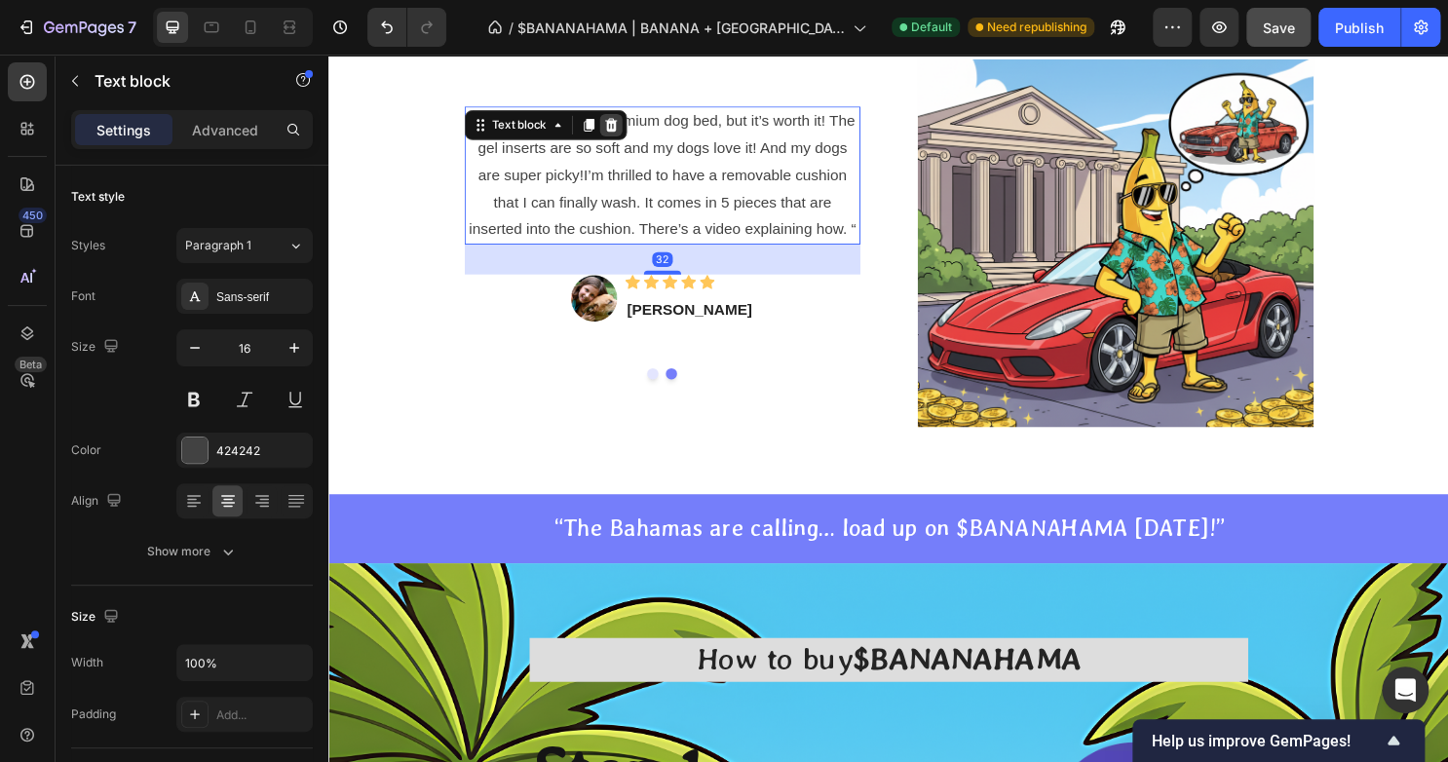
click at [615, 121] on icon at bounding box center [623, 129] width 16 height 16
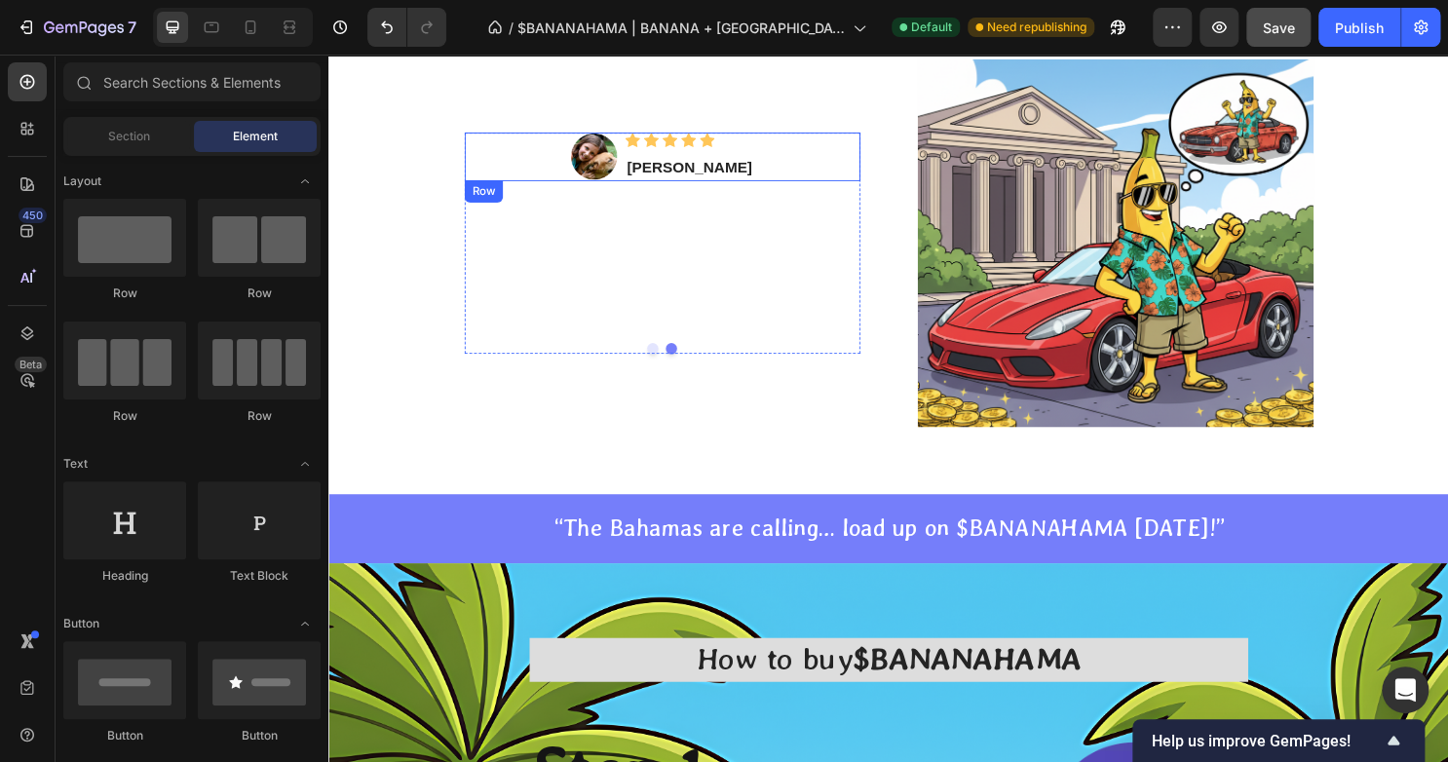
click at [806, 167] on div "Image Icon Icon Icon Icon Icon Icon List Hoz Maia kova Text block Row" at bounding box center [676, 161] width 413 height 51
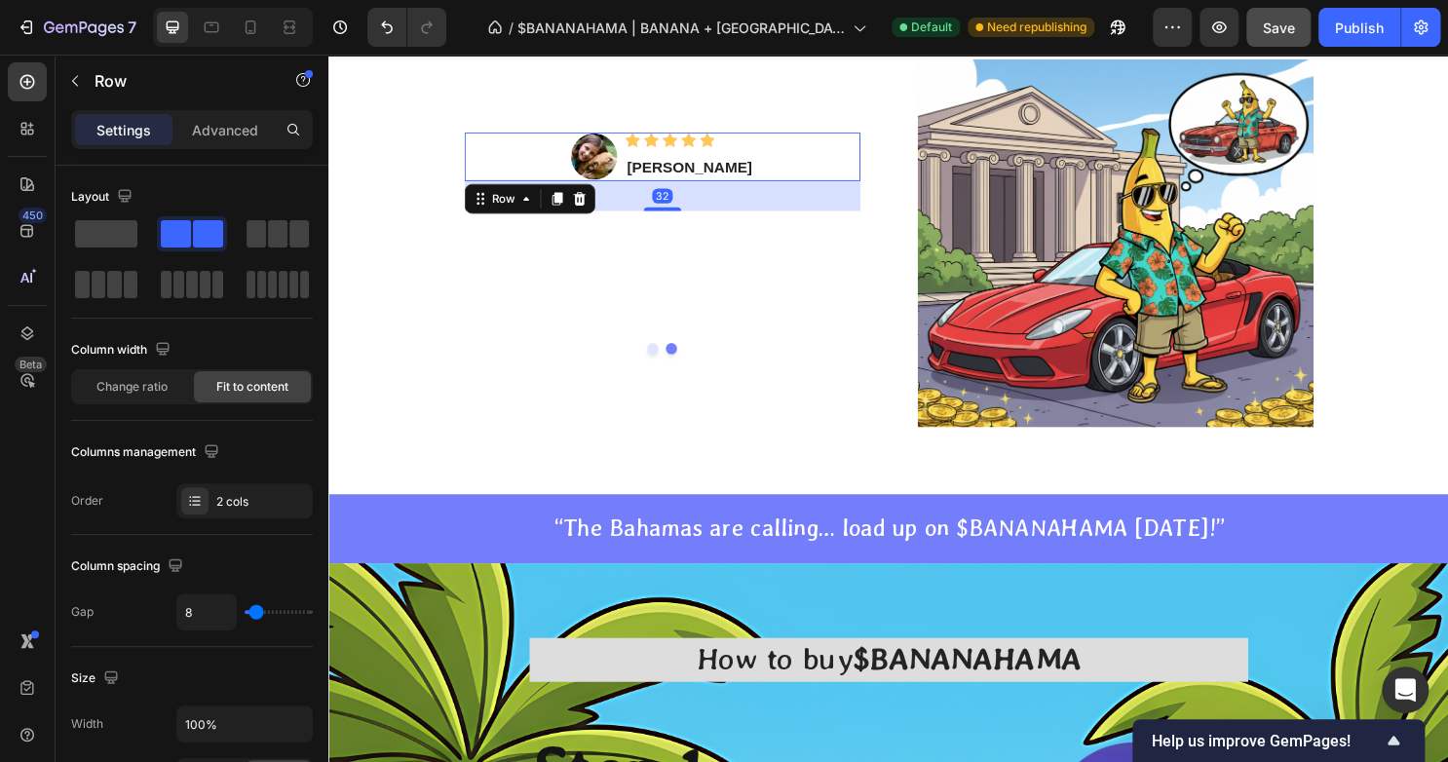
click at [575, 153] on div "Image Icon Icon Icon Icon Icon Icon List Hoz Maia kova Text block Row 32" at bounding box center [676, 161] width 413 height 51
click at [585, 202] on icon at bounding box center [589, 206] width 13 height 14
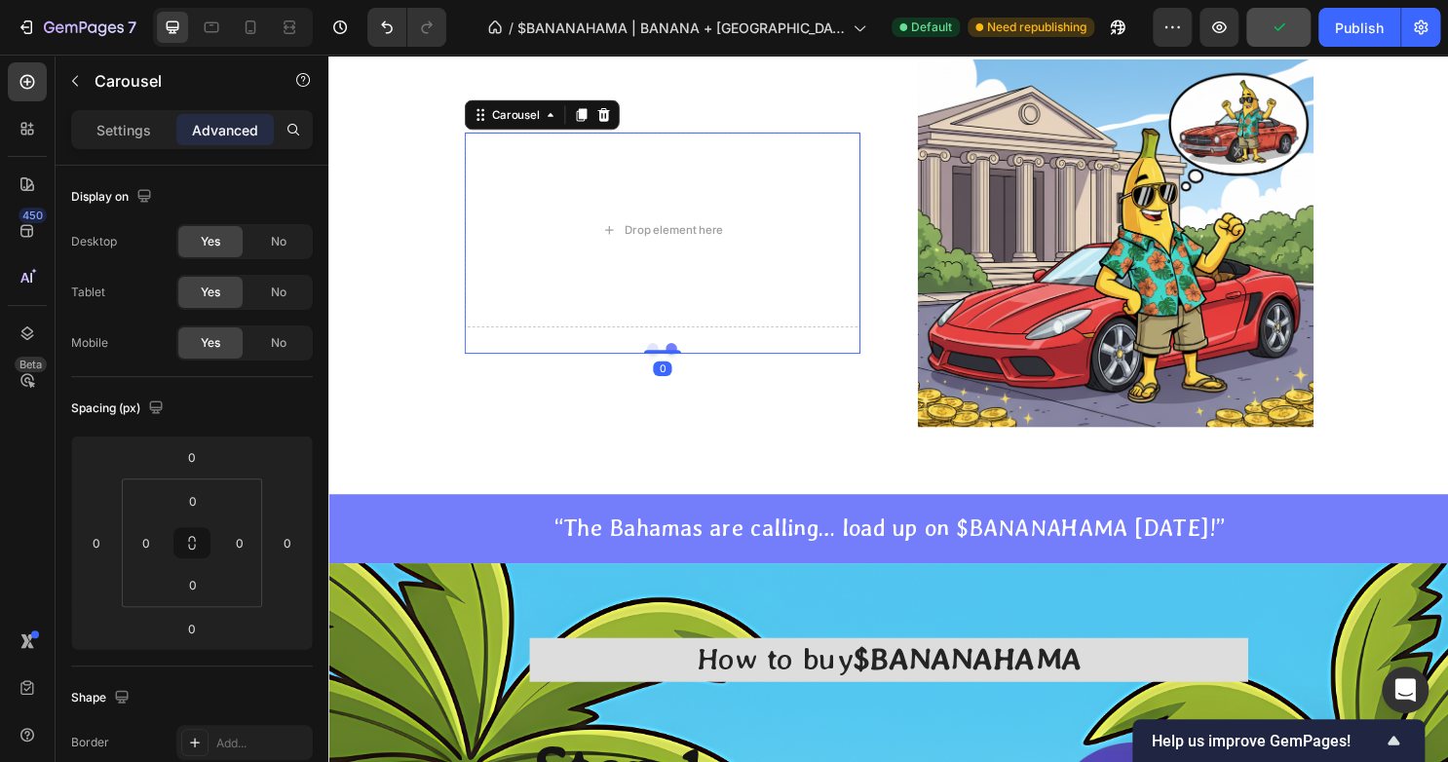
click at [660, 360] on button "Dot" at bounding box center [666, 362] width 12 height 12
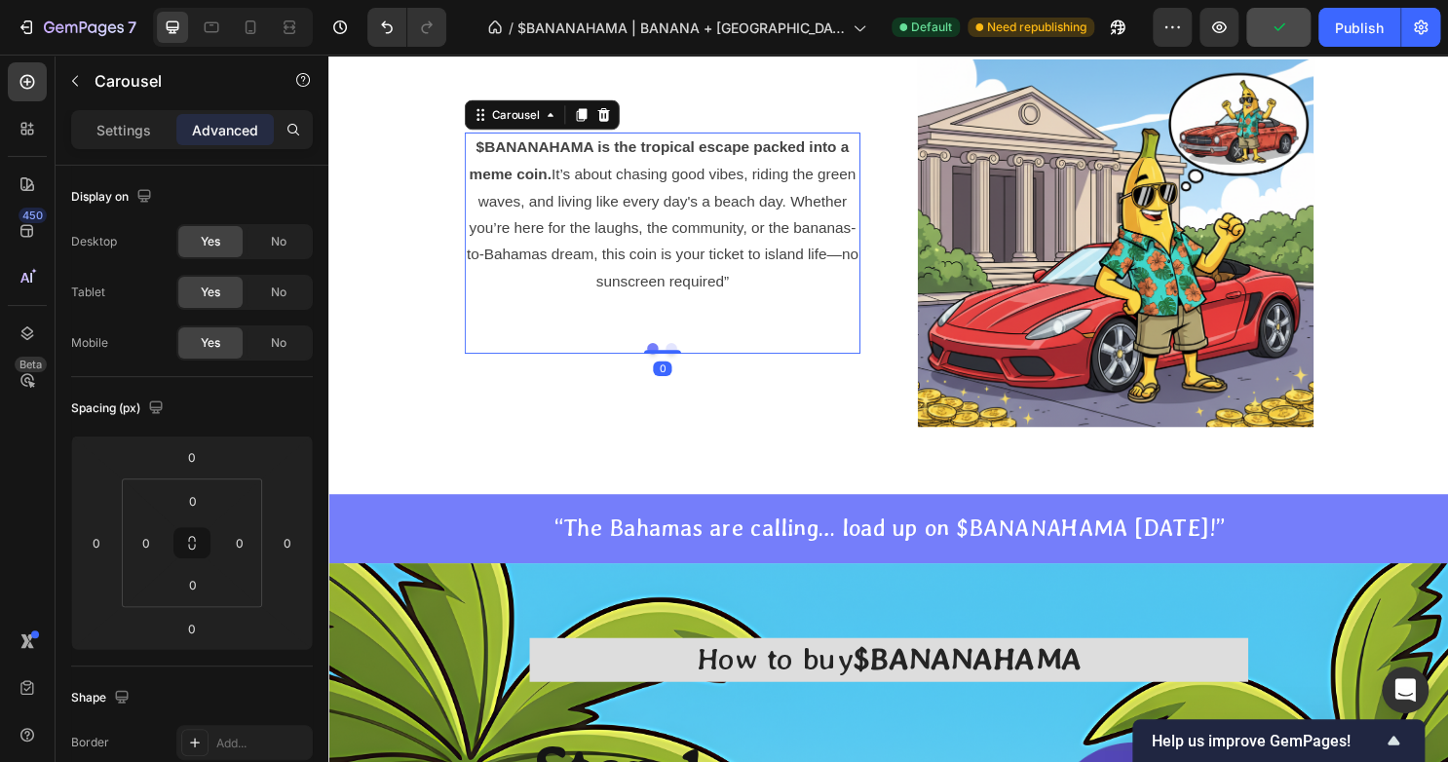
click at [680, 359] on button "Dot" at bounding box center [686, 362] width 12 height 12
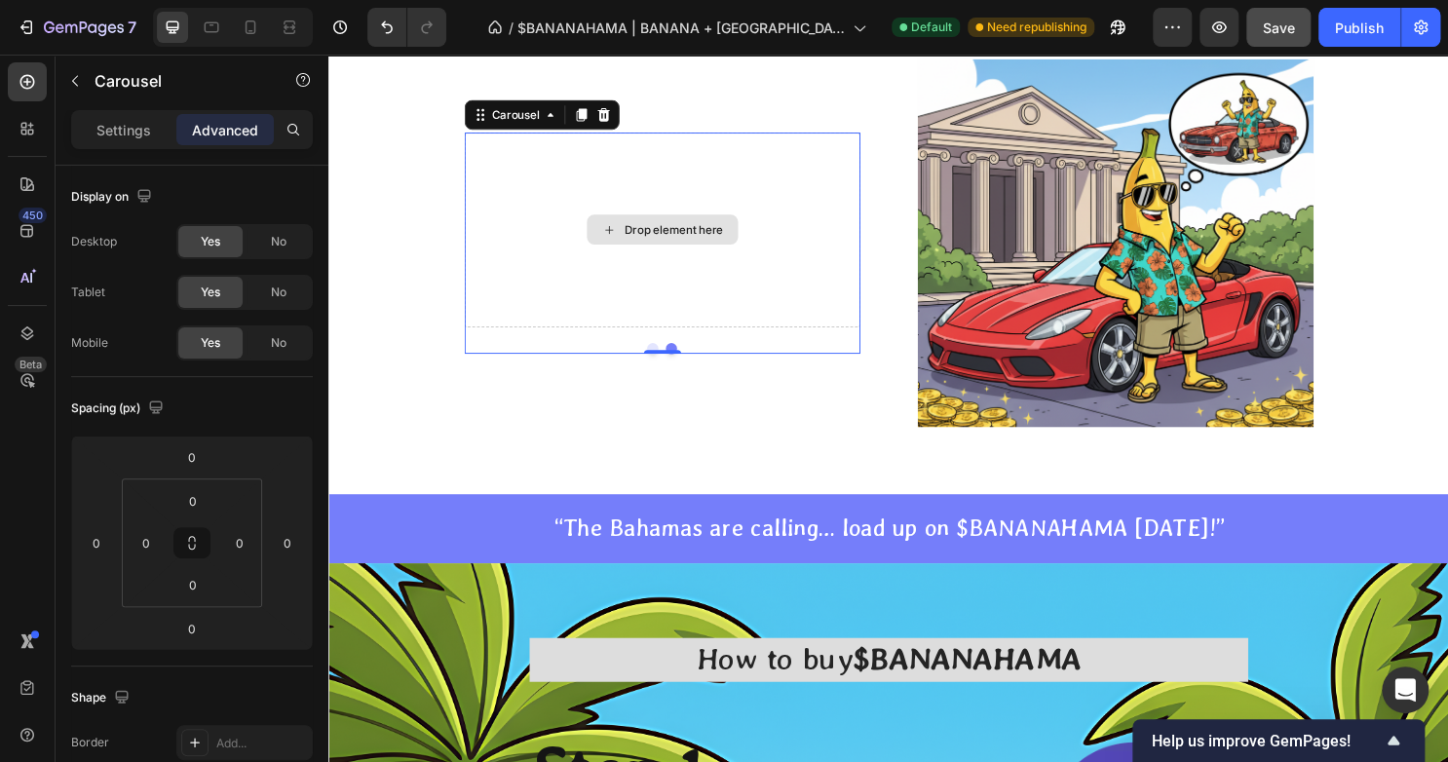
click at [672, 282] on div "Drop element here" at bounding box center [676, 238] width 413 height 204
click at [482, 122] on icon at bounding box center [483, 123] width 3 height 3
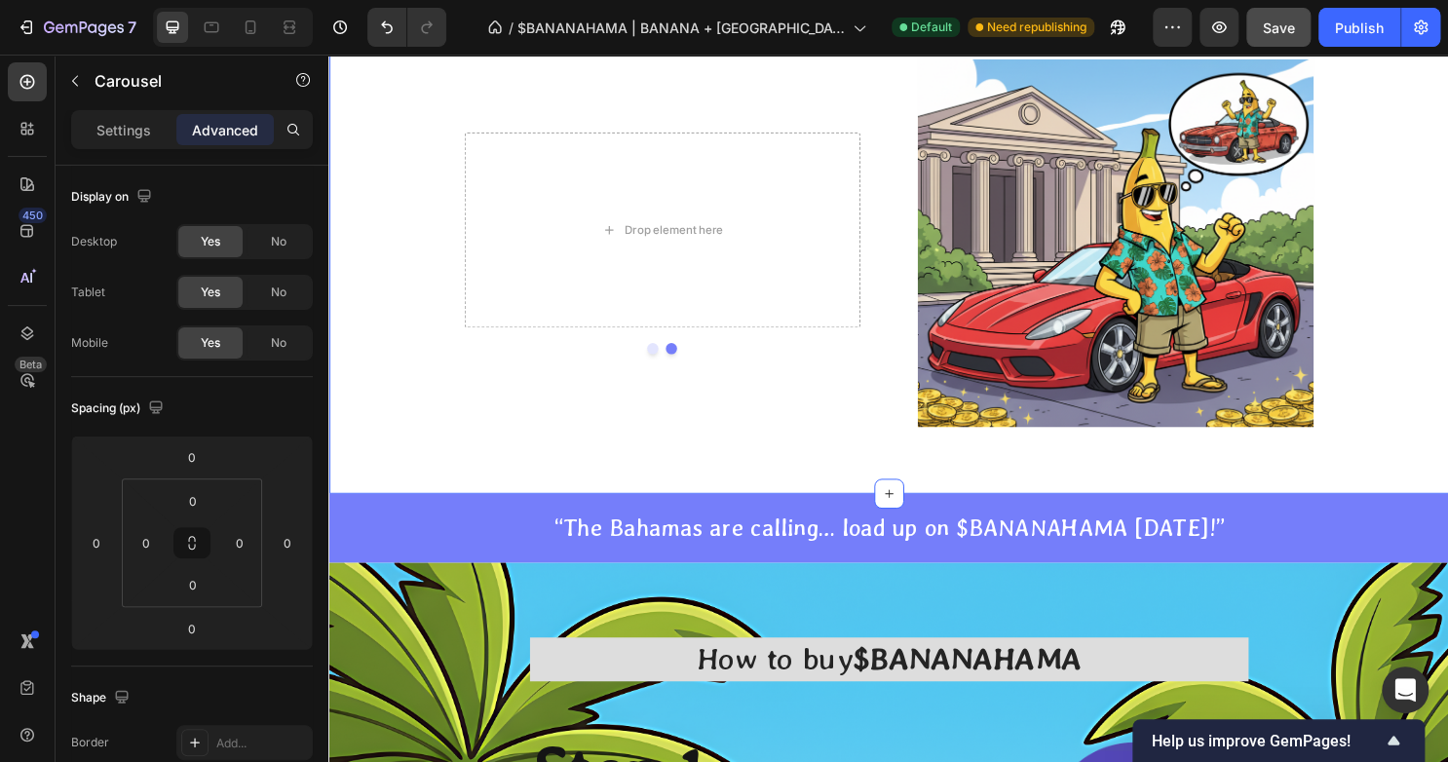
click at [397, 177] on div "“Retire in Style, Peel by [PERSON_NAME].” Heading Row $BANANAHAMA is the tropic…" at bounding box center [913, 194] width 1140 height 498
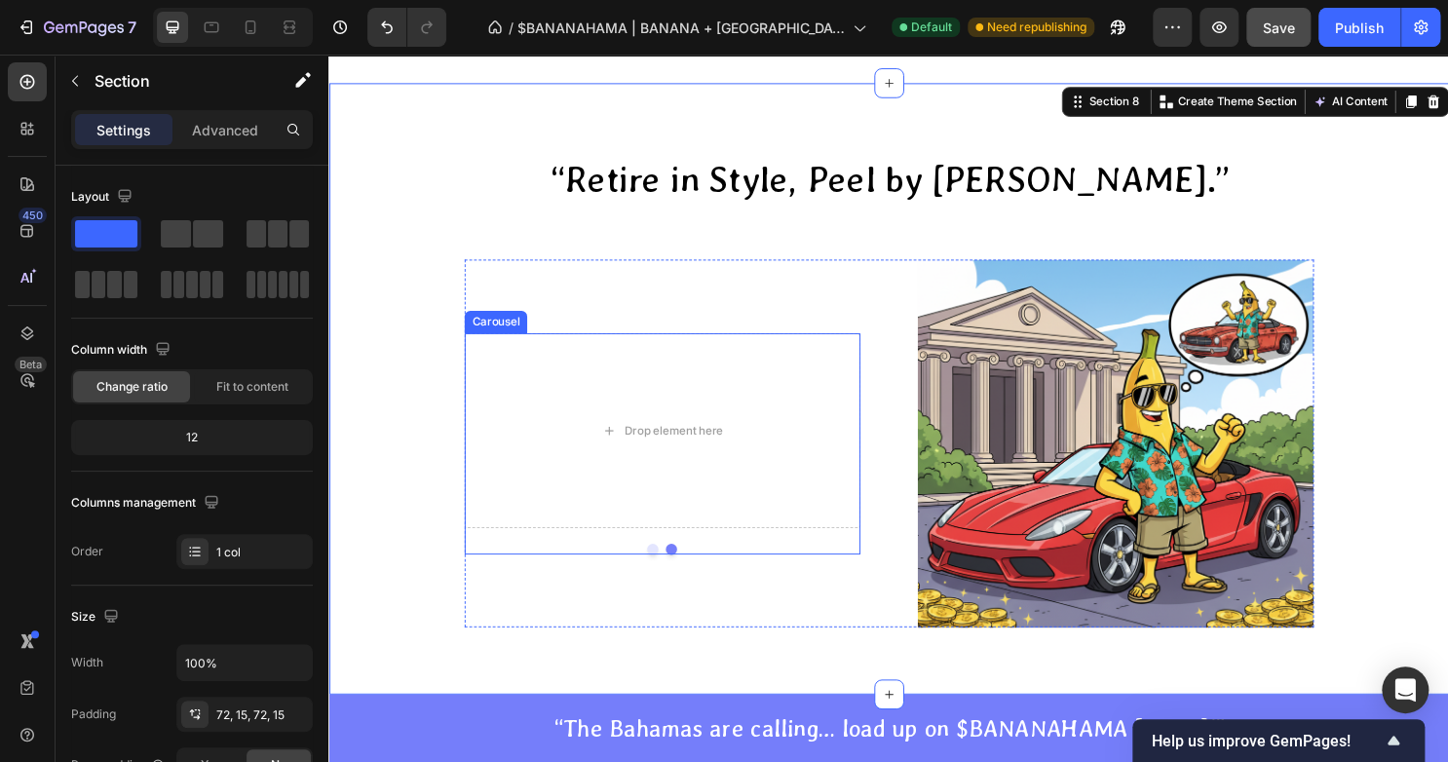
scroll to position [4428, 0]
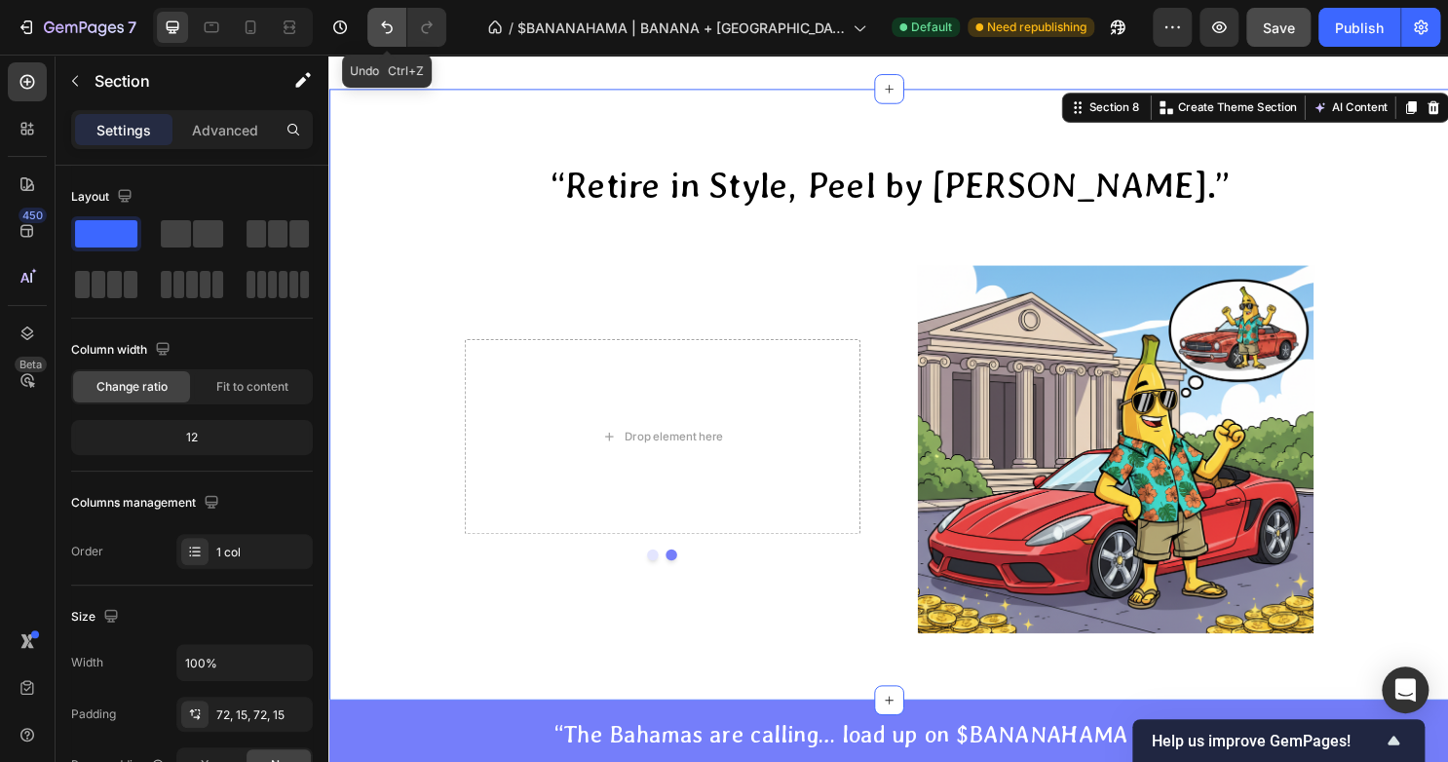
click at [368, 32] on button "Undo/Redo" at bounding box center [386, 27] width 39 height 39
click at [370, 32] on button "Undo/Redo" at bounding box center [386, 27] width 39 height 39
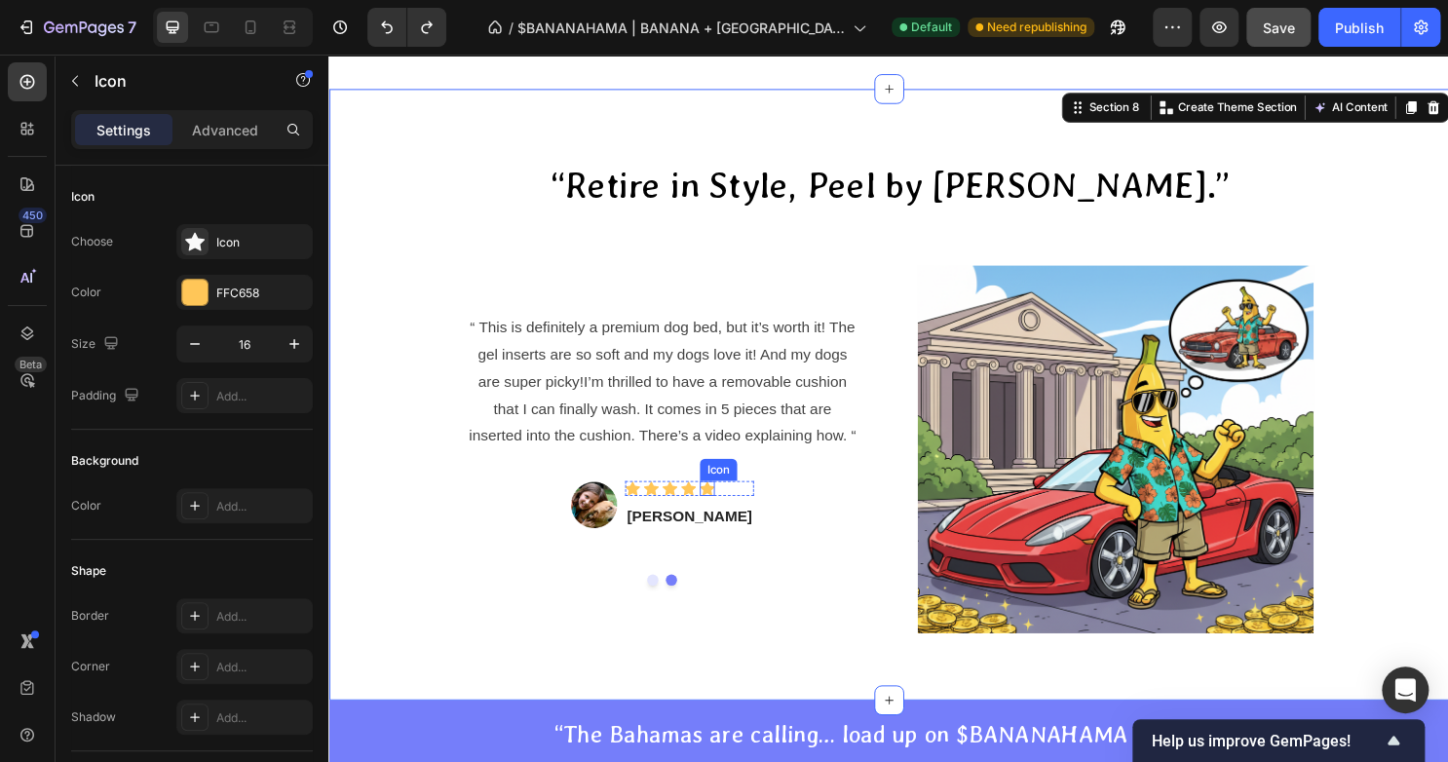
click at [731, 500] on icon at bounding box center [723, 508] width 16 height 16
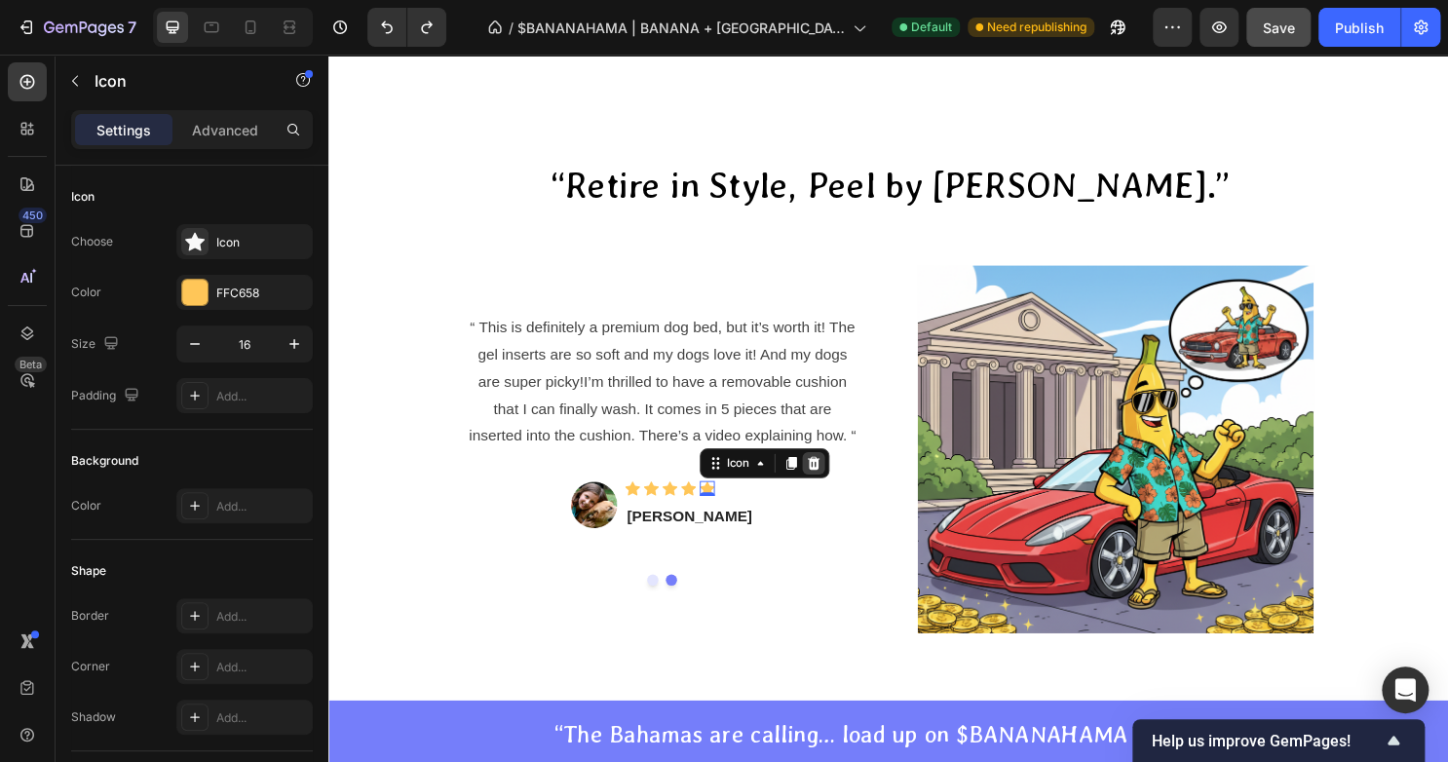
click at [842, 483] on icon at bounding box center [834, 481] width 16 height 16
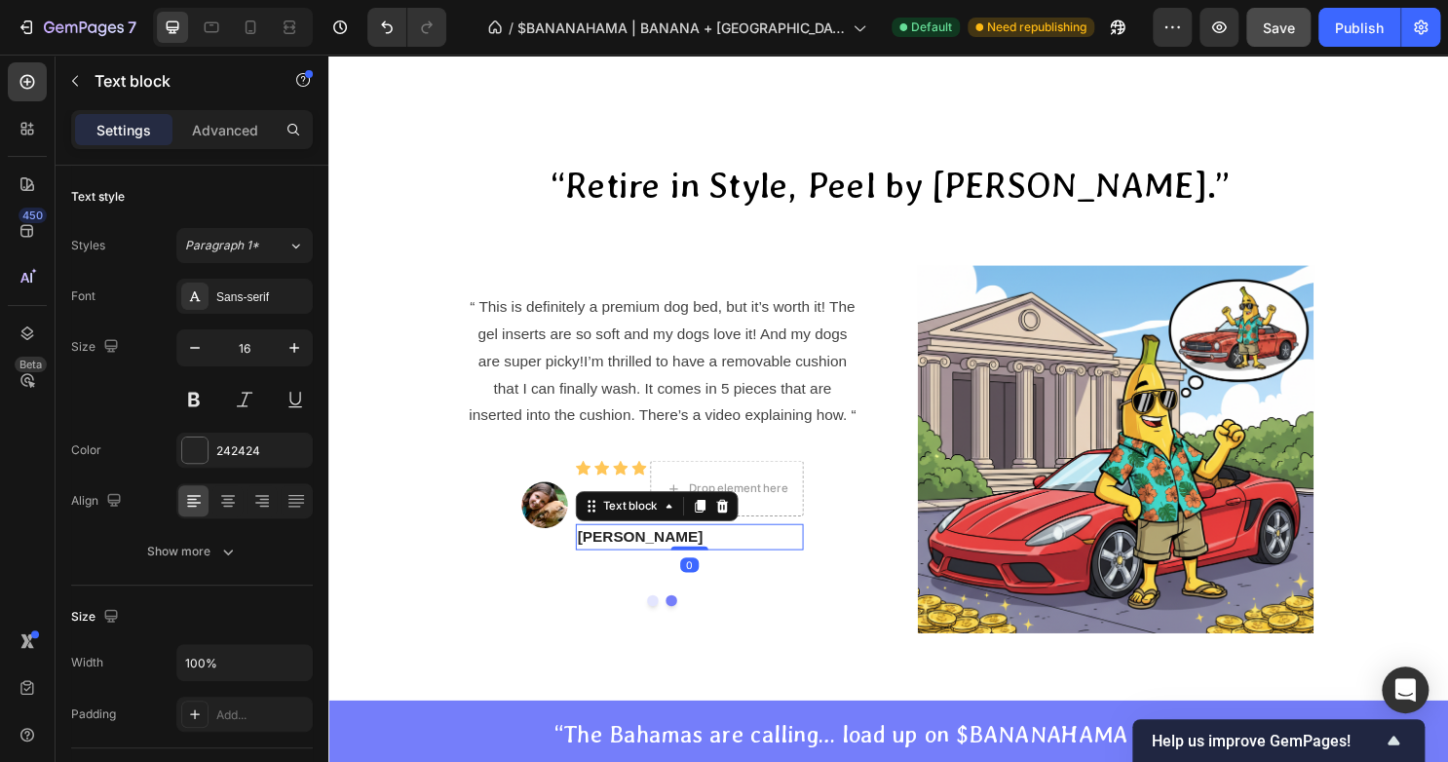
click at [659, 552] on p "[PERSON_NAME]" at bounding box center [704, 557] width 234 height 23
click at [737, 532] on div at bounding box center [738, 525] width 23 height 23
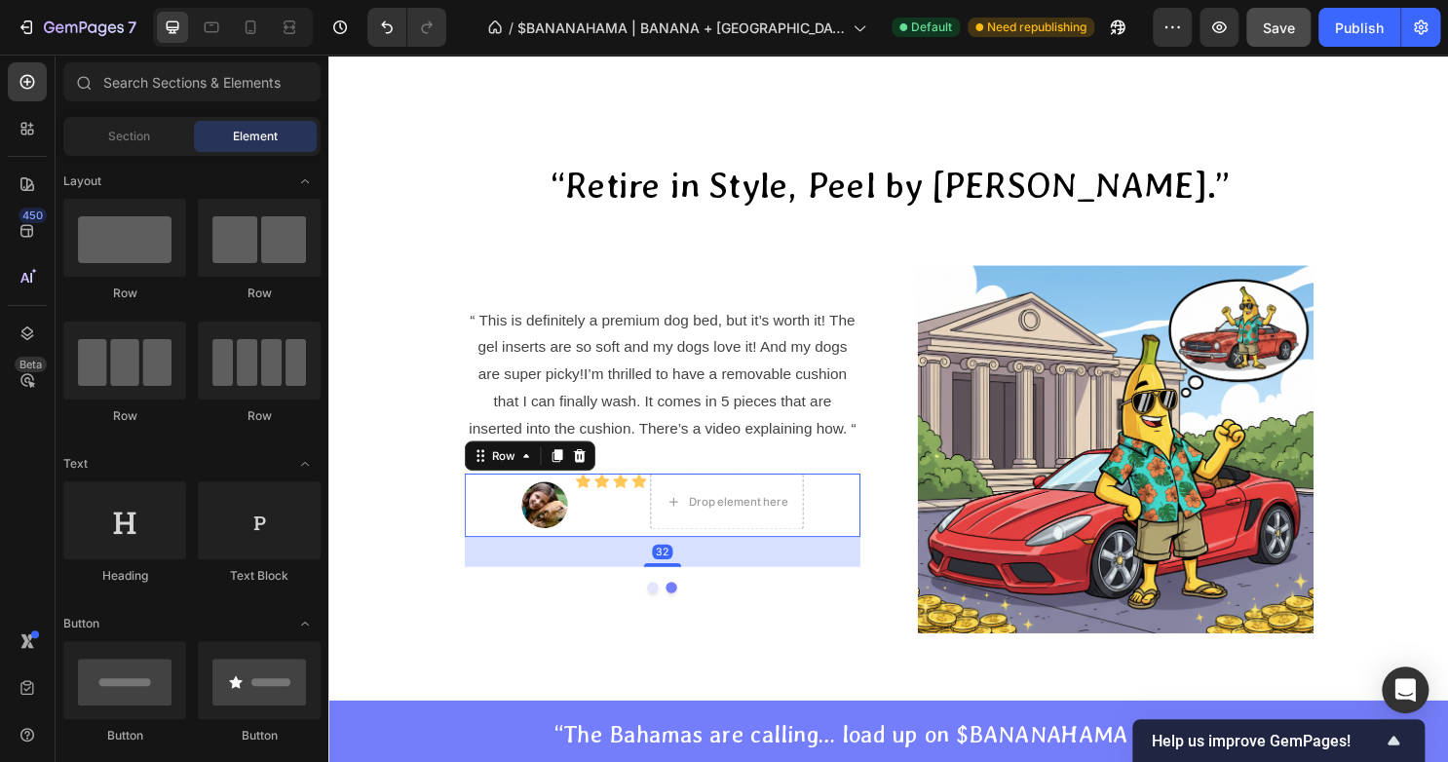
click at [829, 501] on div "Image Icon Icon Icon Icon Drop element here Icon List Hoz Row 32" at bounding box center [676, 525] width 413 height 66
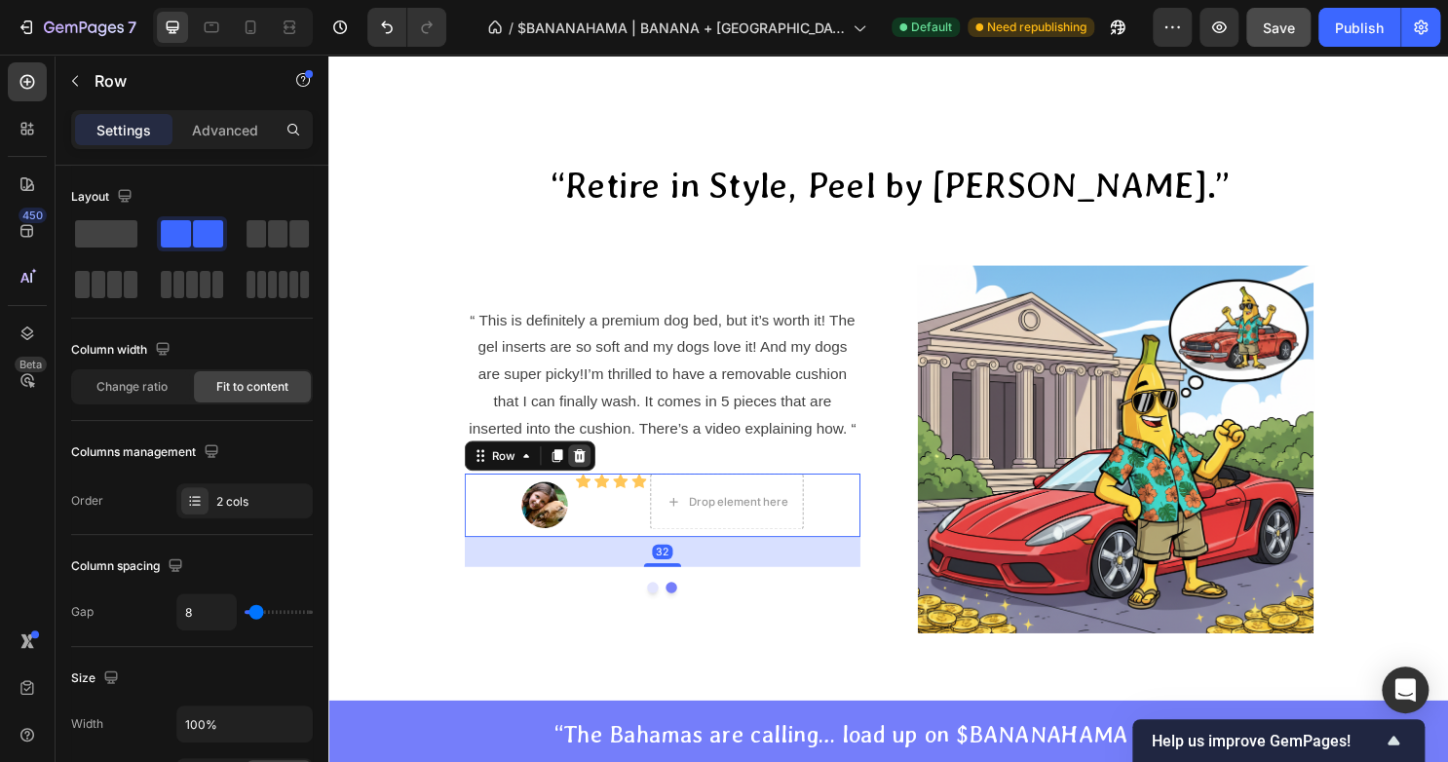
click at [585, 477] on icon at bounding box center [589, 474] width 13 height 14
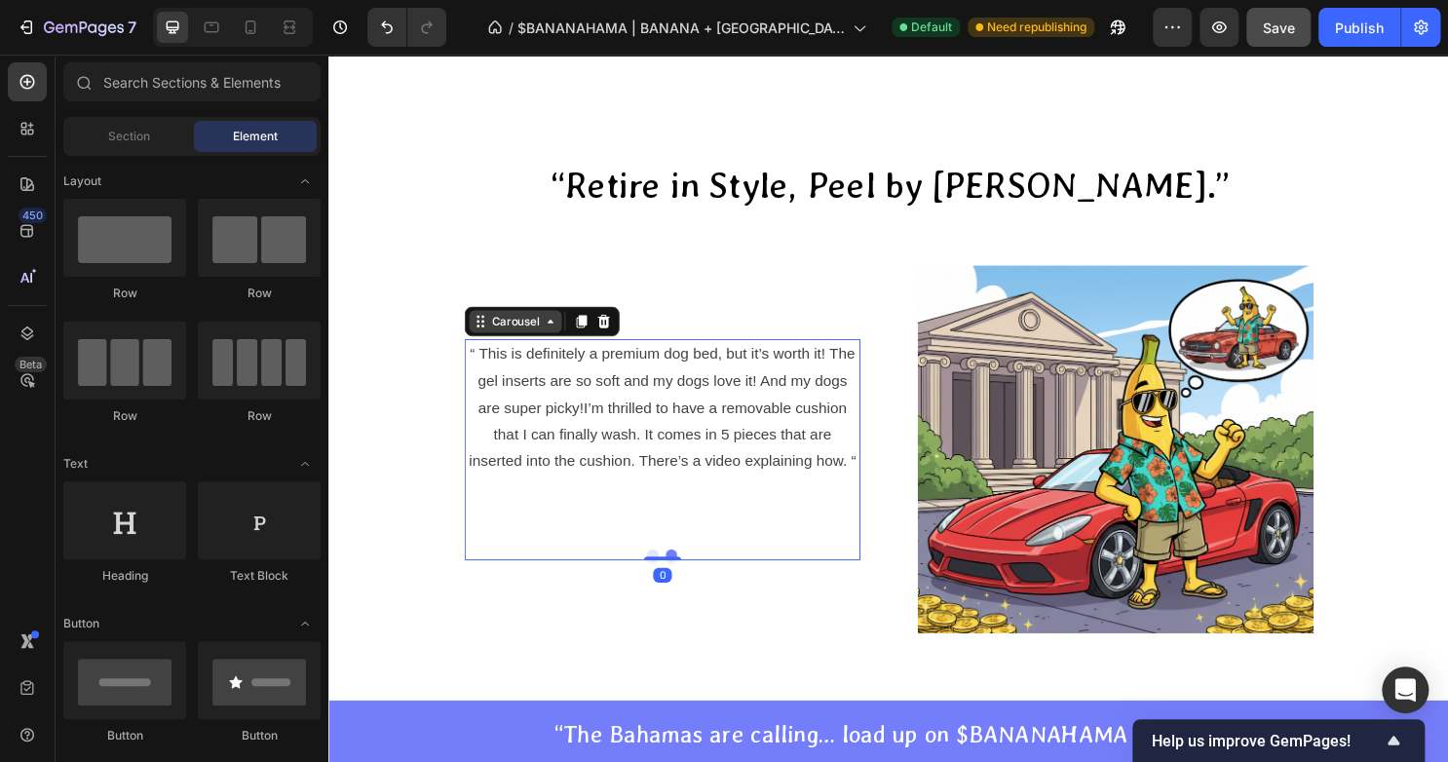
click at [678, 541] on div "“ This is definitely a premium dog bed, but it’s worth it! The gel inserts are …" at bounding box center [676, 454] width 413 height 204
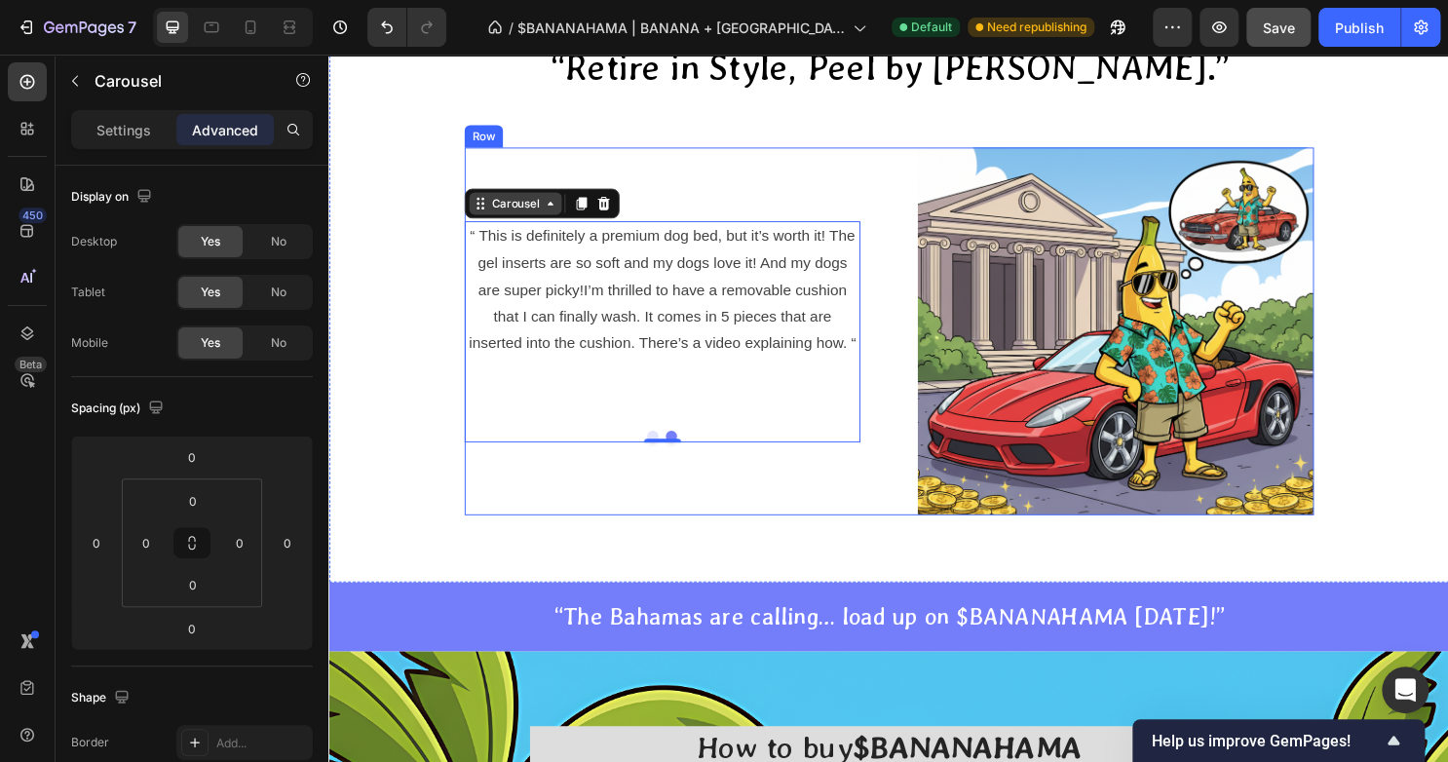
scroll to position [4558, 0]
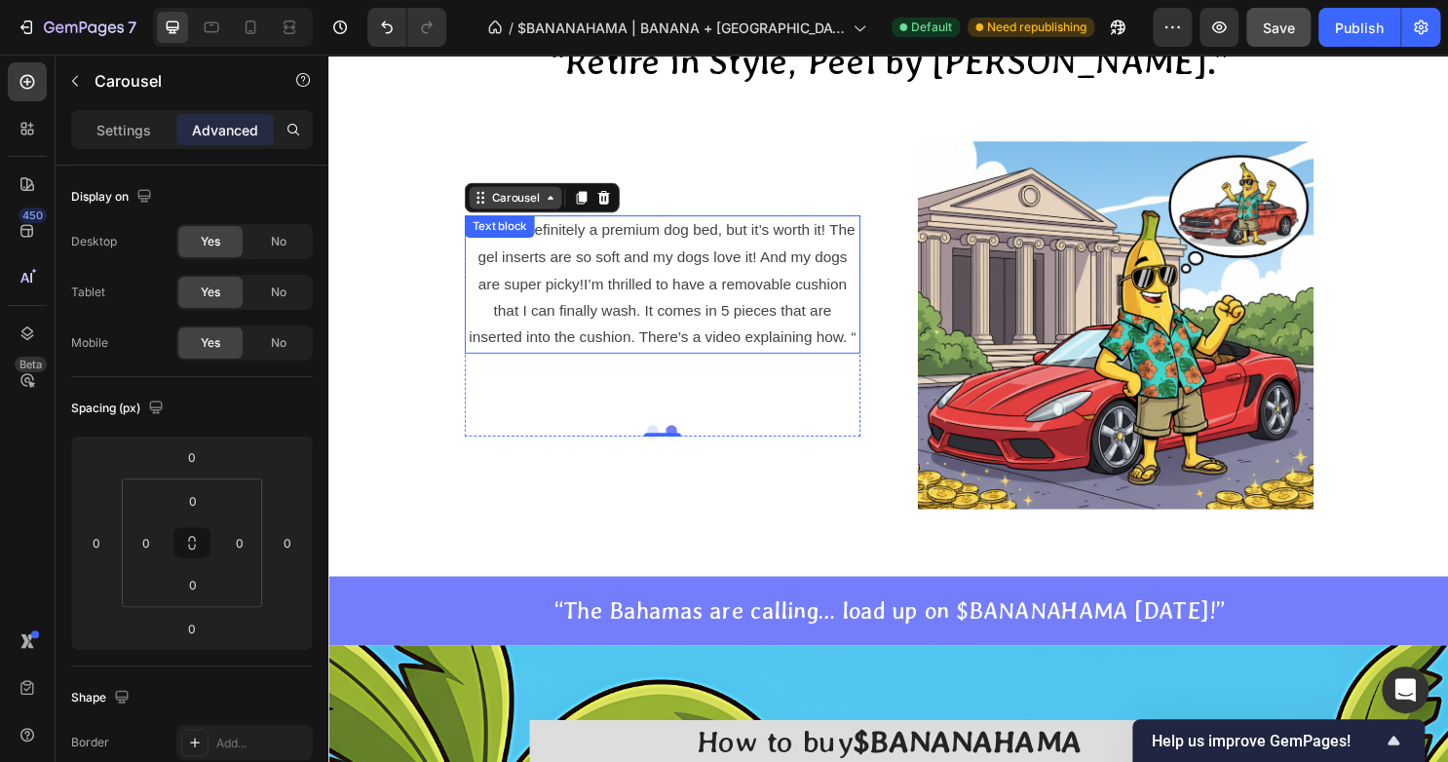
click at [655, 359] on p "“ This is definitely a premium dog bed, but it’s worth it! The gel inserts are …" at bounding box center [675, 294] width 409 height 140
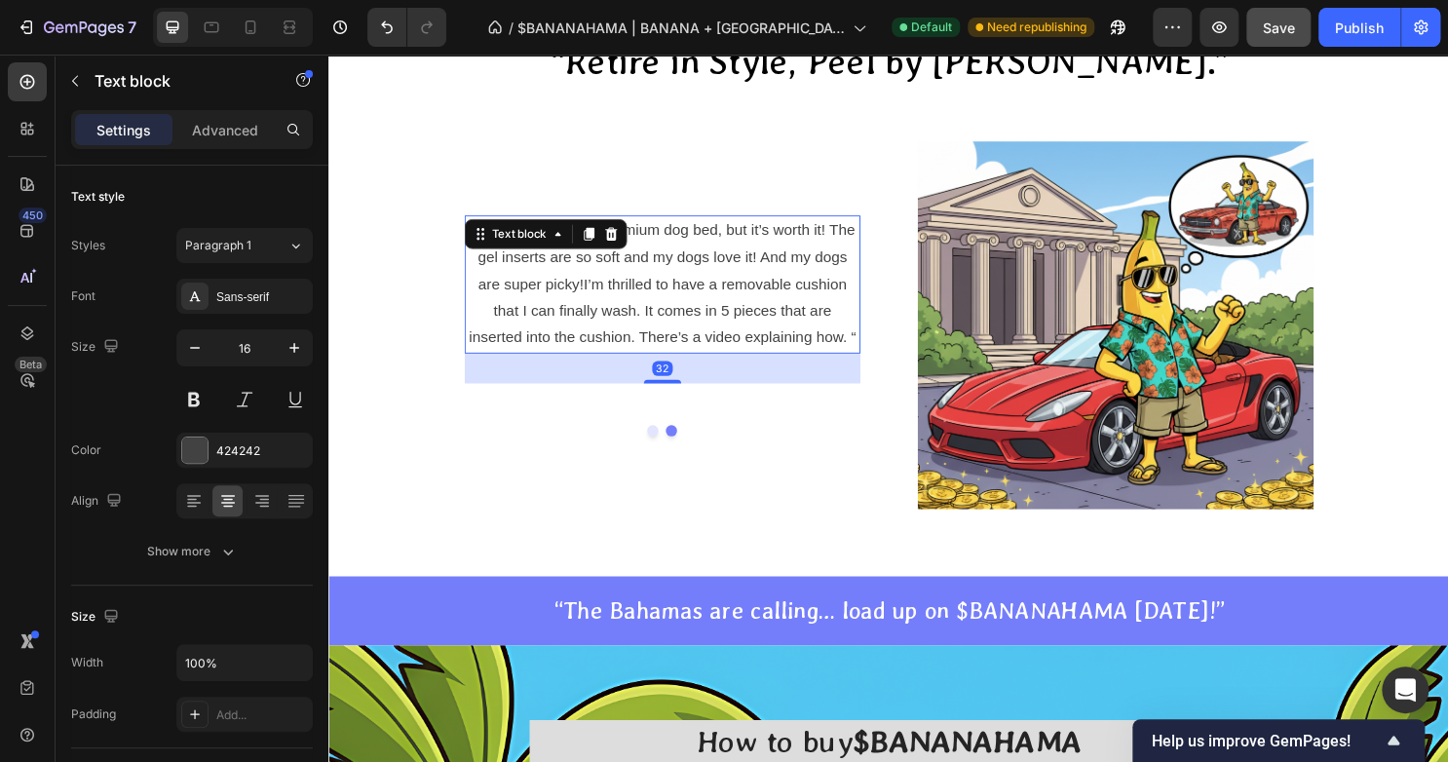
click at [694, 348] on p "“ This is definitely a premium dog bed, but it’s worth it! The gel inserts are …" at bounding box center [675, 294] width 409 height 140
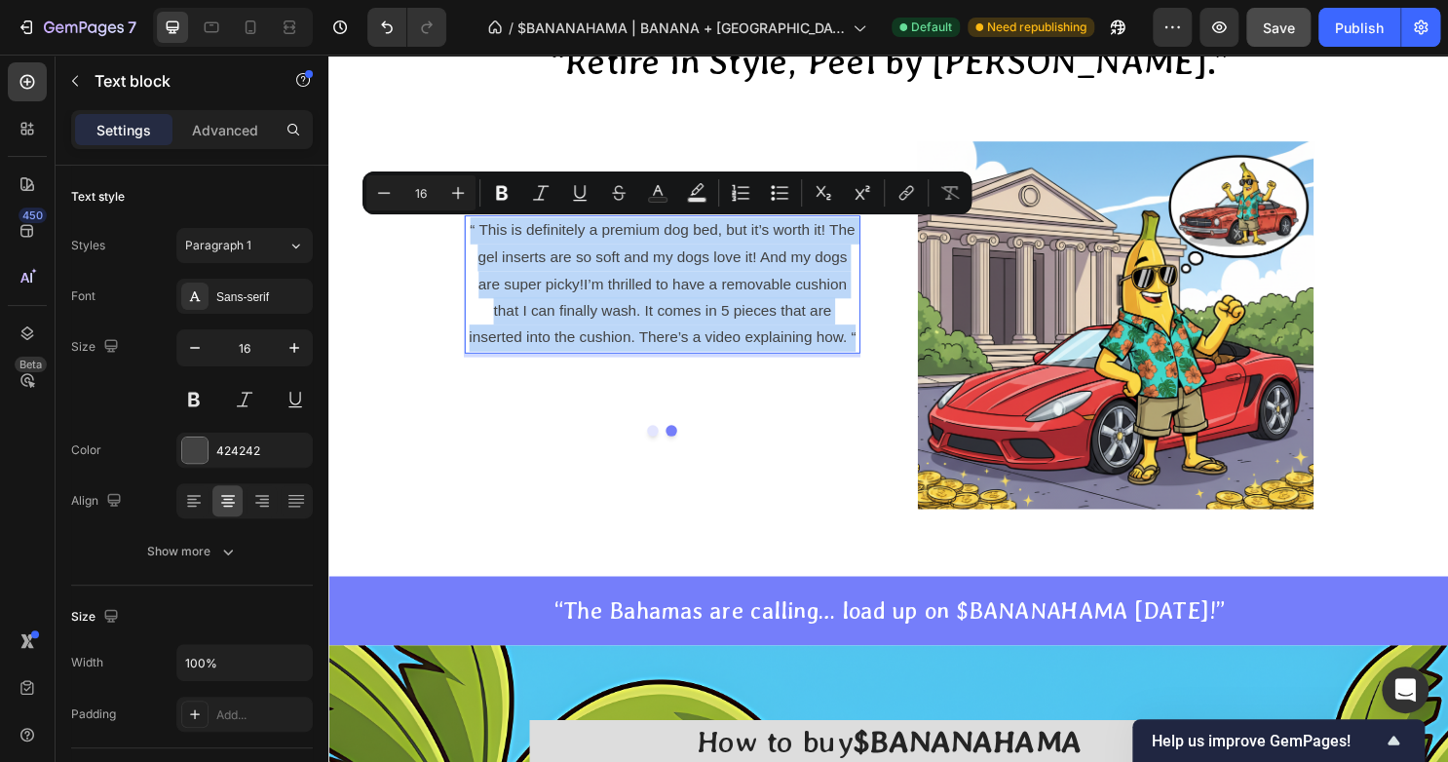
drag, startPoint x: 869, startPoint y: 353, endPoint x: 467, endPoint y: 233, distance: 419.8
click at [471, 233] on p "“ This is definitely a premium dog bed, but it’s worth it! The gel inserts are …" at bounding box center [675, 294] width 409 height 140
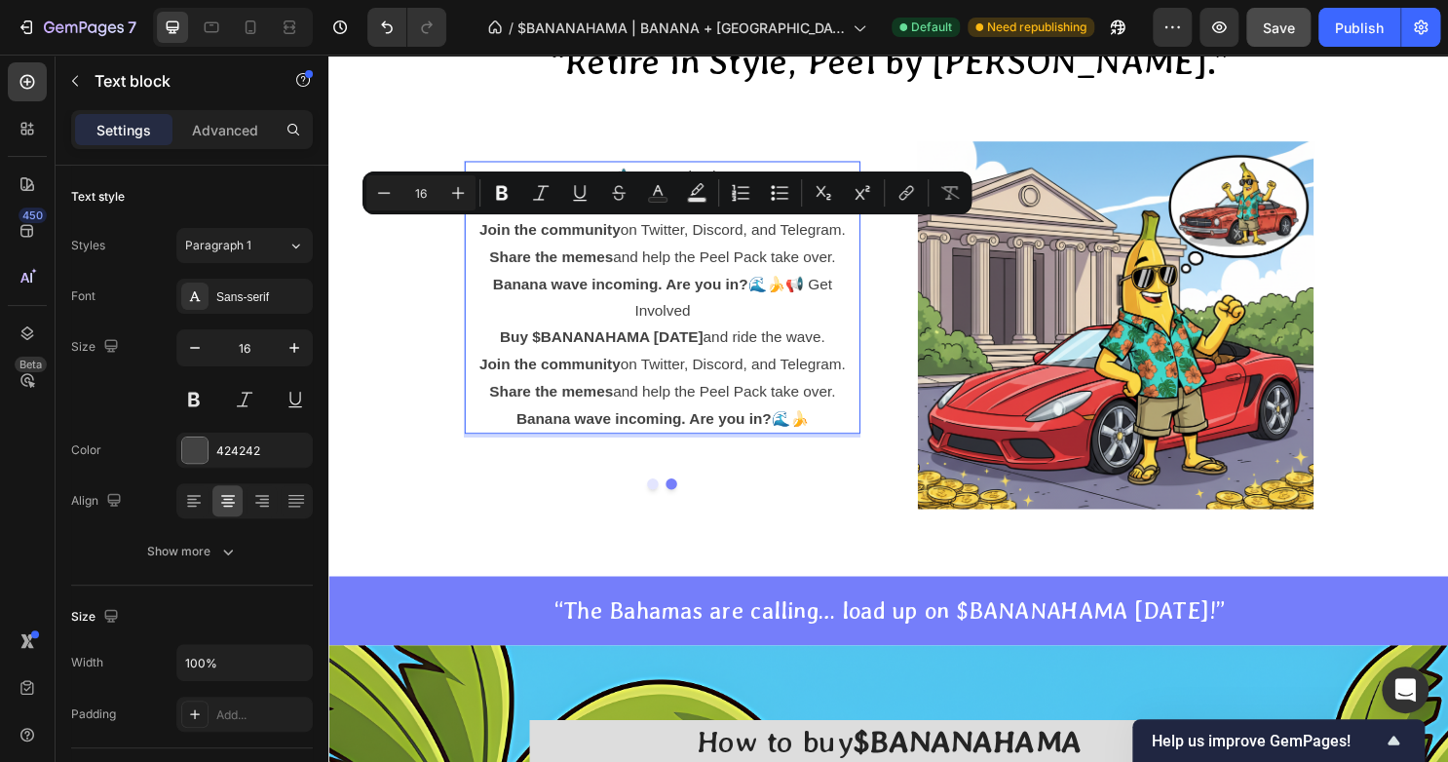
scroll to position [4501, 0]
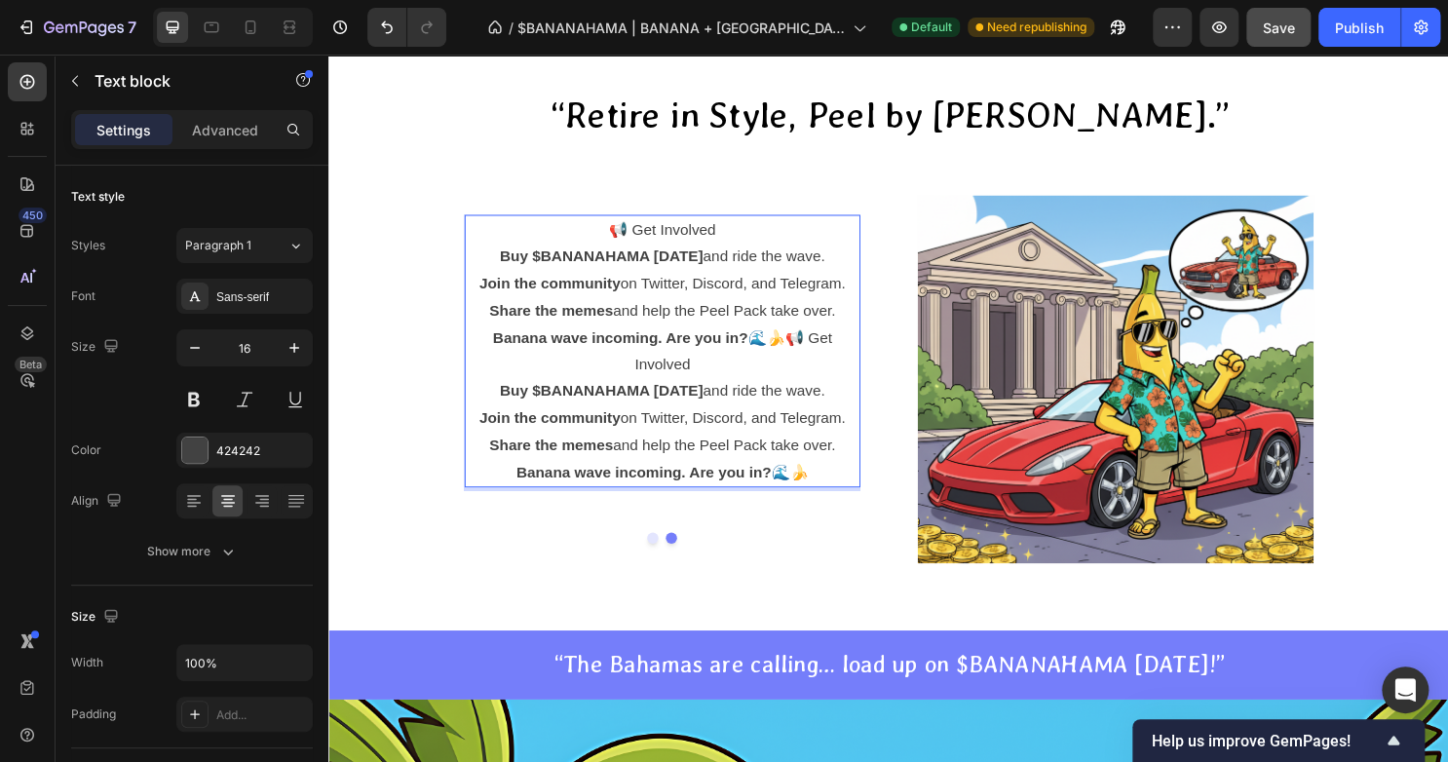
click at [707, 373] on p "Banana wave incoming. Are you in? 🌊🍌📢 Get Involved" at bounding box center [675, 365] width 409 height 56
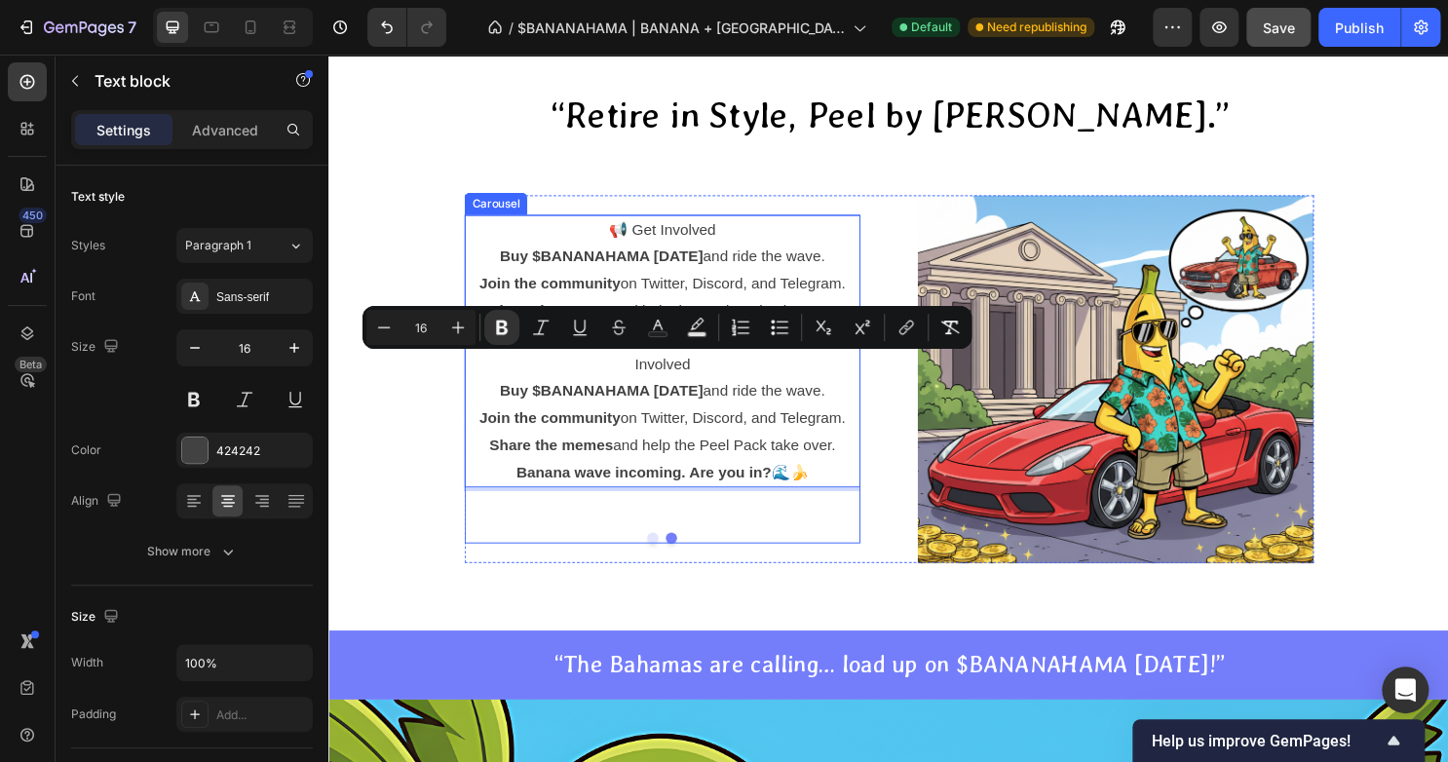
drag, startPoint x: 718, startPoint y: 384, endPoint x: 807, endPoint y: 529, distance: 170.1
click at [807, 529] on div "📢 Get Involved Buy $BANANAHAMA [DATE] and ride the wave. Join the community on …" at bounding box center [676, 380] width 413 height 316
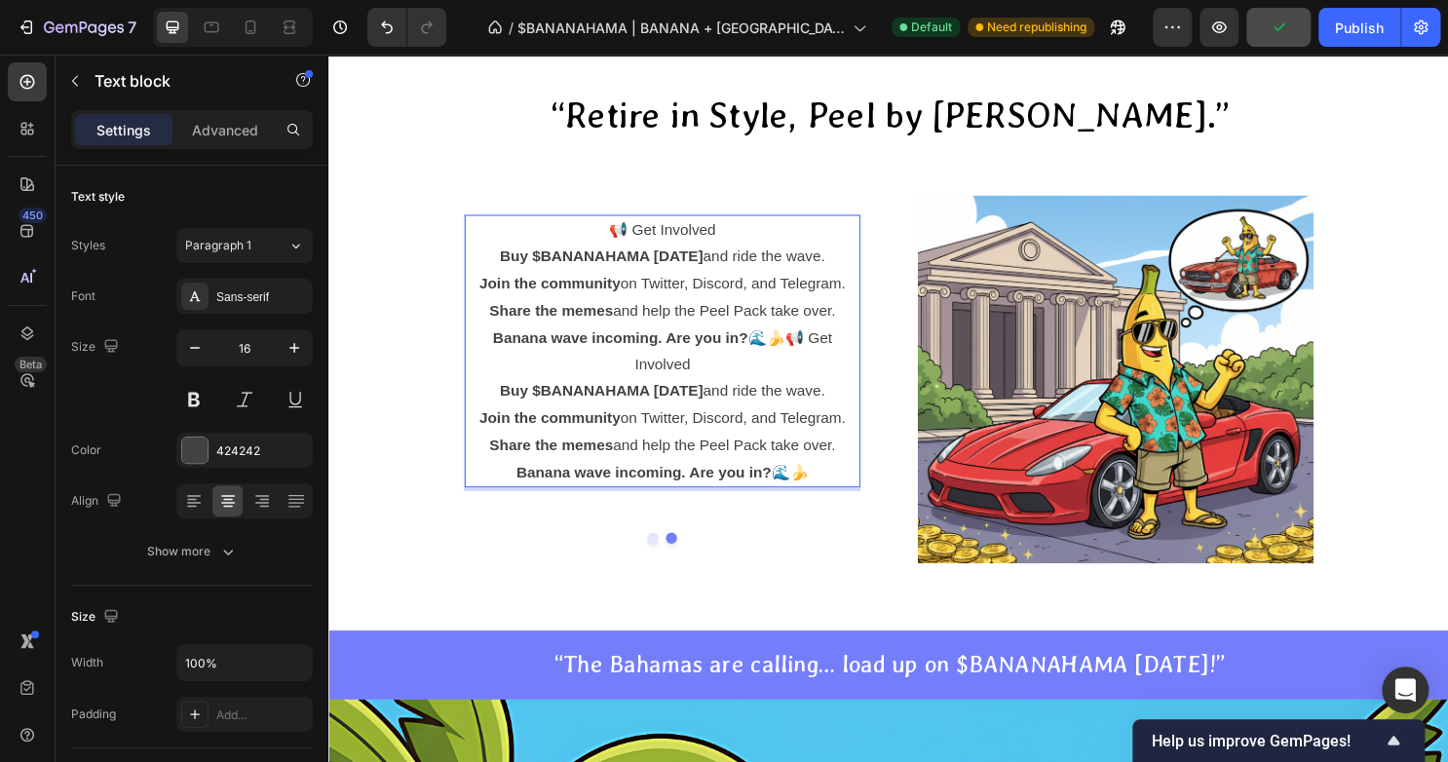
scroll to position [4558, 0]
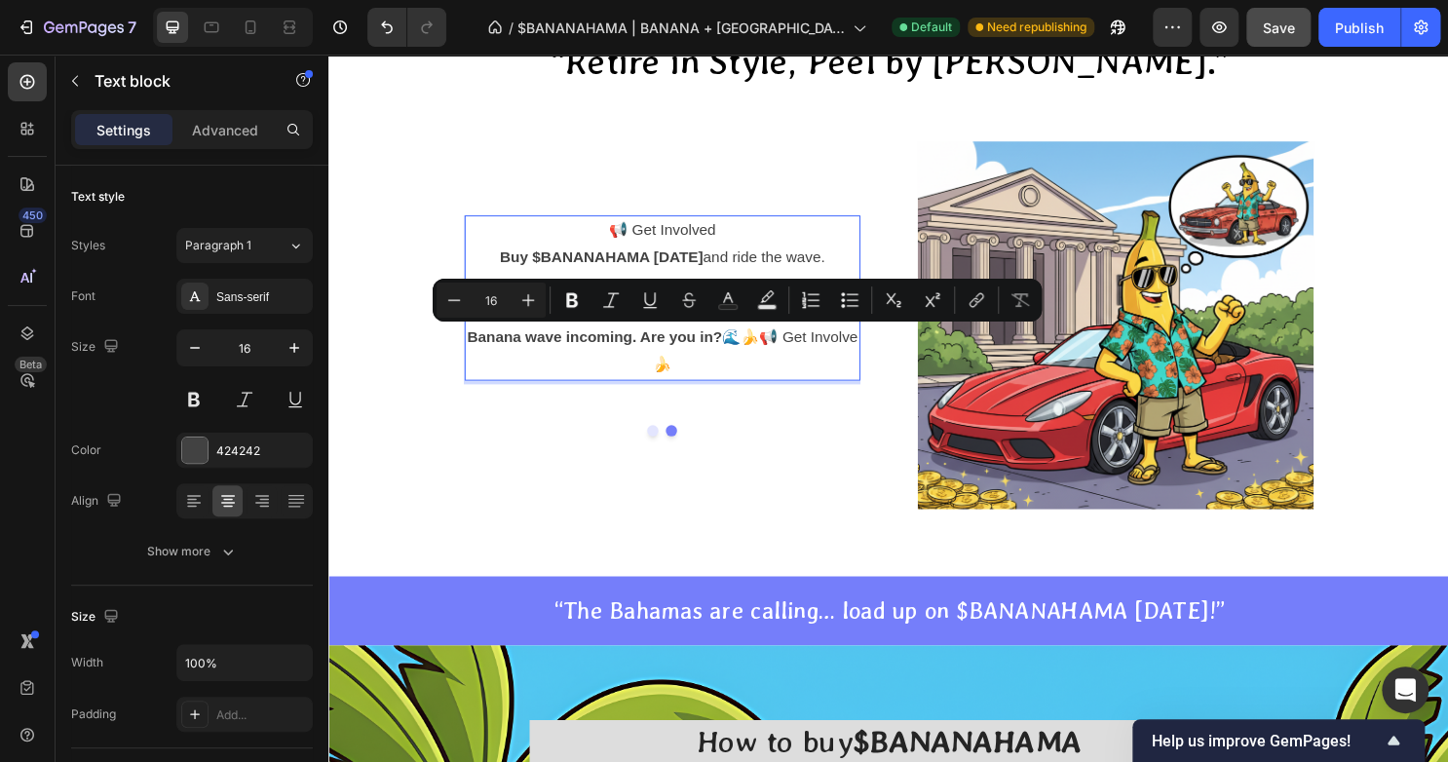
drag, startPoint x: 727, startPoint y: 366, endPoint x: 782, endPoint y: 352, distance: 57.4
click at [782, 352] on p "Banana wave incoming. Are you in? 🌊🍌📢 Get Involve🍌" at bounding box center [675, 364] width 409 height 56
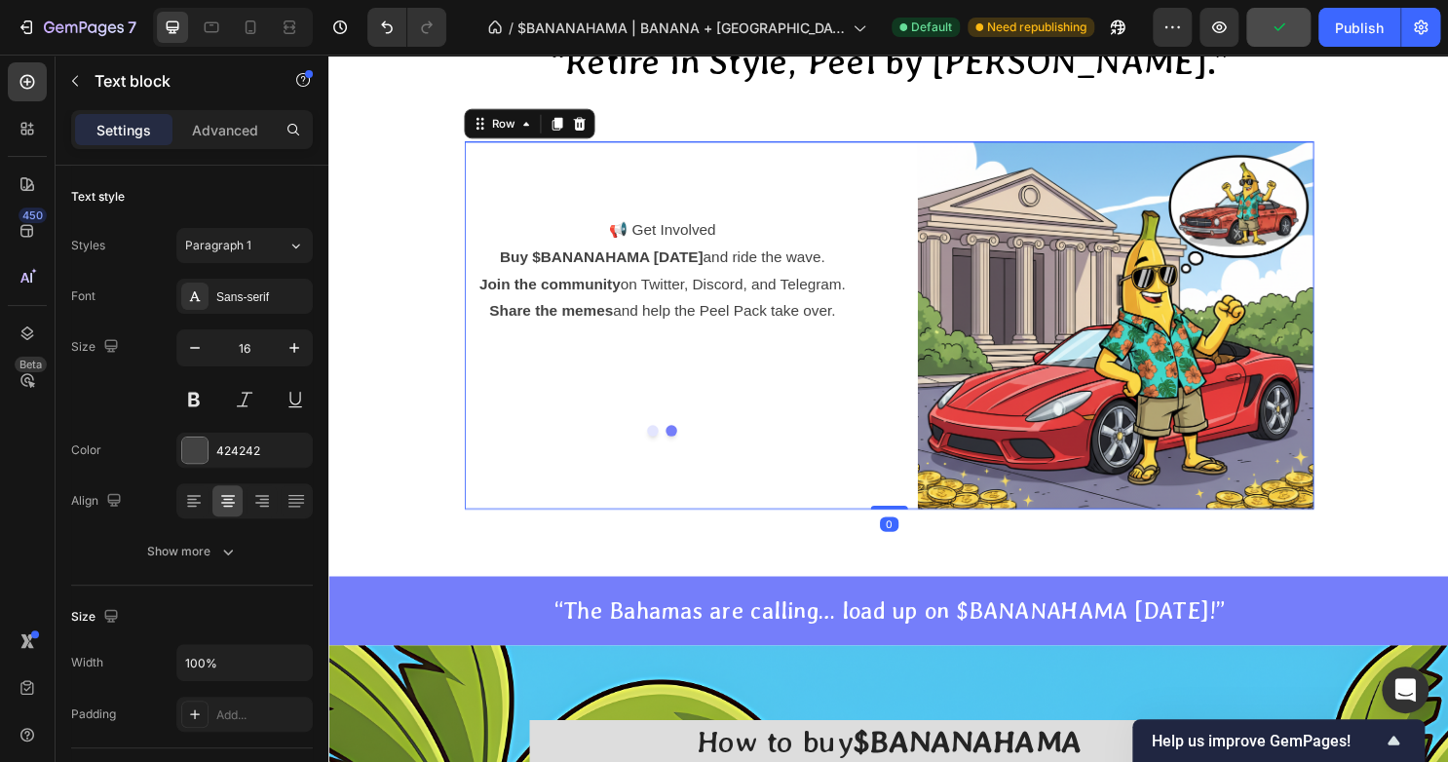
click at [794, 179] on div "$BANANAHAMA is the tropical escape packed into a meme coin. It’s about chasing …" at bounding box center [676, 337] width 413 height 384
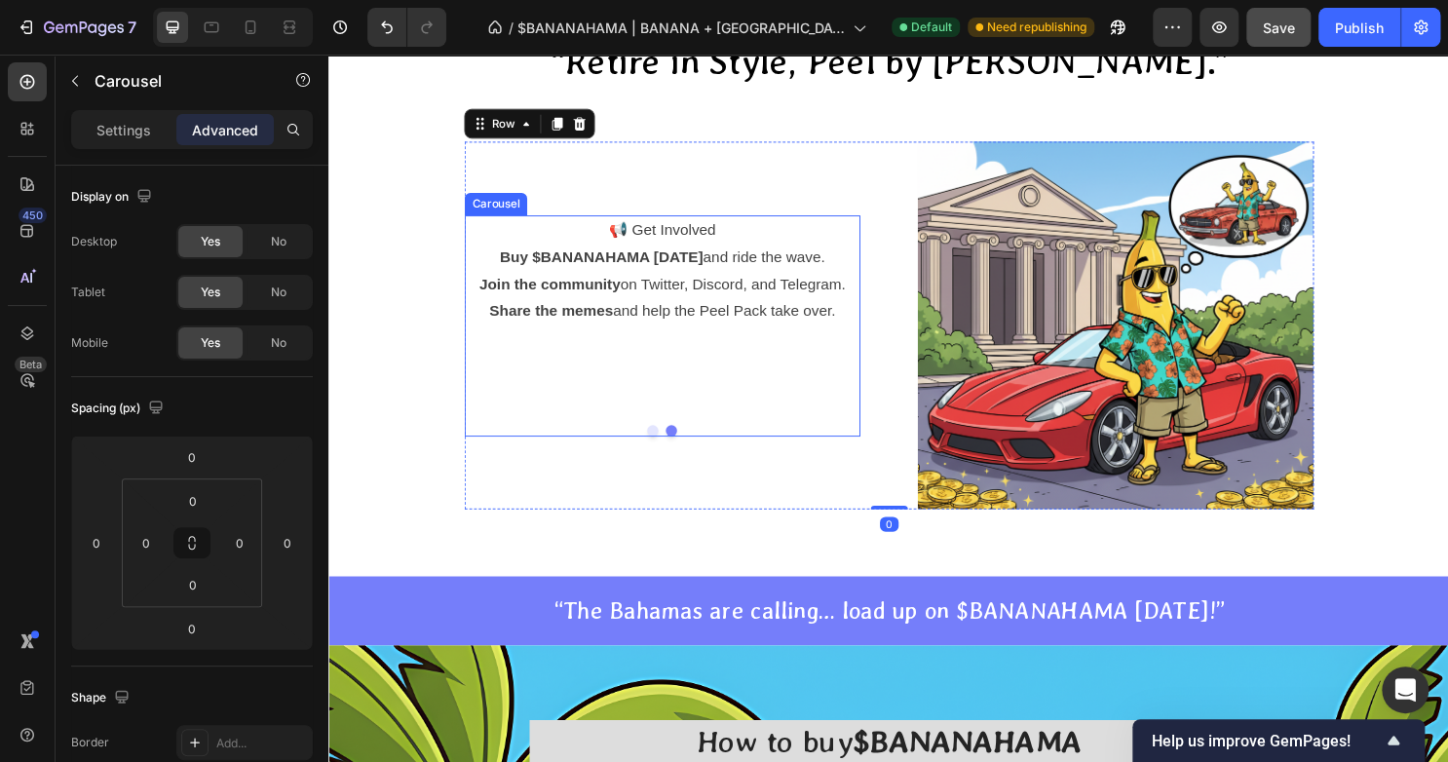
click at [659, 450] on div "$BANANAHAMA is the tropical escape packed into a meme coin. It’s about chasing …" at bounding box center [676, 337] width 413 height 231
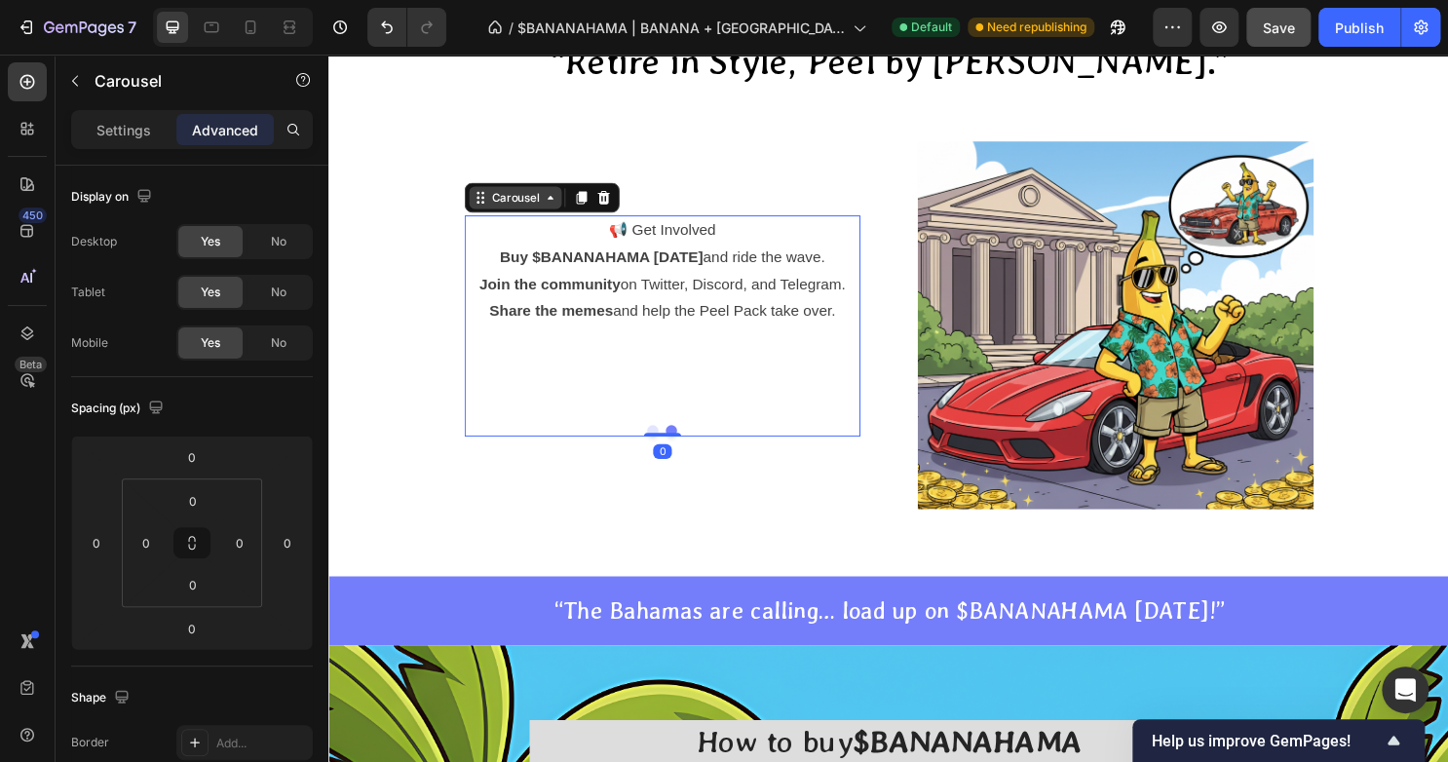
click at [660, 445] on button "Dot" at bounding box center [666, 447] width 12 height 12
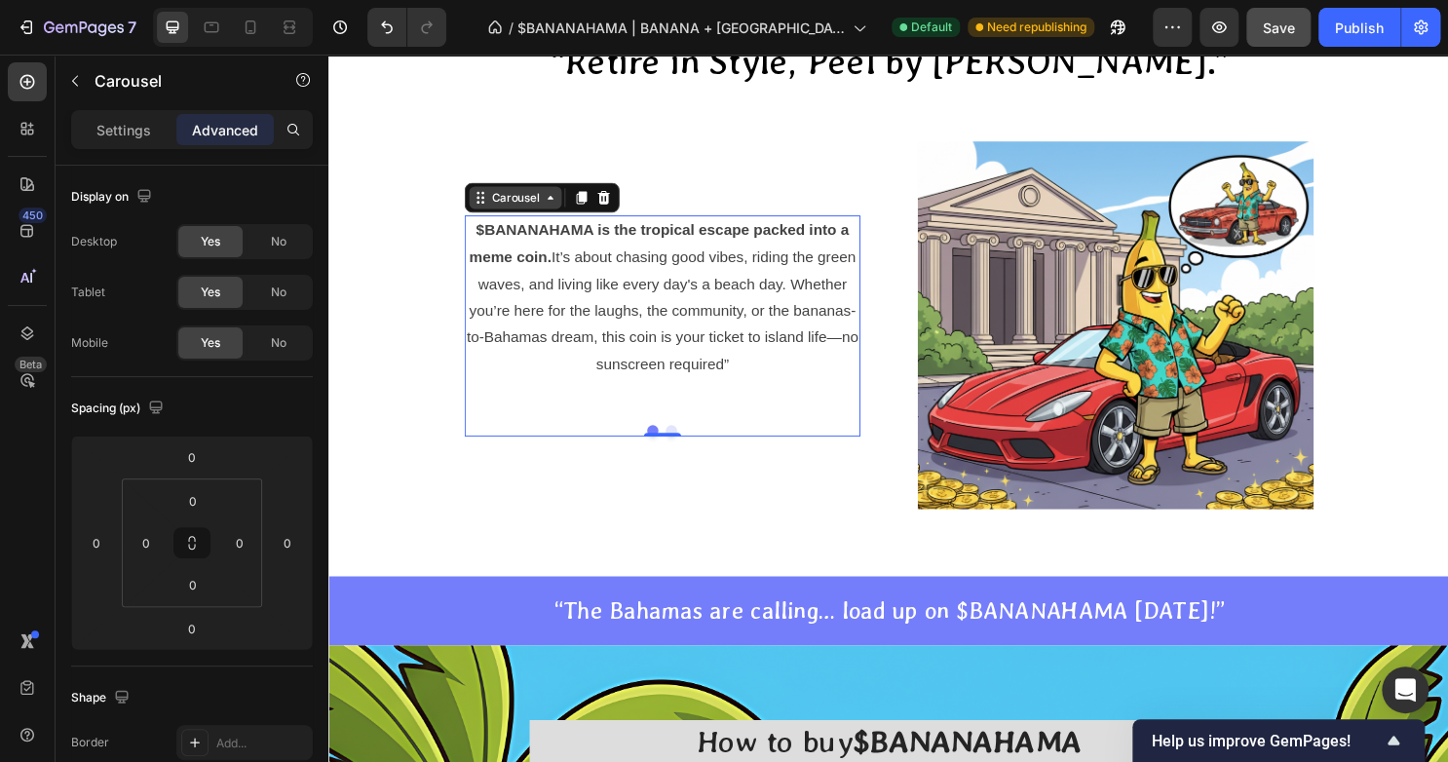
click at [680, 444] on button "Dot" at bounding box center [686, 447] width 12 height 12
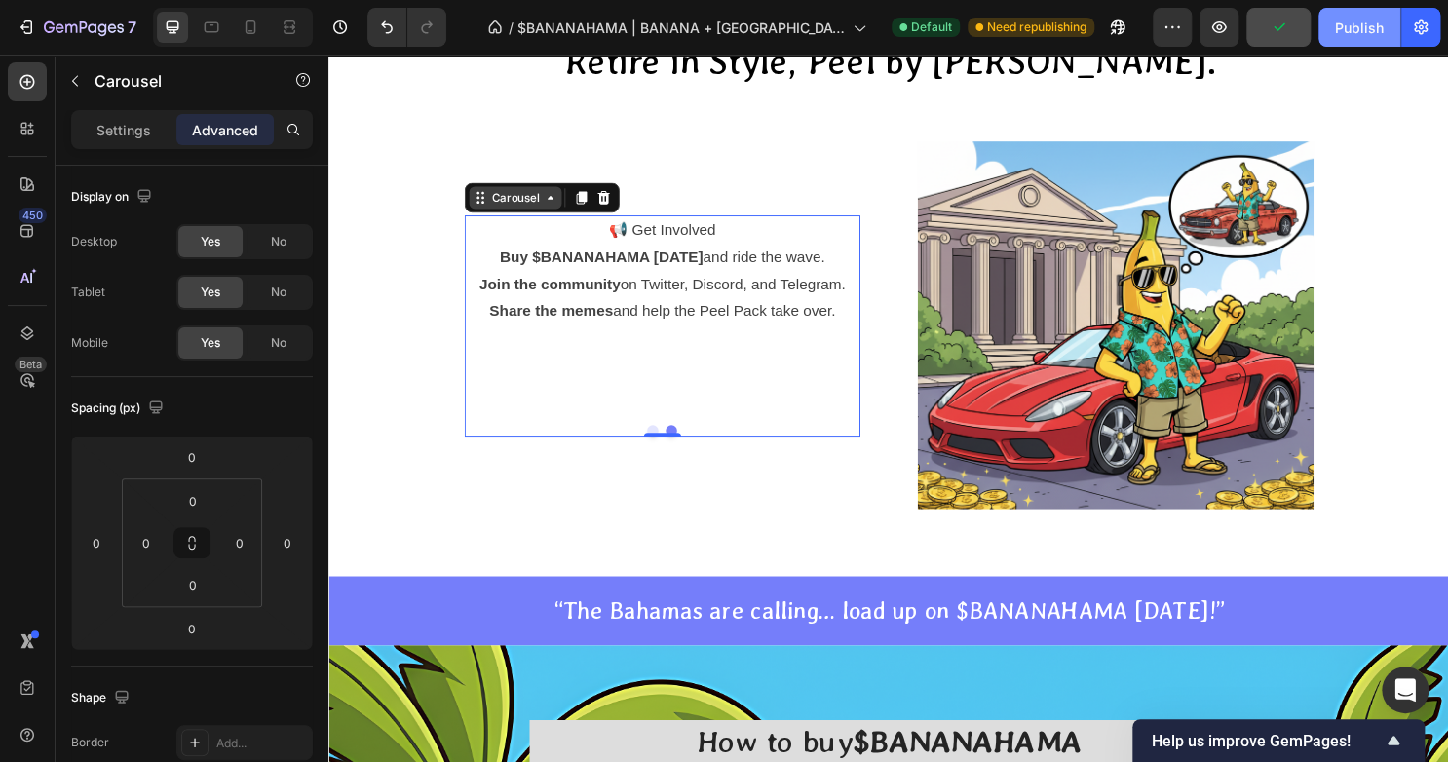
click at [1369, 29] on div "Publish" at bounding box center [1359, 28] width 49 height 20
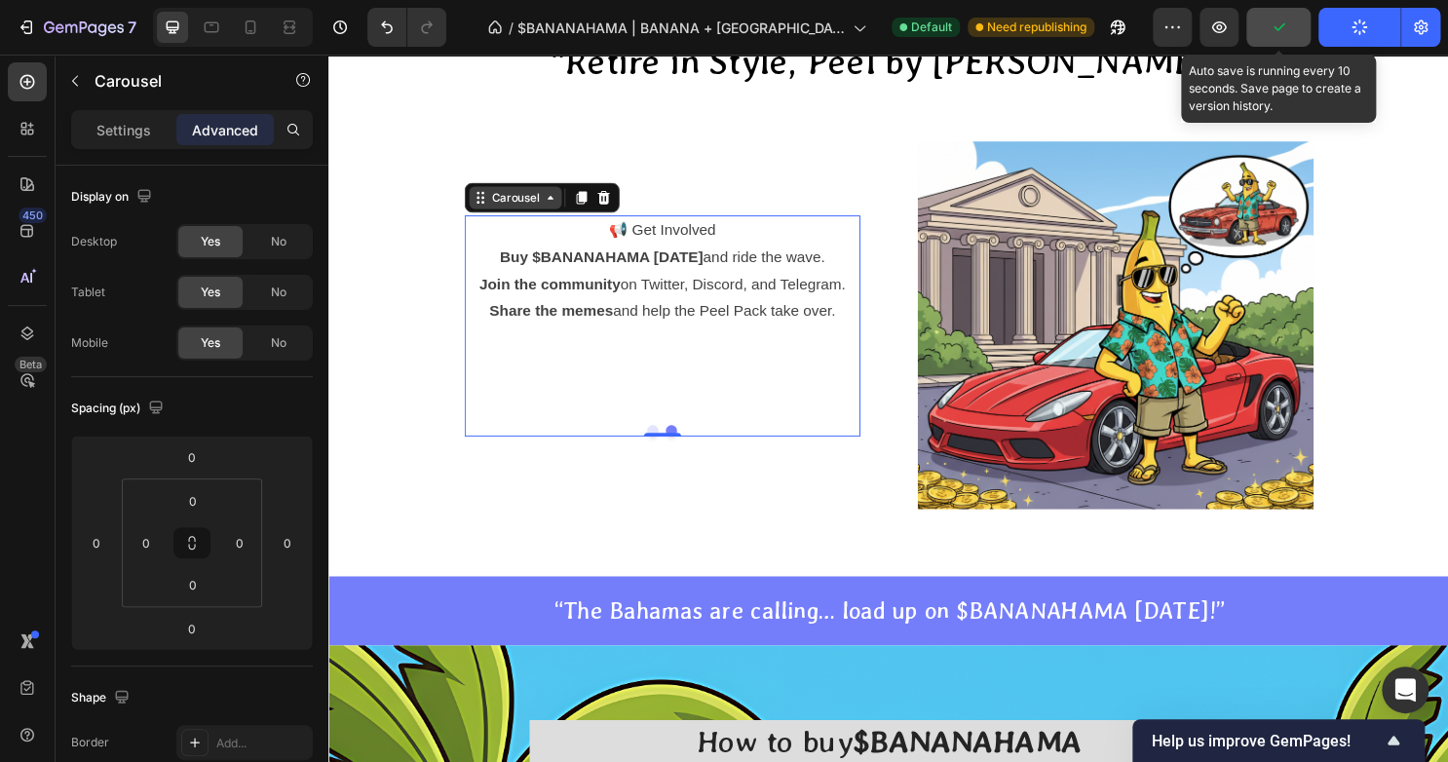
click at [1261, 41] on button "button" at bounding box center [1278, 27] width 64 height 39
click at [1268, 19] on span "Save" at bounding box center [1278, 27] width 32 height 17
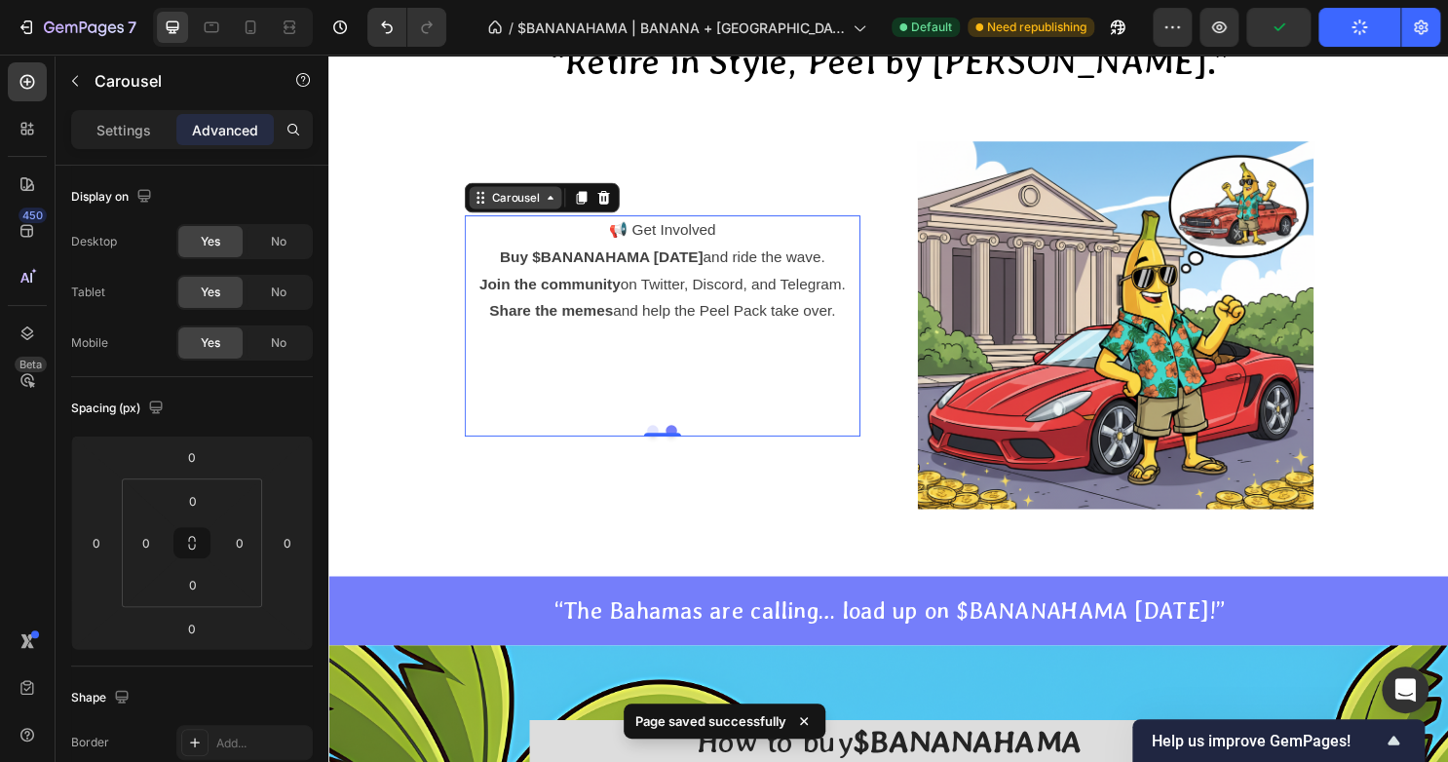
click at [1348, 19] on button "Publish" at bounding box center [1359, 27] width 82 height 39
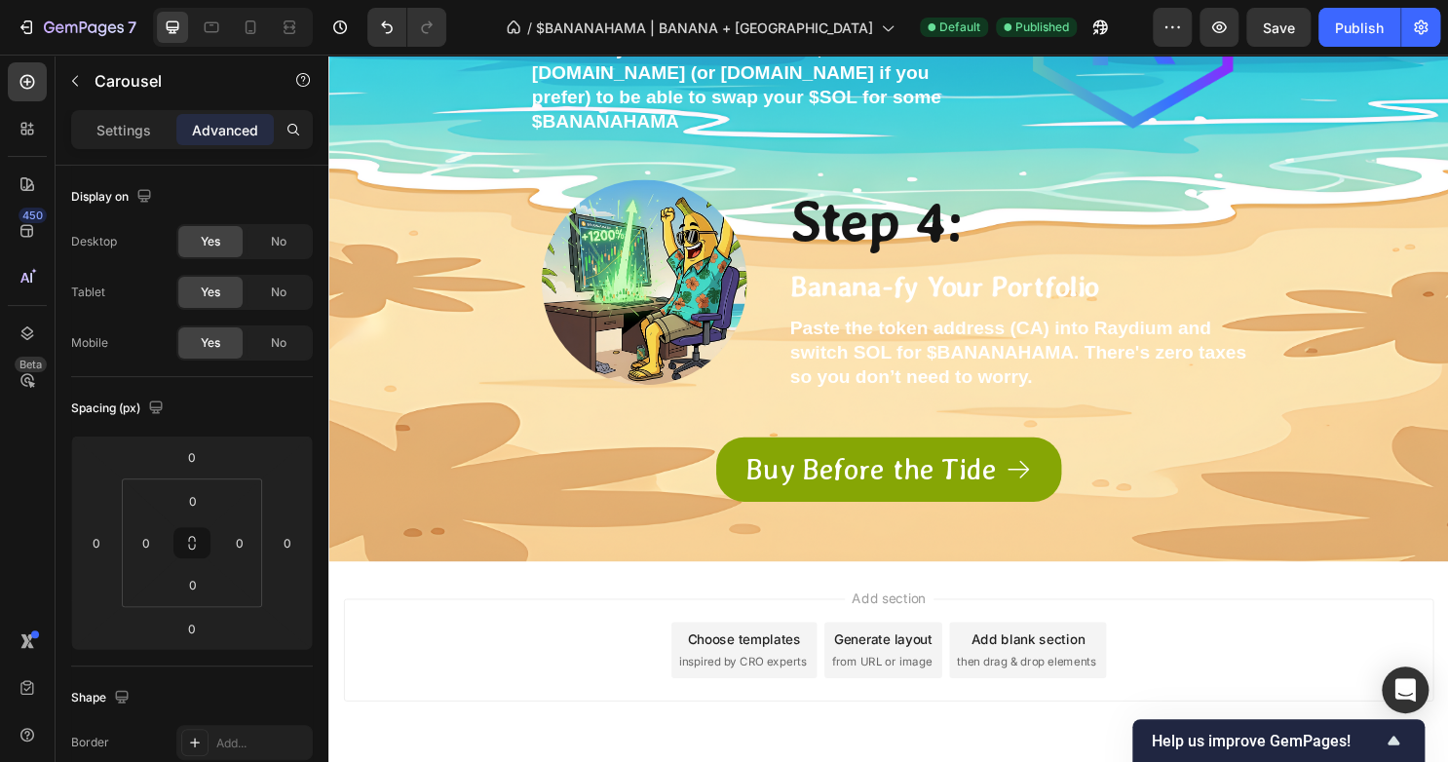
scroll to position [6089, 0]
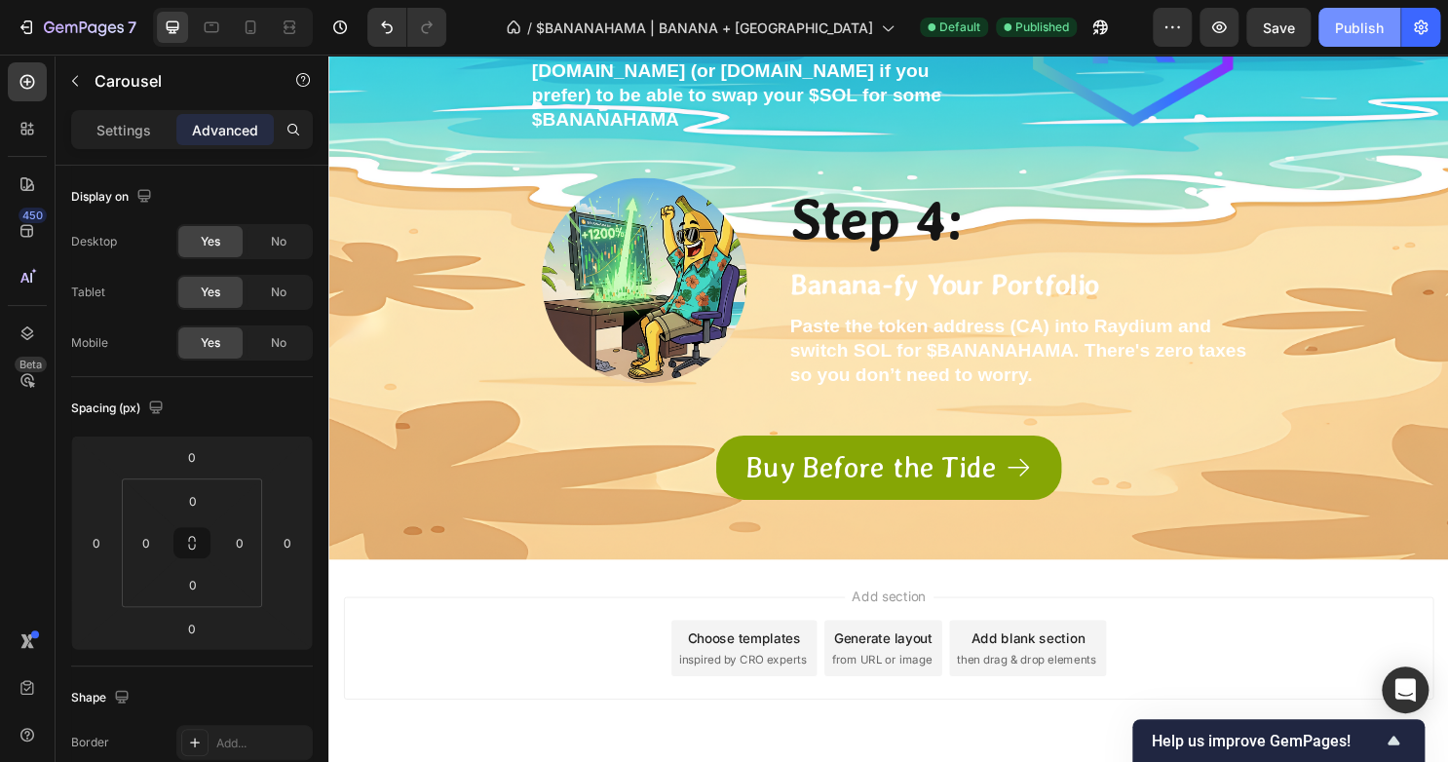
click at [1340, 18] on div "Publish" at bounding box center [1359, 28] width 49 height 20
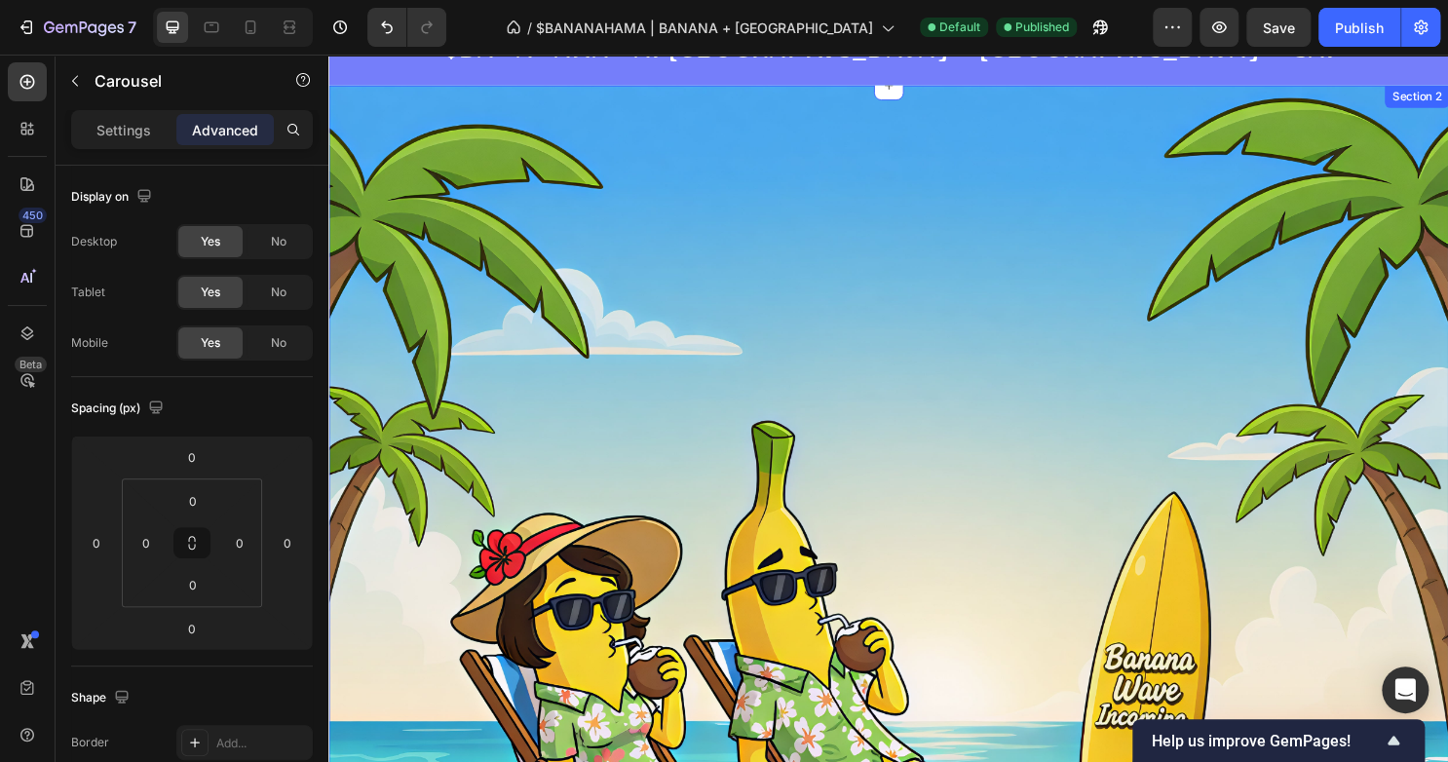
scroll to position [0, 0]
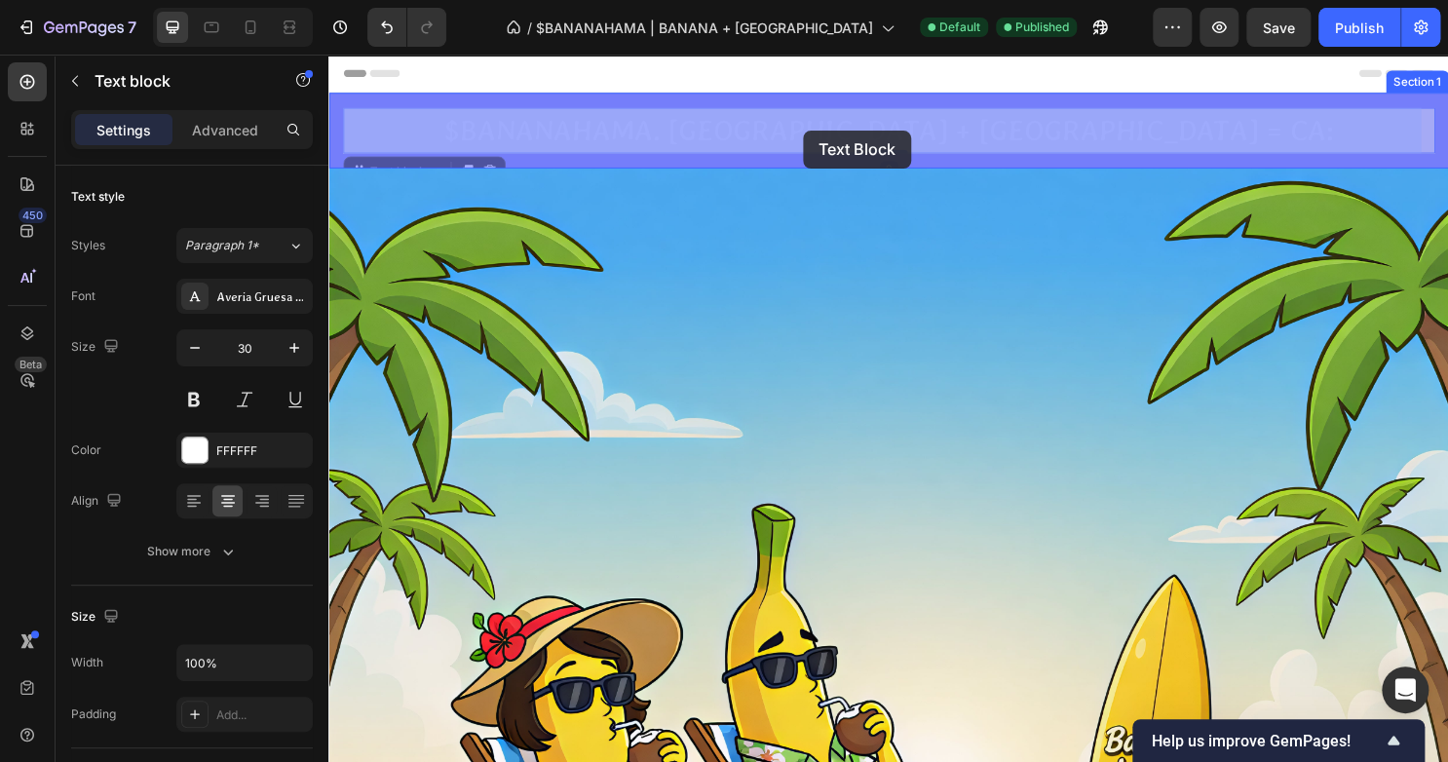
drag, startPoint x: 844, startPoint y: 135, endPoint x: 827, endPoint y: 132, distance: 16.8
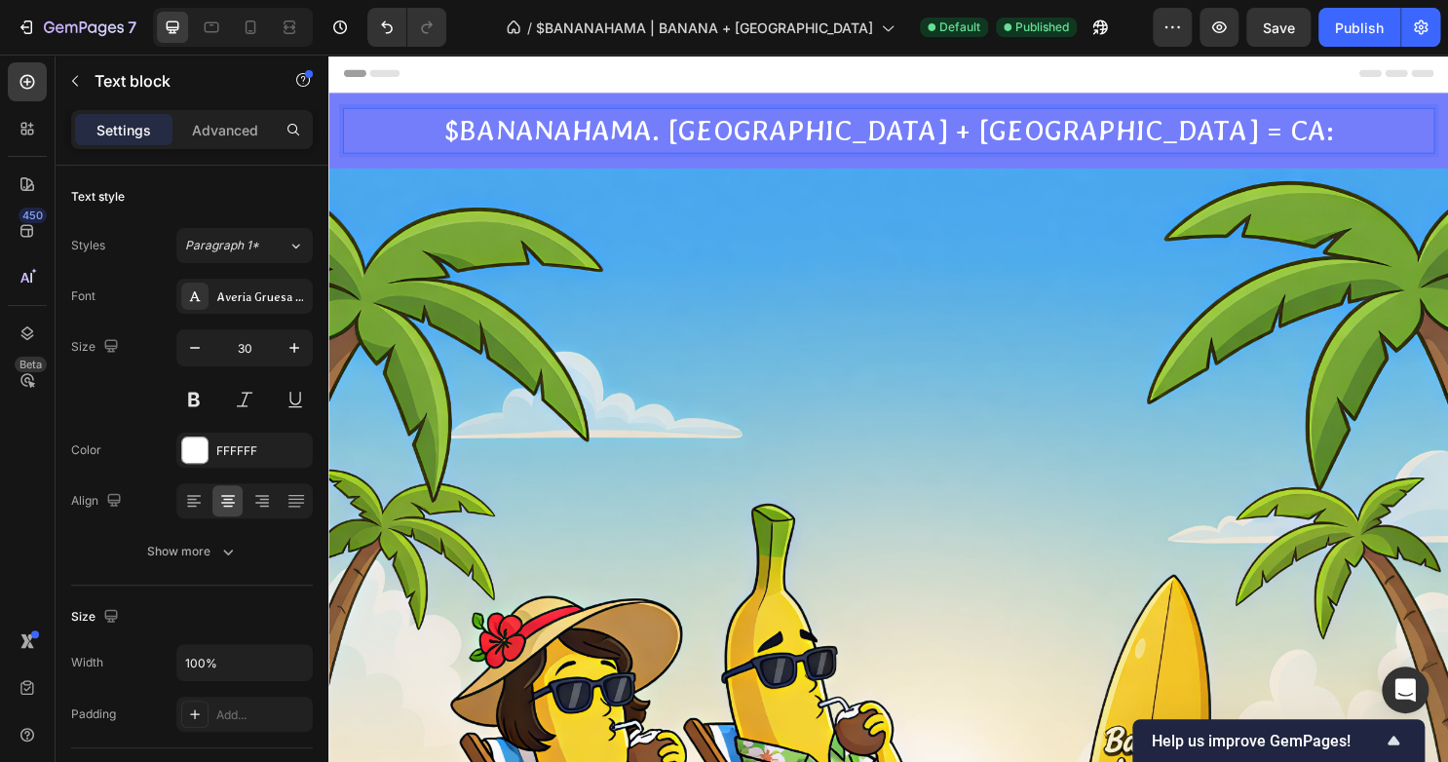
click at [833, 132] on p "$BANANAHAMA. [GEOGRAPHIC_DATA] + [GEOGRAPHIC_DATA] = CA:" at bounding box center [913, 134] width 1136 height 44
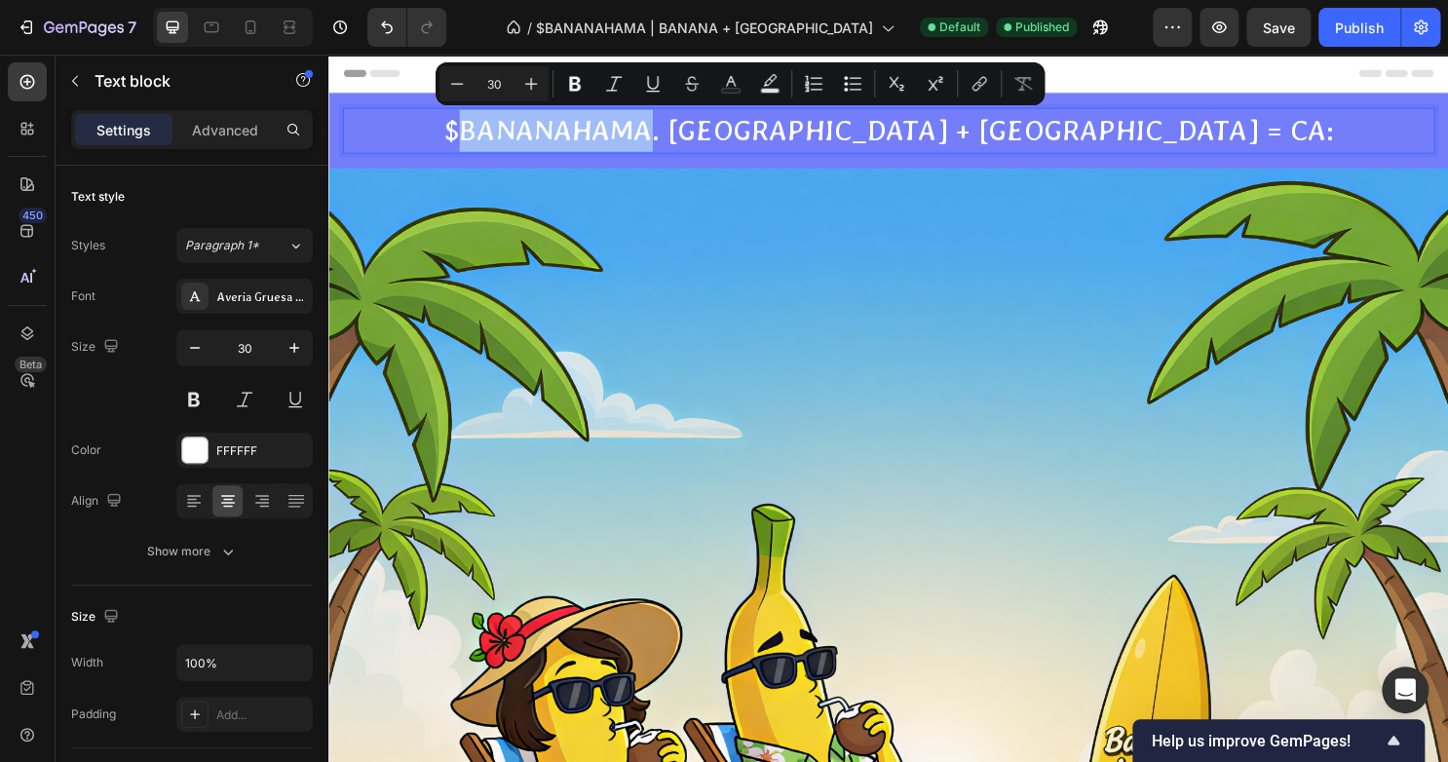
copy p "BANANAHAMA"
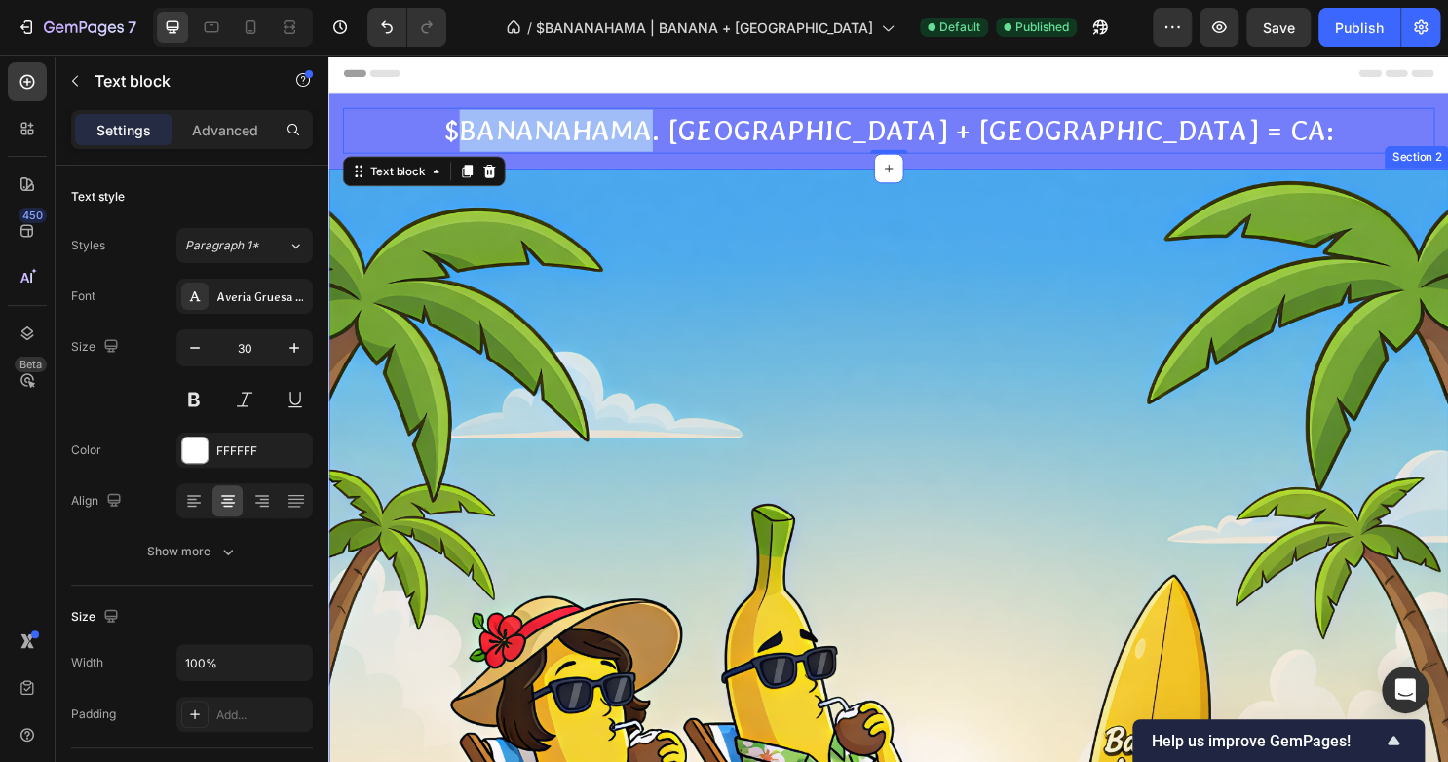
click at [1281, 274] on div "Drop element here Row Text block Drop element here Row Row Section 2" at bounding box center [912, 705] width 1169 height 1064
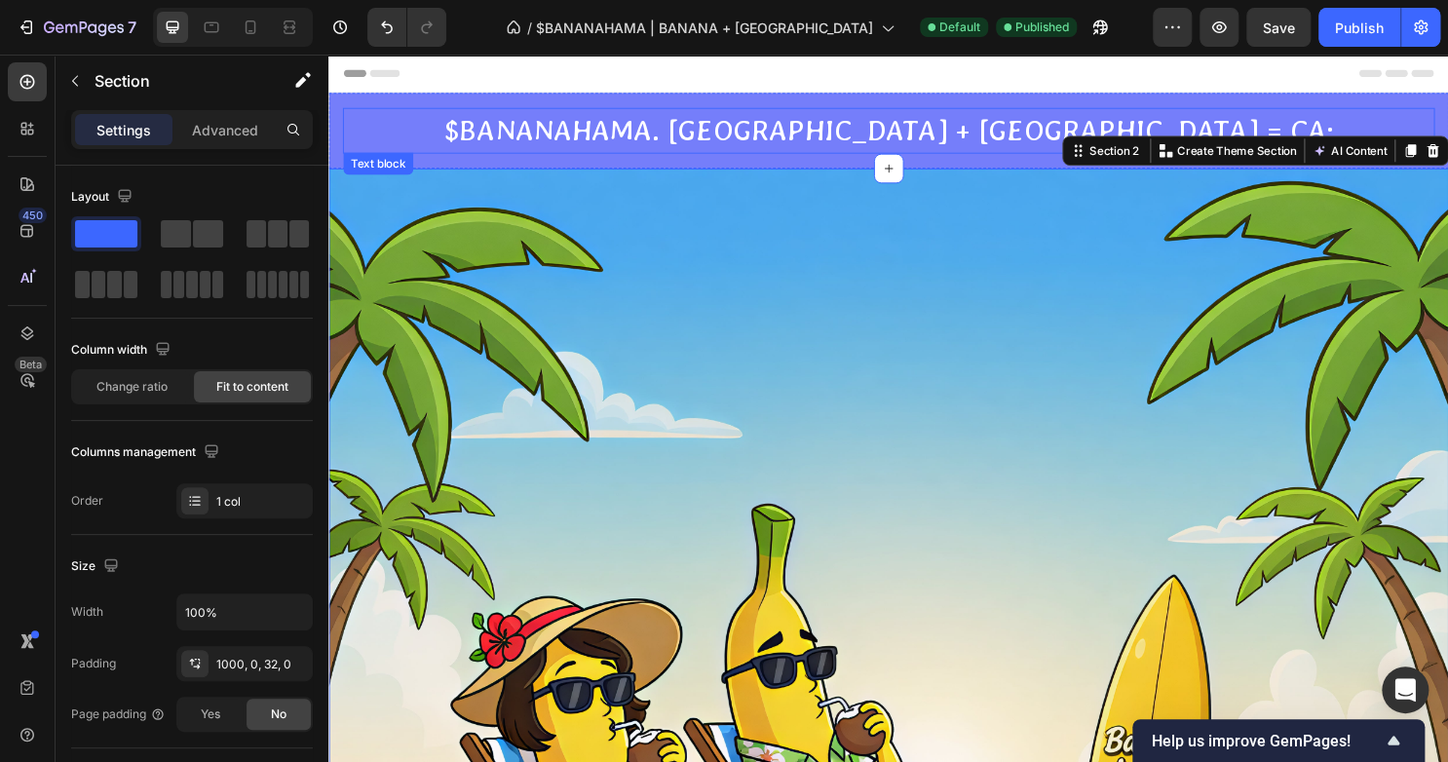
click at [1053, 148] on p "$BANANAHAMA. [GEOGRAPHIC_DATA] + [GEOGRAPHIC_DATA] = CA:" at bounding box center [913, 134] width 1136 height 44
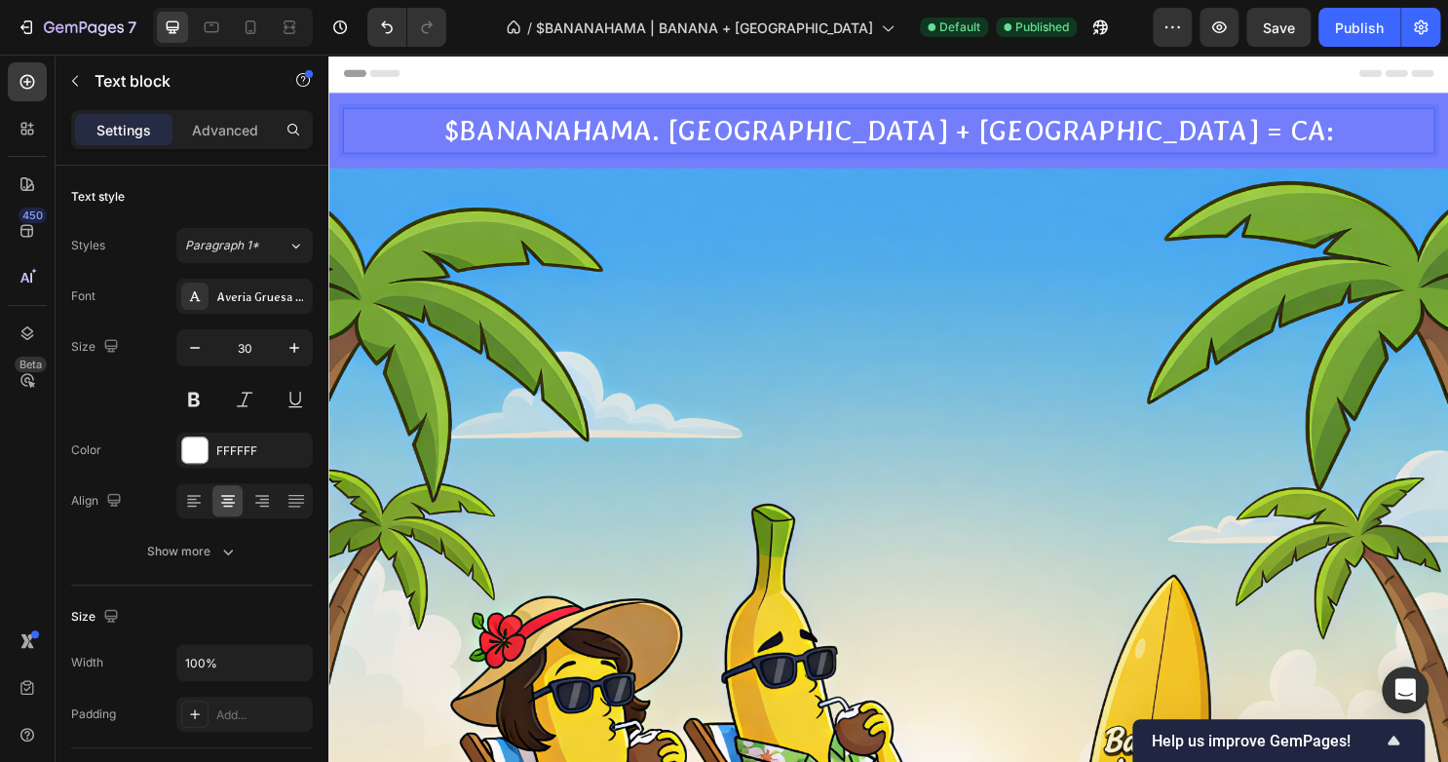
click at [1152, 137] on p "$BANANAHAMA. [GEOGRAPHIC_DATA] + [GEOGRAPHIC_DATA] = CA:" at bounding box center [913, 134] width 1136 height 44
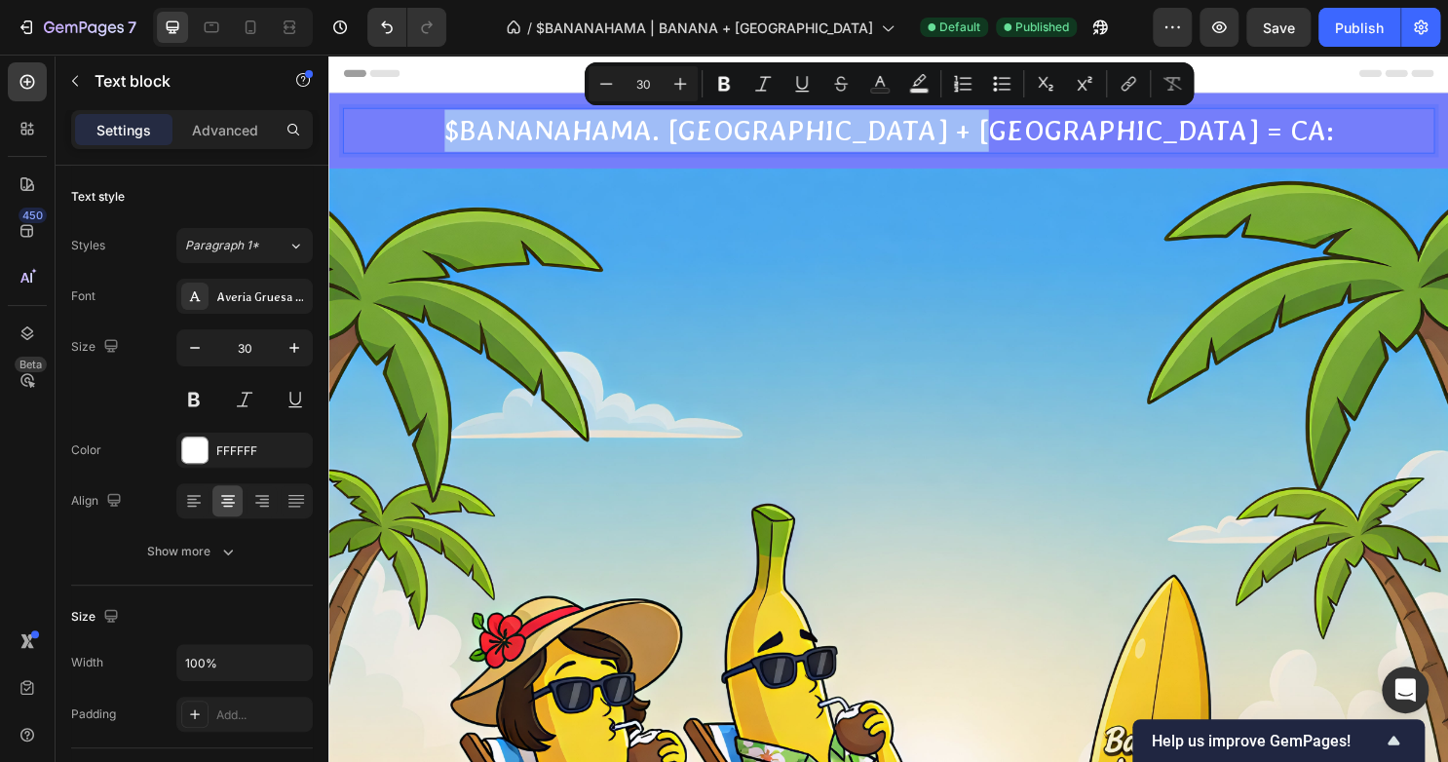
drag, startPoint x: 1173, startPoint y: 139, endPoint x: 616, endPoint y: 134, distance: 557.2
click at [616, 134] on p "$BANANAHAMA. [GEOGRAPHIC_DATA] + [GEOGRAPHIC_DATA] = CA:" at bounding box center [913, 134] width 1136 height 44
copy p "$BANANAHAMA. [GEOGRAPHIC_DATA] + [GEOGRAPHIC_DATA] = CA"
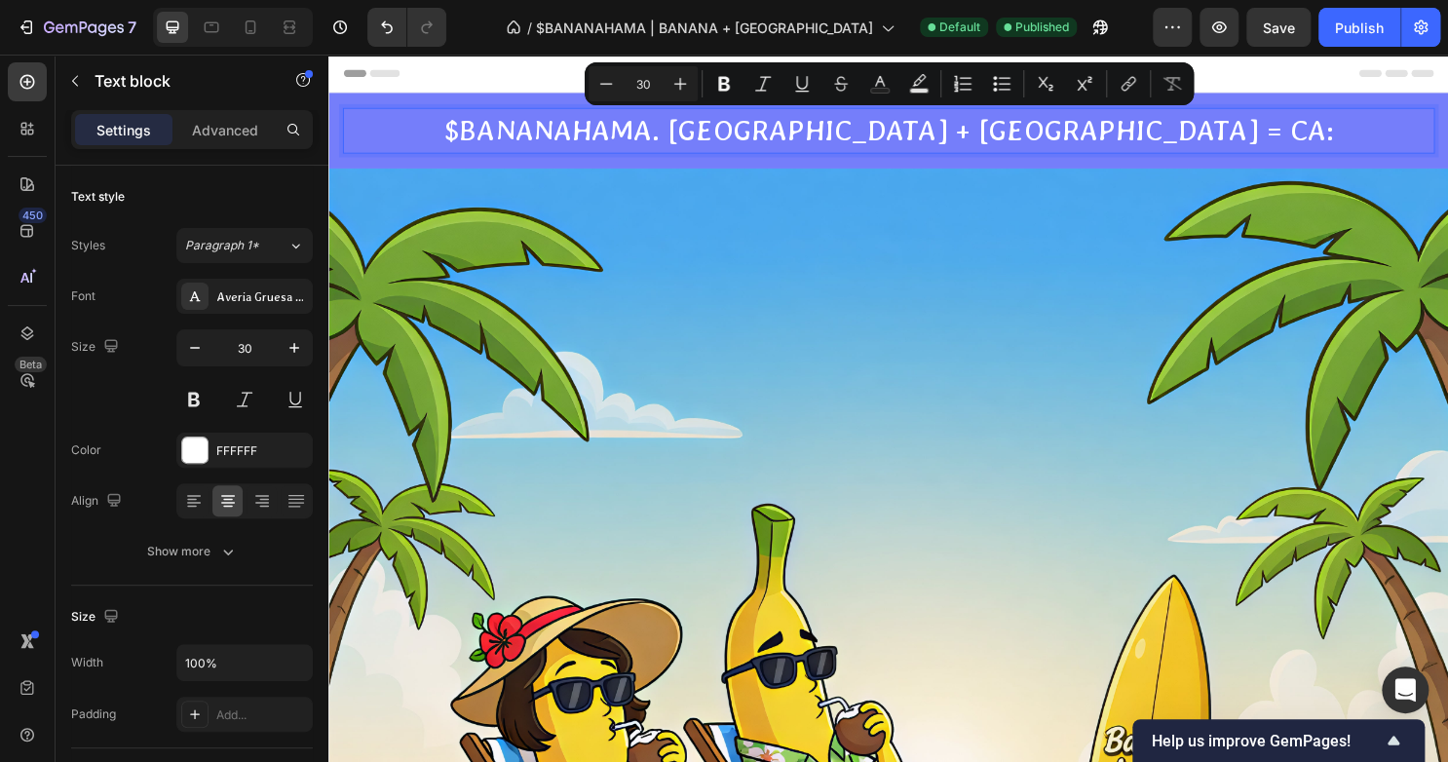
click at [1219, 135] on p "$BANANAHAMA. [GEOGRAPHIC_DATA] + [GEOGRAPHIC_DATA] = CA:" at bounding box center [913, 134] width 1136 height 44
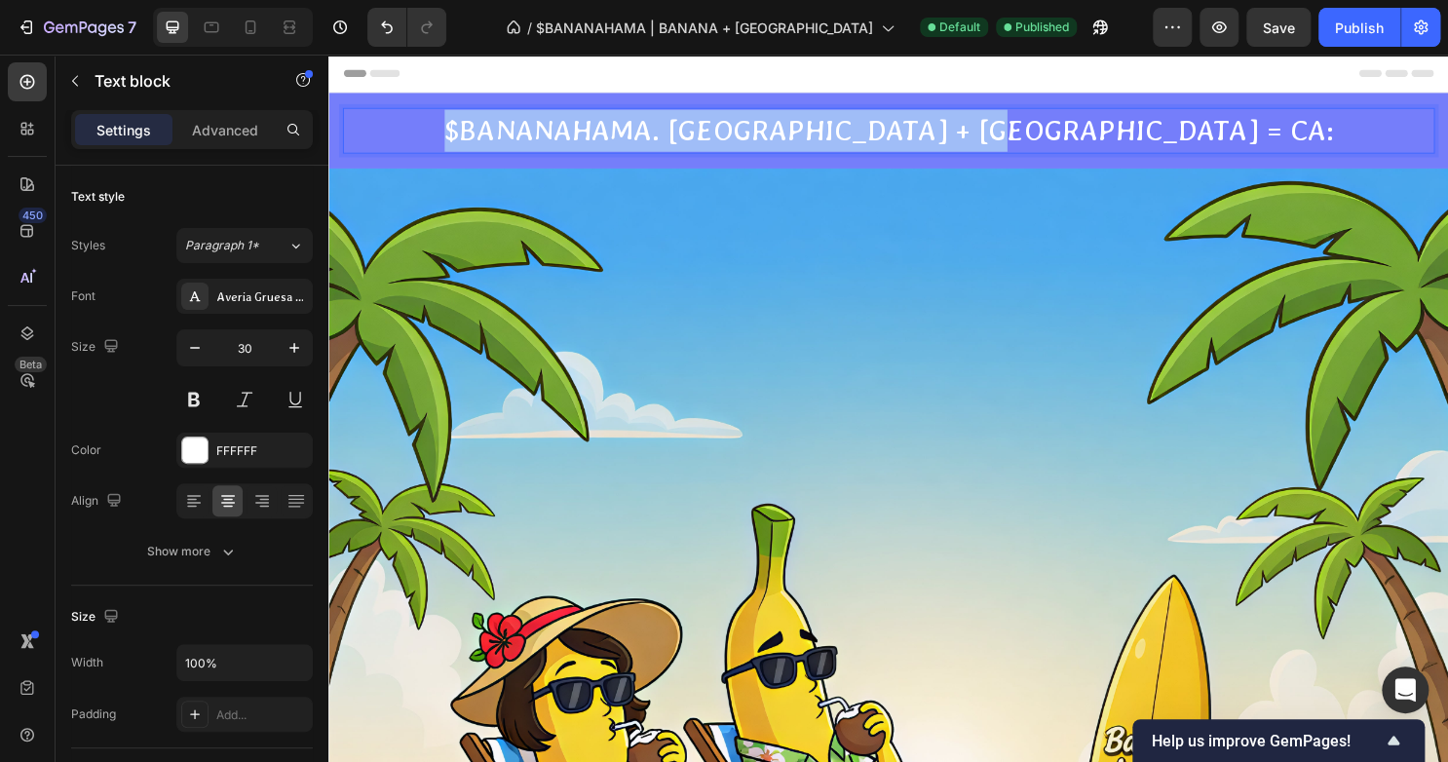
drag, startPoint x: 1220, startPoint y: 135, endPoint x: 628, endPoint y: 134, distance: 591.3
click at [628, 134] on p "$BANANAHAMA. [GEOGRAPHIC_DATA] + [GEOGRAPHIC_DATA] = CA:" at bounding box center [913, 134] width 1136 height 44
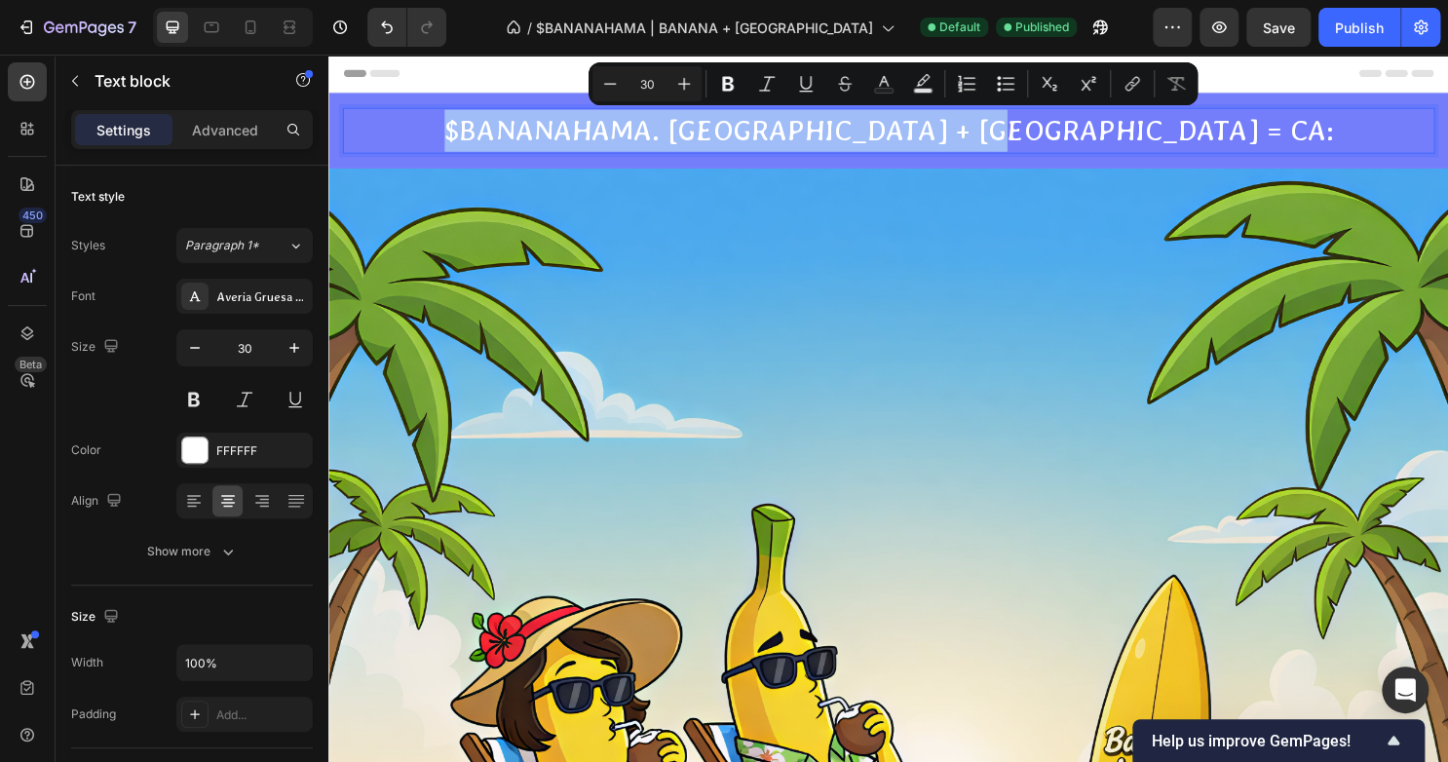
copy p "$BANANAHAMA. [GEOGRAPHIC_DATA] + [GEOGRAPHIC_DATA] = CA:"
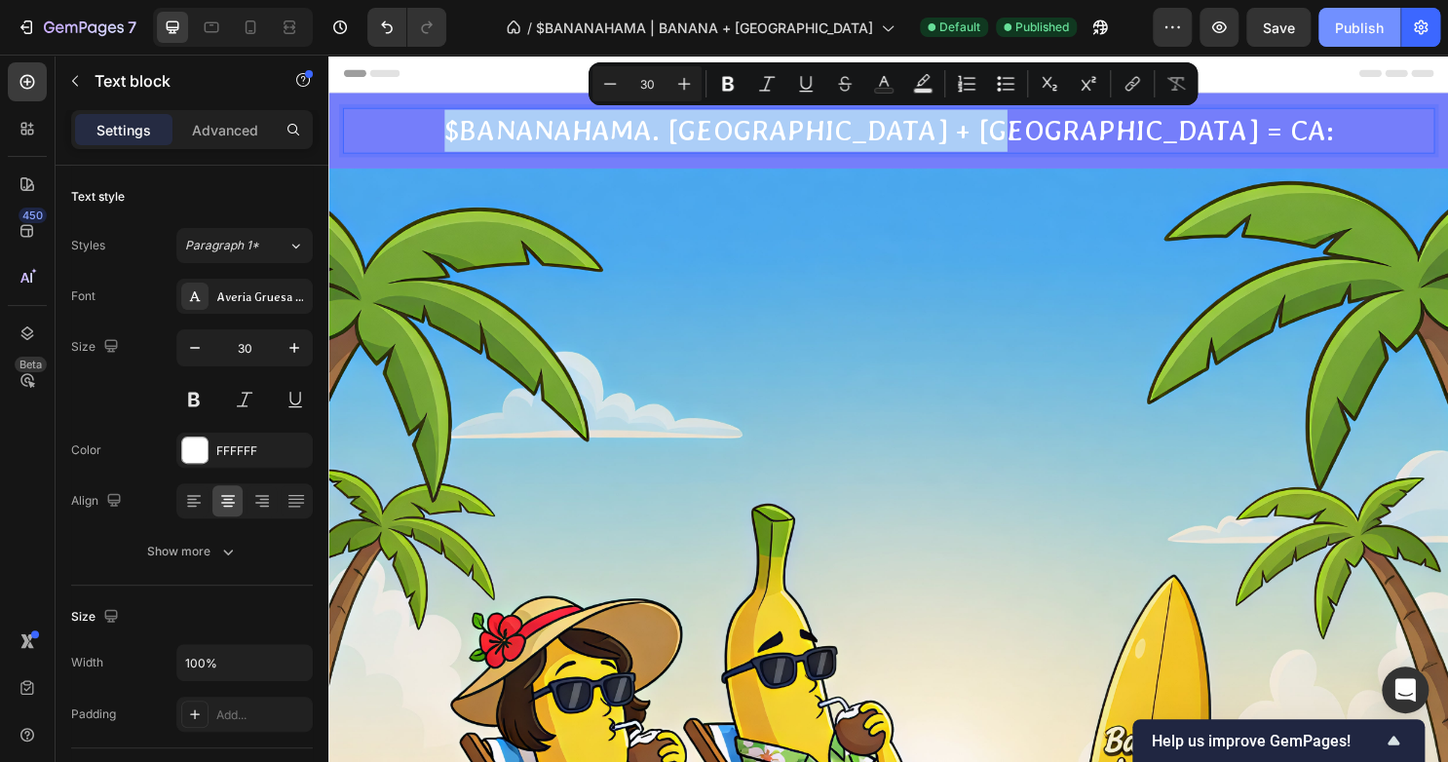
click at [1339, 29] on div "Publish" at bounding box center [1359, 28] width 49 height 20
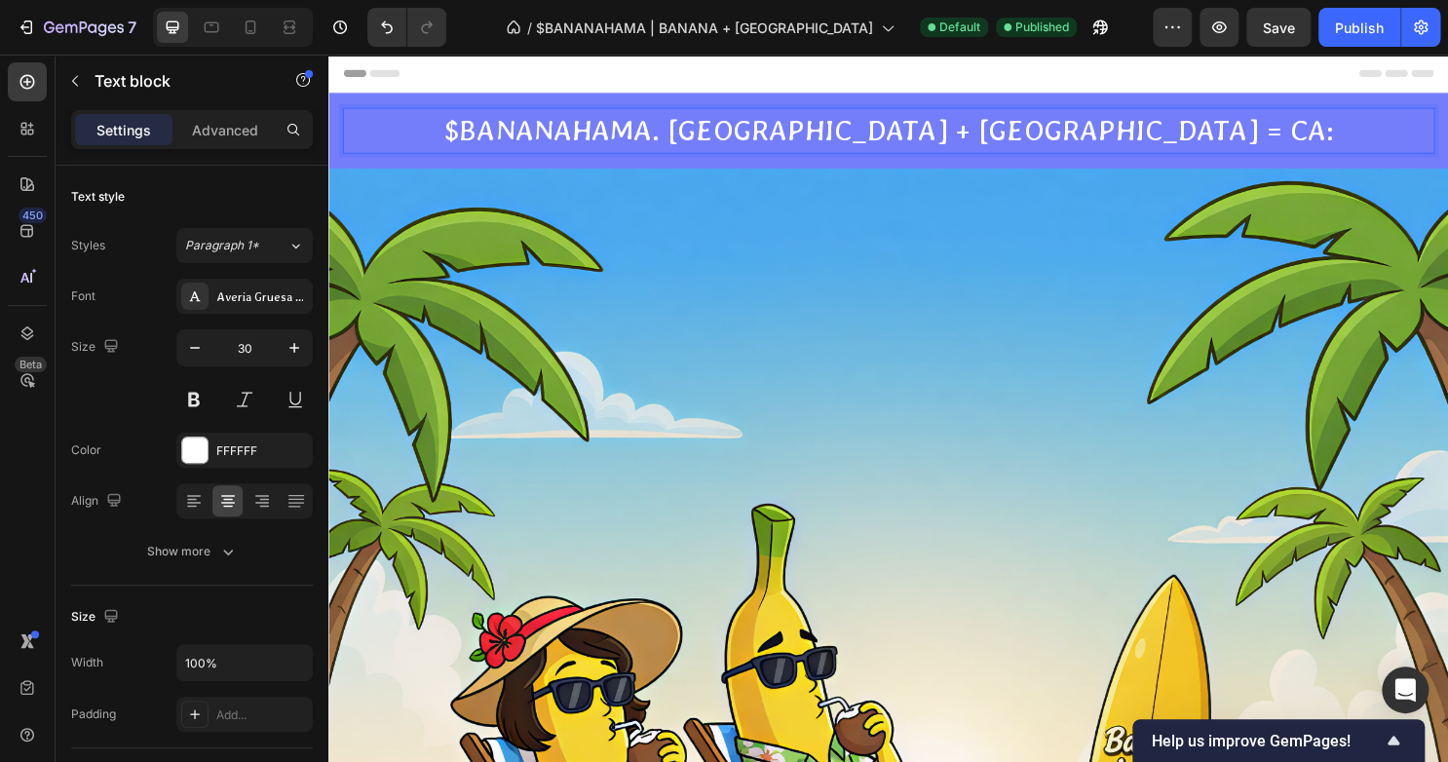
click at [1216, 136] on p "$BANANAHAMA. [GEOGRAPHIC_DATA] + [GEOGRAPHIC_DATA] = CA:" at bounding box center [913, 134] width 1136 height 44
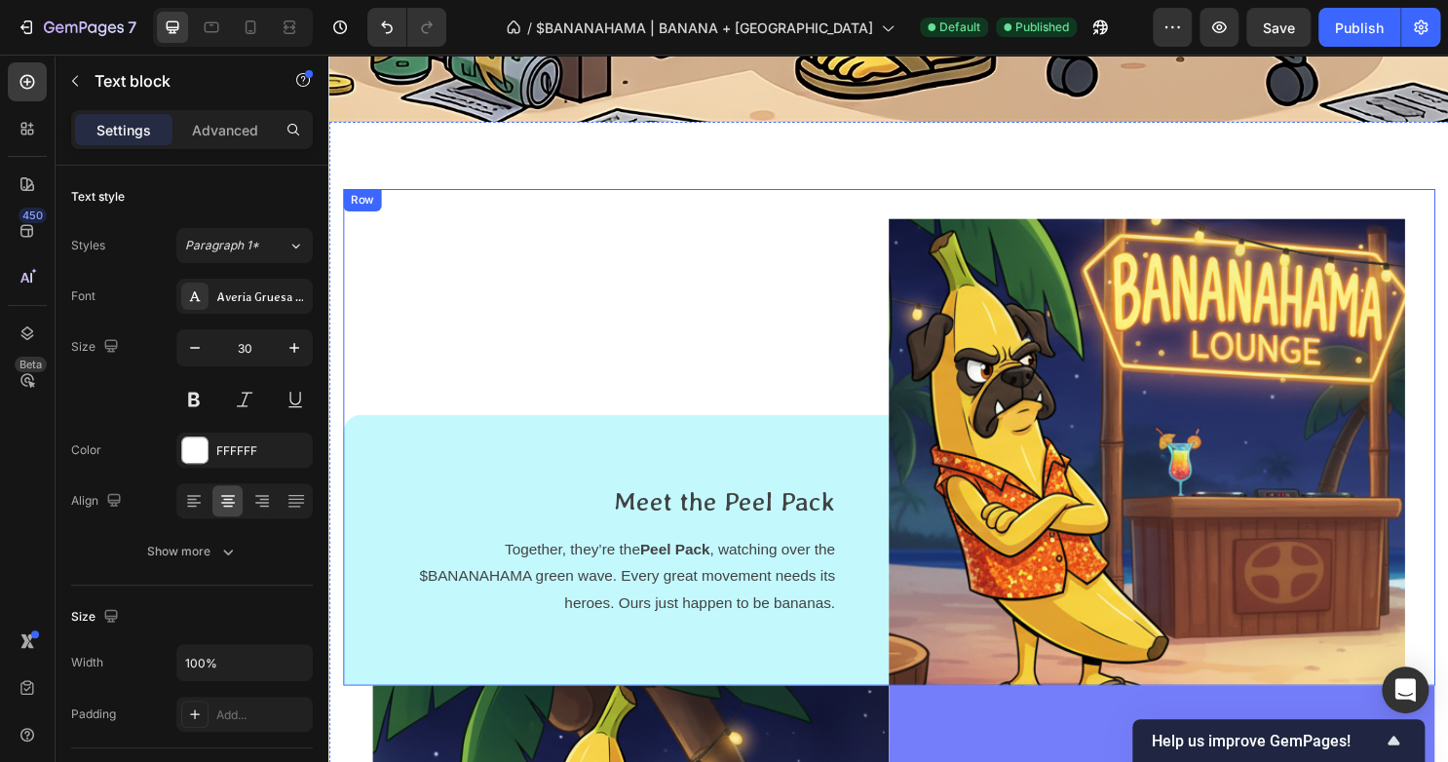
scroll to position [3172, 0]
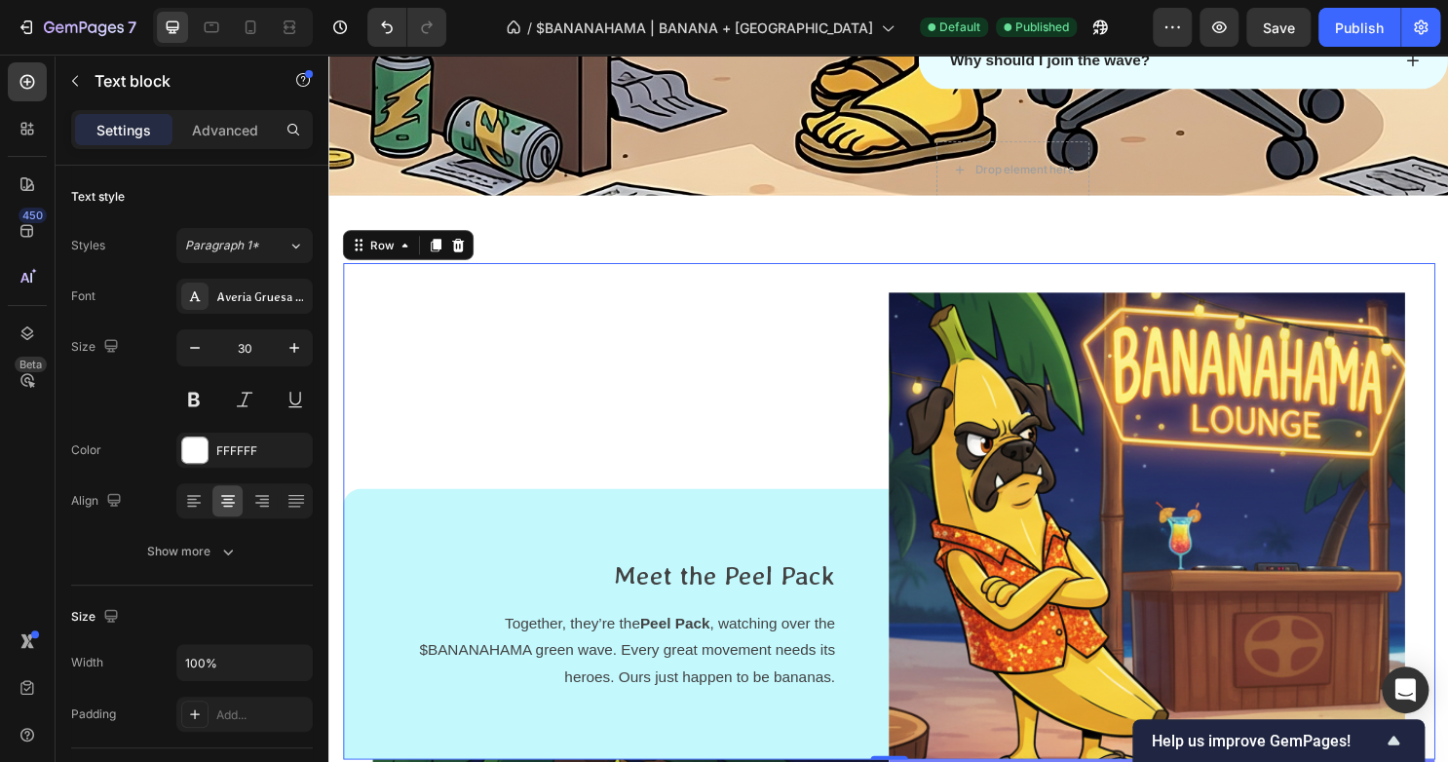
click at [763, 296] on div "Meet the Peel Pack Text block Together, they’re the Peel Pack , watching over t…" at bounding box center [628, 531] width 570 height 518
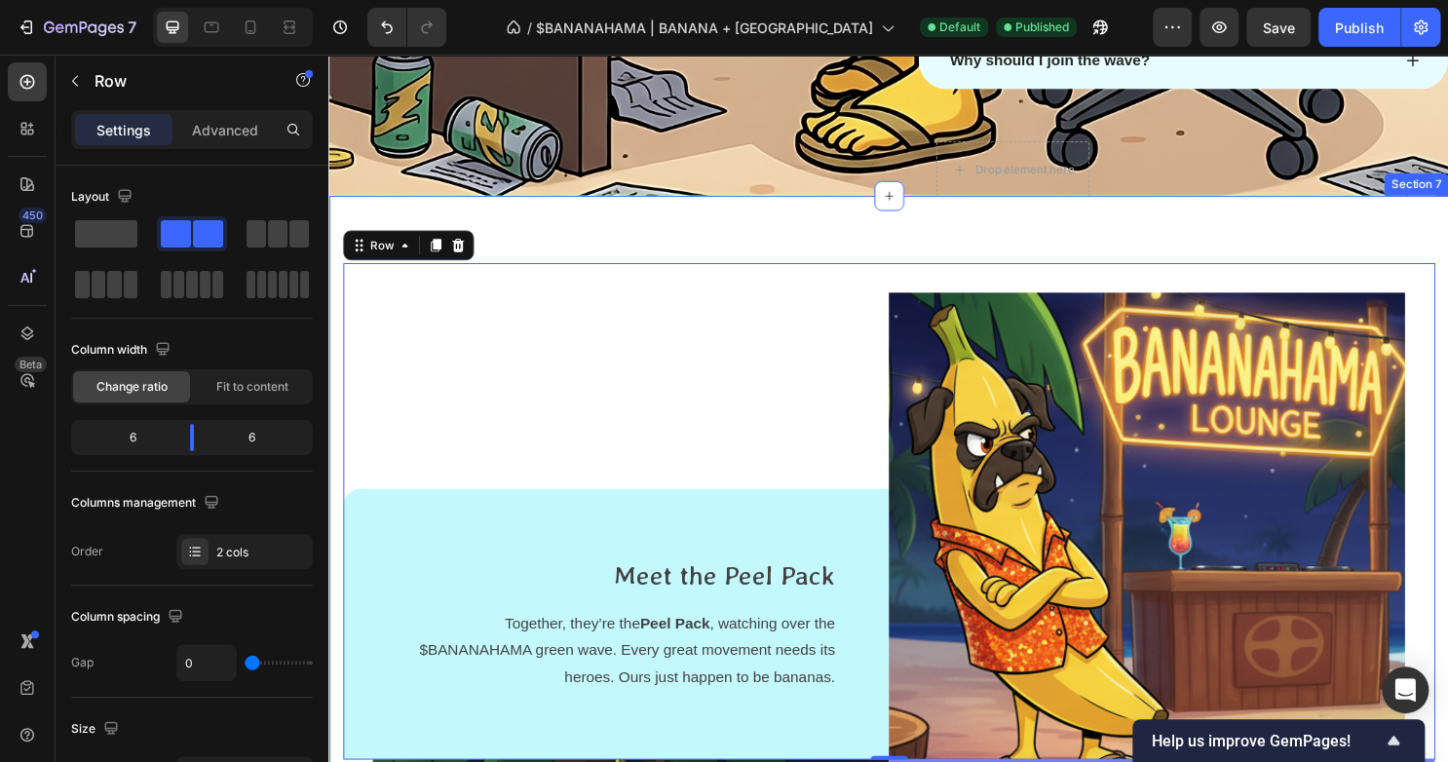
click at [786, 236] on div "Meet the Peel Pack Text block Together, they’re the Peel Pack , watching over t…" at bounding box center [912, 775] width 1169 height 1146
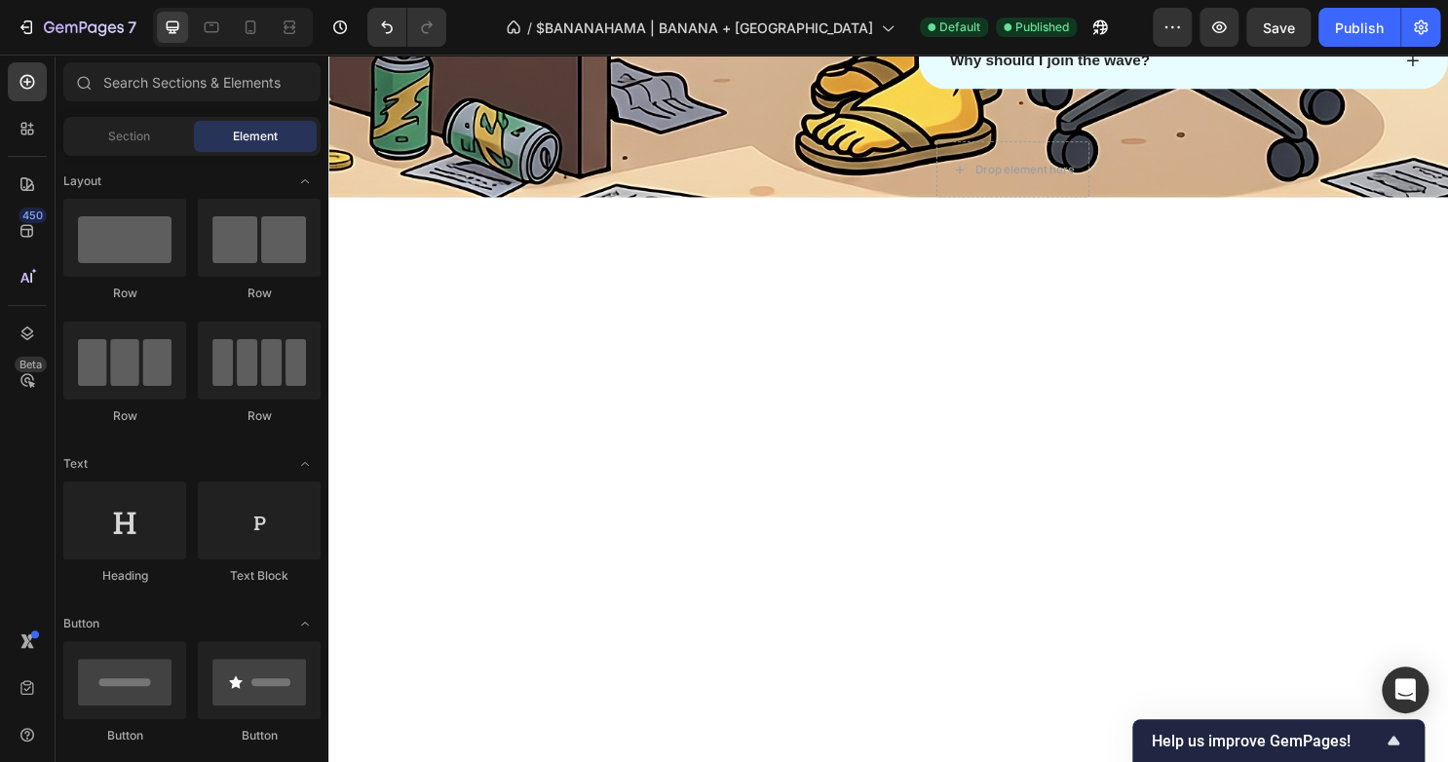
click at [770, 276] on div at bounding box center [912, 523] width 1169 height 638
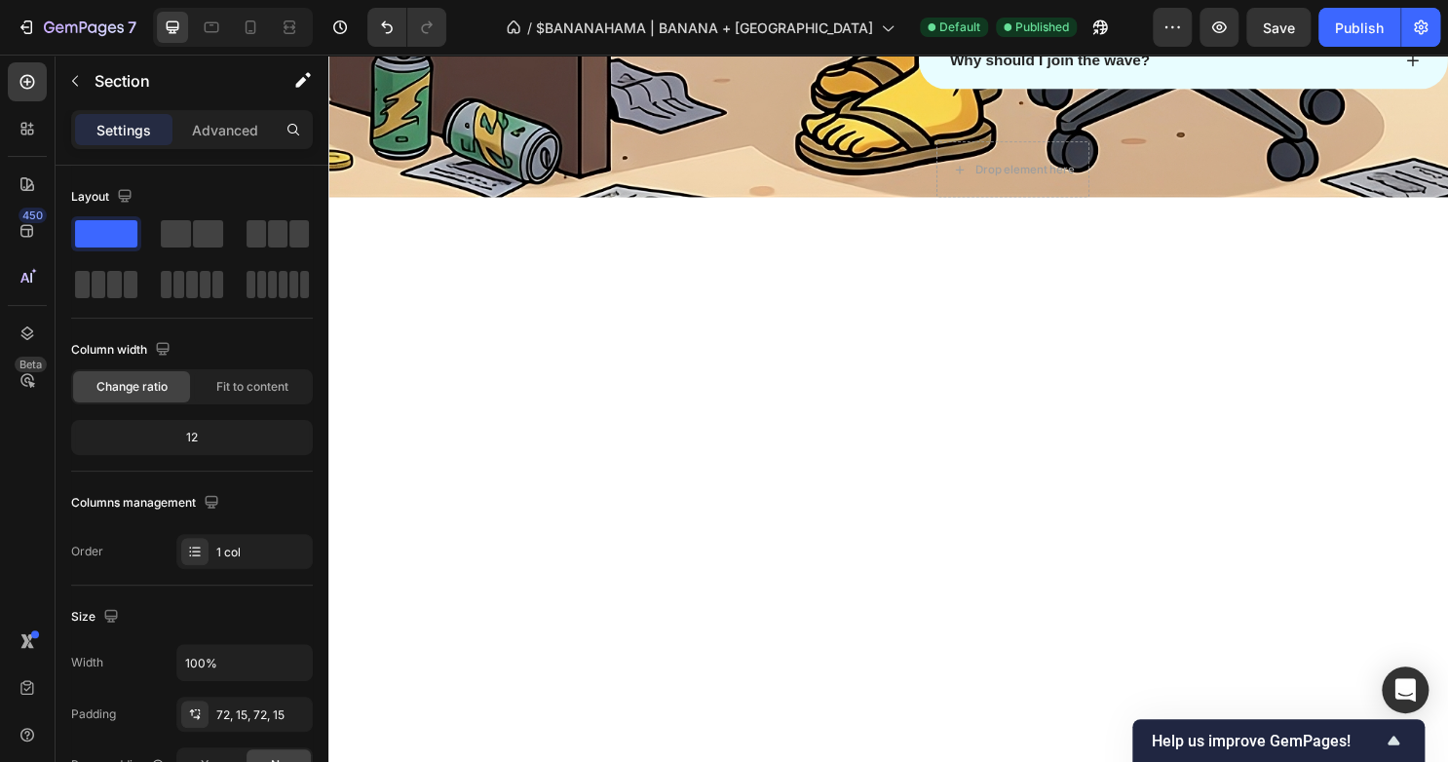
click at [594, 219] on div at bounding box center [912, 523] width 1169 height 638
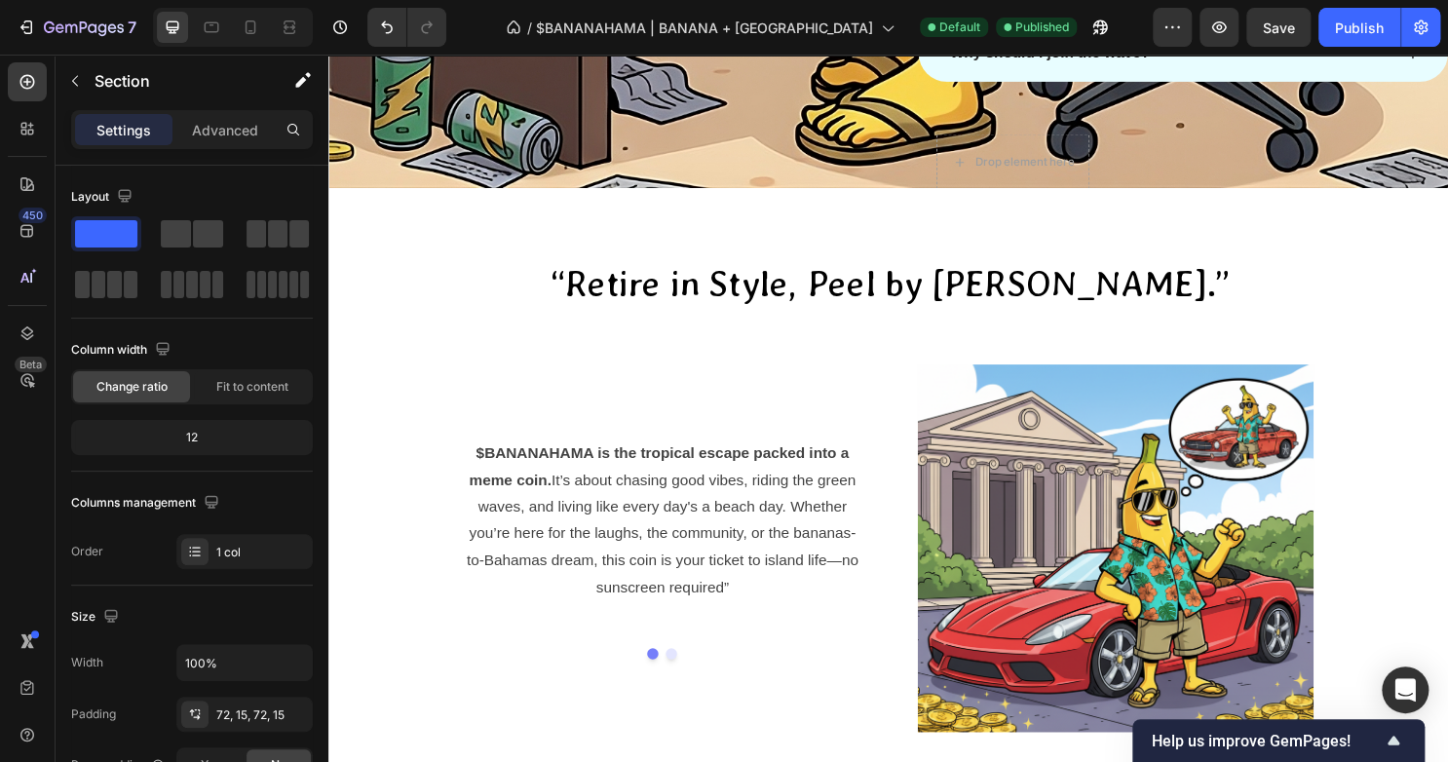
scroll to position [3181, 0]
click at [1336, 28] on div "Publish" at bounding box center [1359, 28] width 49 height 20
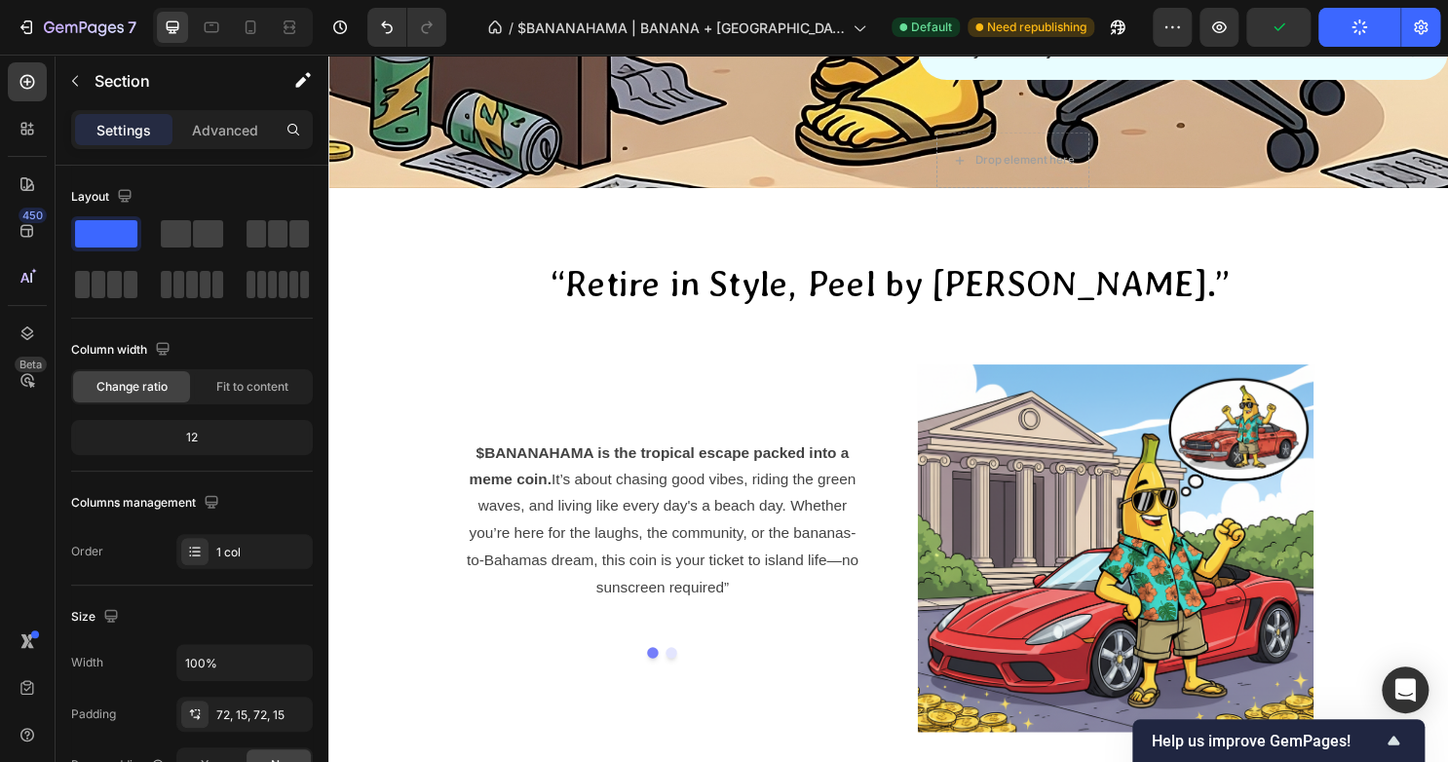
click at [1351, 28] on icon "button" at bounding box center [1359, 27] width 16 height 16
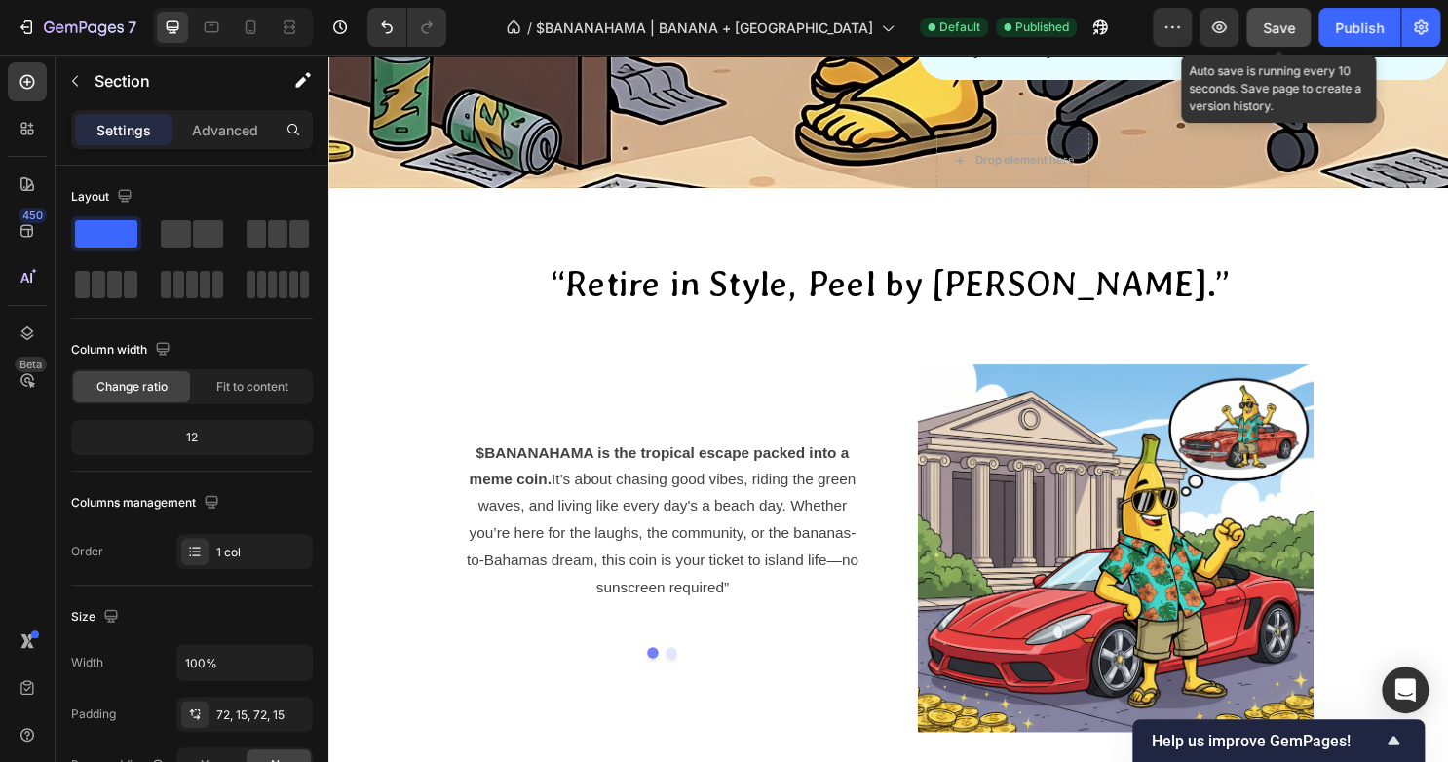
click at [1289, 39] on button "Save" at bounding box center [1278, 27] width 64 height 39
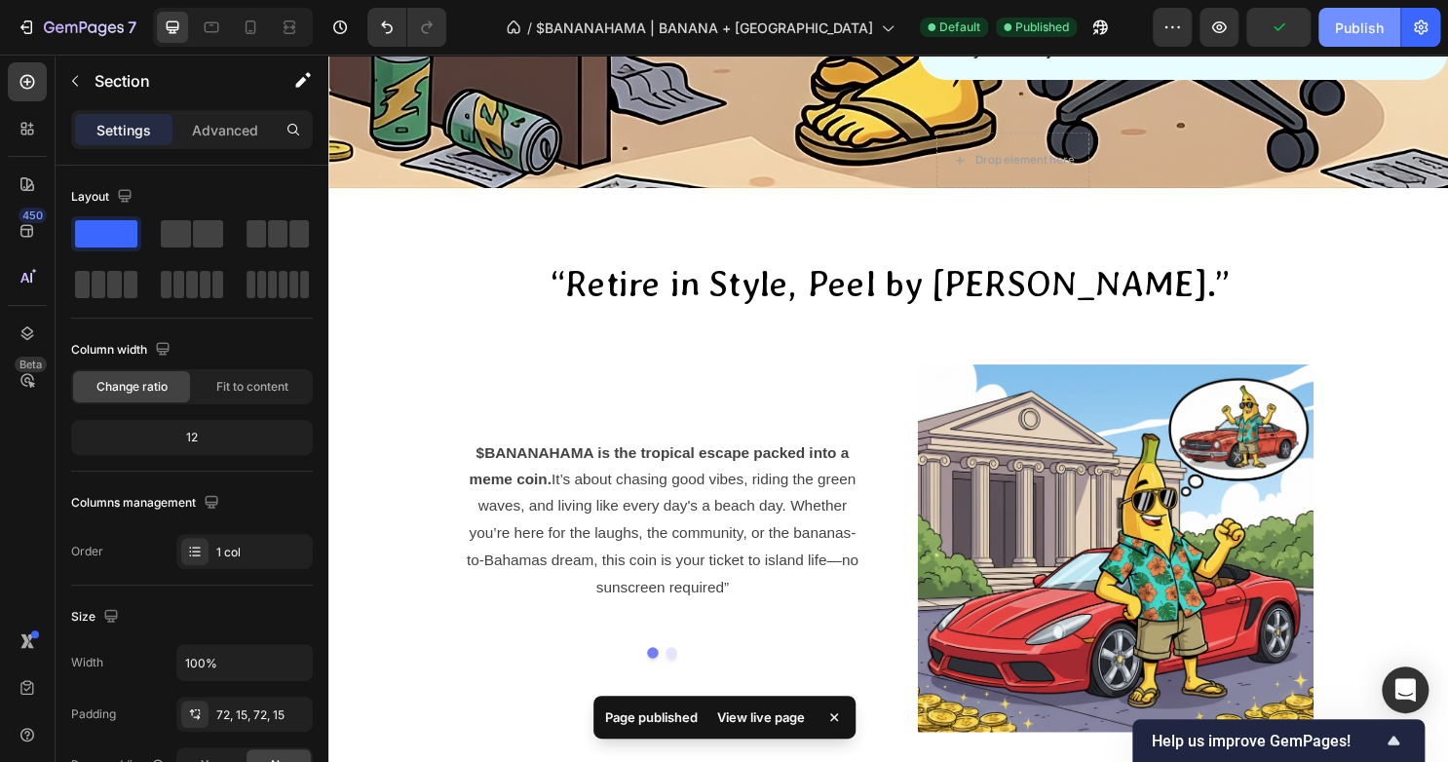
click at [1352, 29] on div "Publish" at bounding box center [1359, 28] width 49 height 20
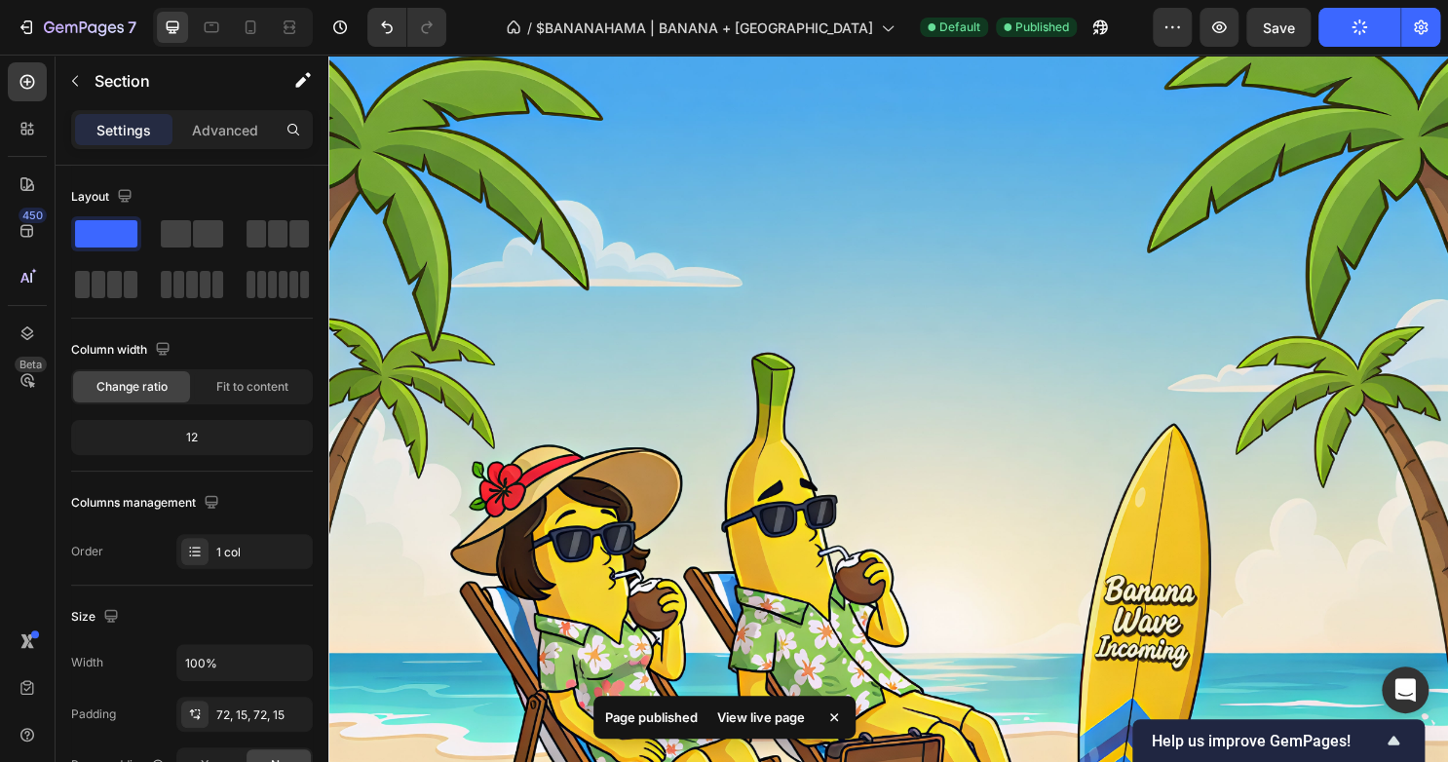
scroll to position [0, 0]
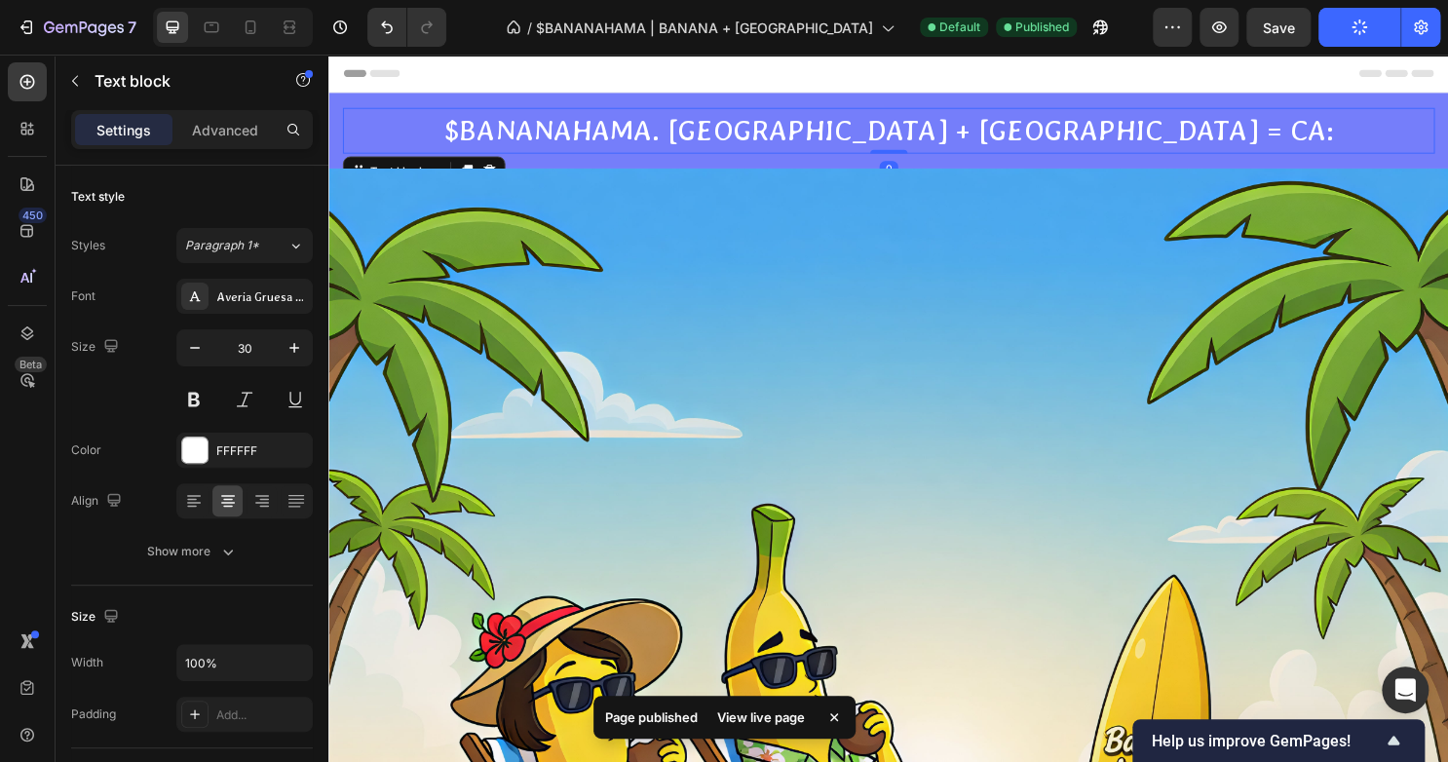
click at [1211, 126] on p "$BANANAHAMA. [GEOGRAPHIC_DATA] + [GEOGRAPHIC_DATA] = CA:" at bounding box center [913, 134] width 1136 height 44
click at [1192, 141] on p "$BANANAHAMA. [GEOGRAPHIC_DATA] + [GEOGRAPHIC_DATA] = CA:" at bounding box center [913, 134] width 1136 height 44
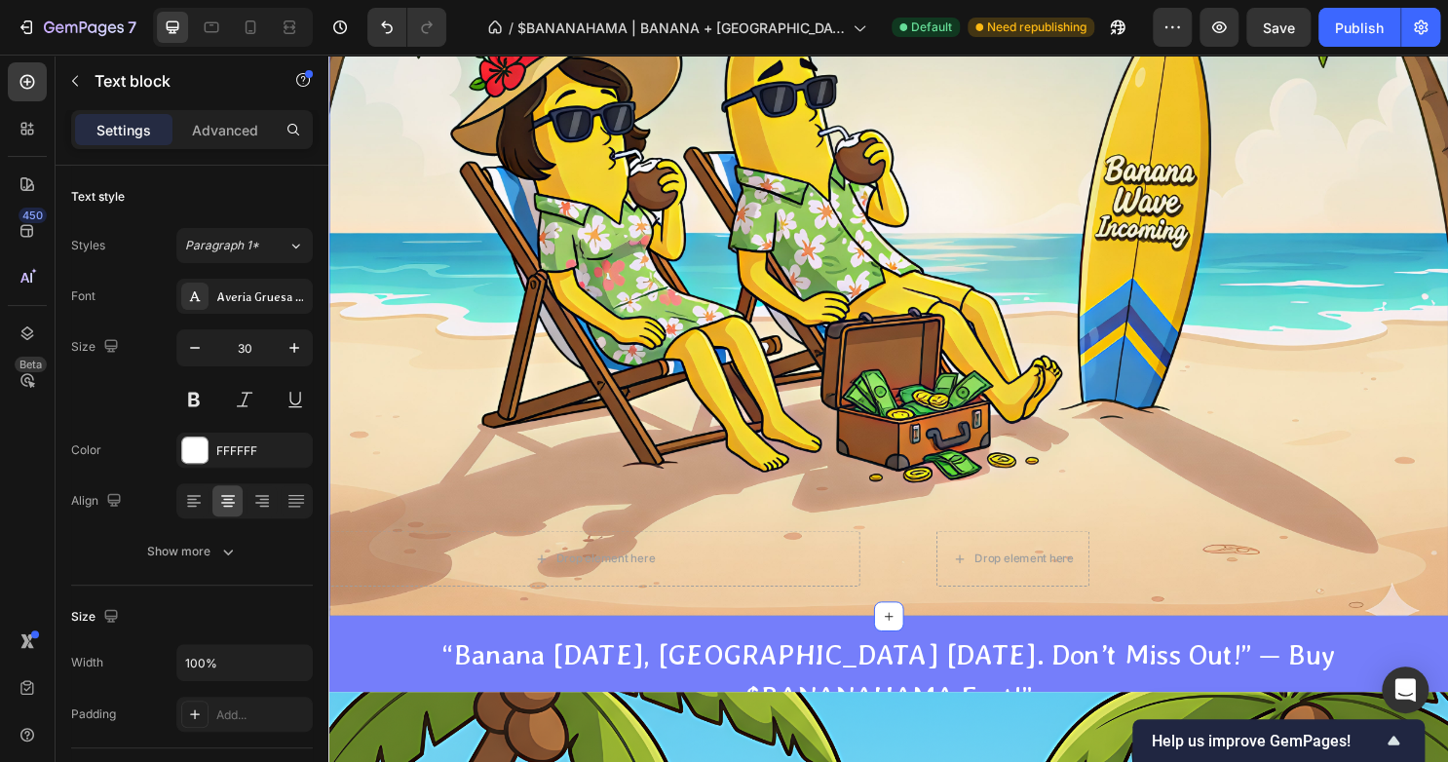
scroll to position [947, 0]
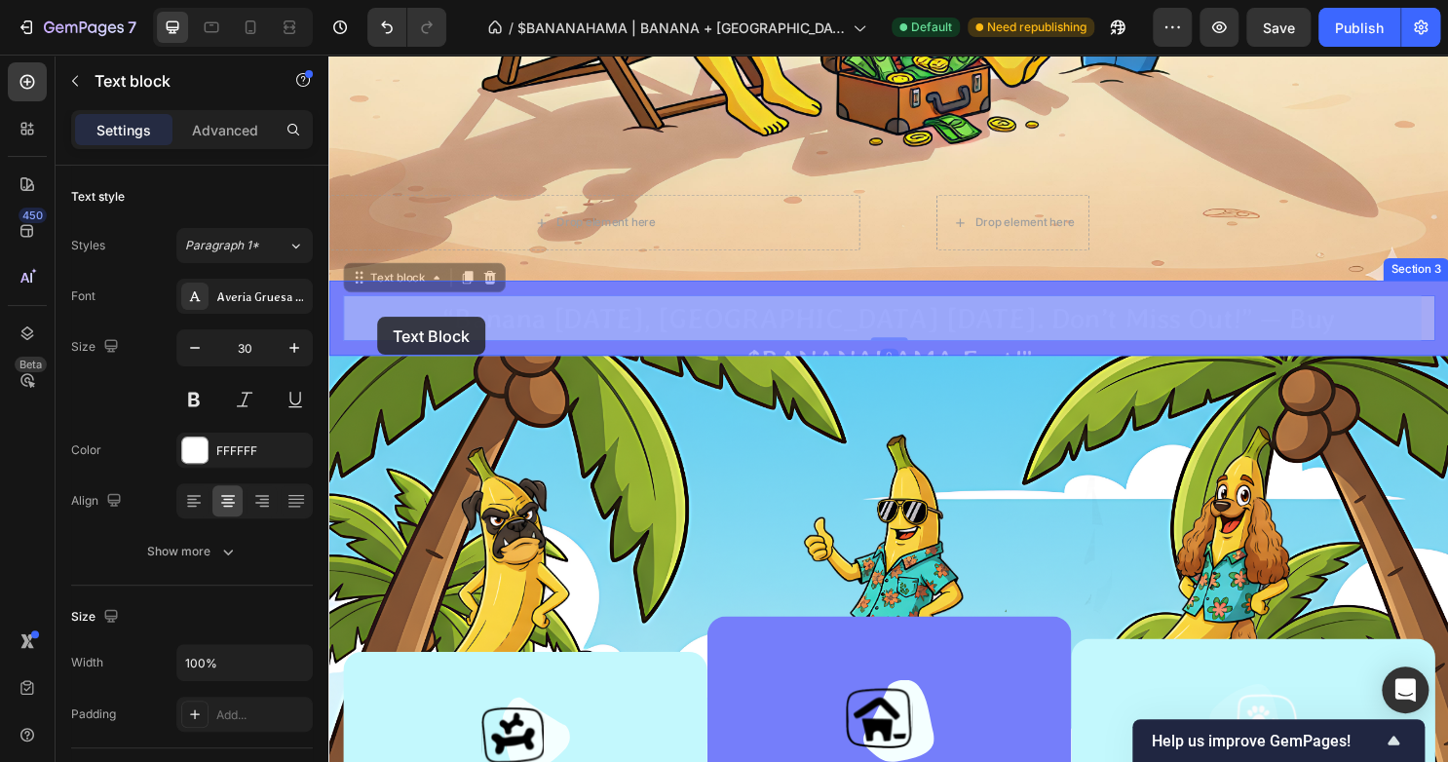
drag, startPoint x: 371, startPoint y: 328, endPoint x: 382, endPoint y: 328, distance: 10.7
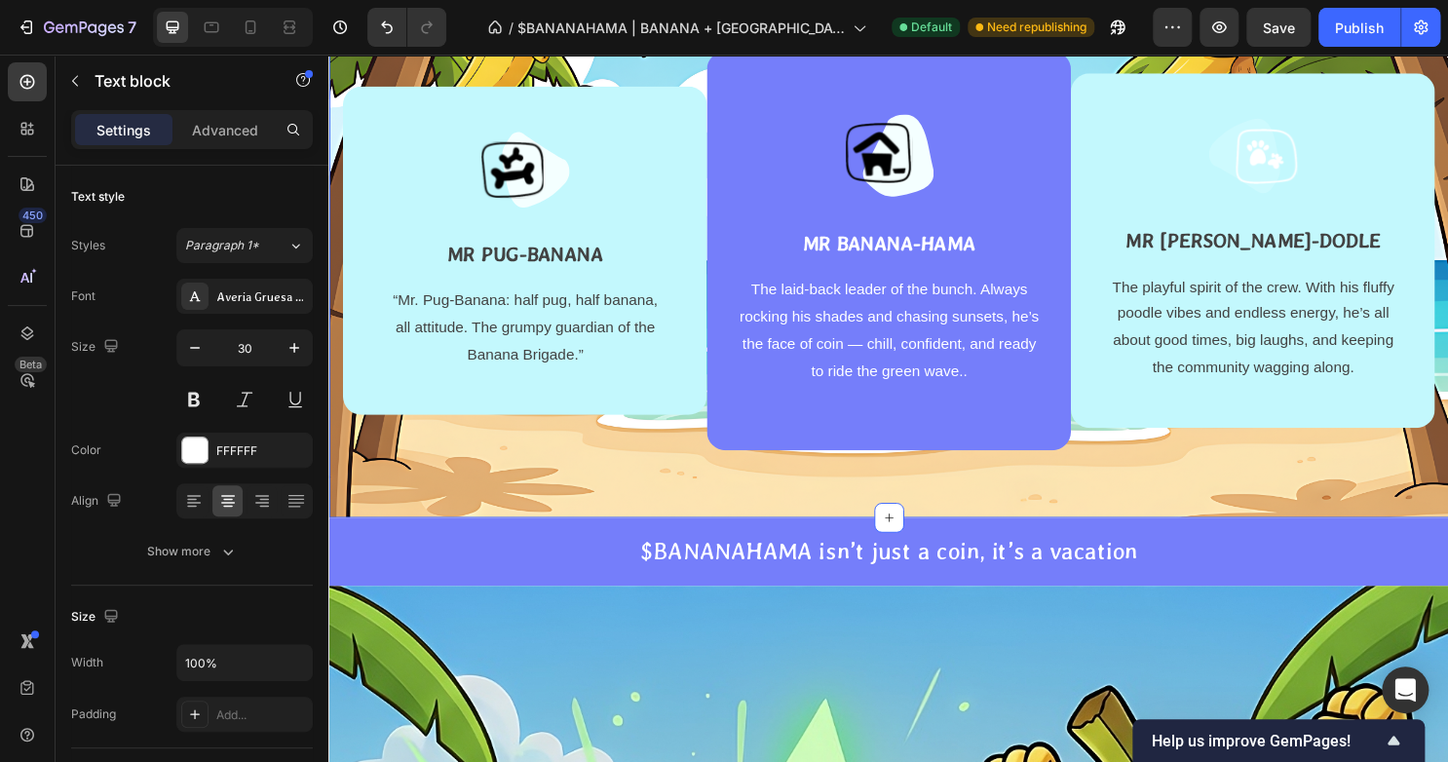
scroll to position [1535, 0]
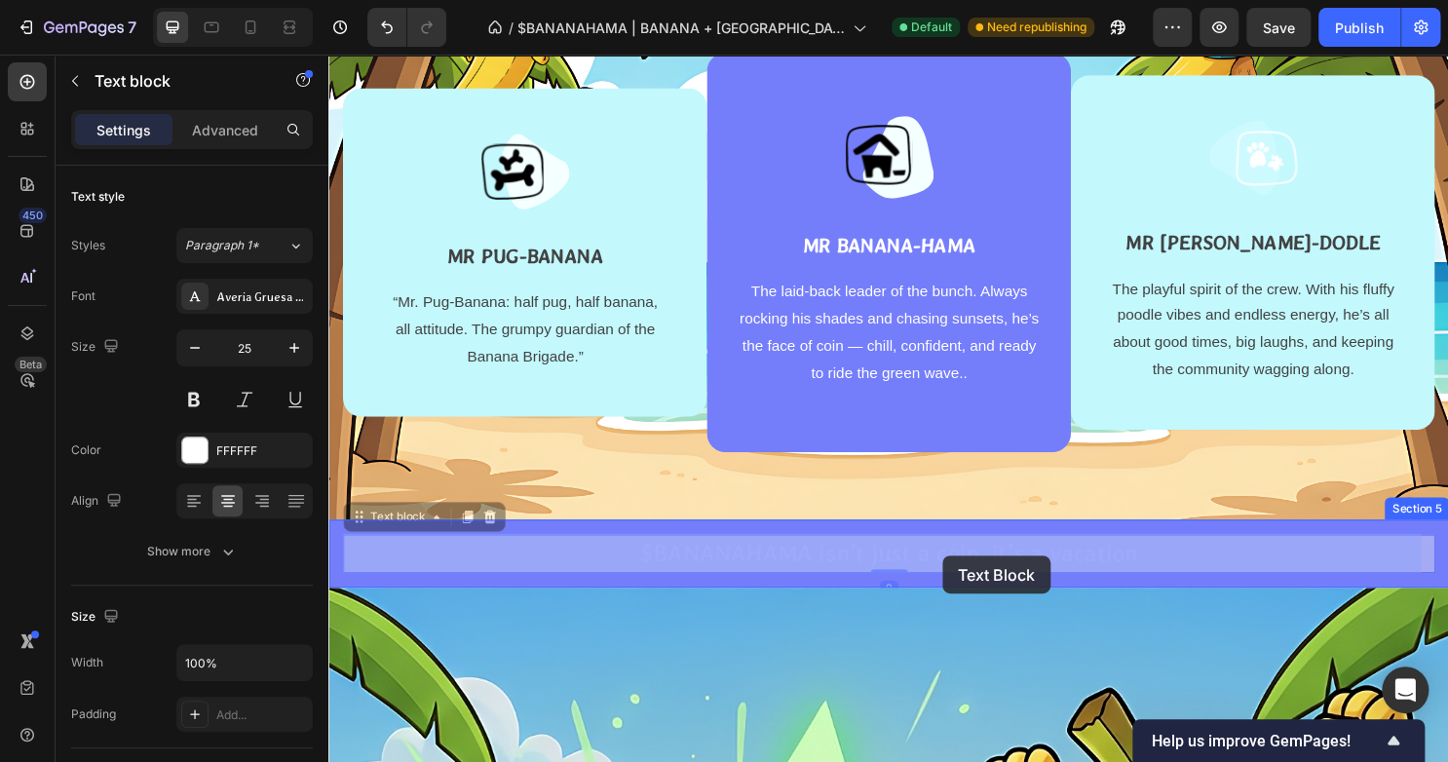
drag, startPoint x: 1174, startPoint y: 572, endPoint x: 967, endPoint y: 578, distance: 206.6
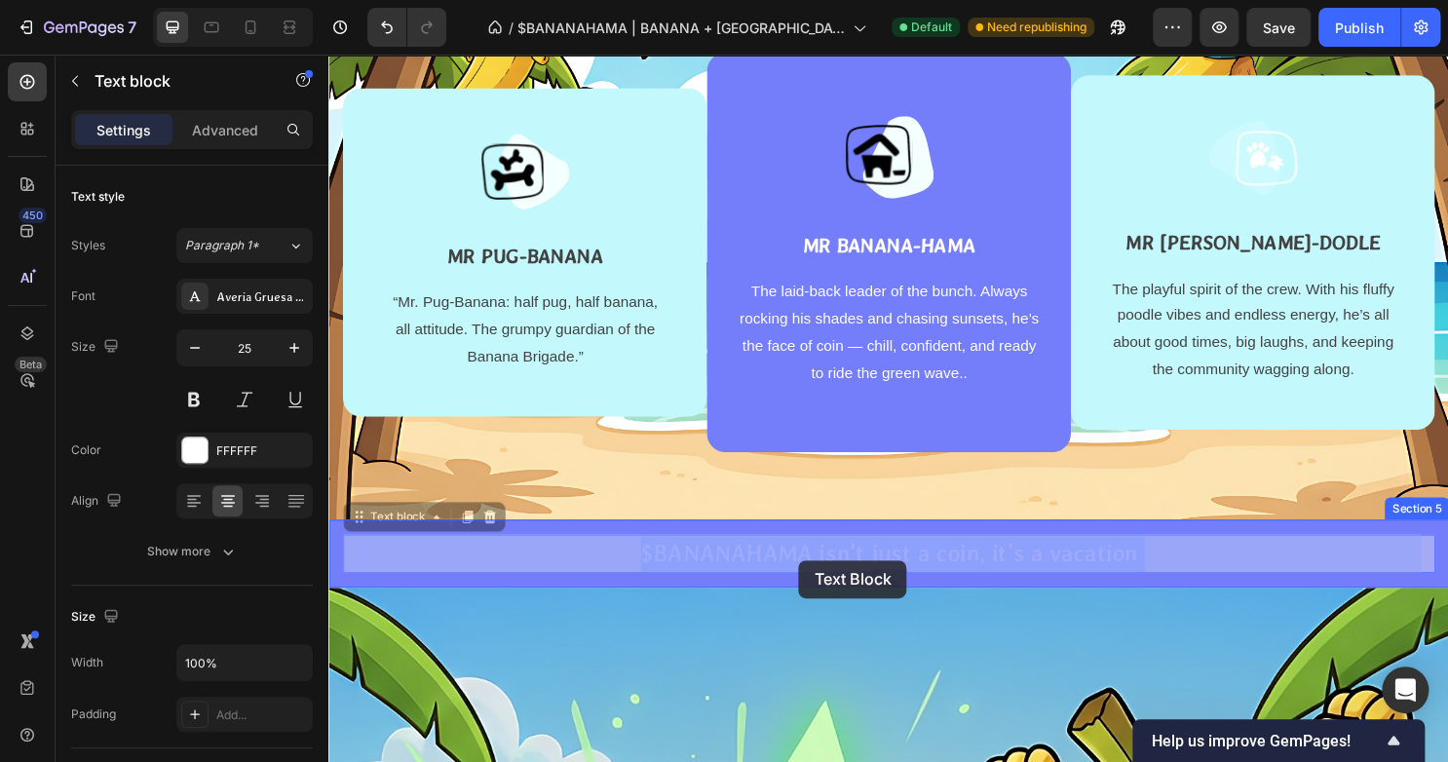
drag, startPoint x: 882, startPoint y: 585, endPoint x: 819, endPoint y: 583, distance: 62.4
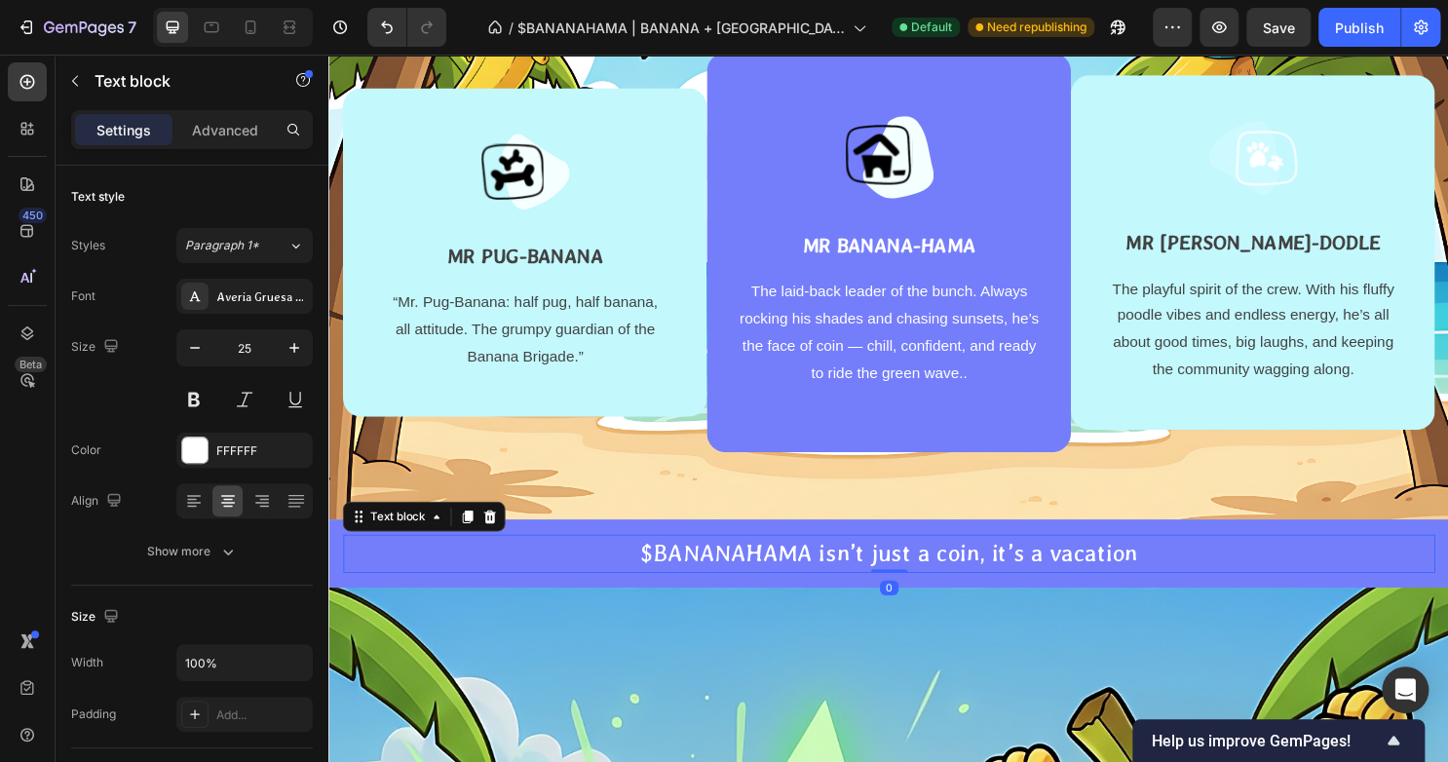
drag, startPoint x: 819, startPoint y: 583, endPoint x: 852, endPoint y: 573, distance: 34.5
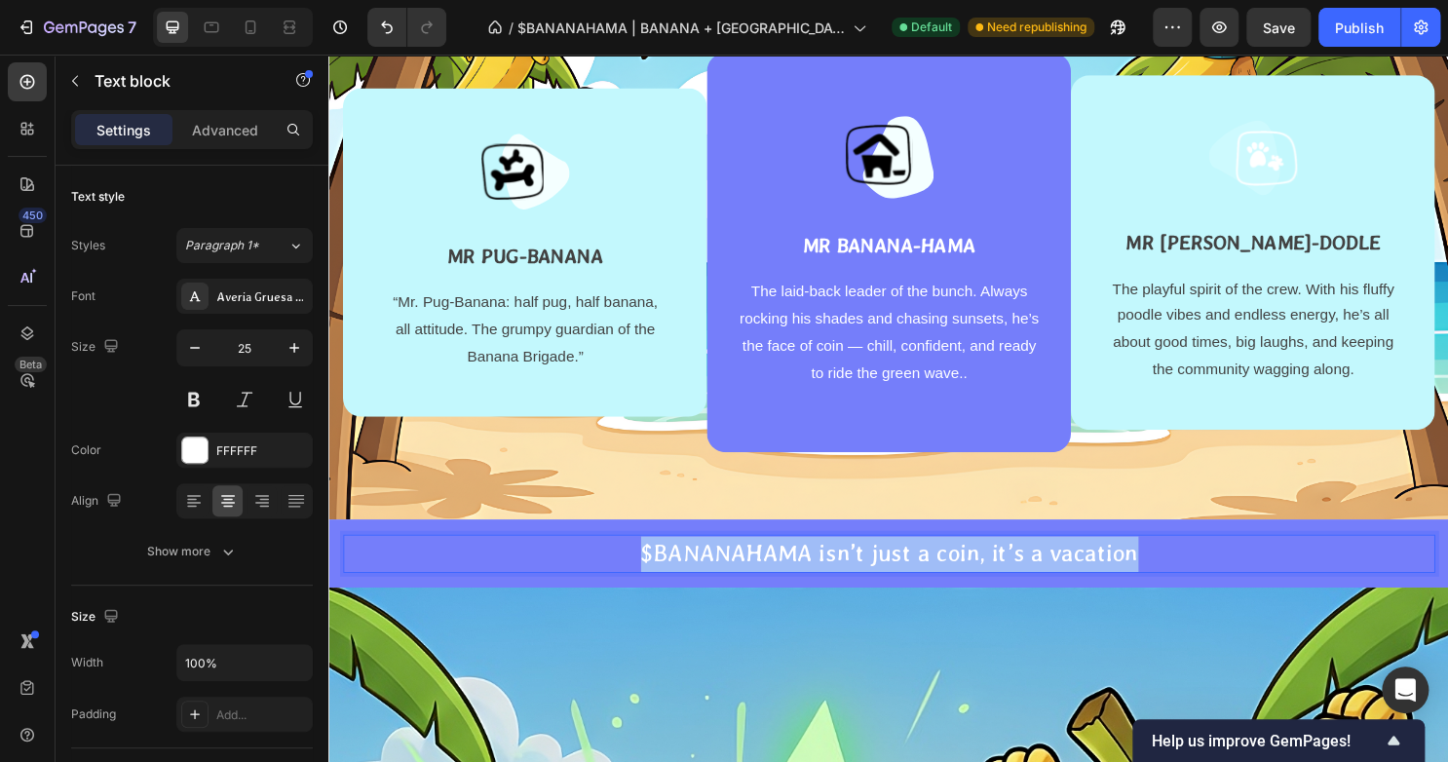
drag, startPoint x: 1162, startPoint y: 572, endPoint x: 625, endPoint y: 588, distance: 537.0
click at [625, 588] on p "$BANANAHAMA isn’t just a coin, it’s a vacation" at bounding box center [913, 575] width 1136 height 37
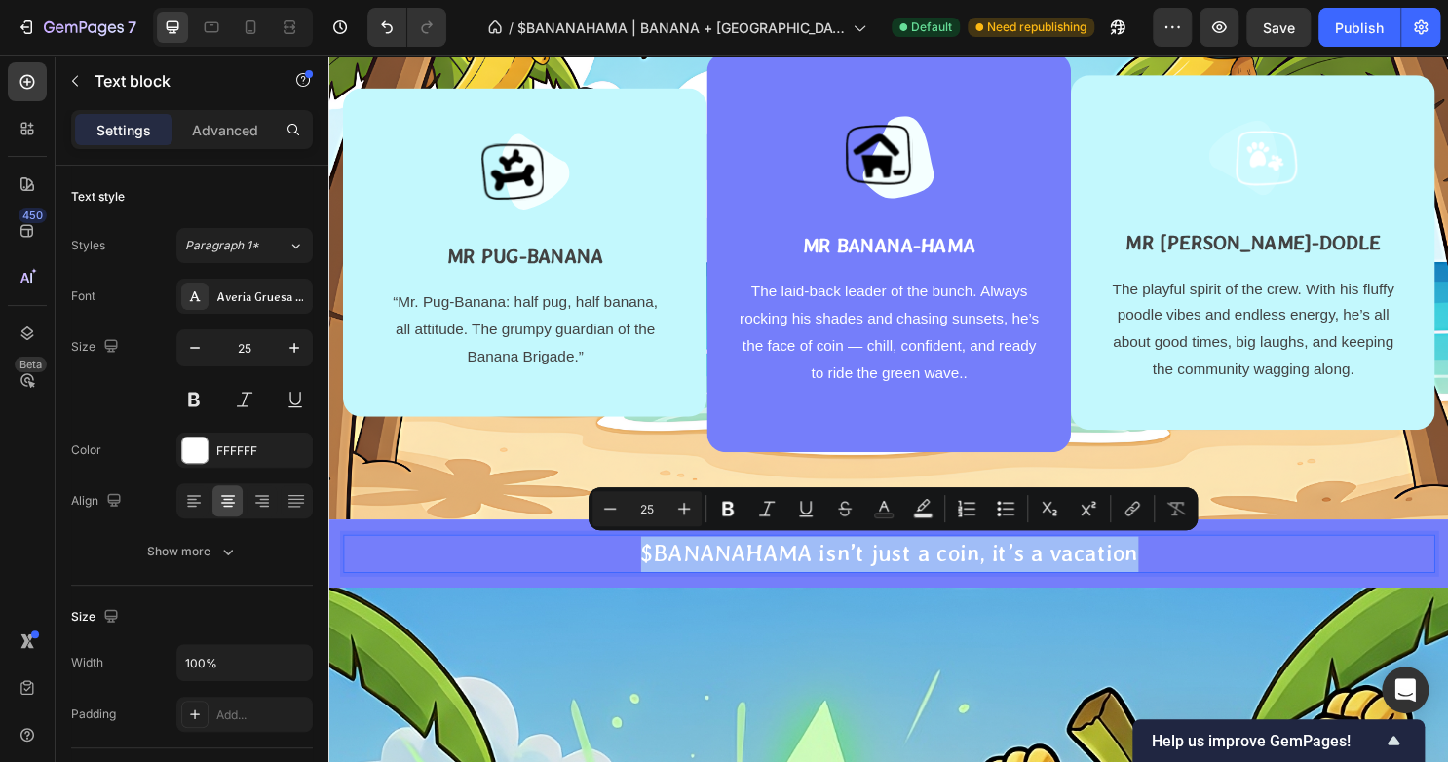
copy p "$BANANAHAMA isn’t just a coin, it’s a vacation"
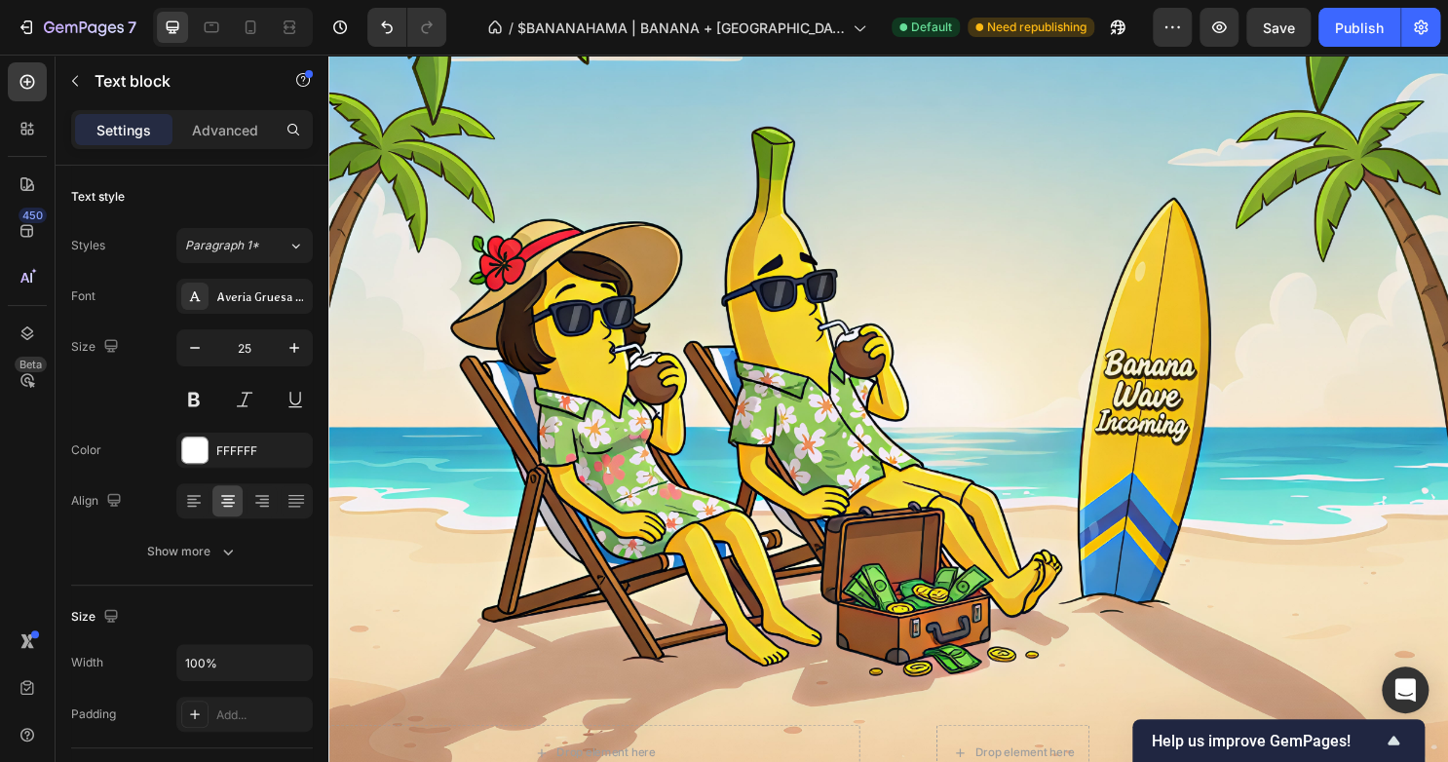
scroll to position [0, 0]
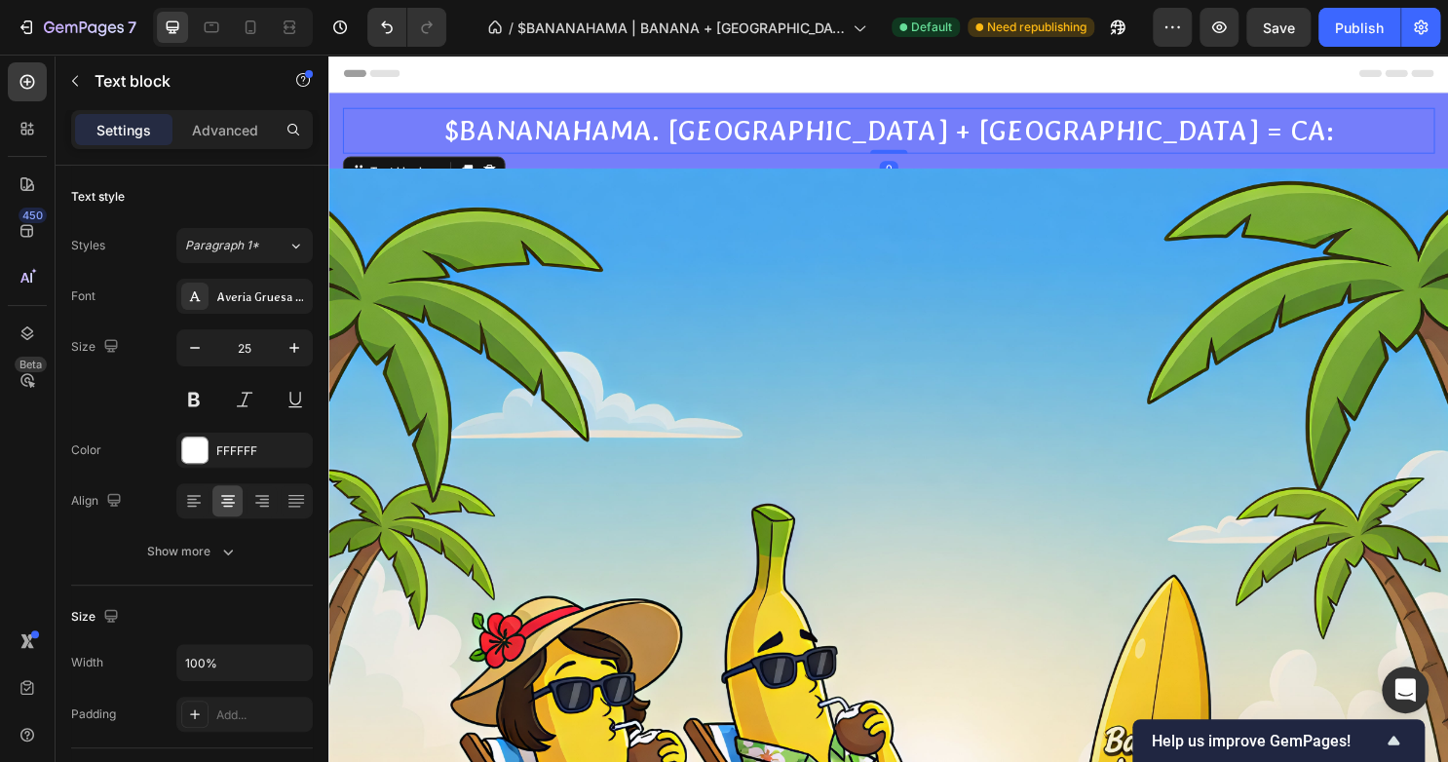
click at [1095, 126] on p "$BANANAHAMA. [GEOGRAPHIC_DATA] + [GEOGRAPHIC_DATA] = CA:" at bounding box center [913, 134] width 1136 height 44
click at [1204, 137] on p "$BANANAHAMA. [GEOGRAPHIC_DATA] + [GEOGRAPHIC_DATA] = CA:" at bounding box center [913, 134] width 1136 height 44
click at [1198, 127] on p "$BANANAHAMA. [GEOGRAPHIC_DATA] + [GEOGRAPHIC_DATA] = CA:" at bounding box center [913, 134] width 1136 height 44
click at [1354, 137] on p "$BANANAHAMA. Banana + Bahamas = CA: [URL][DOMAIN_NAME]" at bounding box center [913, 134] width 1136 height 44
drag, startPoint x: 1386, startPoint y: 133, endPoint x: 1000, endPoint y: 148, distance: 386.0
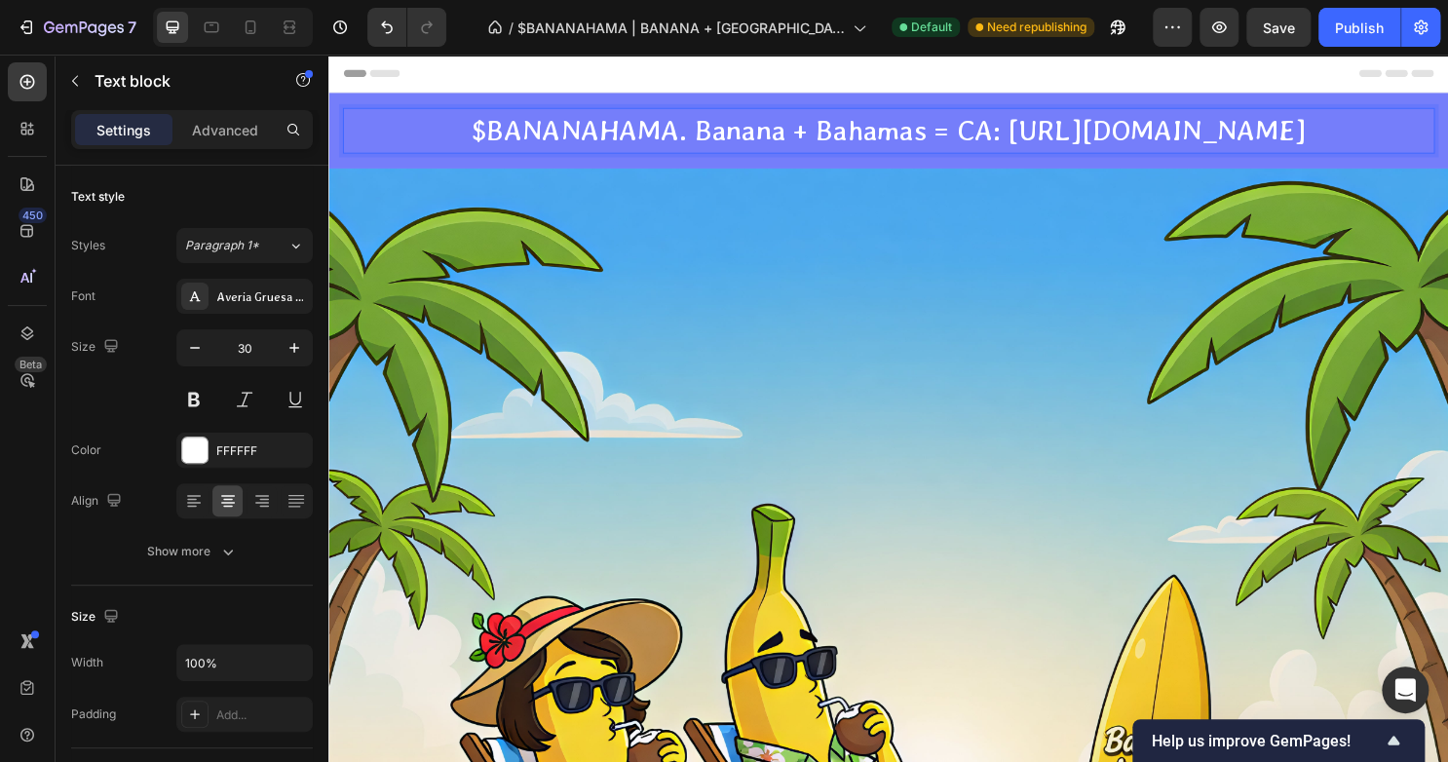
click at [1000, 148] on p "$BANANAHAMA. Banana + Bahamas = CA: [URL][DOMAIN_NAME]" at bounding box center [913, 134] width 1136 height 44
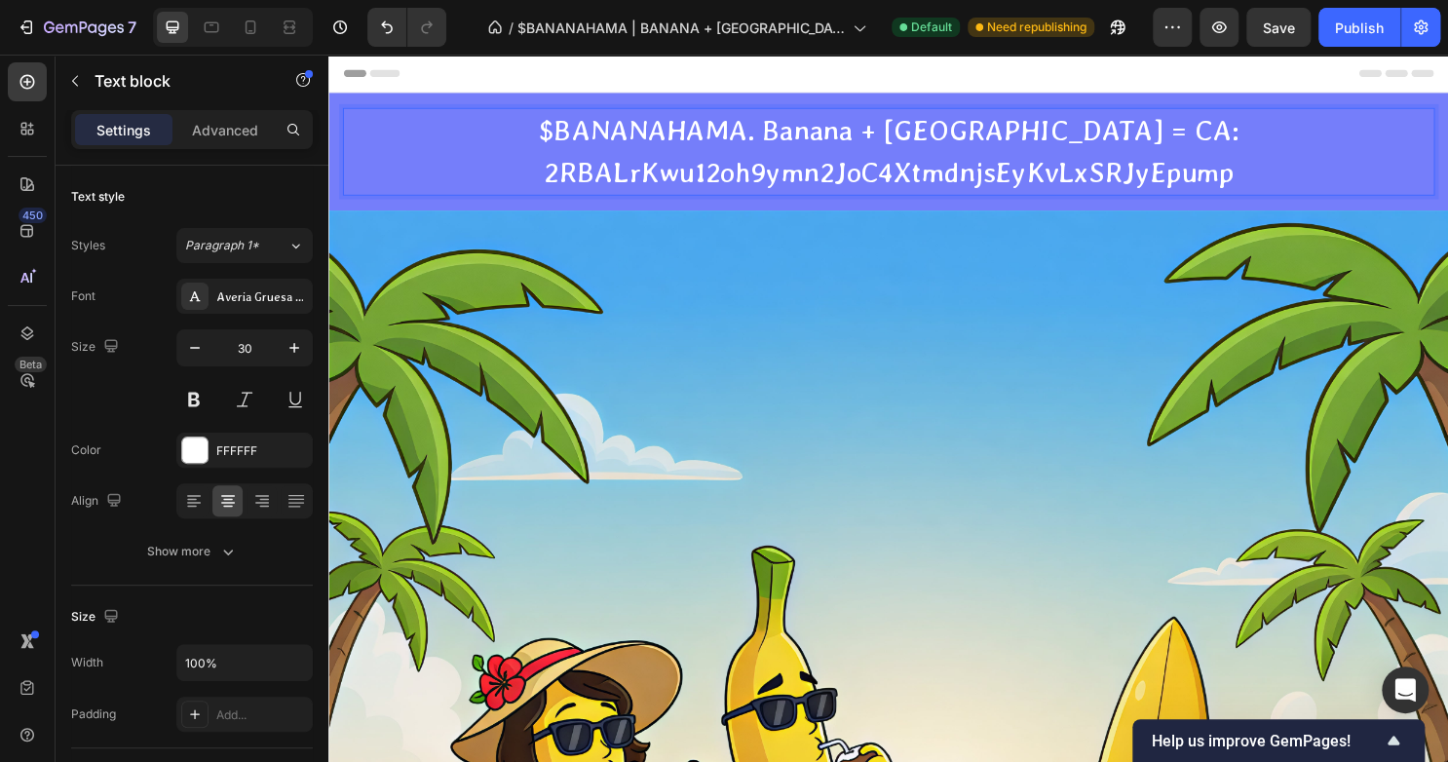
click at [555, 165] on p "$BANANAHAMA. Banana + [GEOGRAPHIC_DATA] = CA: 2RBALrKwu12oh9ymn2JoC4XtmdnjsEyKv…" at bounding box center [913, 156] width 1136 height 88
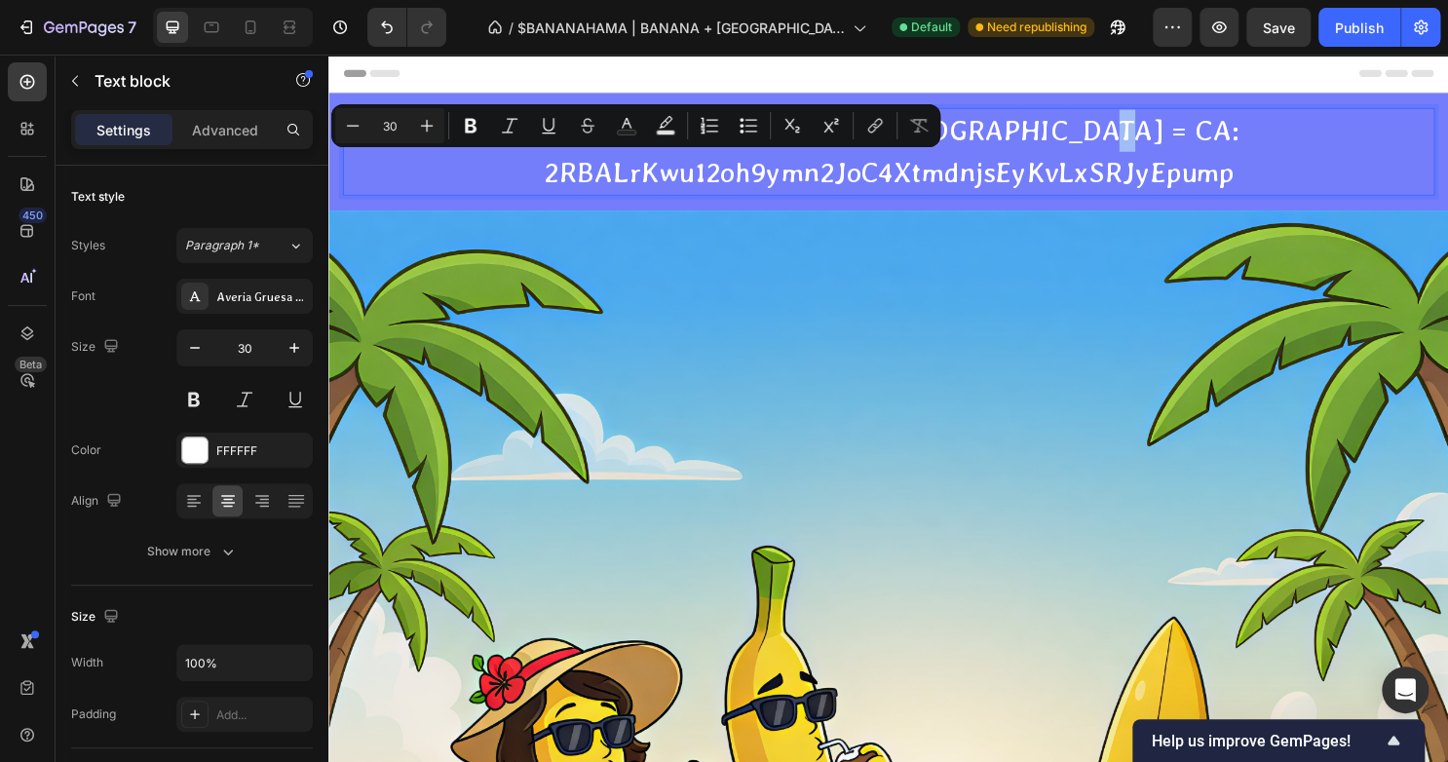
click at [555, 165] on p "$BANANAHAMA. Banana + [GEOGRAPHIC_DATA] = CA: 2RBALrKwu12oh9ymn2JoC4XtmdnjsEyKv…" at bounding box center [913, 156] width 1136 height 88
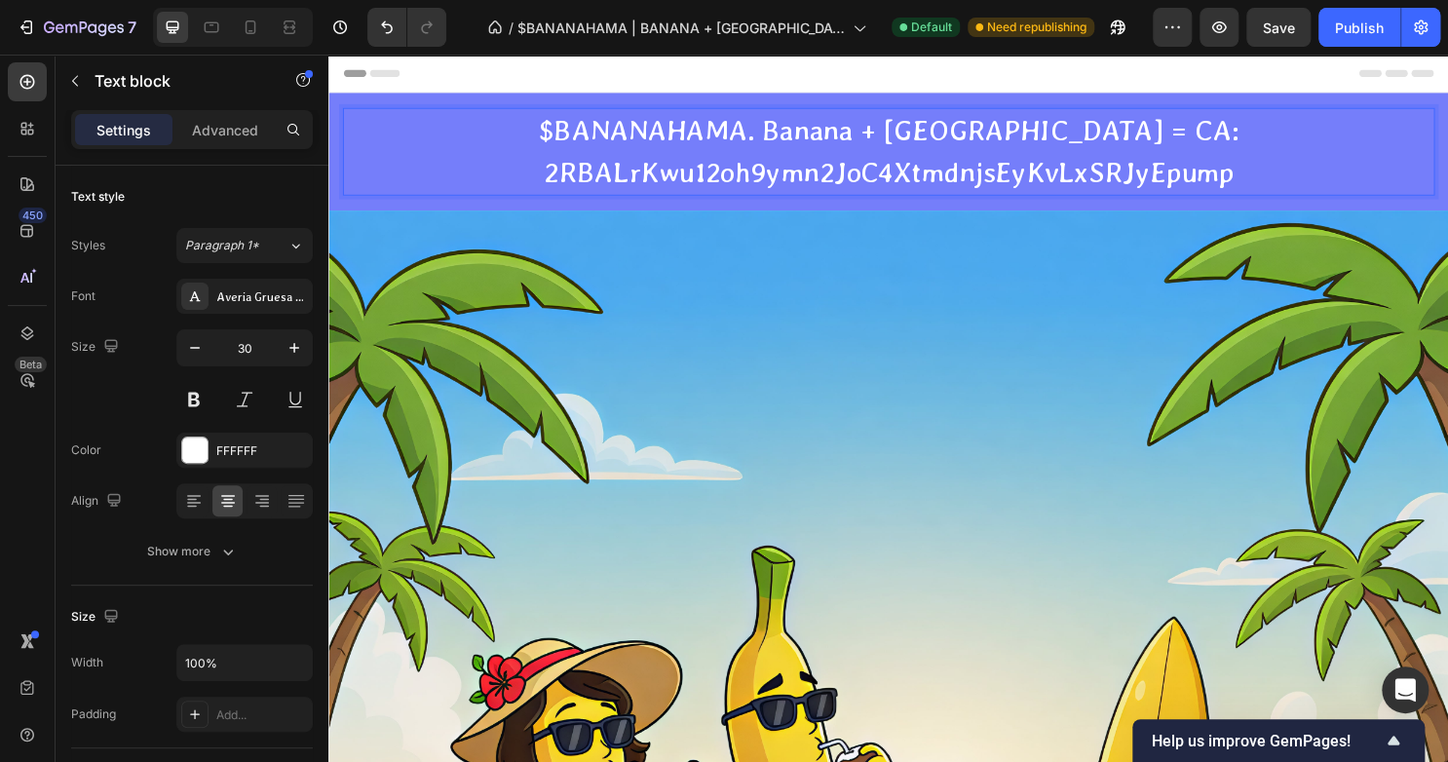
click at [554, 169] on p "$BANANAHAMA. Banana + [GEOGRAPHIC_DATA] = CA: 2RBALrKwu12oh9ymn2JoC4XtmdnjsEyKv…" at bounding box center [913, 156] width 1136 height 88
click at [1368, 31] on div "Publish" at bounding box center [1359, 28] width 49 height 20
click at [1283, 185] on p "$BANANAHAMA. Banana + [GEOGRAPHIC_DATA] = CA: 2RBALrKwu12oh9ymn2JoC4XtmdnjsEyKv…" at bounding box center [913, 156] width 1136 height 88
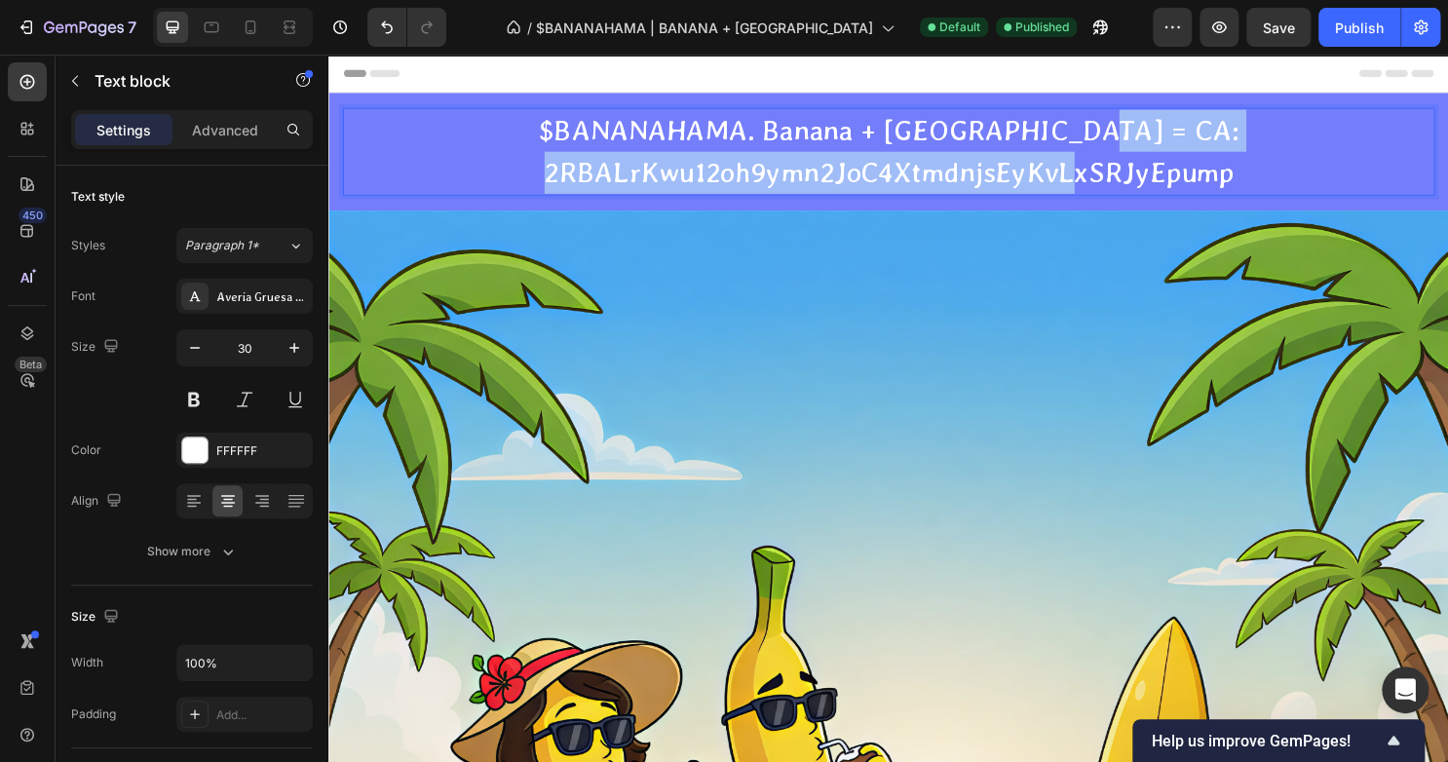
drag, startPoint x: 1278, startPoint y: 184, endPoint x: 518, endPoint y: 198, distance: 759.9
click at [518, 198] on p "$BANANAHAMA. Banana + [GEOGRAPHIC_DATA] = CA: 2RBALrKwu12oh9ymn2JoC4XtmdnjsEyKv…" at bounding box center [913, 156] width 1136 height 88
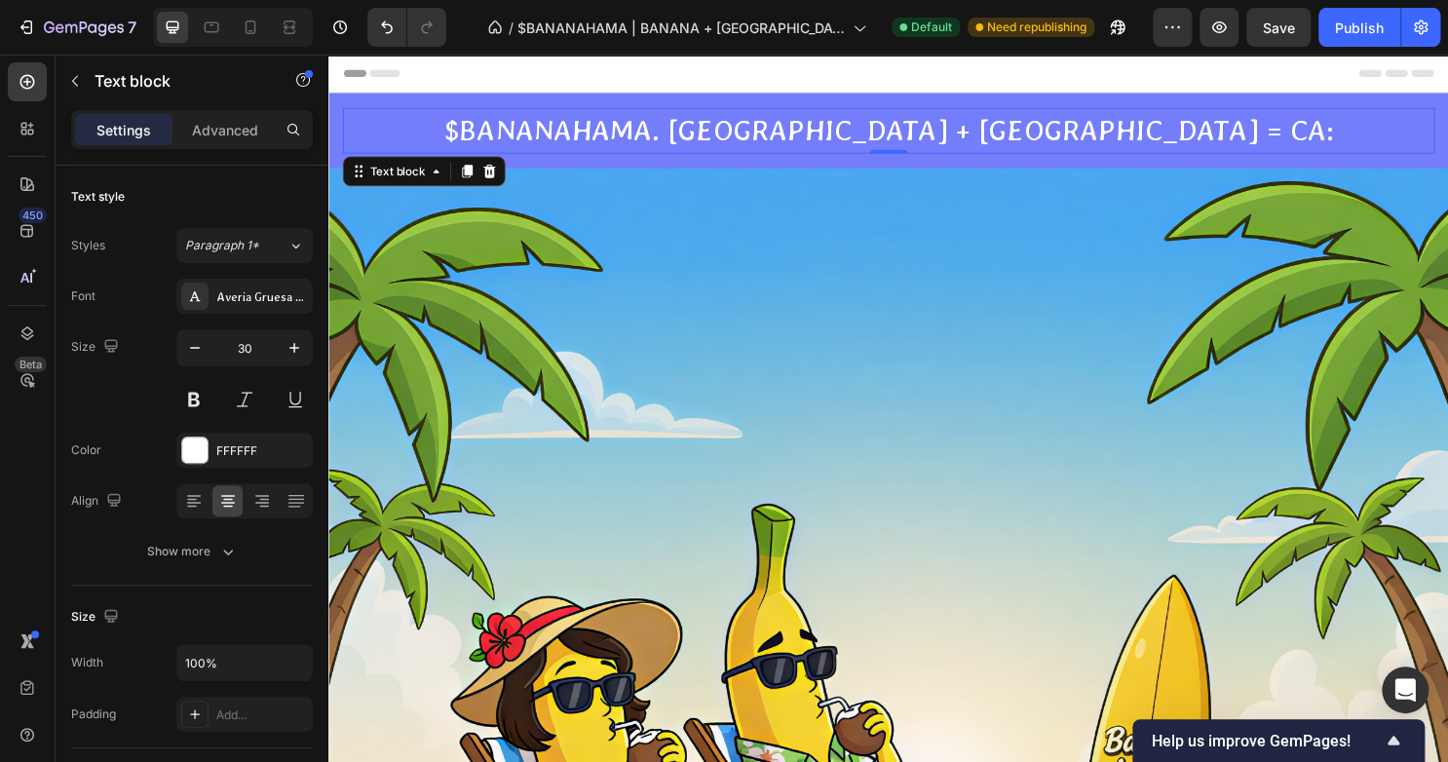
click at [1184, 133] on p "$BANANAHAMA. [GEOGRAPHIC_DATA] + [GEOGRAPHIC_DATA] = CA:" at bounding box center [913, 134] width 1136 height 44
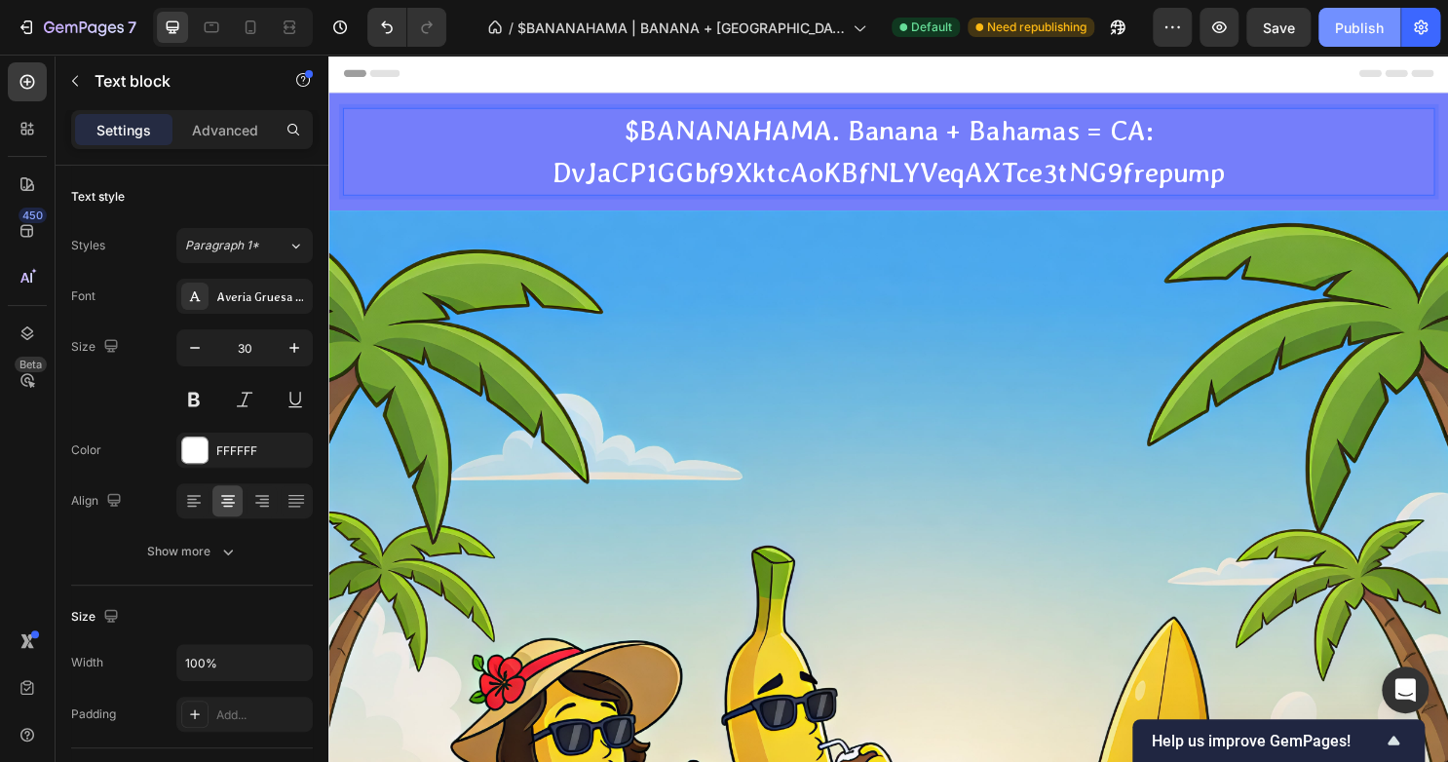
click at [1344, 33] on div "Publish" at bounding box center [1359, 28] width 49 height 20
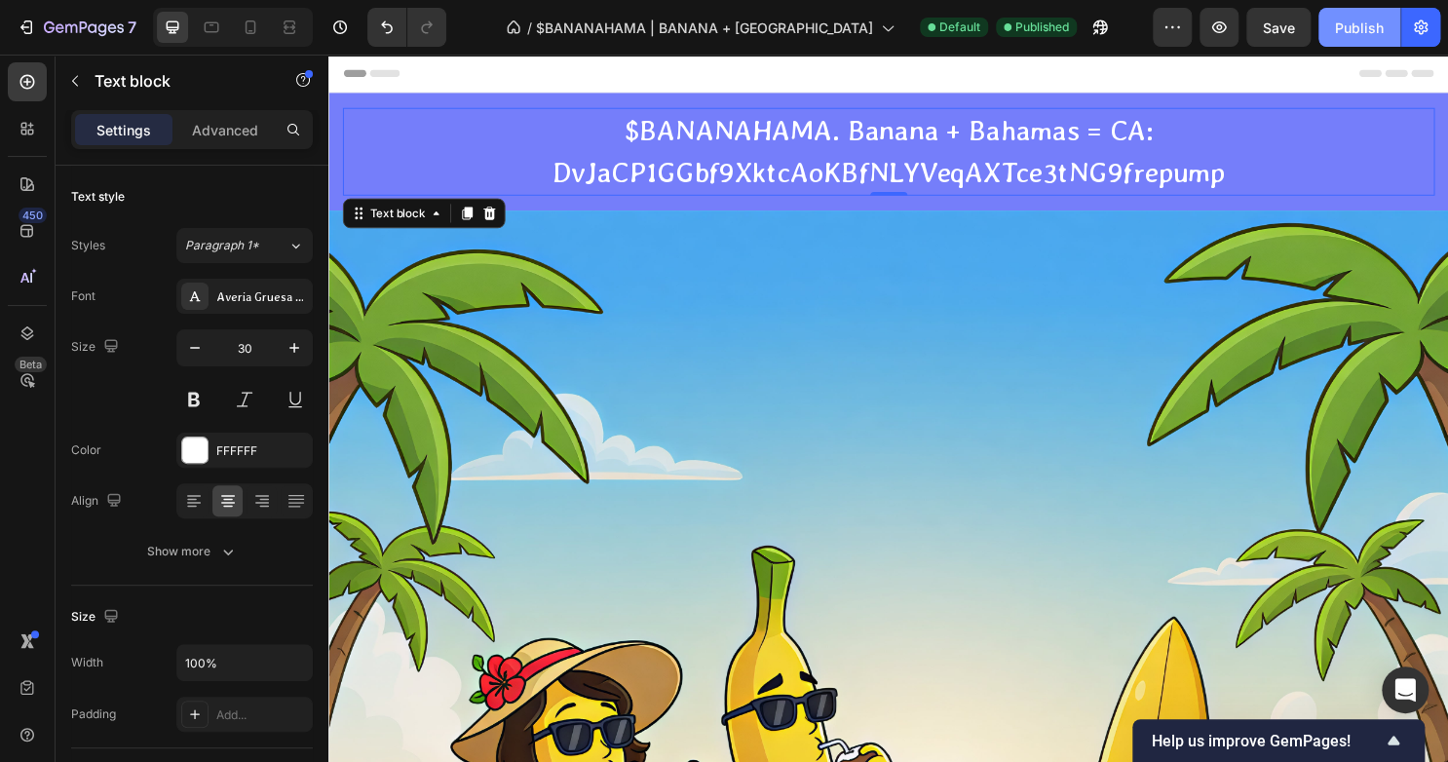
click at [1347, 28] on div "Publish" at bounding box center [1359, 28] width 49 height 20
click at [1259, 175] on p "$BANANAHAMA. Banana + Bahamas = CA: DvJaCP1GGbf9XktcAoKBfNLYVeqAXTce3tNG9frepump" at bounding box center [913, 156] width 1136 height 88
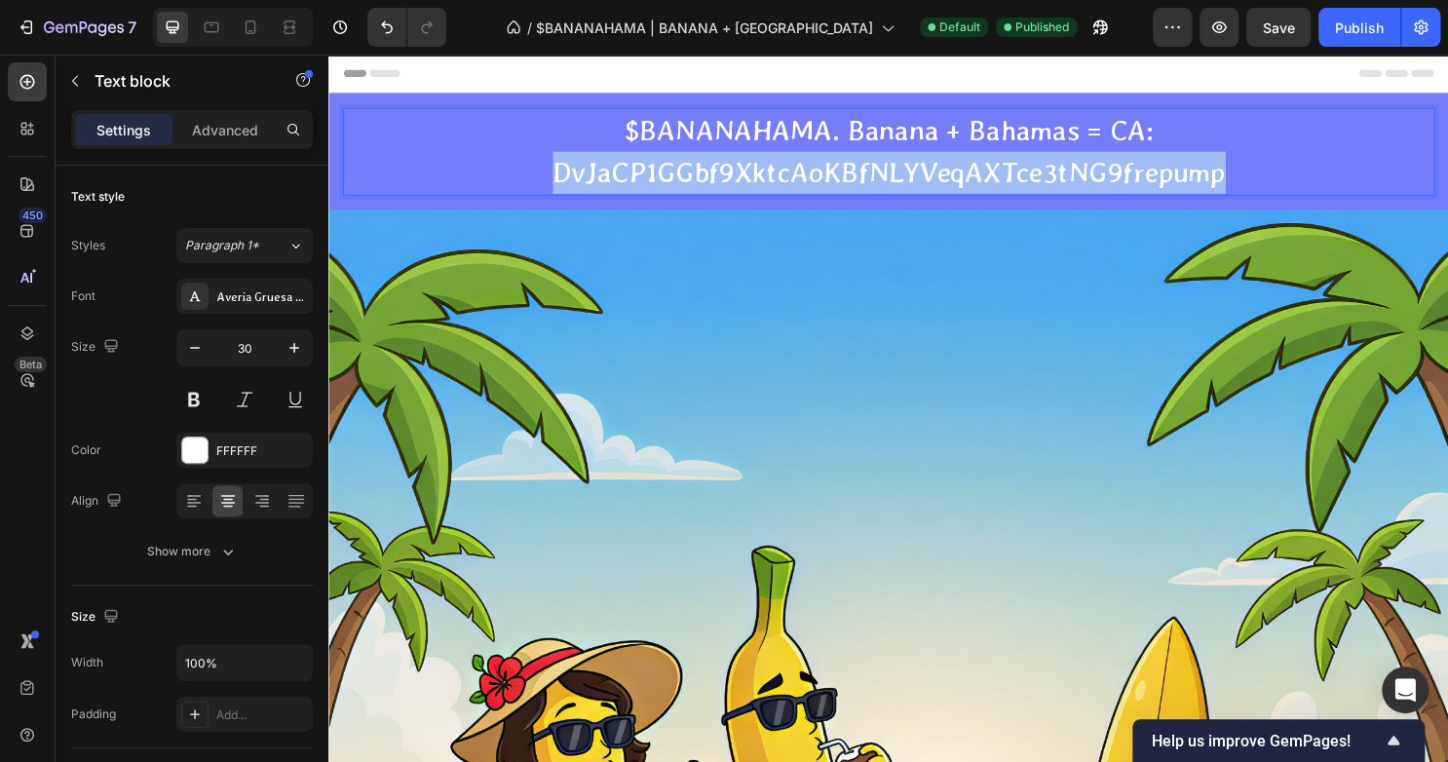
drag, startPoint x: 1259, startPoint y: 175, endPoint x: 536, endPoint y: 175, distance: 722.8
click at [536, 175] on p "$BANANAHAMA. Banana + Bahamas = CA: DvJaCP1GGbf9XktcAoKBfNLYVeqAXTce3tNG9frepump" at bounding box center [913, 156] width 1136 height 88
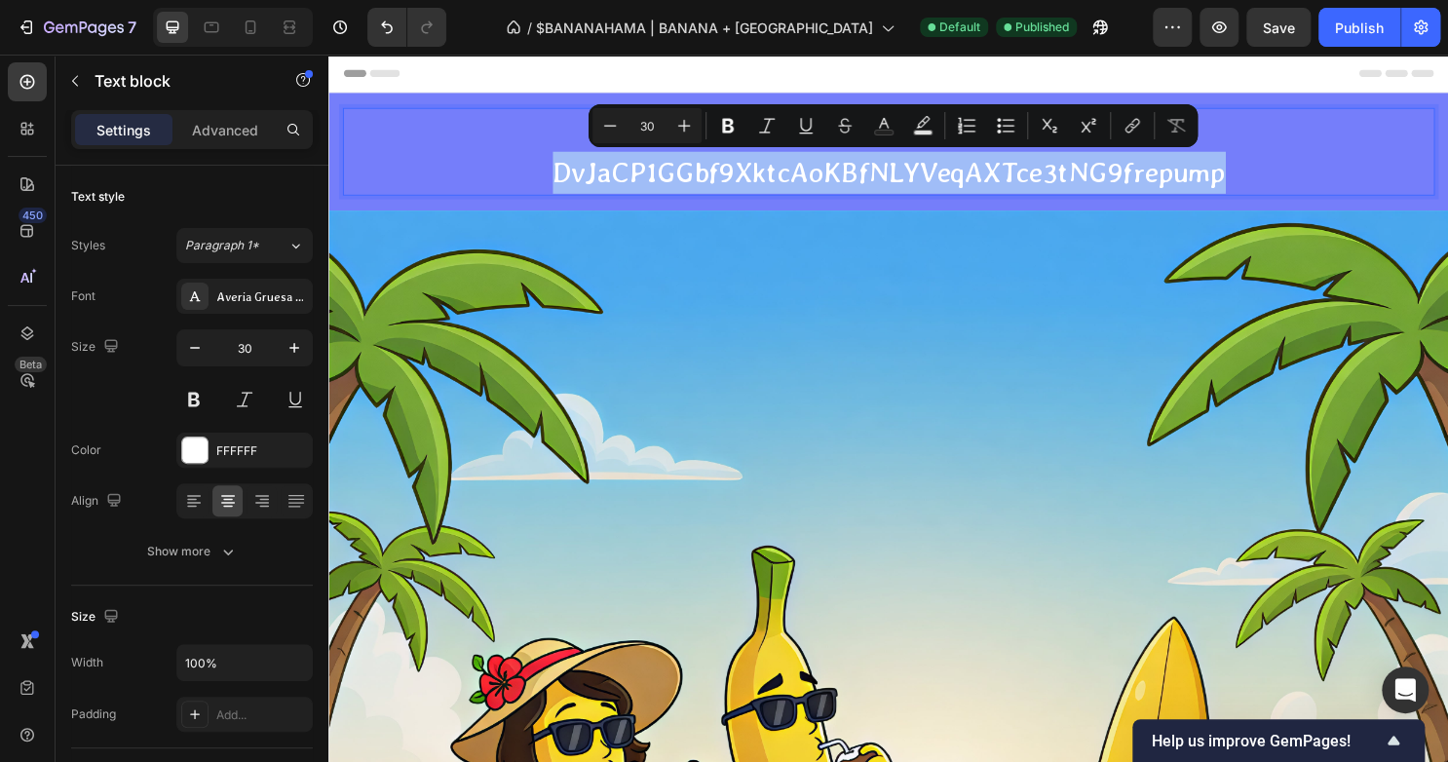
copy p "DvJaCP1GGbf9XktcAoKBfNLYVeqAXTce3tNG9frepump"
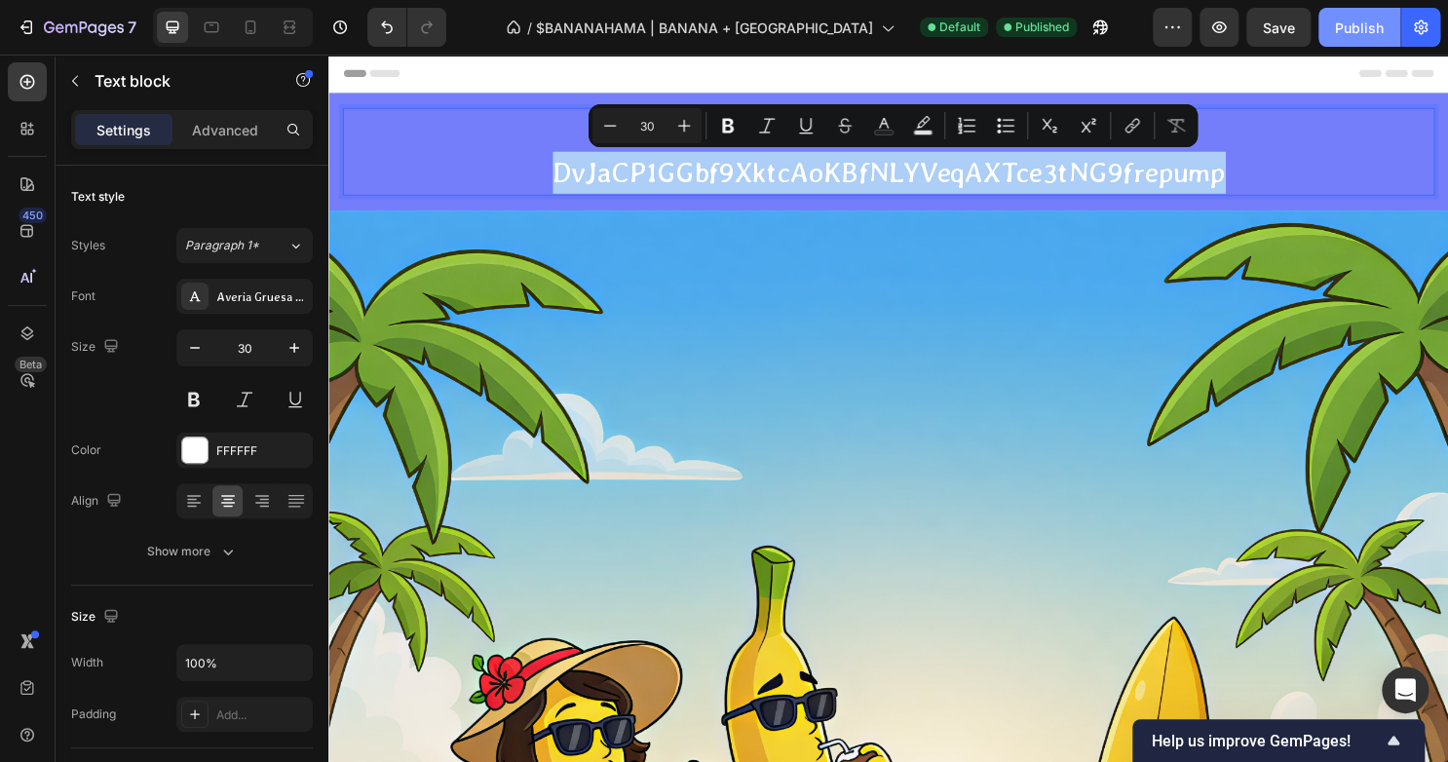
click at [1344, 30] on div "Publish" at bounding box center [1359, 28] width 49 height 20
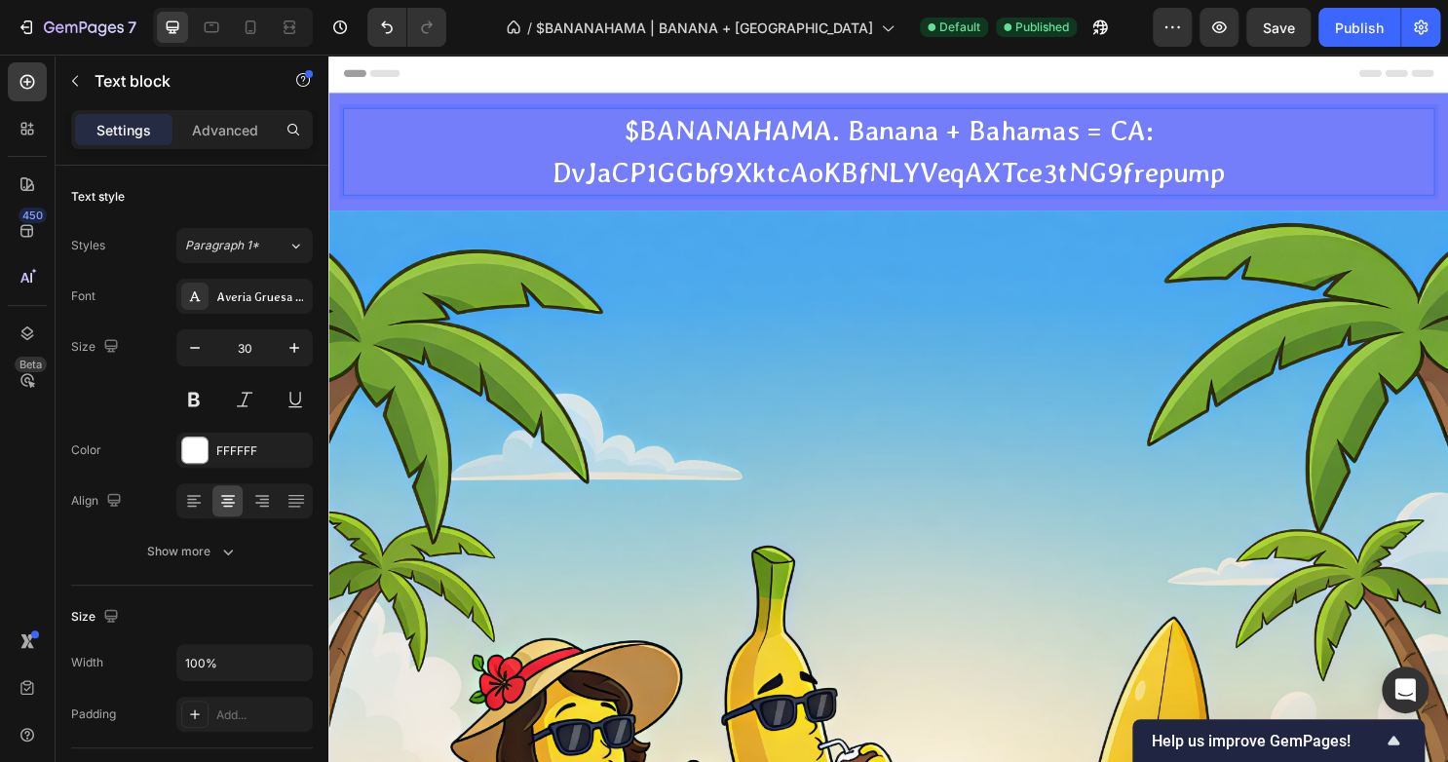
click at [1268, 185] on p "$BANANAHAMA. Banana + Bahamas = CA: DvJaCP1GGbf9XktcAoKBfNLYVeqAXTce3tNG9frepump" at bounding box center [913, 156] width 1136 height 88
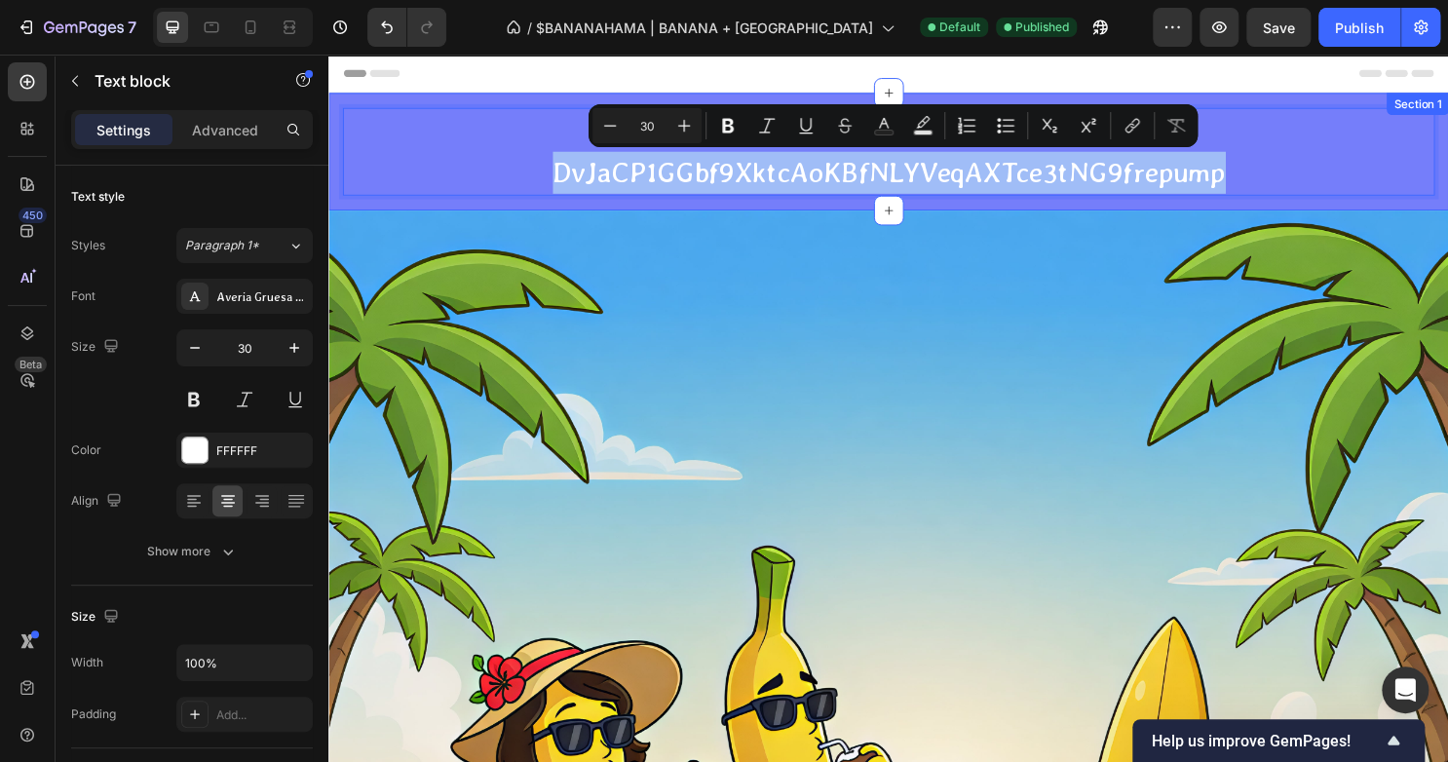
drag, startPoint x: 1268, startPoint y: 185, endPoint x: 551, endPoint y: 207, distance: 717.3
click at [551, 207] on div "$BANANAHAMA. Banana + Bahamas = CA: DvJaCP1GGbf9XktcAoKBfNLYVeqAXTce3tNG9frepum…" at bounding box center [912, 155] width 1169 height 123
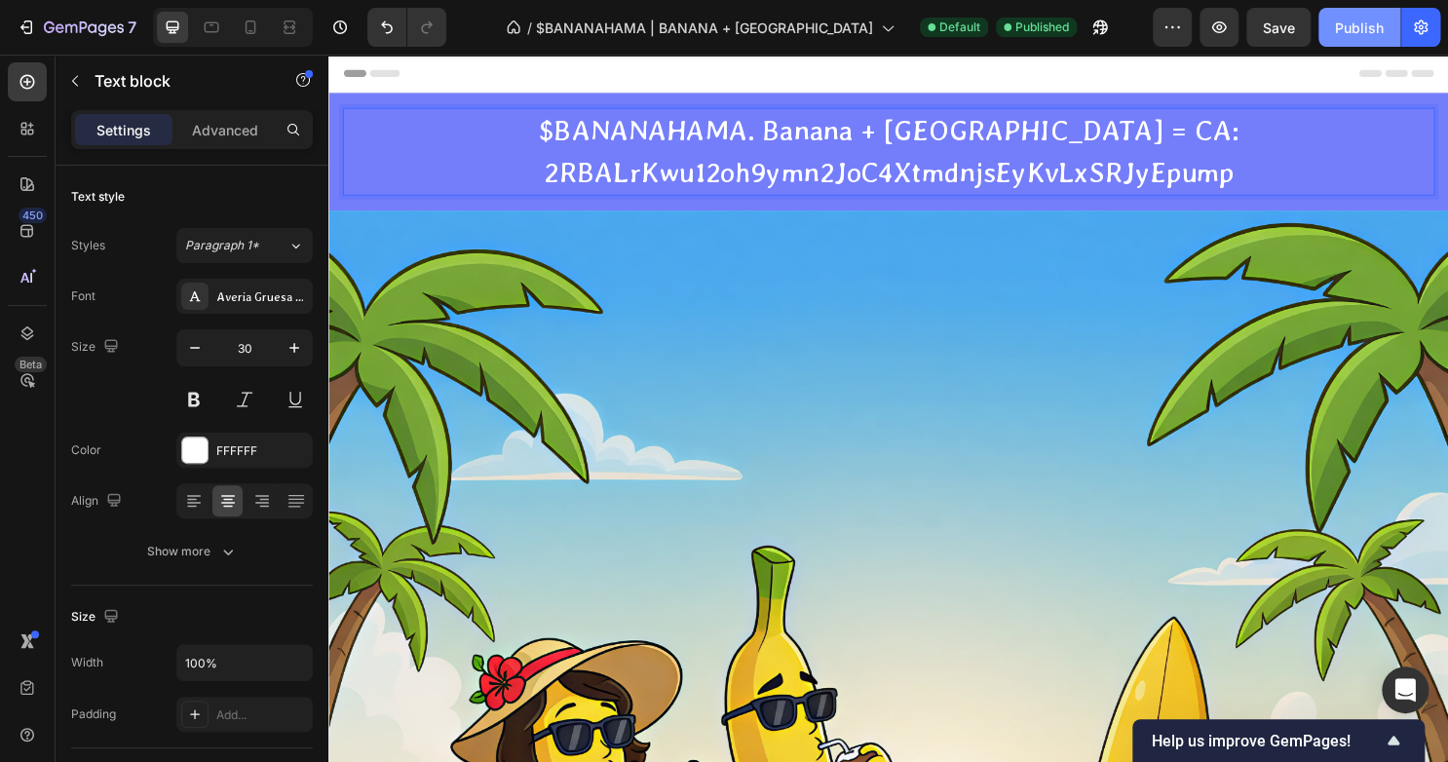
click at [1342, 31] on div "Publish" at bounding box center [1359, 28] width 49 height 20
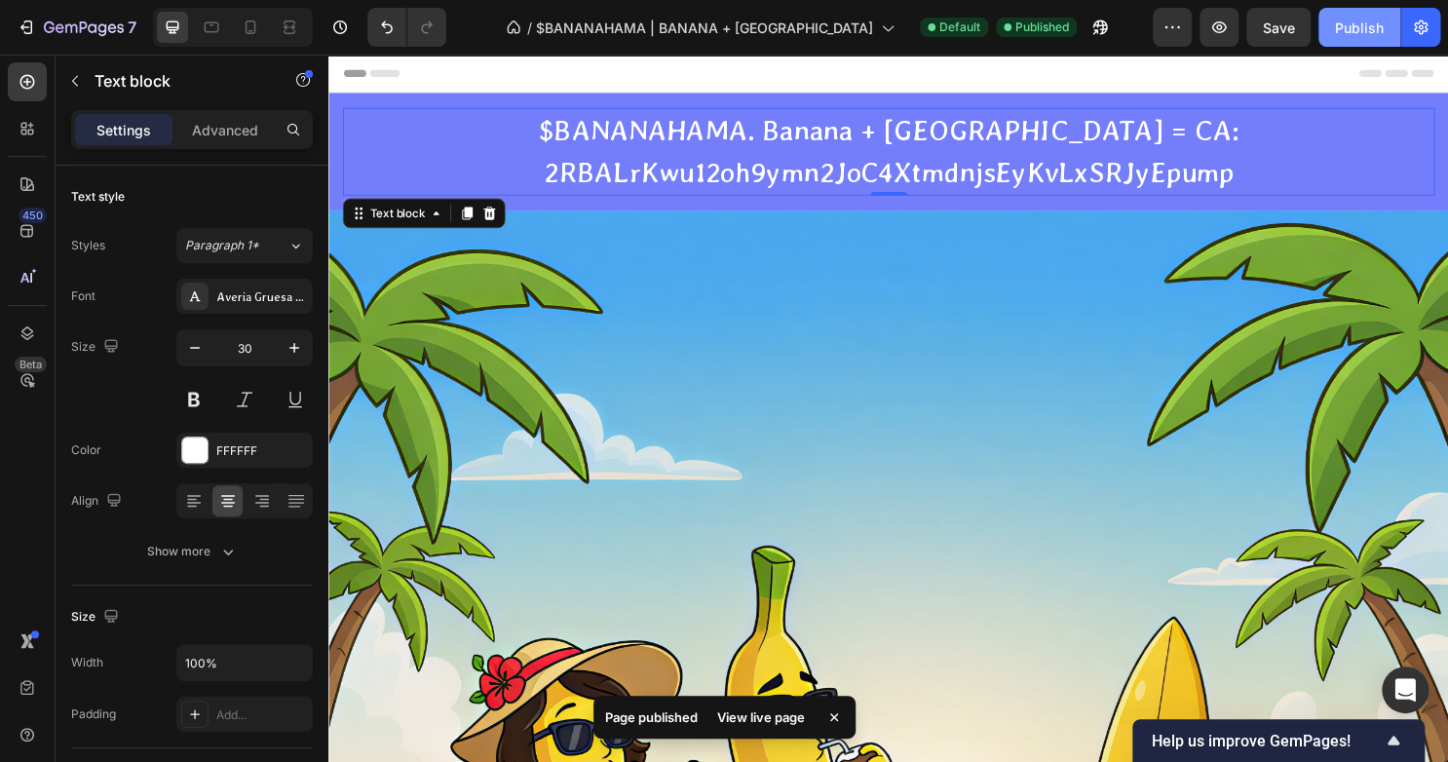
click at [1359, 20] on div "Publish" at bounding box center [1359, 28] width 49 height 20
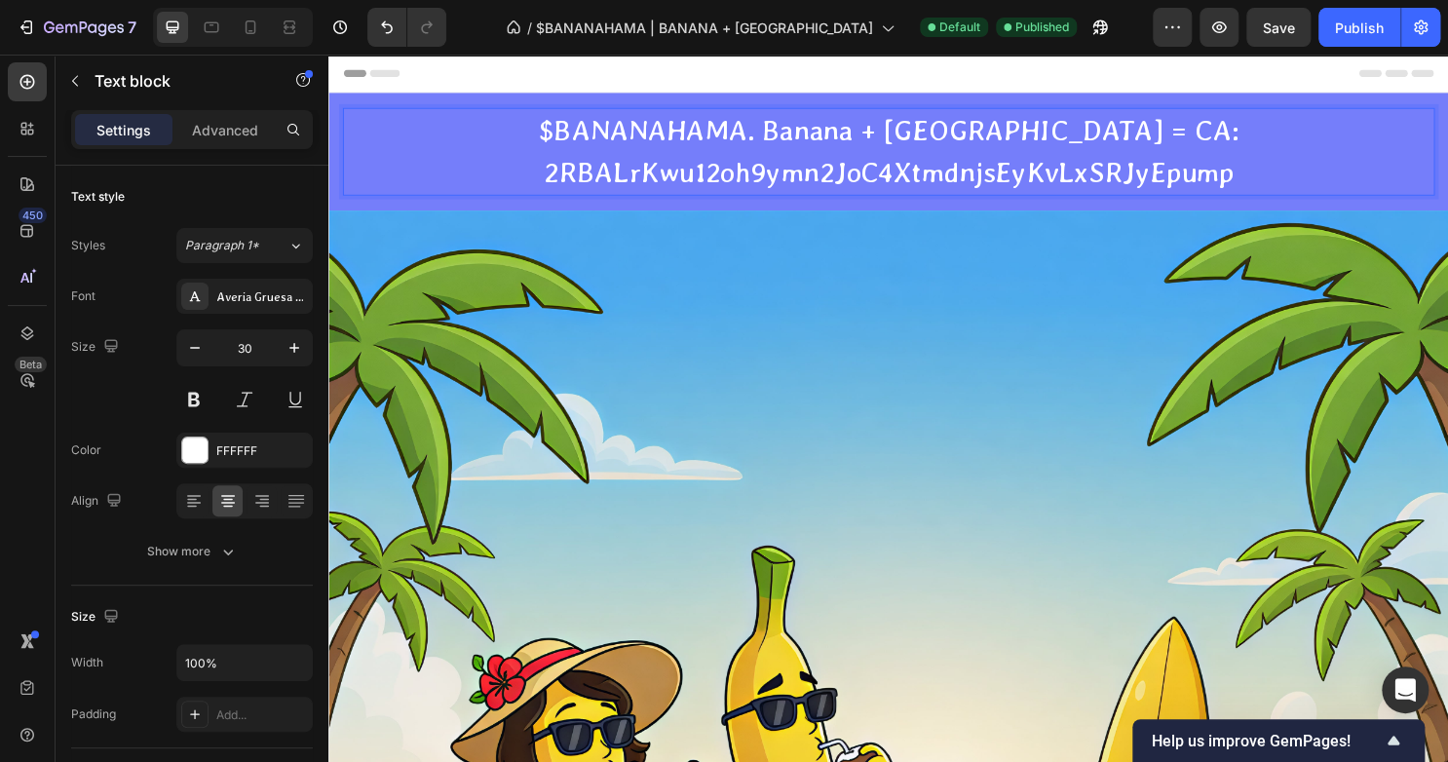
click at [936, 167] on p "$BANANAHAMA. Banana + [GEOGRAPHIC_DATA] = CA: 2RBALrKwu12oh9ymn2JoC4XtmdnjsEyKv…" at bounding box center [913, 156] width 1136 height 88
click at [1263, 183] on p "$BANANAHAMA. Banana + [GEOGRAPHIC_DATA] = CA: 2RBALrKwu12oh9ymn2JoC4XtmdnjsEyKv…" at bounding box center [913, 156] width 1136 height 88
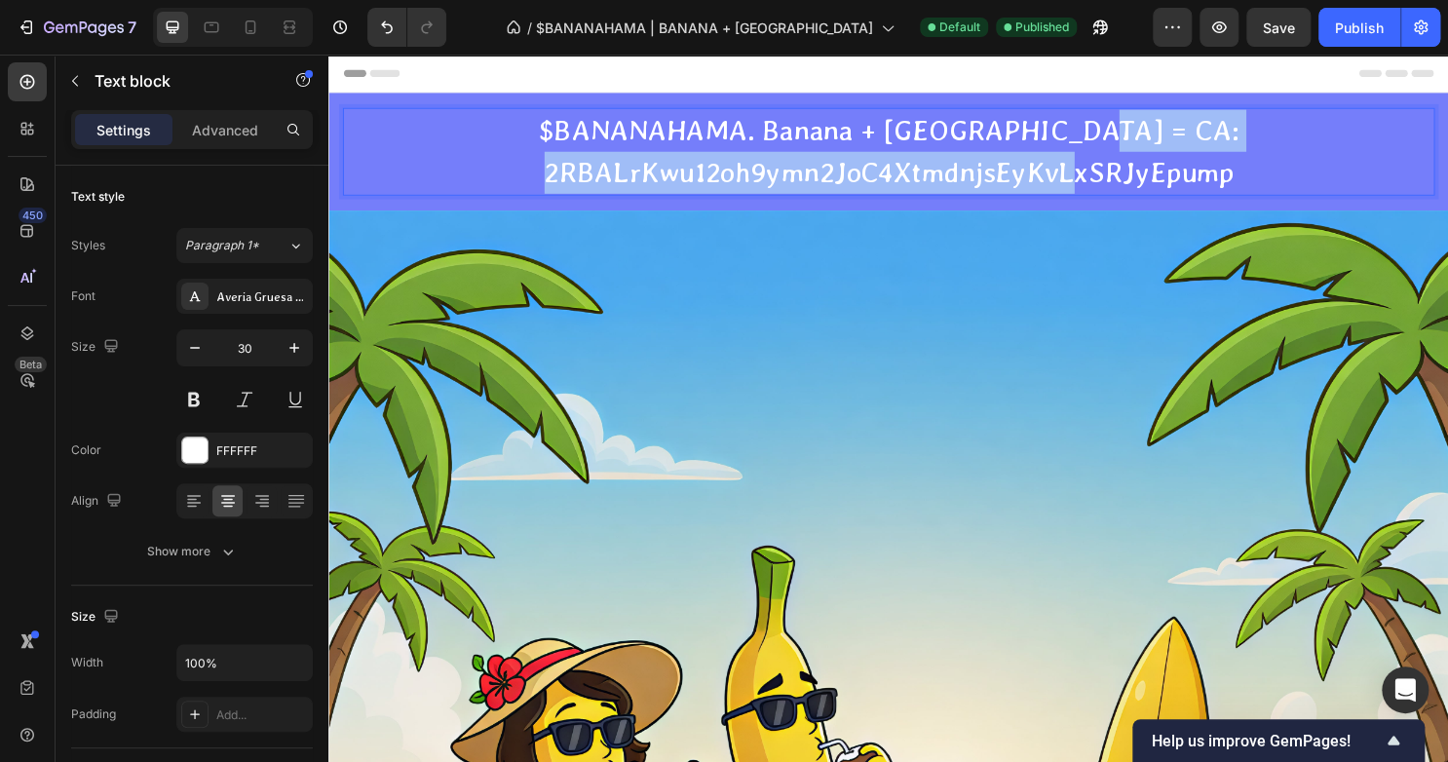
drag, startPoint x: 1263, startPoint y: 183, endPoint x: 546, endPoint y: 181, distance: 717.0
click at [546, 181] on p "$BANANAHAMA. Banana + [GEOGRAPHIC_DATA] = CA: 2RBALrKwu12oh9ymn2JoC4XtmdnjsEyKv…" at bounding box center [913, 156] width 1136 height 88
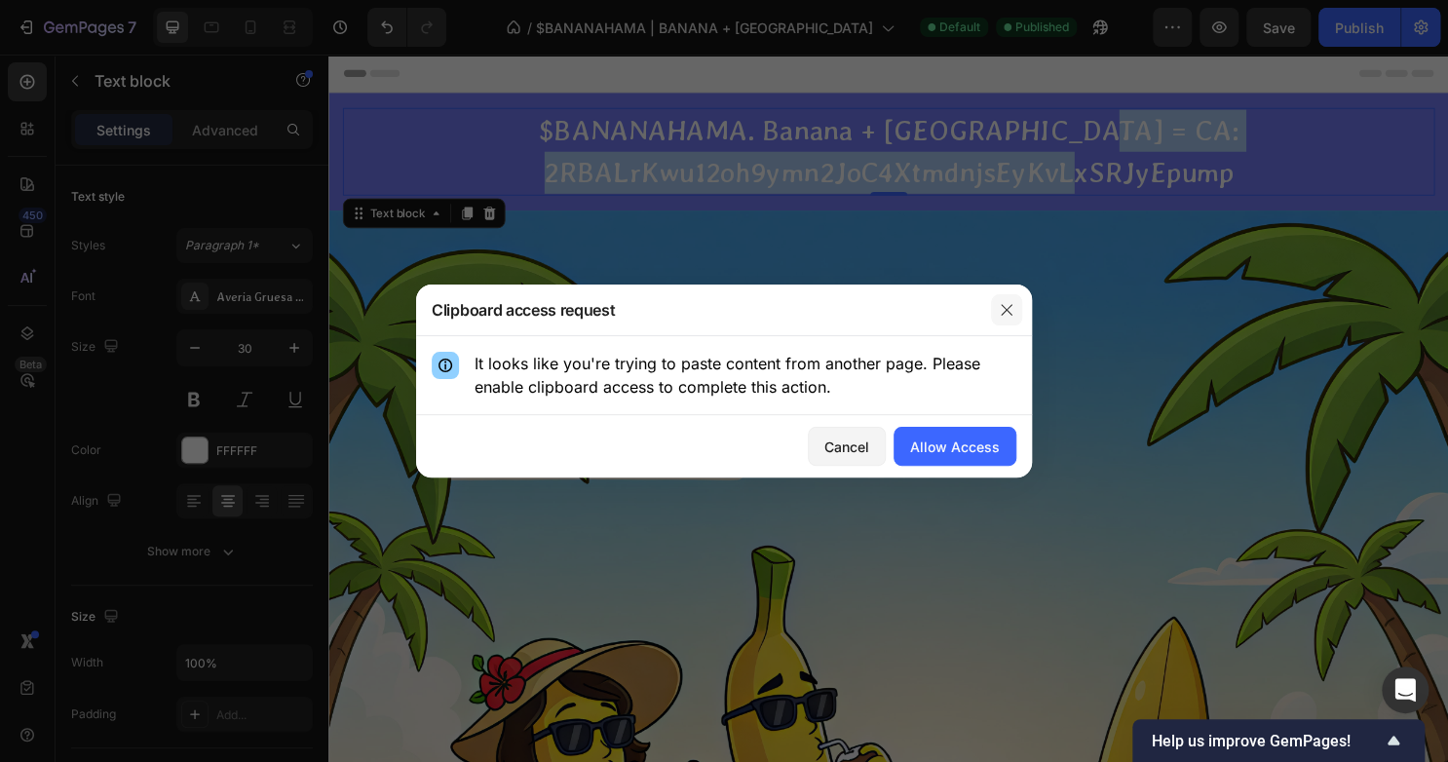
click at [1011, 303] on button "button" at bounding box center [1006, 309] width 31 height 31
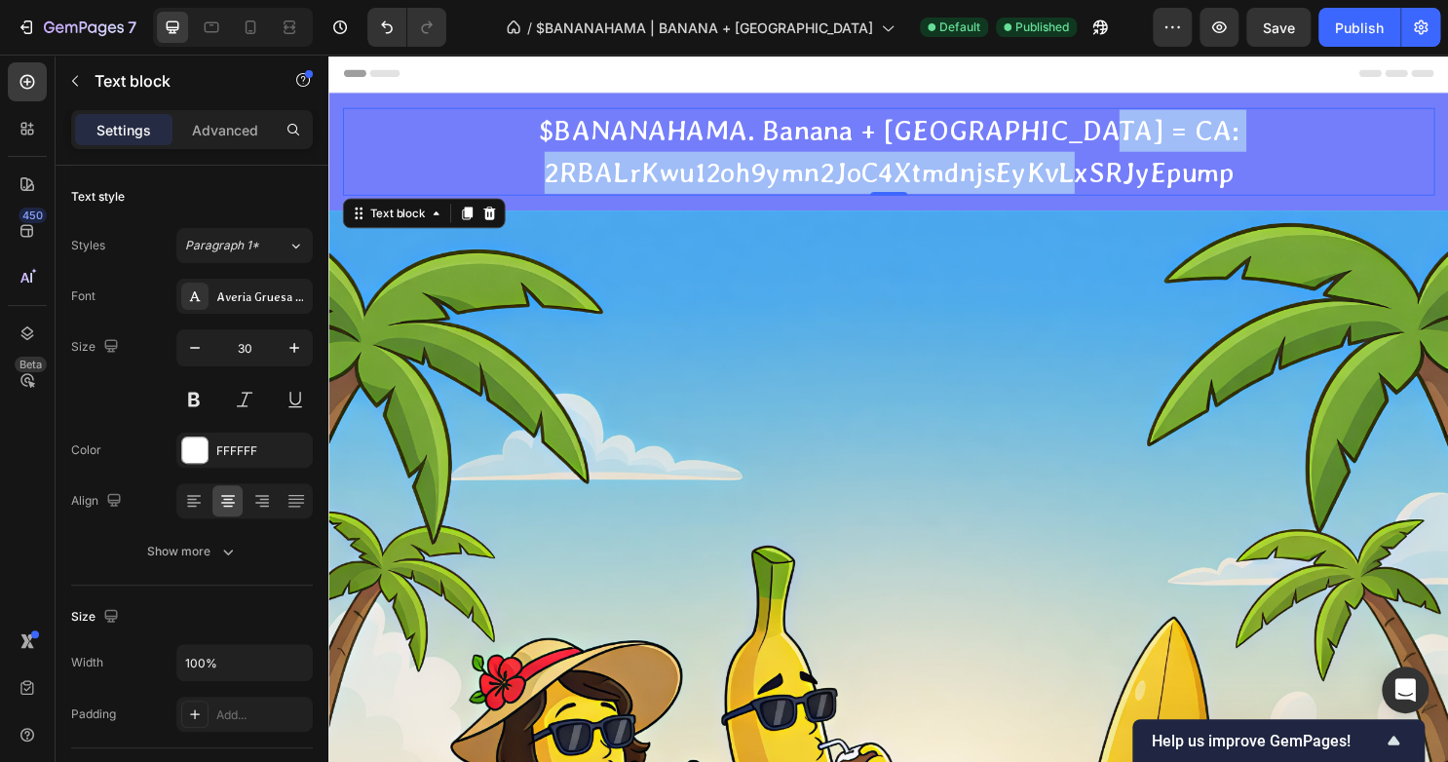
click at [1211, 182] on p "$BANANAHAMA. Banana + [GEOGRAPHIC_DATA] = CA: 2RBALrKwu12oh9ymn2JoC4XtmdnjsEyKv…" at bounding box center [913, 156] width 1136 height 88
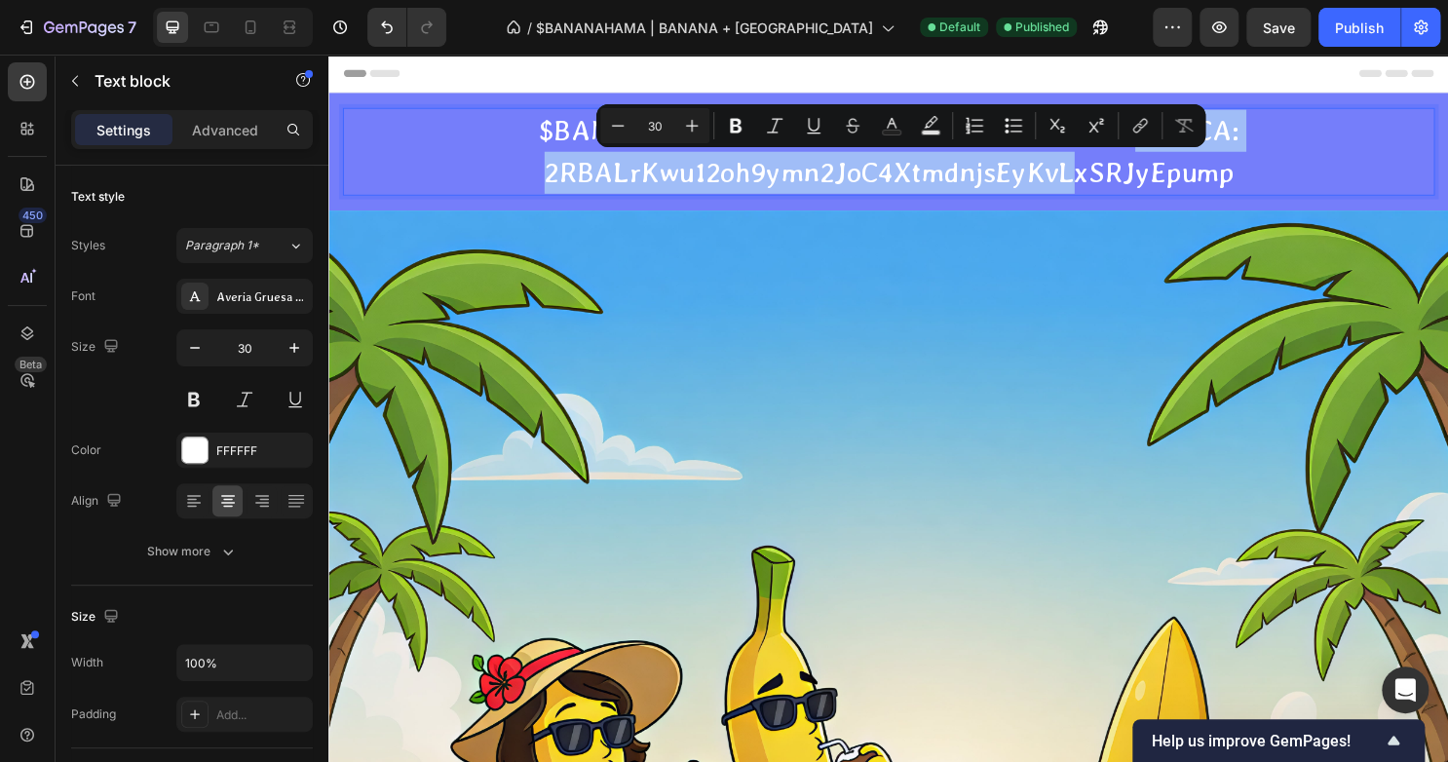
drag, startPoint x: 1280, startPoint y: 185, endPoint x: 564, endPoint y: 184, distance: 716.0
click at [564, 184] on p "$BANANAHAMA. Banana + [GEOGRAPHIC_DATA] = CA: 2RBALrKwu12oh9ymn2JoC4XtmdnjsEyKv…" at bounding box center [913, 156] width 1136 height 88
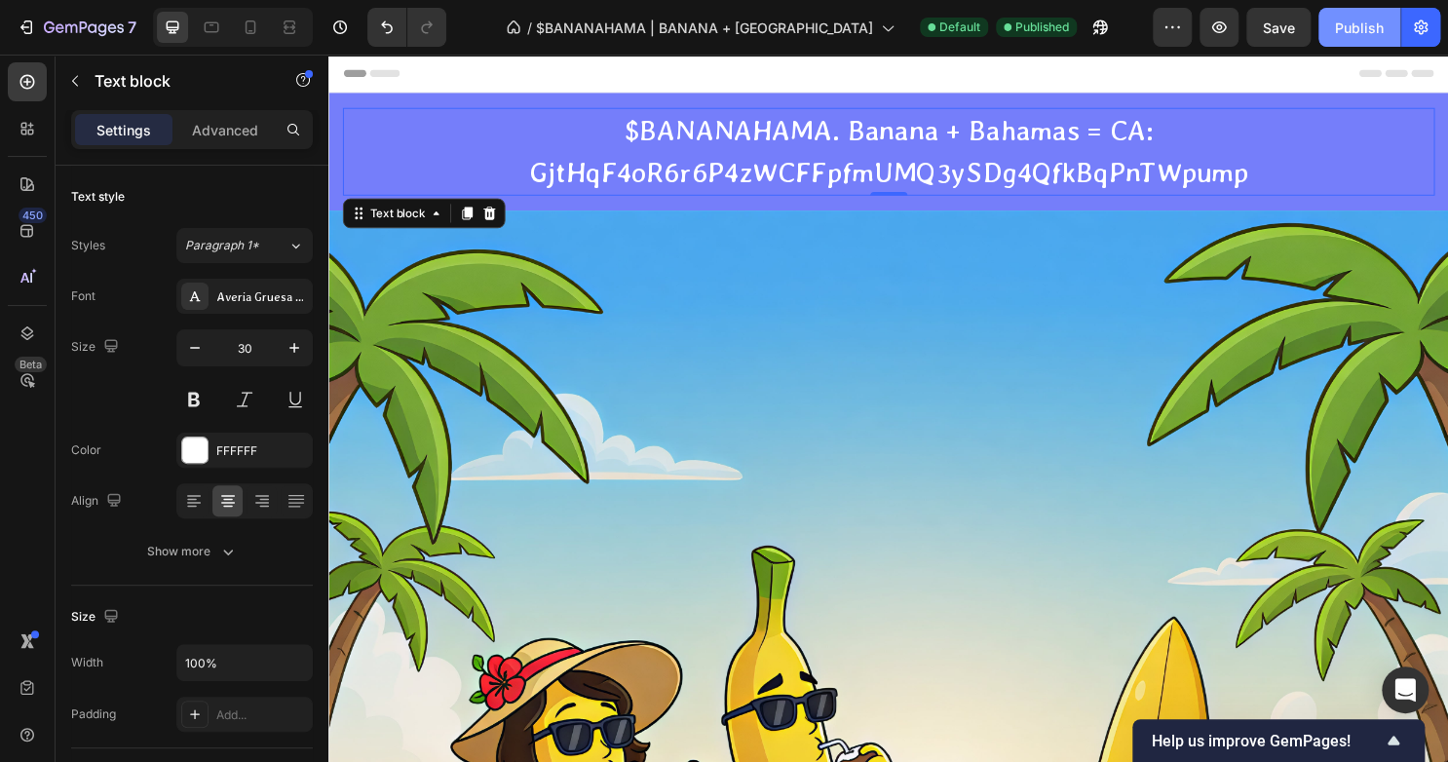
click at [1336, 26] on div "Publish" at bounding box center [1359, 28] width 49 height 20
